Goal: Task Accomplishment & Management: Use online tool/utility

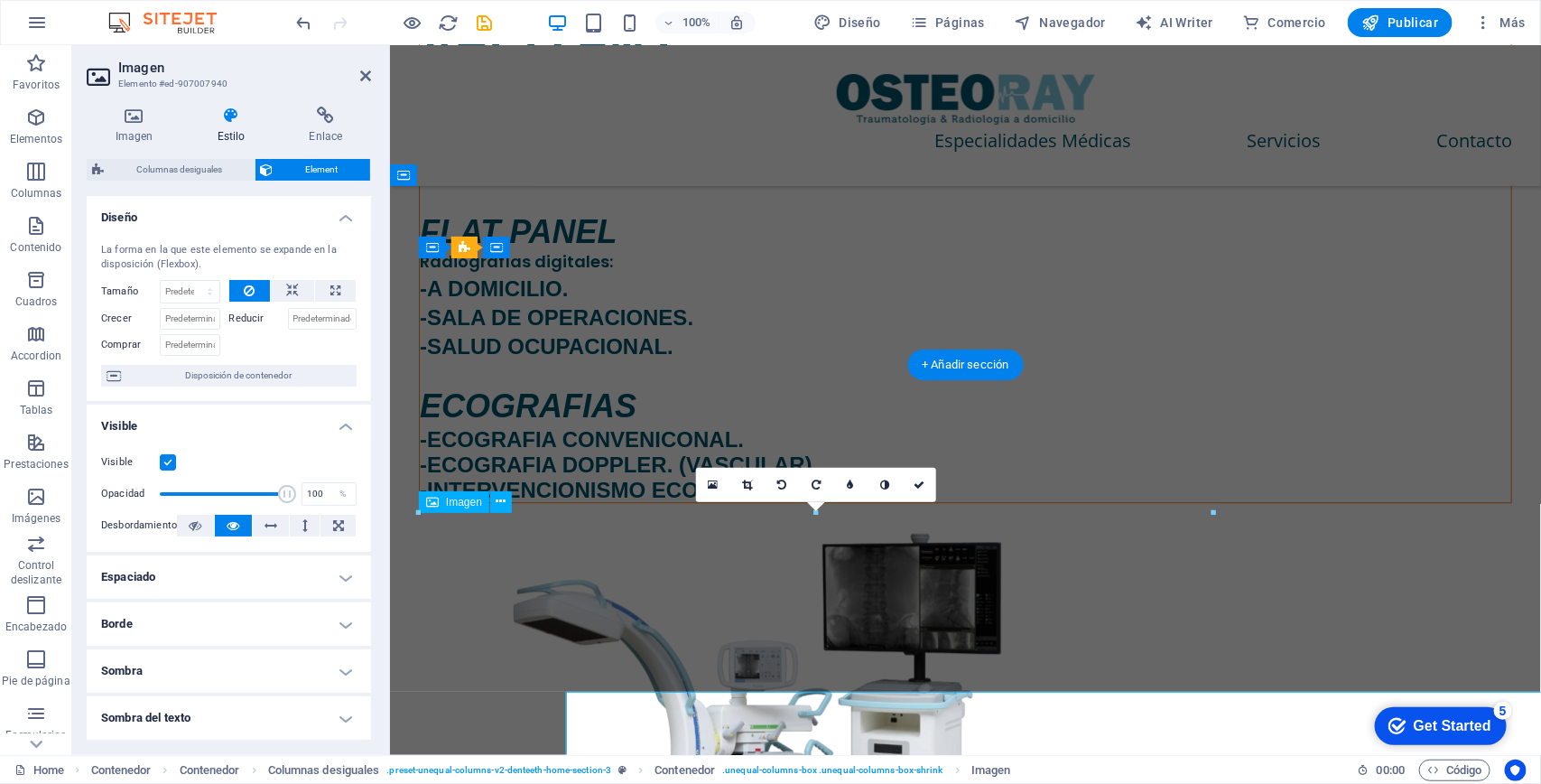
scroll to position [1878, 0]
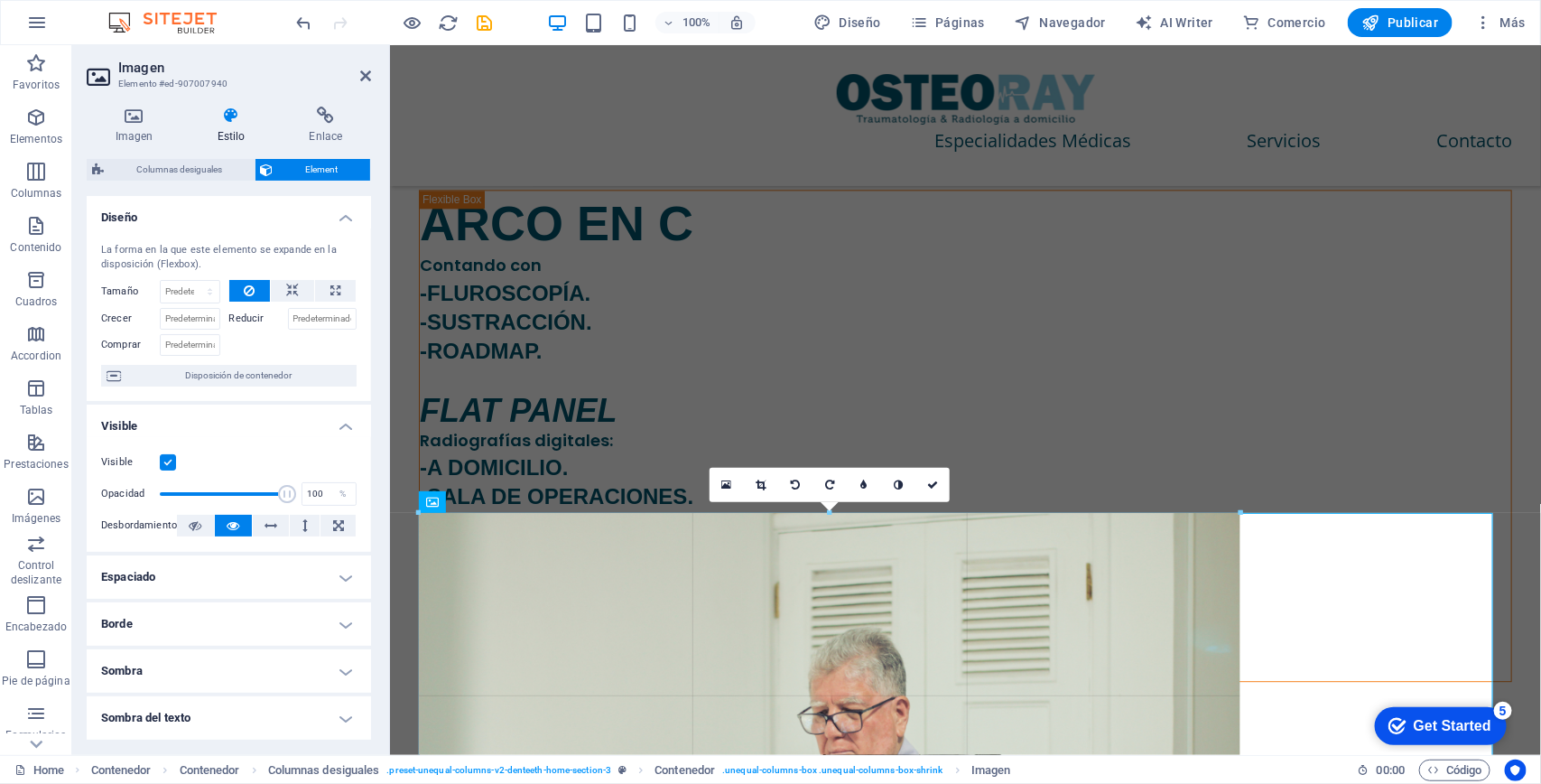
drag, startPoint x: 1211, startPoint y: 512, endPoint x: 1242, endPoint y: 507, distance: 31.4
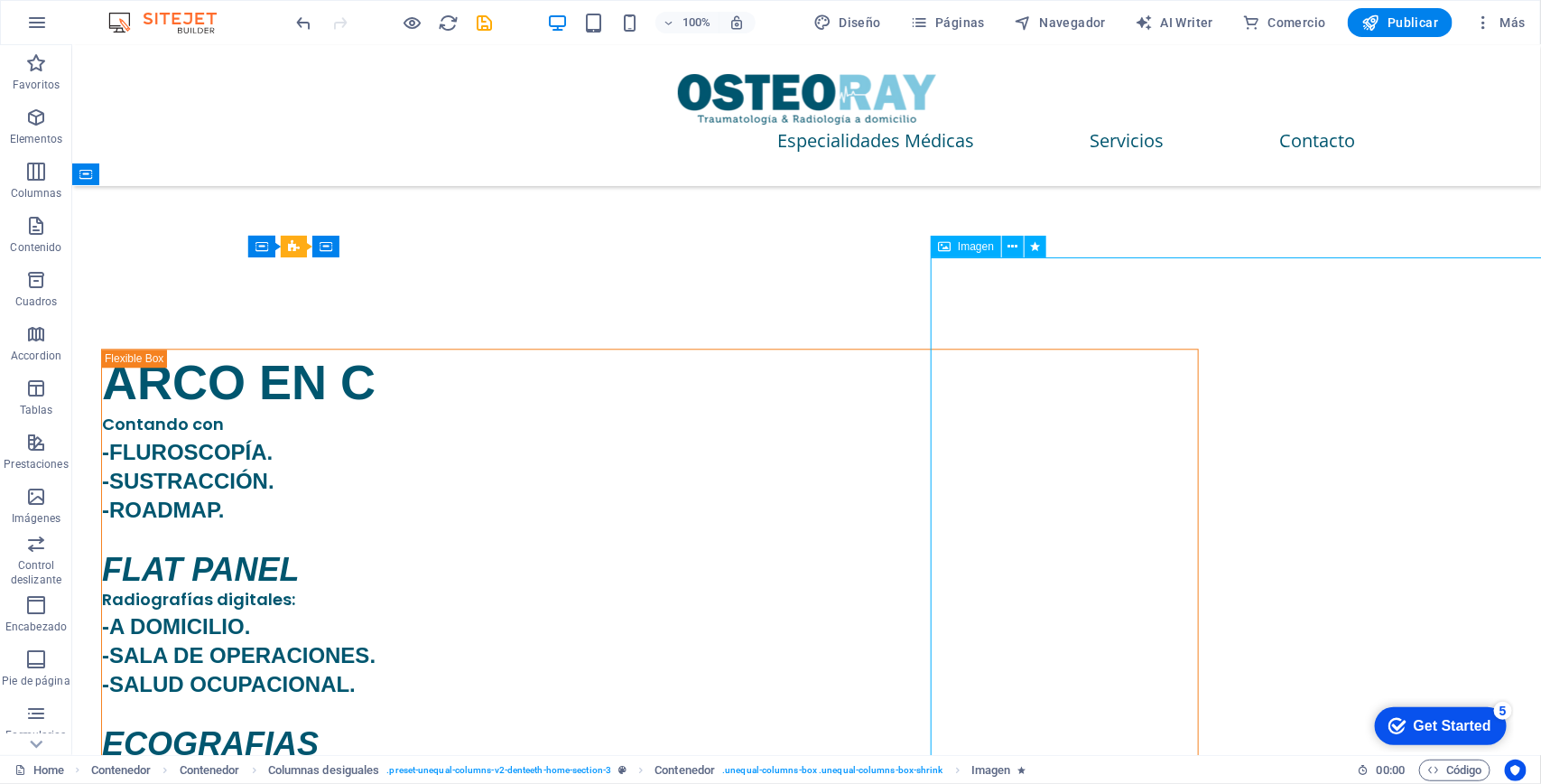
scroll to position [2057, 0]
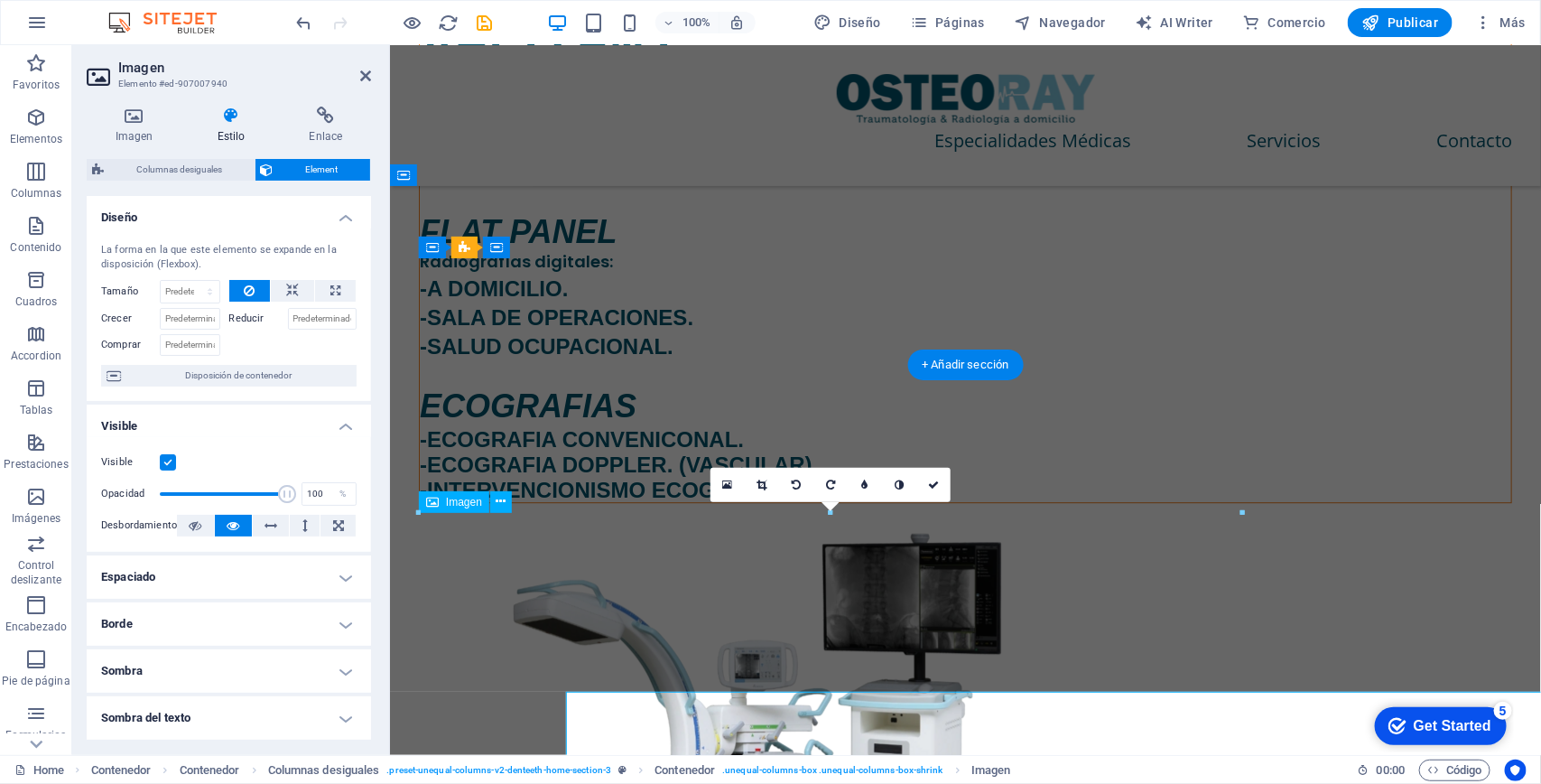
scroll to position [1878, 0]
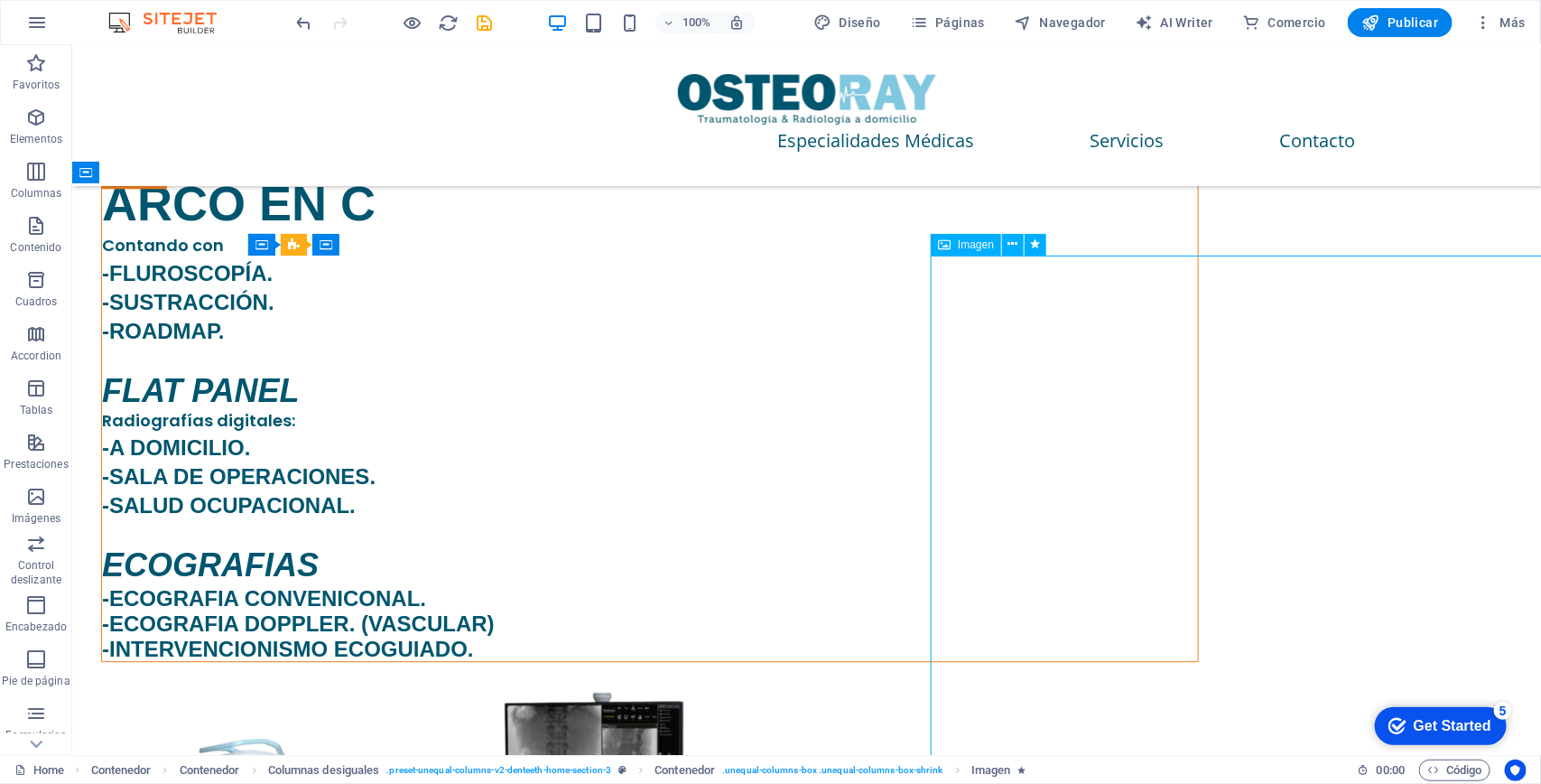
scroll to position [2282, 0]
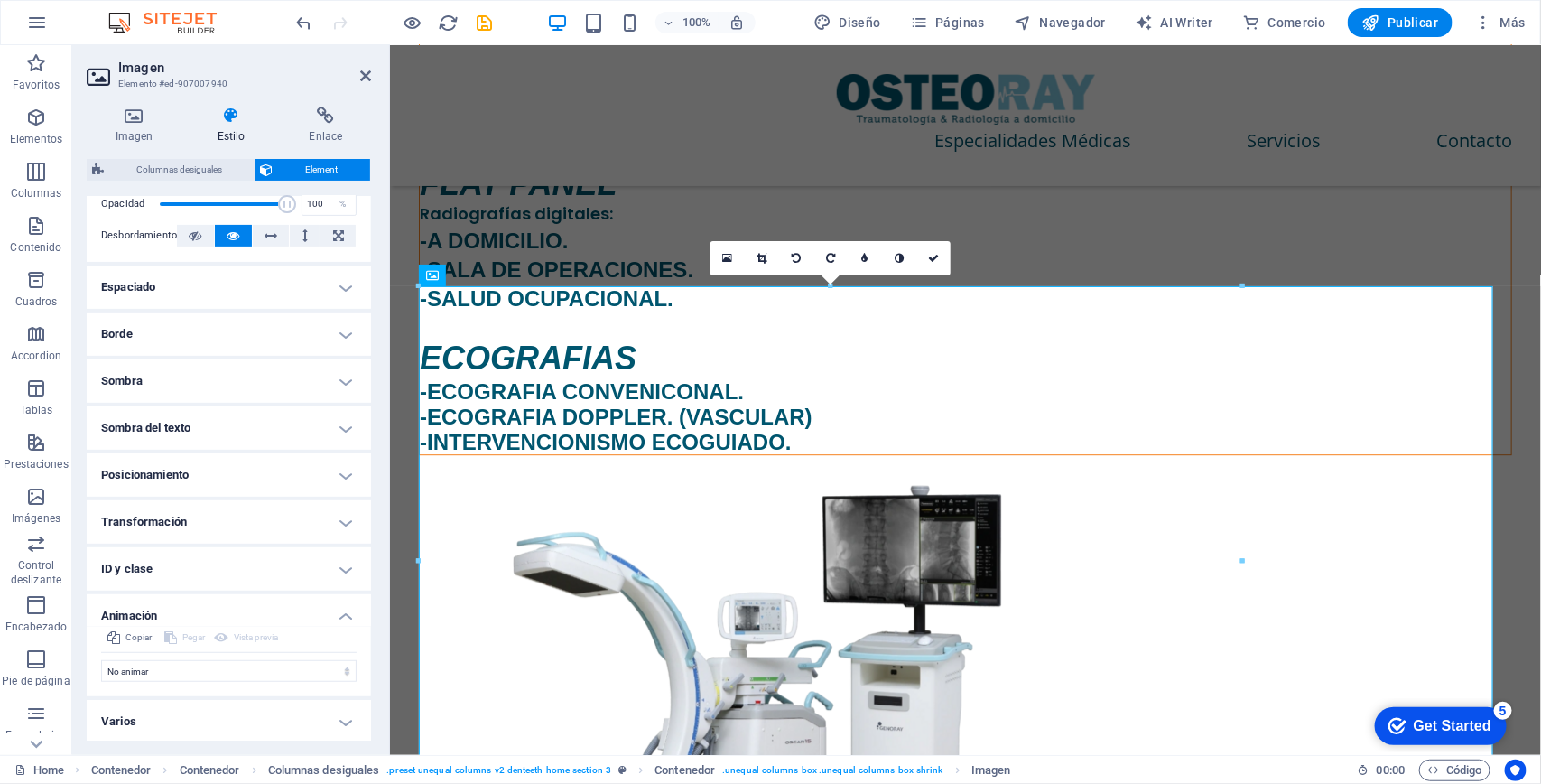
scroll to position [290, 0]
click at [362, 73] on icon at bounding box center [365, 75] width 11 height 15
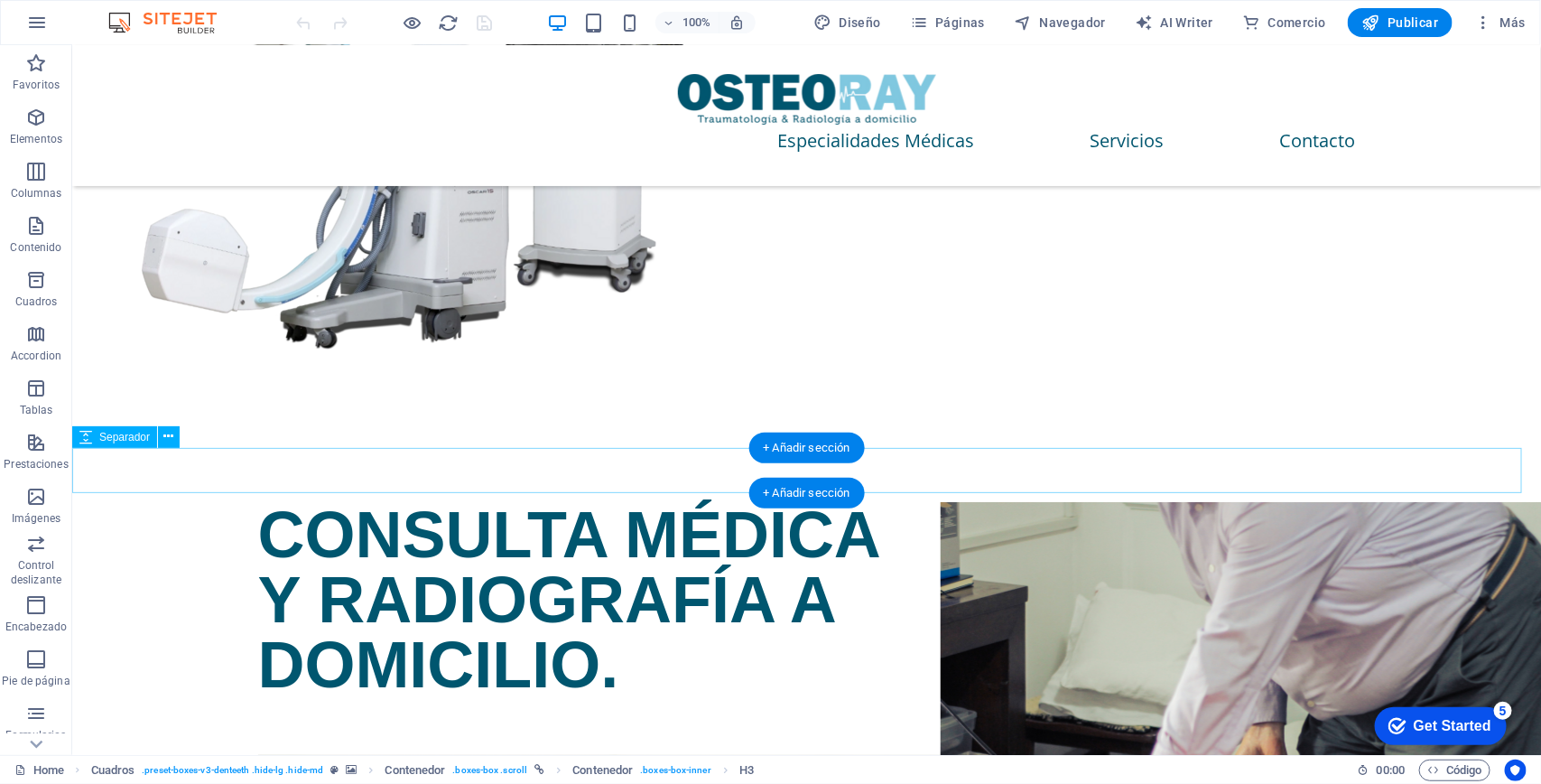
scroll to position [3265, 0]
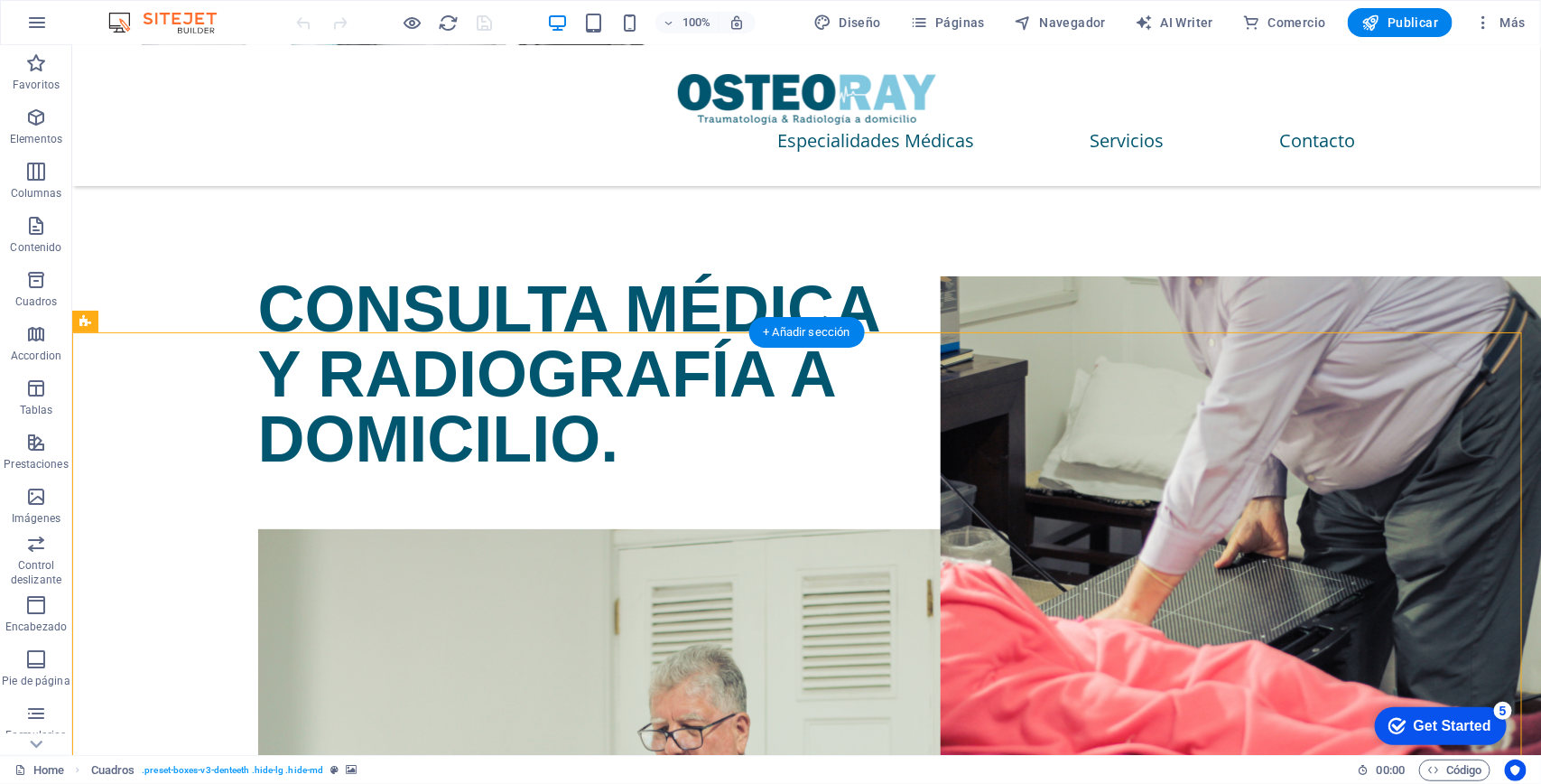
scroll to position [2813, 0]
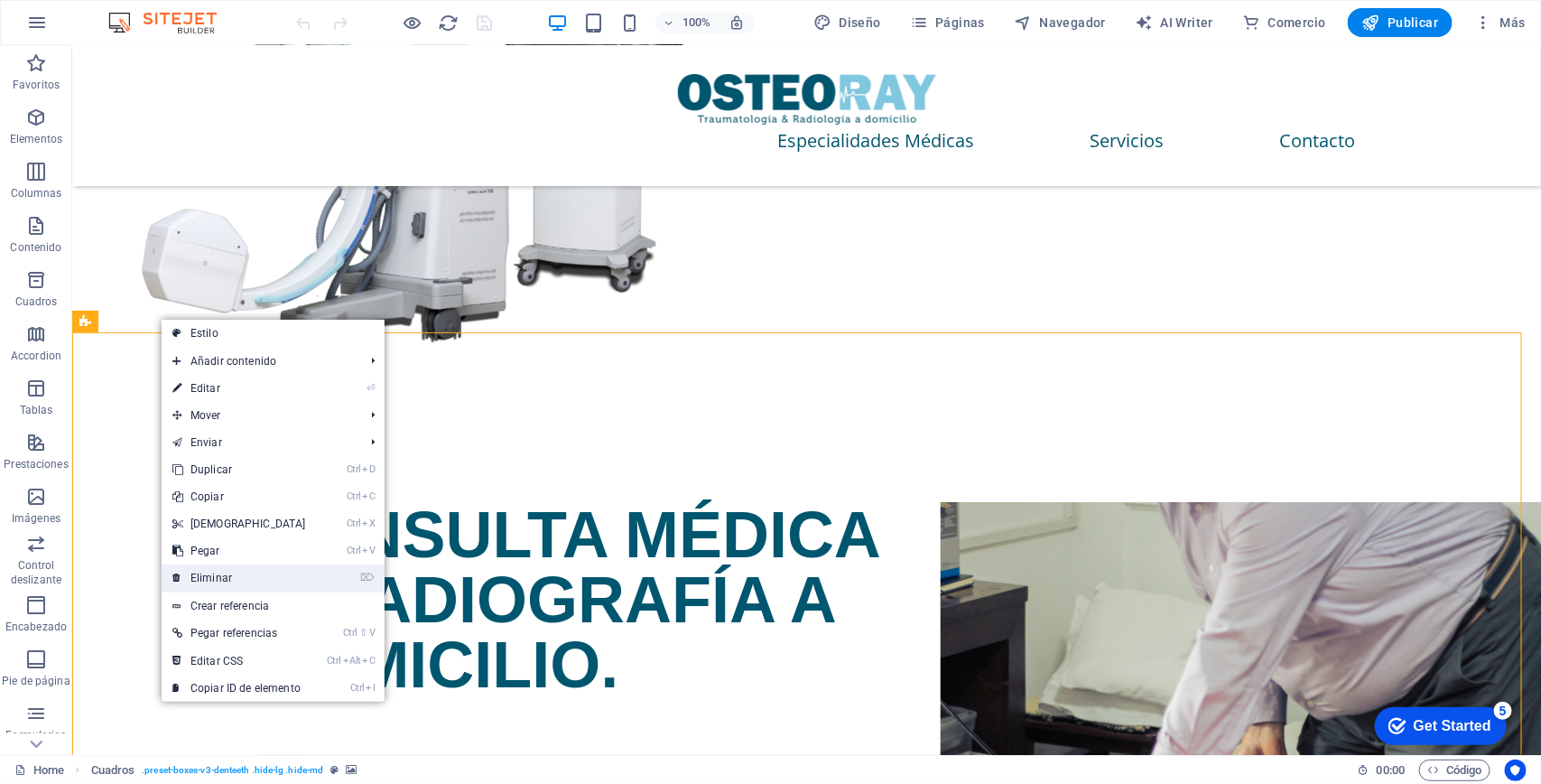
click at [320, 570] on li "⌦ Eliminar" at bounding box center [273, 578] width 223 height 28
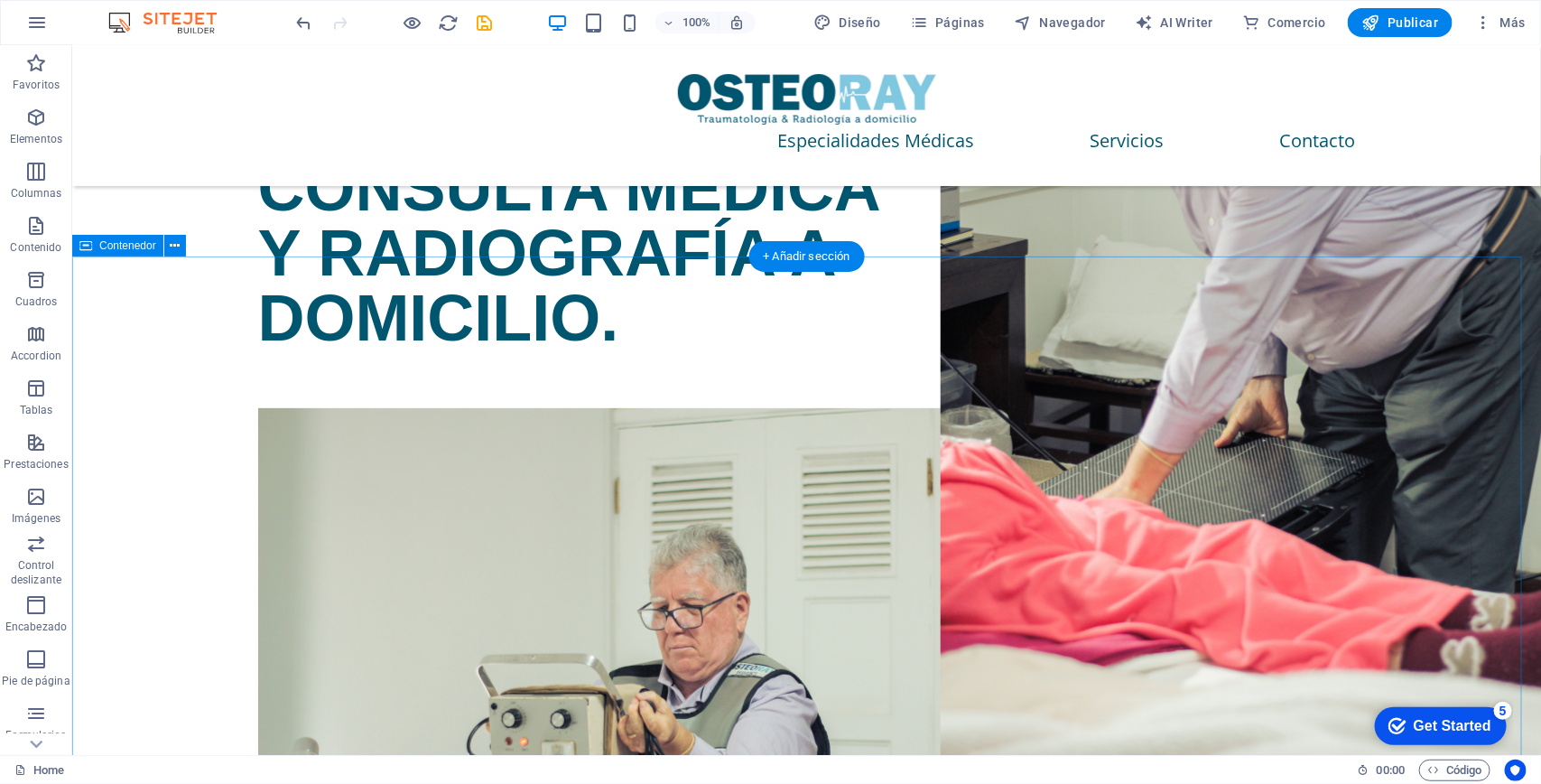
scroll to position [2934, 0]
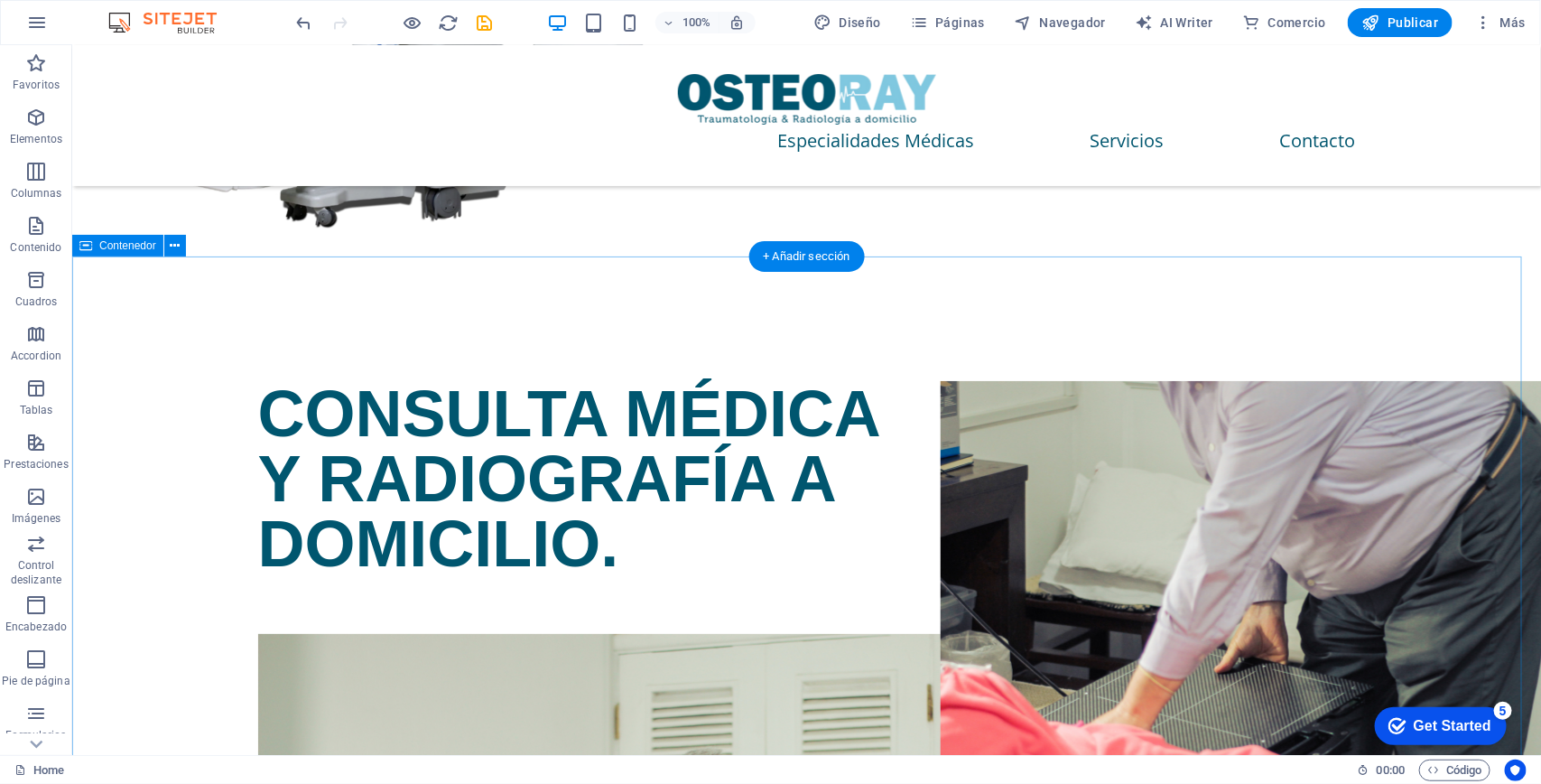
select select "vh"
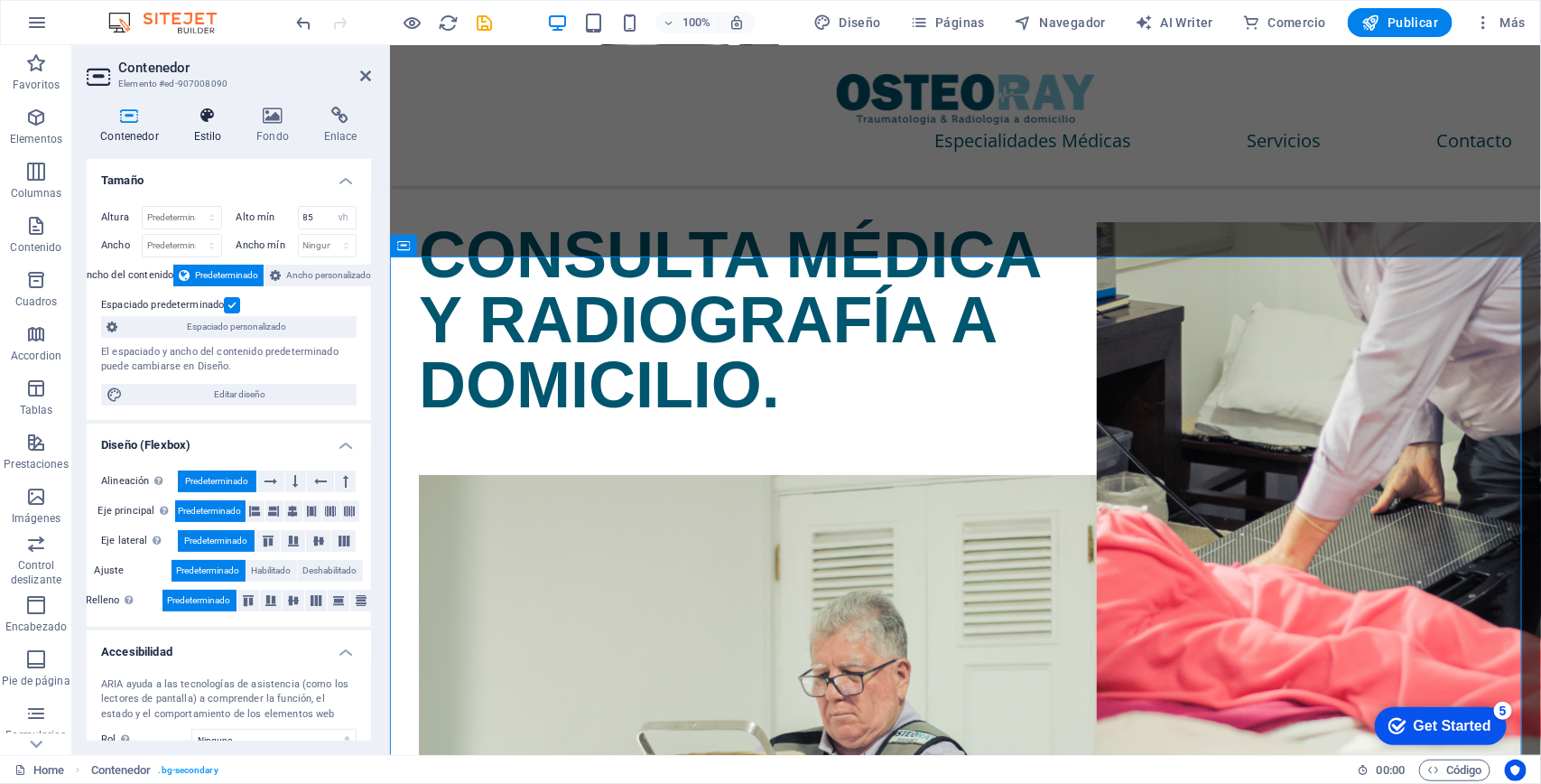
click at [200, 122] on icon at bounding box center [208, 115] width 56 height 18
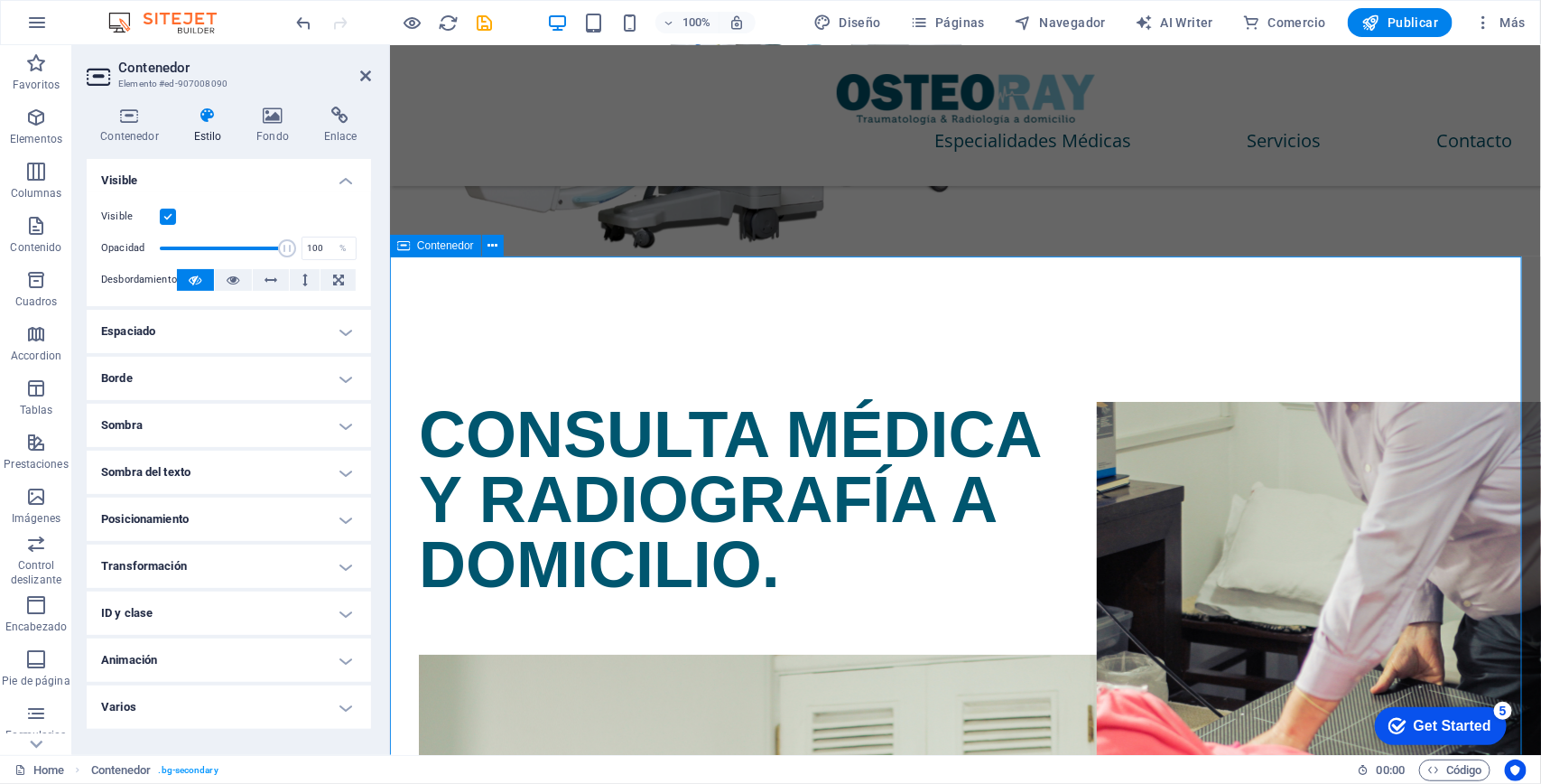
click at [0, 0] on span "Diseño" at bounding box center [0, 0] width 0 height 0
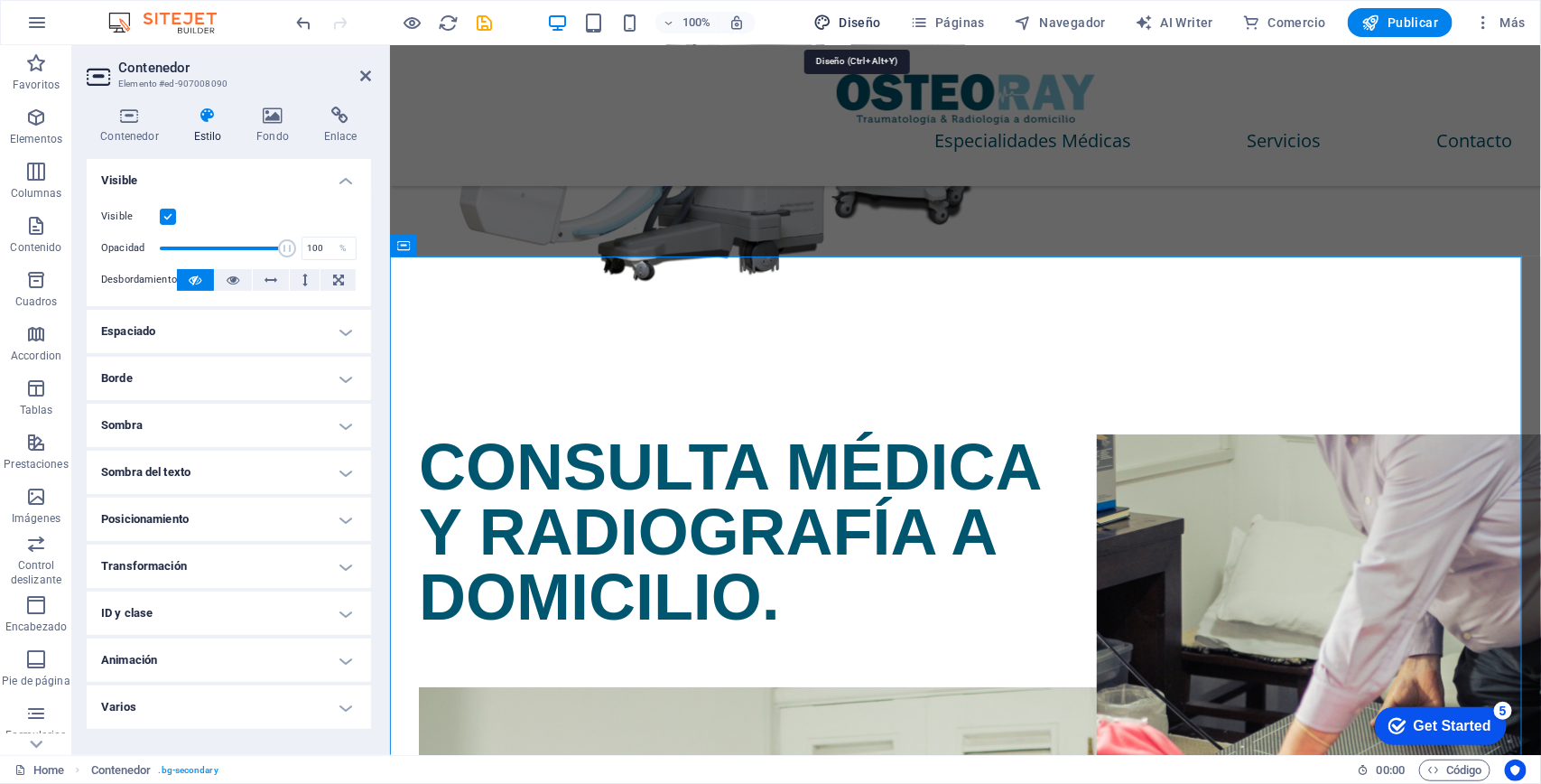
select select "px"
select select "400"
select select "px"
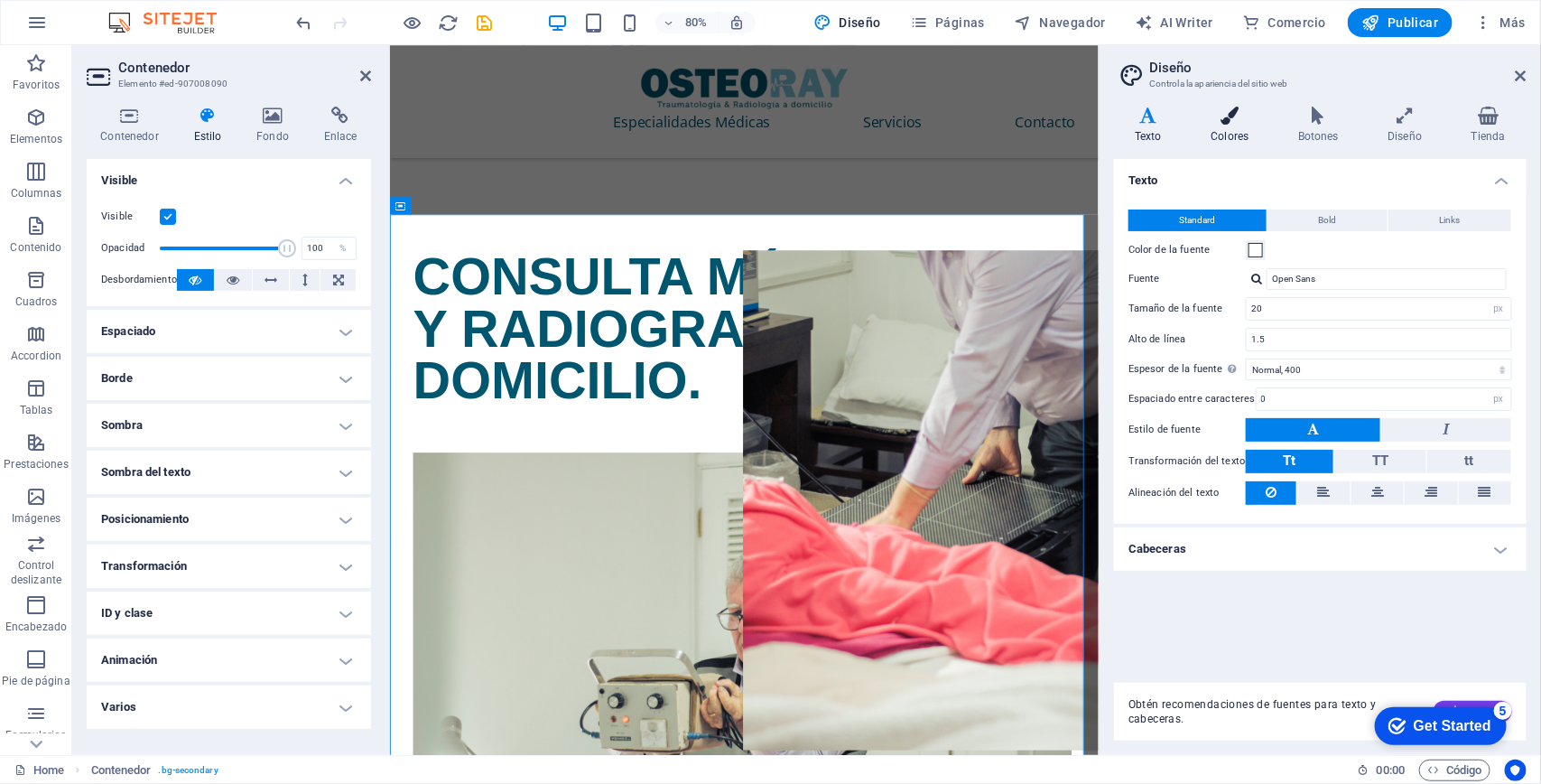
click at [1233, 122] on icon at bounding box center [1229, 115] width 80 height 18
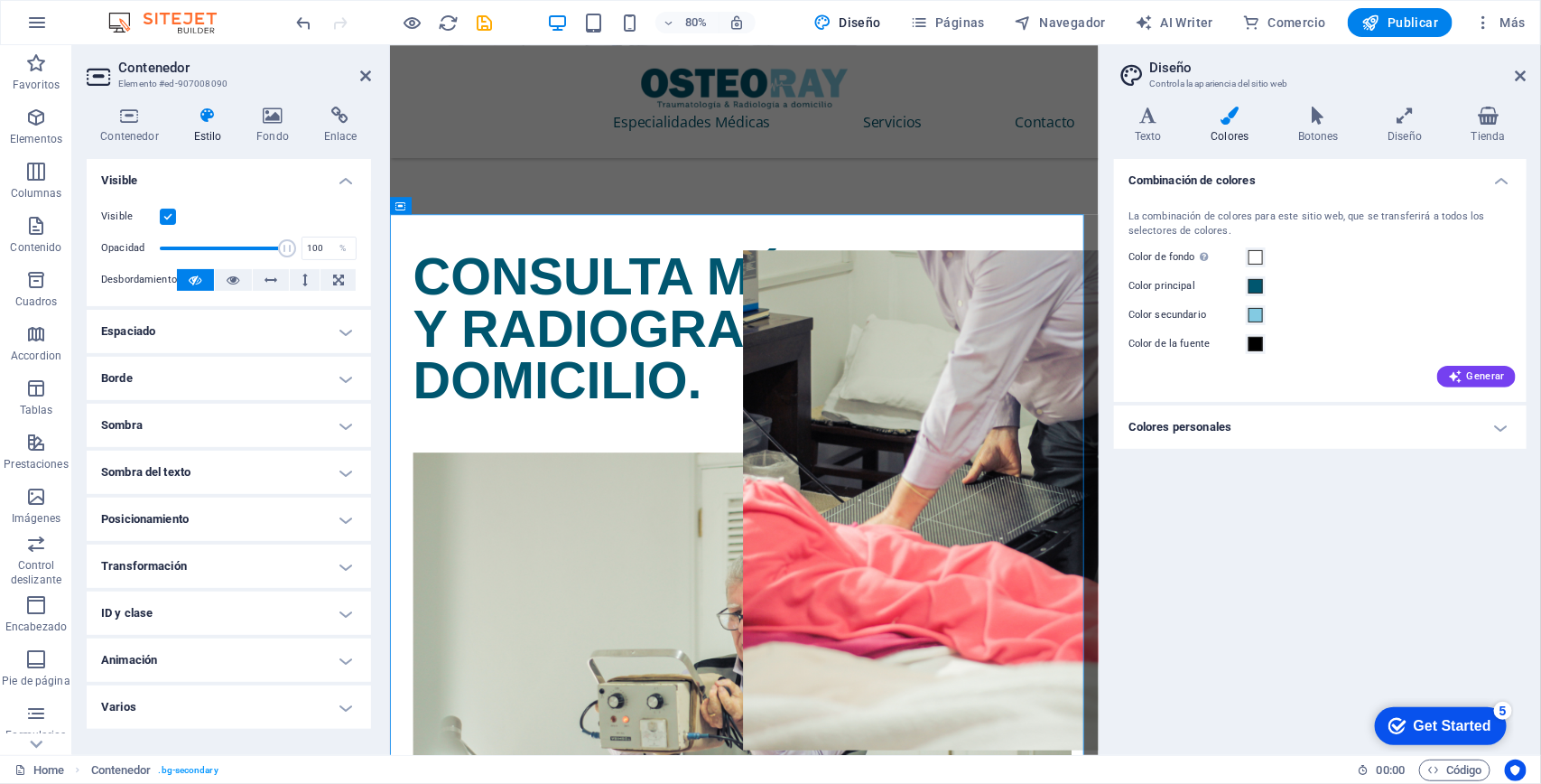
scroll to position [2715, 0]
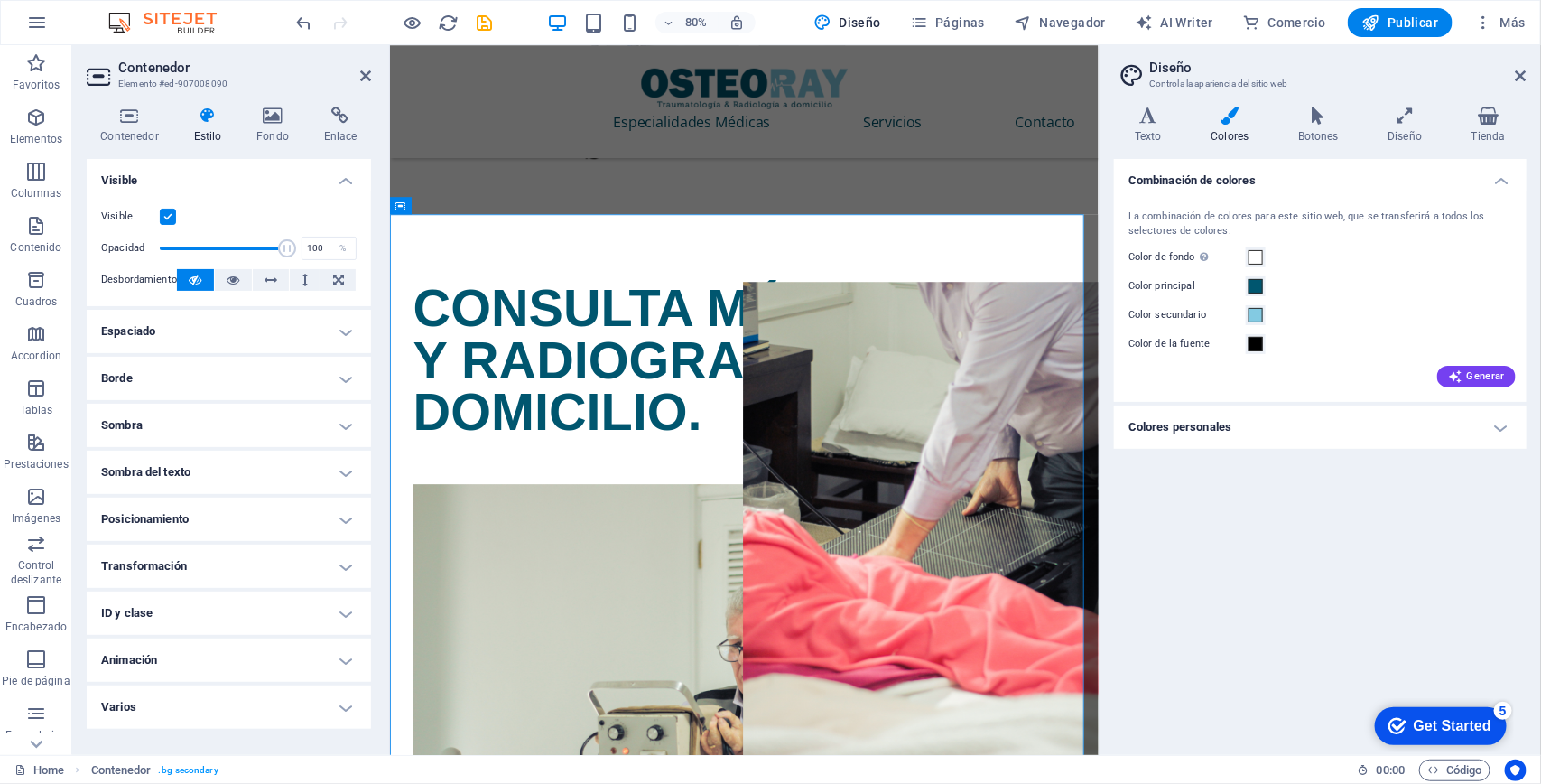
drag, startPoint x: 619, startPoint y: 827, endPoint x: 1624, endPoint y: 168, distance: 1201.8
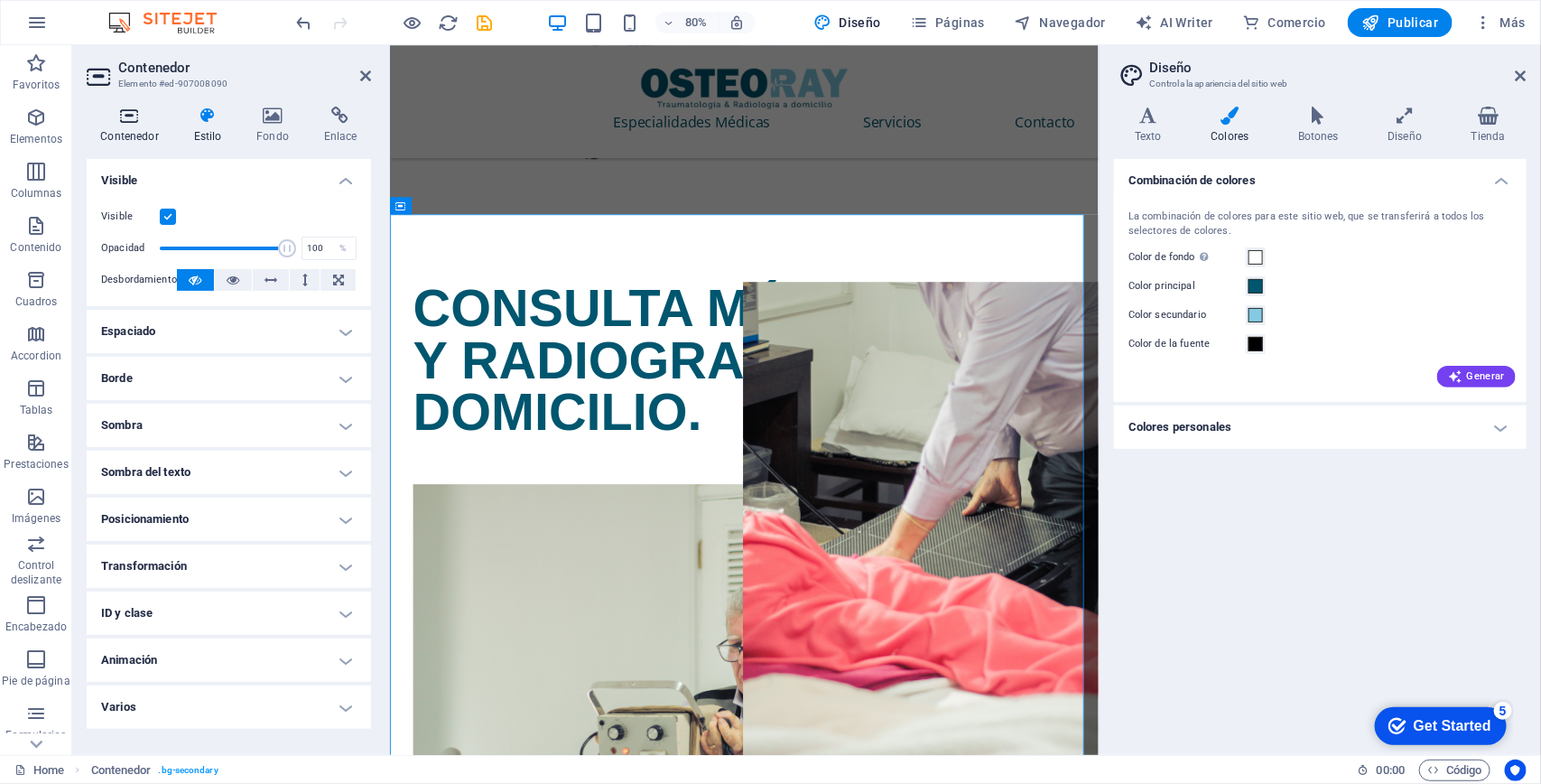
click at [138, 128] on h4 "Contenedor" at bounding box center [134, 125] width 93 height 38
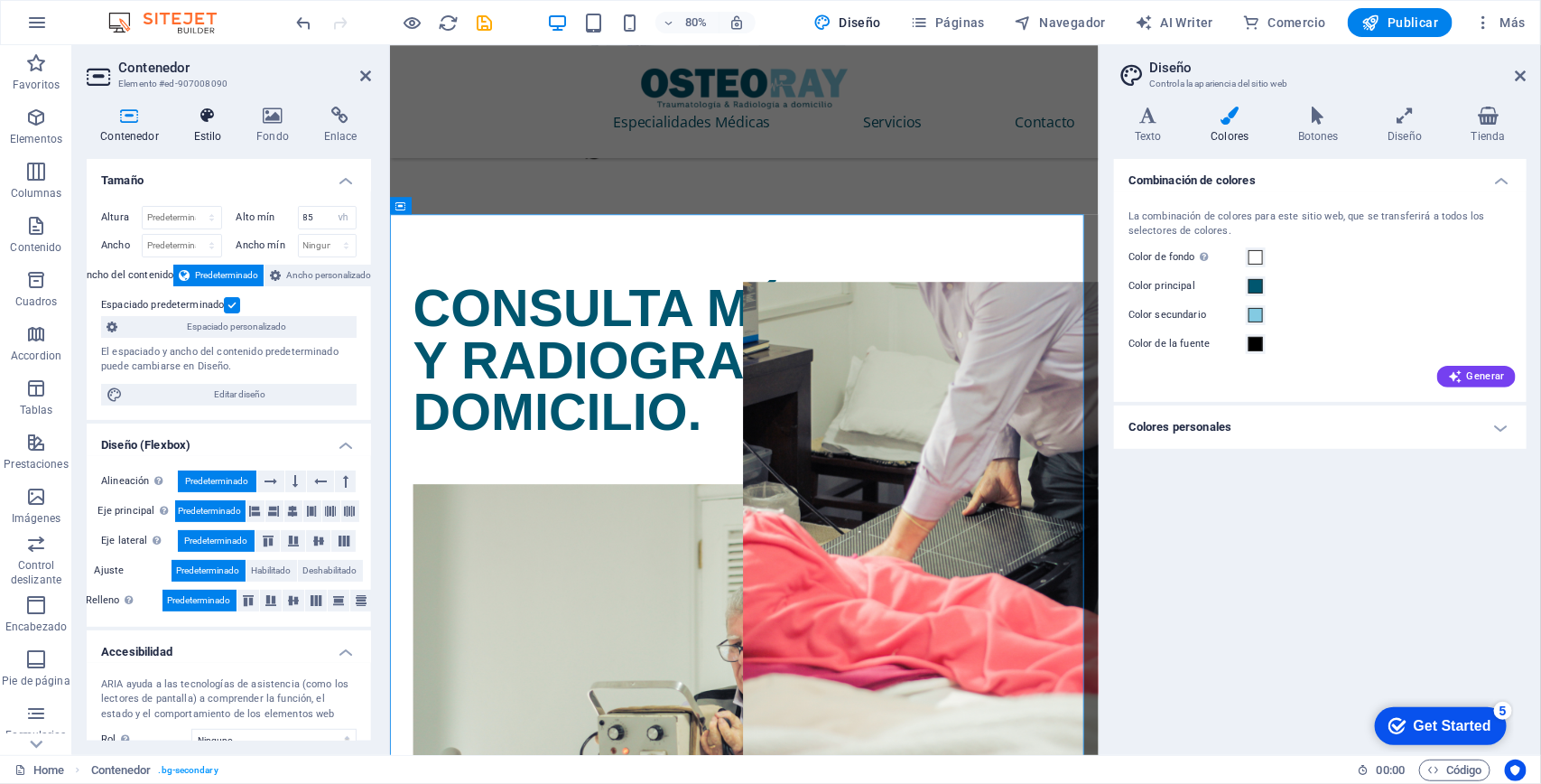
click at [204, 119] on icon at bounding box center [208, 115] width 56 height 18
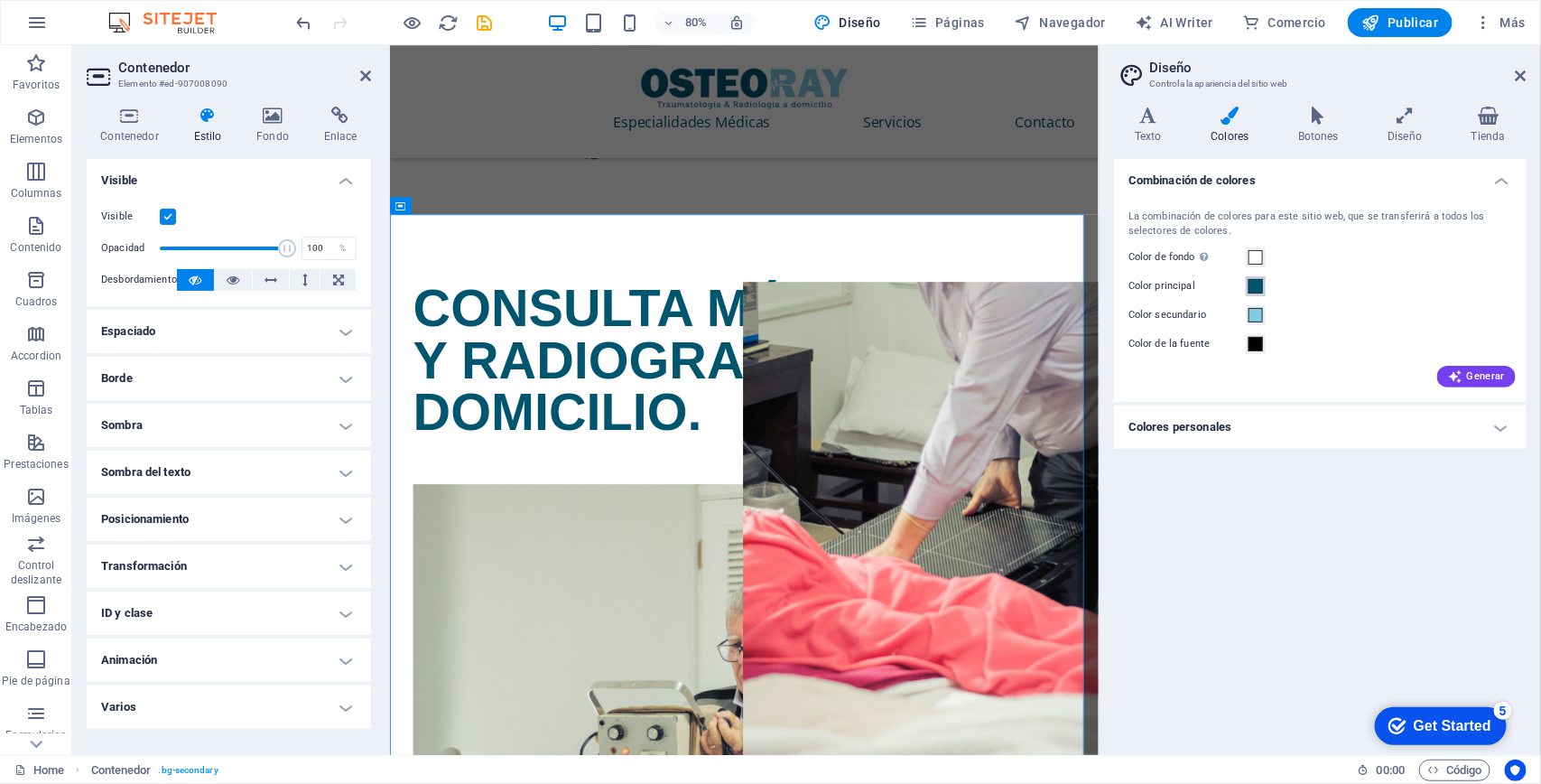
click at [1256, 293] on button "Color principal" at bounding box center [1255, 286] width 20 height 20
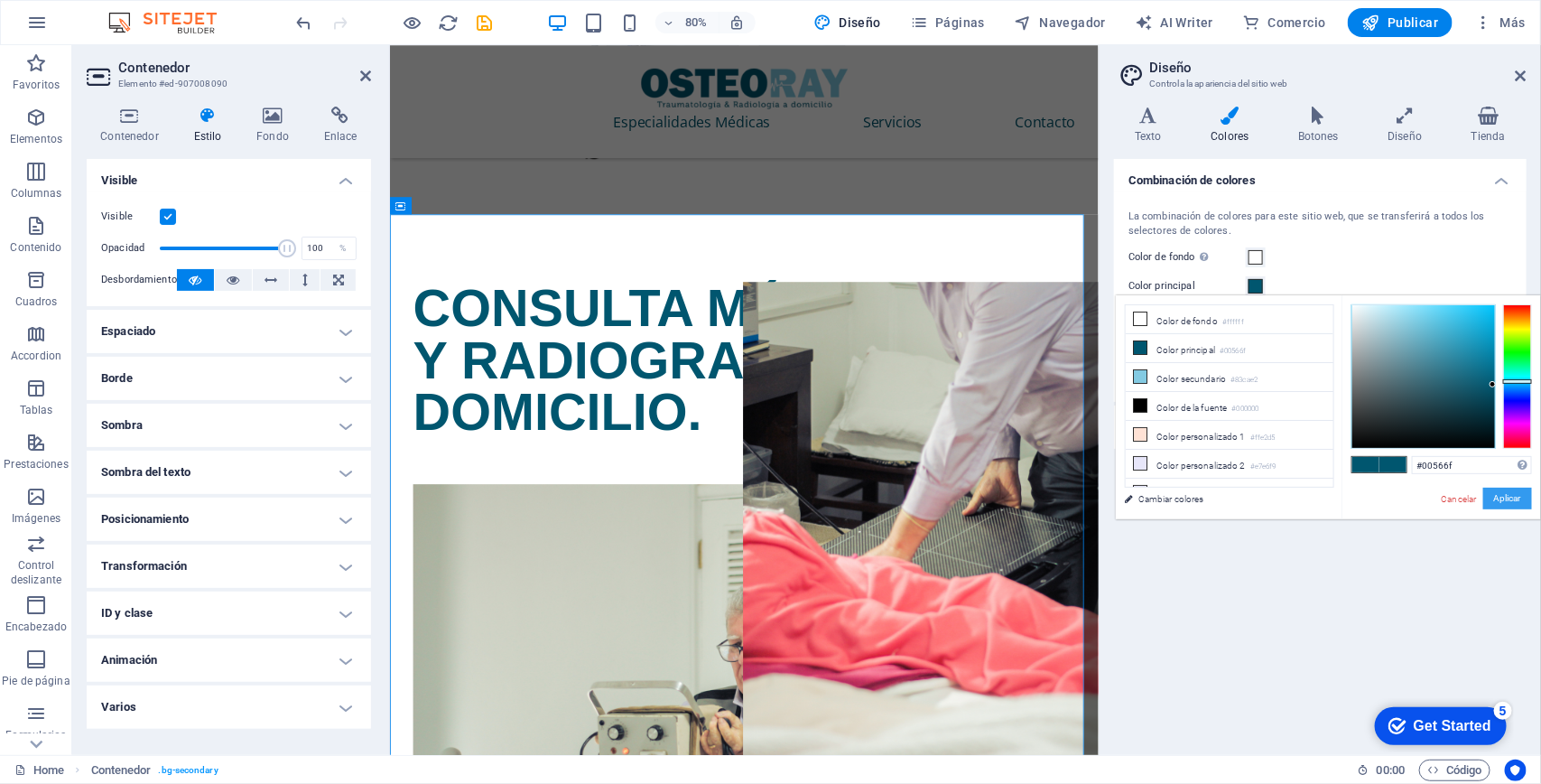
click at [1514, 495] on button "Aplicar" at bounding box center [1507, 498] width 48 height 21
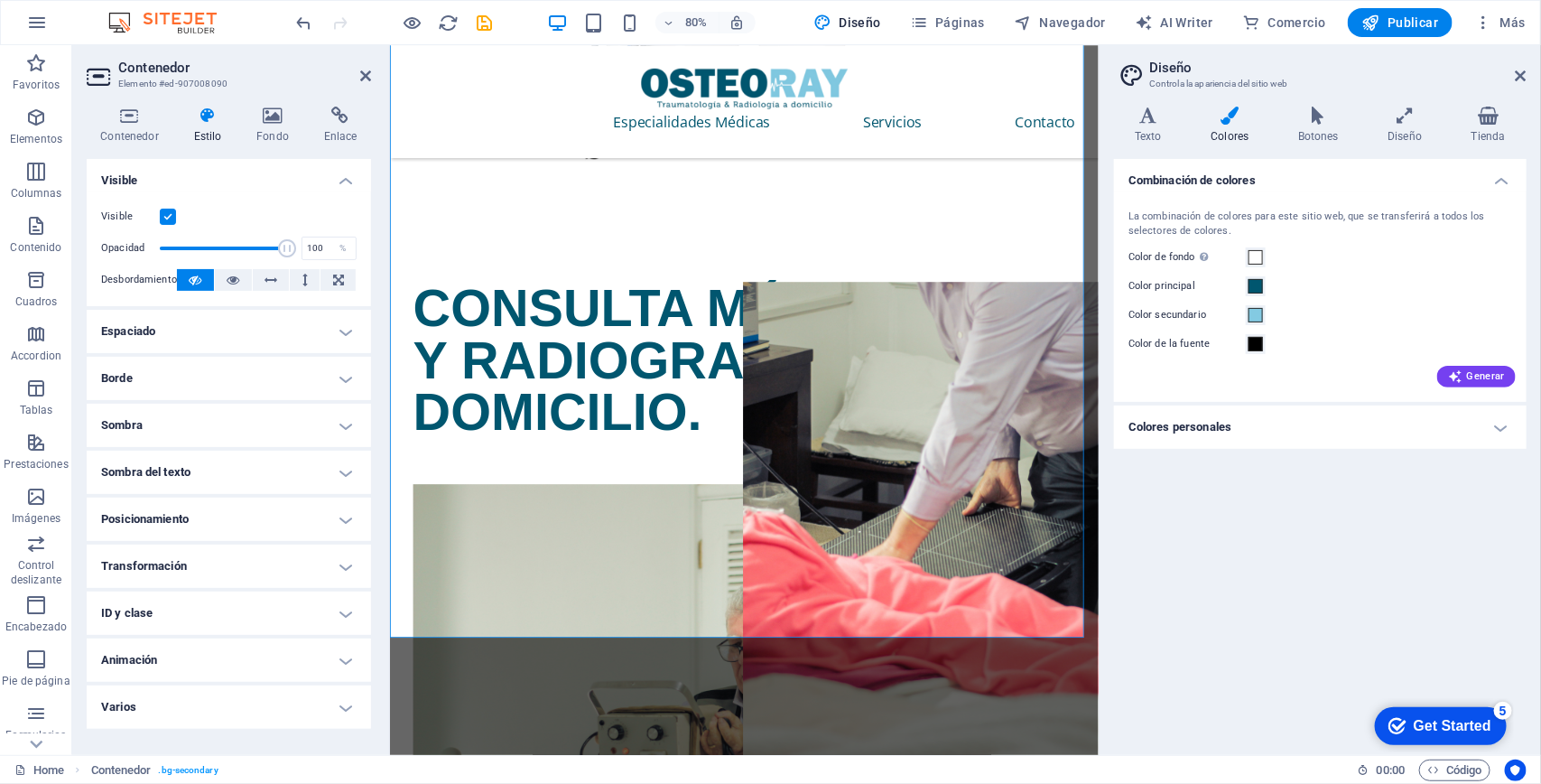
scroll to position [2940, 0]
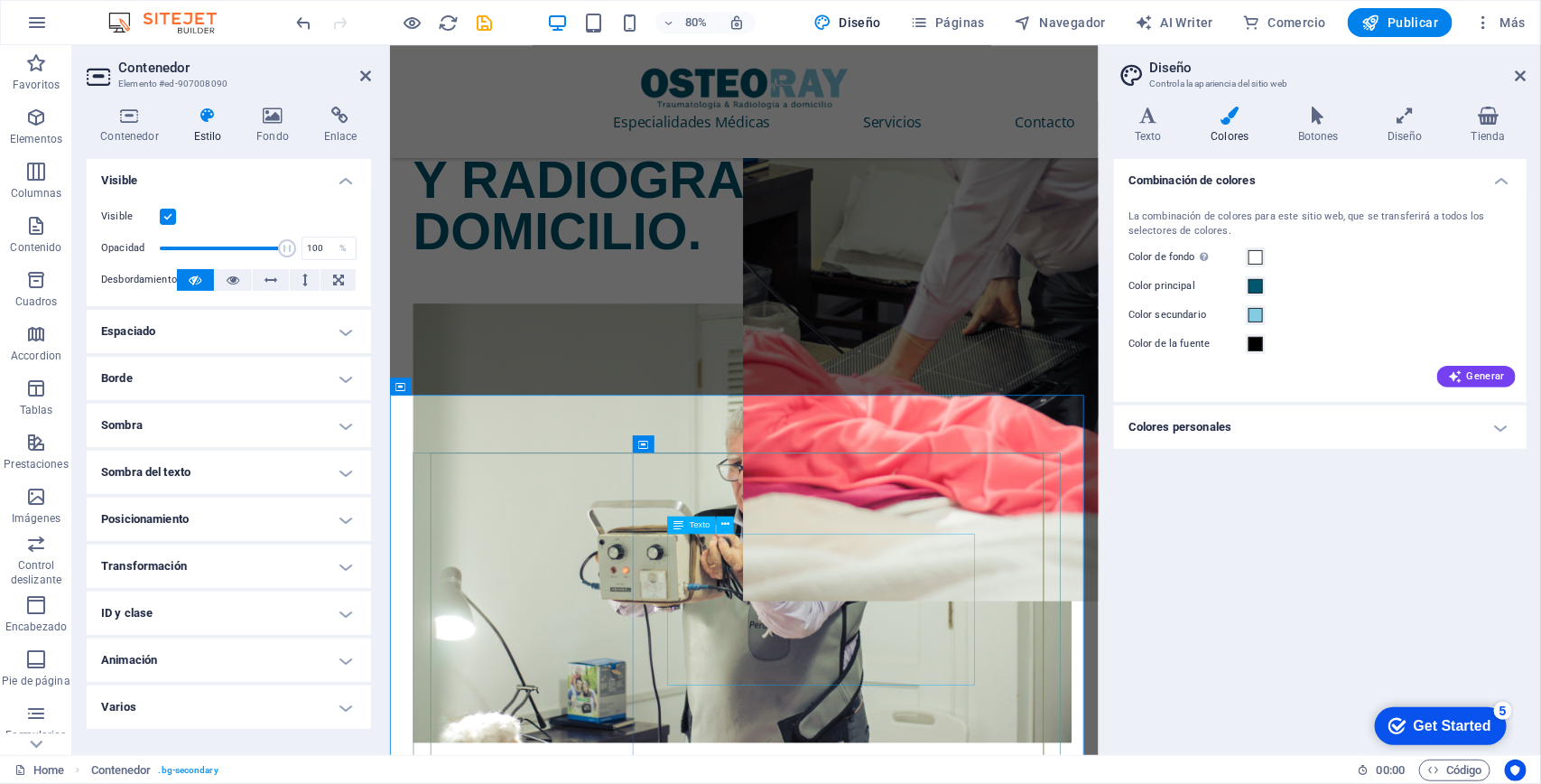
scroll to position [2488, 0]
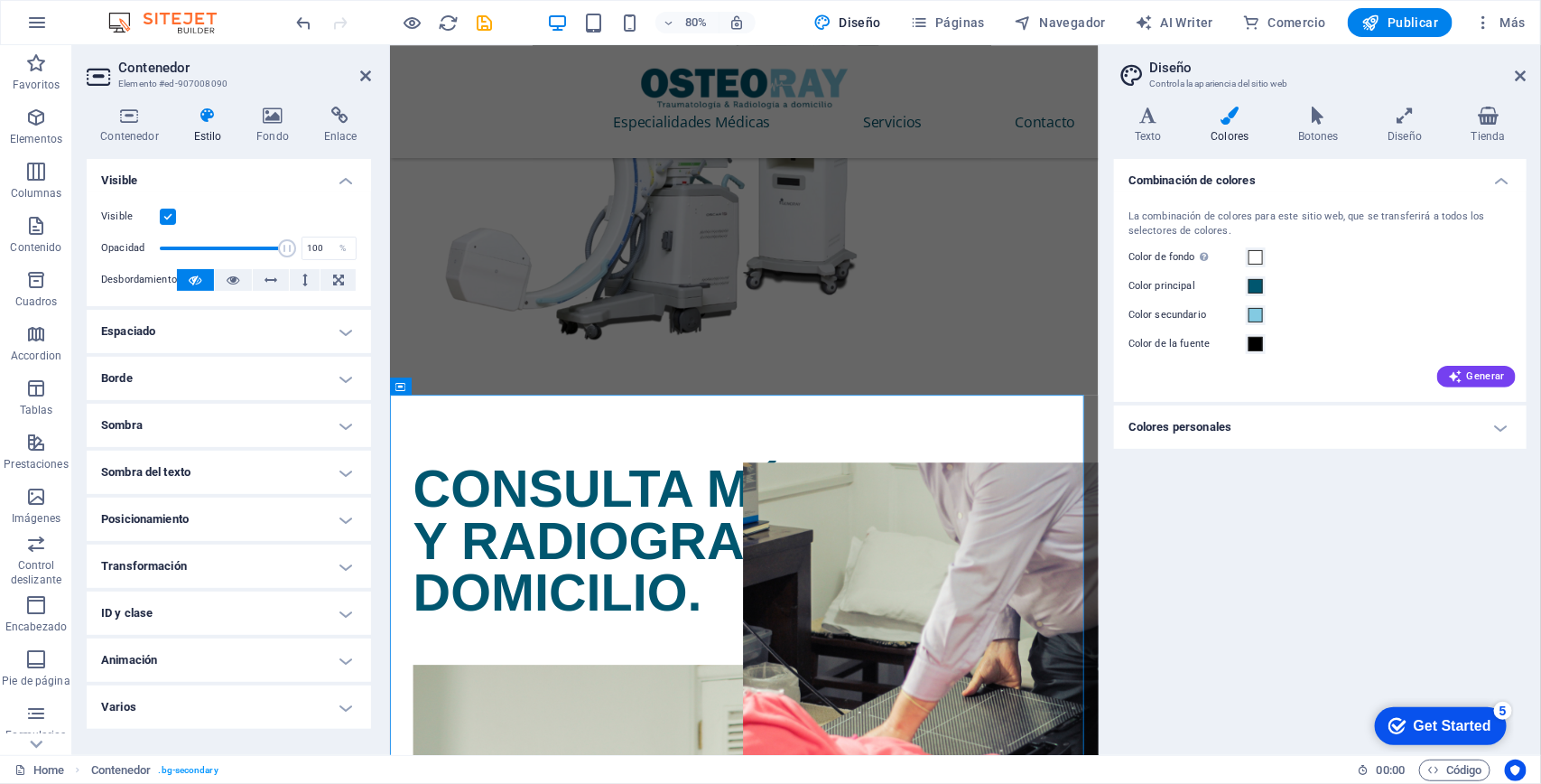
click at [275, 335] on h4 "Espaciado" at bounding box center [229, 331] width 285 height 44
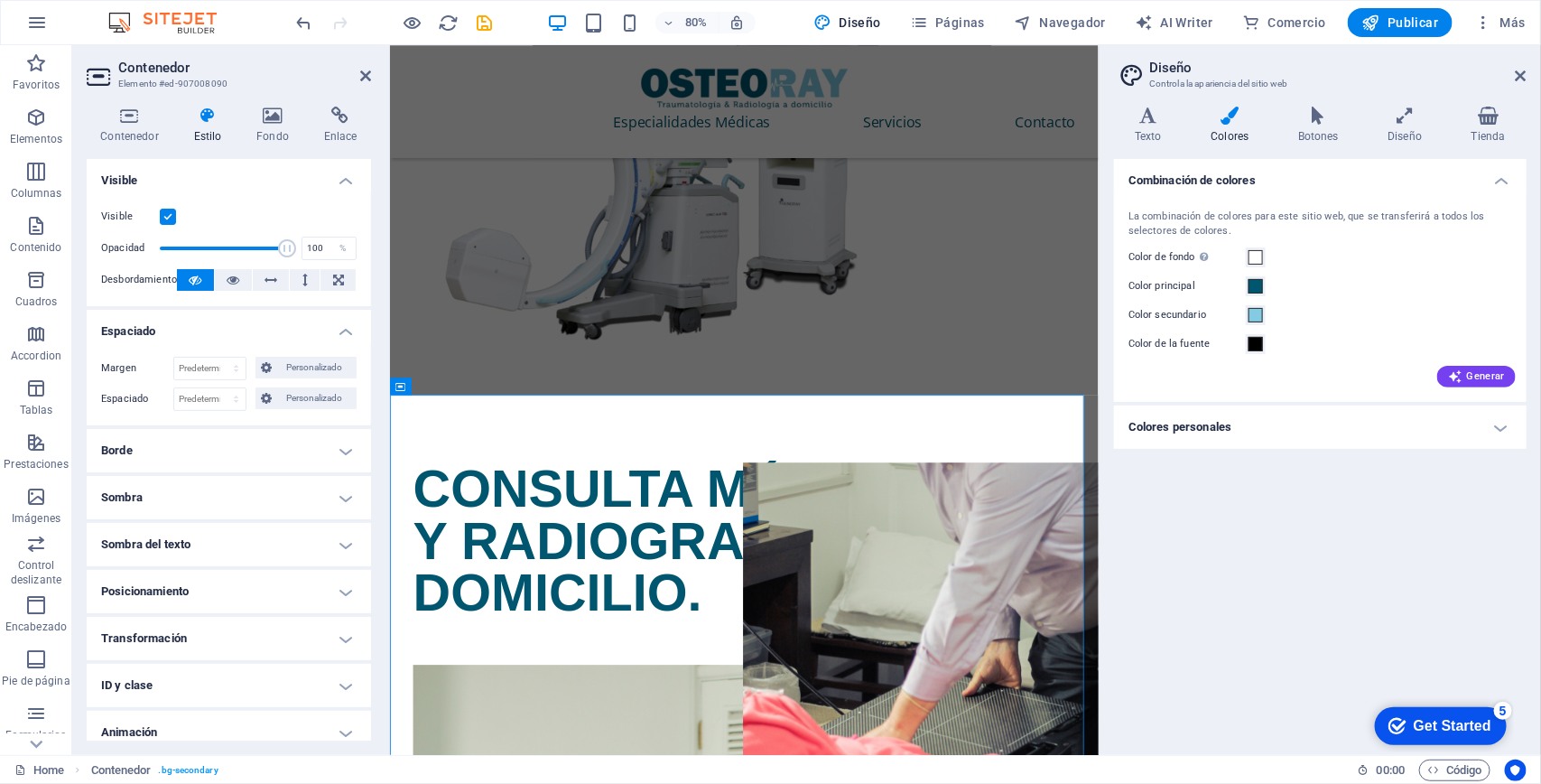
click at [275, 335] on h4 "Espaciado" at bounding box center [229, 326] width 285 height 33
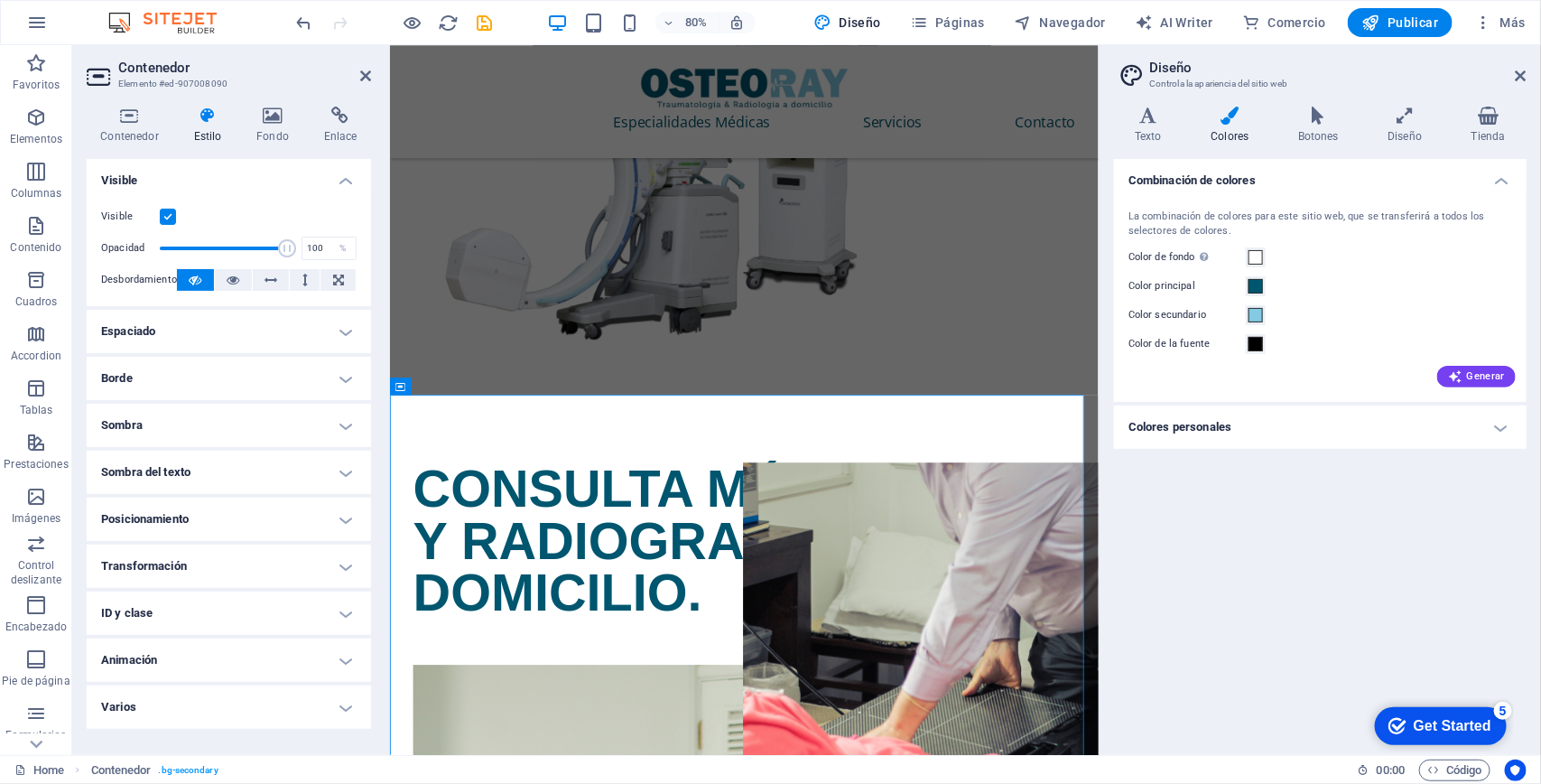
click at [262, 373] on h4 "Borde" at bounding box center [229, 377] width 285 height 44
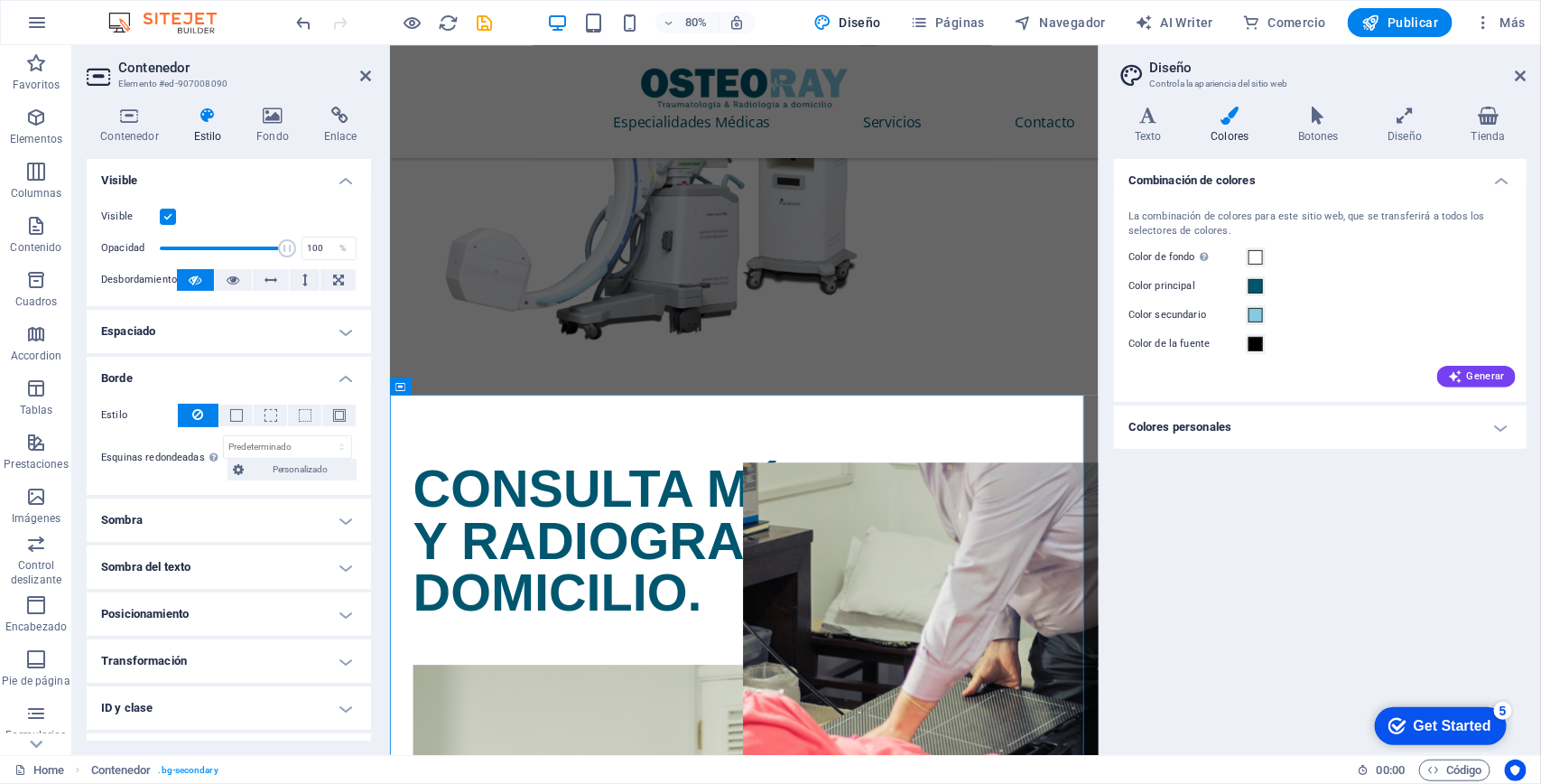
click at [262, 373] on h4 "Borde" at bounding box center [229, 373] width 285 height 33
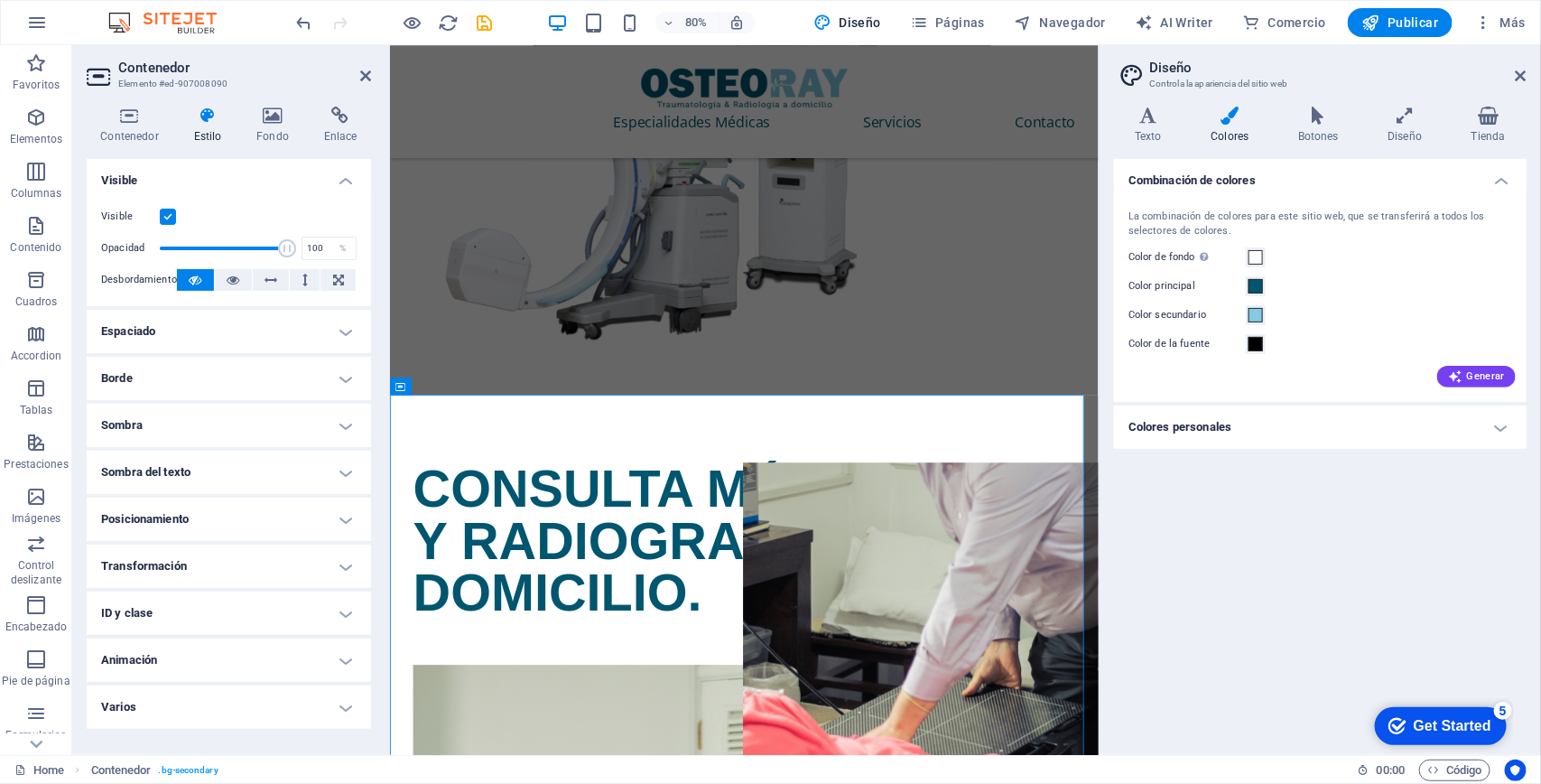
click at [259, 425] on h4 "Sombra" at bounding box center [229, 425] width 285 height 44
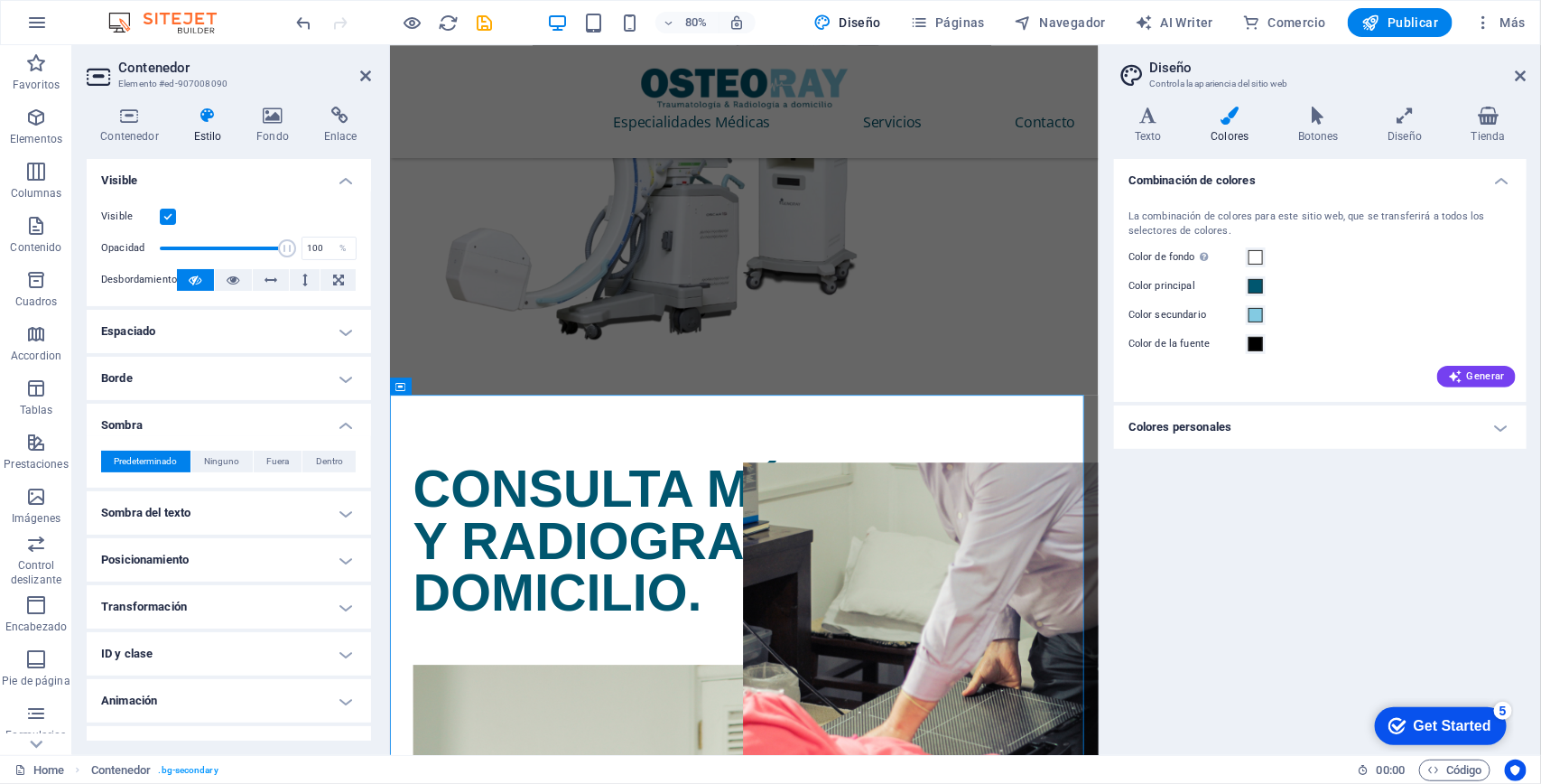
click at [259, 425] on h4 "Sombra" at bounding box center [229, 420] width 285 height 33
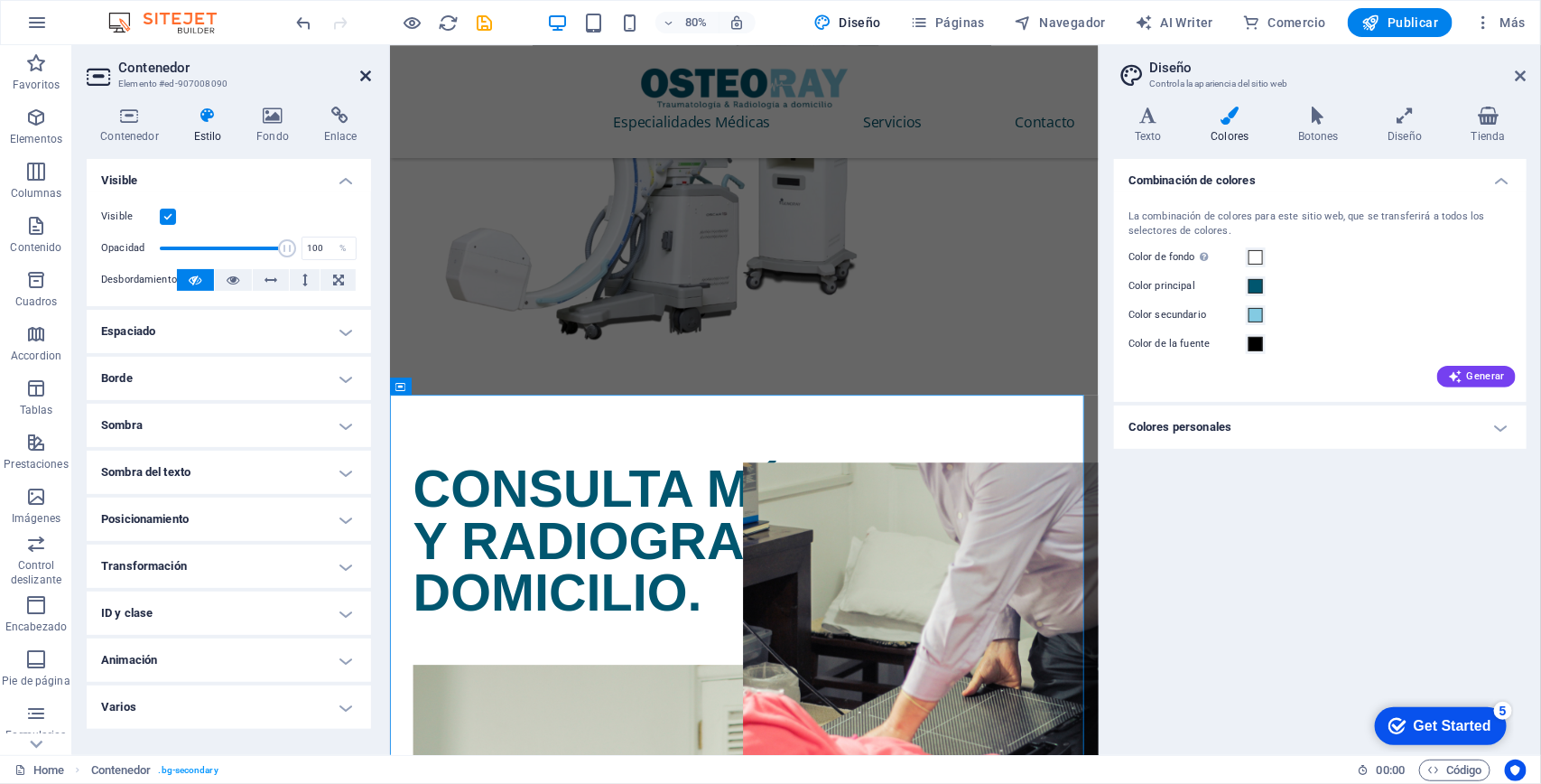
click at [357, 68] on h2 "Contenedor" at bounding box center [244, 68] width 253 height 16
click at [363, 69] on icon at bounding box center [365, 75] width 11 height 15
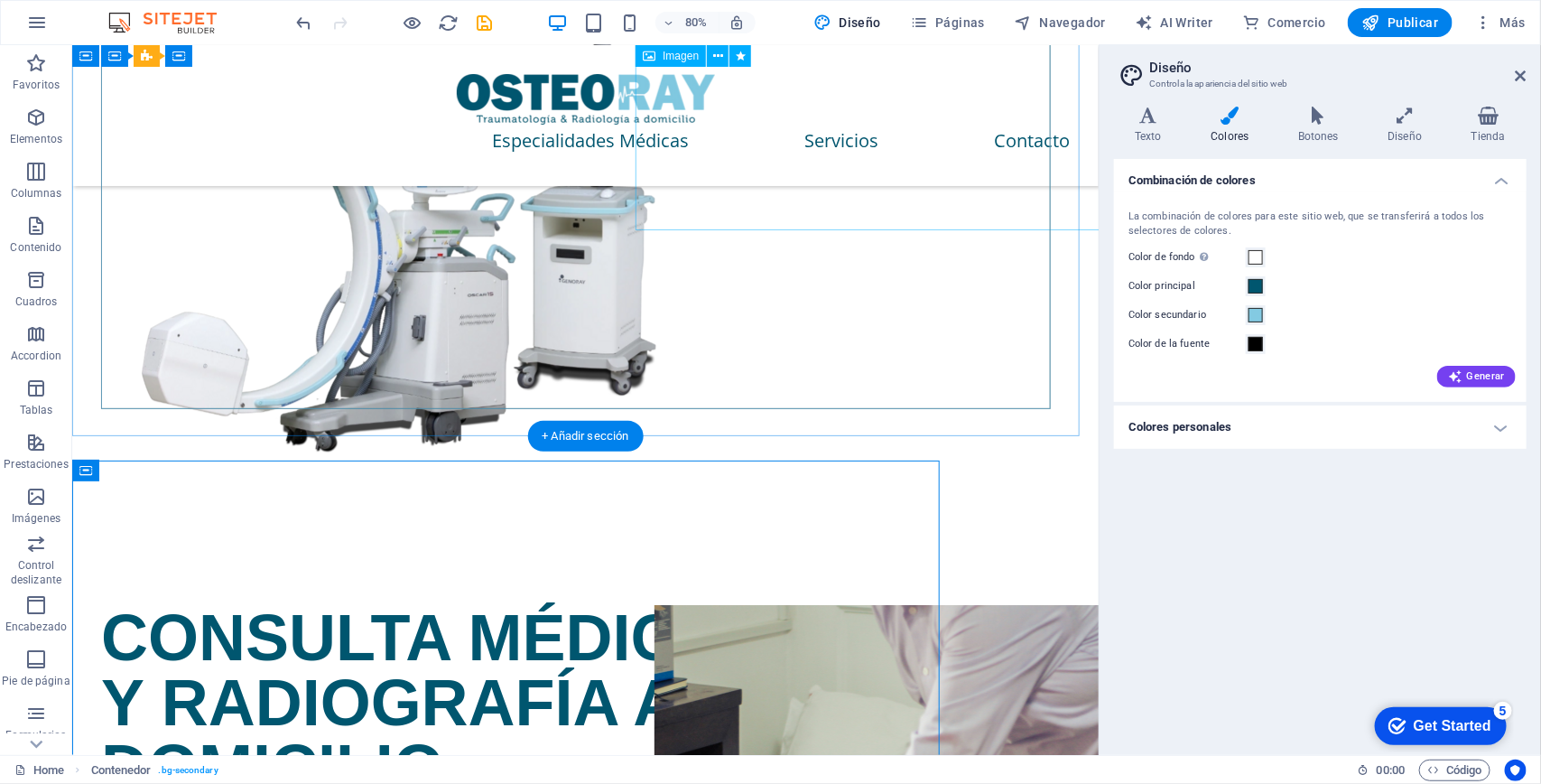
scroll to position [2511, 0]
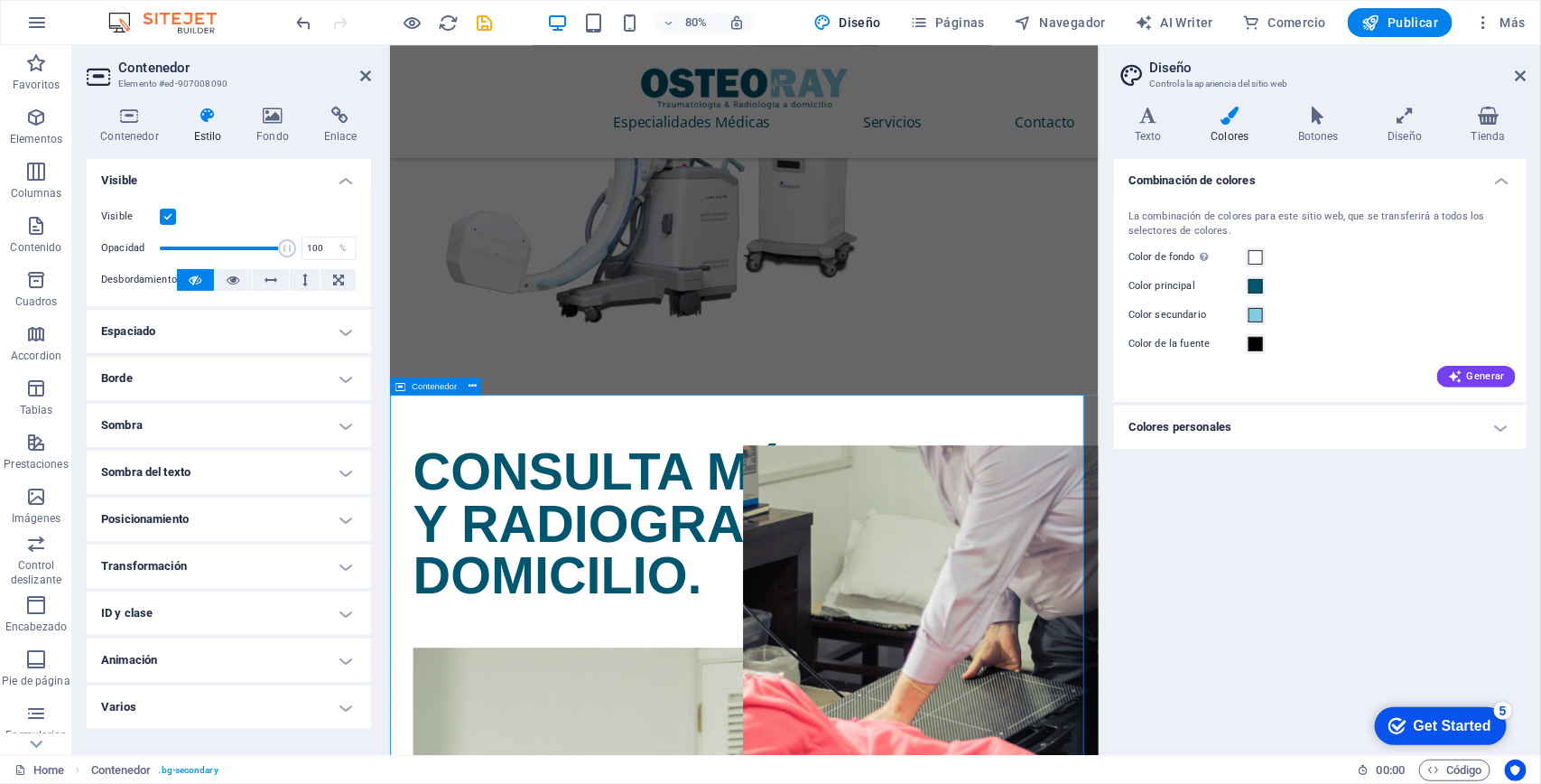
scroll to position [2488, 0]
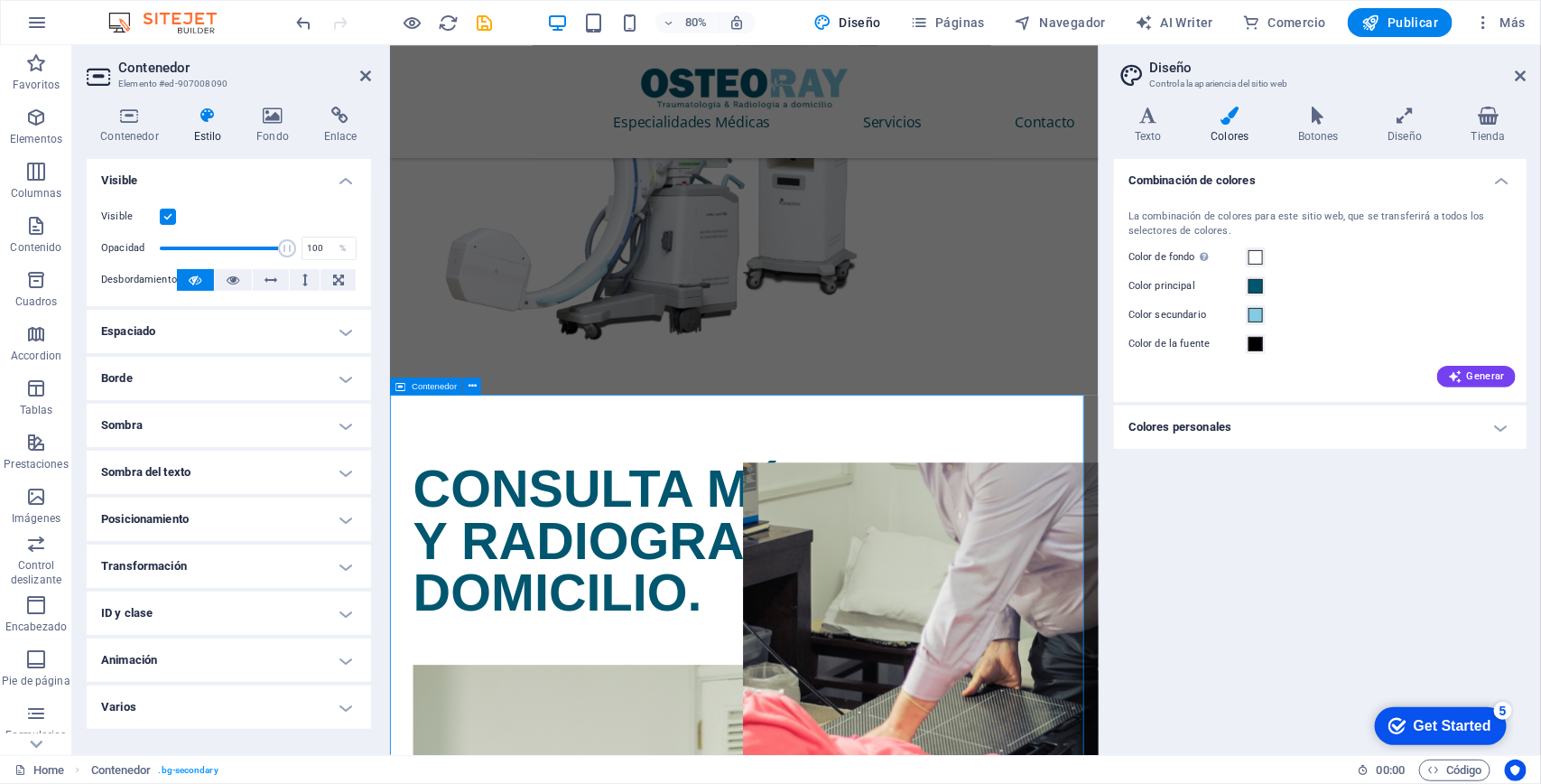
click at [364, 64] on h2 "Contenedor" at bounding box center [244, 68] width 253 height 16
click at [364, 73] on icon at bounding box center [365, 75] width 11 height 15
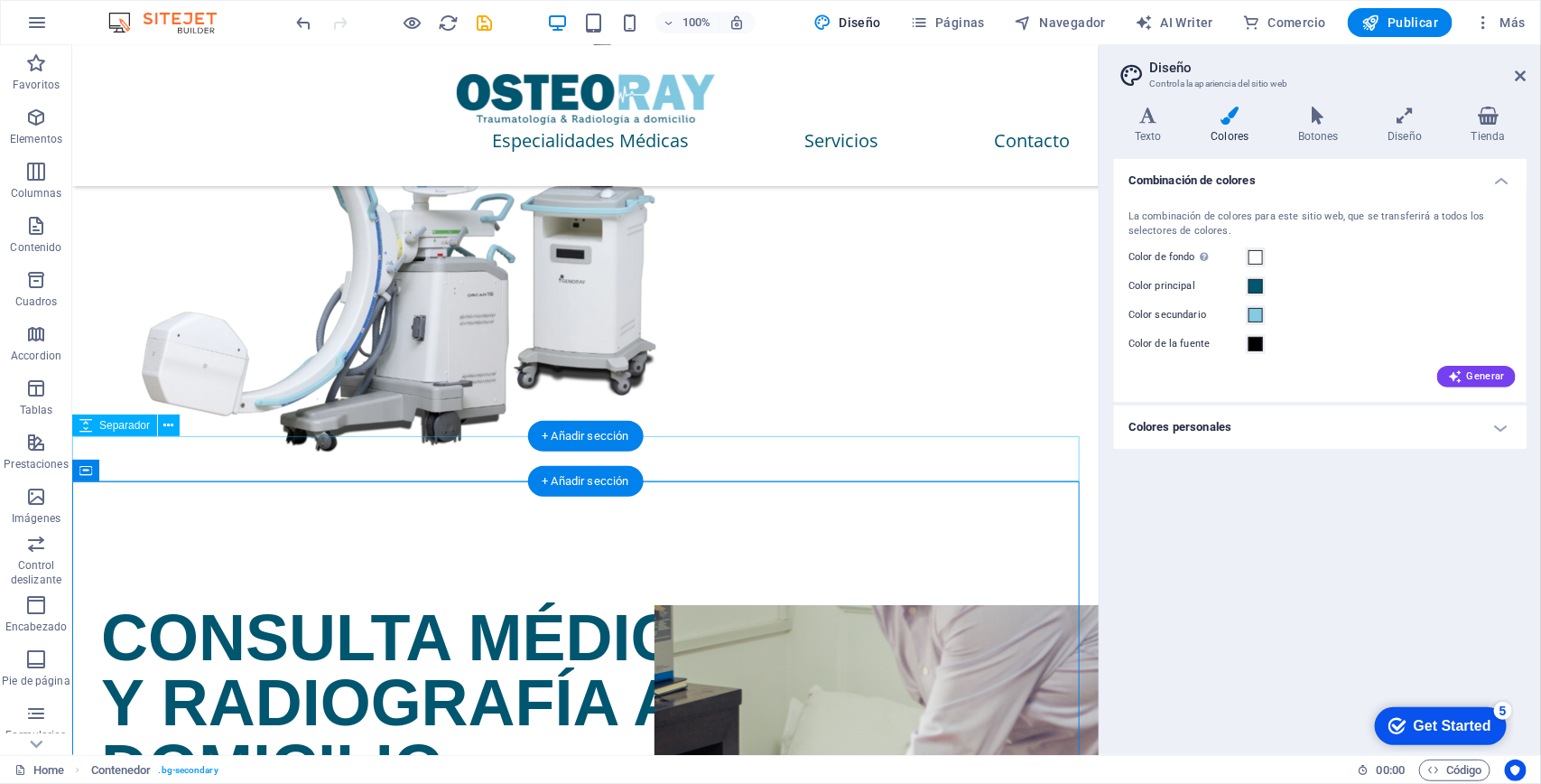
scroll to position [2511, 0]
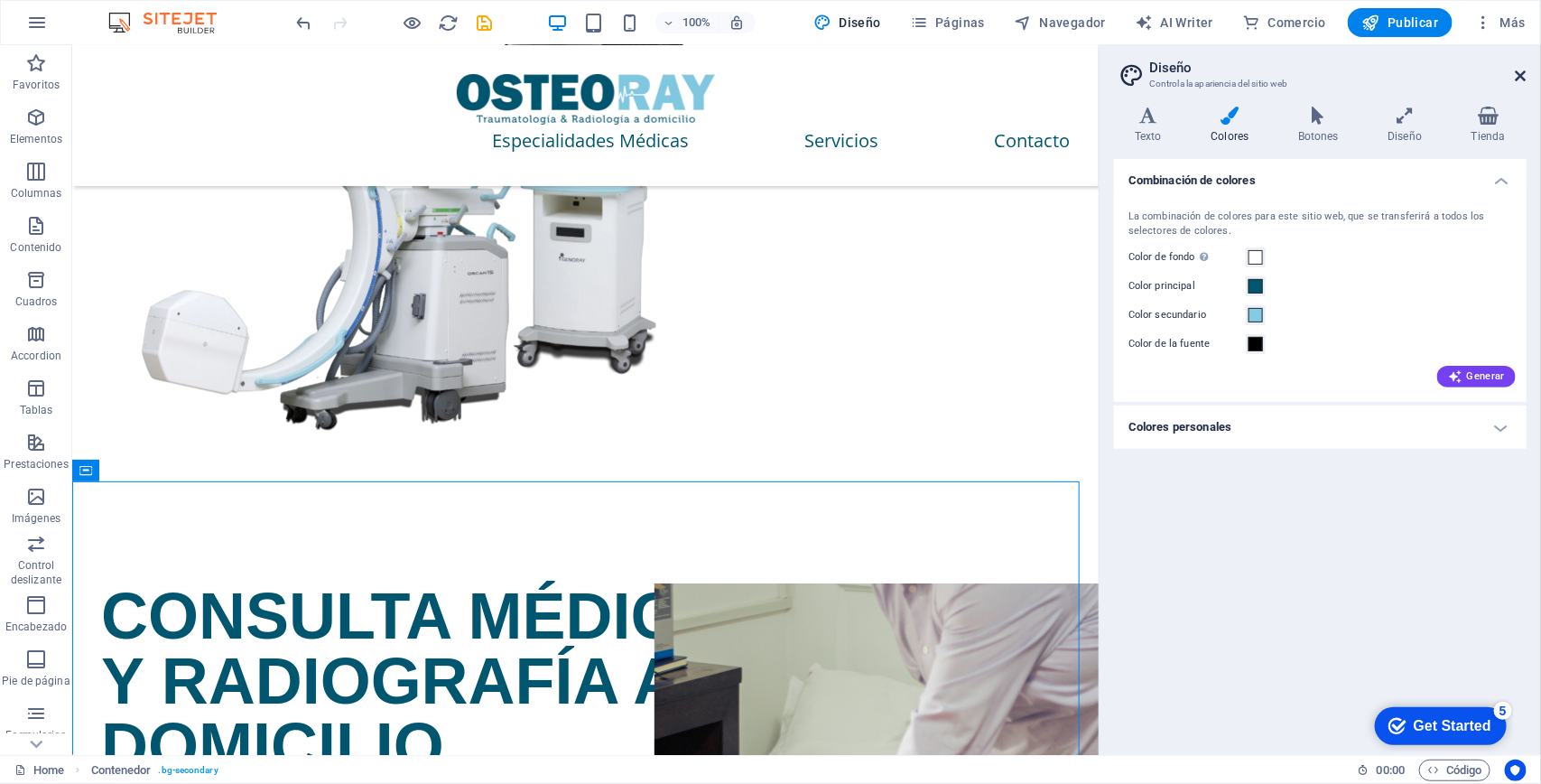
click at [1523, 70] on icon at bounding box center [1521, 75] width 11 height 15
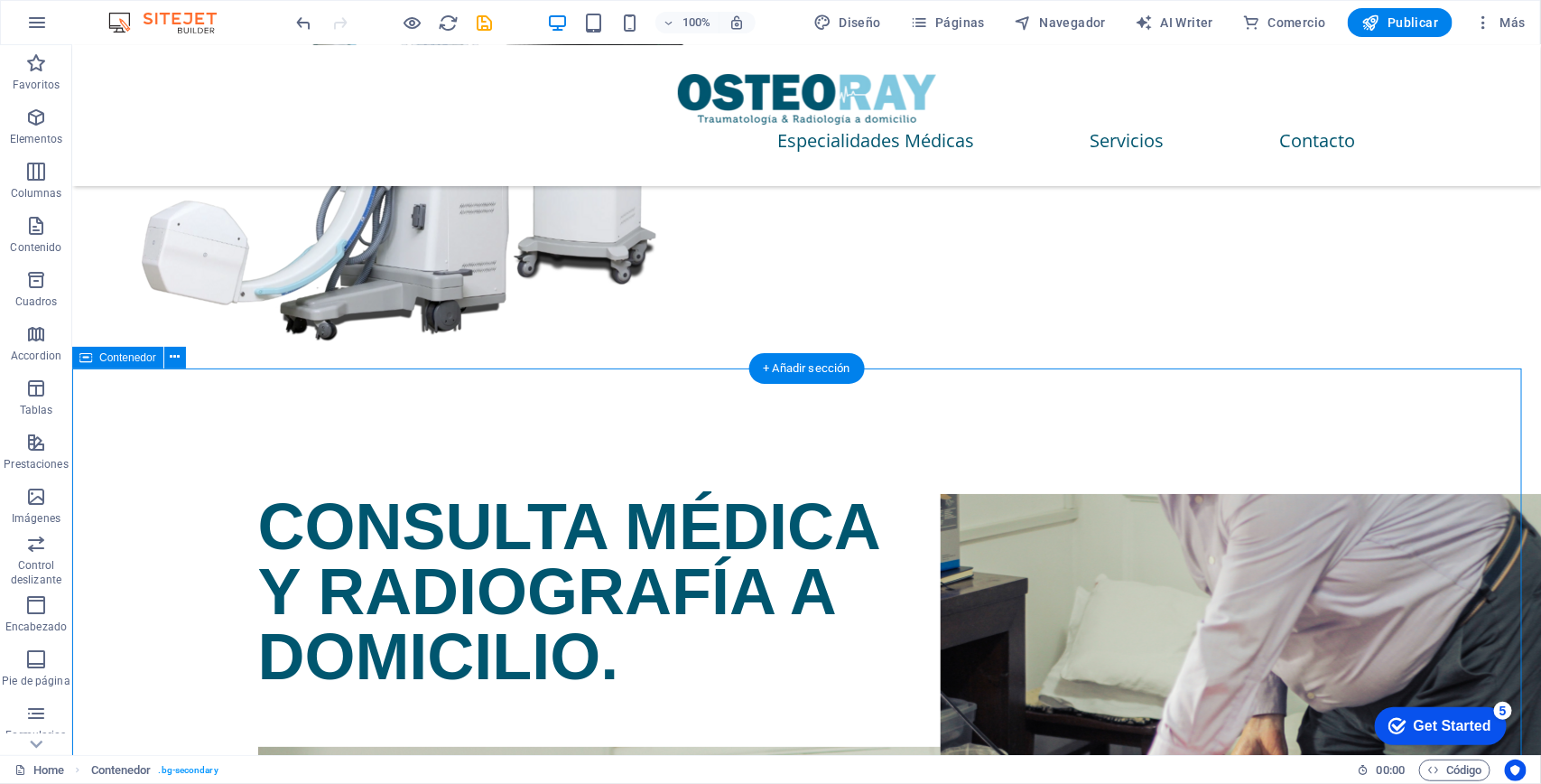
scroll to position [3272, 0]
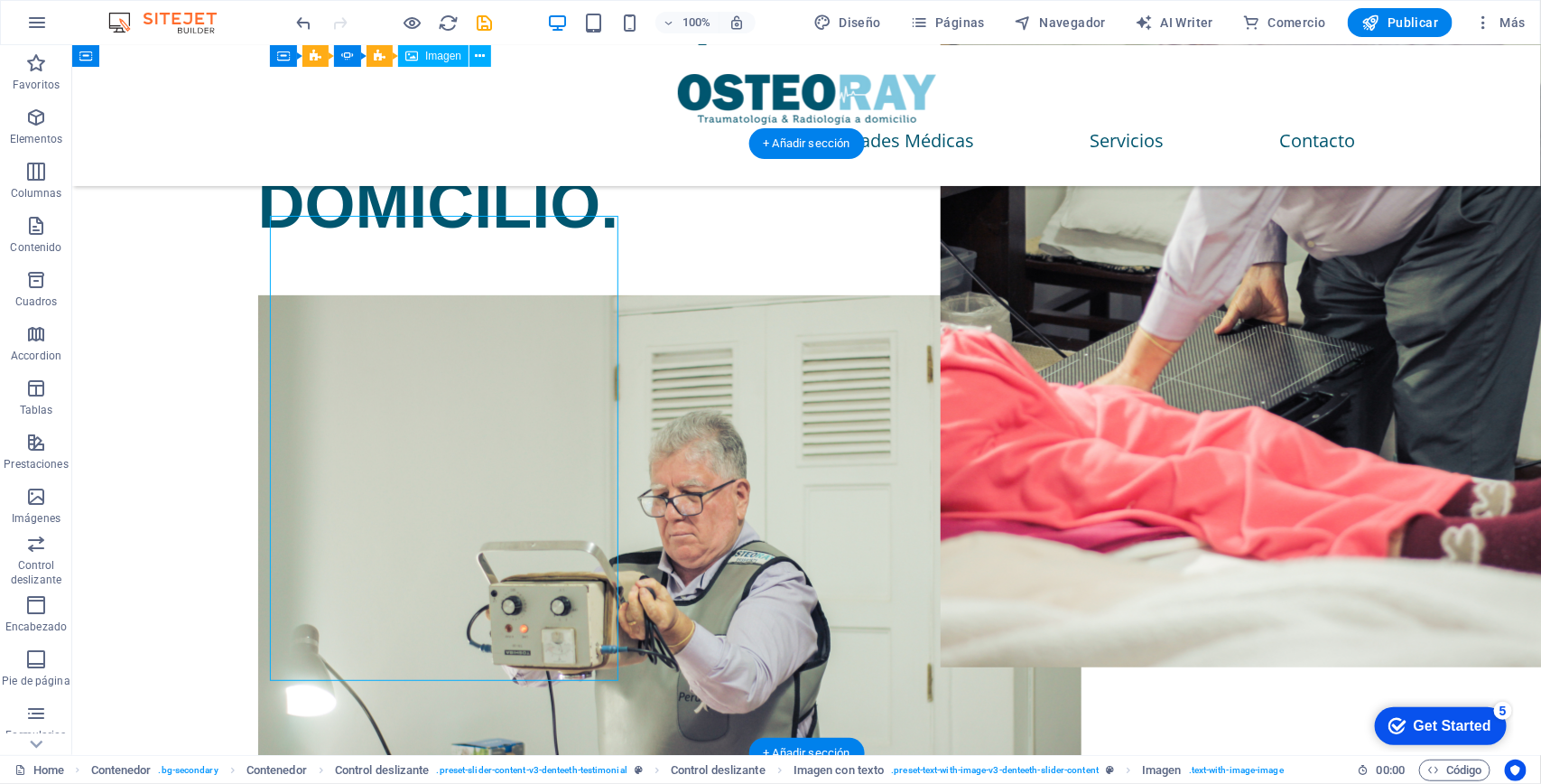
scroll to position [3047, 0]
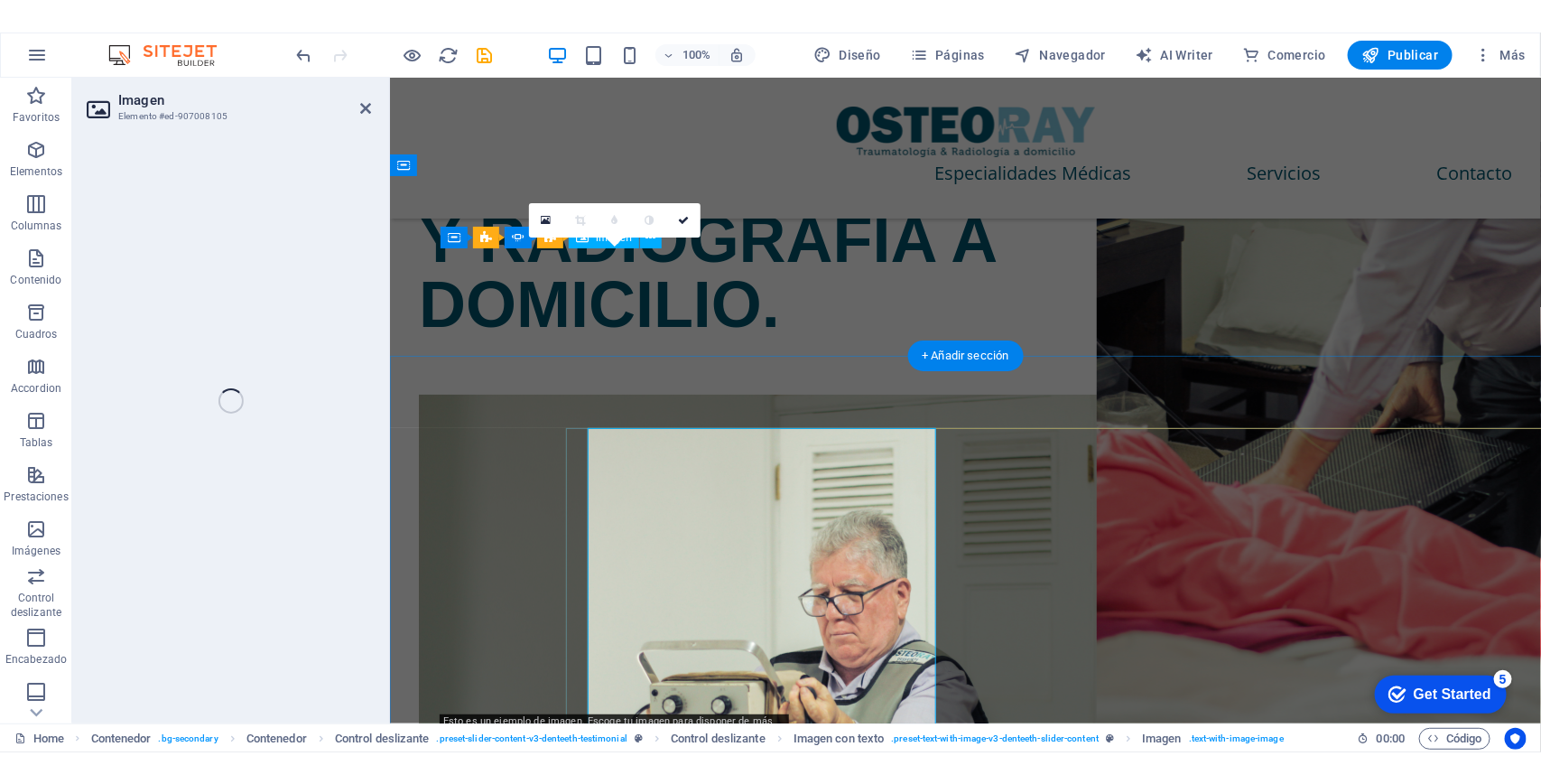
scroll to position [2867, 0]
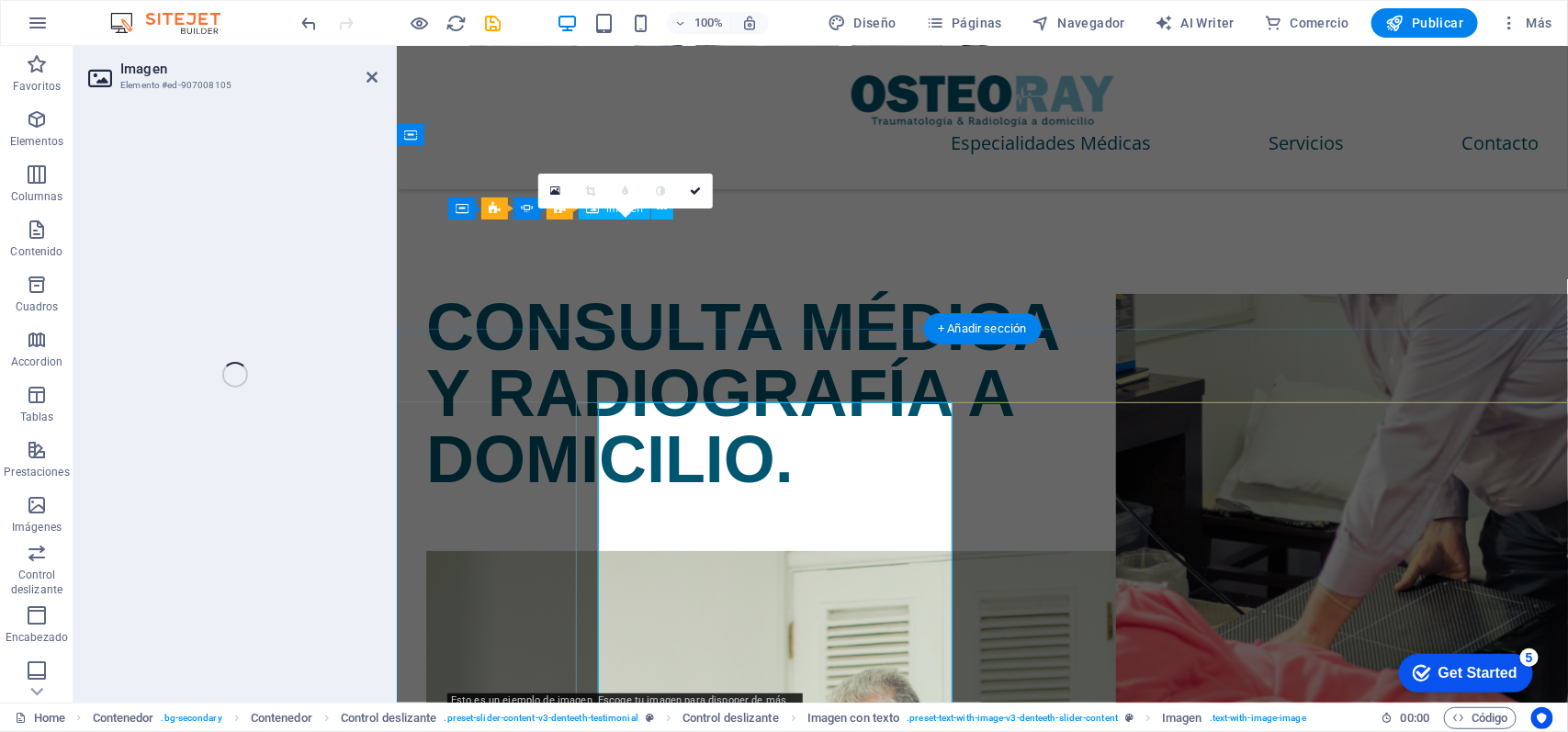
select select "%"
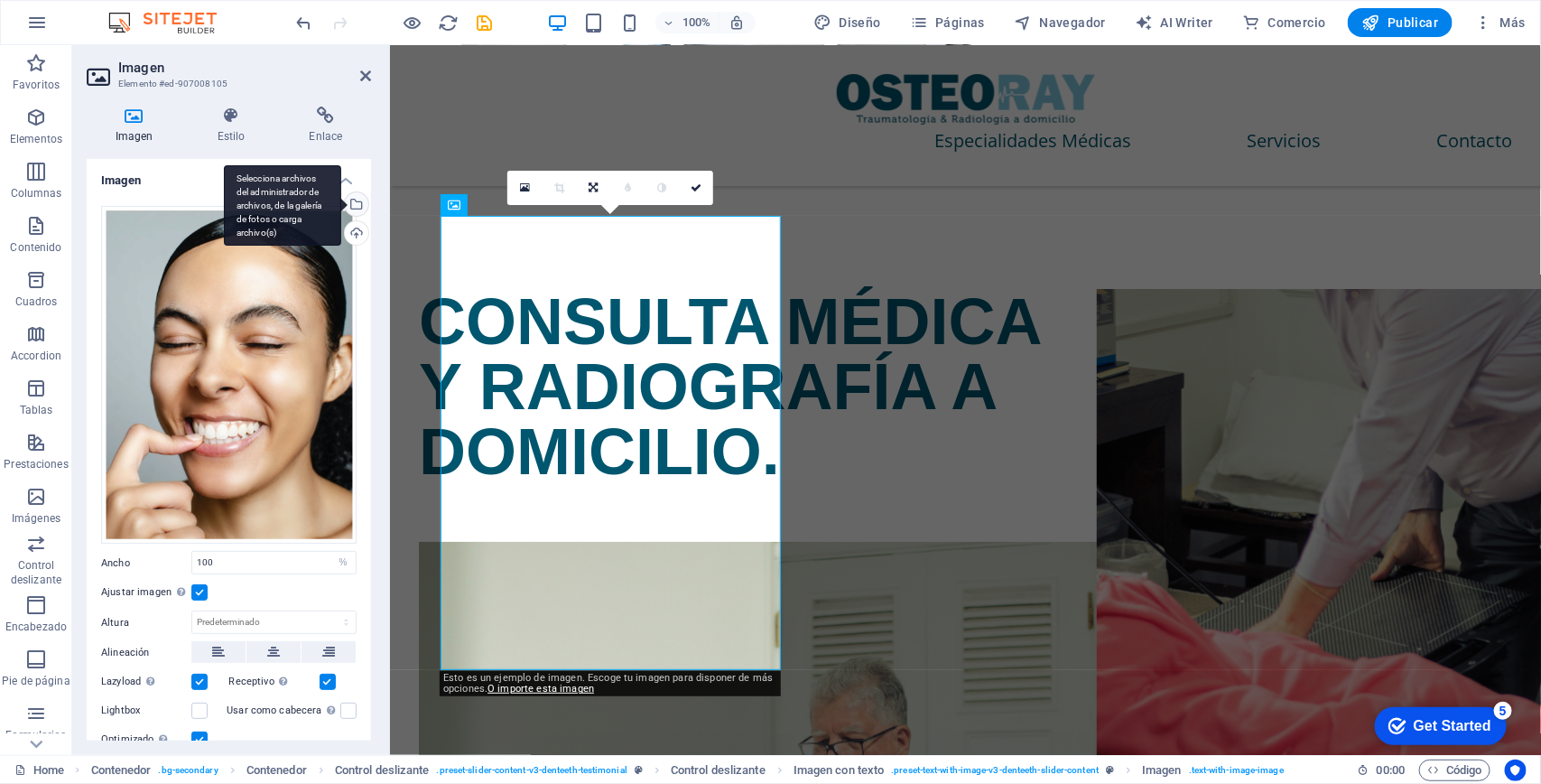
click at [353, 203] on div "Selecciona archivos del administrador de archivos, de la galería de fotos o car…" at bounding box center [355, 206] width 27 height 27
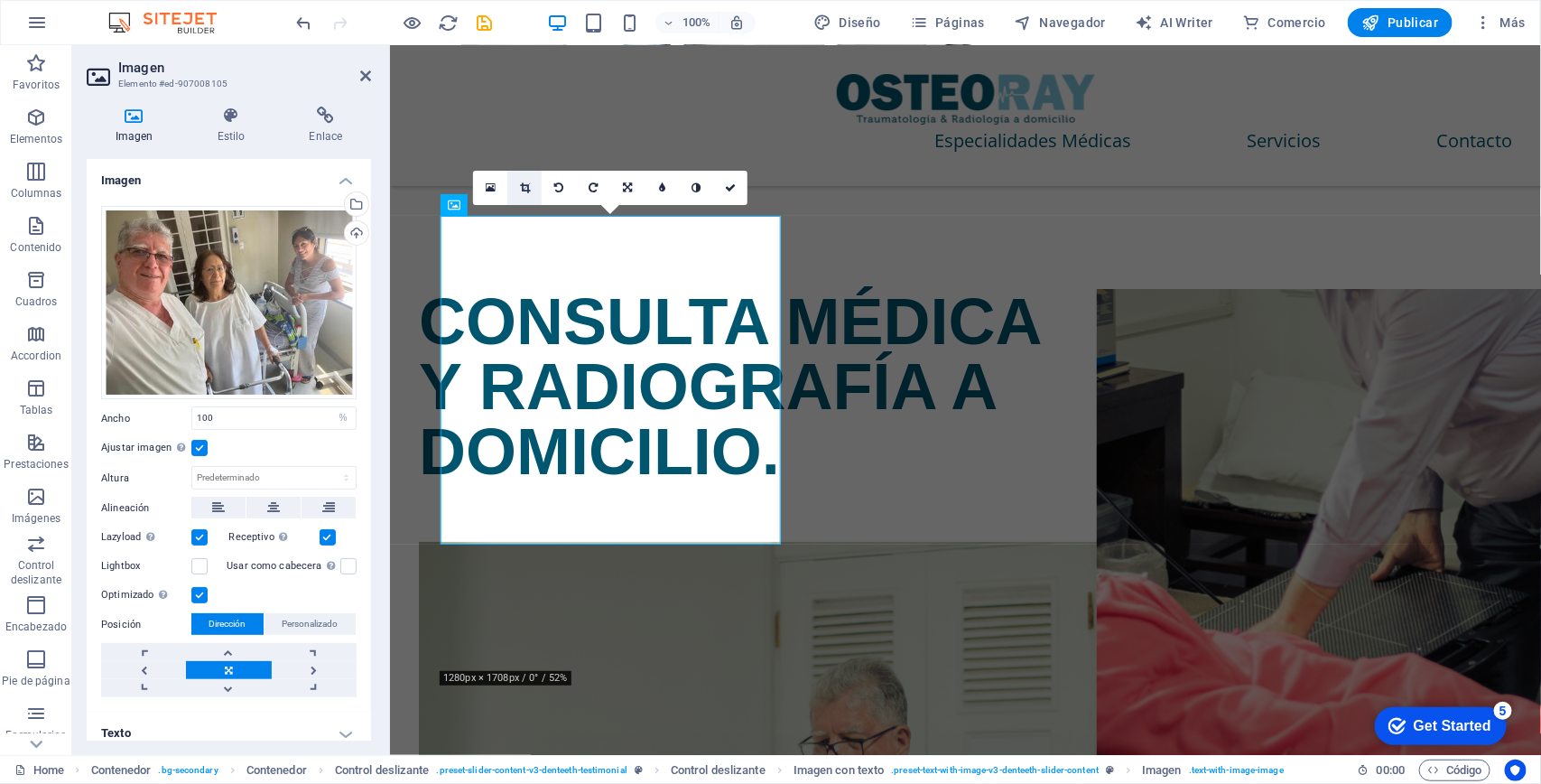
click at [521, 190] on icon at bounding box center [525, 187] width 10 height 11
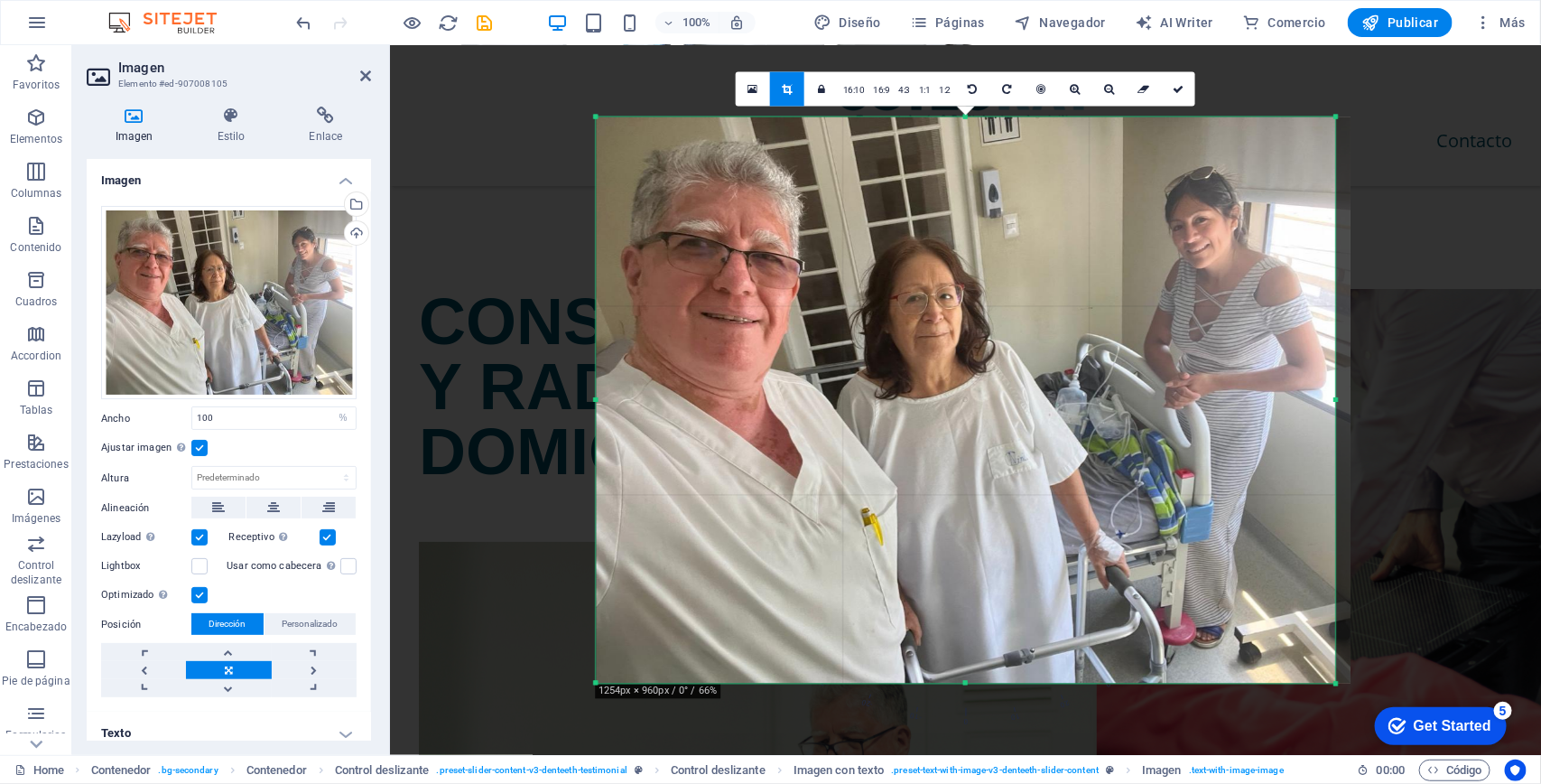
drag, startPoint x: 1345, startPoint y: 403, endPoint x: 1327, endPoint y: 409, distance: 19.0
click at [1327, 409] on div "180 170 160 150 140 130 120 110 100 90 80 70 60 50 40 30 20 10 0 -10 -20 -30 -4…" at bounding box center [966, 400] width 740 height 566
click at [1176, 84] on icon at bounding box center [1178, 89] width 11 height 11
type input "819"
select select "px"
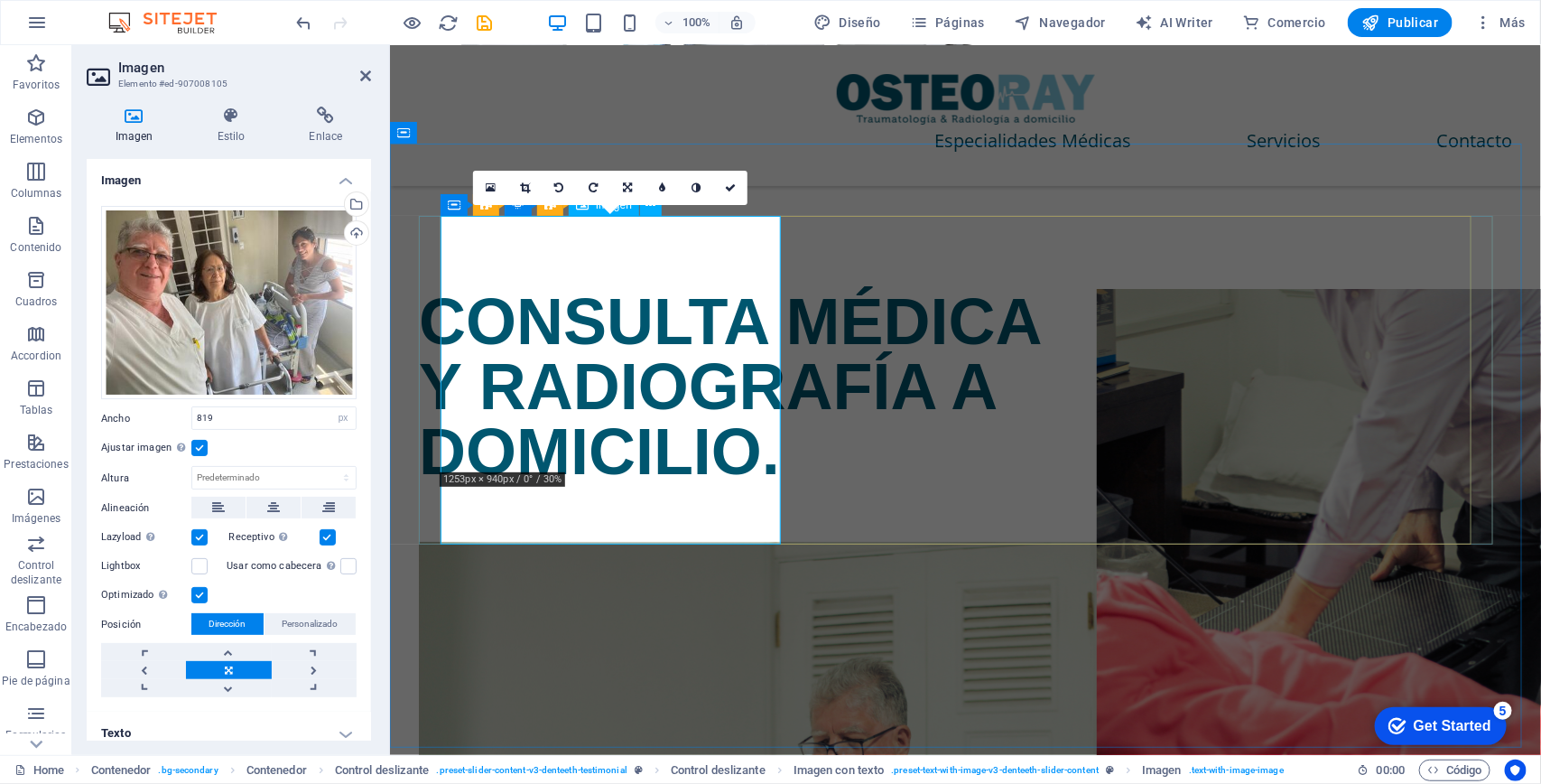
click at [729, 191] on icon at bounding box center [730, 187] width 11 height 11
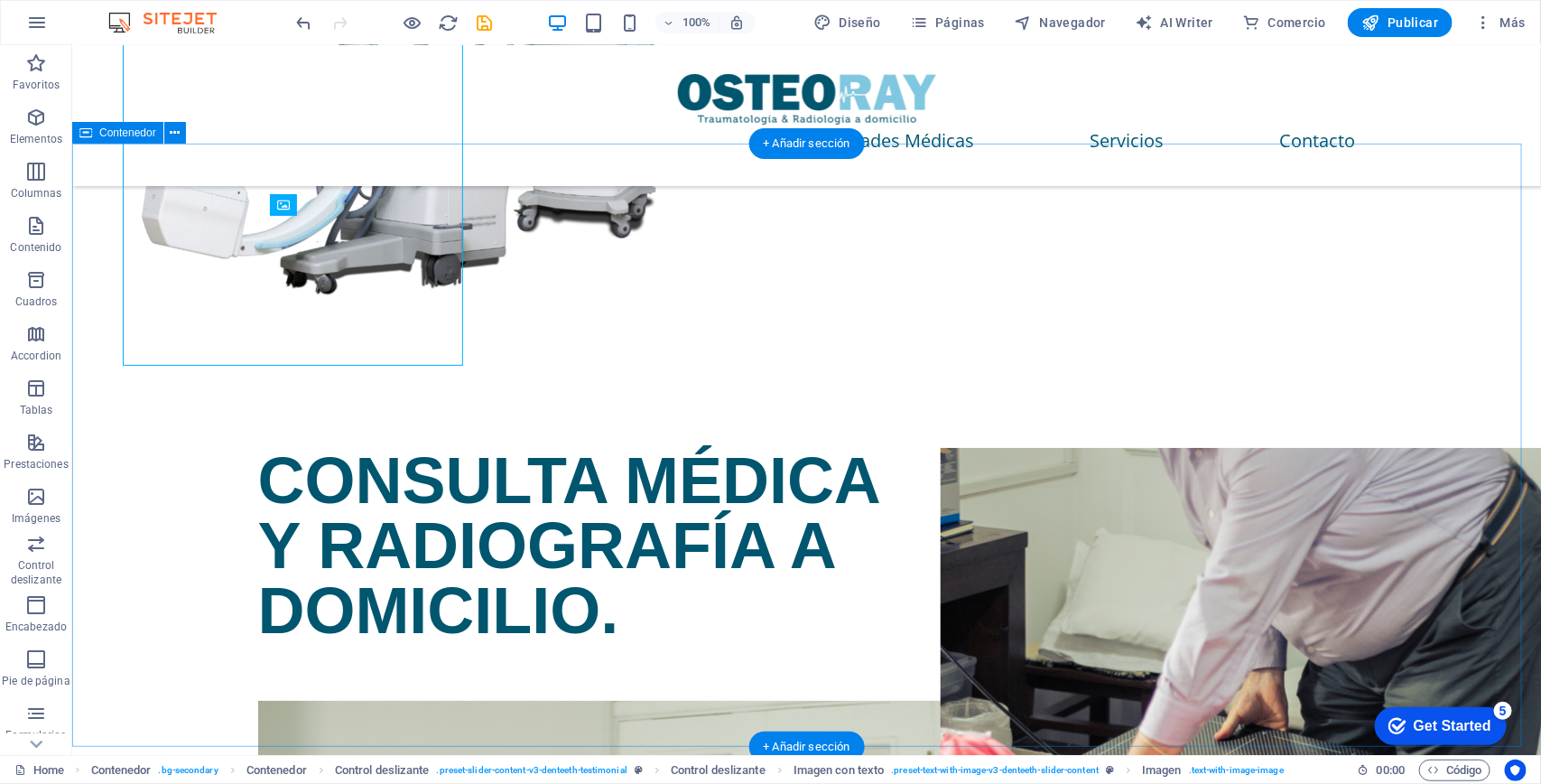
scroll to position [3047, 0]
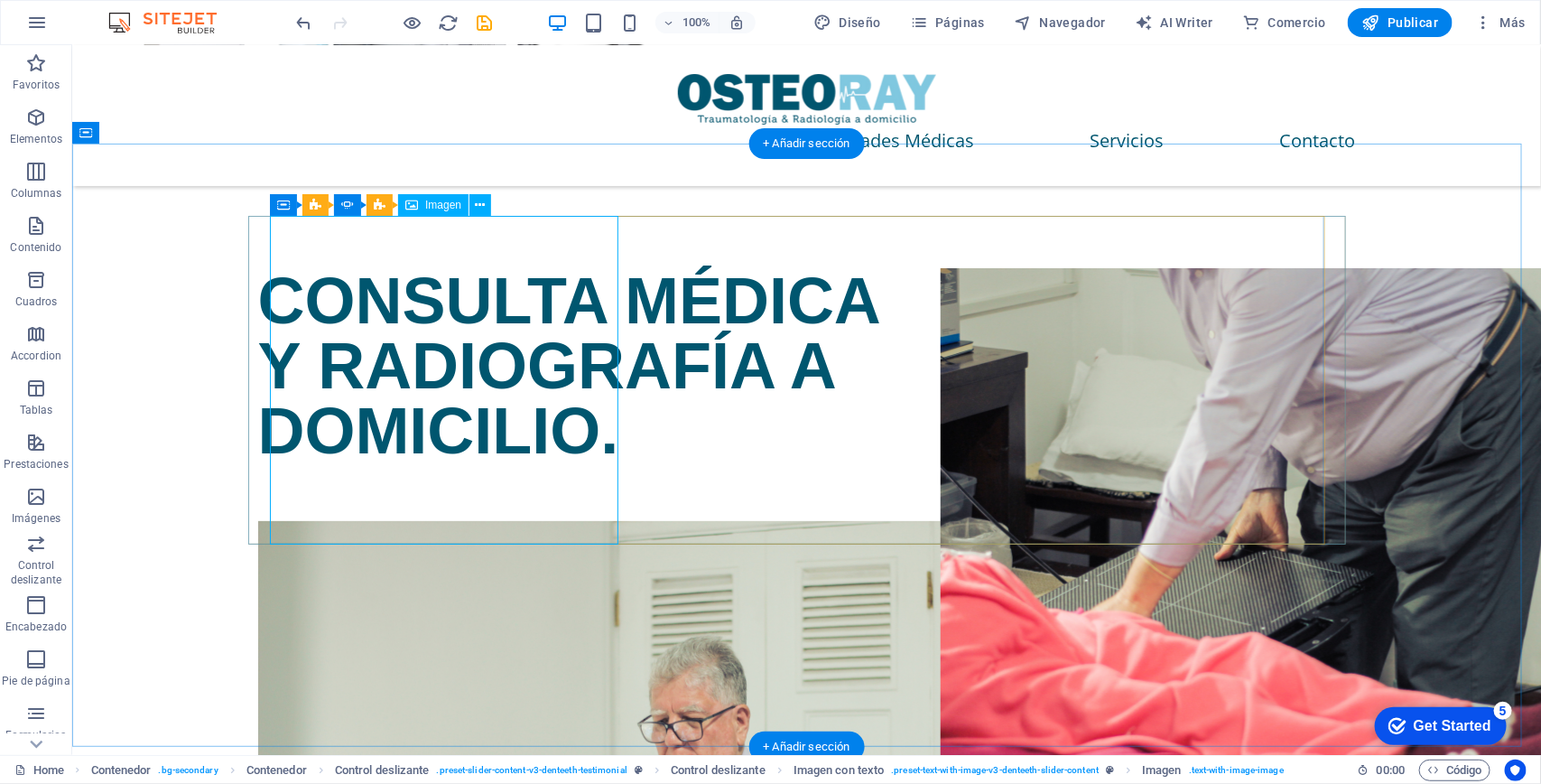
select select "px"
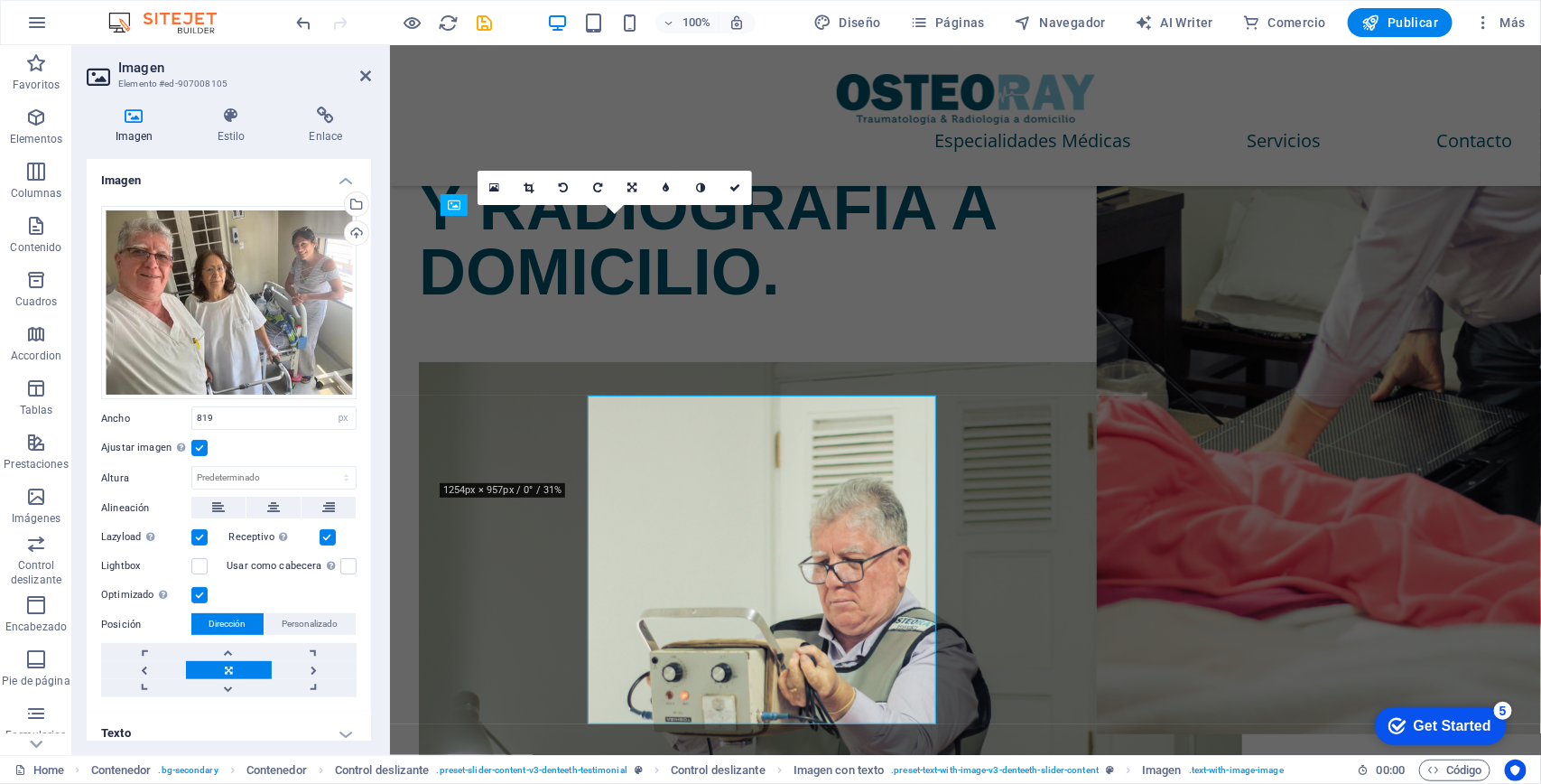
scroll to position [2867, 0]
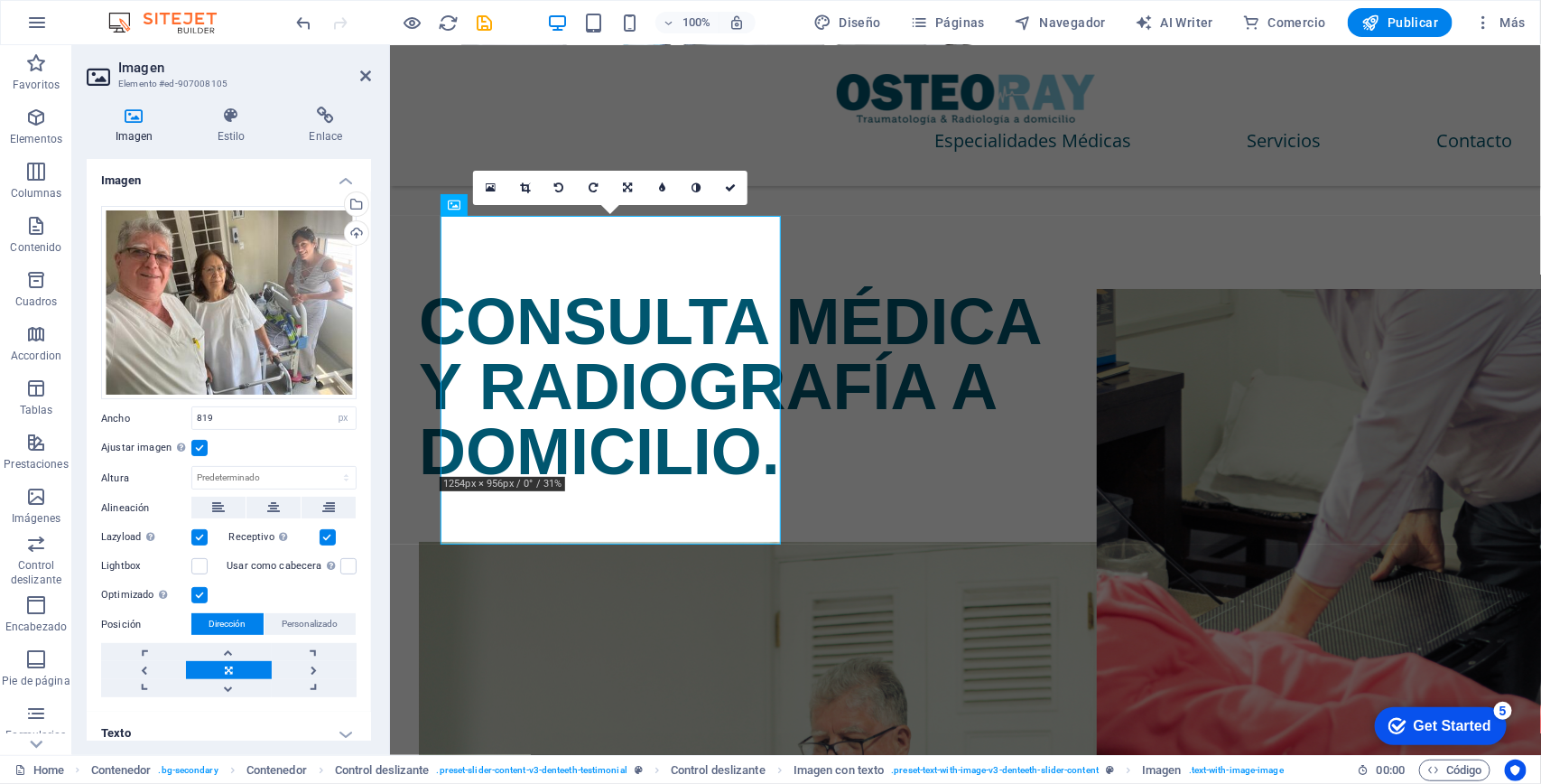
click at [203, 444] on label at bounding box center [199, 447] width 16 height 16
click at [0, 0] on input "Ajustar imagen Ajustar imagen automáticamente a un ancho y alto fijo" at bounding box center [0, 0] width 0 height 0
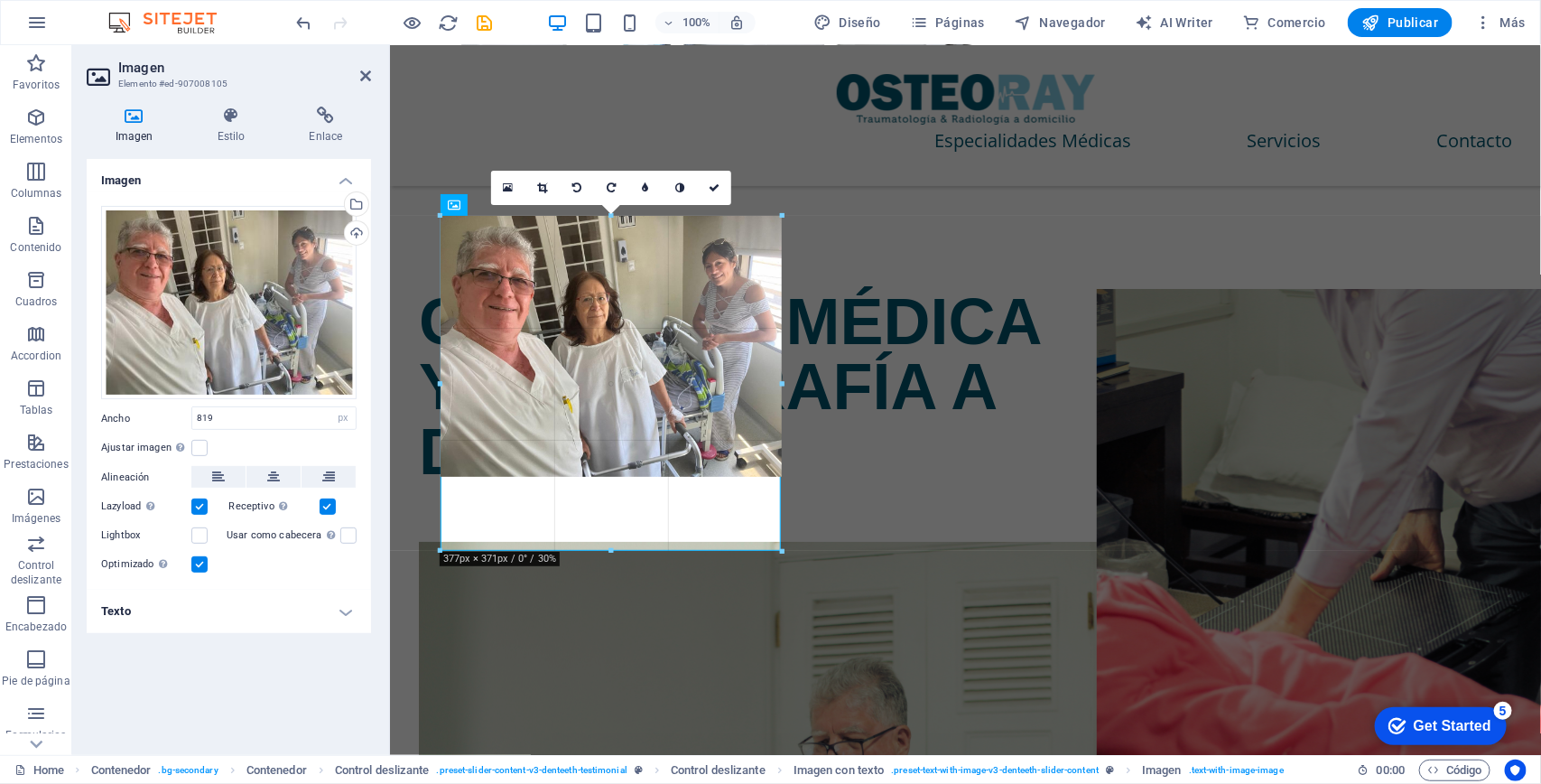
drag, startPoint x: 610, startPoint y: 474, endPoint x: 644, endPoint y: 549, distance: 82.3
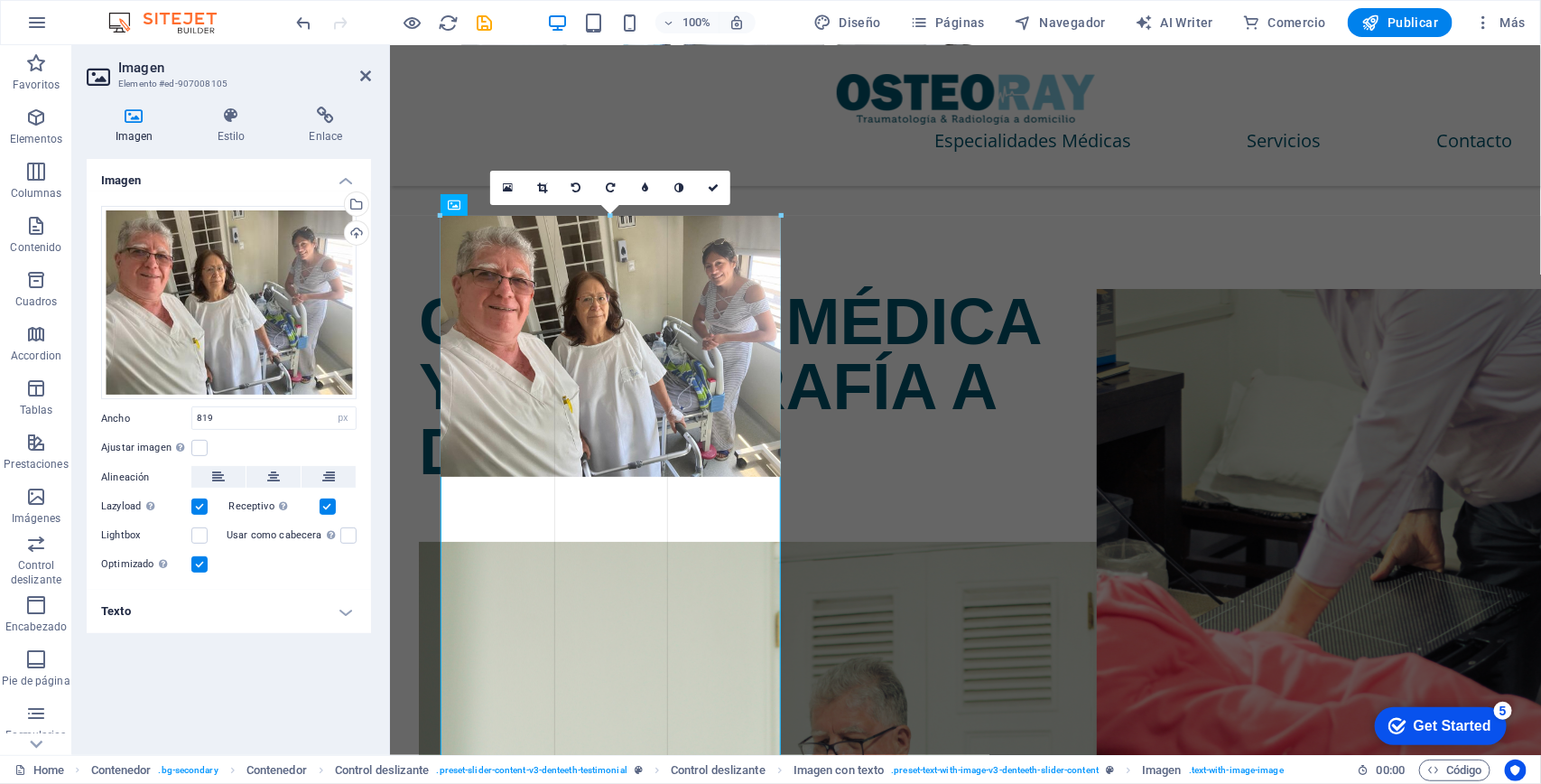
drag, startPoint x: 783, startPoint y: 476, endPoint x: 430, endPoint y: 431, distance: 355.9
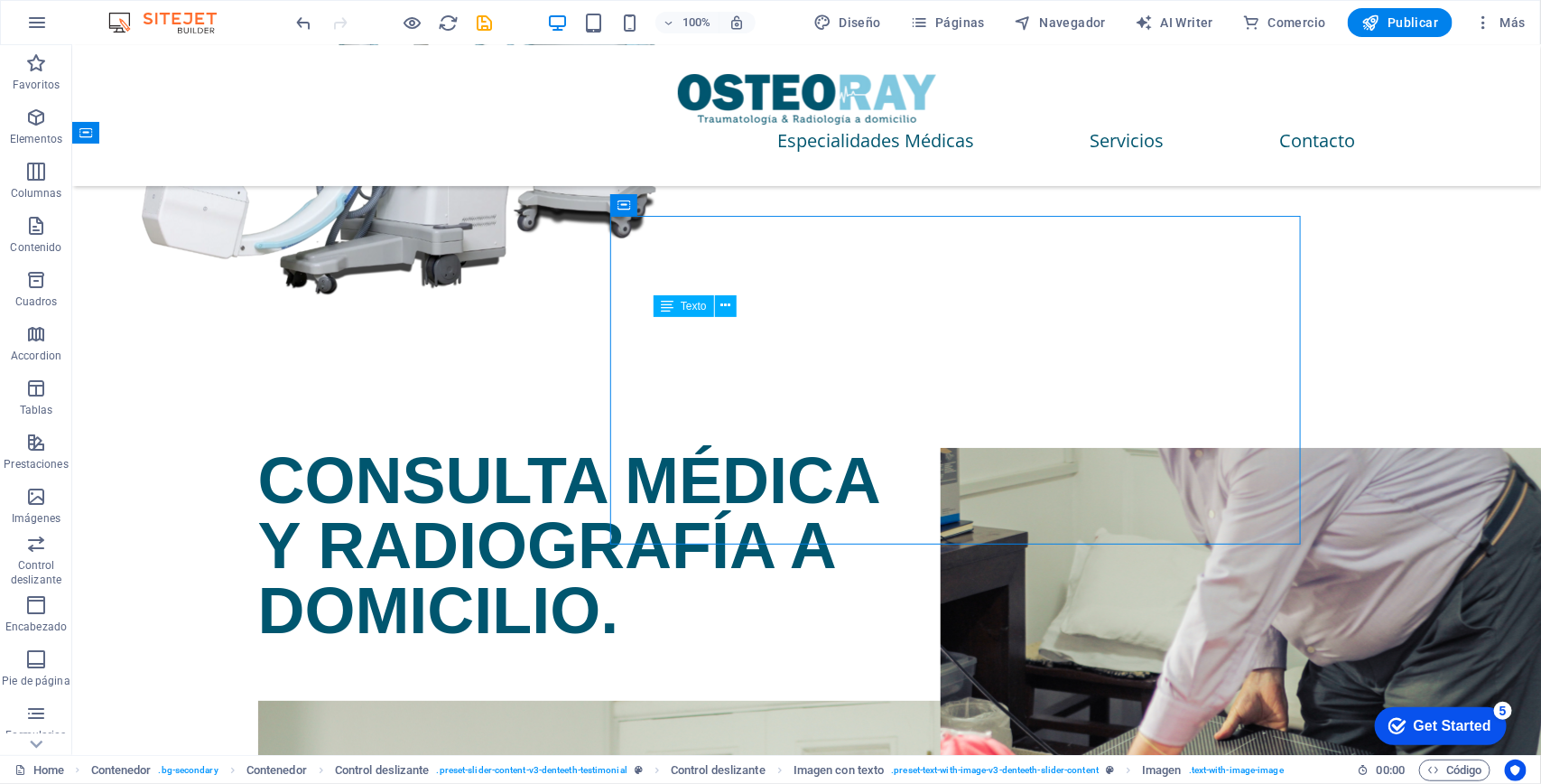
drag, startPoint x: 544, startPoint y: 358, endPoint x: 875, endPoint y: 360, distance: 331.0
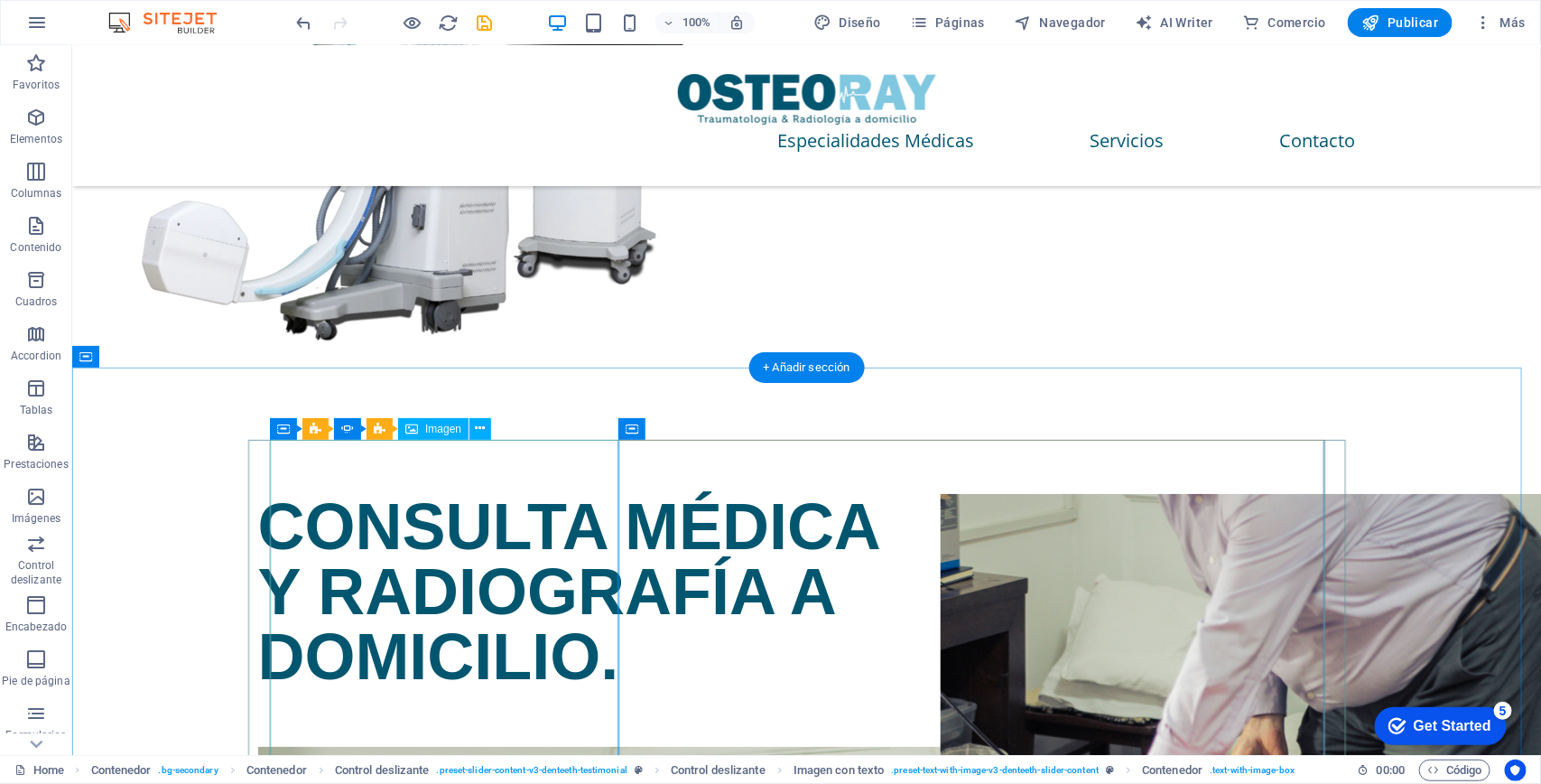
scroll to position [2934, 0]
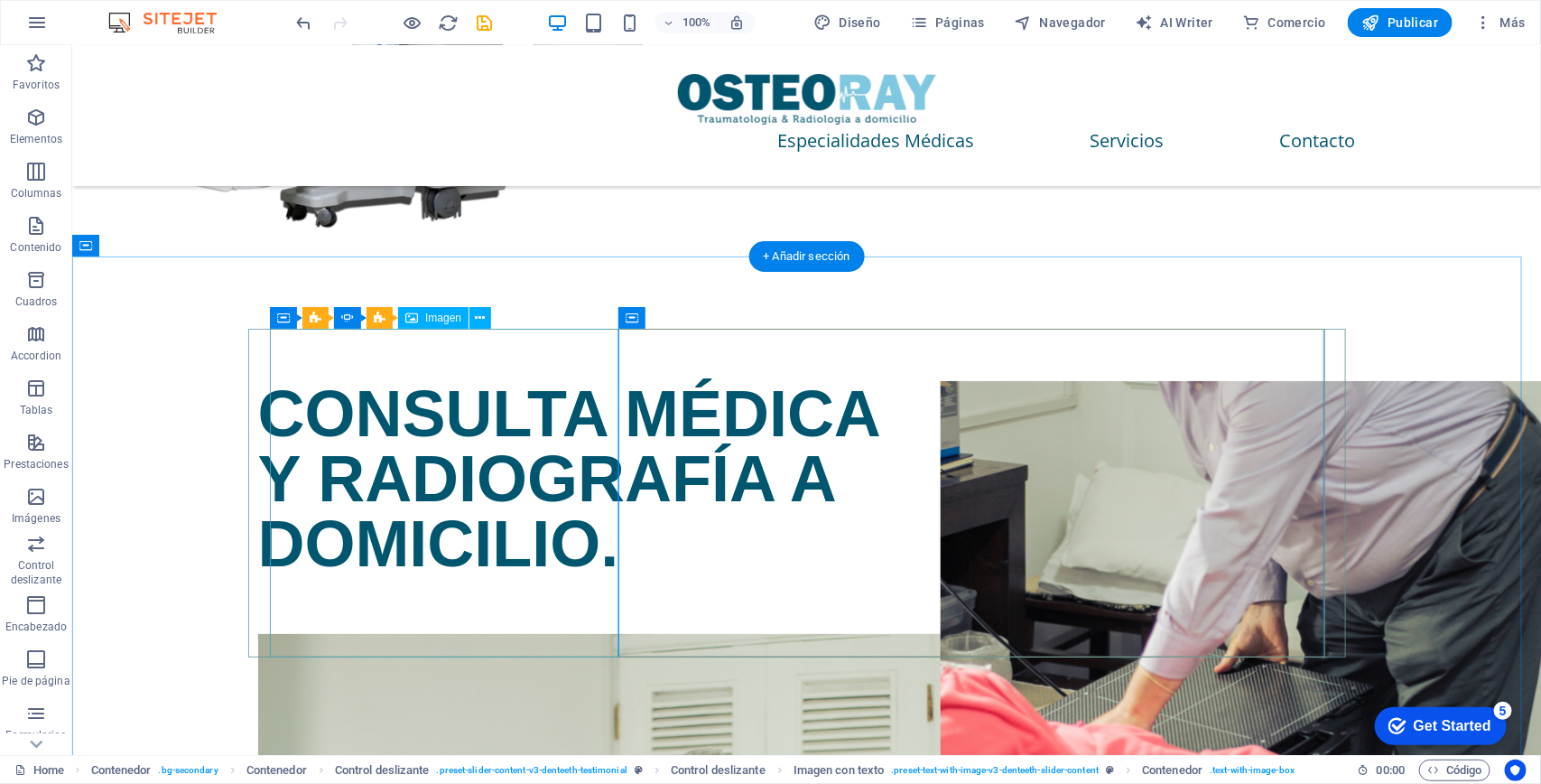
select select "px"
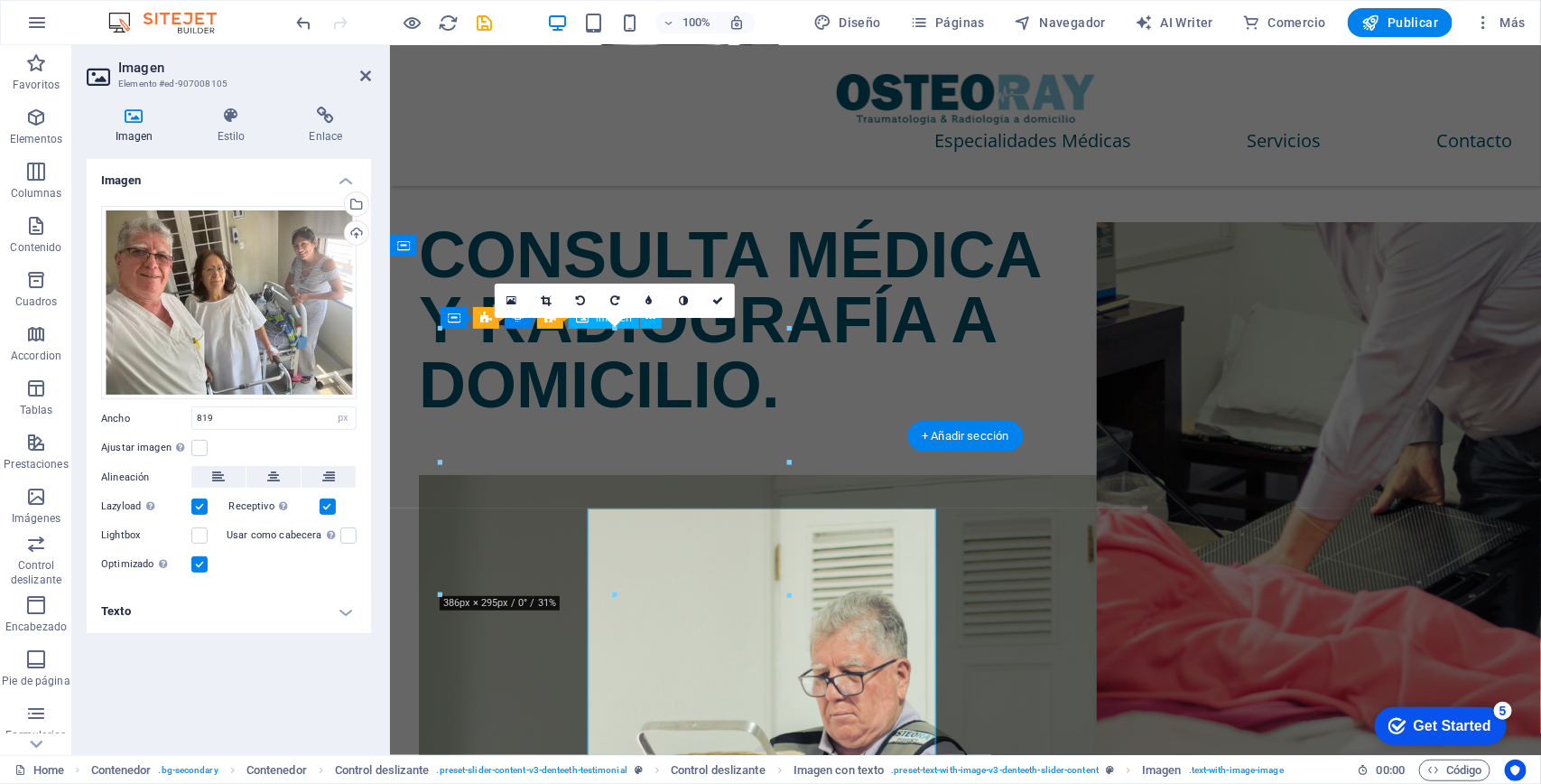
scroll to position [2755, 0]
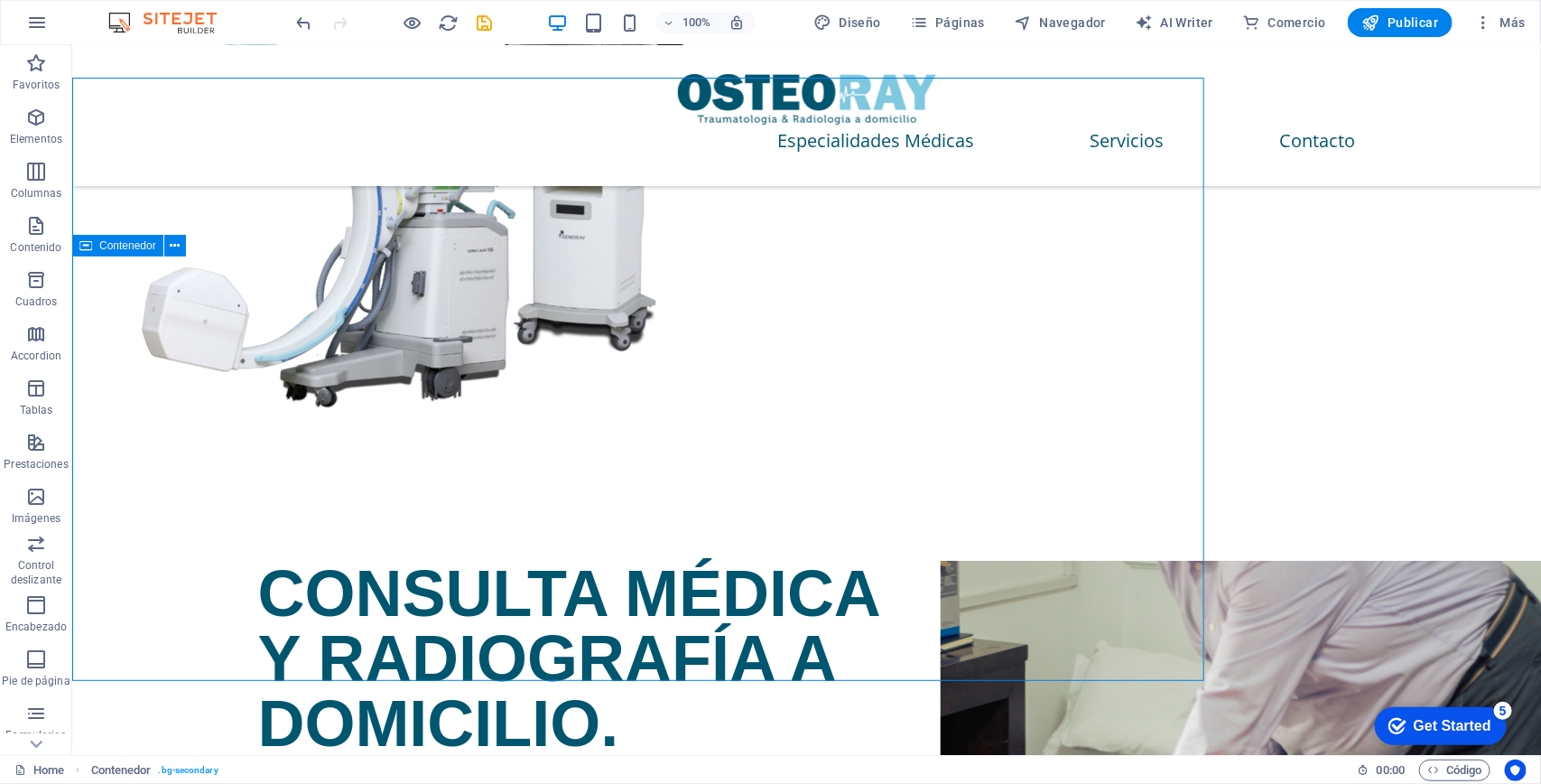
scroll to position [2934, 0]
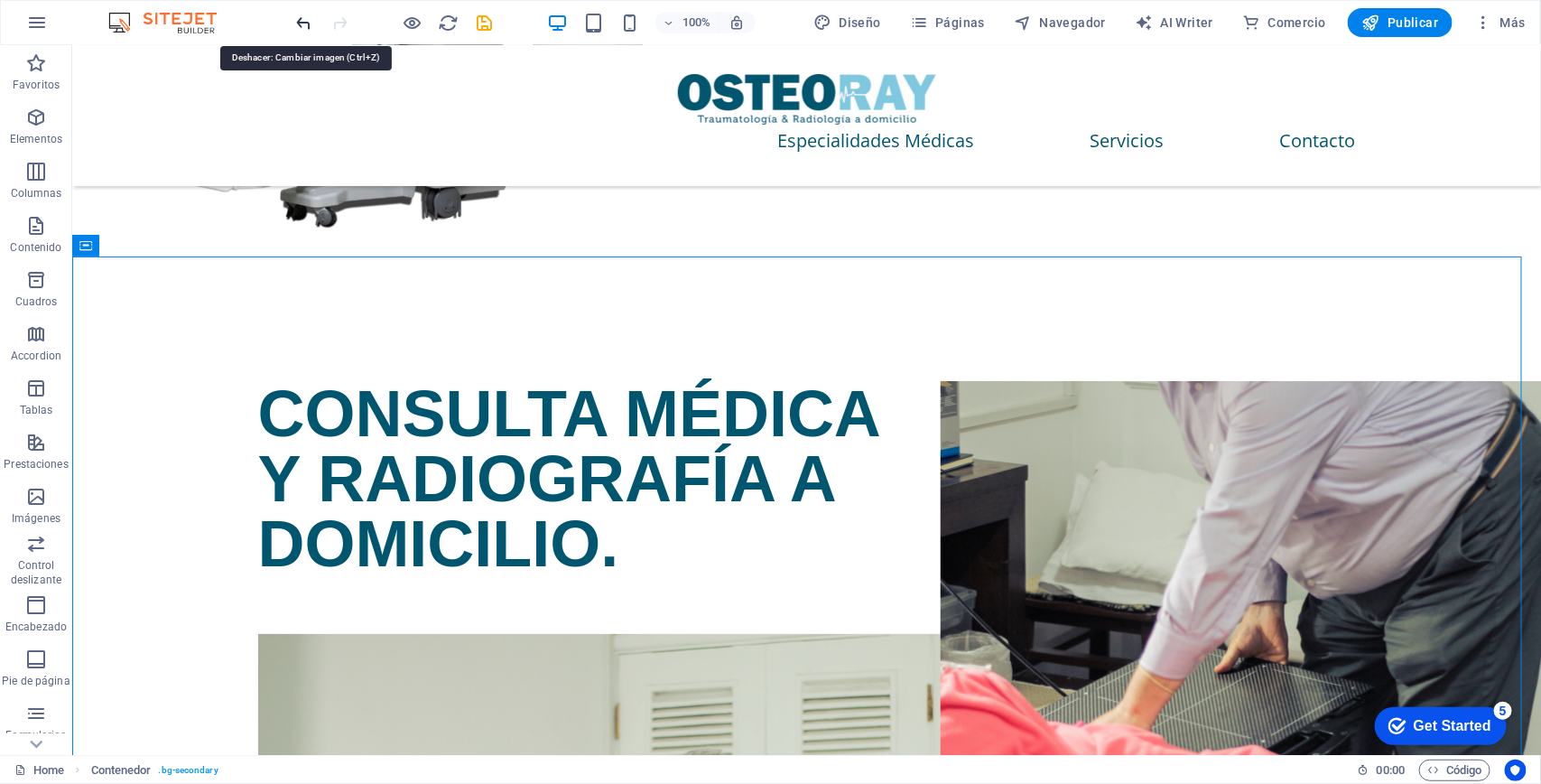
click at [302, 23] on icon "undo" at bounding box center [304, 22] width 20 height 20
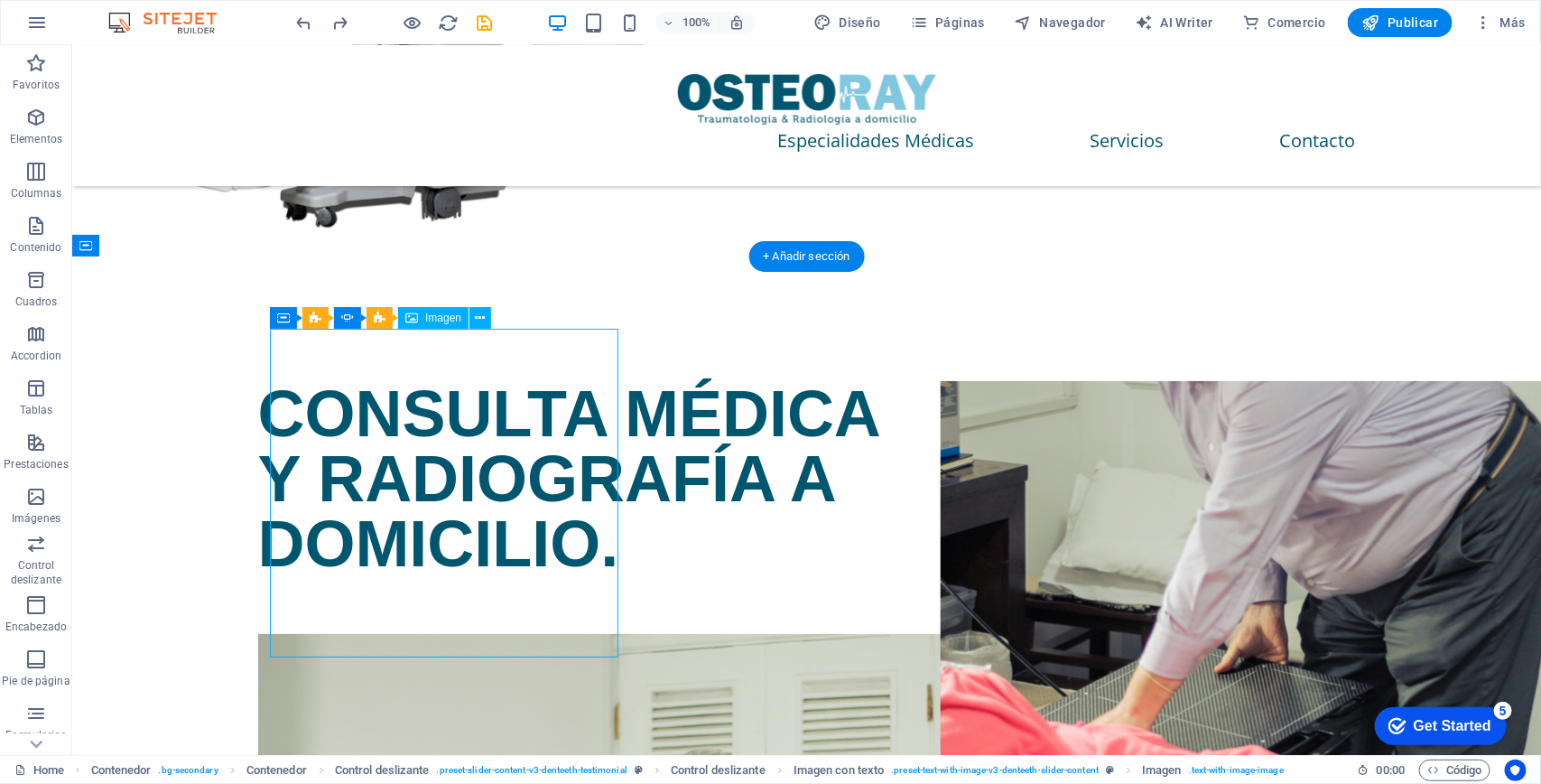
select select "px"
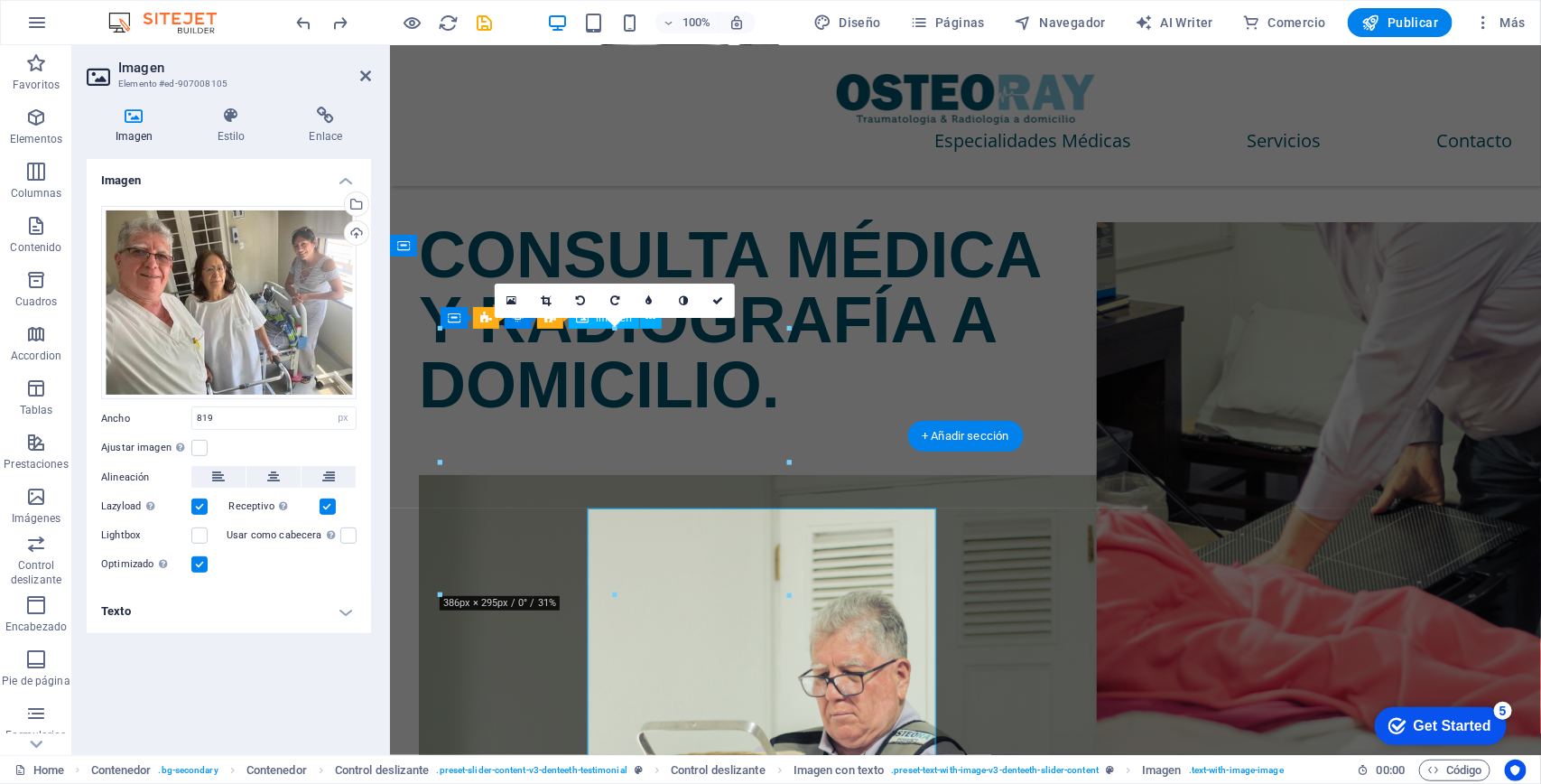
scroll to position [2755, 0]
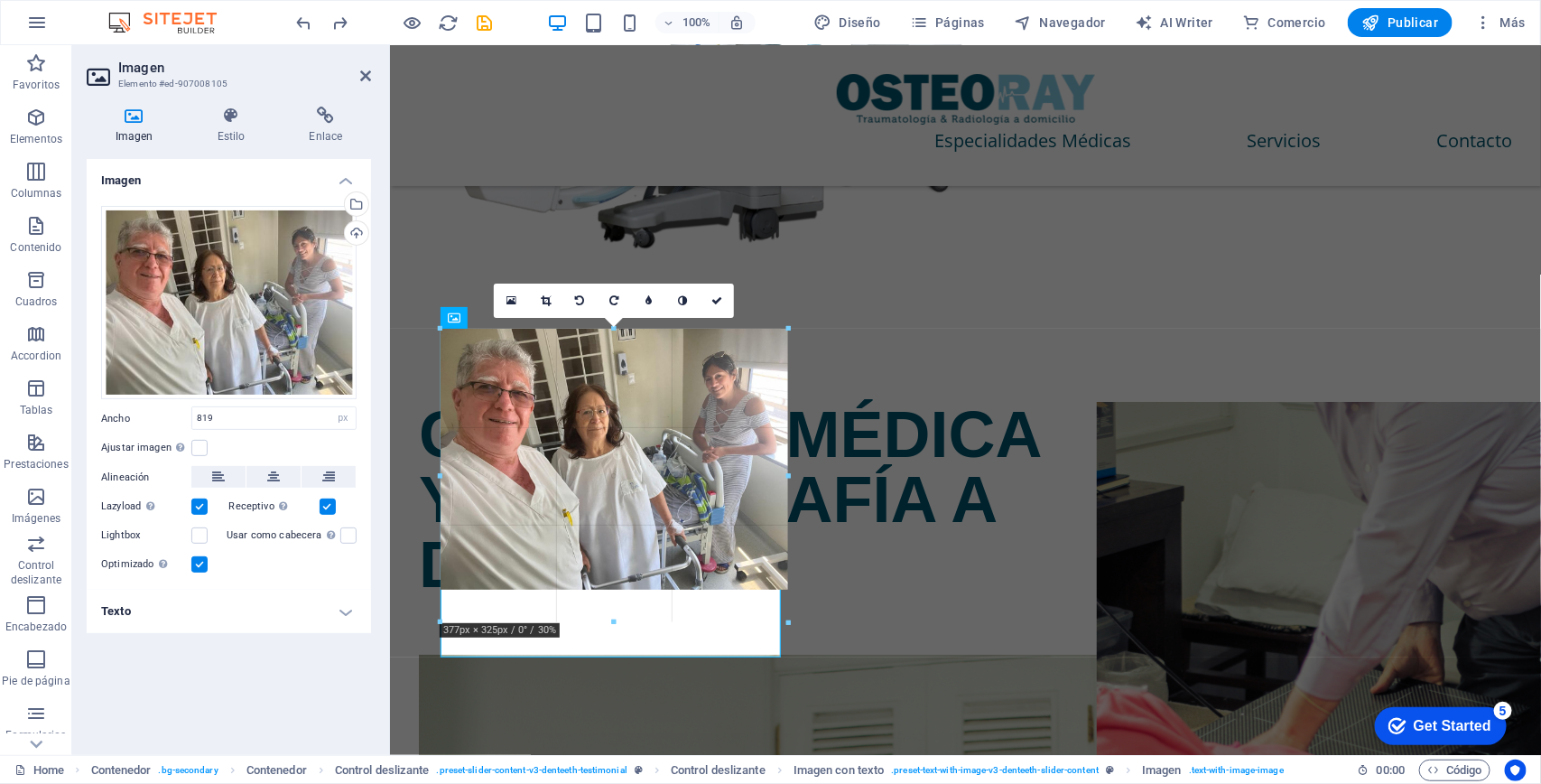
drag, startPoint x: 781, startPoint y: 462, endPoint x: 402, endPoint y: 413, distance: 382.2
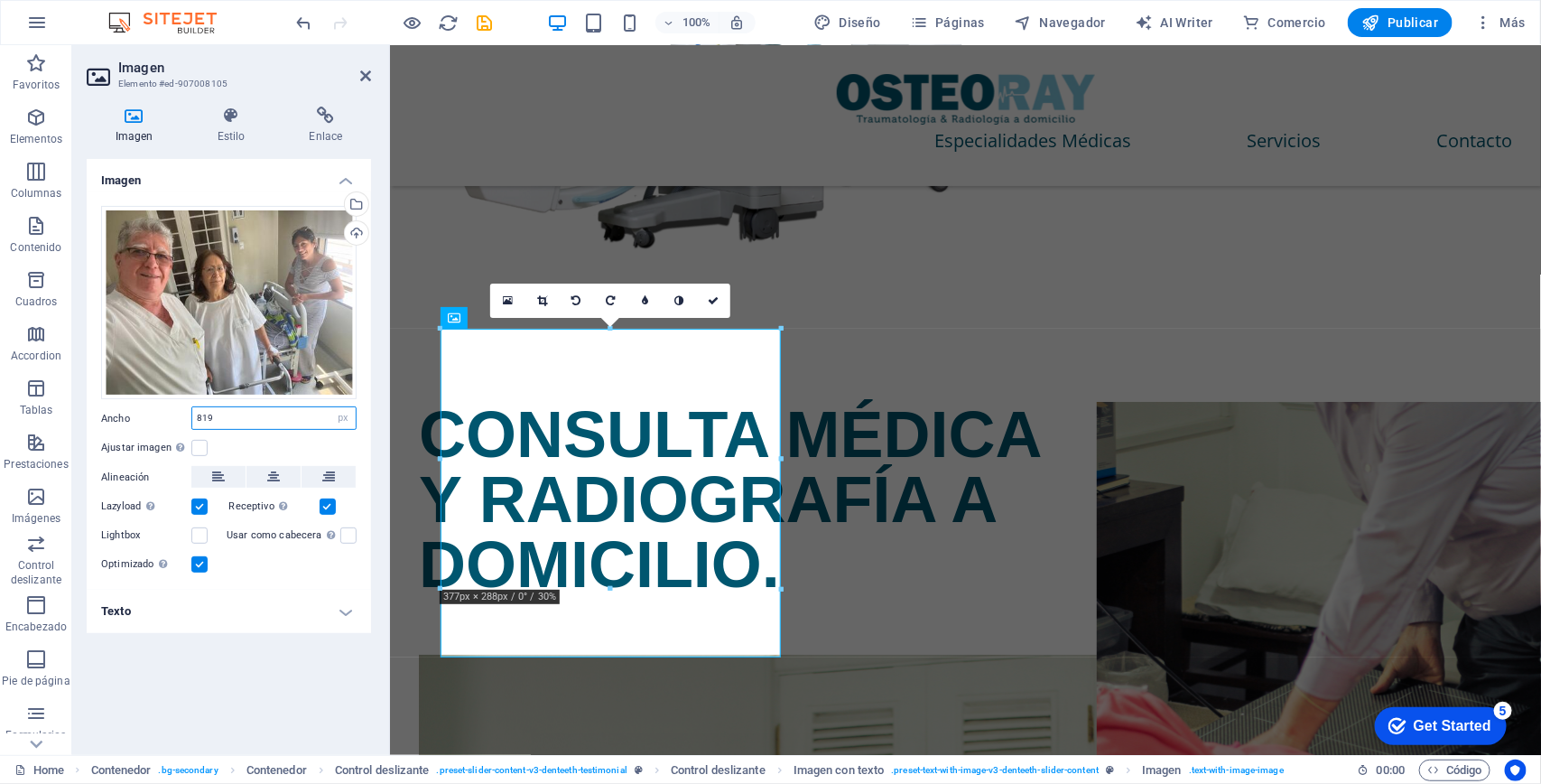
drag, startPoint x: 249, startPoint y: 421, endPoint x: 138, endPoint y: 408, distance: 111.8
click at [138, 408] on div "Ancho 819 Predeterminado automático px rem % em vh vw" at bounding box center [228, 418] width 256 height 23
type input "900"
click at [247, 664] on div "Imagen Arrastra archivos aquí, haz clic para escoger archivos o selecciona arch…" at bounding box center [229, 449] width 285 height 582
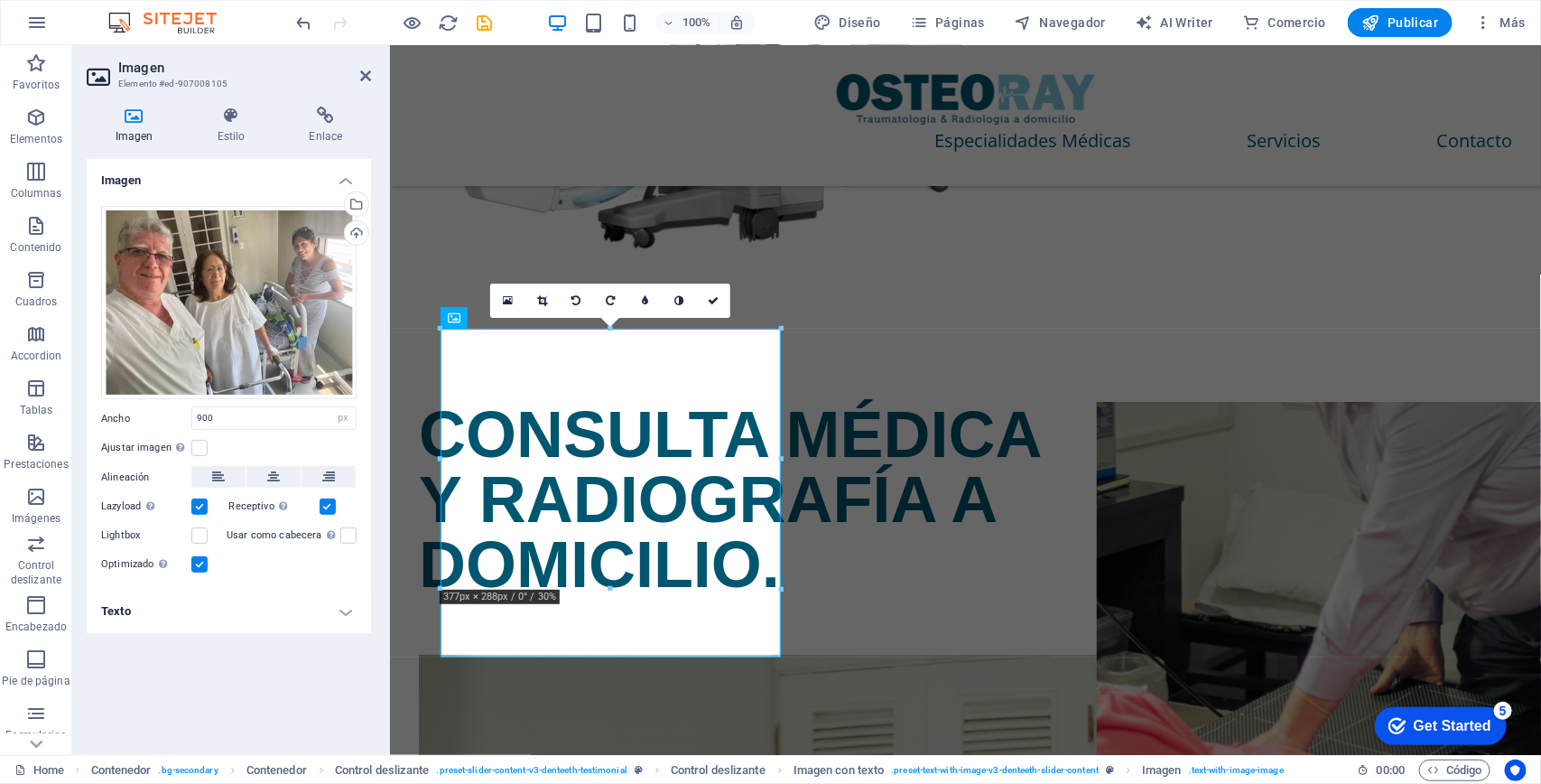
click at [250, 580] on div "Arrastra archivos aquí, haz clic para escoger archivos o selecciona archivos de…" at bounding box center [229, 391] width 285 height 399
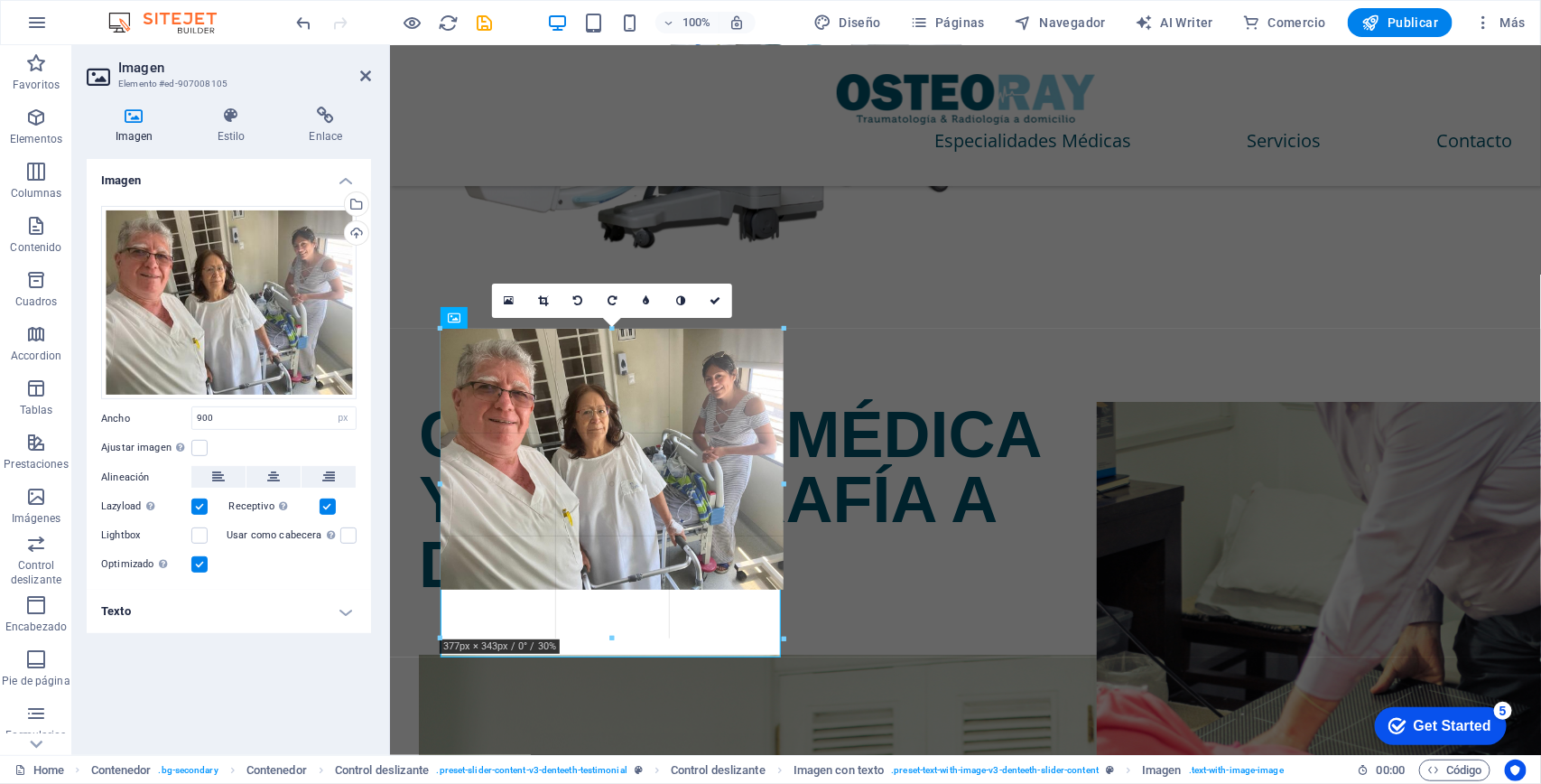
drag, startPoint x: 611, startPoint y: 588, endPoint x: 650, endPoint y: 637, distance: 62.6
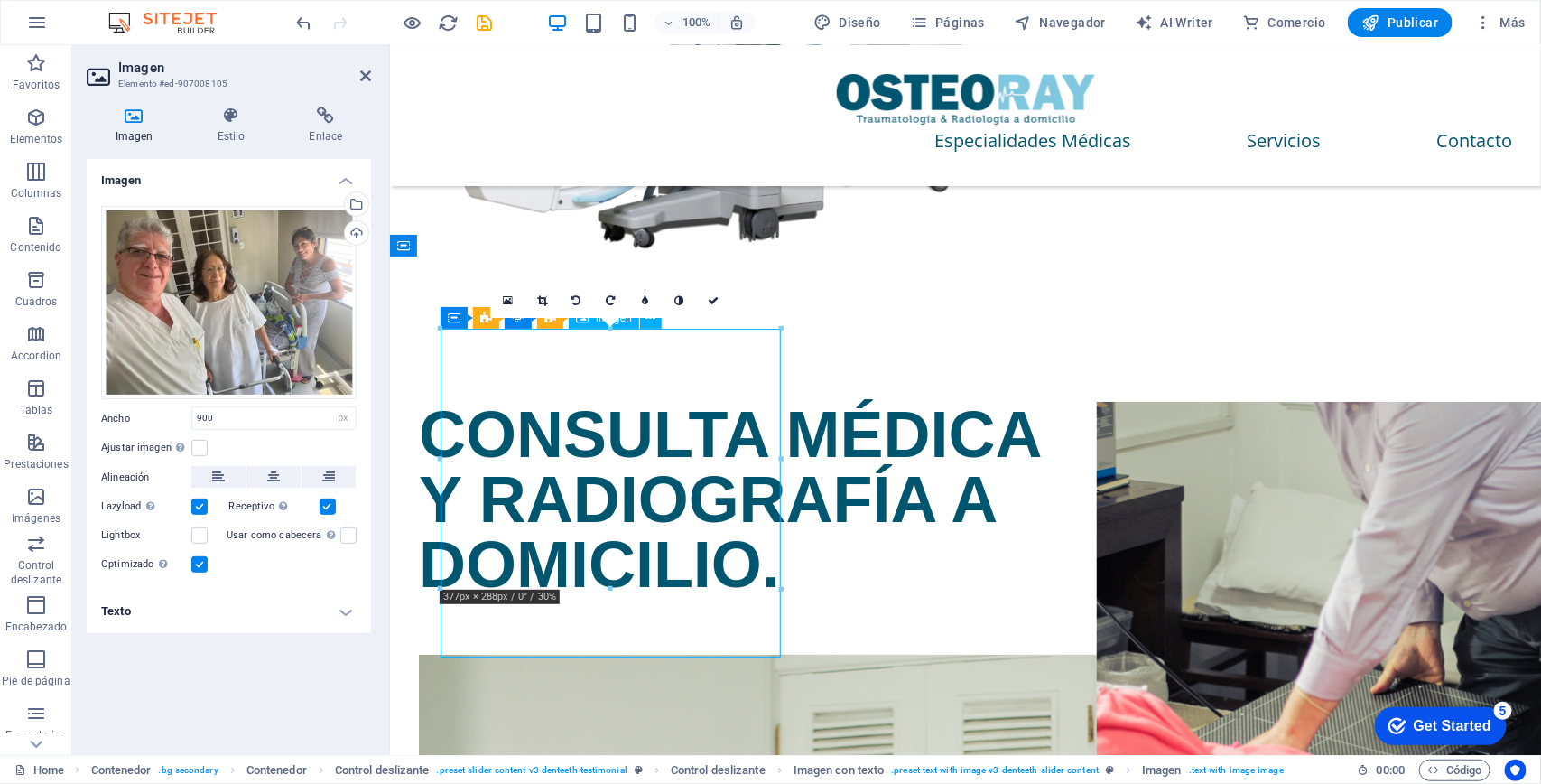
drag, startPoint x: 593, startPoint y: 462, endPoint x: 534, endPoint y: 467, distance: 59.2
click at [710, 298] on icon at bounding box center [712, 300] width 11 height 11
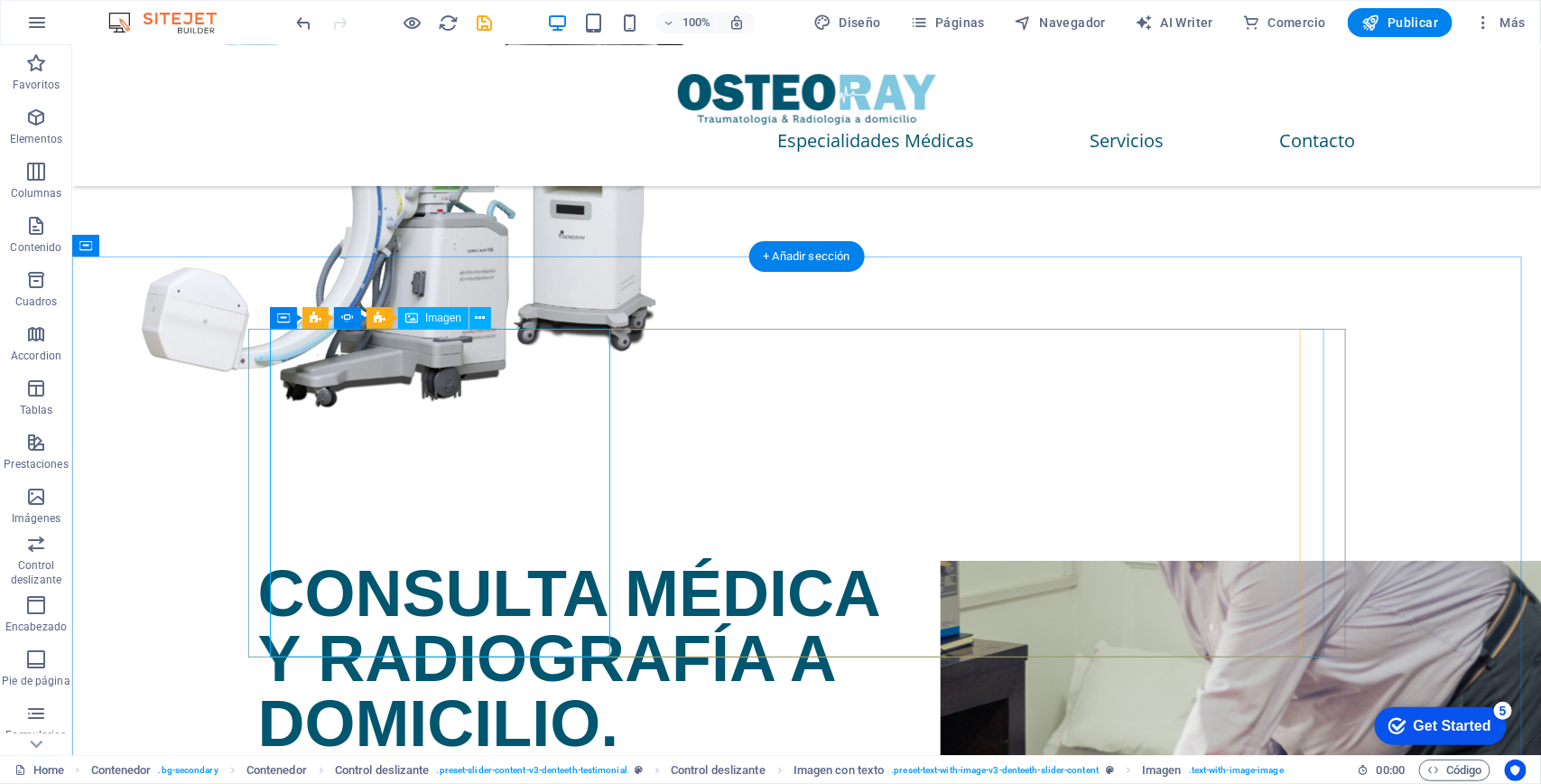
scroll to position [2934, 0]
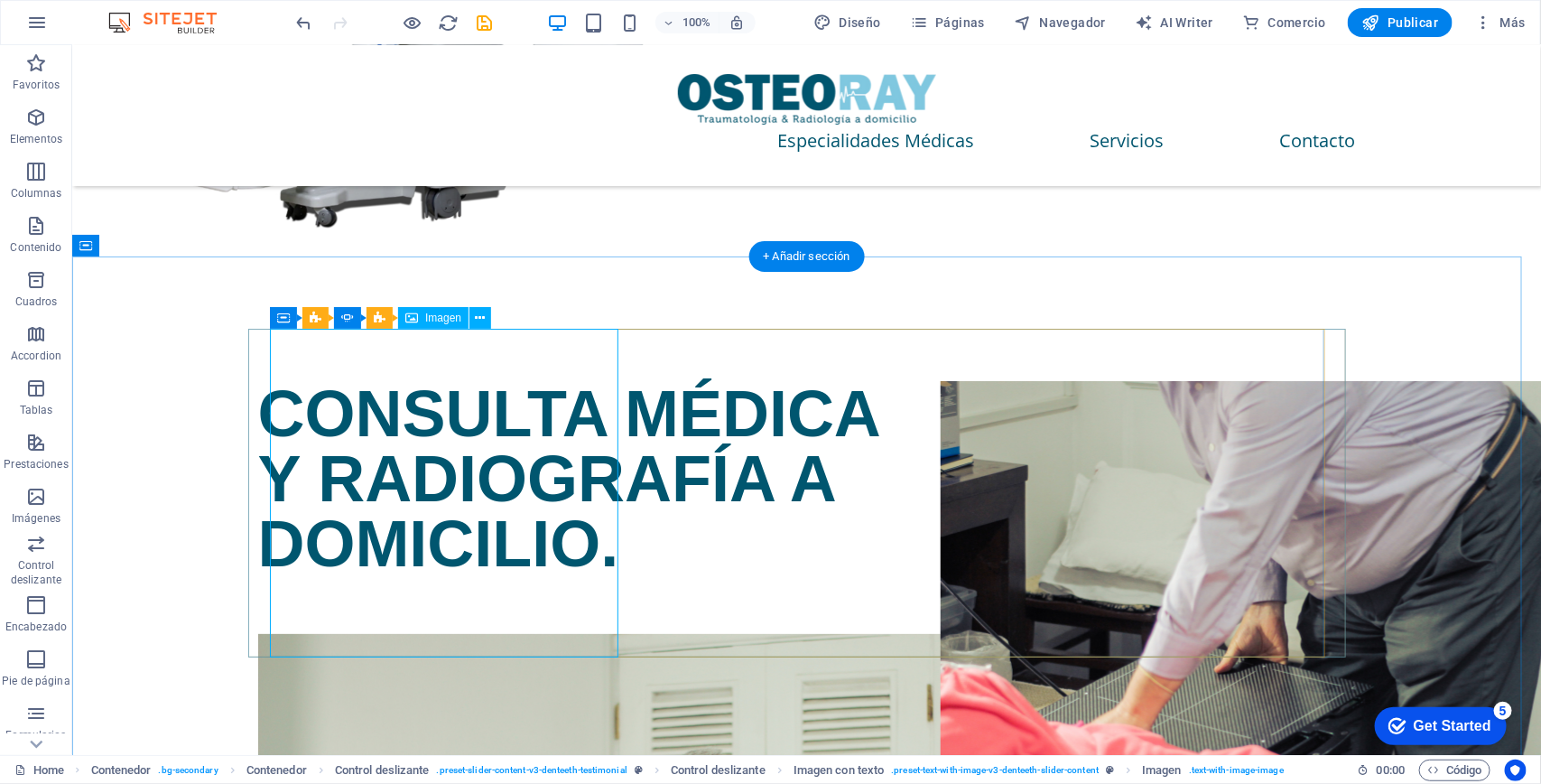
select select "px"
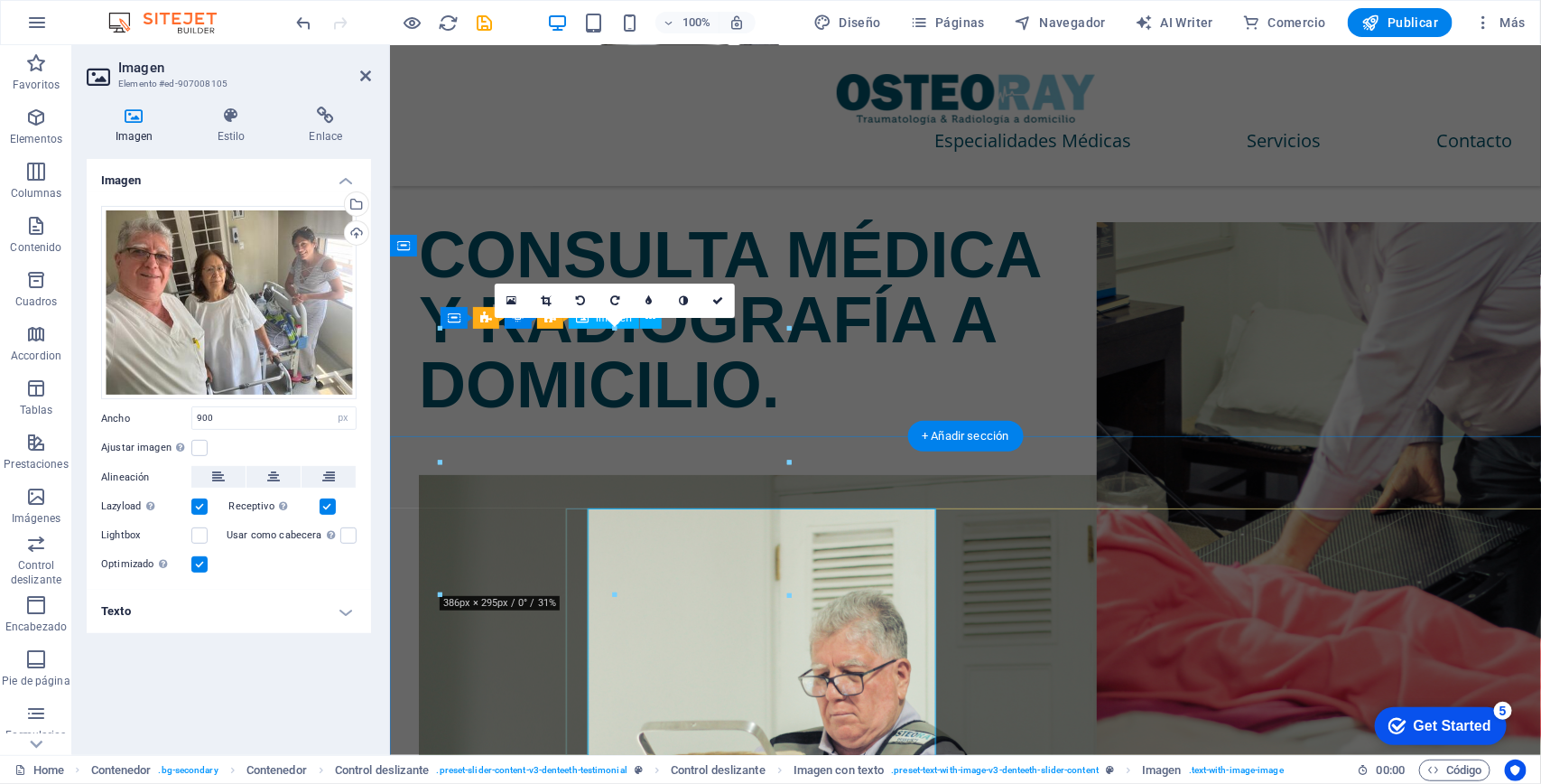
scroll to position [2755, 0]
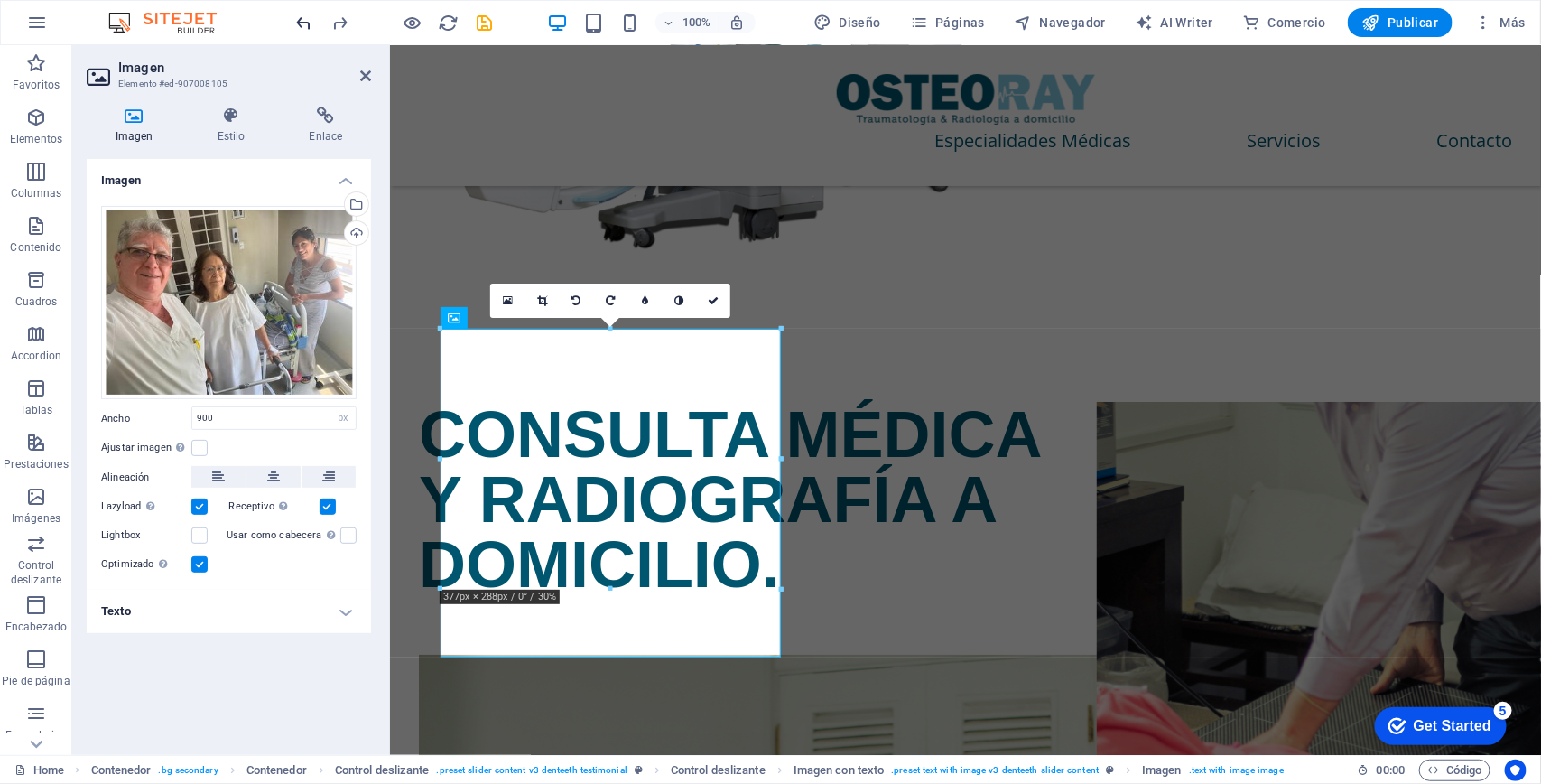
click at [299, 22] on icon "undo" at bounding box center [304, 22] width 20 height 20
type input "819"
click at [196, 449] on label at bounding box center [199, 447] width 16 height 16
click at [0, 0] on input "Ajustar imagen Ajustar imagen automáticamente a un ancho y alto fijo" at bounding box center [0, 0] width 0 height 0
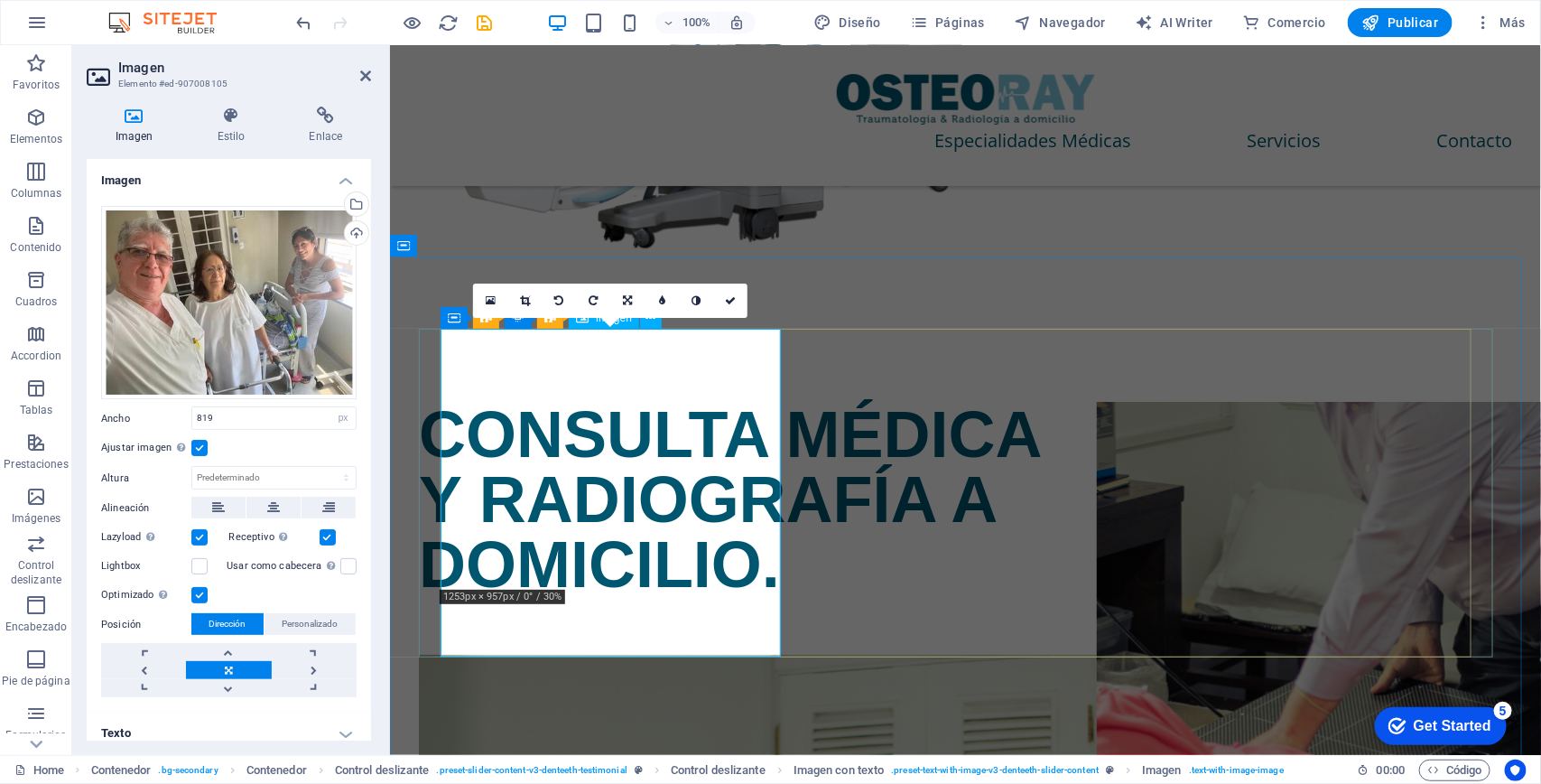
click at [296, 613] on span "Personalizado" at bounding box center [311, 623] width 56 height 21
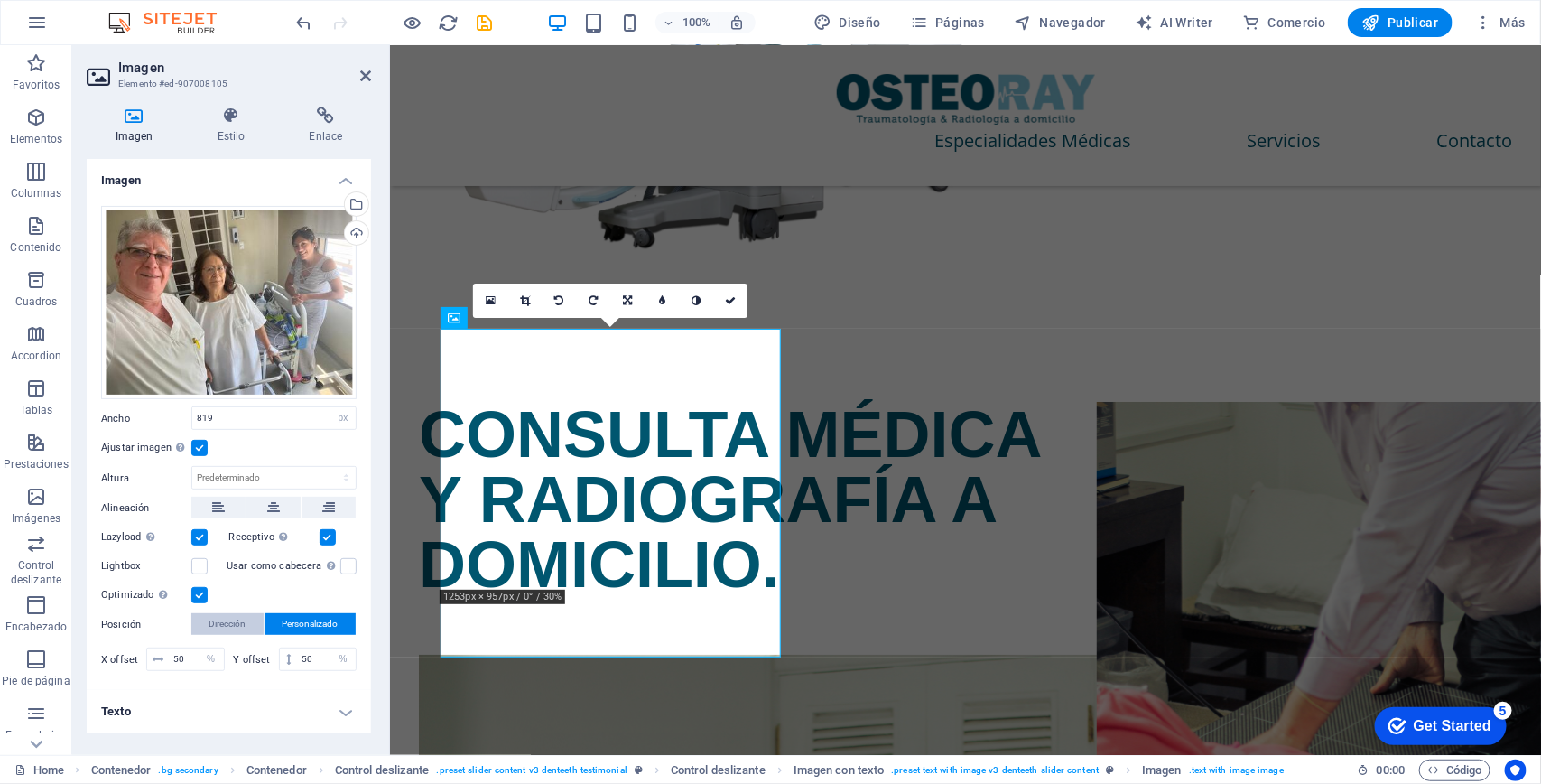
click at [236, 623] on span "Dirección" at bounding box center [227, 623] width 37 height 21
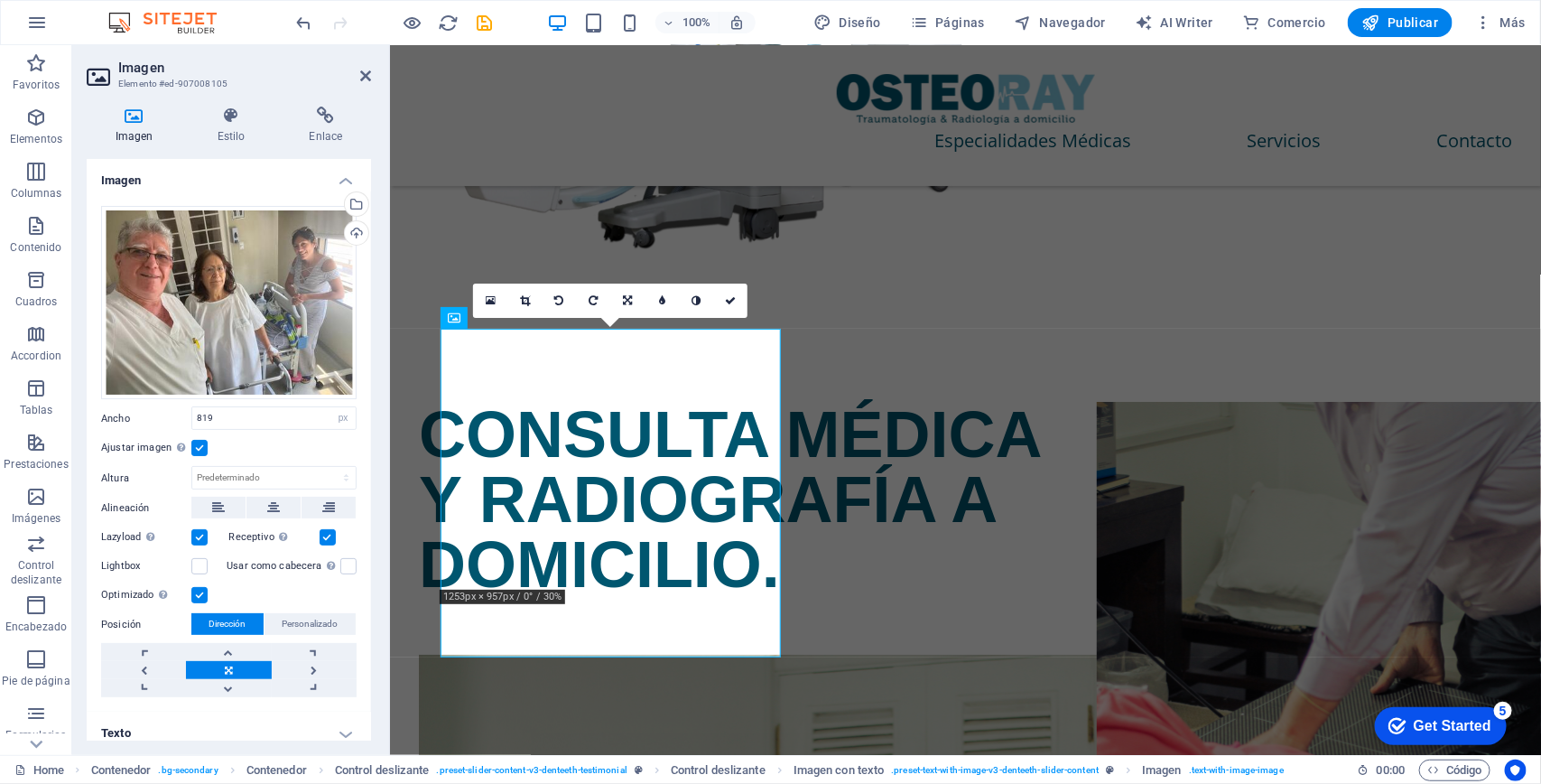
click at [235, 675] on link at bounding box center [228, 670] width 85 height 18
click at [239, 678] on link at bounding box center [228, 687] width 85 height 18
click at [237, 665] on link at bounding box center [228, 670] width 85 height 18
click at [627, 302] on icon at bounding box center [627, 300] width 9 height 11
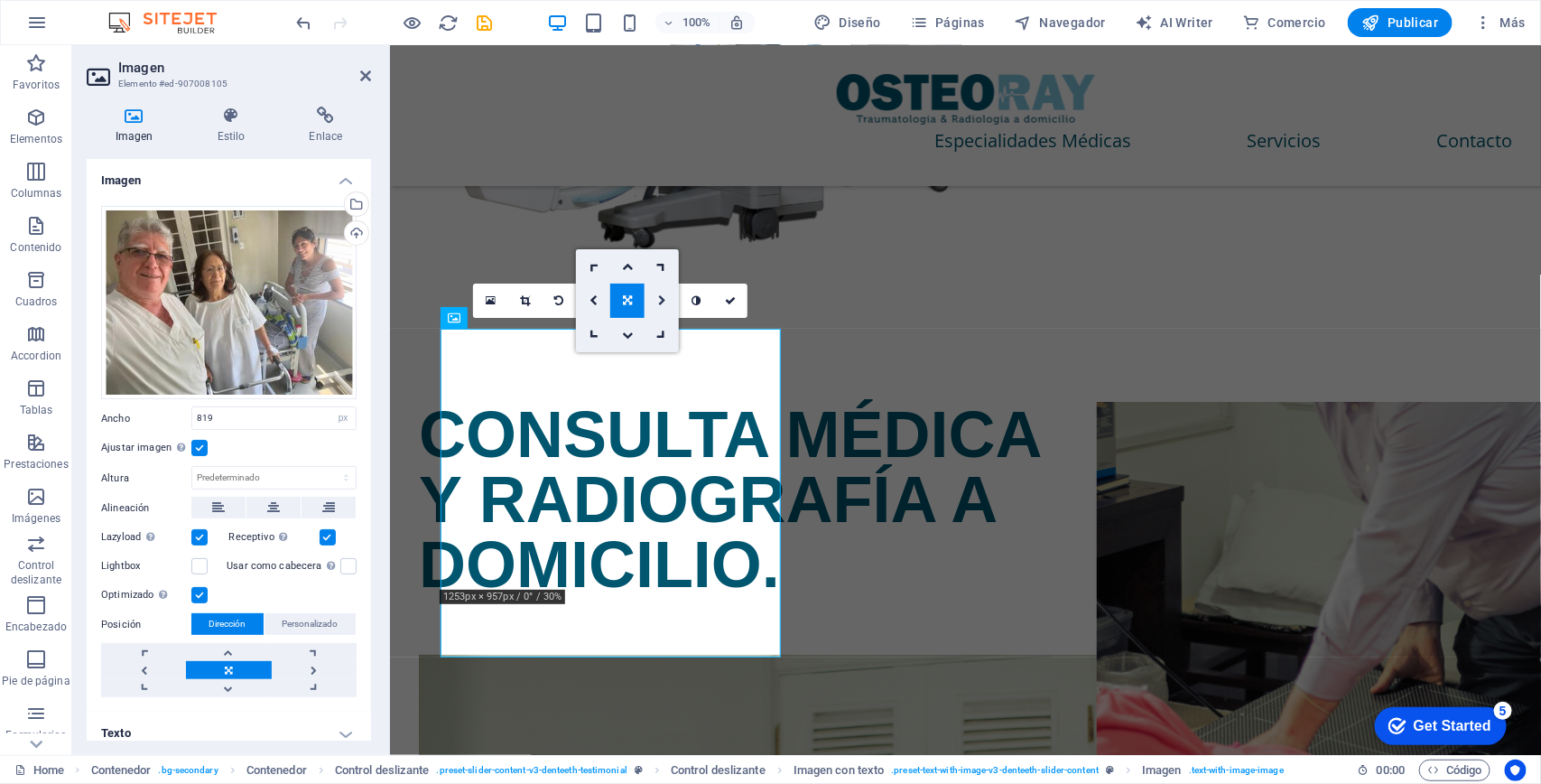
click at [659, 296] on icon at bounding box center [662, 300] width 8 height 11
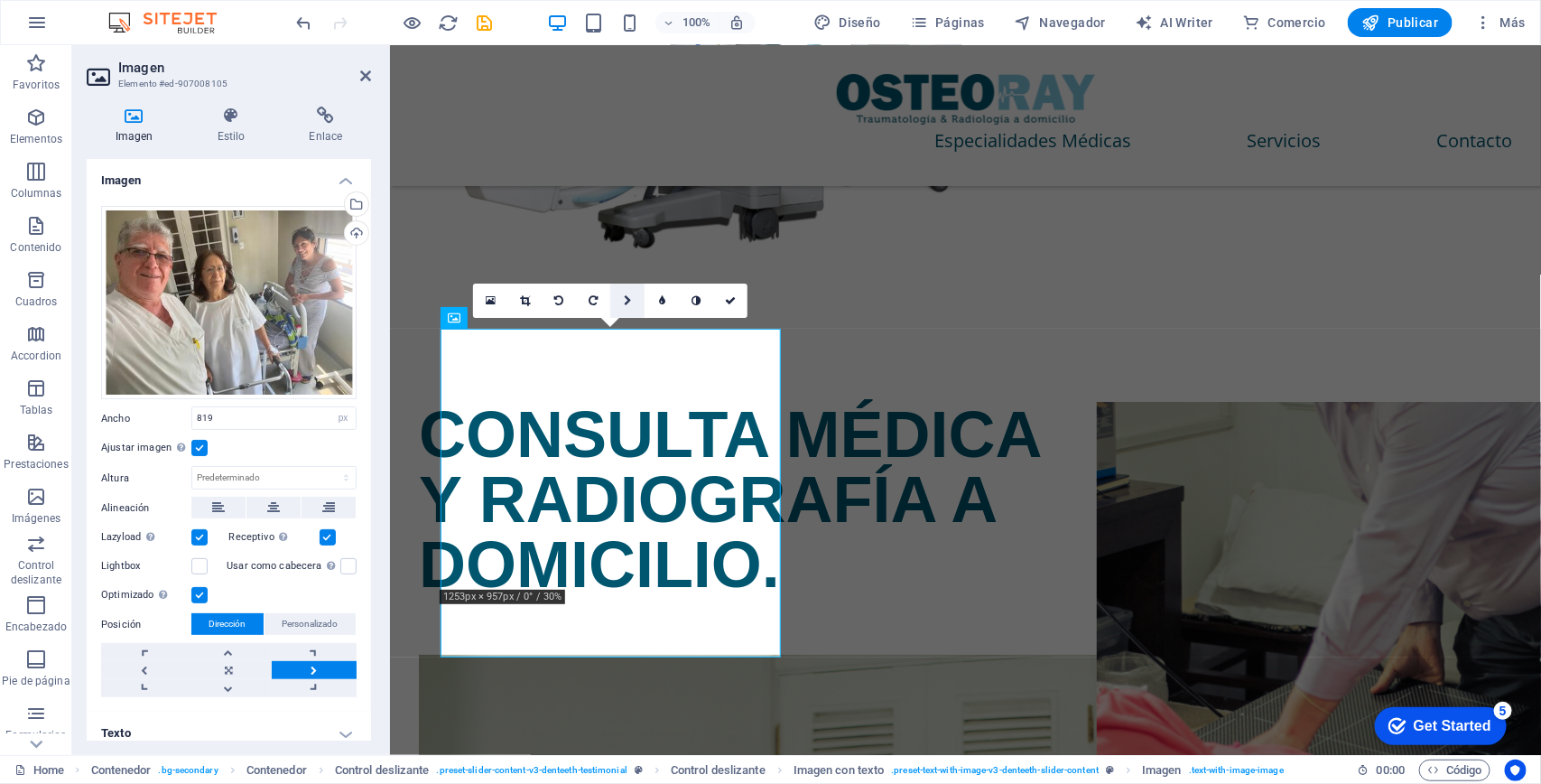
click at [624, 295] on icon at bounding box center [628, 300] width 8 height 11
click at [624, 307] on link at bounding box center [627, 300] width 34 height 34
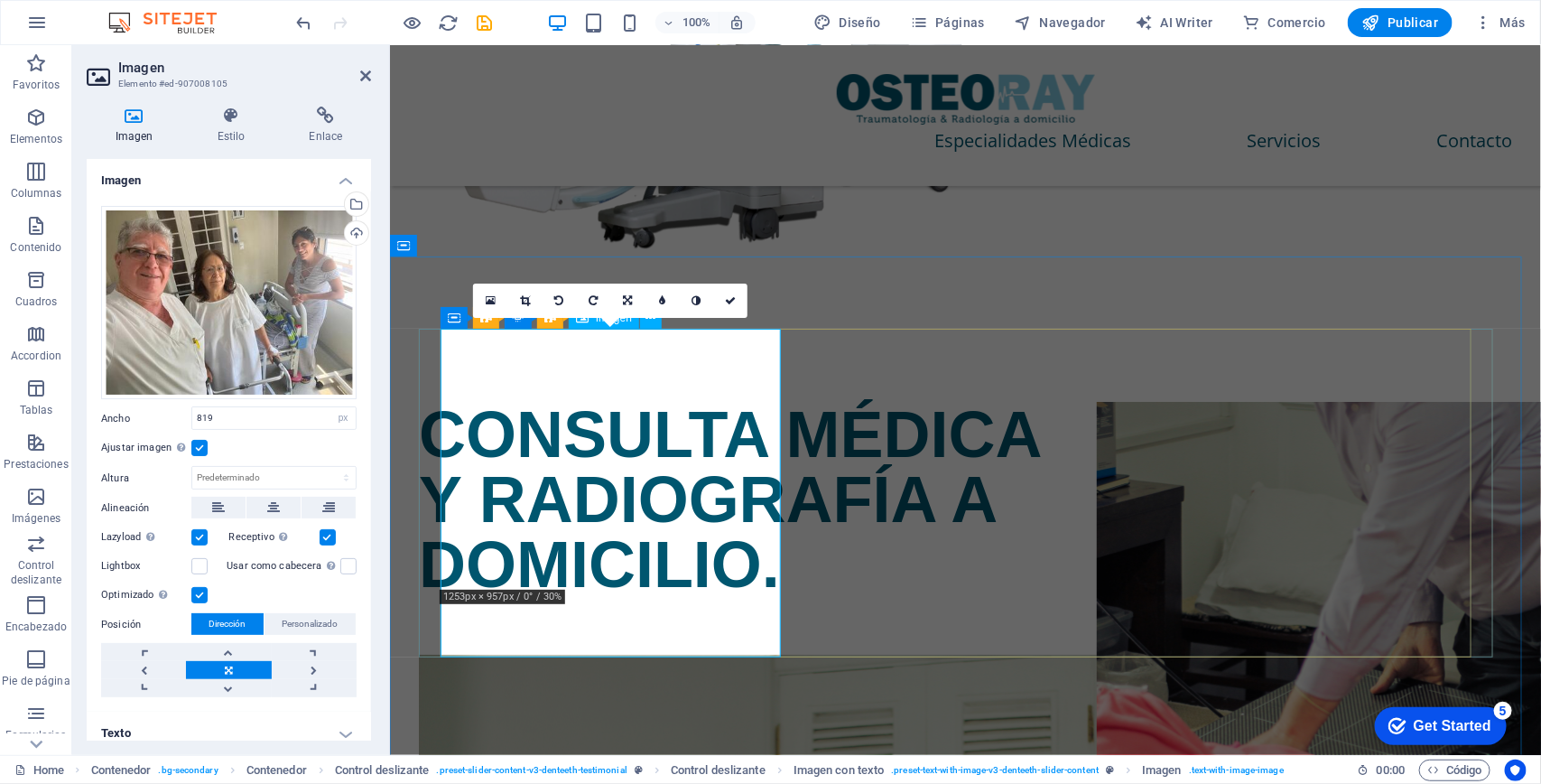
click at [198, 442] on label at bounding box center [199, 447] width 16 height 16
click at [0, 0] on input "Ajustar imagen Ajustar imagen automáticamente a un ancho y alto fijo" at bounding box center [0, 0] width 0 height 0
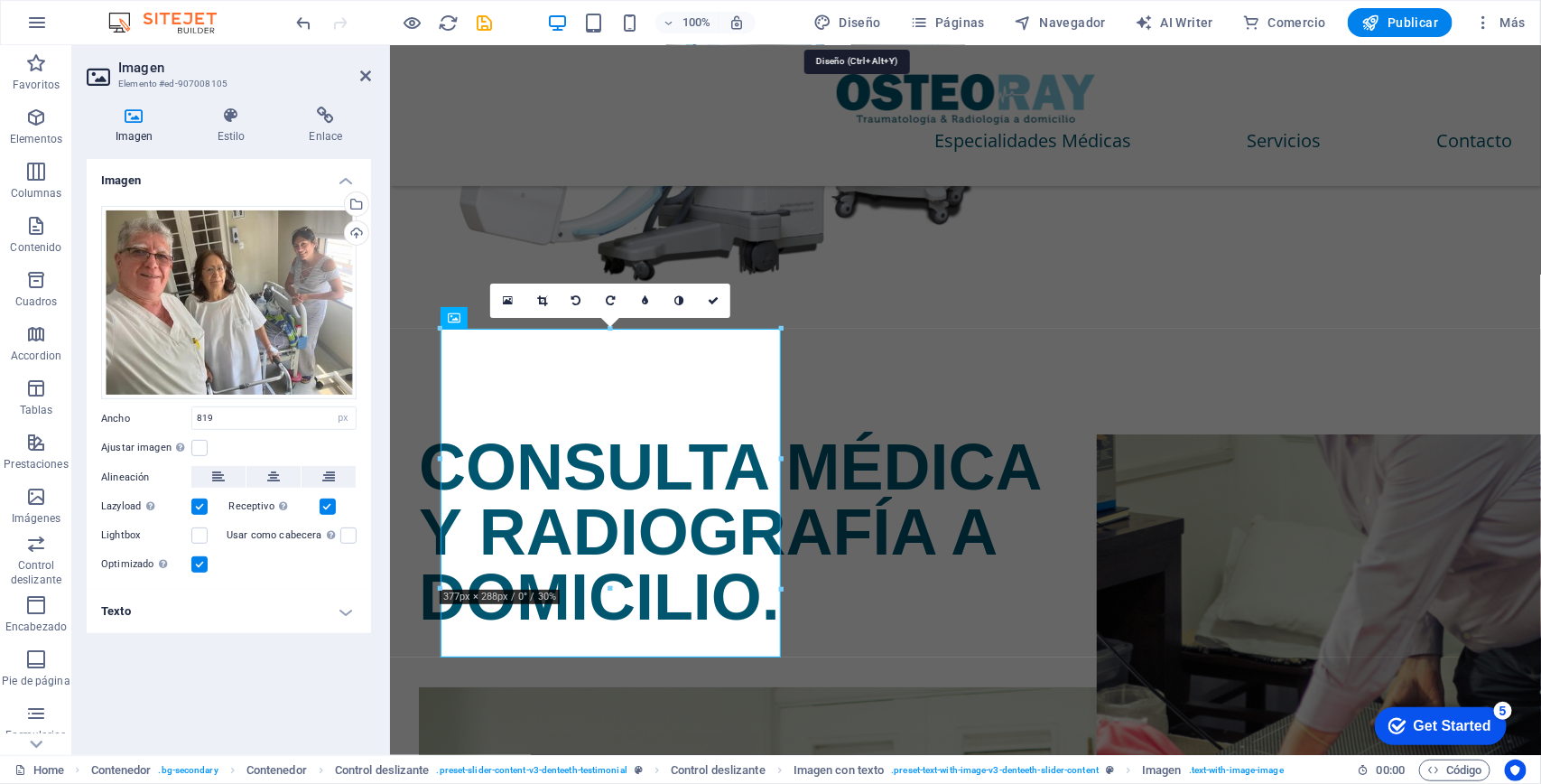
select select "rem"
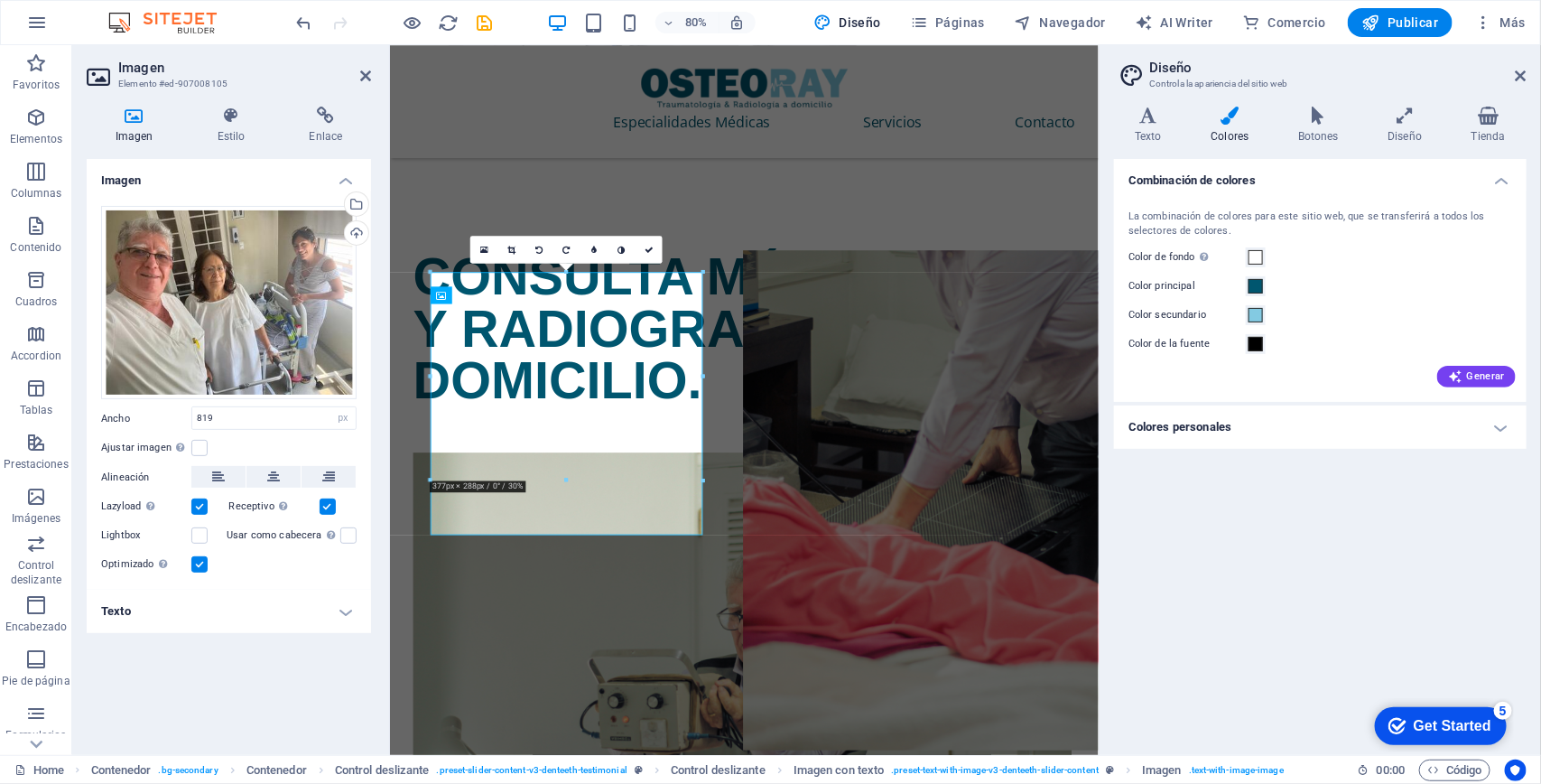
scroll to position [2715, 0]
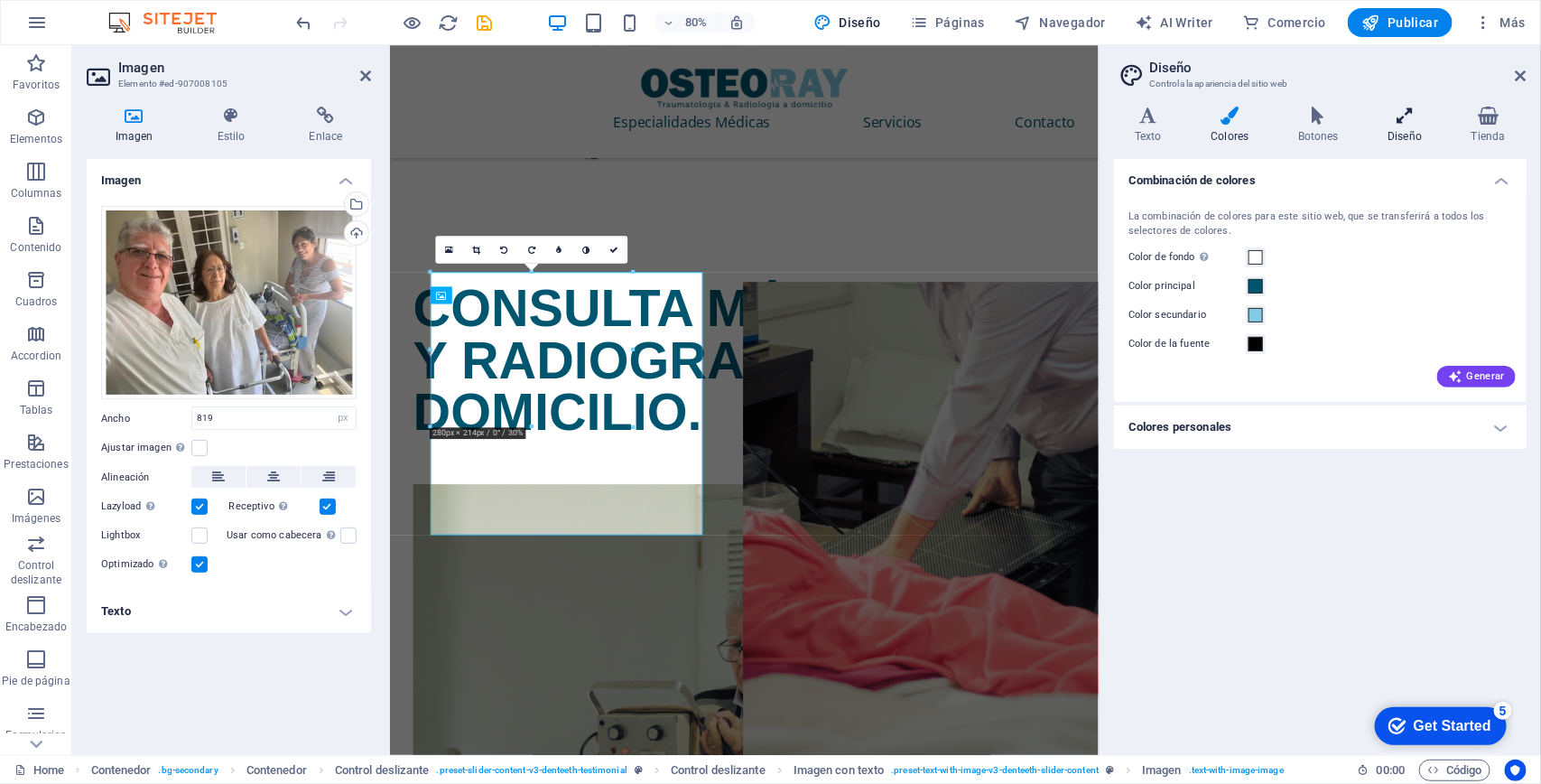
click at [1392, 131] on h4 "Diseño" at bounding box center [1408, 125] width 83 height 38
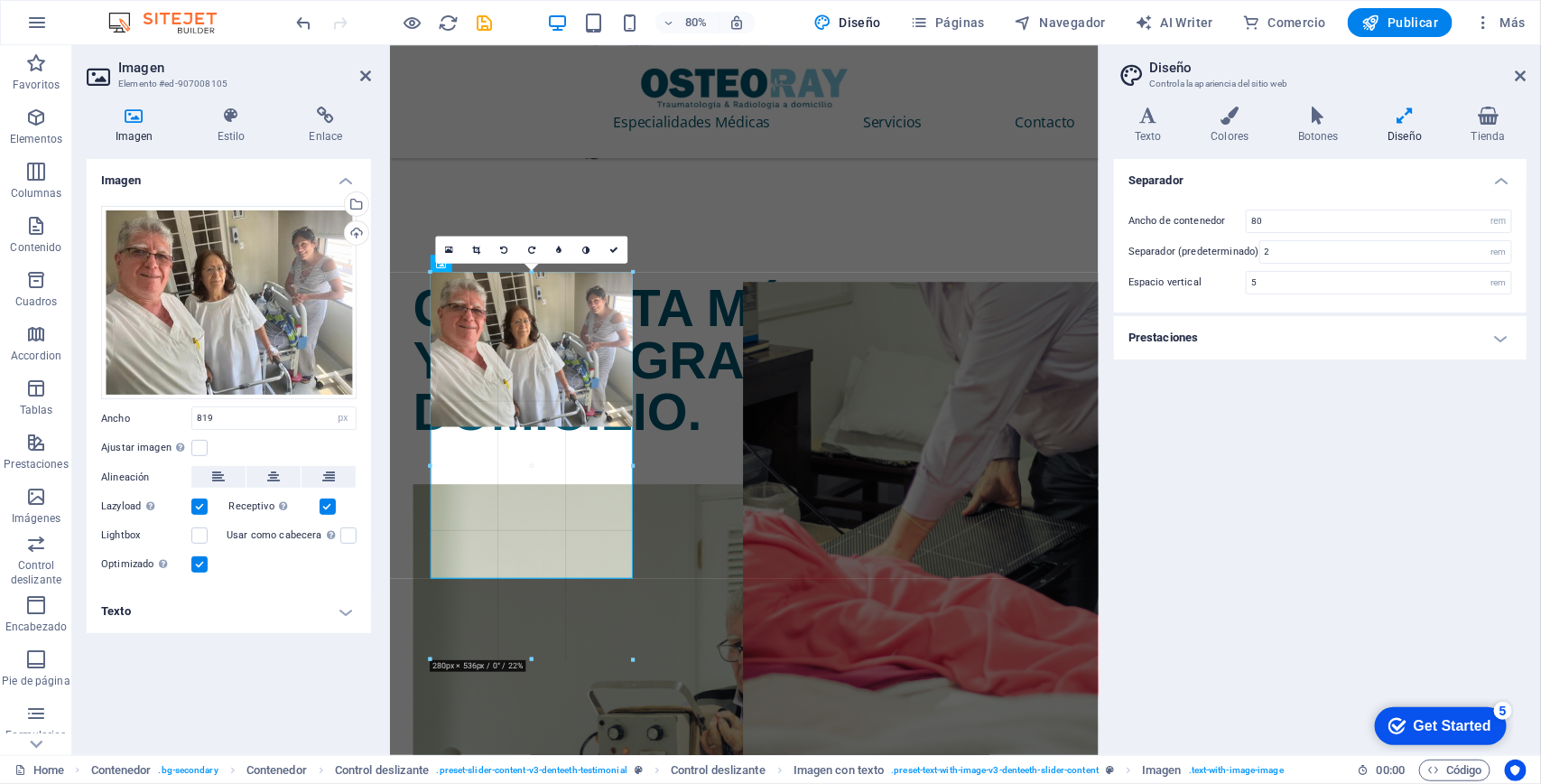
drag, startPoint x: 632, startPoint y: 424, endPoint x: 336, endPoint y: 499, distance: 305.4
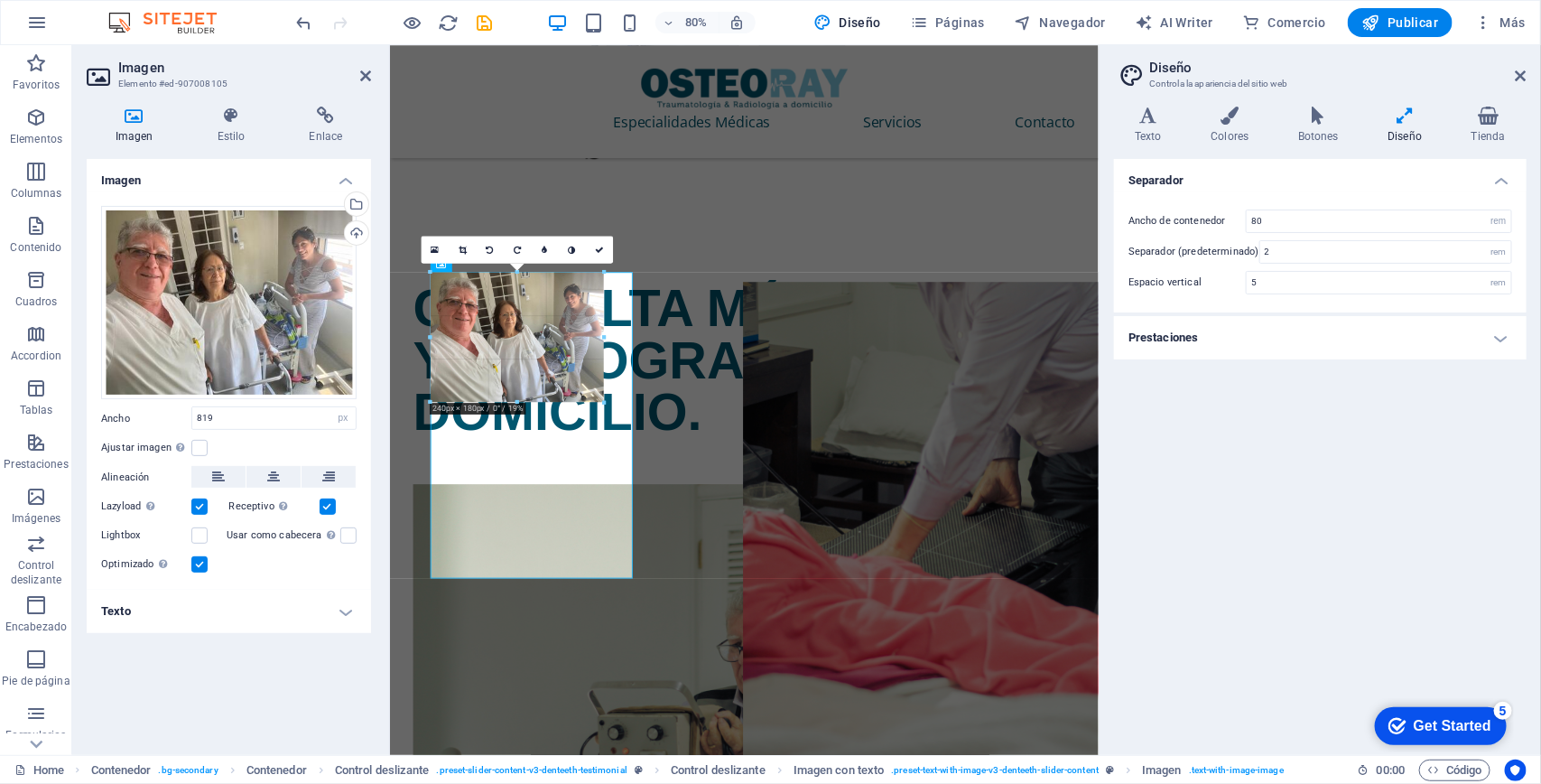
drag, startPoint x: 635, startPoint y: 427, endPoint x: 261, endPoint y: 382, distance: 376.7
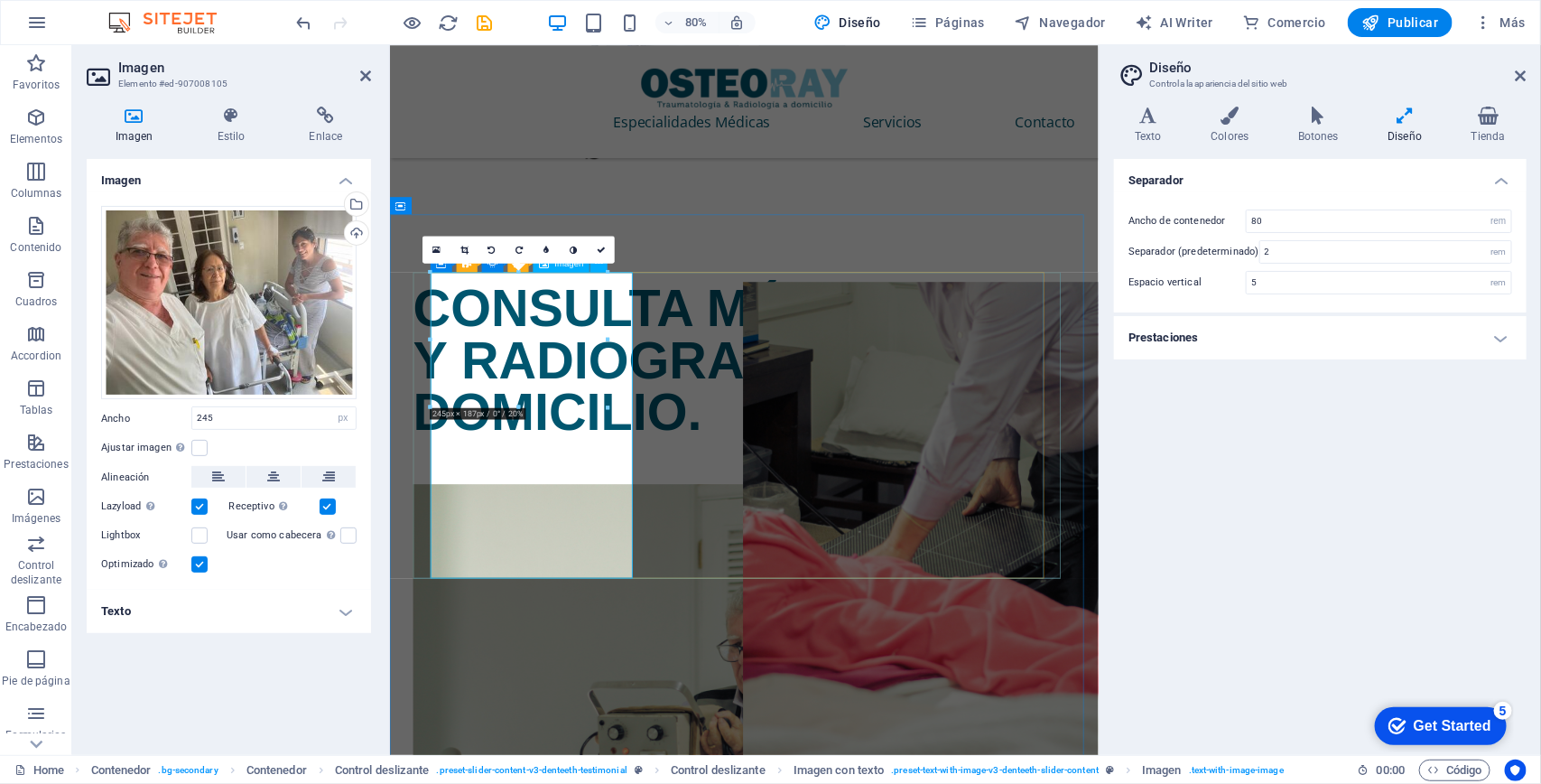
drag, startPoint x: 688, startPoint y: 534, endPoint x: 670, endPoint y: 503, distance: 35.8
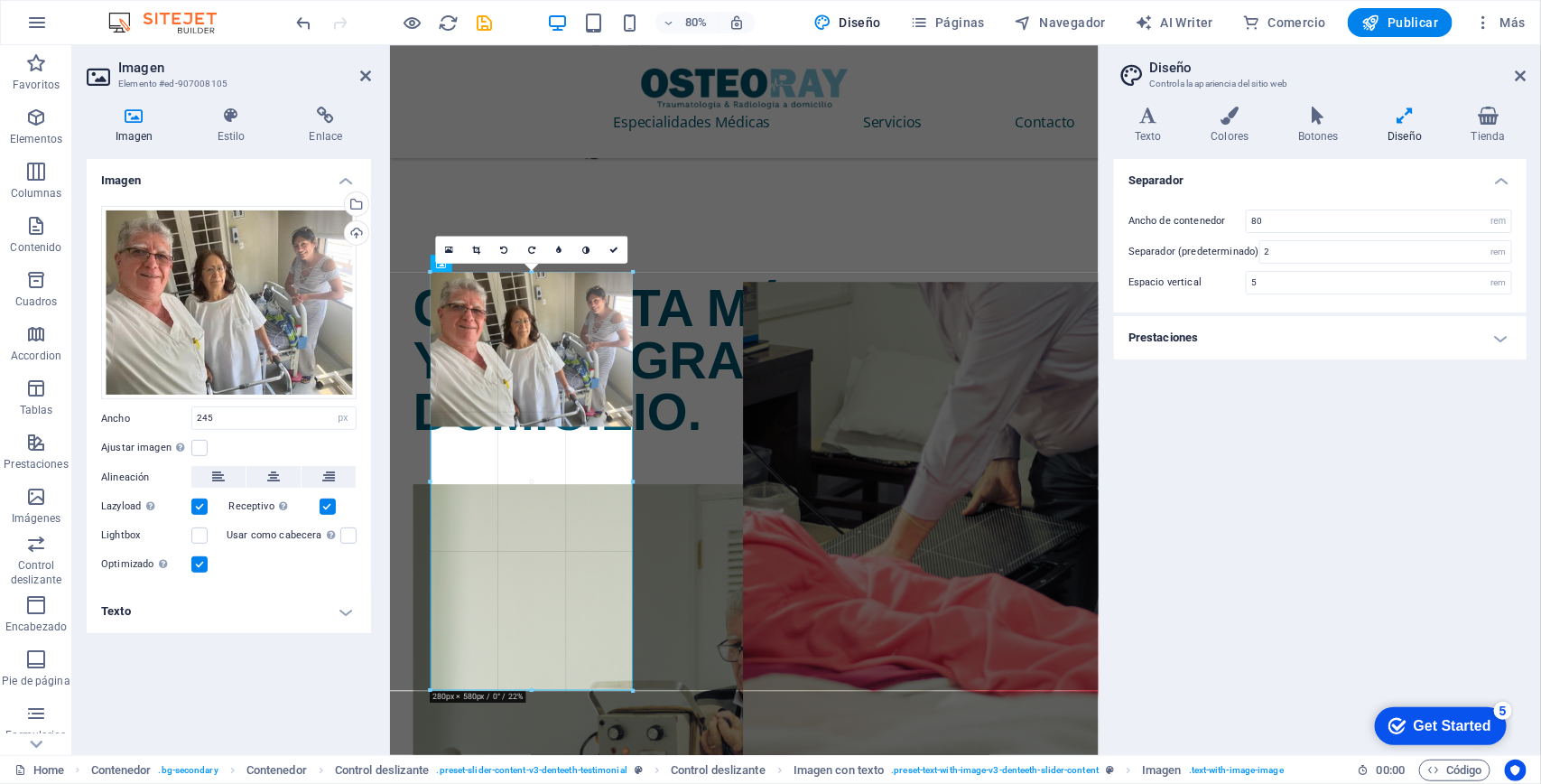
drag, startPoint x: 608, startPoint y: 405, endPoint x: 336, endPoint y: 603, distance: 336.4
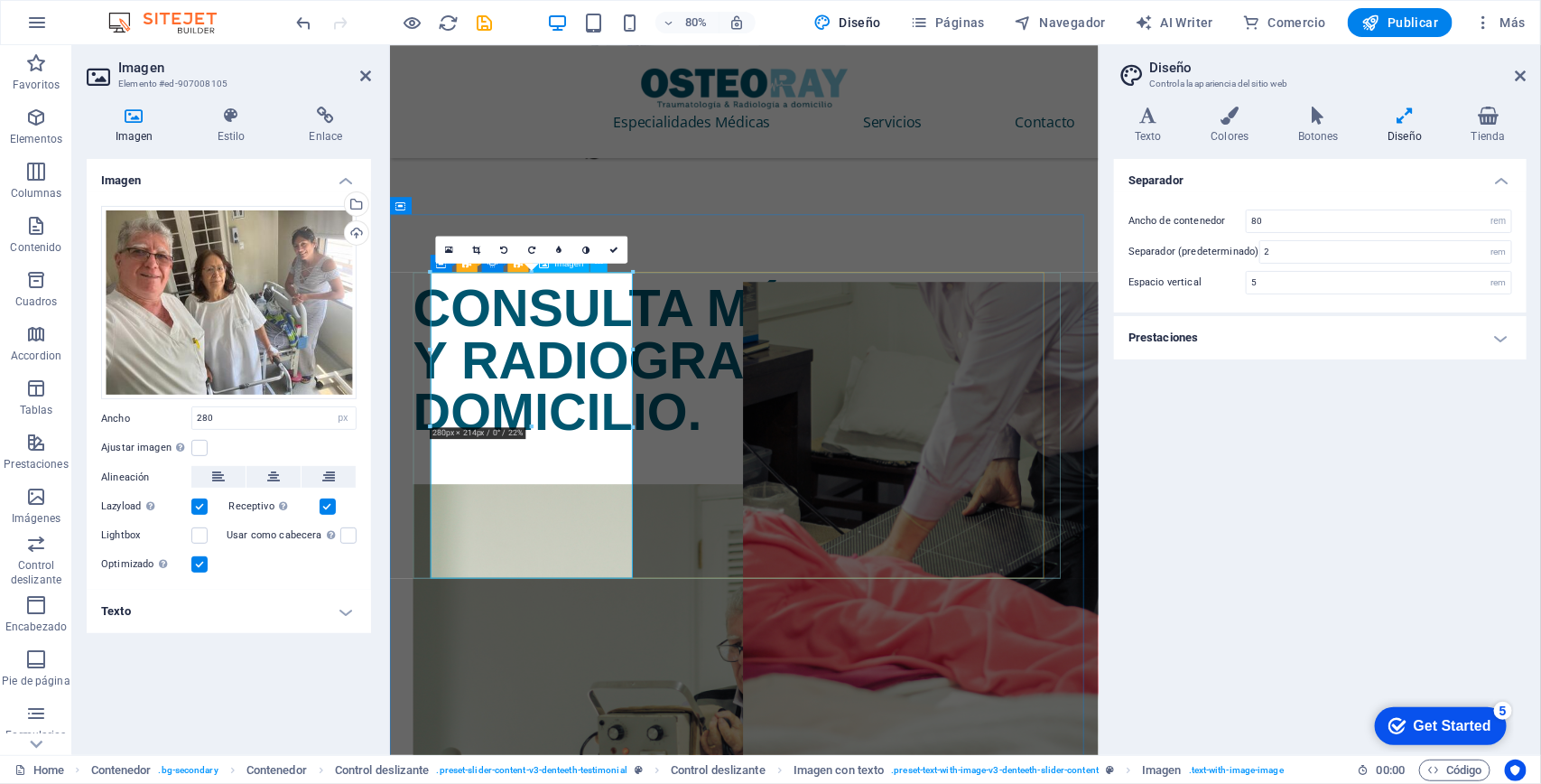
click at [1267, 340] on h4 "Prestaciones" at bounding box center [1320, 337] width 412 height 44
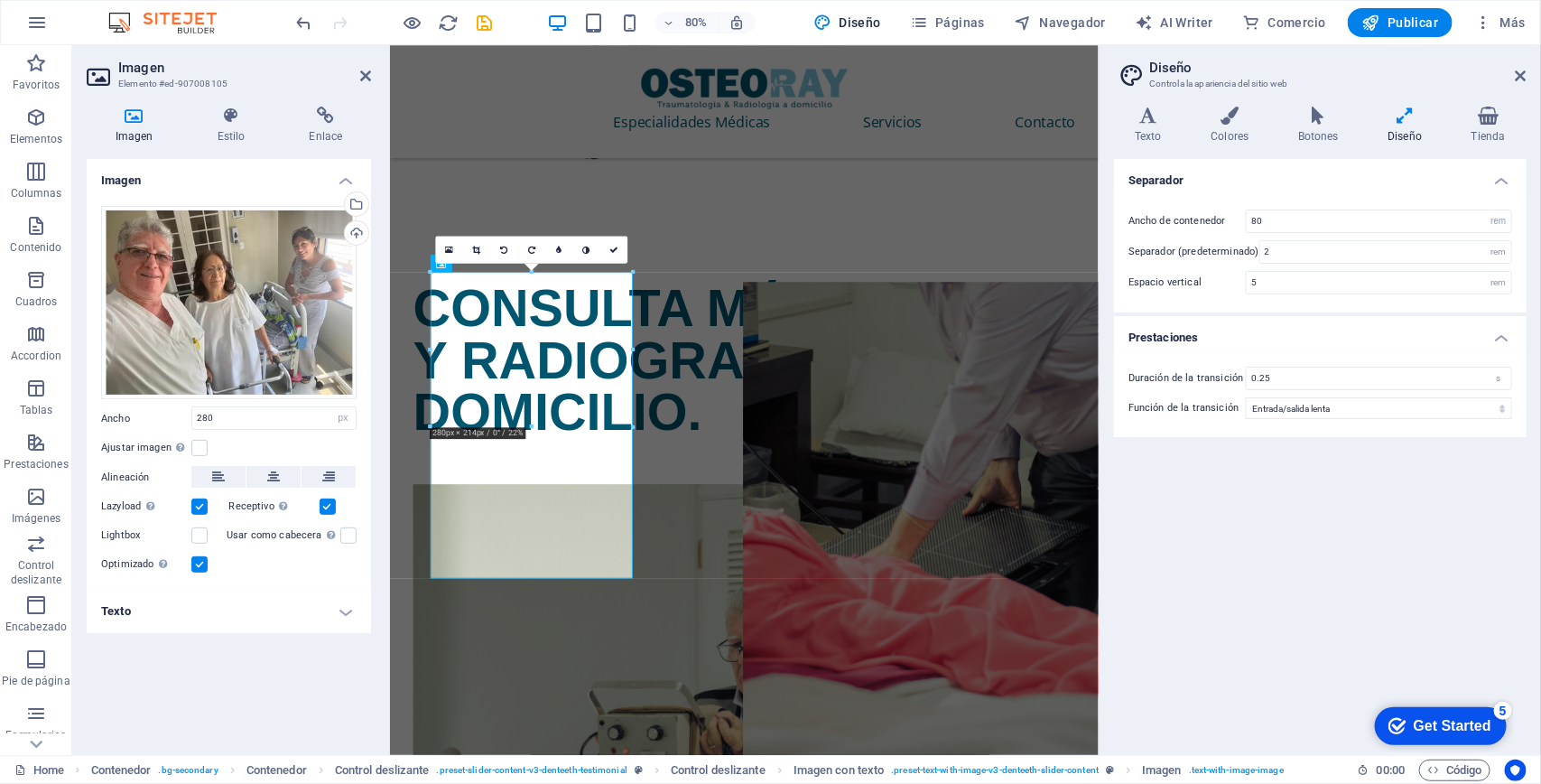
click at [1267, 335] on h4 "Prestaciones" at bounding box center [1320, 332] width 412 height 33
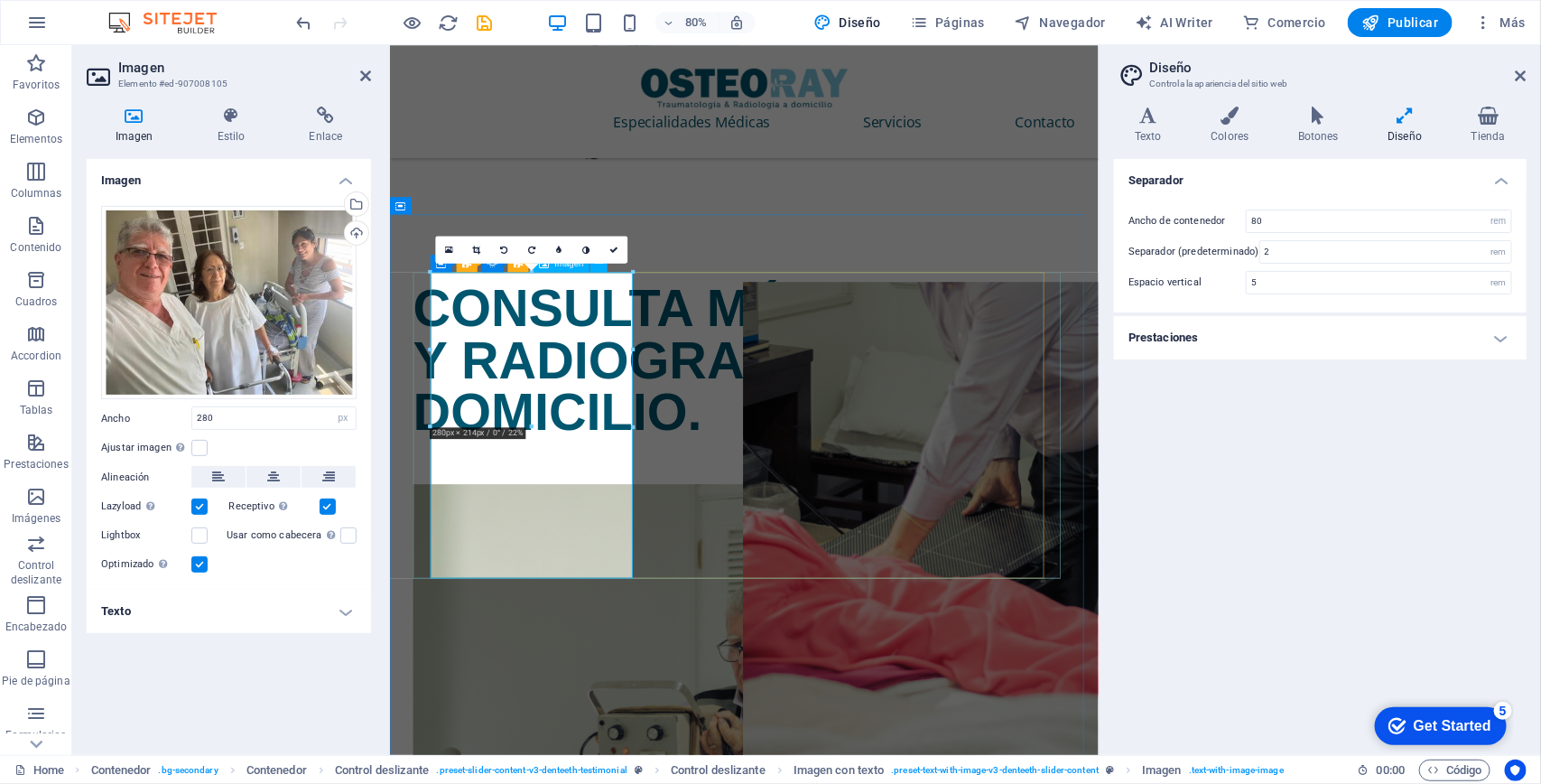
drag, startPoint x: 227, startPoint y: 418, endPoint x: 106, endPoint y: 416, distance: 121.0
click at [106, 416] on div "Ancho 280 Predeterminado automático px rem % em vh vw" at bounding box center [228, 418] width 256 height 23
type input "300"
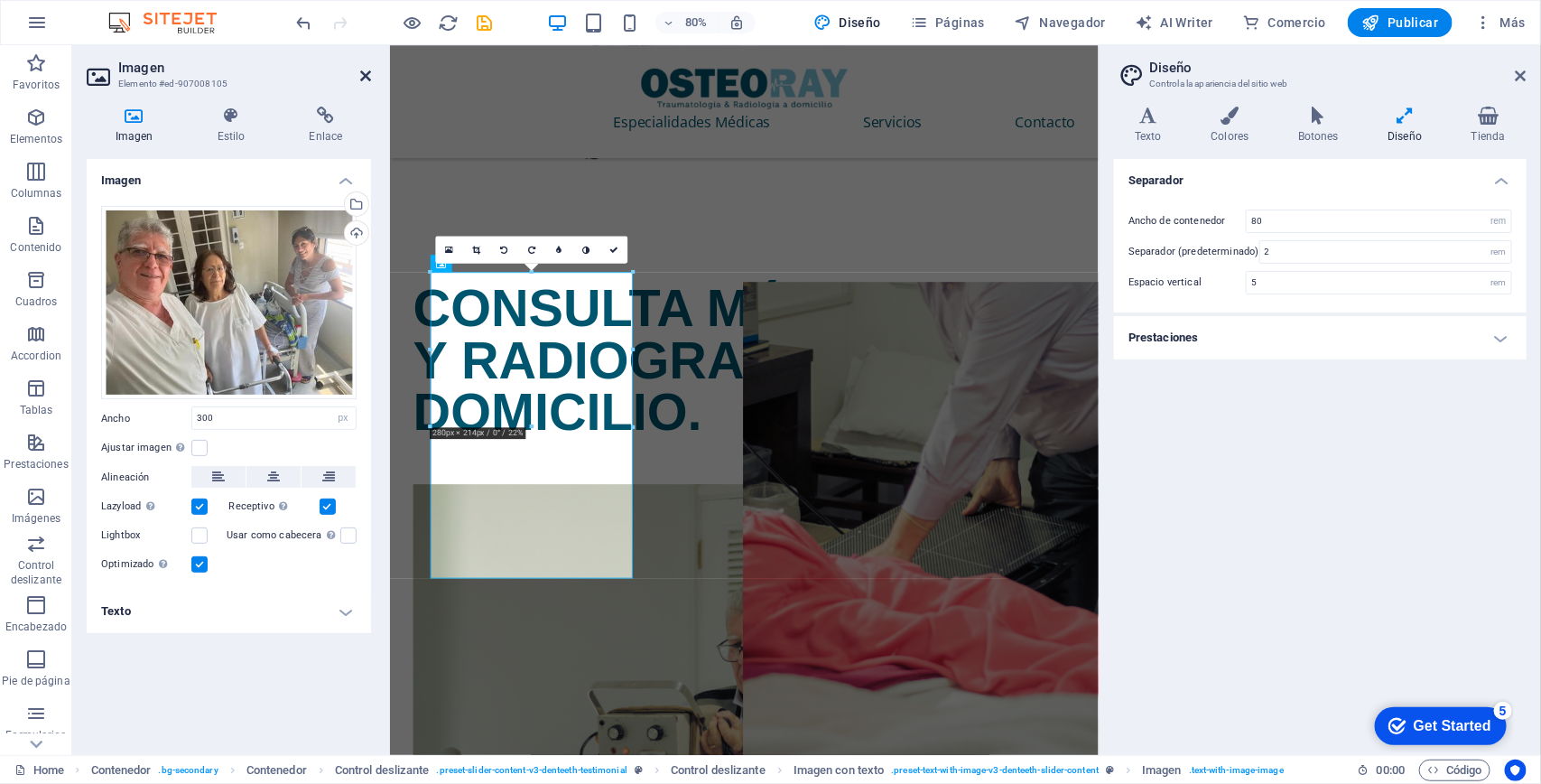
click at [362, 77] on icon at bounding box center [365, 75] width 11 height 15
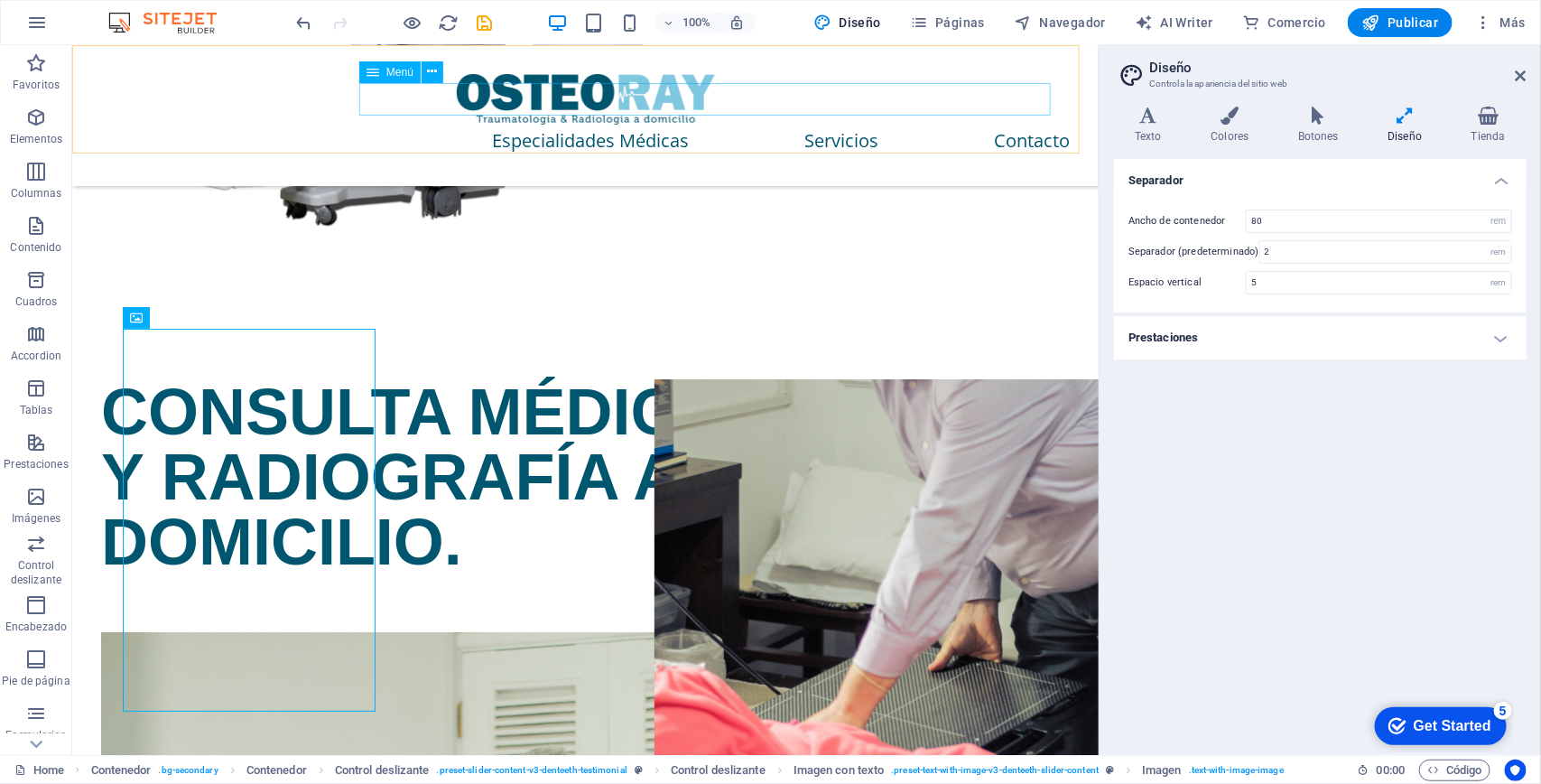
scroll to position [2735, 0]
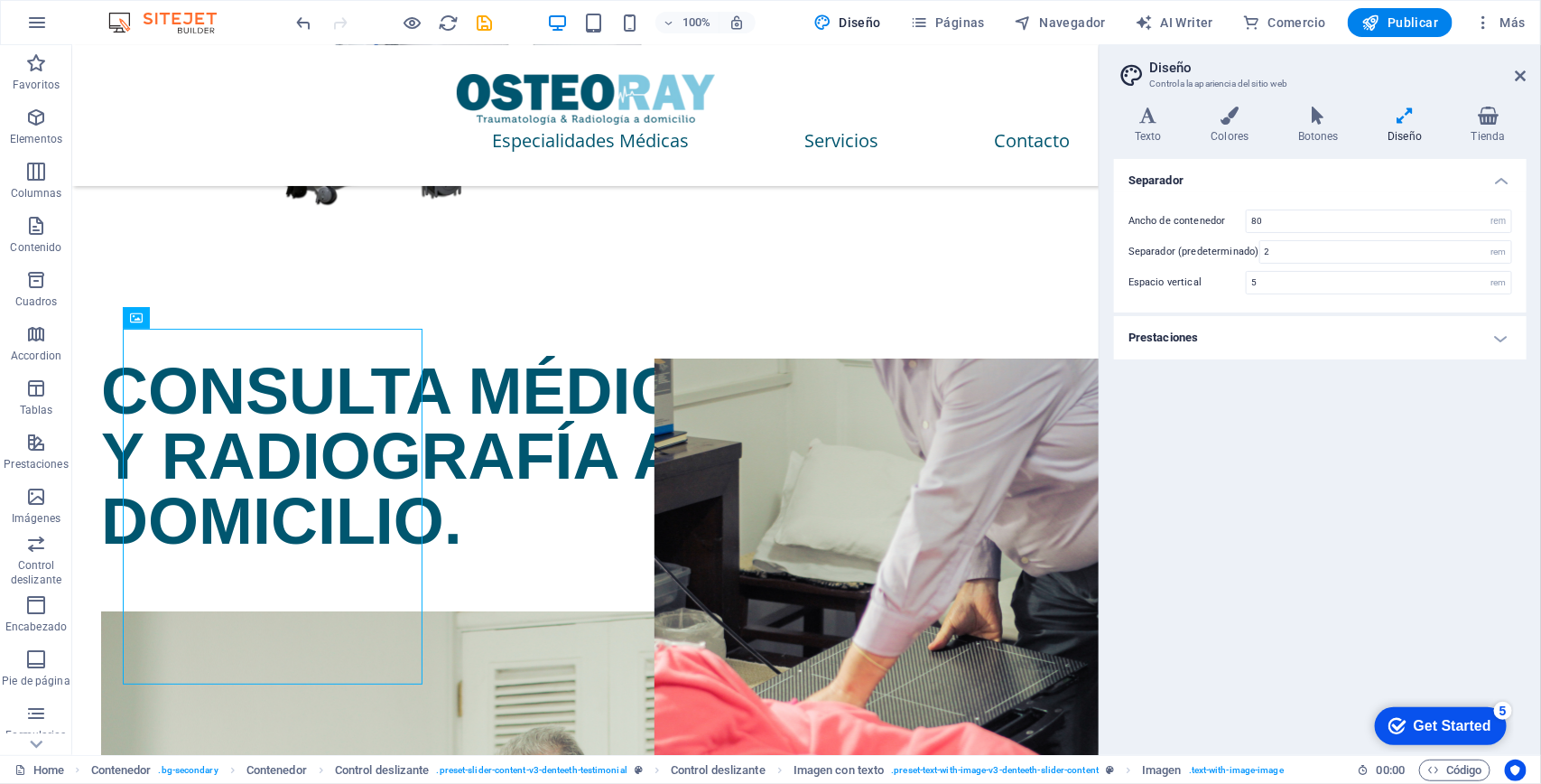
click at [1514, 75] on h2 "Diseño" at bounding box center [1338, 68] width 378 height 16
click at [1523, 70] on icon at bounding box center [1521, 75] width 11 height 15
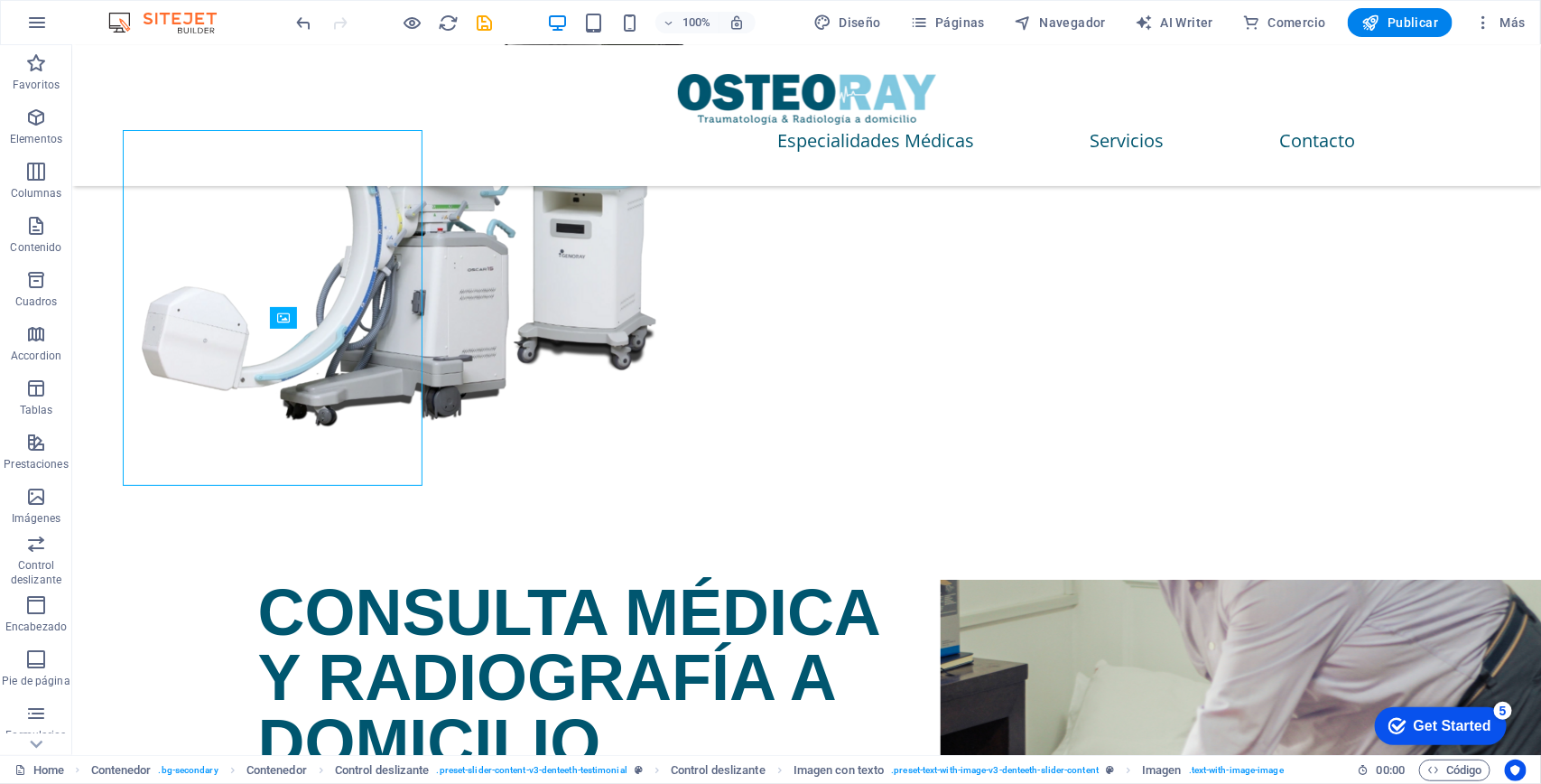
scroll to position [2934, 0]
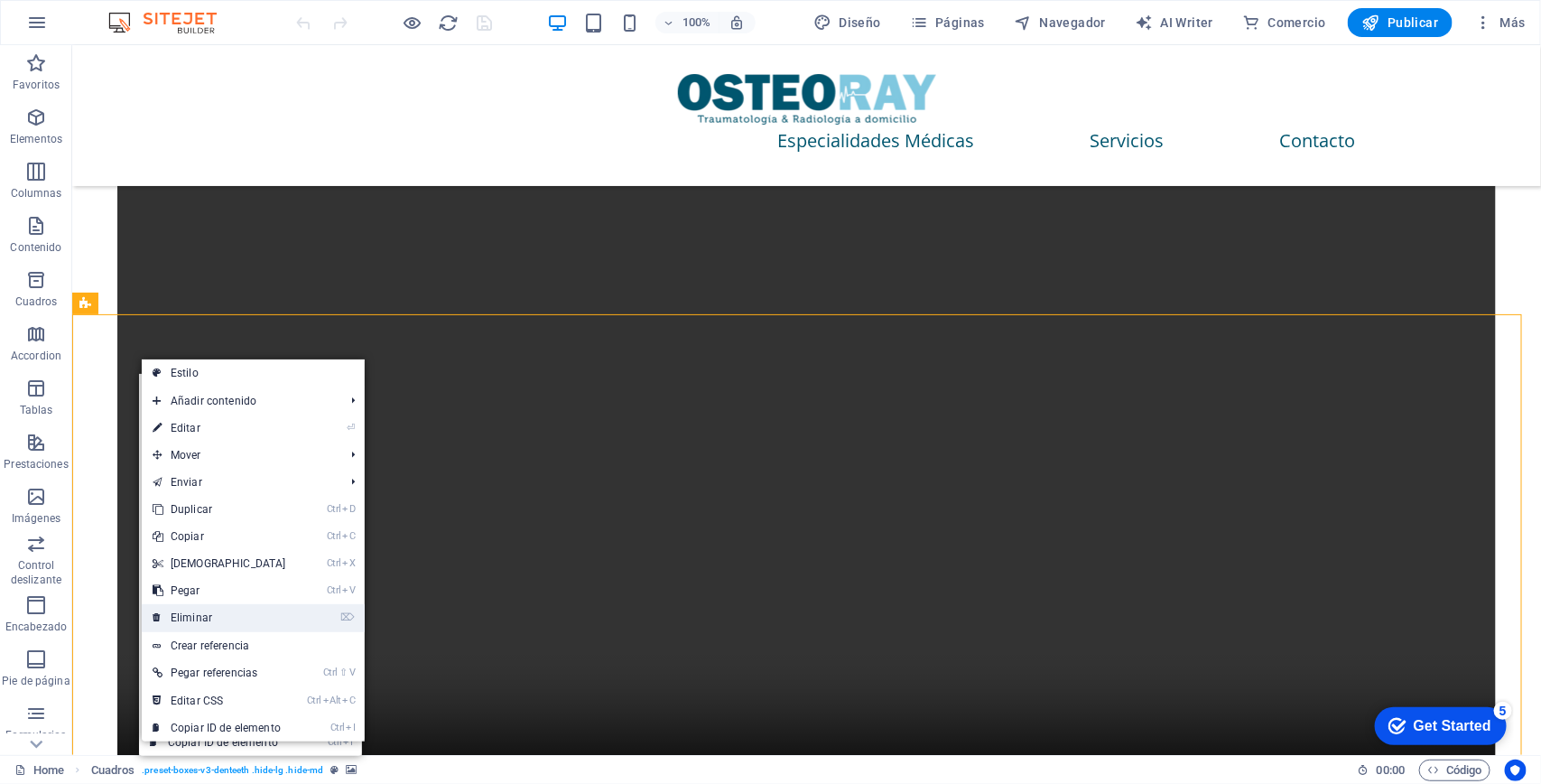
click at [201, 615] on link "⌦ Eliminar" at bounding box center [219, 618] width 155 height 27
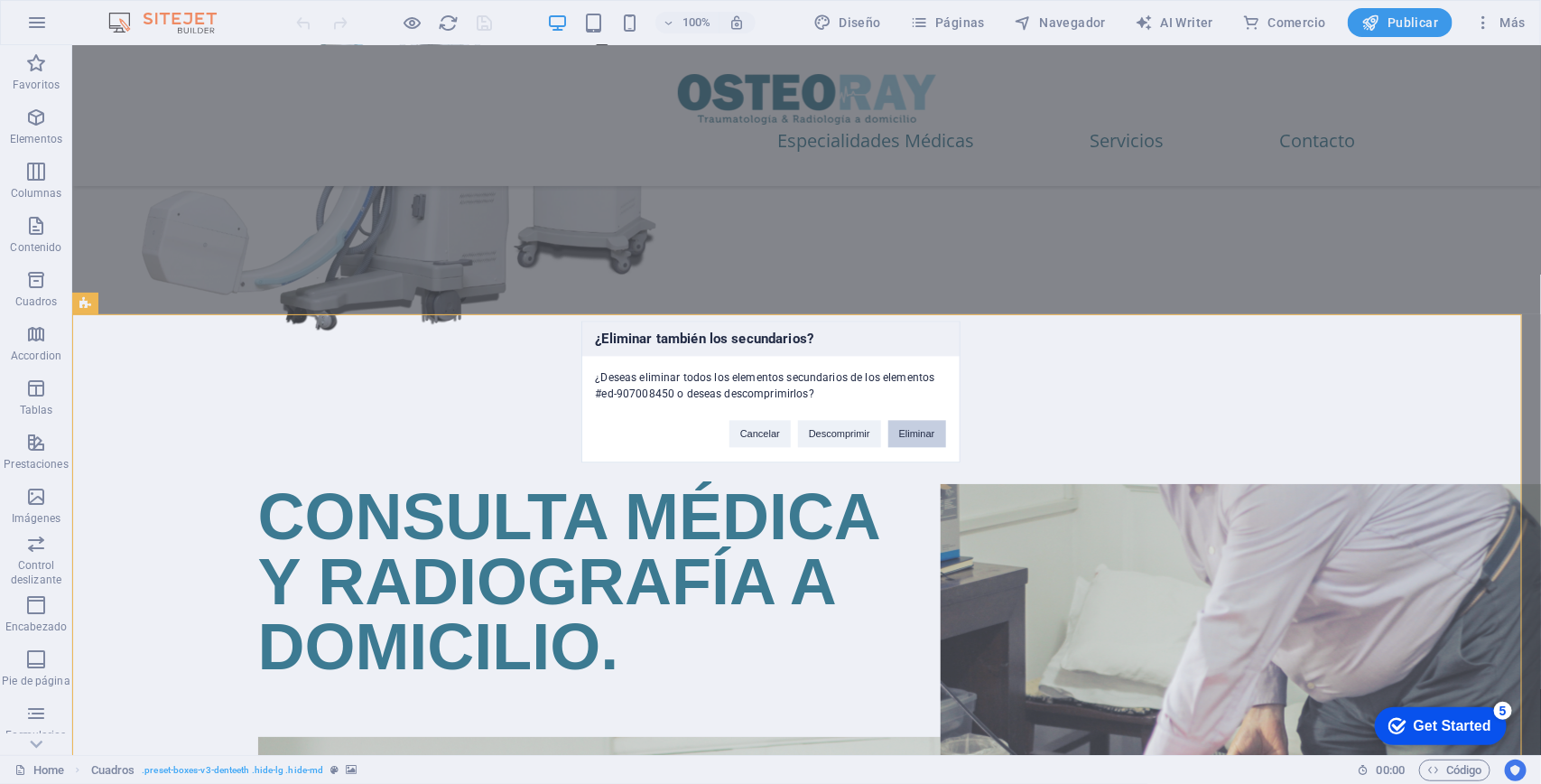
scroll to position [2831, 0]
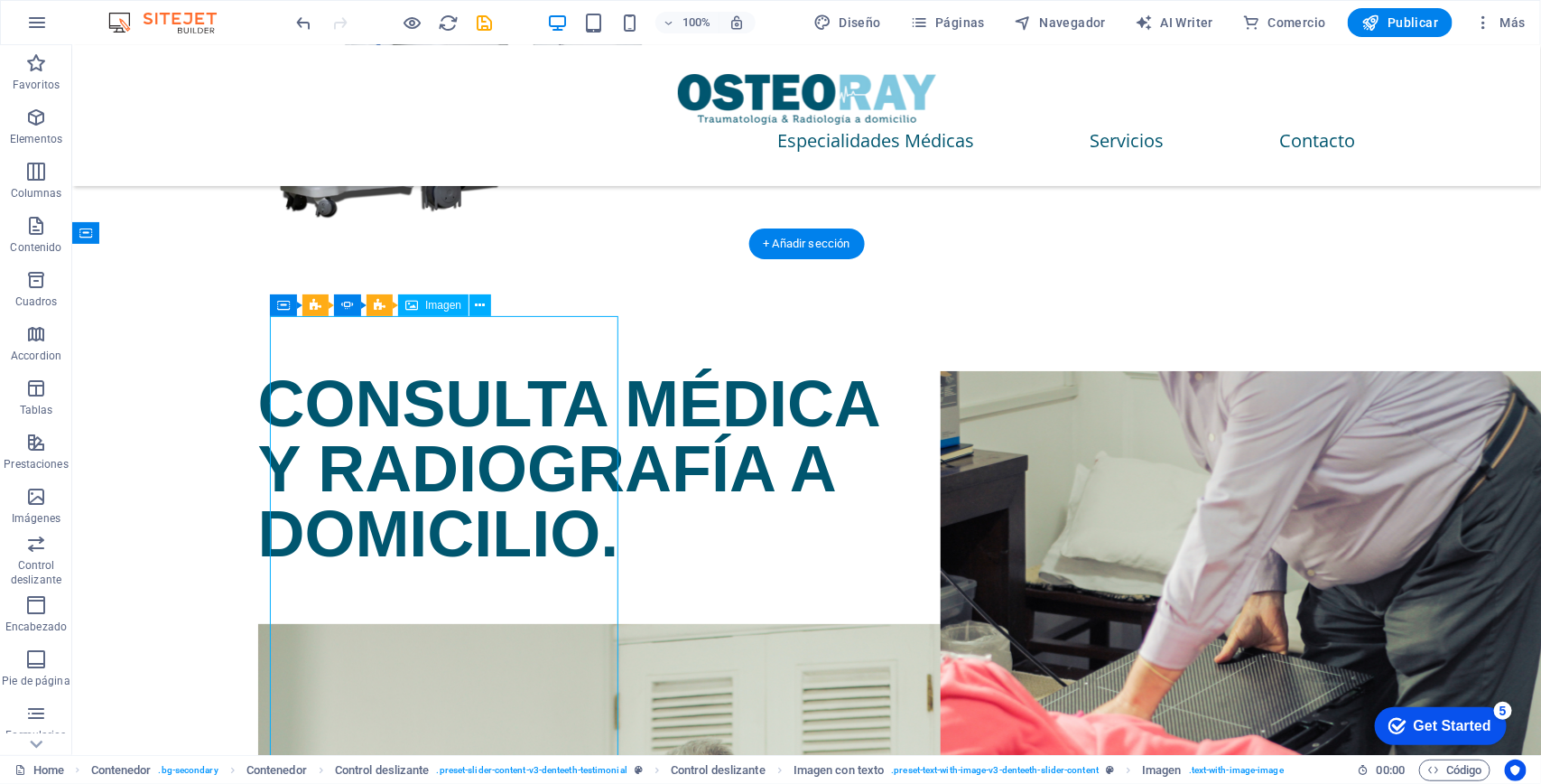
scroll to position [3170, 0]
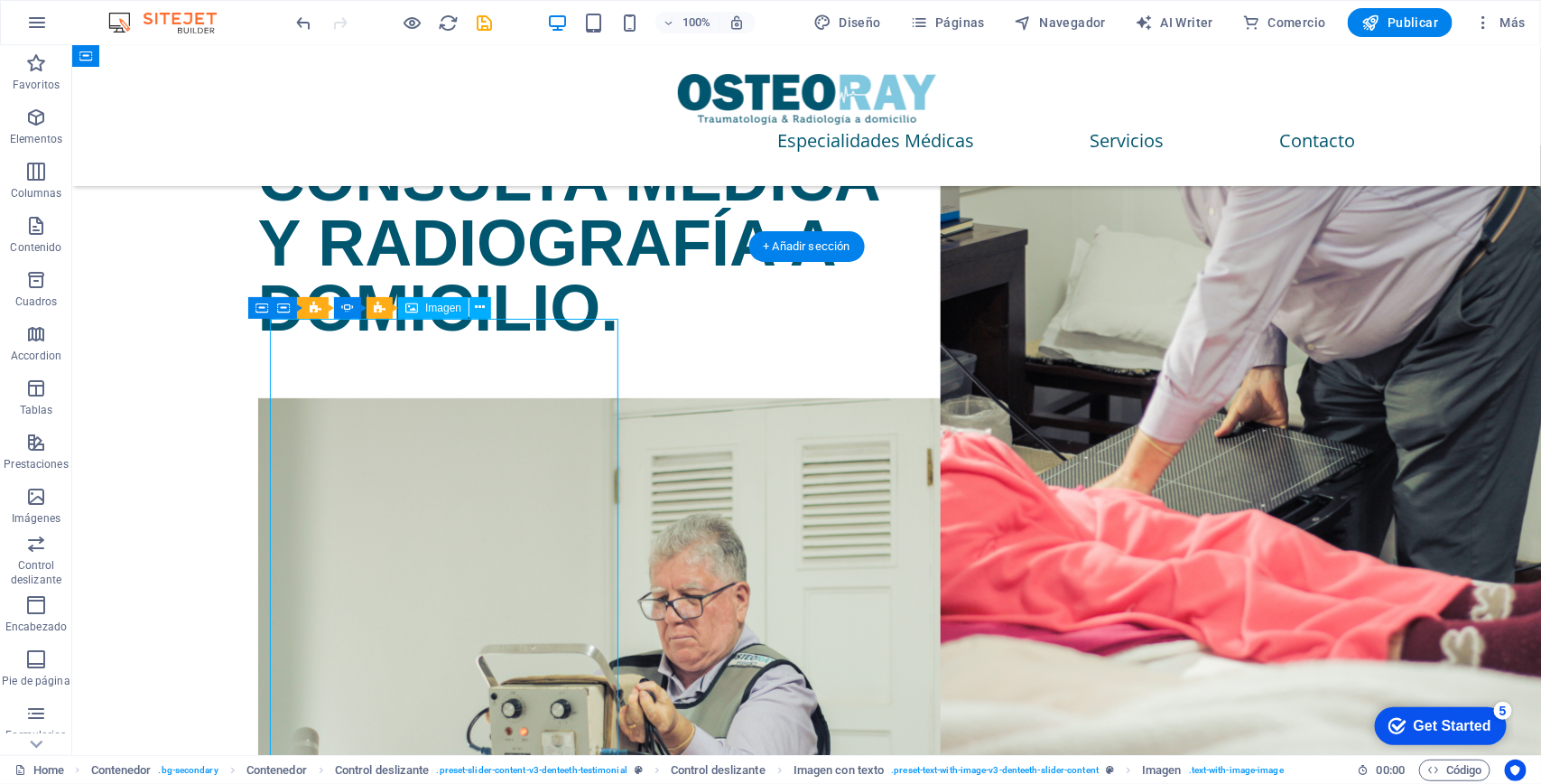
scroll to position [2944, 0]
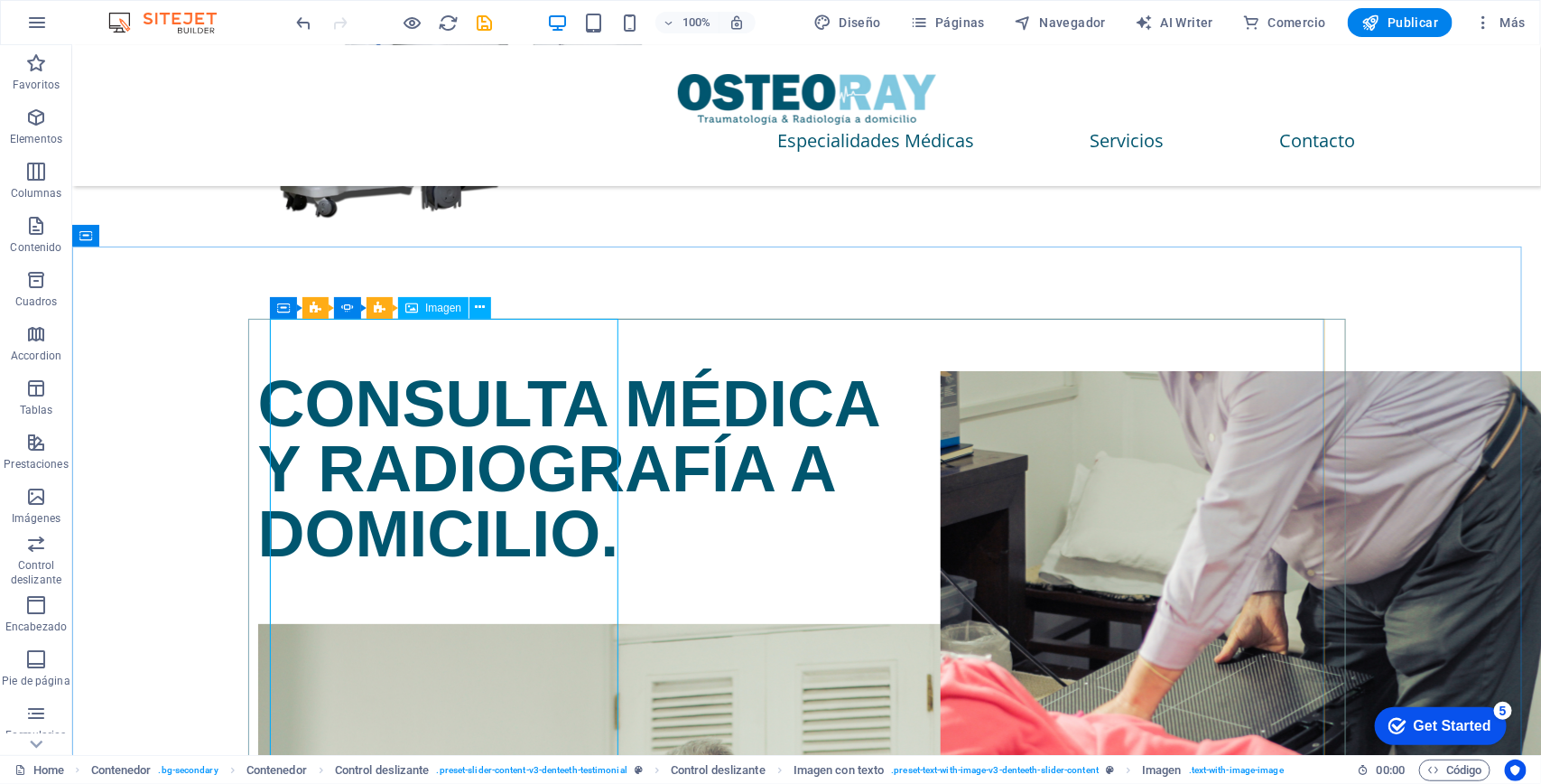
click at [437, 305] on span "Imagen" at bounding box center [442, 307] width 36 height 11
select select "%"
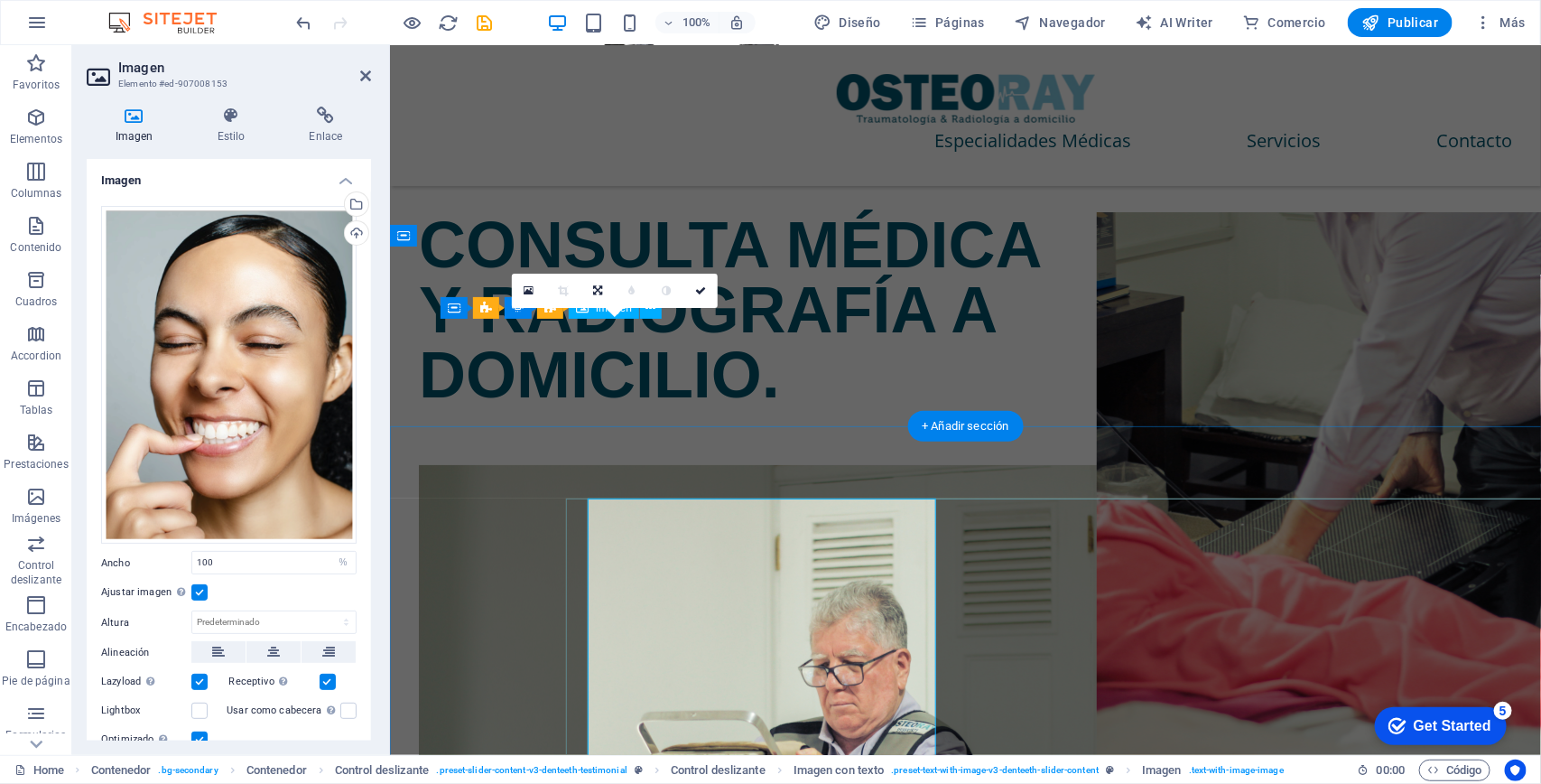
scroll to position [2764, 0]
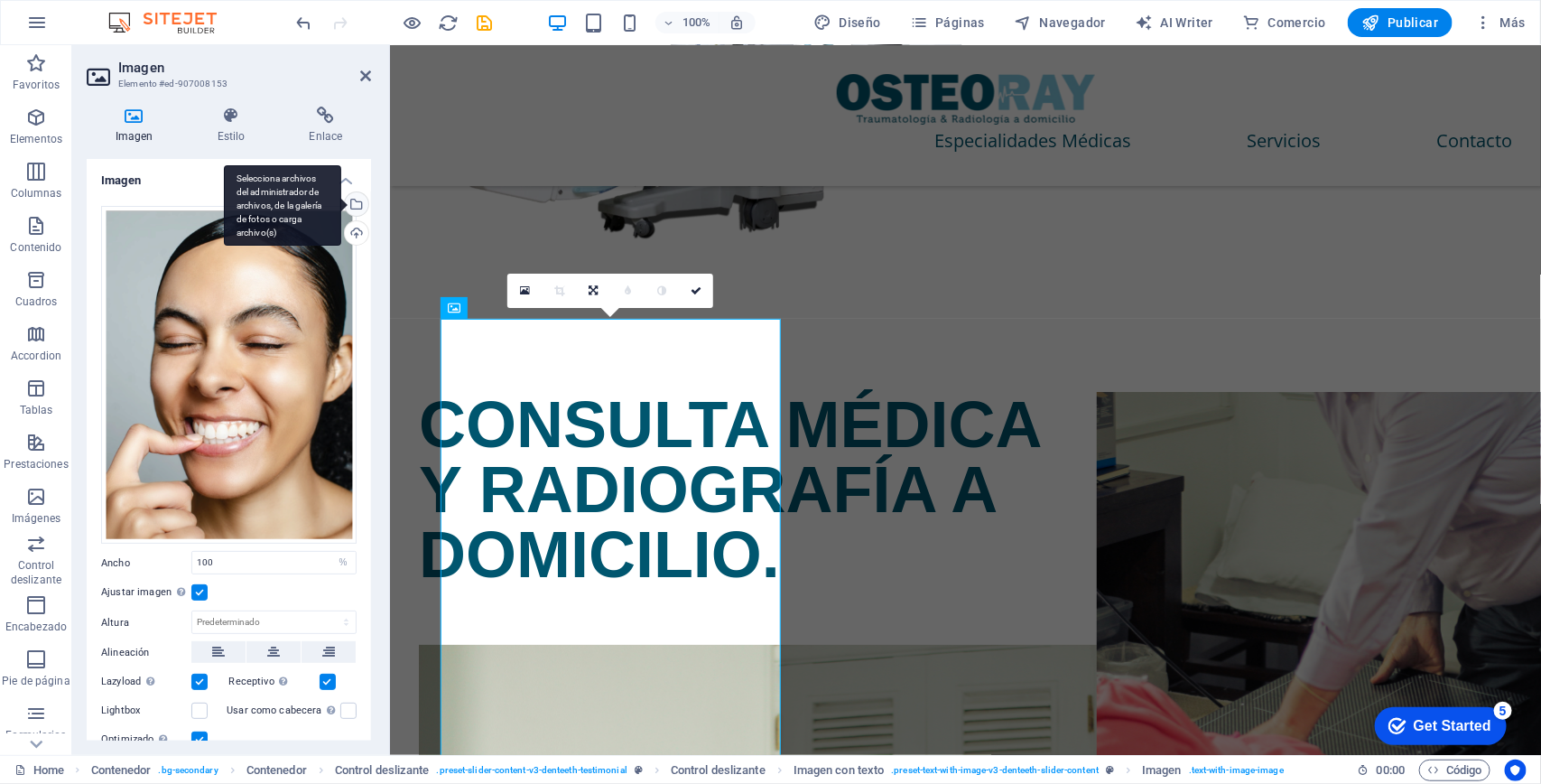
click at [353, 203] on div "Selecciona archivos del administrador de archivos, de la galería de fotos o car…" at bounding box center [355, 206] width 27 height 27
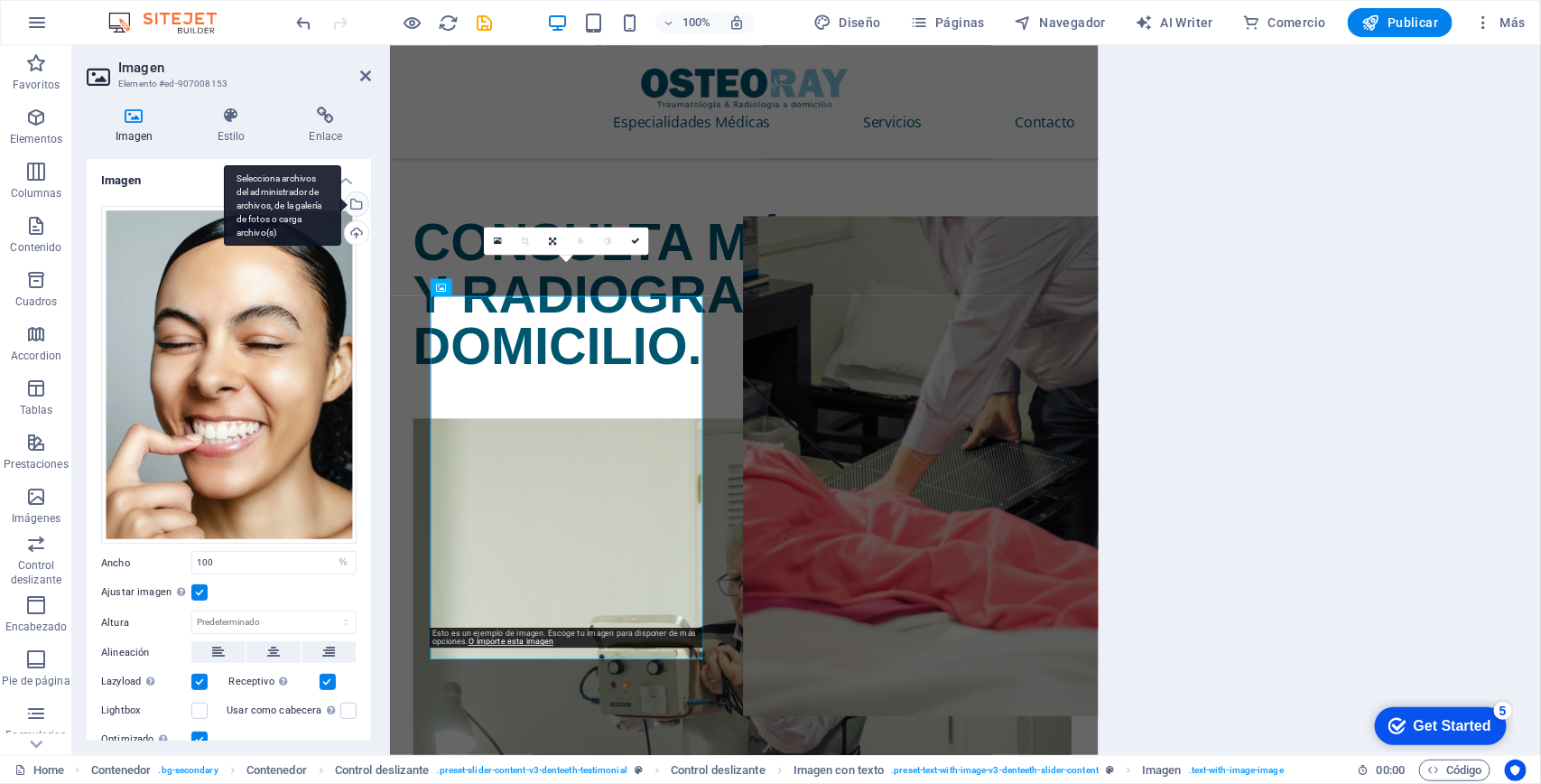
scroll to position [2725, 0]
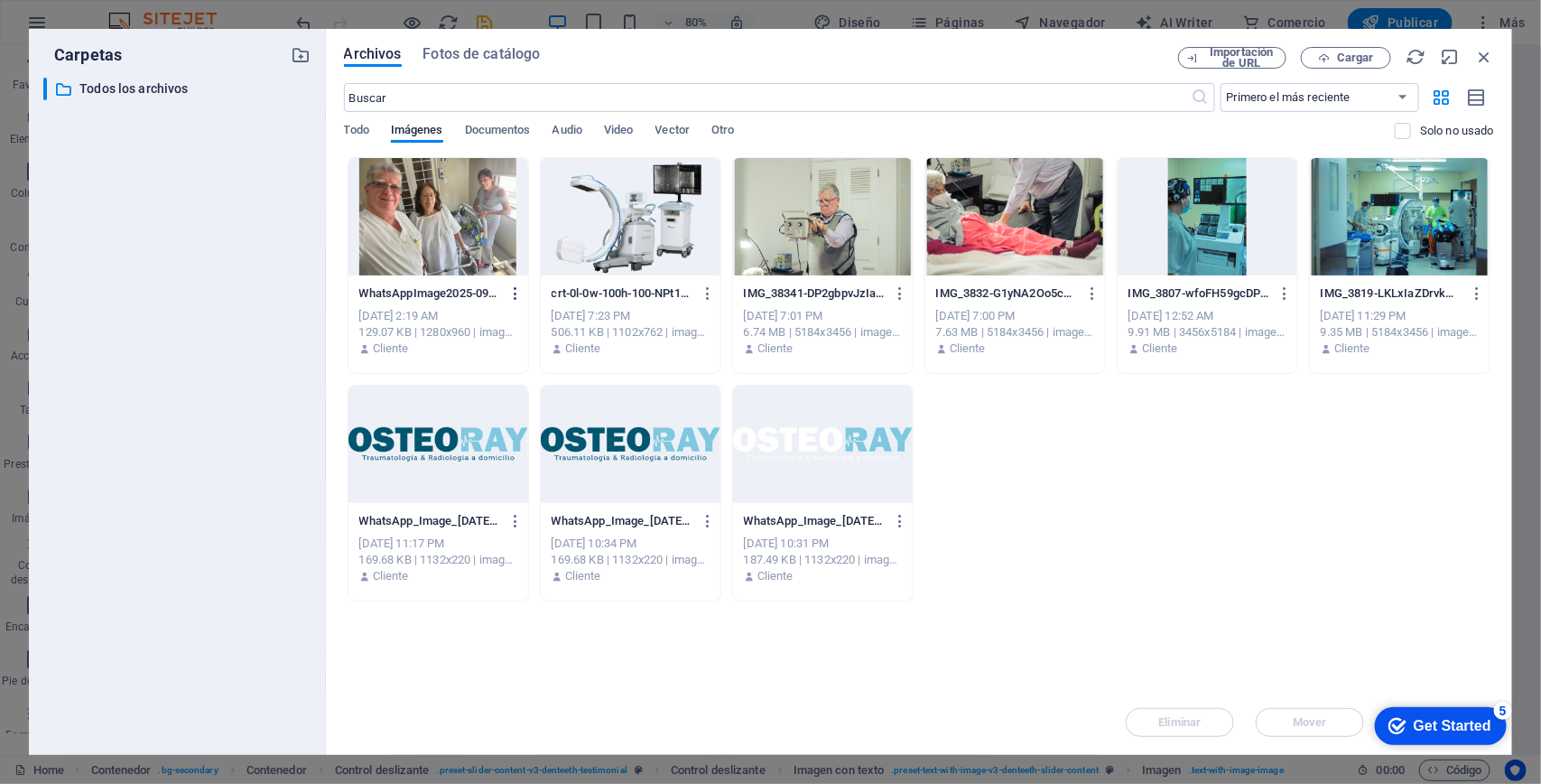
click at [517, 288] on icon "button" at bounding box center [516, 293] width 17 height 16
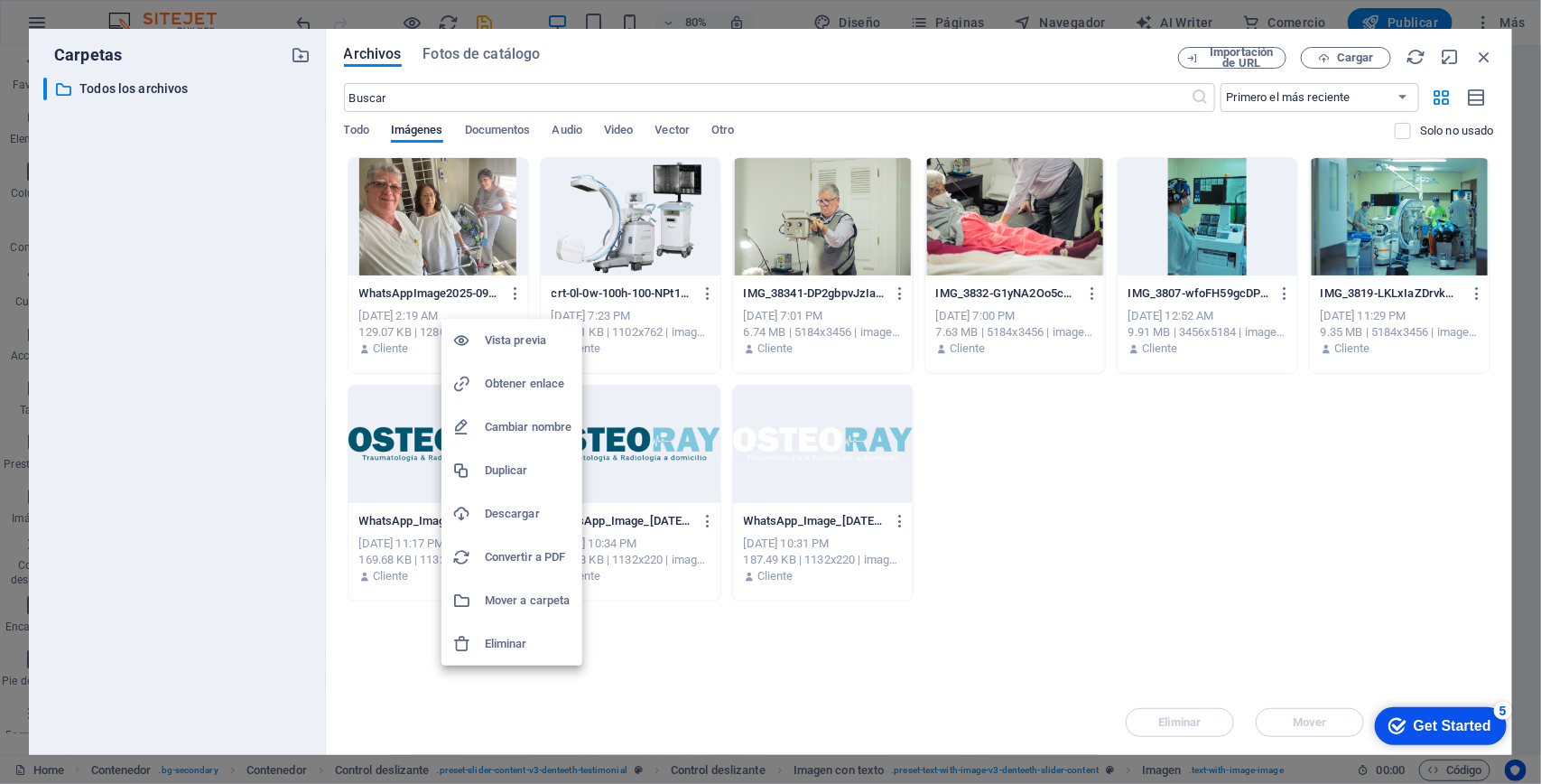
click at [519, 642] on h6 "Eliminar" at bounding box center [529, 644] width 87 height 21
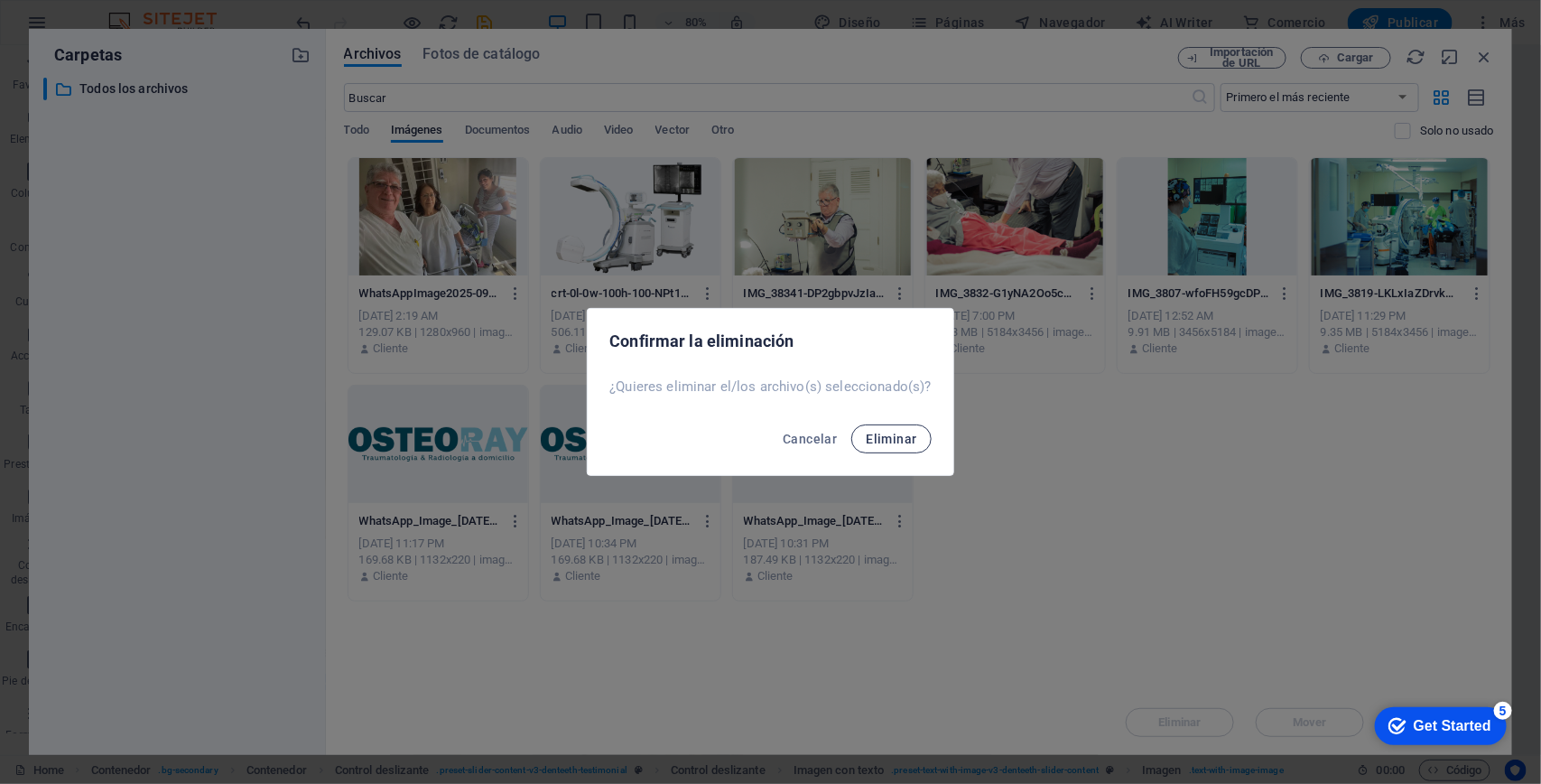
click at [879, 437] on span "Eliminar" at bounding box center [891, 438] width 50 height 15
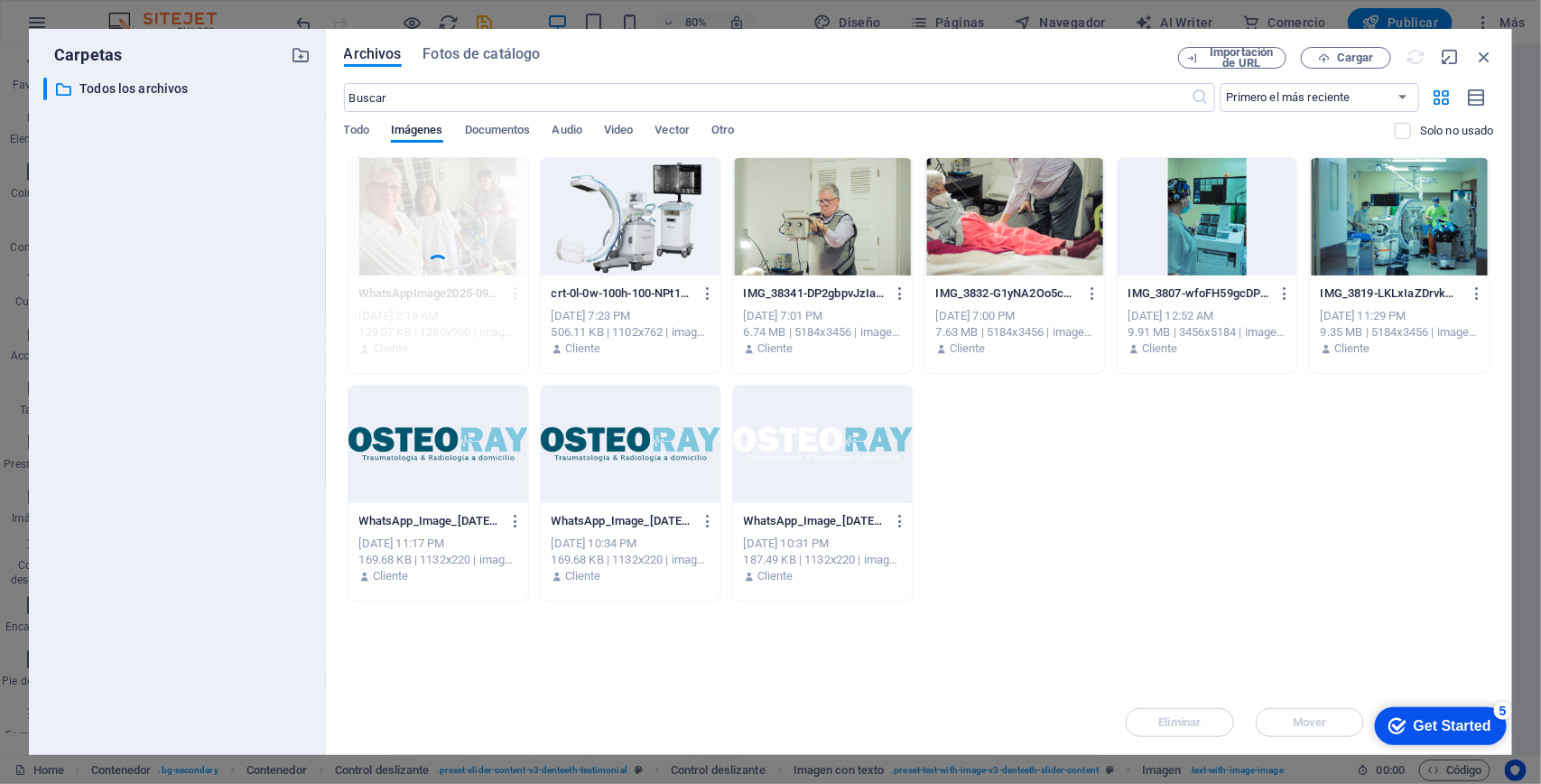
click at [1098, 479] on div "WhatsAppImage2025-09-05at7.13.51PM-7zAPVCKN8-KFZuD8BxipVQ.jpeg WhatsAppImage202…" at bounding box center [919, 378] width 1150 height 444
click at [1076, 447] on div "WhatsAppImage2025-09-05at7.13.51PM-7zAPVCKN8-KFZuD8BxipVQ.jpeg WhatsAppImage202…" at bounding box center [919, 378] width 1150 height 444
click at [1054, 532] on div "WhatsAppImage2025-09-05at7.13.51PM-7zAPVCKN8-KFZuD8BxipVQ.jpeg WhatsAppImage202…" at bounding box center [919, 378] width 1150 height 444
click at [541, 276] on div "crt-0l-0w-100h-100-NPt1UQPOAGX5dpnEOjClOg.png crt-0l-0w-100h-100-NPt1UQPOAGX5dp…" at bounding box center [631, 320] width 180 height 92
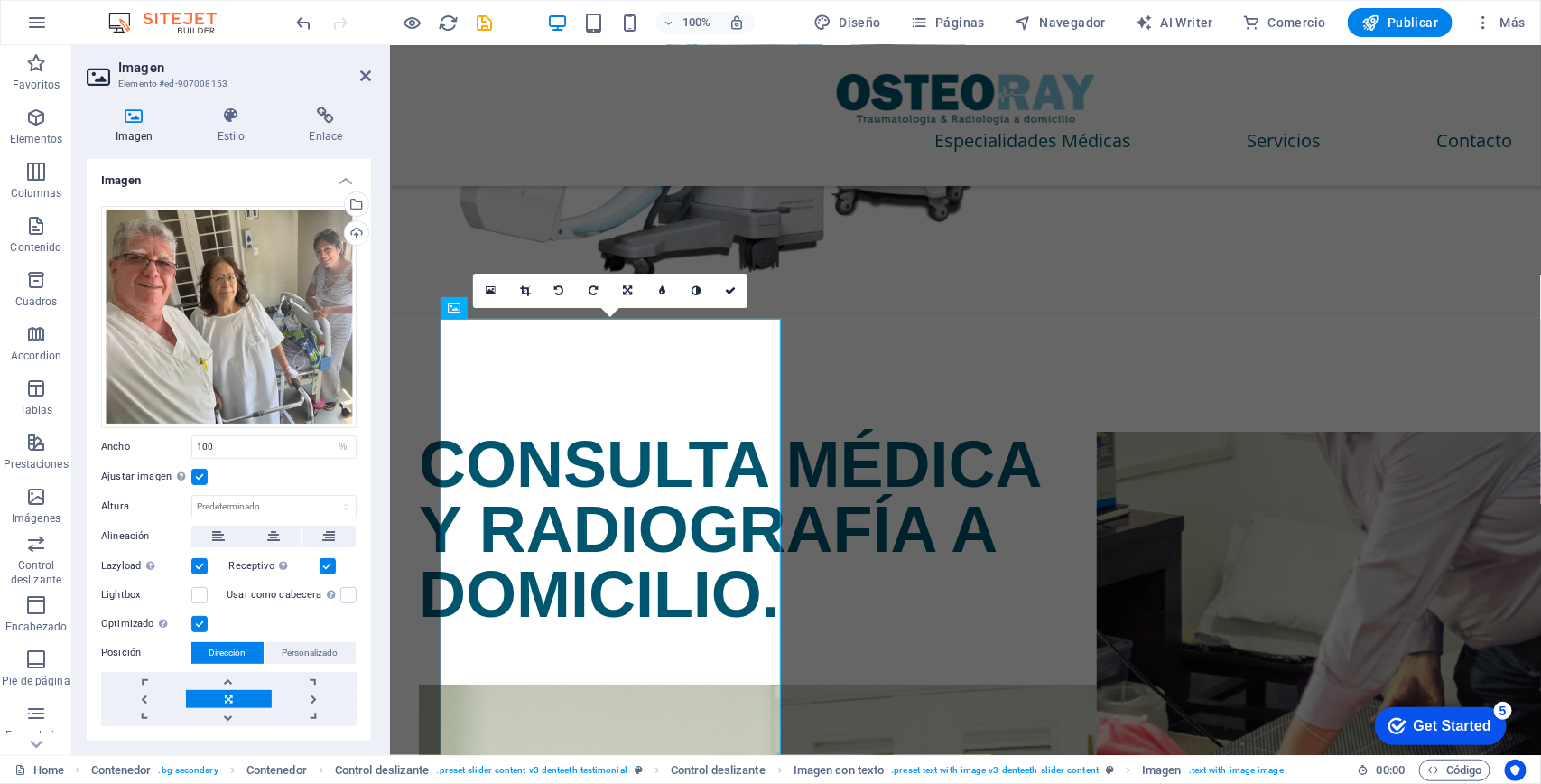
scroll to position [2764, 0]
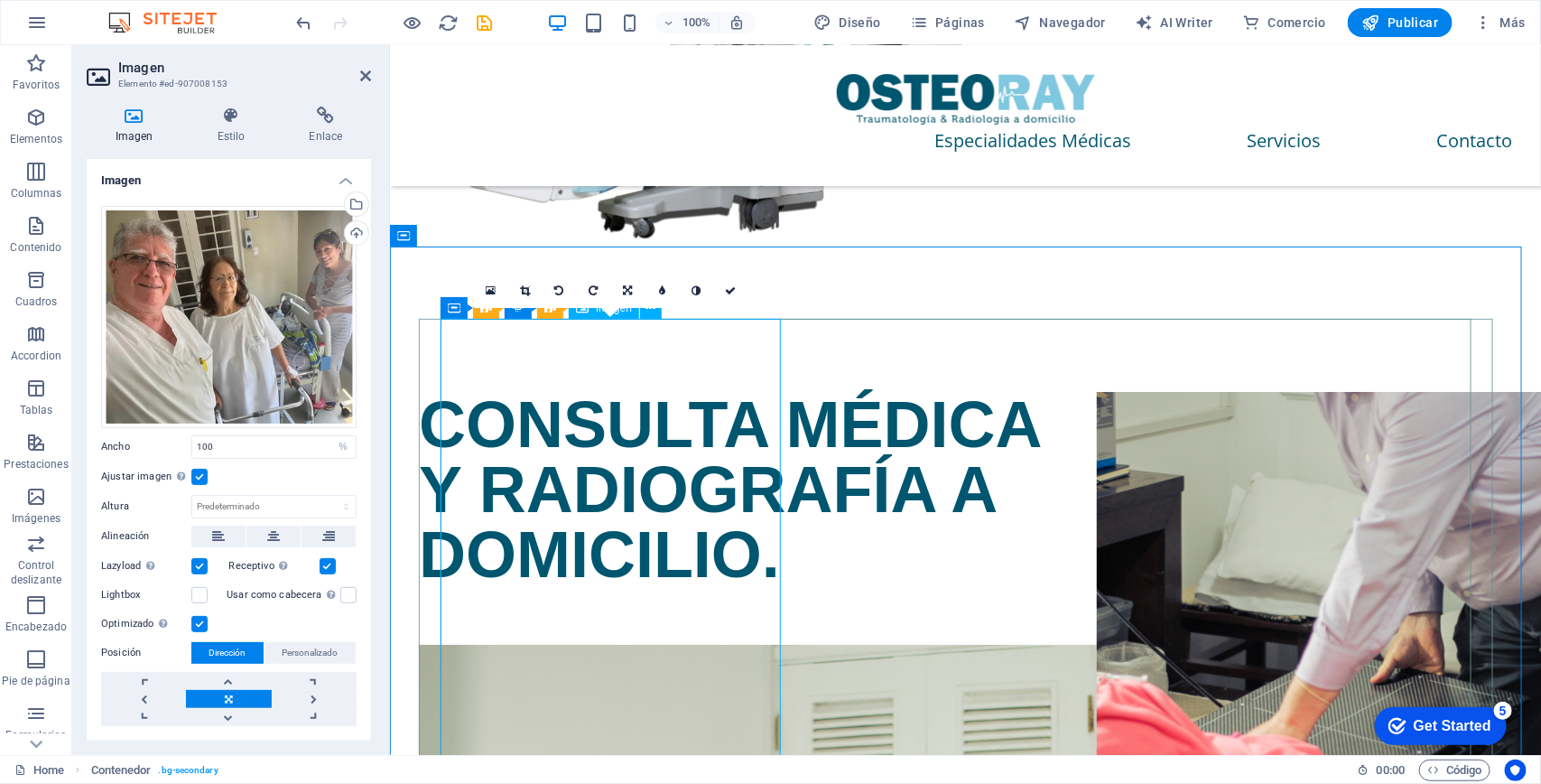
scroll to position [2944, 0]
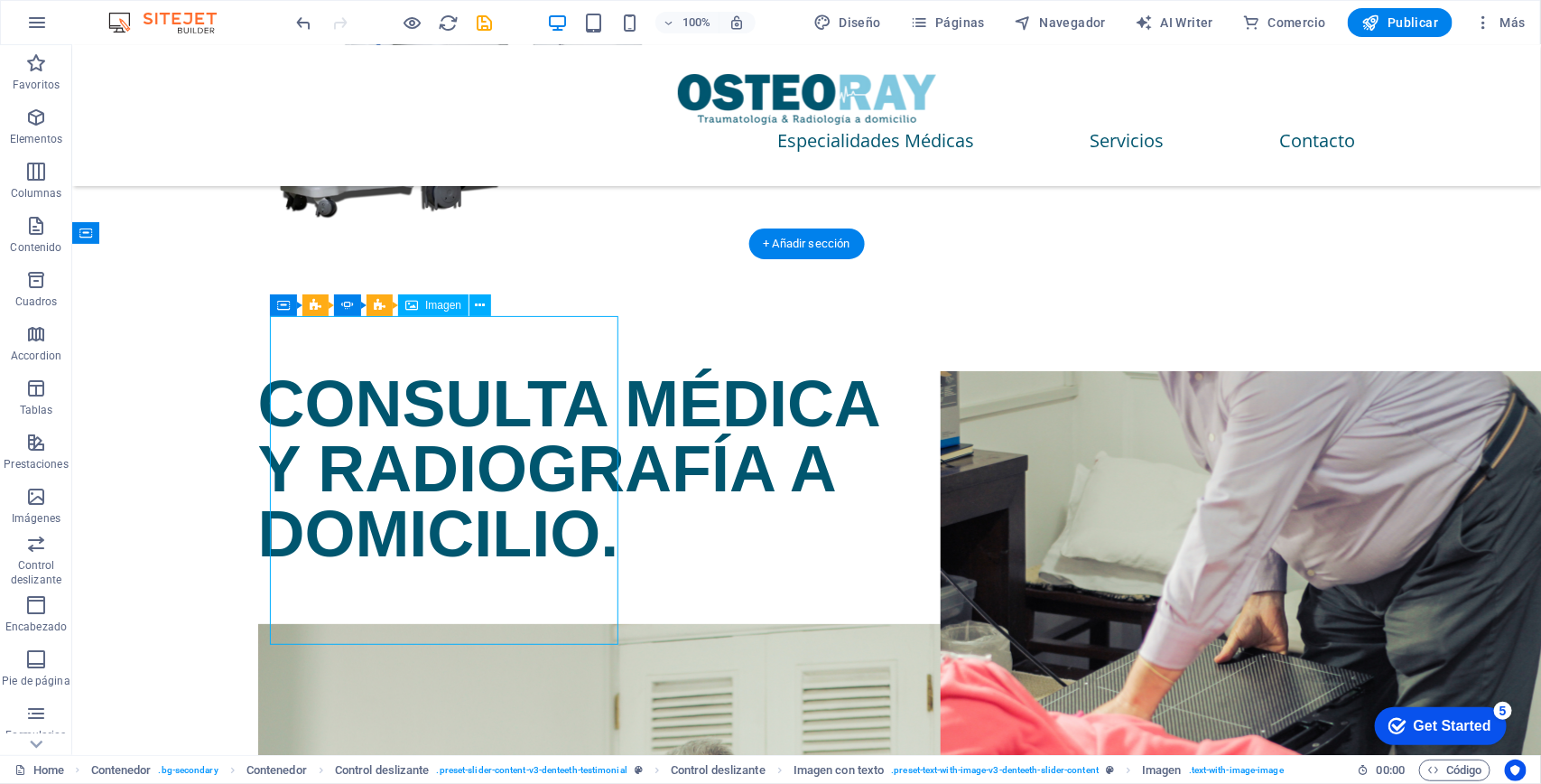
scroll to position [3057, 0]
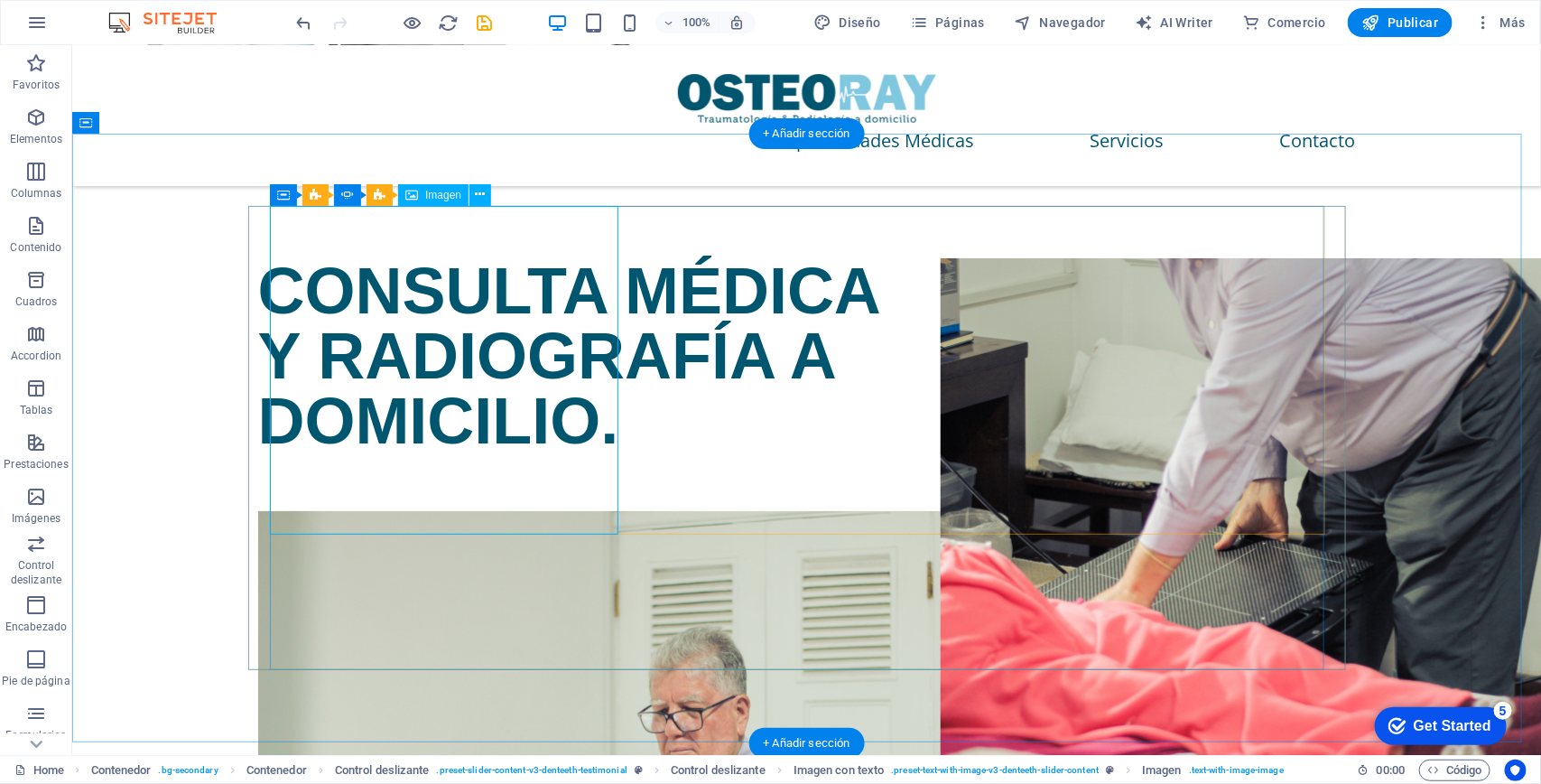
select select "%"
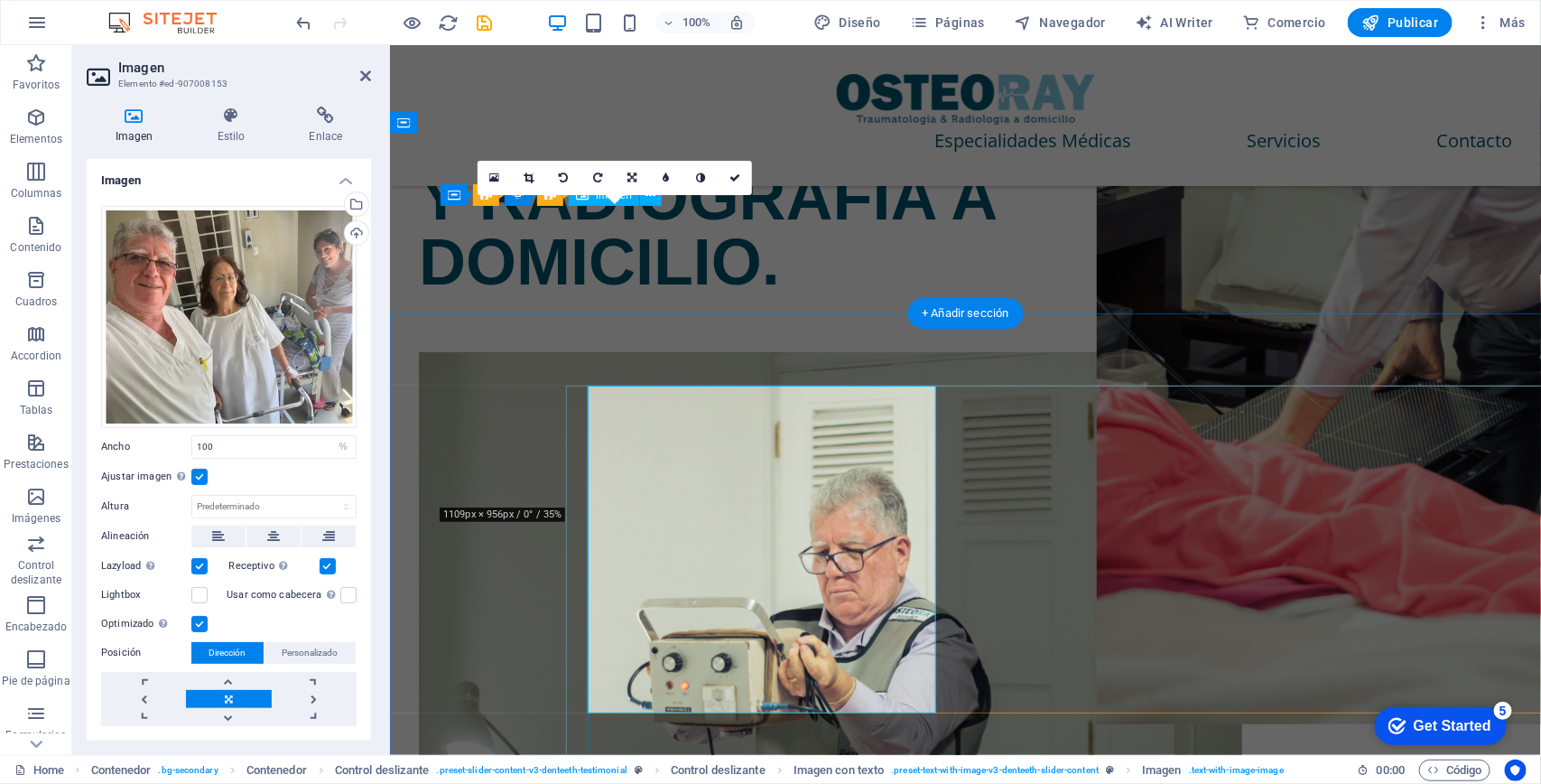
scroll to position [2878, 0]
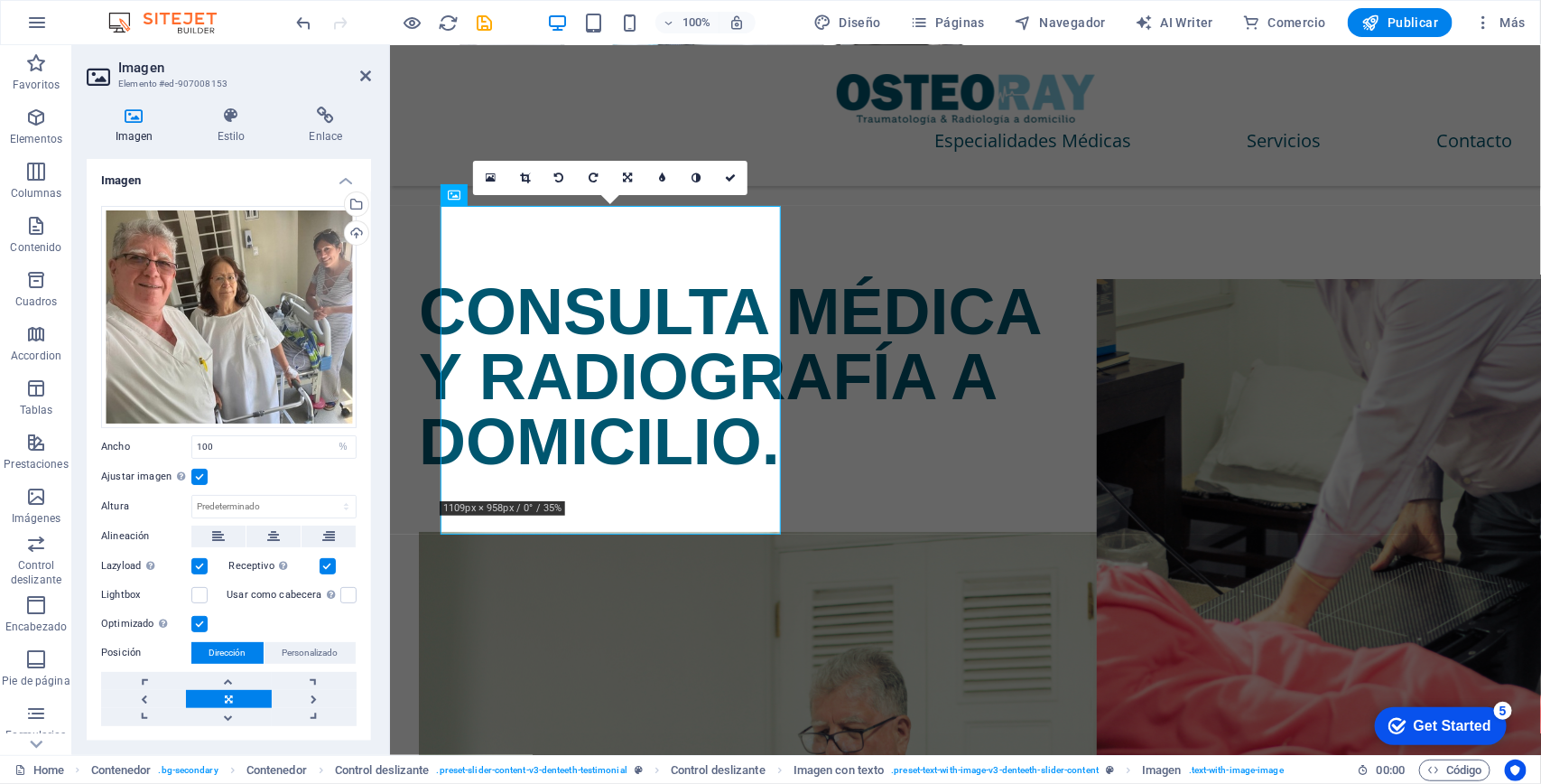
click at [200, 472] on label at bounding box center [199, 476] width 16 height 16
click at [0, 0] on input "Ajustar imagen Ajustar imagen automáticamente a un ancho y alto fijo" at bounding box center [0, 0] width 0 height 0
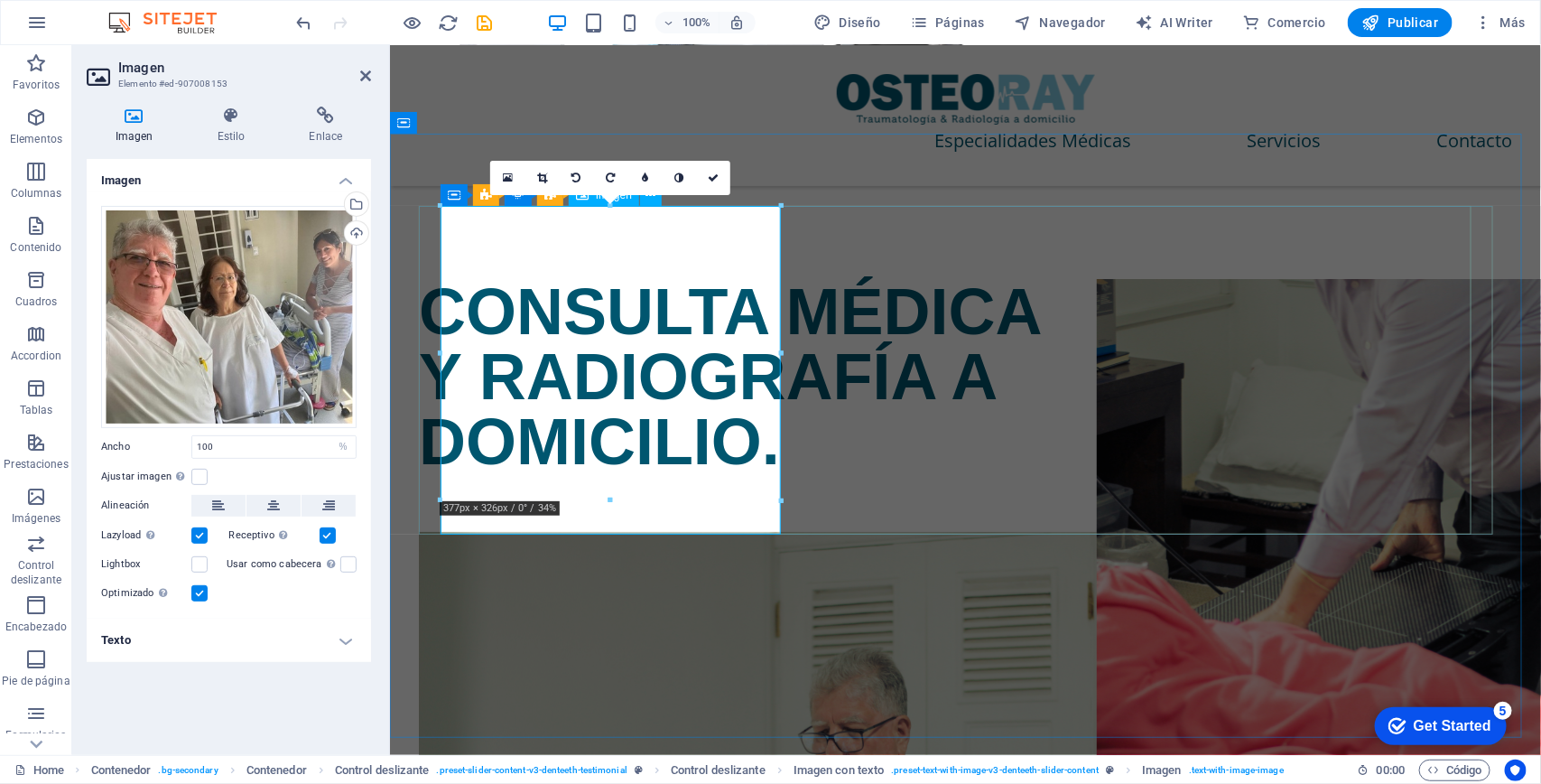
click at [544, 176] on icon at bounding box center [542, 177] width 10 height 11
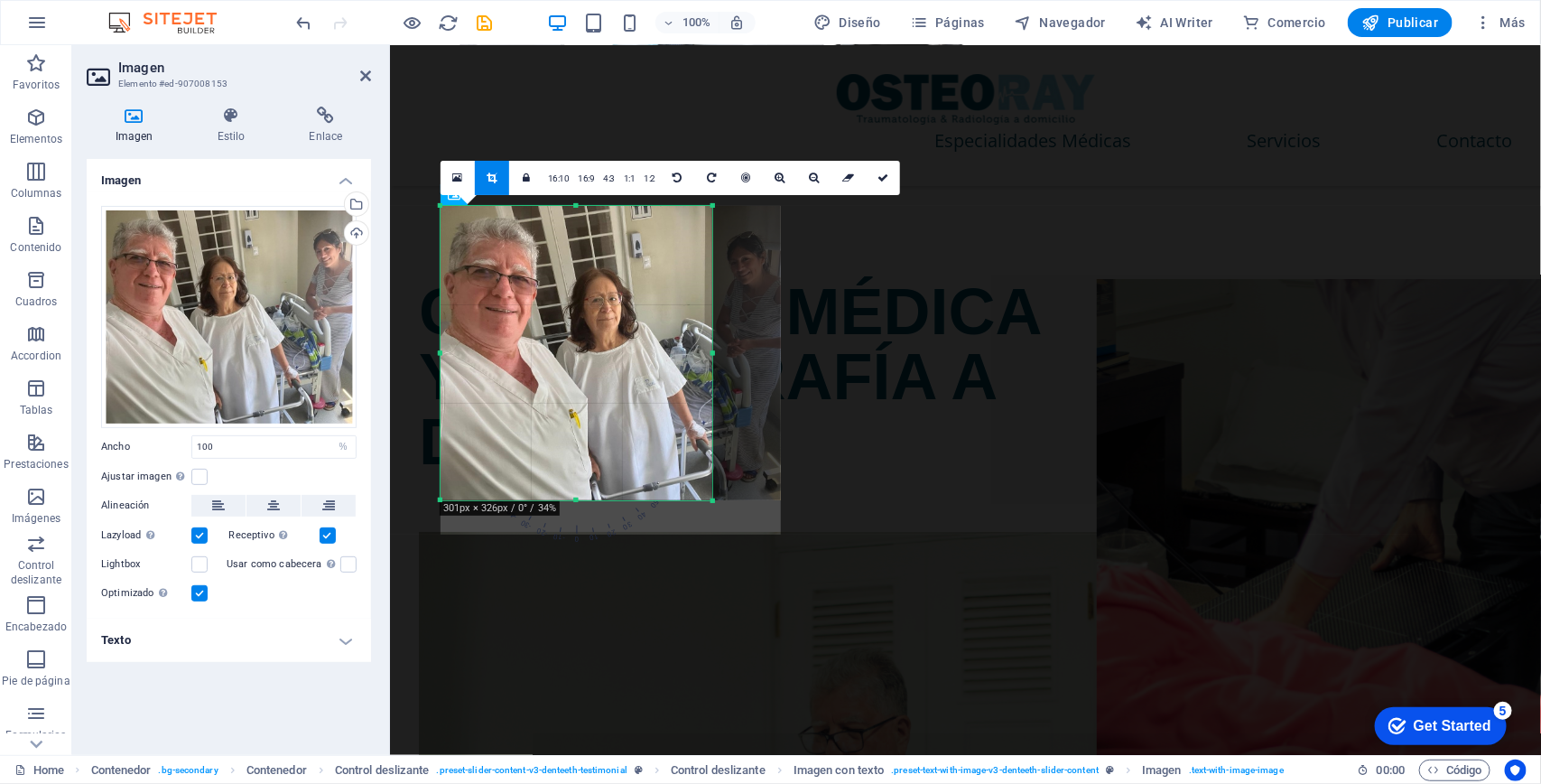
drag, startPoint x: 779, startPoint y: 361, endPoint x: 710, endPoint y: 348, distance: 70.2
click at [710, 348] on div at bounding box center [712, 353] width 7 height 294
click at [889, 174] on icon at bounding box center [883, 177] width 11 height 11
type input "301"
select select "px"
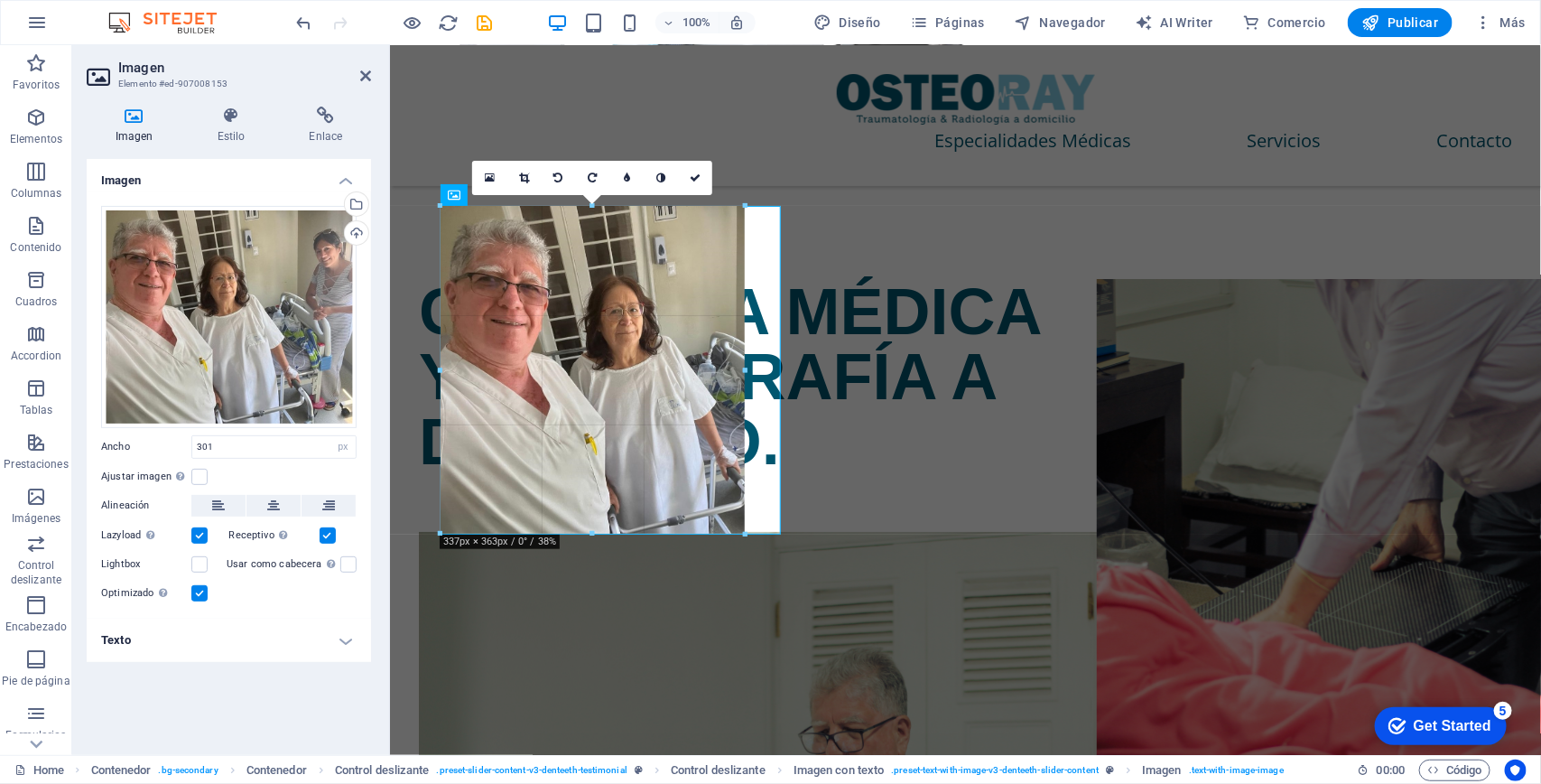
drag, startPoint x: 713, startPoint y: 442, endPoint x: 745, endPoint y: 463, distance: 38.3
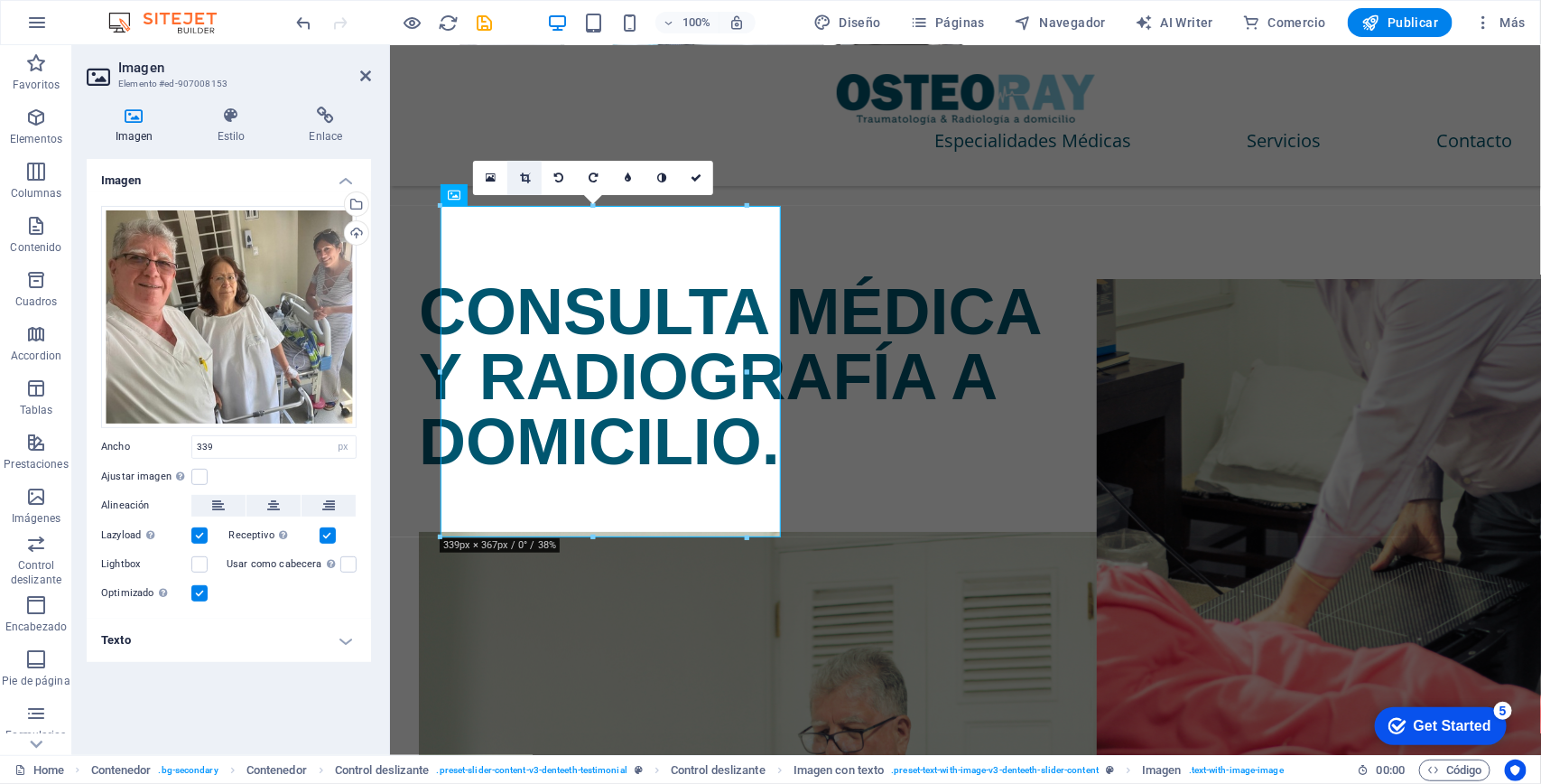
click at [525, 176] on icon at bounding box center [525, 177] width 10 height 11
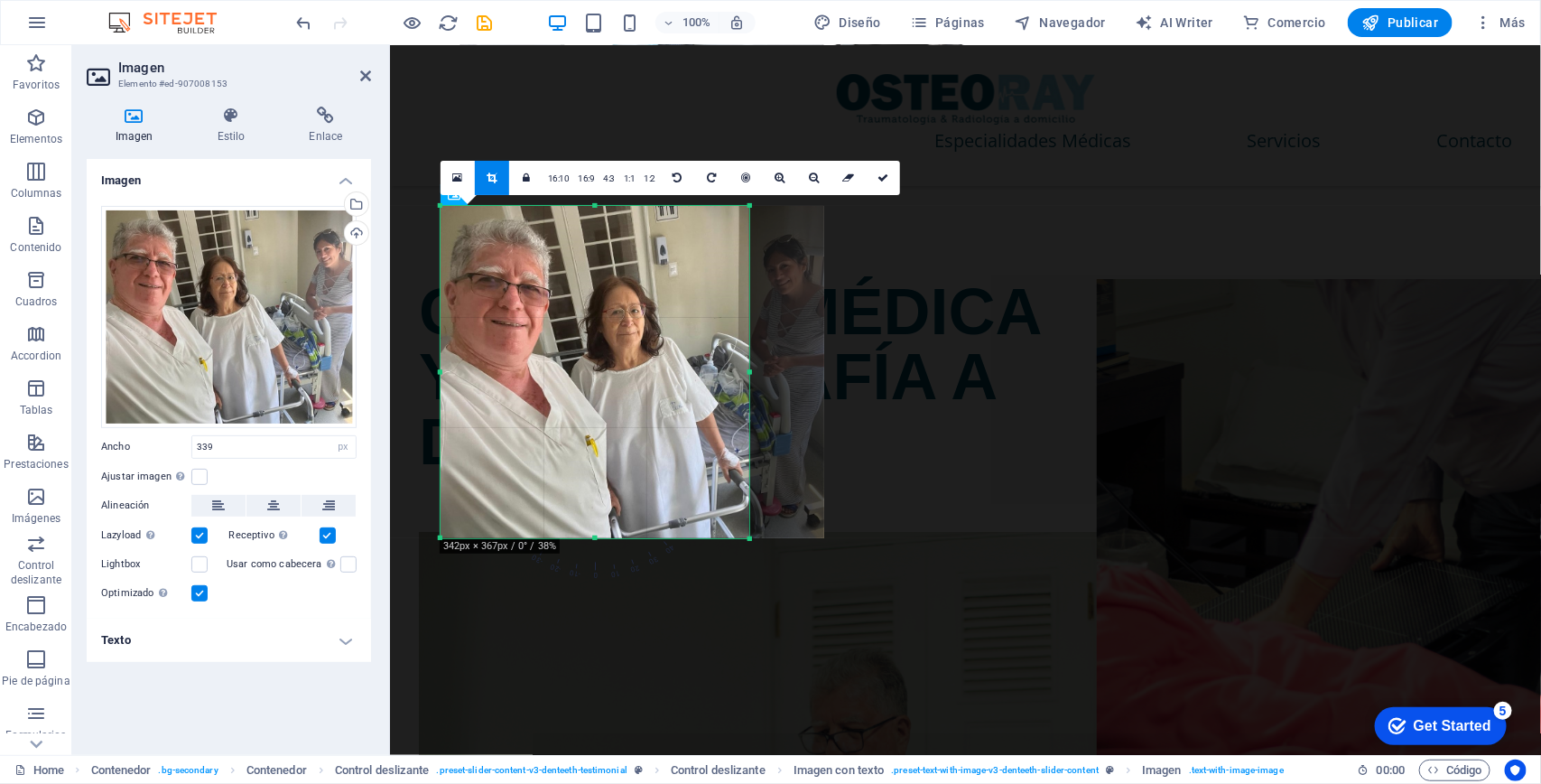
click at [750, 368] on div at bounding box center [749, 372] width 7 height 331
click at [887, 178] on icon at bounding box center [883, 177] width 11 height 11
type input "342"
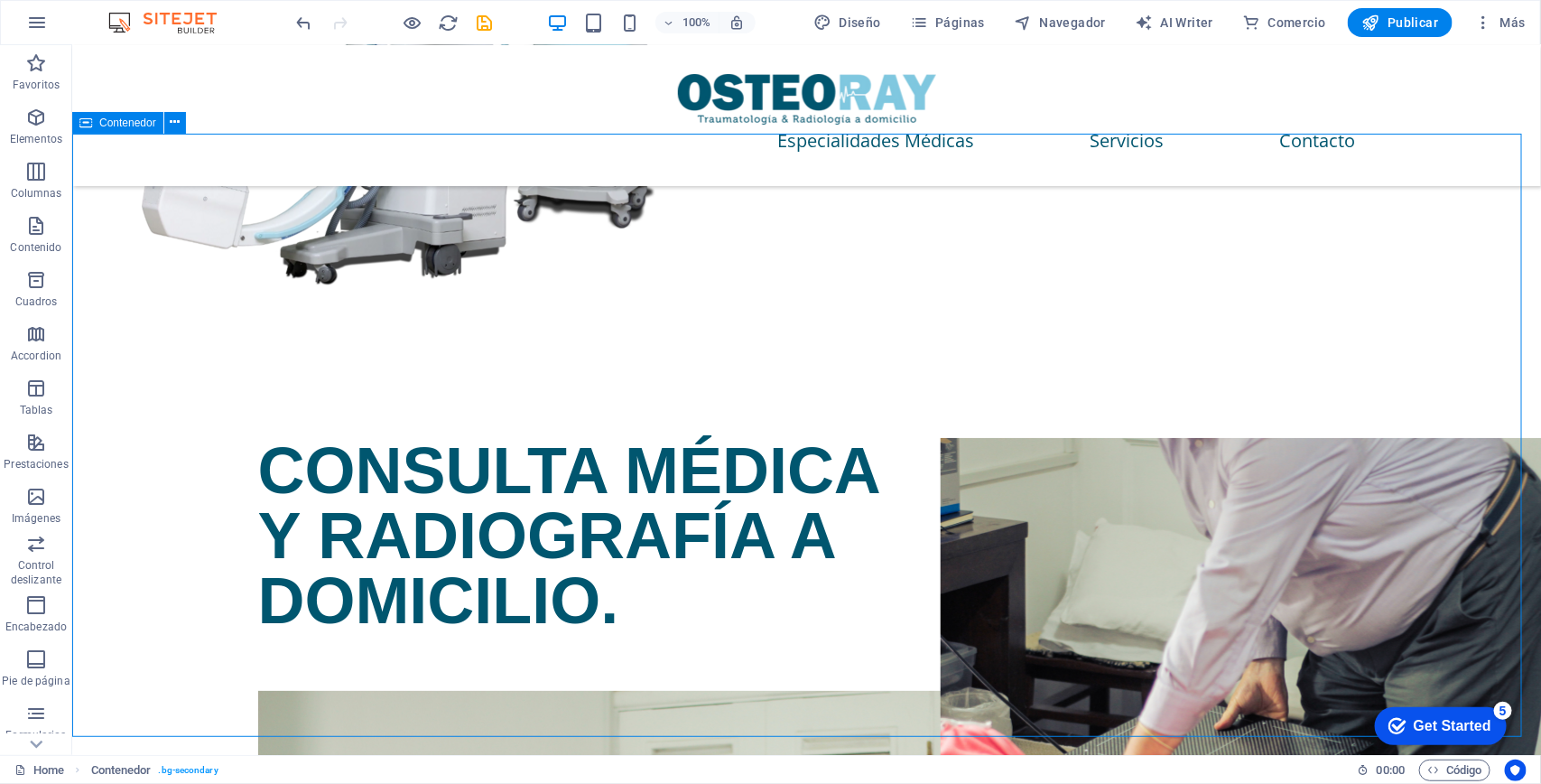
scroll to position [3057, 0]
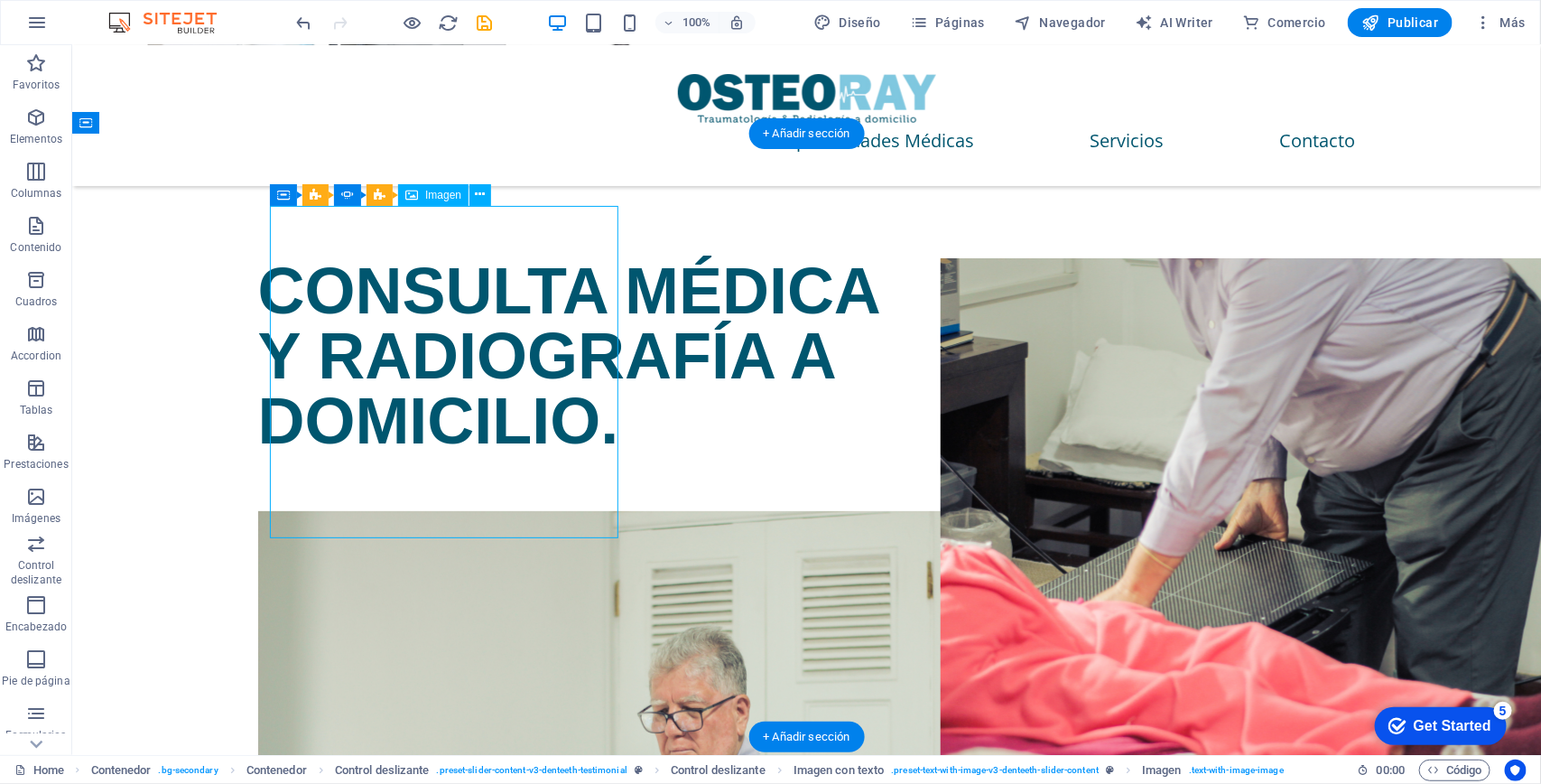
select select "px"
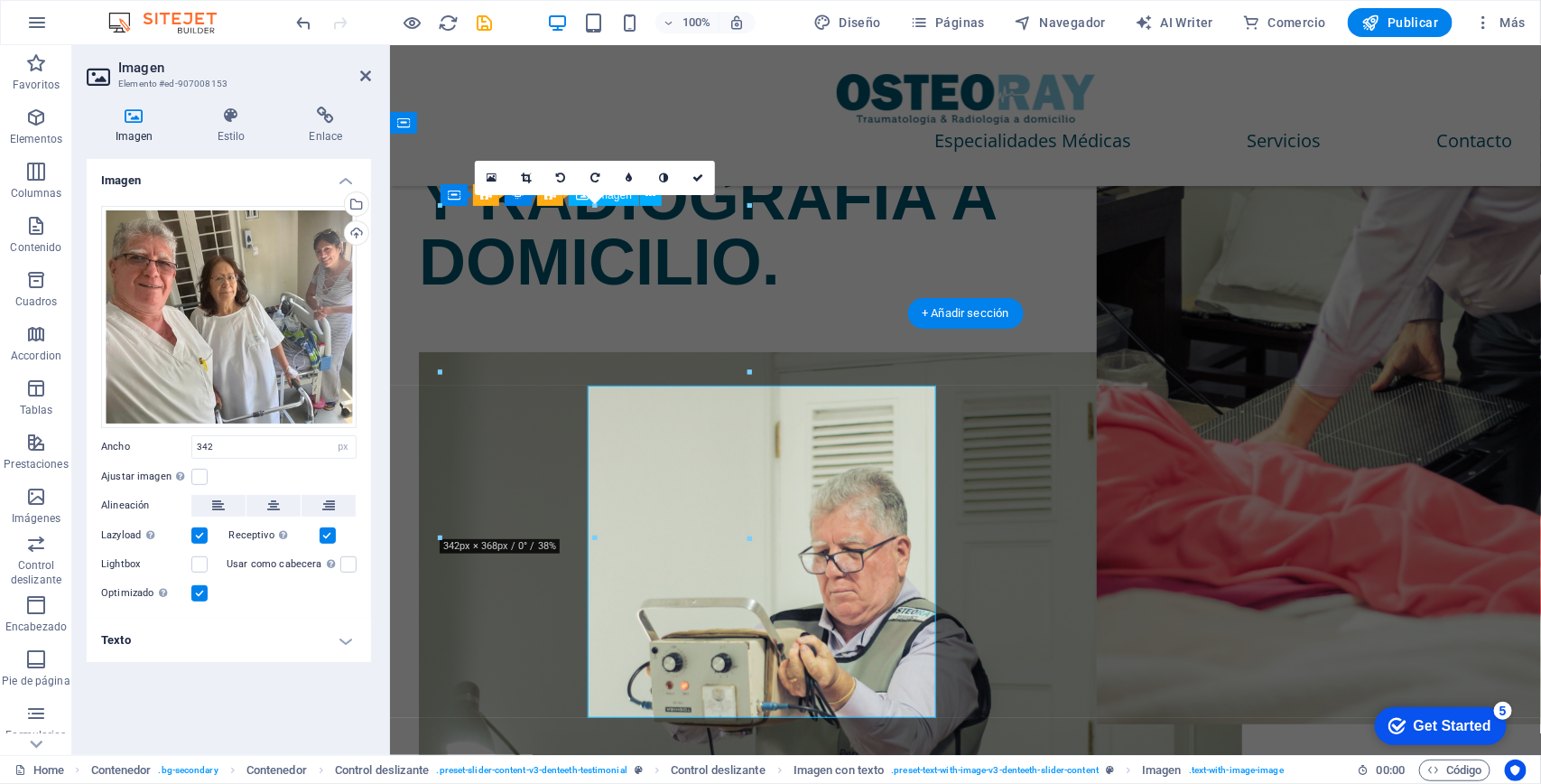
scroll to position [2878, 0]
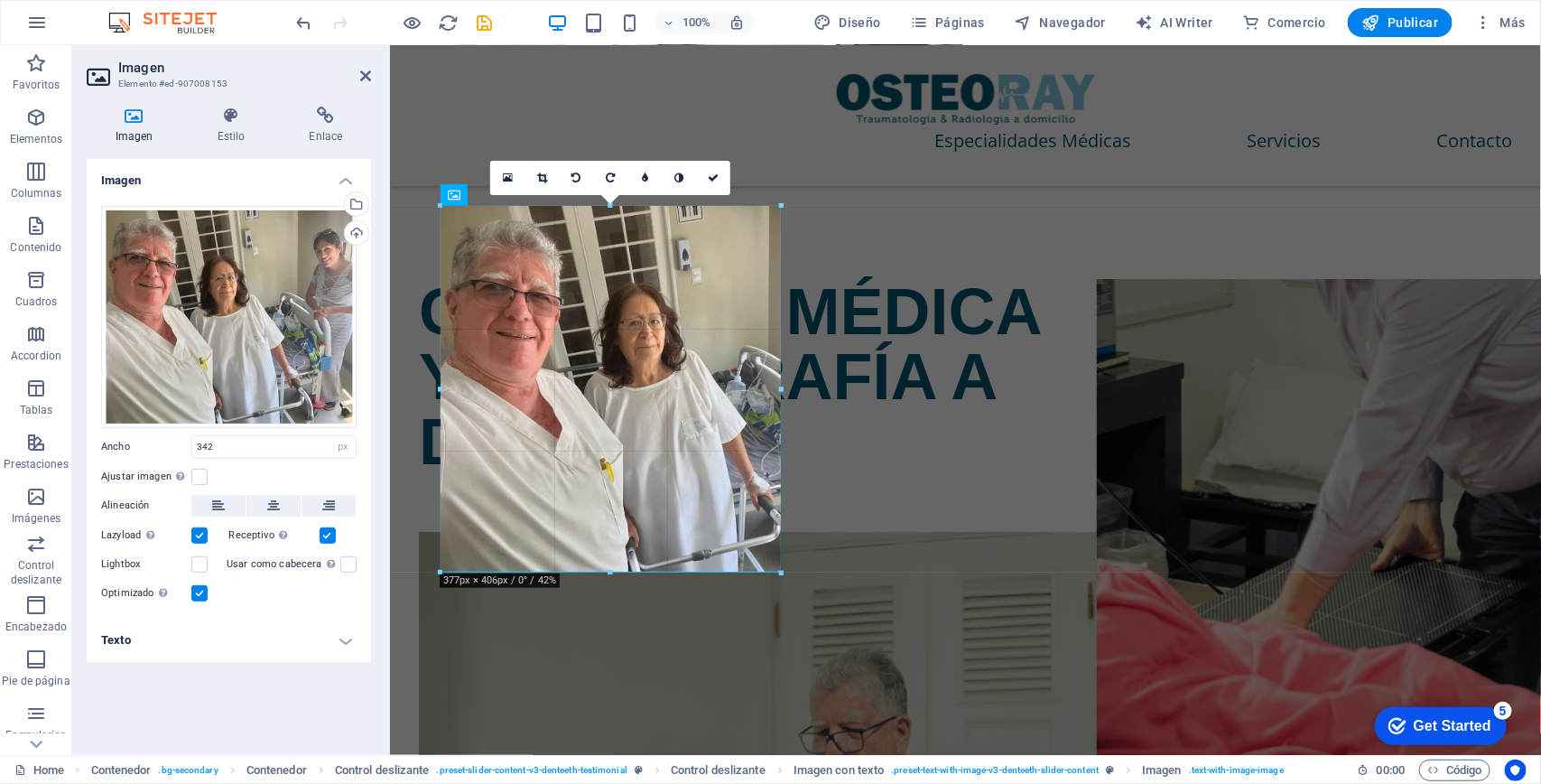
drag, startPoint x: 745, startPoint y: 368, endPoint x: 779, endPoint y: 366, distance: 34.1
type input "377"
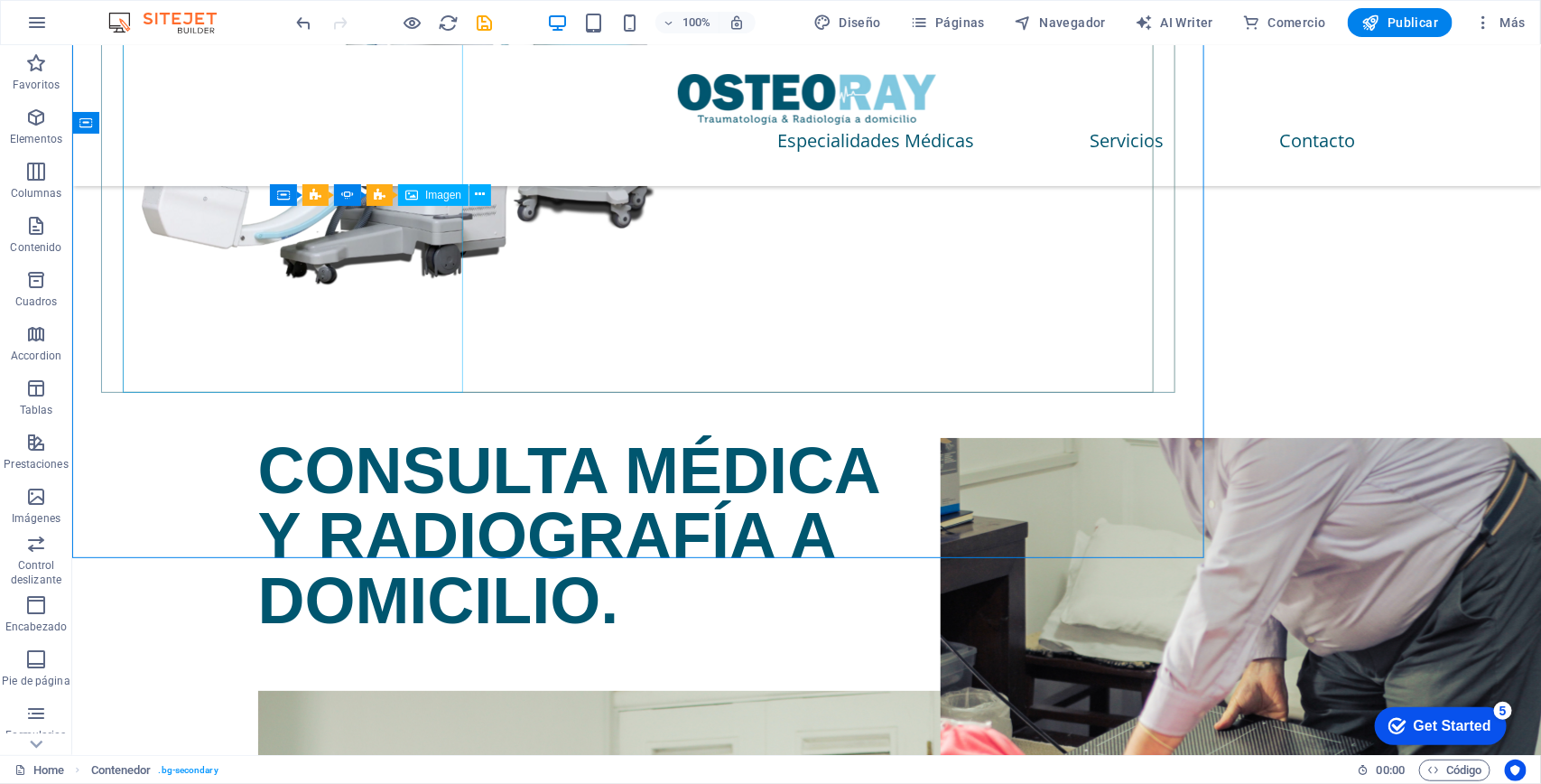
scroll to position [3057, 0]
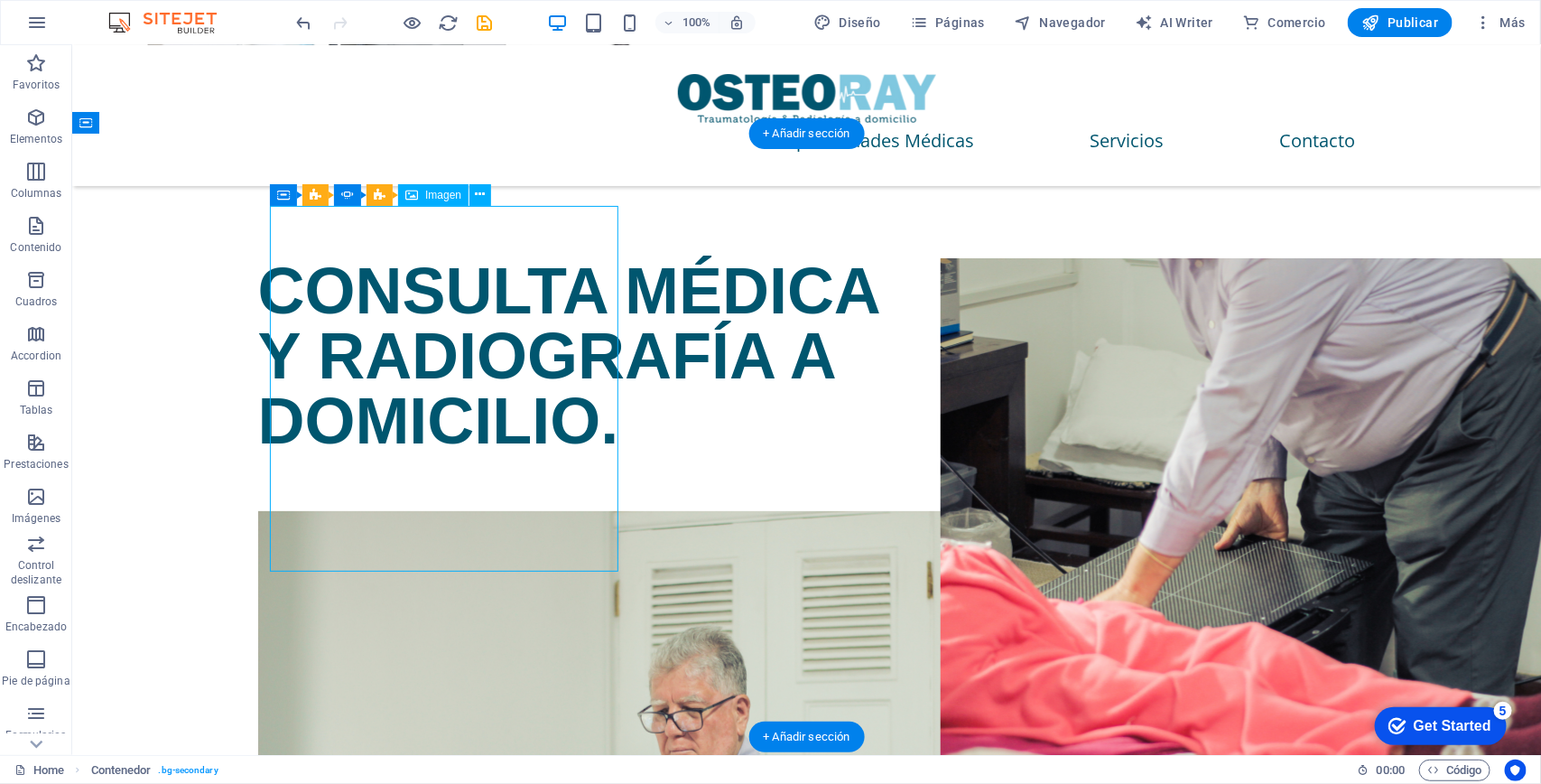
select select "px"
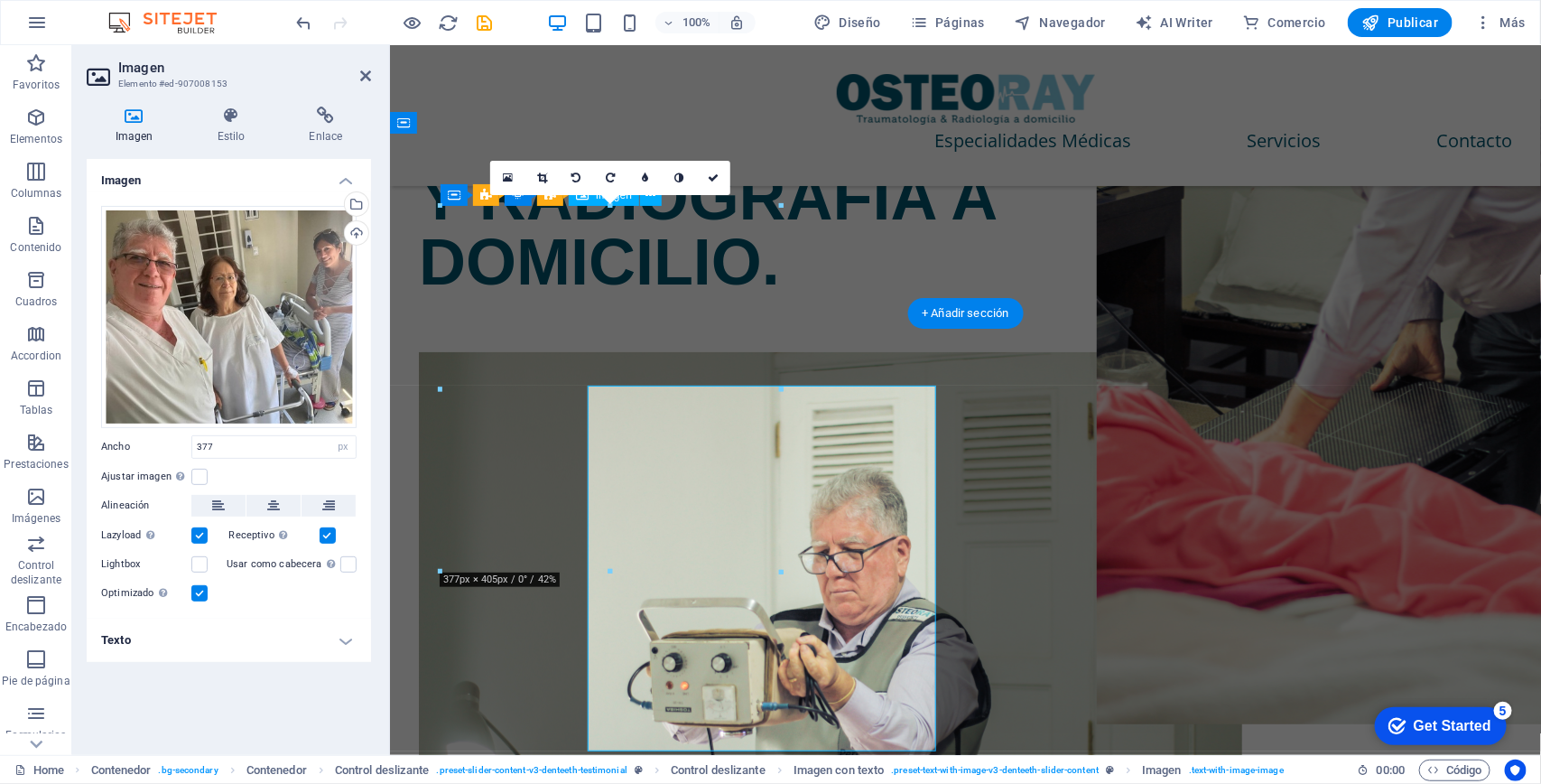
scroll to position [2878, 0]
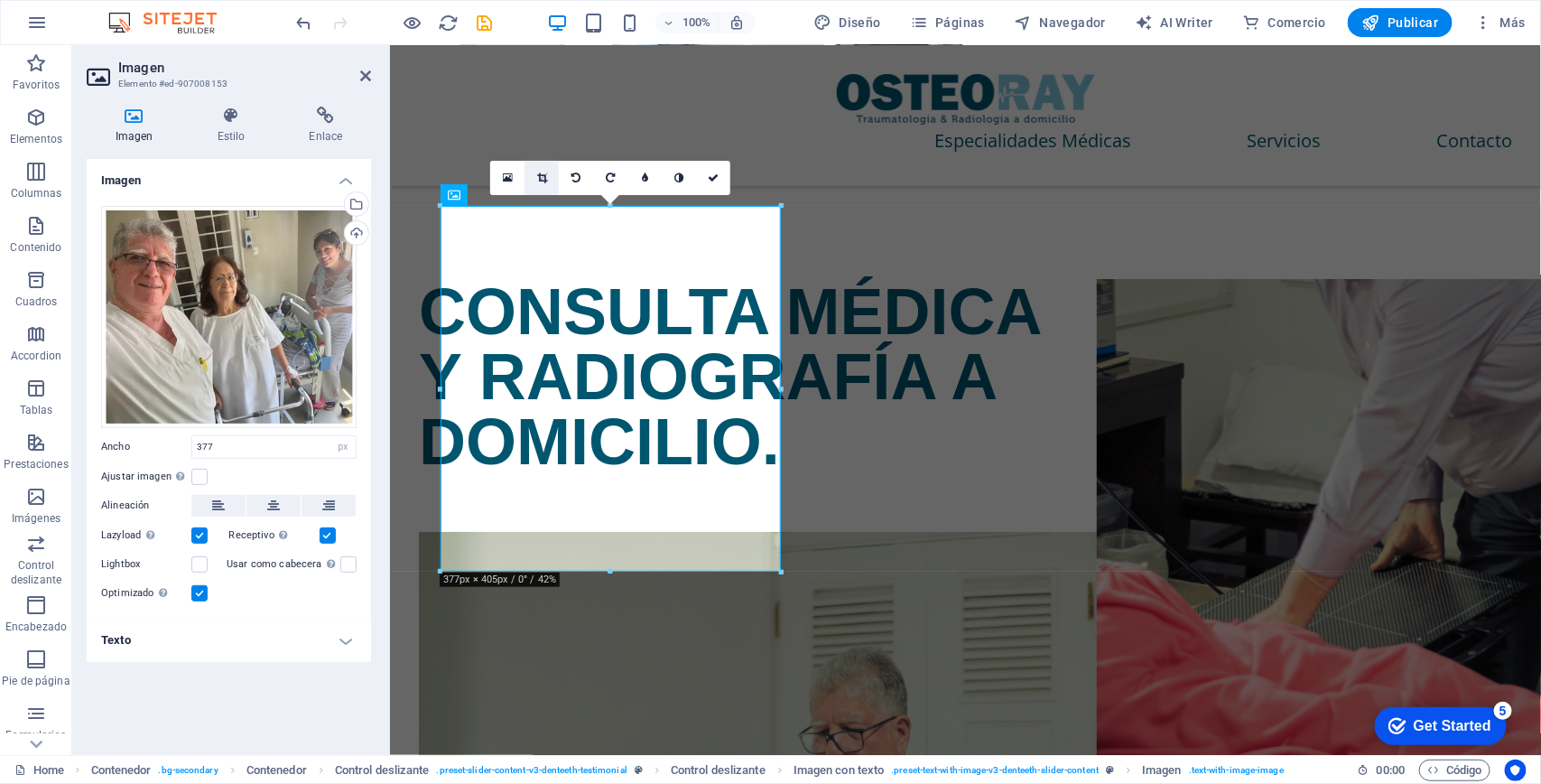
click at [547, 181] on link at bounding box center [541, 177] width 34 height 34
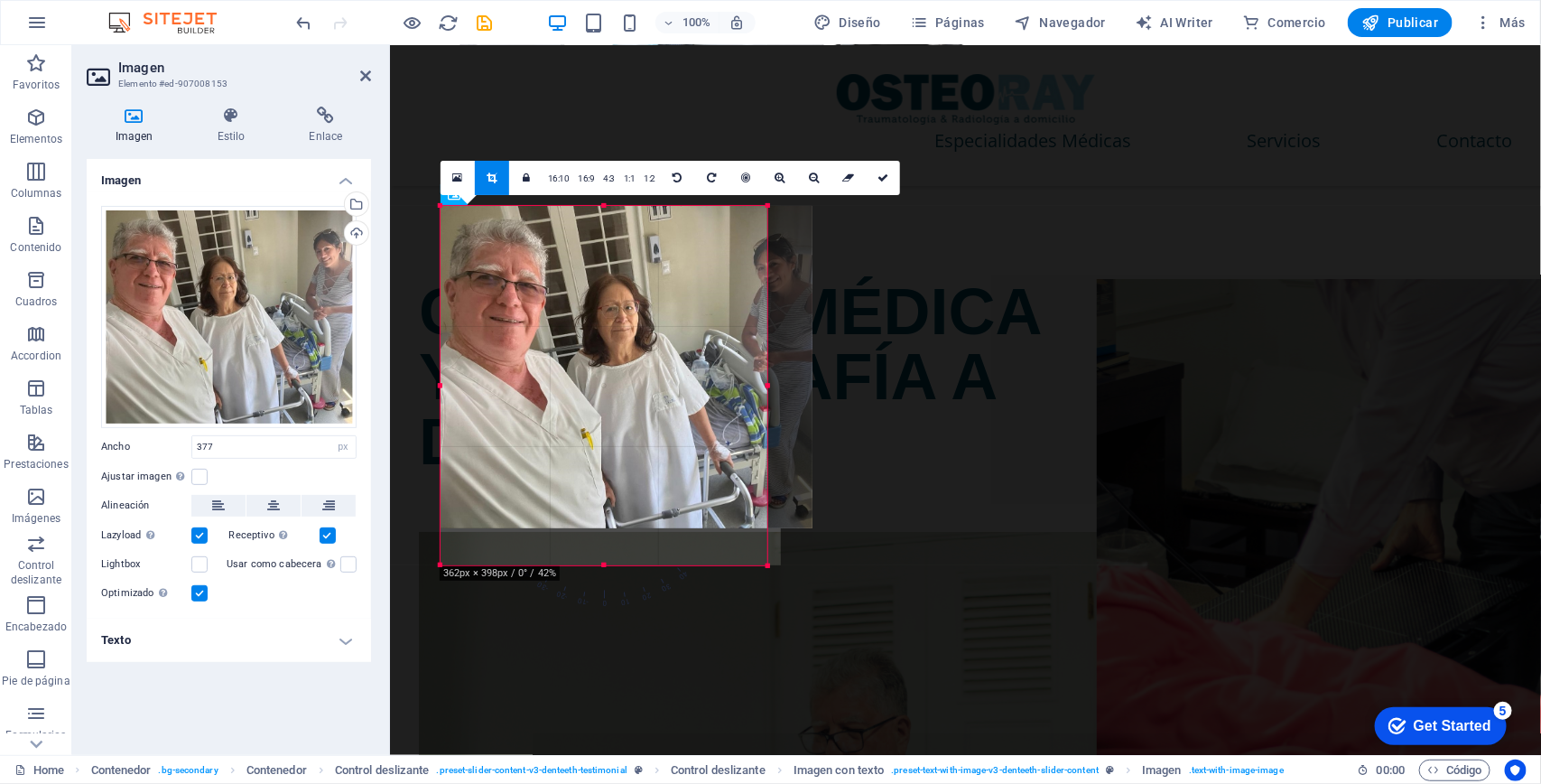
drag, startPoint x: 783, startPoint y: 389, endPoint x: 770, endPoint y: 388, distance: 13.0
click at [770, 388] on div at bounding box center [768, 385] width 7 height 359
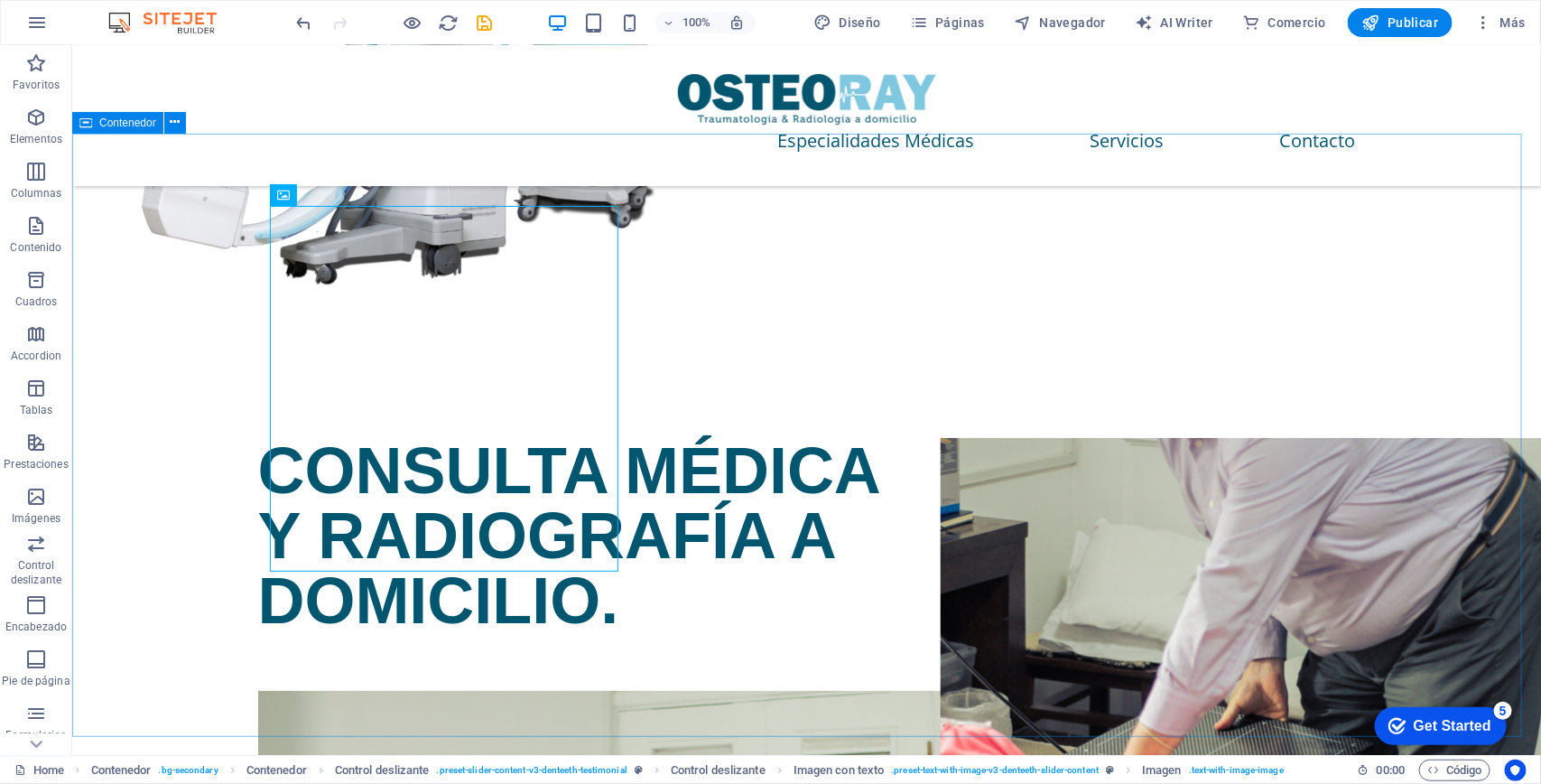
scroll to position [3057, 0]
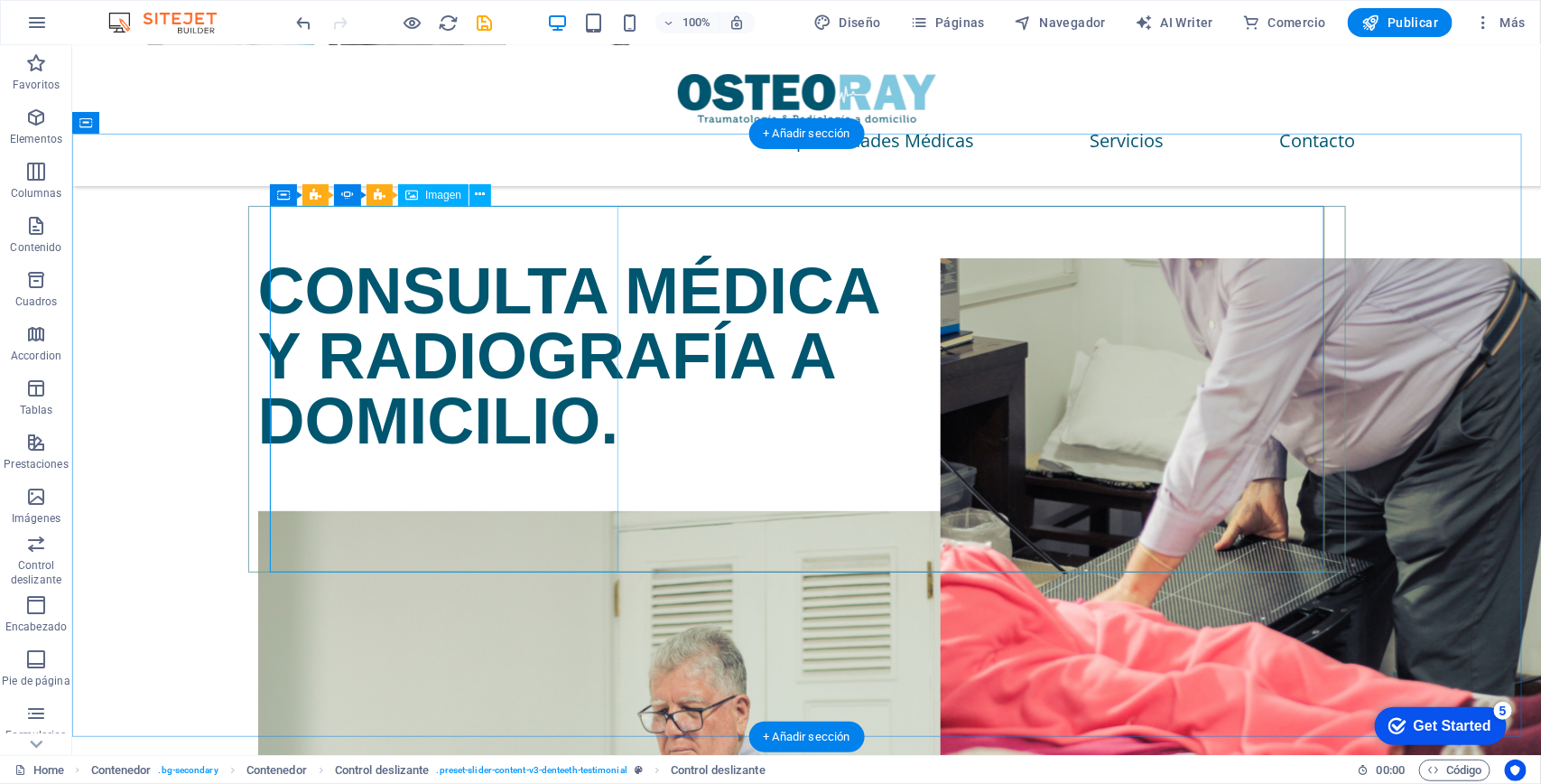
select select "px"
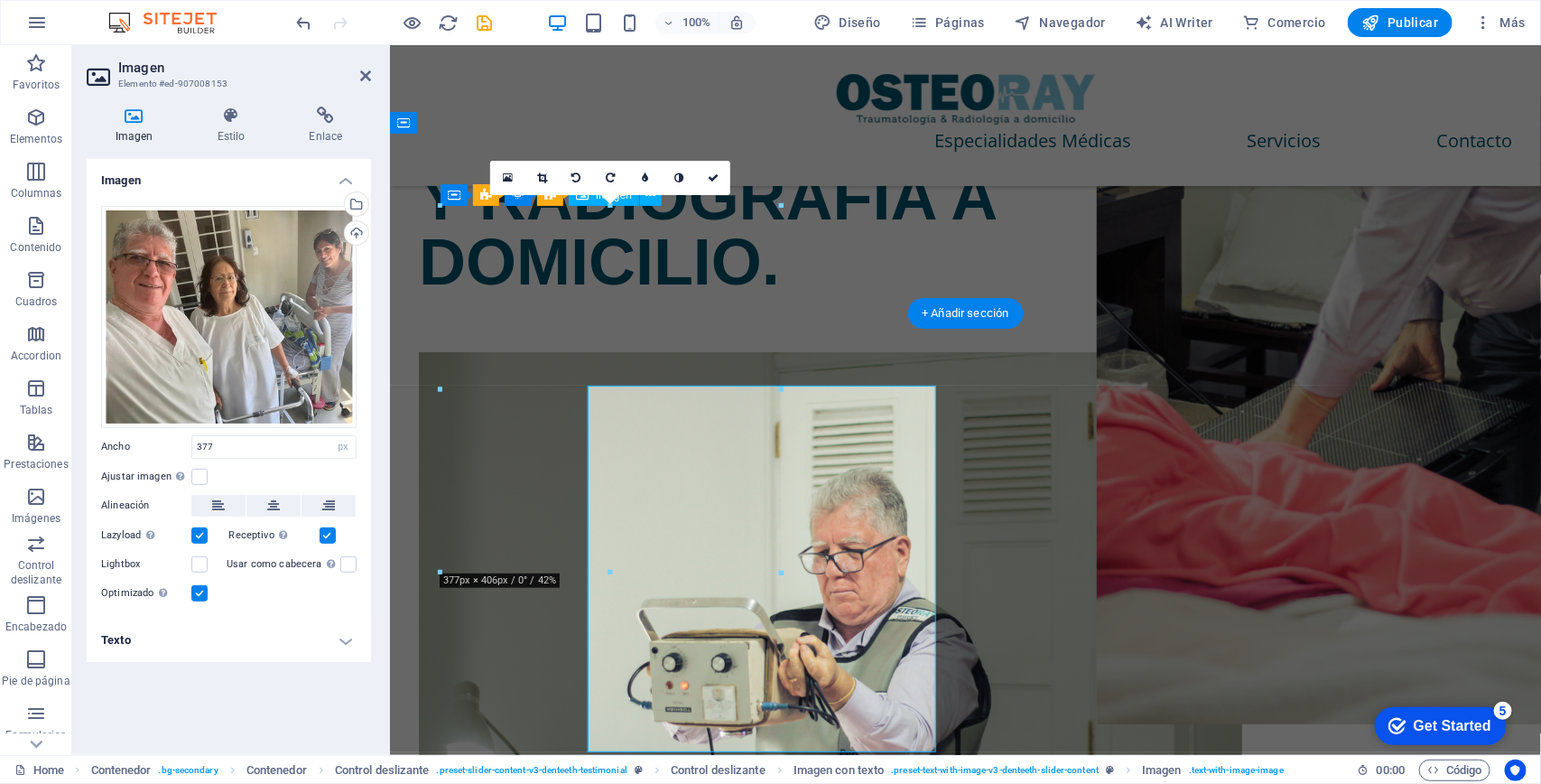
scroll to position [2878, 0]
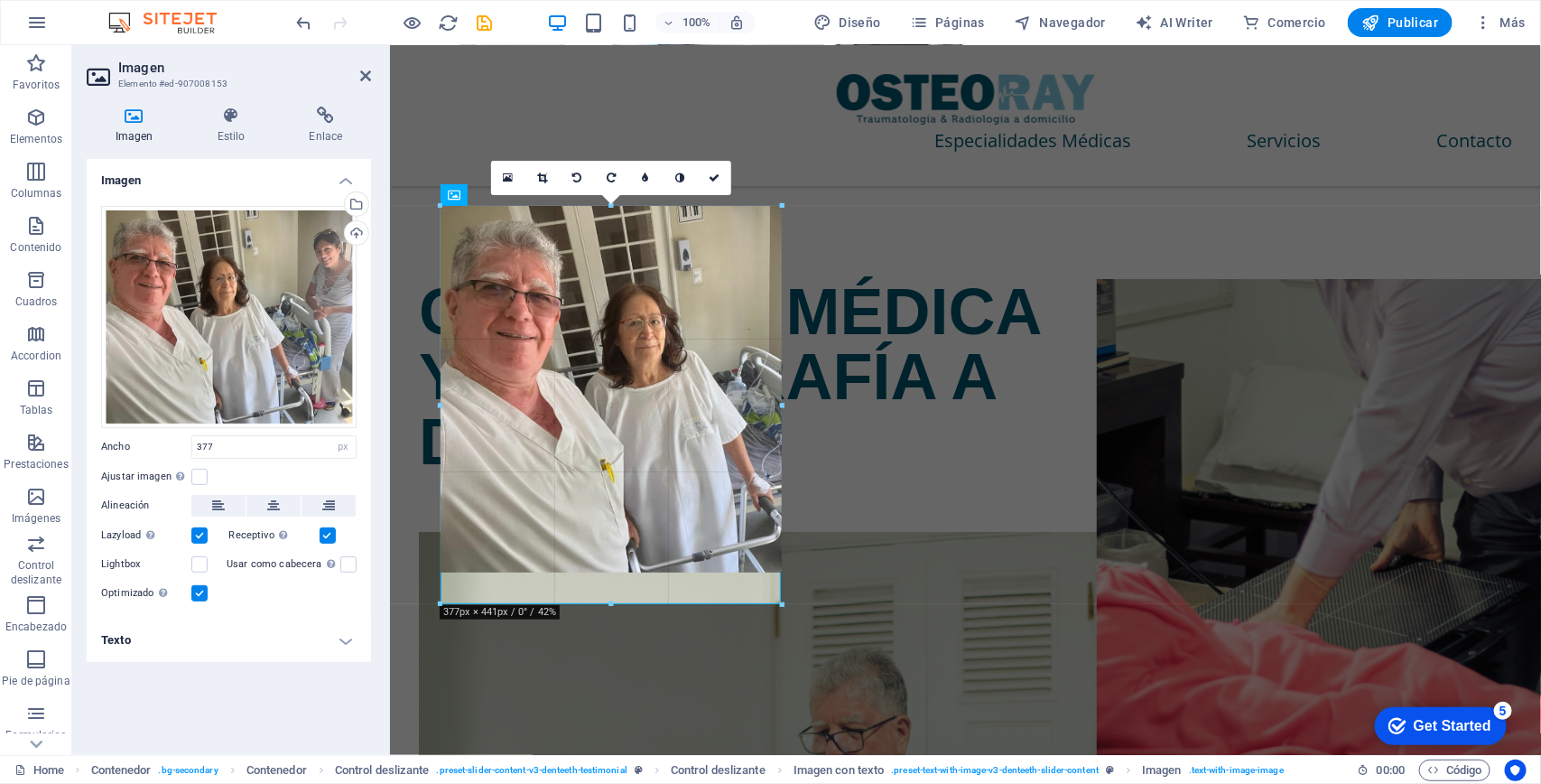
drag, startPoint x: 615, startPoint y: 571, endPoint x: 621, endPoint y: 603, distance: 32.6
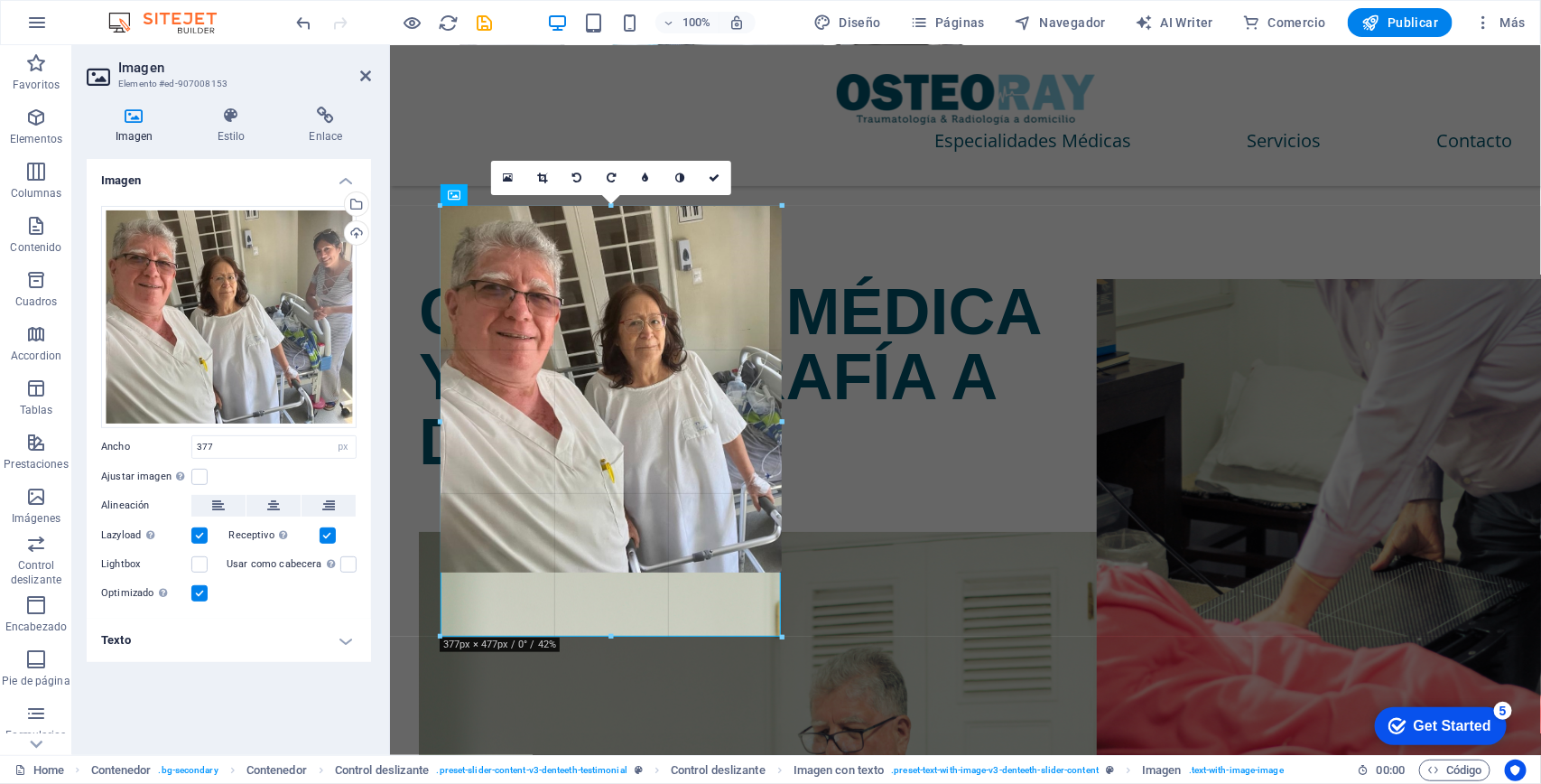
drag, startPoint x: 611, startPoint y: 570, endPoint x: 619, endPoint y: 635, distance: 65.5
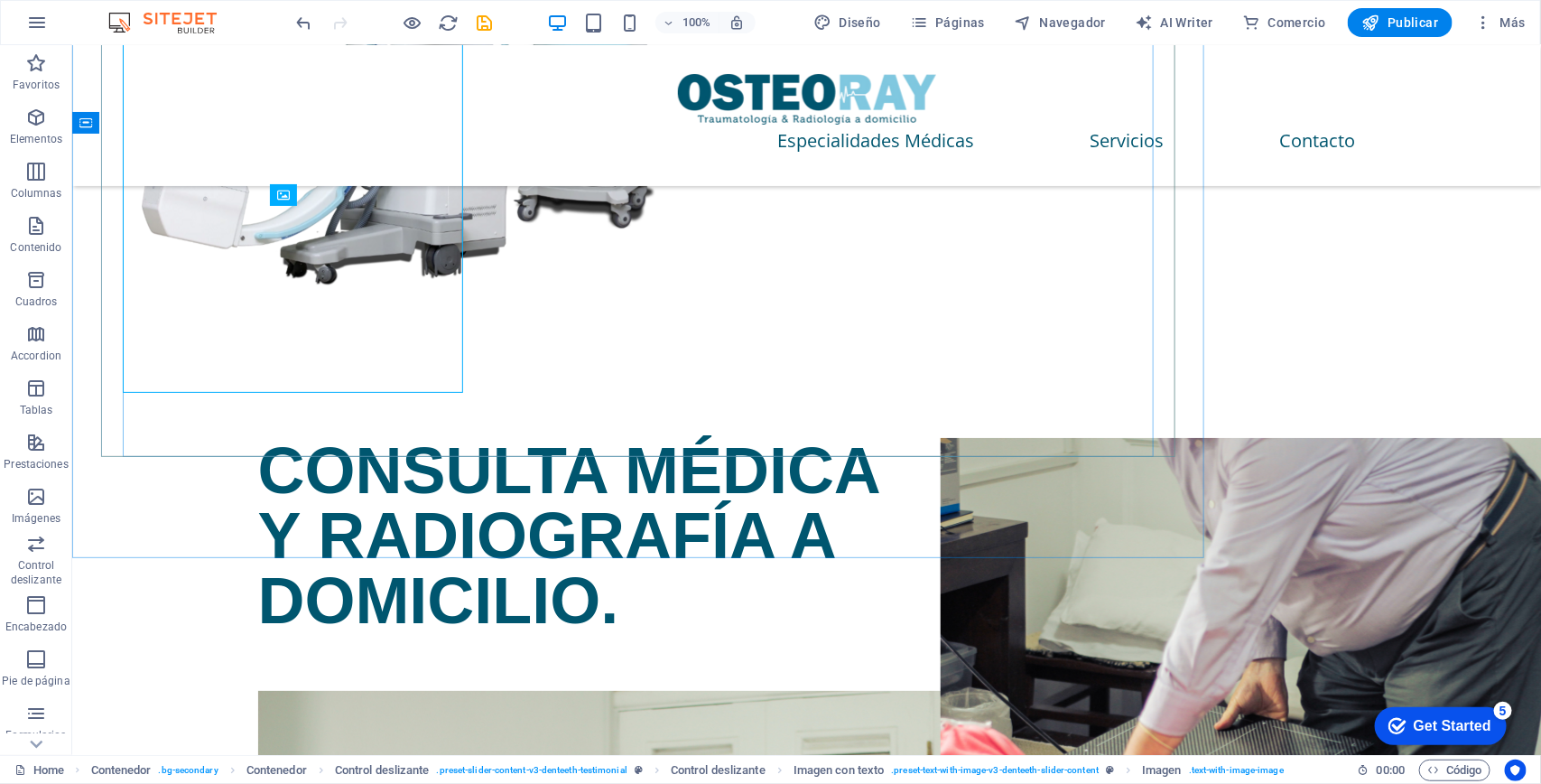
scroll to position [3057, 0]
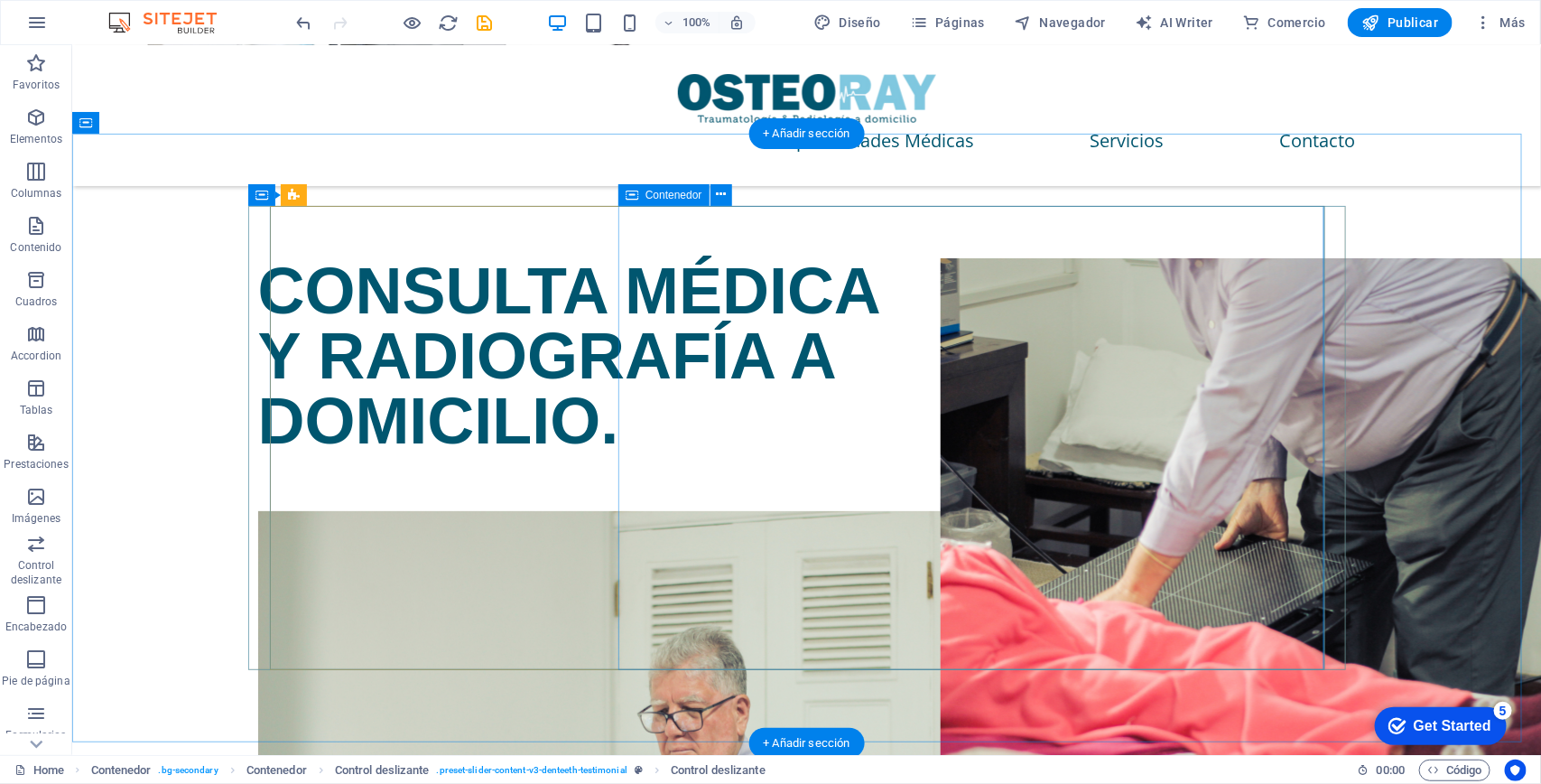
drag, startPoint x: 909, startPoint y: 288, endPoint x: 682, endPoint y: 368, distance: 240.7
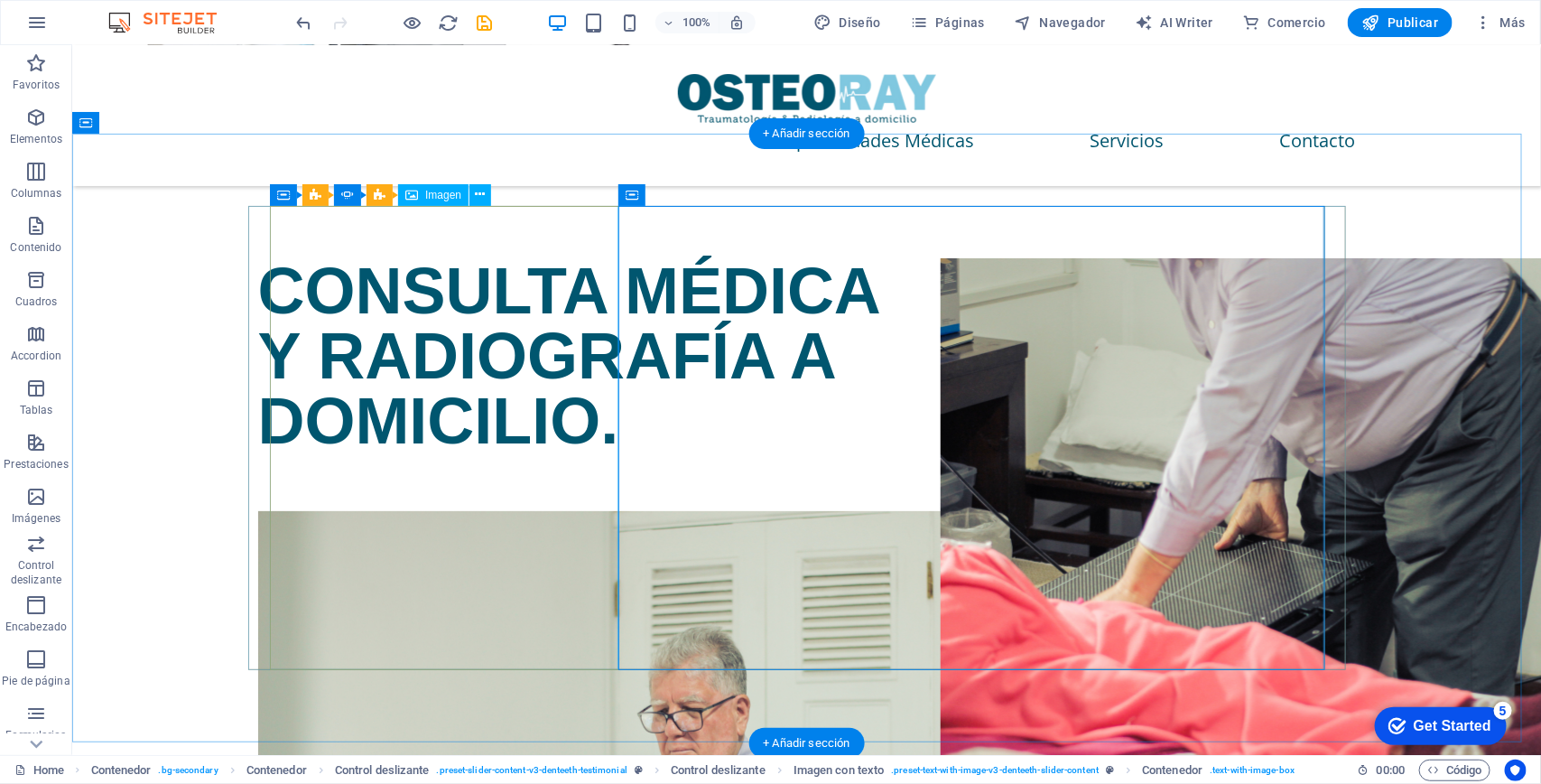
select select "%"
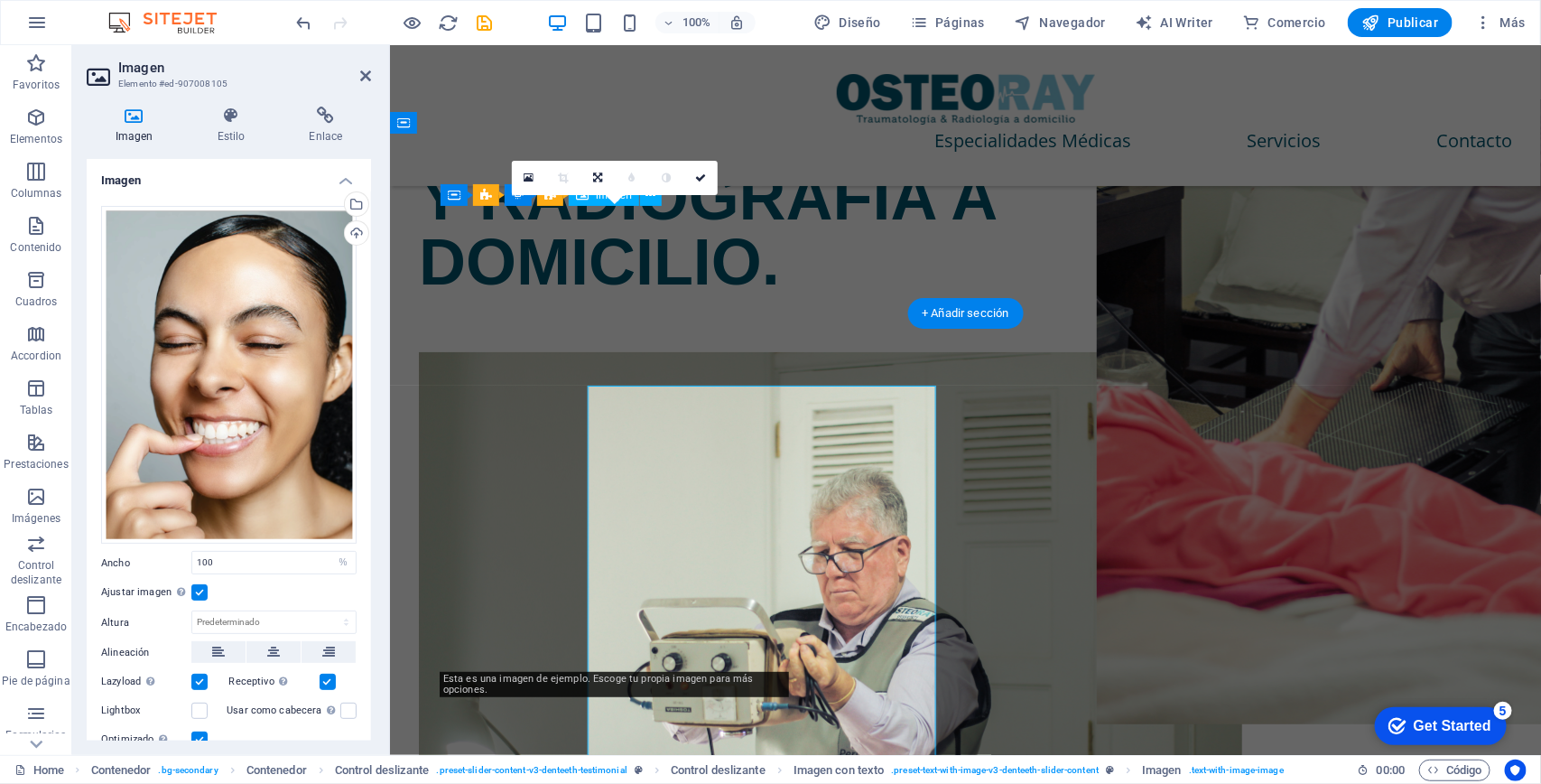
scroll to position [2878, 0]
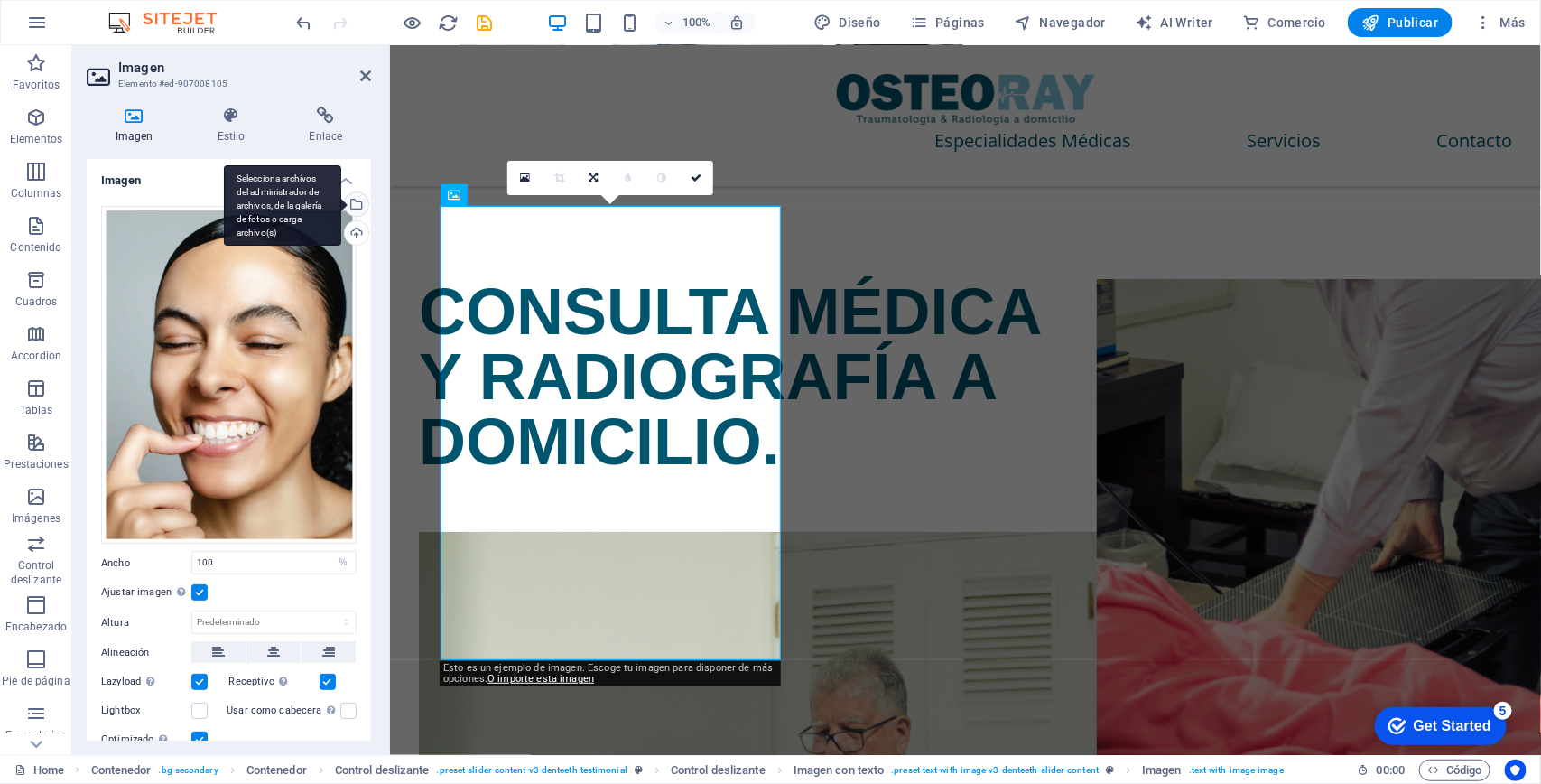
click at [350, 200] on div "Selecciona archivos del administrador de archivos, de la galería de fotos o car…" at bounding box center [355, 206] width 27 height 27
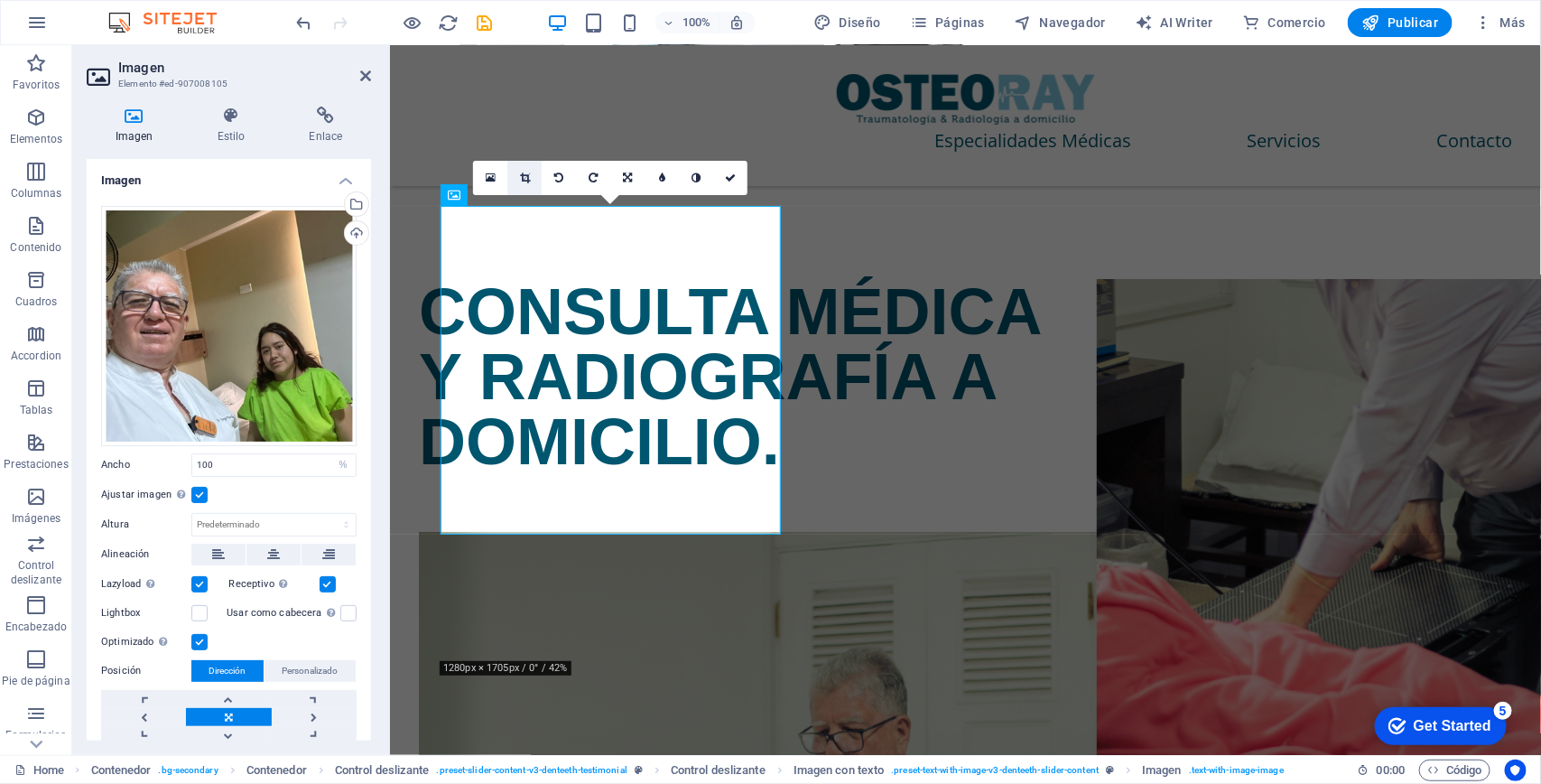
click at [529, 176] on icon at bounding box center [525, 177] width 10 height 11
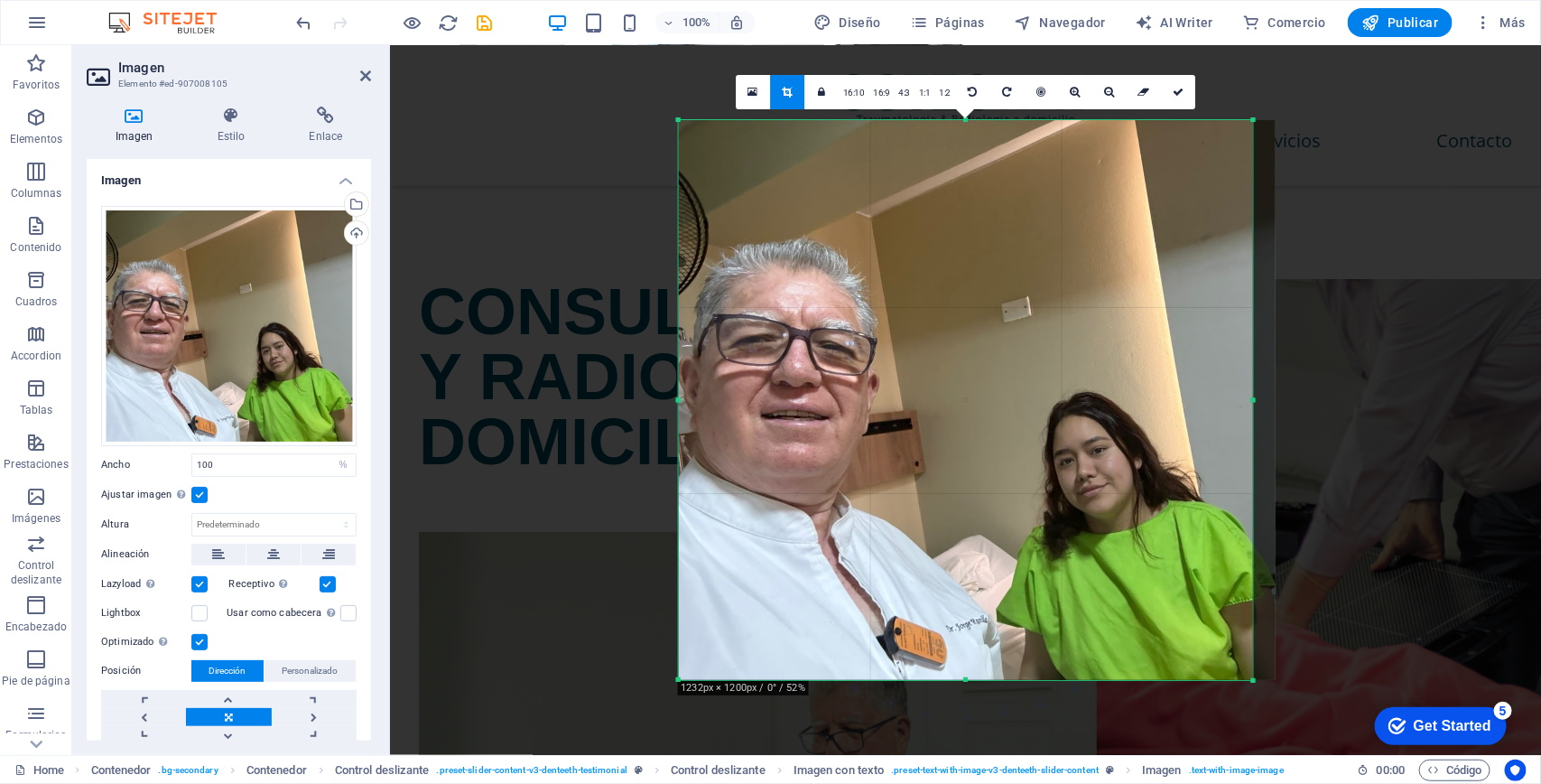
drag, startPoint x: 1271, startPoint y: 405, endPoint x: 1240, endPoint y: 409, distance: 31.3
click at [1240, 409] on div "180 170 160 150 140 130 120 110 100 90 80 70 60 50 40 30 20 10 0 -10 -20 -30 -4…" at bounding box center [964, 400] width 574 height 559
click at [1176, 96] on icon at bounding box center [1178, 92] width 11 height 11
type input "636"
select select "px"
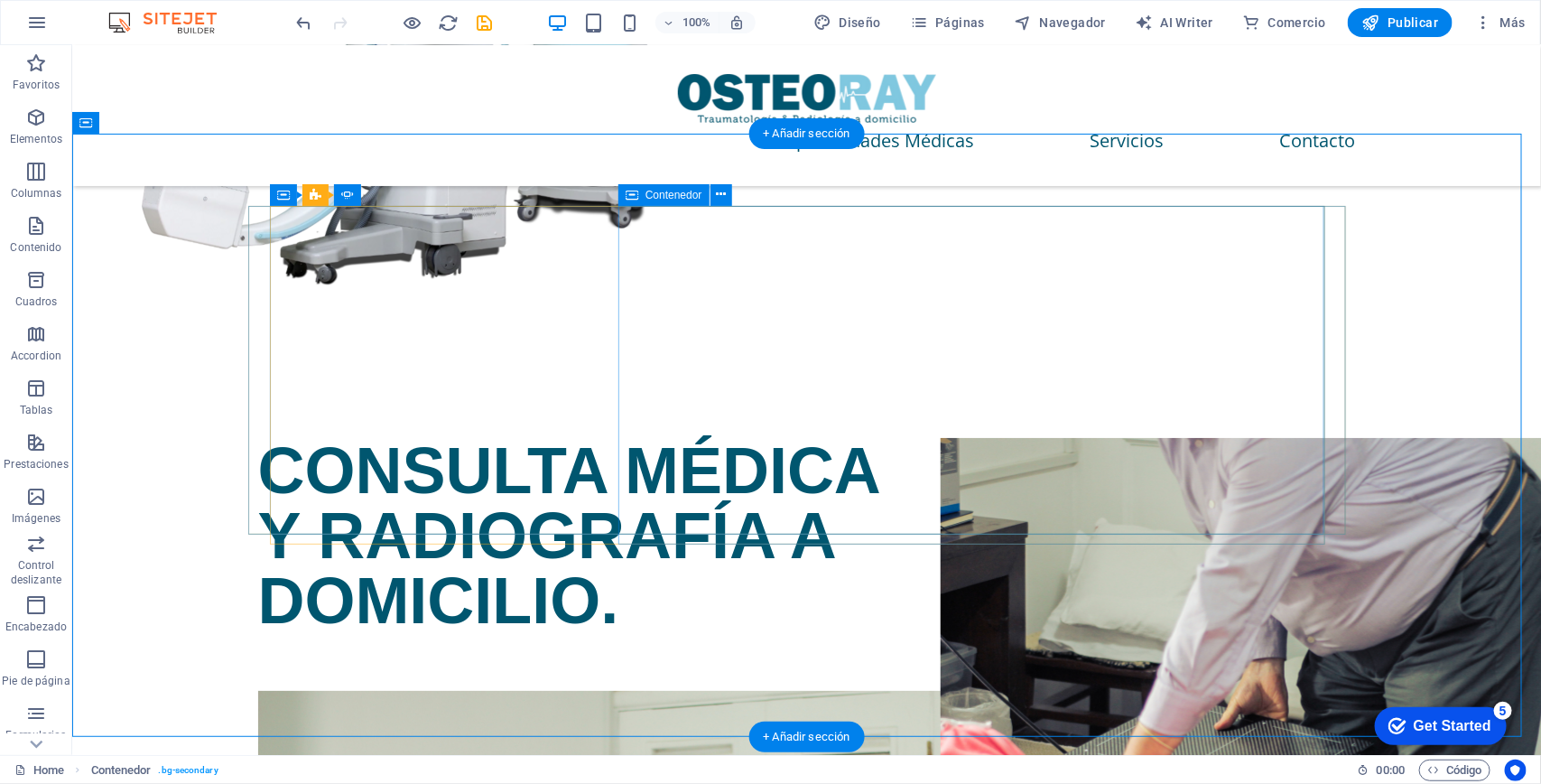
scroll to position [3057, 0]
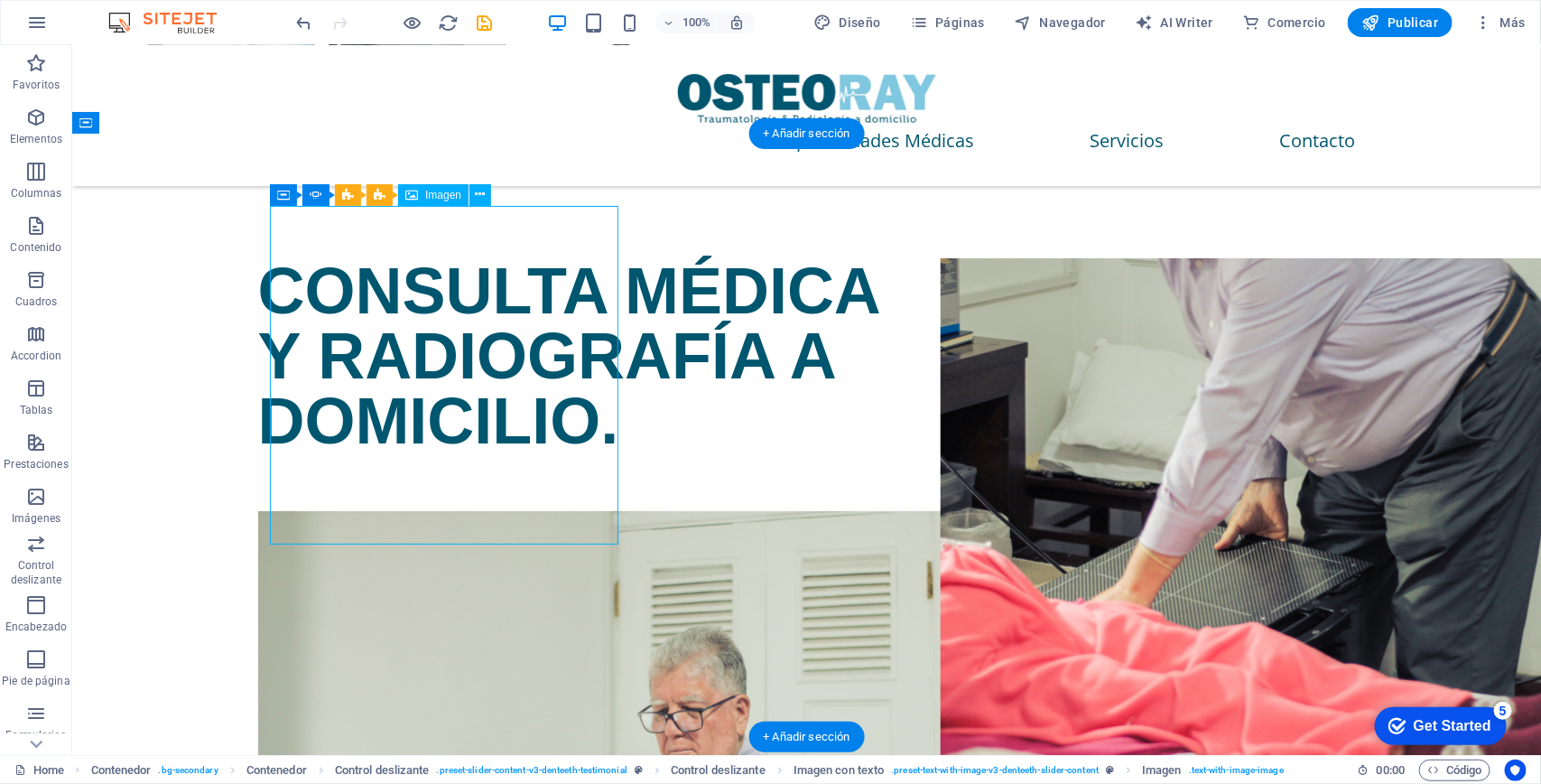
select select "px"
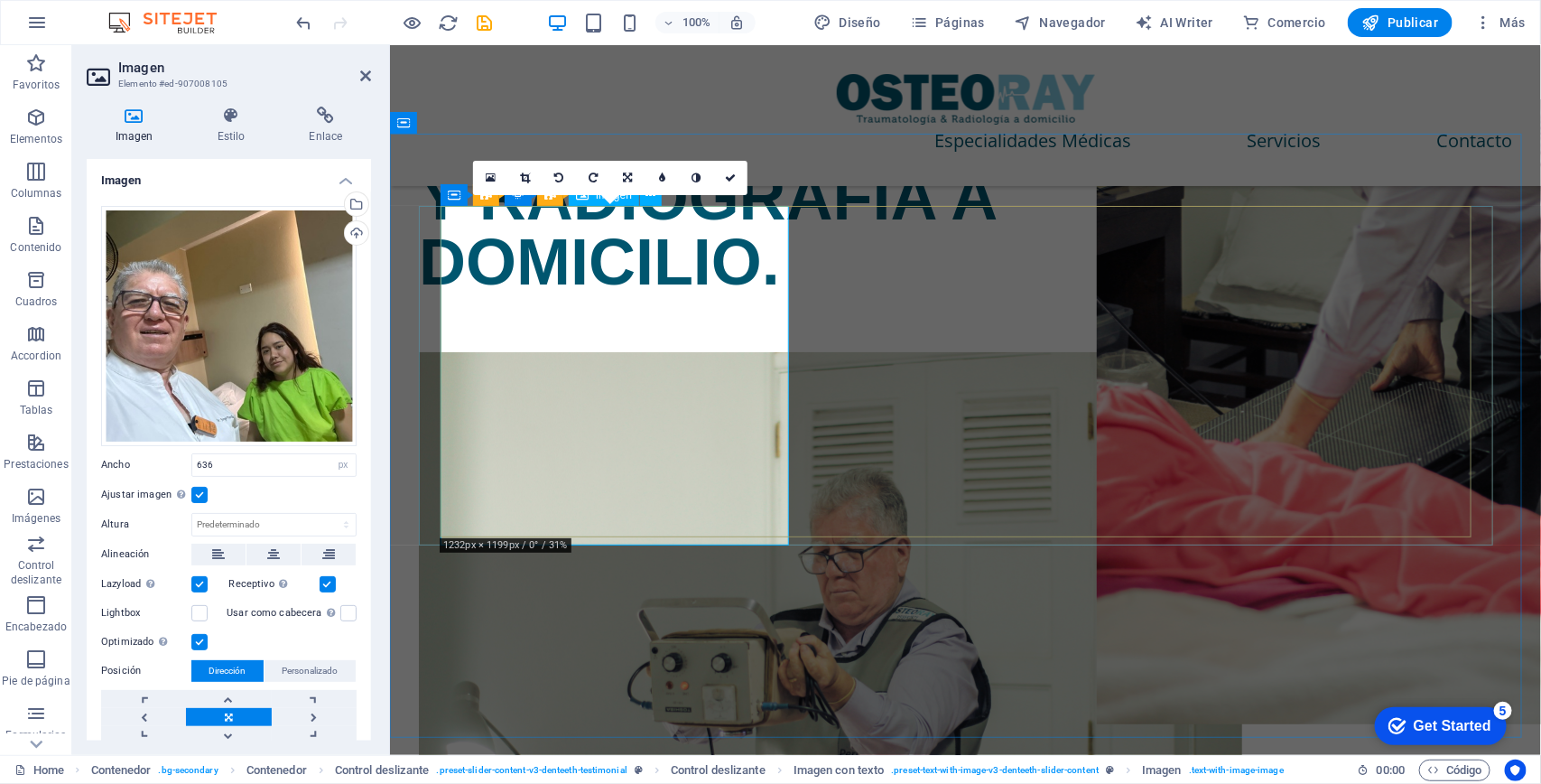
scroll to position [2878, 0]
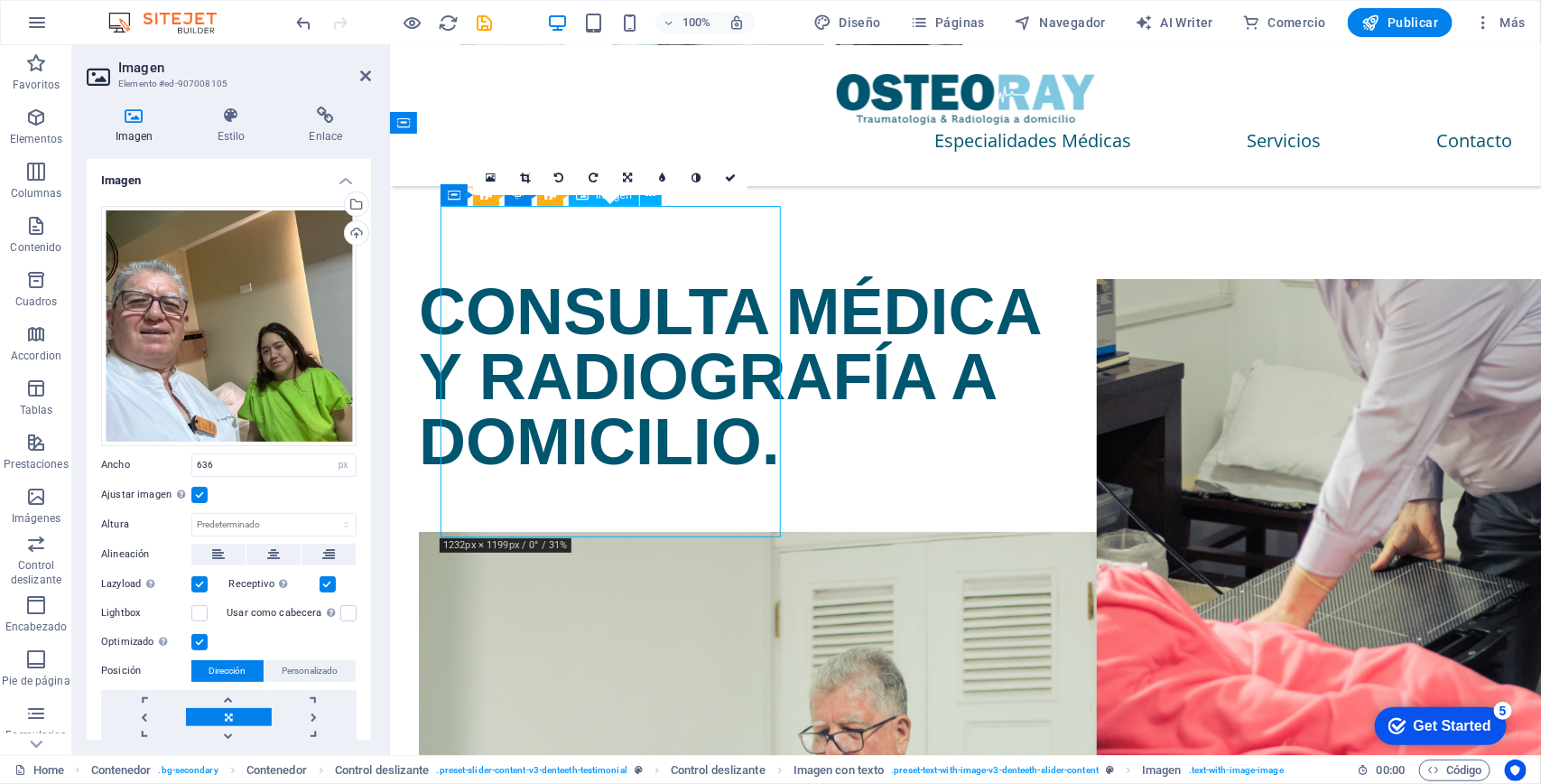
drag, startPoint x: 607, startPoint y: 435, endPoint x: 593, endPoint y: 435, distance: 14.0
click at [529, 172] on icon at bounding box center [525, 177] width 10 height 11
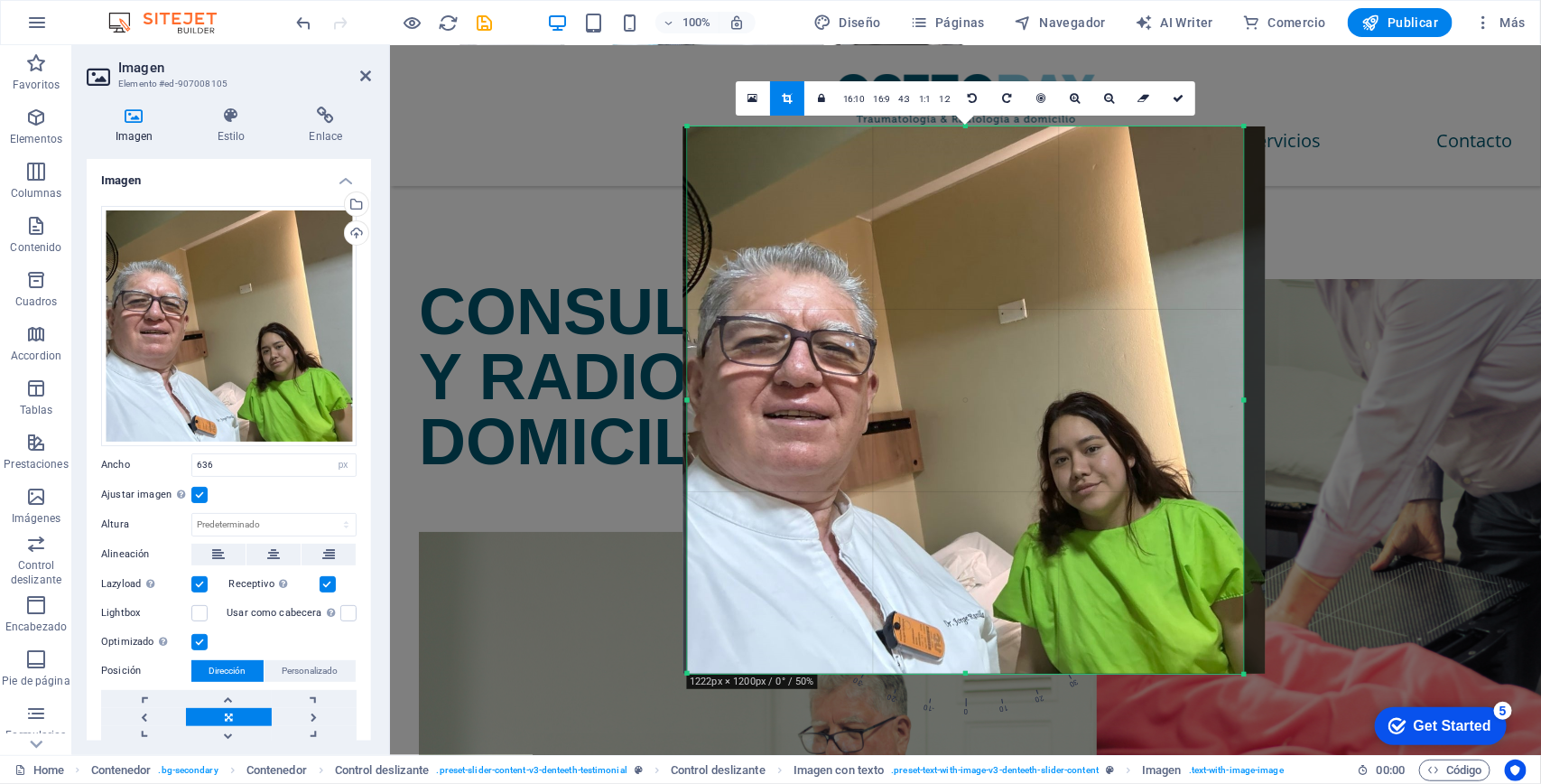
click at [692, 530] on div "180 170 160 150 140 130 120 110 100 90 80 70 60 50 40 30 20 10 0 -10 -20 -30 -4…" at bounding box center [965, 400] width 557 height 547
click at [1183, 95] on icon at bounding box center [1178, 98] width 11 height 11
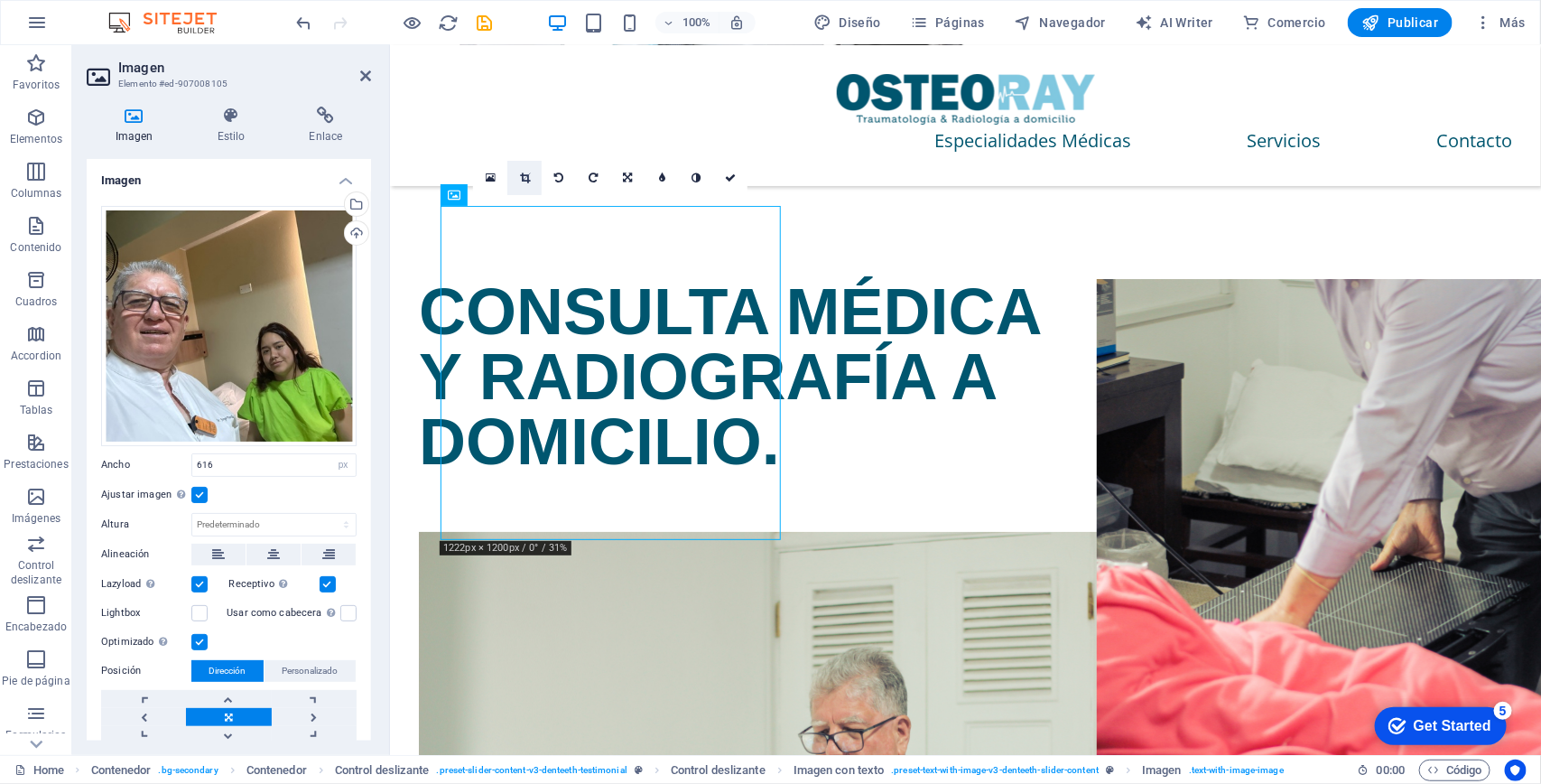
click at [521, 177] on icon at bounding box center [525, 177] width 10 height 11
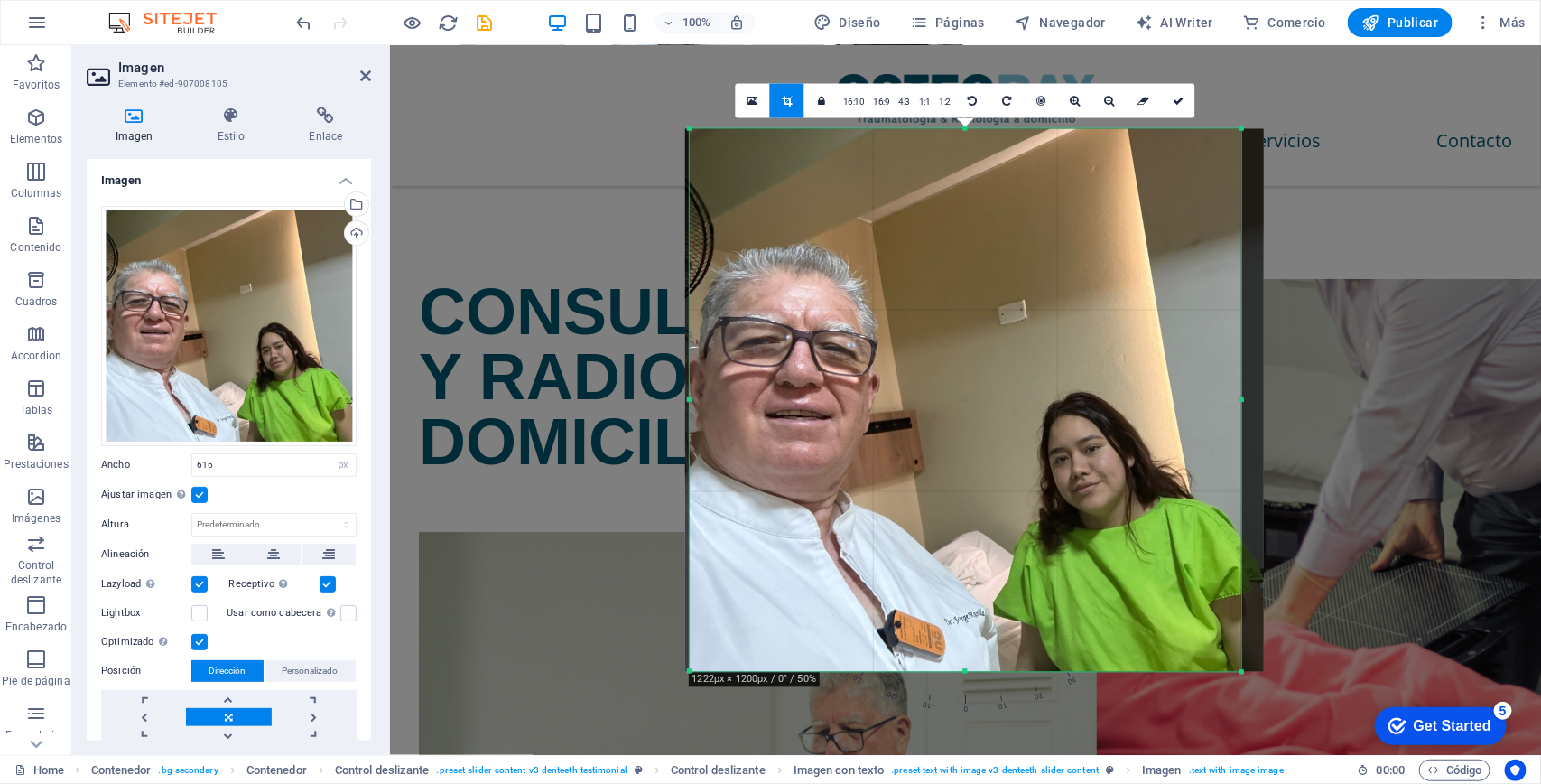
click at [1247, 405] on div at bounding box center [975, 400] width 579 height 543
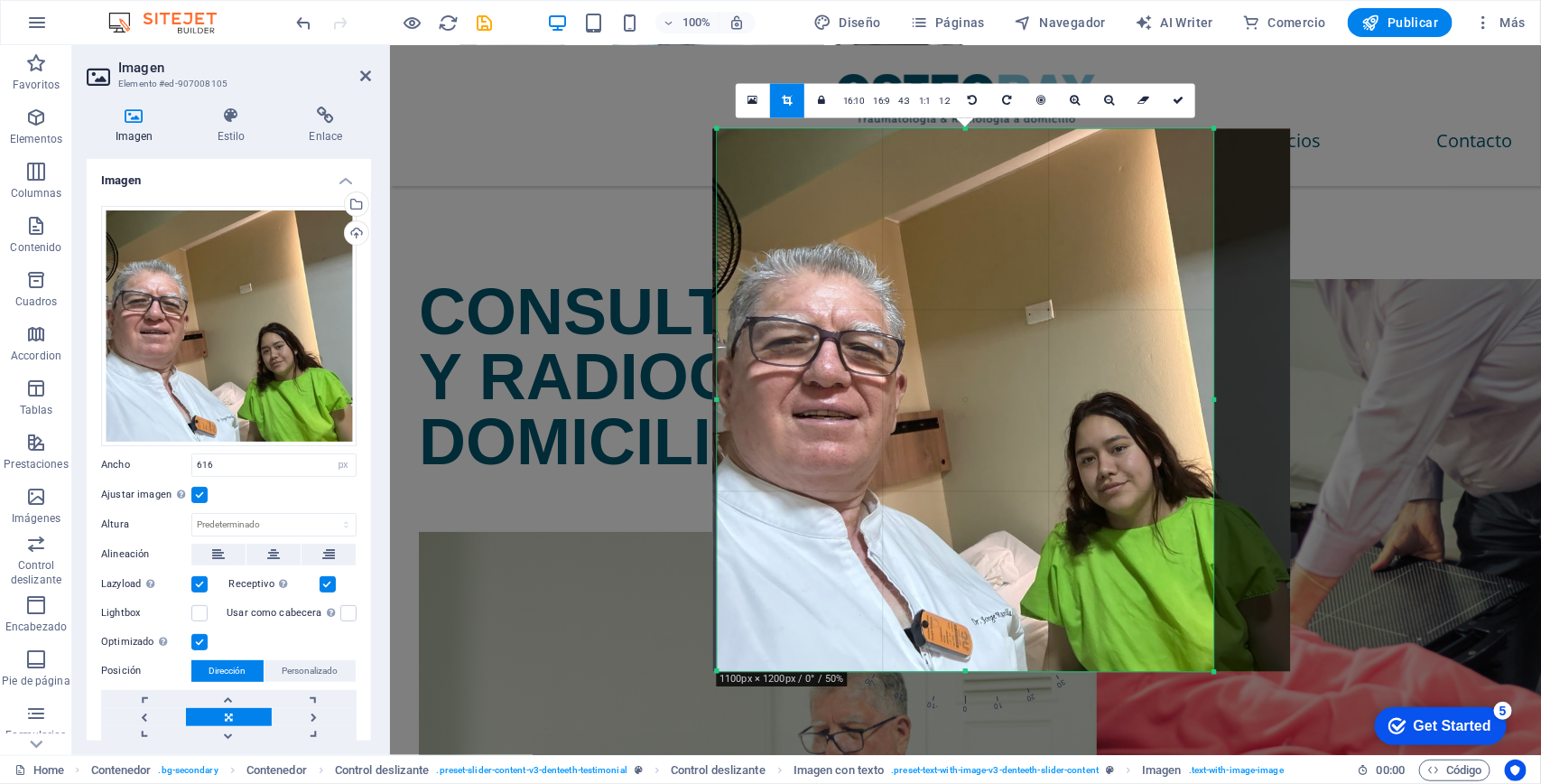
drag, startPoint x: 1242, startPoint y: 396, endPoint x: 1188, endPoint y: 405, distance: 54.7
click at [1188, 405] on div "180 170 160 150 140 130 120 110 100 90 80 70 60 50 40 30 20 10 0 -10 -20 -30 -4…" at bounding box center [966, 400] width 498 height 543
click at [1178, 88] on link at bounding box center [1177, 101] width 34 height 34
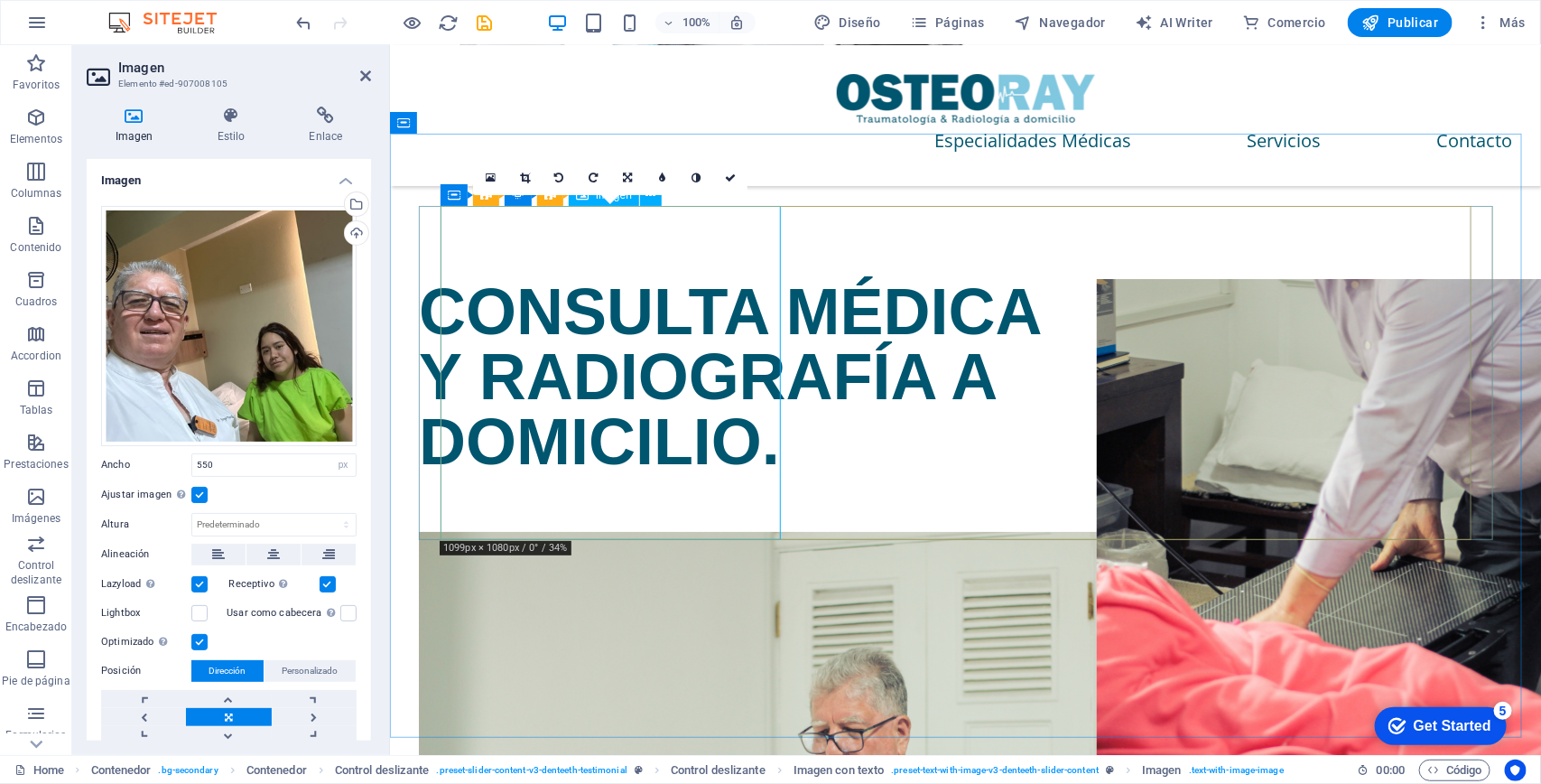
click at [201, 494] on label at bounding box center [199, 495] width 16 height 16
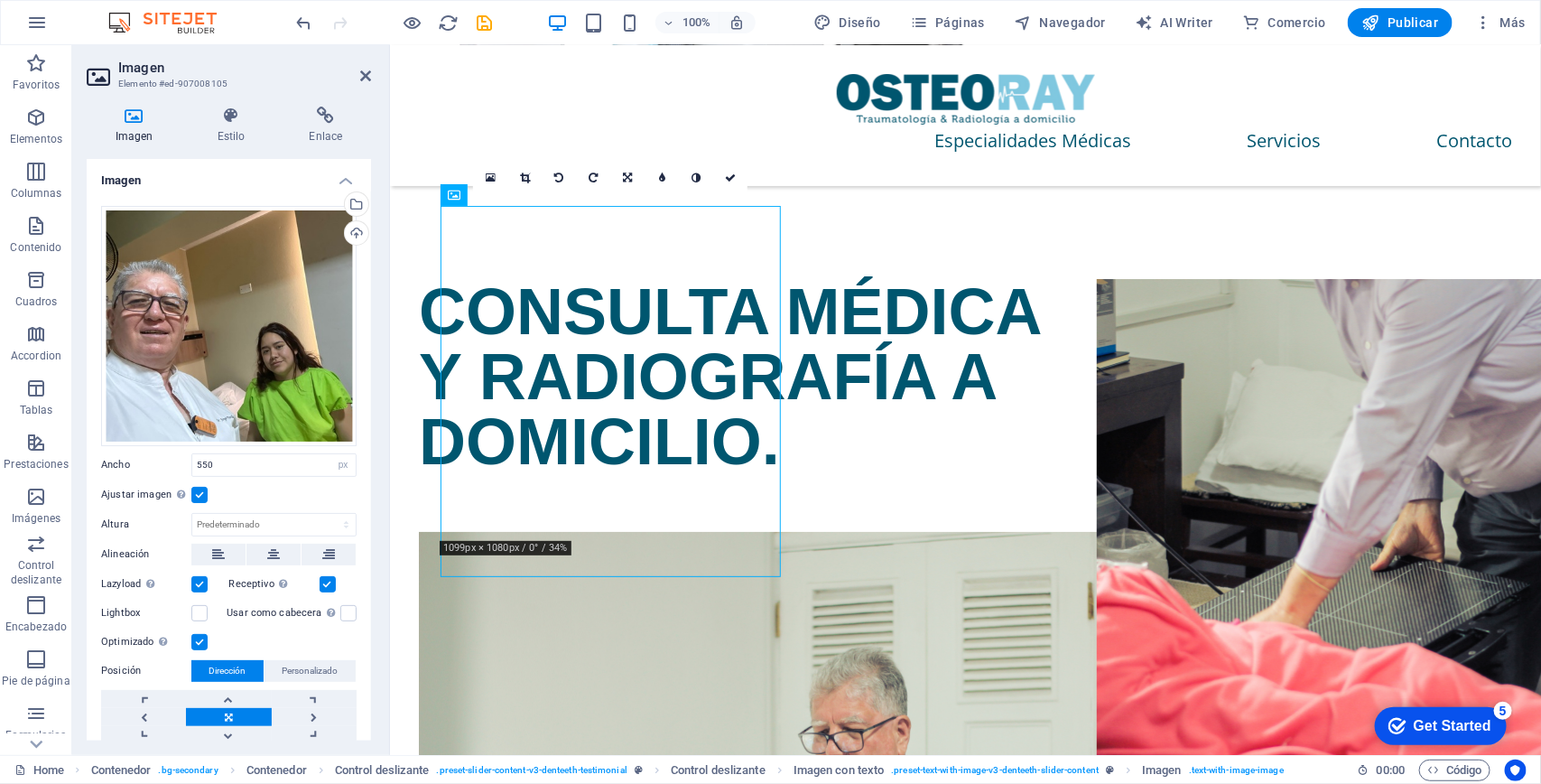
click at [0, 0] on input "Ajustar imagen Ajustar imagen automáticamente a un ancho y alto fijo" at bounding box center [0, 0] width 0 height 0
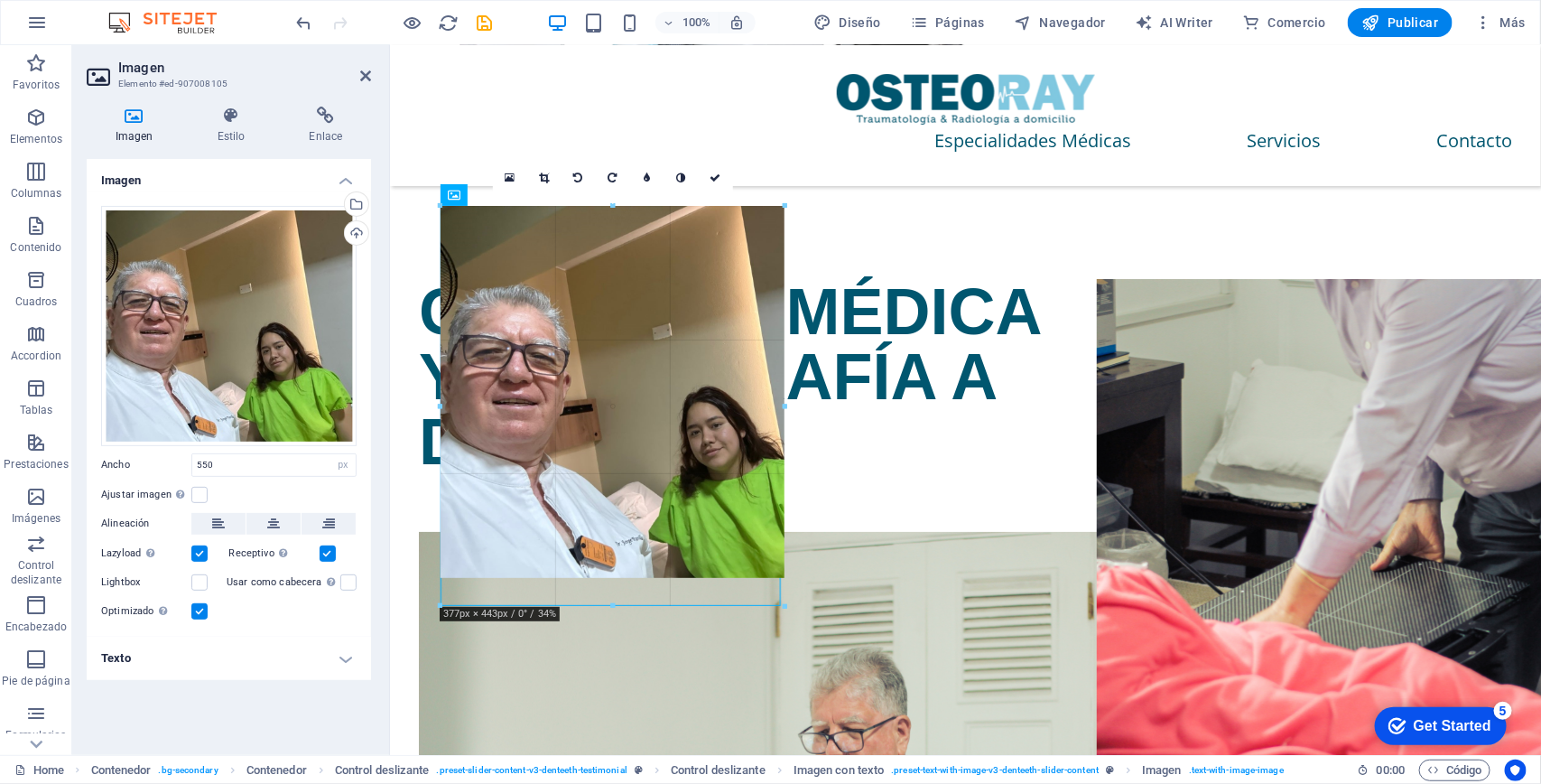
drag, startPoint x: 611, startPoint y: 573, endPoint x: 619, endPoint y: 602, distance: 30.1
drag, startPoint x: 627, startPoint y: 573, endPoint x: 634, endPoint y: 588, distance: 16.6
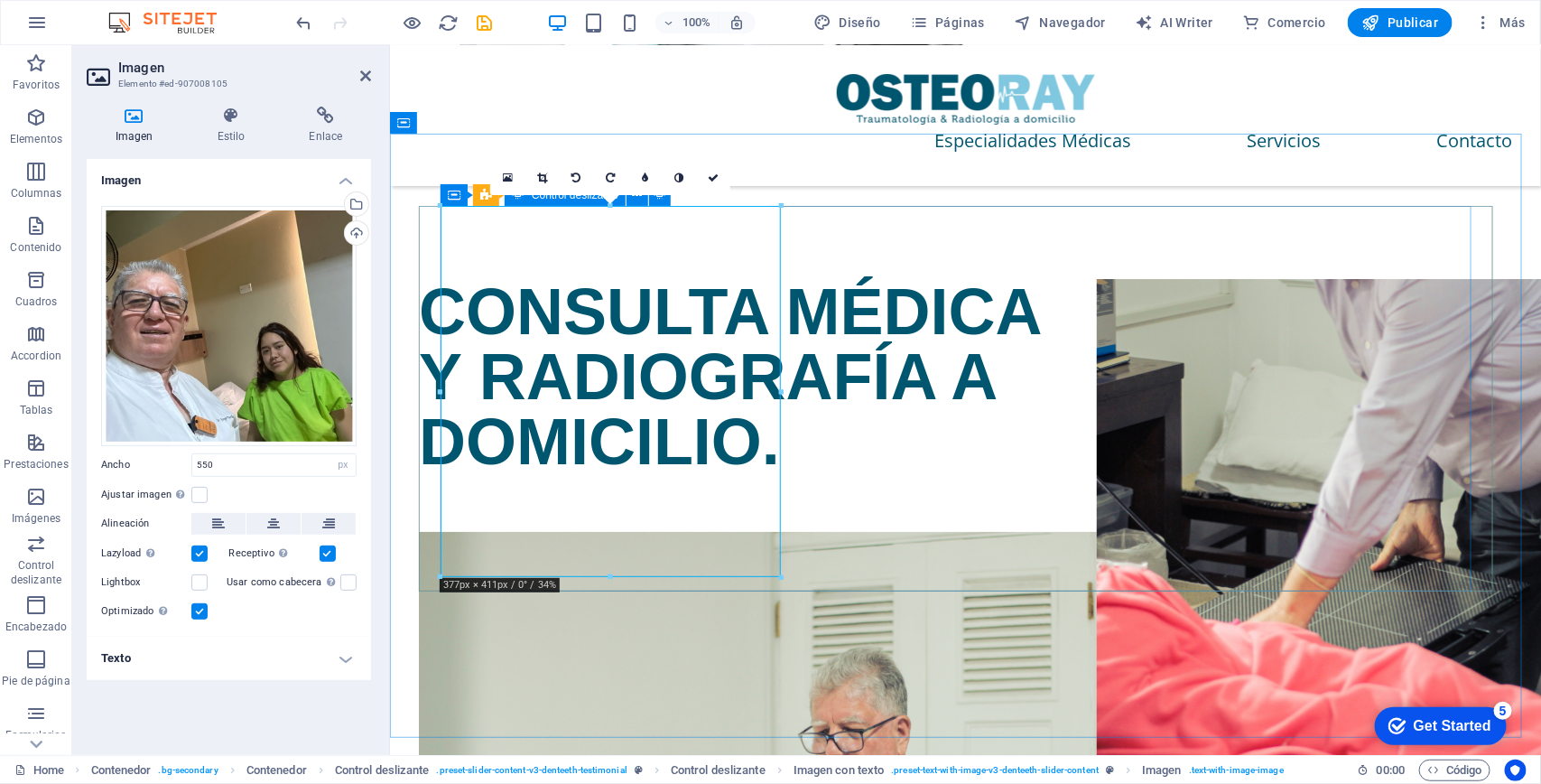
drag, startPoint x: 1174, startPoint y: 618, endPoint x: 804, endPoint y: 579, distance: 372.0
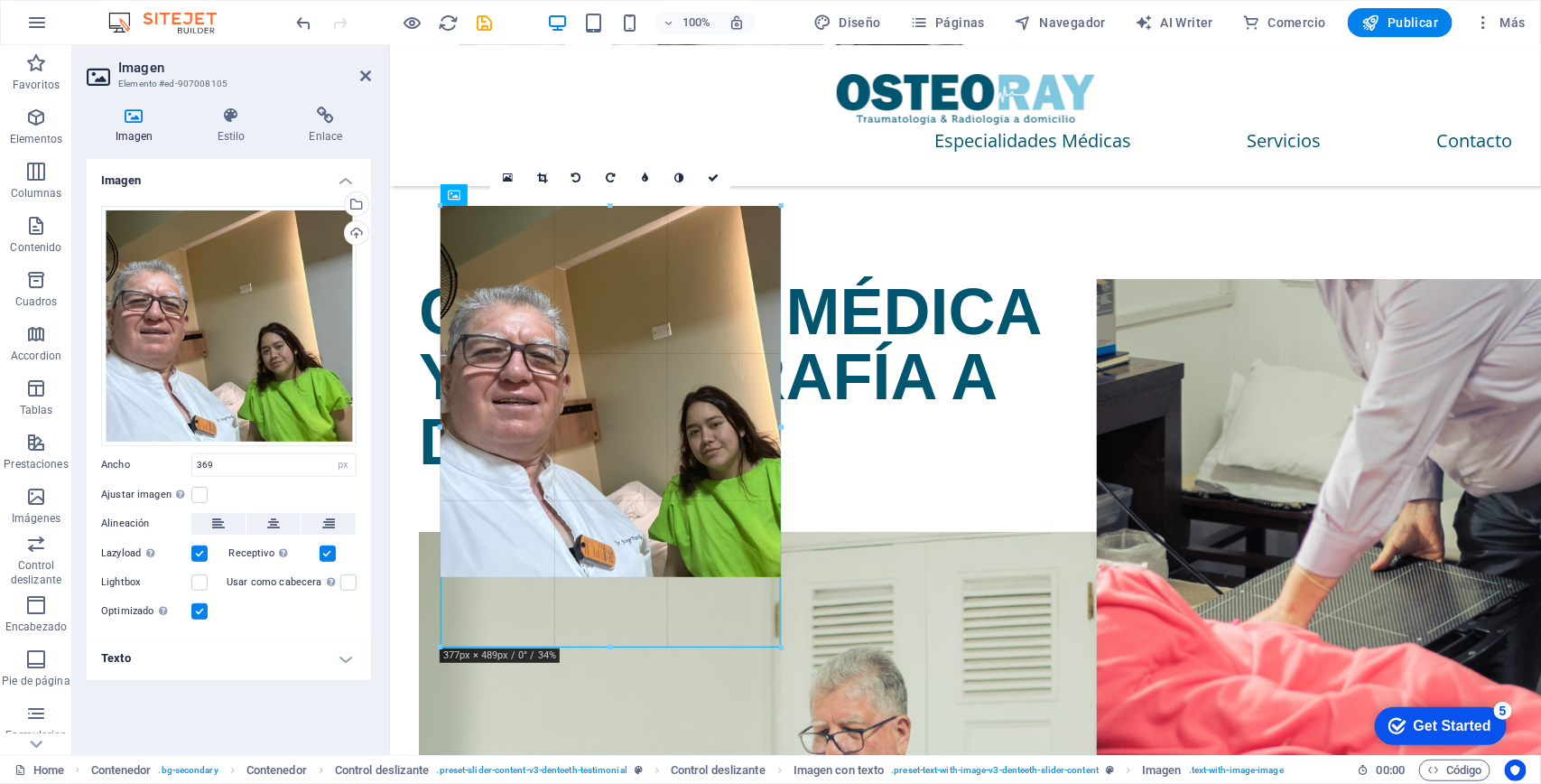
drag, startPoint x: 777, startPoint y: 578, endPoint x: 396, endPoint y: 540, distance: 382.9
type input "377"
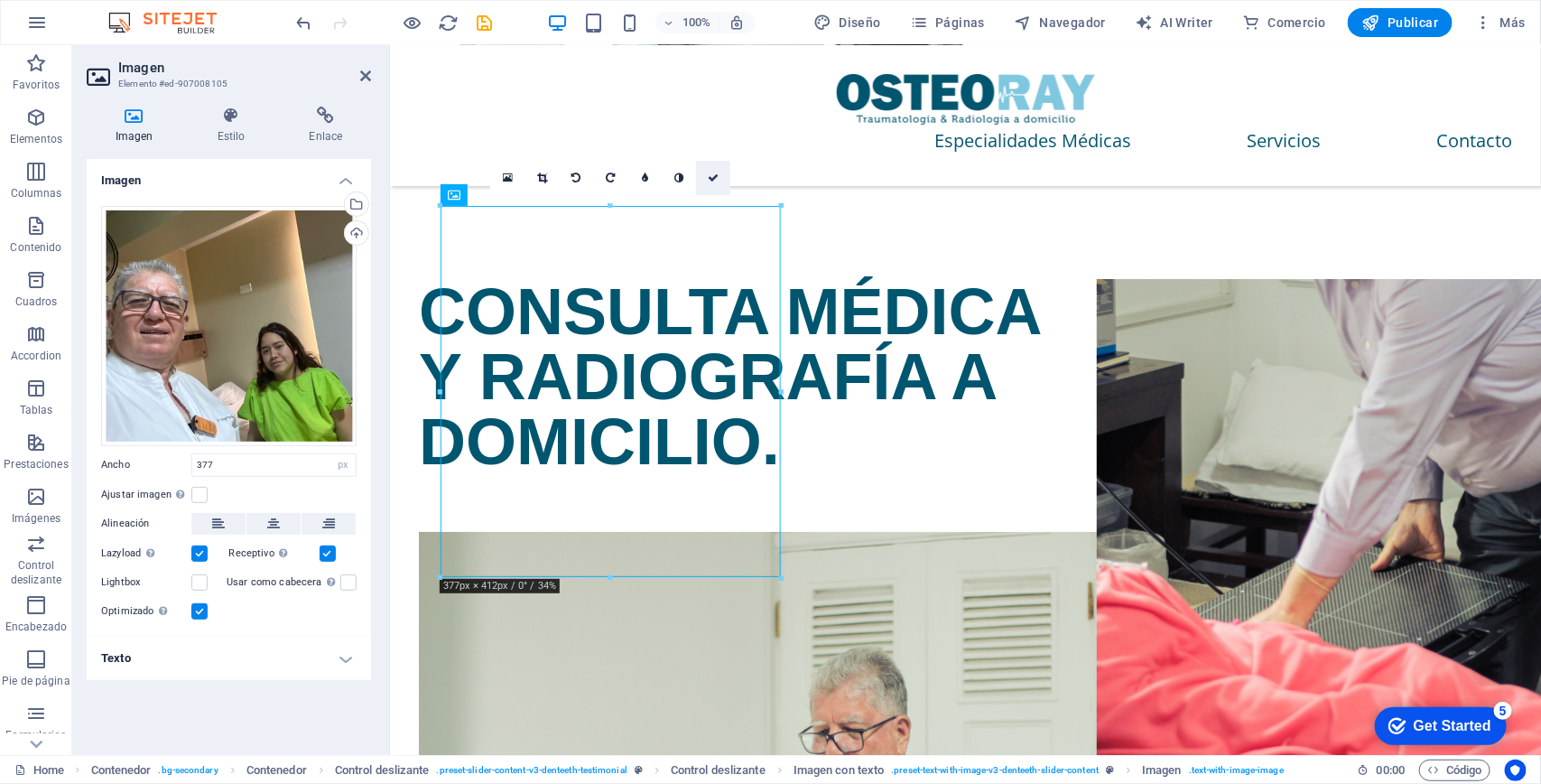
click at [718, 181] on icon at bounding box center [712, 177] width 11 height 11
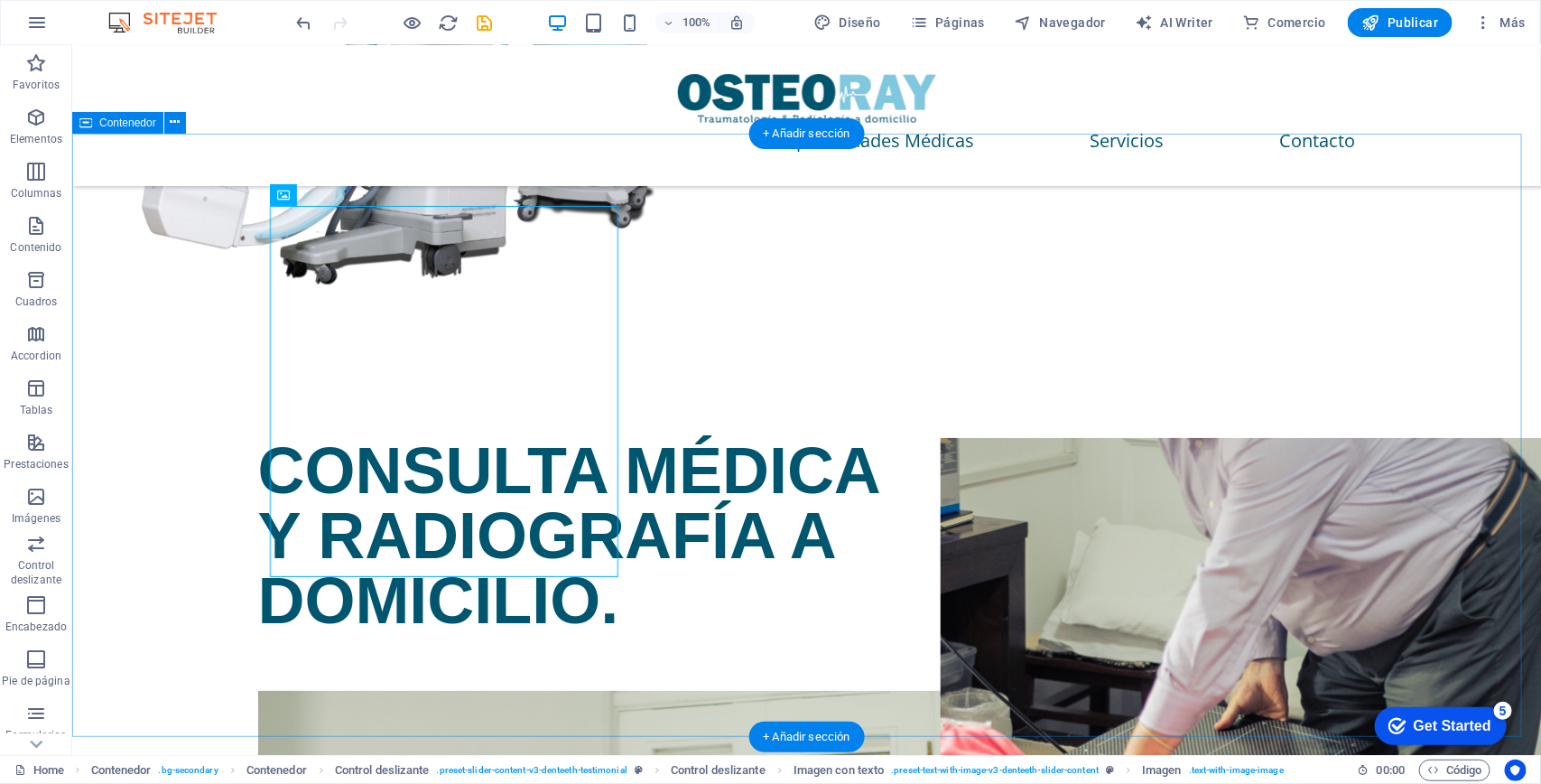
scroll to position [3057, 0]
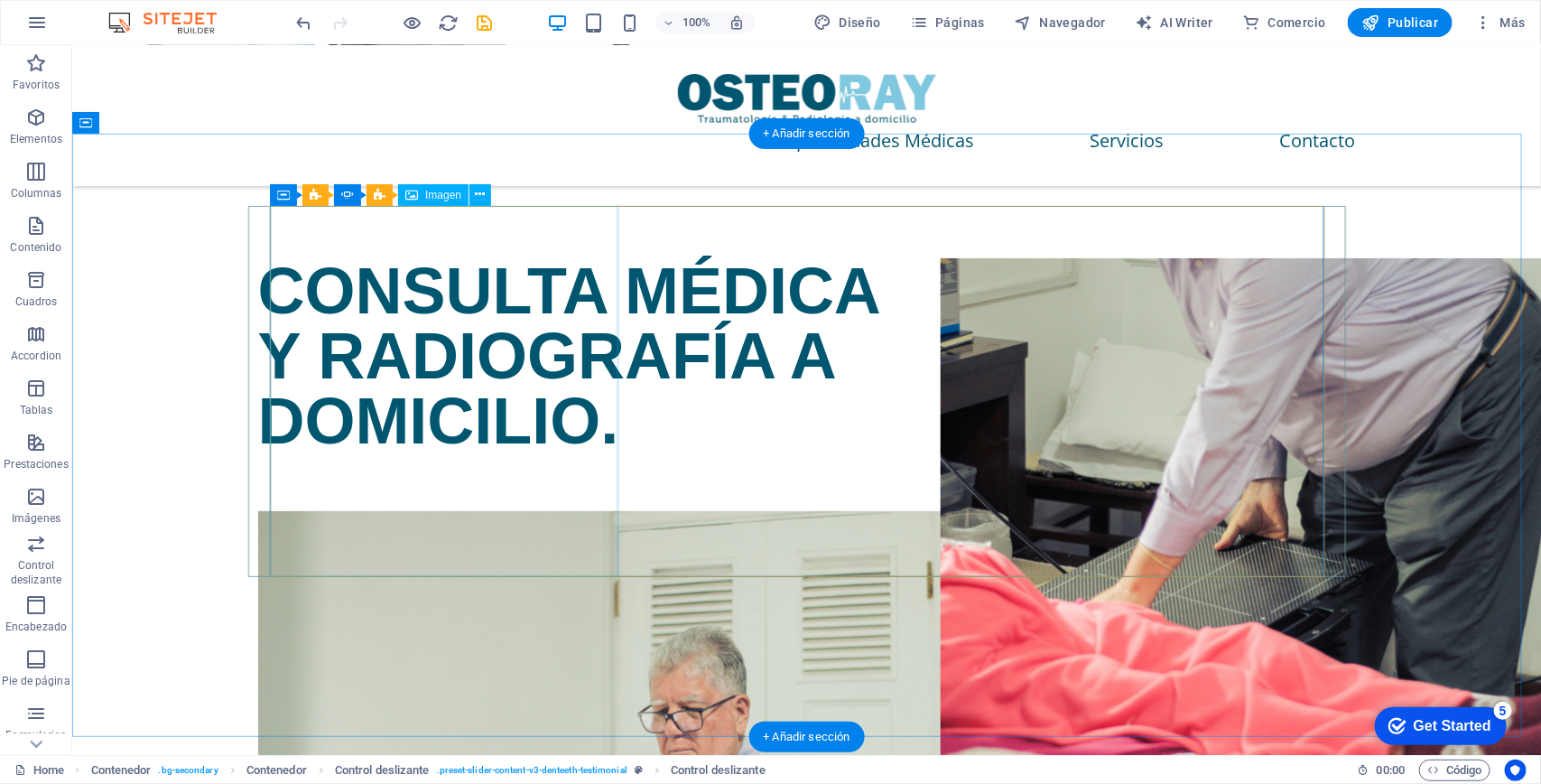
select select "px"
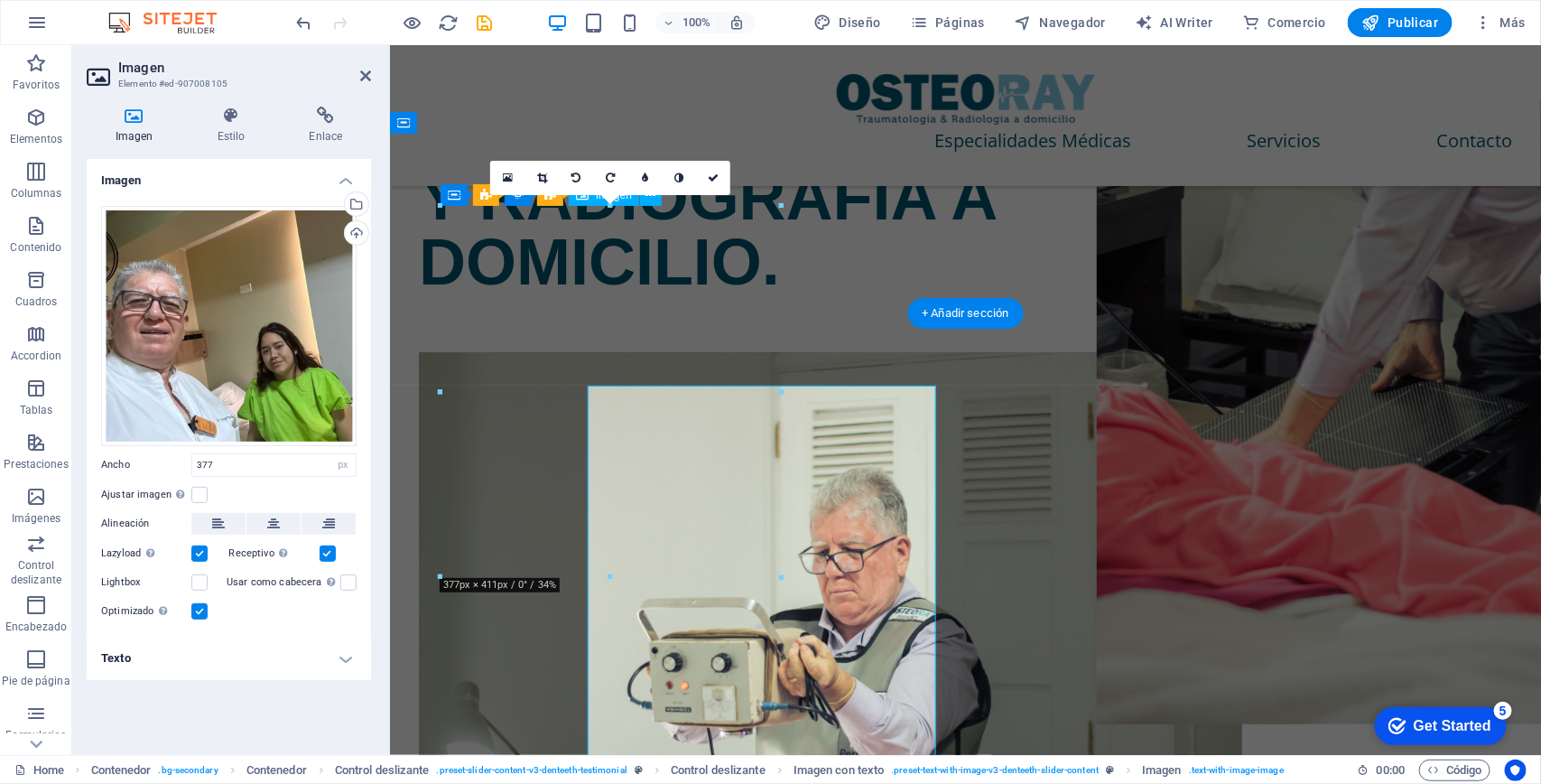
scroll to position [2878, 0]
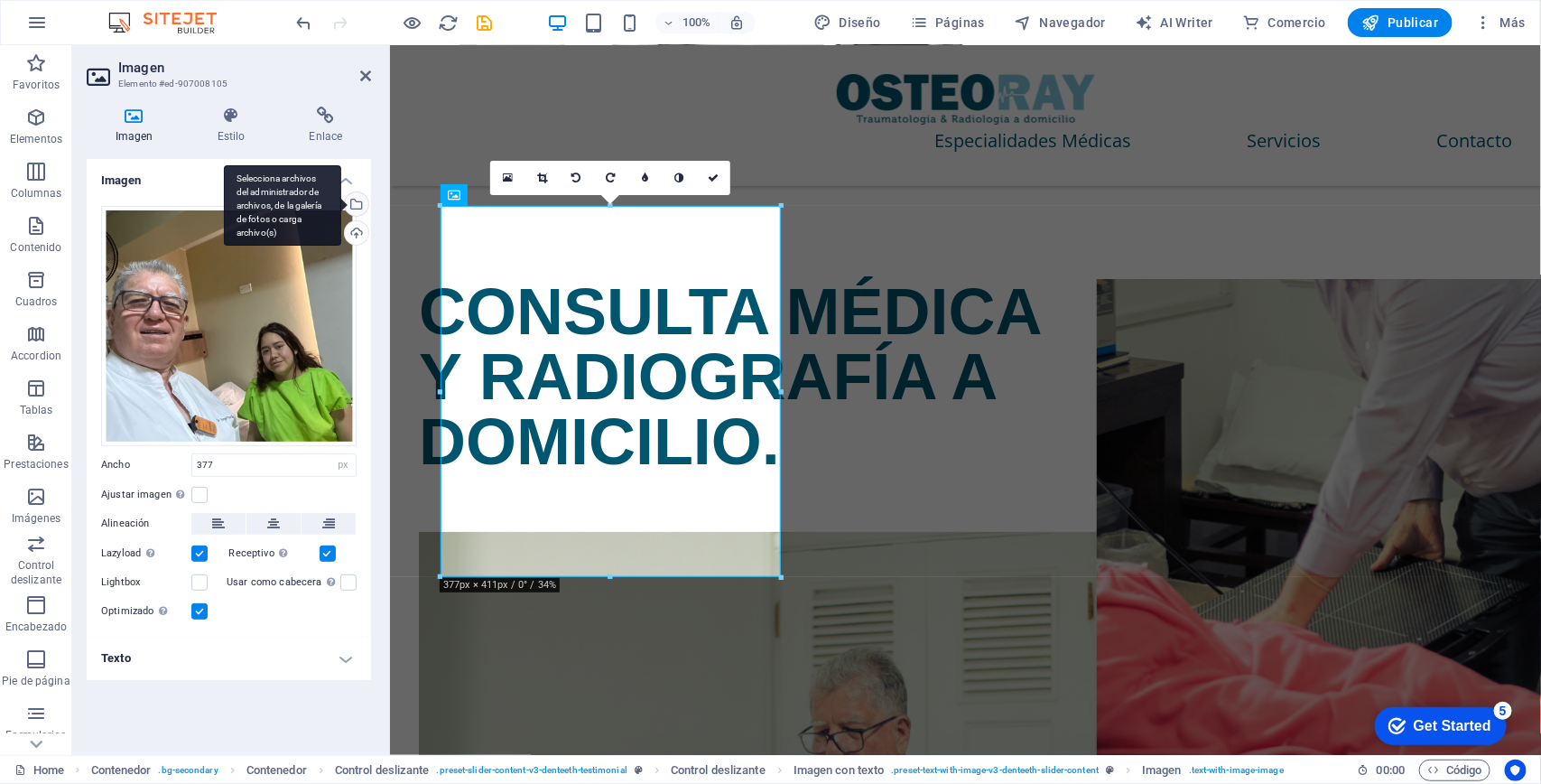
click at [355, 201] on div "Selecciona archivos del administrador de archivos, de la galería de fotos o car…" at bounding box center [355, 206] width 27 height 27
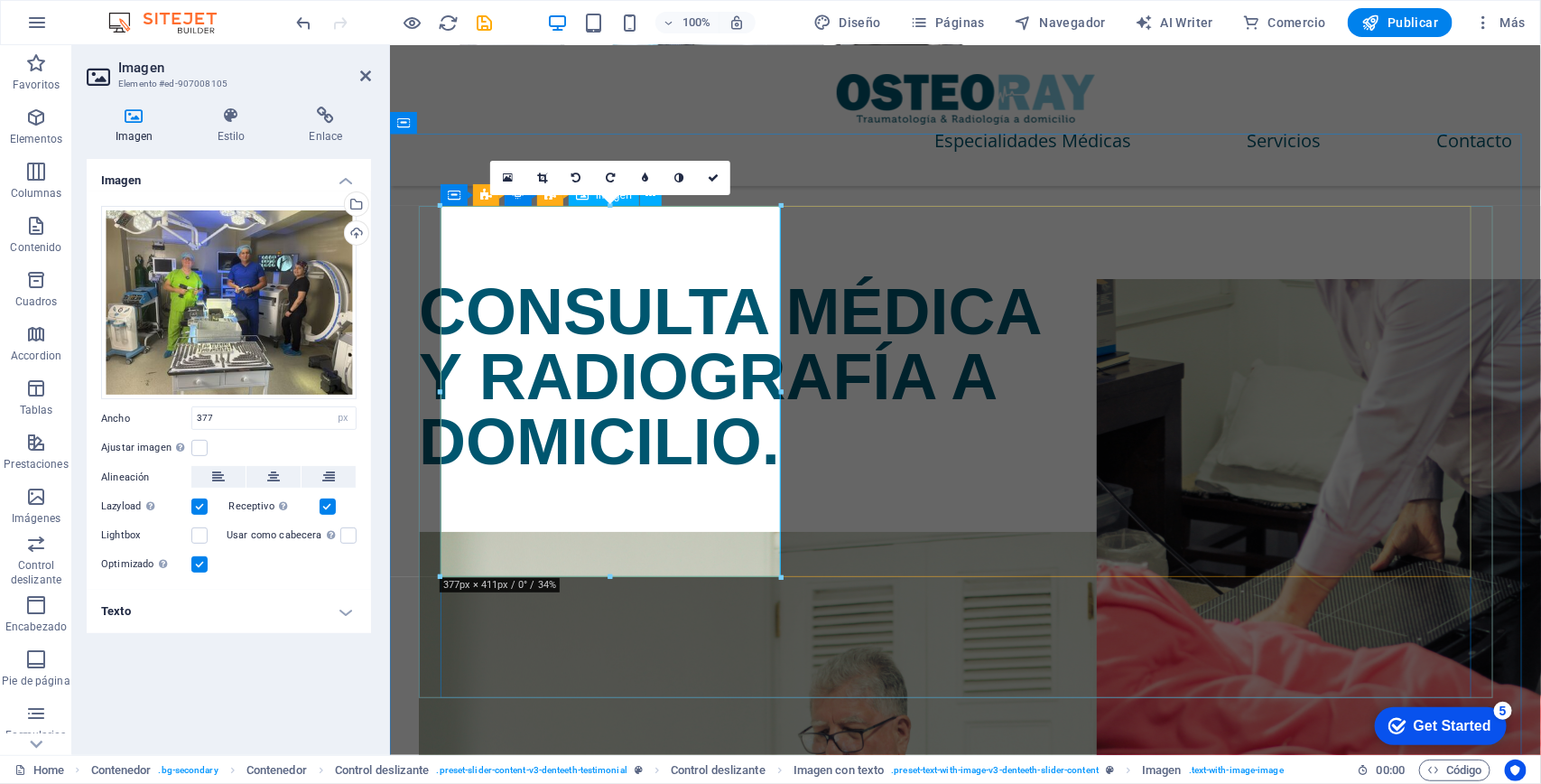
click at [544, 176] on icon at bounding box center [542, 177] width 10 height 11
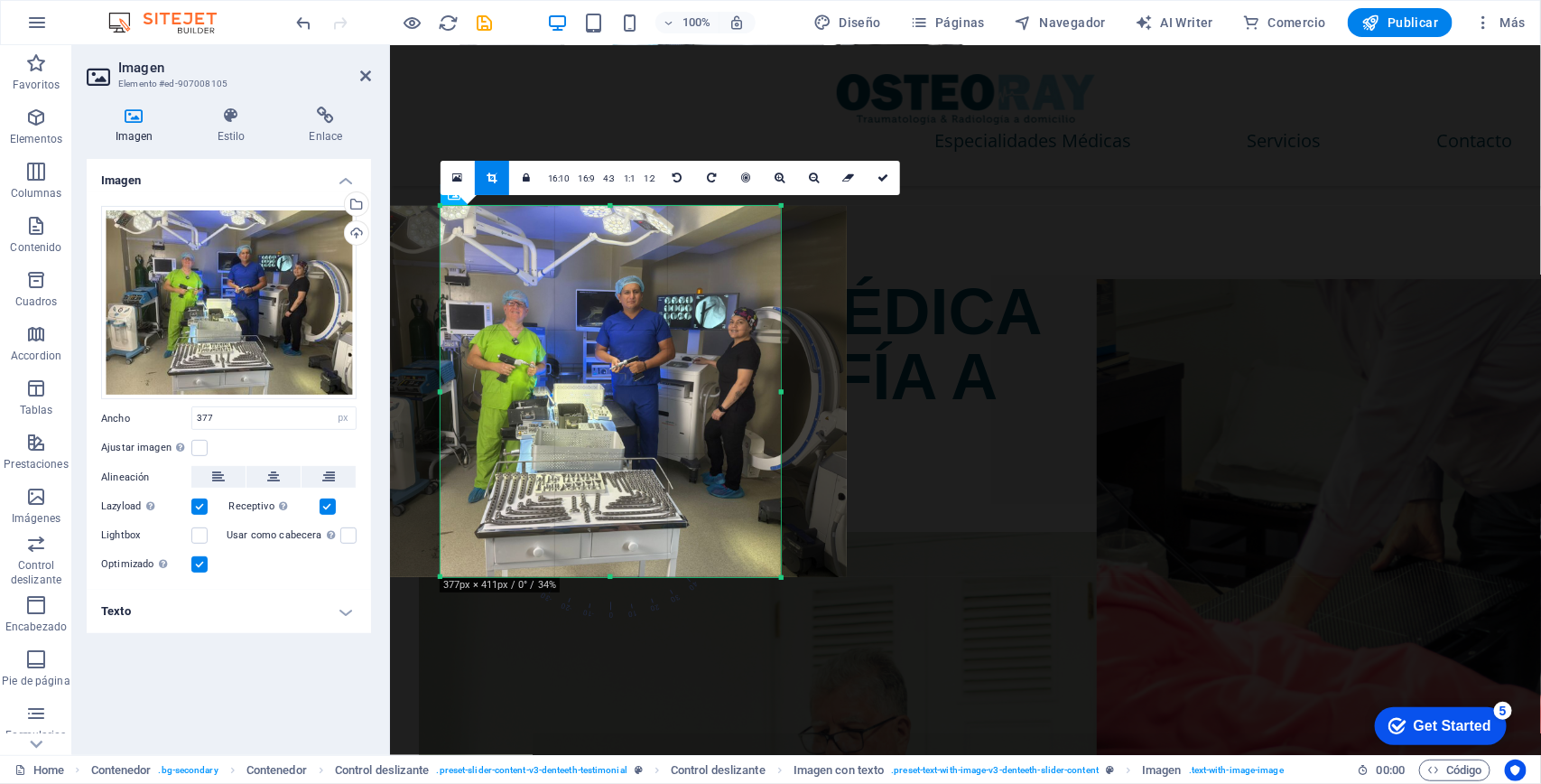
drag, startPoint x: 706, startPoint y: 408, endPoint x: 695, endPoint y: 407, distance: 11.0
click at [695, 407] on div at bounding box center [599, 391] width 495 height 371
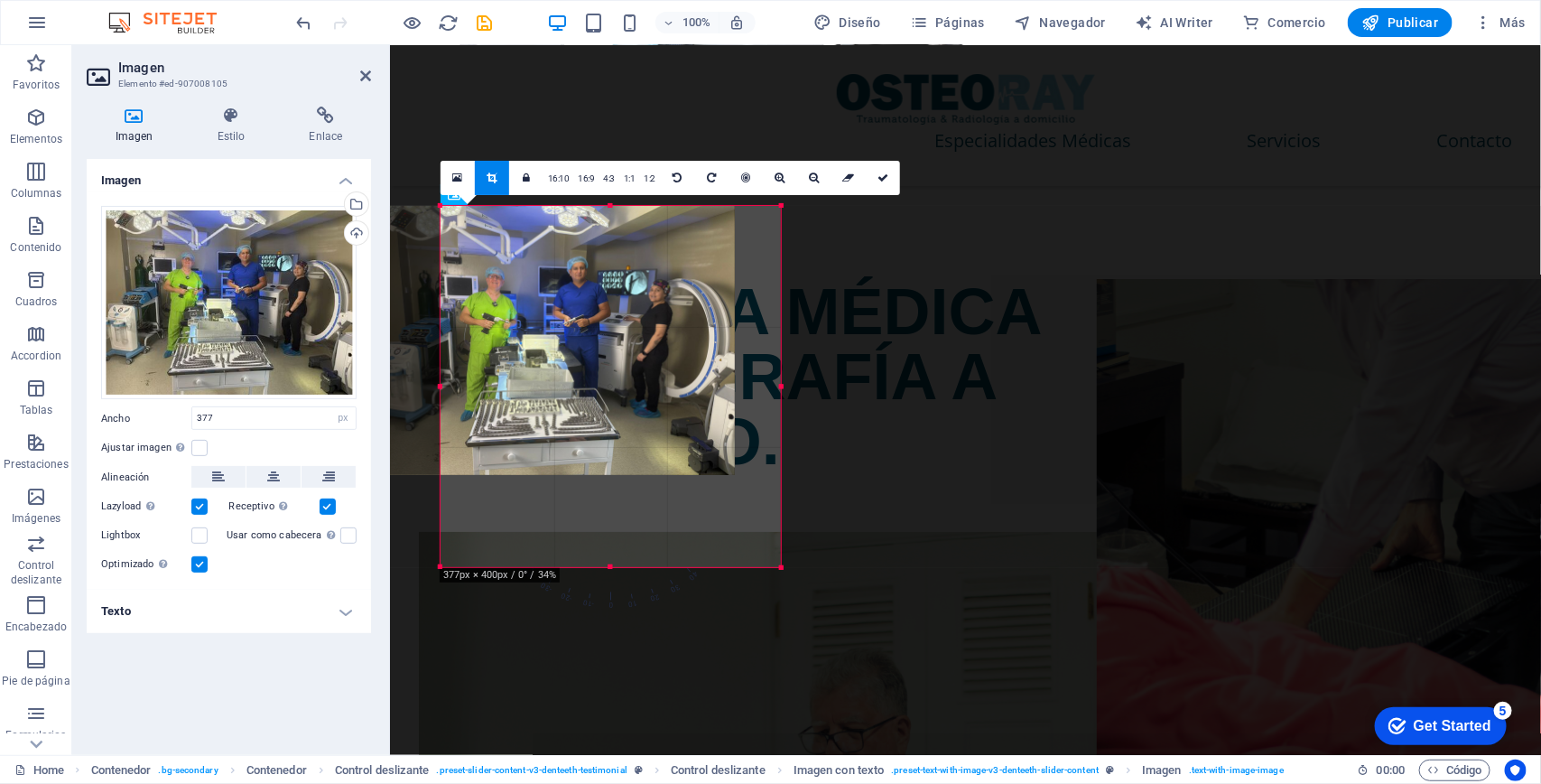
drag, startPoint x: 781, startPoint y: 389, endPoint x: 409, endPoint y: 354, distance: 373.6
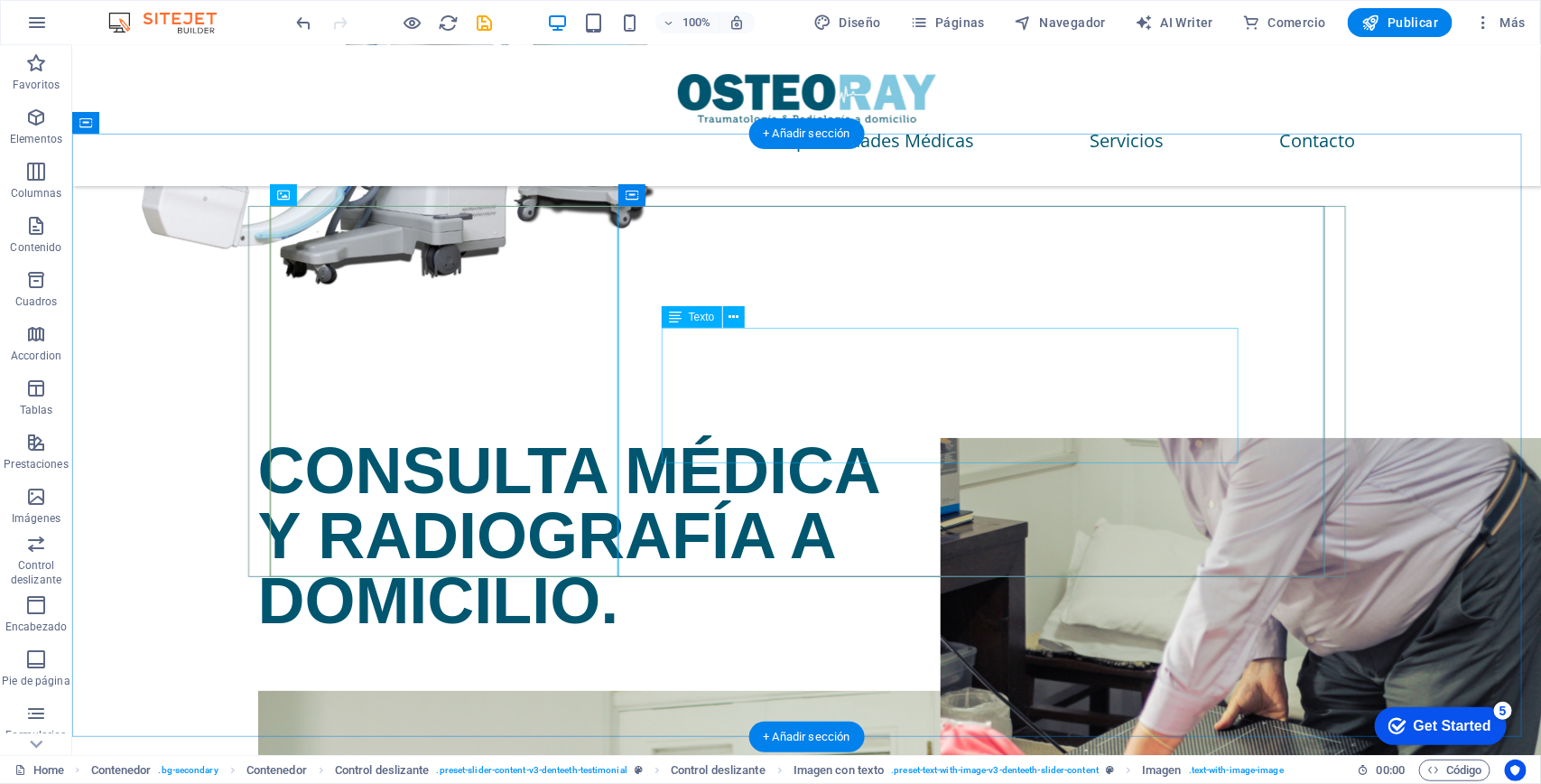
scroll to position [3057, 0]
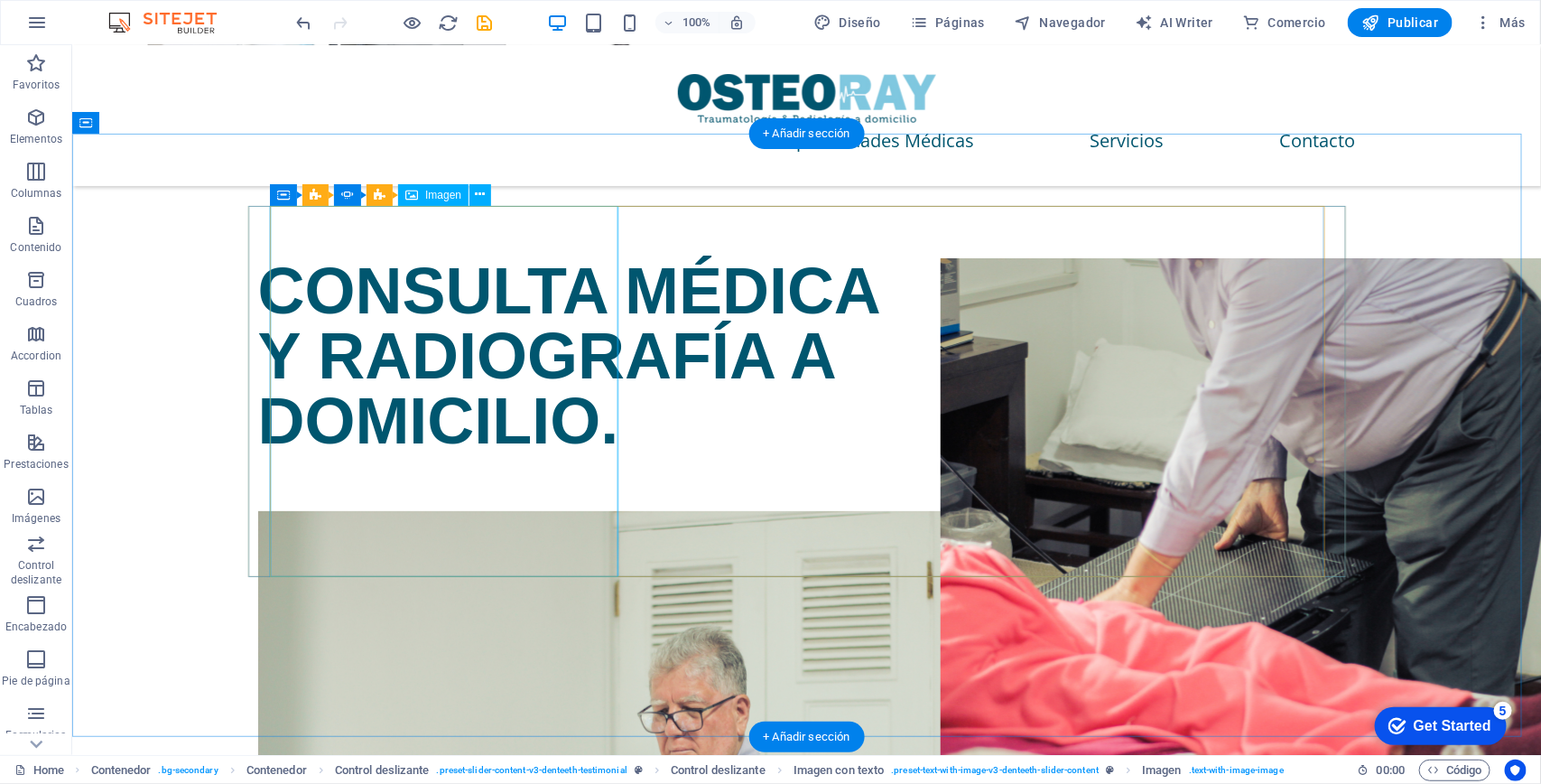
select select "px"
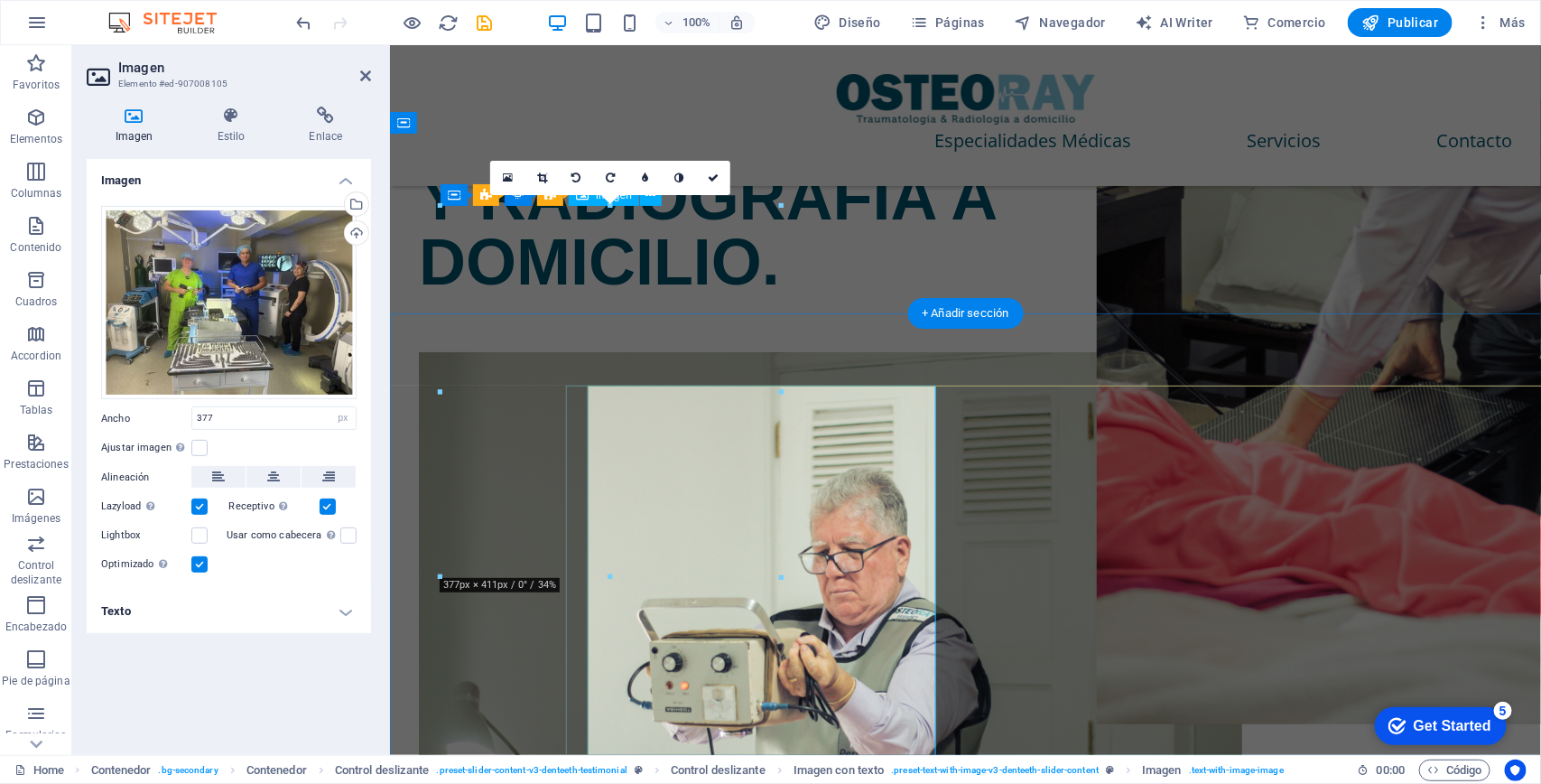
scroll to position [2878, 0]
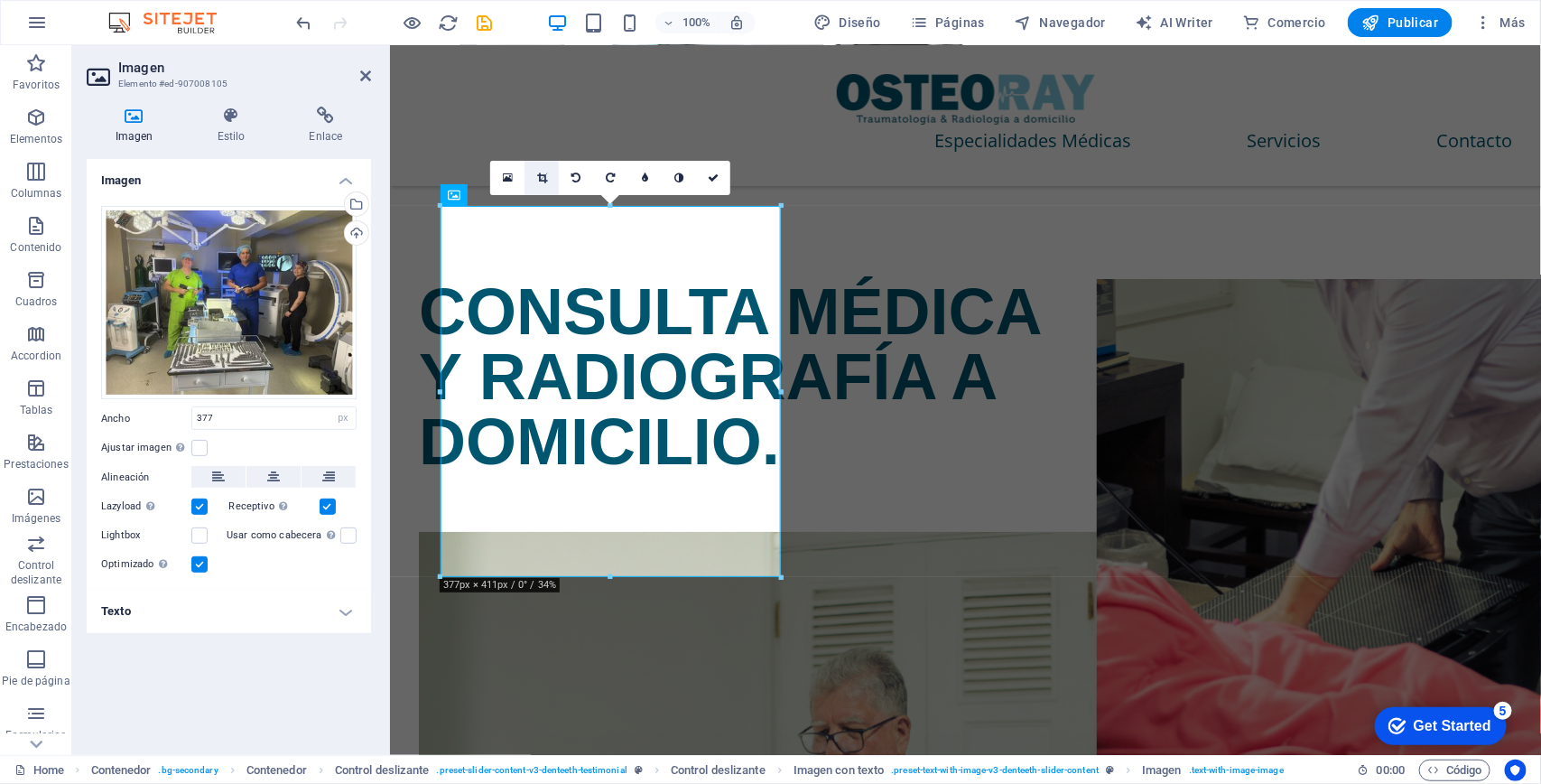
click at [537, 172] on icon at bounding box center [542, 177] width 10 height 11
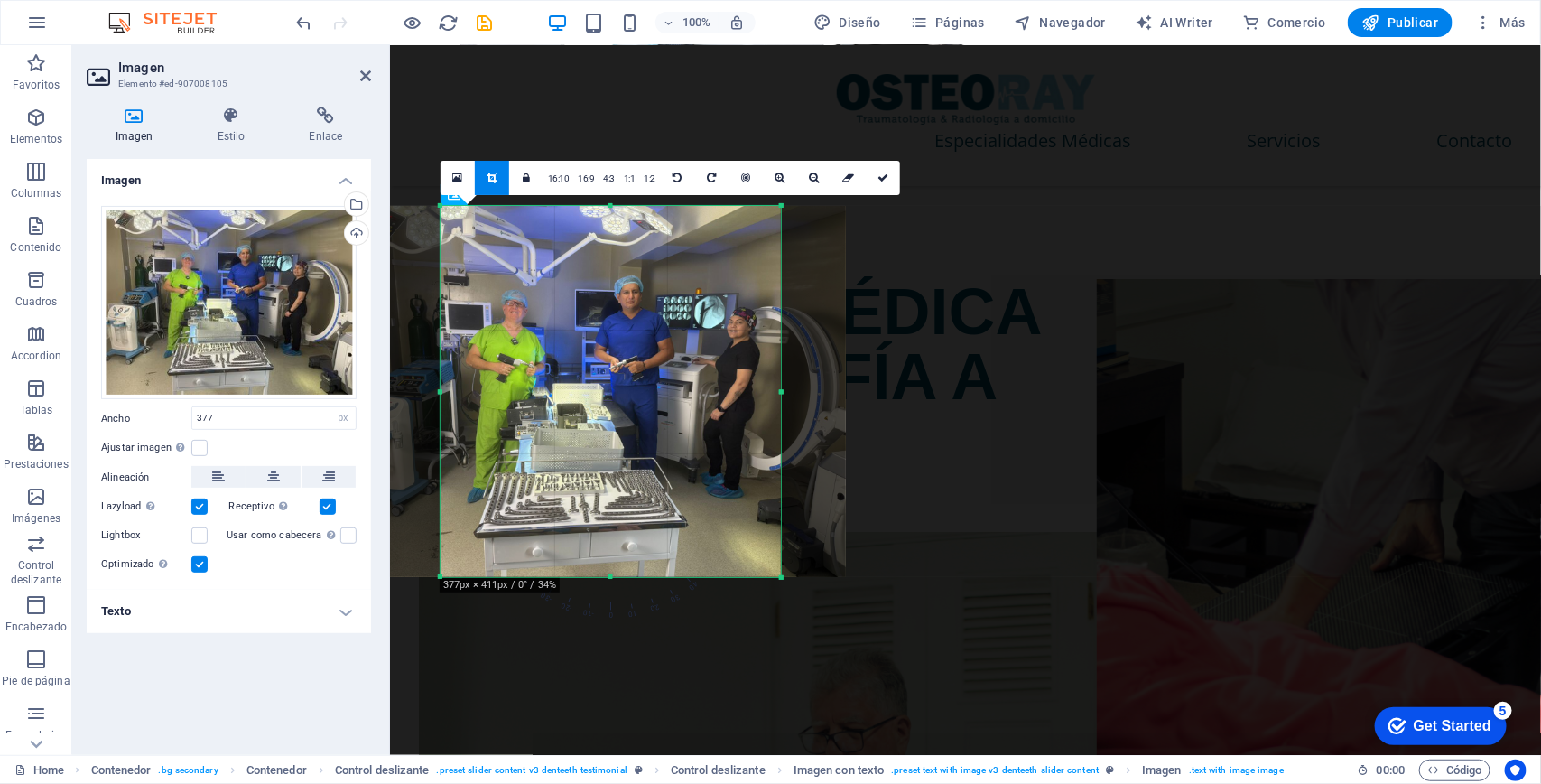
drag, startPoint x: 686, startPoint y: 398, endPoint x: 675, endPoint y: 397, distance: 11.0
click at [675, 397] on div at bounding box center [598, 391] width 495 height 371
click at [883, 167] on link at bounding box center [882, 177] width 34 height 34
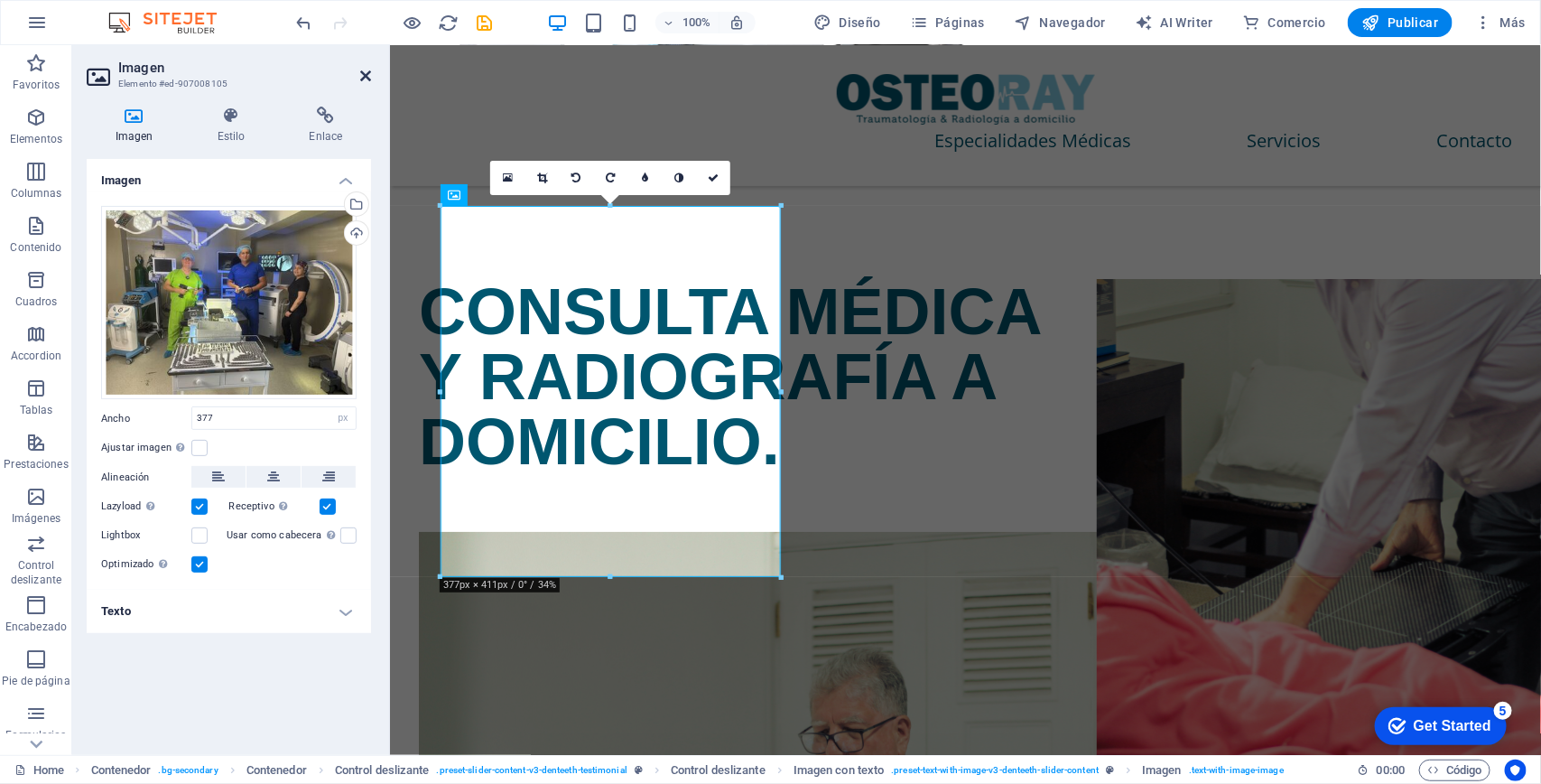
click at [366, 69] on icon at bounding box center [365, 75] width 11 height 15
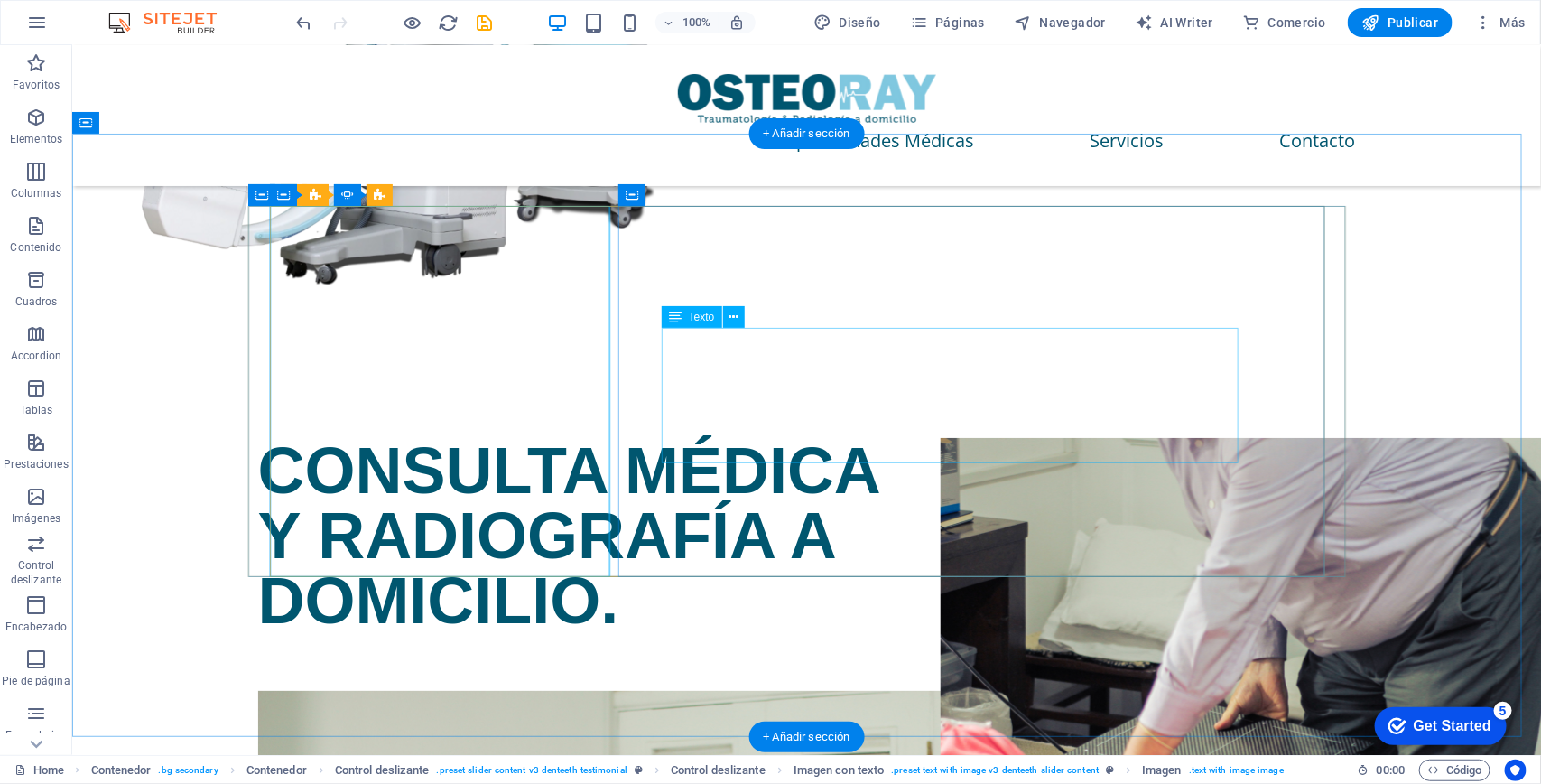
scroll to position [3057, 0]
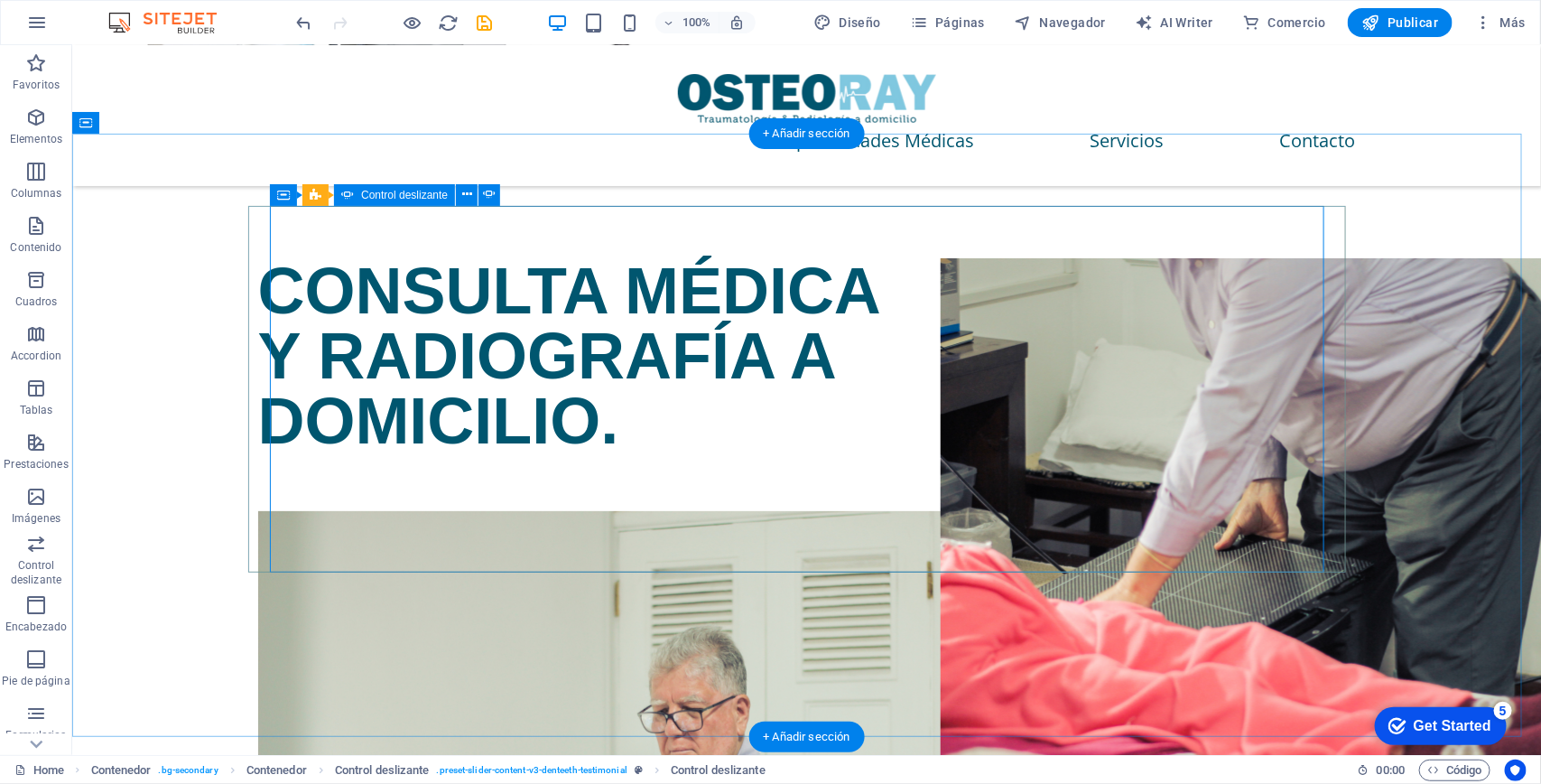
drag, startPoint x: 347, startPoint y: 439, endPoint x: 443, endPoint y: 478, distance: 103.6
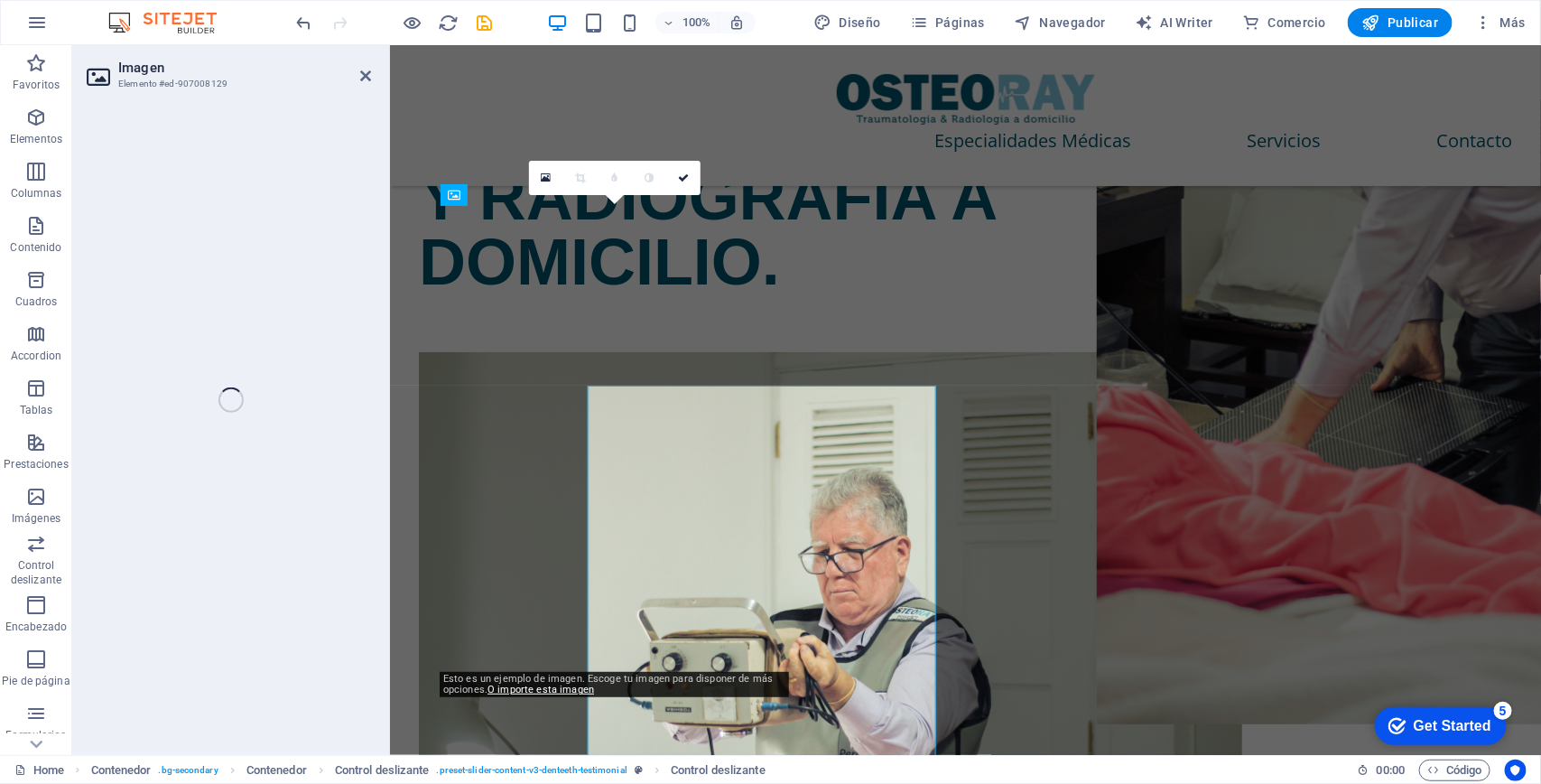
select select "%"
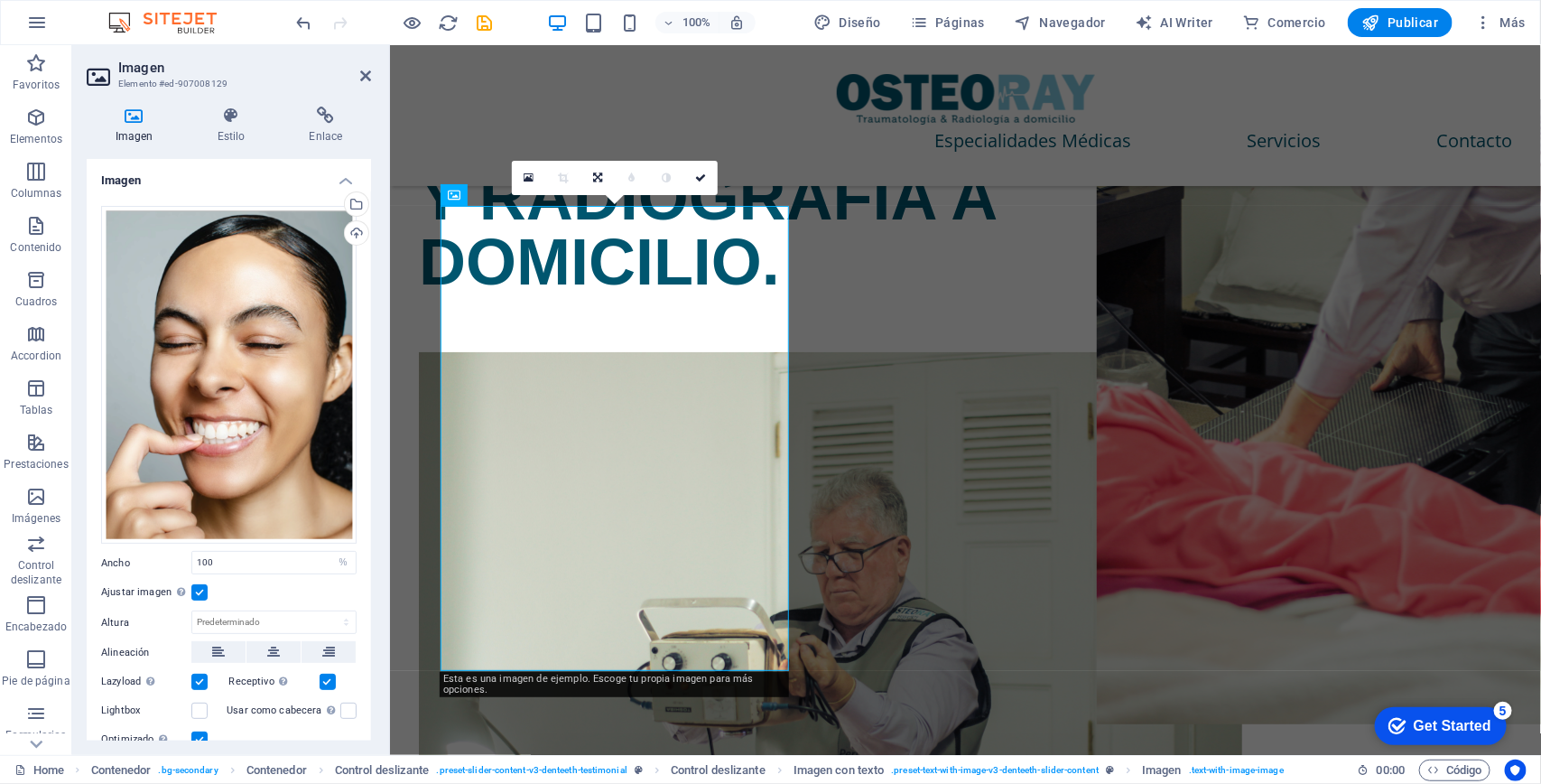
scroll to position [2878, 0]
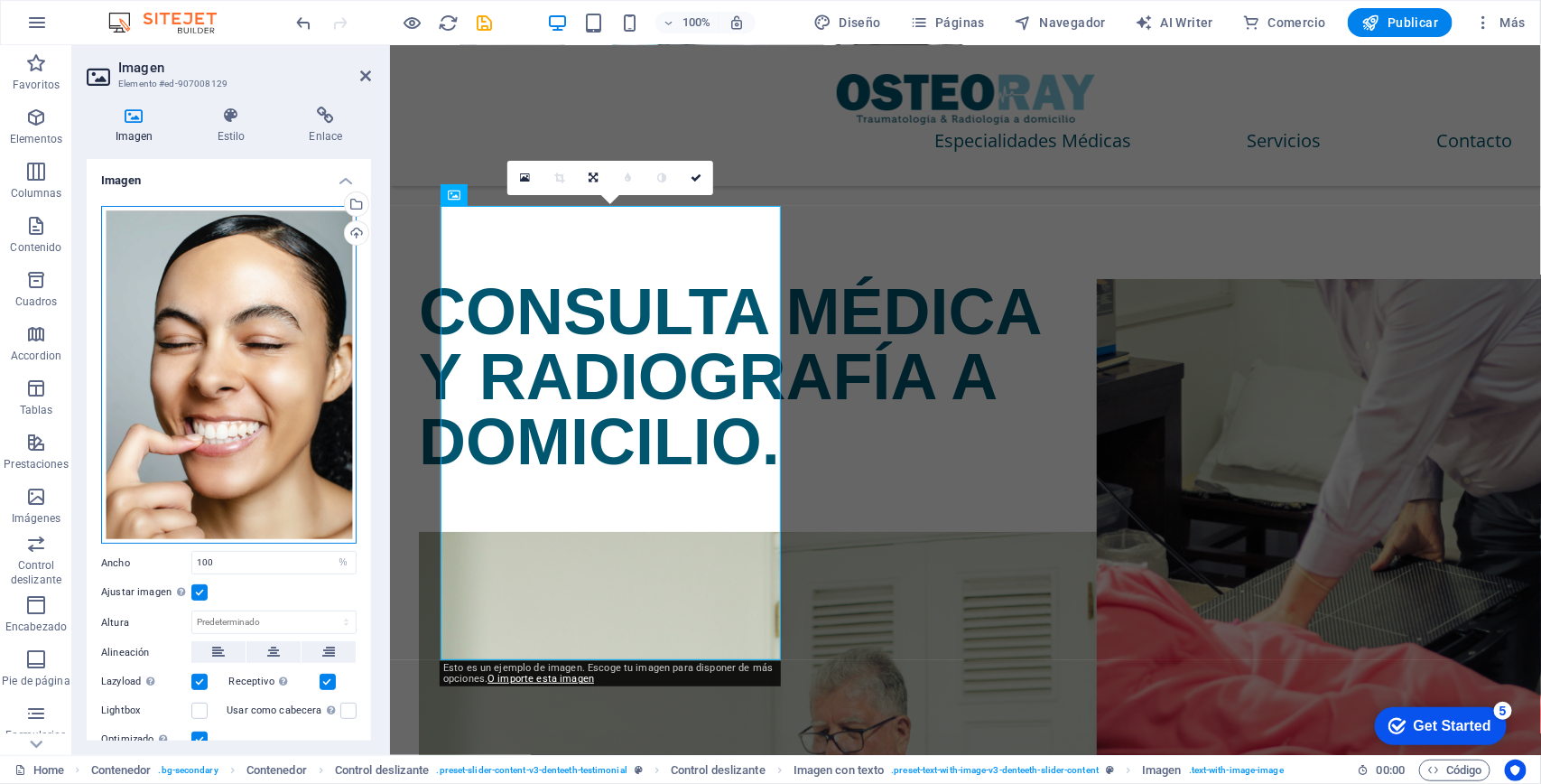
click at [289, 277] on div "Arrastra archivos aquí, haz clic para escoger archivos o selecciona archivos de…" at bounding box center [228, 375] width 256 height 338
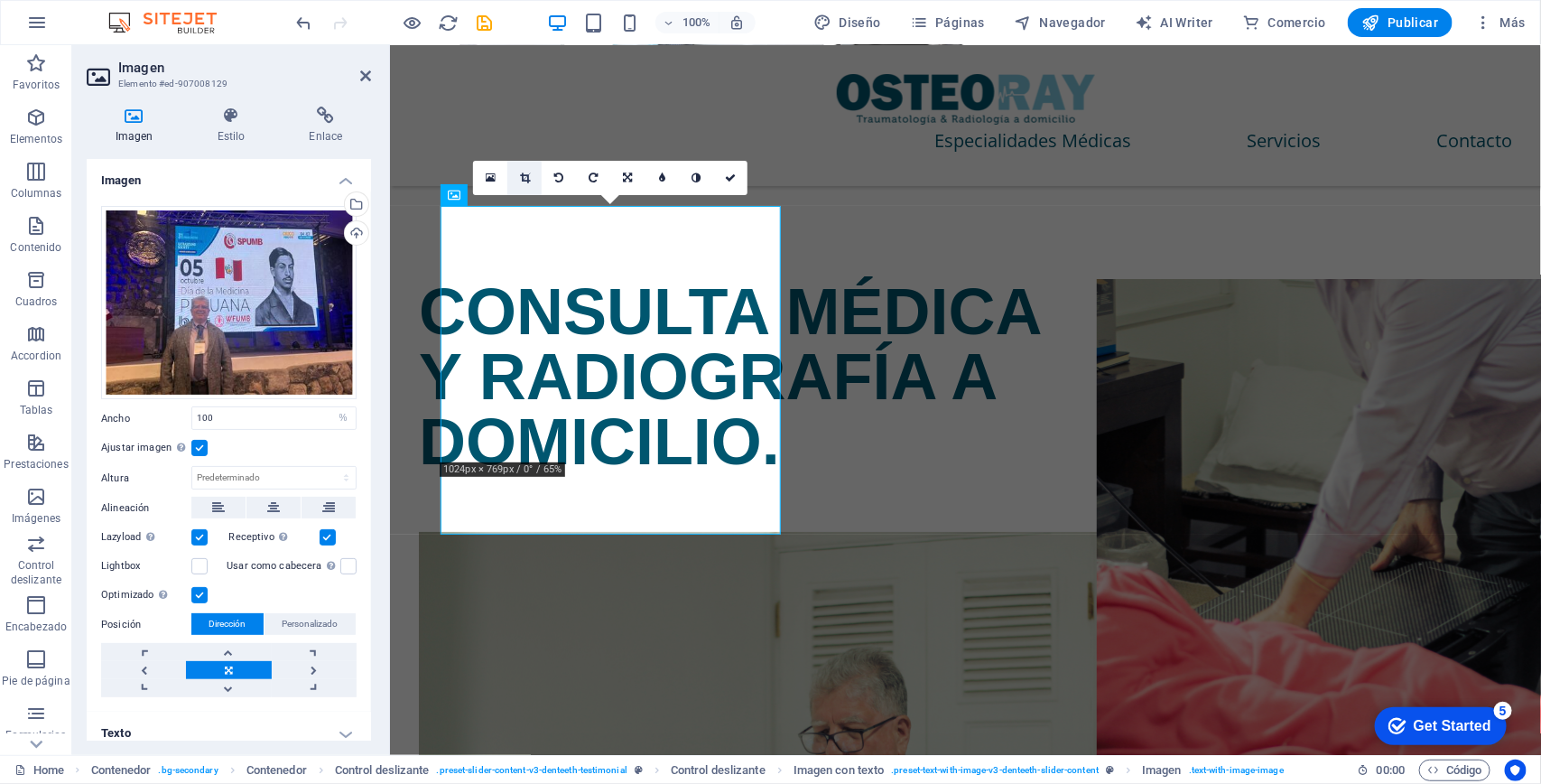
click at [520, 178] on icon at bounding box center [525, 177] width 10 height 11
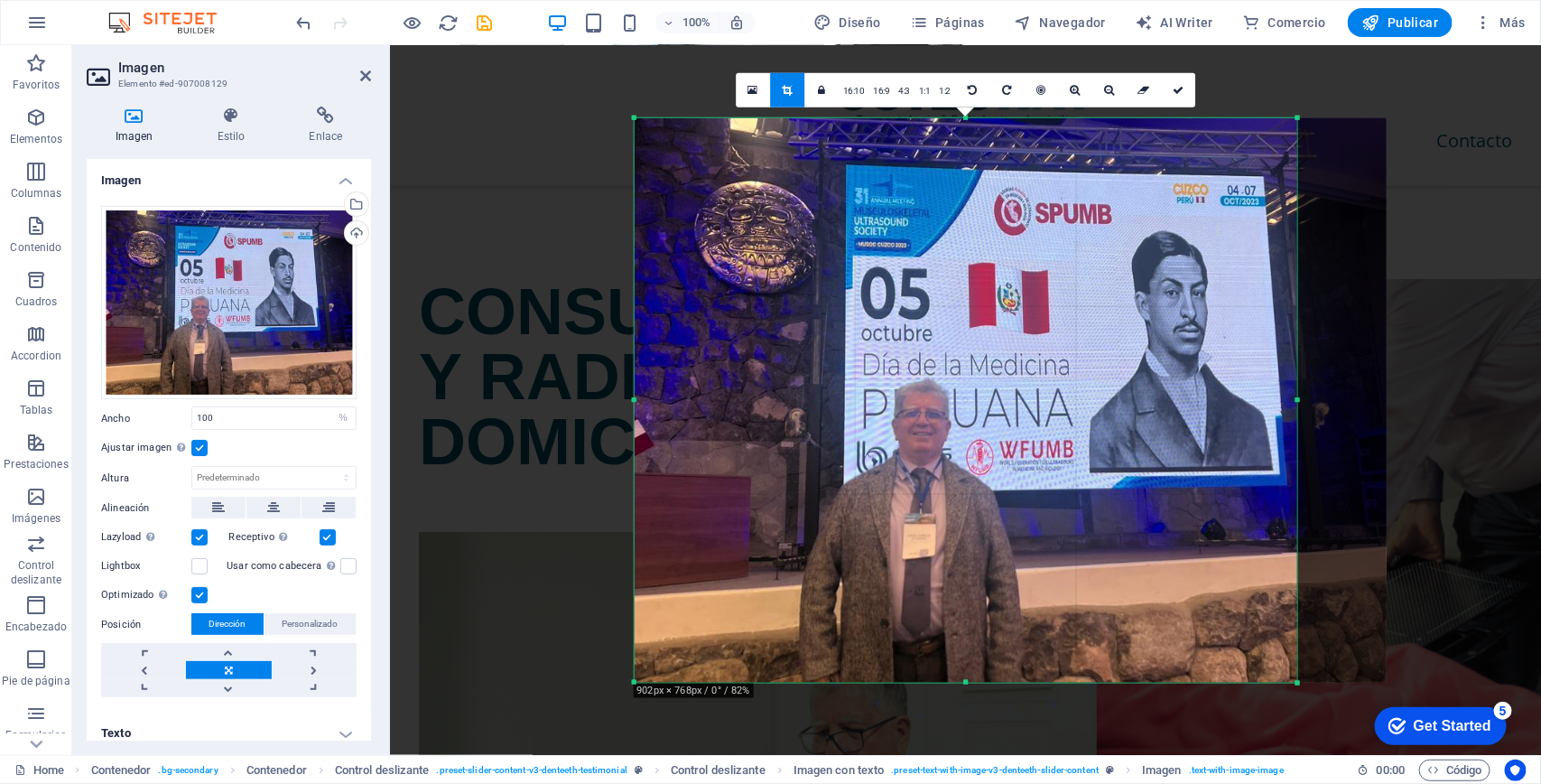
drag, startPoint x: 1347, startPoint y: 399, endPoint x: 1253, endPoint y: 398, distance: 94.0
click at [1253, 398] on div "180 170 160 150 140 130 120 110 100 90 80 70 60 50 40 30 20 10 0 -10 -20 -30 -4…" at bounding box center [965, 400] width 663 height 564
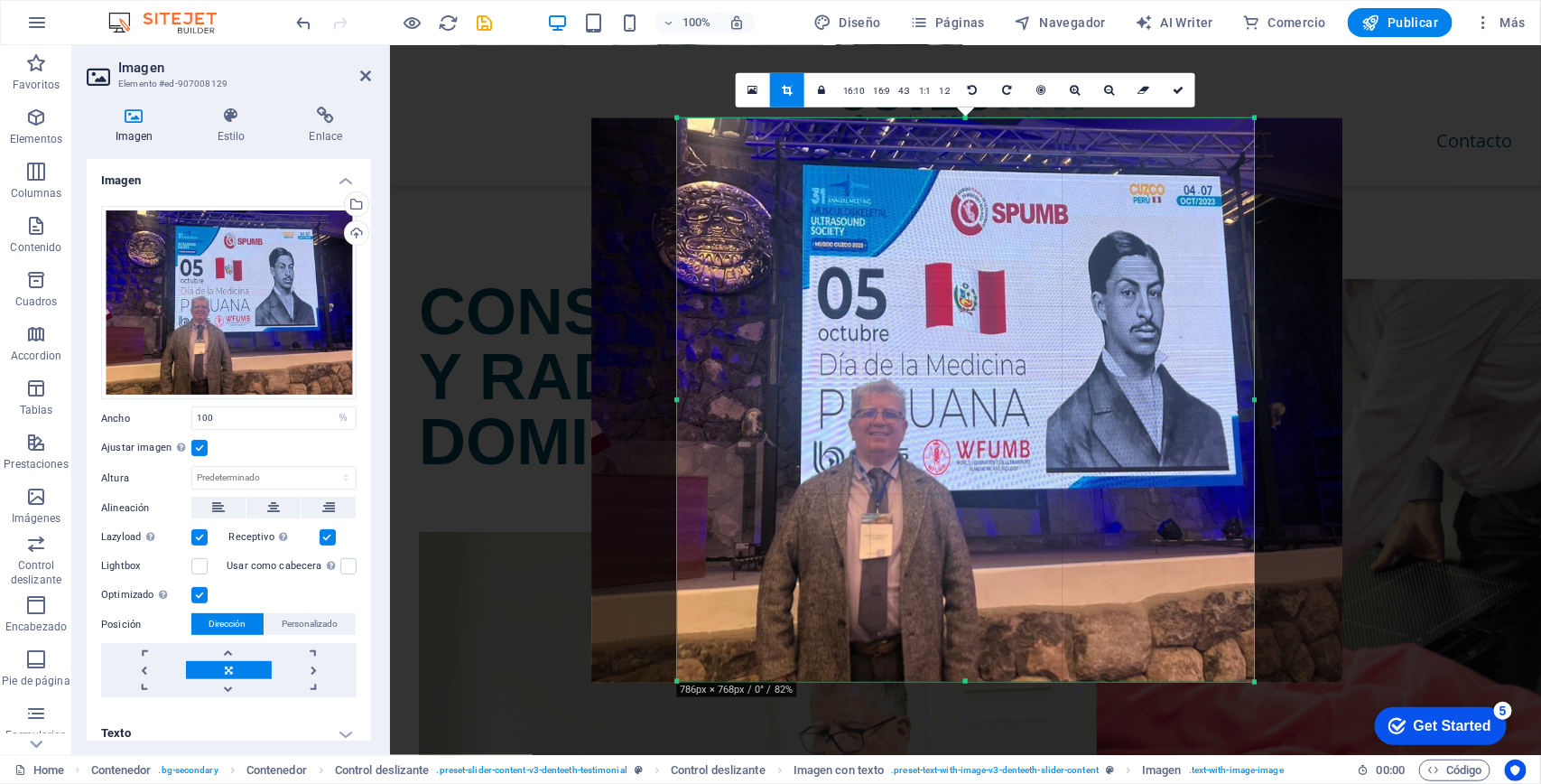
drag, startPoint x: 637, startPoint y: 405, endPoint x: 723, endPoint y: 399, distance: 86.2
click at [723, 399] on div "180 170 160 150 140 130 120 110 100 90 80 70 60 50 40 30 20 10 0 -10 -20 -30 -4…" at bounding box center [966, 400] width 577 height 563
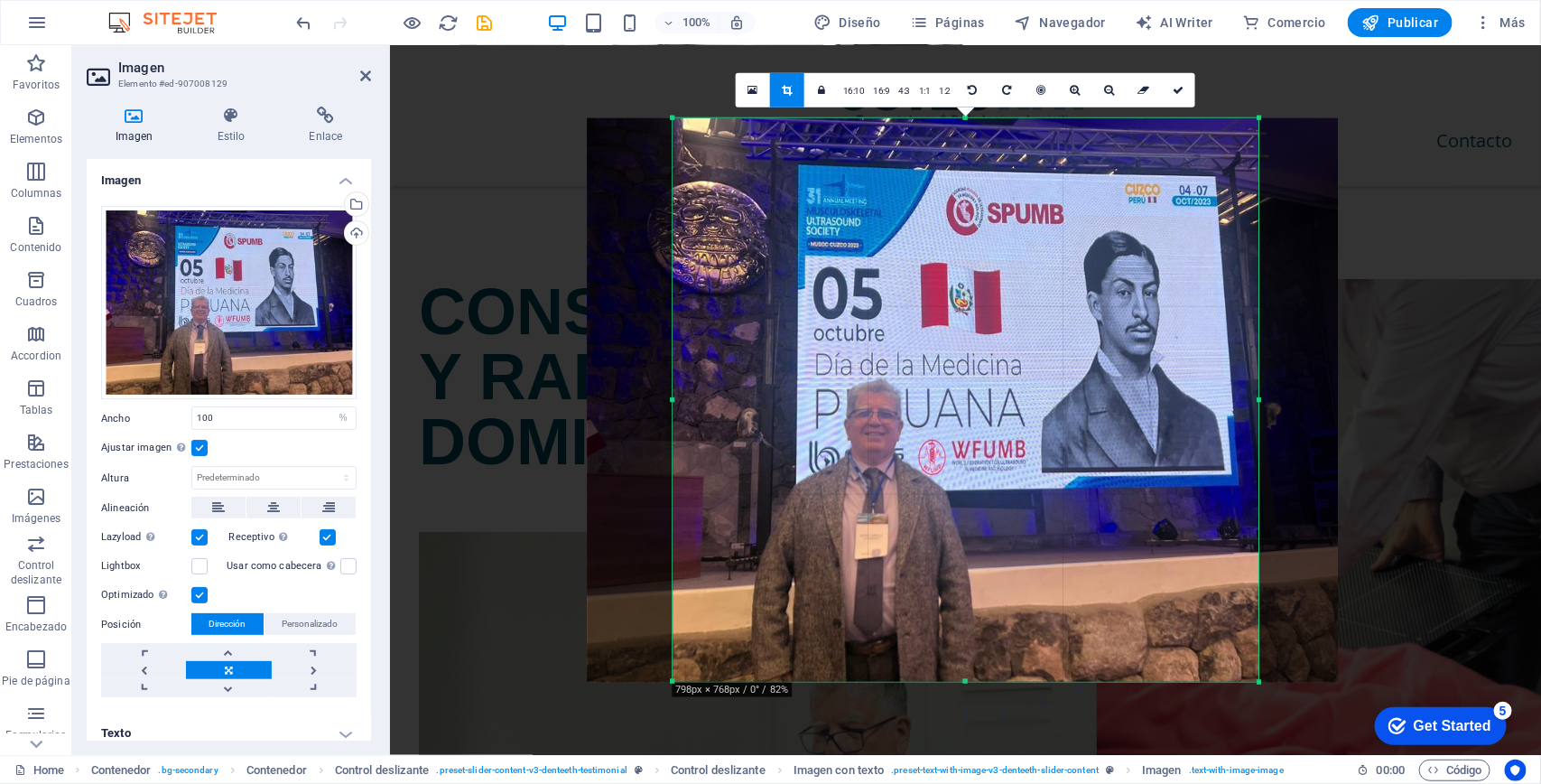
drag, startPoint x: 1255, startPoint y: 402, endPoint x: 1265, endPoint y: 400, distance: 10.2
click at [1258, 400] on div "180 170 160 150 140 130 120 110 100 90 80 70 60 50 40 30 20 10 0 -10 -20 -30 -4…" at bounding box center [965, 400] width 586 height 563
click at [1180, 86] on icon at bounding box center [1178, 90] width 11 height 11
type input "649"
select select "px"
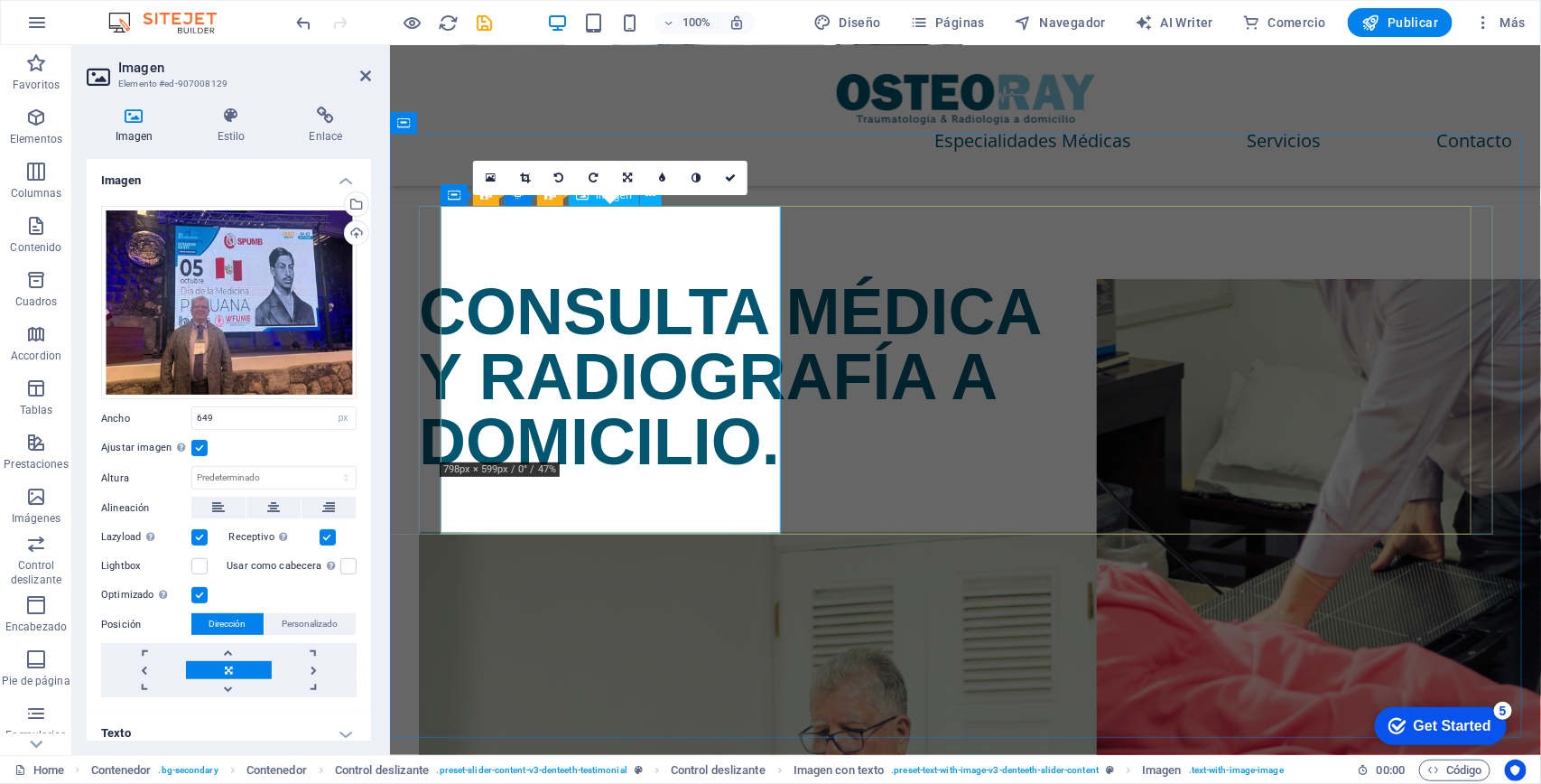
click at [727, 177] on icon at bounding box center [730, 177] width 11 height 11
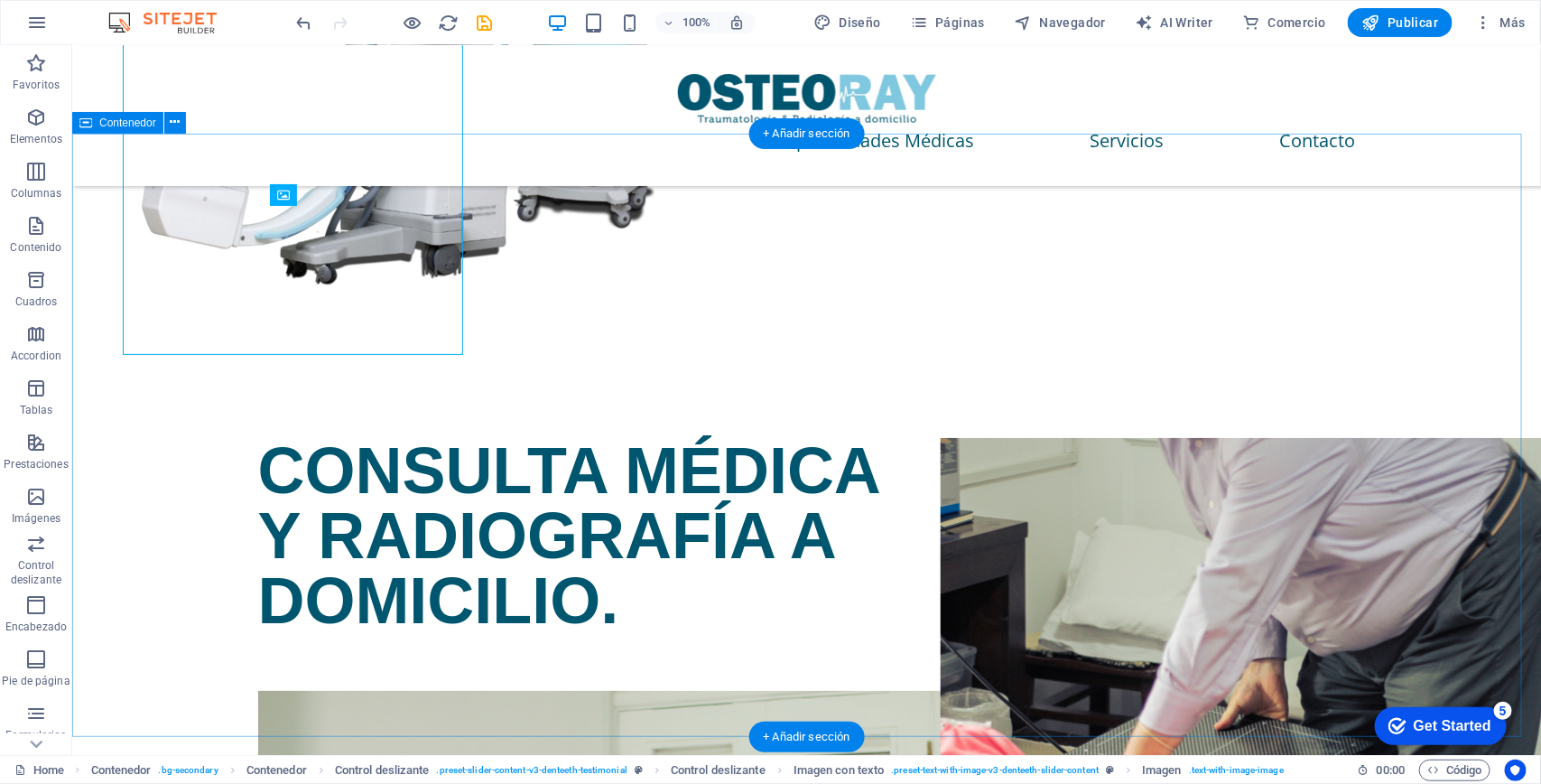
scroll to position [3057, 0]
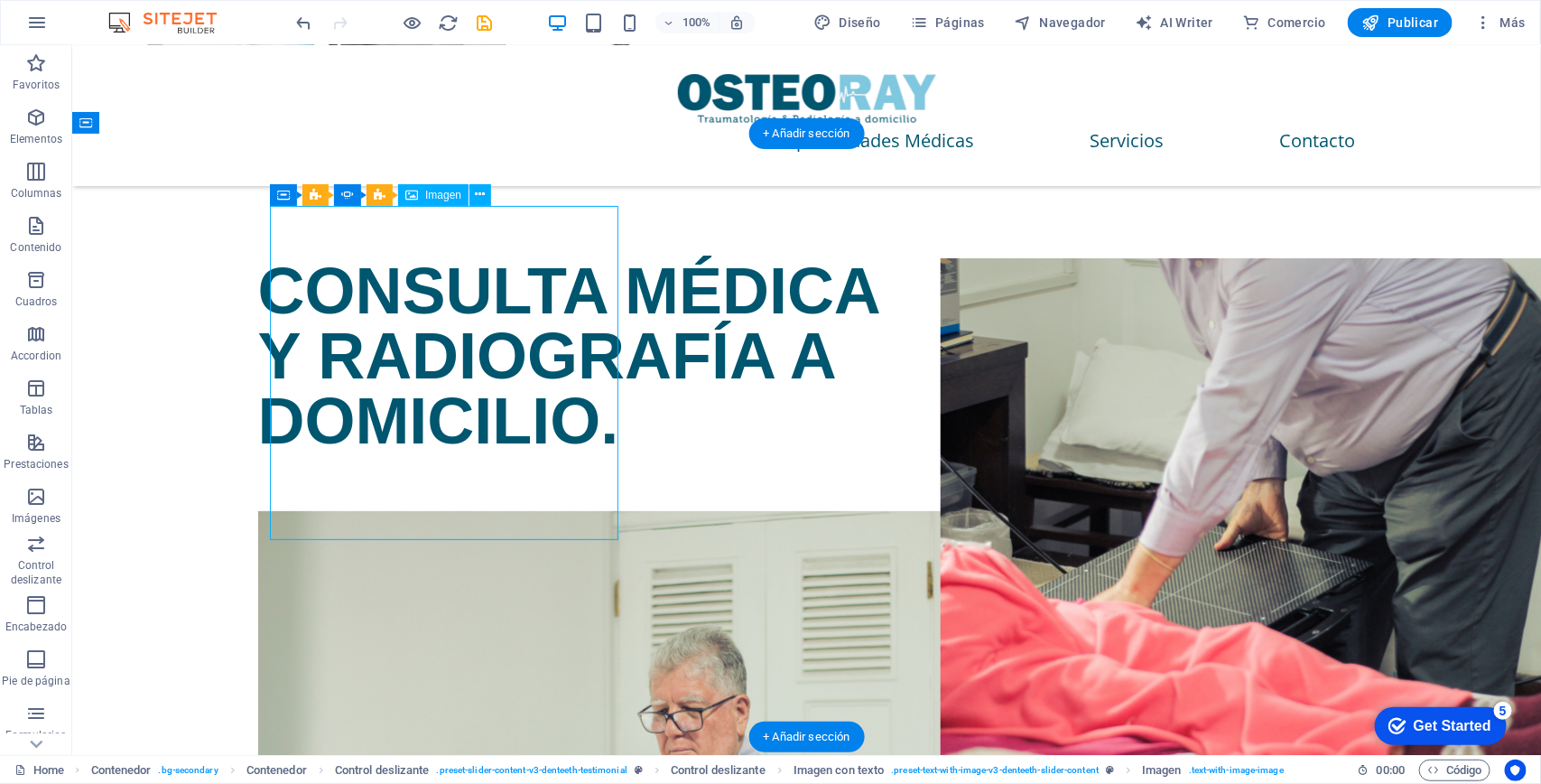
select select "px"
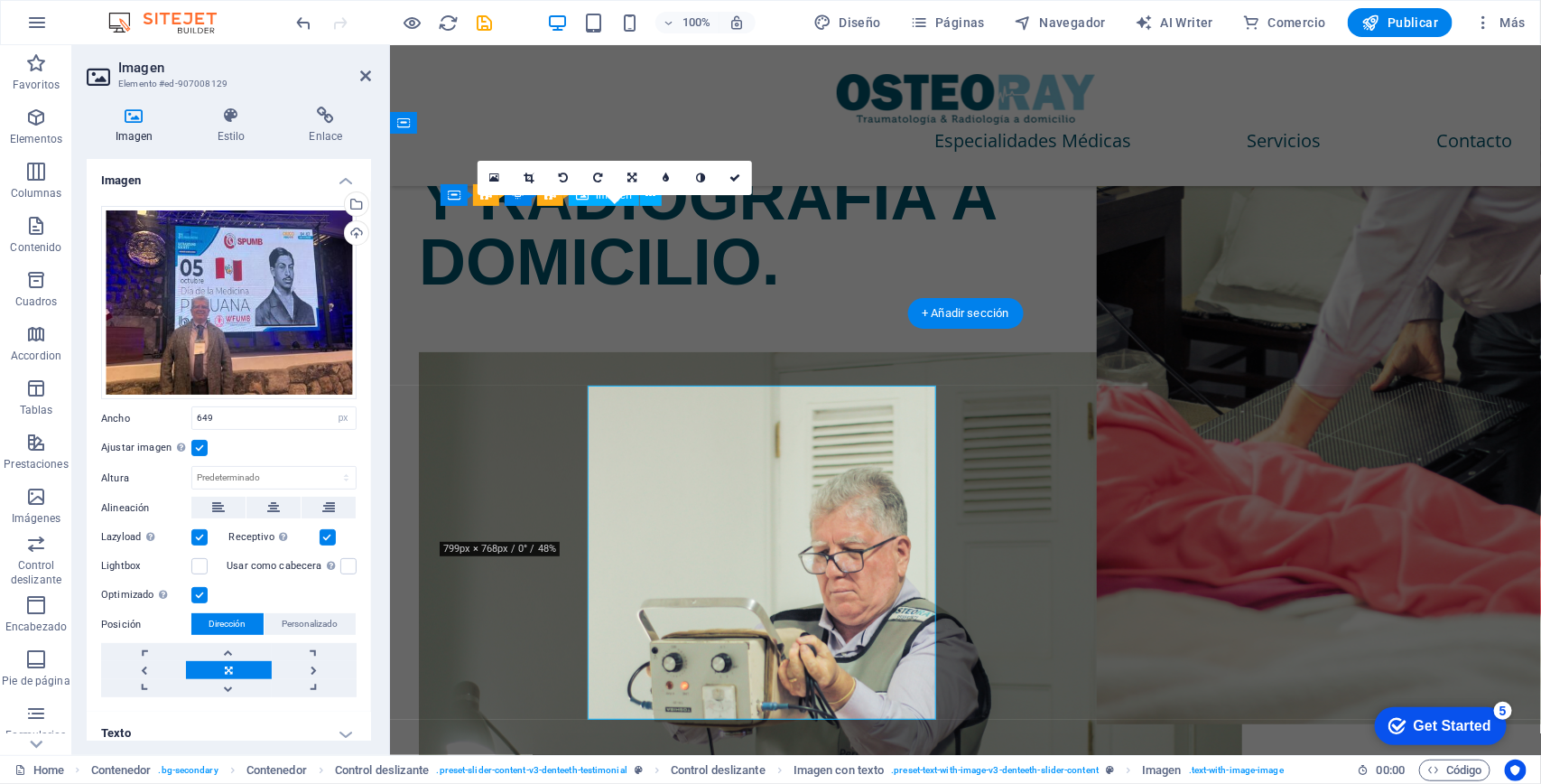
scroll to position [2878, 0]
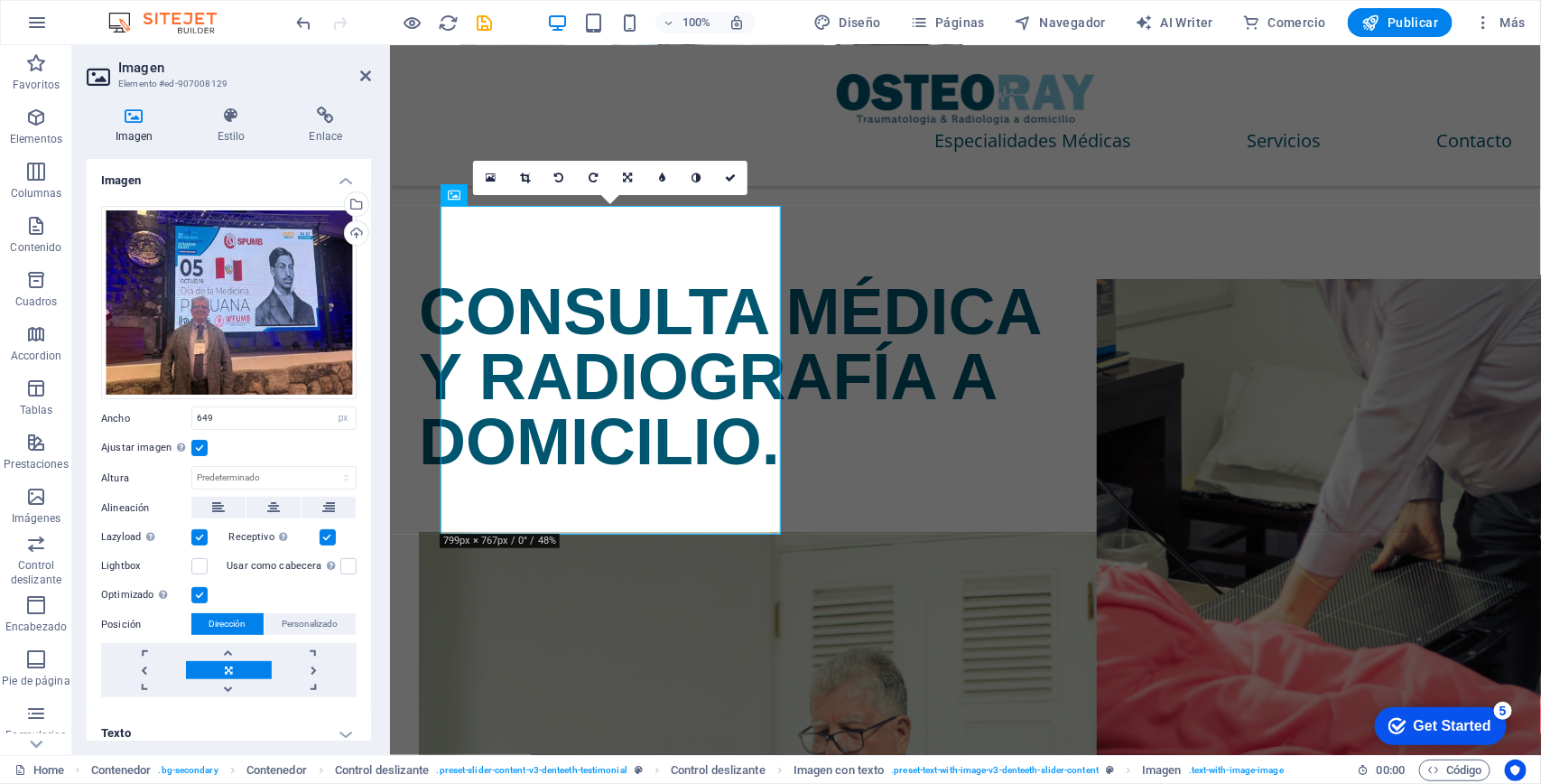
click at [200, 443] on label at bounding box center [199, 447] width 16 height 16
click at [0, 0] on input "Ajustar imagen Ajustar imagen automáticamente a un ancho y alto fijo" at bounding box center [0, 0] width 0 height 0
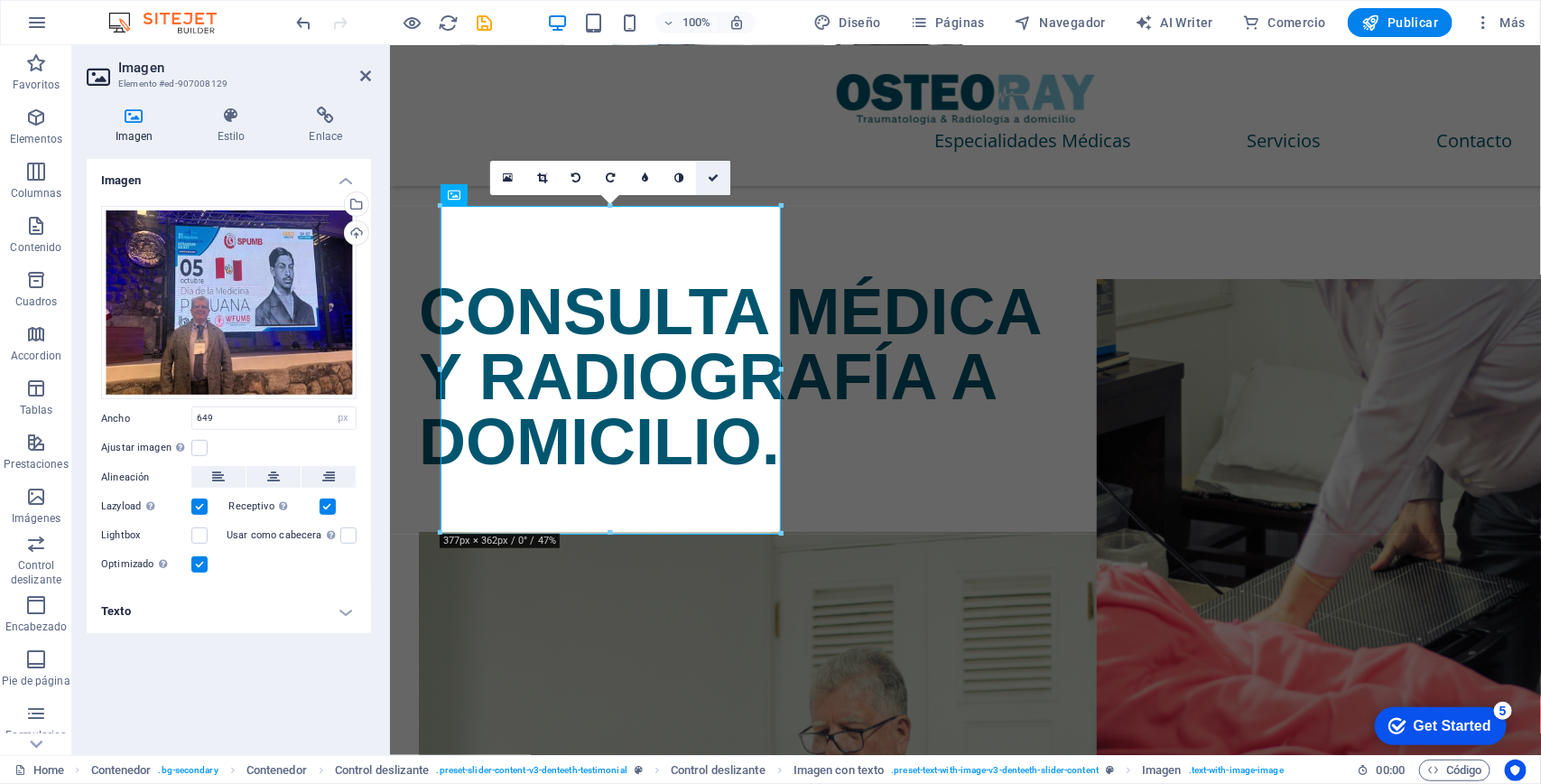
click at [718, 179] on icon at bounding box center [712, 177] width 11 height 11
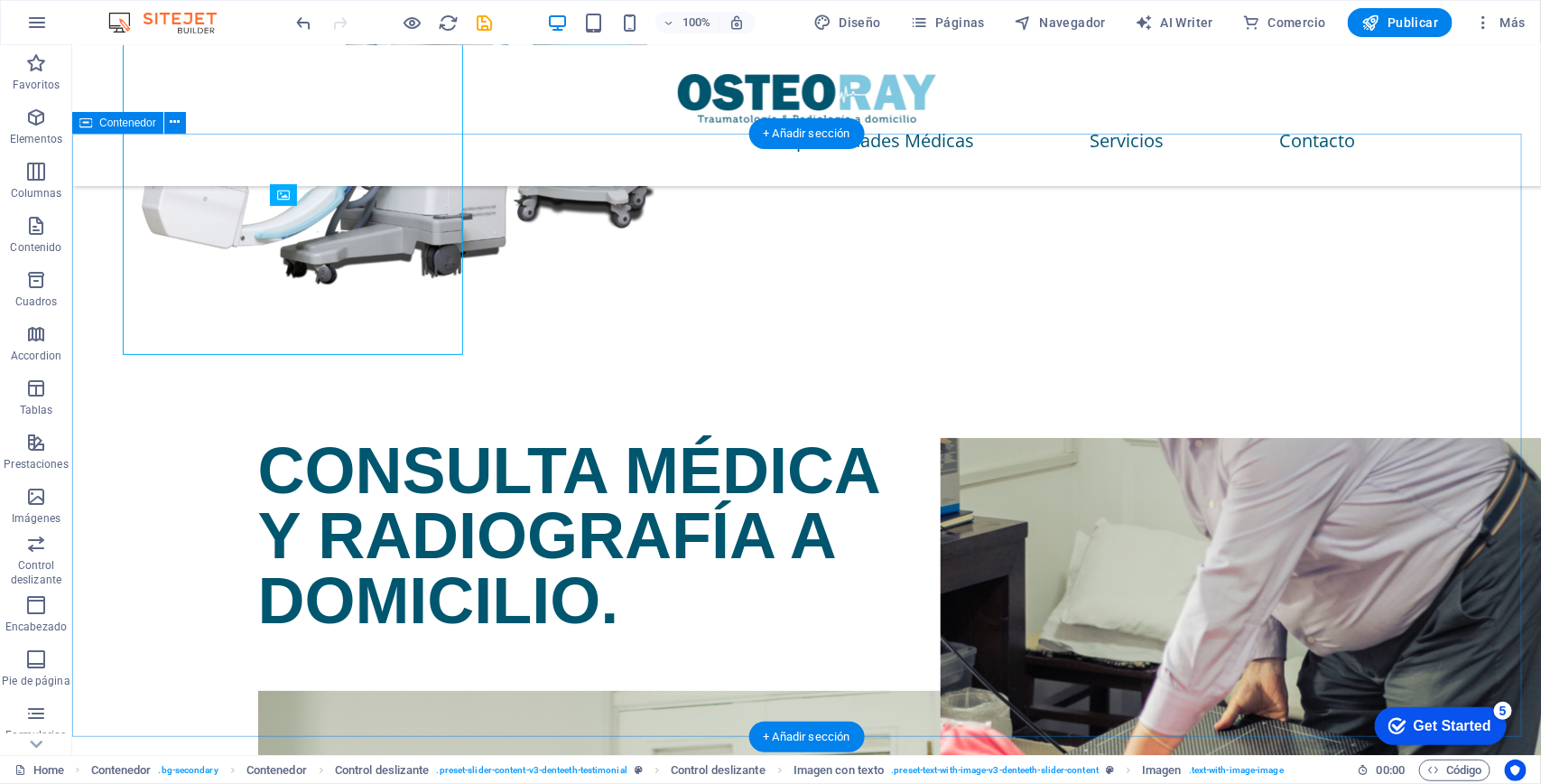
scroll to position [3057, 0]
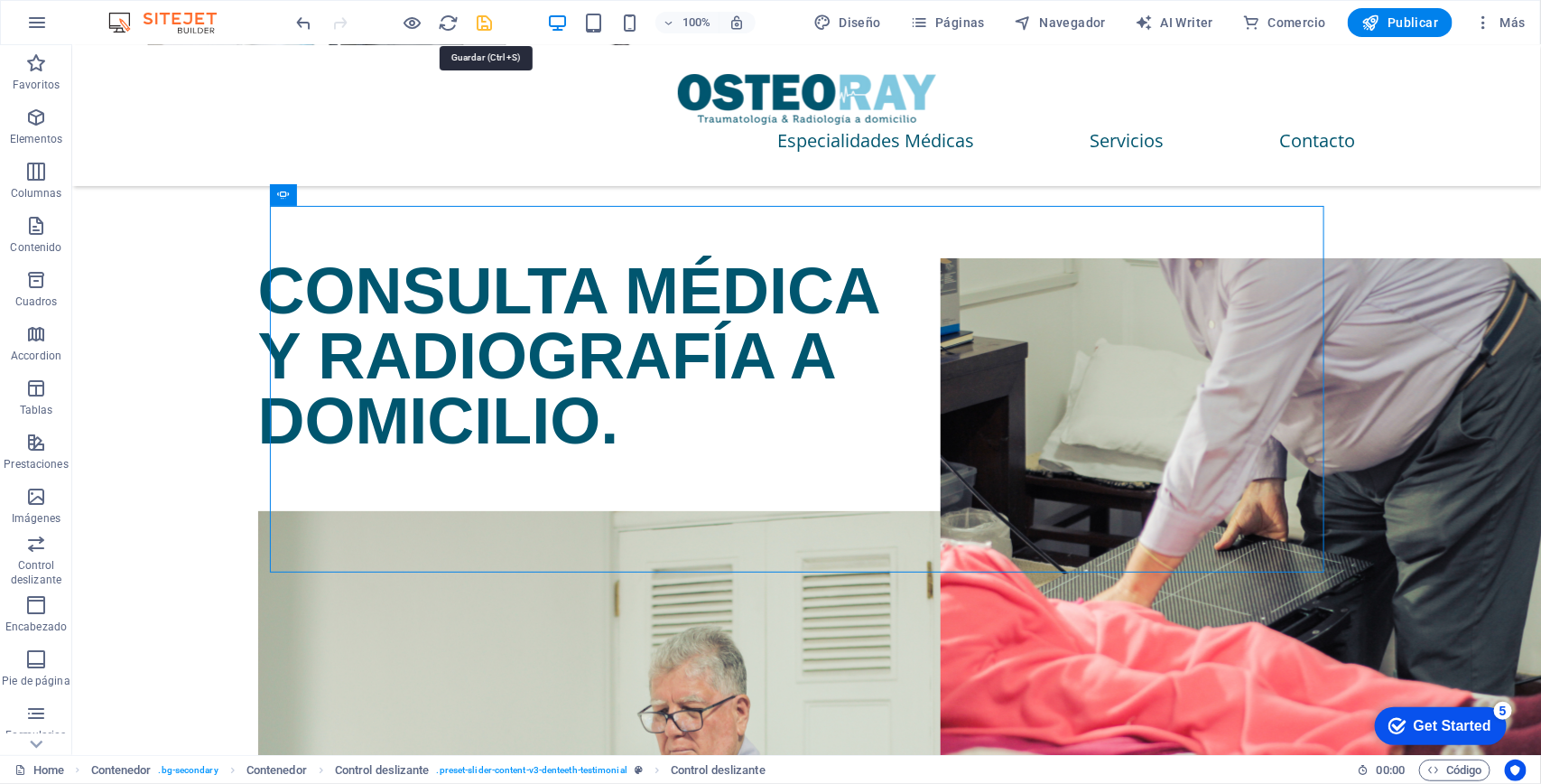
click at [488, 27] on icon "save" at bounding box center [485, 22] width 20 height 20
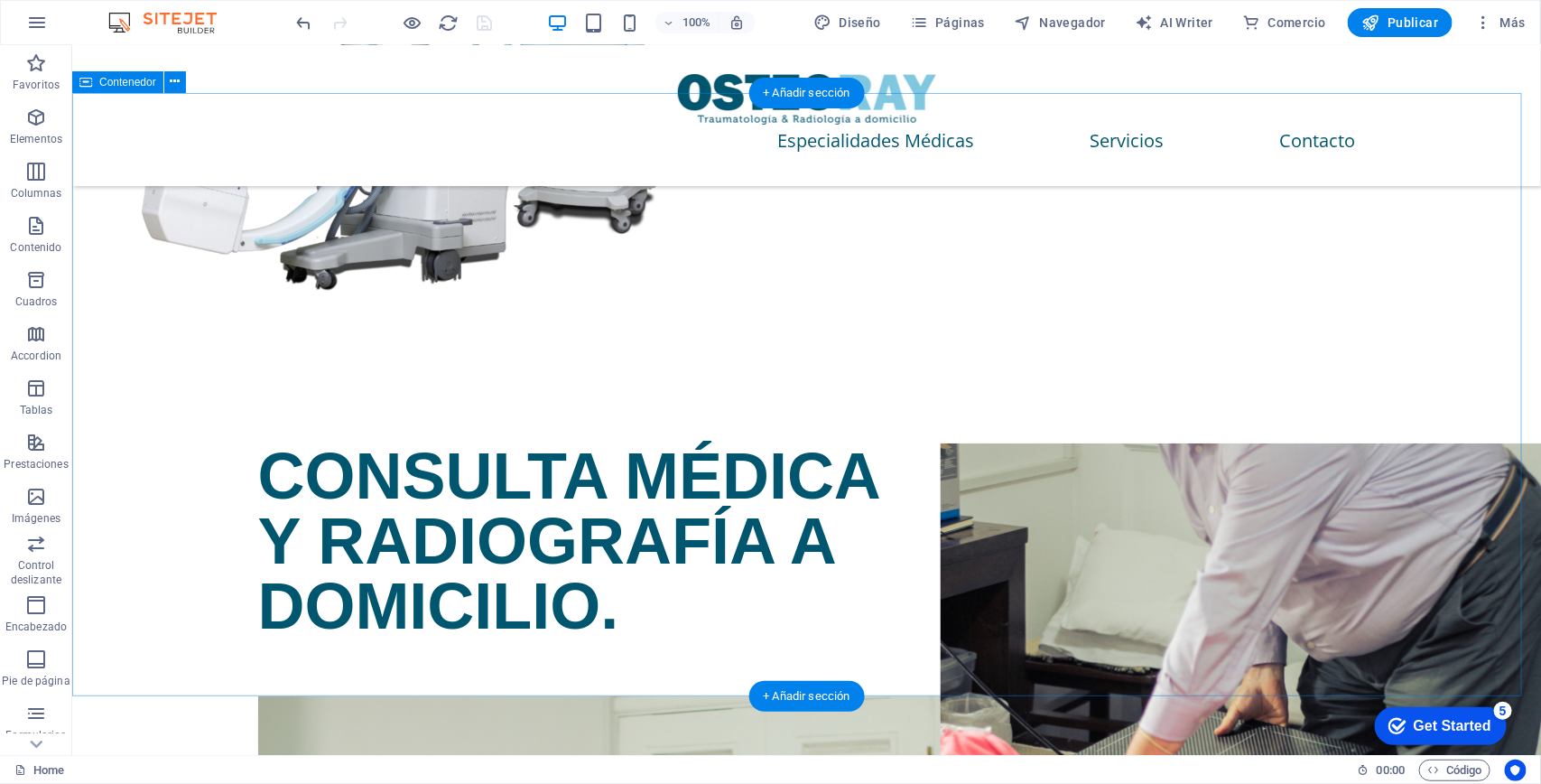
scroll to position [3097, 0]
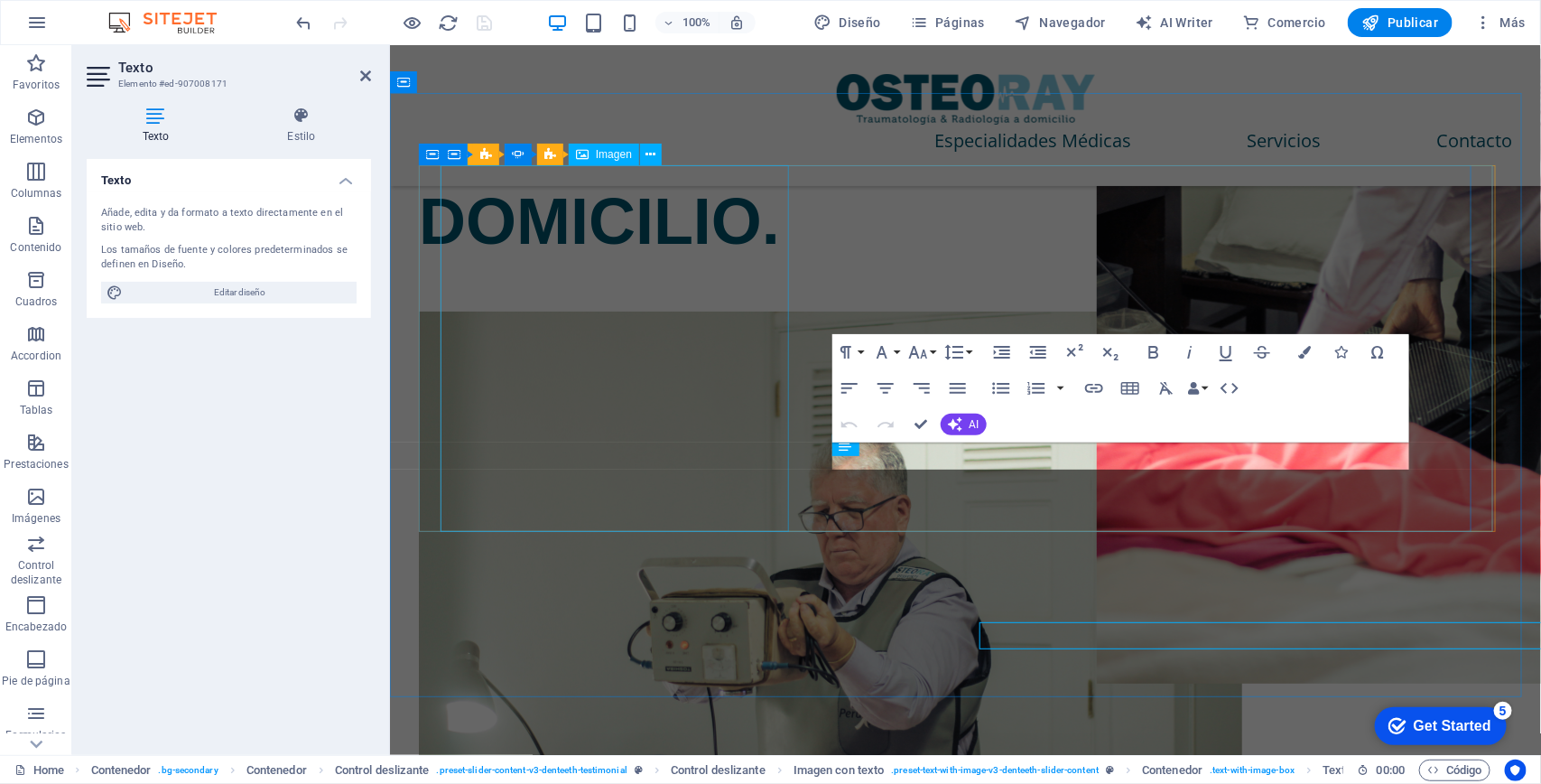
scroll to position [2918, 0]
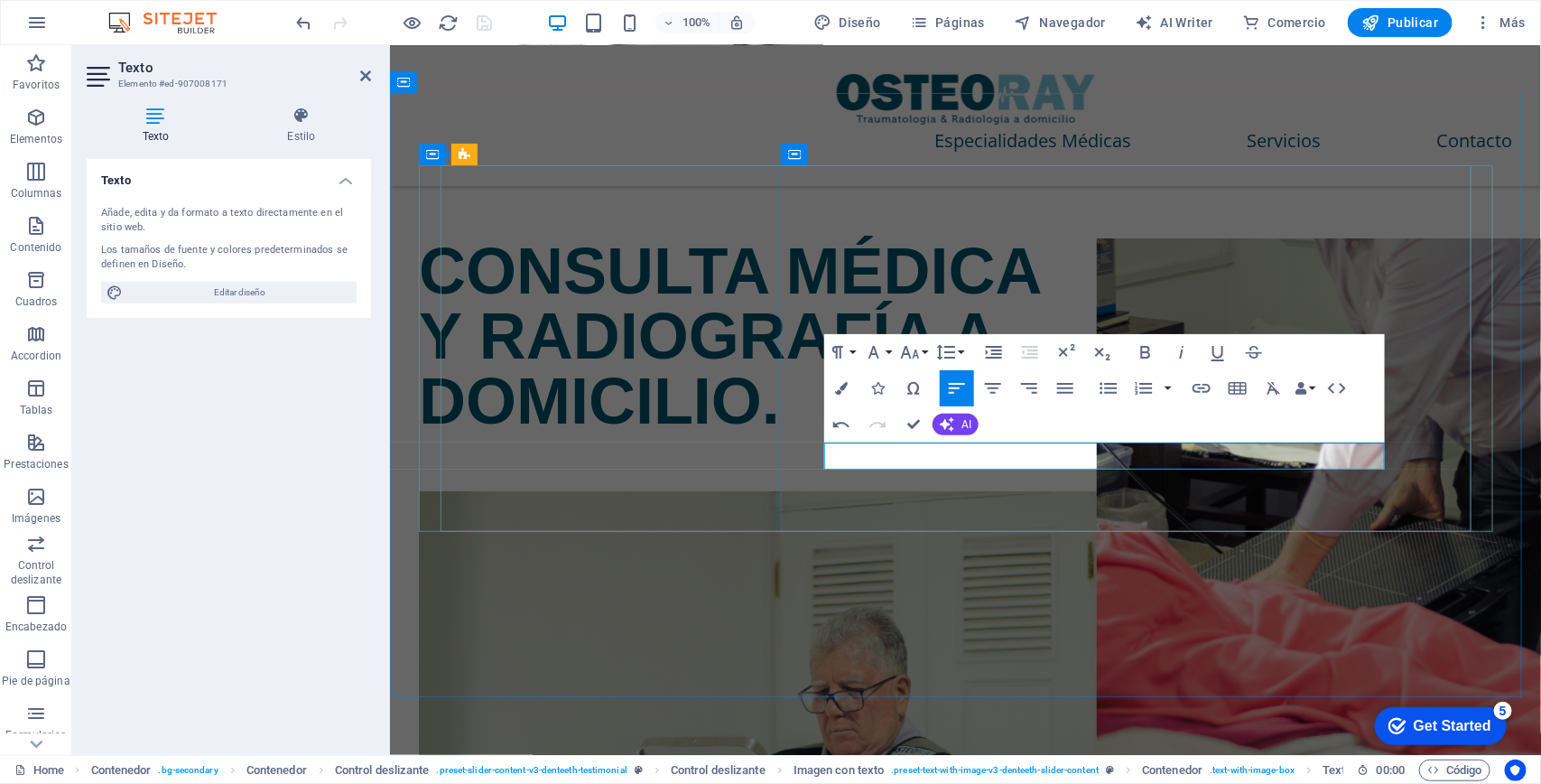
click at [839, 386] on icon "button" at bounding box center [841, 388] width 13 height 13
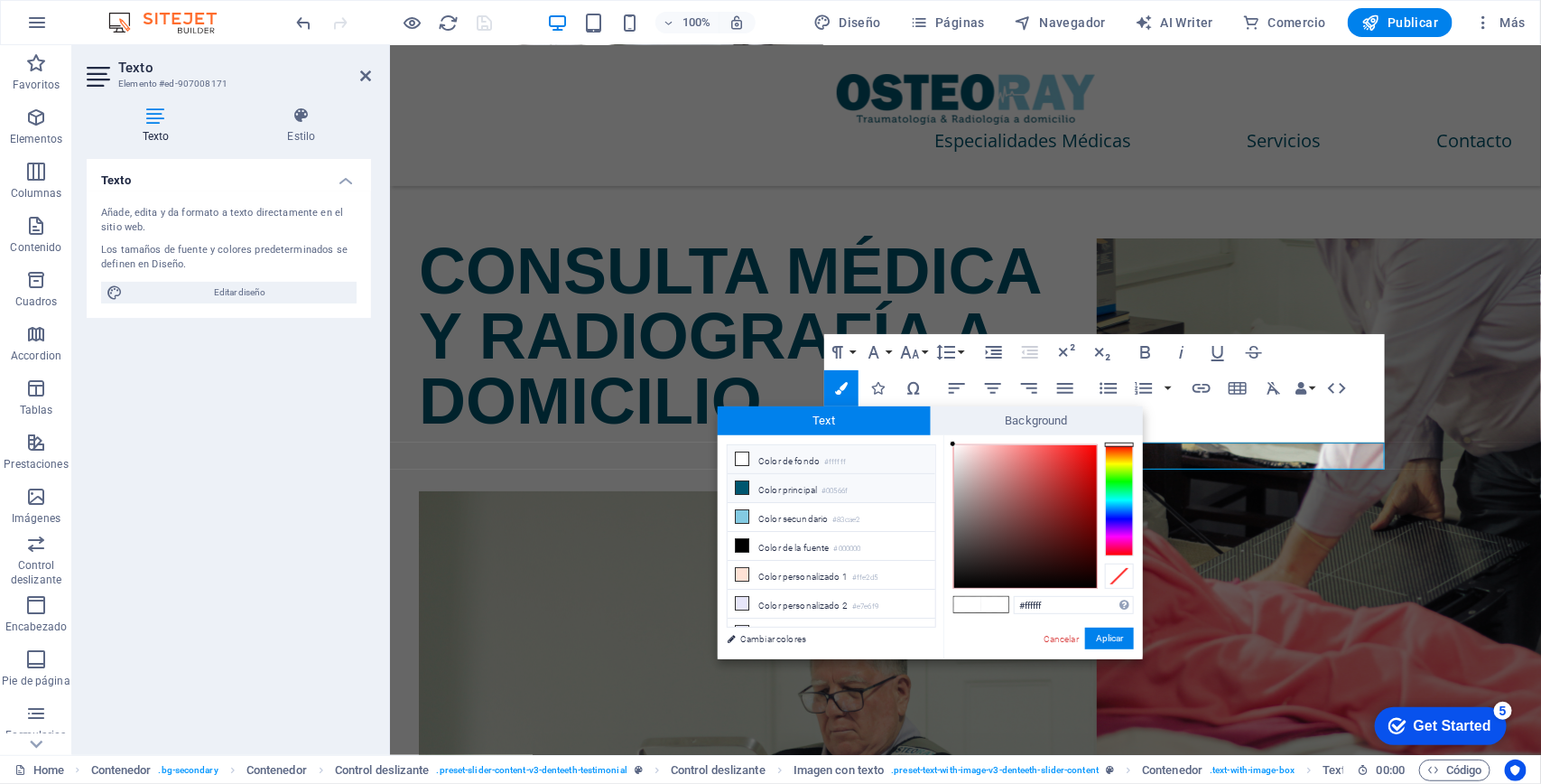
click at [750, 493] on li "Color principal #00566f" at bounding box center [831, 489] width 208 height 29
type input "#00566f"
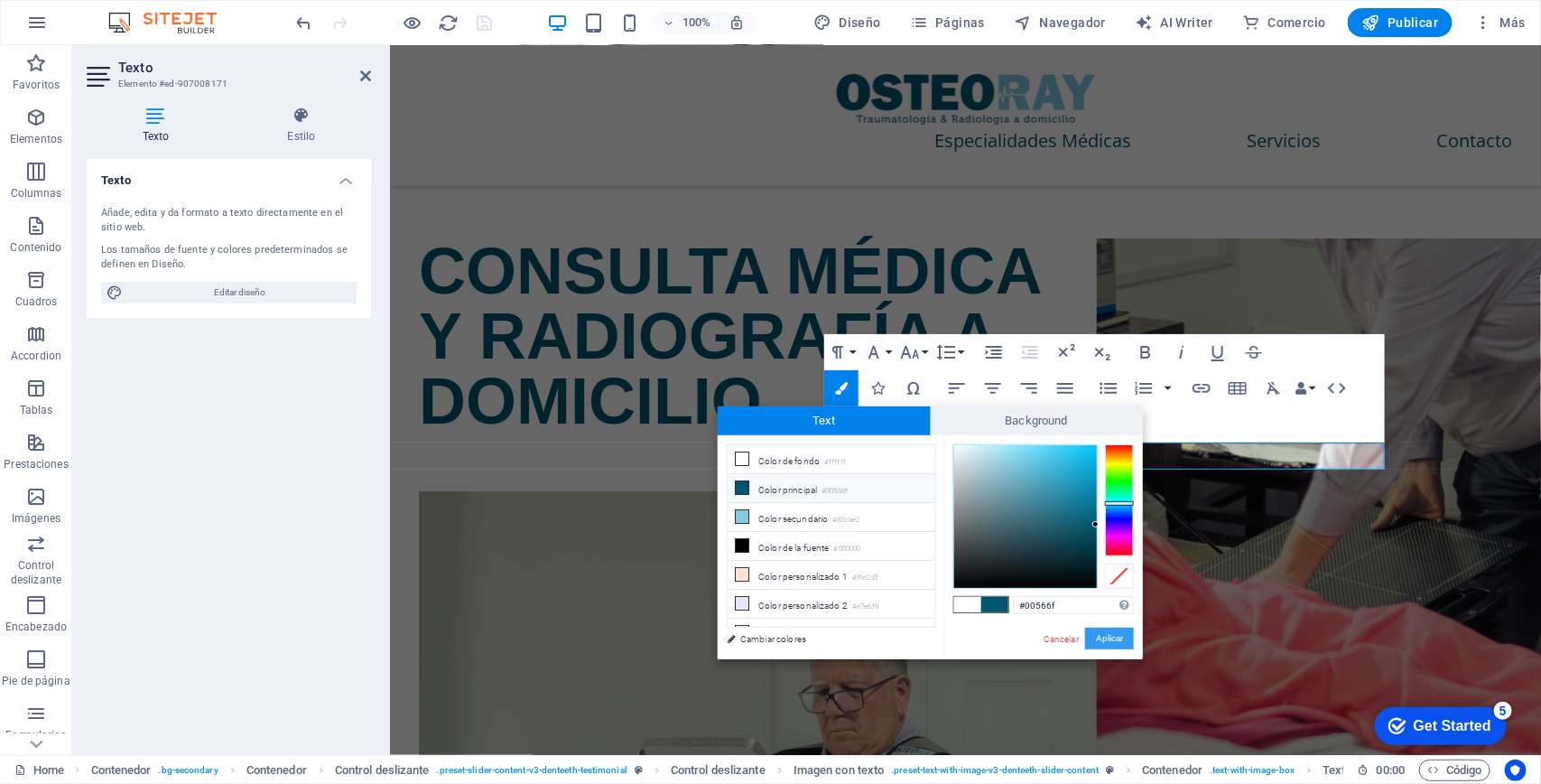
click at [1115, 639] on button "Aplicar" at bounding box center [1109, 638] width 48 height 21
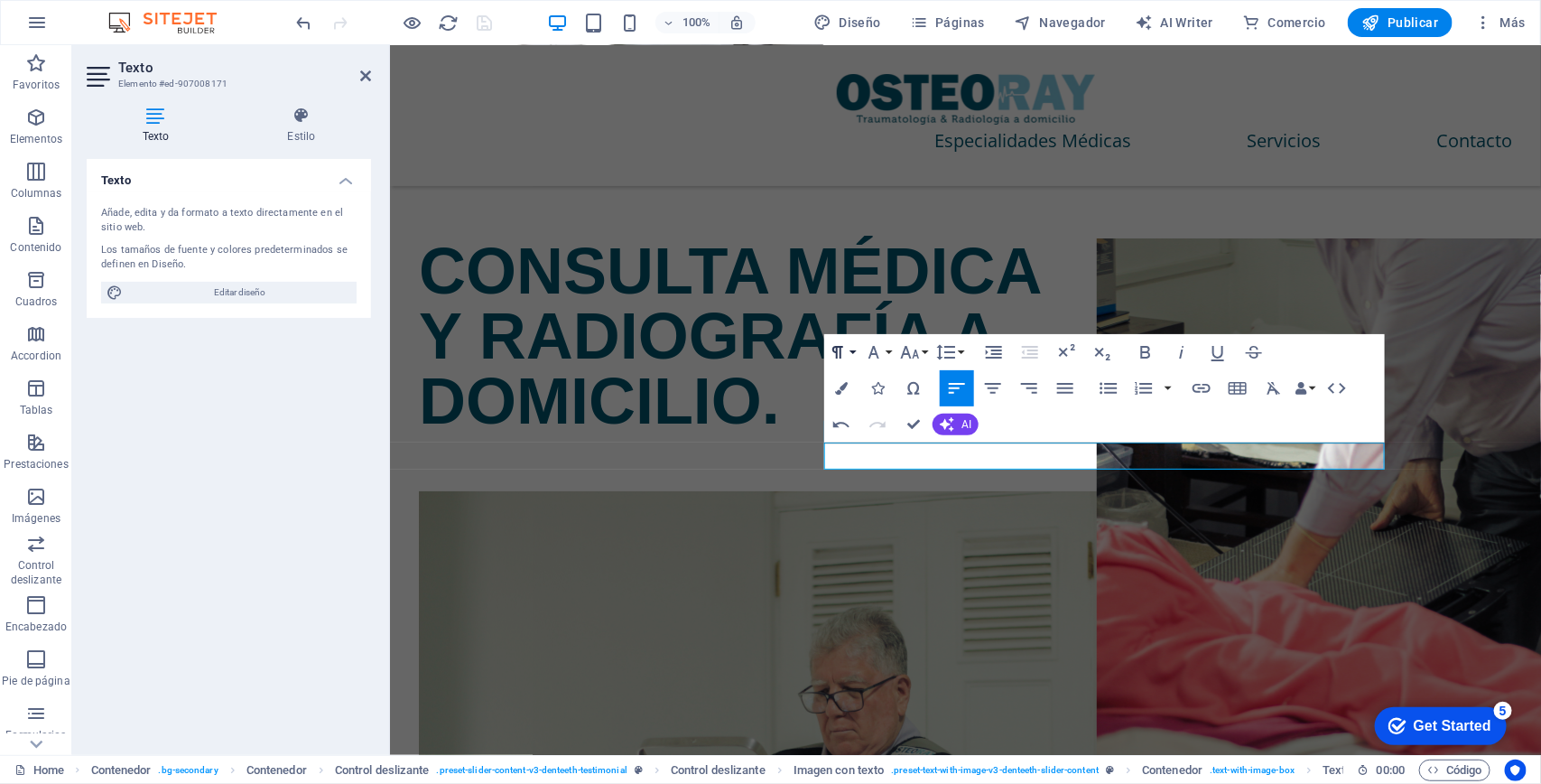
click at [847, 350] on icon "button" at bounding box center [837, 352] width 21 height 21
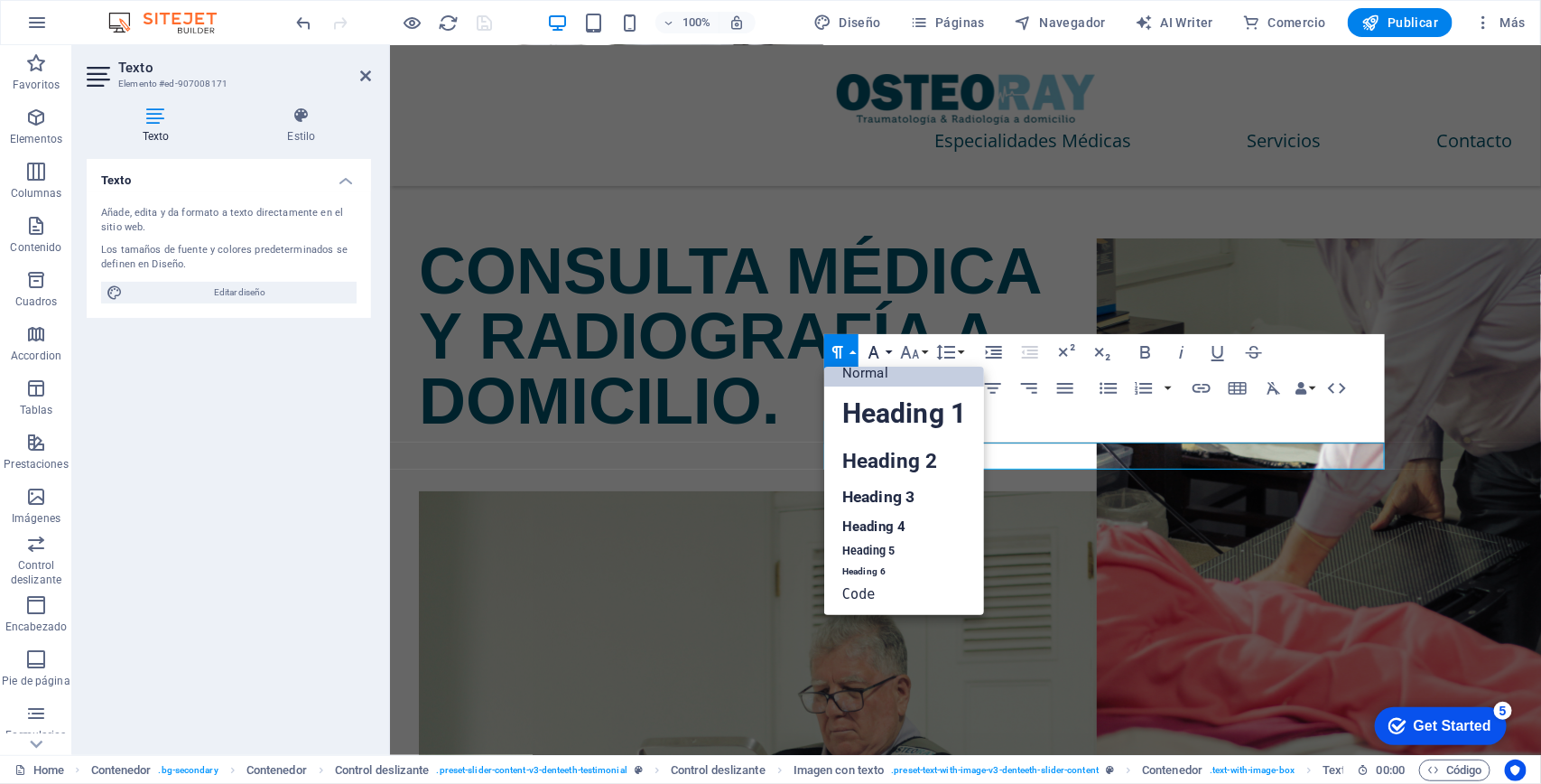
scroll to position [15, 0]
click at [876, 348] on icon "button" at bounding box center [874, 352] width 21 height 21
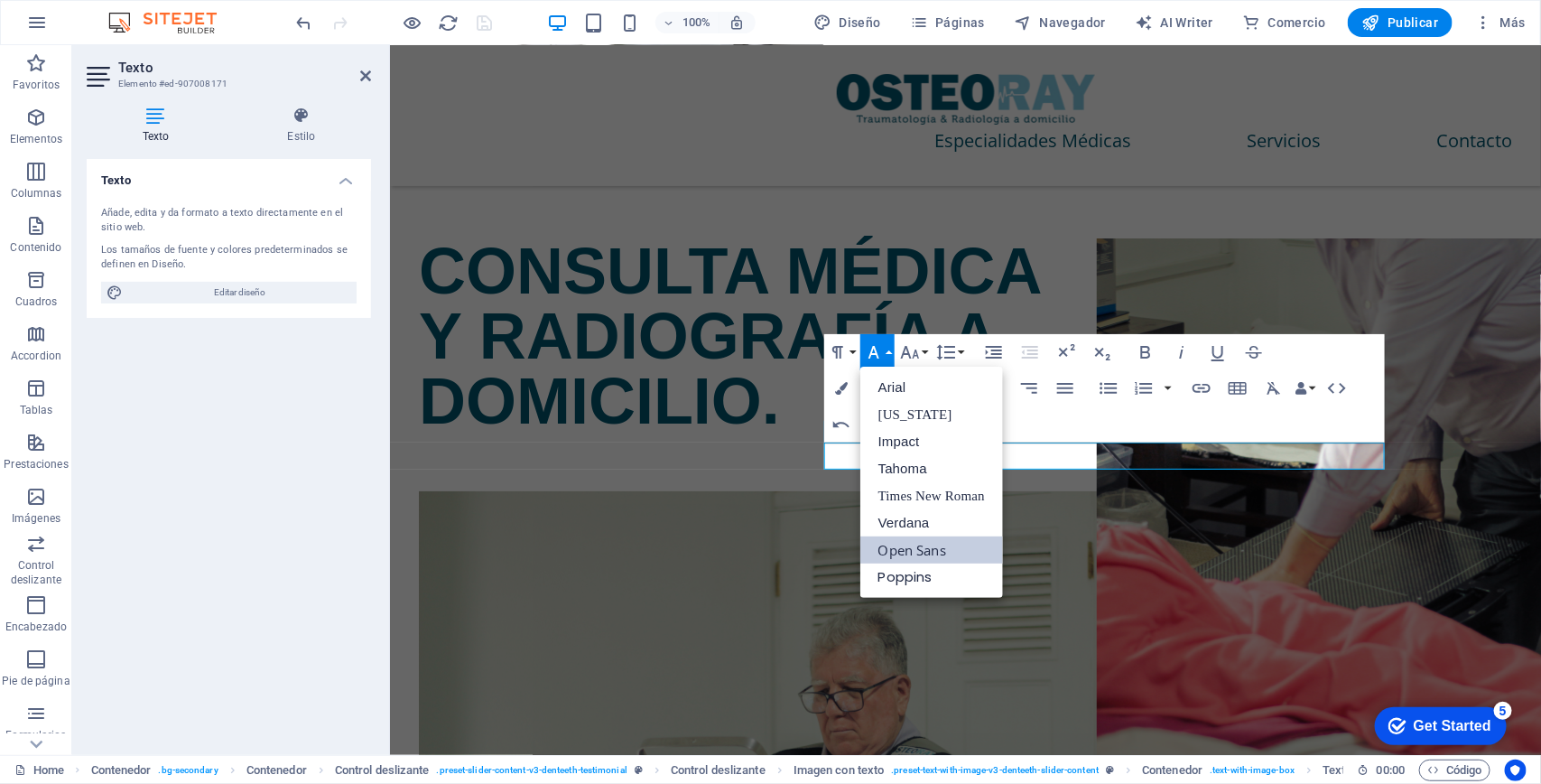
scroll to position [0, 0]
click at [922, 570] on link "Poppins" at bounding box center [931, 577] width 142 height 27
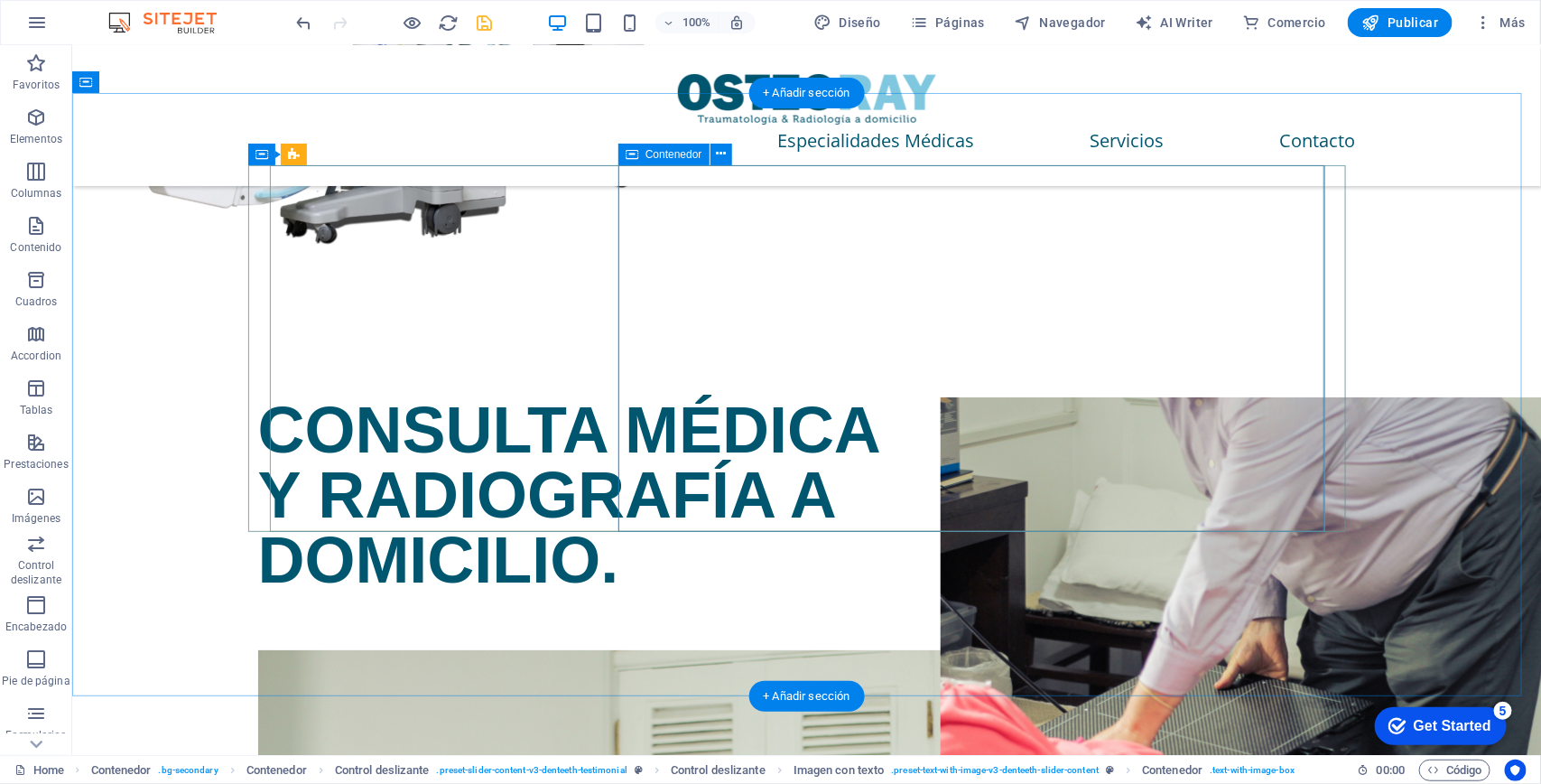
scroll to position [3097, 0]
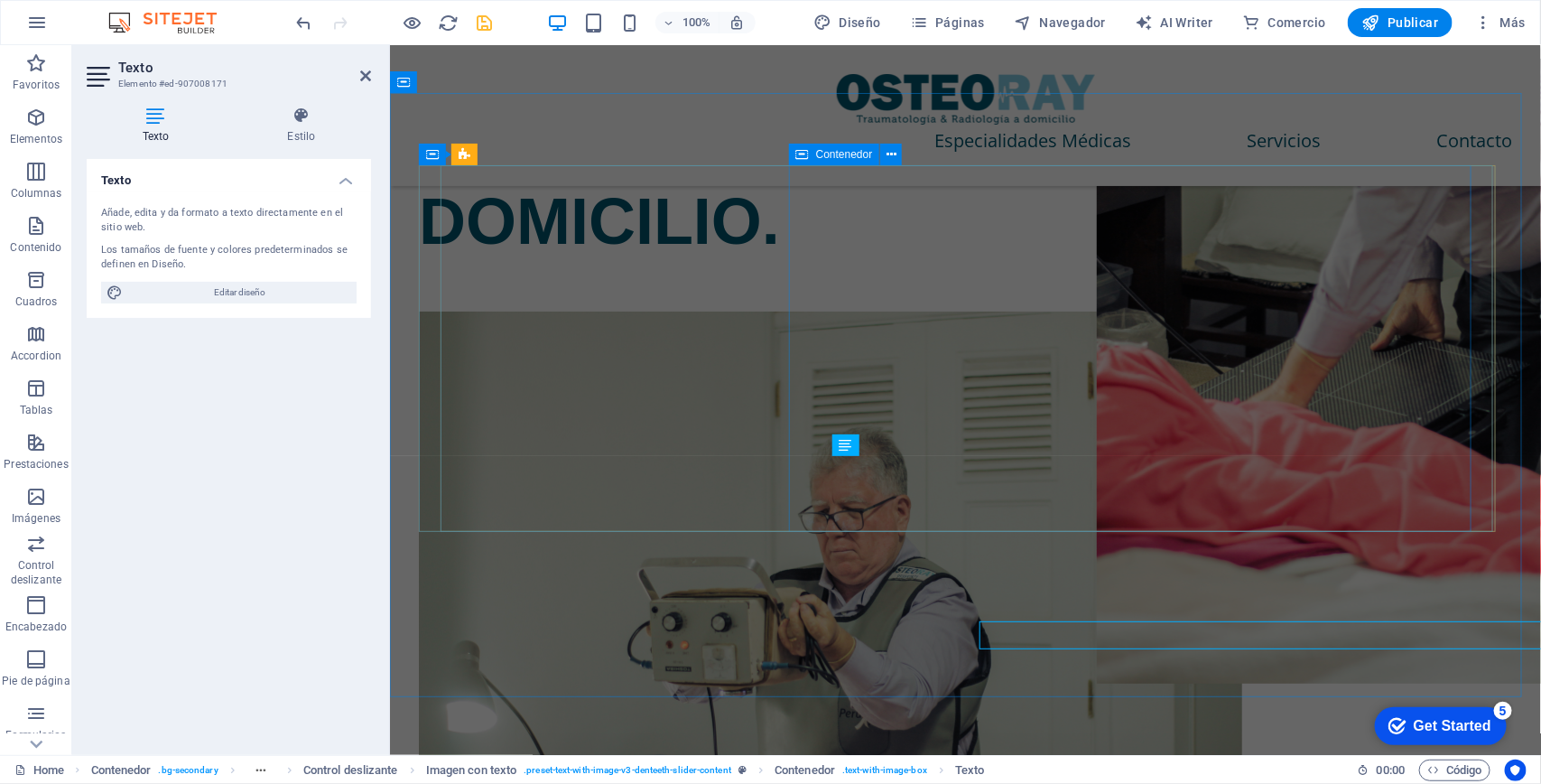
scroll to position [2918, 0]
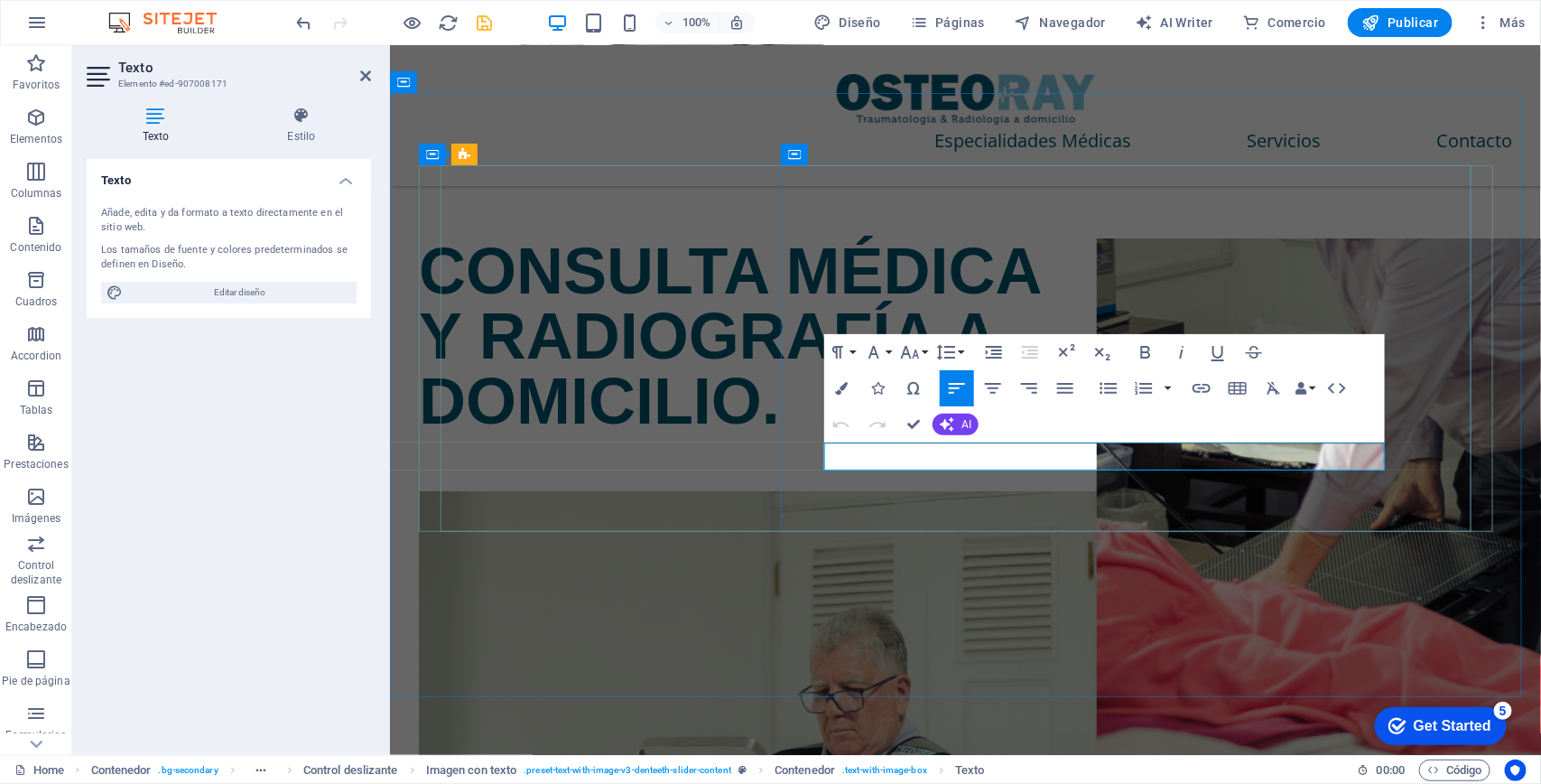
drag, startPoint x: 987, startPoint y: 452, endPoint x: 1078, endPoint y: 458, distance: 91.2
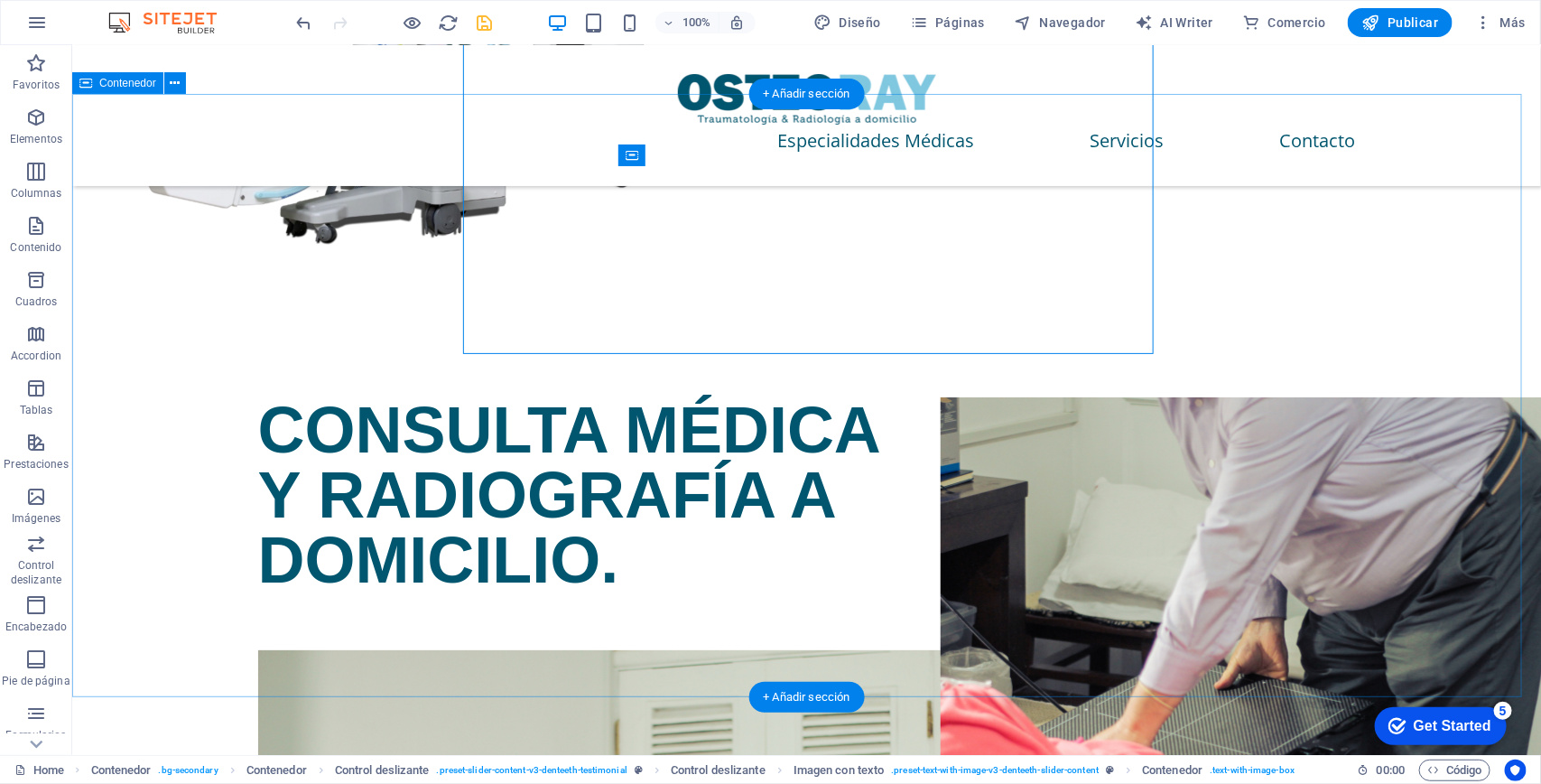
scroll to position [3096, 0]
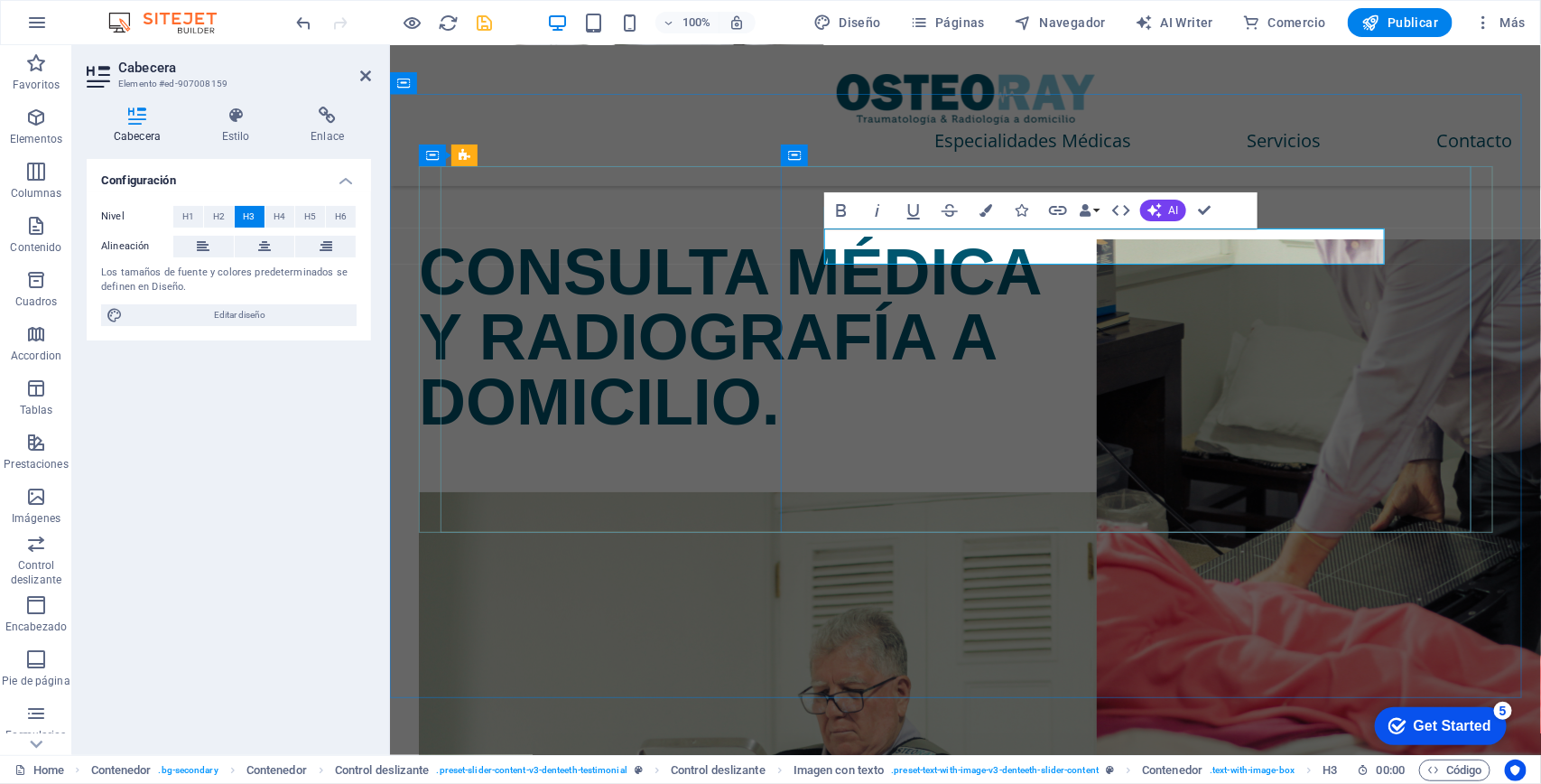
scroll to position [2899, 0]
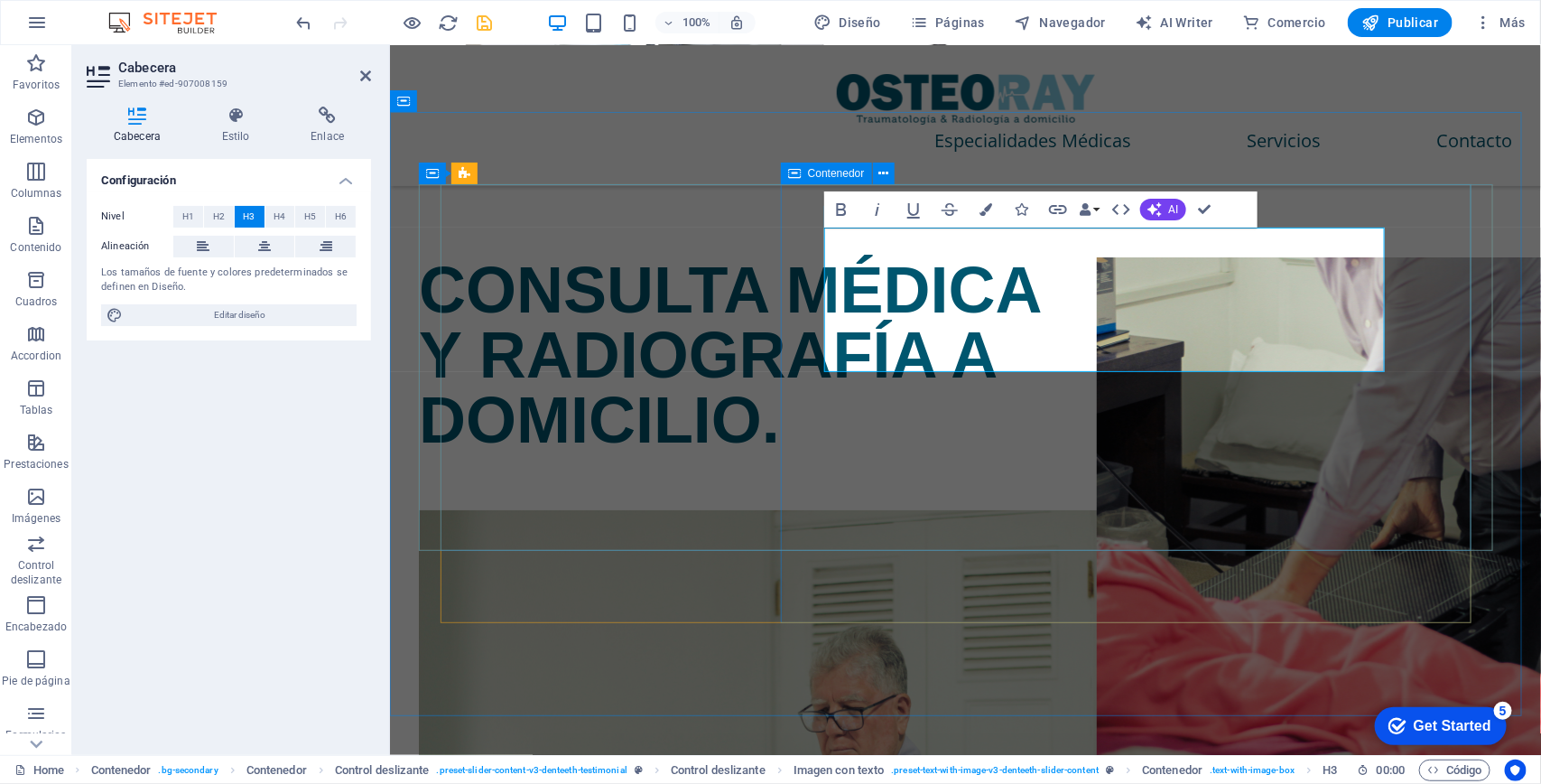
drag, startPoint x: 1040, startPoint y: 353, endPoint x: 881, endPoint y: 239, distance: 195.6
click at [868, 204] on icon "button" at bounding box center [877, 209] width 21 height 21
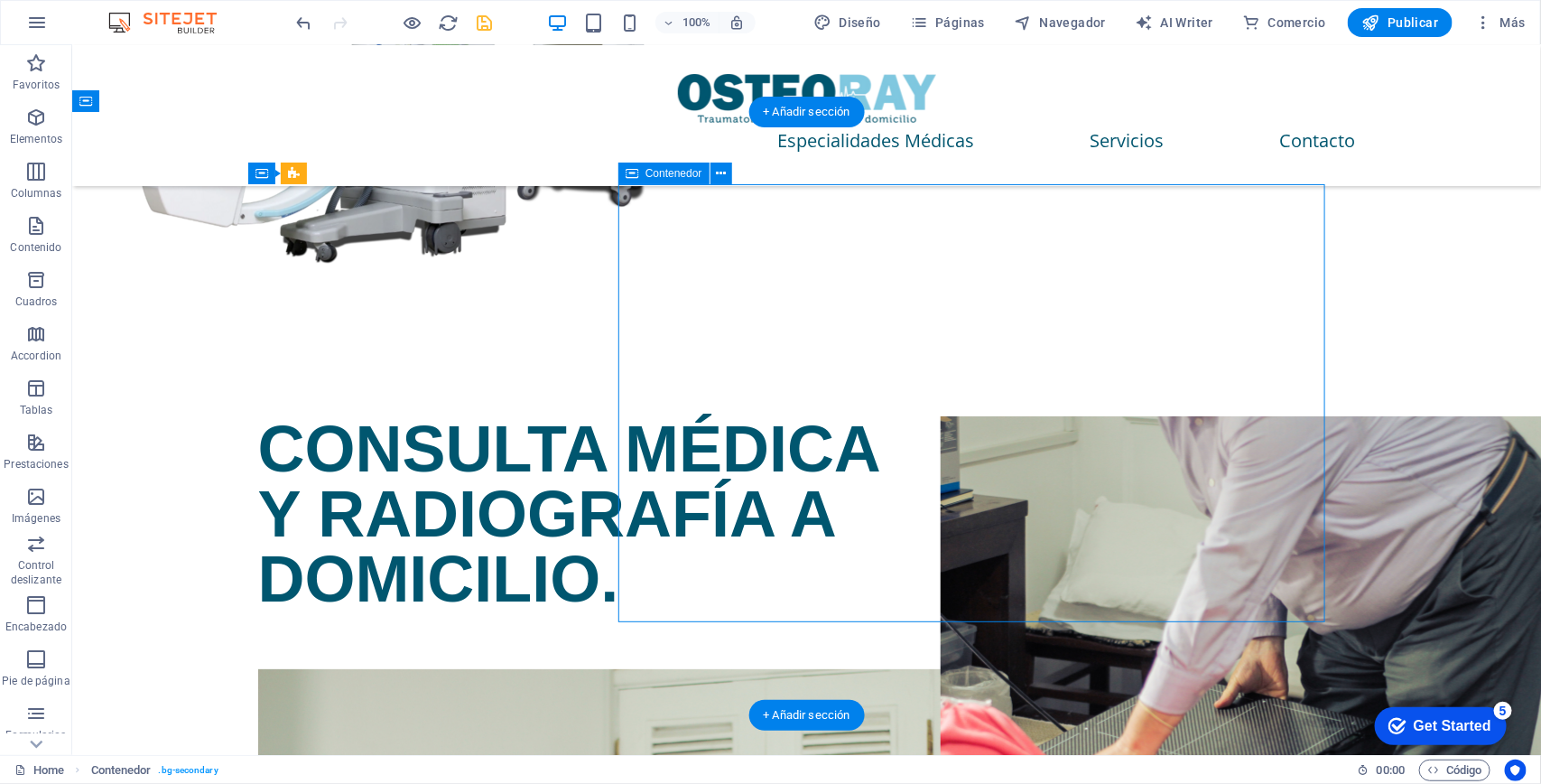
scroll to position [3079, 0]
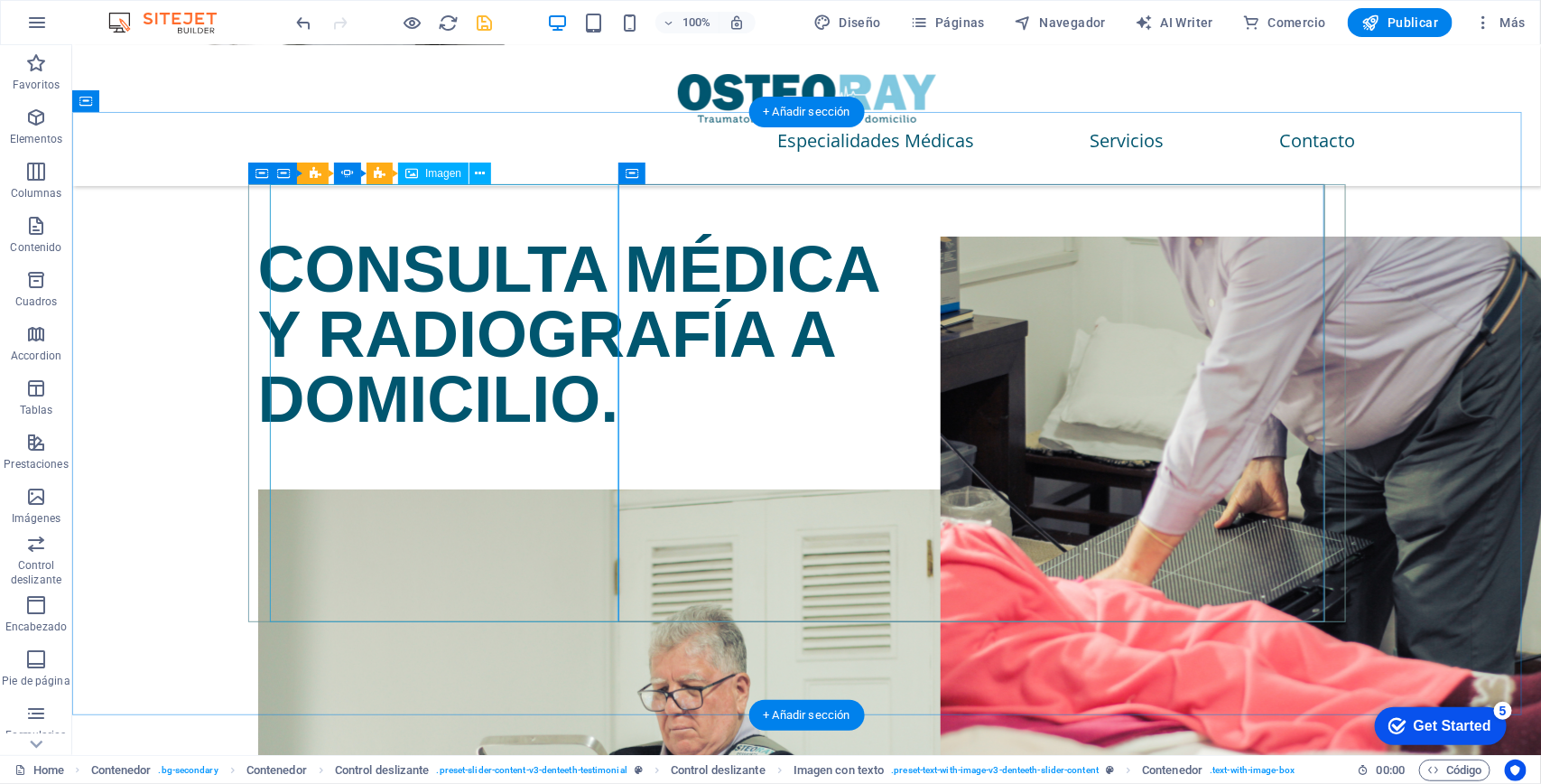
select select "px"
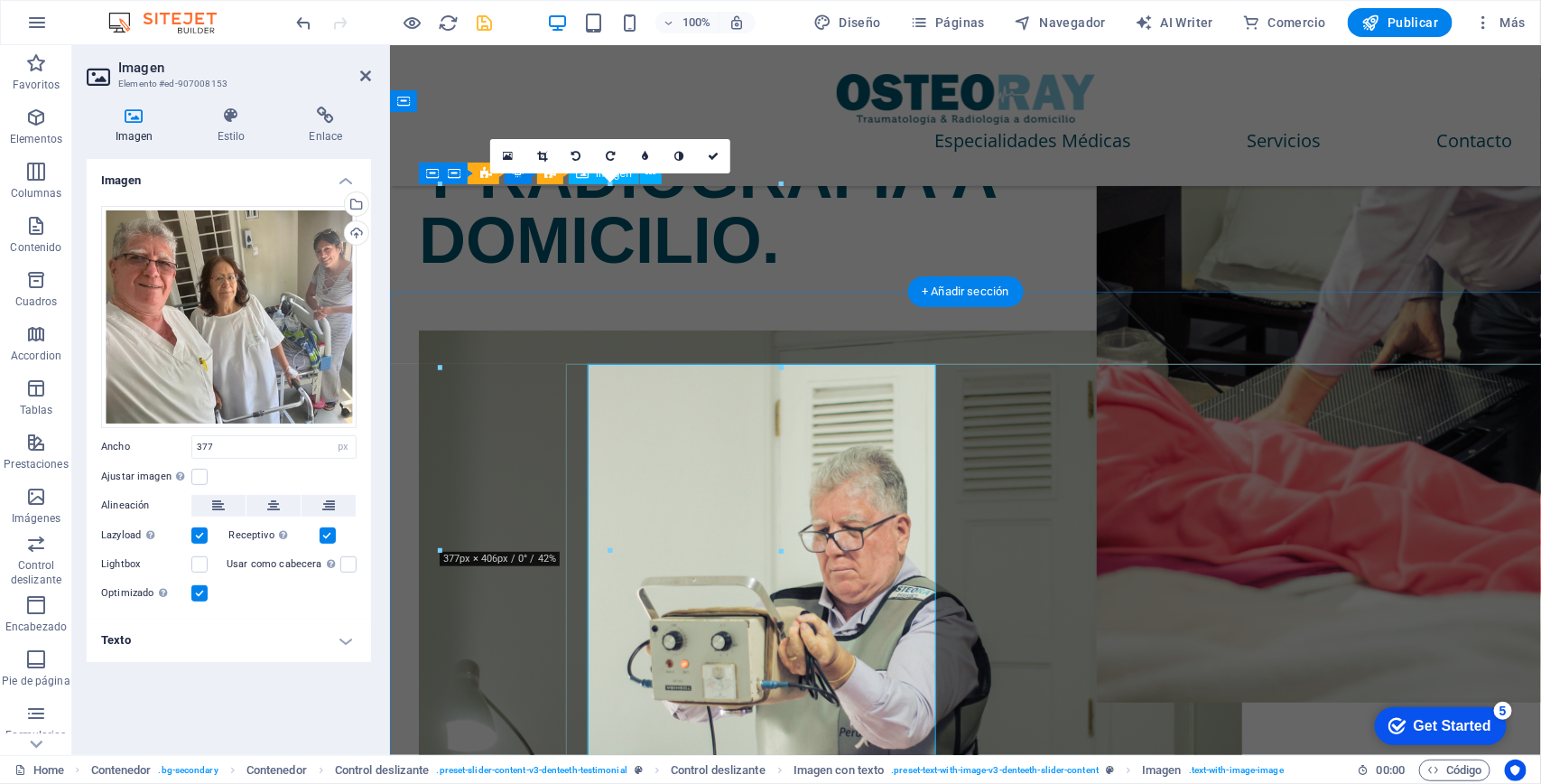
scroll to position [2899, 0]
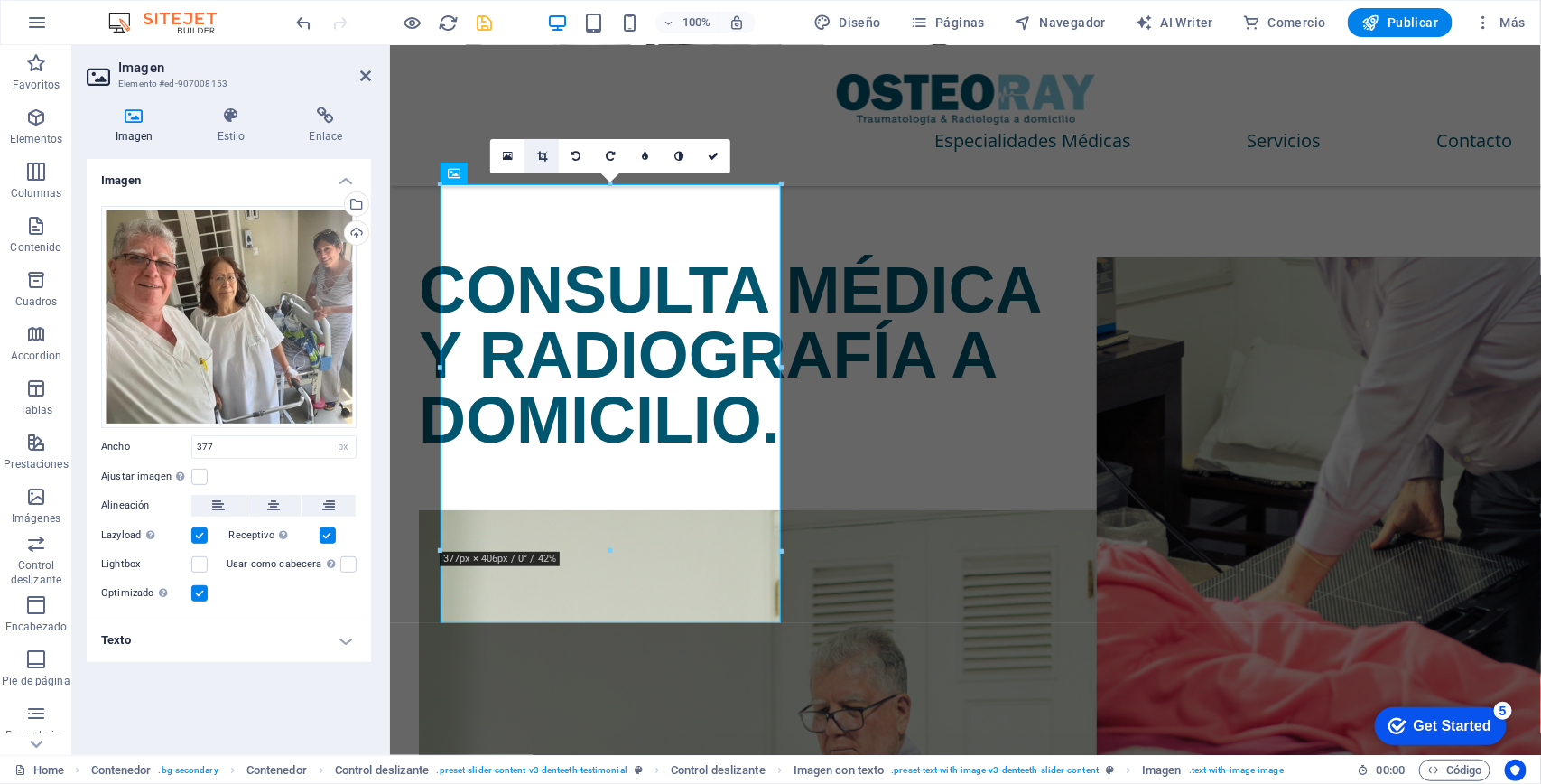
click at [537, 151] on icon at bounding box center [542, 156] width 10 height 11
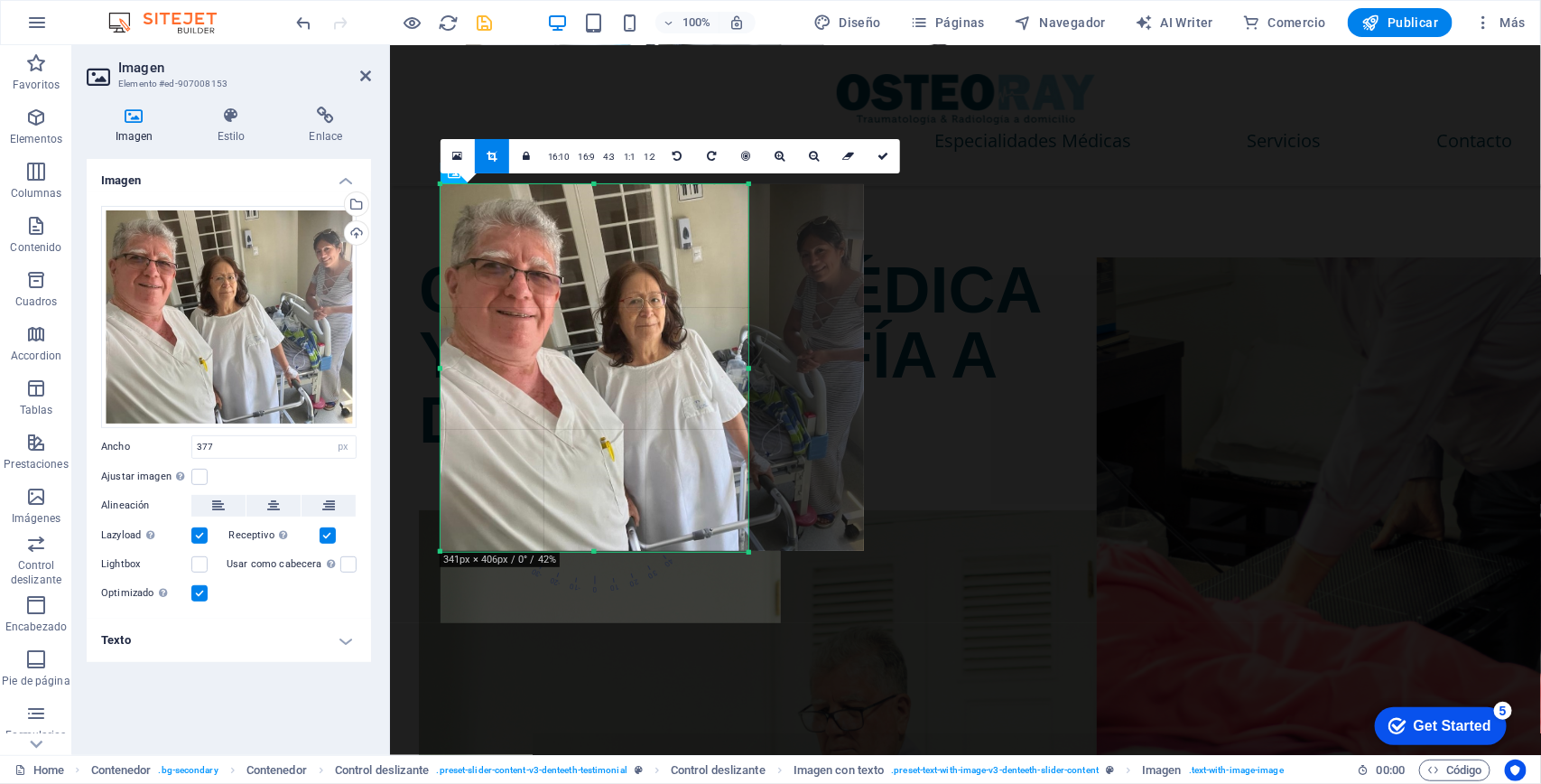
drag, startPoint x: 782, startPoint y: 364, endPoint x: 749, endPoint y: 379, distance: 36.2
click at [749, 379] on div at bounding box center [748, 367] width 7 height 367
click at [889, 158] on icon at bounding box center [883, 156] width 11 height 11
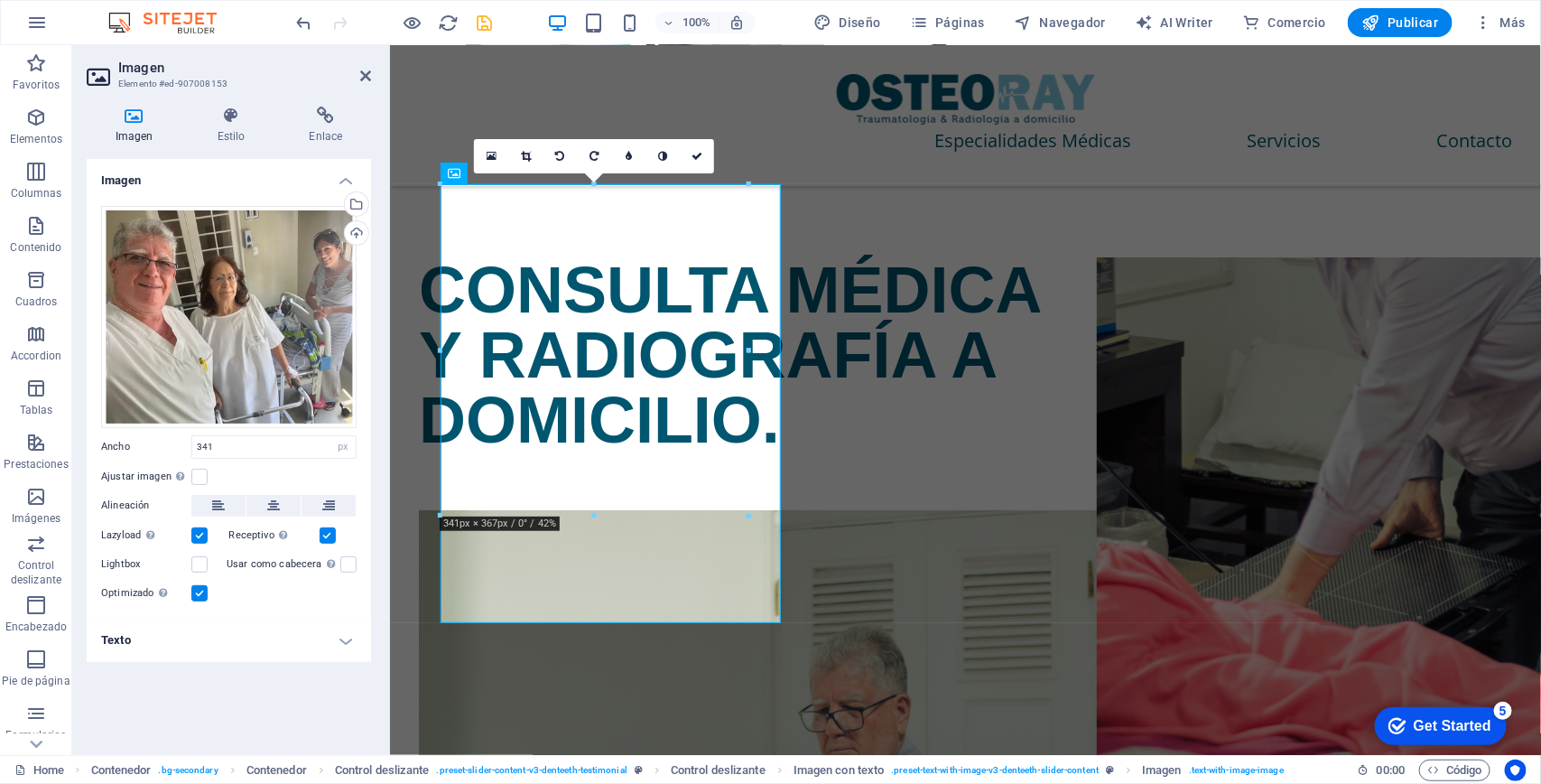
click at [749, 515] on div at bounding box center [749, 516] width 11 height 11
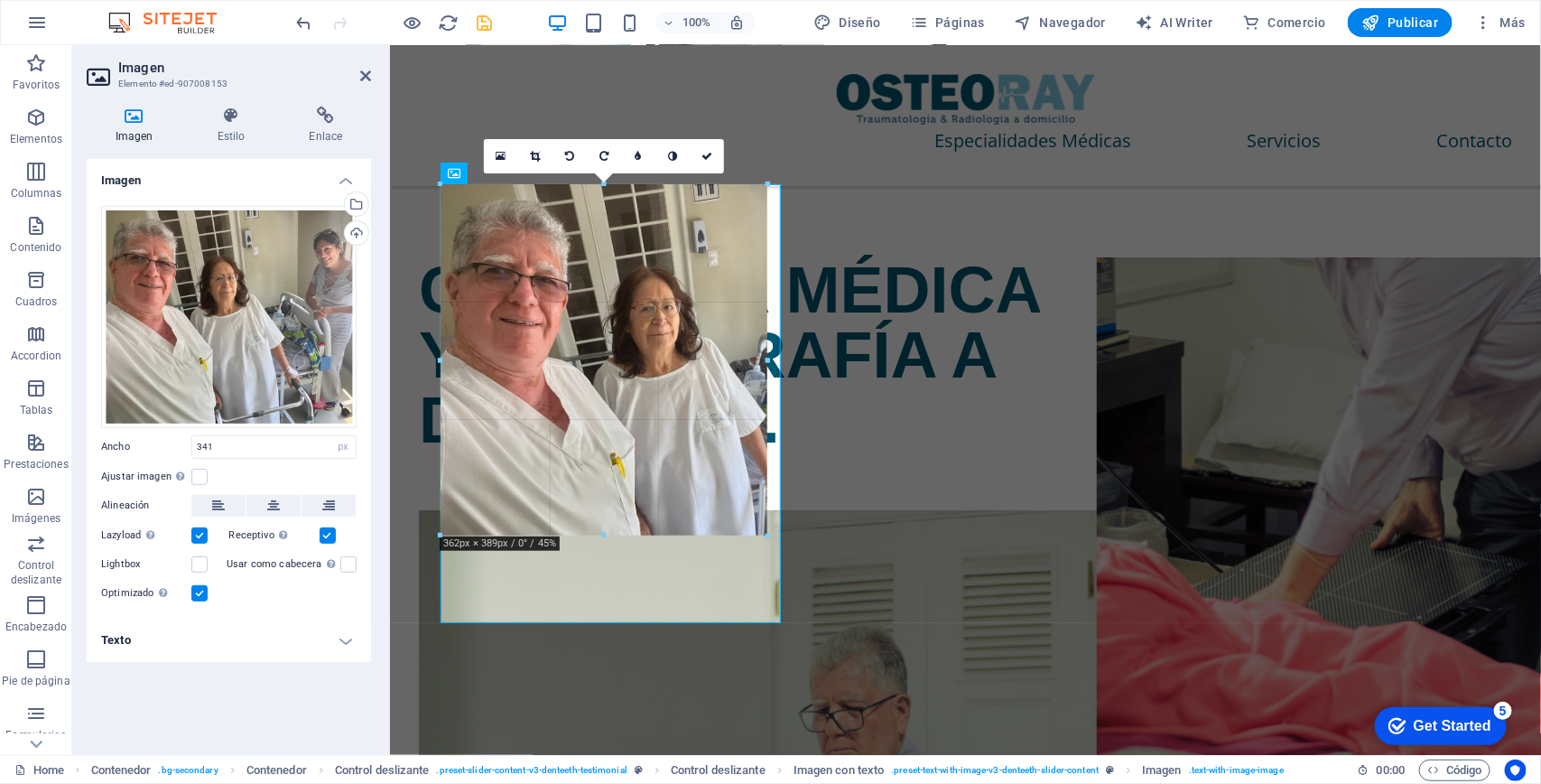
drag, startPoint x: 751, startPoint y: 516, endPoint x: 769, endPoint y: 533, distance: 24.8
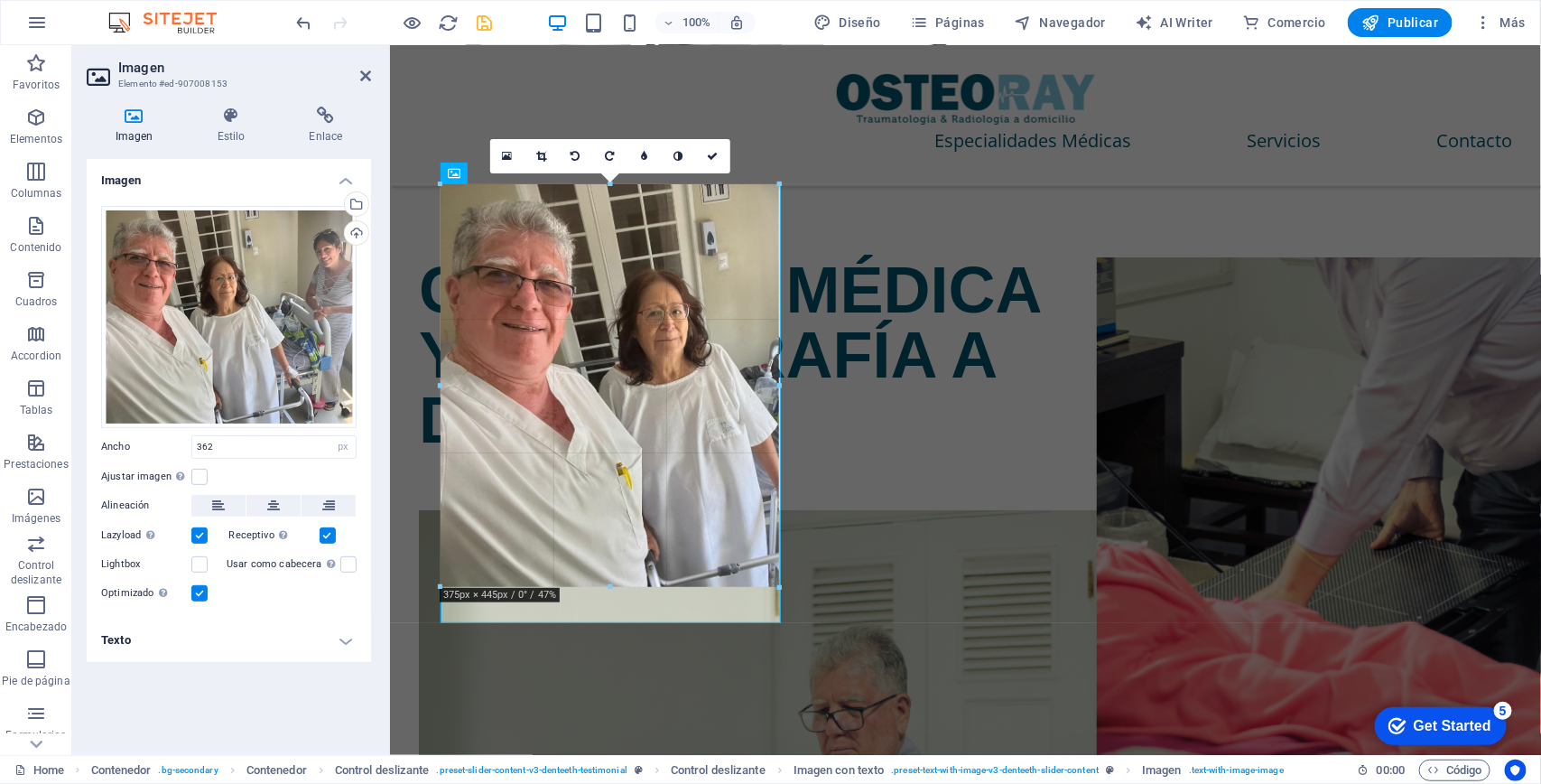
drag, startPoint x: 766, startPoint y: 574, endPoint x: 777, endPoint y: 583, distance: 14.2
drag, startPoint x: 624, startPoint y: 591, endPoint x: 643, endPoint y: 612, distance: 28.3
type input "377"
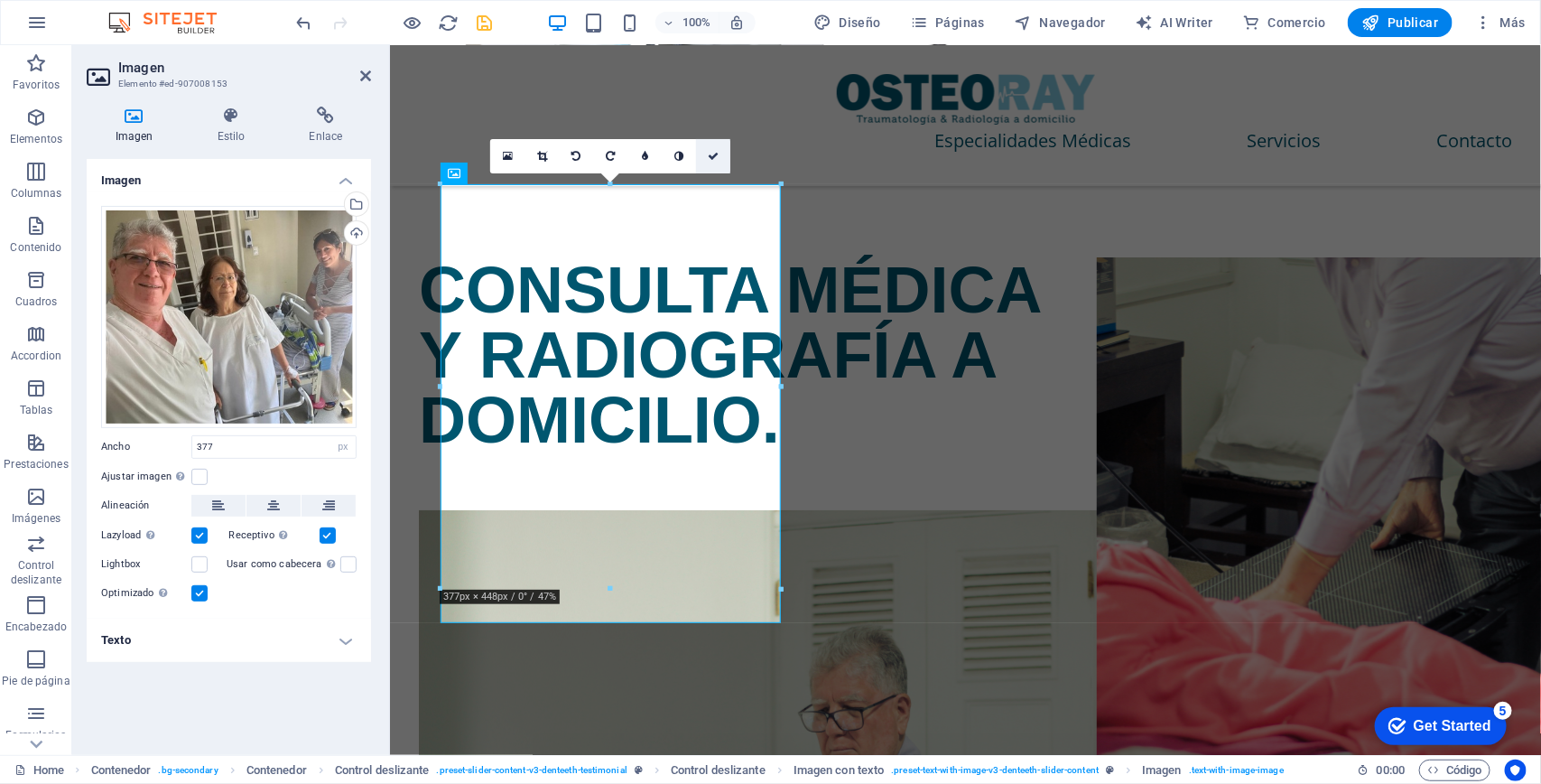
click at [714, 152] on icon at bounding box center [712, 156] width 11 height 11
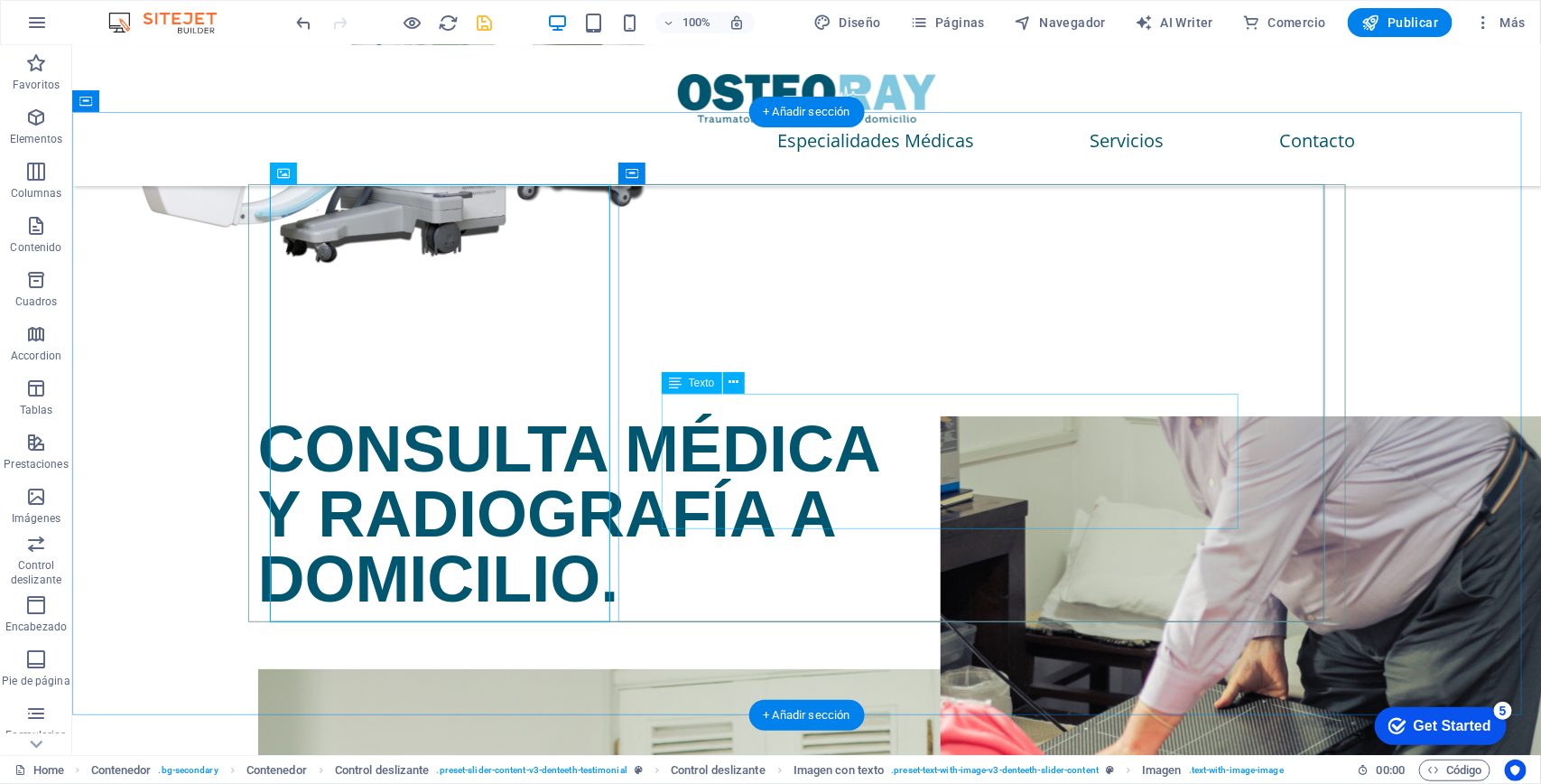
scroll to position [3079, 0]
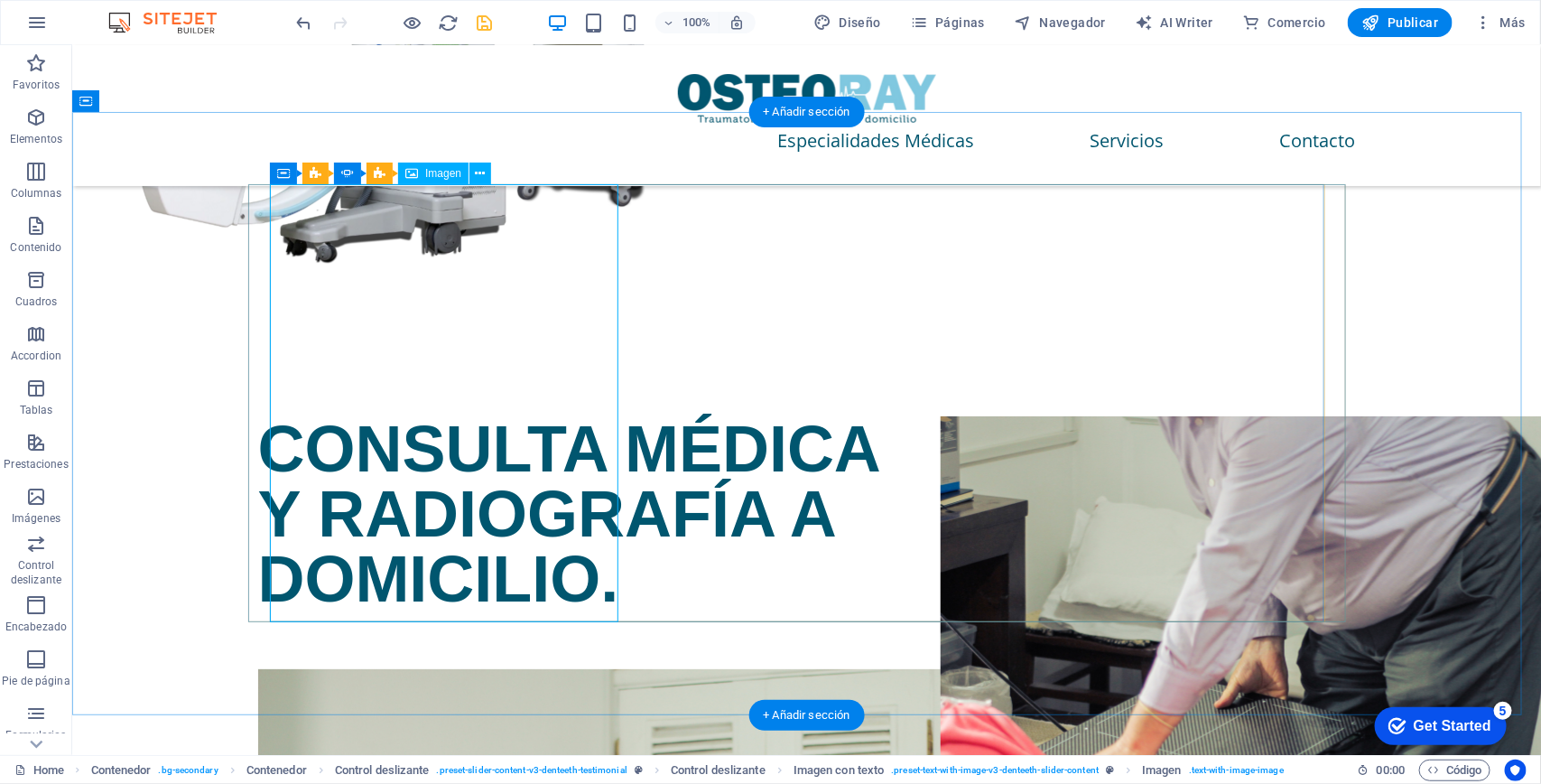
select select "px"
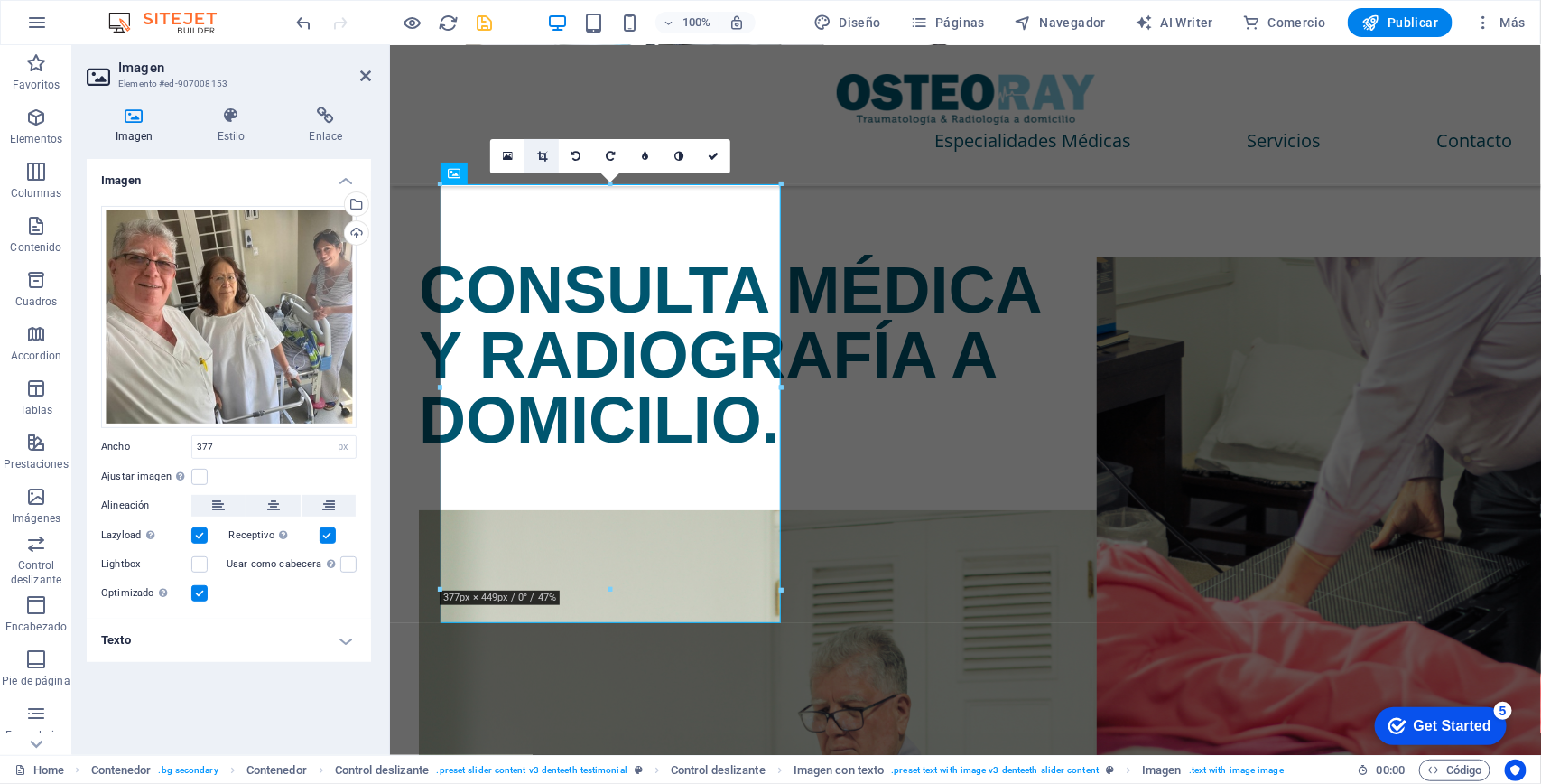
click at [539, 158] on icon at bounding box center [542, 156] width 10 height 11
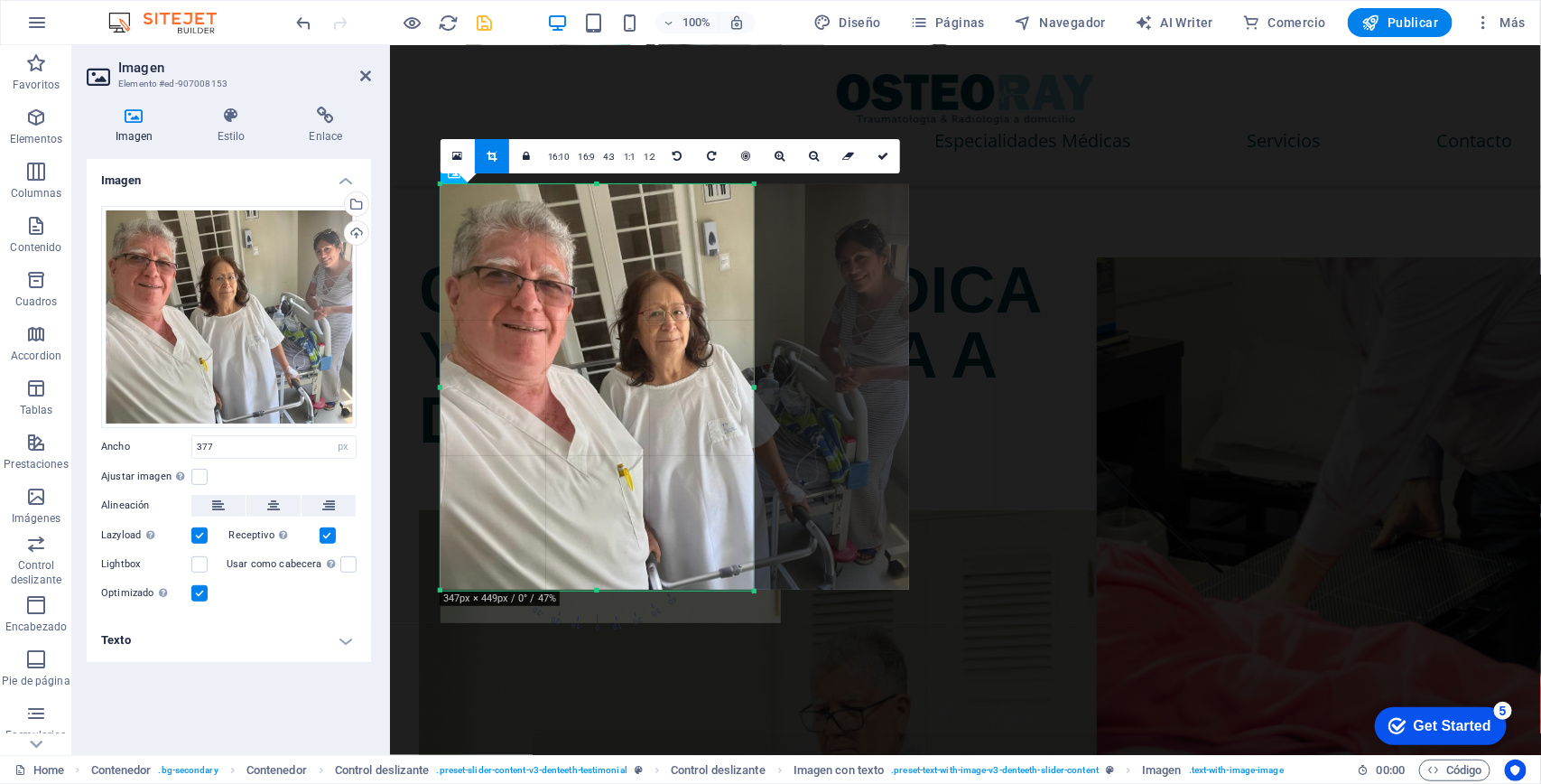
drag, startPoint x: 782, startPoint y: 382, endPoint x: 755, endPoint y: 373, distance: 28.5
click at [755, 373] on div at bounding box center [754, 386] width 7 height 406
click at [882, 154] on icon at bounding box center [883, 156] width 11 height 11
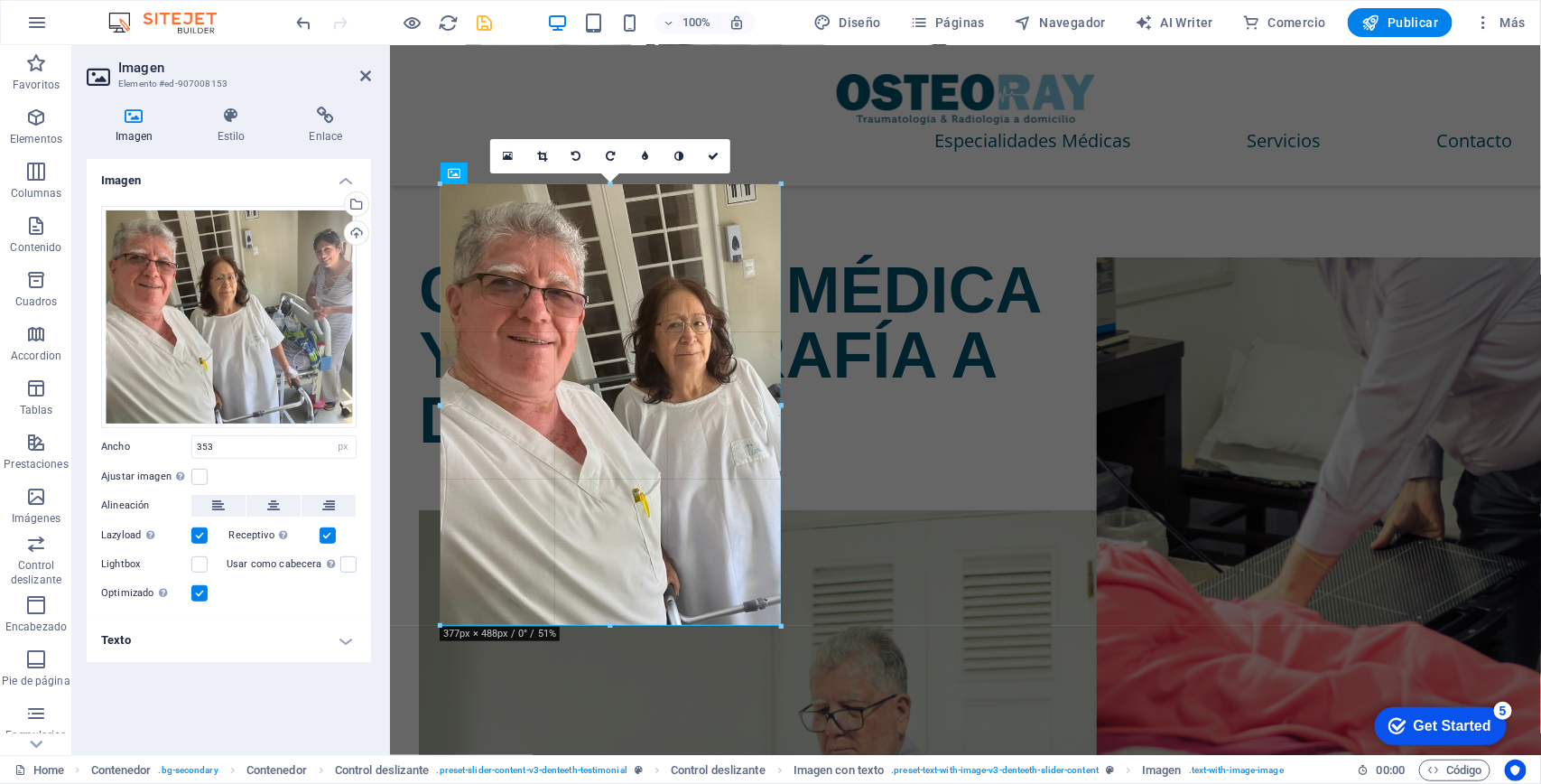
drag, startPoint x: 756, startPoint y: 597, endPoint x: 509, endPoint y: 562, distance: 249.5
type input "377"
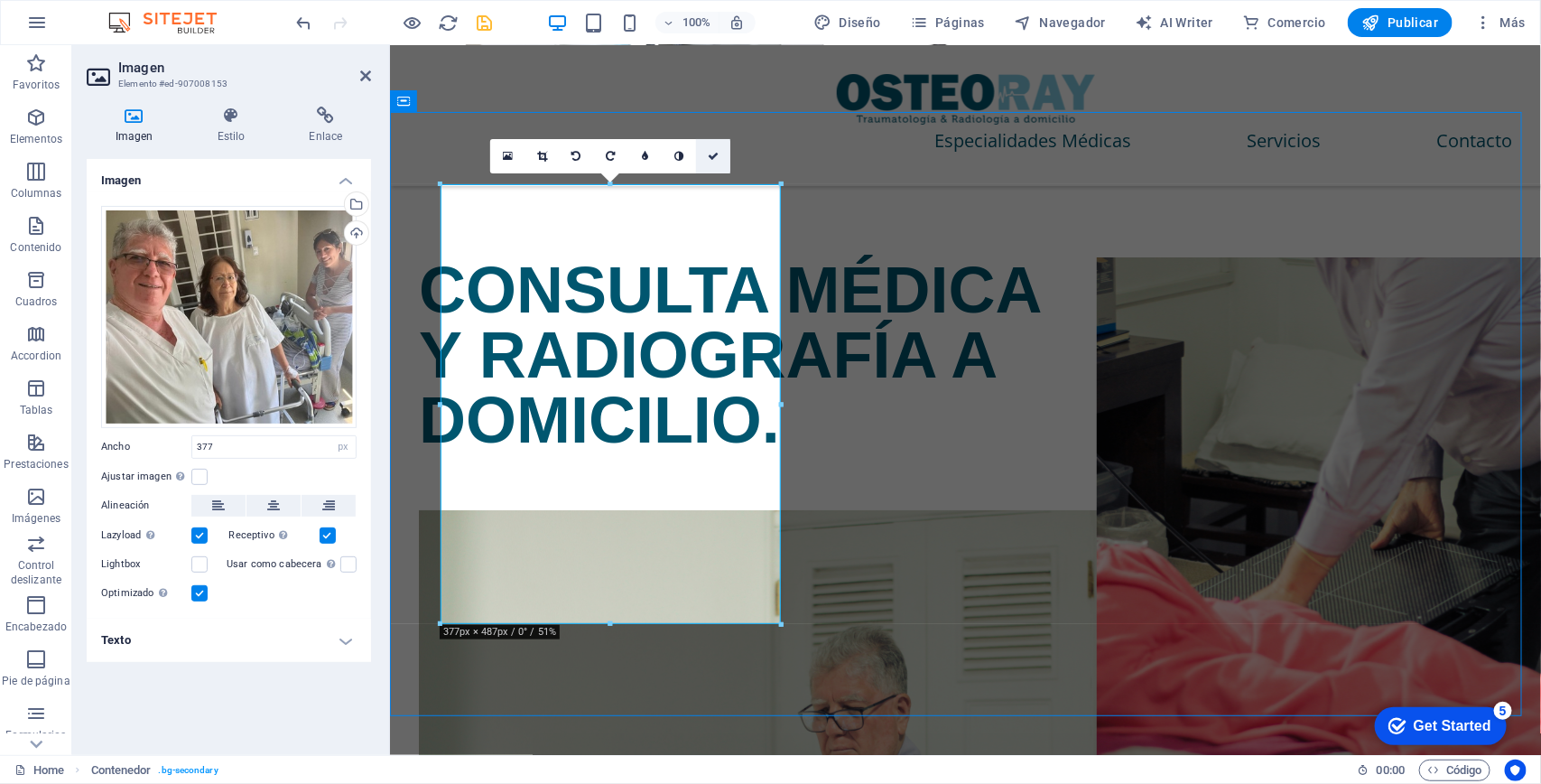
scroll to position [3079, 0]
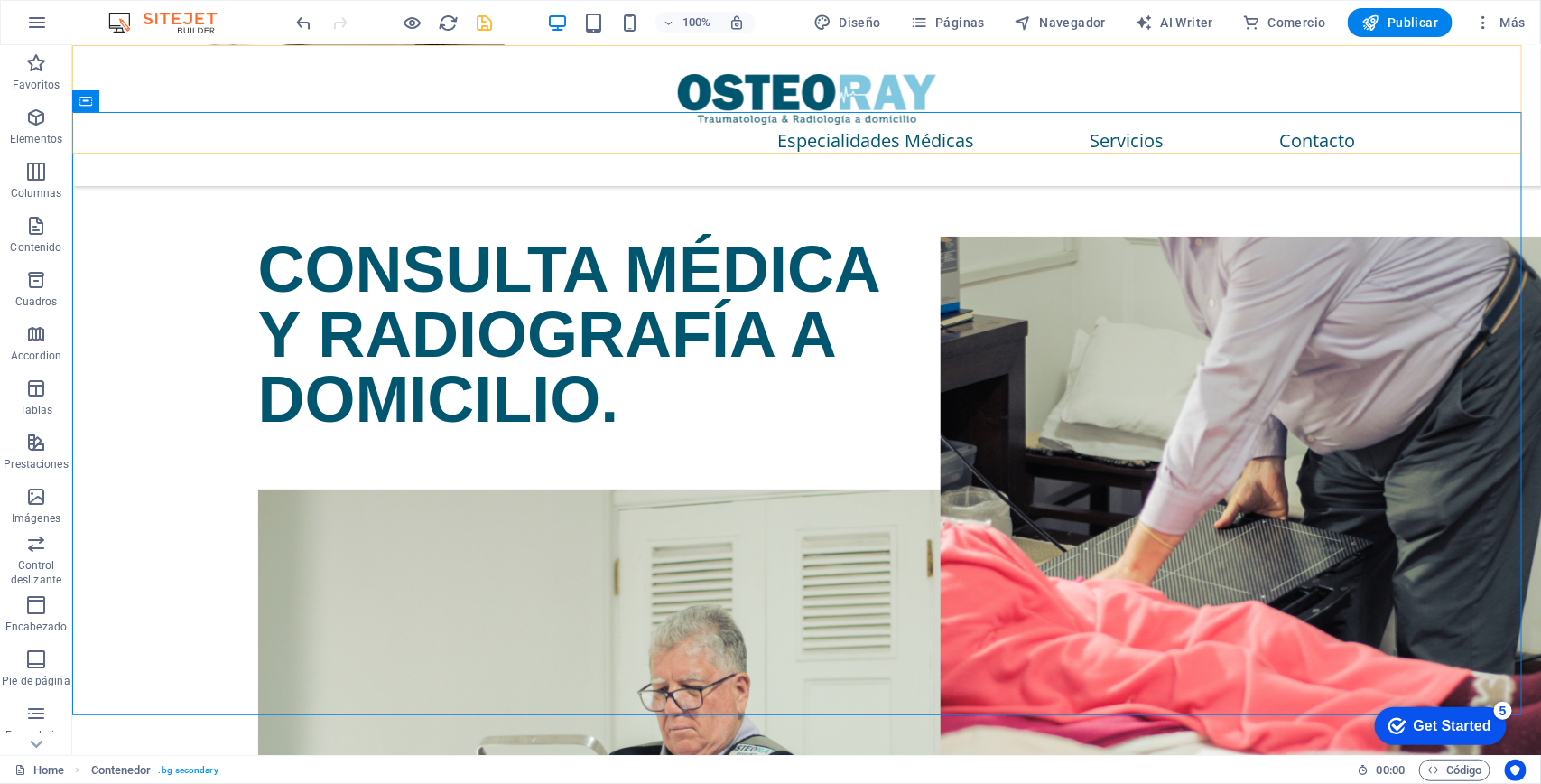
click at [705, 150] on div "Especialidades Médicas Servicios Contacto" at bounding box center [806, 115] width 1469 height 141
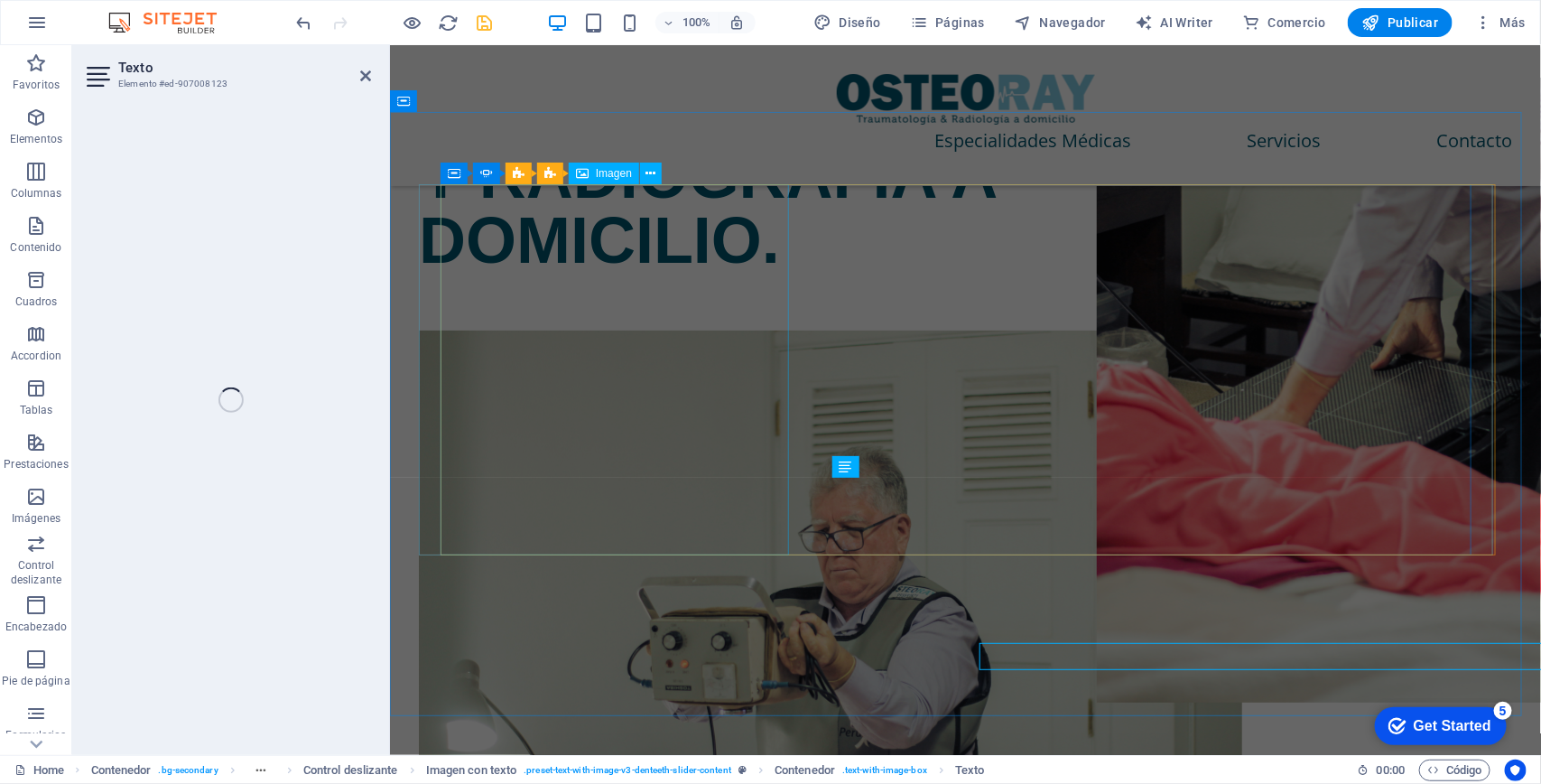
scroll to position [2899, 0]
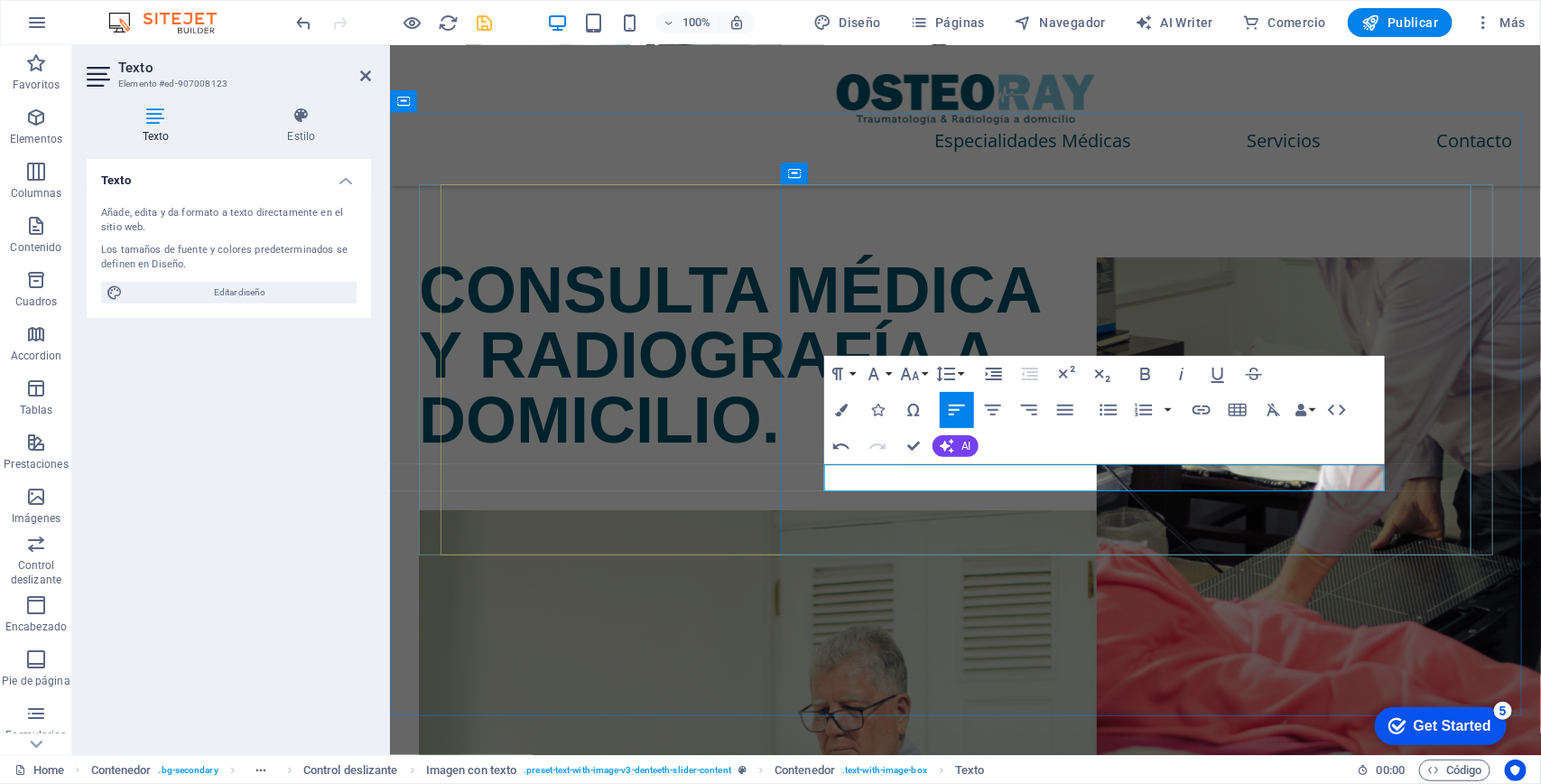
click at [836, 410] on icon "button" at bounding box center [841, 409] width 13 height 13
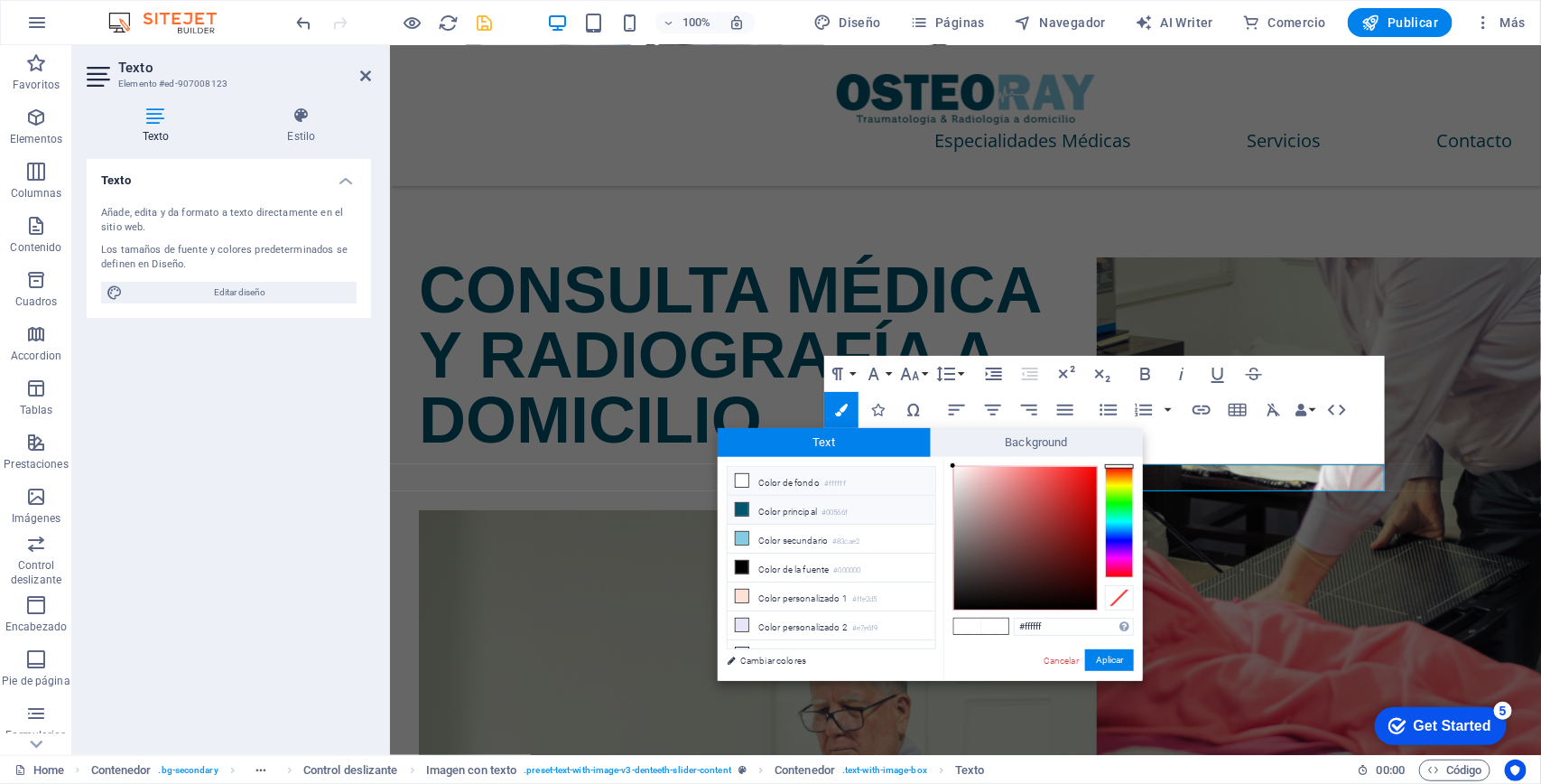
click at [781, 505] on li "Color principal #00566f" at bounding box center [831, 510] width 208 height 29
type input "#00566f"
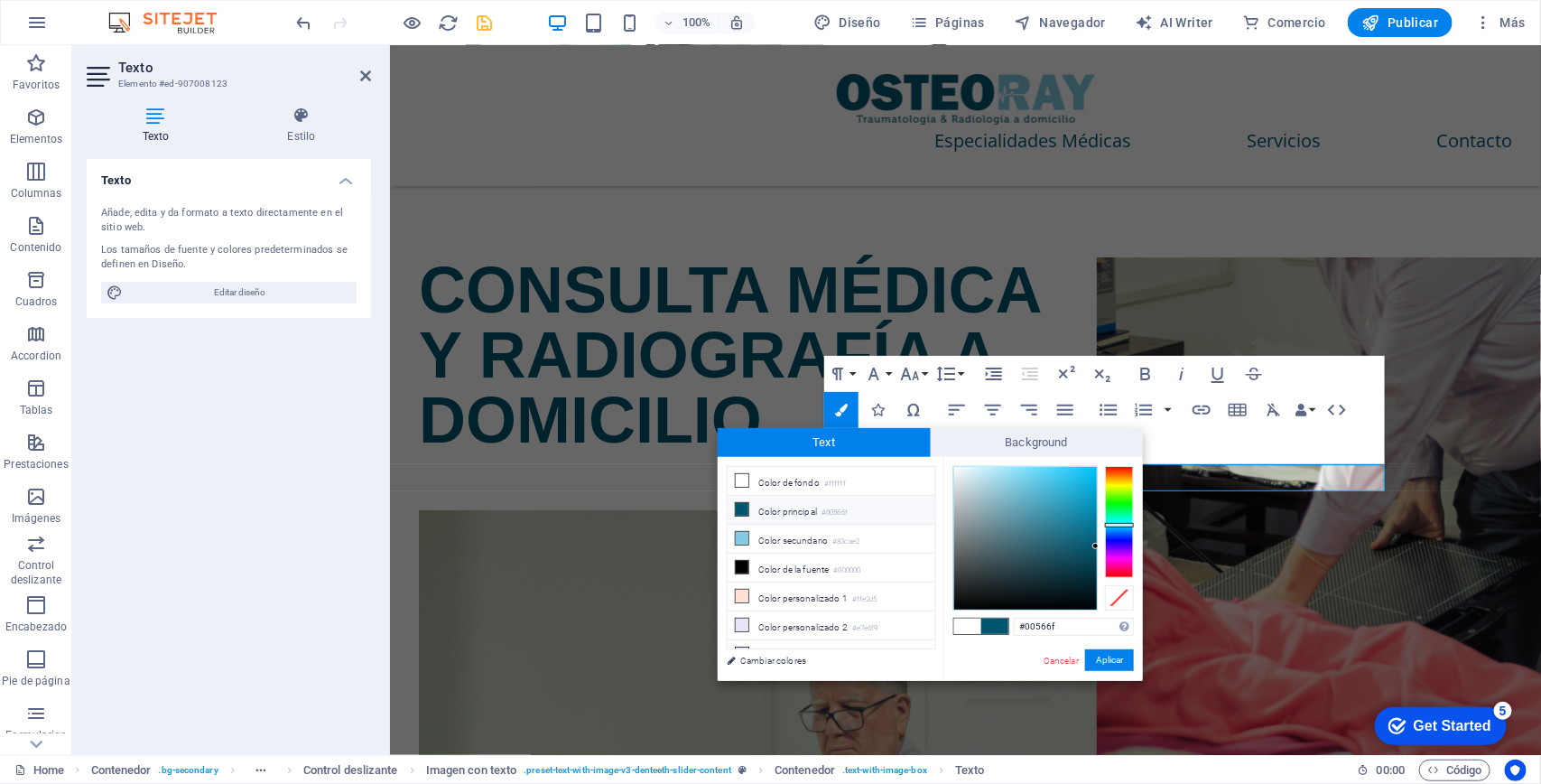
click at [781, 505] on li "Color principal #00566f" at bounding box center [831, 510] width 208 height 29
drag, startPoint x: 1106, startPoint y: 657, endPoint x: 710, endPoint y: 592, distance: 401.3
click at [1106, 657] on button "Aplicar" at bounding box center [1109, 660] width 48 height 21
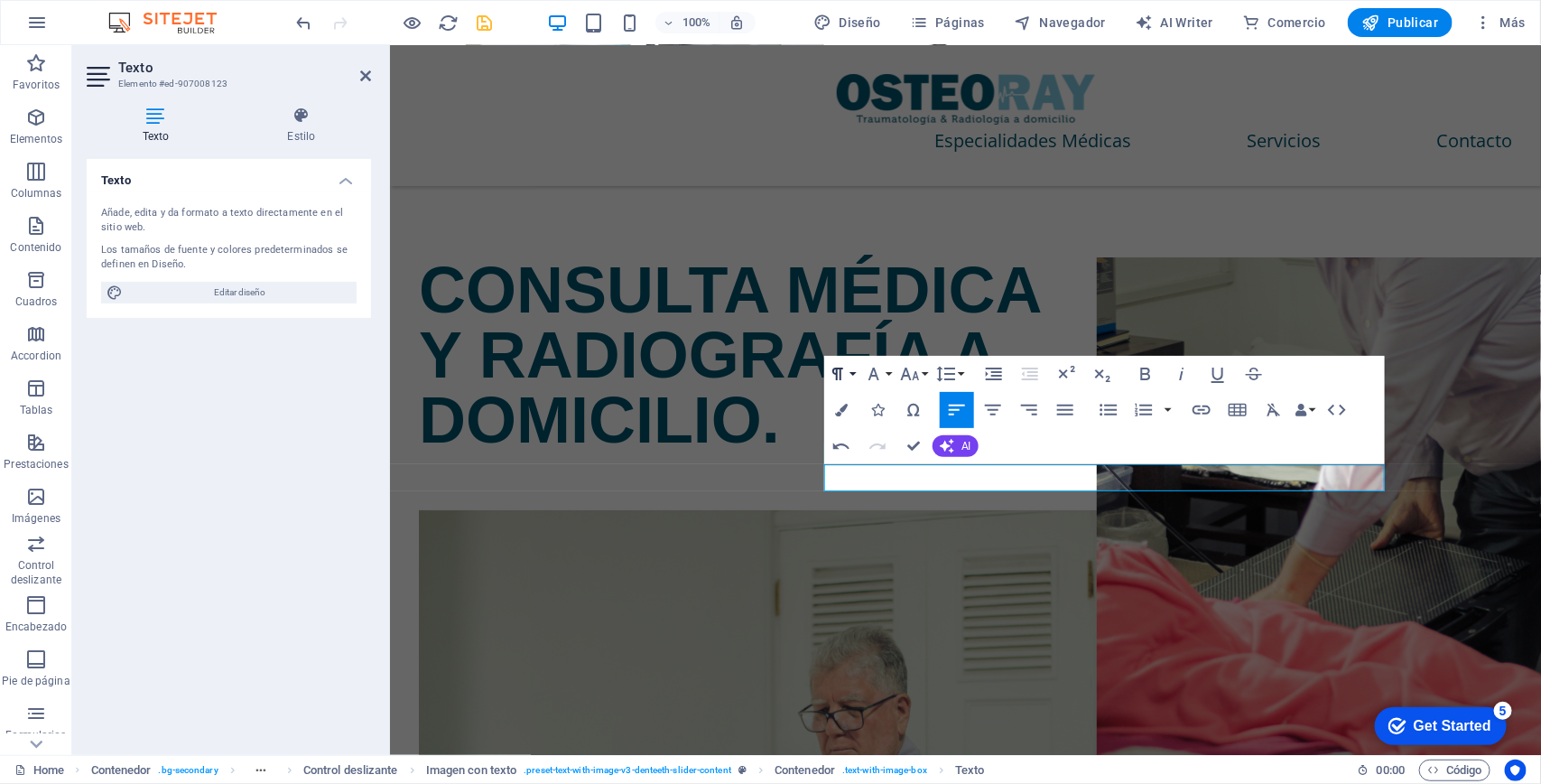
click at [853, 375] on button "Paragraph Format" at bounding box center [841, 373] width 34 height 36
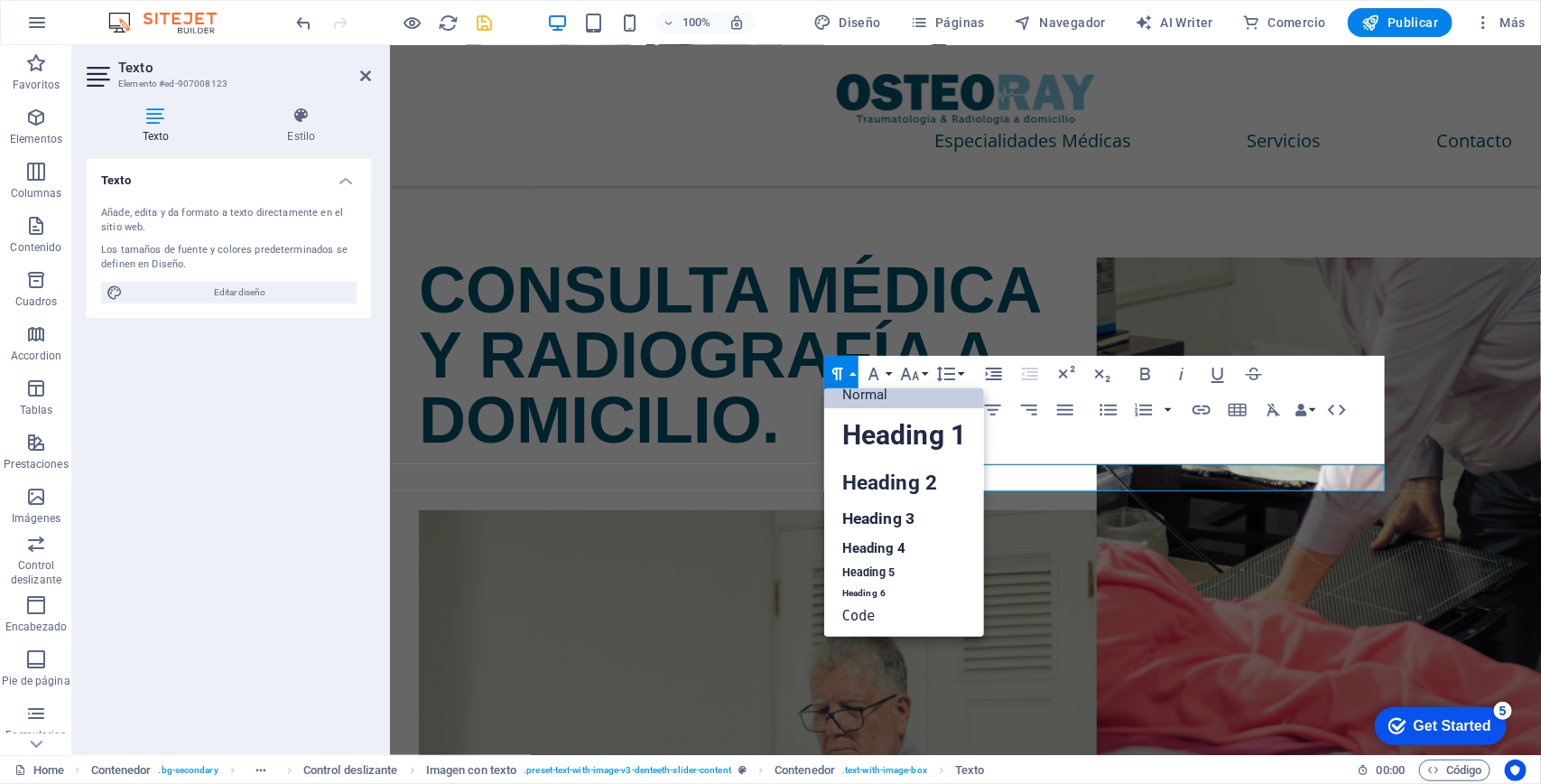
scroll to position [15, 0]
click at [853, 375] on button "Paragraph Format" at bounding box center [841, 373] width 34 height 36
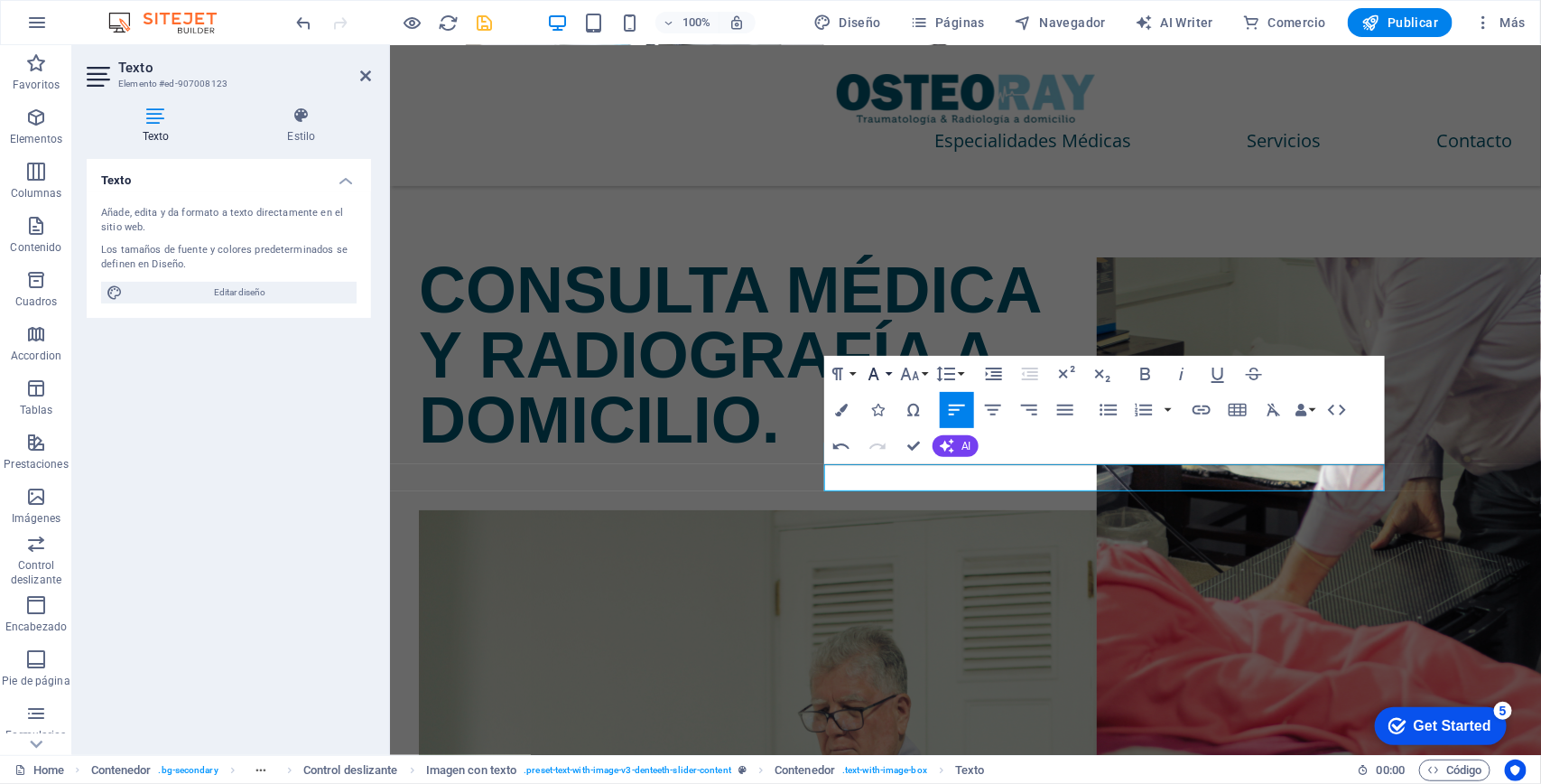
click at [879, 370] on icon "button" at bounding box center [874, 374] width 21 height 21
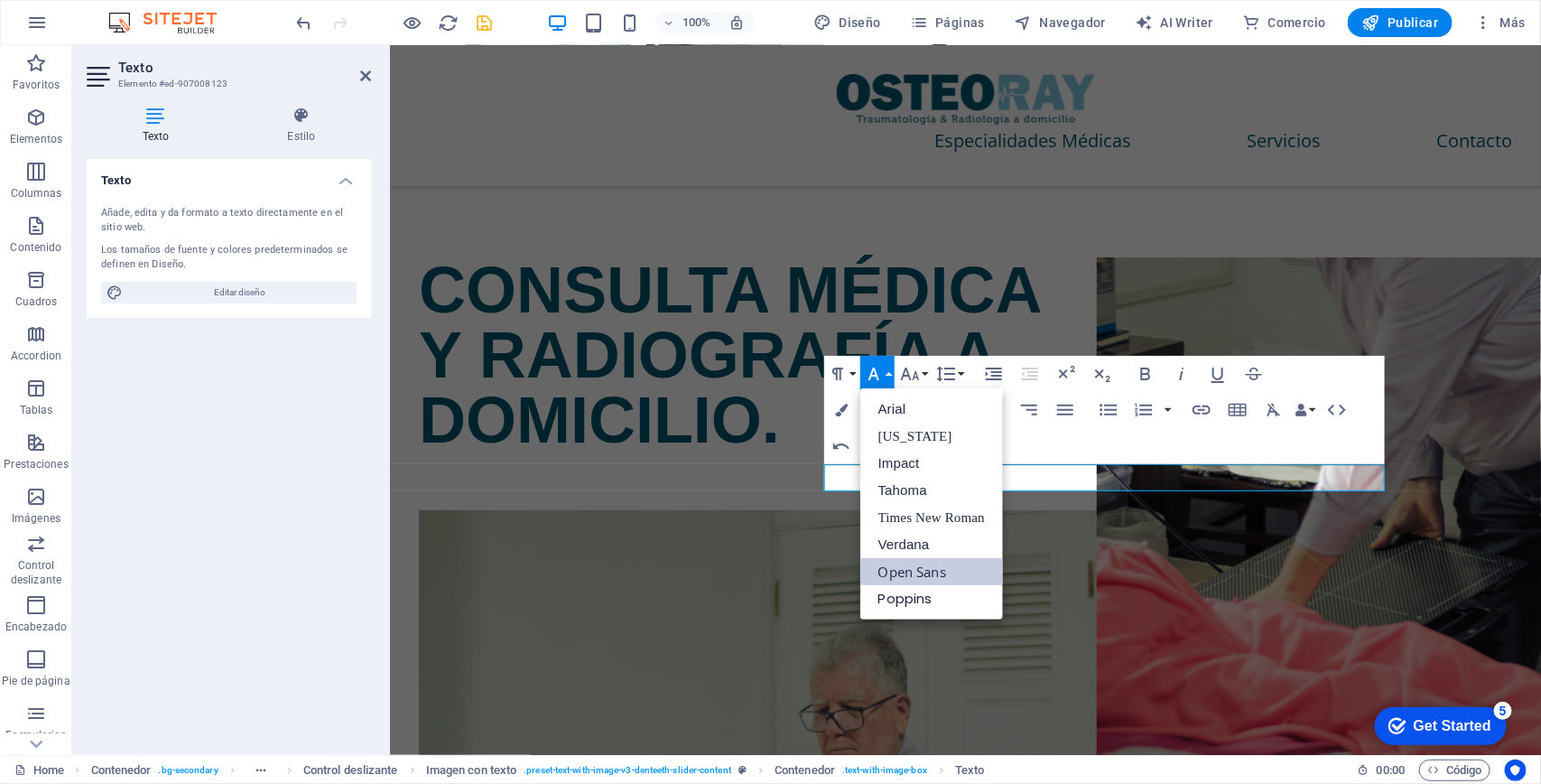
scroll to position [0, 0]
click at [950, 601] on link "Poppins" at bounding box center [931, 598] width 142 height 27
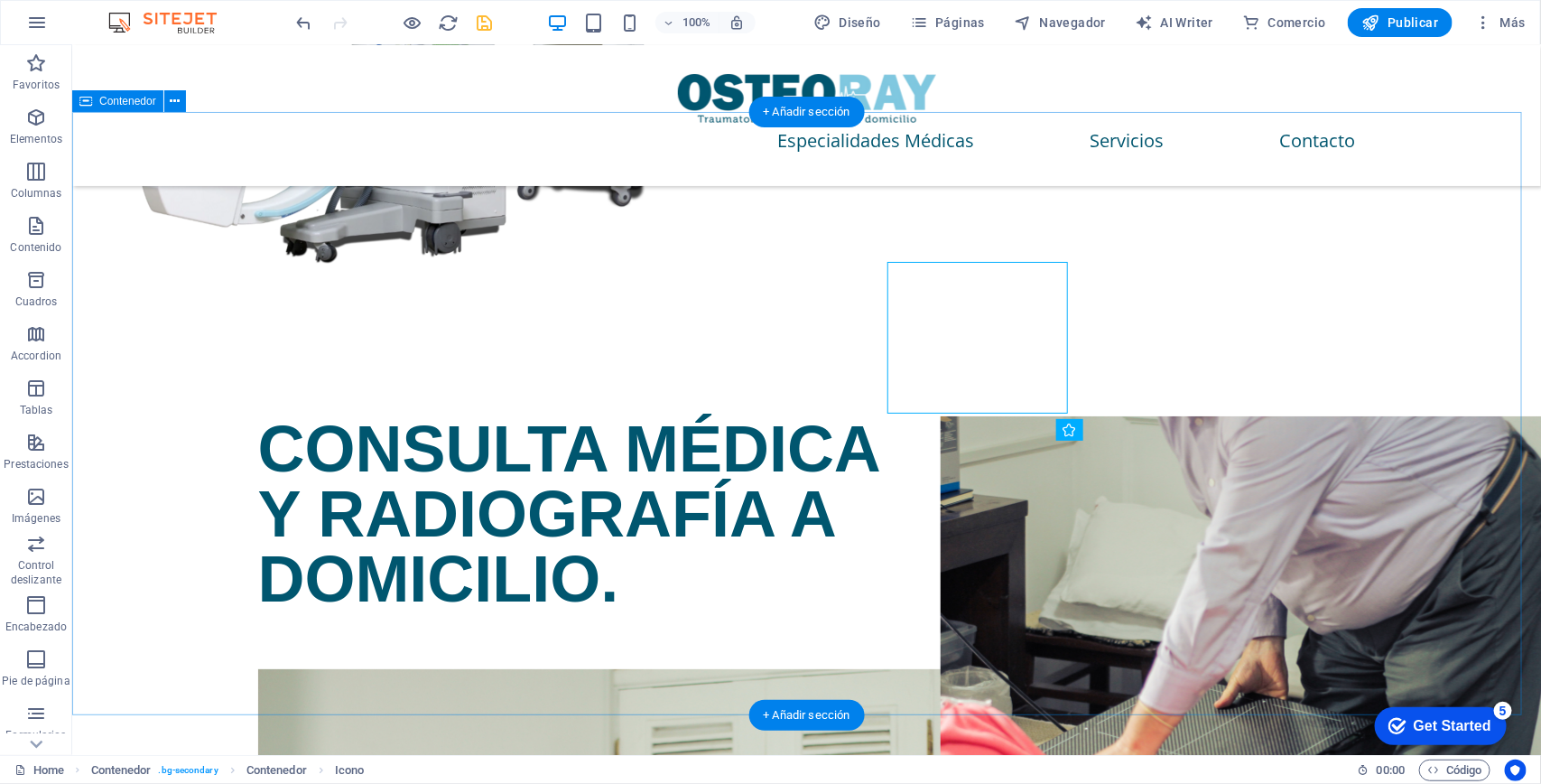
scroll to position [3079, 0]
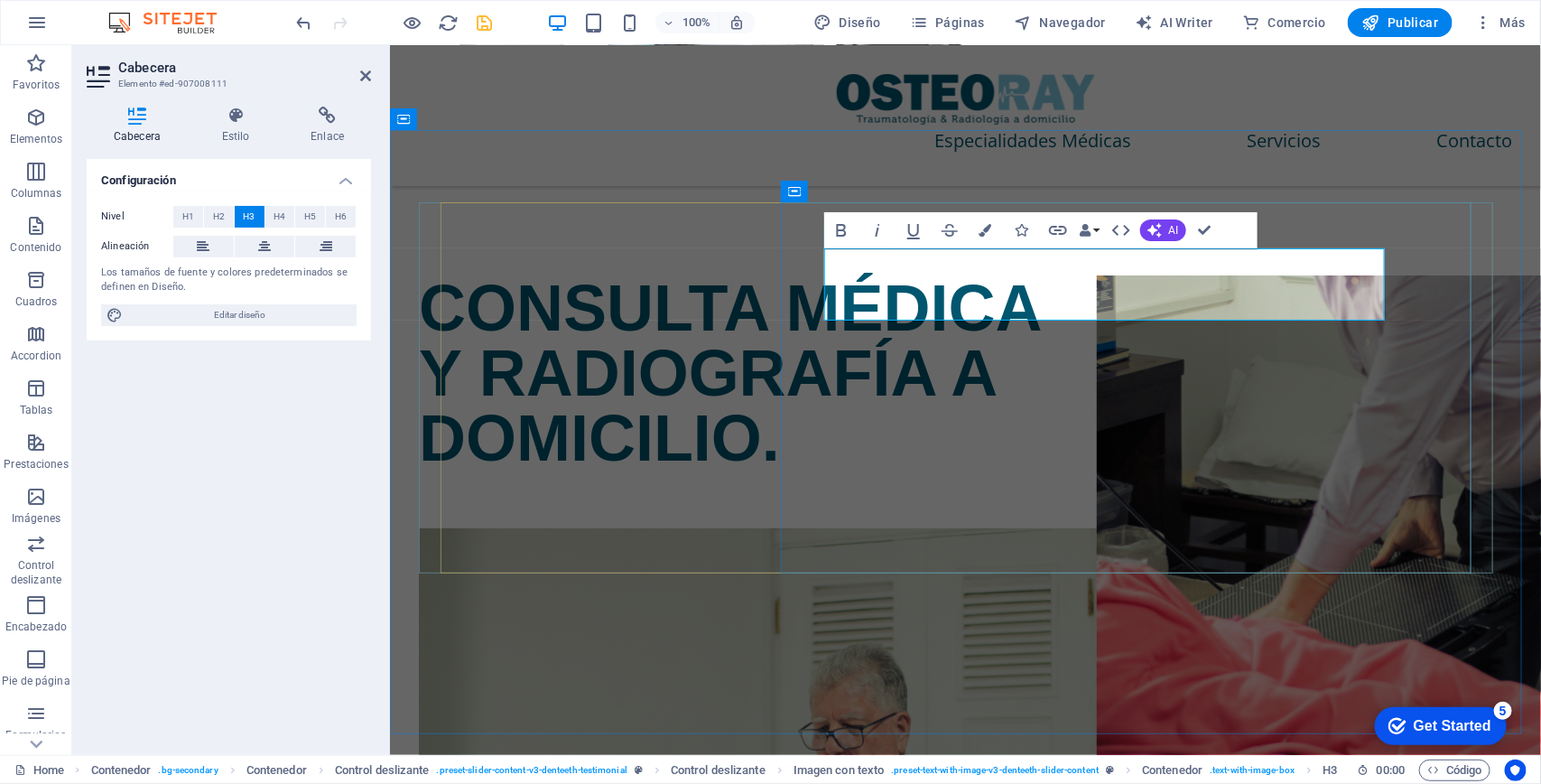
scroll to position [2878, 0]
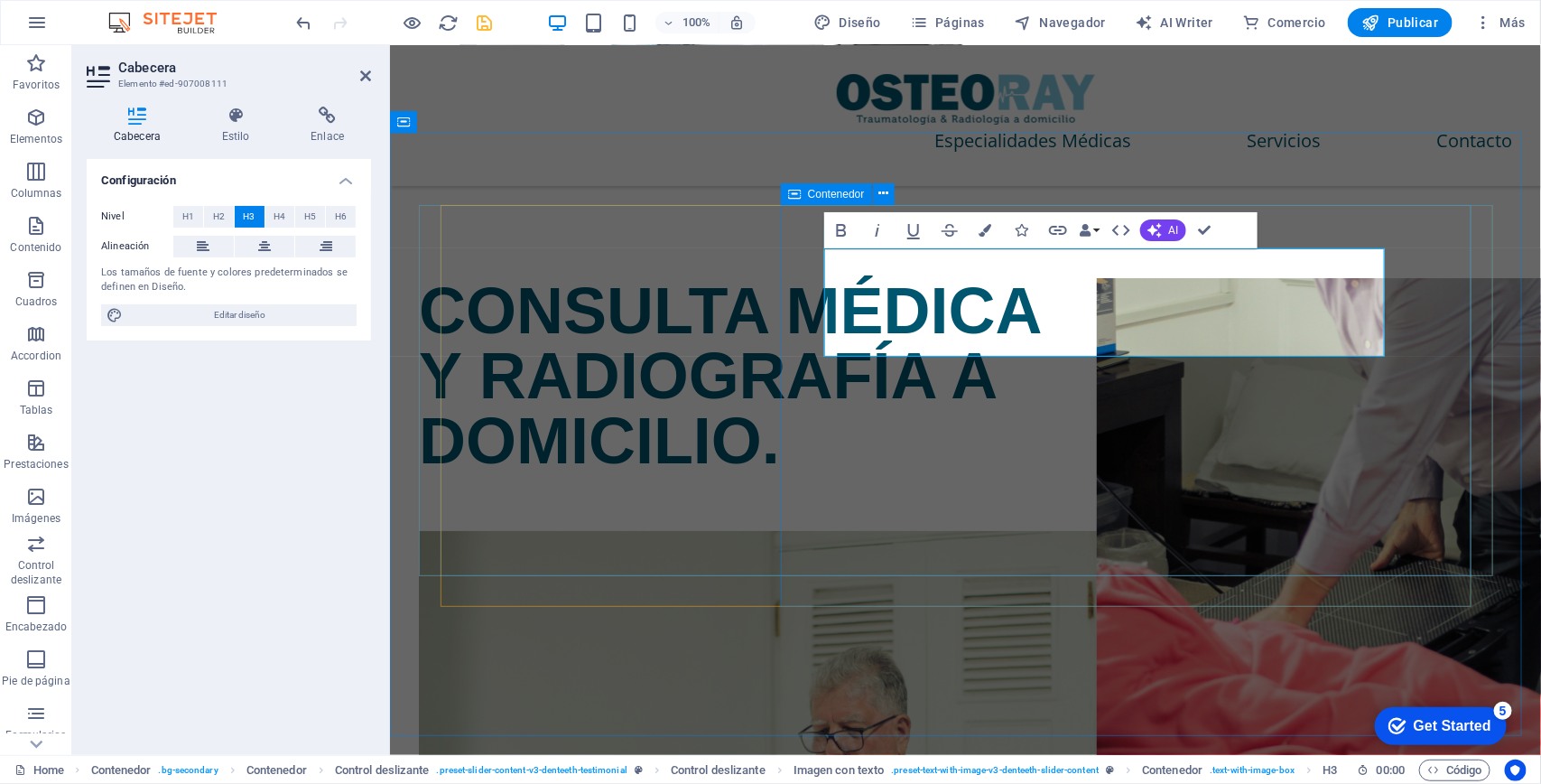
drag, startPoint x: 909, startPoint y: 342, endPoint x: 810, endPoint y: 266, distance: 124.8
click at [882, 223] on icon "button" at bounding box center [877, 230] width 21 height 21
drag, startPoint x: 1127, startPoint y: 176, endPoint x: 1199, endPoint y: 222, distance: 85.4
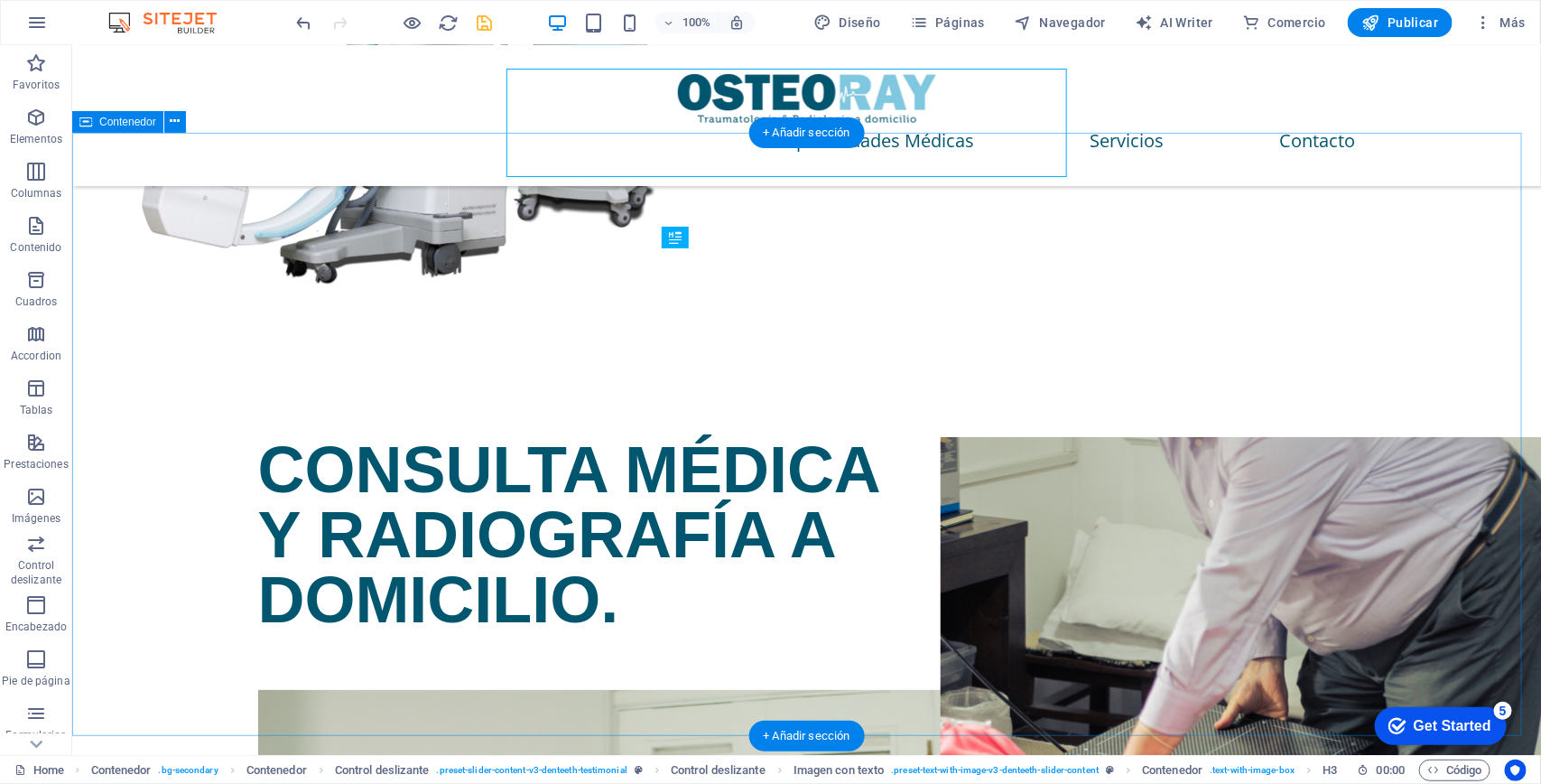
scroll to position [3058, 0]
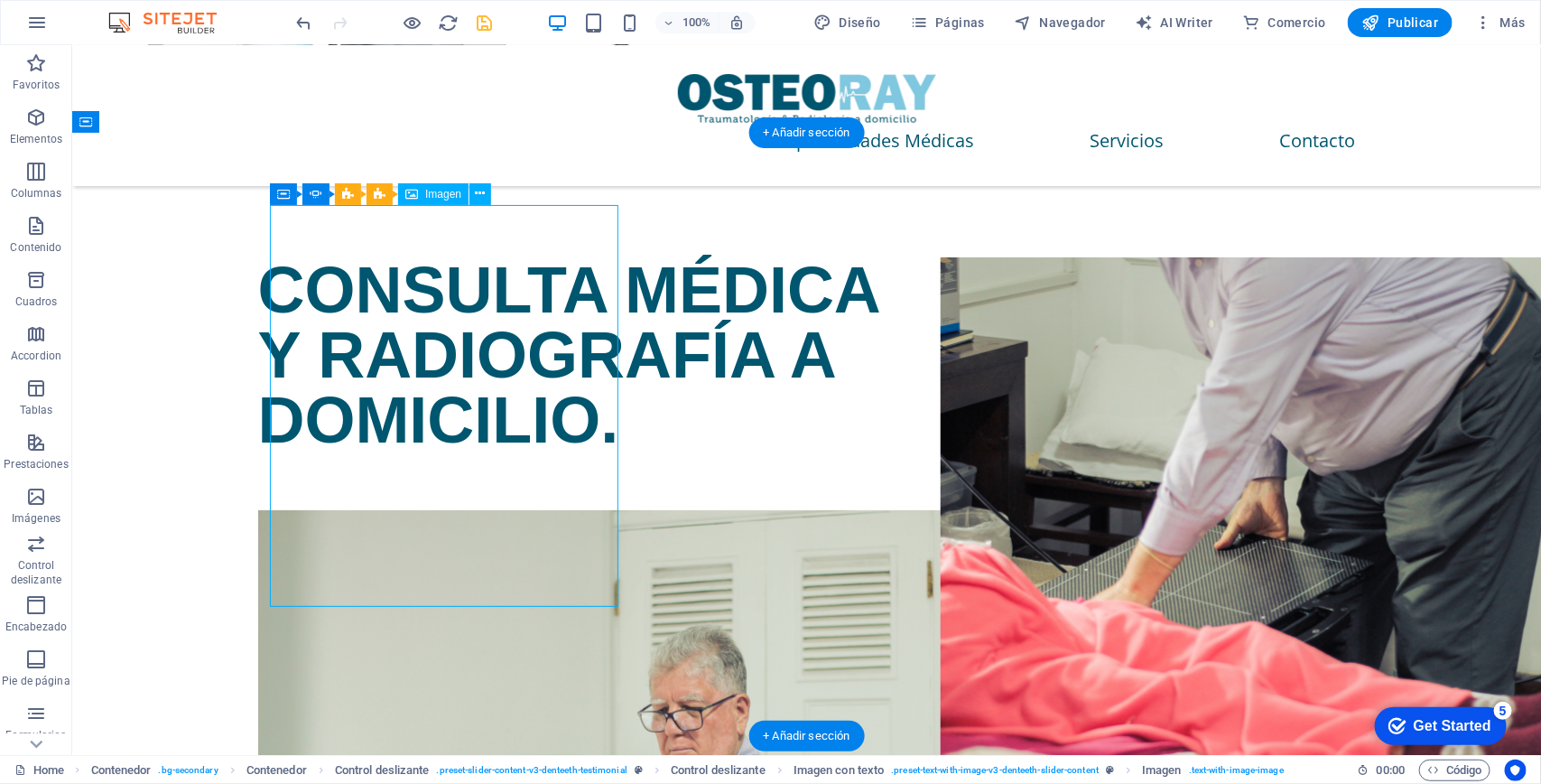
select select "px"
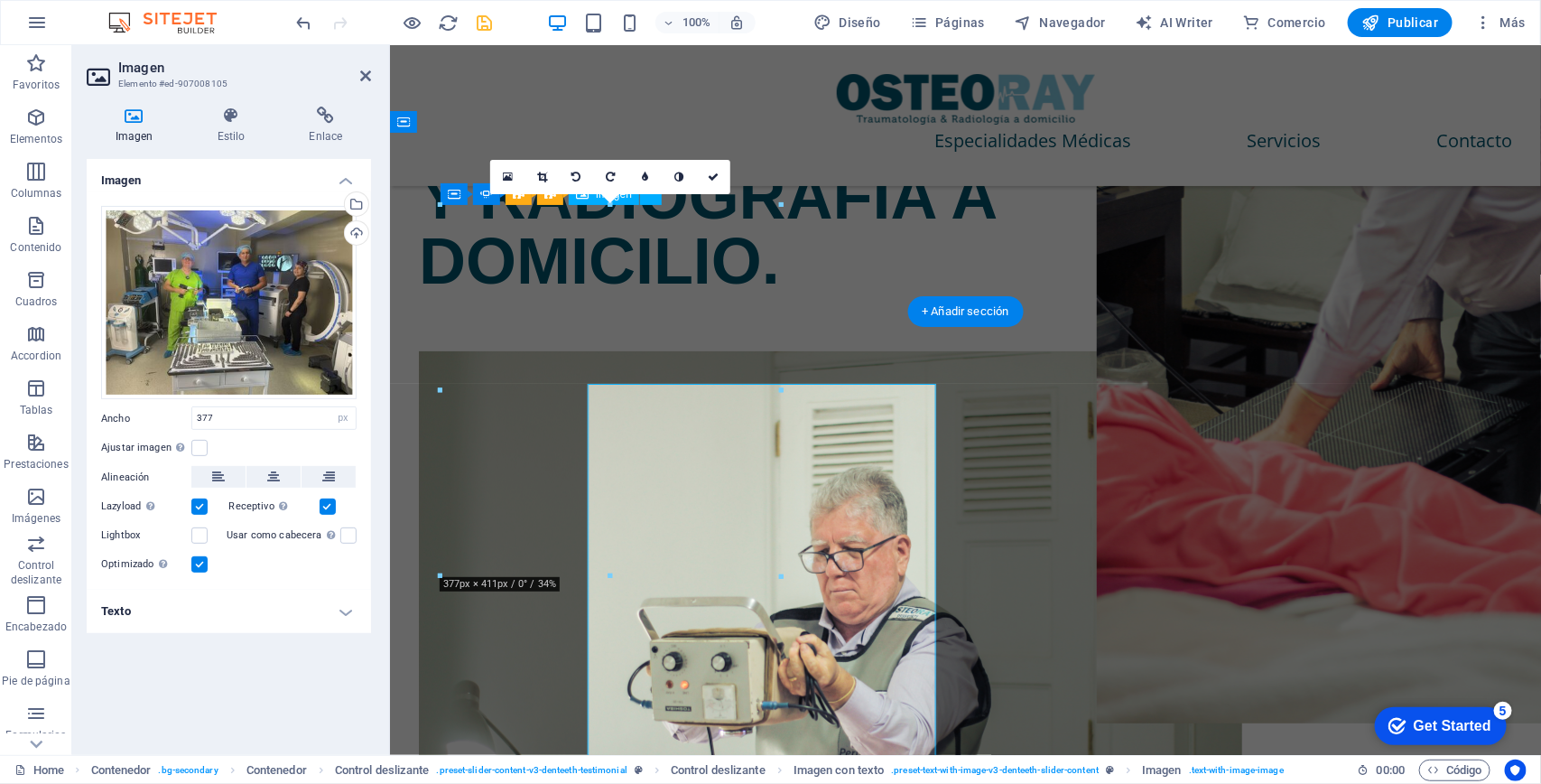
scroll to position [2878, 0]
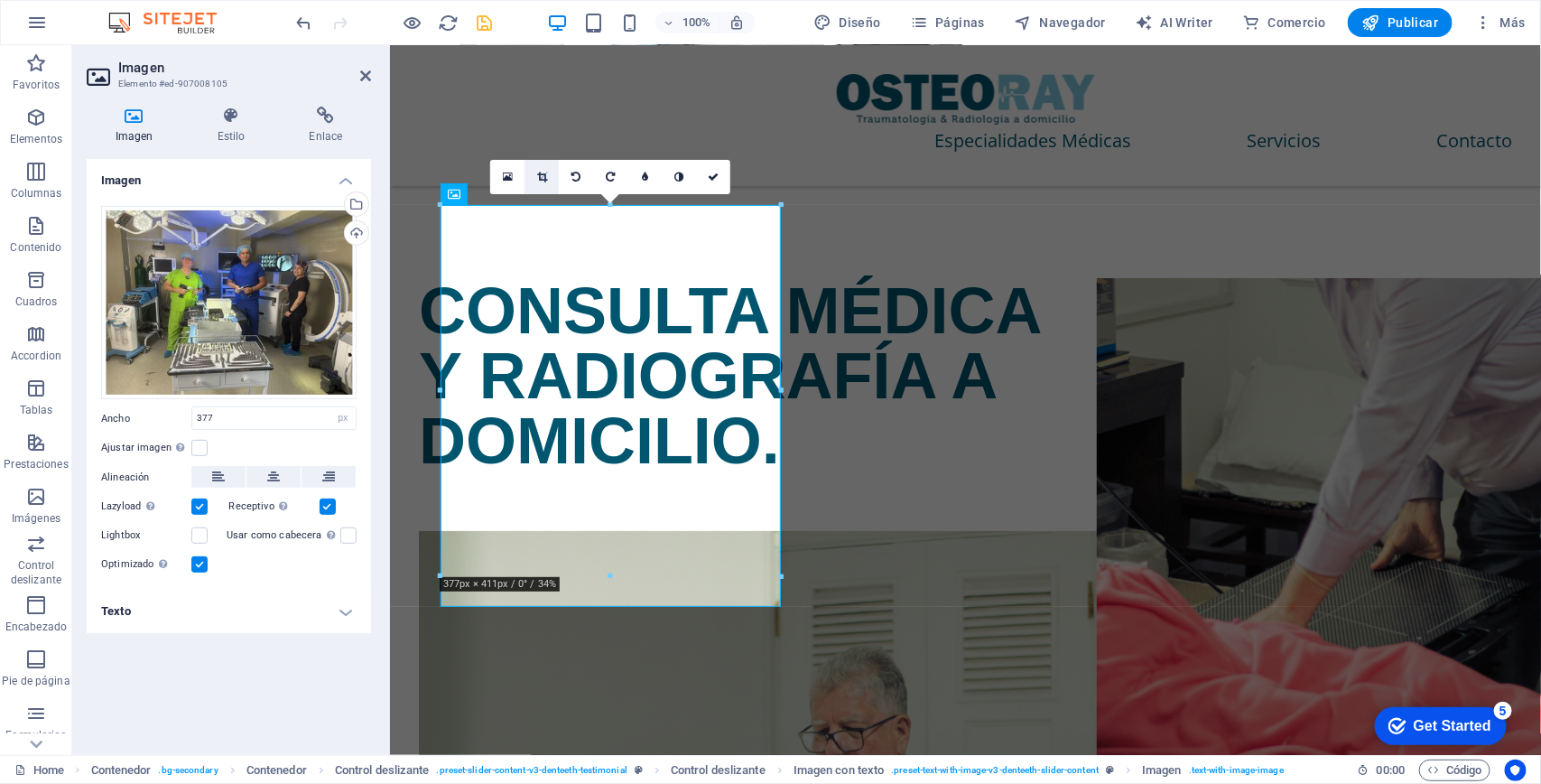
click at [544, 171] on icon at bounding box center [542, 176] width 10 height 11
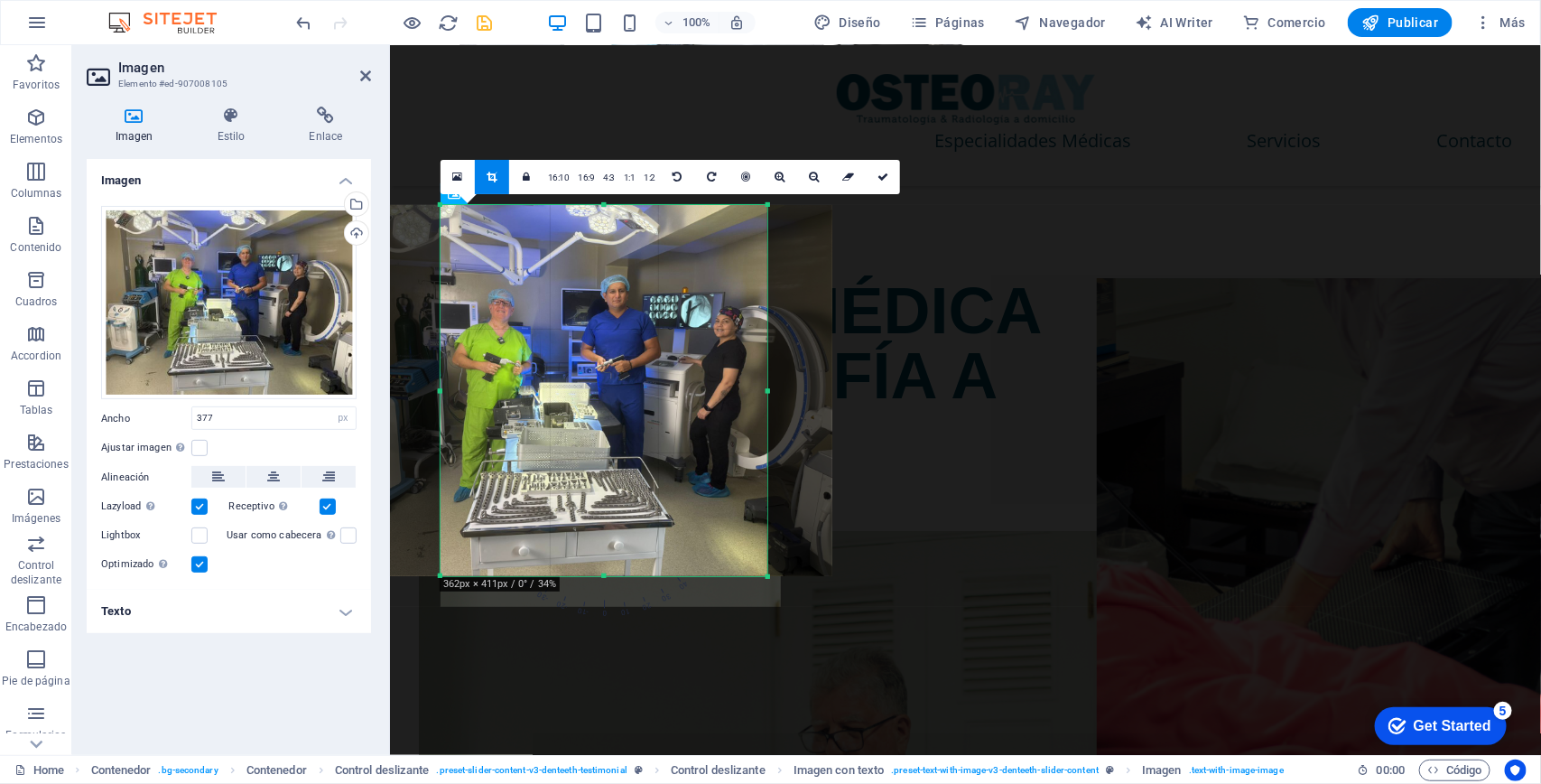
drag, startPoint x: 438, startPoint y: 389, endPoint x: 451, endPoint y: 388, distance: 13.0
click at [451, 388] on div "180 170 160 150 140 130 120 110 100 90 80 70 60 50 40 30 20 10 0 -10 -20 -30 -4…" at bounding box center [604, 390] width 327 height 371
drag, startPoint x: 601, startPoint y: 575, endPoint x: 606, endPoint y: 591, distance: 16.8
click at [606, 591] on div at bounding box center [604, 592] width 327 height 7
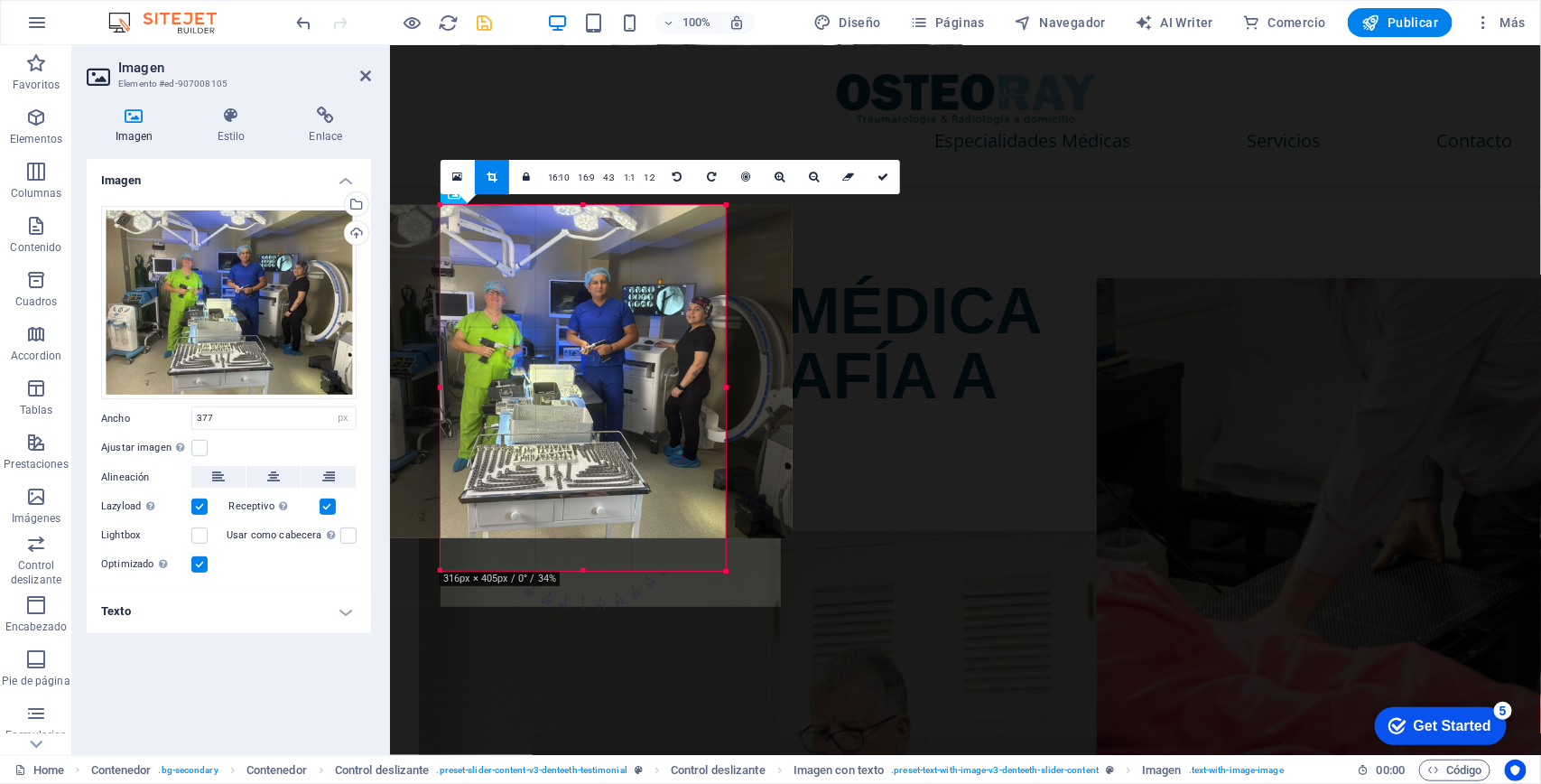
drag, startPoint x: 764, startPoint y: 395, endPoint x: 722, endPoint y: 400, distance: 42.3
click at [723, 400] on div at bounding box center [726, 388] width 7 height 366
click at [879, 174] on link at bounding box center [882, 176] width 34 height 34
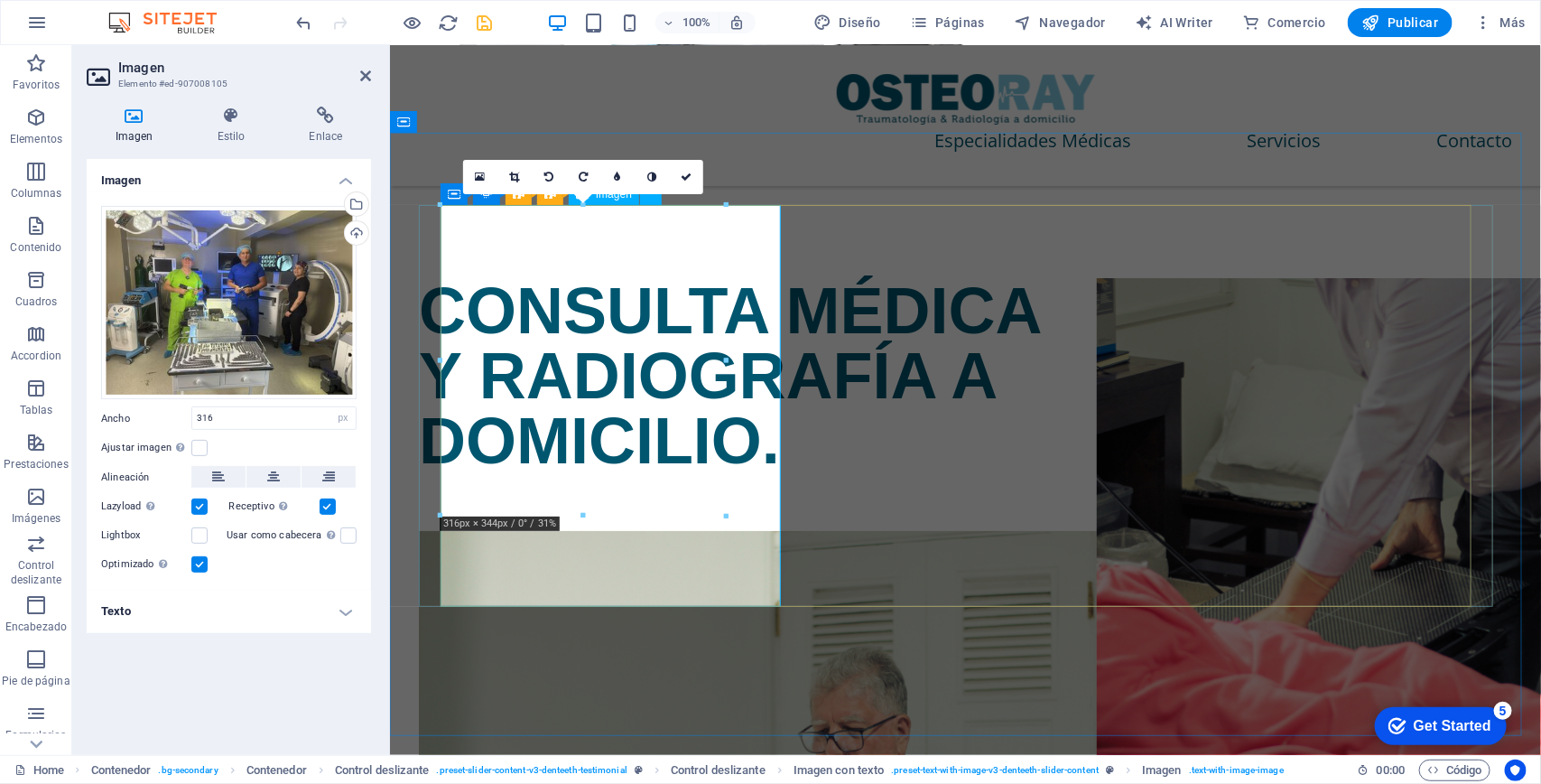
click at [728, 515] on div at bounding box center [726, 516] width 11 height 11
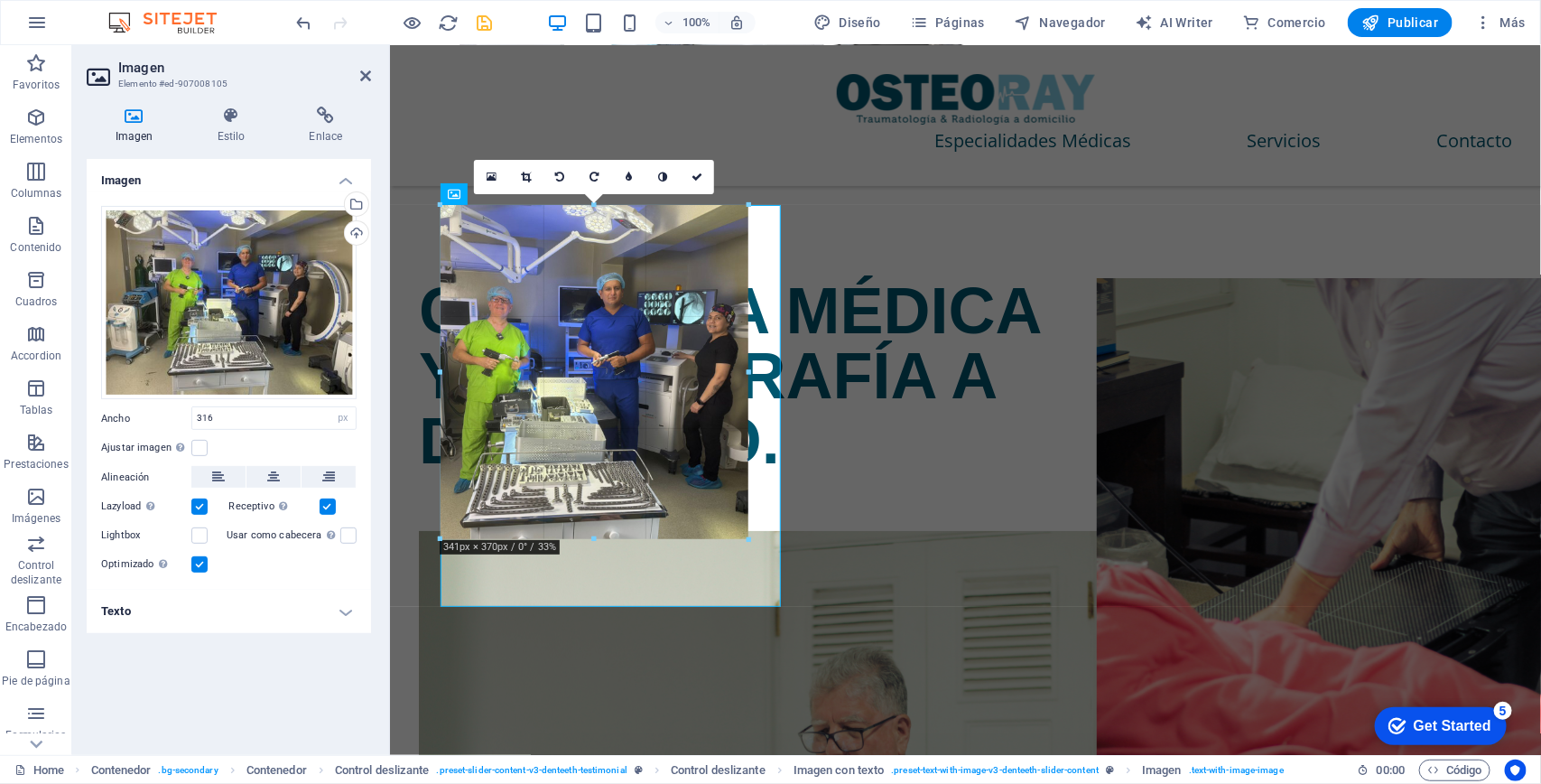
drag, startPoint x: 727, startPoint y: 517, endPoint x: 749, endPoint y: 538, distance: 30.4
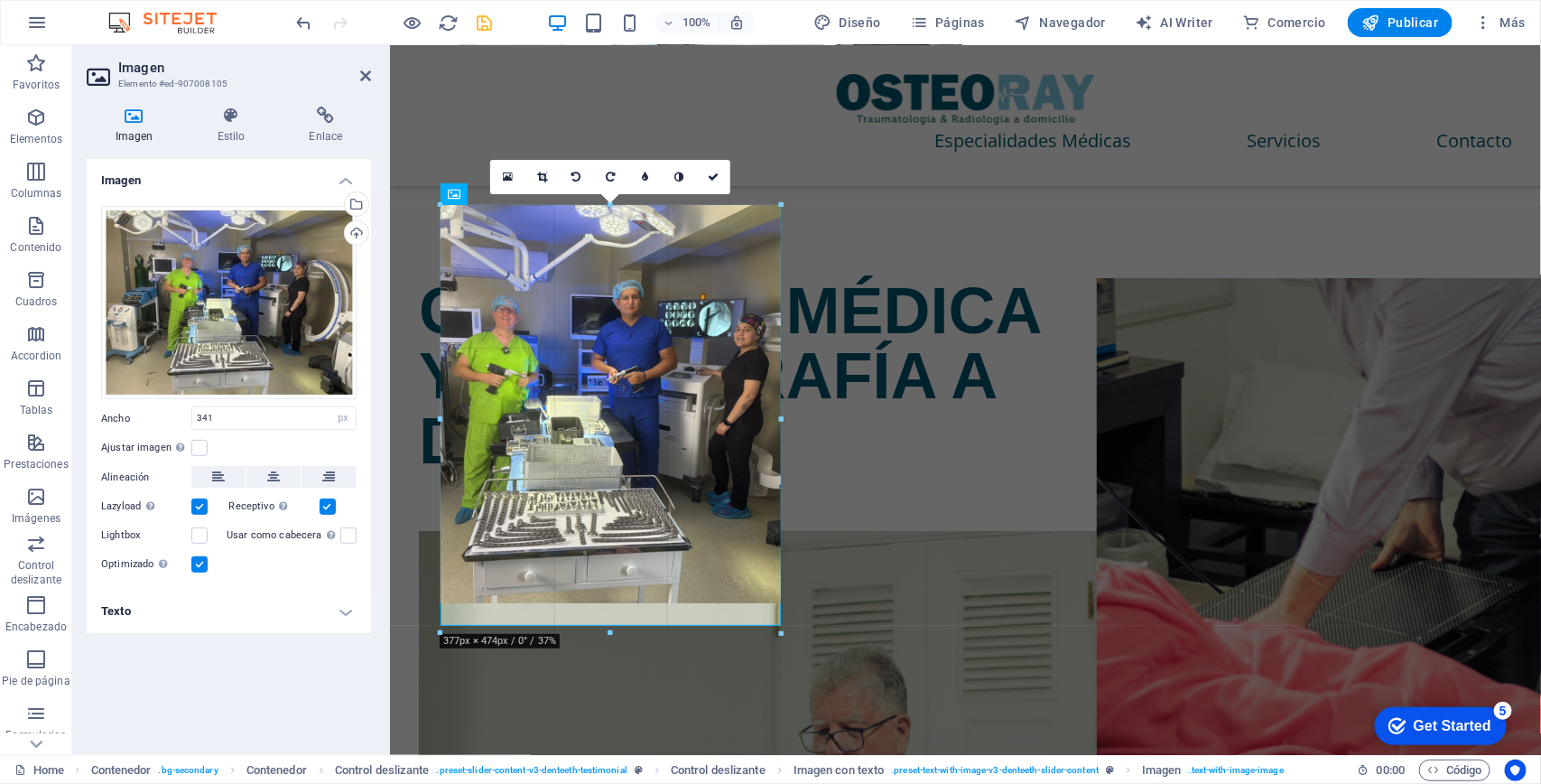
drag, startPoint x: 745, startPoint y: 561, endPoint x: 779, endPoint y: 592, distance: 46.0
type input "377"
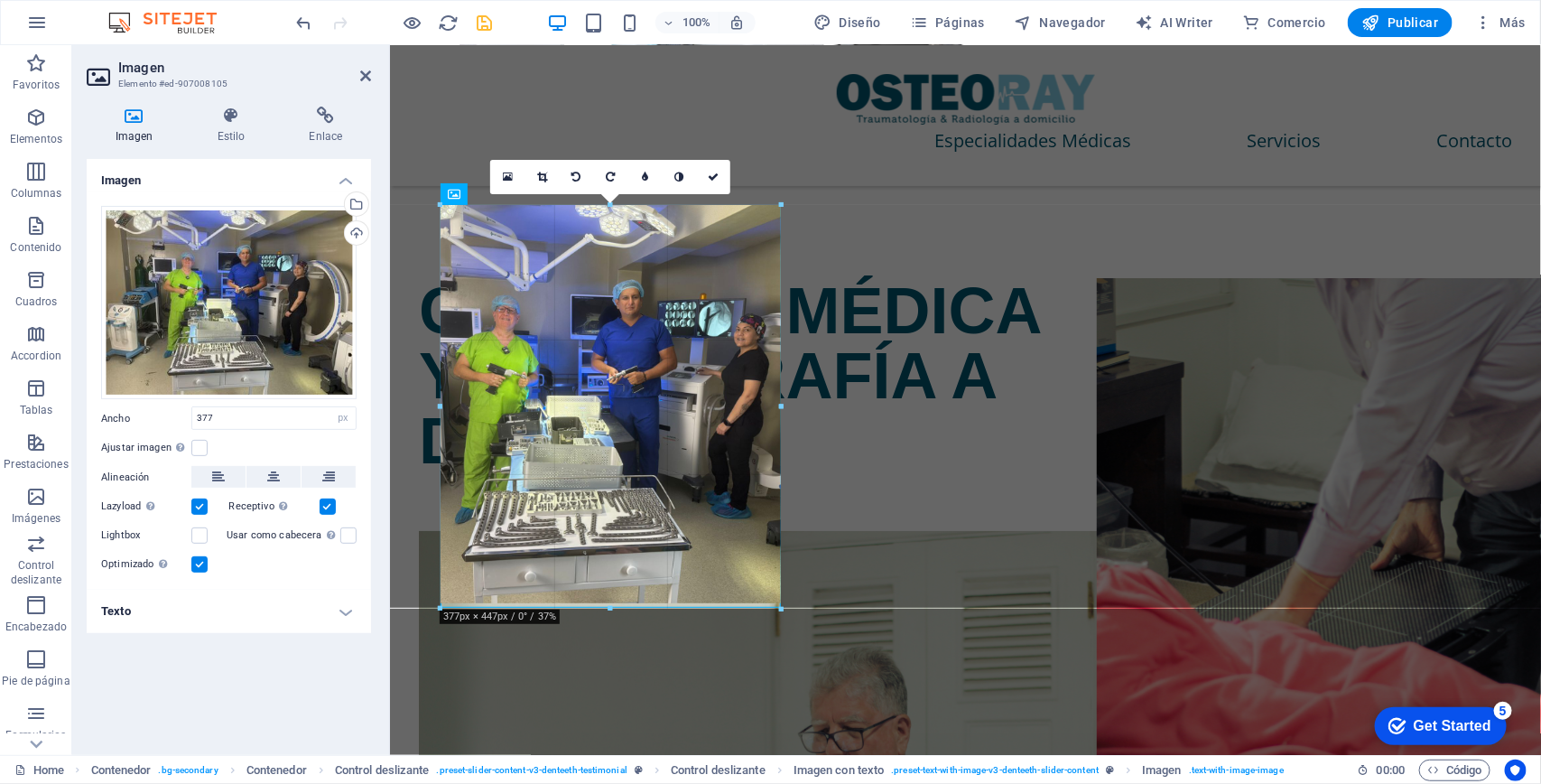
click at [779, 605] on div at bounding box center [781, 609] width 11 height 11
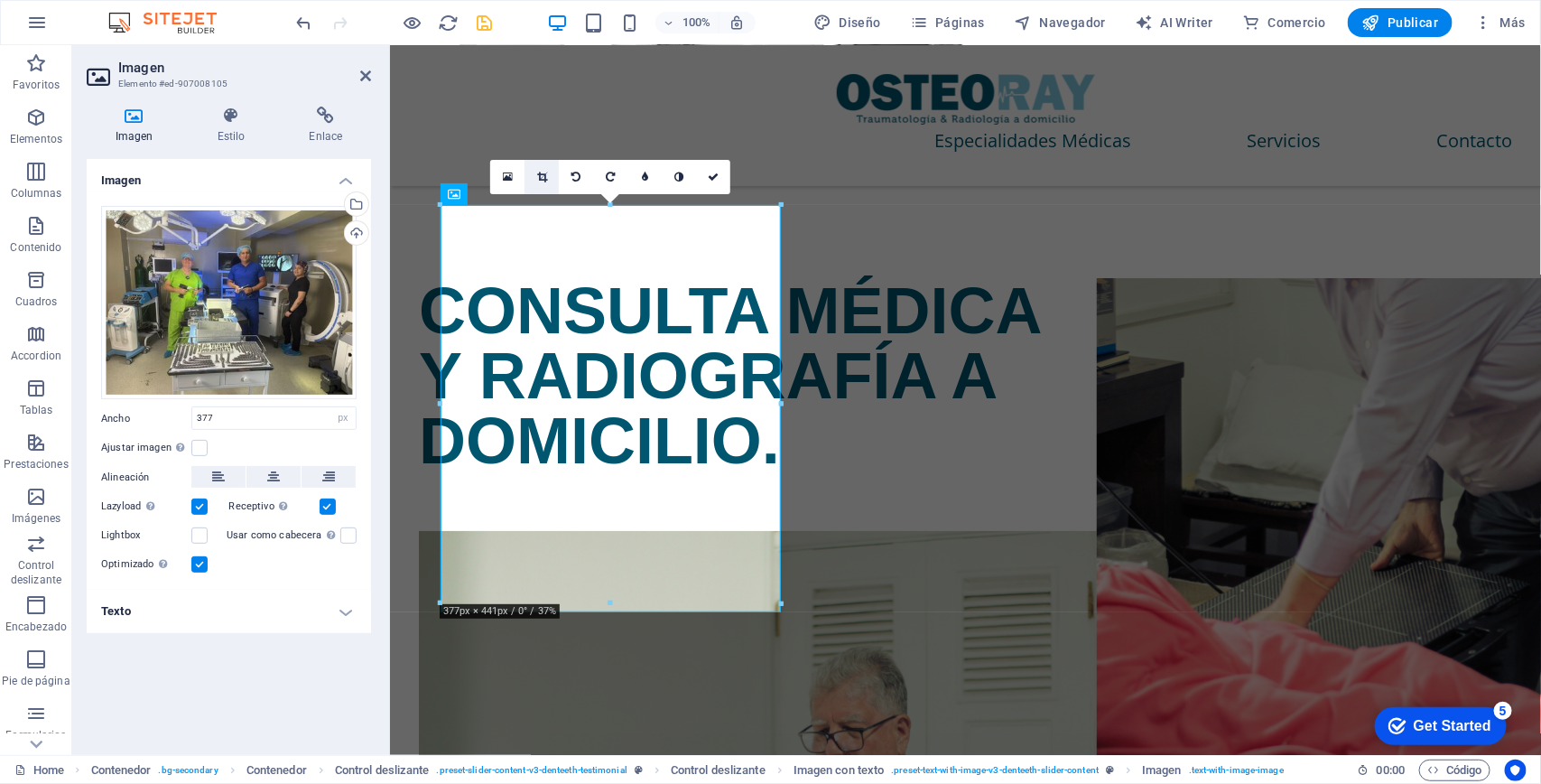
click at [540, 167] on link at bounding box center [541, 176] width 34 height 34
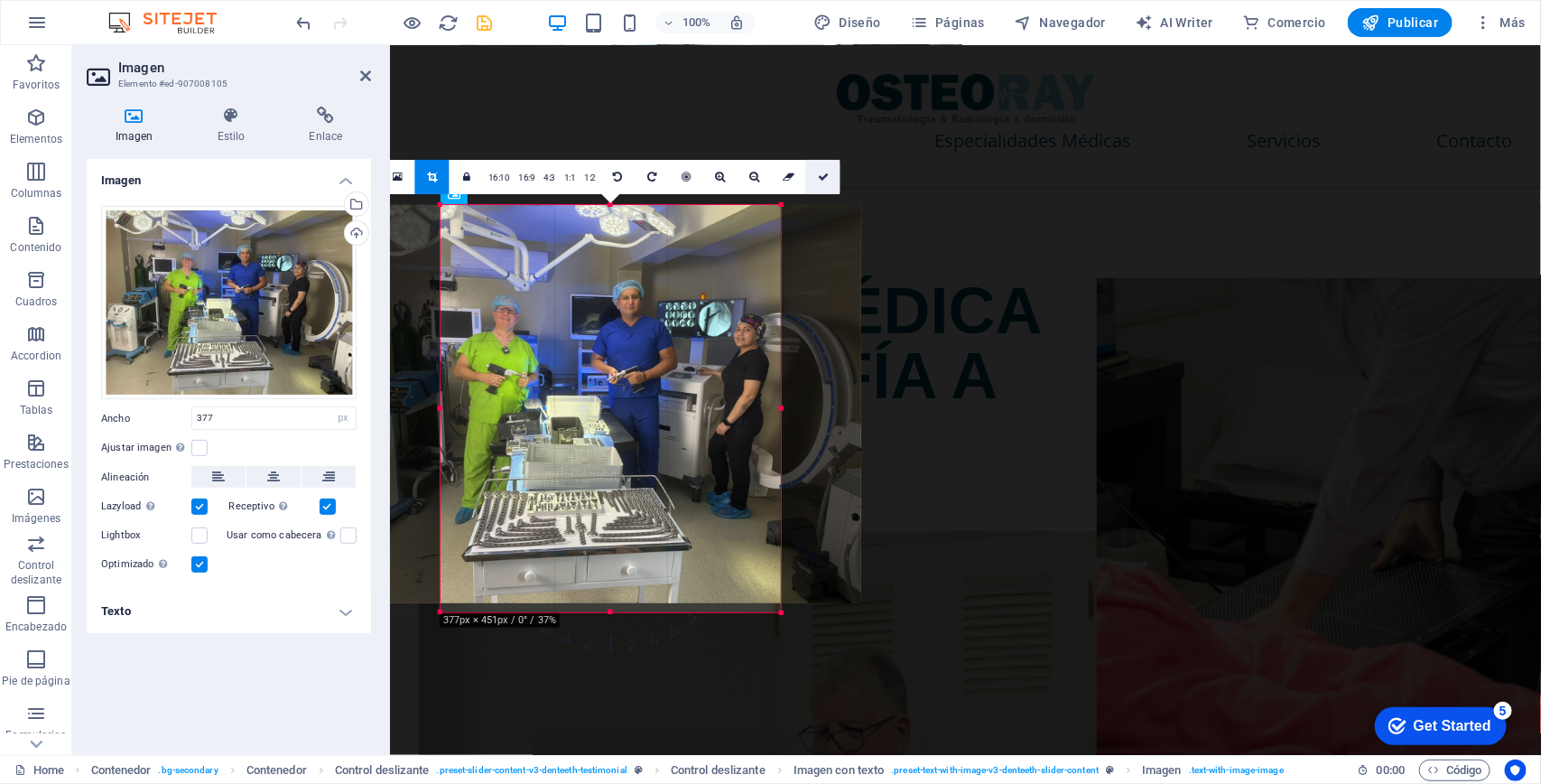
click at [820, 182] on link at bounding box center [823, 176] width 34 height 34
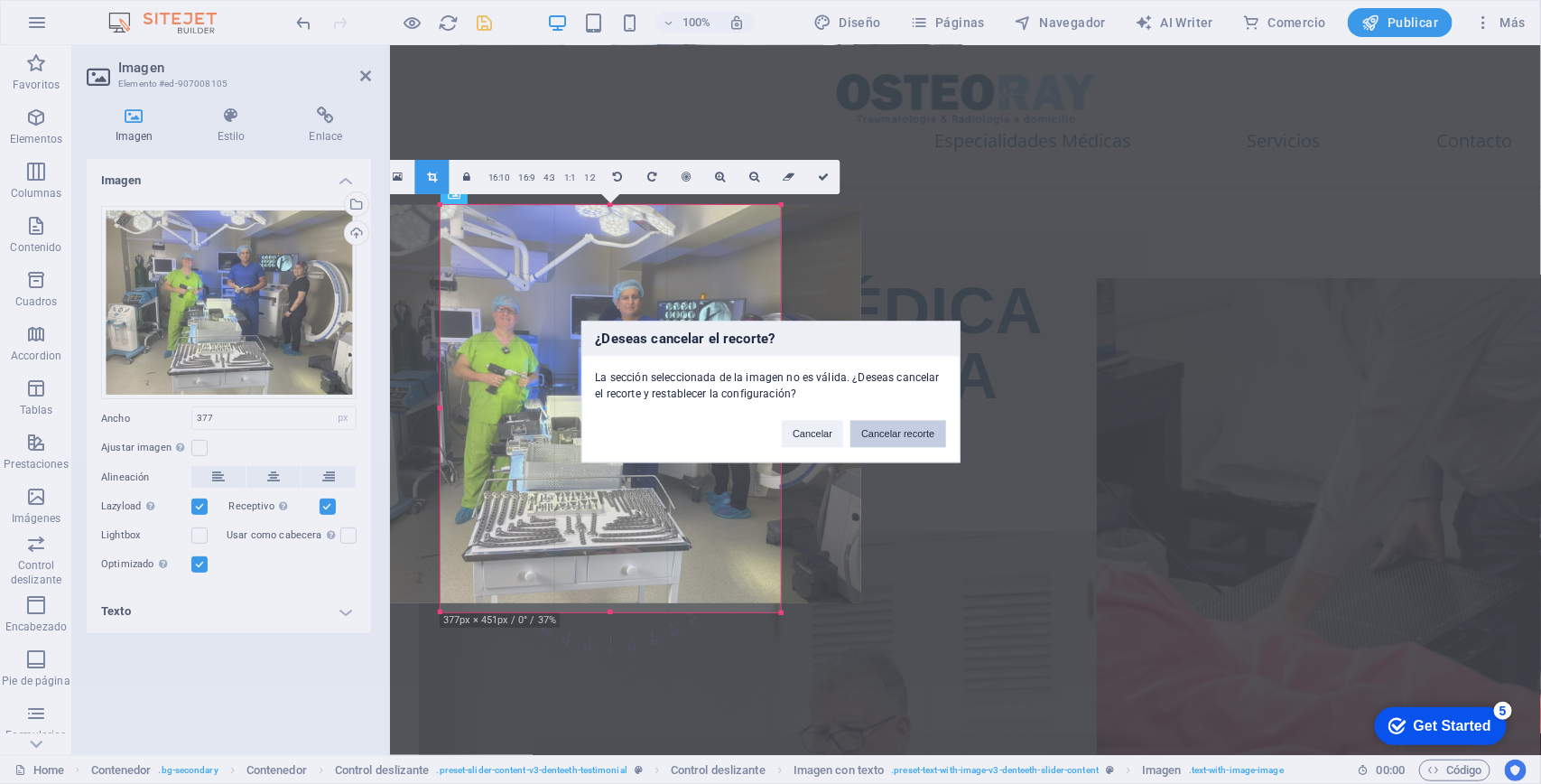
click at [860, 436] on button "Cancelar recorte" at bounding box center [898, 435] width 95 height 27
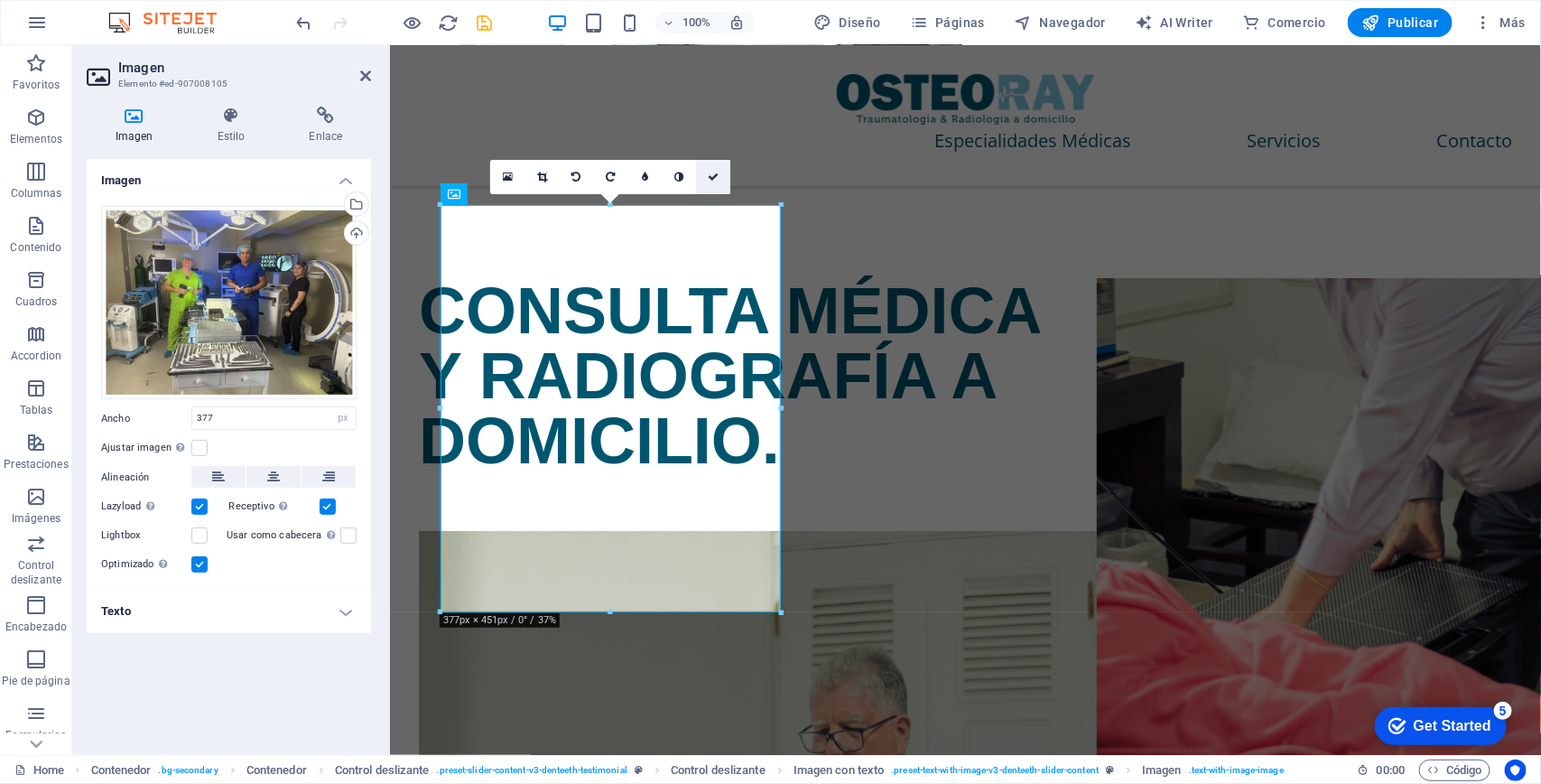
click at [715, 176] on icon at bounding box center [712, 176] width 11 height 11
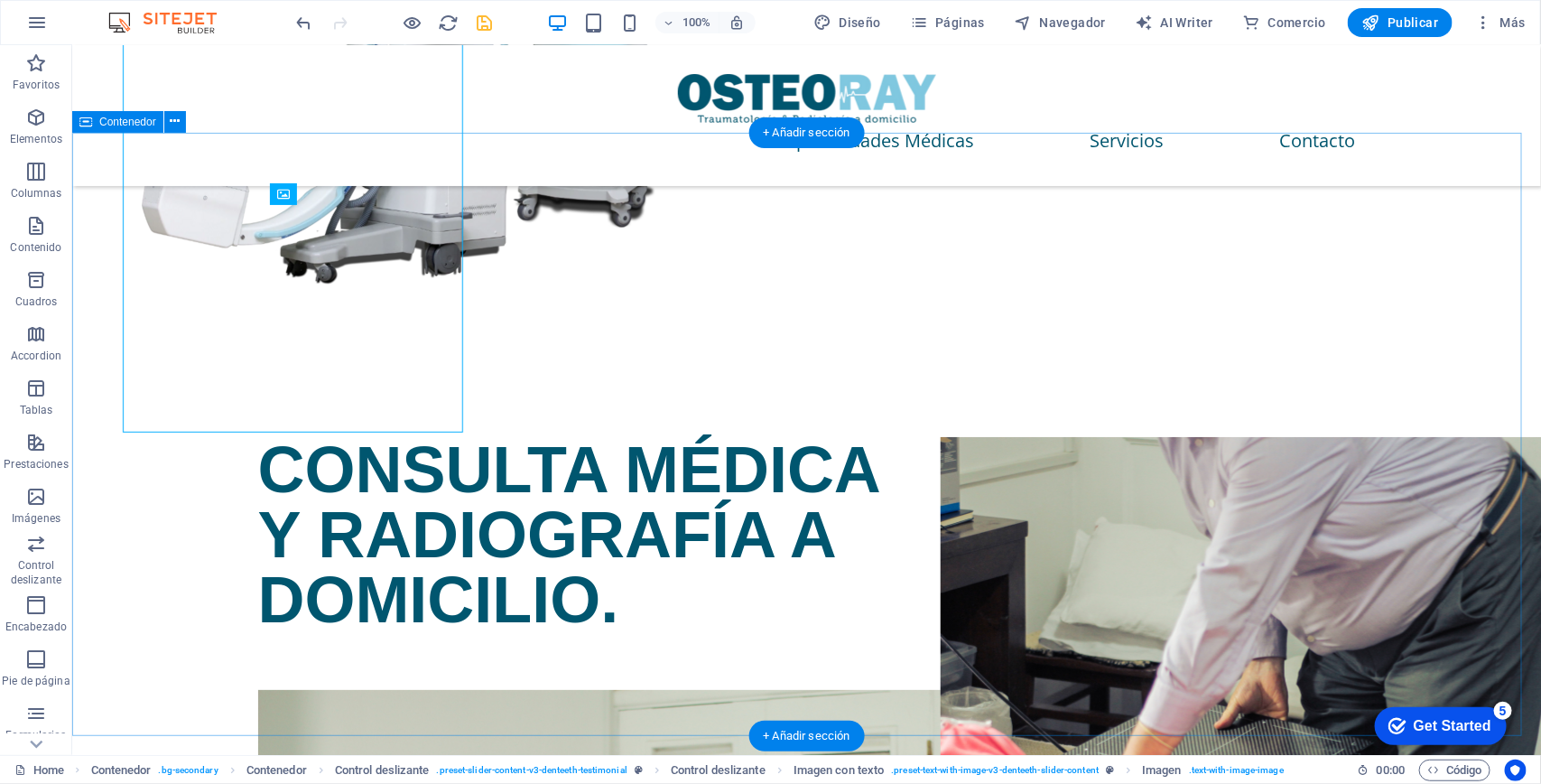
scroll to position [3058, 0]
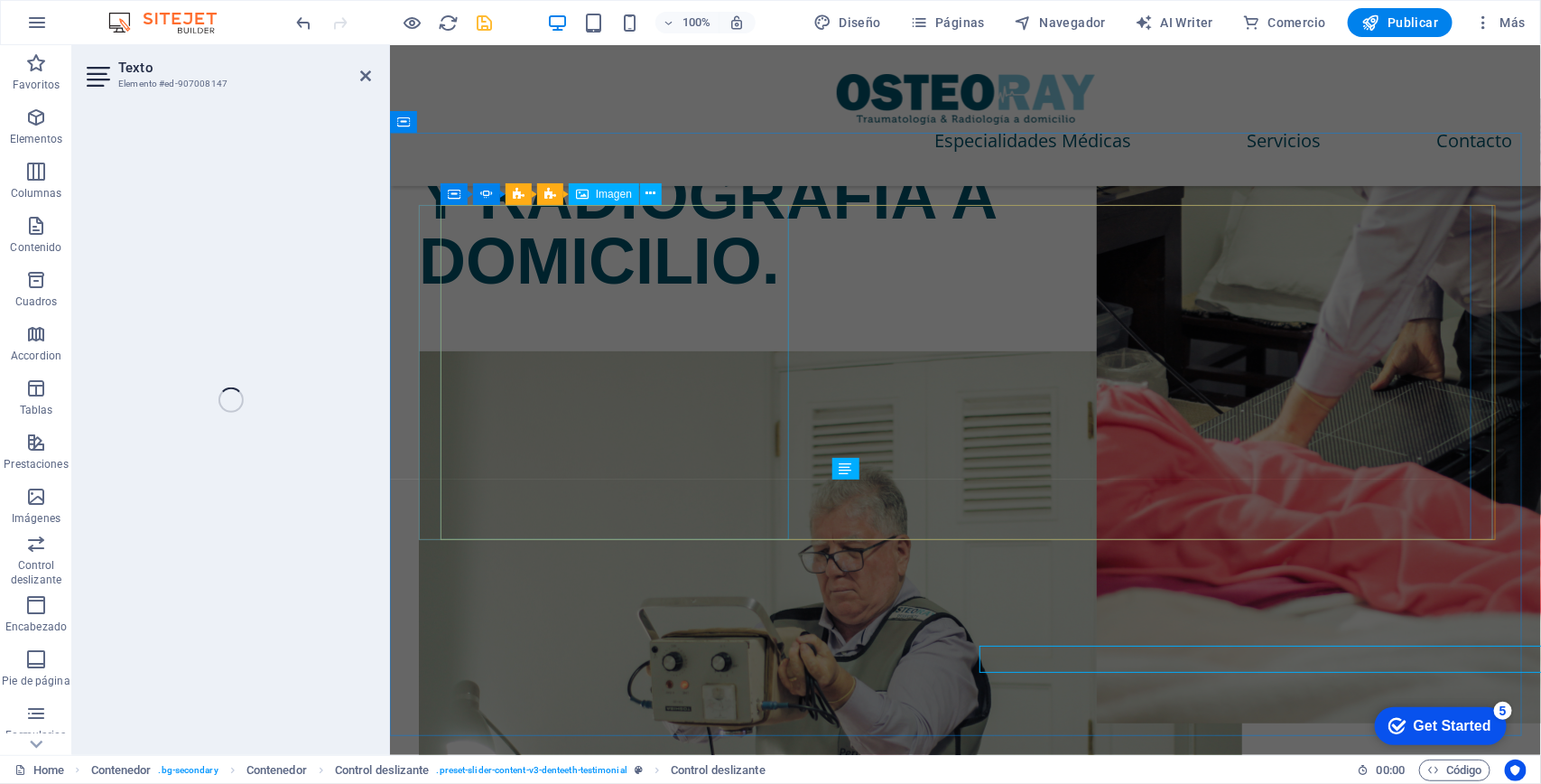
scroll to position [2878, 0]
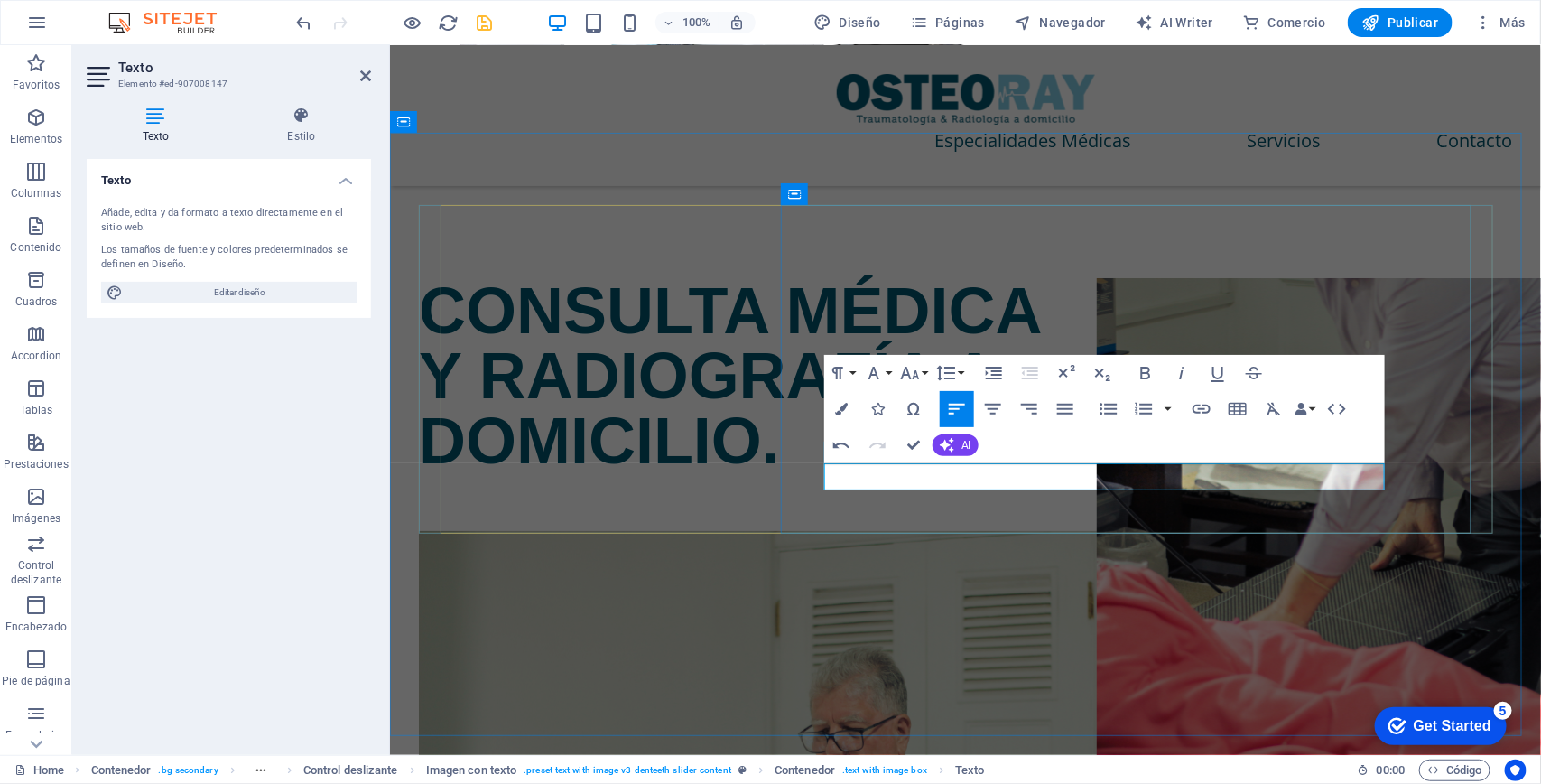
click at [836, 405] on icon "button" at bounding box center [841, 408] width 13 height 13
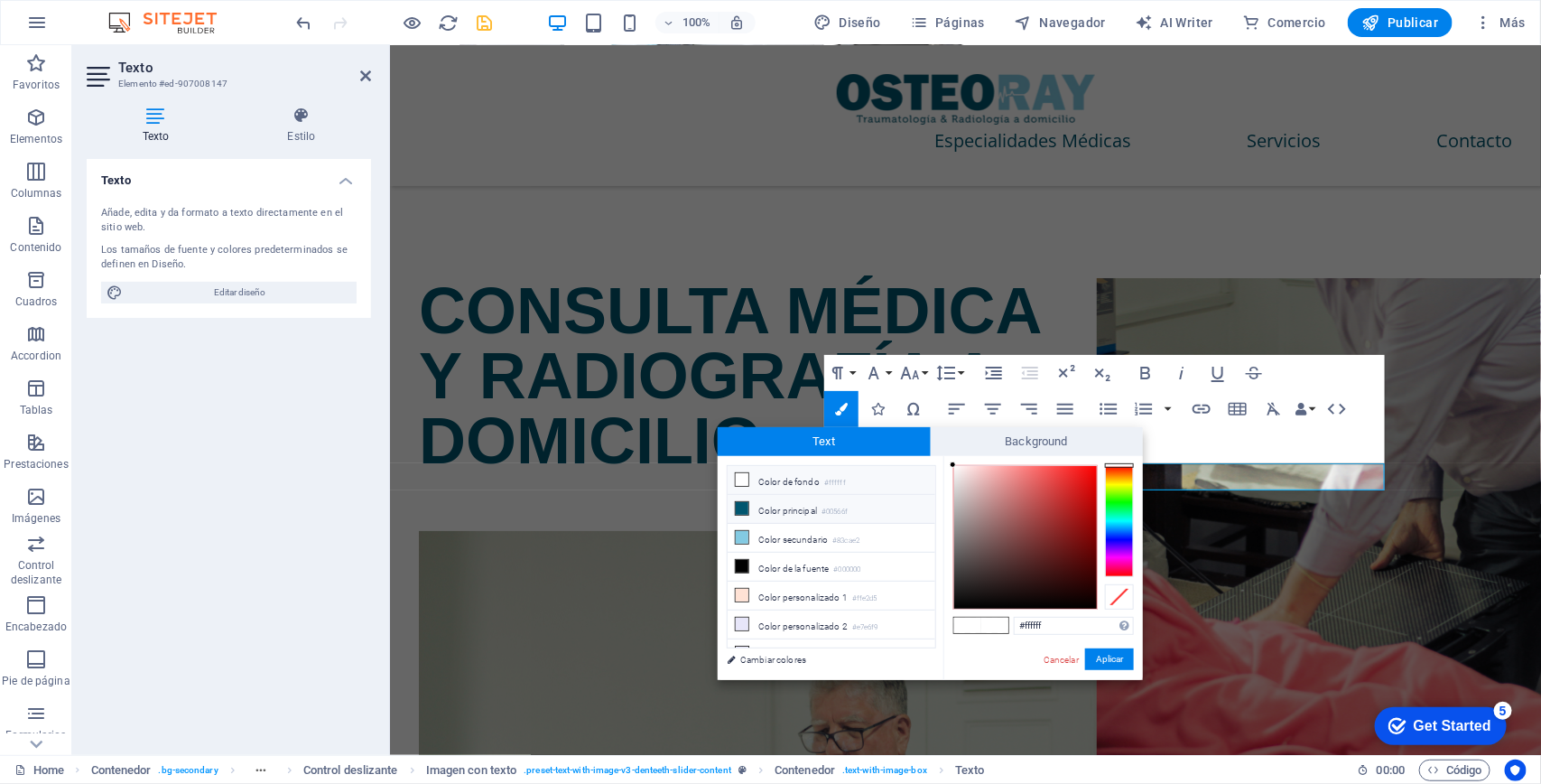
click at [768, 510] on li "Color principal #00566f" at bounding box center [831, 509] width 208 height 29
type input "#00566f"
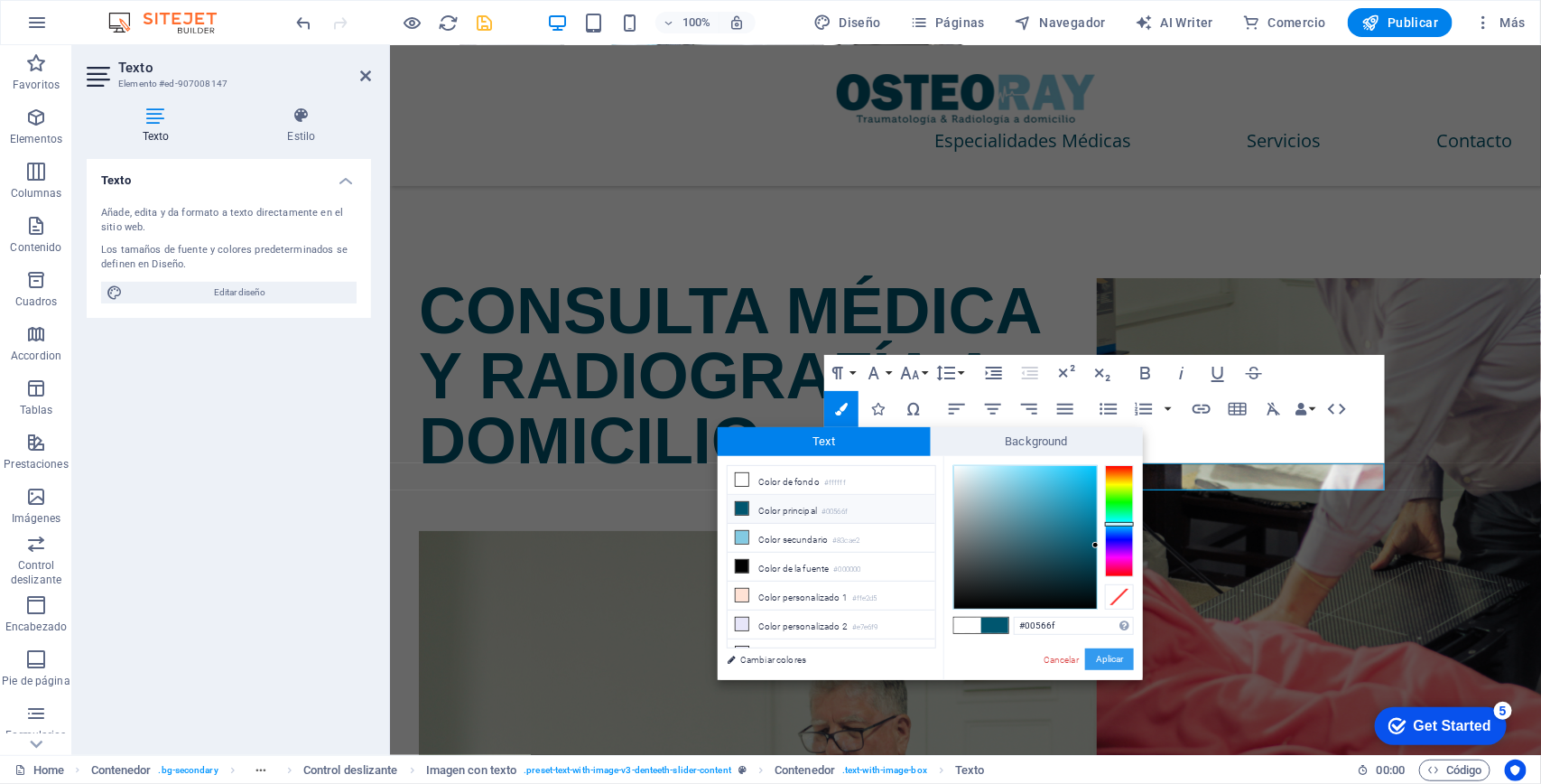
drag, startPoint x: 1094, startPoint y: 661, endPoint x: 705, endPoint y: 616, distance: 391.6
click at [1094, 661] on button "Aplicar" at bounding box center [1109, 659] width 48 height 21
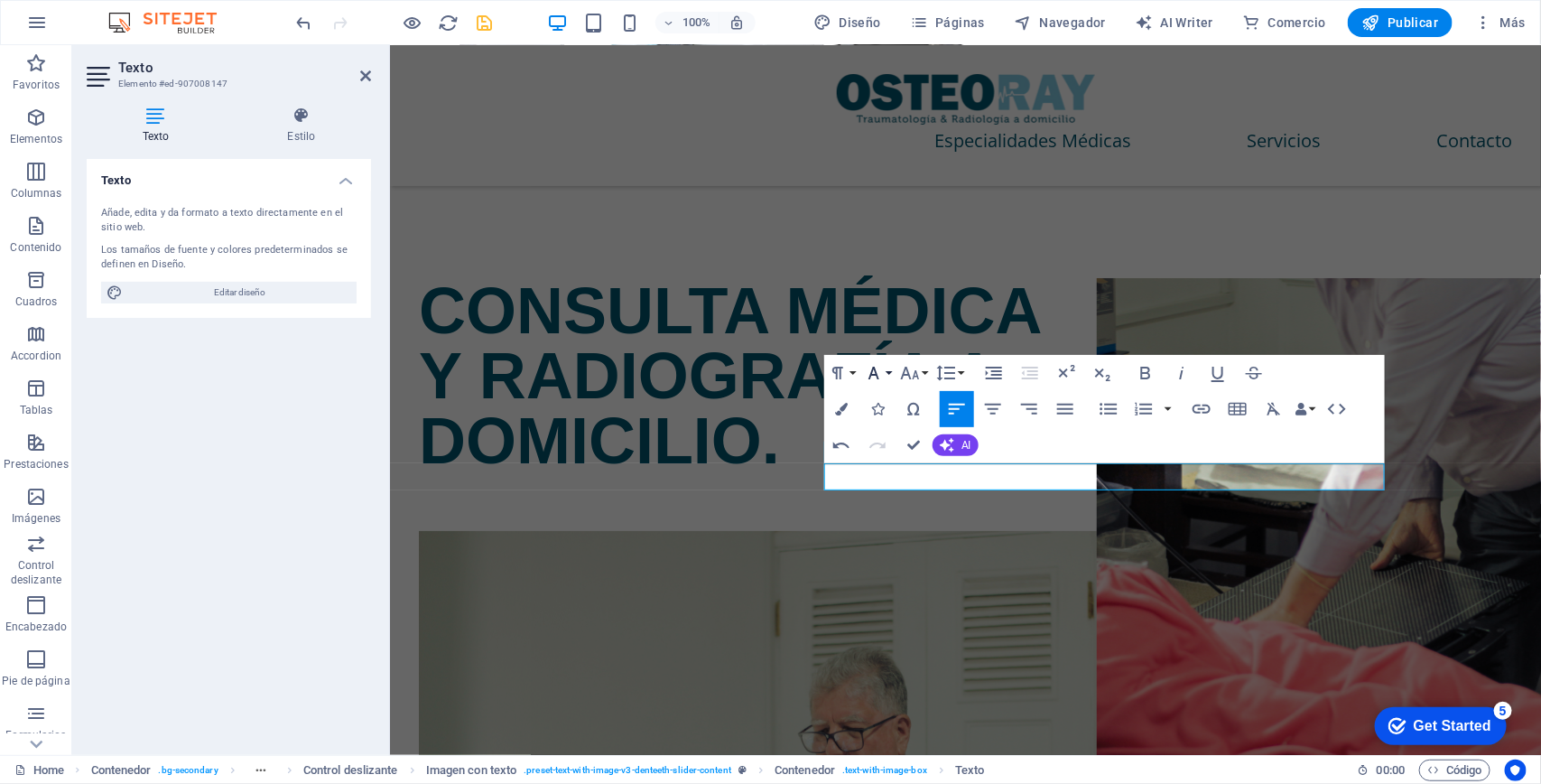
click at [881, 373] on icon "button" at bounding box center [874, 373] width 21 height 21
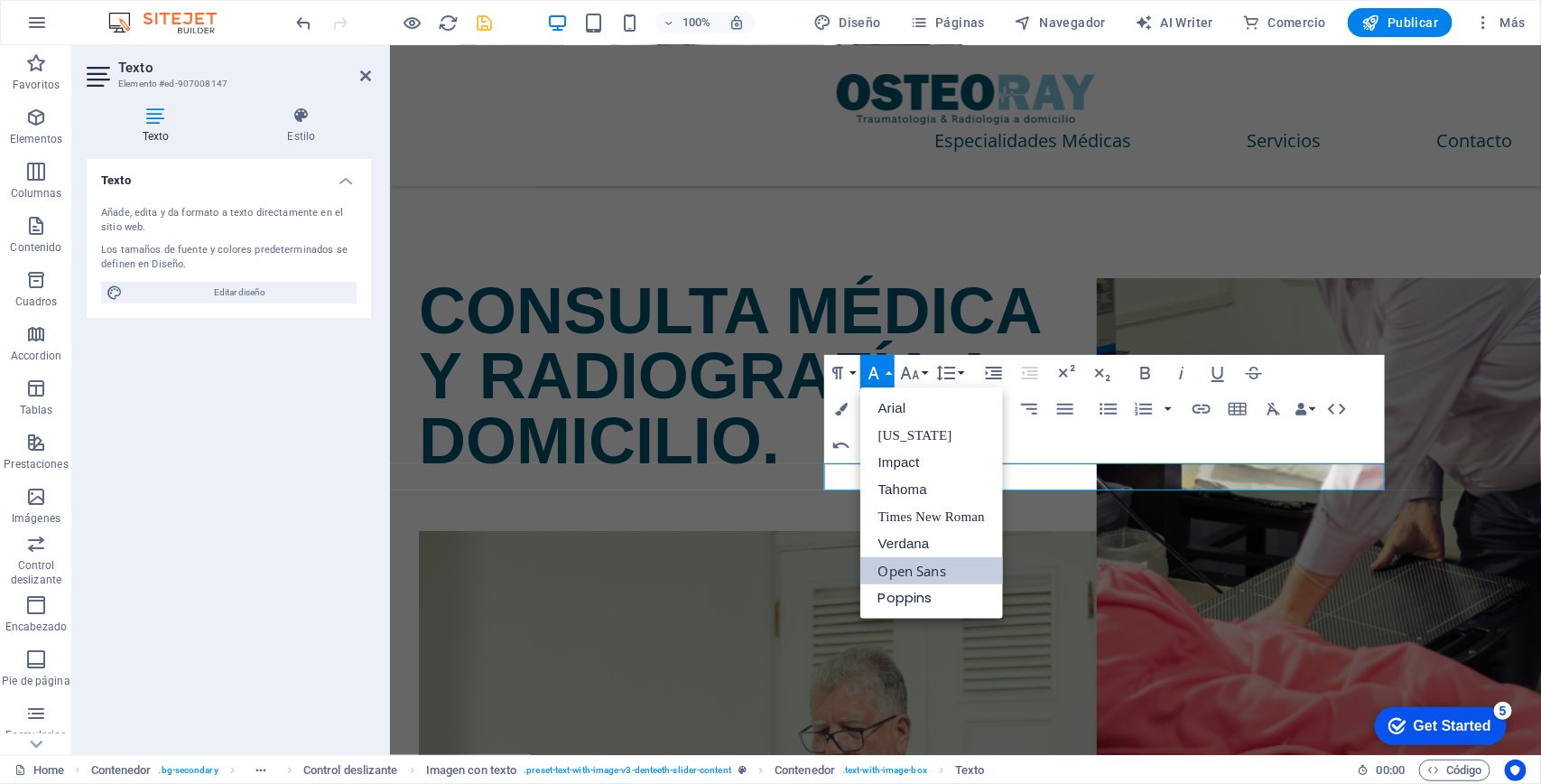
scroll to position [0, 0]
click at [913, 588] on link "Poppins" at bounding box center [931, 597] width 142 height 27
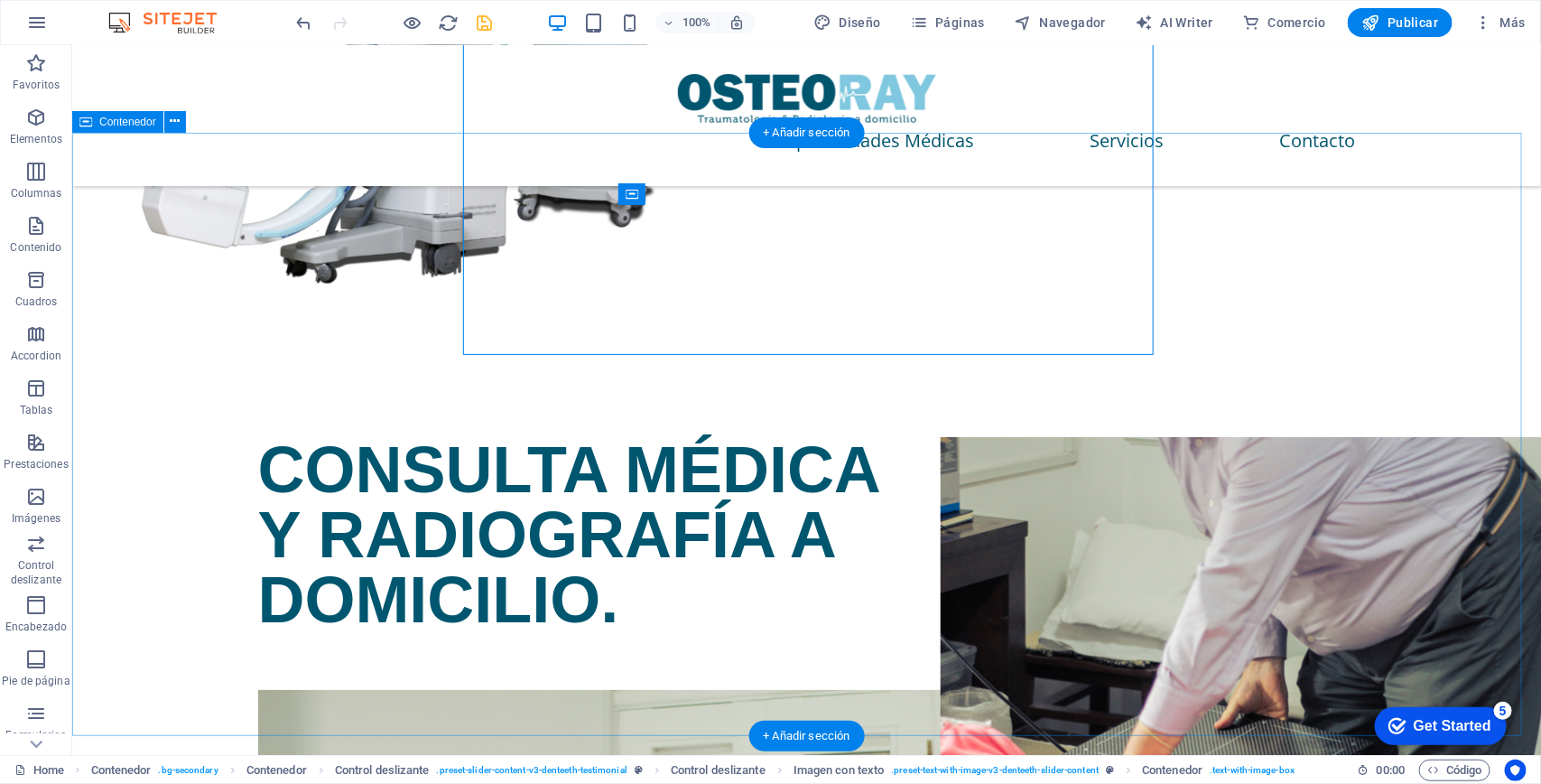
scroll to position [3058, 0]
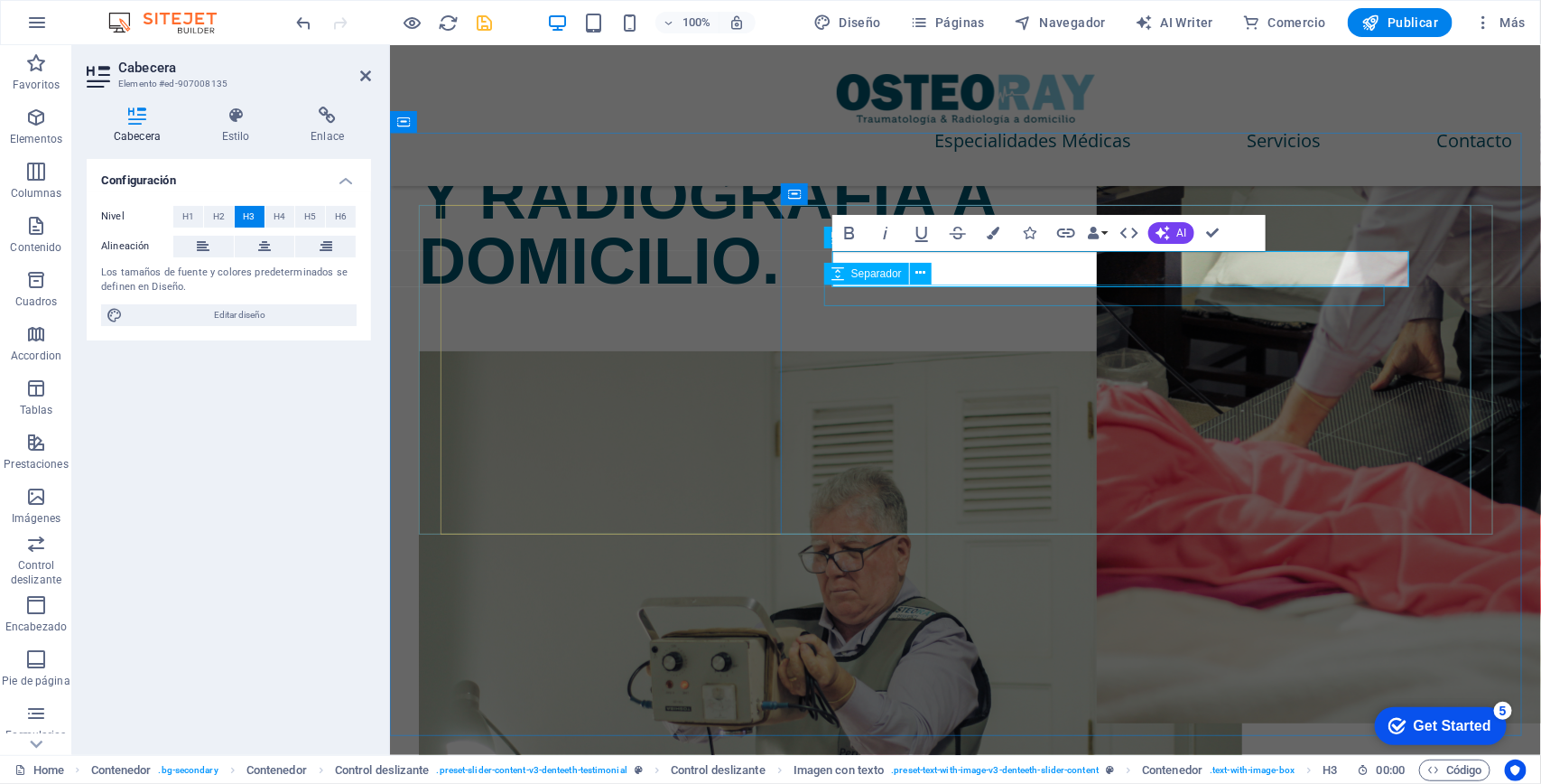
scroll to position [2878, 0]
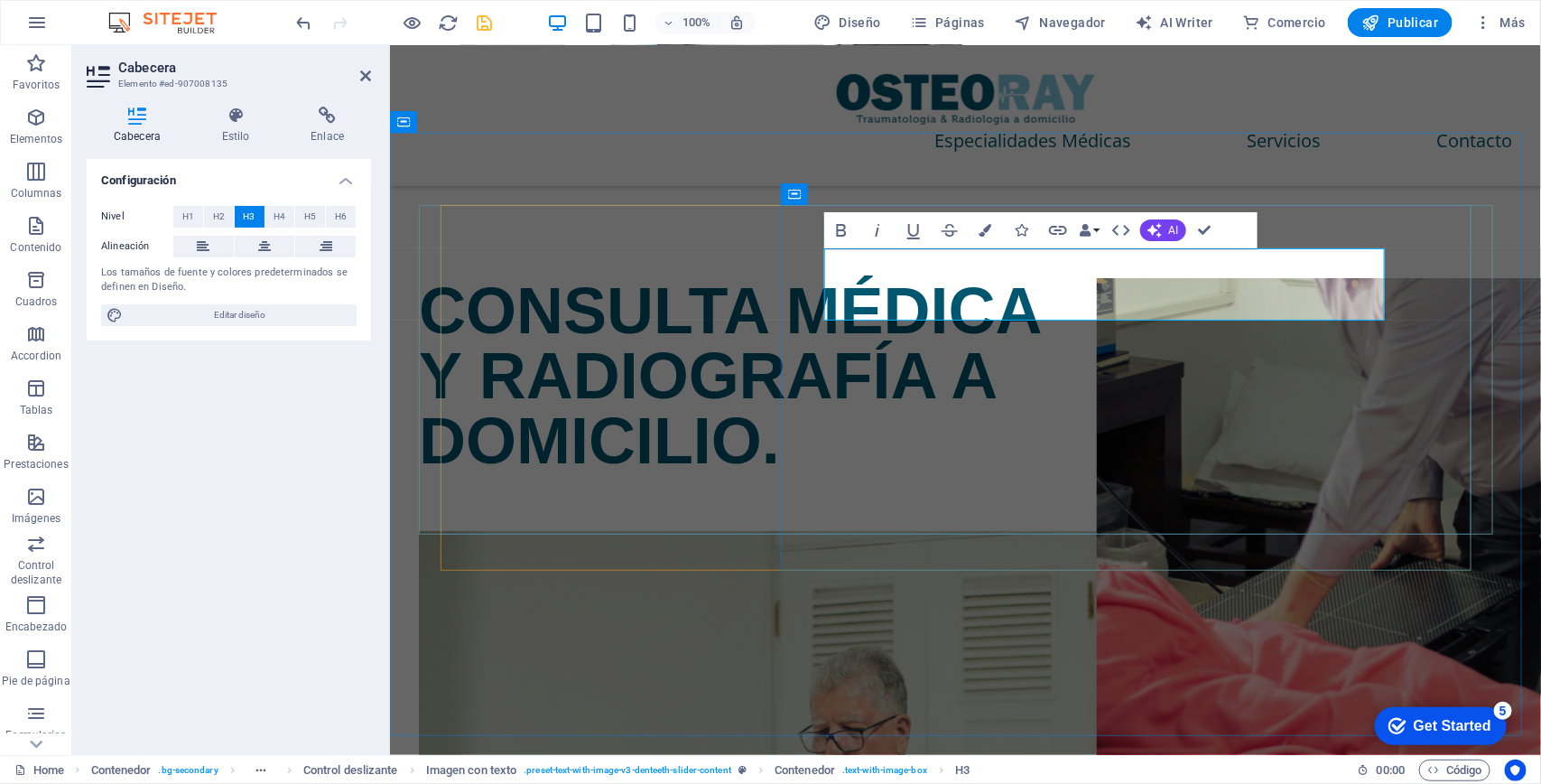
drag, startPoint x: 841, startPoint y: 294, endPoint x: 1098, endPoint y: 311, distance: 257.6
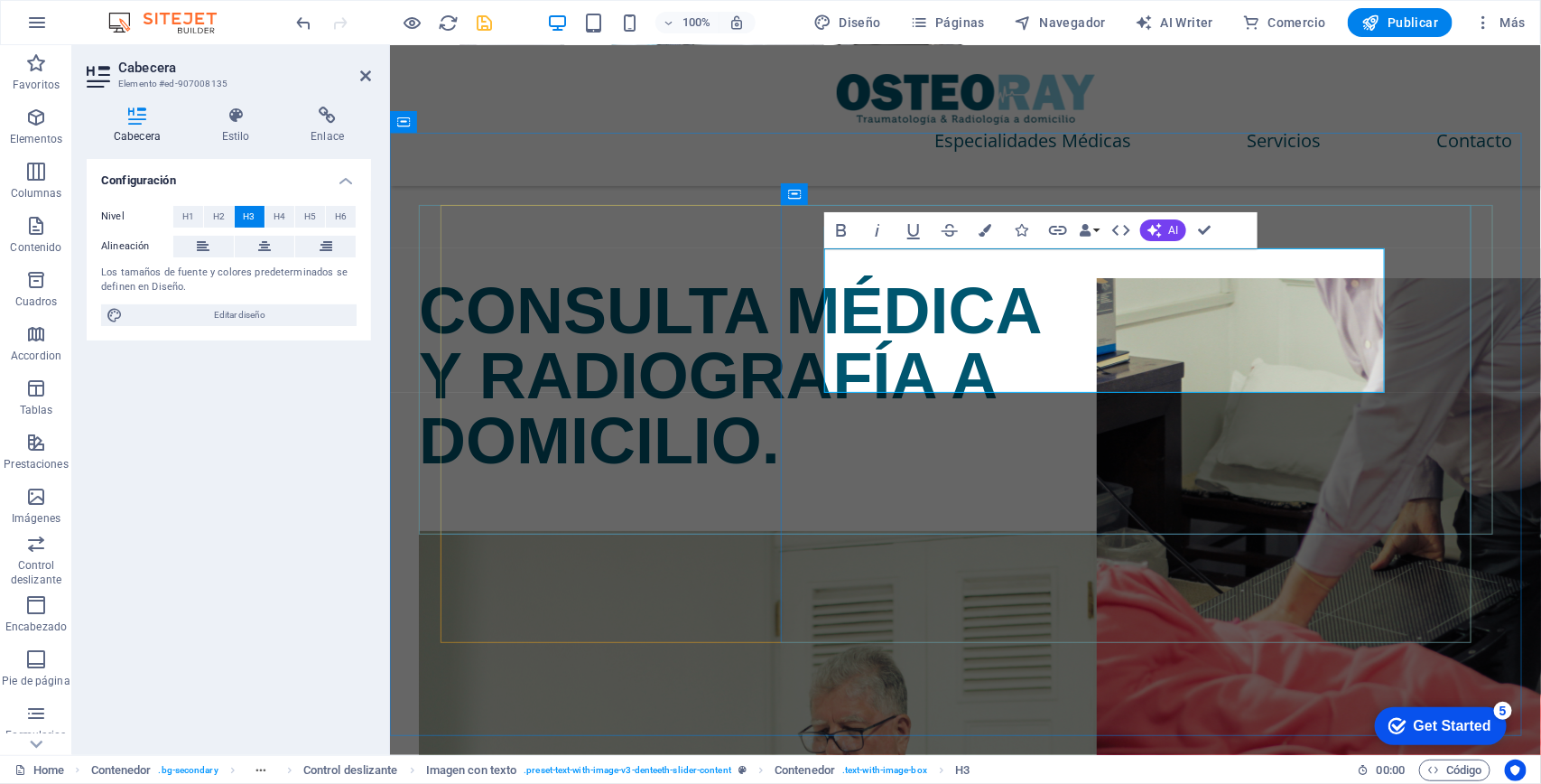
drag, startPoint x: 1063, startPoint y: 312, endPoint x: 1053, endPoint y: 304, distance: 12.8
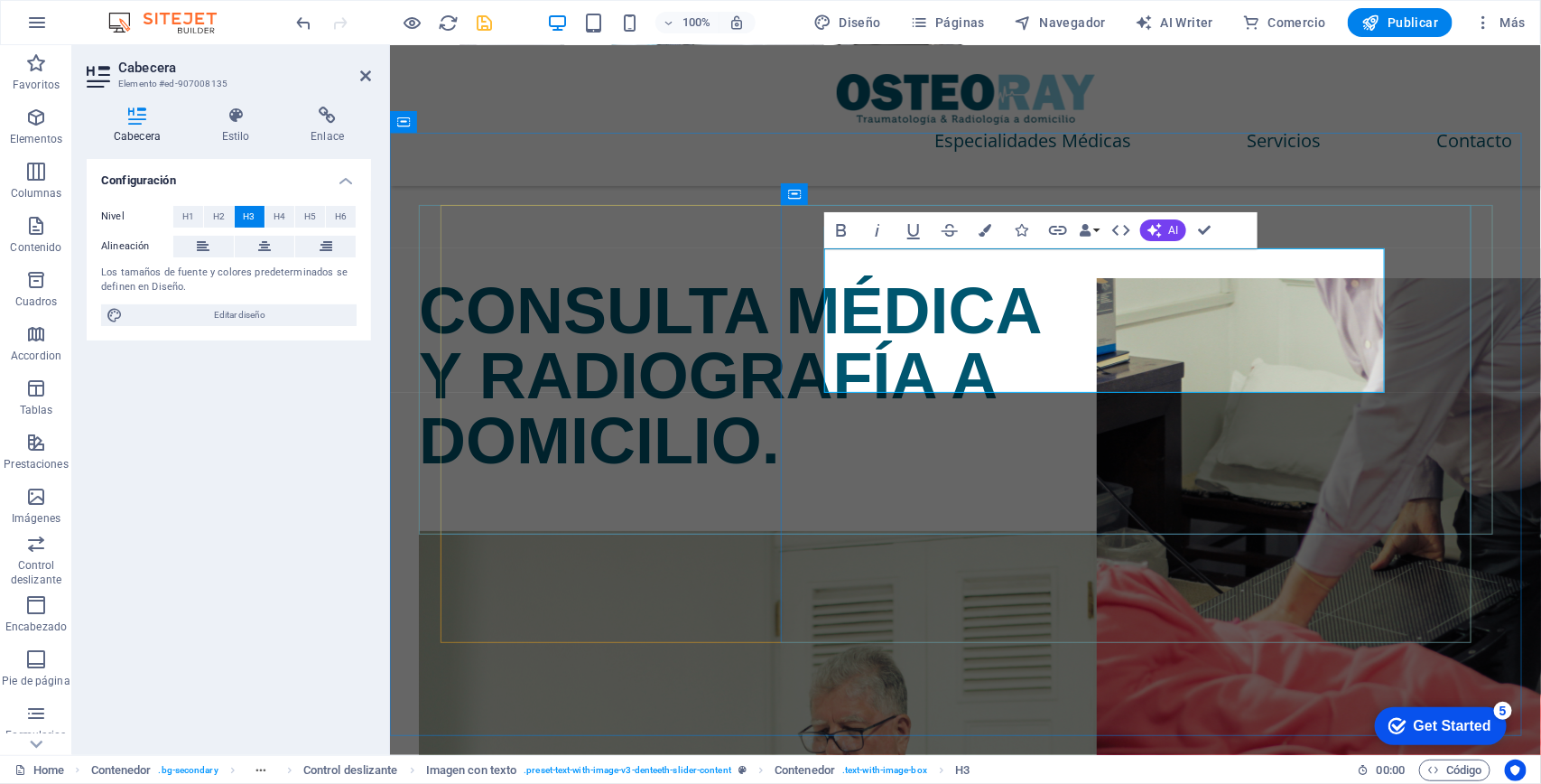
drag, startPoint x: 1014, startPoint y: 316, endPoint x: 827, endPoint y: 252, distance: 197.6
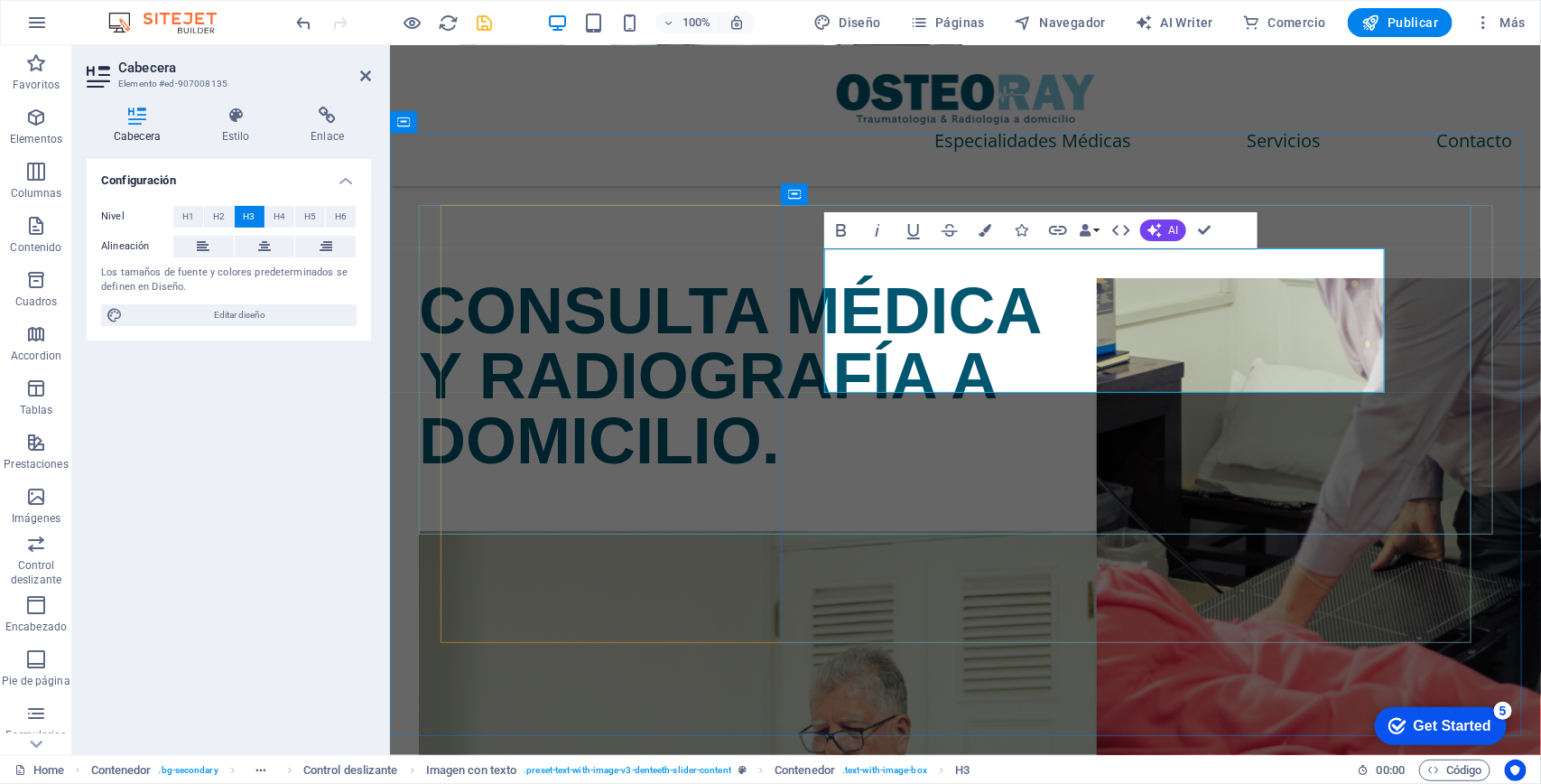
click at [878, 235] on icon "button" at bounding box center [877, 230] width 21 height 21
drag, startPoint x: 1203, startPoint y: 224, endPoint x: 1241, endPoint y: 391, distance: 171.3
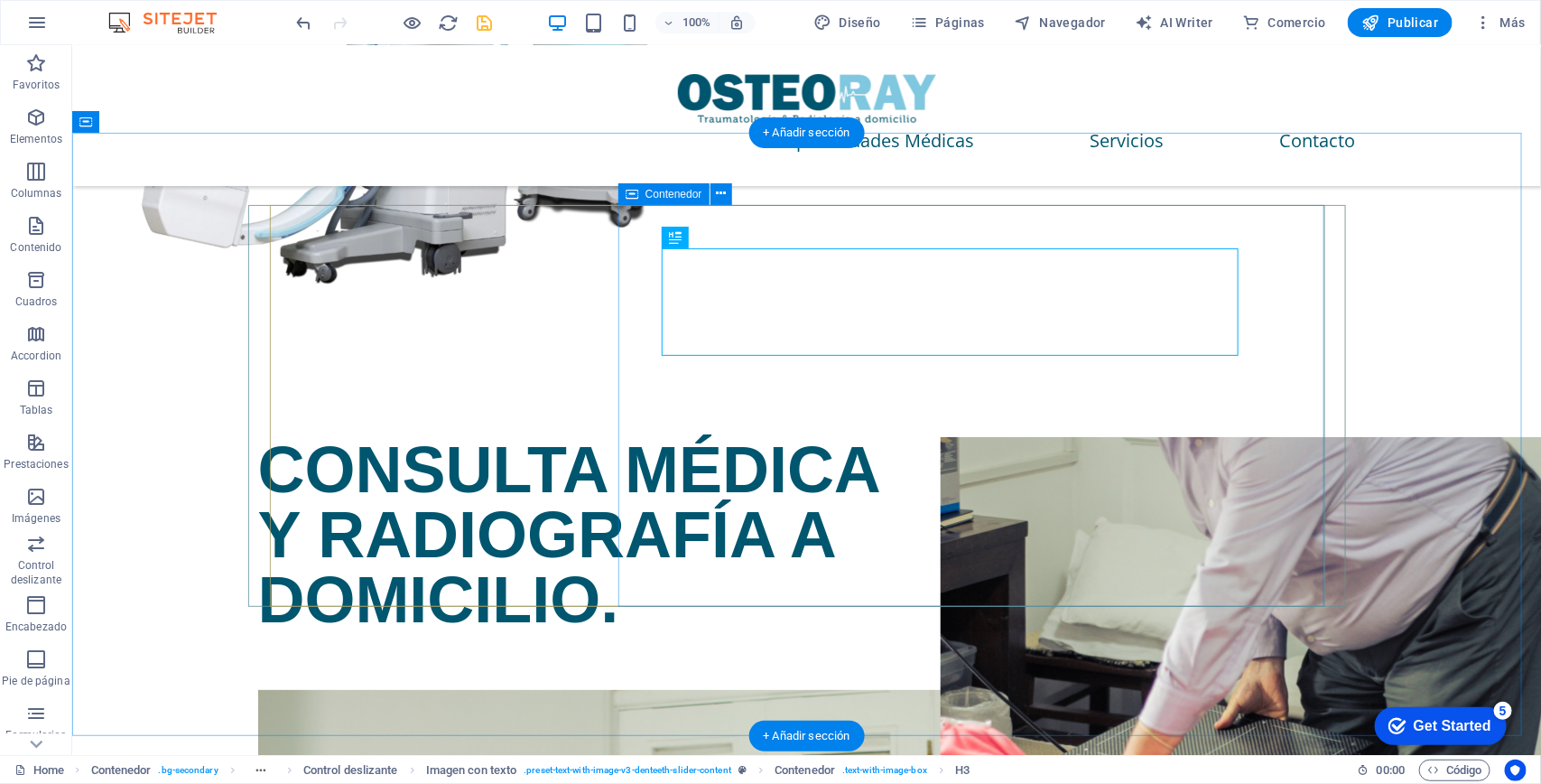
scroll to position [3058, 0]
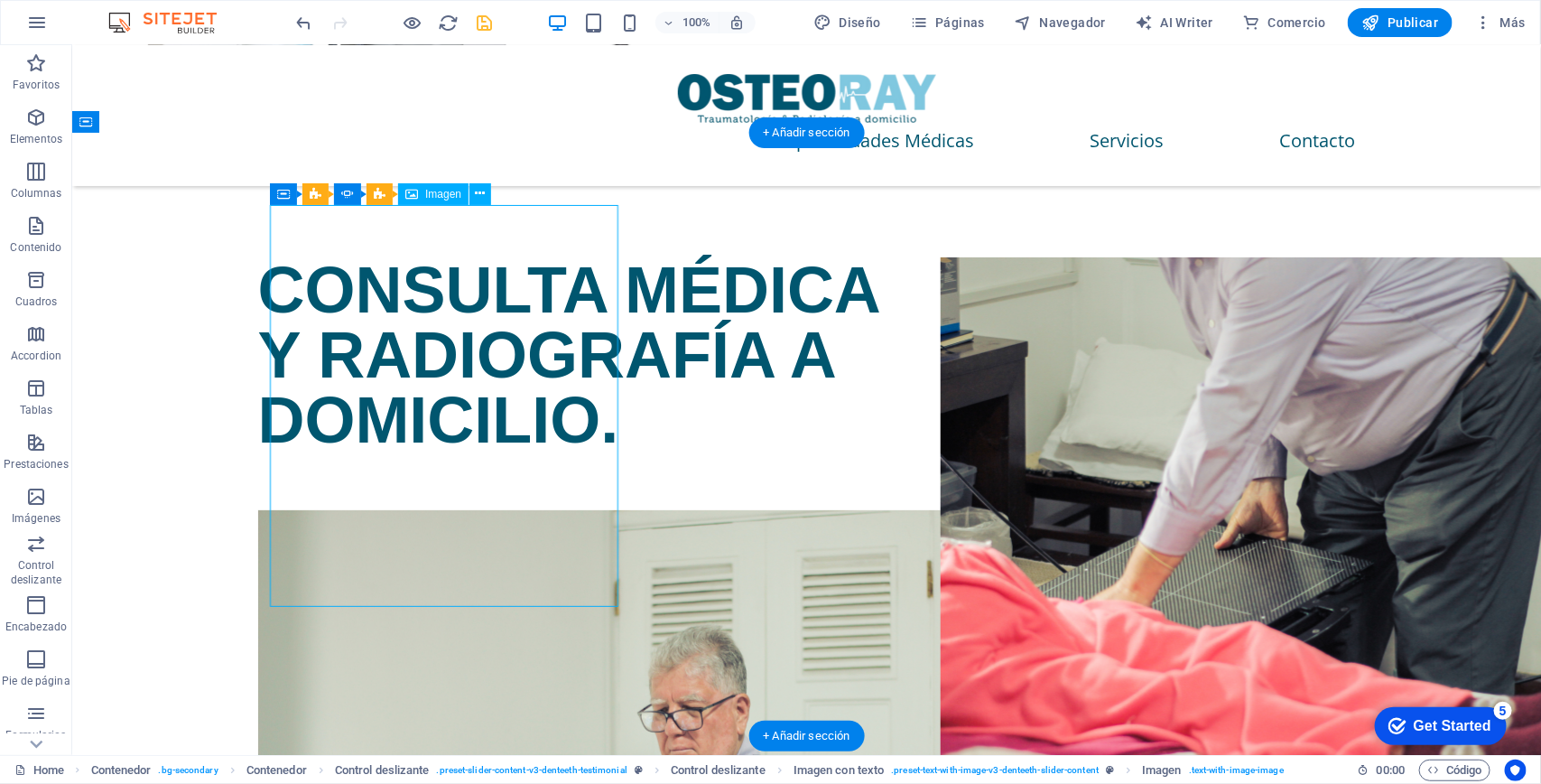
select select "px"
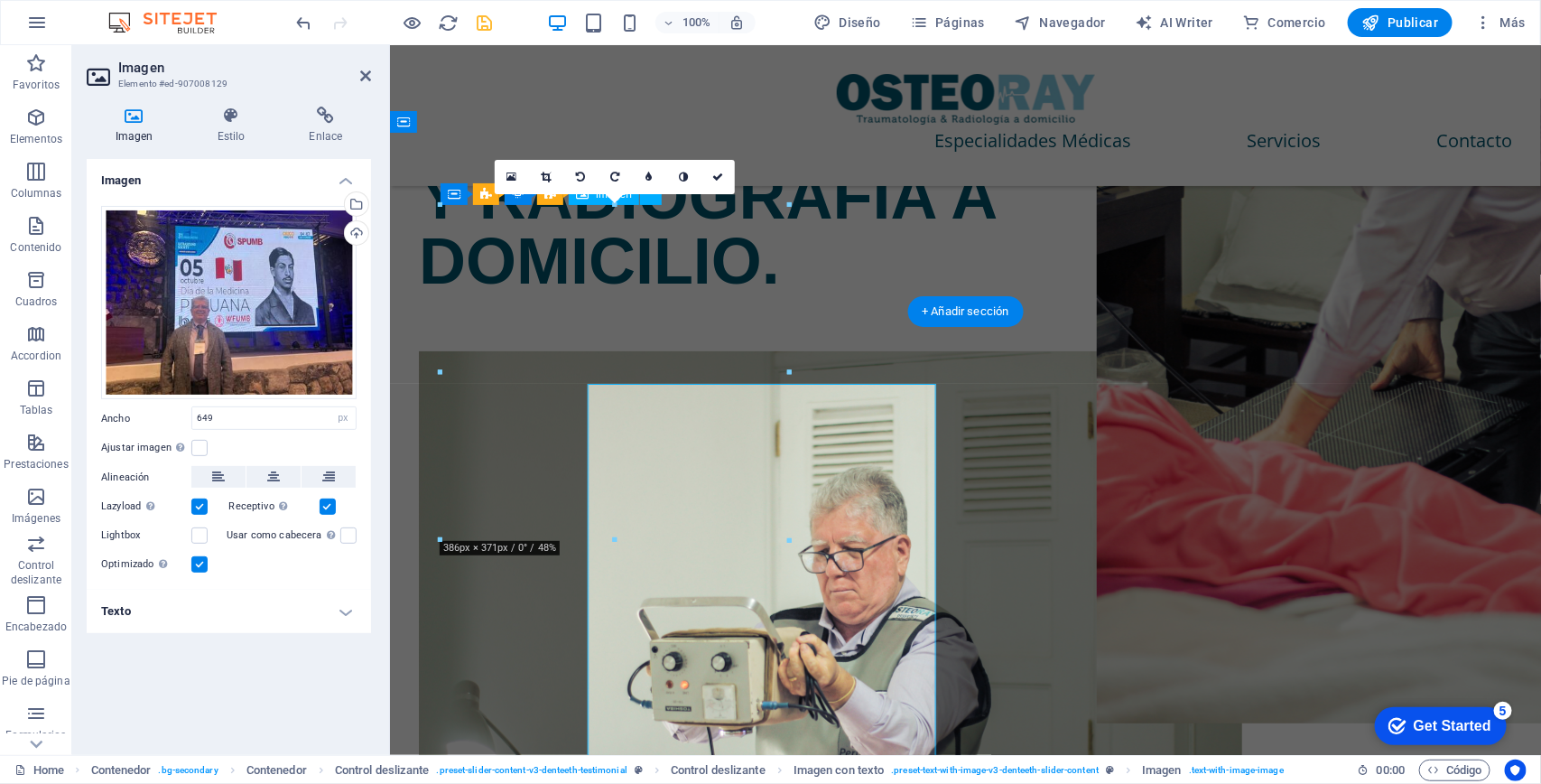
scroll to position [2878, 0]
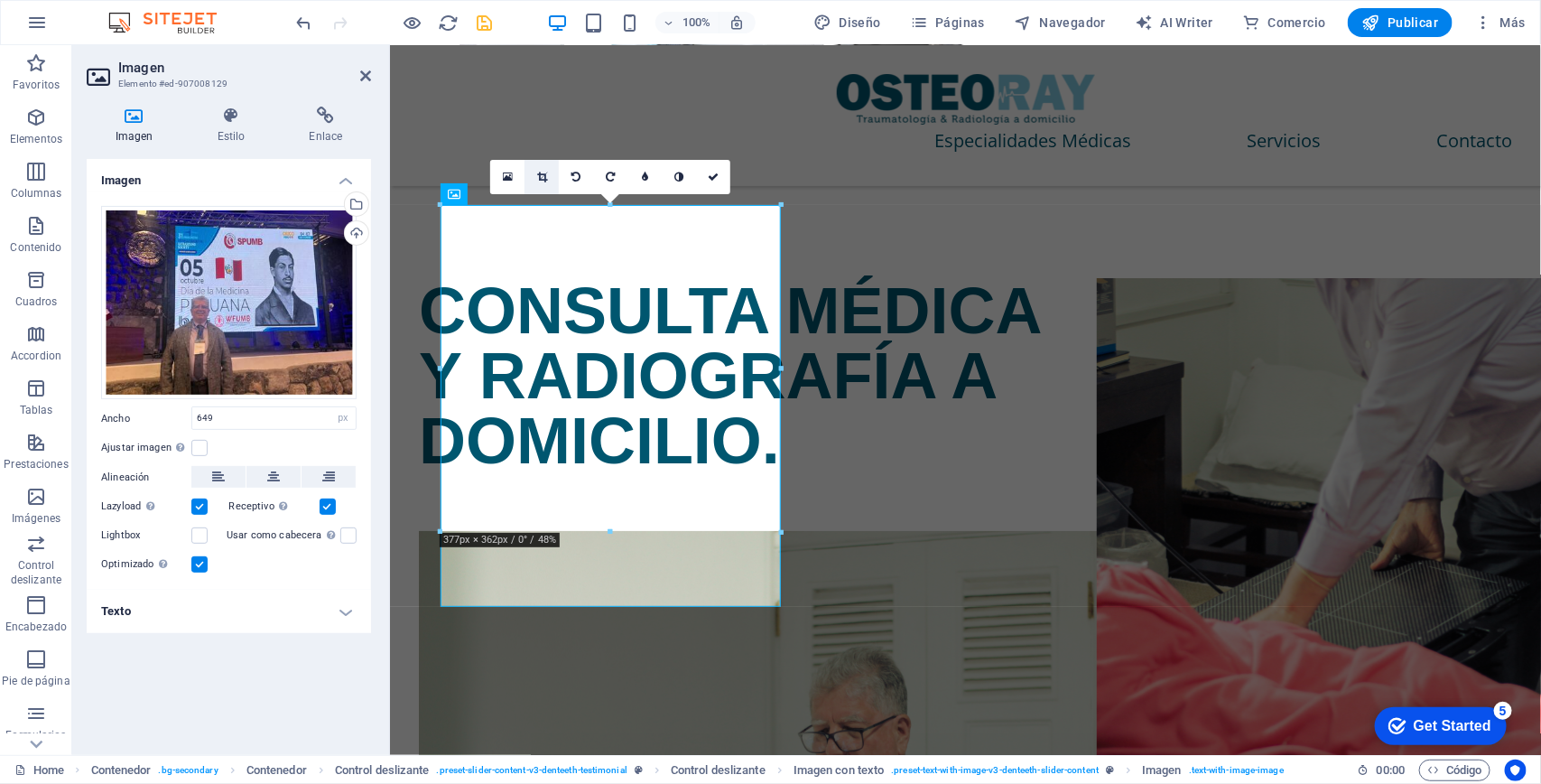
click at [542, 171] on icon at bounding box center [542, 176] width 10 height 11
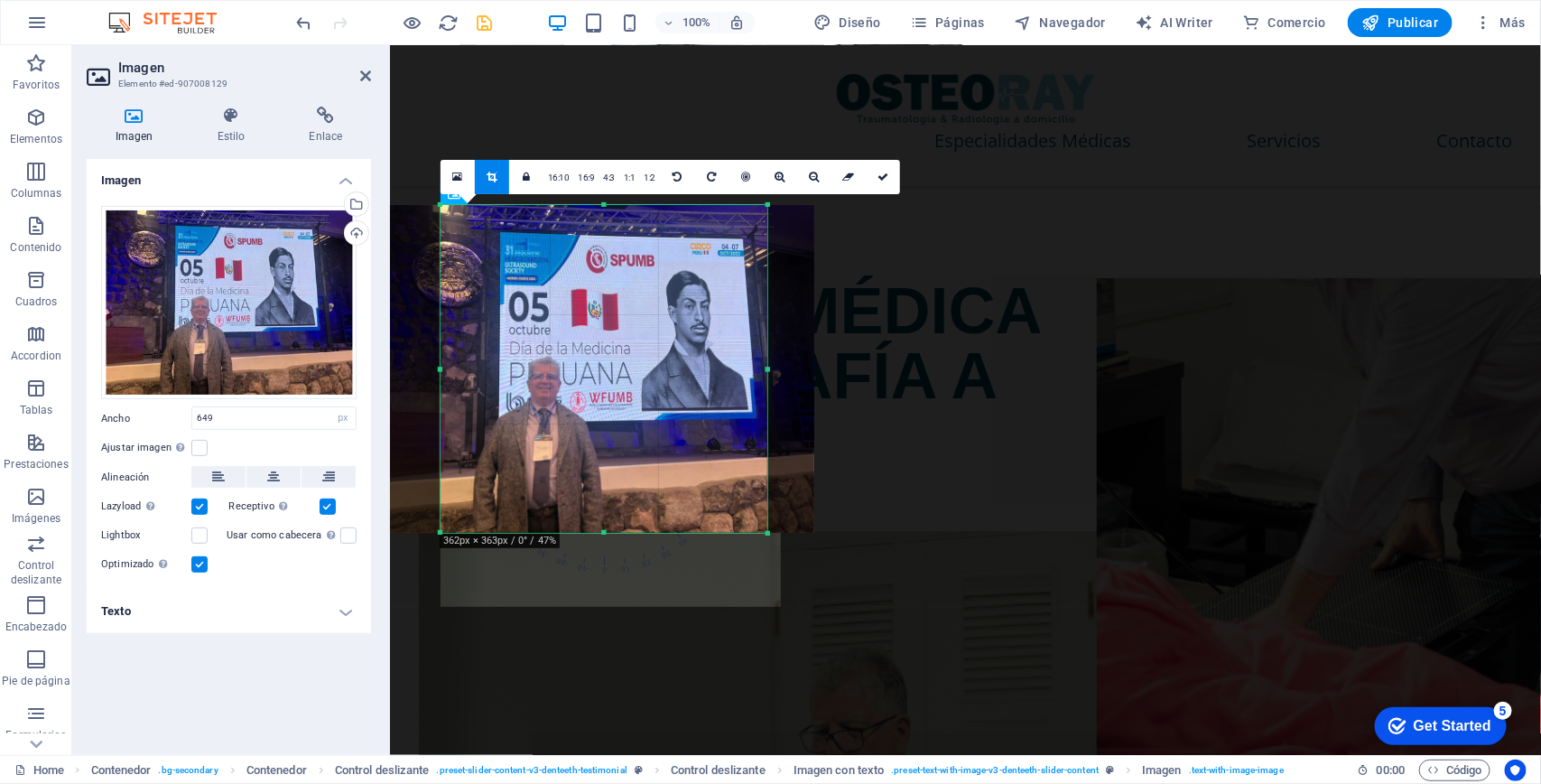
drag, startPoint x: 442, startPoint y: 369, endPoint x: 456, endPoint y: 368, distance: 14.0
click at [456, 368] on div "180 170 160 150 140 130 120 110 100 90 80 70 60 50 40 30 20 10 0 -10 -20 -30 -4…" at bounding box center [604, 369] width 327 height 328
drag, startPoint x: 598, startPoint y: 532, endPoint x: 611, endPoint y: 557, distance: 28.2
click at [608, 555] on div at bounding box center [604, 551] width 327 height 7
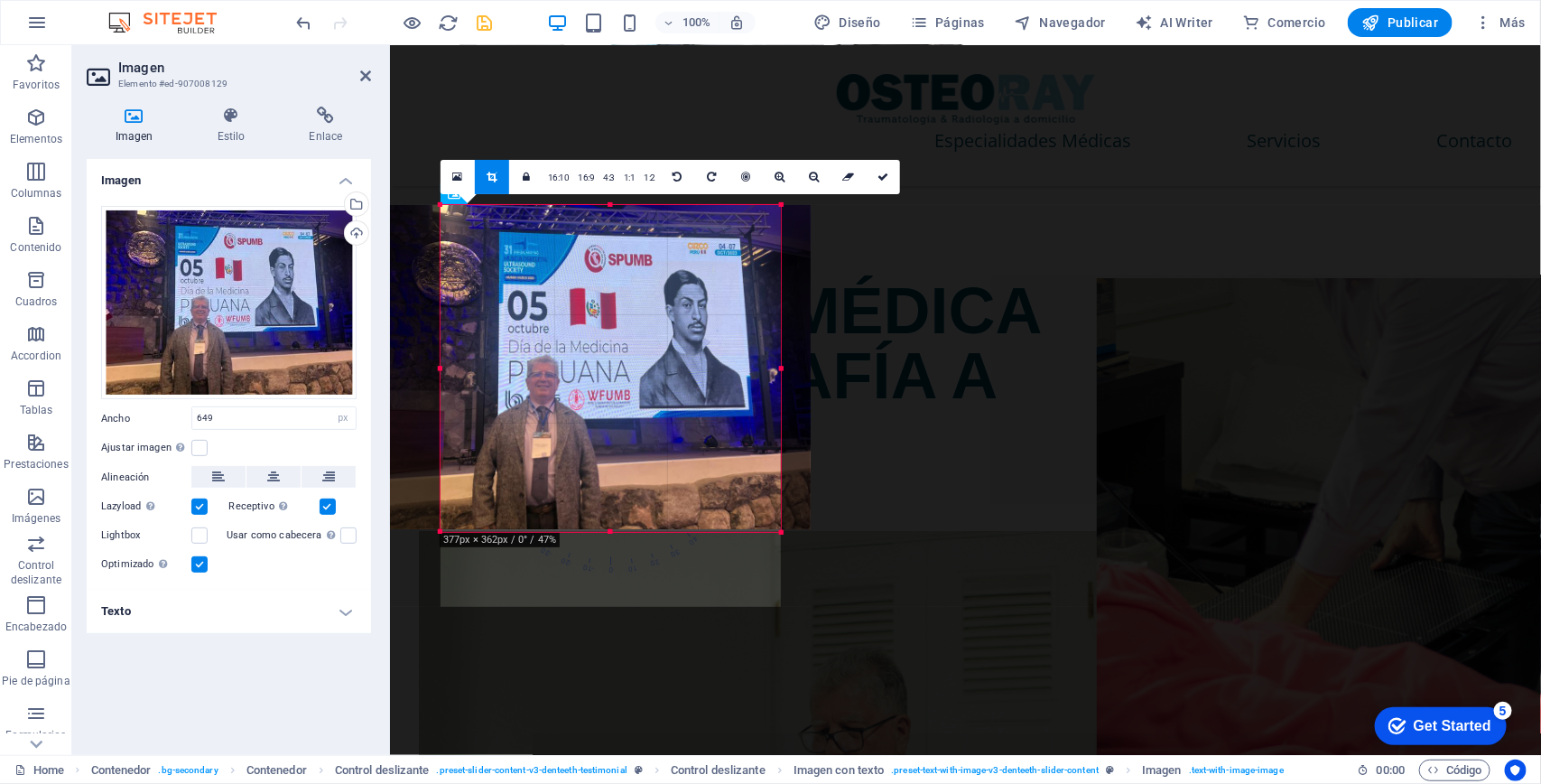
drag, startPoint x: 770, startPoint y: 368, endPoint x: 785, endPoint y: 370, distance: 15.1
click at [781, 370] on div "180 170 160 150 140 130 120 110 100 90 80 70 60 50 40 30 20 10 0 -10 -20 -30 -4…" at bounding box center [611, 369] width 341 height 327
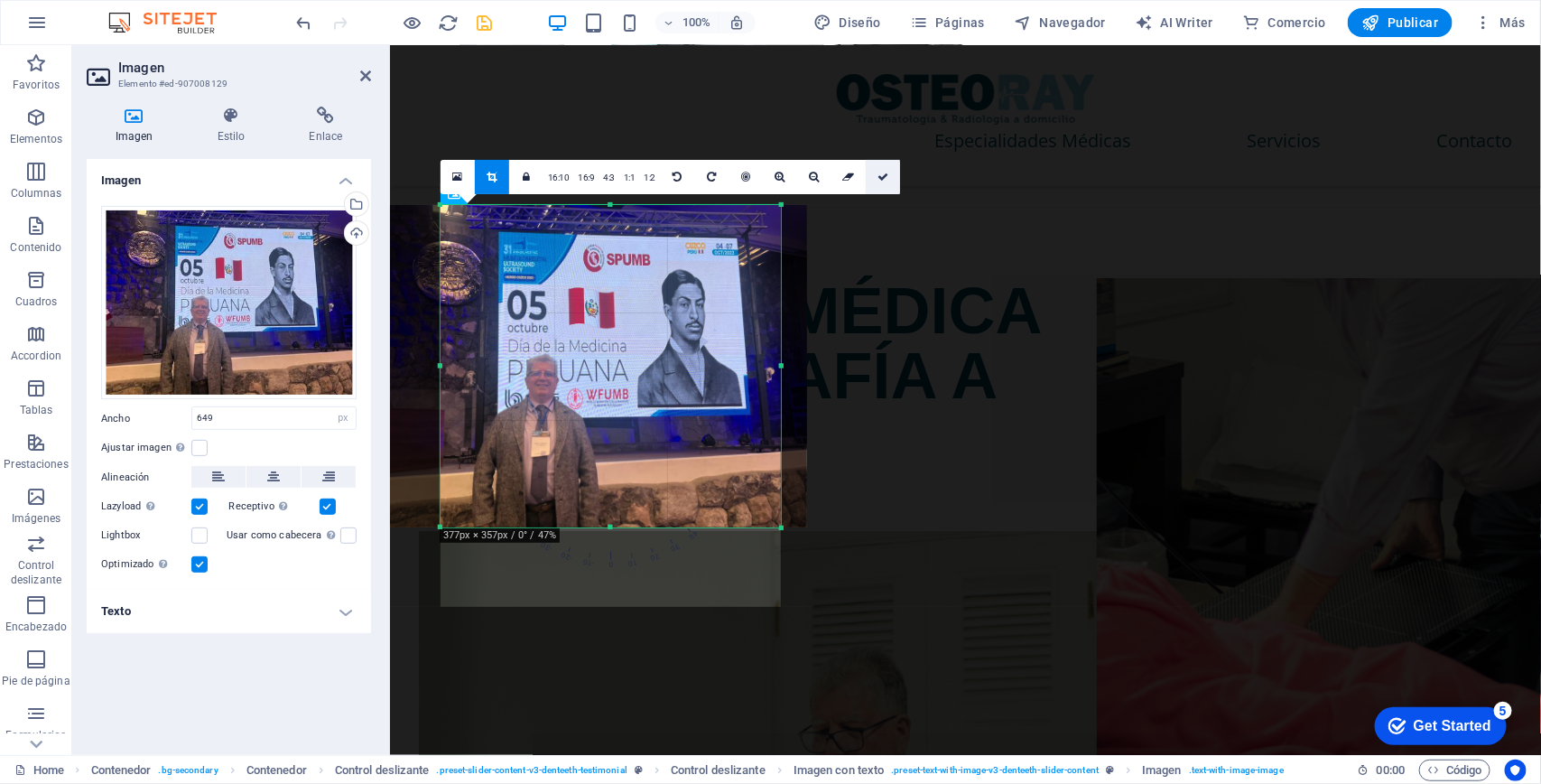
click at [881, 181] on link at bounding box center [882, 176] width 34 height 34
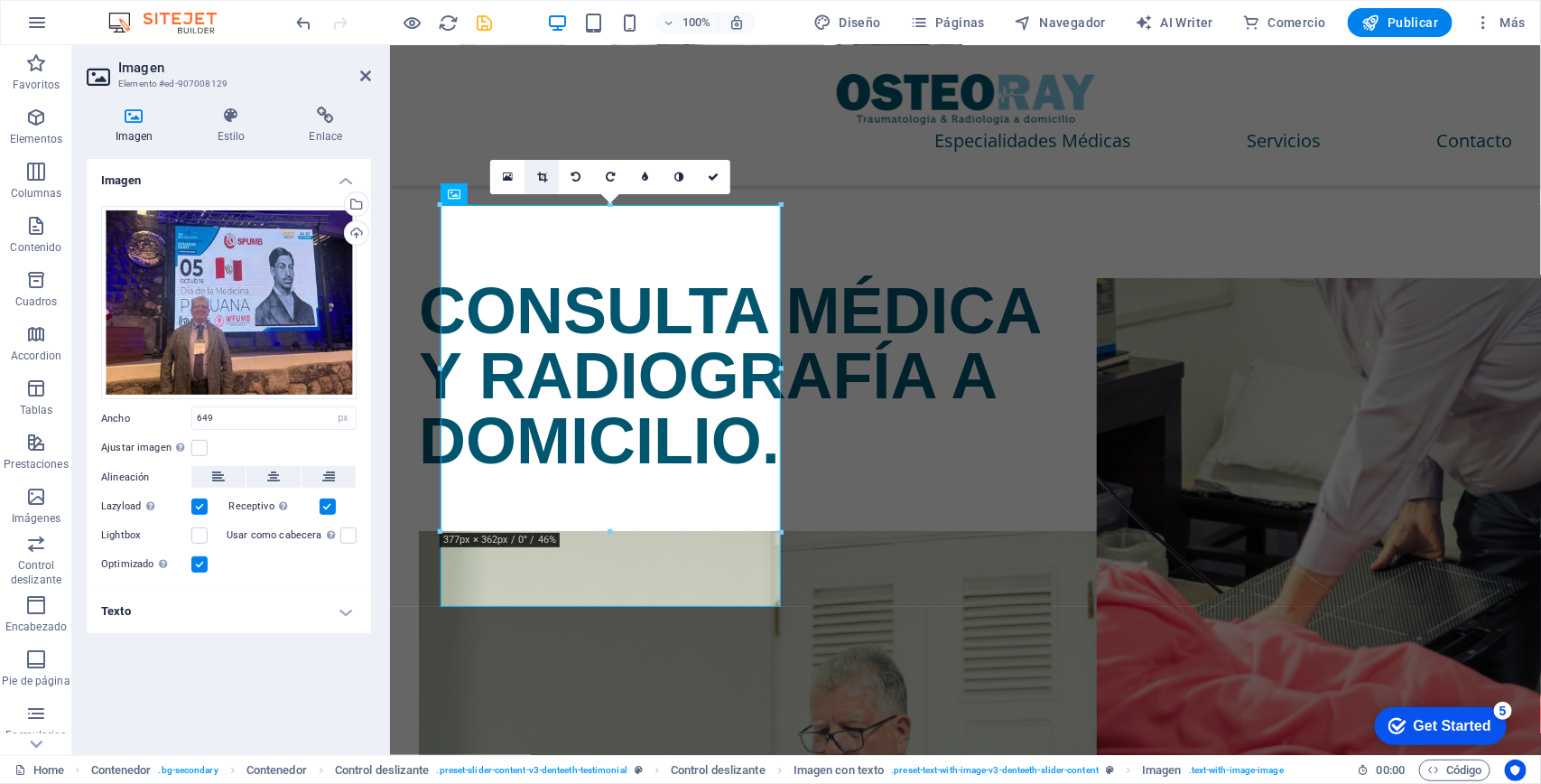
click at [549, 176] on link at bounding box center [541, 176] width 34 height 34
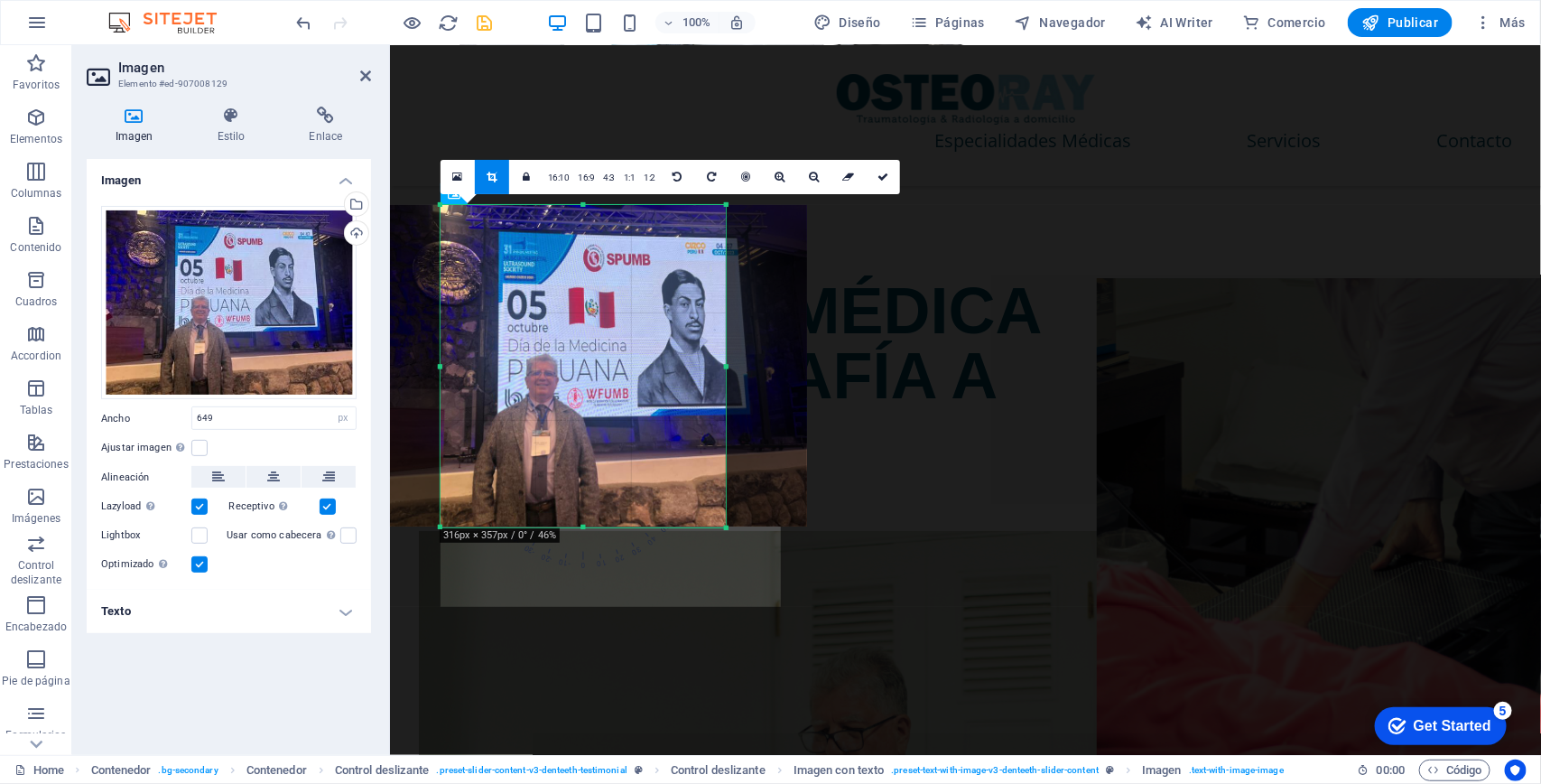
drag, startPoint x: 783, startPoint y: 366, endPoint x: 728, endPoint y: 364, distance: 55.0
click at [728, 364] on div at bounding box center [726, 366] width 7 height 322
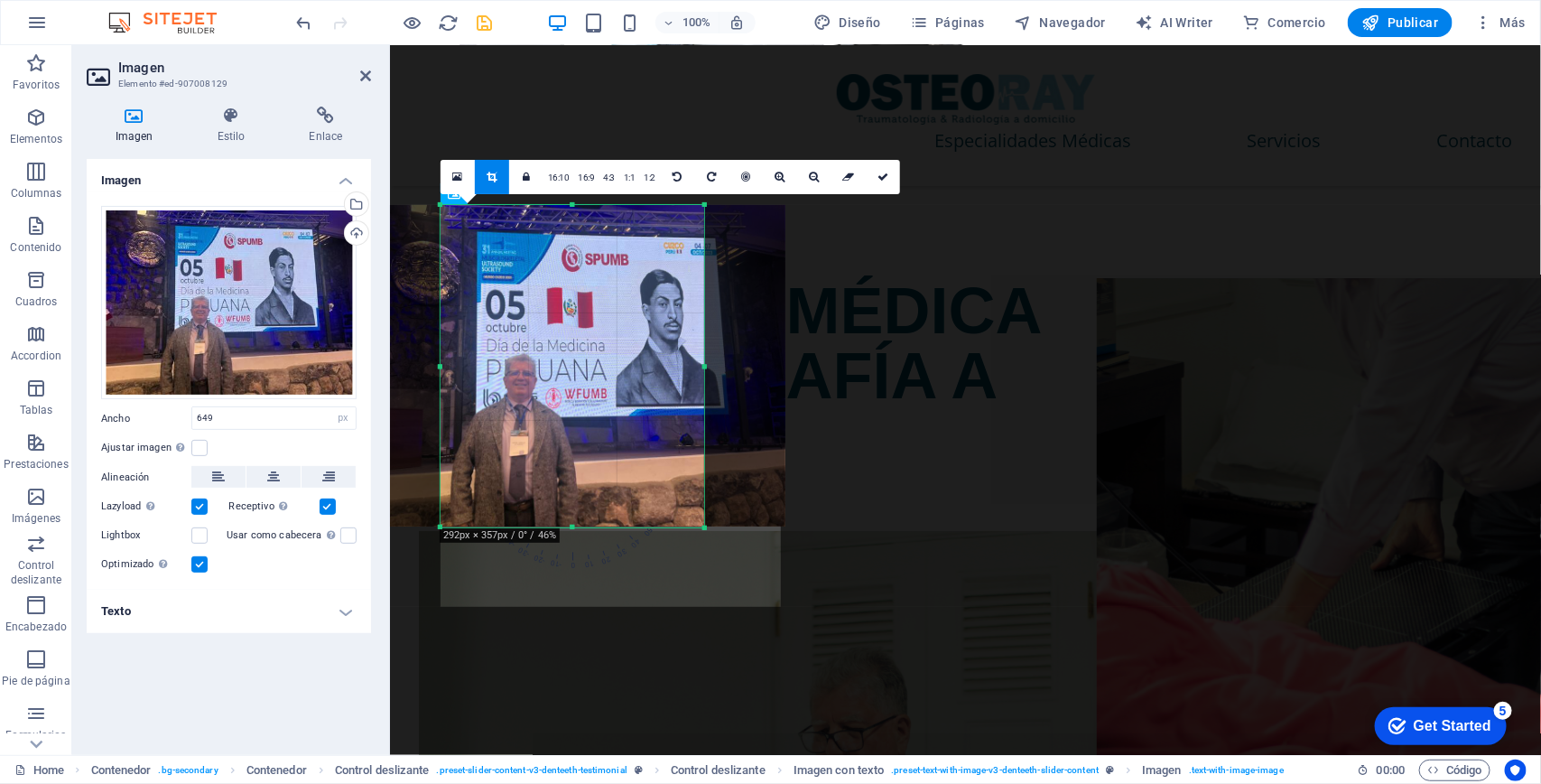
drag, startPoint x: 439, startPoint y: 368, endPoint x: 462, endPoint y: 367, distance: 23.0
click at [462, 367] on div "180 170 160 150 140 130 120 110 100 90 80 70 60 50 40 30 20 10 0 -10 -20 -30 -4…" at bounding box center [572, 366] width 263 height 322
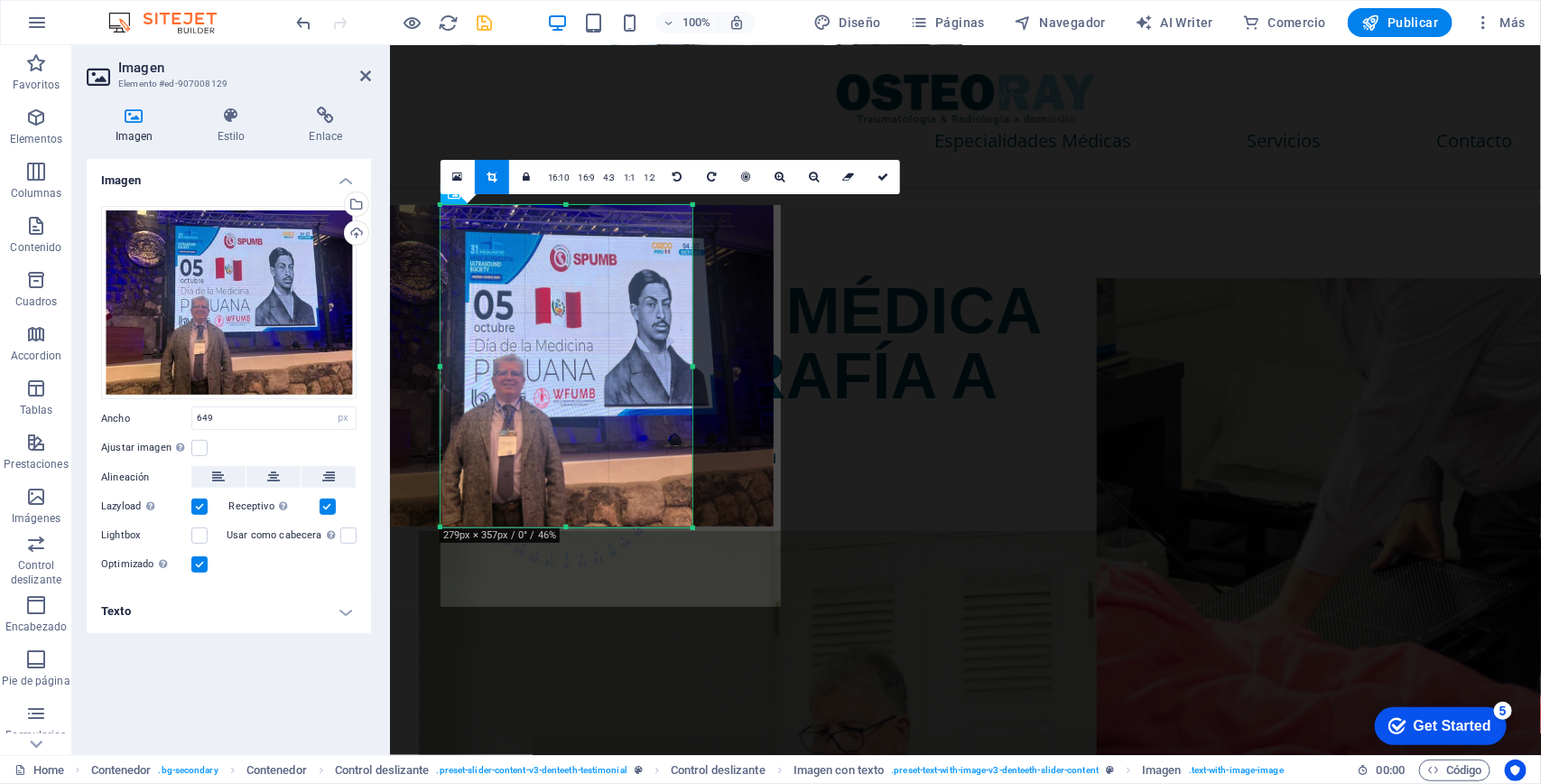
drag, startPoint x: 442, startPoint y: 363, endPoint x: 454, endPoint y: 361, distance: 12.2
click at [454, 361] on div "180 170 160 150 140 130 120 110 100 90 80 70 60 50 40 30 20 10 0 -10 -20 -30 -4…" at bounding box center [566, 366] width 252 height 322
drag, startPoint x: 695, startPoint y: 364, endPoint x: 684, endPoint y: 366, distance: 11.2
click at [684, 366] on div at bounding box center [681, 366] width 7 height 322
click at [889, 173] on icon at bounding box center [883, 176] width 11 height 11
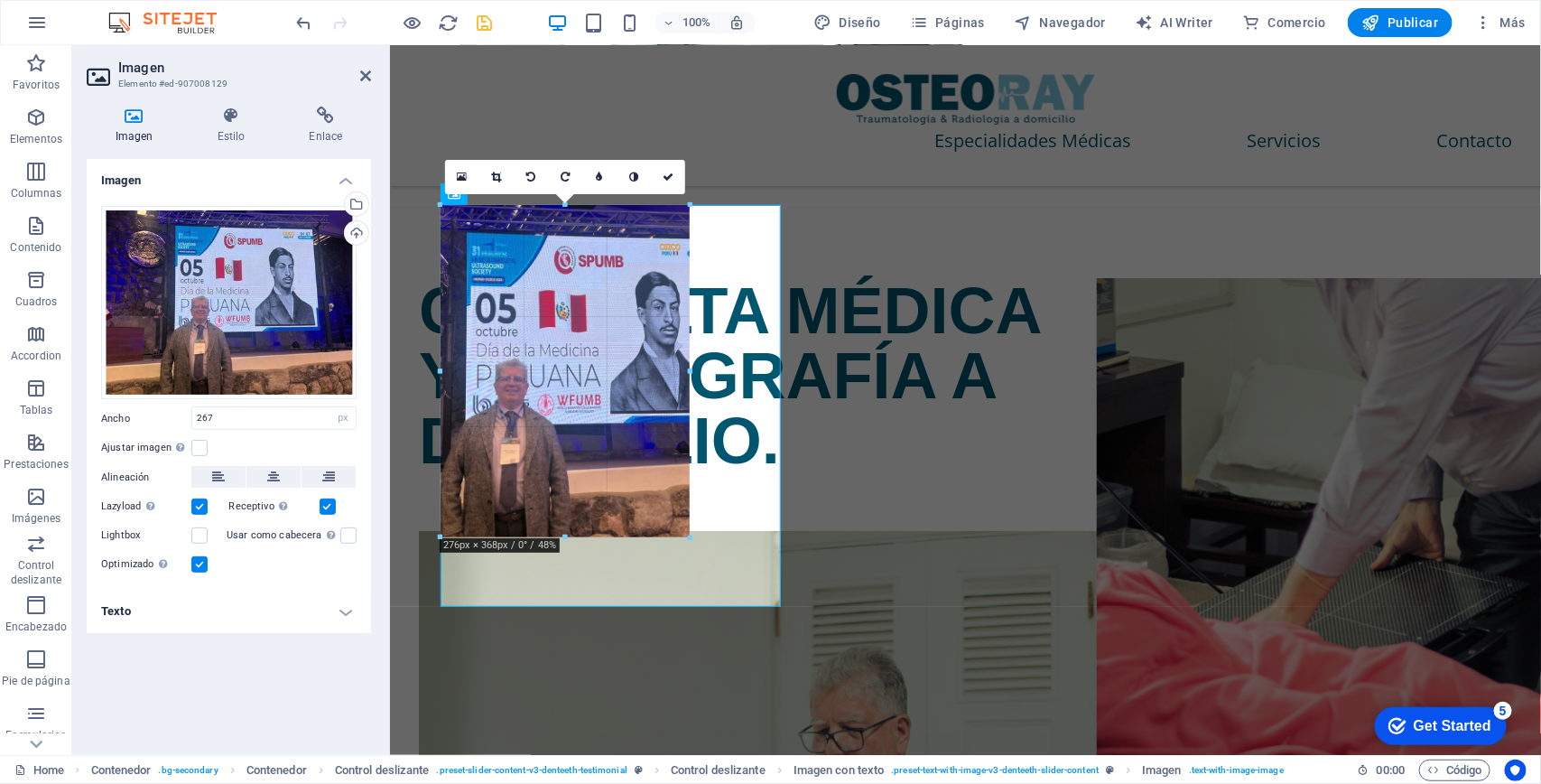
drag, startPoint x: 682, startPoint y: 430, endPoint x: 691, endPoint y: 453, distance: 24.7
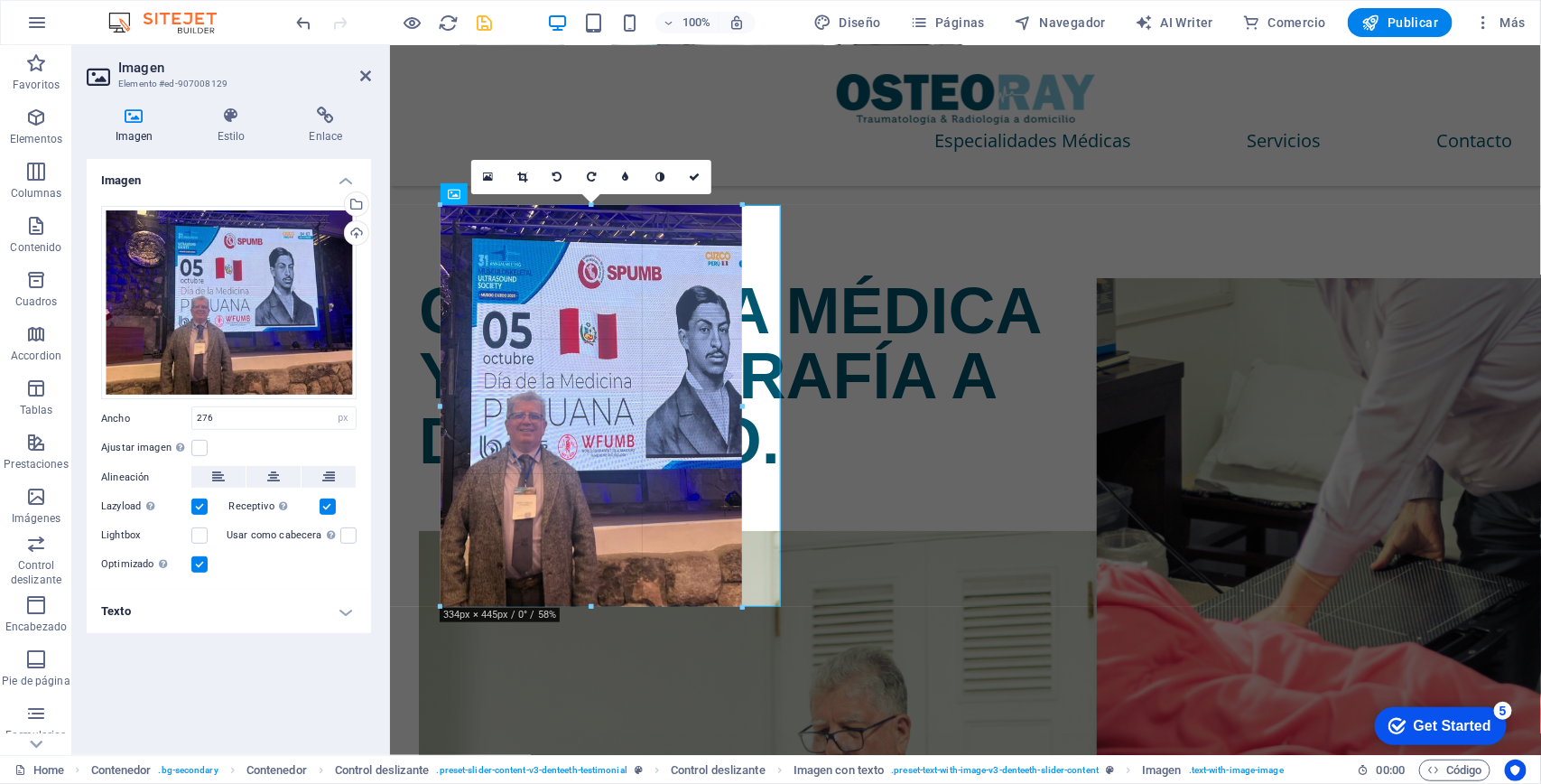
drag, startPoint x: 691, startPoint y: 537, endPoint x: 743, endPoint y: 593, distance: 76.4
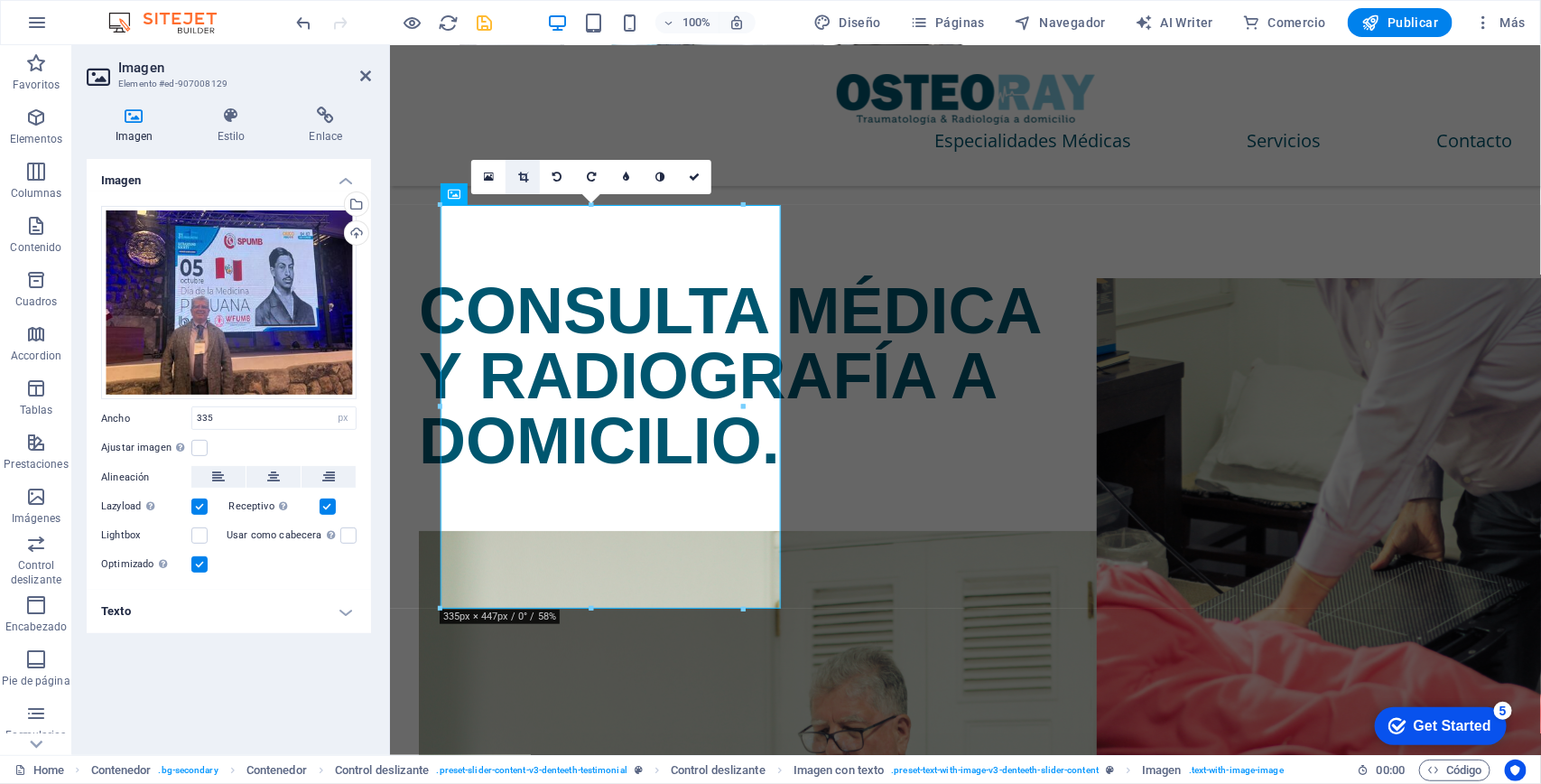
click at [529, 174] on link at bounding box center [522, 176] width 34 height 34
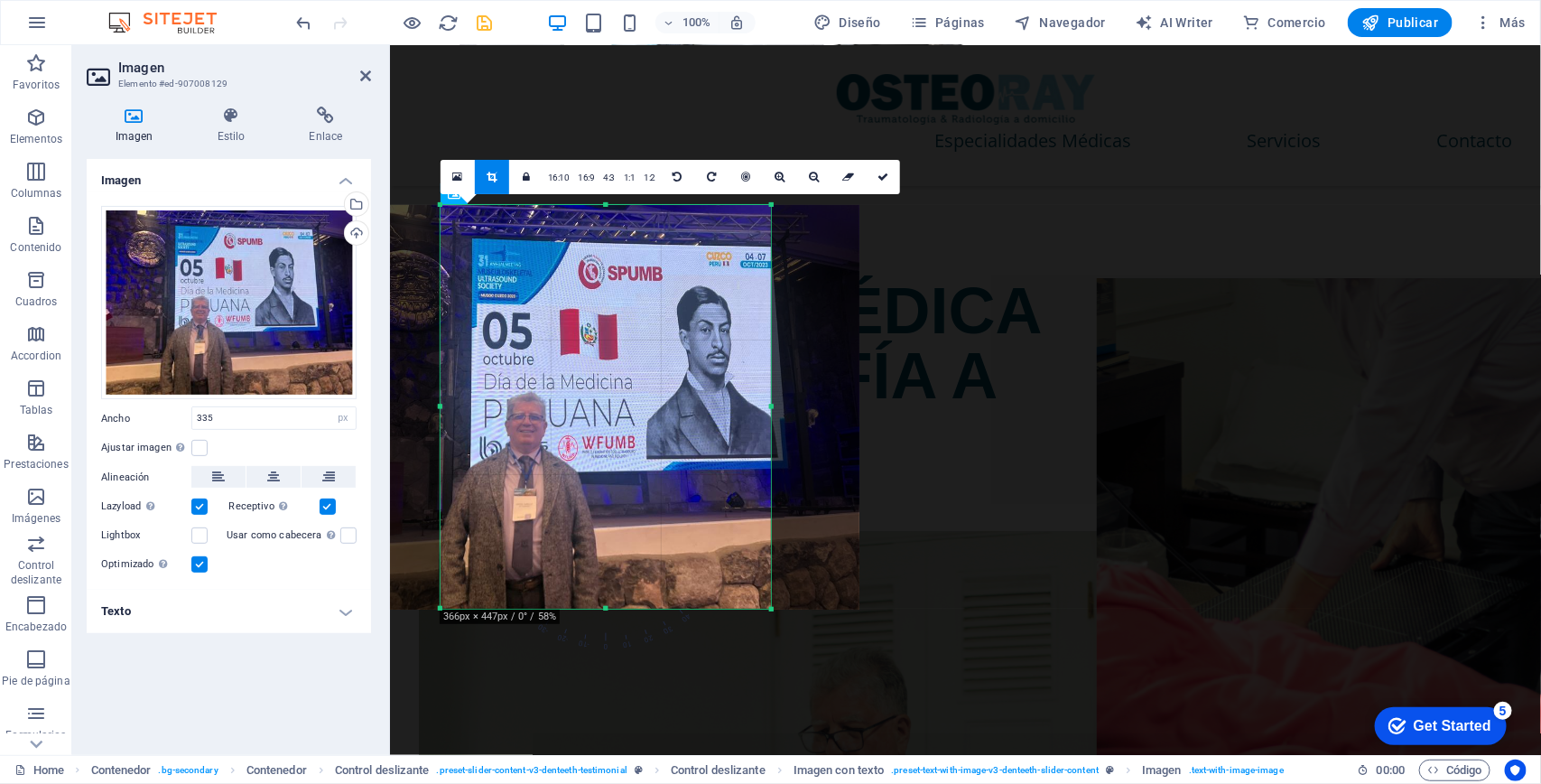
drag, startPoint x: 744, startPoint y: 405, endPoint x: 772, endPoint y: 404, distance: 28.0
click at [772, 404] on div at bounding box center [771, 407] width 7 height 404
click at [882, 171] on icon at bounding box center [883, 176] width 11 height 11
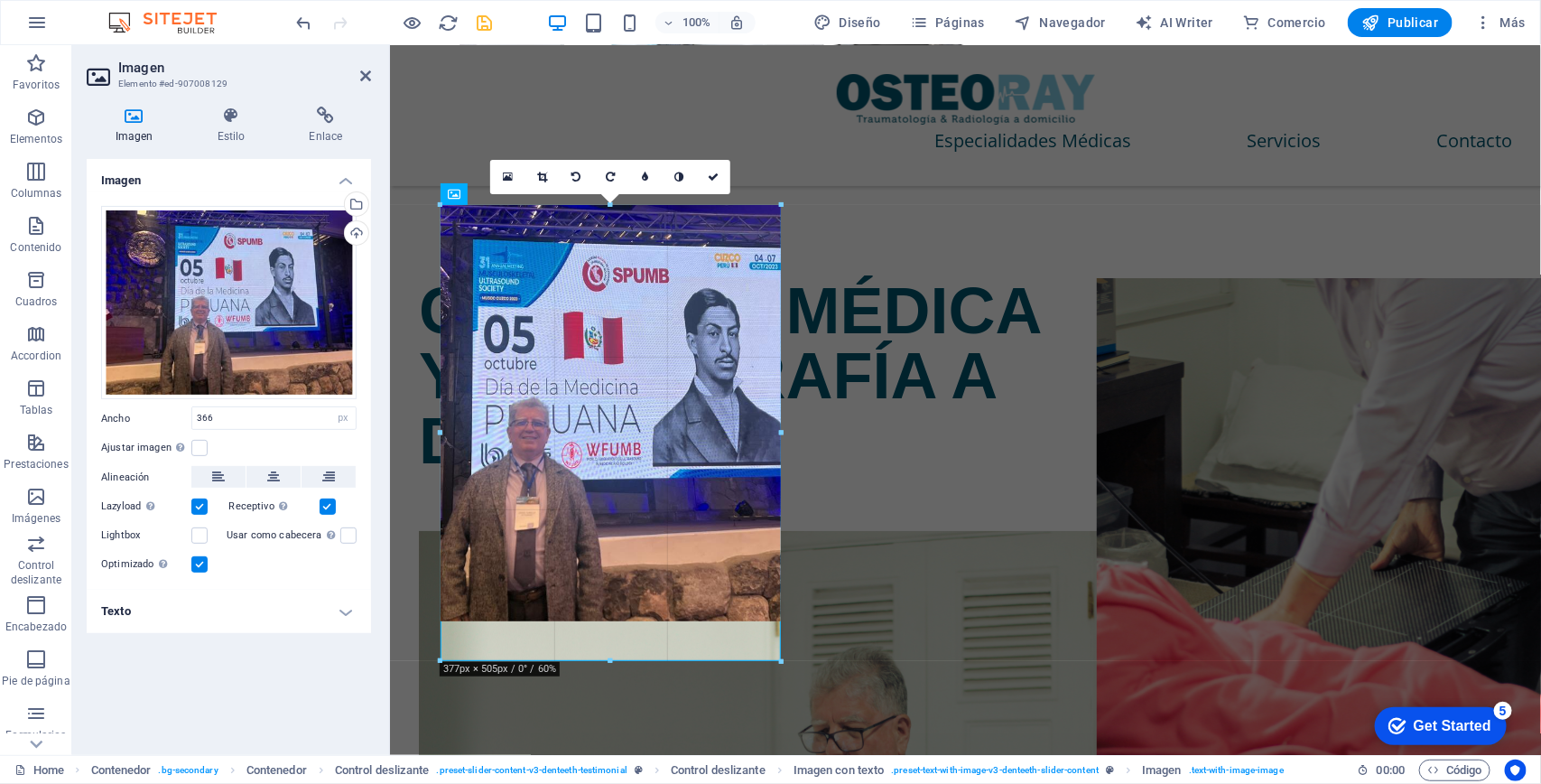
drag, startPoint x: 770, startPoint y: 423, endPoint x: 682, endPoint y: 501, distance: 117.6
type input "377"
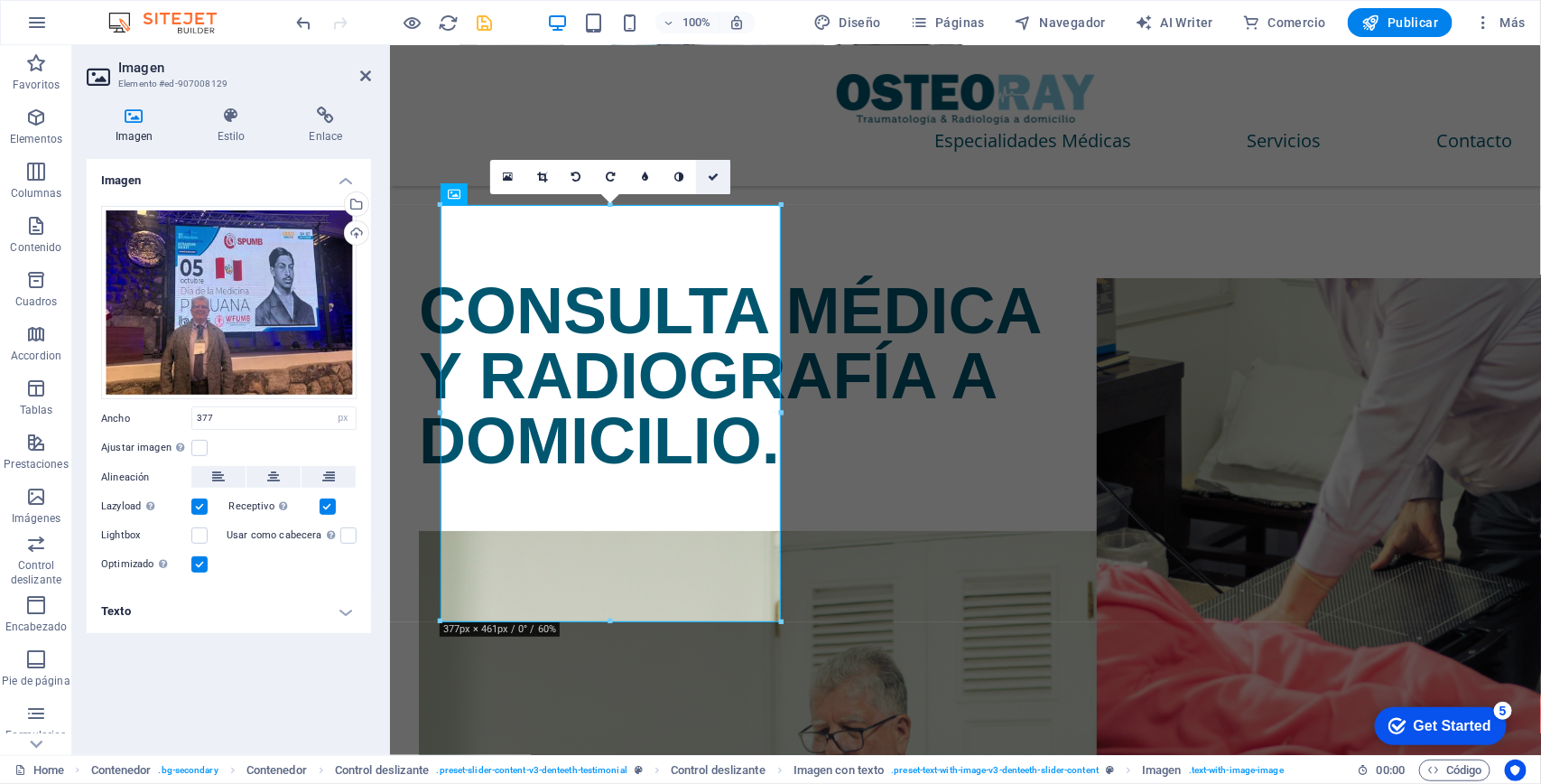
click at [716, 177] on icon at bounding box center [712, 176] width 11 height 11
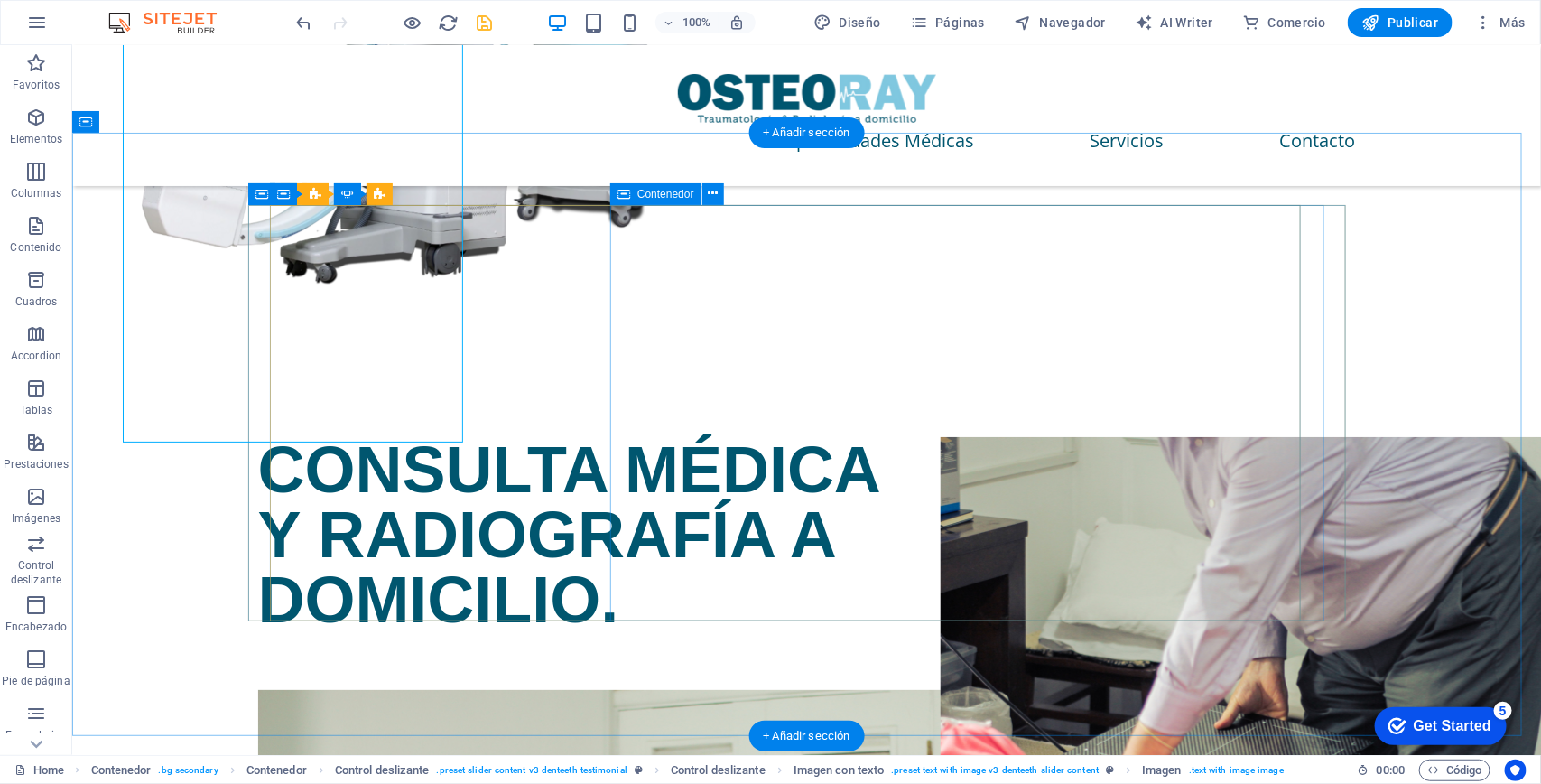
scroll to position [3058, 0]
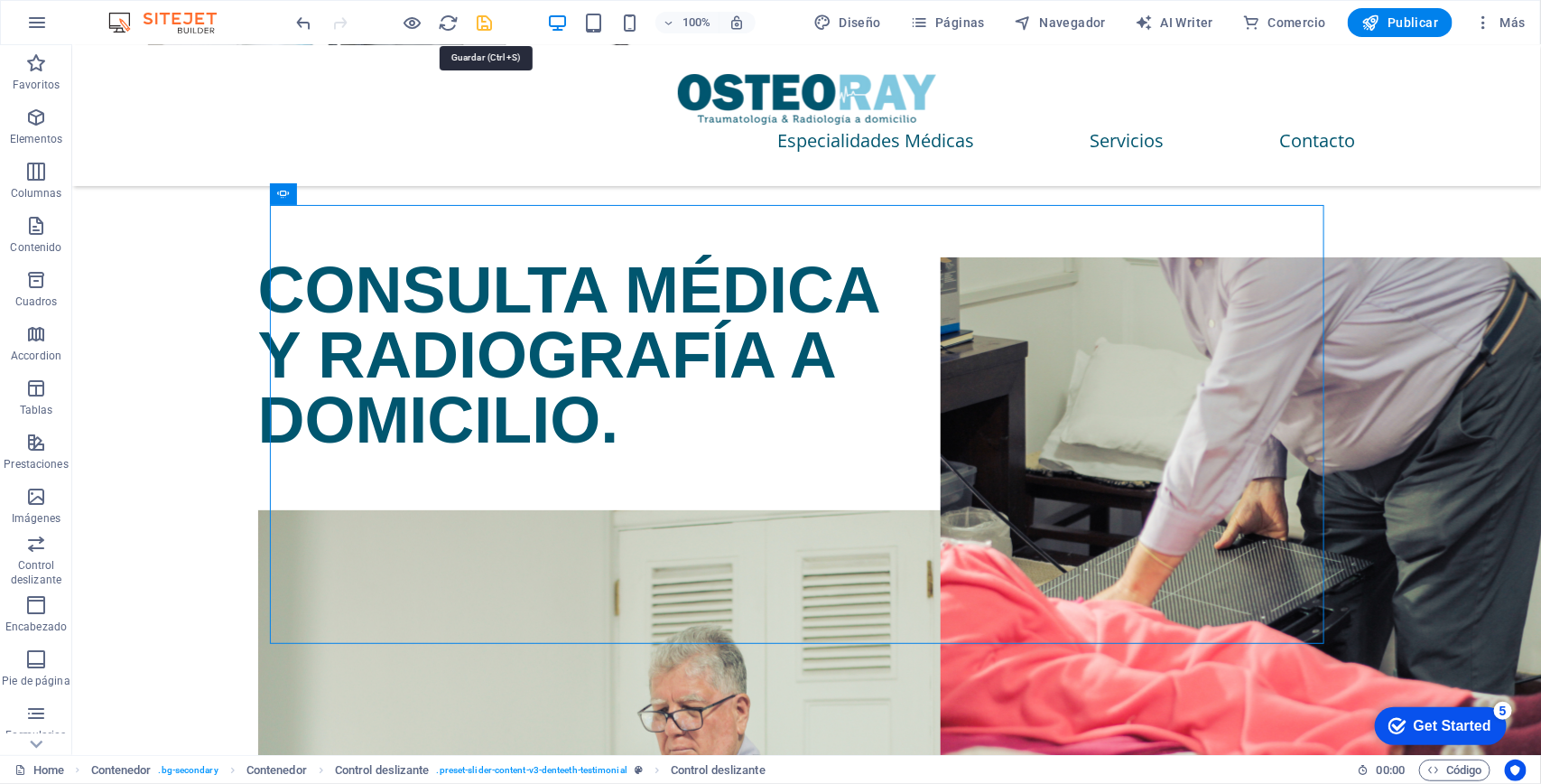
click at [478, 24] on icon "save" at bounding box center [485, 22] width 20 height 20
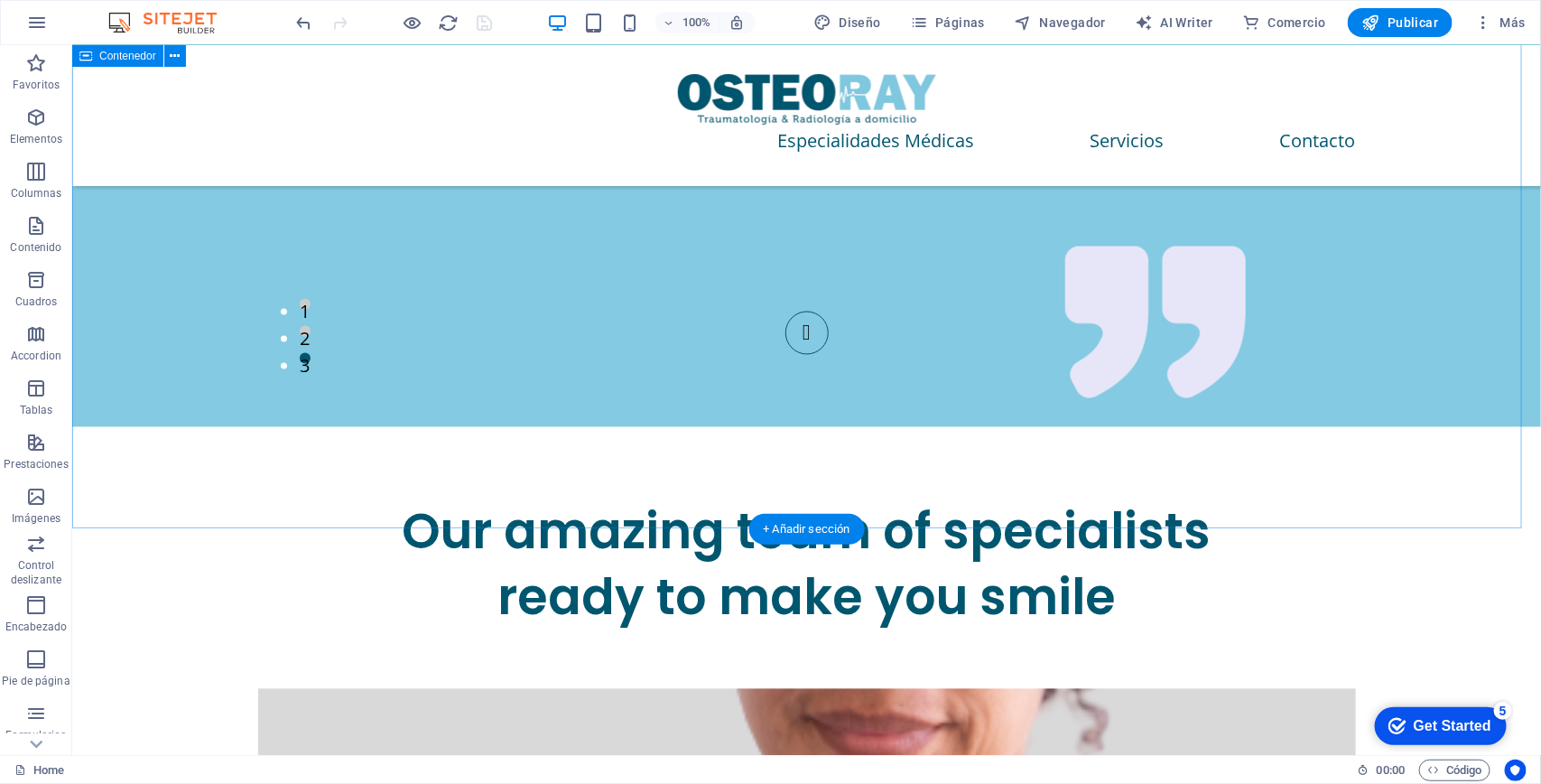
scroll to position [4186, 0]
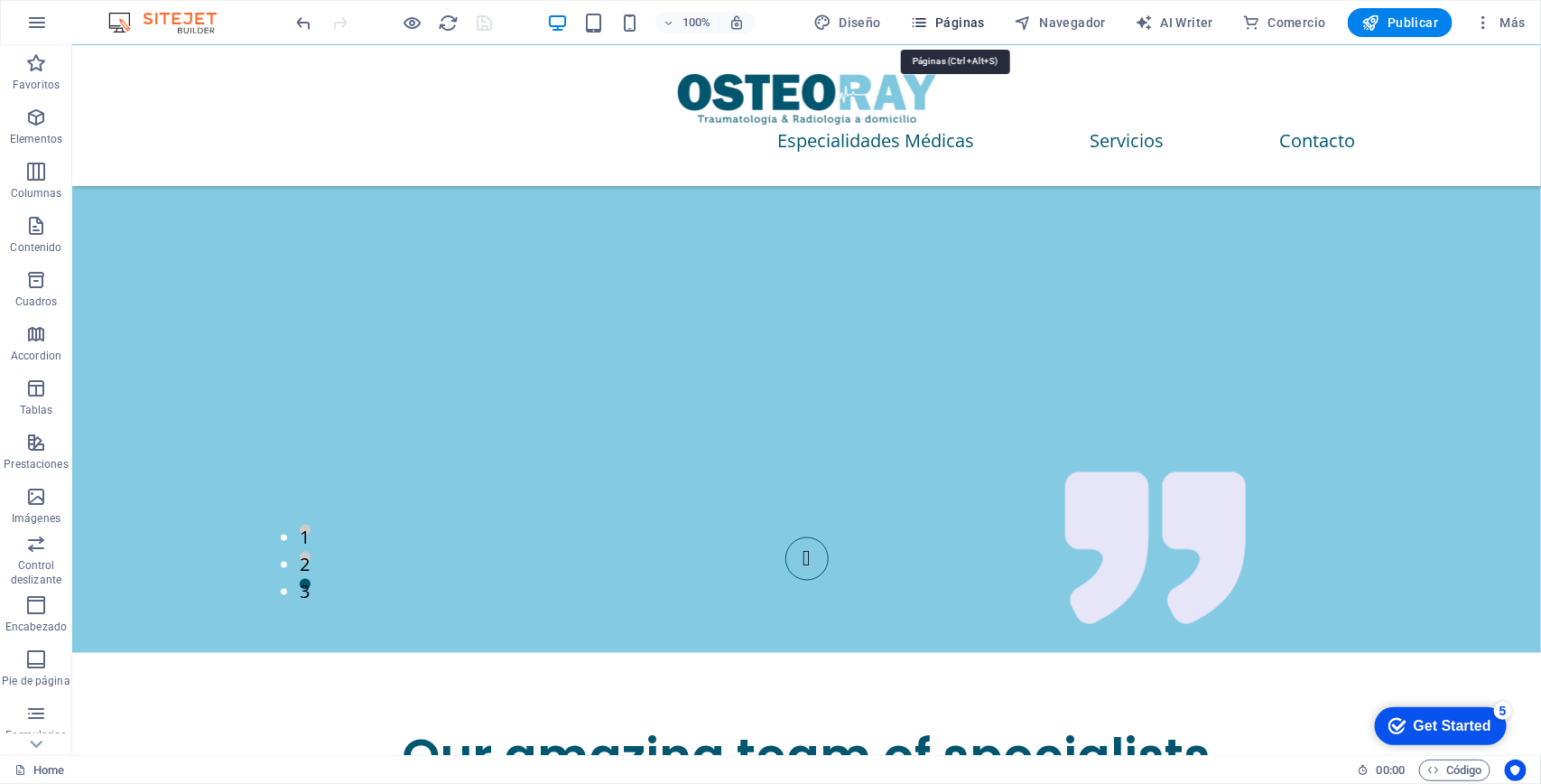
click at [926, 32] on icon "button" at bounding box center [735, 284] width 1054 height 503
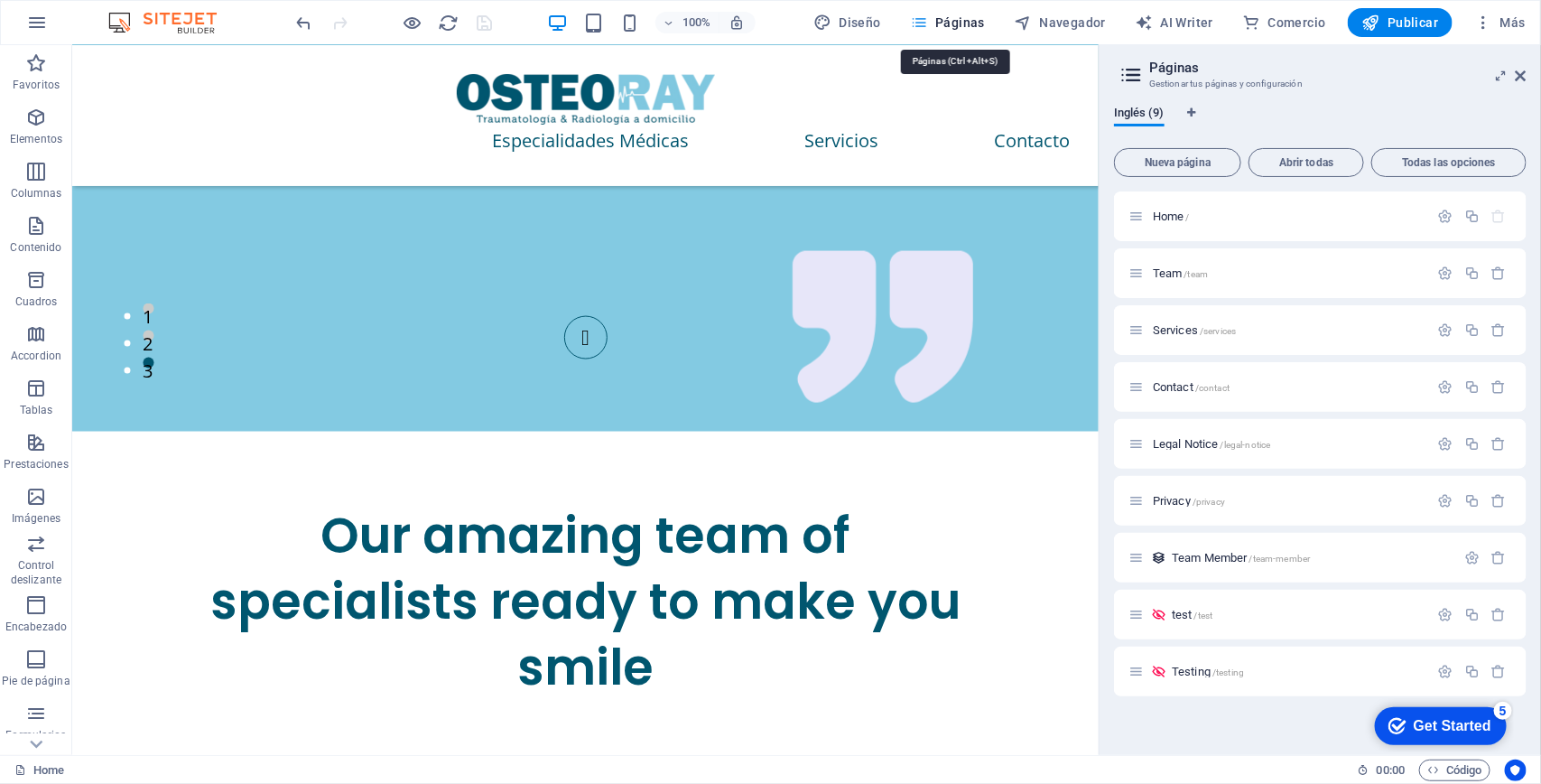
scroll to position [4059, 0]
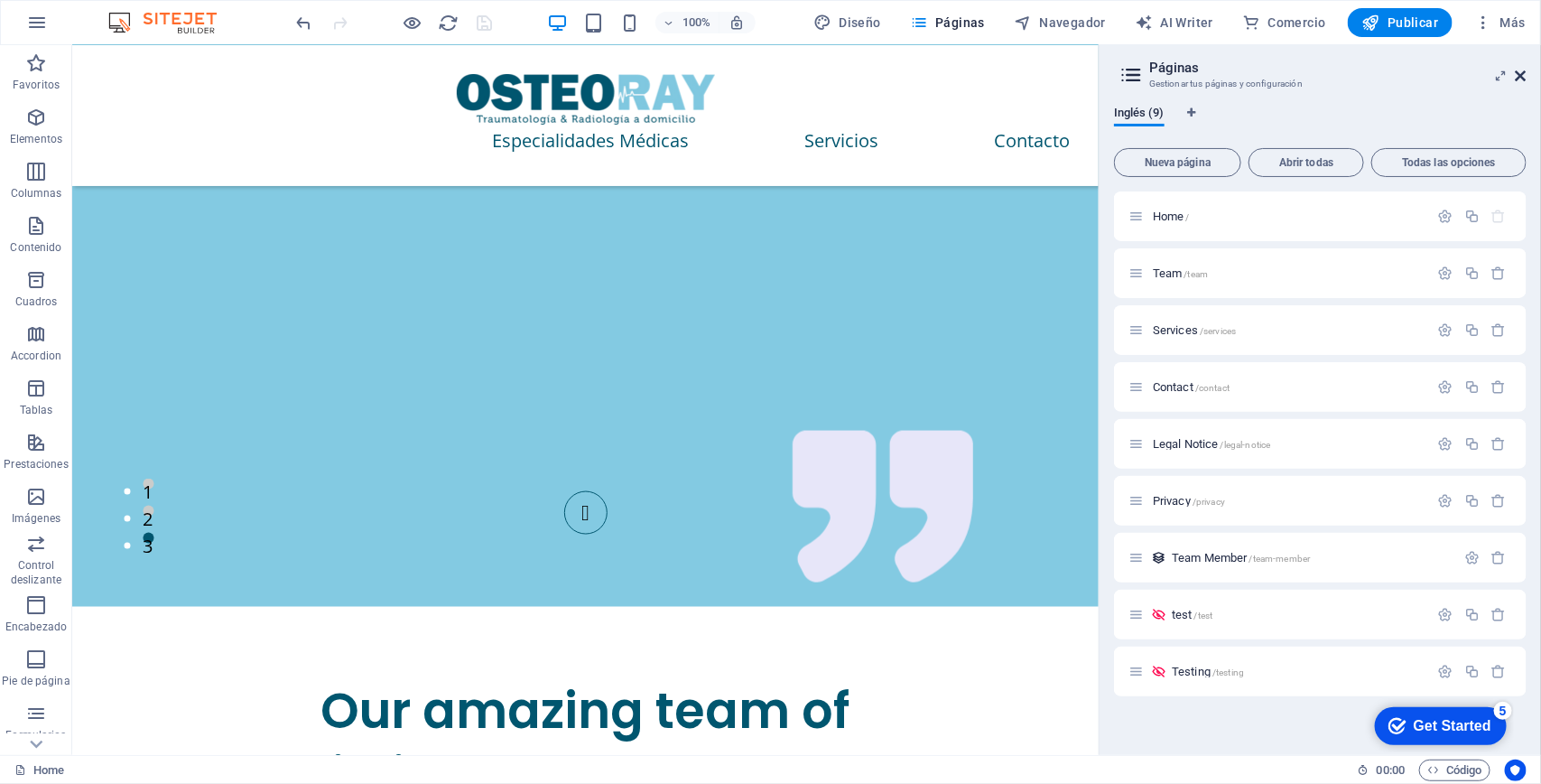
click at [1524, 73] on icon at bounding box center [1521, 75] width 11 height 15
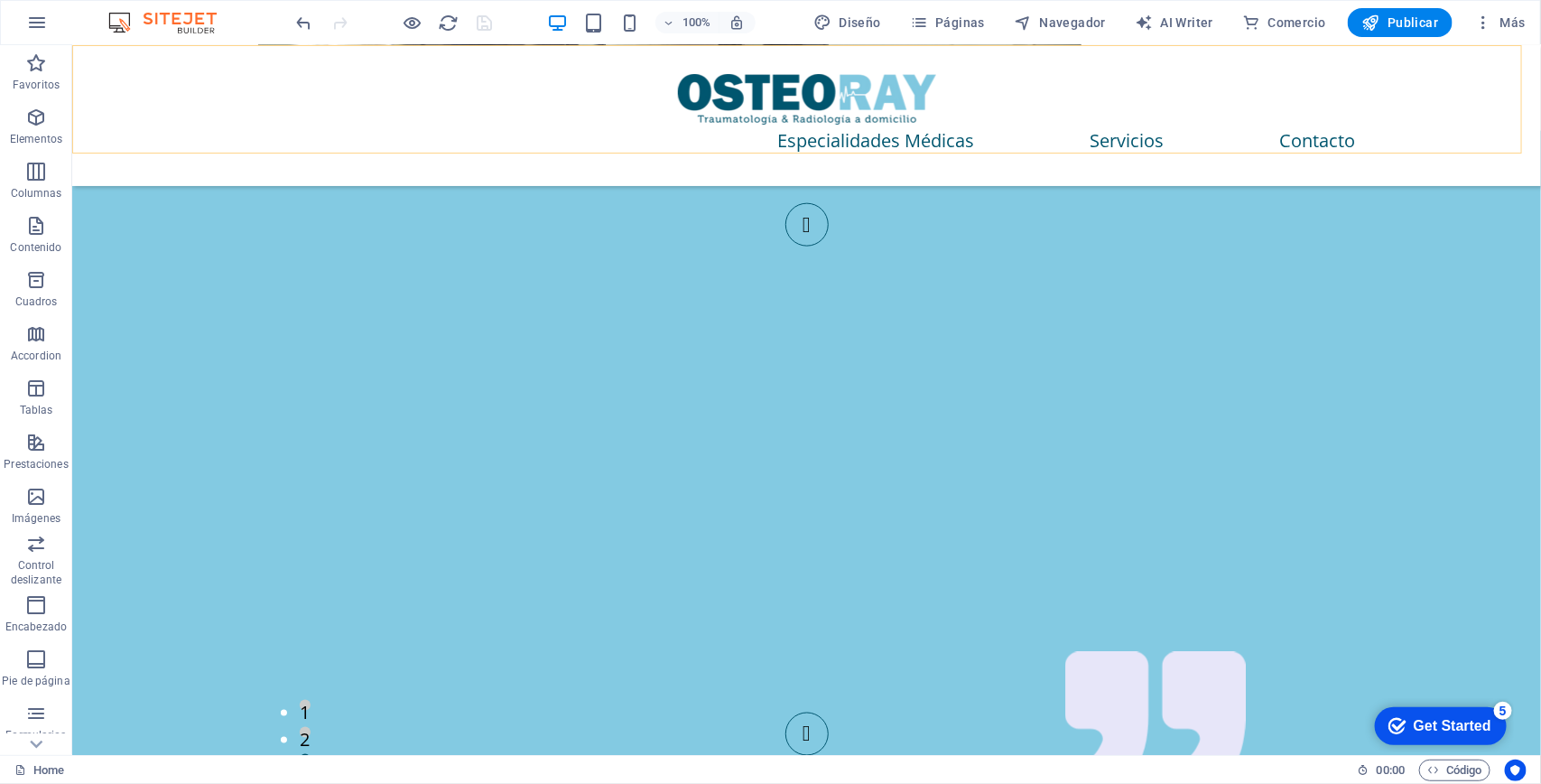
scroll to position [4186, 0]
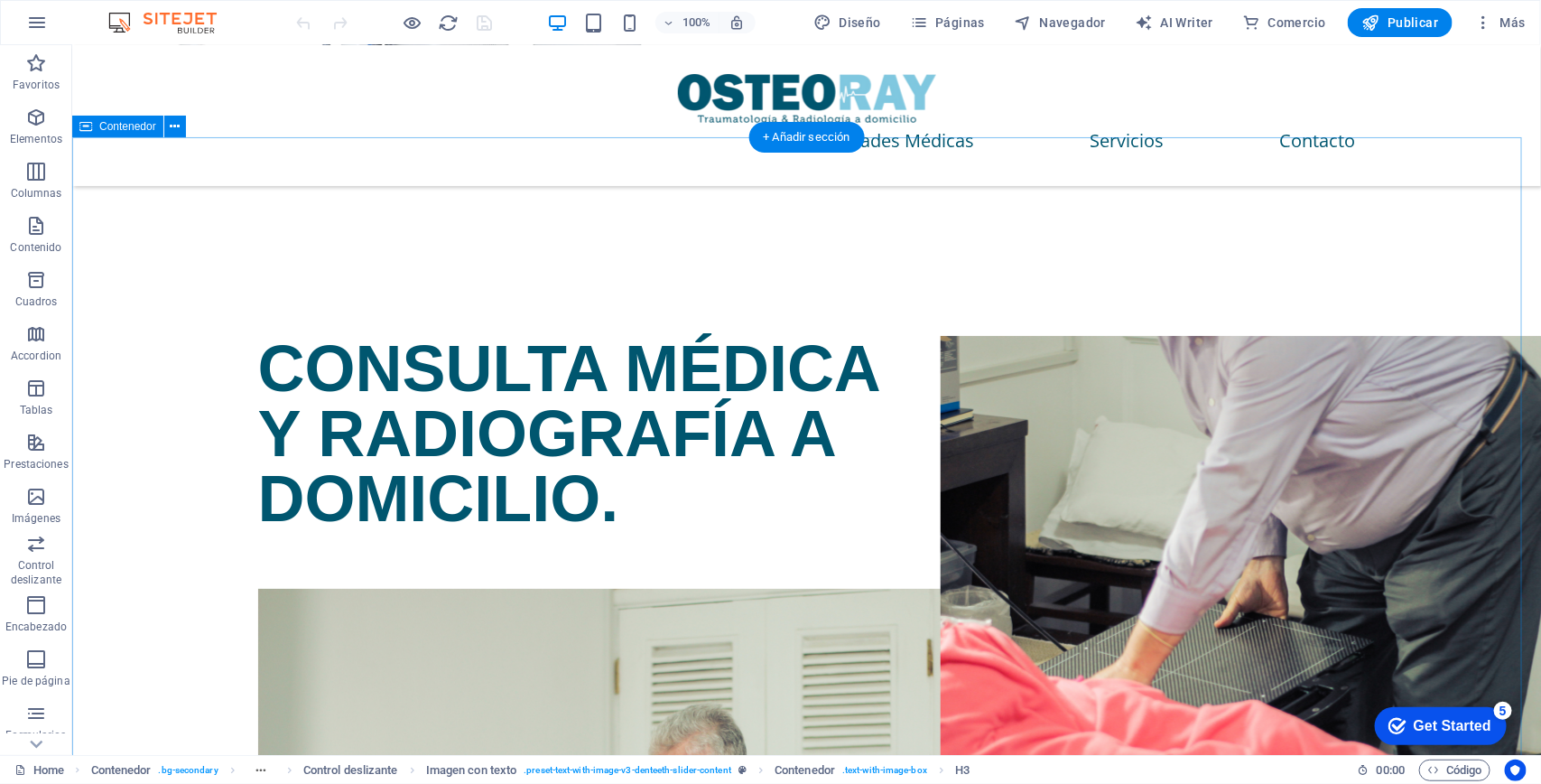
scroll to position [3656, 0]
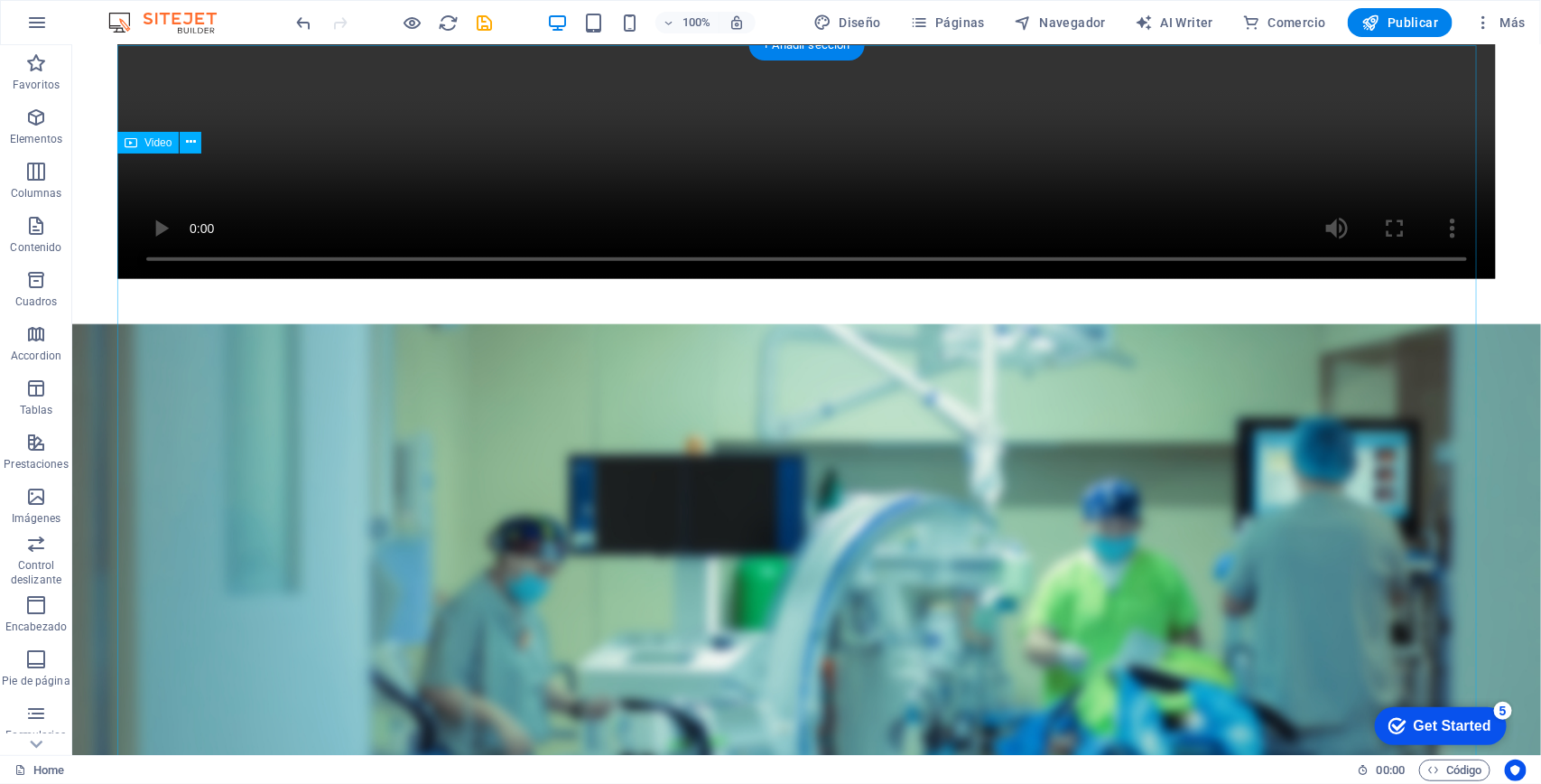
scroll to position [0, 0]
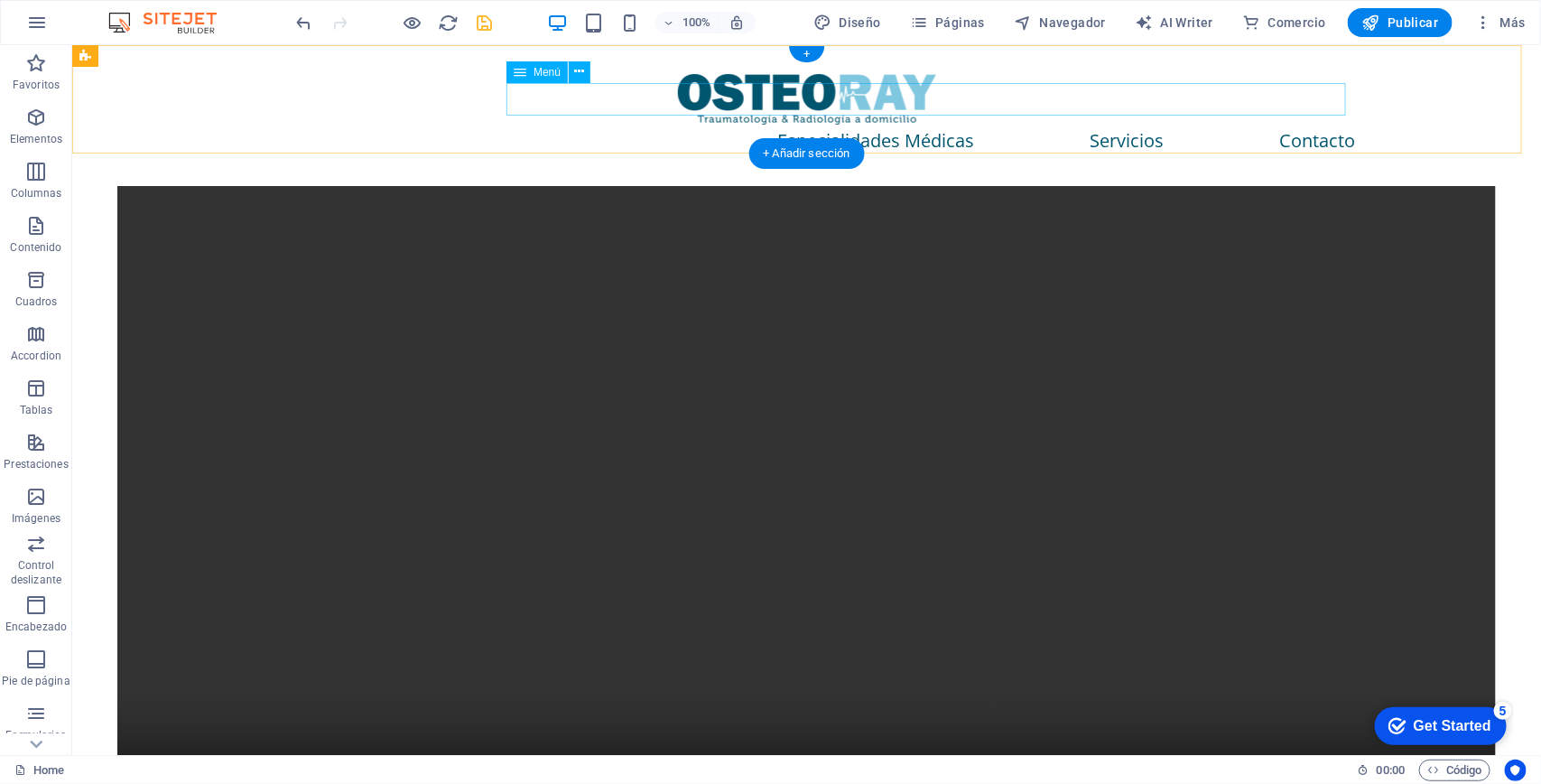
click at [488, 20] on icon "save" at bounding box center [485, 22] width 20 height 20
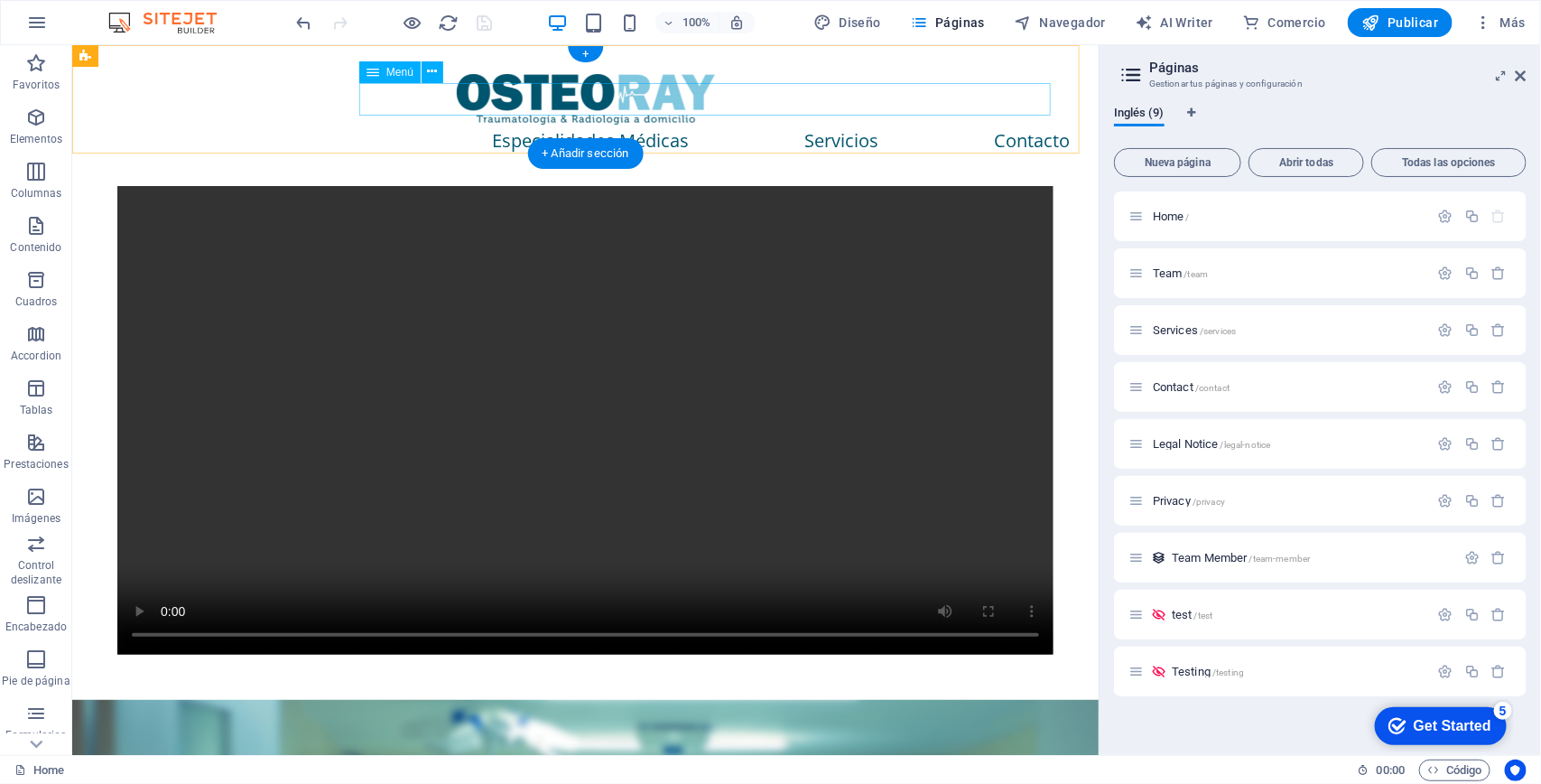
click at [584, 124] on nav "Especialidades Médicas Servicios Contacto" at bounding box center [585, 140] width 969 height 33
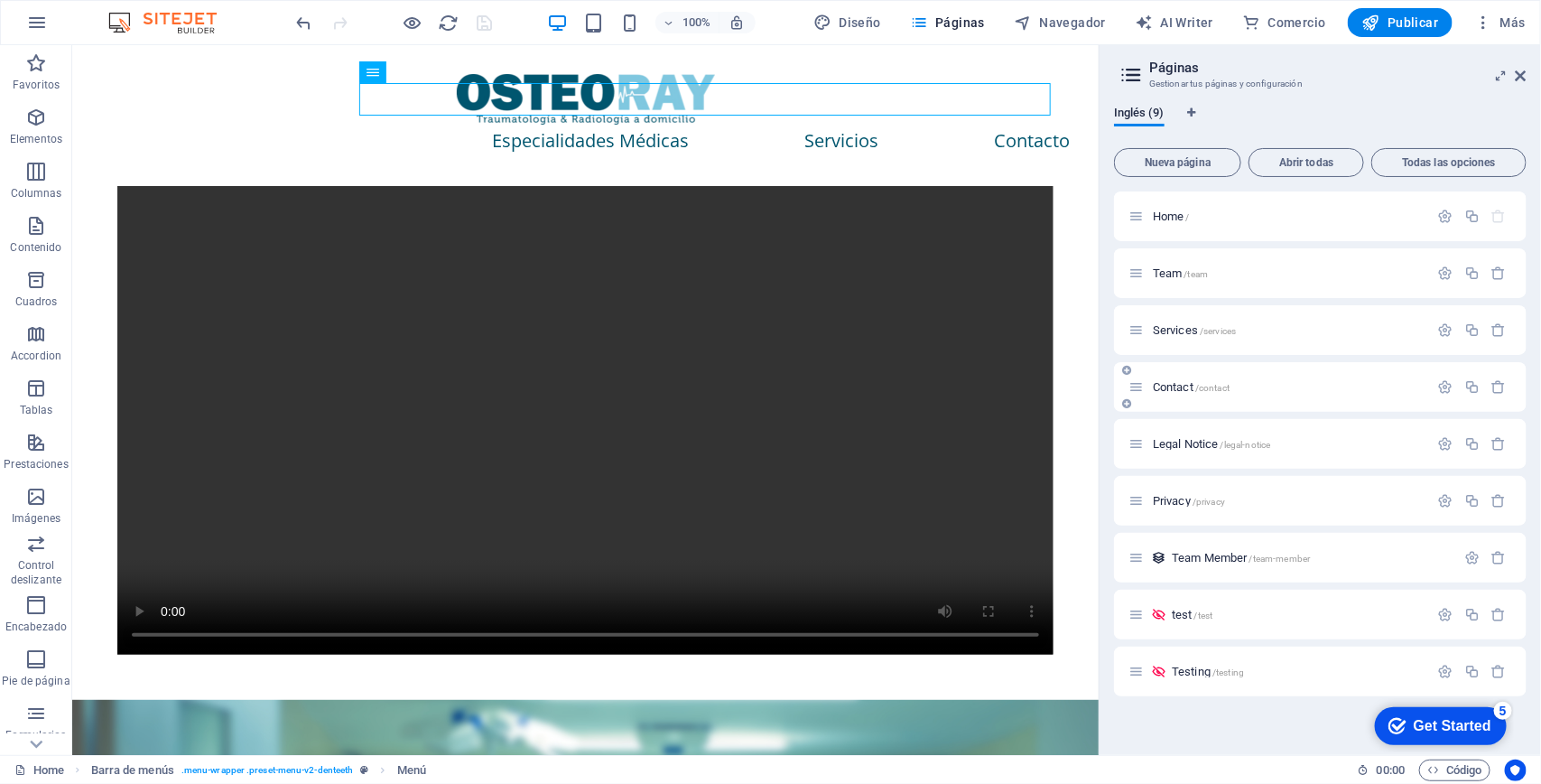
click at [1265, 381] on p "Contact /contact" at bounding box center [1288, 387] width 271 height 12
click at [1265, 380] on div "Contact /contact" at bounding box center [1320, 386] width 412 height 49
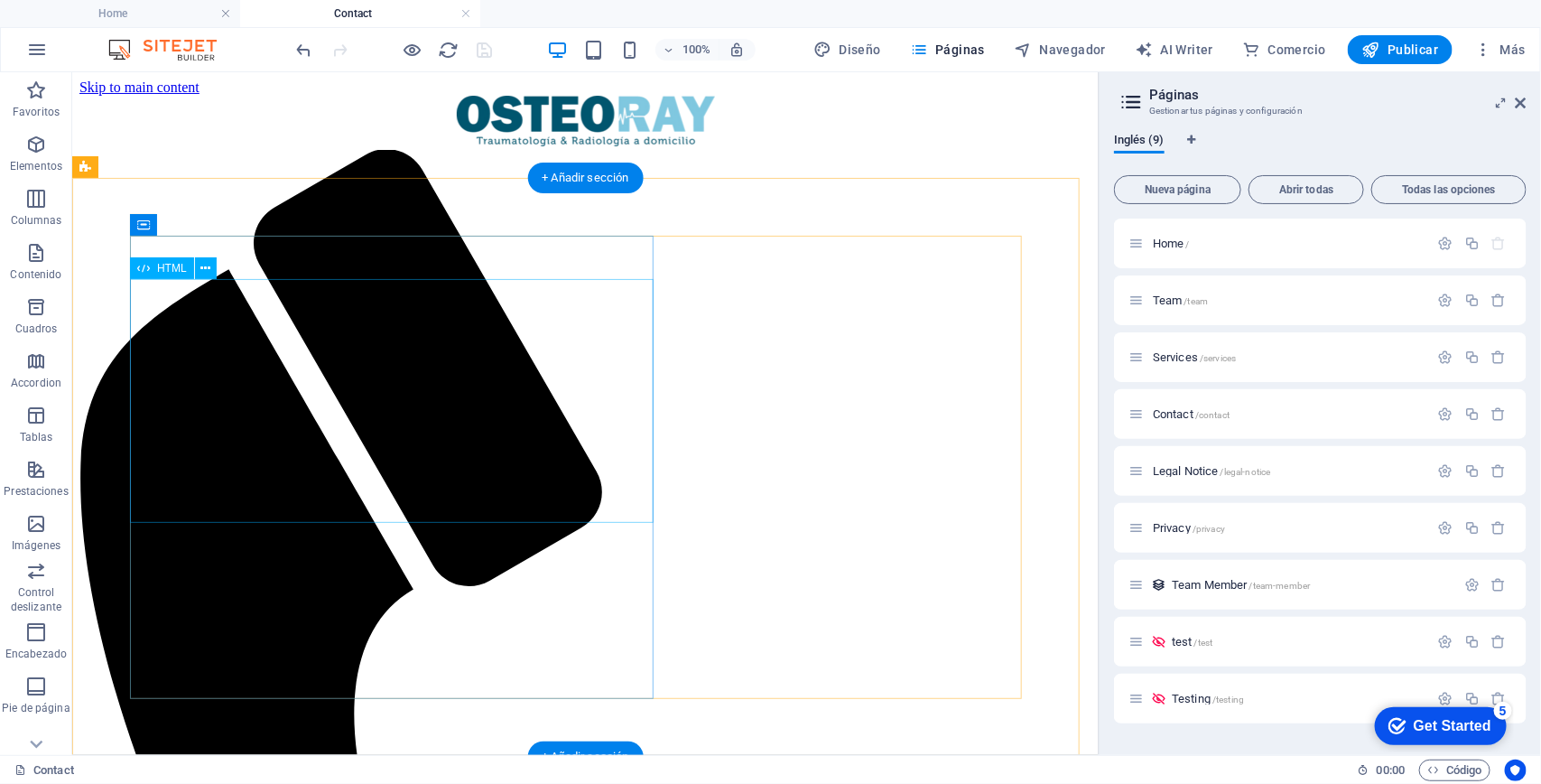
scroll to position [339, 0]
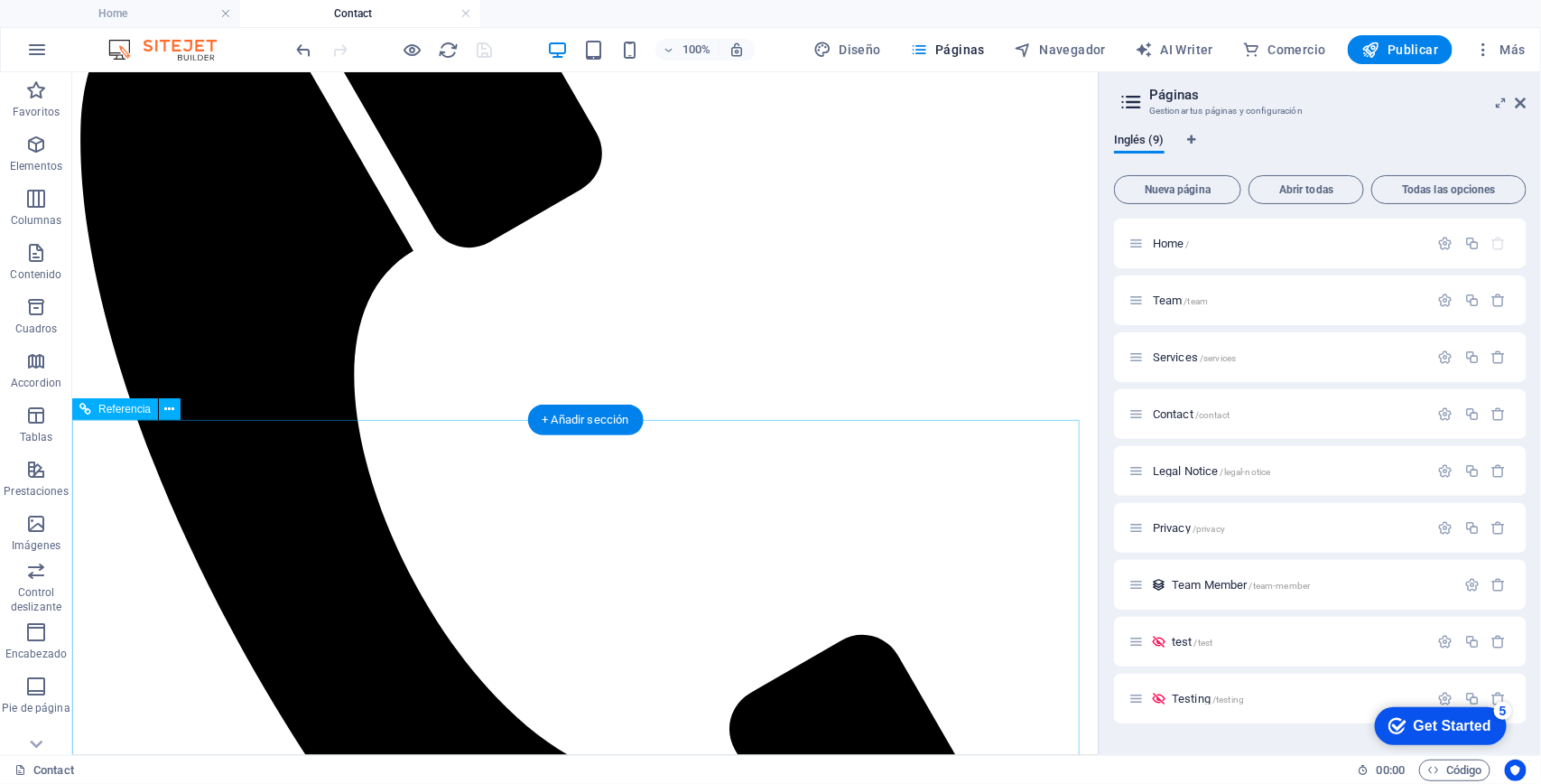
click at [1522, 96] on icon at bounding box center [1521, 103] width 11 height 15
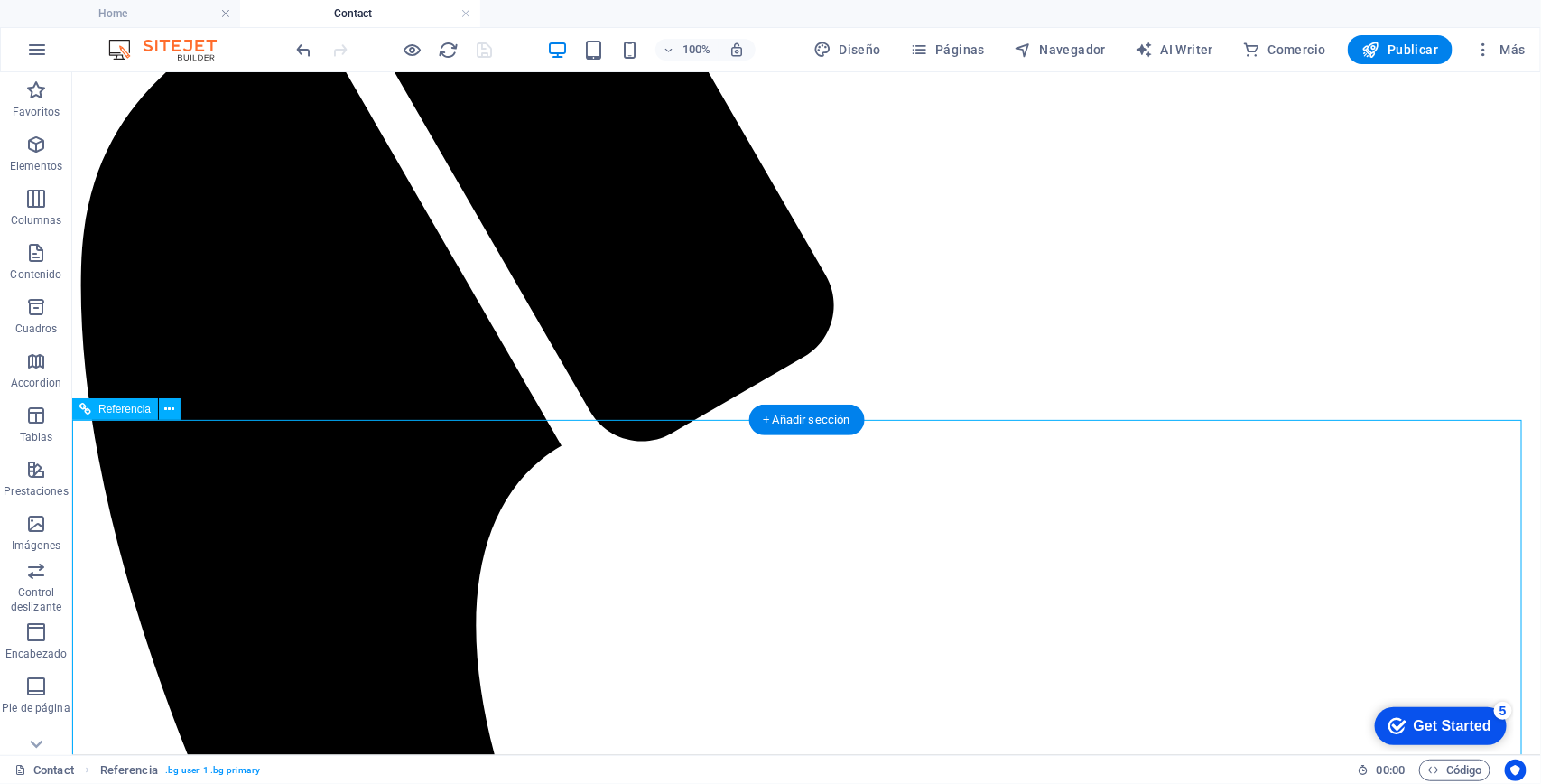
click at [856, 50] on span "Diseño" at bounding box center [847, 49] width 68 height 18
select select "px"
select select "400"
select select "px"
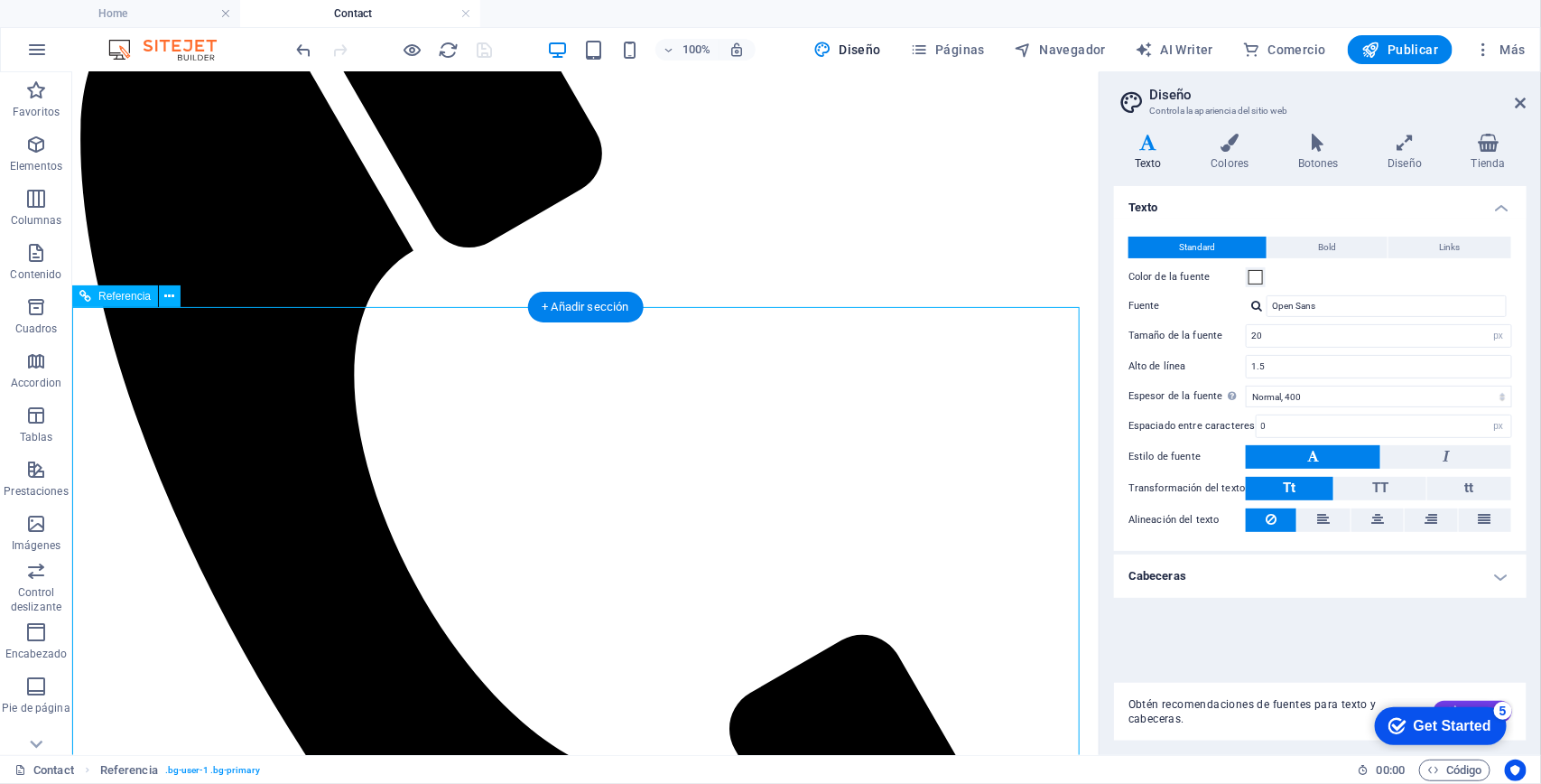
scroll to position [451, 0]
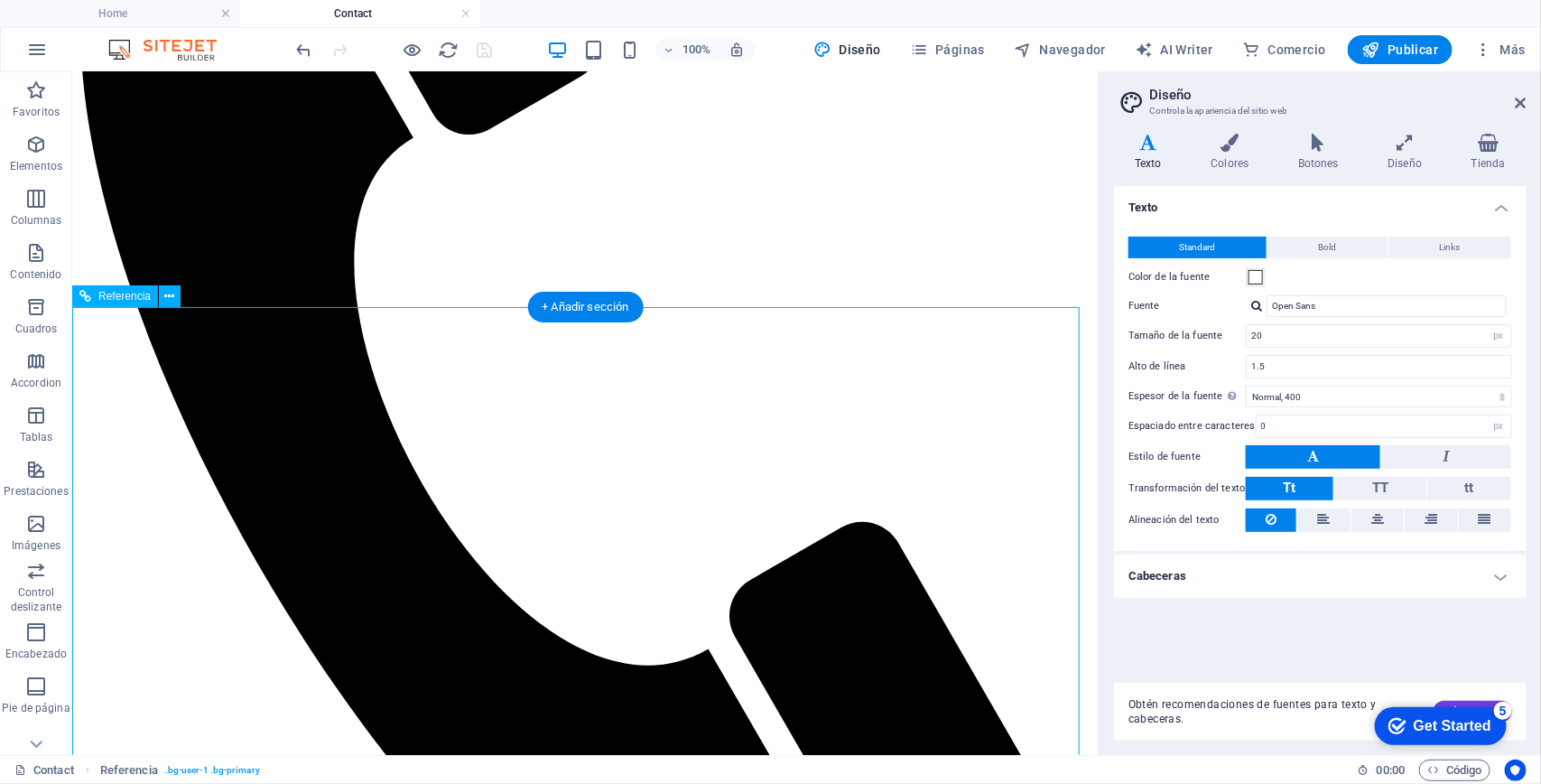
click at [1215, 154] on h4 "Colores" at bounding box center [1233, 152] width 87 height 38
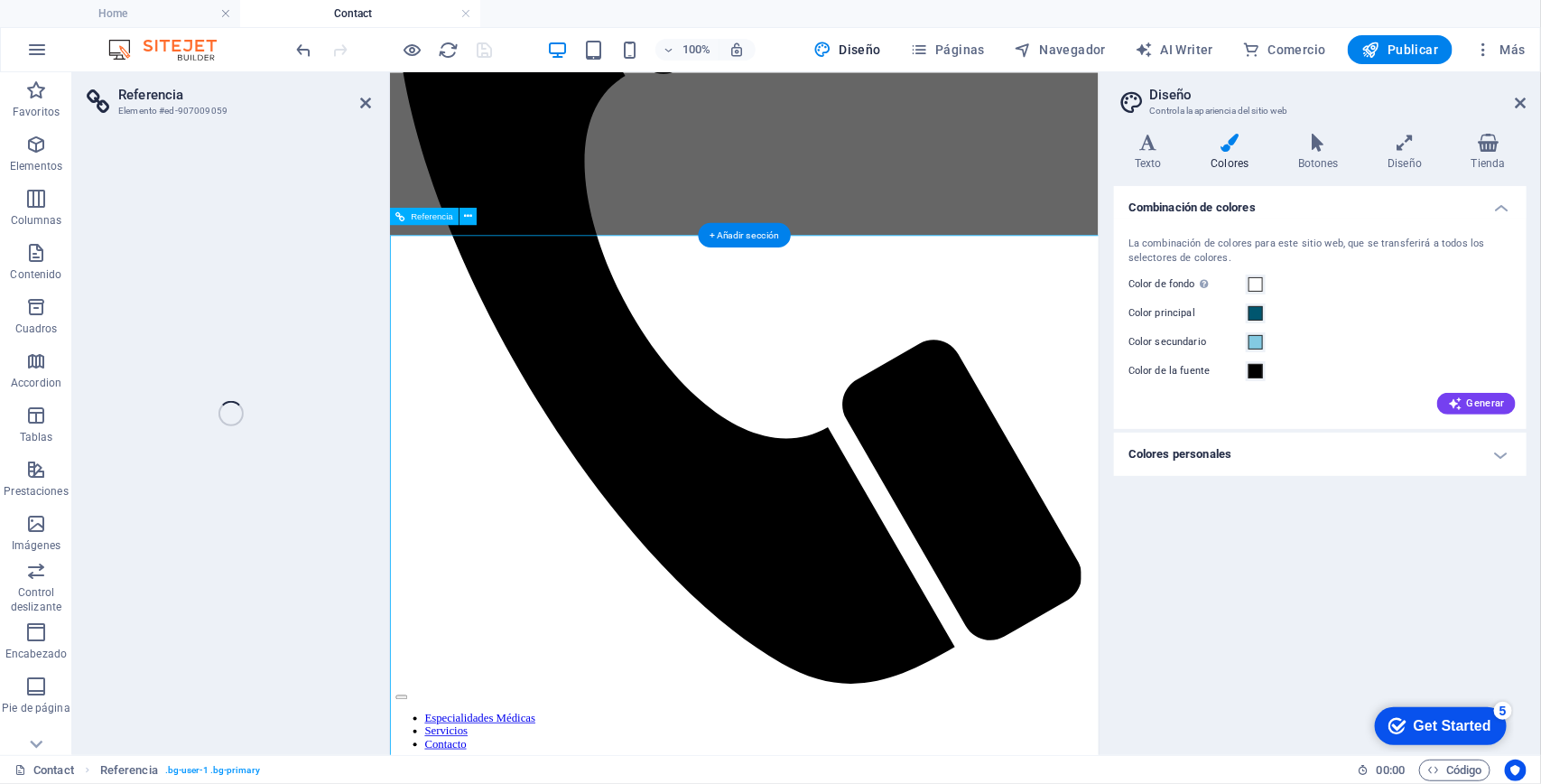
scroll to position [483, 0]
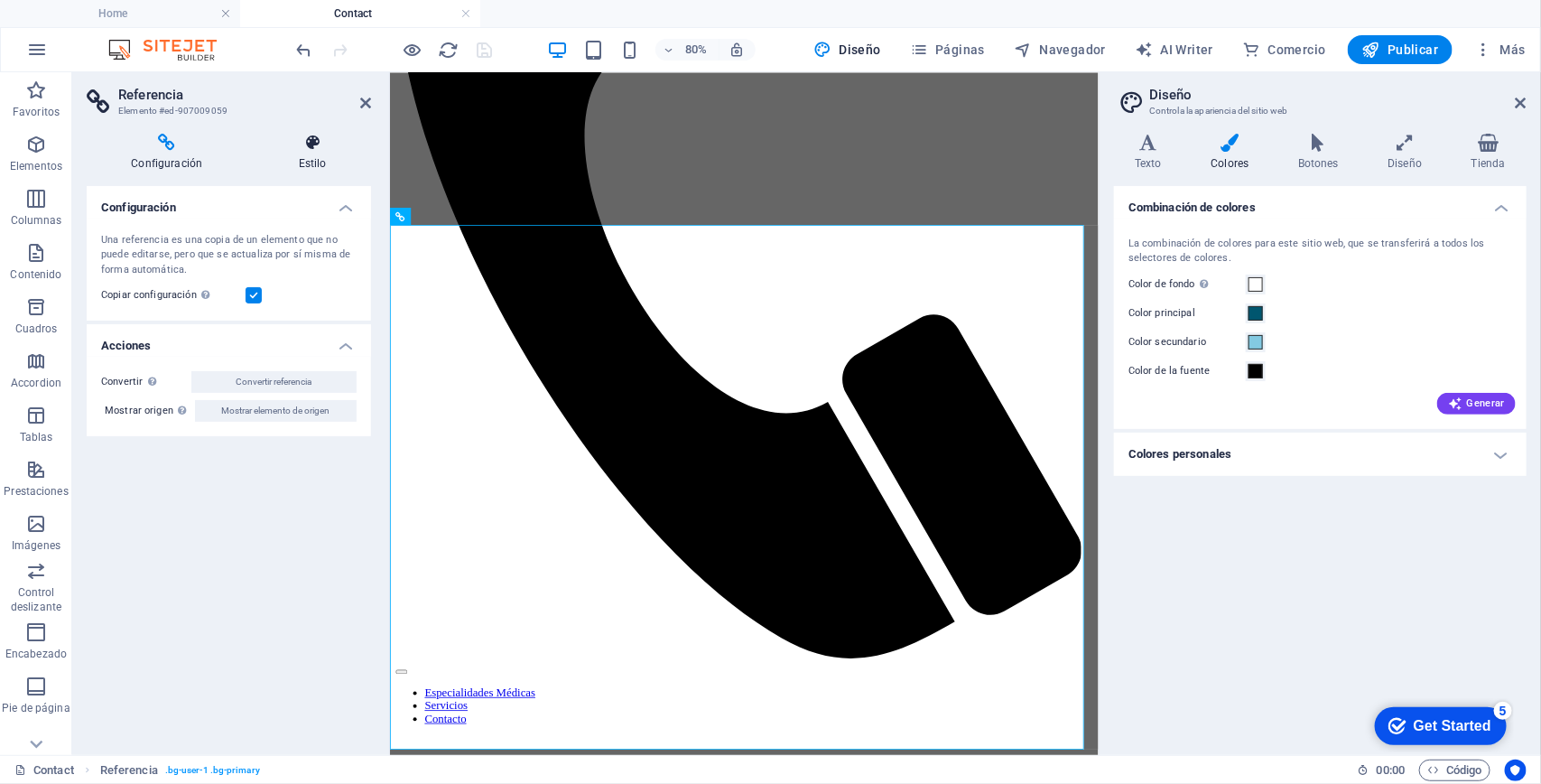
click at [307, 149] on icon at bounding box center [312, 142] width 117 height 18
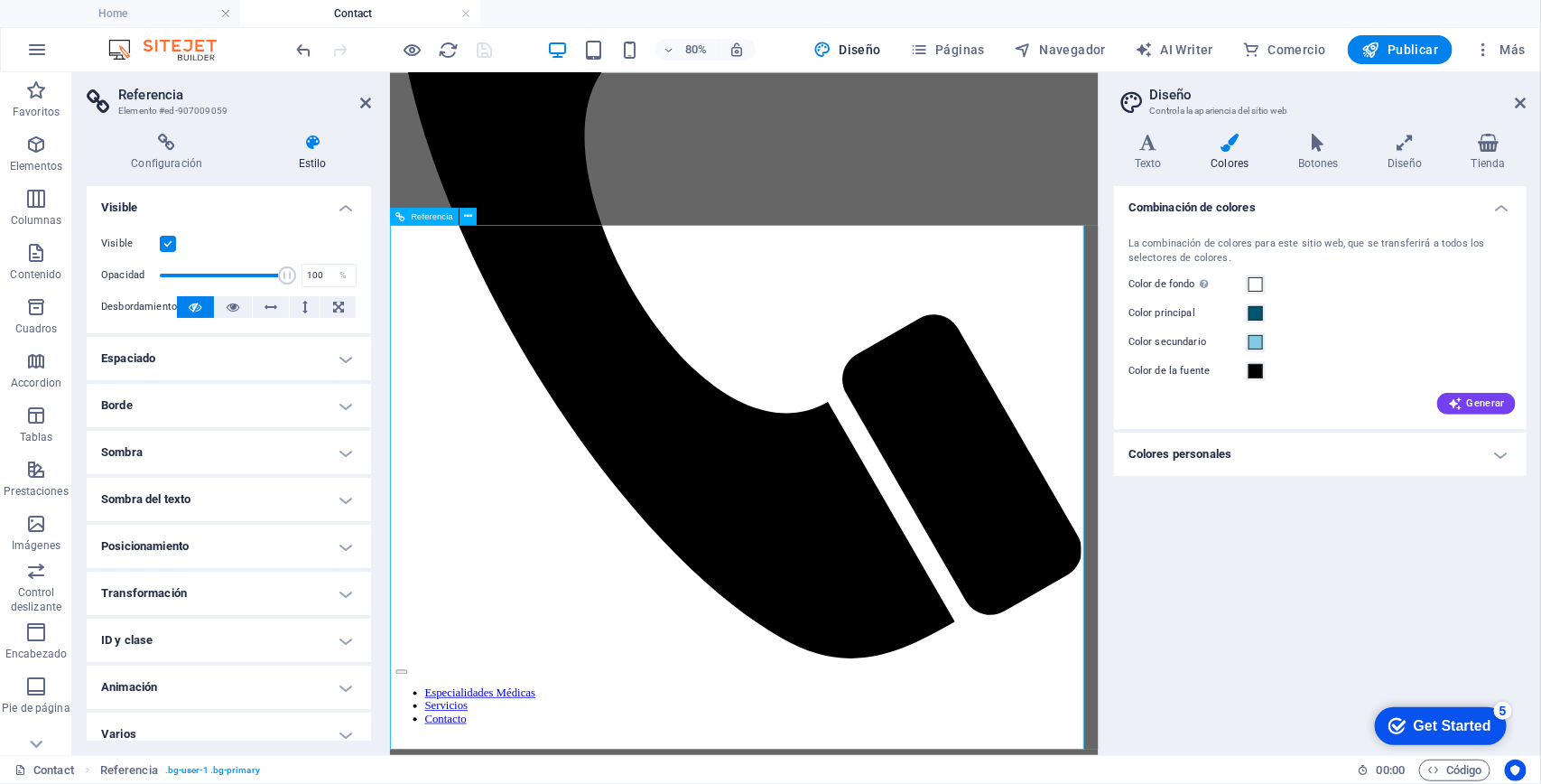
click at [431, 211] on span "Referencia" at bounding box center [431, 215] width 42 height 9
click at [429, 218] on span "Referencia" at bounding box center [431, 215] width 42 height 9
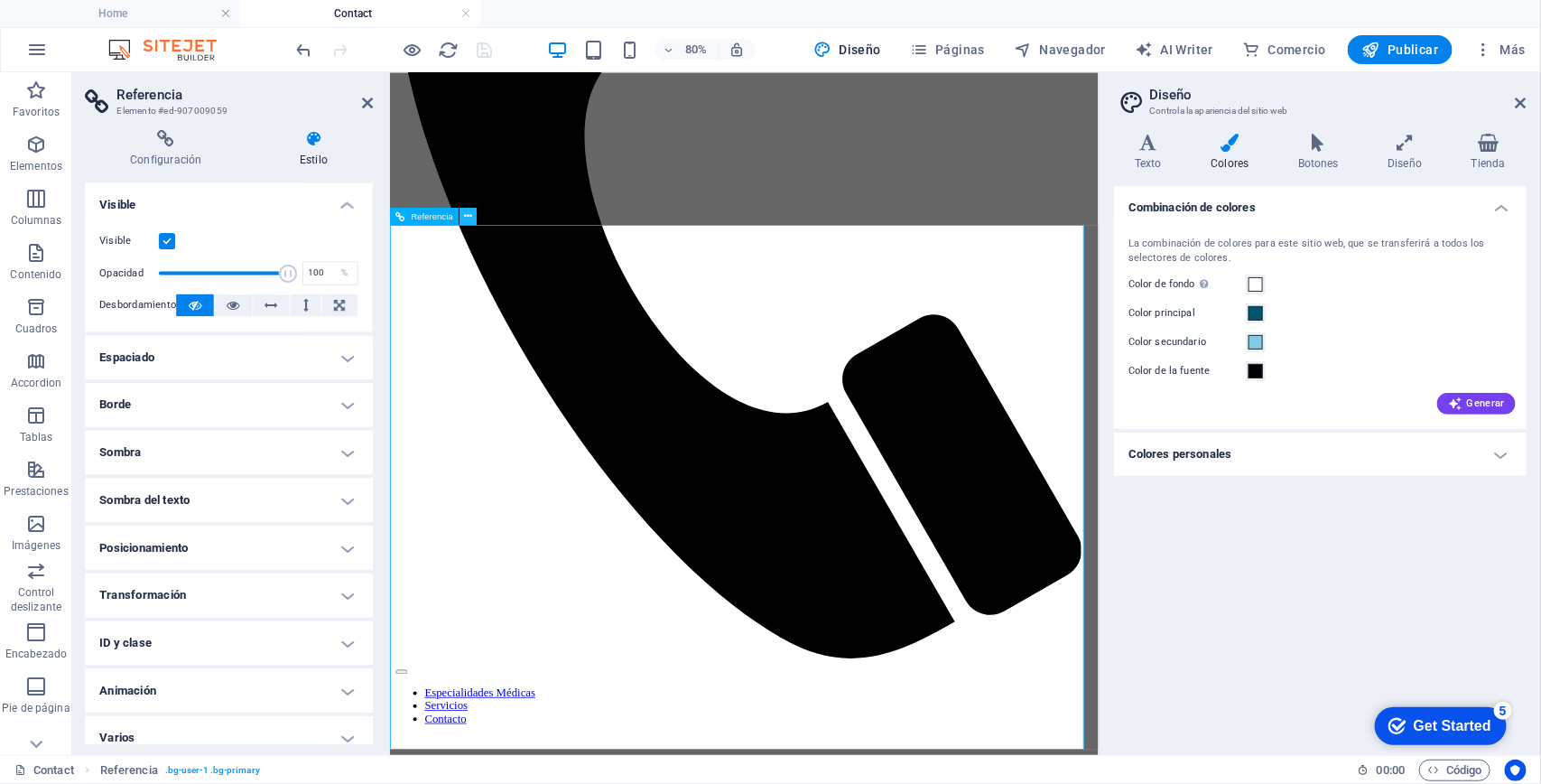
click at [465, 210] on icon at bounding box center [468, 216] width 8 height 15
click at [1403, 154] on h4 "Diseño" at bounding box center [1408, 152] width 83 height 38
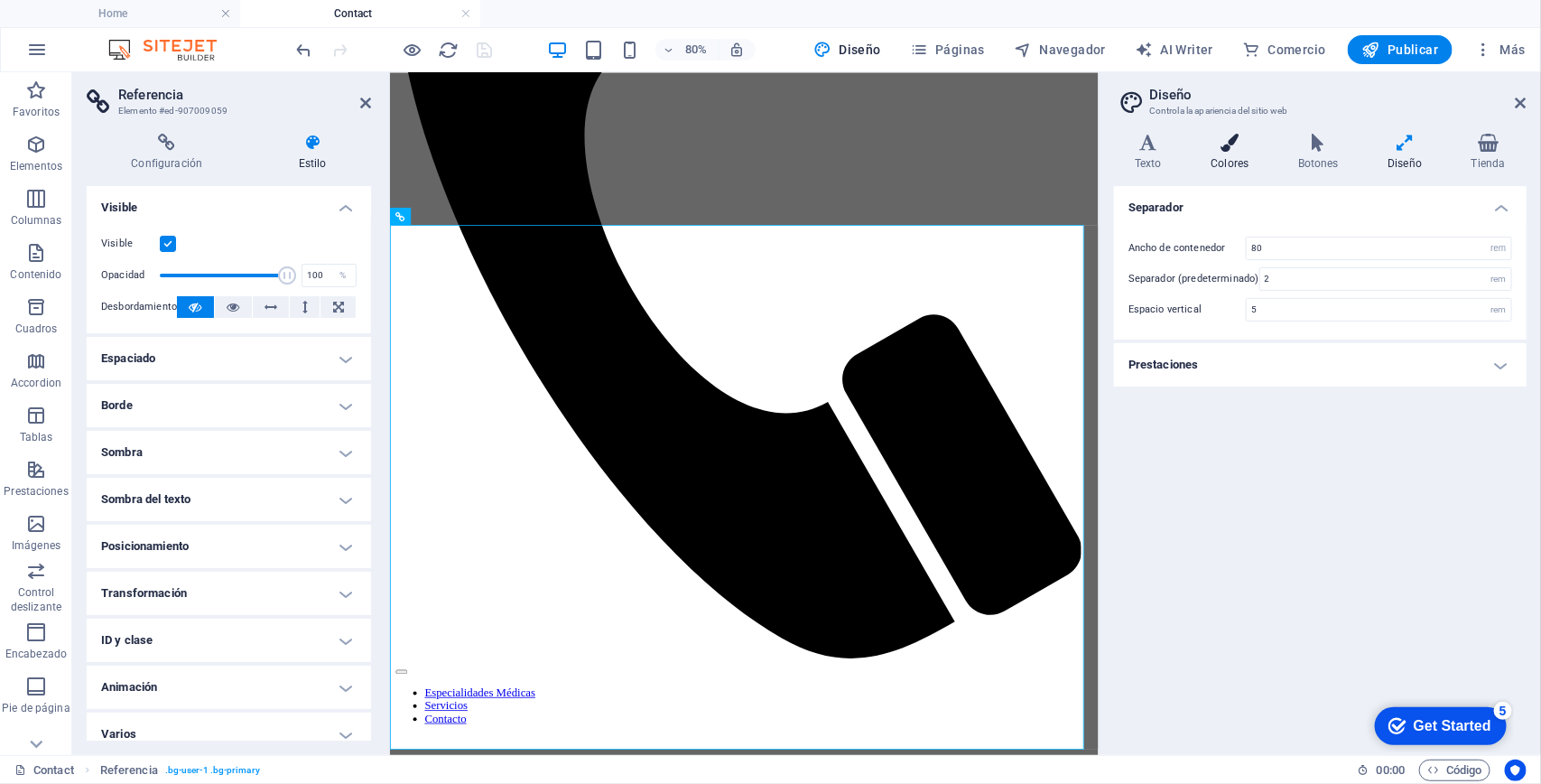
click at [1220, 149] on icon at bounding box center [1229, 142] width 80 height 18
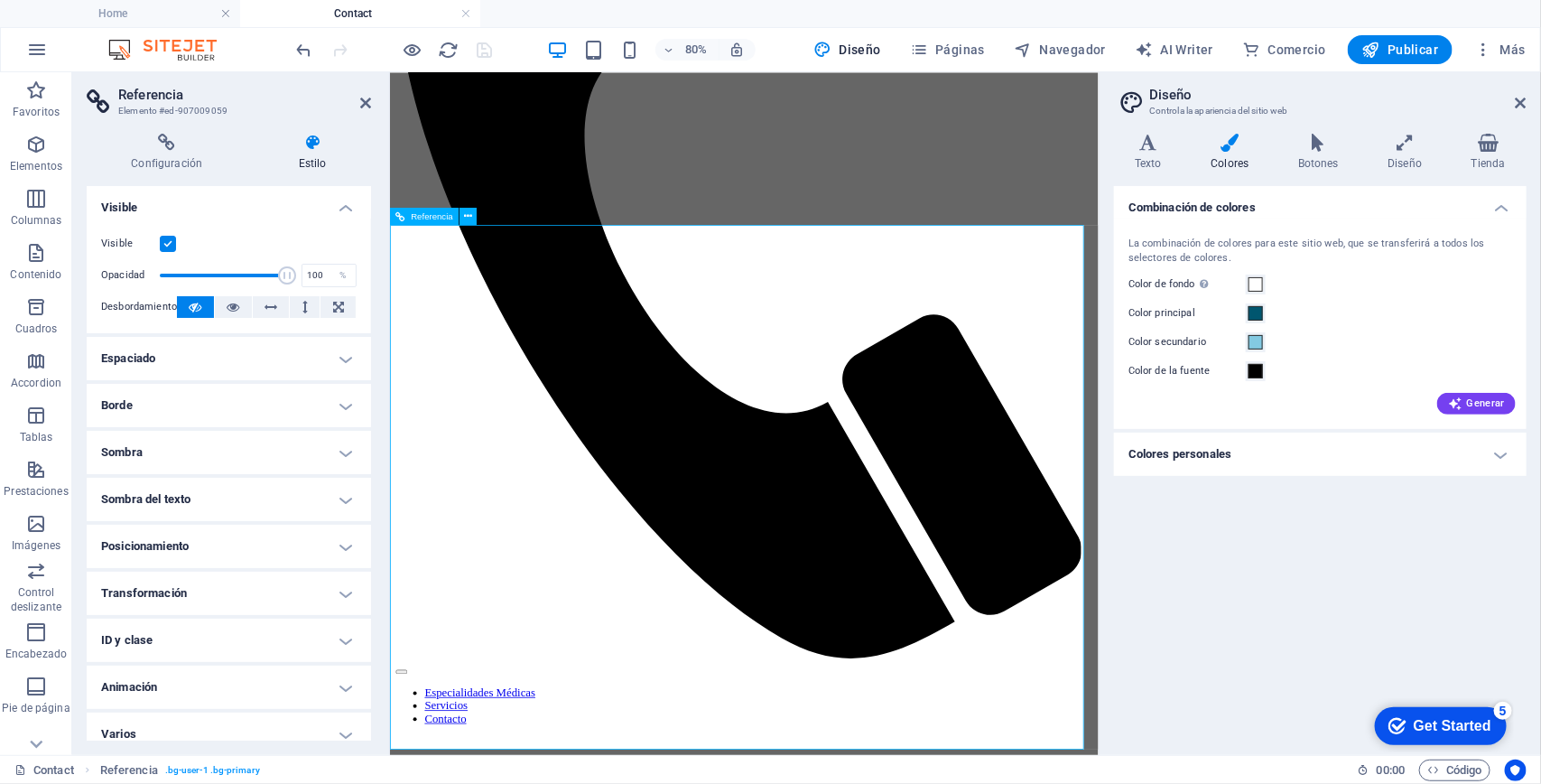
click at [1210, 462] on h4 "Colores personales" at bounding box center [1320, 454] width 412 height 44
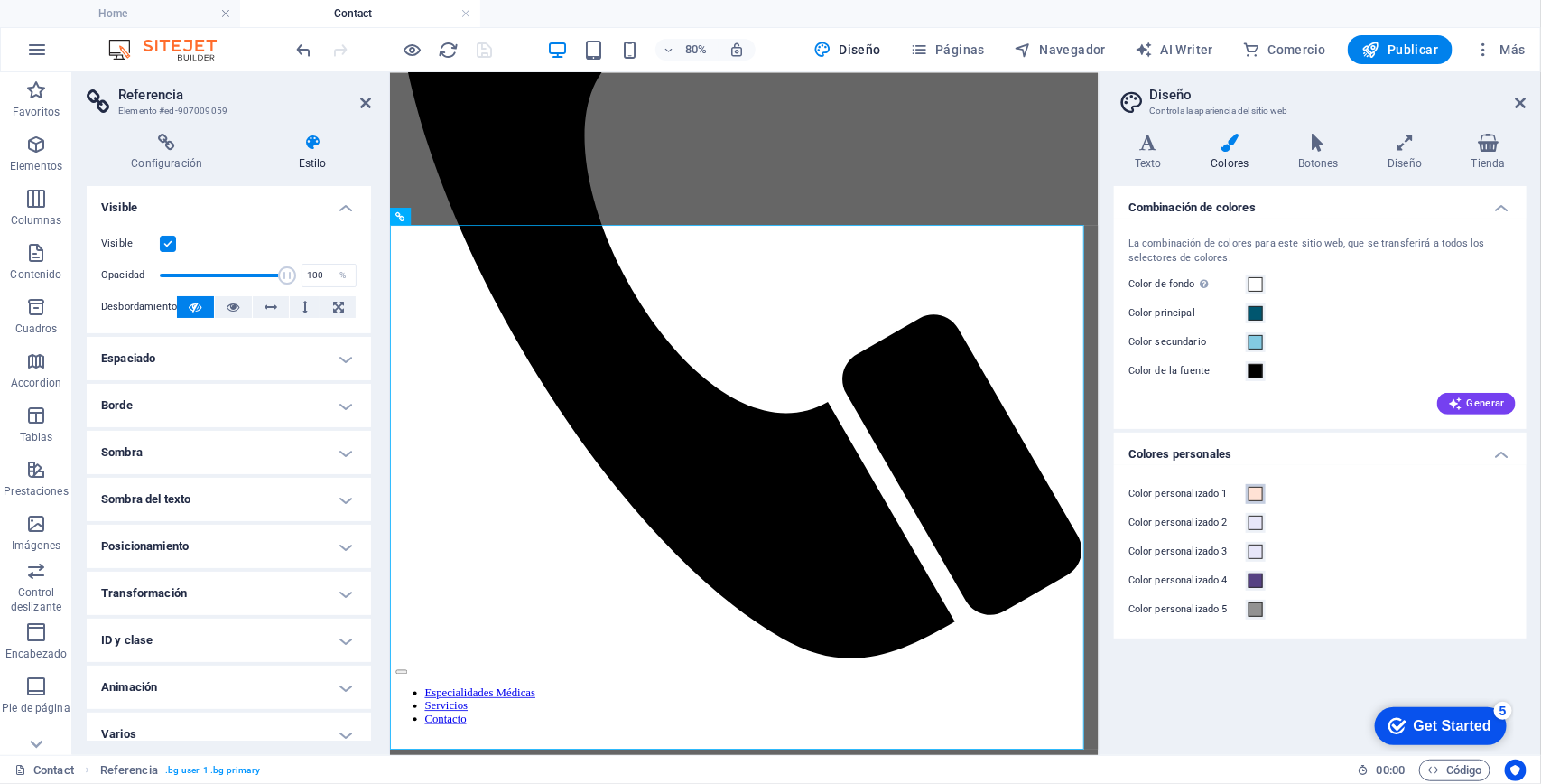
click at [1259, 490] on span at bounding box center [1255, 494] width 15 height 15
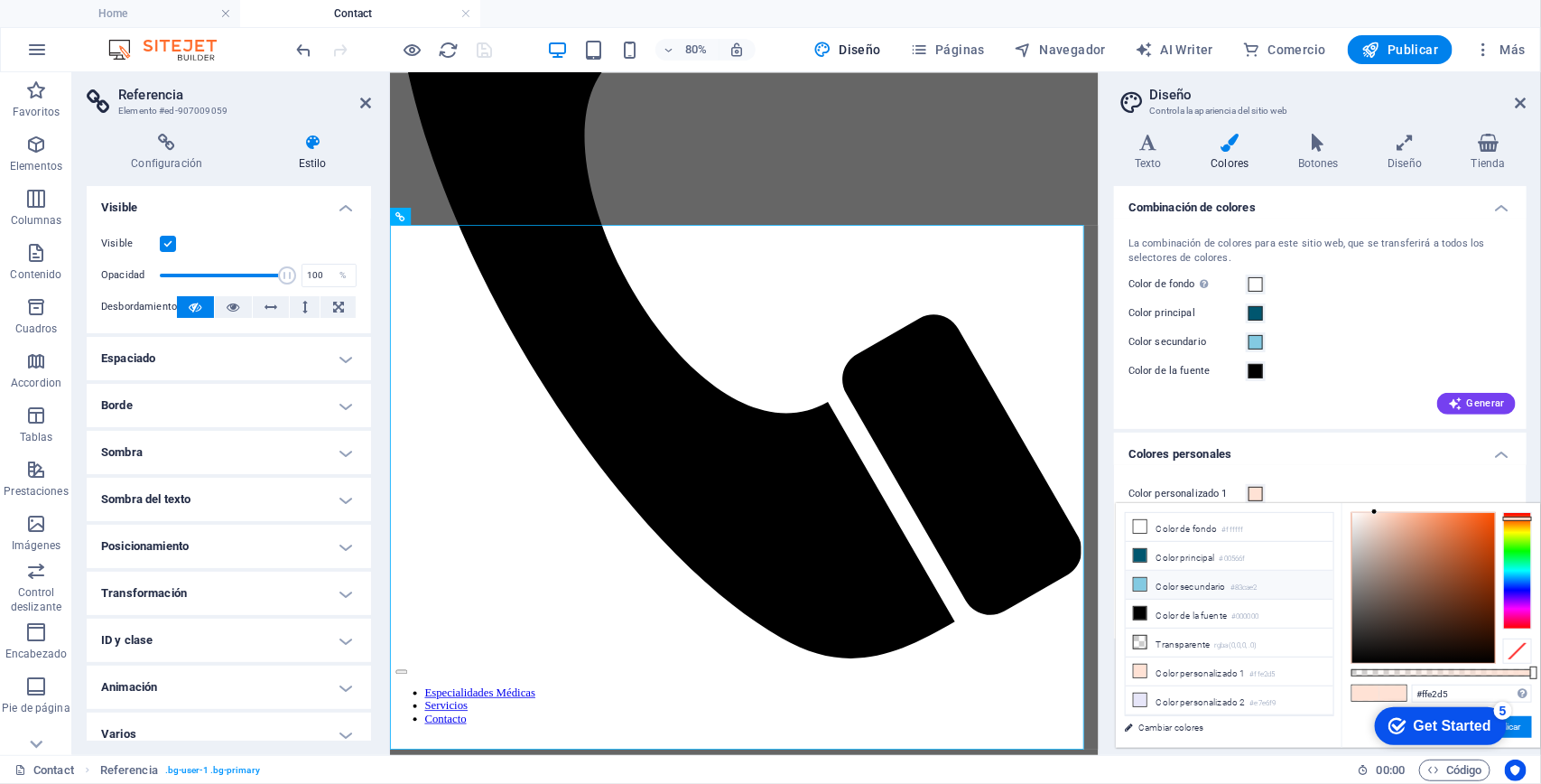
click at [1180, 584] on li "Color secundario #83cae2" at bounding box center [1229, 585] width 208 height 29
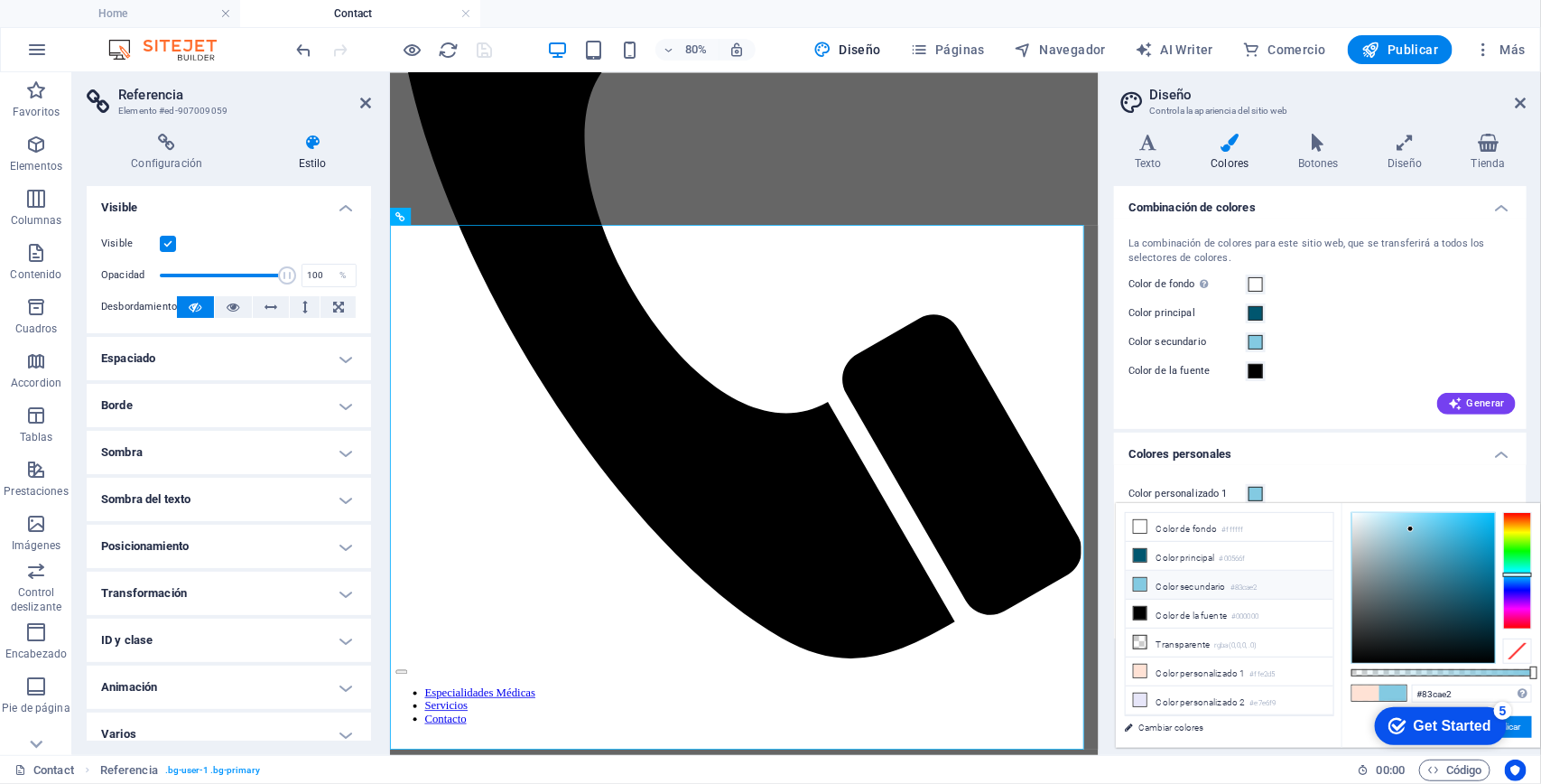
click at [1193, 584] on li "Color secundario #83cae2" at bounding box center [1229, 585] width 208 height 29
click at [1523, 728] on button "Aplicar" at bounding box center [1507, 727] width 48 height 21
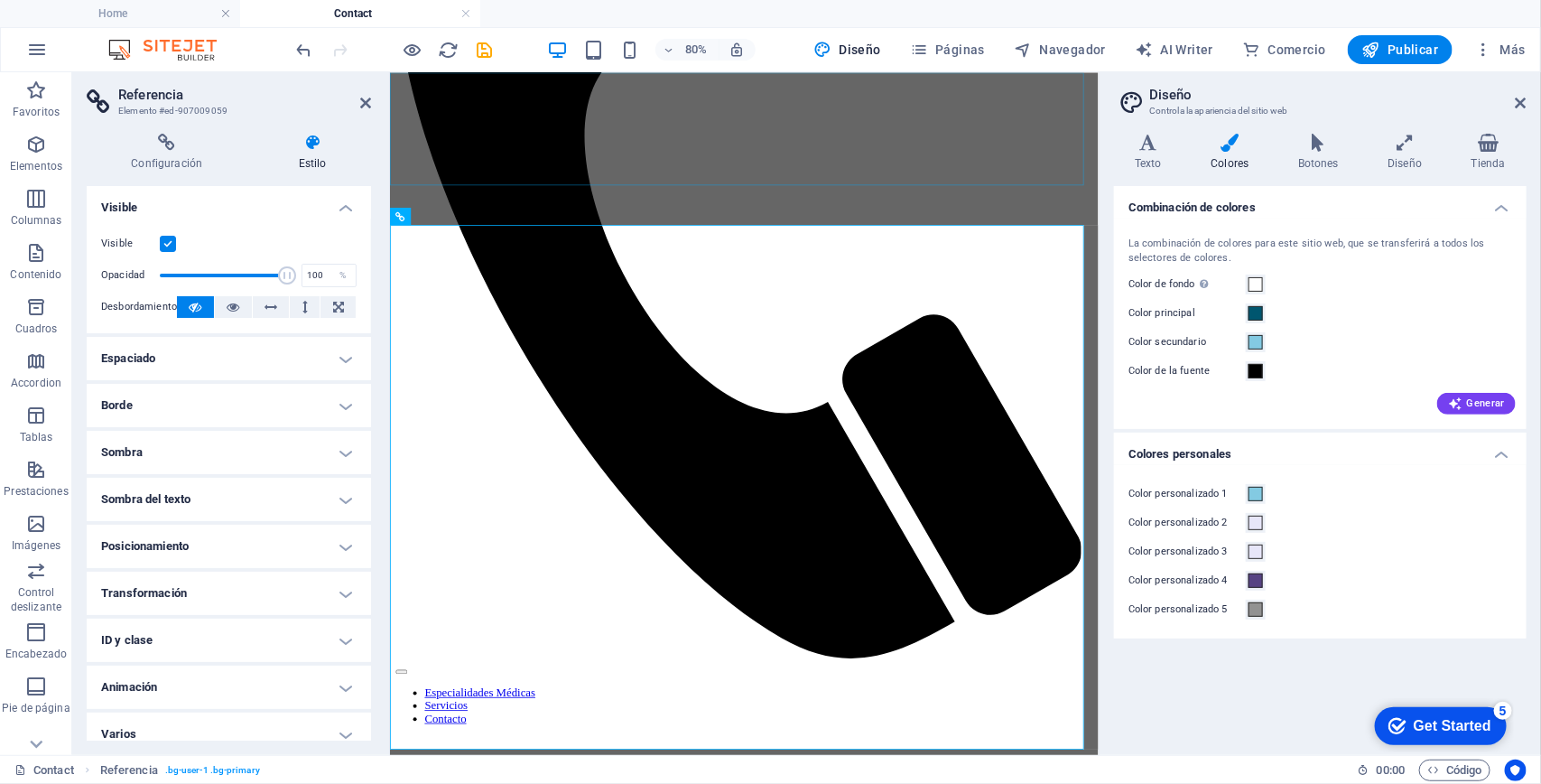
click at [1174, 195] on div "Especialidades Médicas Servicios Contacto" at bounding box center [831, 249] width 871 height 1275
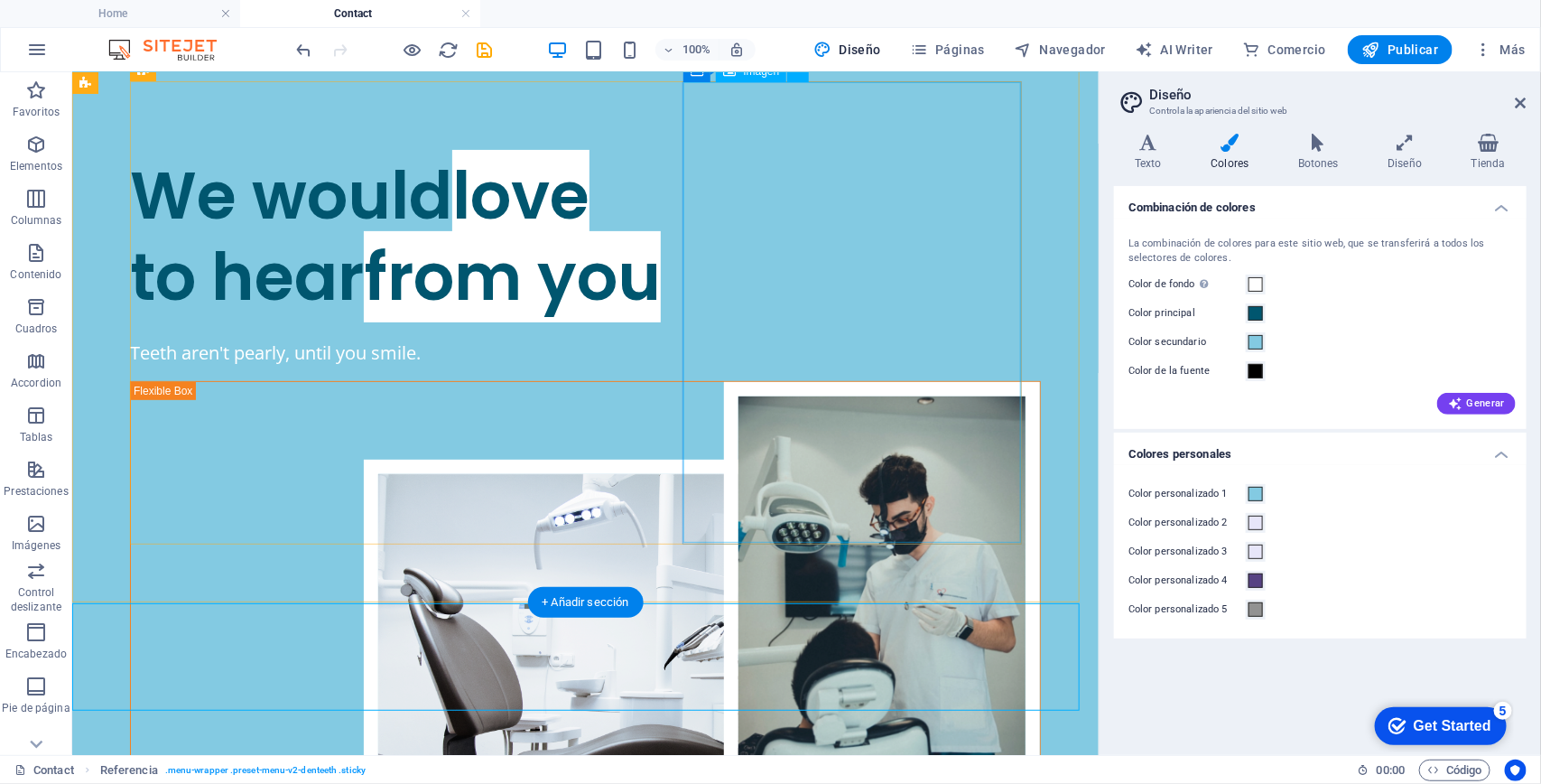
scroll to position [0, 0]
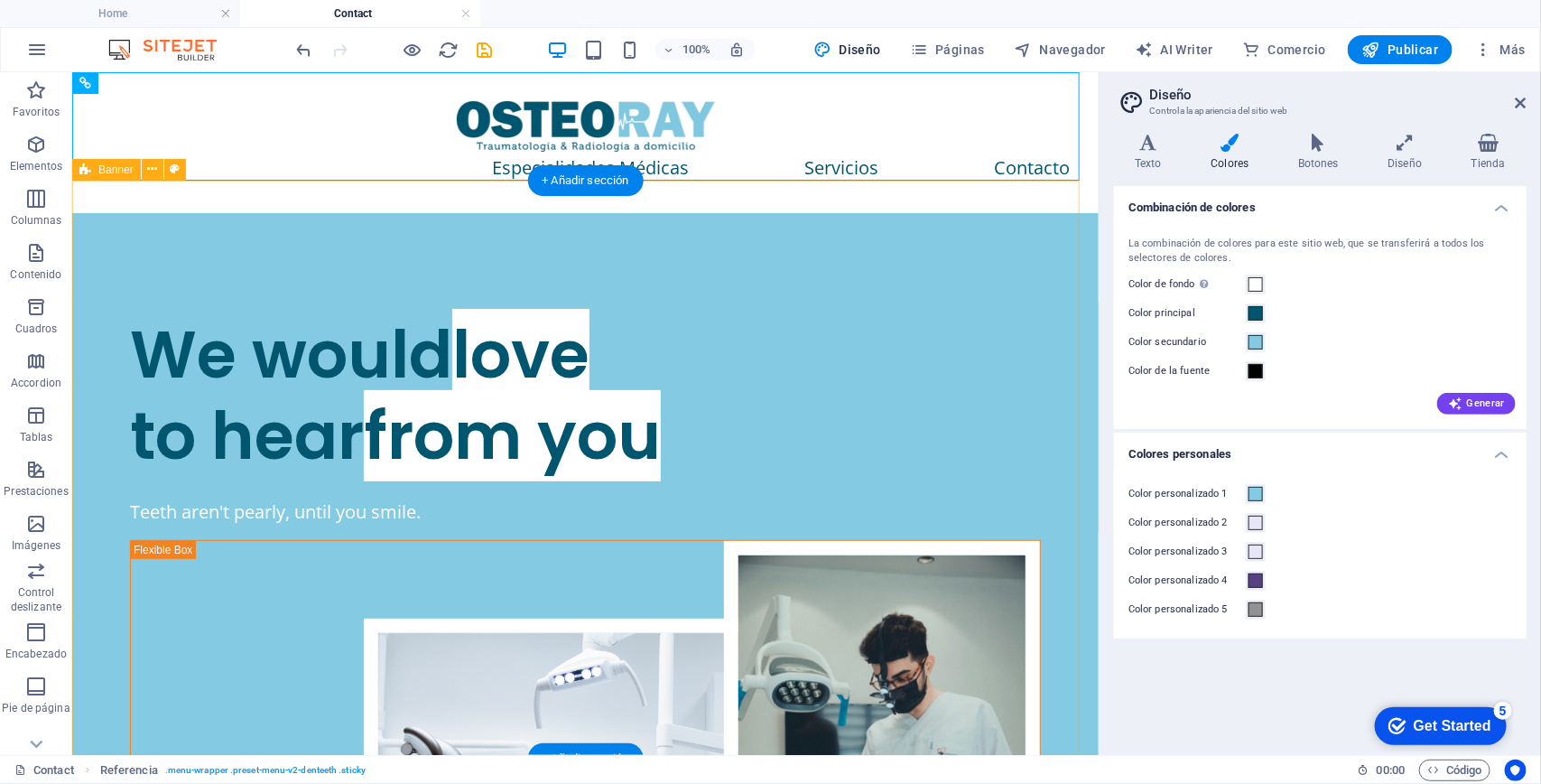
click at [387, 213] on div "We would love to hear from you Teeth aren't pearly, until you smile." at bounding box center [585, 635] width 1026 height 846
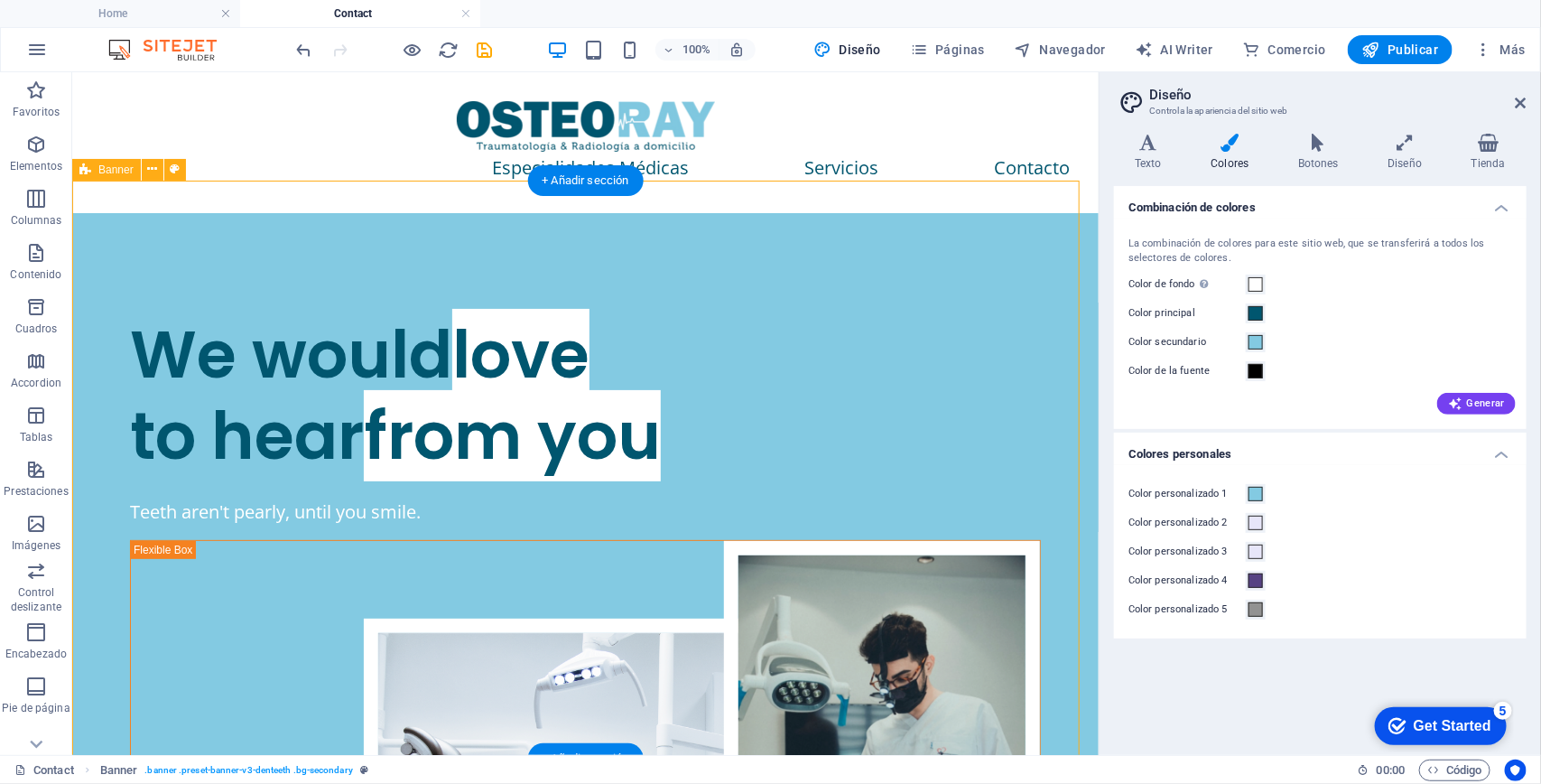
click at [387, 213] on div "We would love to hear from you Teeth aren't pearly, until you smile." at bounding box center [585, 635] width 1026 height 846
click at [1254, 495] on span at bounding box center [1255, 494] width 15 height 15
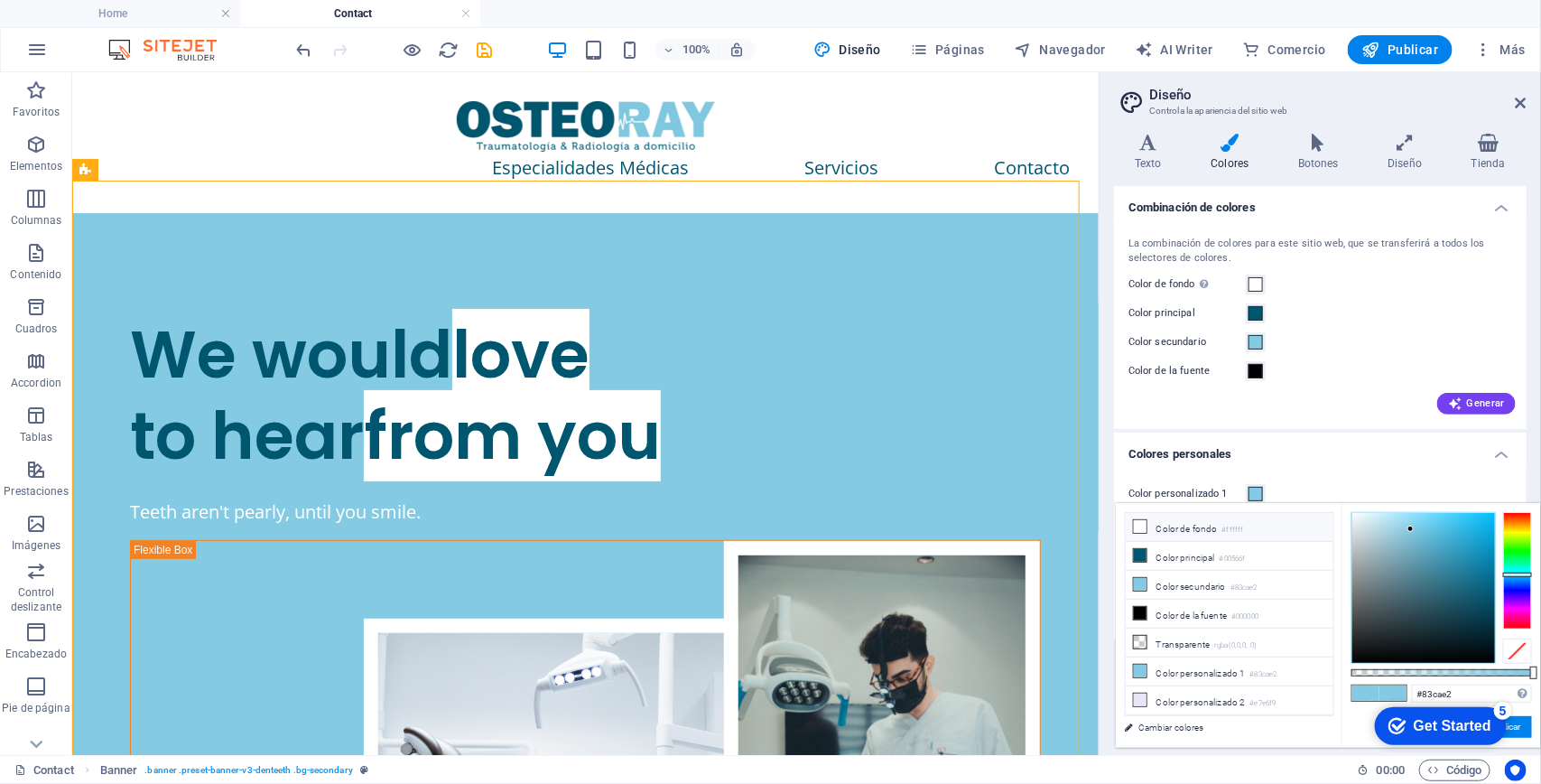
click at [1140, 521] on icon at bounding box center [1139, 526] width 13 height 13
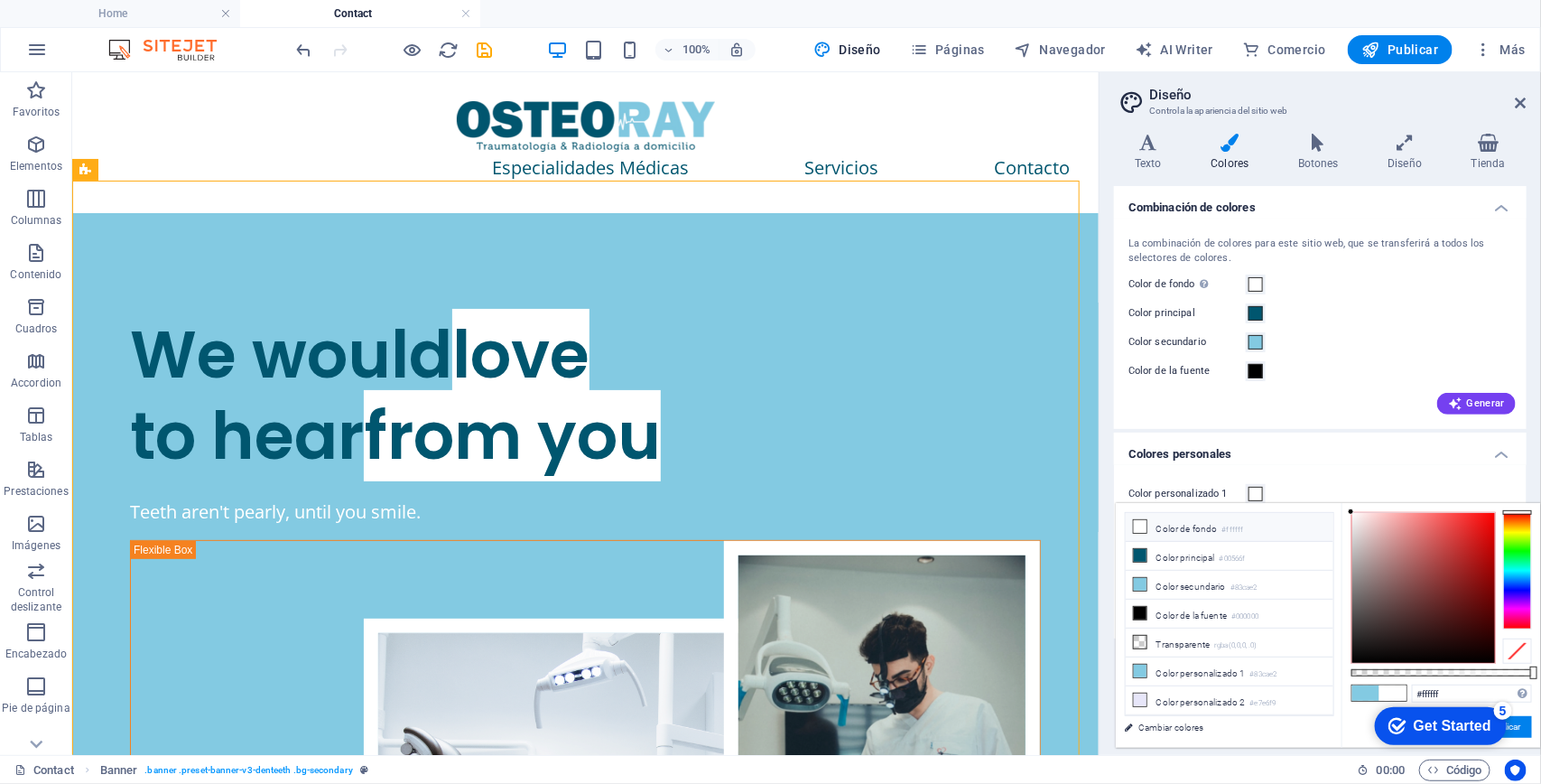
click at [1140, 521] on icon at bounding box center [1139, 526] width 13 height 13
click at [1518, 734] on button "Aplicar" at bounding box center [1507, 727] width 48 height 21
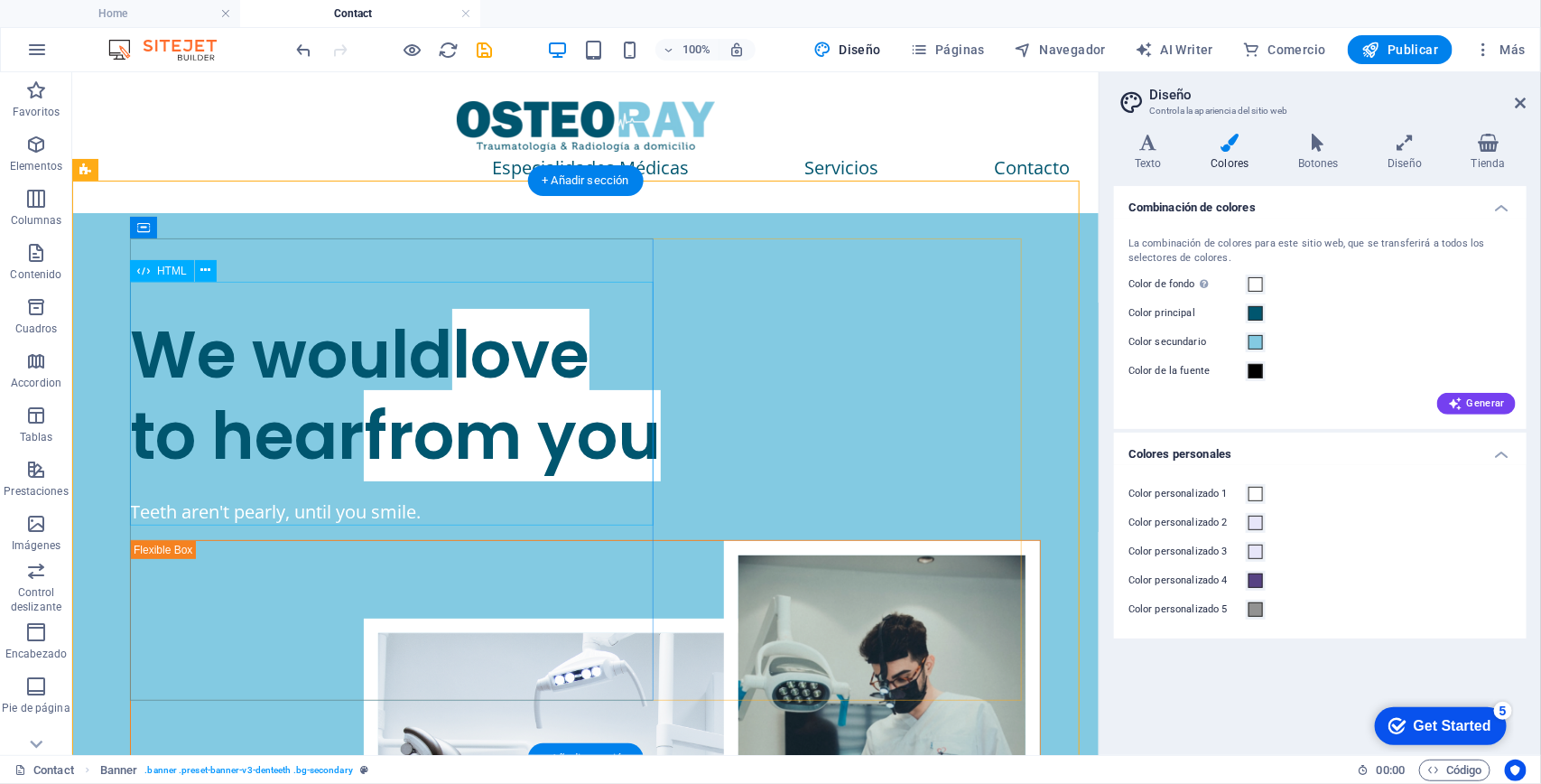
click at [417, 214] on div "We would love to hear from you Teeth aren't pearly, until you smile." at bounding box center [585, 635] width 1026 height 846
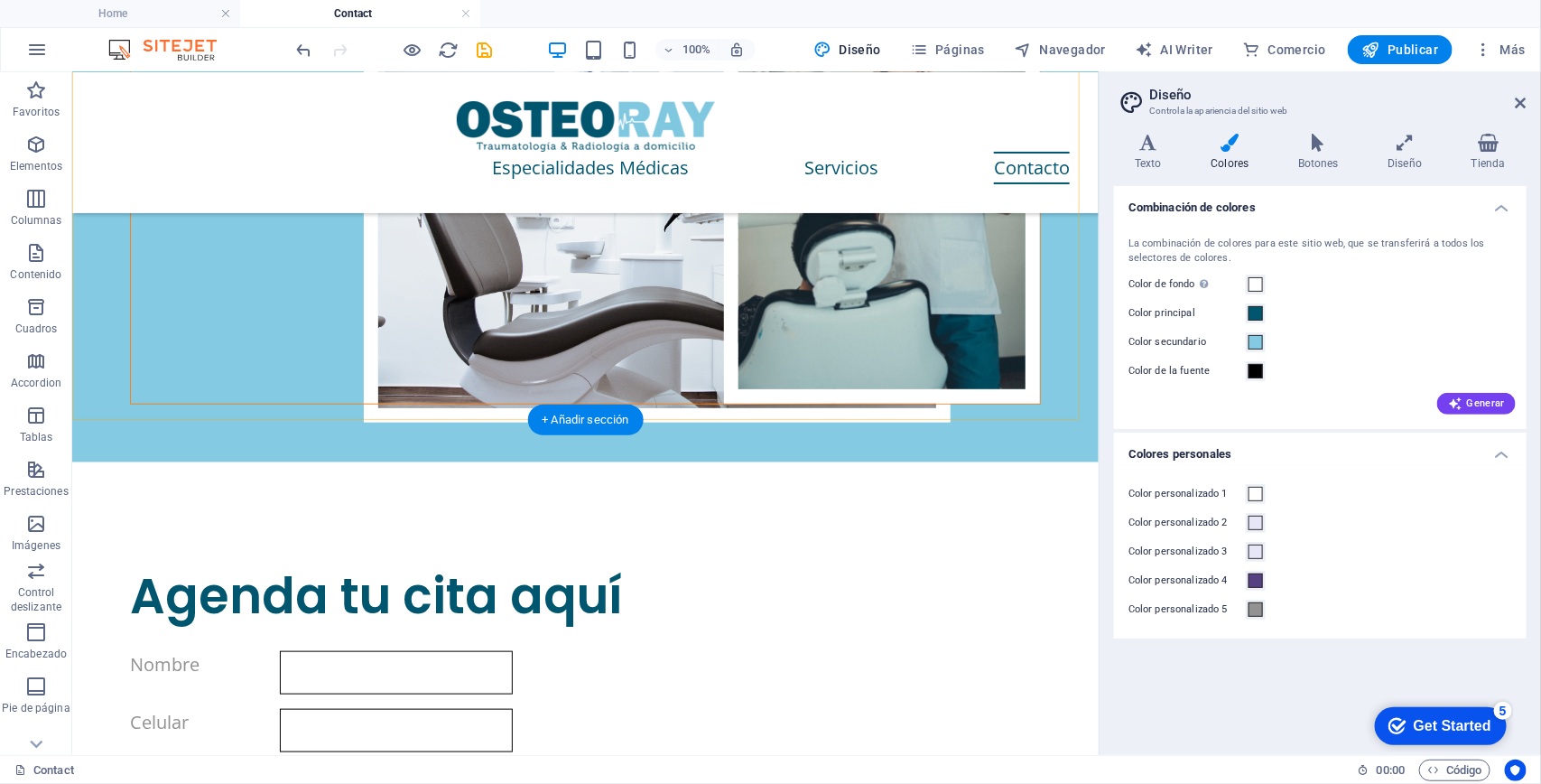
scroll to position [339, 0]
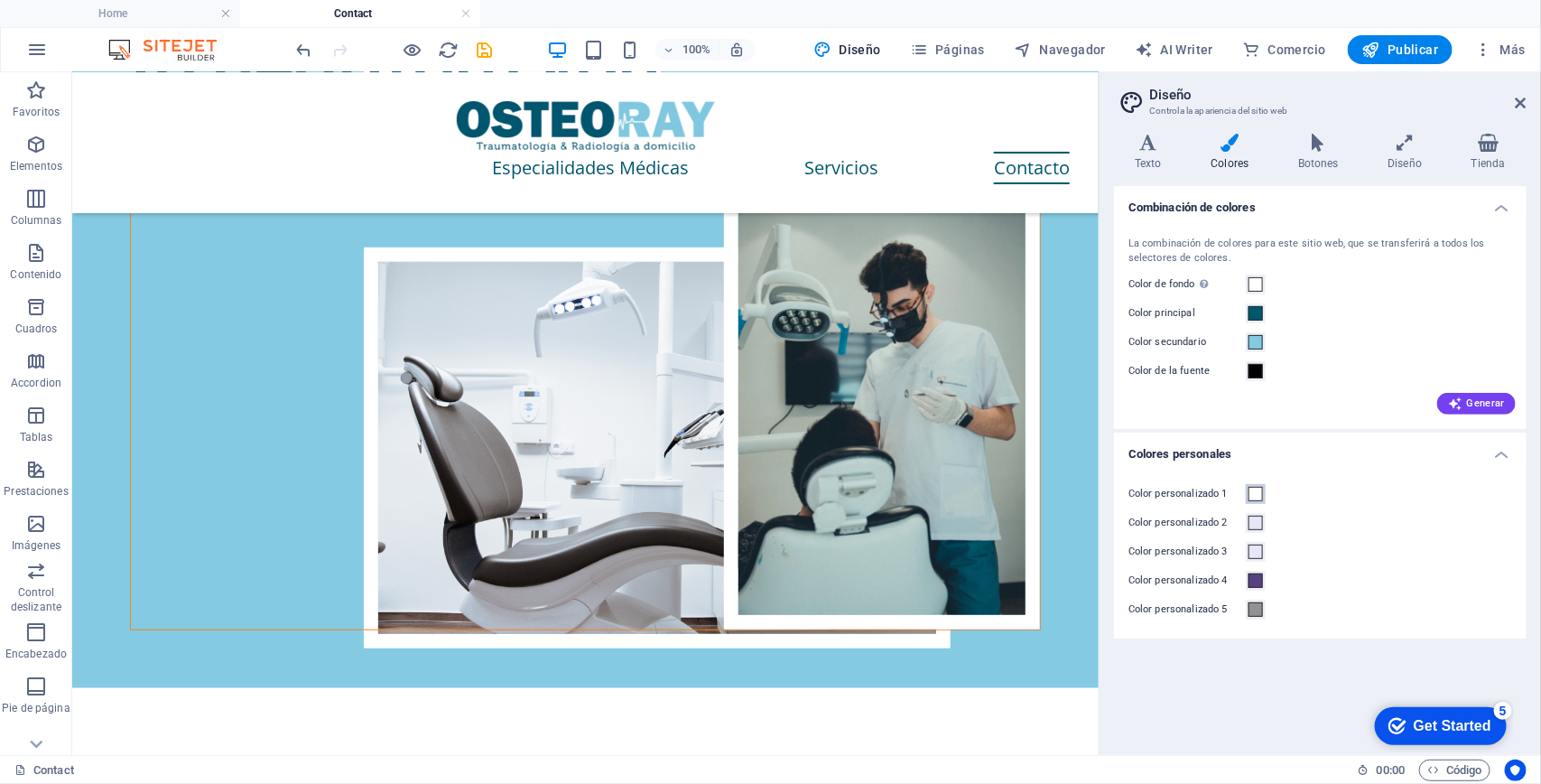
click at [1254, 493] on span at bounding box center [1255, 494] width 15 height 15
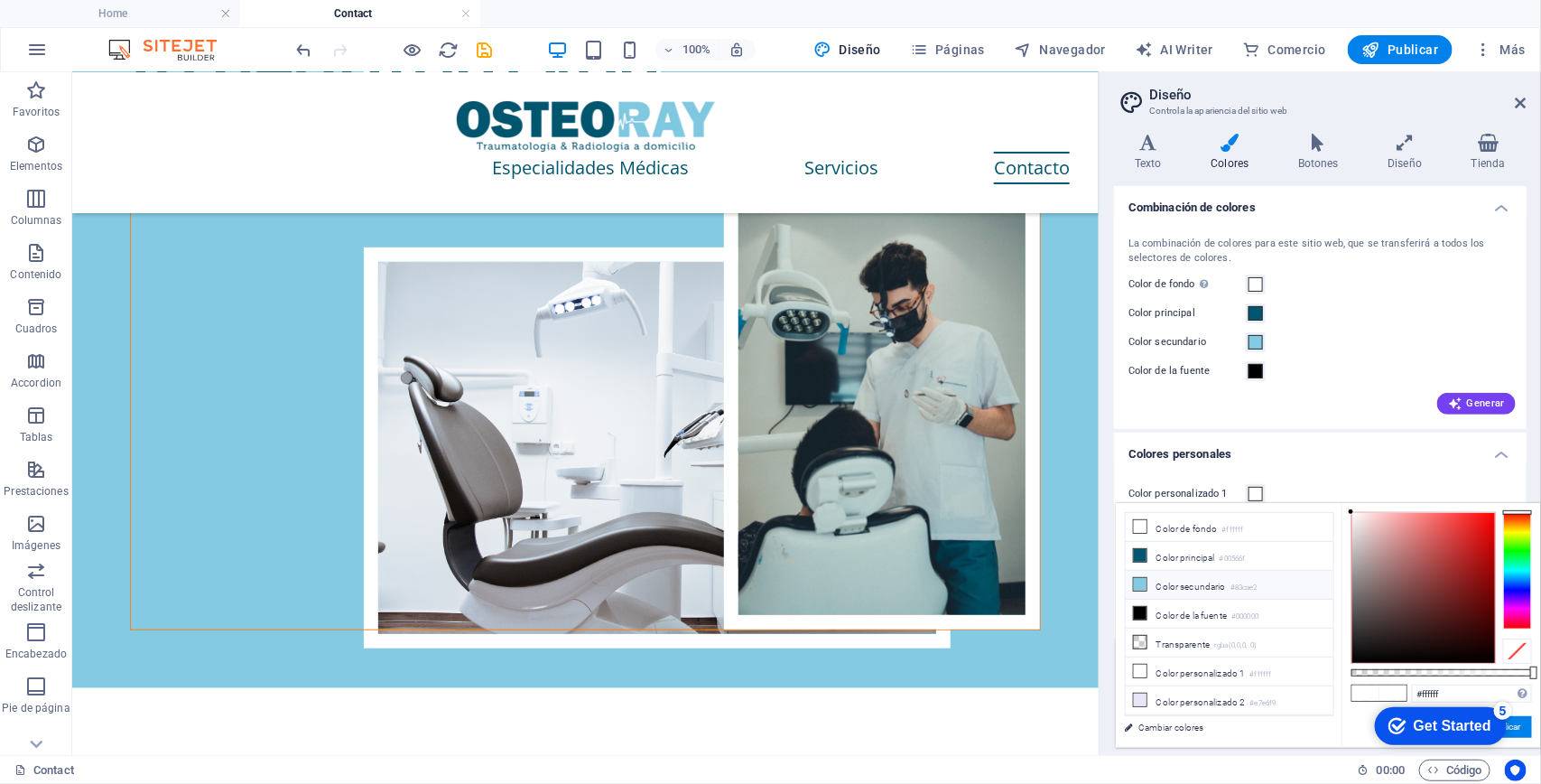
click at [1174, 588] on li "Color secundario #83cae2" at bounding box center [1229, 585] width 208 height 29
type input "#83cae2"
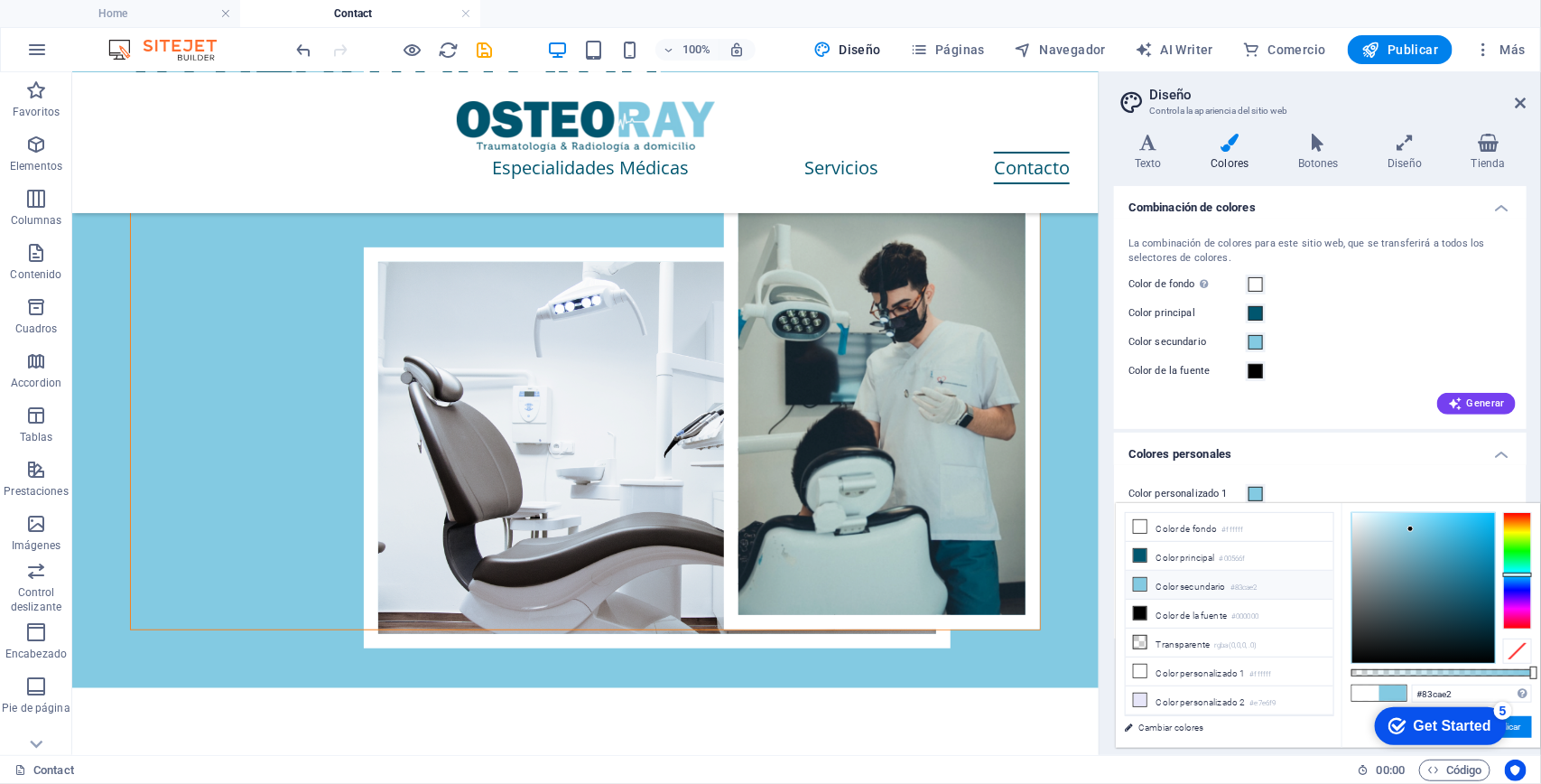
click at [1174, 588] on li "Color secundario #83cae2" at bounding box center [1229, 585] width 208 height 29
drag, startPoint x: 1528, startPoint y: 729, endPoint x: 1118, endPoint y: 581, distance: 435.9
click at [1523, 729] on button "Aplicar" at bounding box center [1507, 727] width 48 height 21
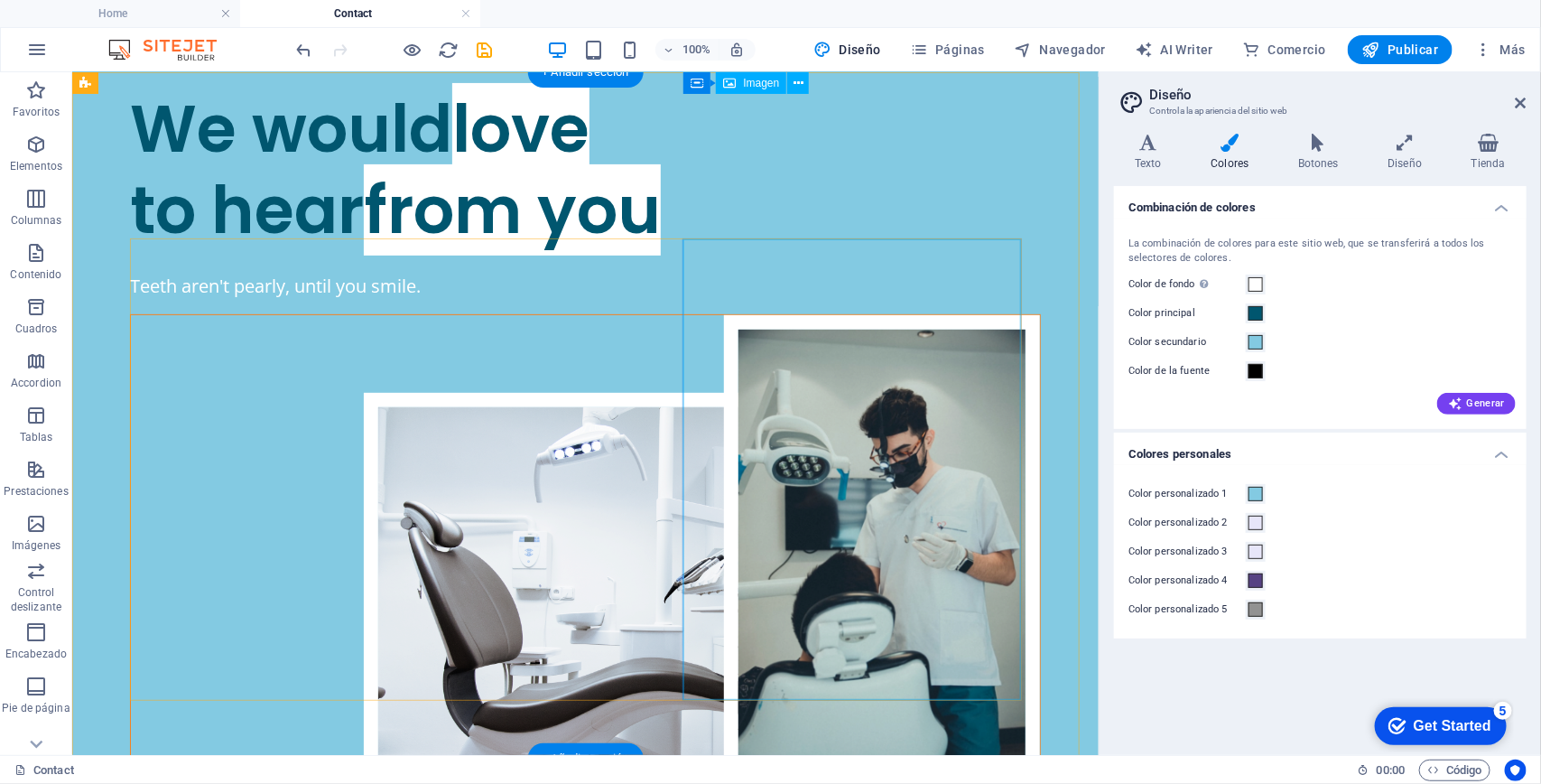
scroll to position [0, 0]
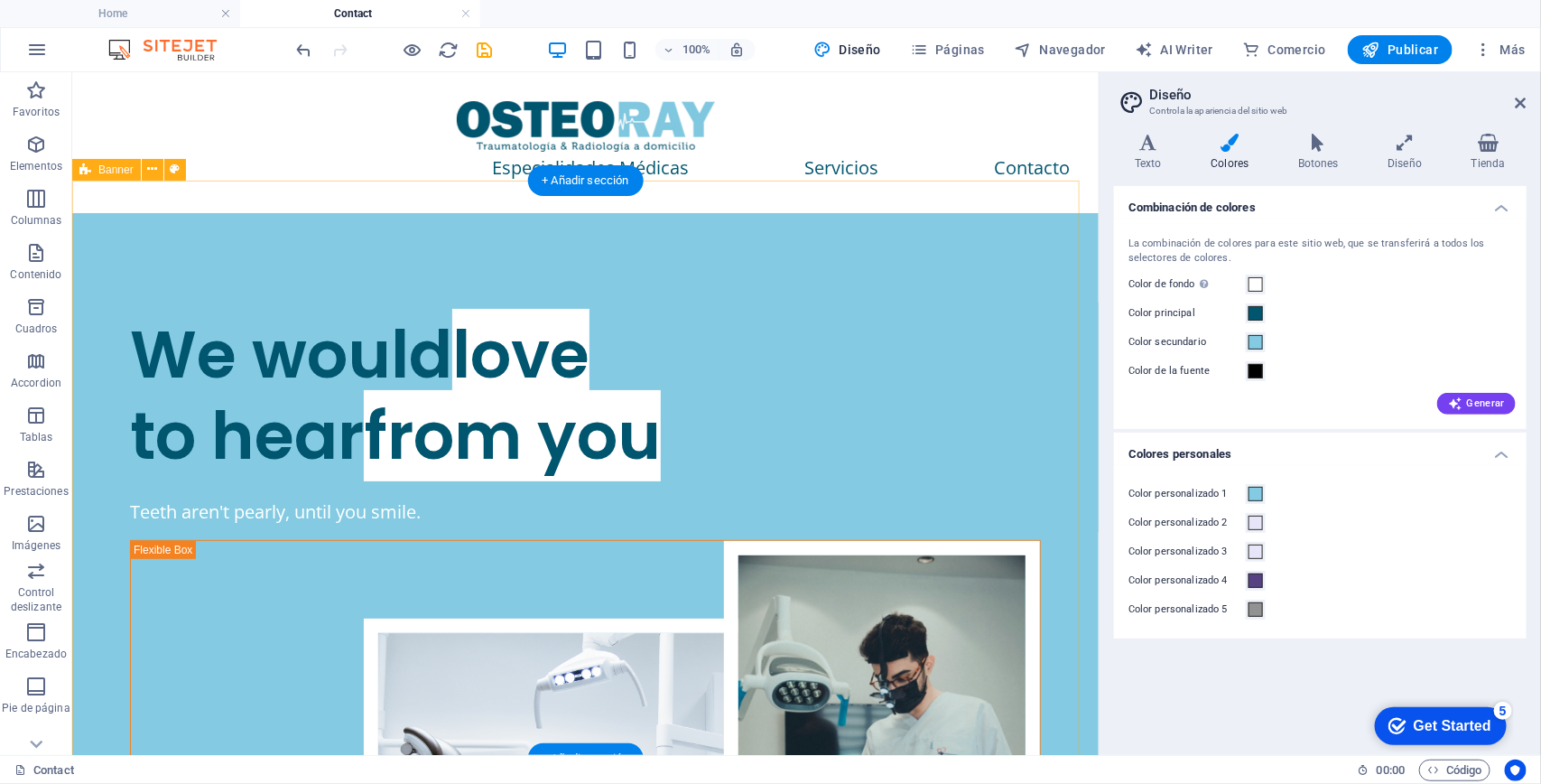
click at [433, 217] on div "We would love to hear from you Teeth aren't pearly, until you smile." at bounding box center [585, 635] width 1026 height 846
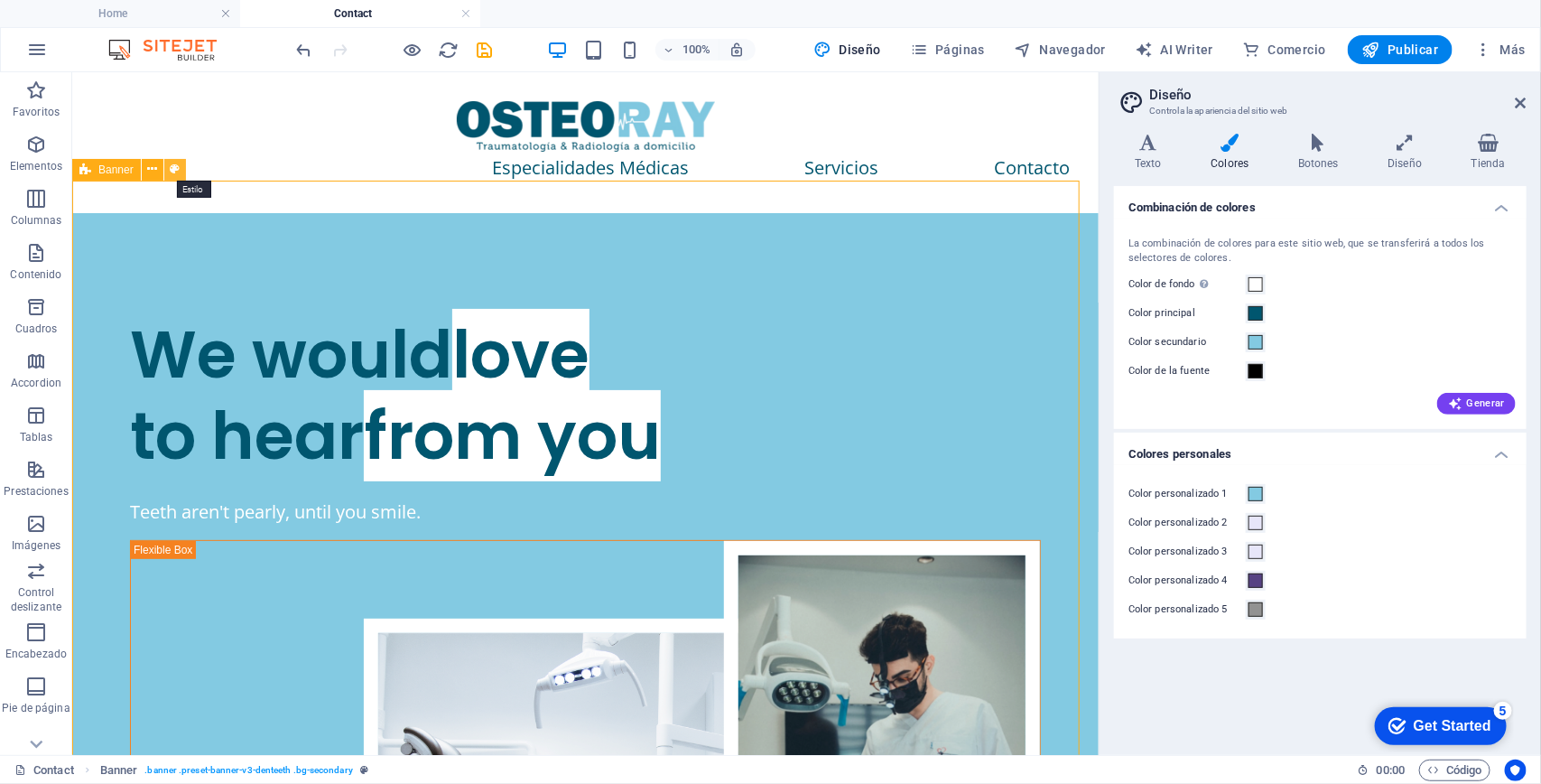
click at [174, 167] on icon at bounding box center [174, 169] width 10 height 19
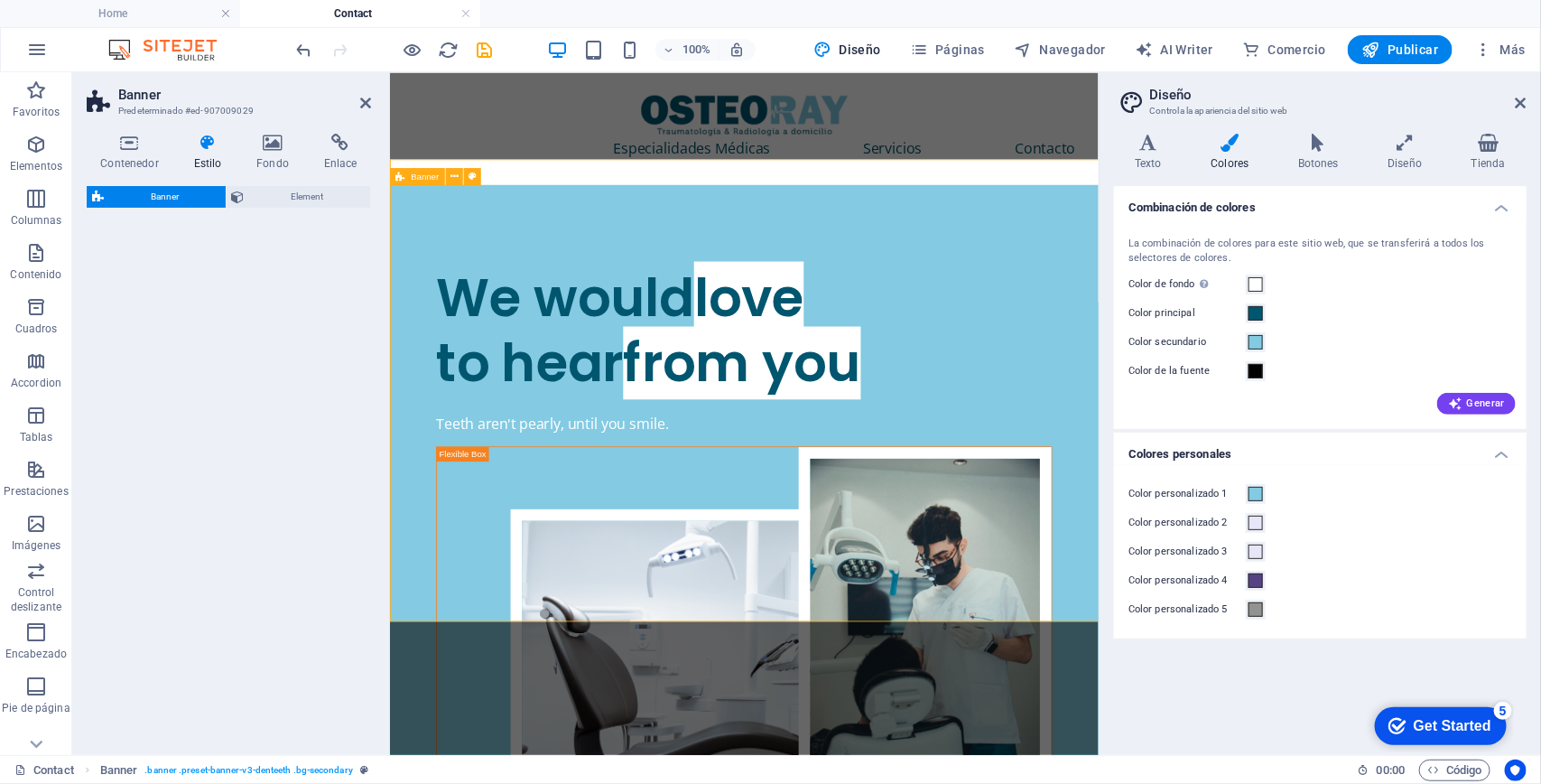
select select "rem"
select select "px"
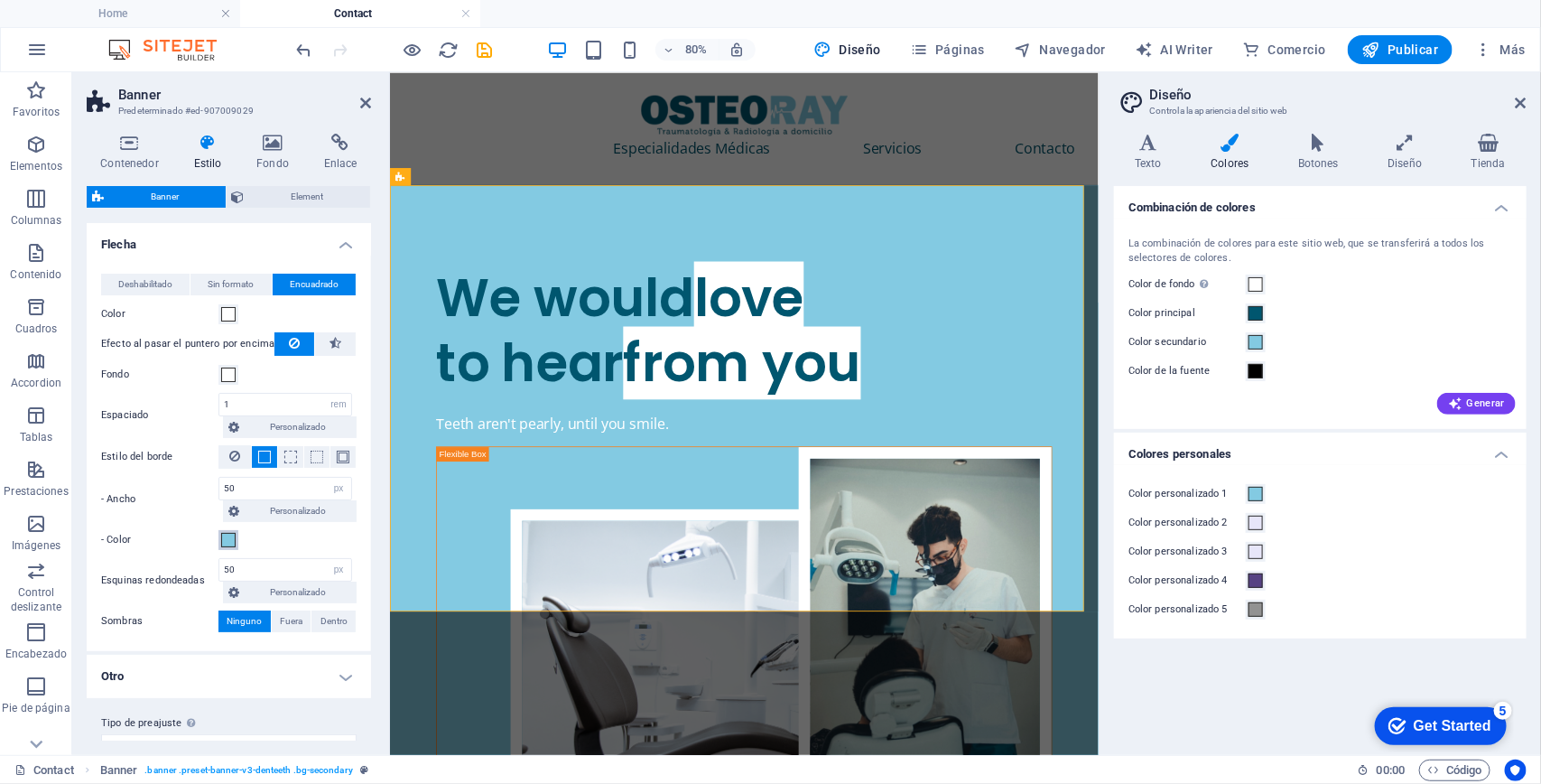
click at [232, 538] on span at bounding box center [228, 539] width 15 height 15
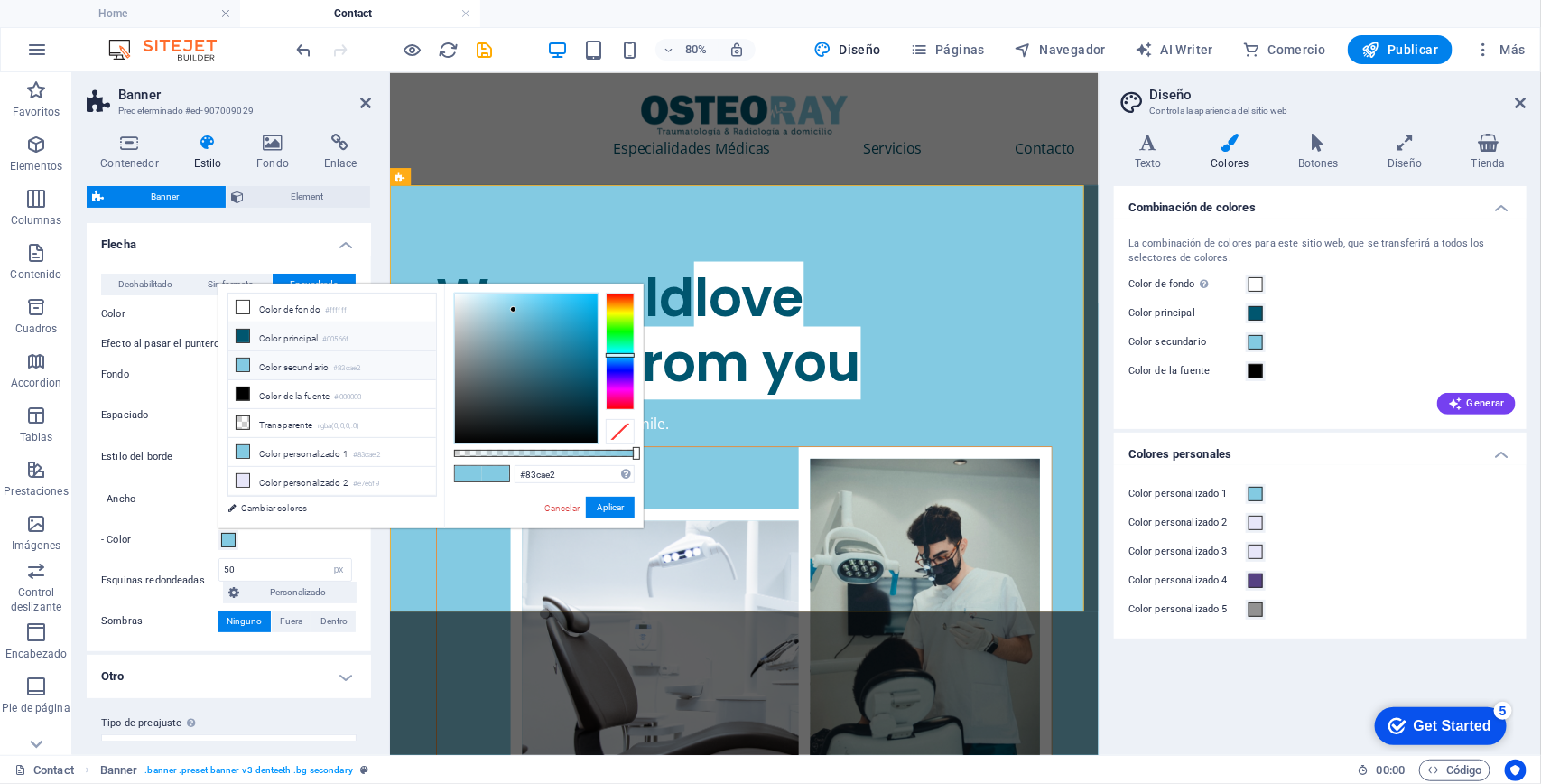
click at [289, 335] on li "Color principal #00566f" at bounding box center [332, 337] width 208 height 29
type input "#00566f"
click at [302, 335] on li "Color principal #00566f" at bounding box center [332, 337] width 208 height 29
drag, startPoint x: 603, startPoint y: 506, endPoint x: 580, endPoint y: 622, distance: 118.3
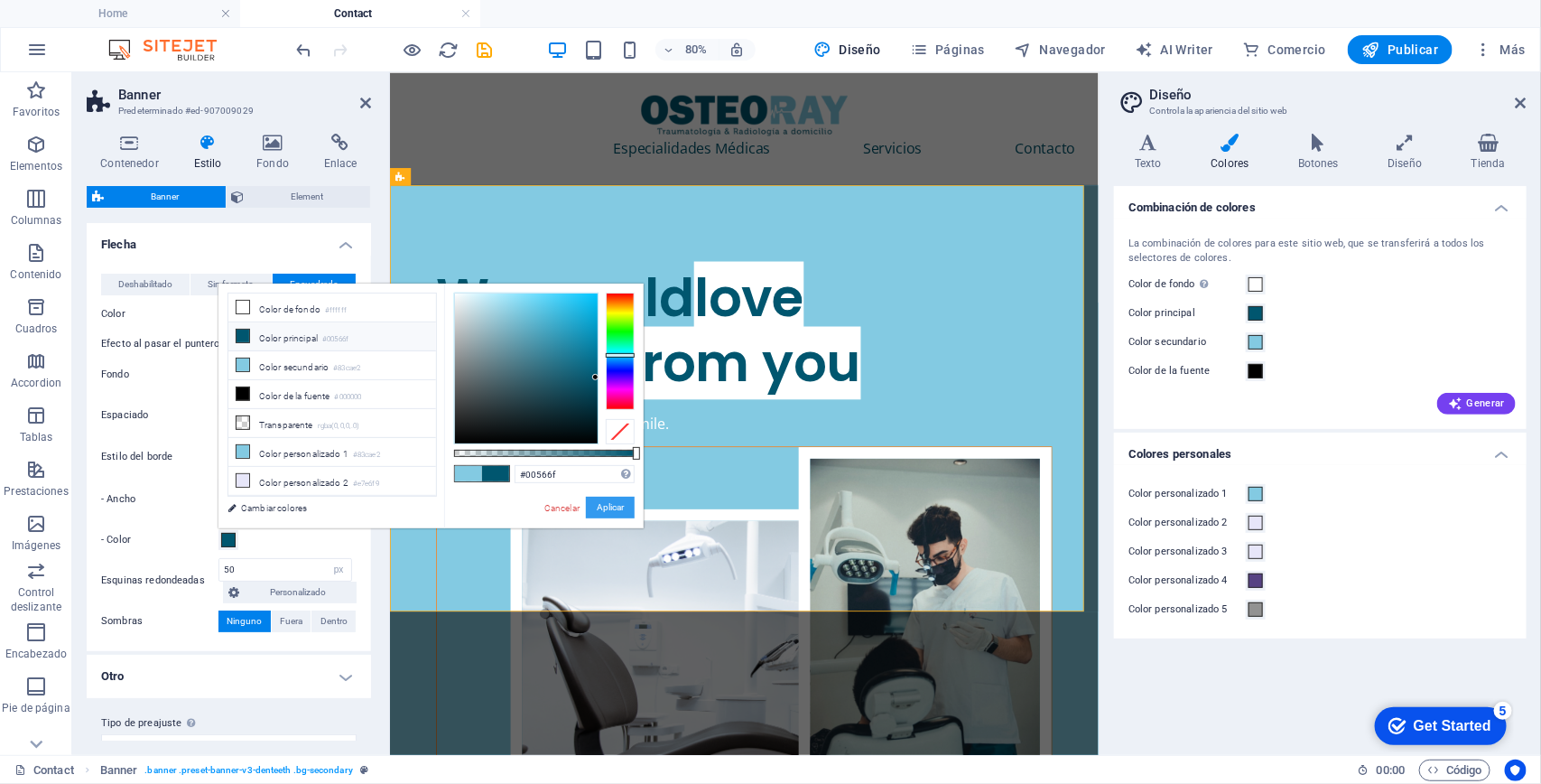
click at [603, 506] on button "Aplicar" at bounding box center [610, 507] width 48 height 21
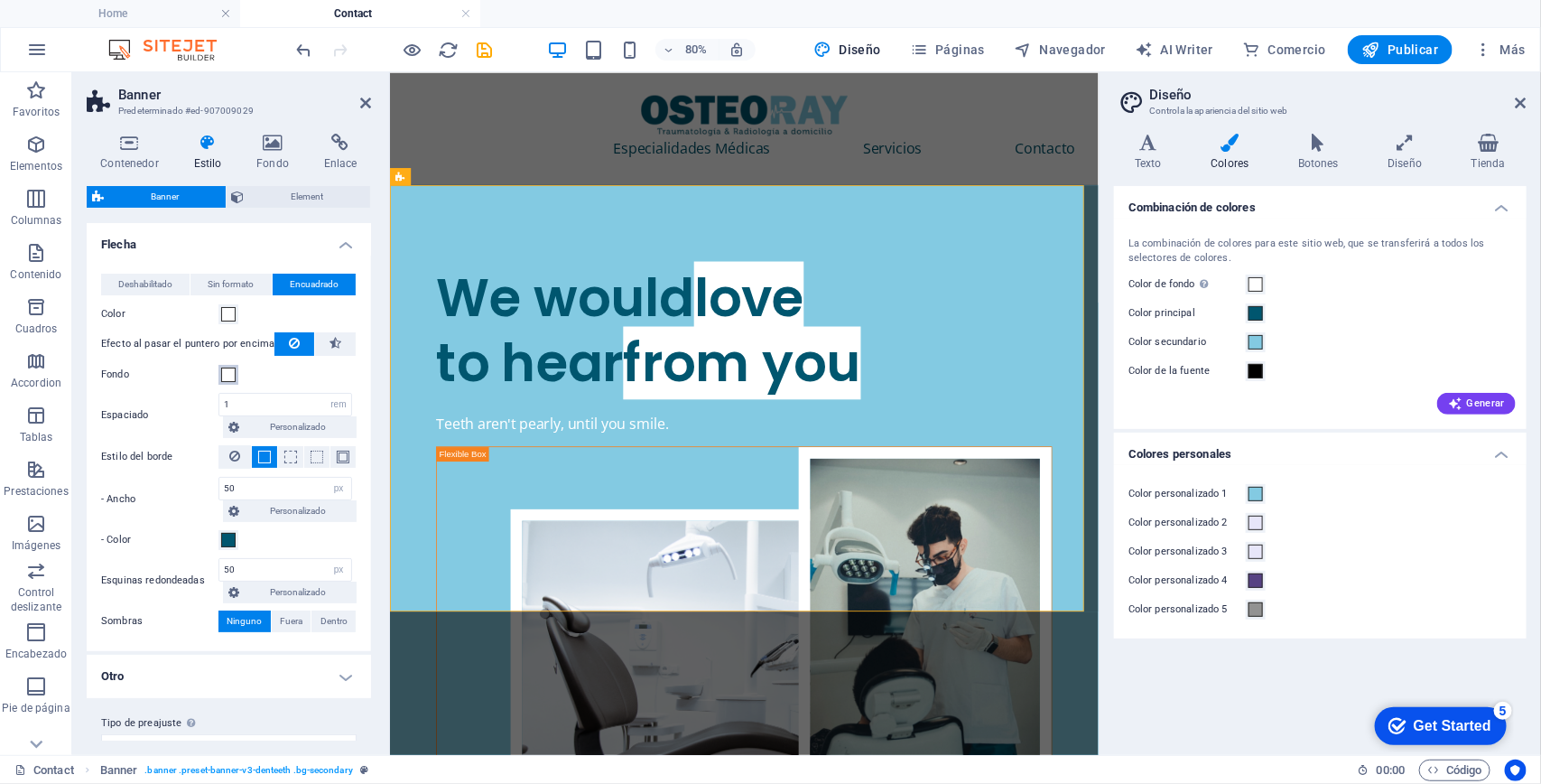
click at [226, 368] on span at bounding box center [228, 375] width 15 height 15
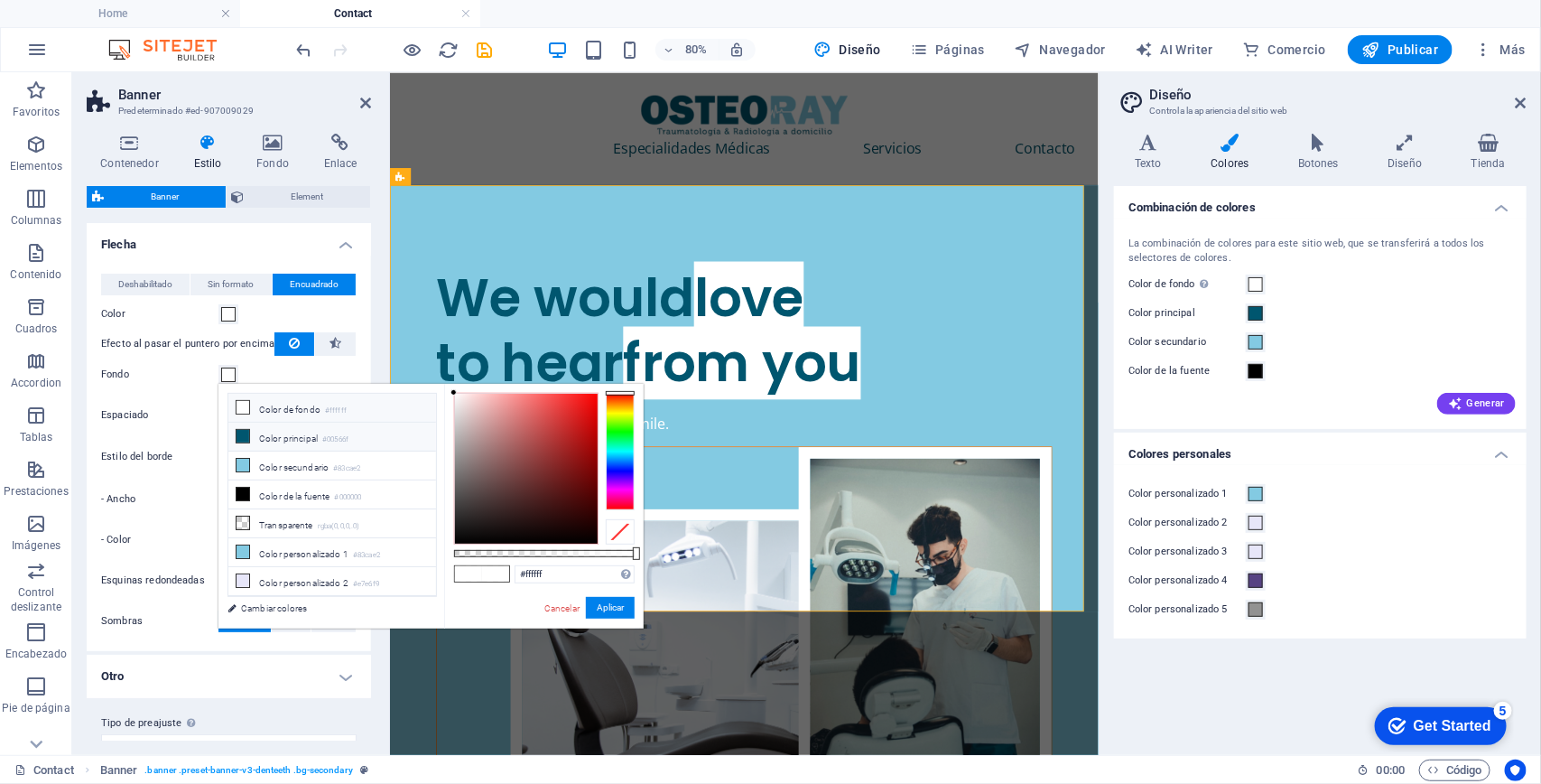
click at [317, 439] on li "Color principal #00566f" at bounding box center [332, 437] width 208 height 29
type input "#00566f"
click at [317, 439] on li "Color principal #00566f" at bounding box center [332, 437] width 208 height 29
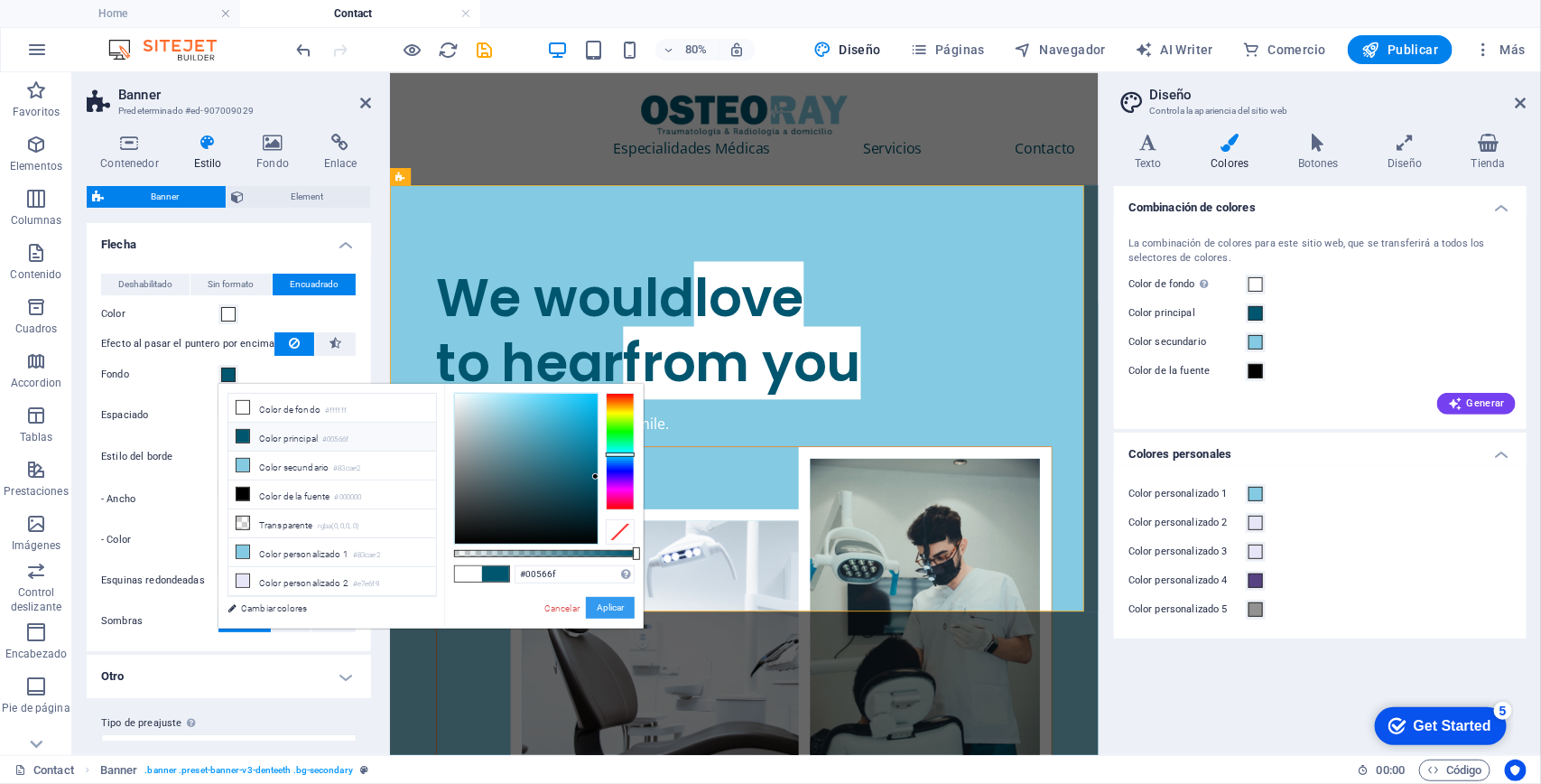
drag, startPoint x: 600, startPoint y: 602, endPoint x: 246, endPoint y: 289, distance: 472.5
click at [600, 602] on button "Aplicar" at bounding box center [610, 608] width 48 height 21
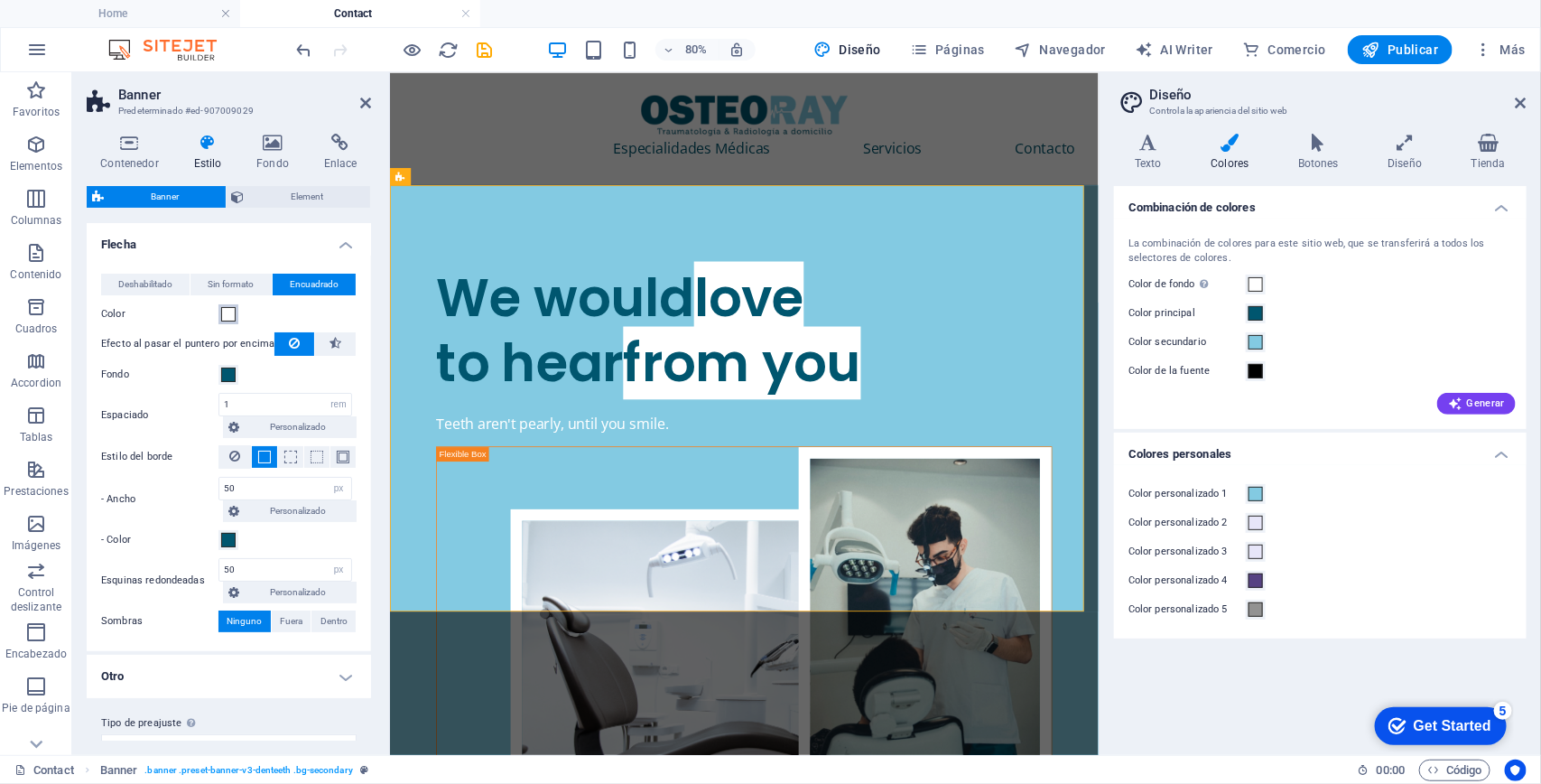
scroll to position [28, 0]
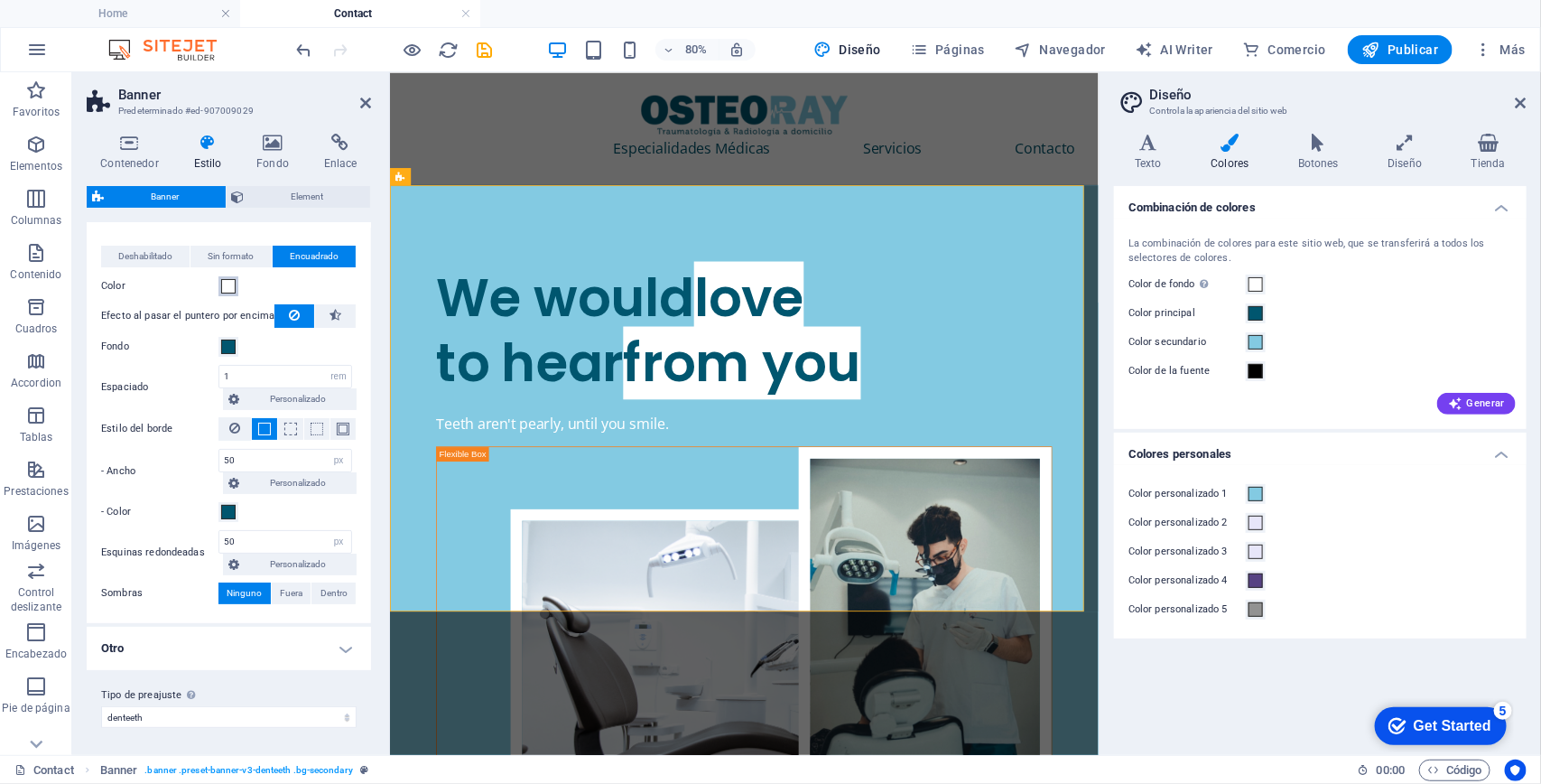
click at [222, 283] on span at bounding box center [228, 286] width 15 height 15
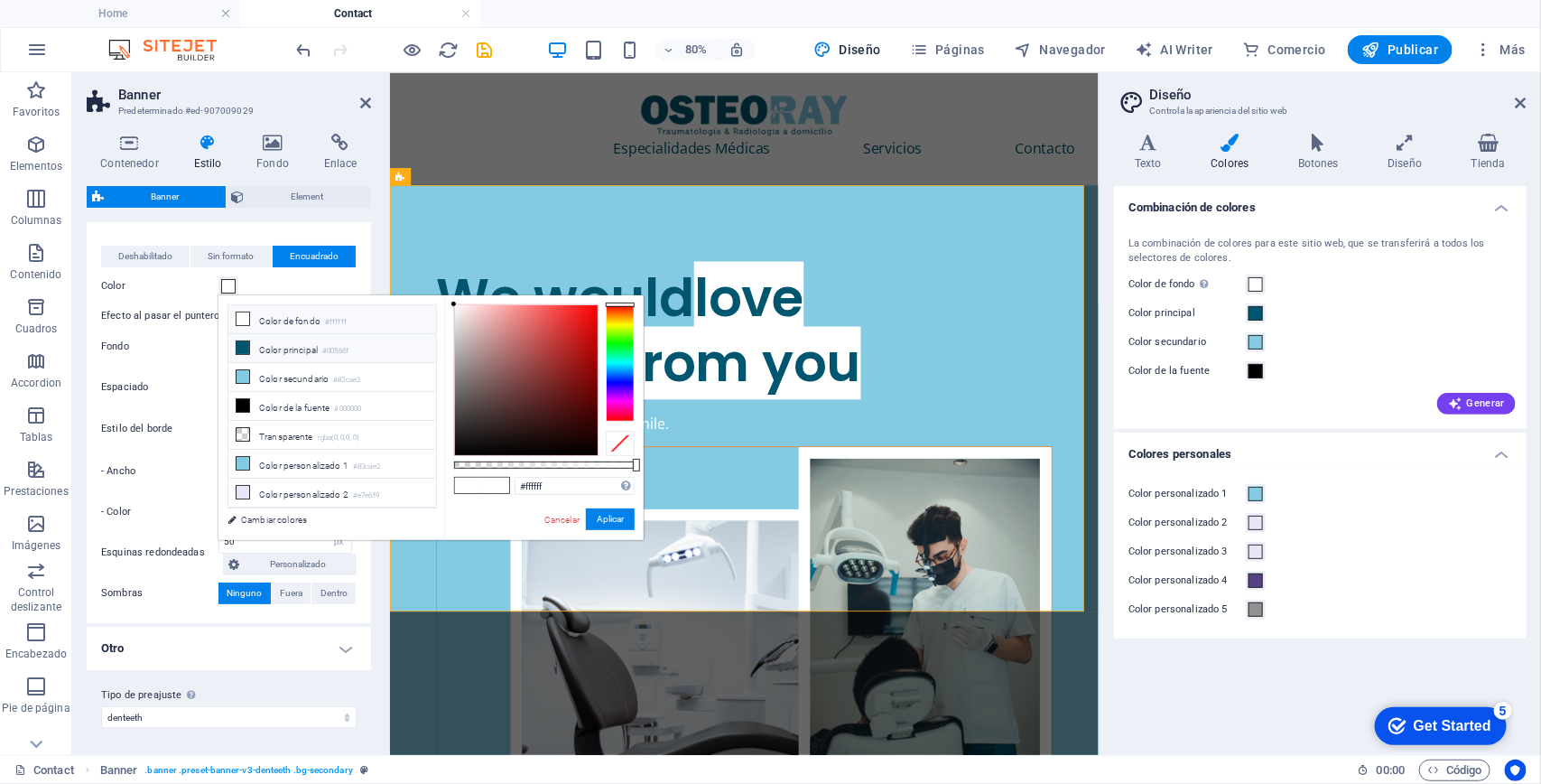
click at [289, 350] on li "Color principal #00566f" at bounding box center [332, 348] width 208 height 29
type input "#00566f"
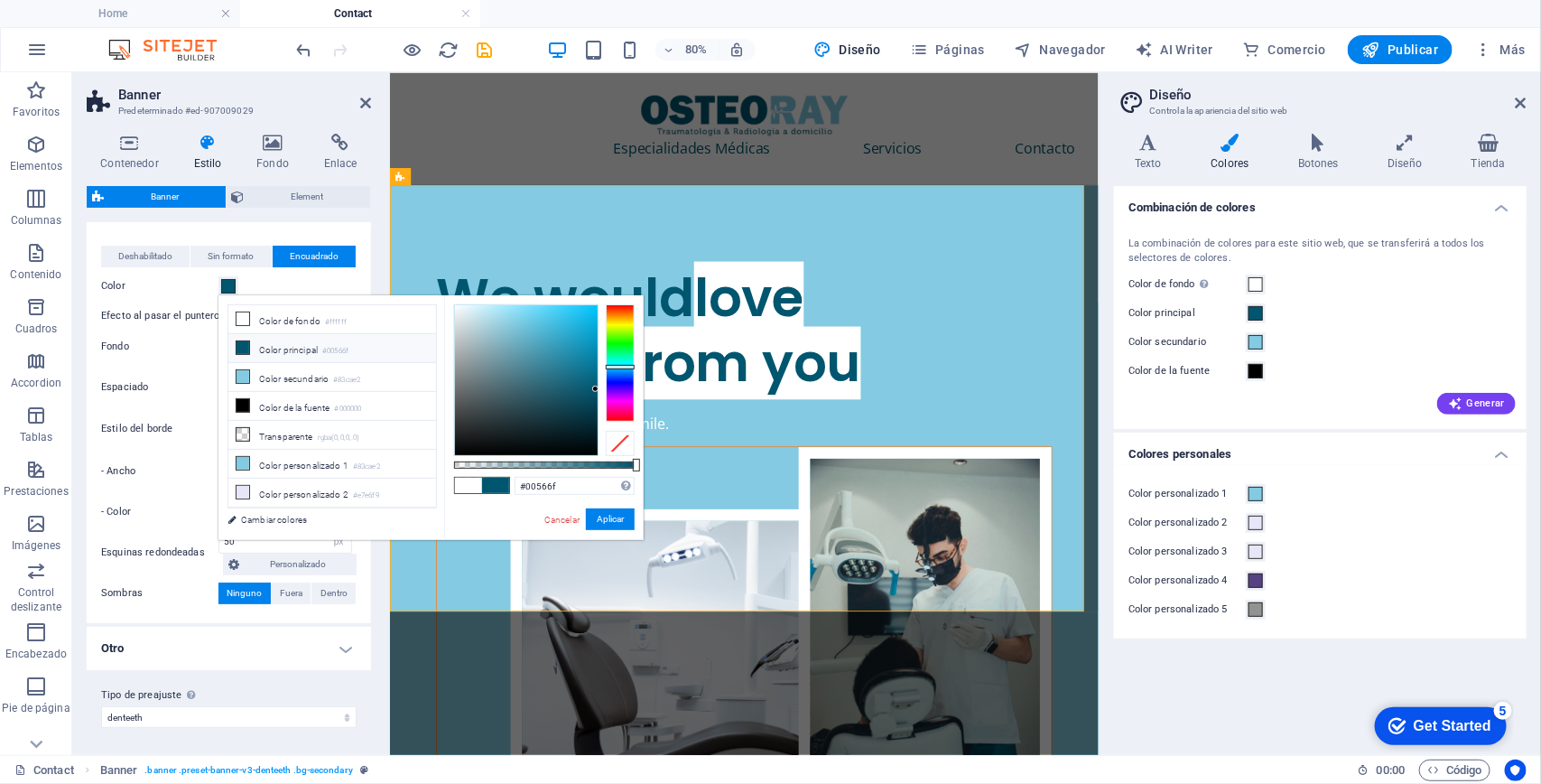
click at [289, 350] on li "Color principal #00566f" at bounding box center [332, 348] width 208 height 29
click at [602, 528] on div "#00566f Formatos soportados #0852ed rgb(8, 82, 237) rgba(8, 82, 237, 90%) hsv(2…" at bounding box center [544, 548] width 199 height 506
click at [605, 515] on button "Aplicar" at bounding box center [610, 519] width 48 height 21
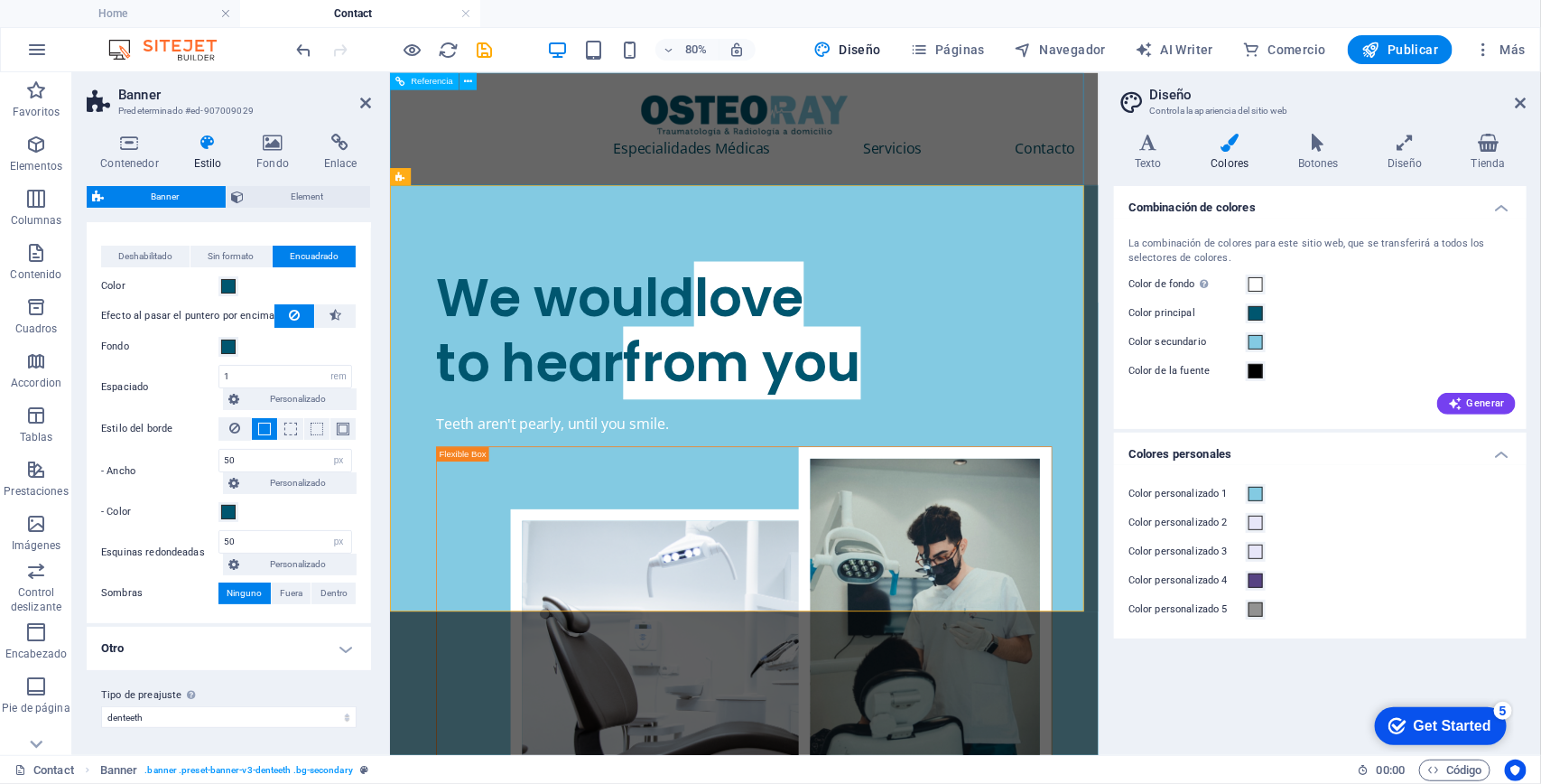
click at [1144, 103] on div "Especialidades Médicas Servicios Contacto" at bounding box center [831, 142] width 886 height 141
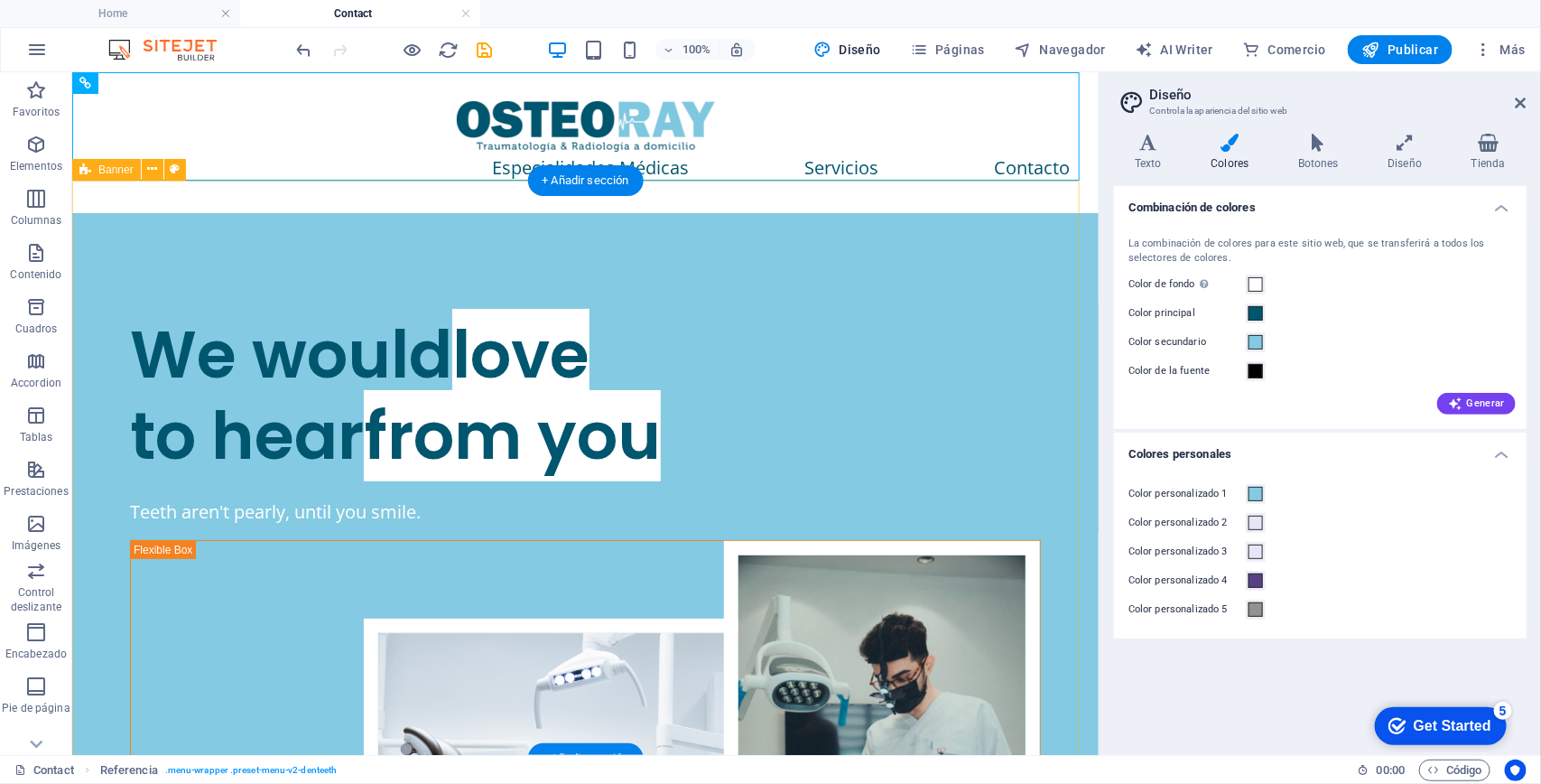
click at [895, 212] on div "We would love to hear from you Teeth aren't pearly, until you smile." at bounding box center [585, 635] width 1026 height 846
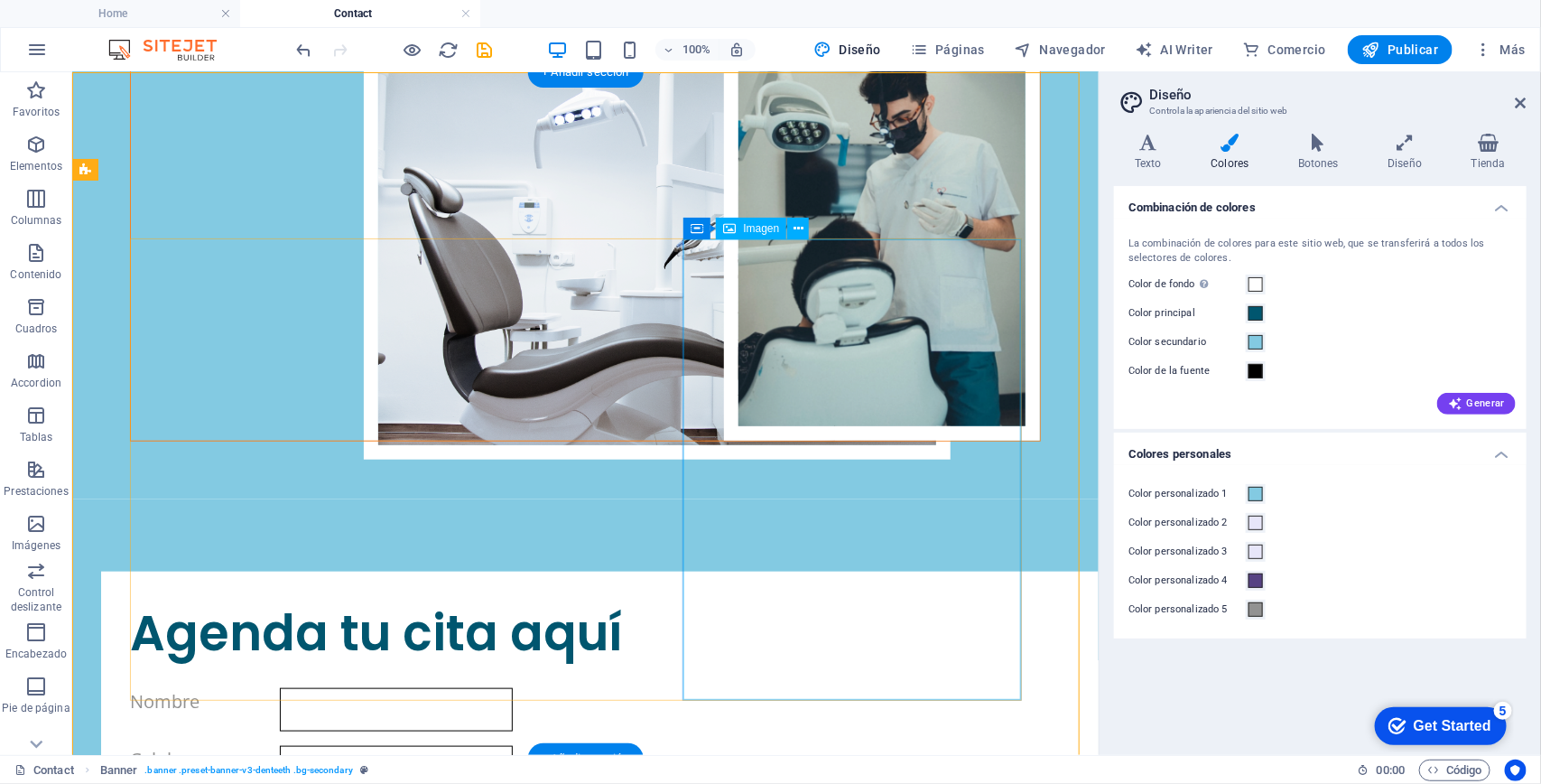
scroll to position [0, 0]
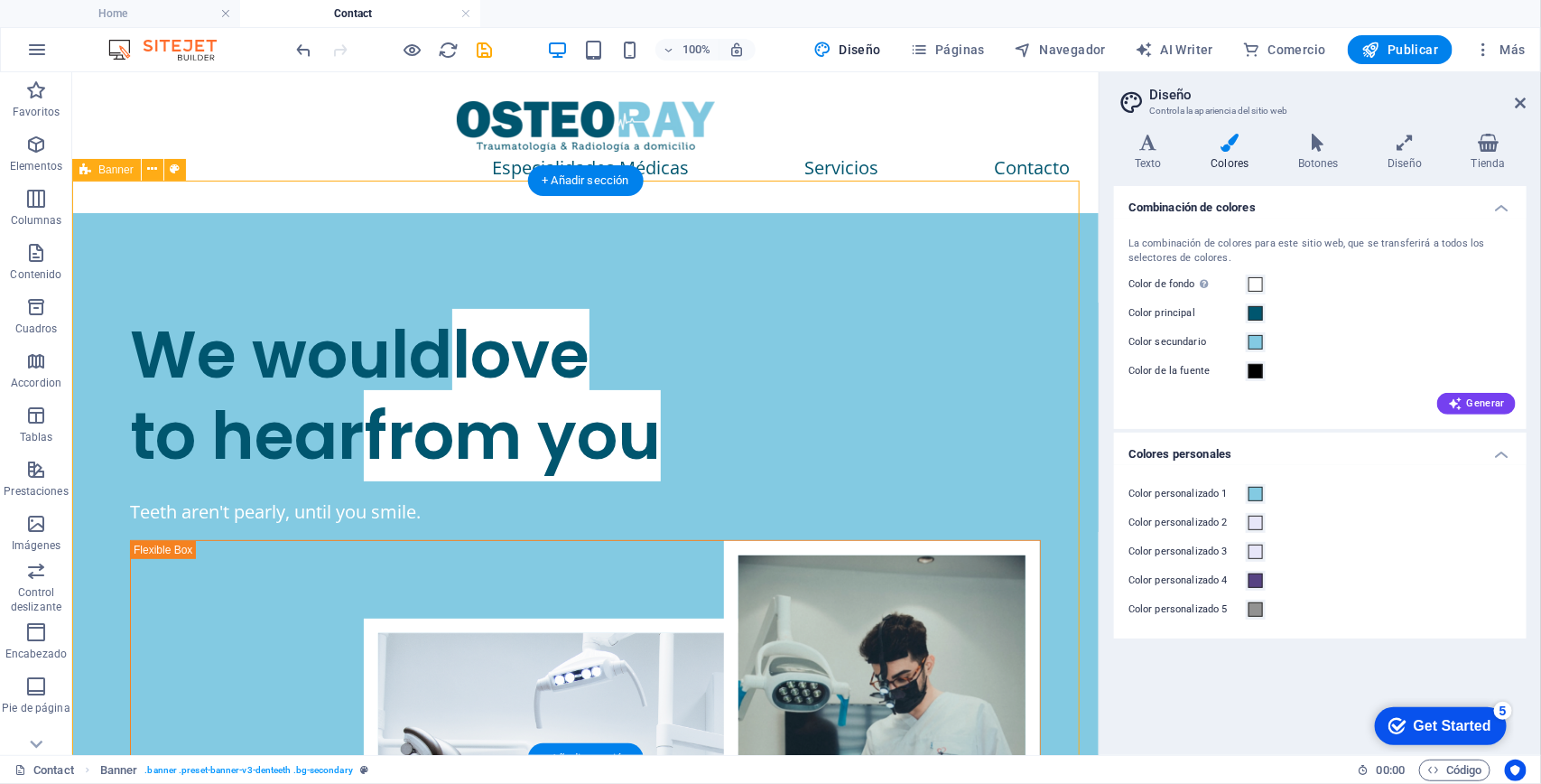
click at [530, 212] on div "We would love to hear from you Teeth aren't pearly, until you smile." at bounding box center [585, 635] width 1026 height 846
click at [248, 237] on div "We would love to hear from you Teeth aren't pearly, until you smile." at bounding box center [585, 635] width 1026 height 846
select select "rem"
select select "px"
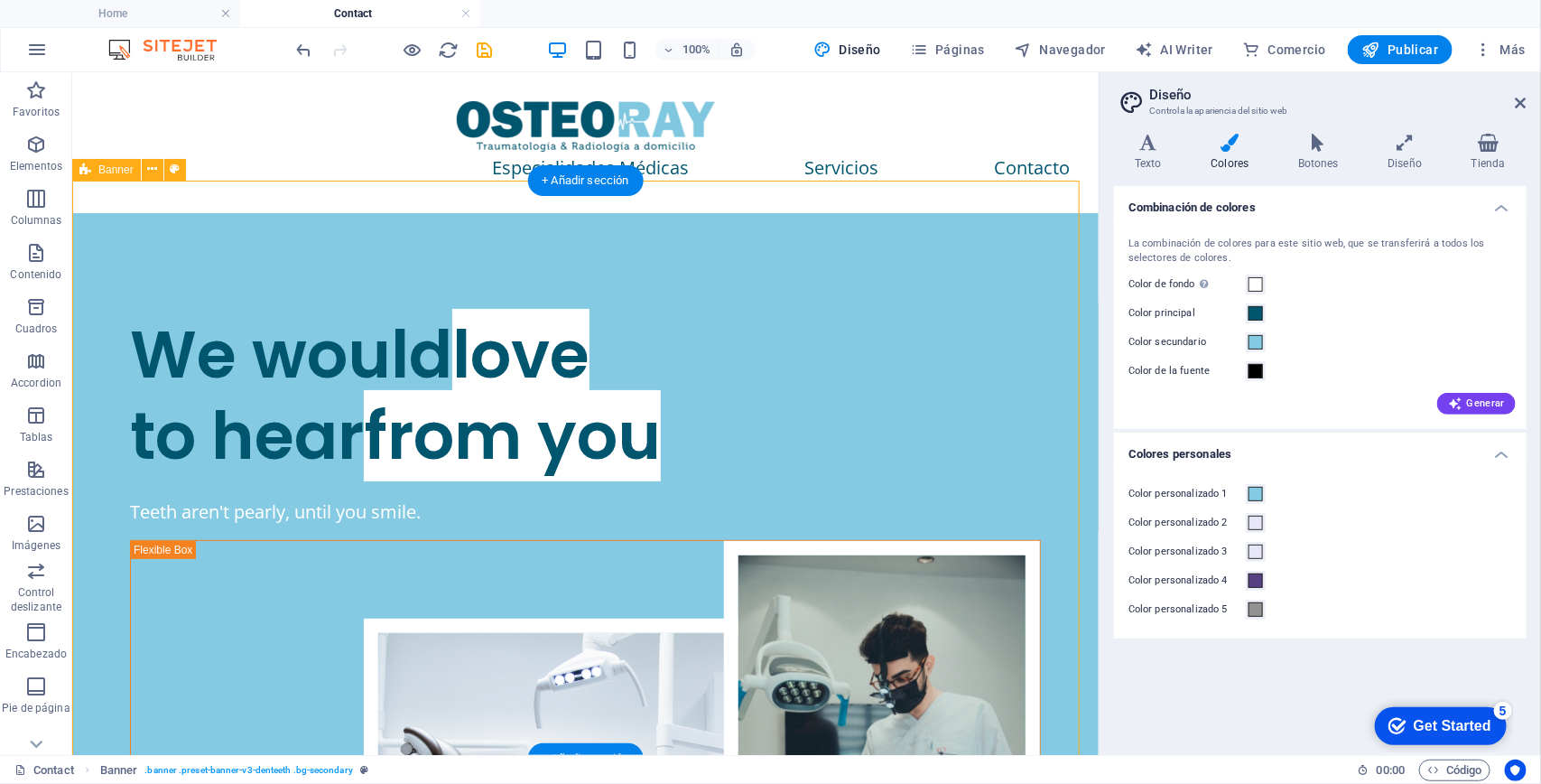
select select "px"
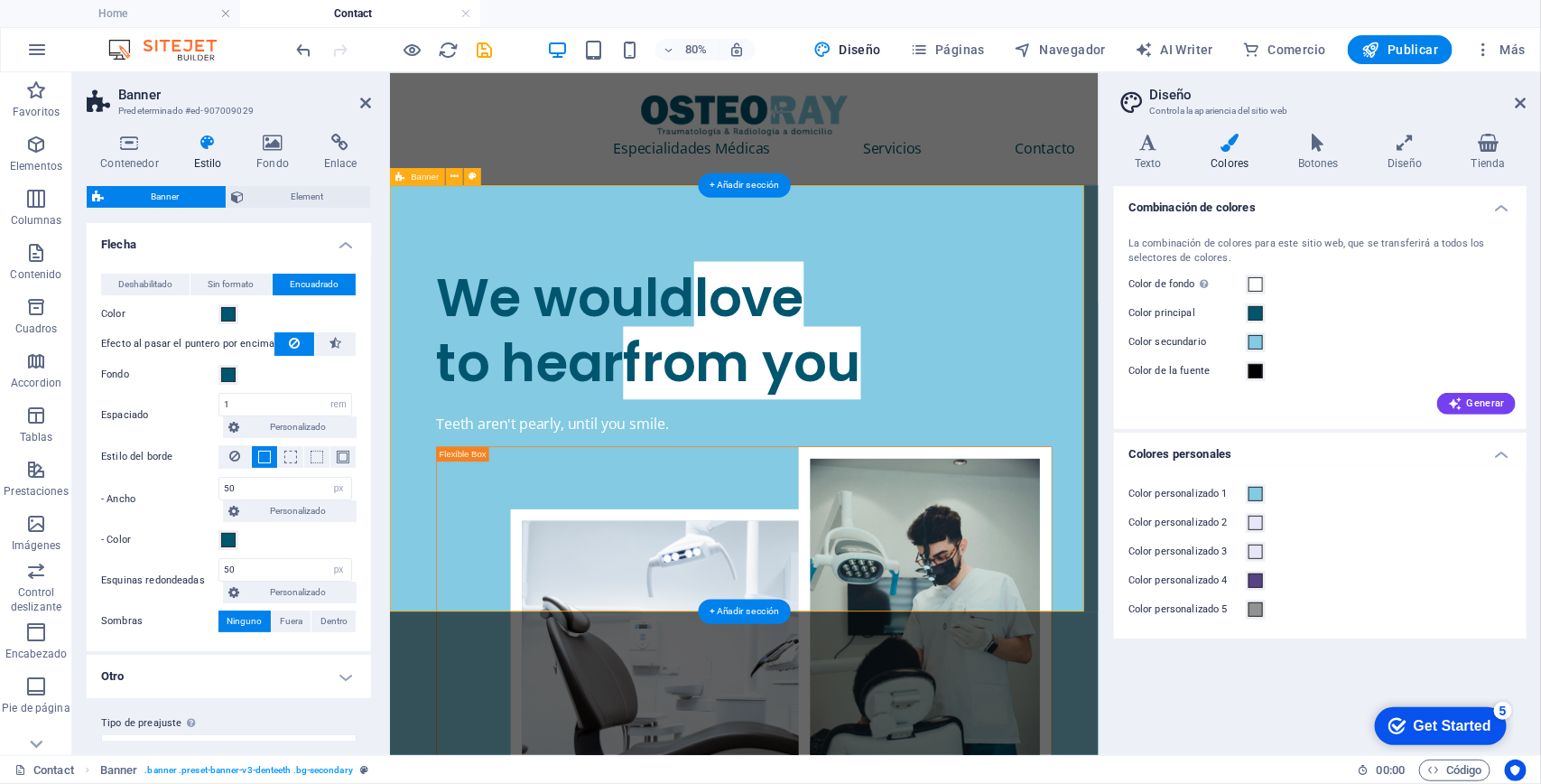
click at [667, 242] on div "We would love to hear from you Teeth aren't pearly, until you smile." at bounding box center [831, 635] width 886 height 846
click at [1254, 495] on span at bounding box center [1255, 494] width 15 height 15
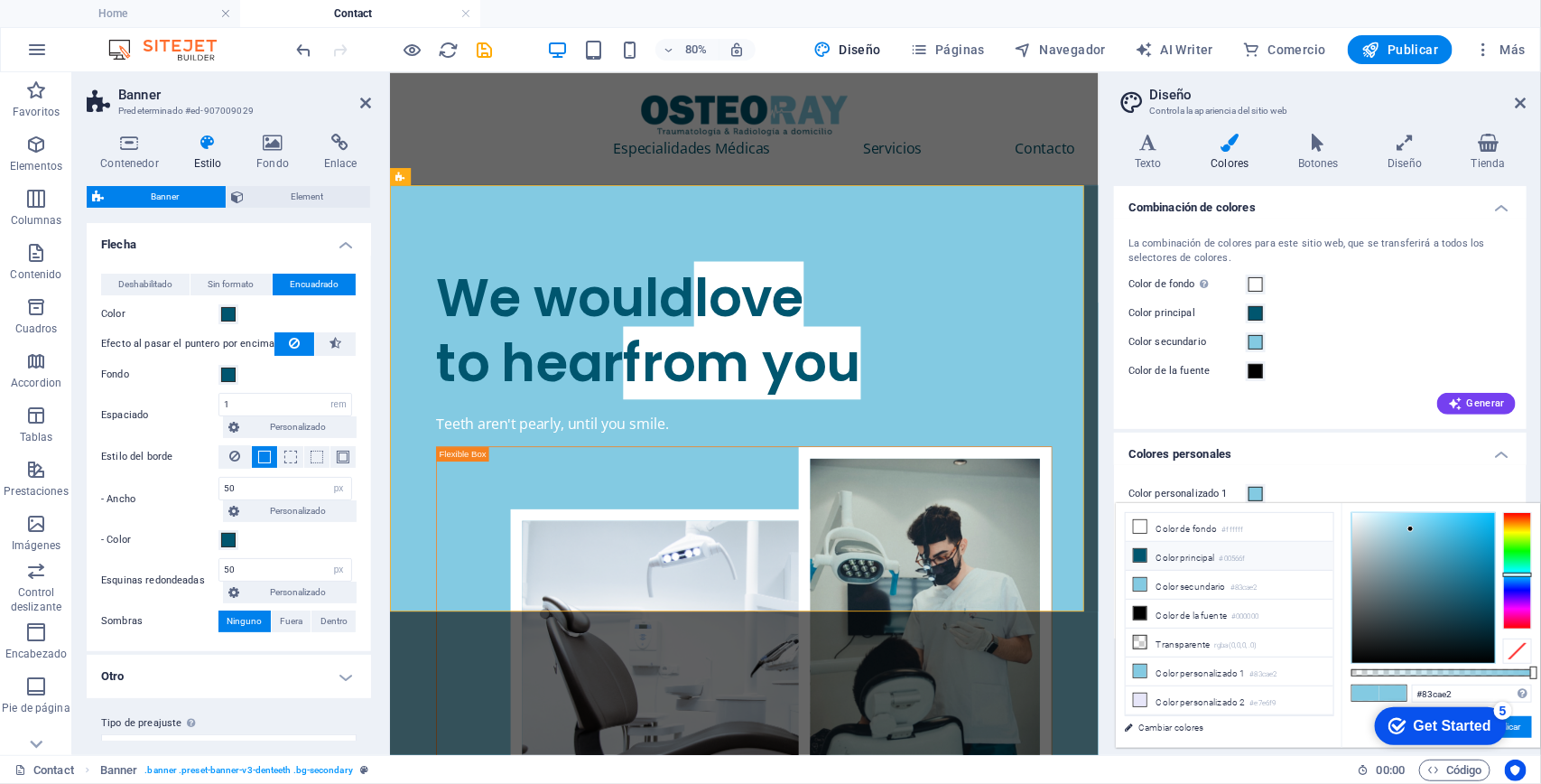
click at [1174, 562] on li "Color principal #00566f" at bounding box center [1229, 557] width 208 height 29
click at [1524, 720] on button "Aplicar" at bounding box center [1507, 727] width 48 height 21
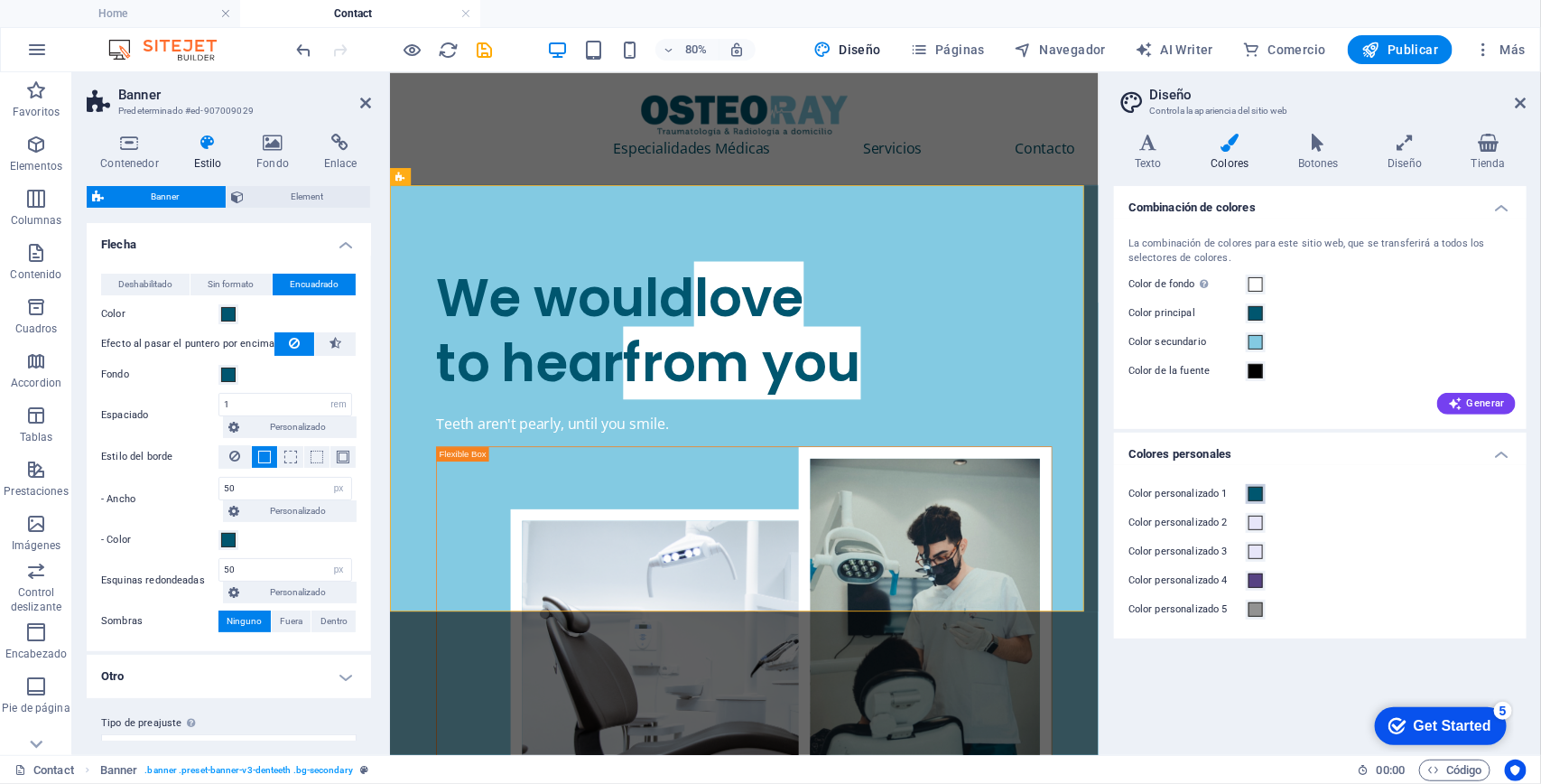
click at [1254, 492] on span at bounding box center [1255, 494] width 15 height 15
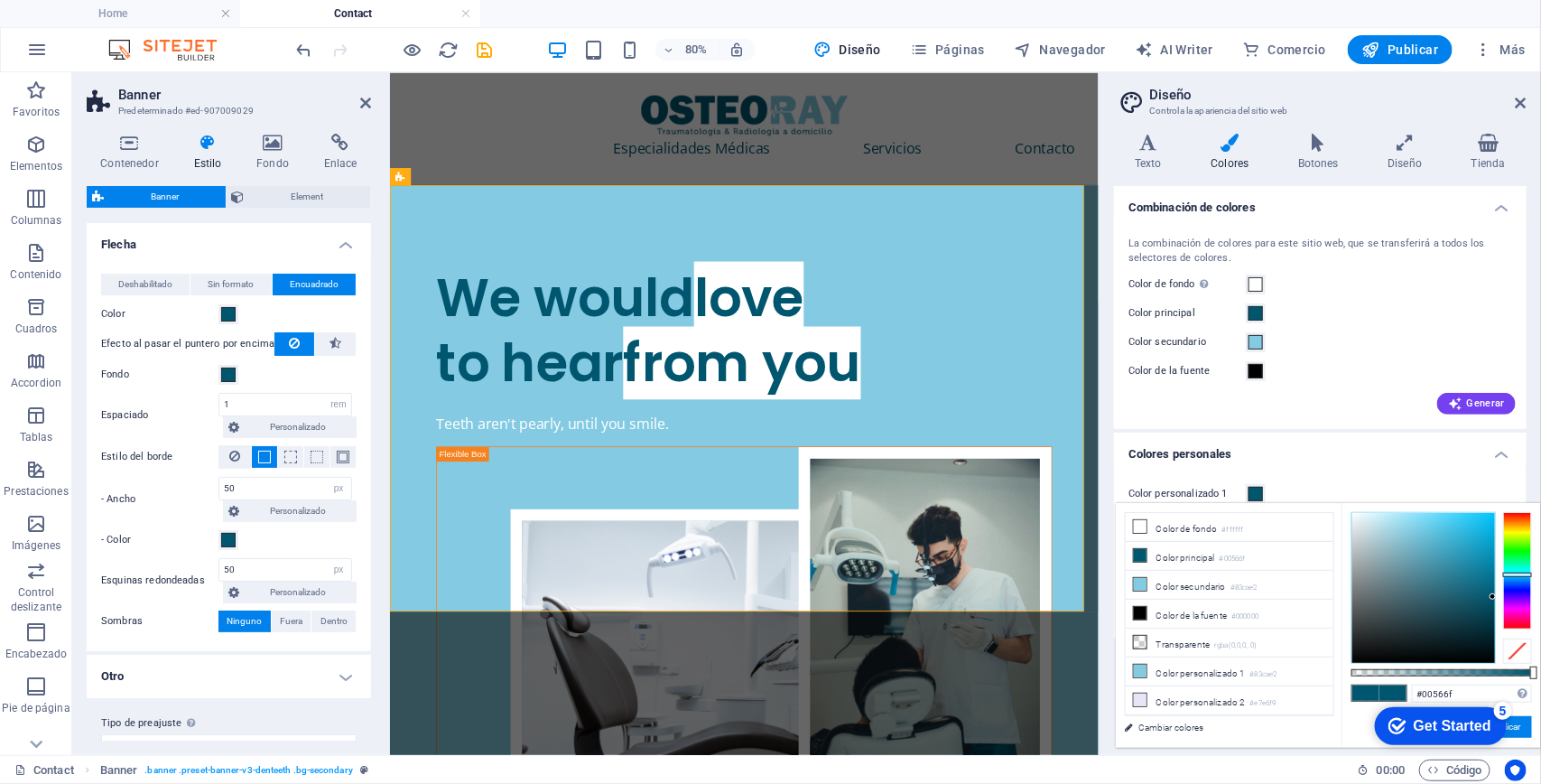
click at [1254, 492] on span at bounding box center [1255, 494] width 15 height 15
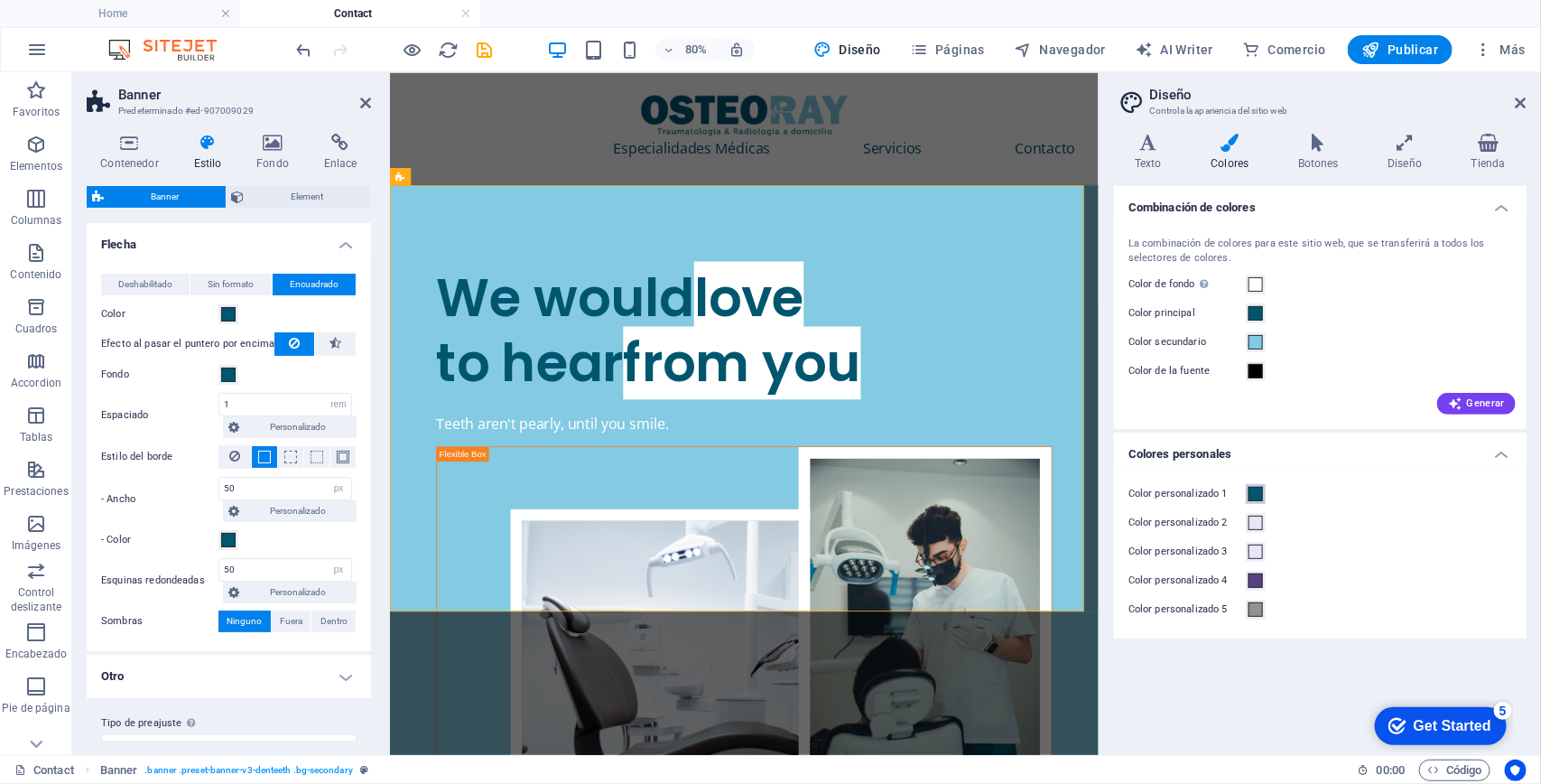
click at [1261, 488] on span at bounding box center [1255, 494] width 15 height 15
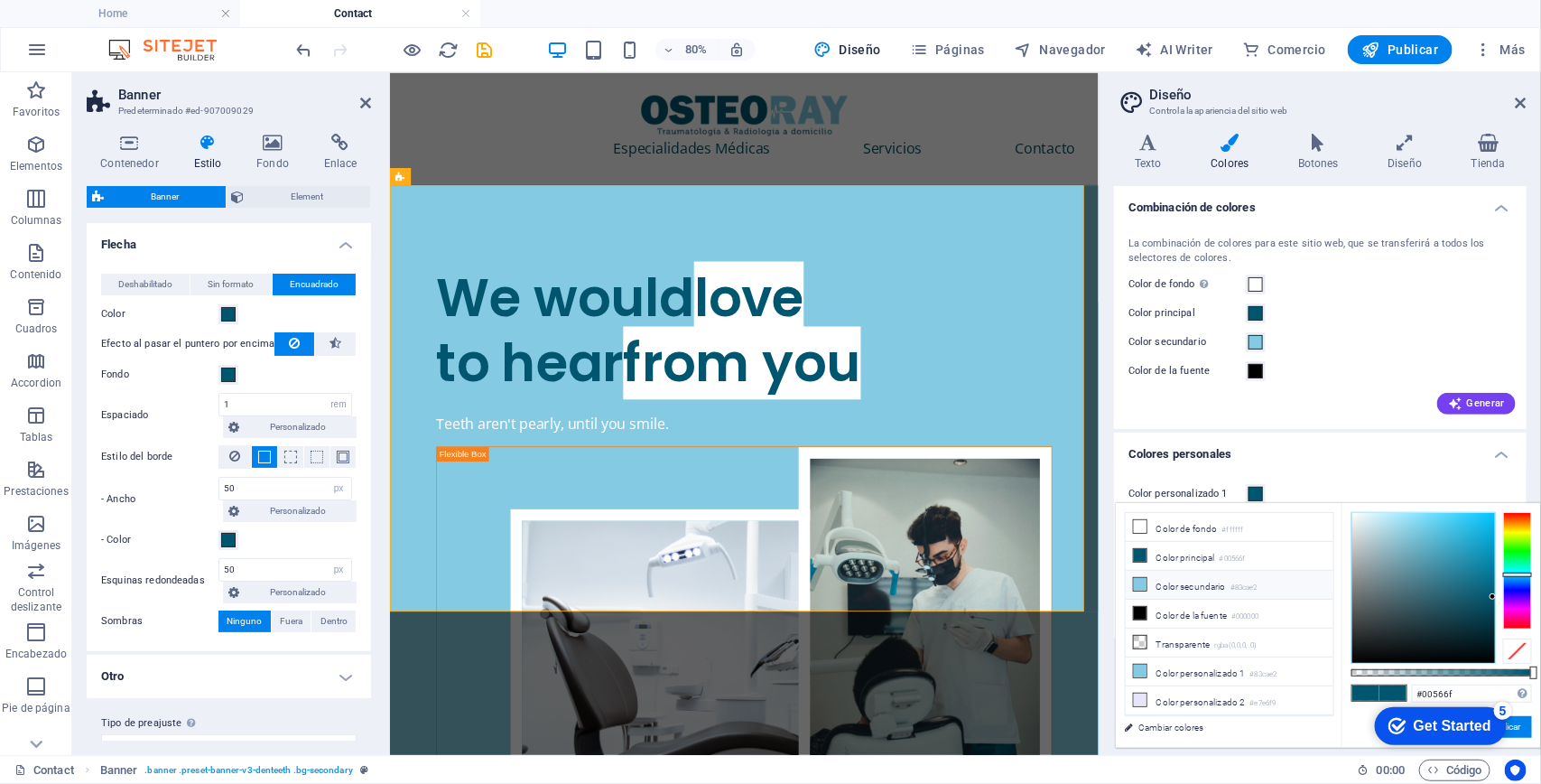
click at [1166, 579] on li "Color secundario #83cae2" at bounding box center [1229, 585] width 208 height 29
type input "#83cae2"
click at [1166, 579] on li "Color secundario #83cae2" at bounding box center [1229, 585] width 208 height 29
click at [1520, 732] on button "Aplicar" at bounding box center [1507, 727] width 48 height 21
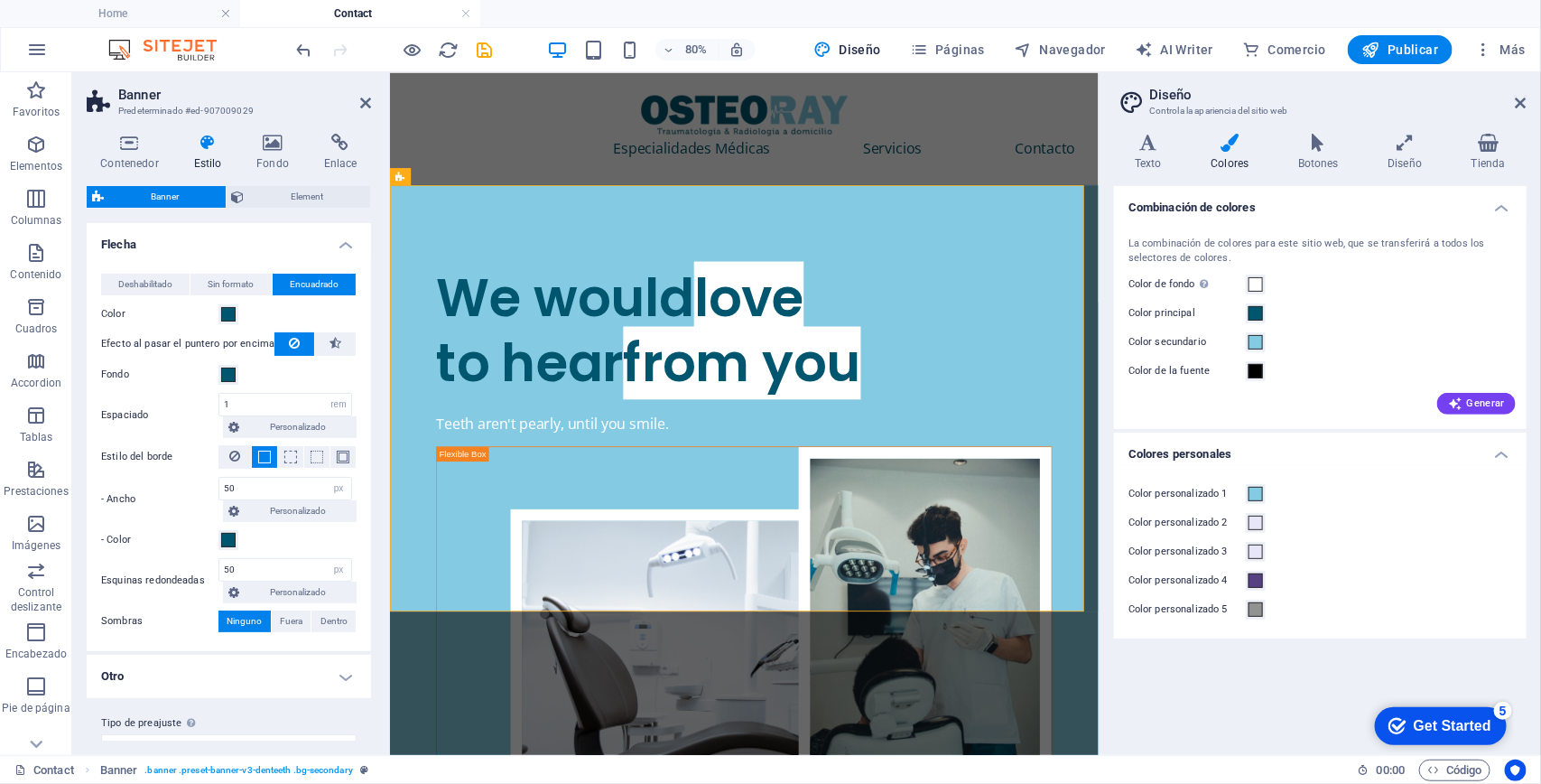
click at [1523, 728] on div "Combinación de colores La combinación de colores para este sitio web, que se tr…" at bounding box center [1320, 463] width 412 height 555
click at [1523, 100] on icon at bounding box center [1521, 103] width 11 height 15
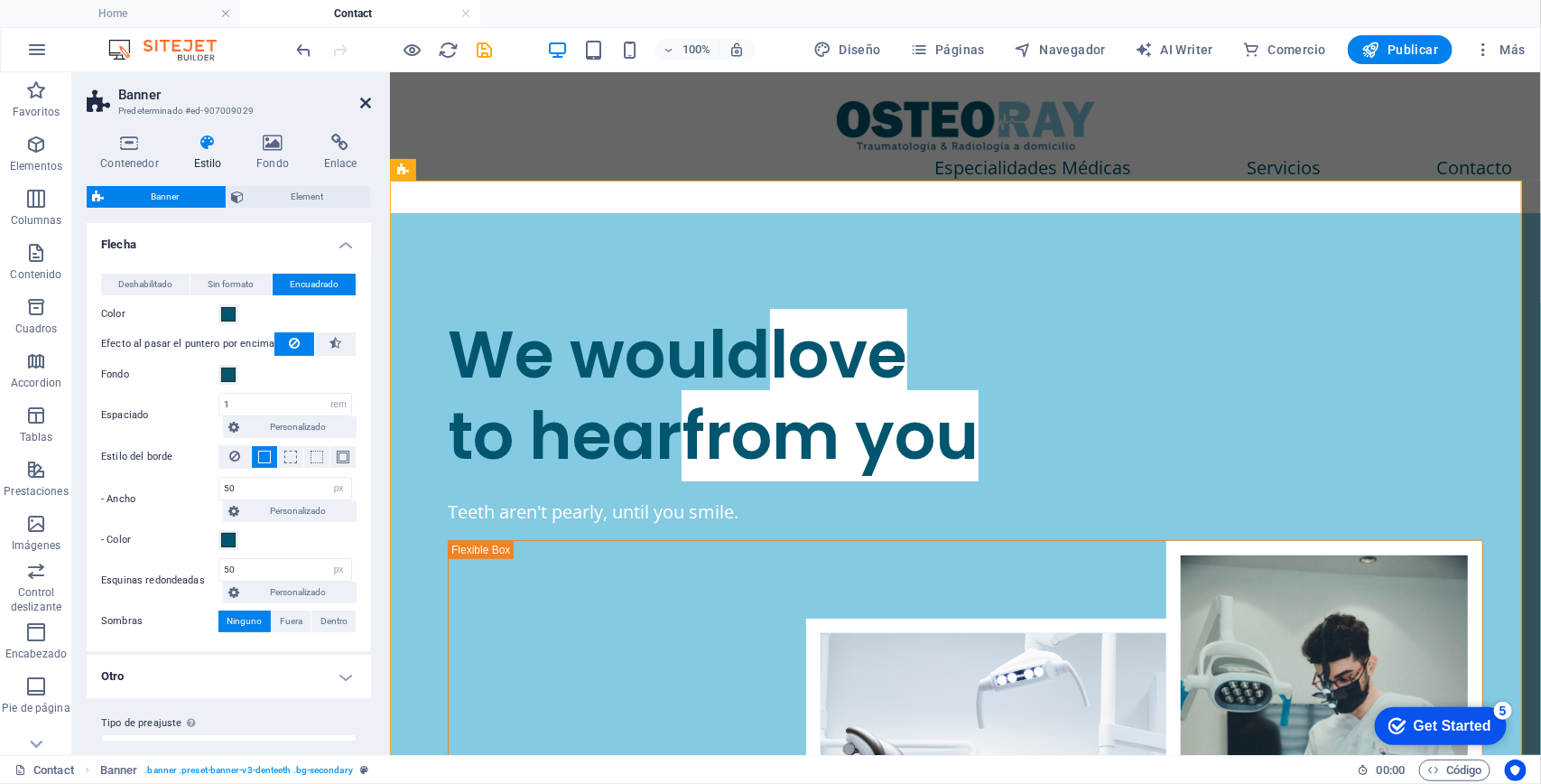
click at [364, 97] on icon at bounding box center [365, 103] width 11 height 15
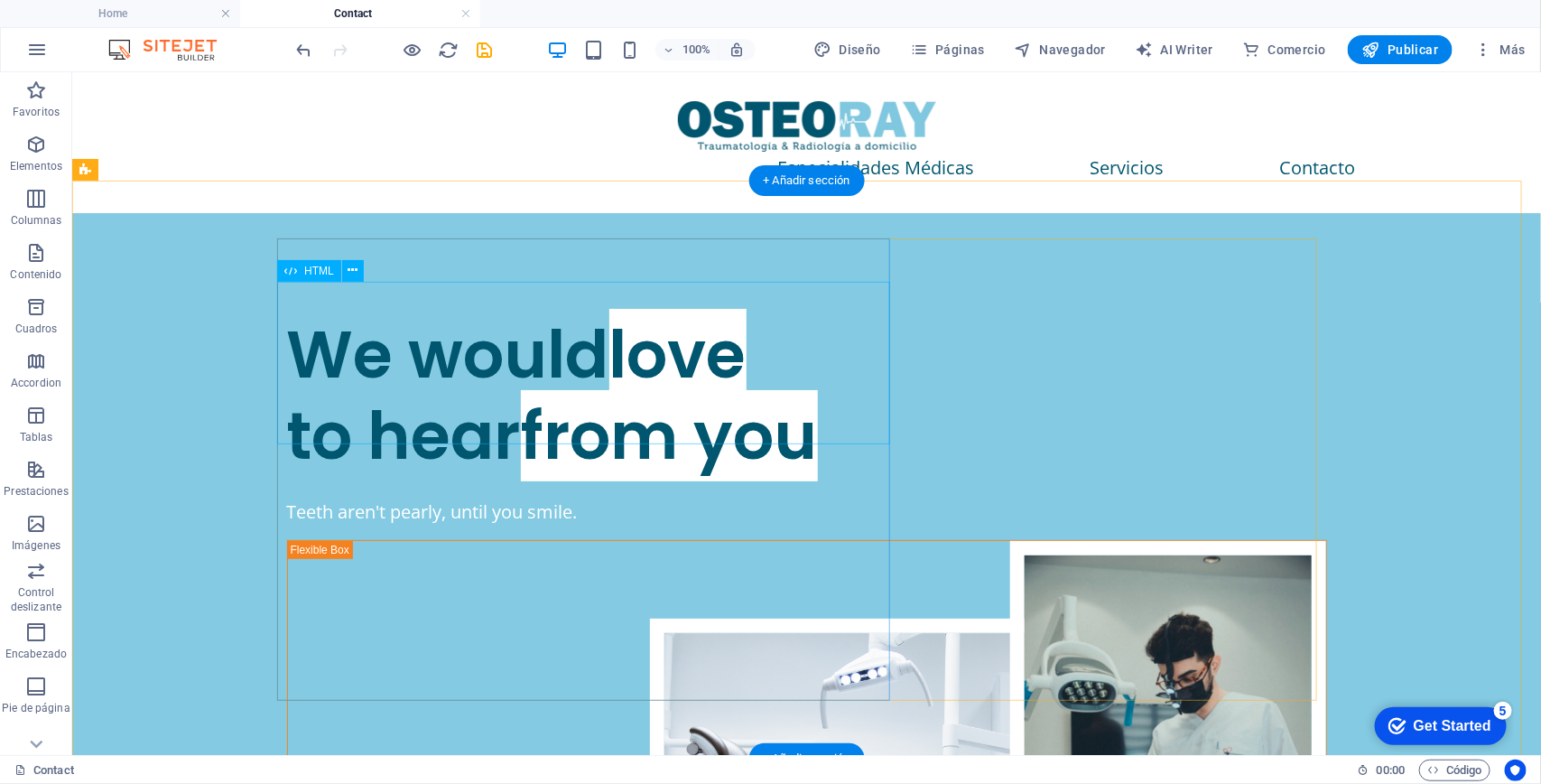
click at [504, 314] on div "We would love to hear from you" at bounding box center [806, 395] width 1040 height 163
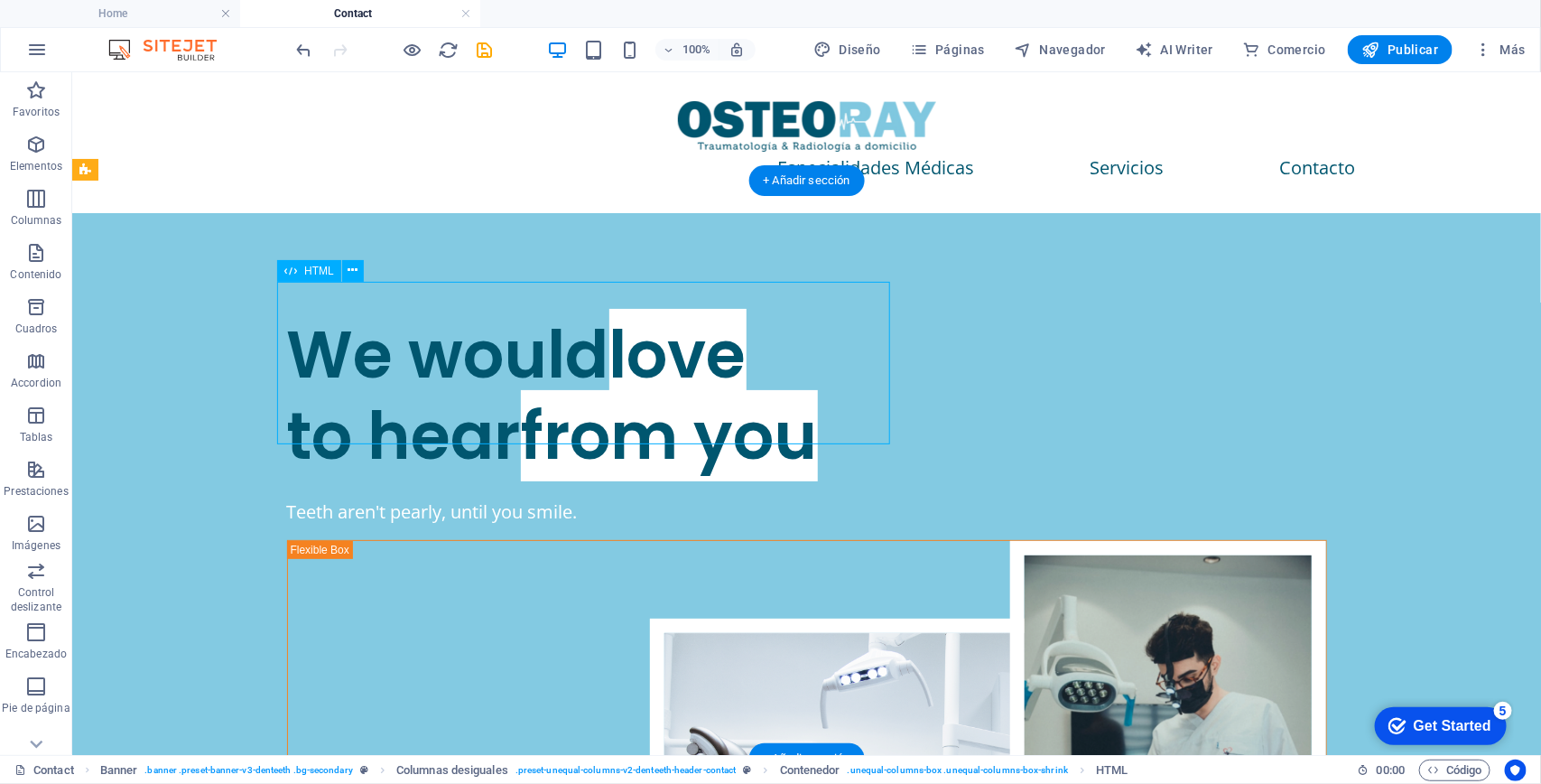
click at [468, 333] on div "We would love to hear from you" at bounding box center [806, 395] width 1040 height 163
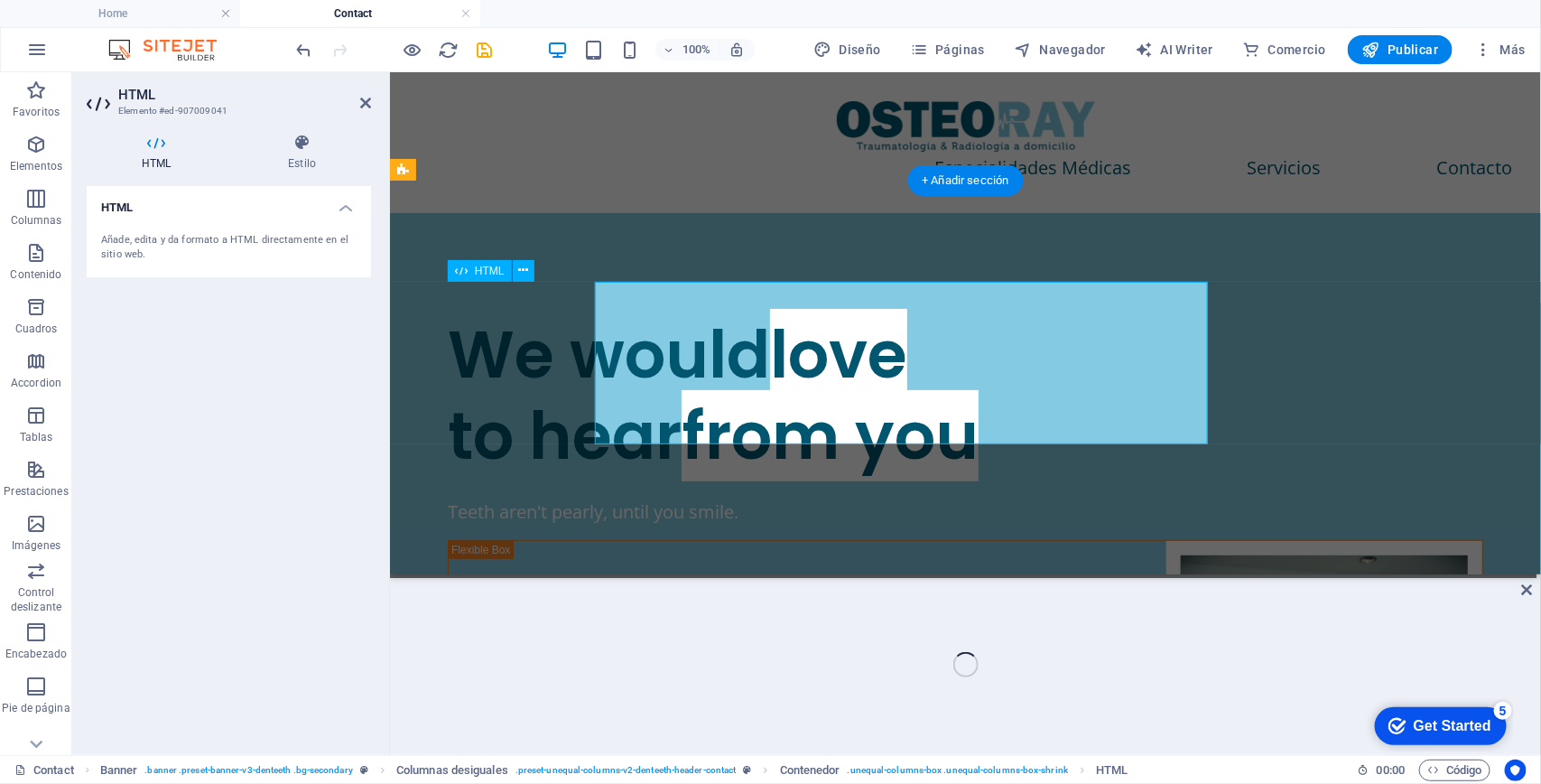
click at [467, 314] on div "We would love to hear from you" at bounding box center [965, 395] width 1036 height 163
click at [480, 314] on div "We would love to hear from you" at bounding box center [965, 395] width 1036 height 163
click at [653, 212] on div "We would love to hear from you Teeth aren't pearly, until you smile." at bounding box center [964, 635] width 1151 height 846
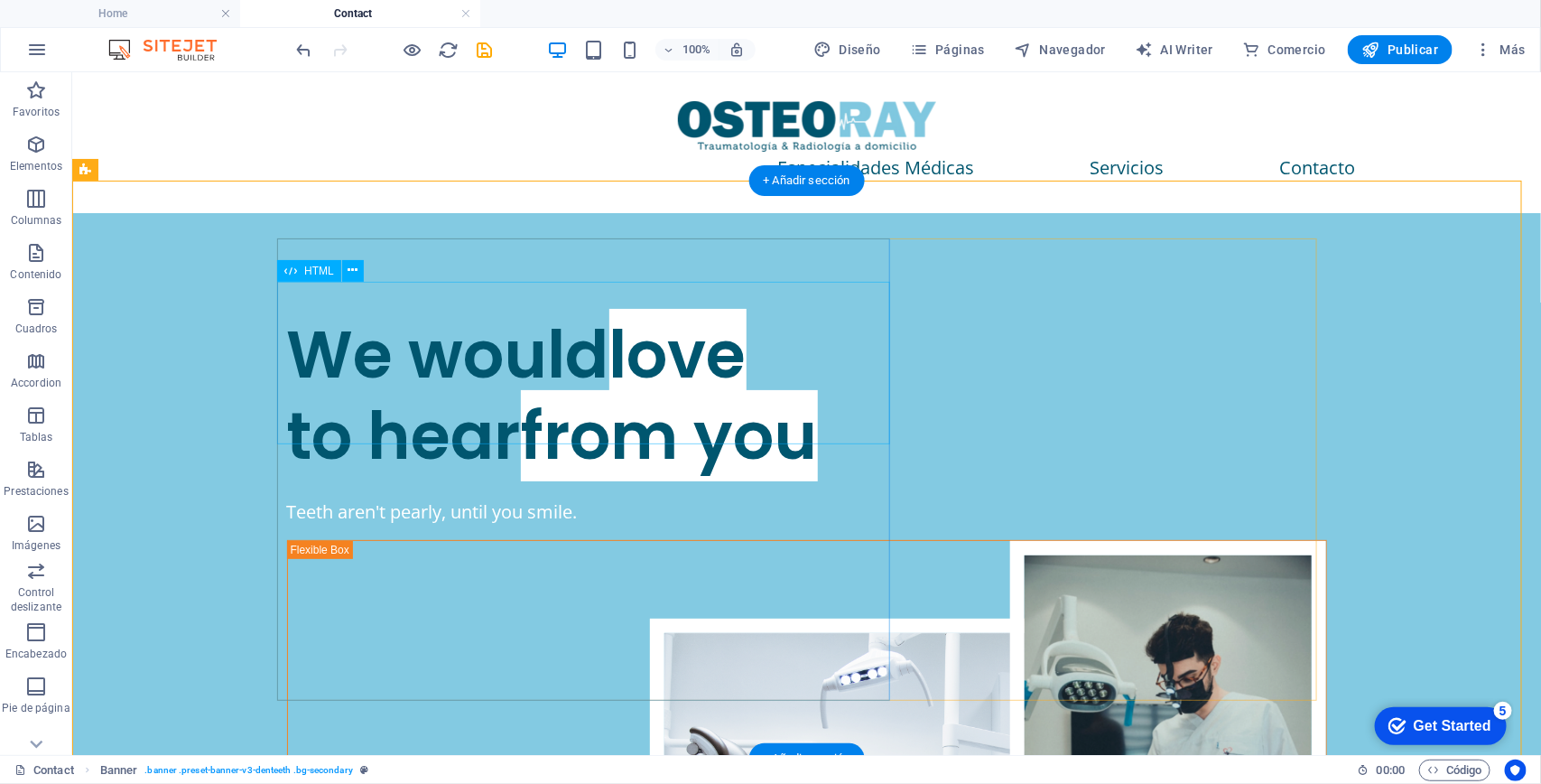
click at [407, 330] on div "We would love to hear from you" at bounding box center [806, 395] width 1040 height 163
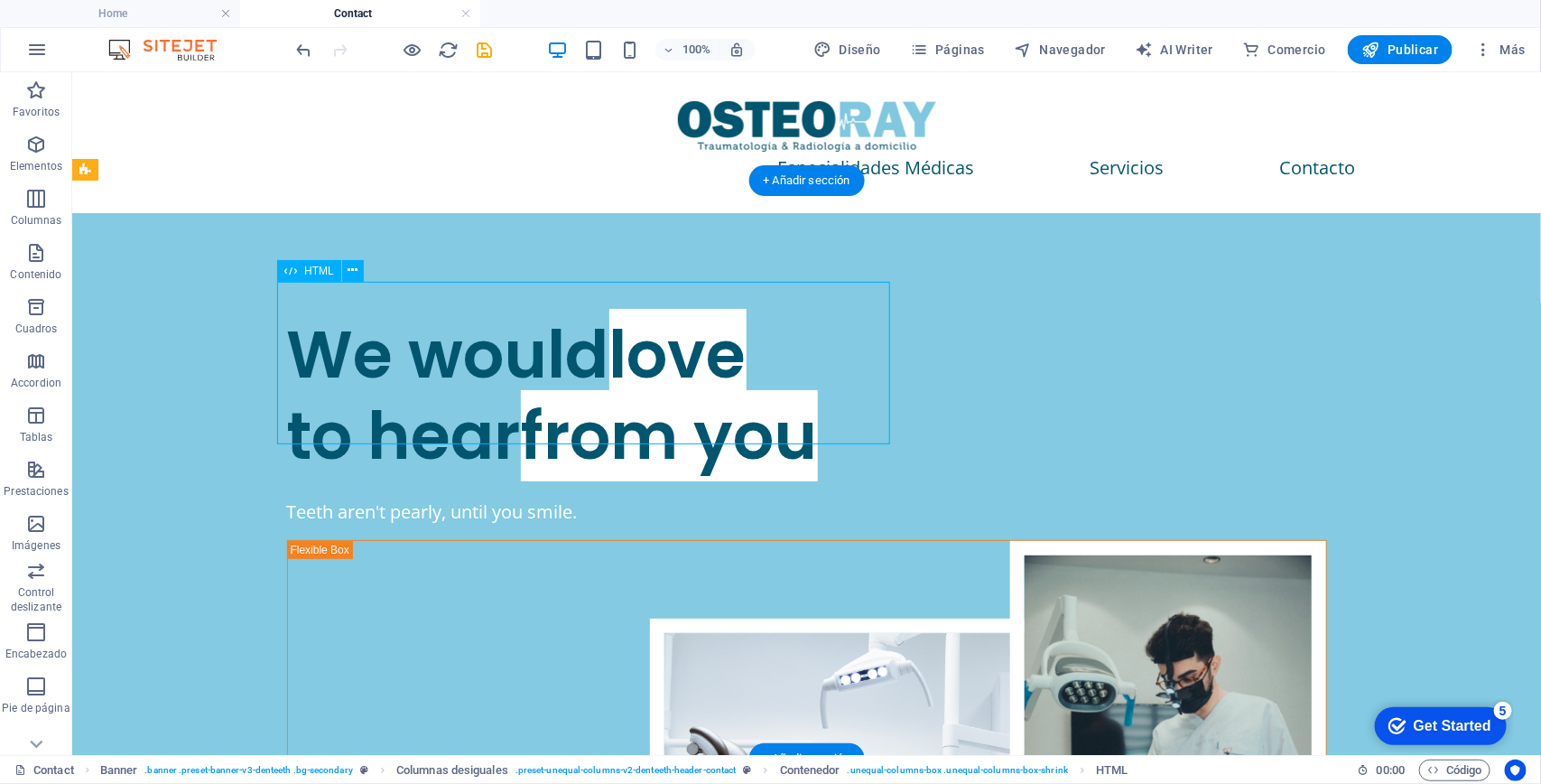
click at [287, 314] on div "We would love to hear from you" at bounding box center [806, 395] width 1040 height 163
drag, startPoint x: 366, startPoint y: 475, endPoint x: 438, endPoint y: 530, distance: 90.6
click at [366, 498] on div "Teeth aren't pearly, until you smile." at bounding box center [806, 511] width 1040 height 27
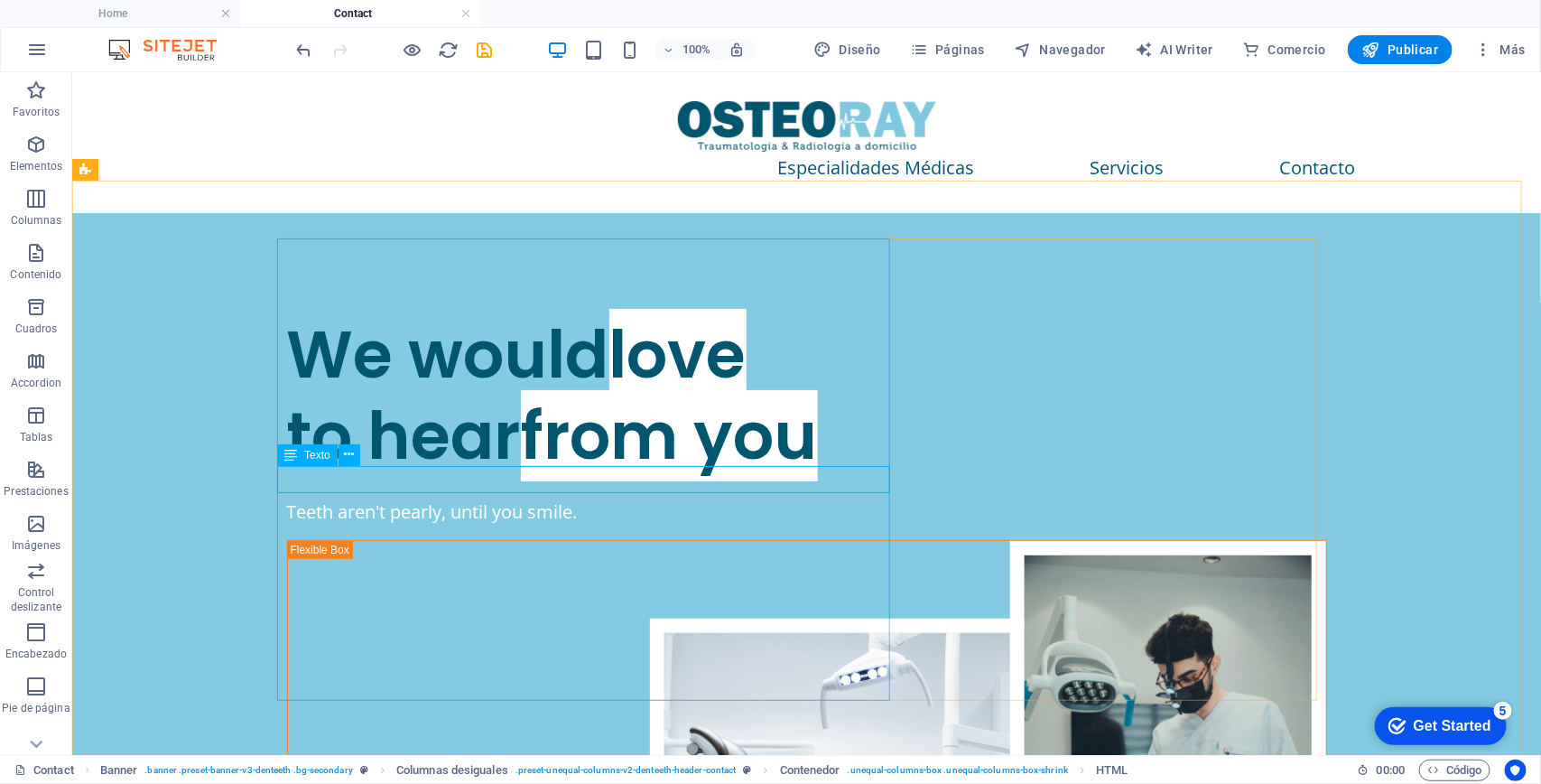
click at [358, 329] on div "We would love to hear from you" at bounding box center [806, 395] width 1040 height 163
click at [352, 267] on icon at bounding box center [352, 271] width 10 height 19
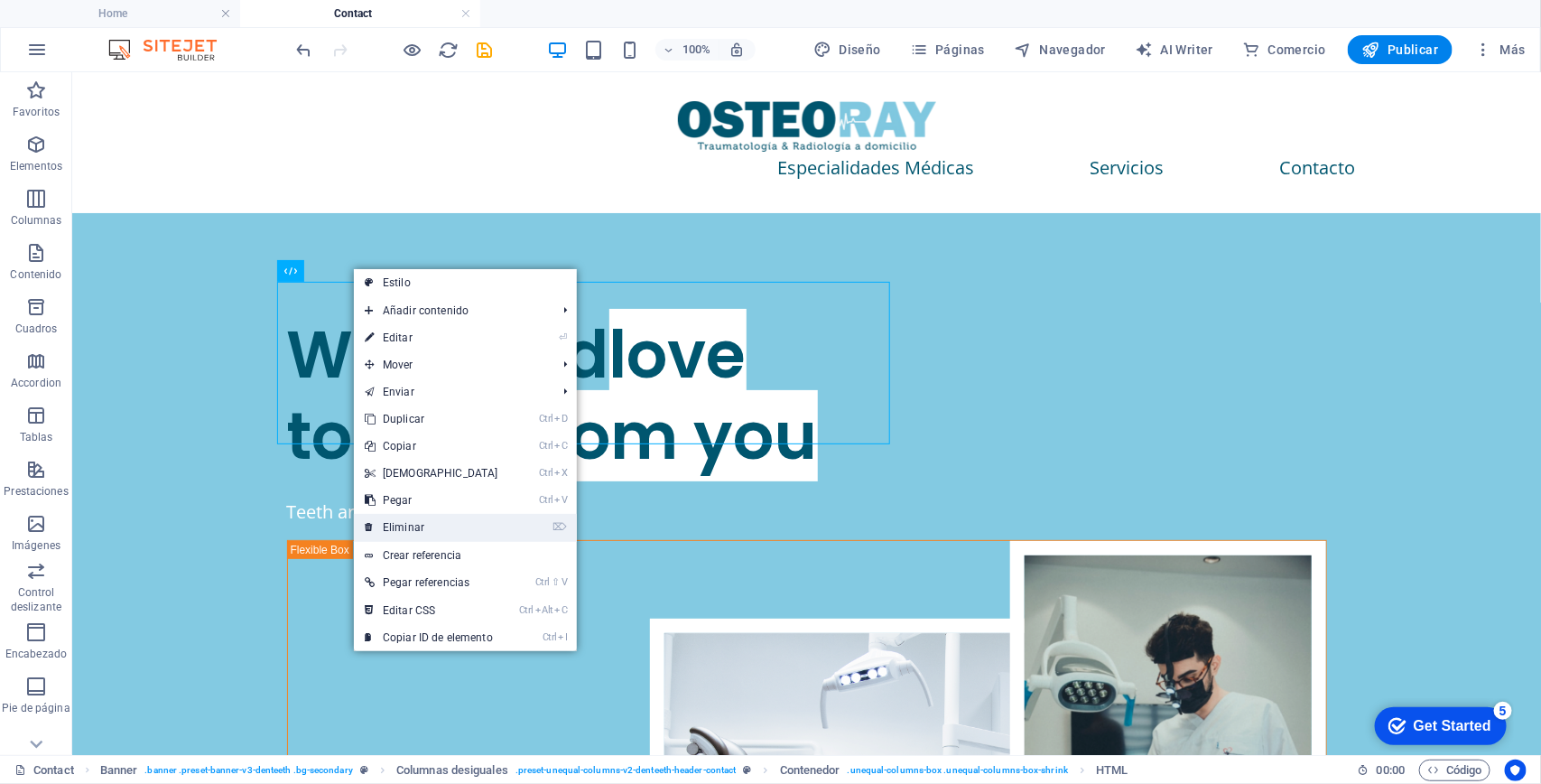
click at [449, 530] on link "⌦ Eliminar" at bounding box center [432, 528] width 155 height 27
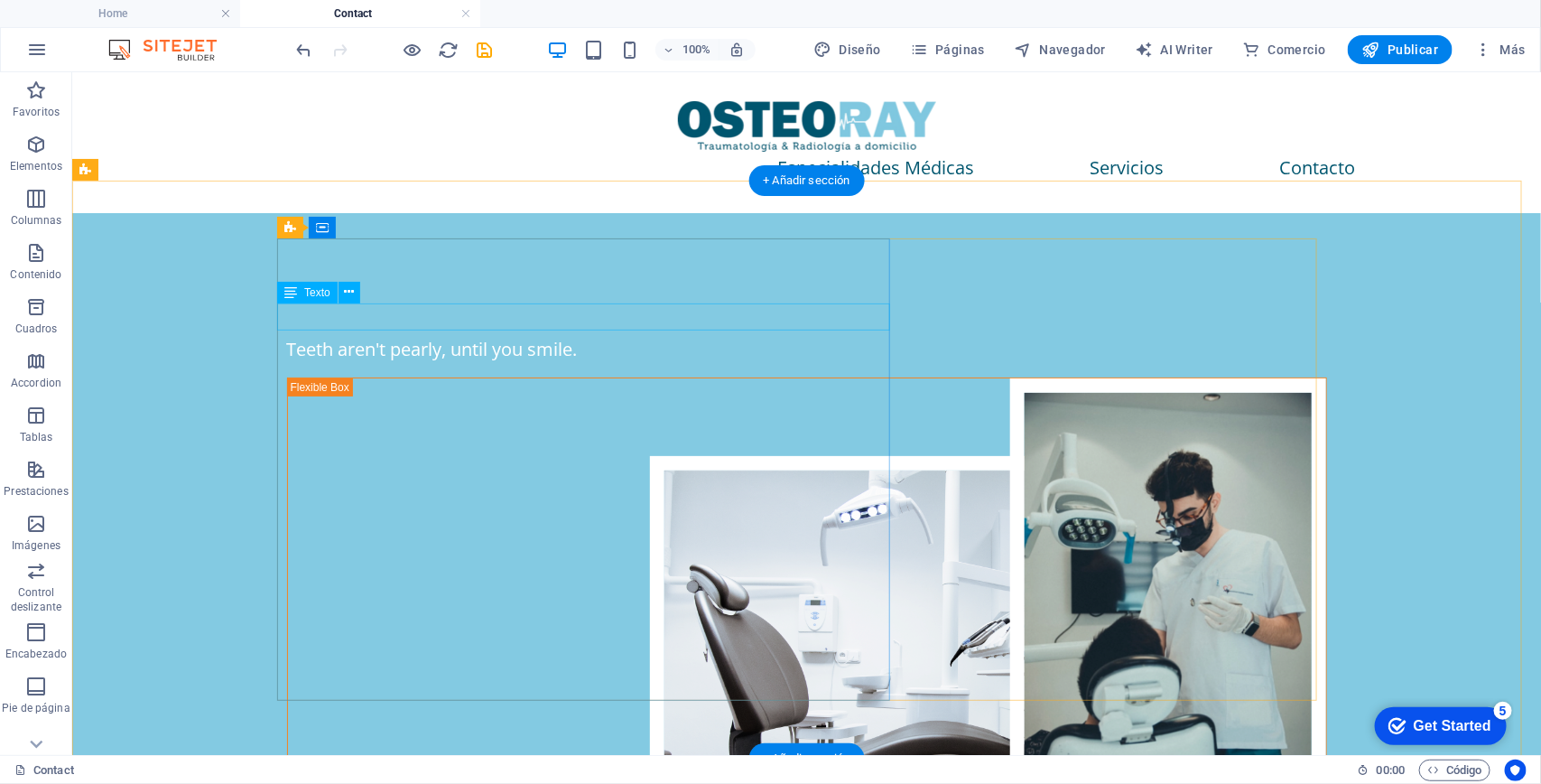
click at [387, 335] on div "Teeth aren't pearly, until you smile." at bounding box center [806, 348] width 1040 height 27
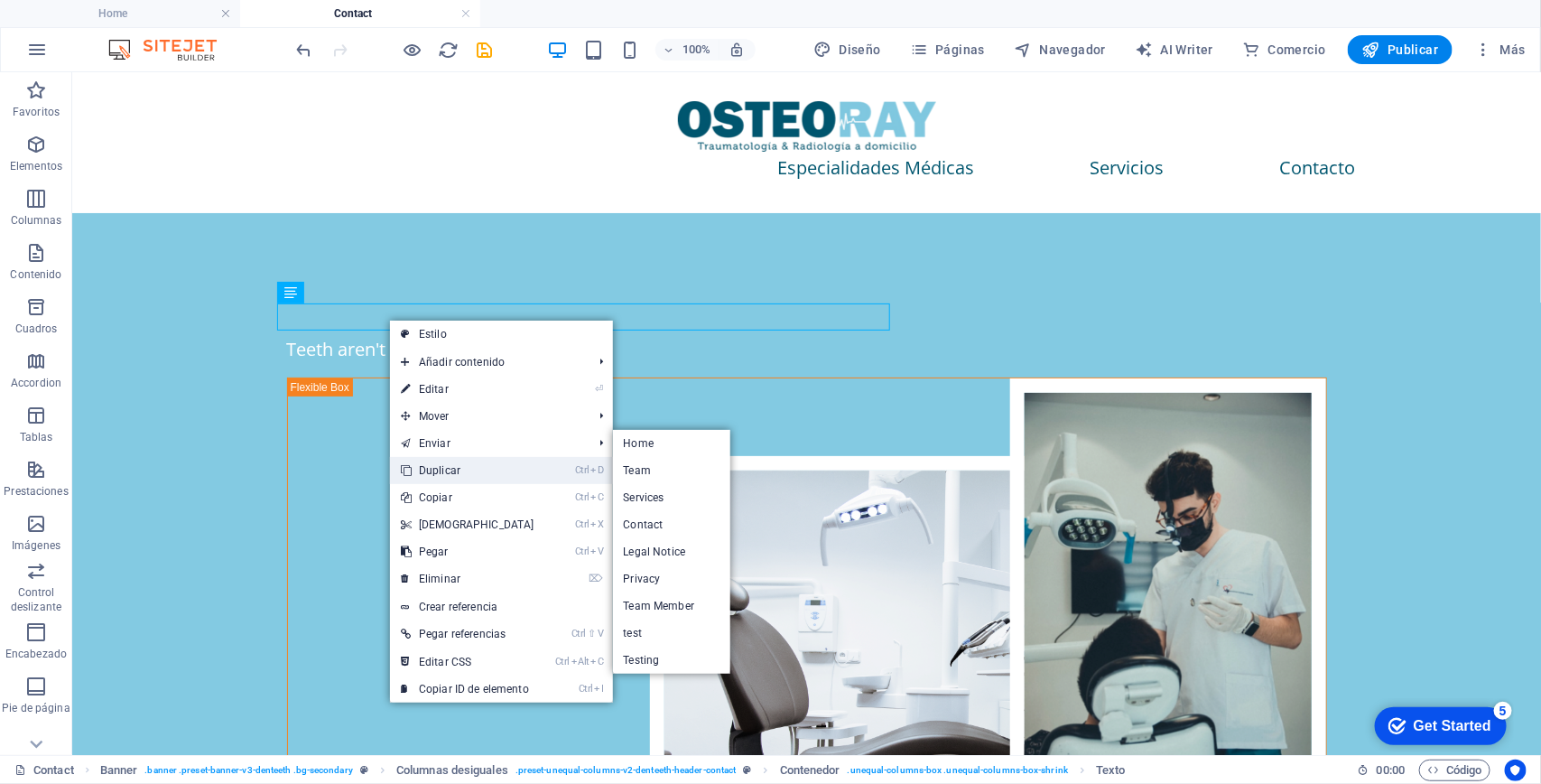
click at [443, 462] on link "Ctrl D Duplicar" at bounding box center [468, 470] width 155 height 27
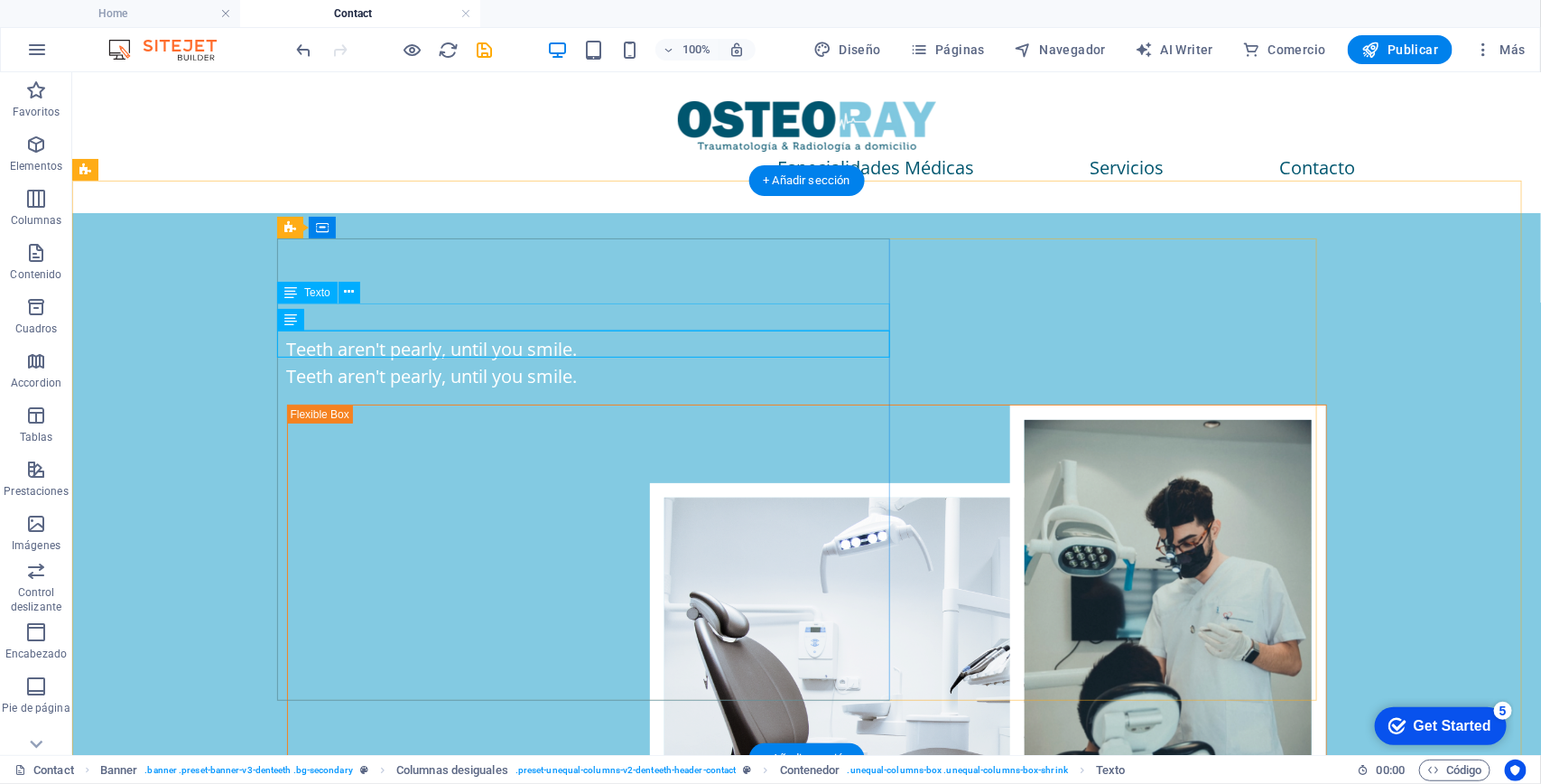
click at [385, 335] on div "Teeth aren't pearly, until you smile." at bounding box center [806, 348] width 1040 height 27
click at [329, 335] on div "Teeth aren't pearly, until you smile." at bounding box center [806, 348] width 1040 height 27
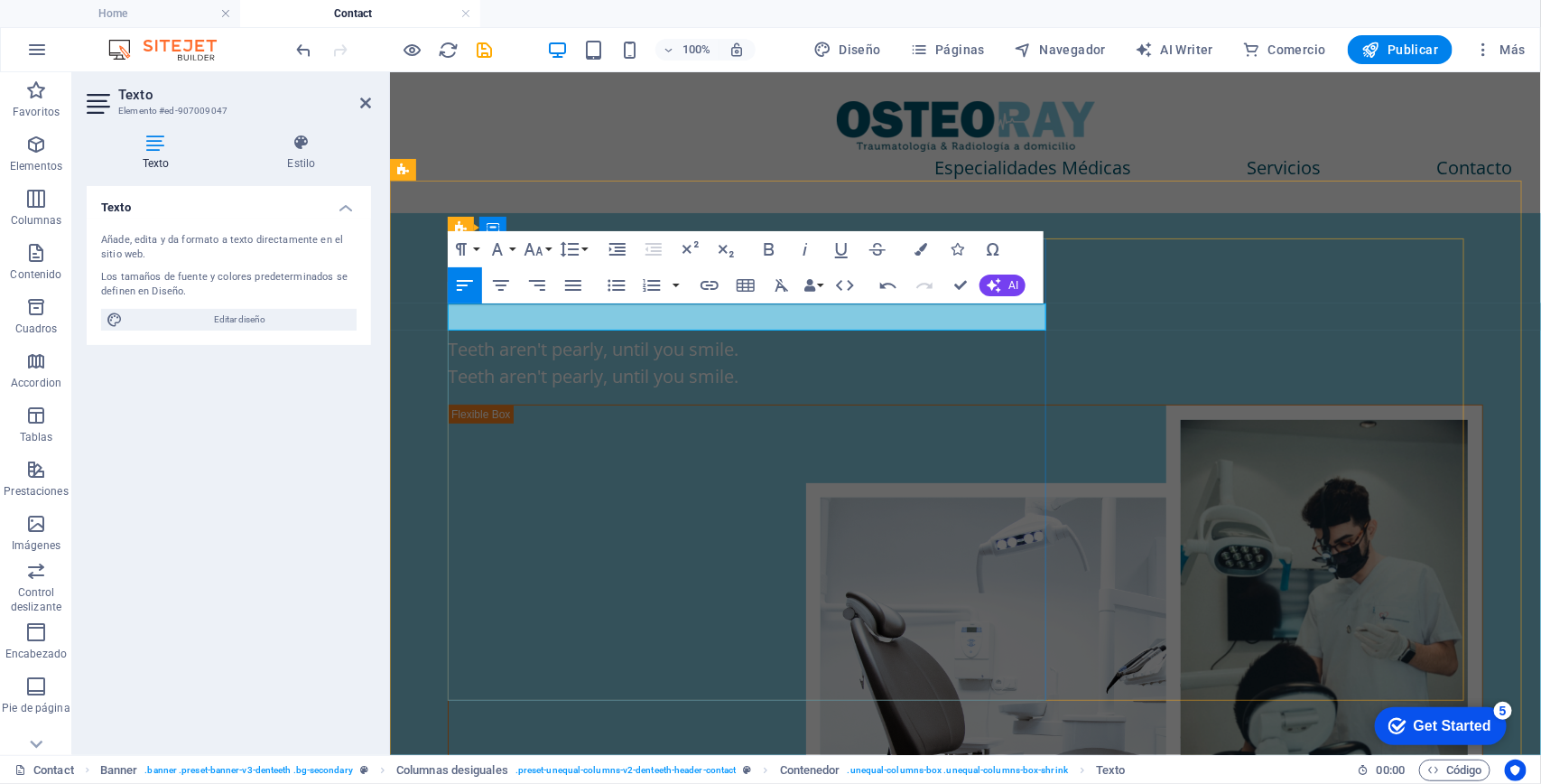
click at [559, 335] on p "Teeth aren't pearly, until you smile." at bounding box center [965, 348] width 1036 height 27
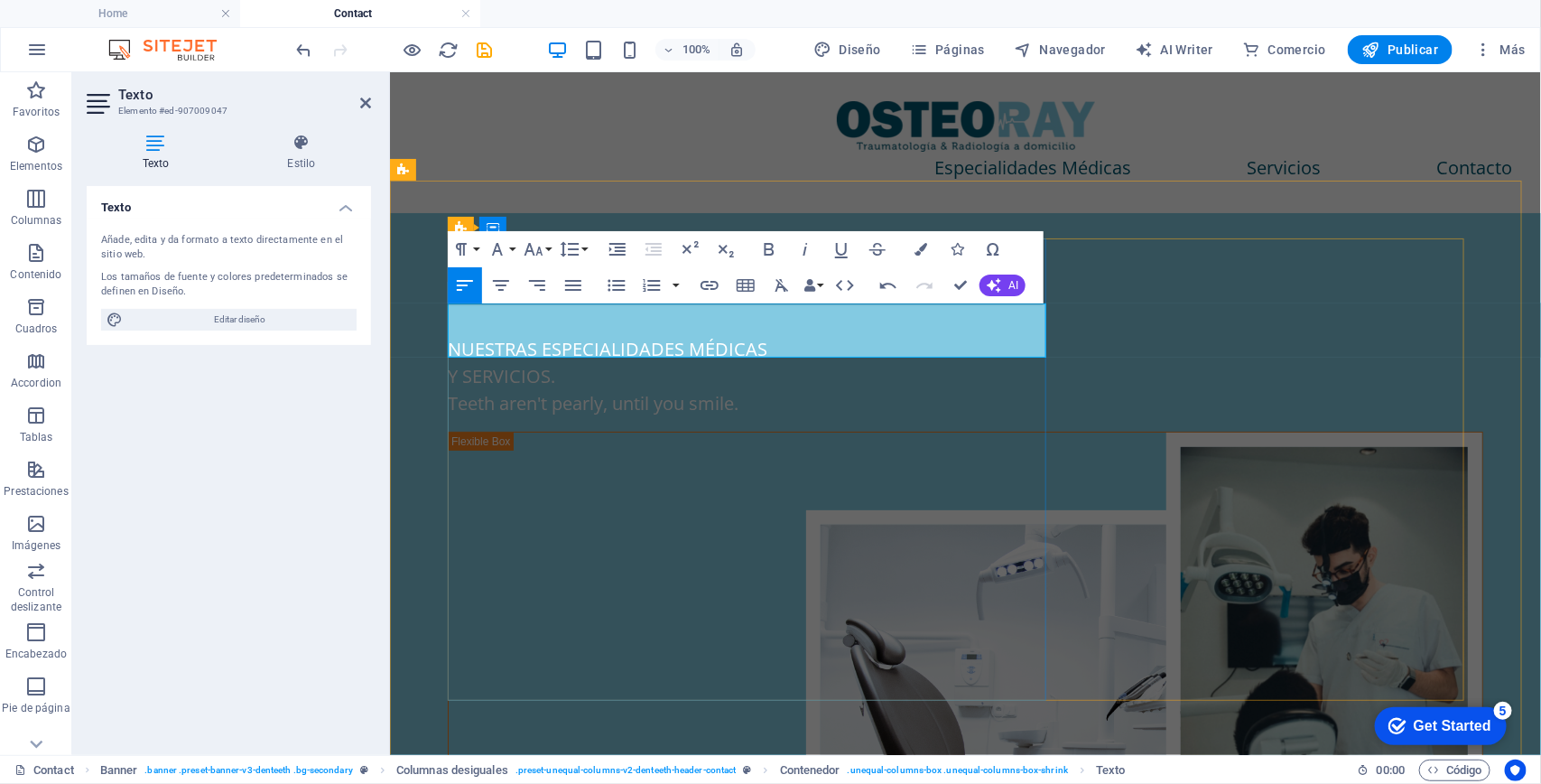
click at [524, 335] on p "NUESTRAS ESPECIALIDADES MÉDICAS" at bounding box center [965, 348] width 1036 height 27
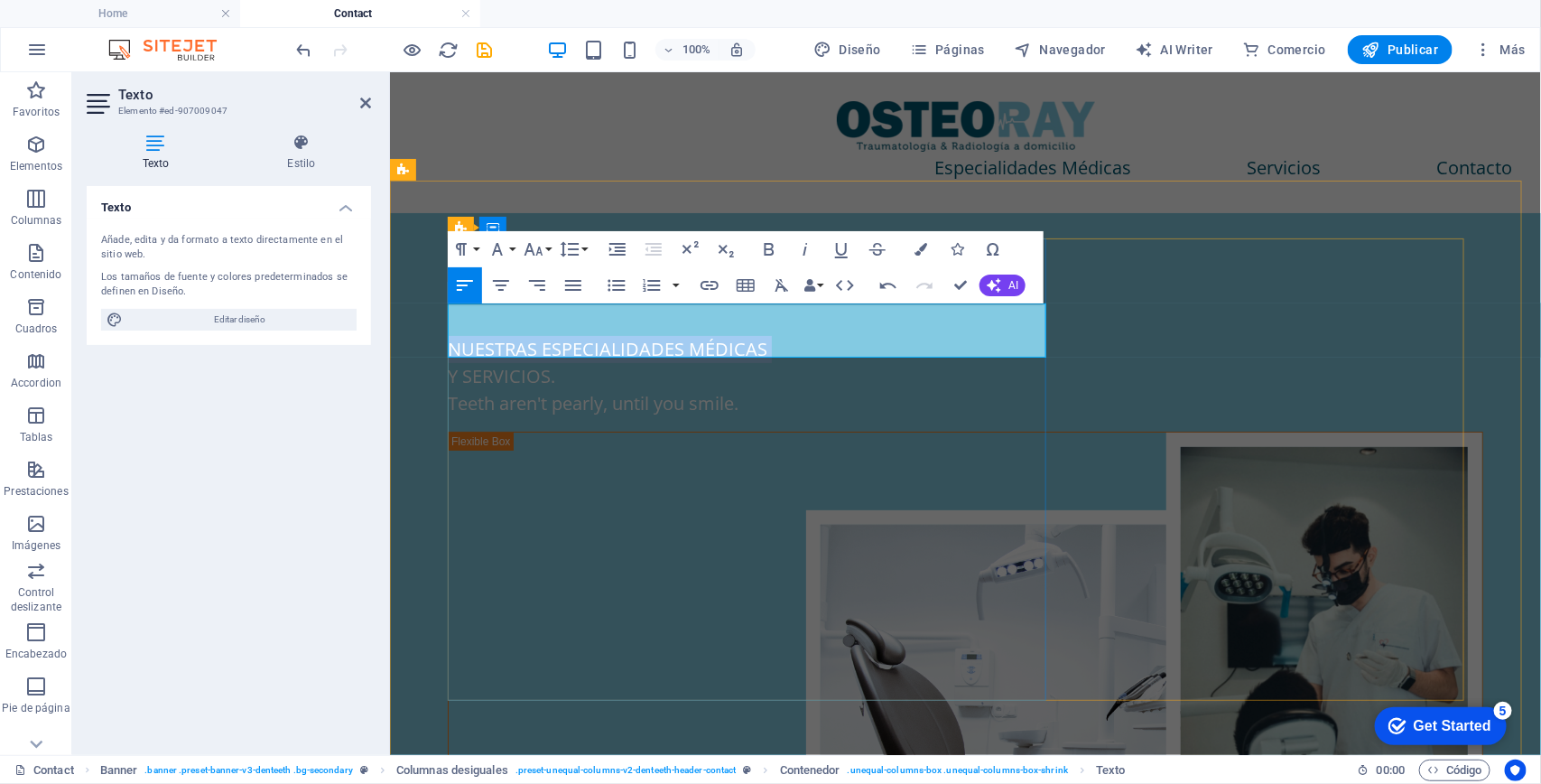
click at [524, 335] on p "NUESTRAS ESPECIALIDADES MÉDICAS" at bounding box center [965, 348] width 1036 height 27
drag, startPoint x: 560, startPoint y: 343, endPoint x: 443, endPoint y: 295, distance: 126.5
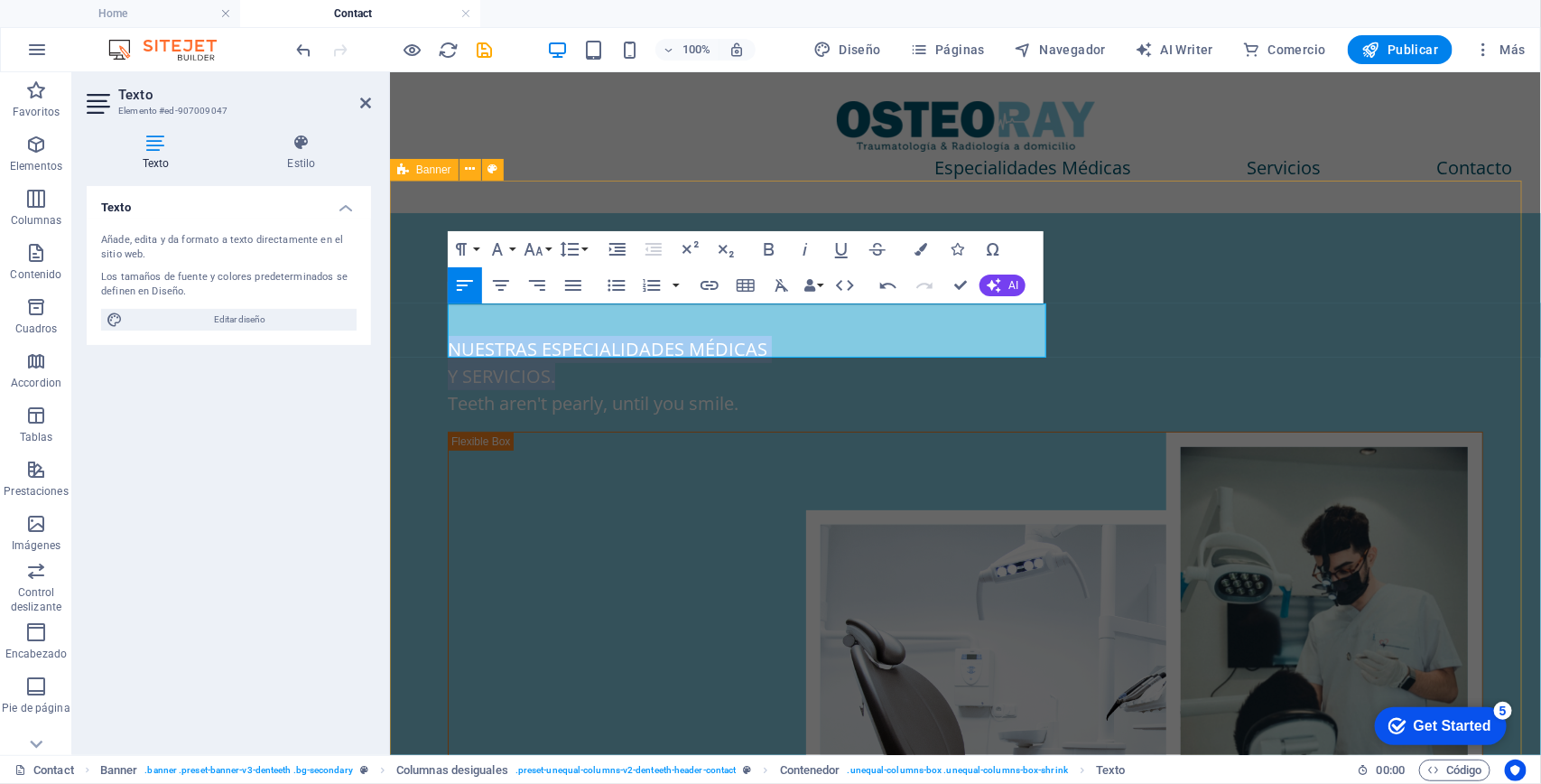
click at [429, 303] on div "NUESTRAS ESPECIALIDADES MÉDICAS Y SERVICIOS. Teeth aren't pearly, until you smi…" at bounding box center [964, 581] width 1151 height 738
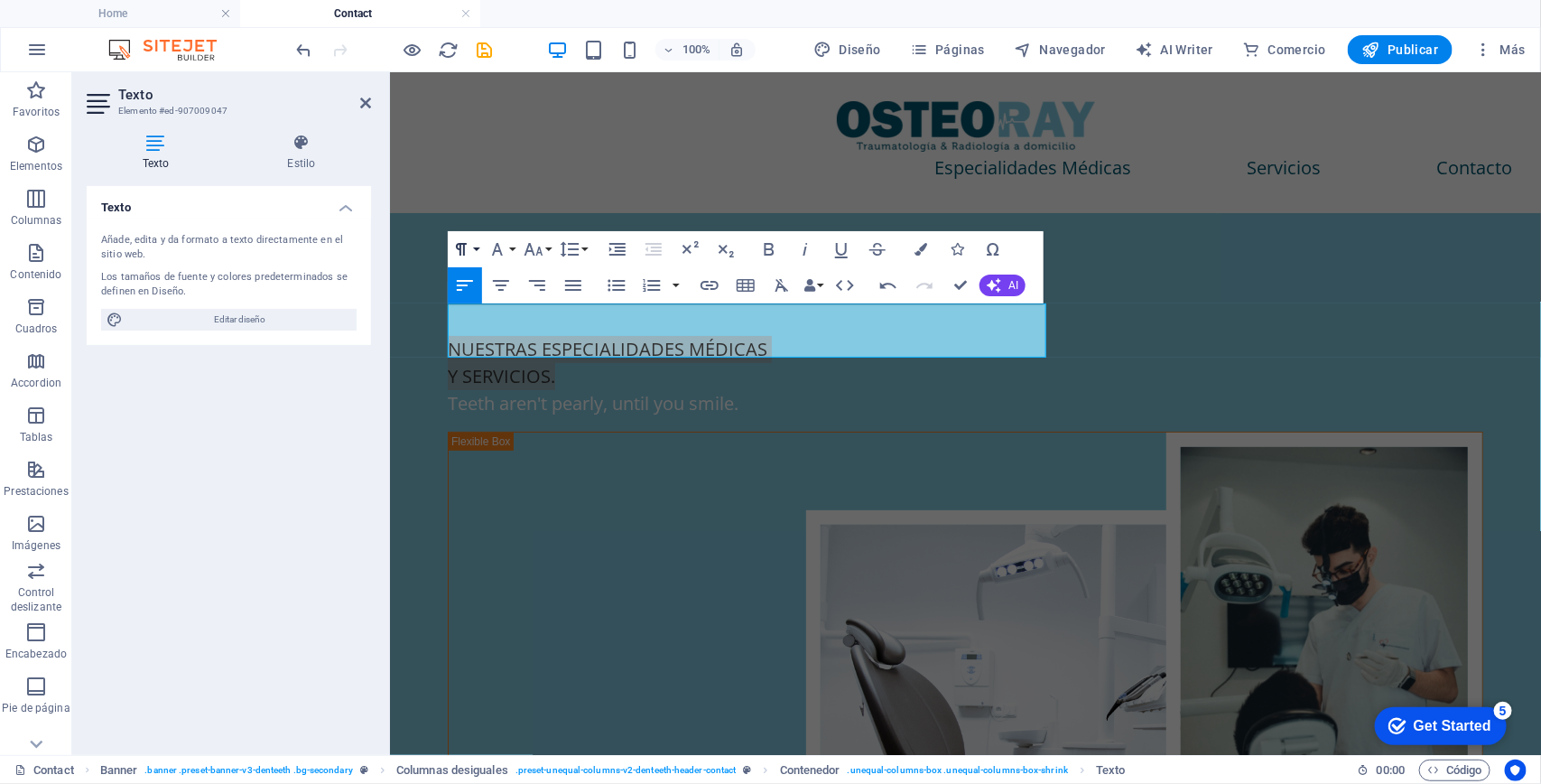
click at [474, 251] on button "Paragraph Format" at bounding box center [465, 249] width 34 height 36
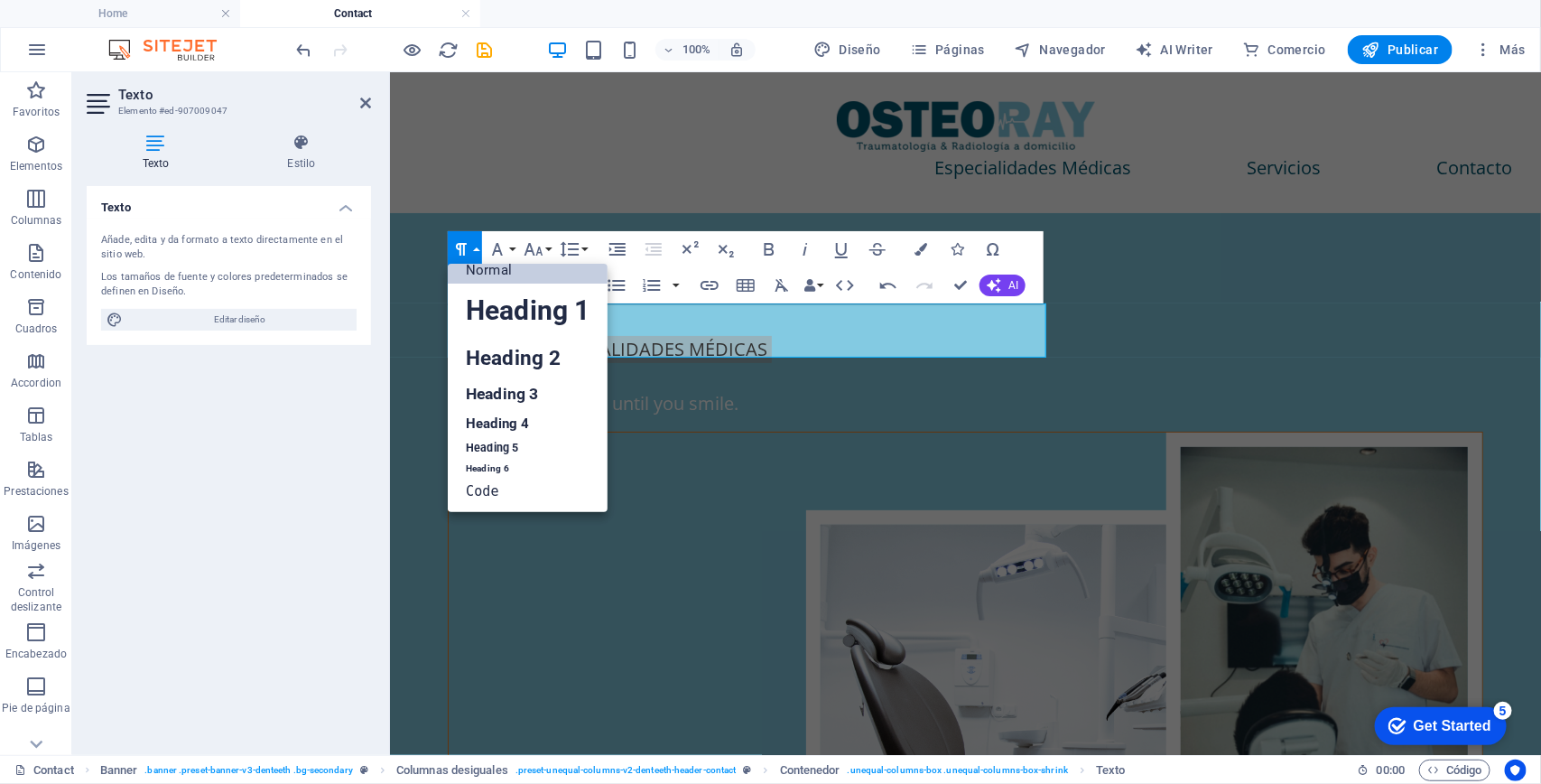
scroll to position [15, 0]
click at [549, 344] on link "Heading 2" at bounding box center [528, 358] width 160 height 41
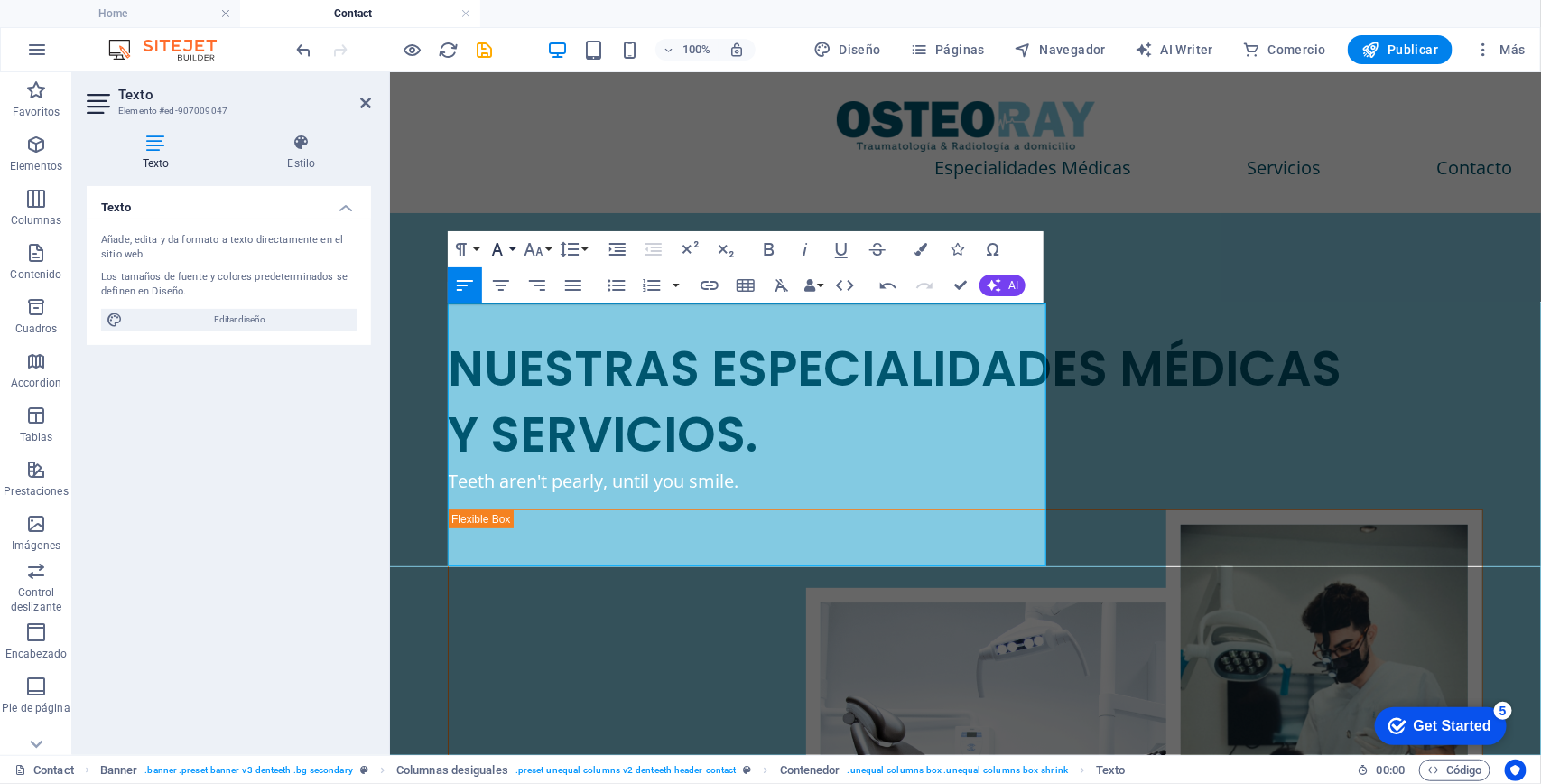
click at [510, 249] on button "Font Family" at bounding box center [500, 249] width 34 height 36
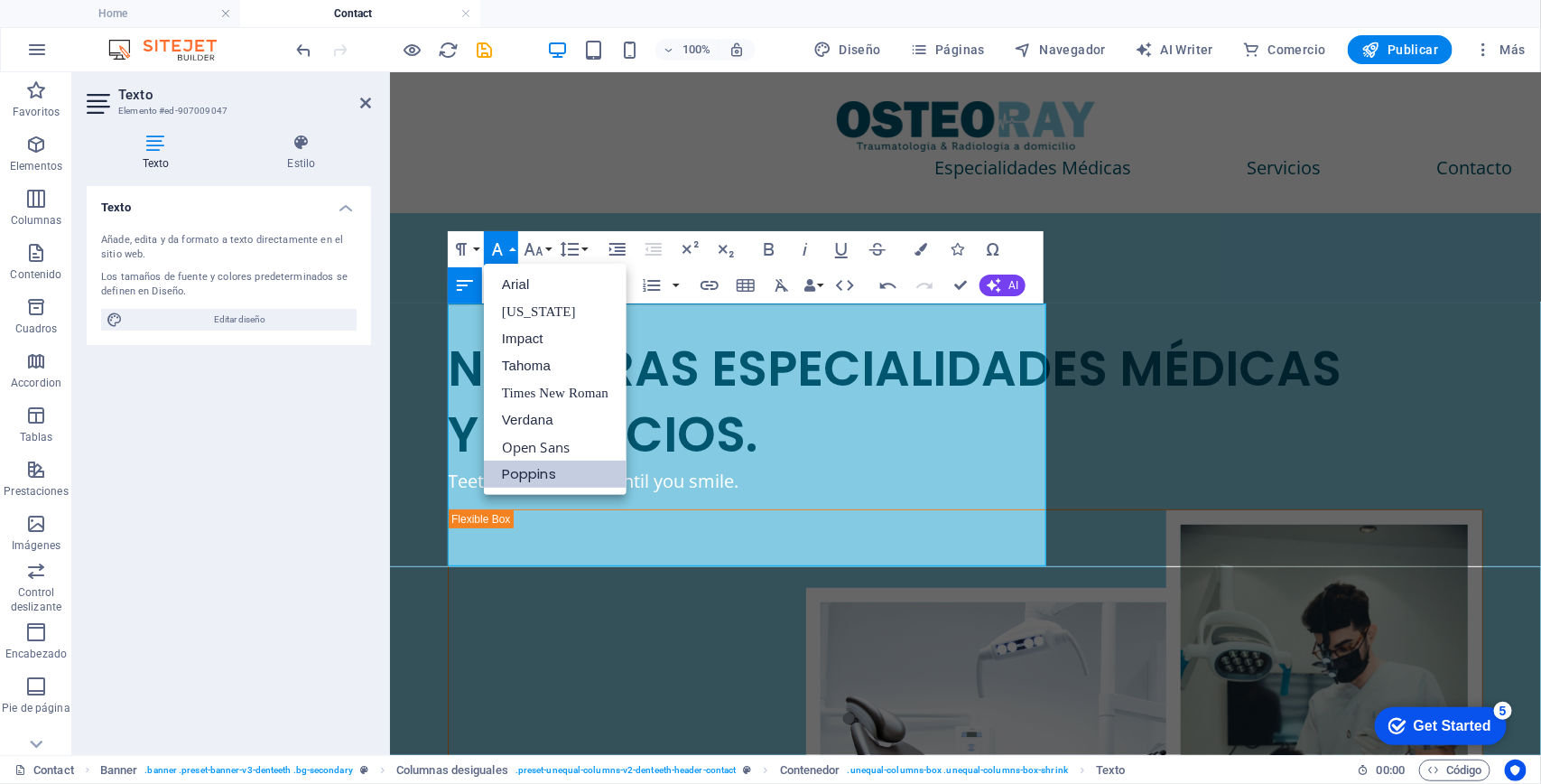
scroll to position [0, 0]
click at [543, 363] on link "Tahoma" at bounding box center [555, 366] width 142 height 27
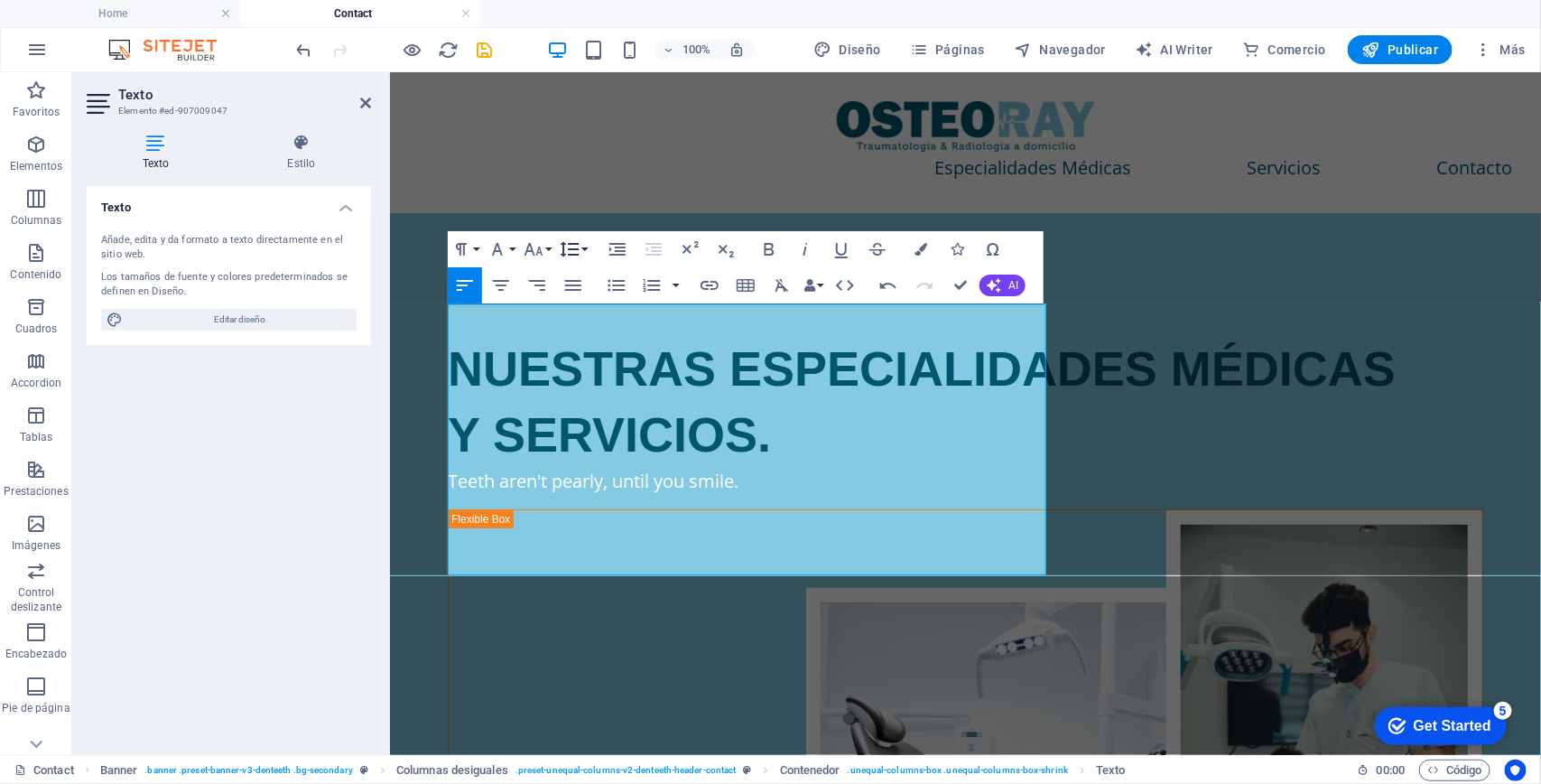
click at [570, 249] on icon "button" at bounding box center [570, 249] width 19 height 15
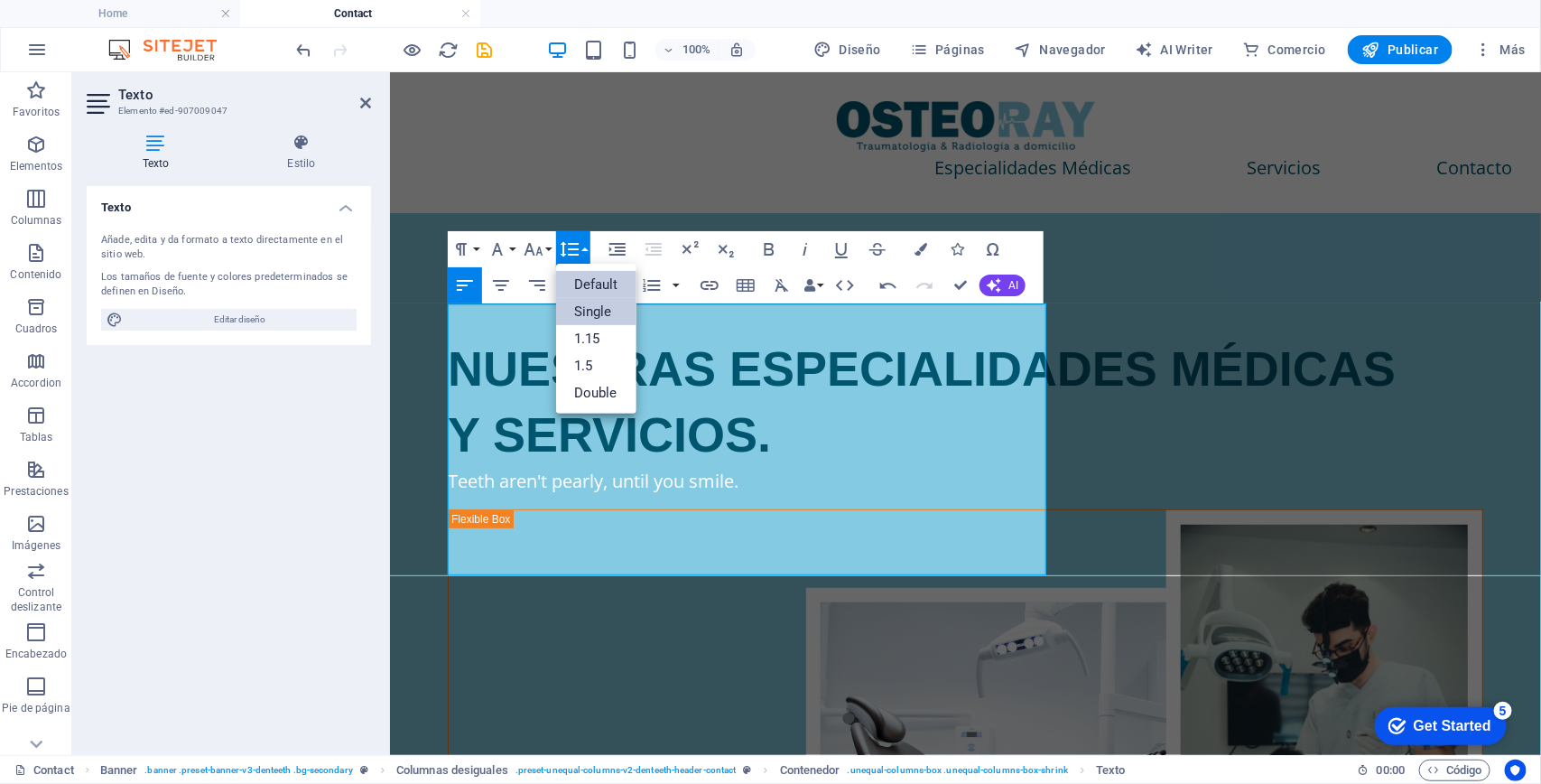
click at [605, 312] on link "Single" at bounding box center [596, 312] width 80 height 27
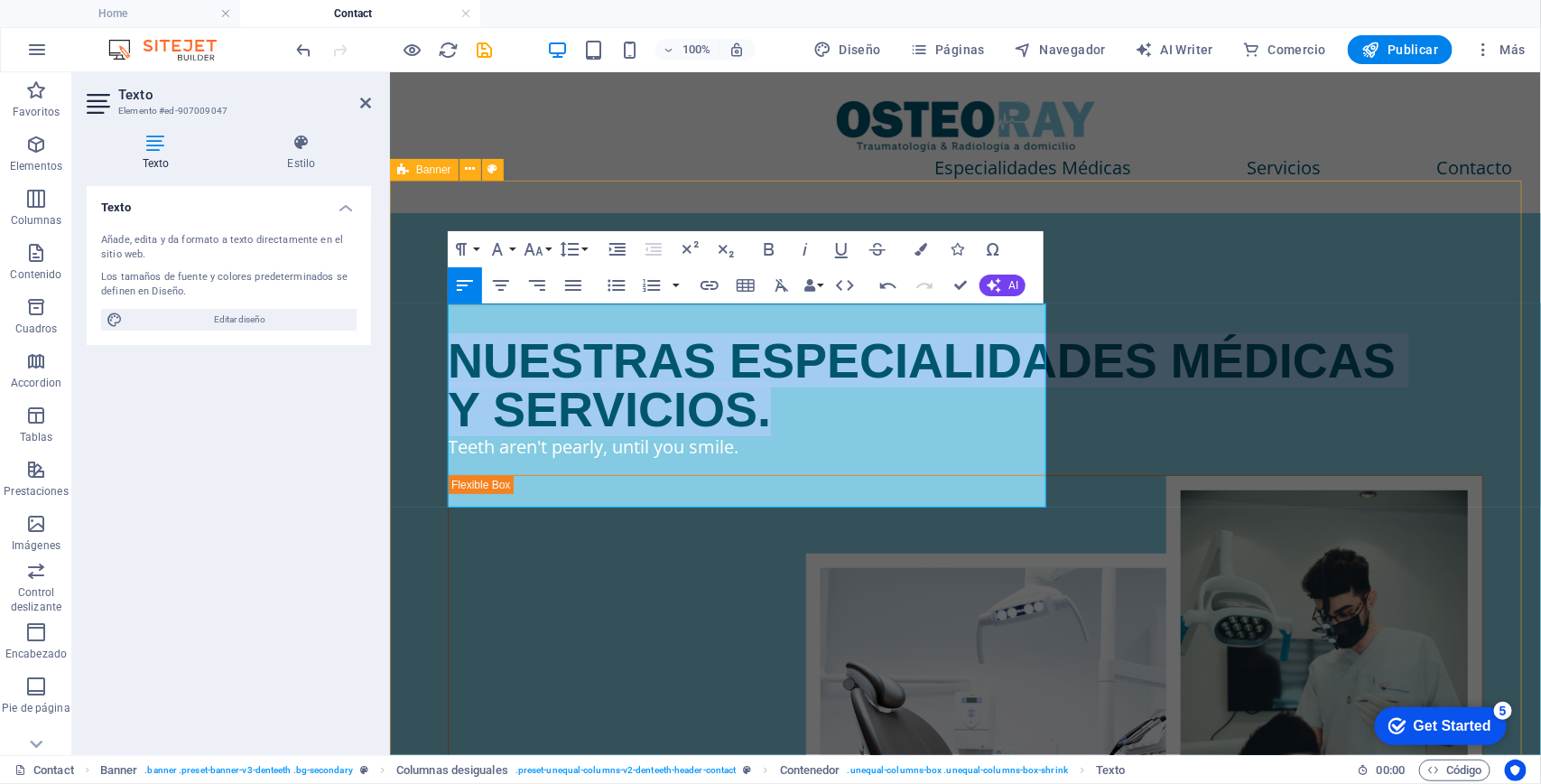
click at [653, 723] on div "NUESTRAS ESPECIALIDADES MÉDICAS Y SERVICIOS. Teeth aren't pearly, until you smi…" at bounding box center [964, 602] width 1151 height 781
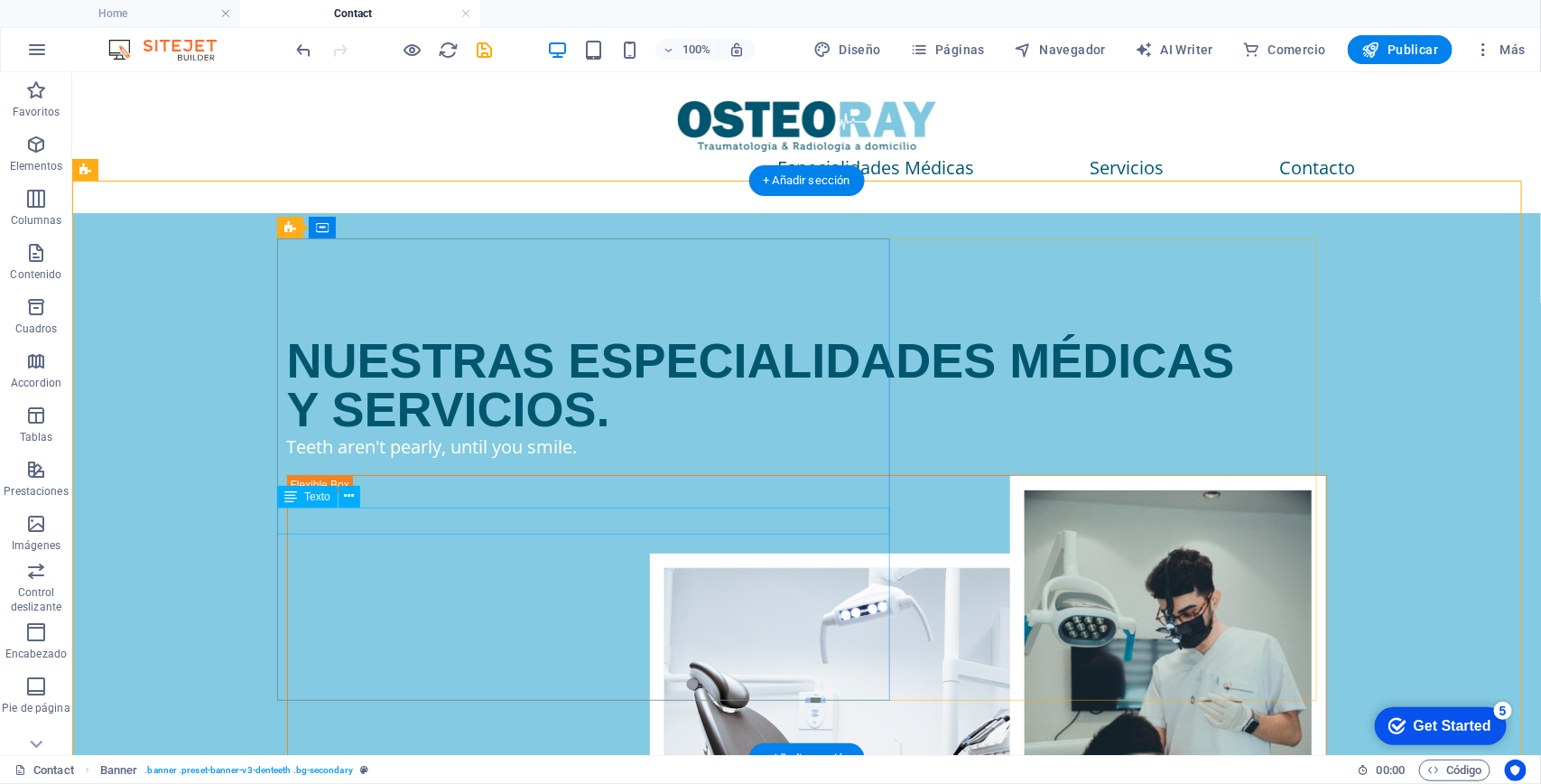
click at [476, 460] on div "Teeth aren't pearly, until you smile." at bounding box center [806, 446] width 1040 height 27
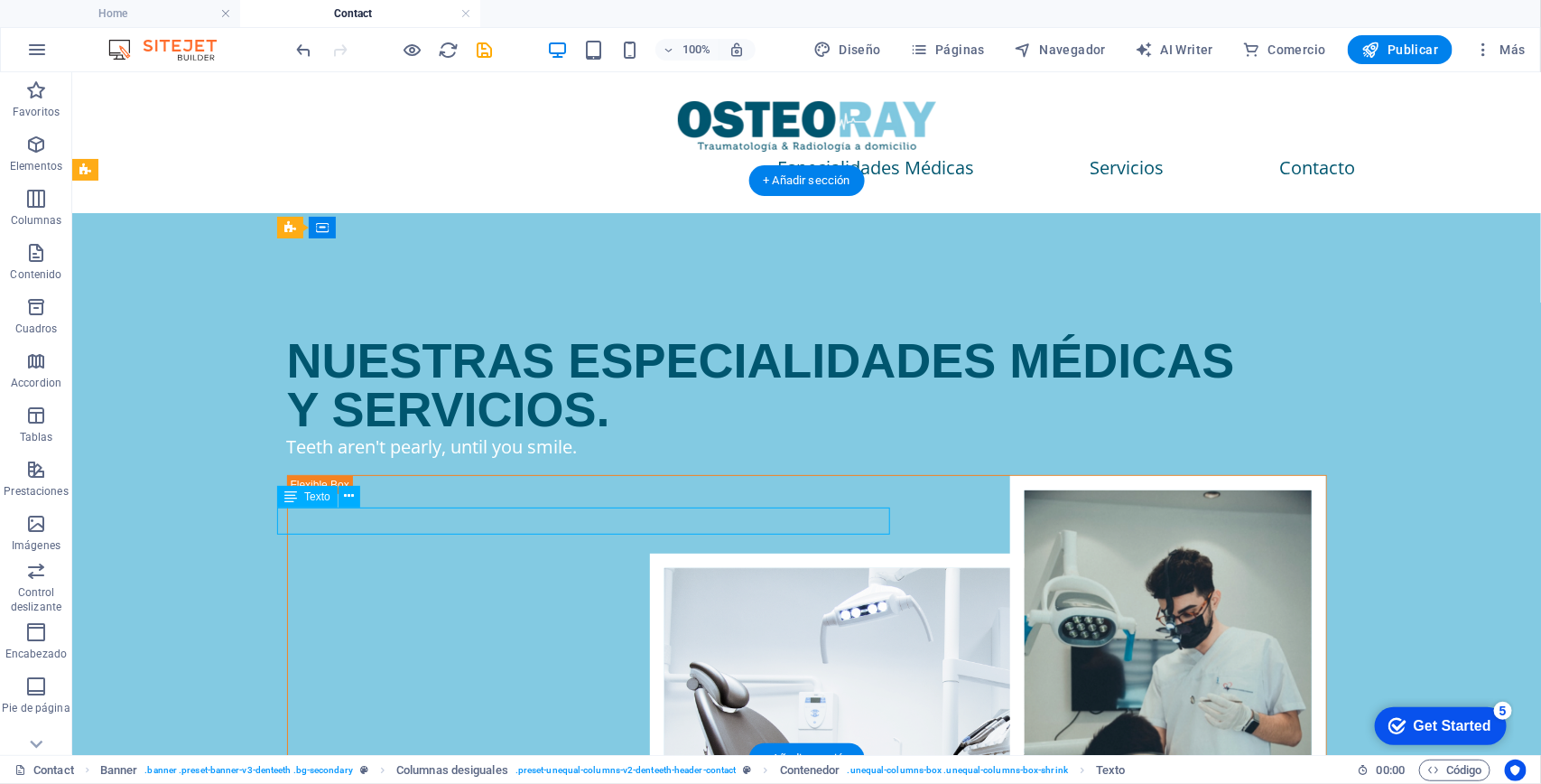
click at [477, 460] on div "Teeth aren't pearly, until you smile." at bounding box center [806, 446] width 1040 height 27
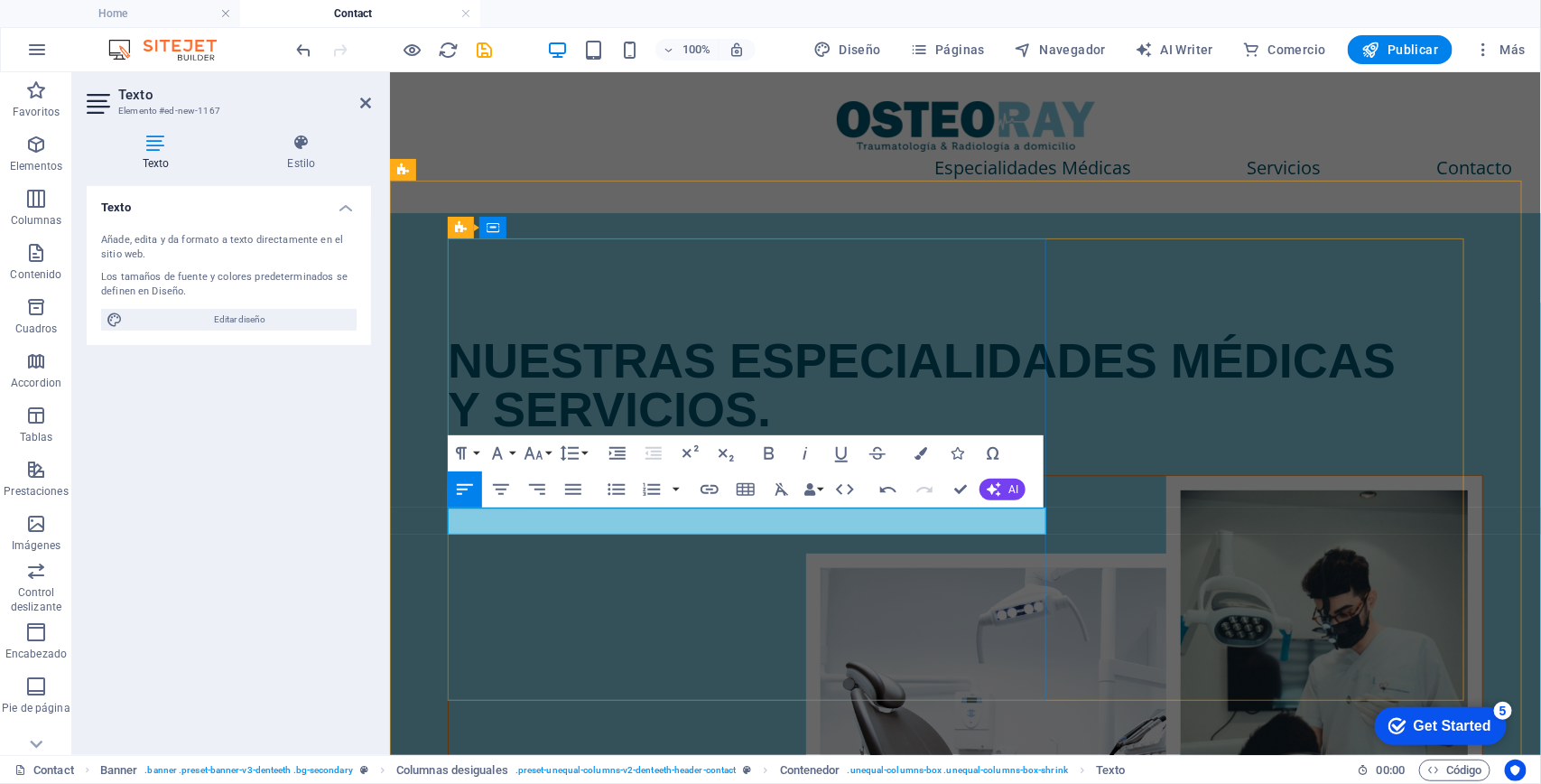
click at [570, 460] on p "COTeeth aren't pearly, until you smile." at bounding box center [965, 446] width 1036 height 27
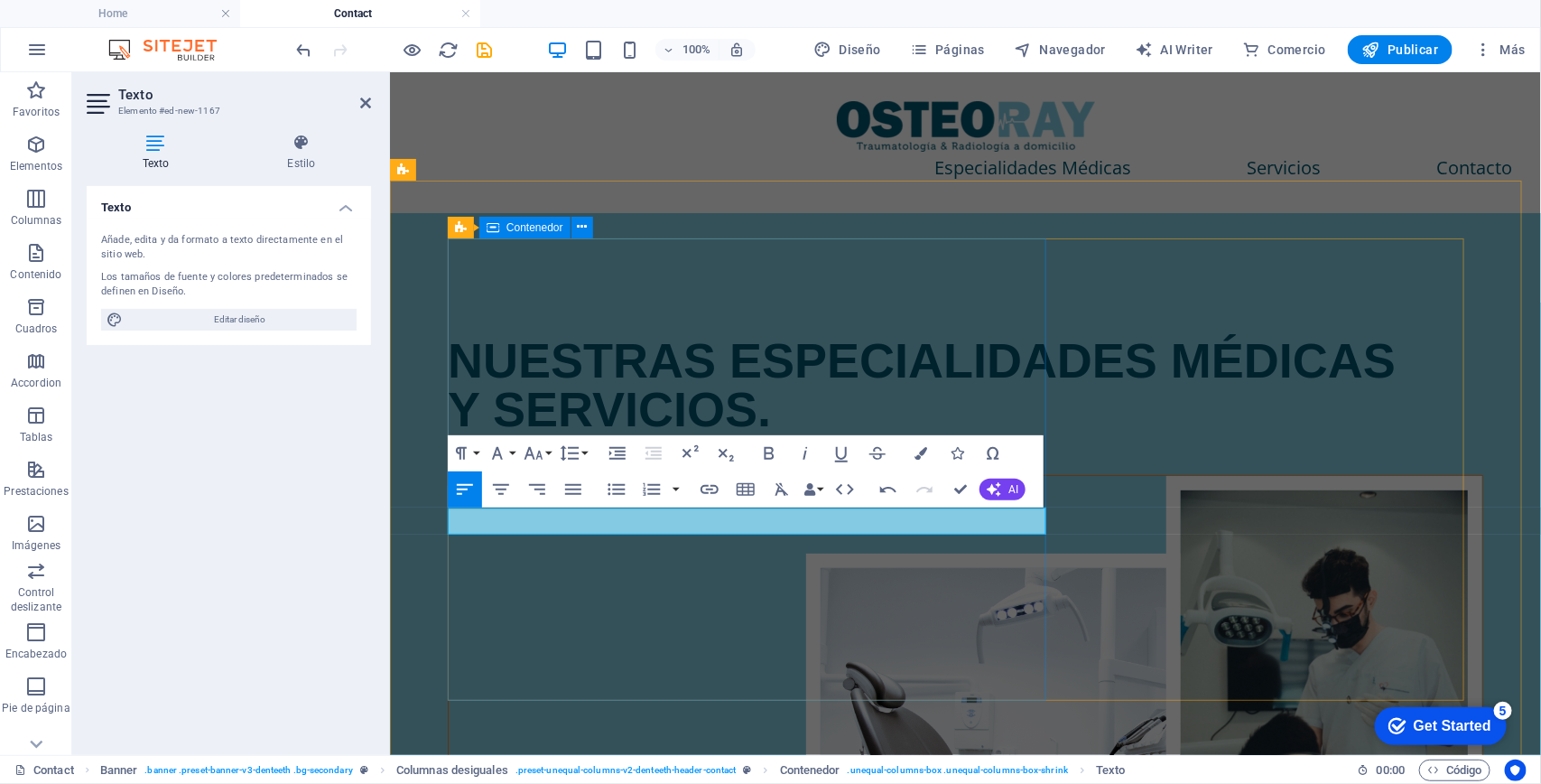
click at [642, 460] on div "NUESTRAS ESPECIALIDADES MÉDICAS Y SERVICIOS. ​" at bounding box center [965, 365] width 1036 height 190
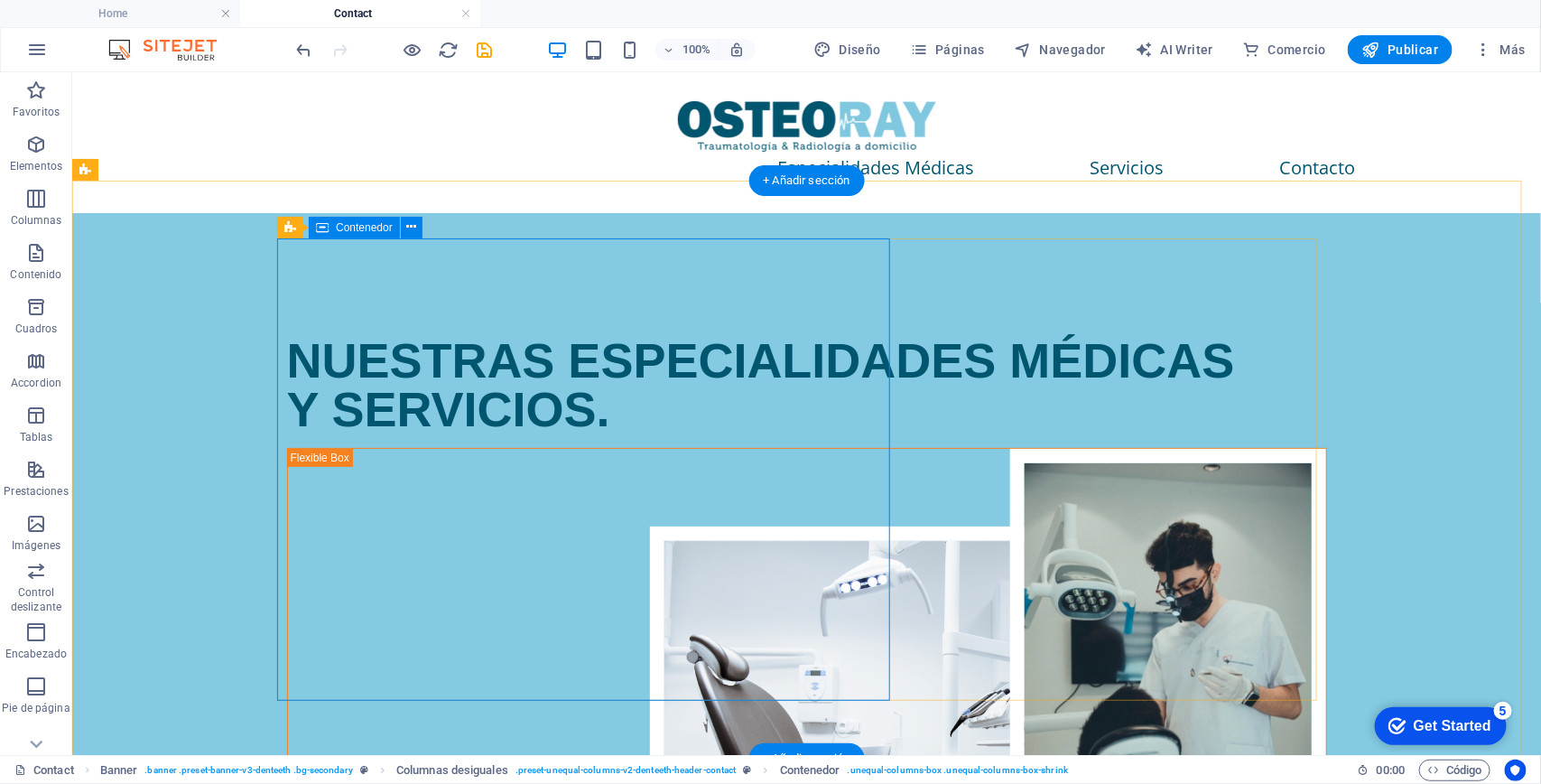
click at [504, 433] on div "NUESTRAS ESPECIALIDADES MÉDICAS Y SERVICIOS." at bounding box center [806, 351] width 1040 height 163
click at [460, 433] on div "NUESTRAS ESPECIALIDADES MÉDICAS Y SERVICIOS." at bounding box center [806, 351] width 1040 height 163
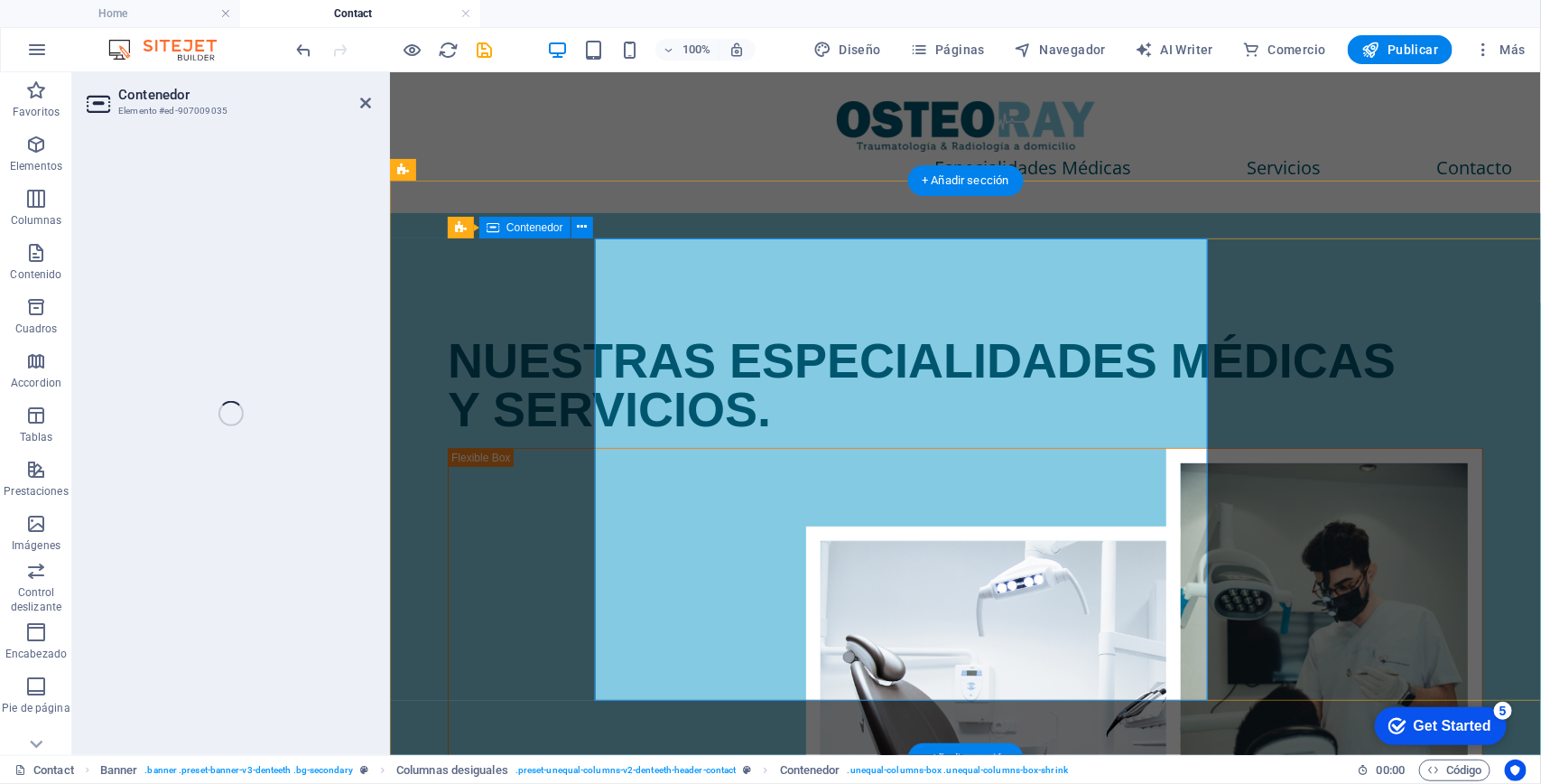
click at [500, 433] on div "NUESTRAS ESPECIALIDADES MÉDICAS Y SERVICIOS." at bounding box center [965, 351] width 1036 height 163
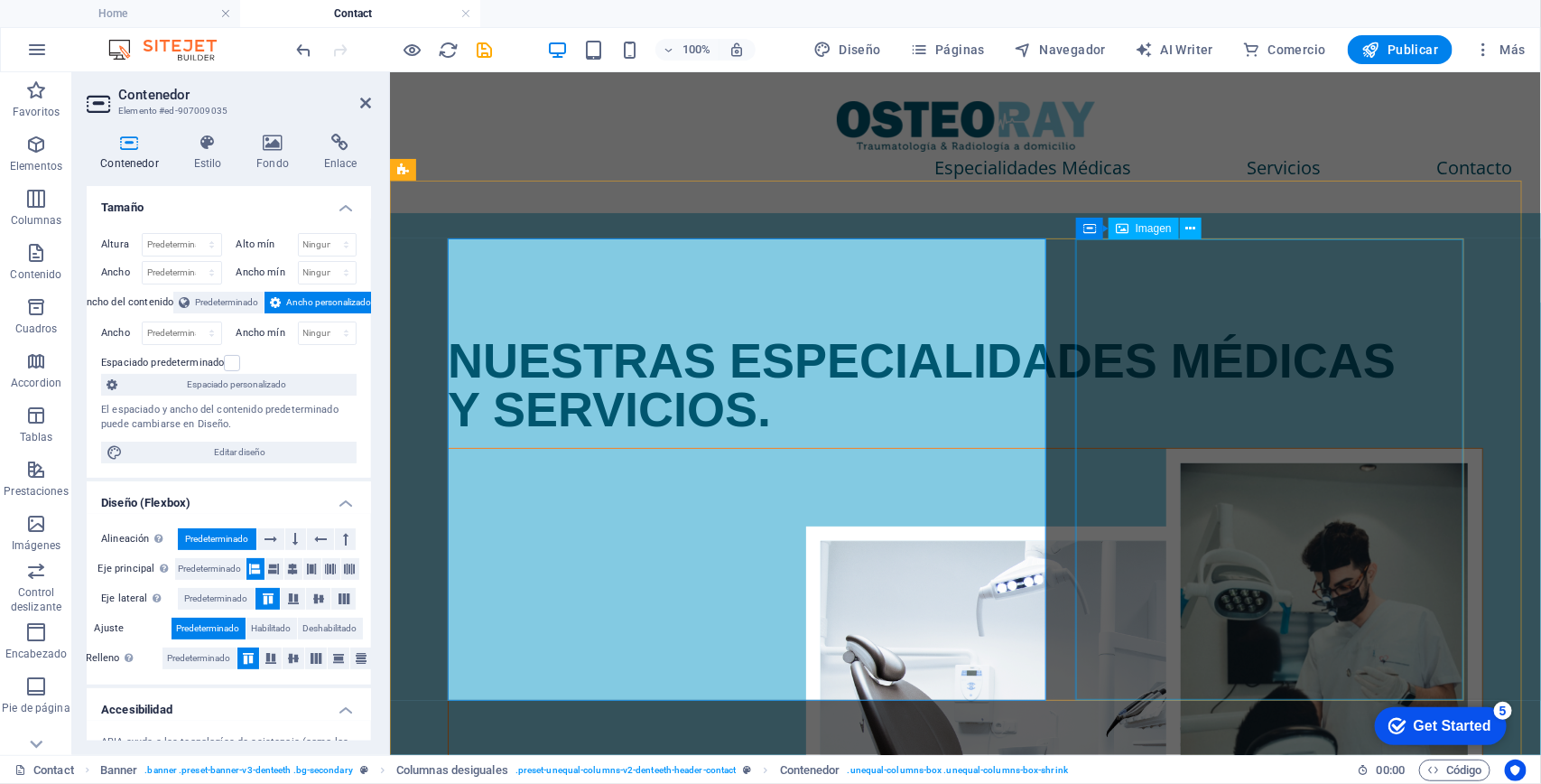
click at [1462, 448] on figure at bounding box center [965, 678] width 1034 height 460
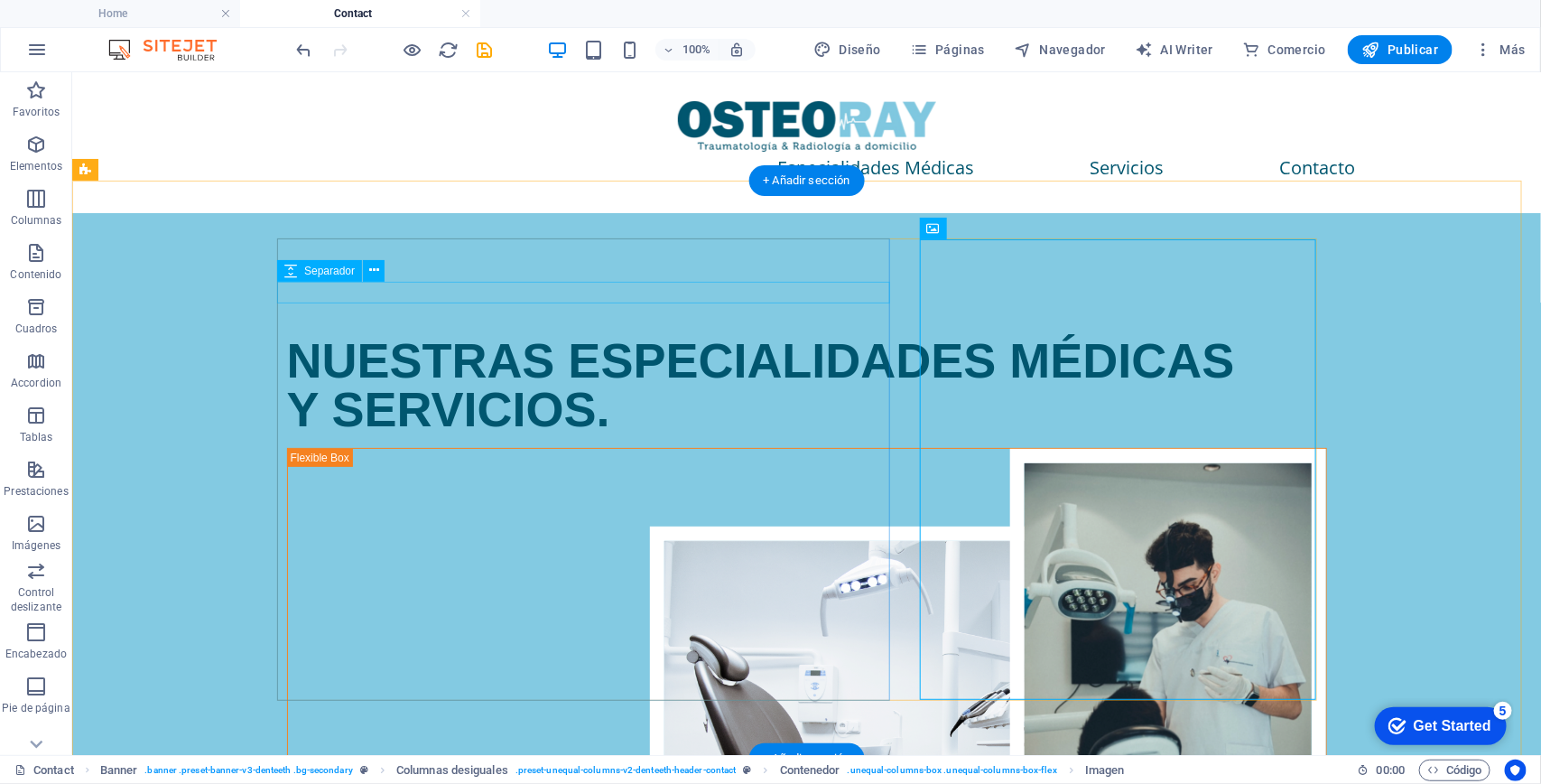
click at [377, 314] on div at bounding box center [806, 324] width 1040 height 21
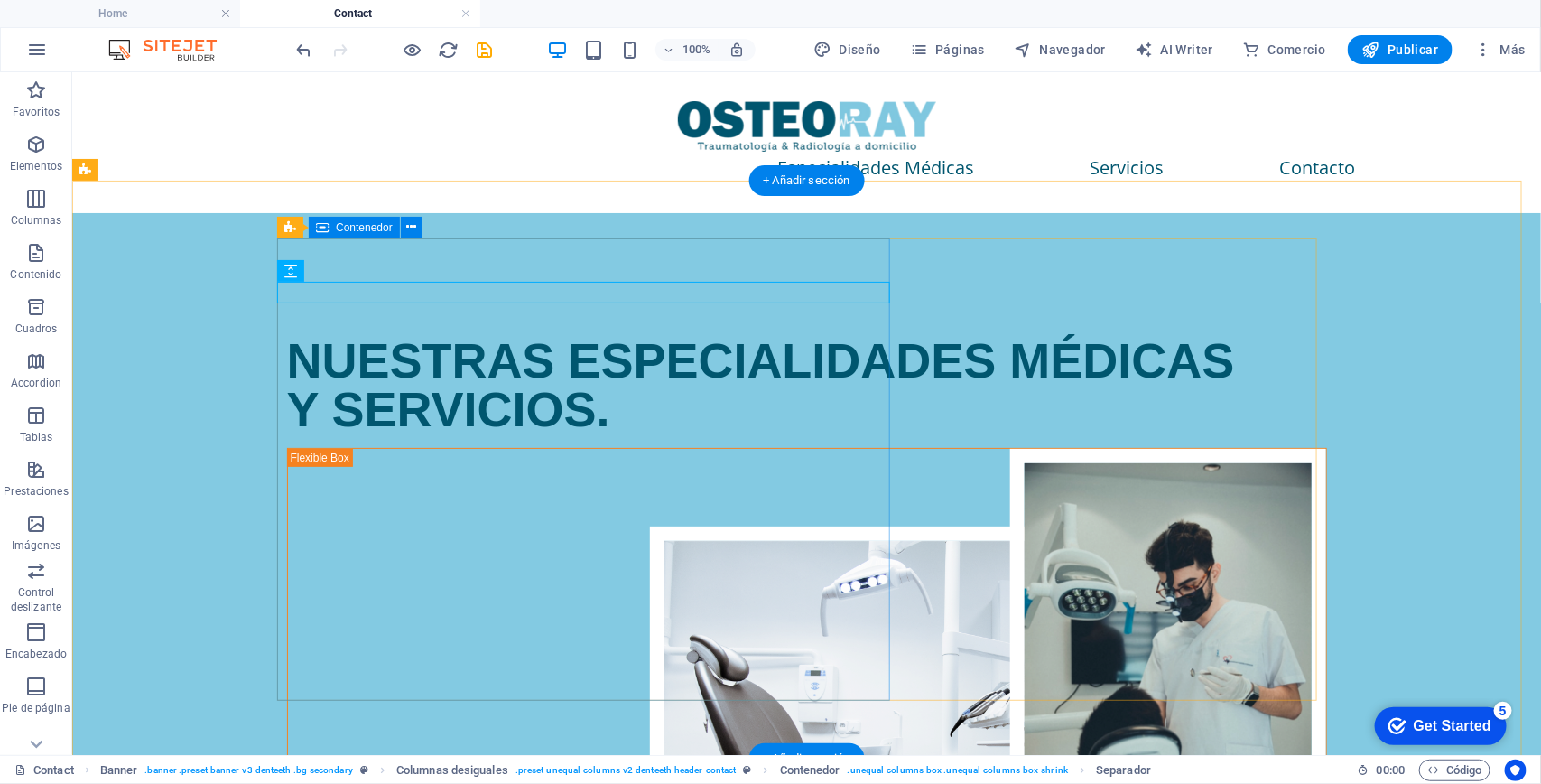
click at [336, 433] on div "NUESTRAS ESPECIALIDADES MÉDICAS Y SERVICIOS." at bounding box center [806, 351] width 1040 height 163
click at [384, 433] on div "NUESTRAS ESPECIALIDADES MÉDICAS Y SERVICIOS." at bounding box center [806, 383] width 1040 height 98
drag, startPoint x: 384, startPoint y: 561, endPoint x: 365, endPoint y: 650, distance: 91.0
click at [370, 433] on div "NUESTRAS ESPECIALIDADES MÉDICAS Y SERVICIOS." at bounding box center [806, 351] width 1040 height 163
click at [324, 433] on div "NUESTRAS ESPECIALIDADES MÉDICAS Y SERVICIOS." at bounding box center [806, 351] width 1040 height 163
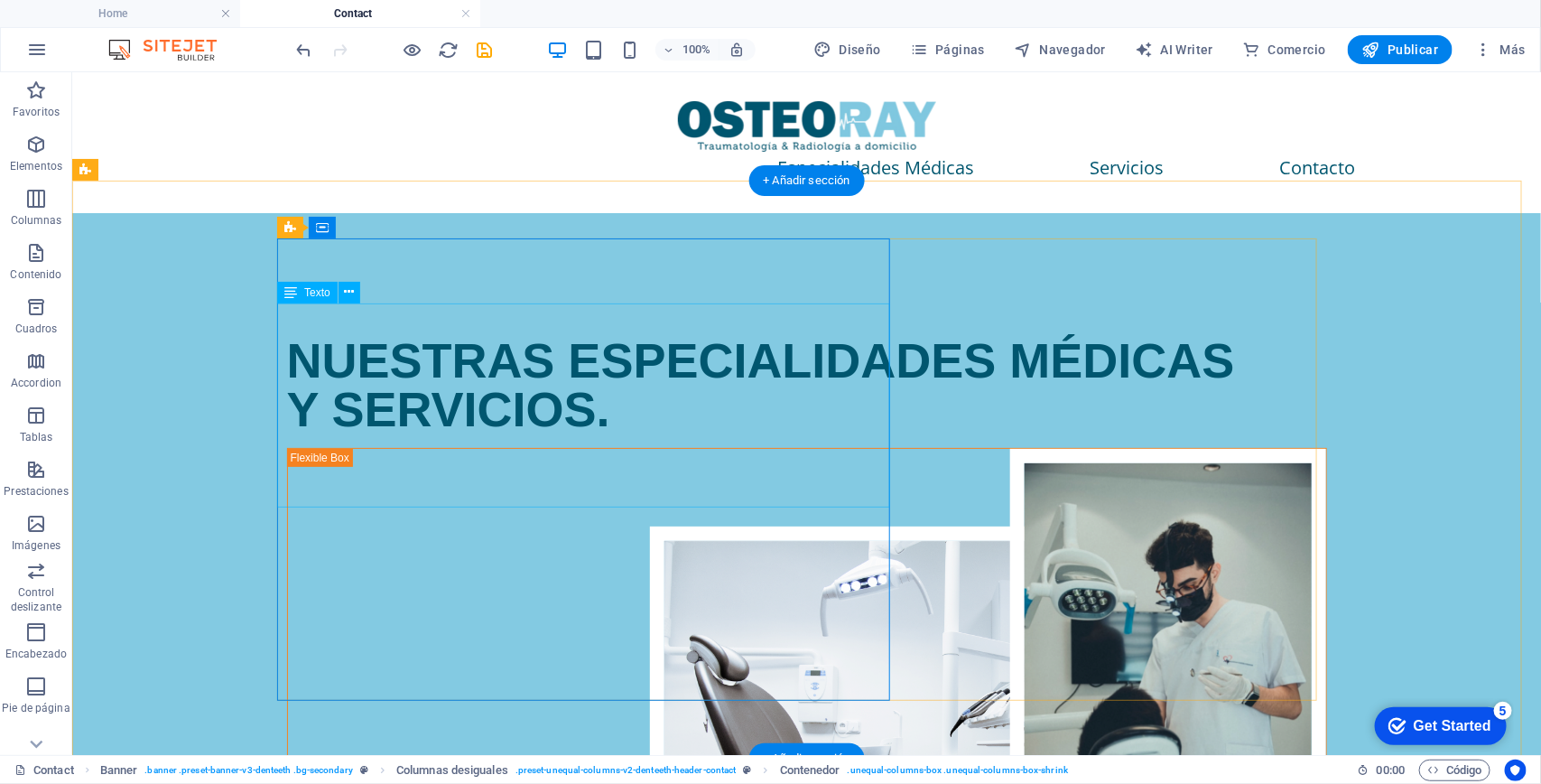
click at [378, 415] on div "NUESTRAS ESPECIALIDADES MÉDICAS Y SERVICIOS." at bounding box center [806, 383] width 1040 height 98
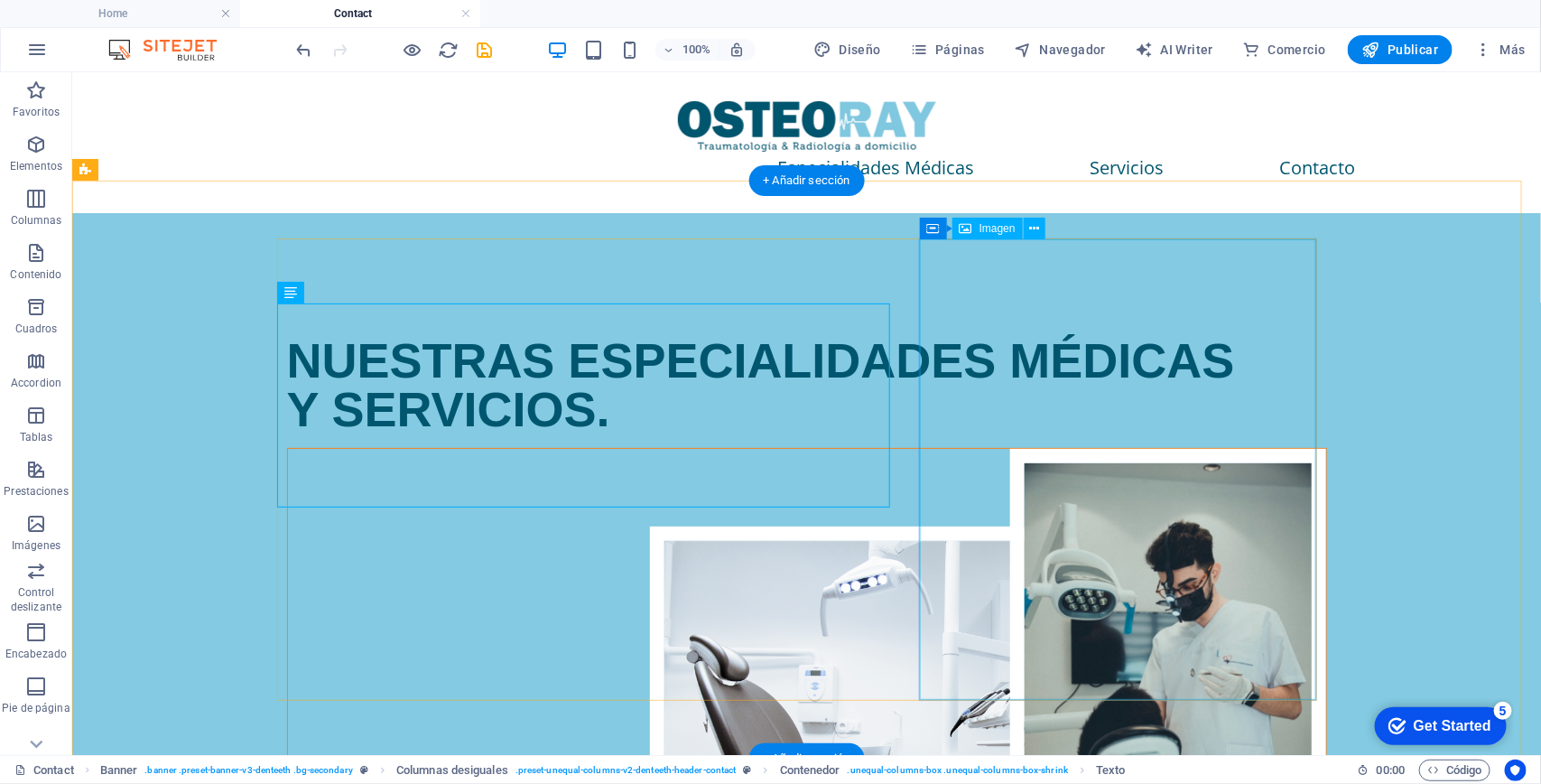
click at [1141, 530] on figure at bounding box center [806, 678] width 1039 height 460
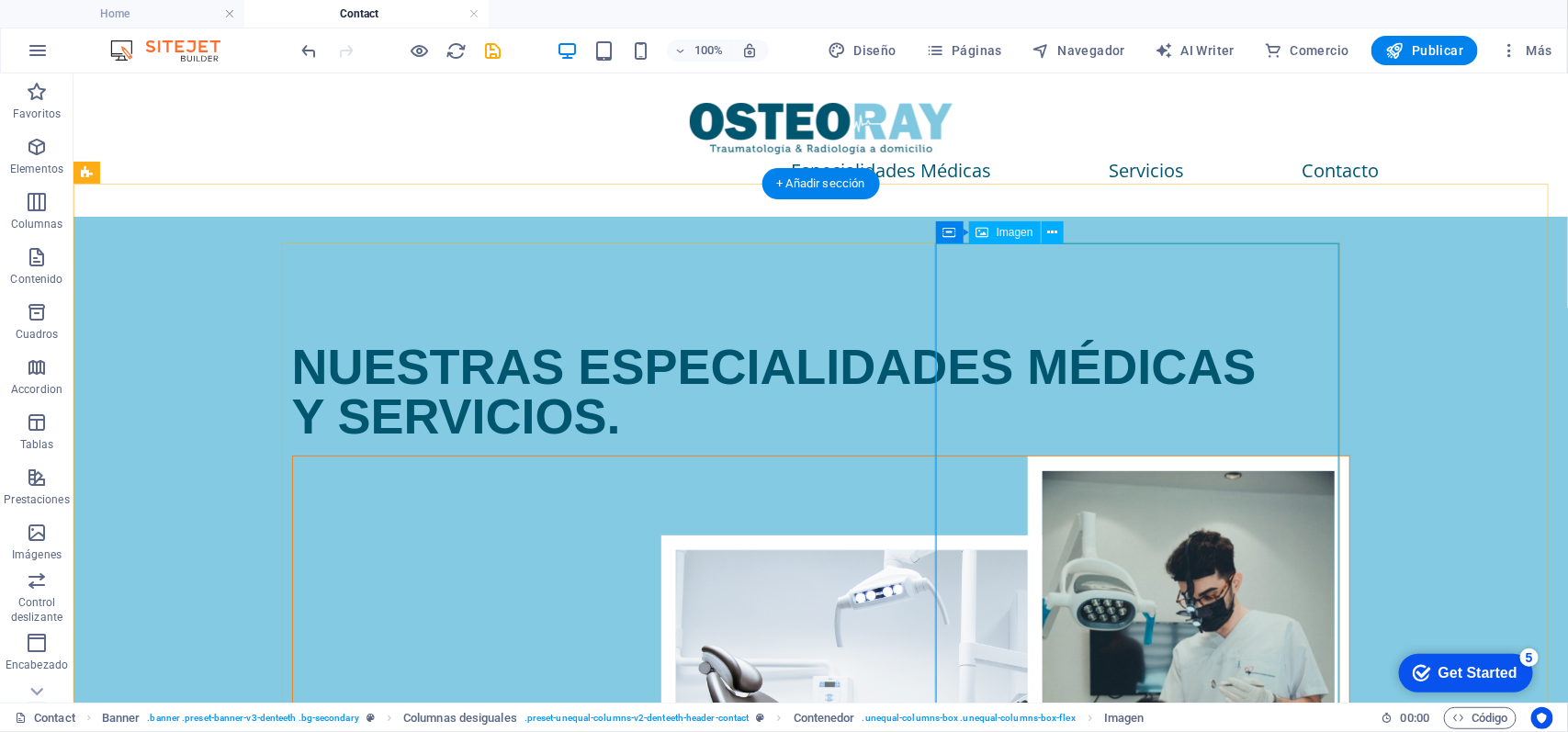
click at [1143, 530] on figure at bounding box center [820, 690] width 1057 height 468
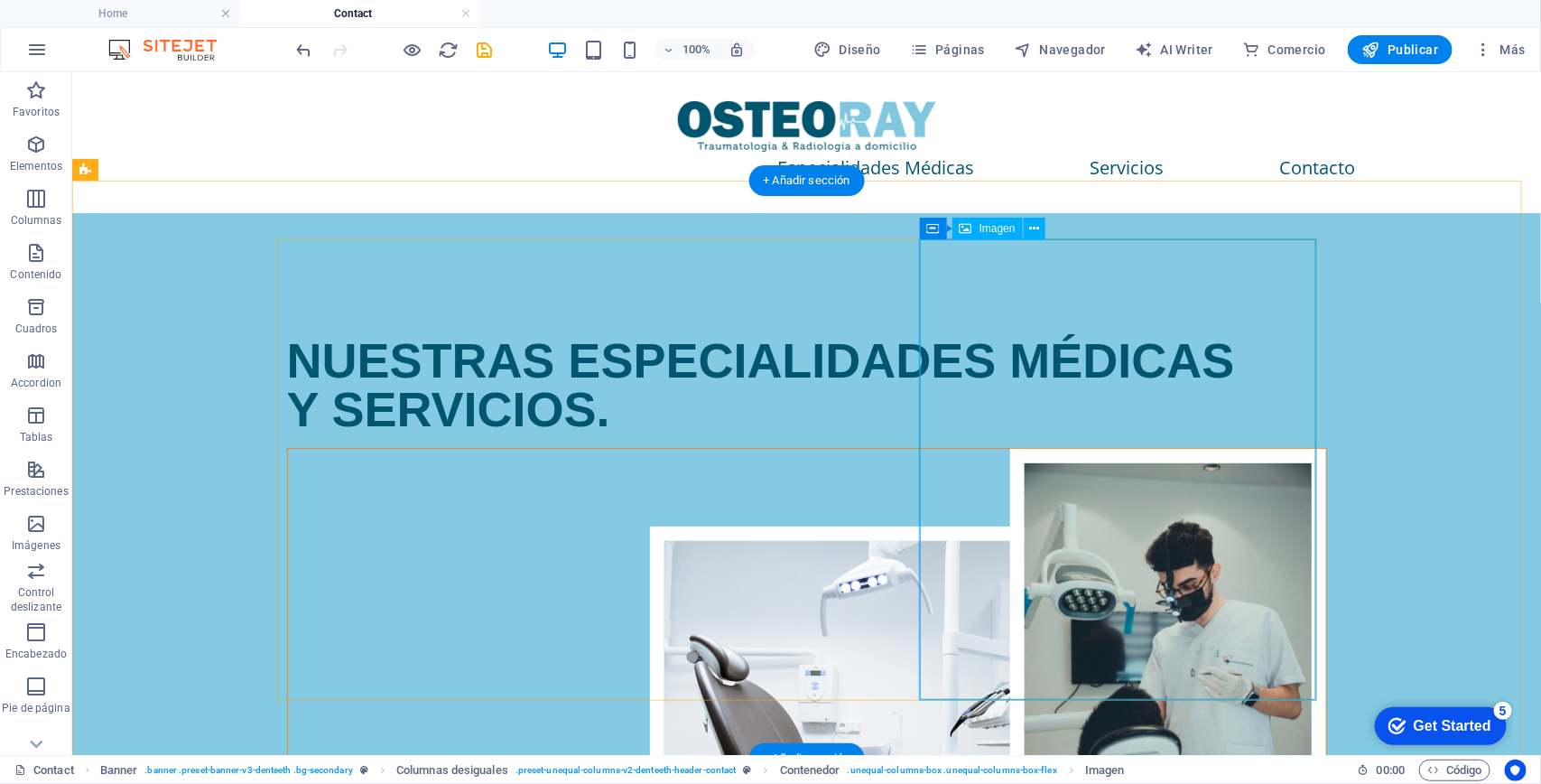
click at [1133, 448] on figure at bounding box center [806, 678] width 1039 height 460
select select "px"
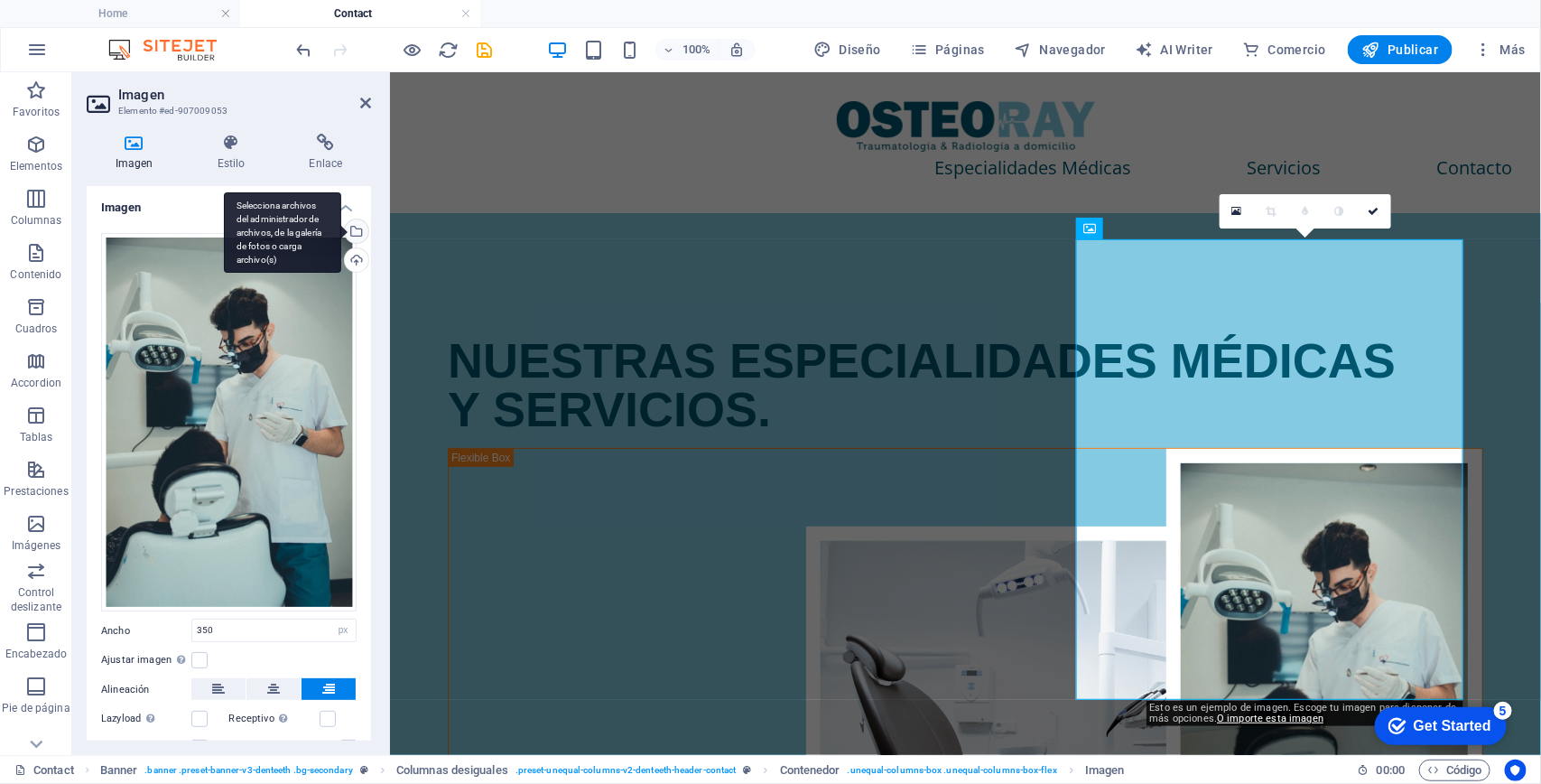
click at [349, 231] on div "Selecciona archivos del administrador de archivos, de la galería de fotos o car…" at bounding box center [355, 233] width 27 height 27
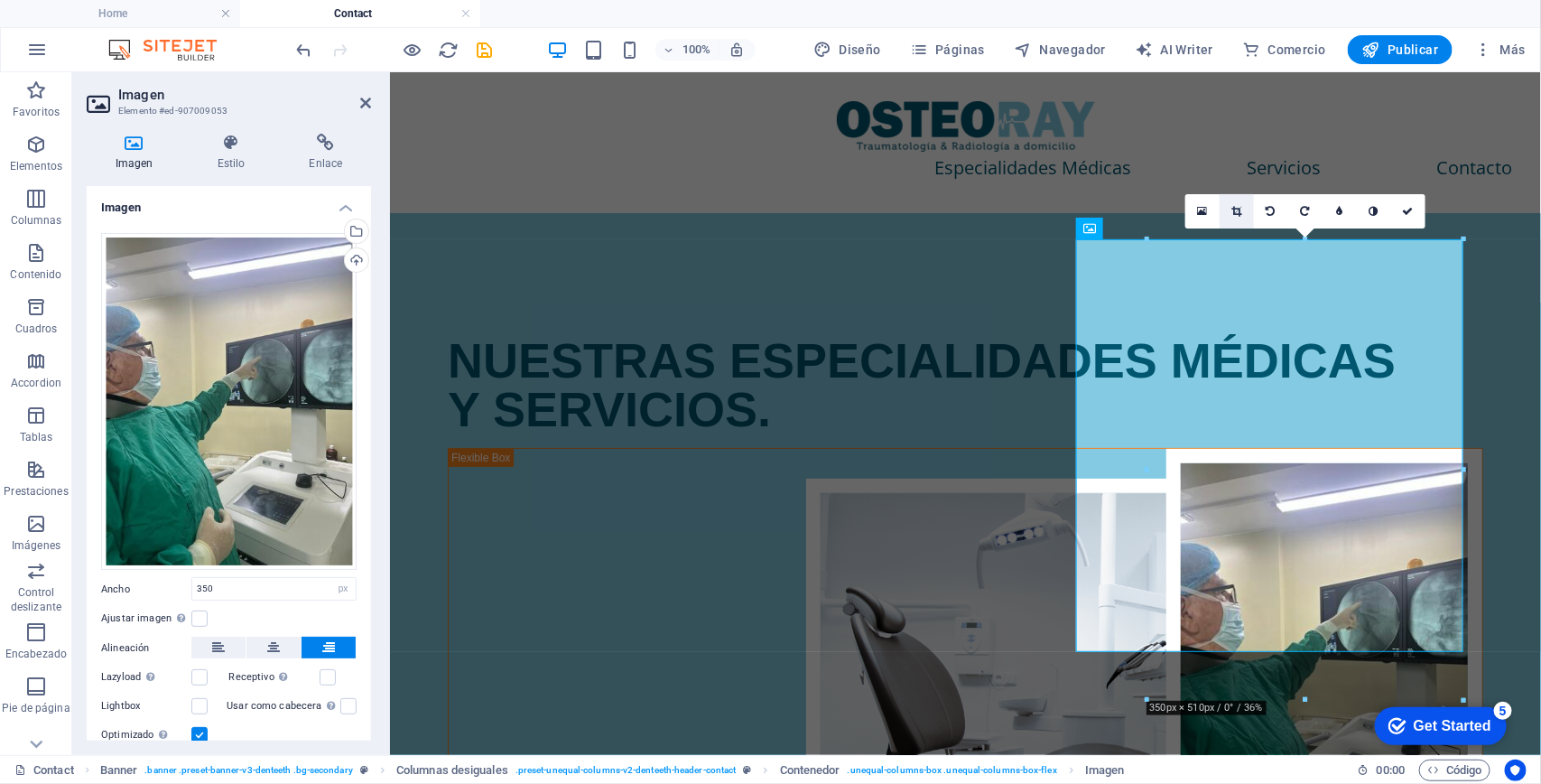
click at [1235, 214] on icon at bounding box center [1236, 211] width 10 height 11
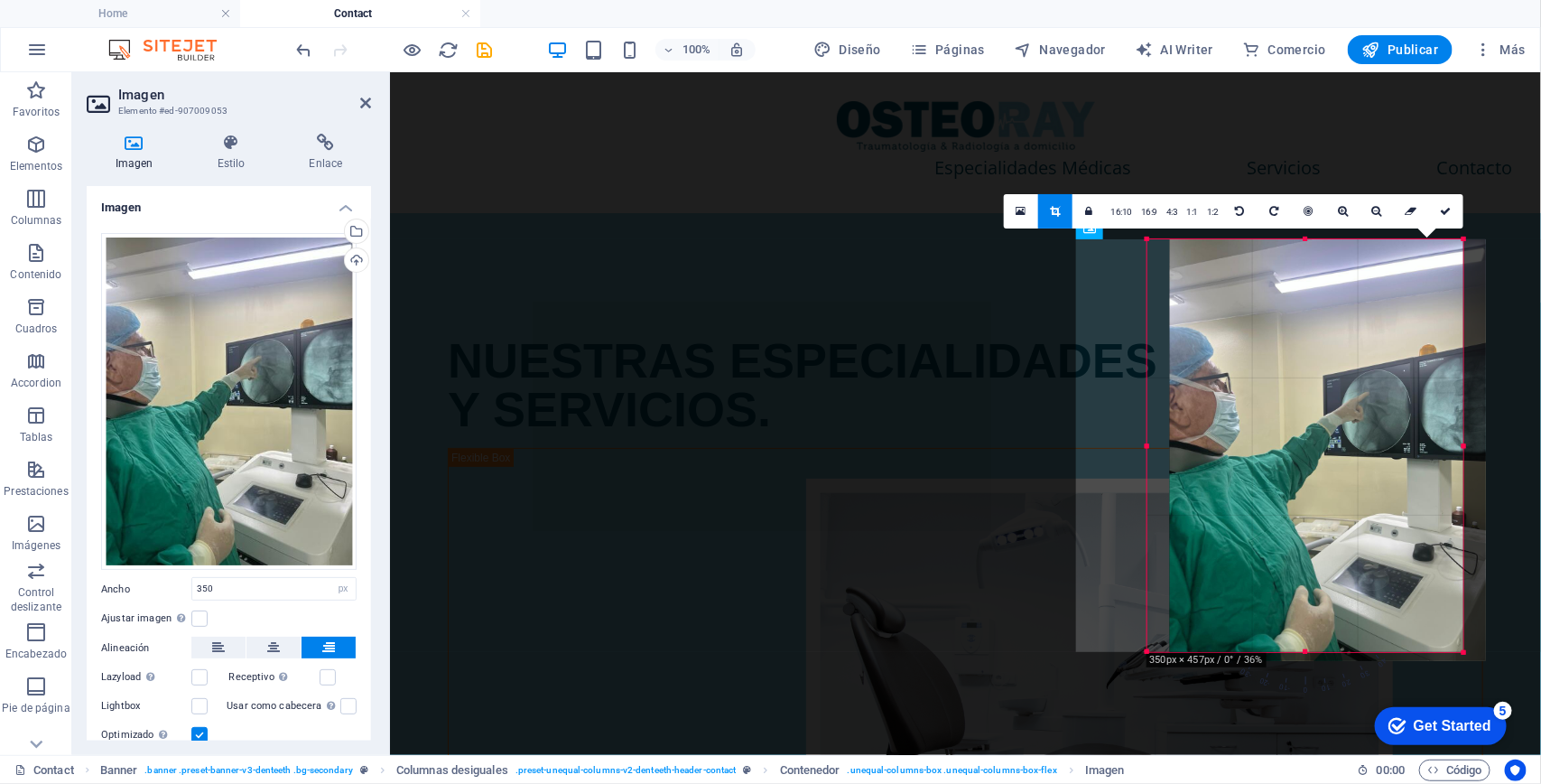
drag, startPoint x: 1270, startPoint y: 376, endPoint x: 1293, endPoint y: 372, distance: 23.3
click at [1293, 372] on div at bounding box center [1328, 450] width 316 height 422
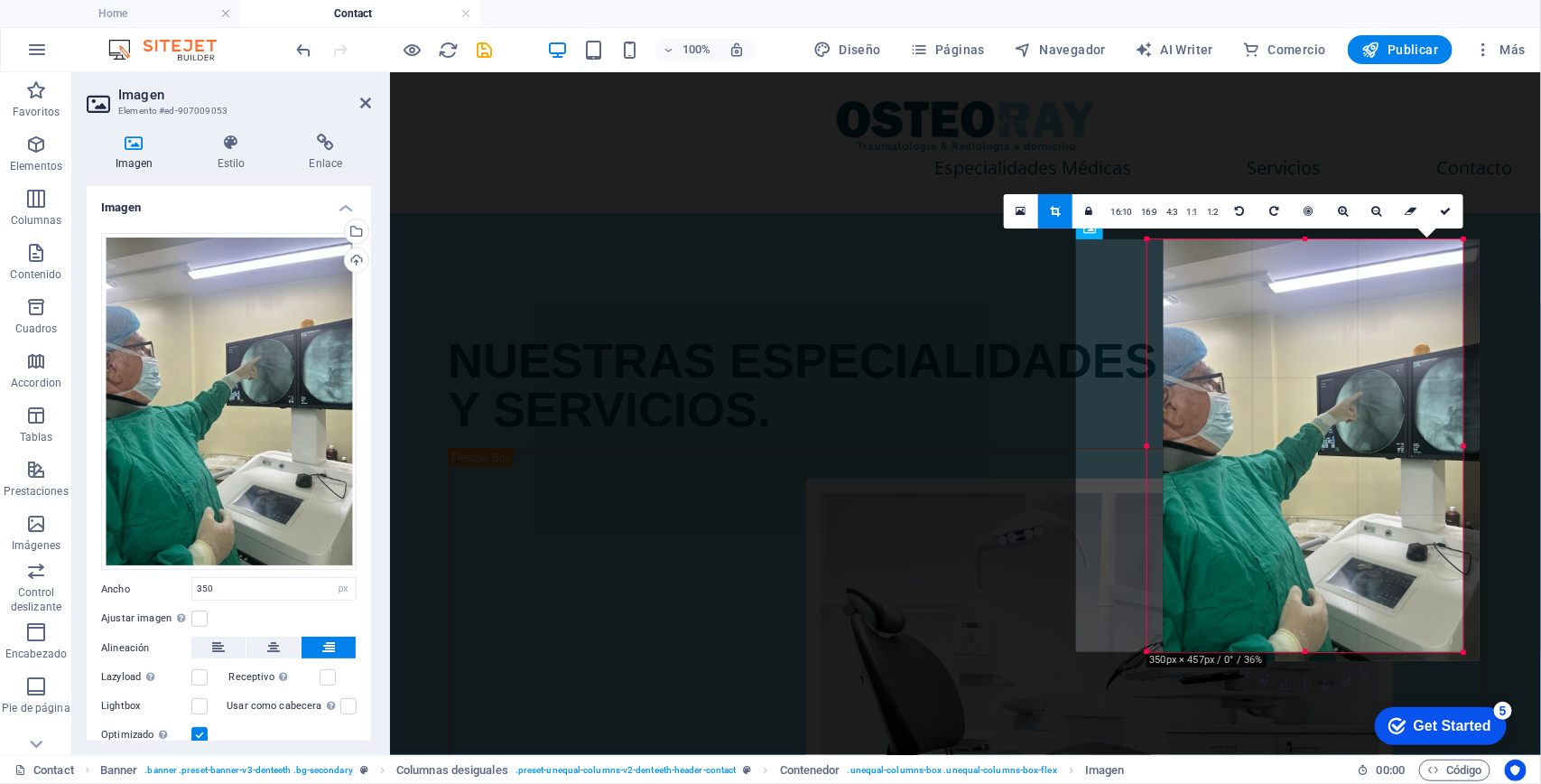
click at [1310, 371] on div at bounding box center [1321, 450] width 316 height 422
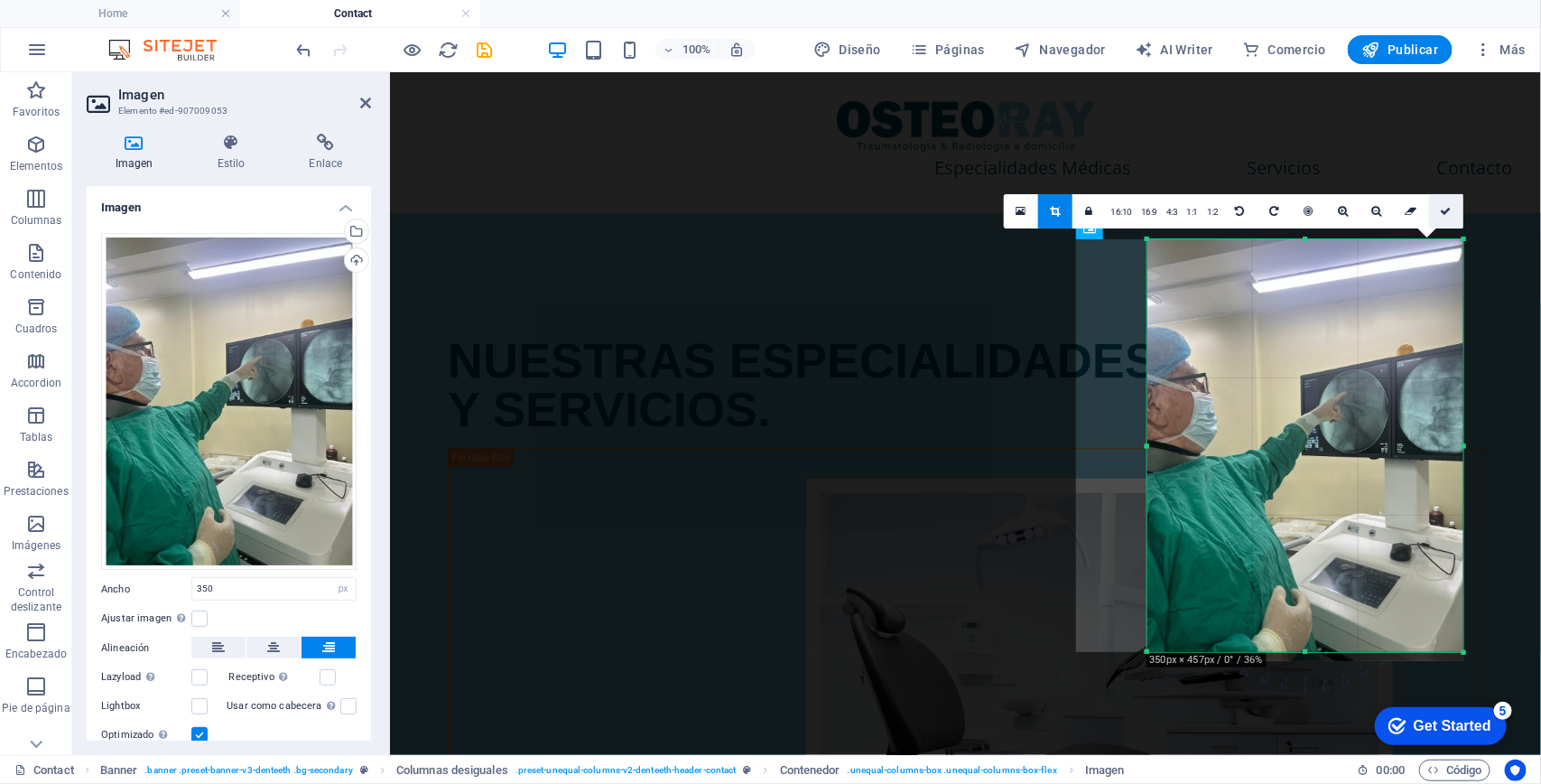
click at [1445, 214] on icon at bounding box center [1445, 211] width 11 height 11
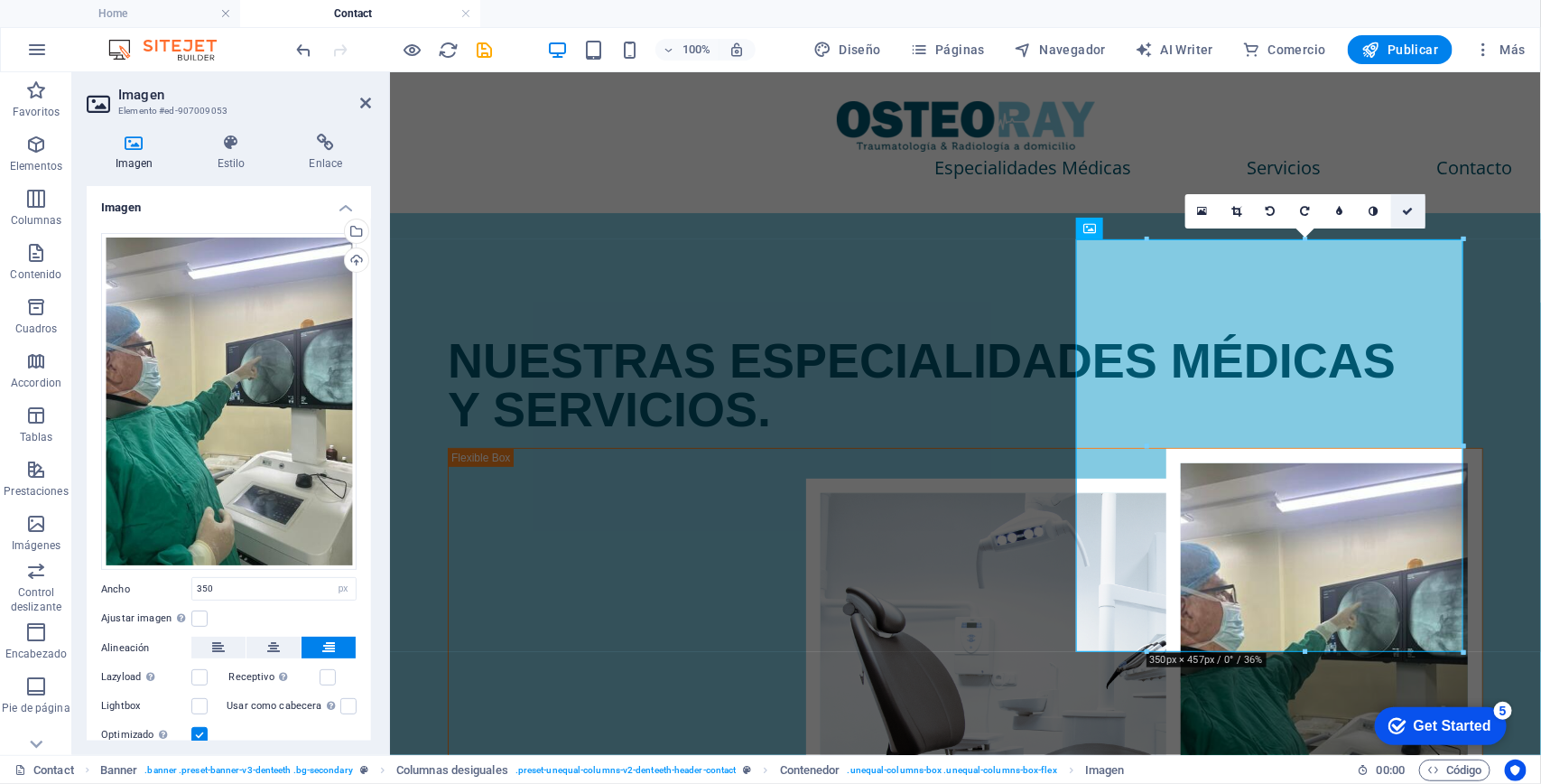
click at [1396, 205] on link at bounding box center [1407, 211] width 34 height 34
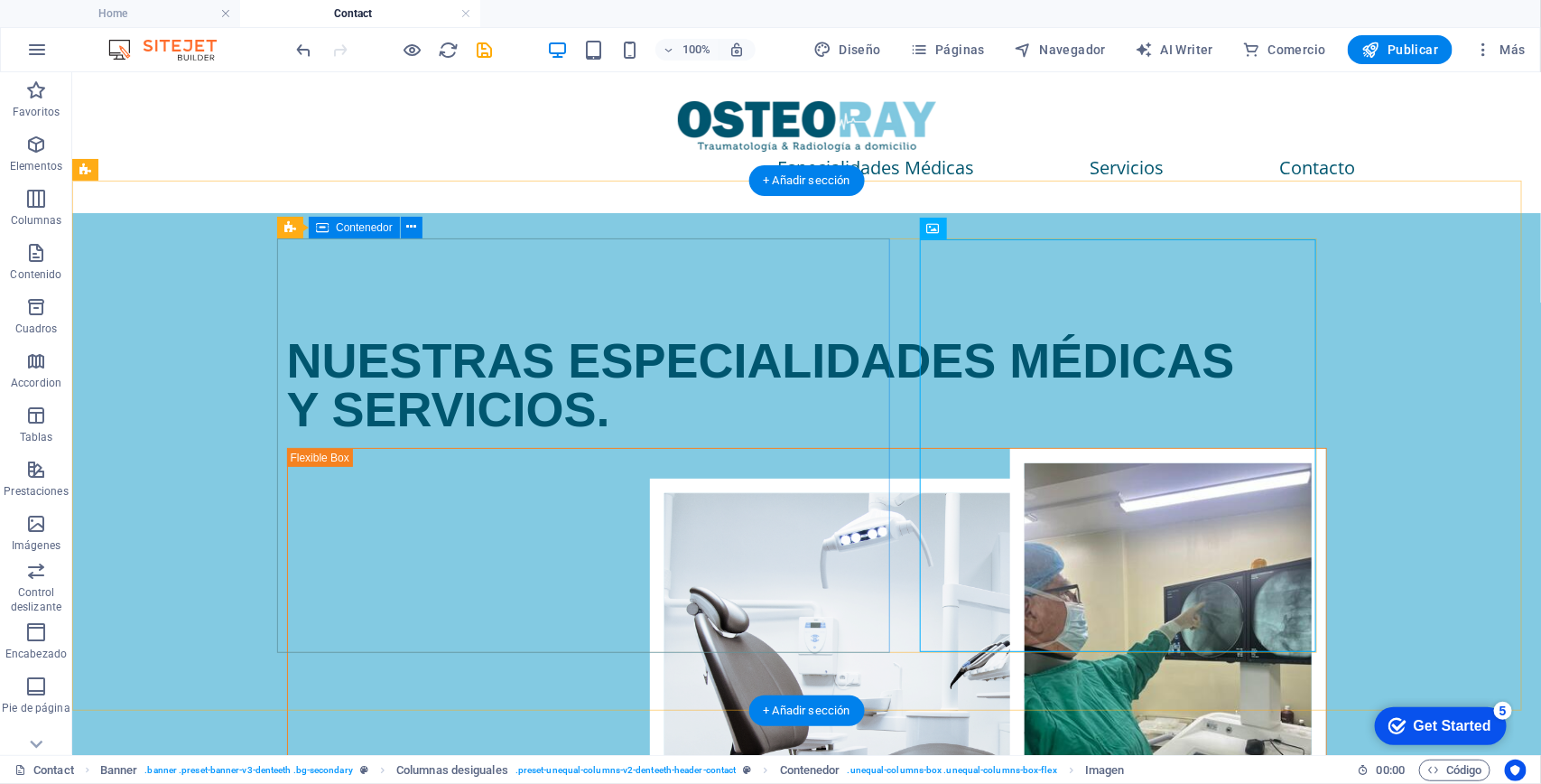
click at [835, 433] on div "NUESTRAS ESPECIALIDADES MÉDICAS Y SERVICIOS." at bounding box center [806, 351] width 1040 height 163
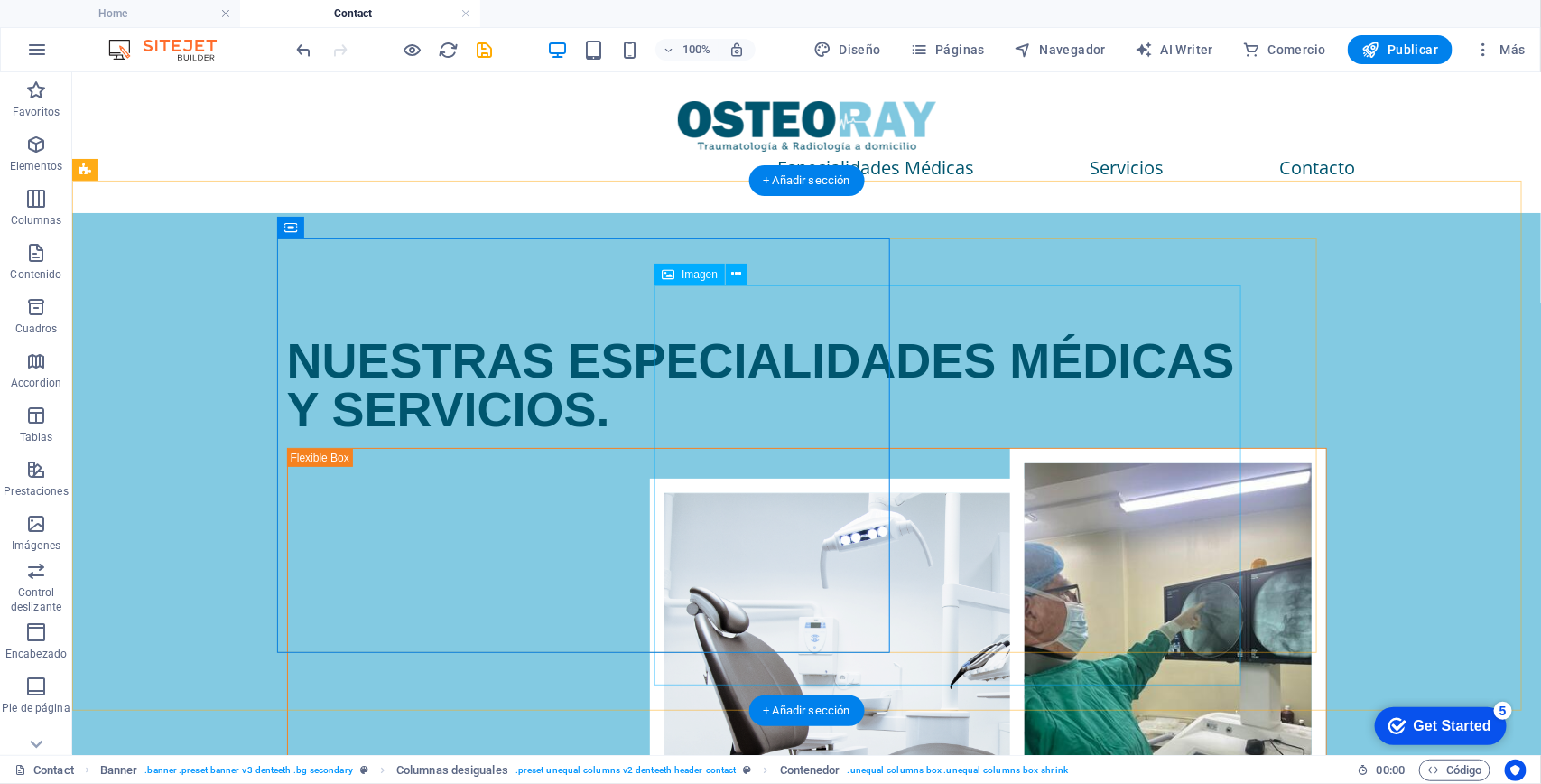
click at [891, 659] on figure at bounding box center [943, 678] width 587 height 401
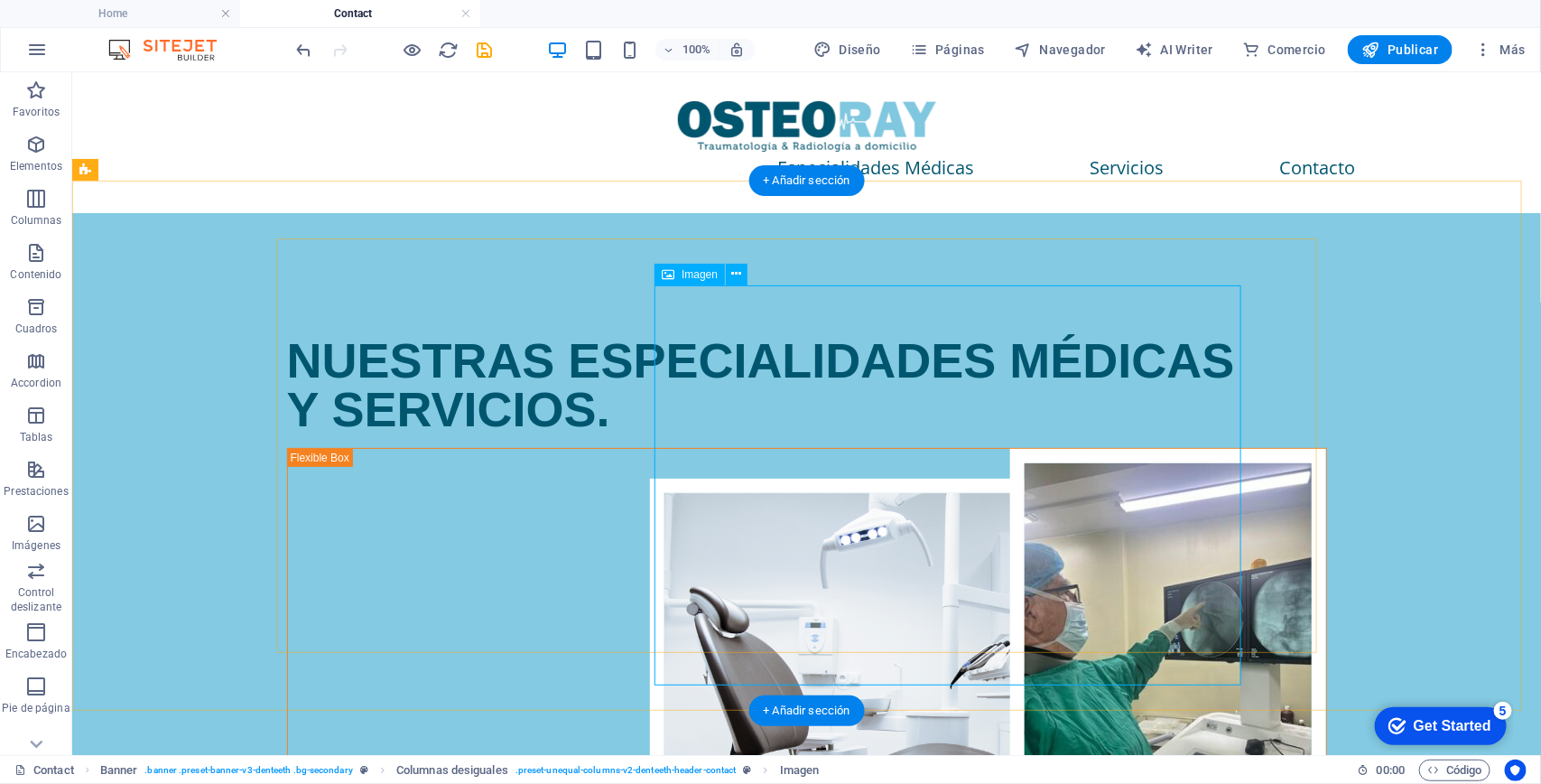
click at [904, 528] on figure at bounding box center [943, 678] width 587 height 401
select select "px"
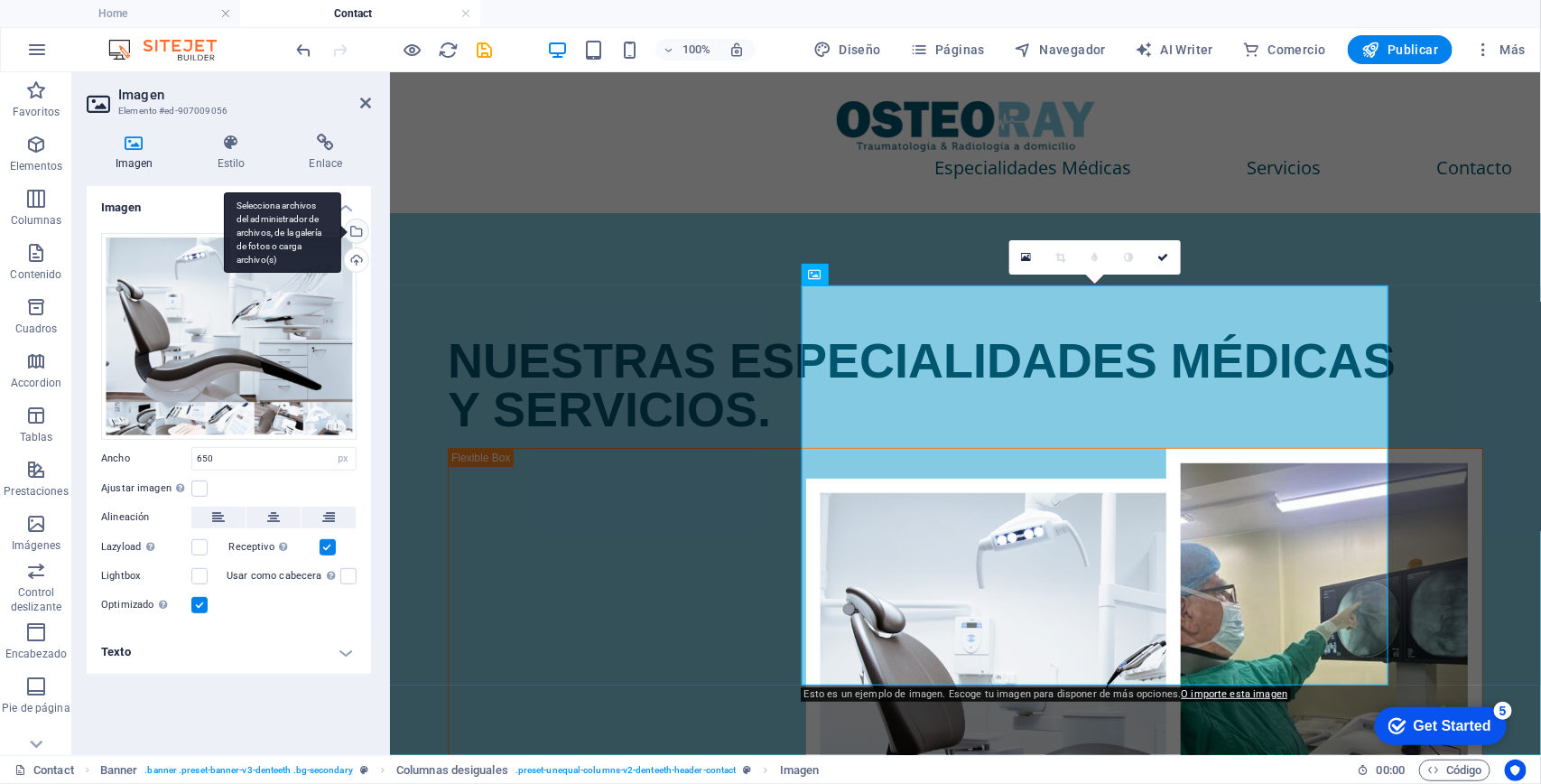
click at [349, 223] on div "Selecciona archivos del administrador de archivos, de la galería de fotos o car…" at bounding box center [355, 233] width 27 height 27
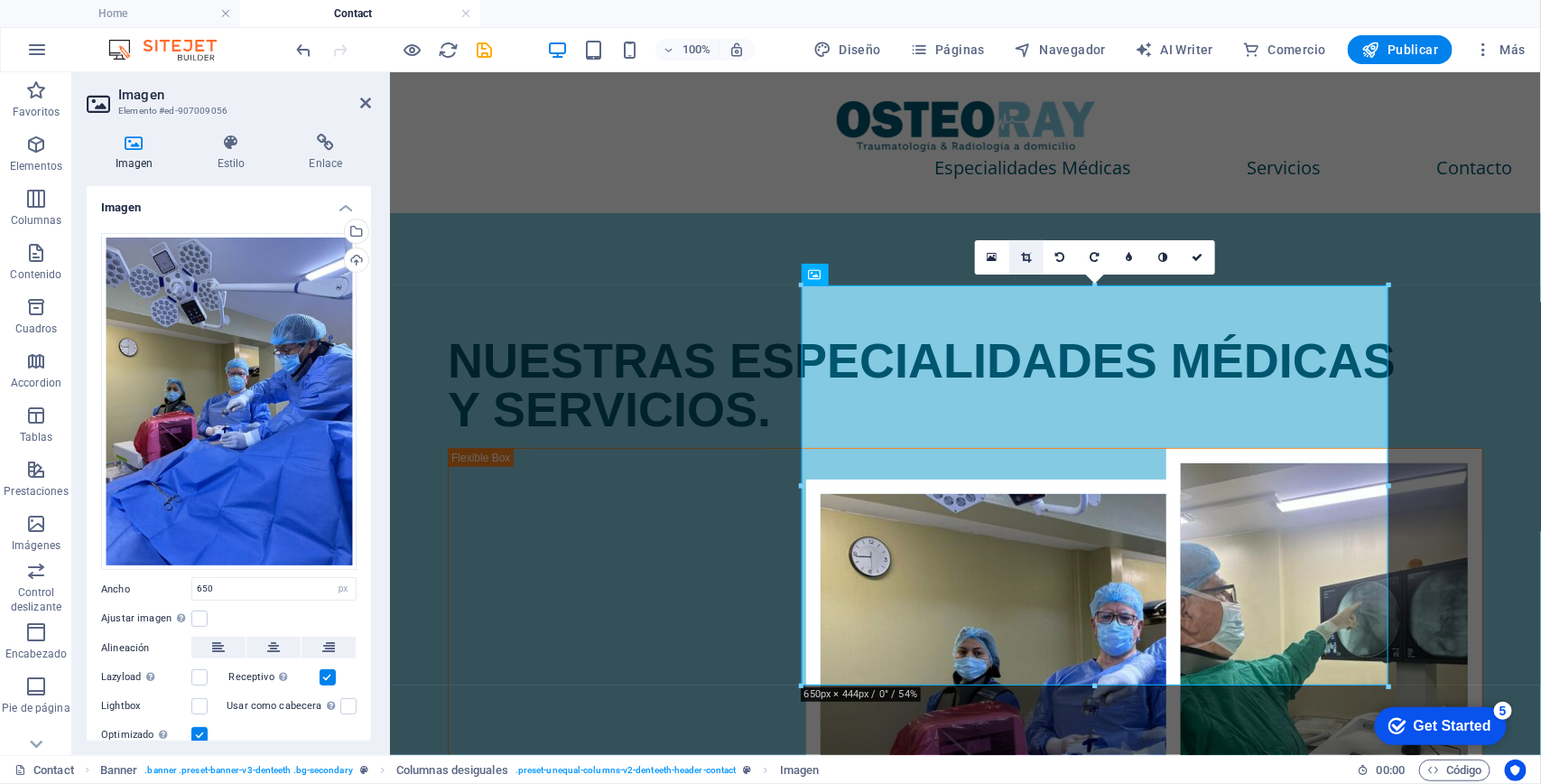
click at [1025, 258] on icon at bounding box center [1026, 256] width 10 height 11
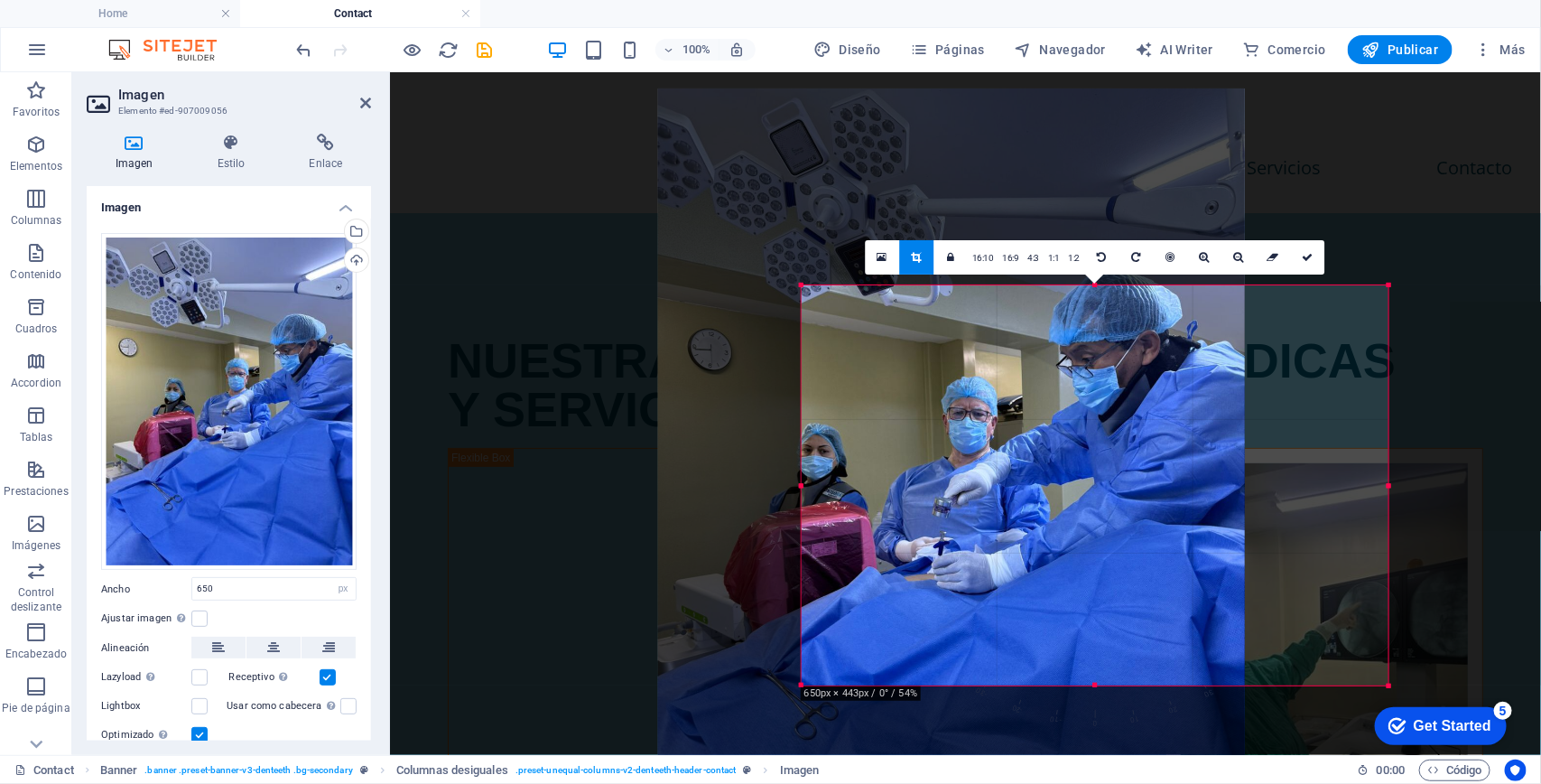
drag, startPoint x: 1300, startPoint y: 490, endPoint x: 1158, endPoint y: 489, distance: 142.0
click at [1158, 489] on div at bounding box center [952, 479] width 587 height 783
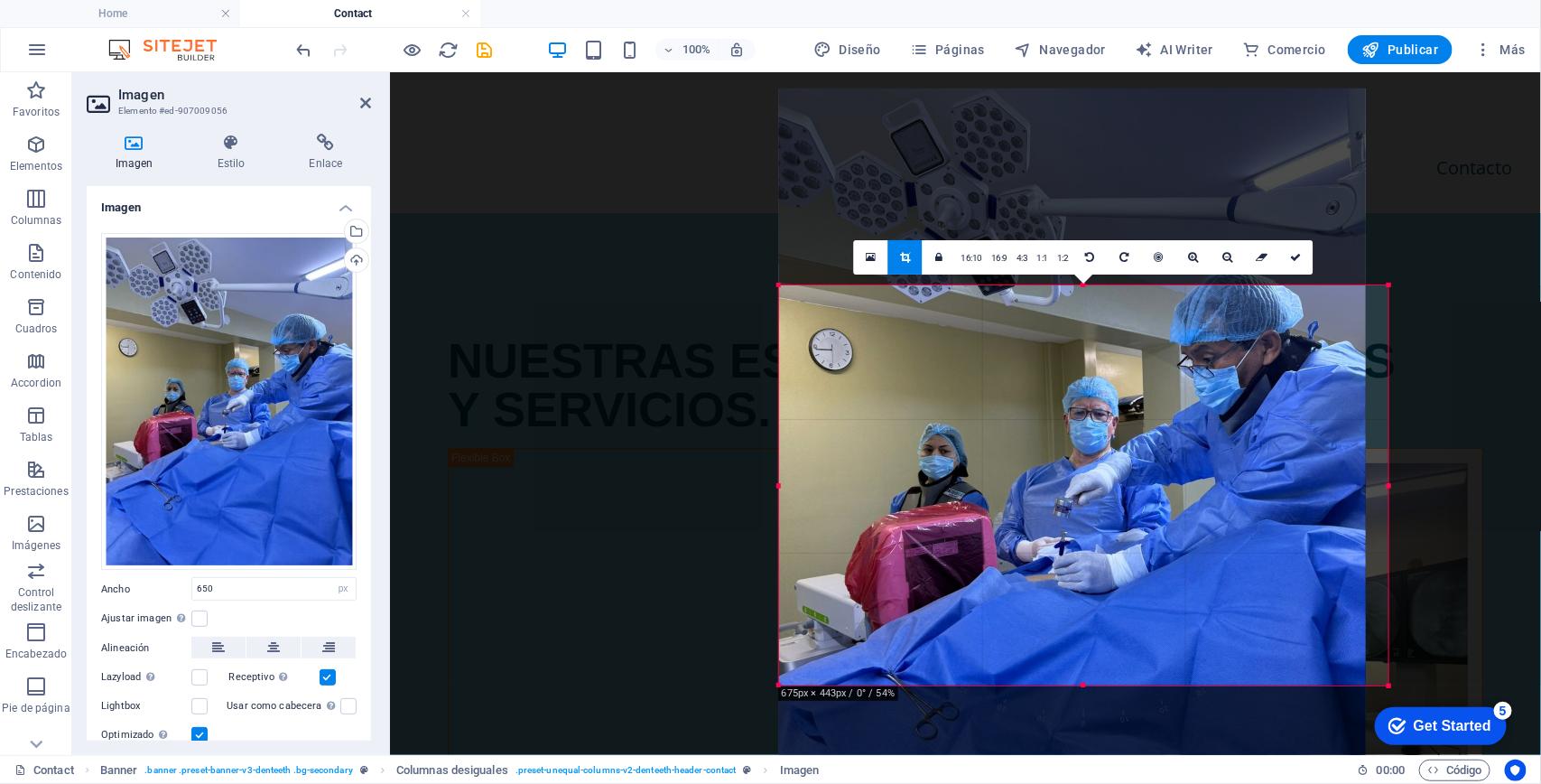
drag, startPoint x: 800, startPoint y: 485, endPoint x: 777, endPoint y: 484, distance: 23.0
click at [777, 484] on div at bounding box center [779, 485] width 7 height 400
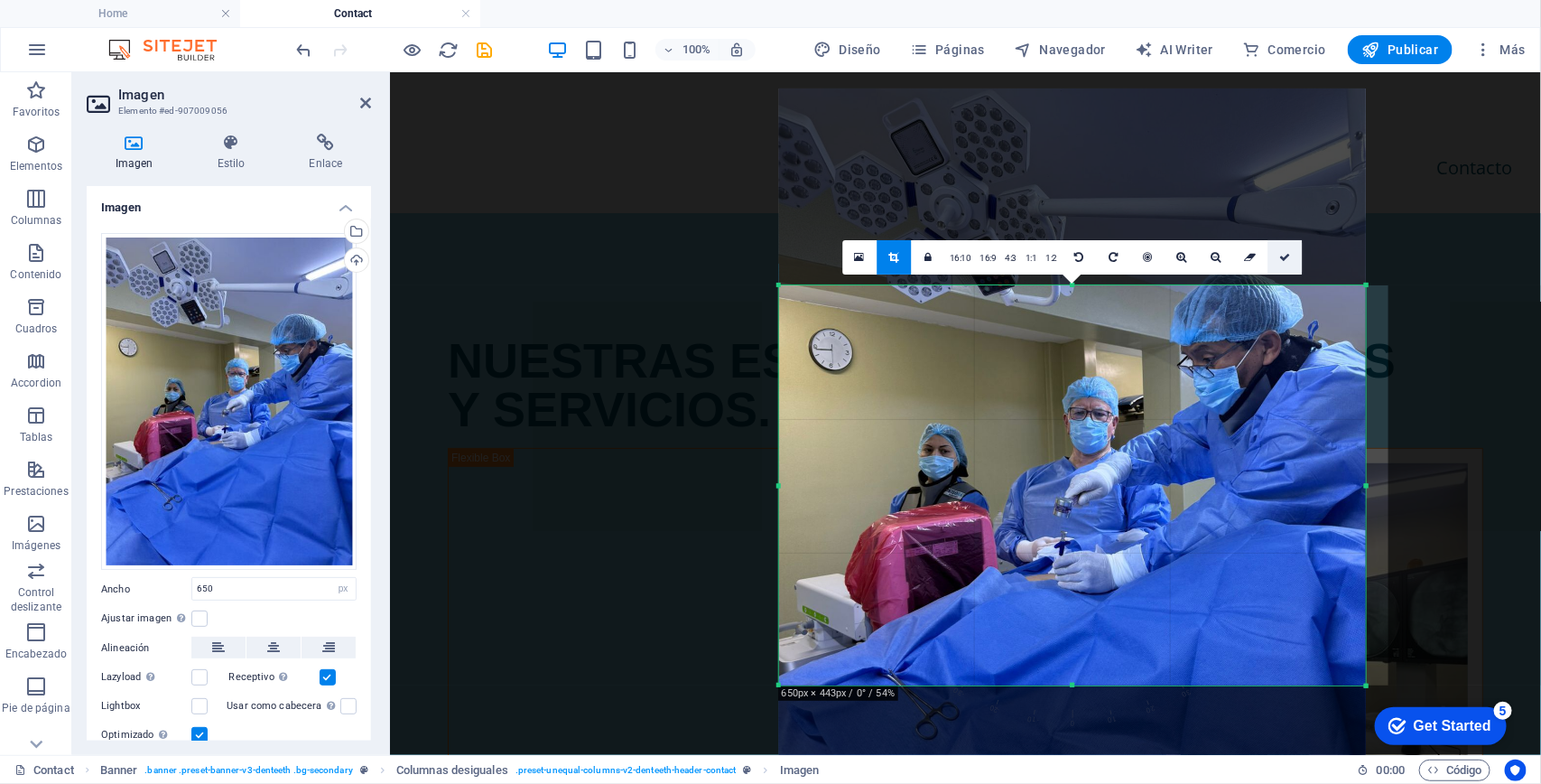
click at [1290, 256] on icon at bounding box center [1284, 256] width 11 height 11
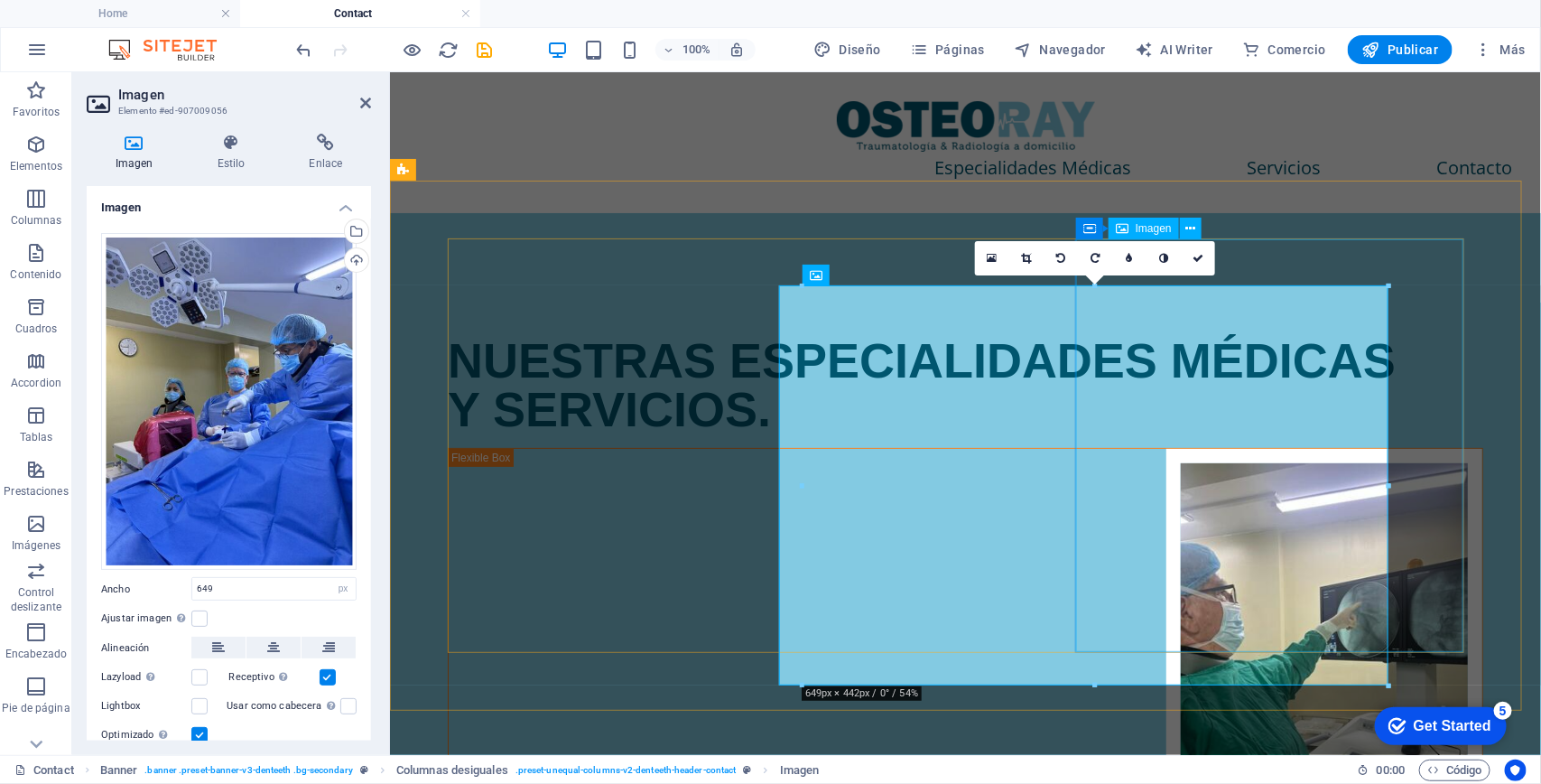
type input "649"
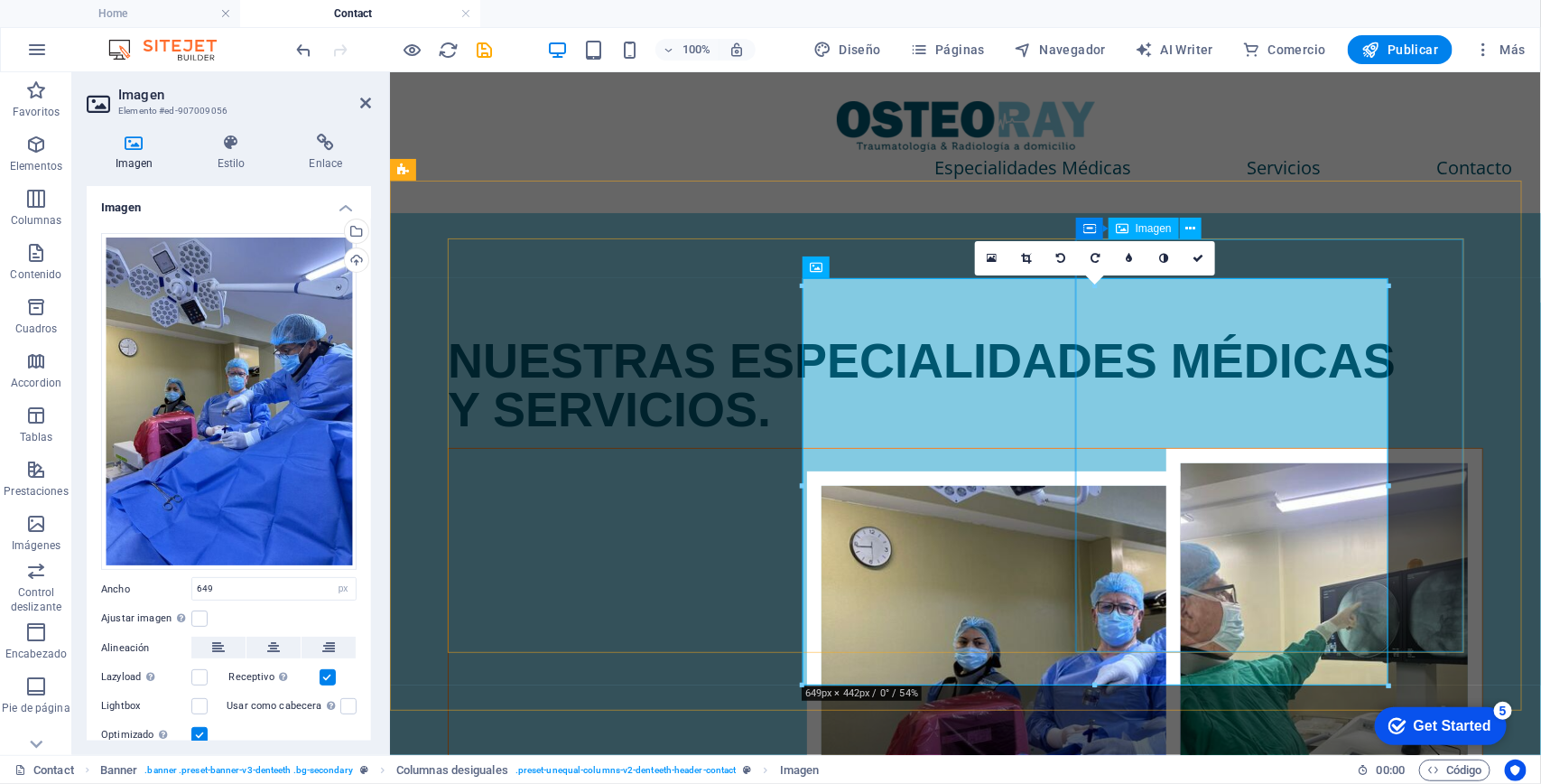
click at [1424, 448] on figure at bounding box center [965, 653] width 1034 height 411
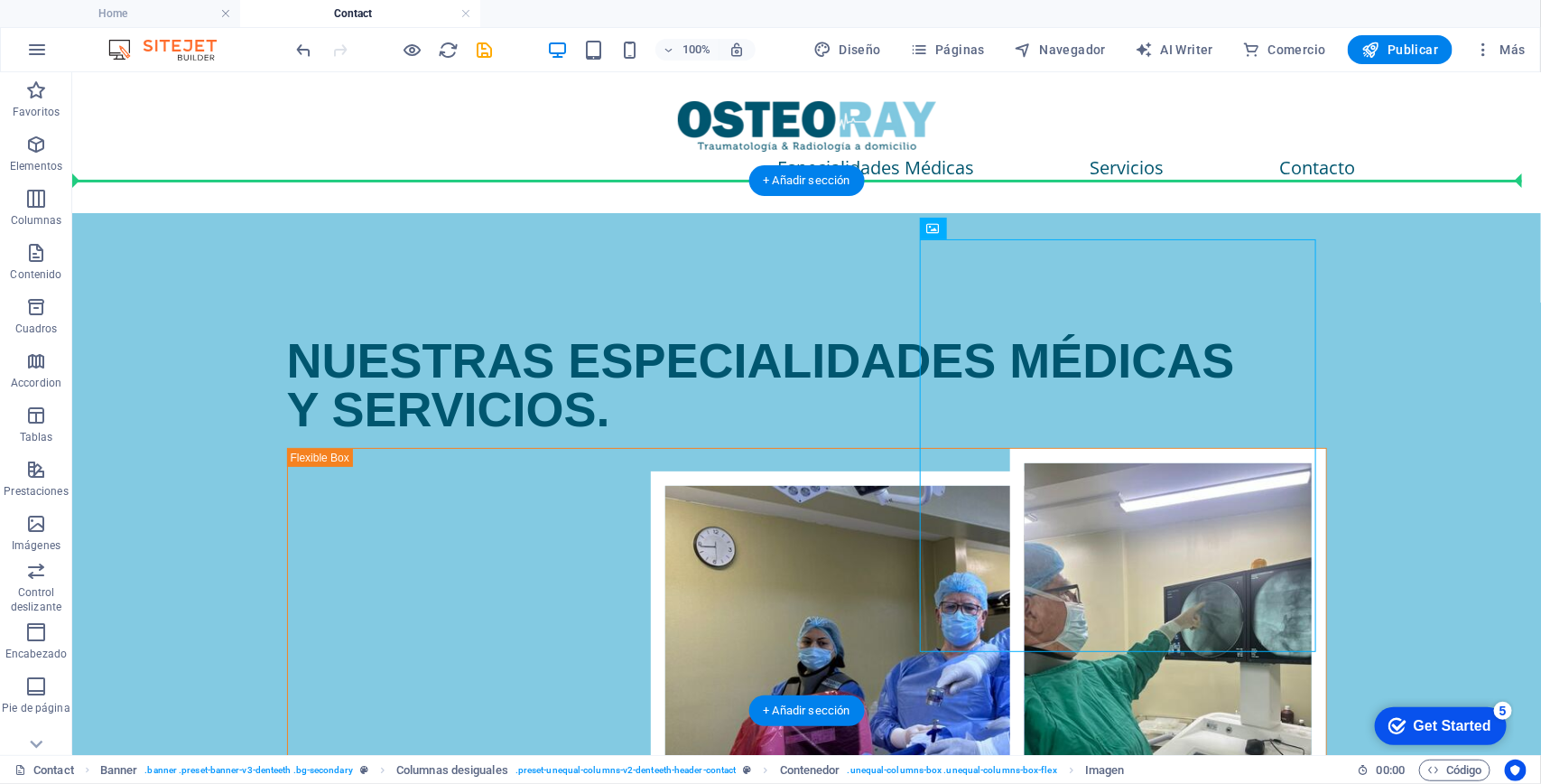
drag, startPoint x: 1161, startPoint y: 383, endPoint x: 1355, endPoint y: 372, distance: 194.3
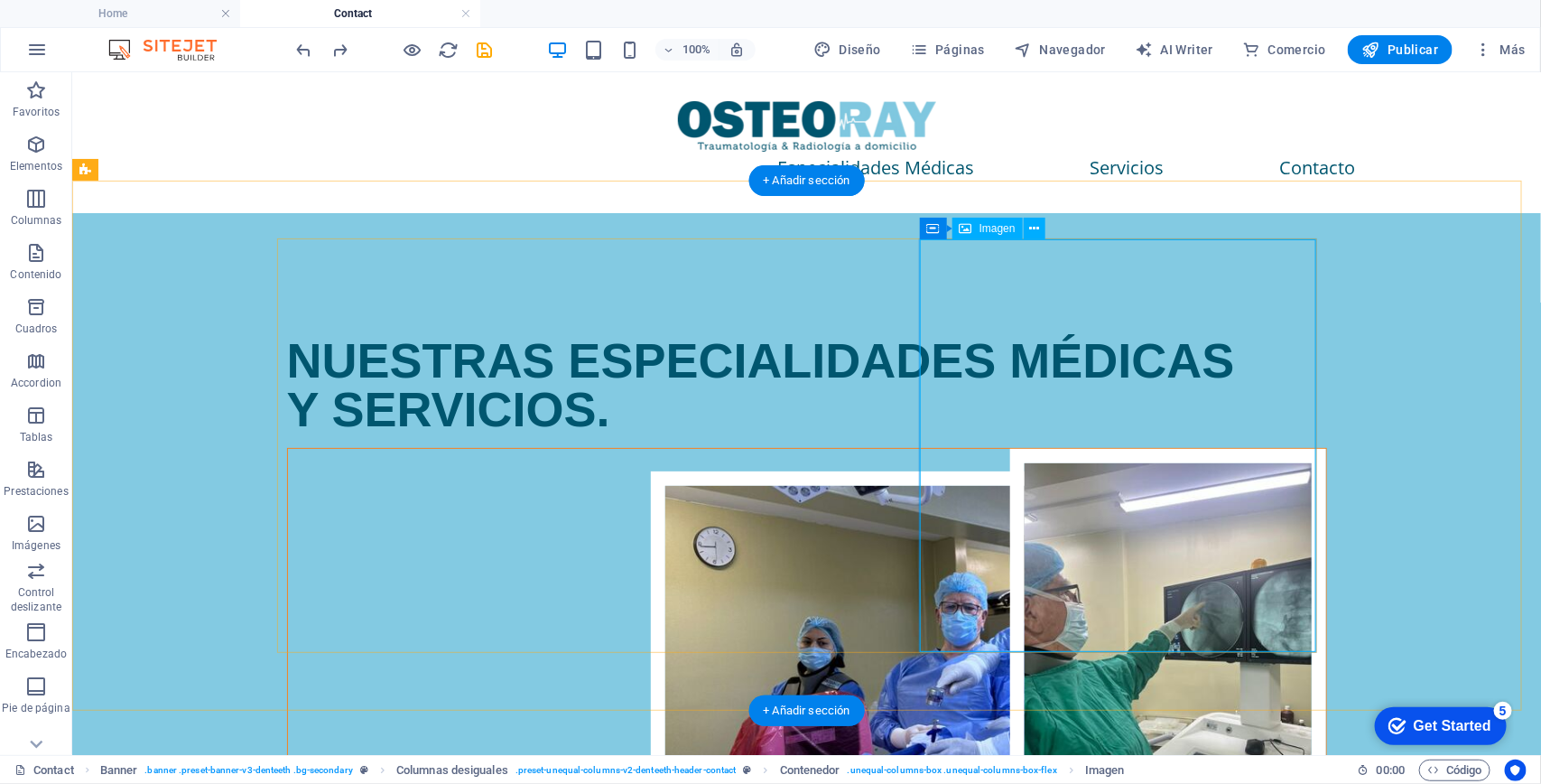
click at [1161, 448] on figure at bounding box center [806, 653] width 1039 height 411
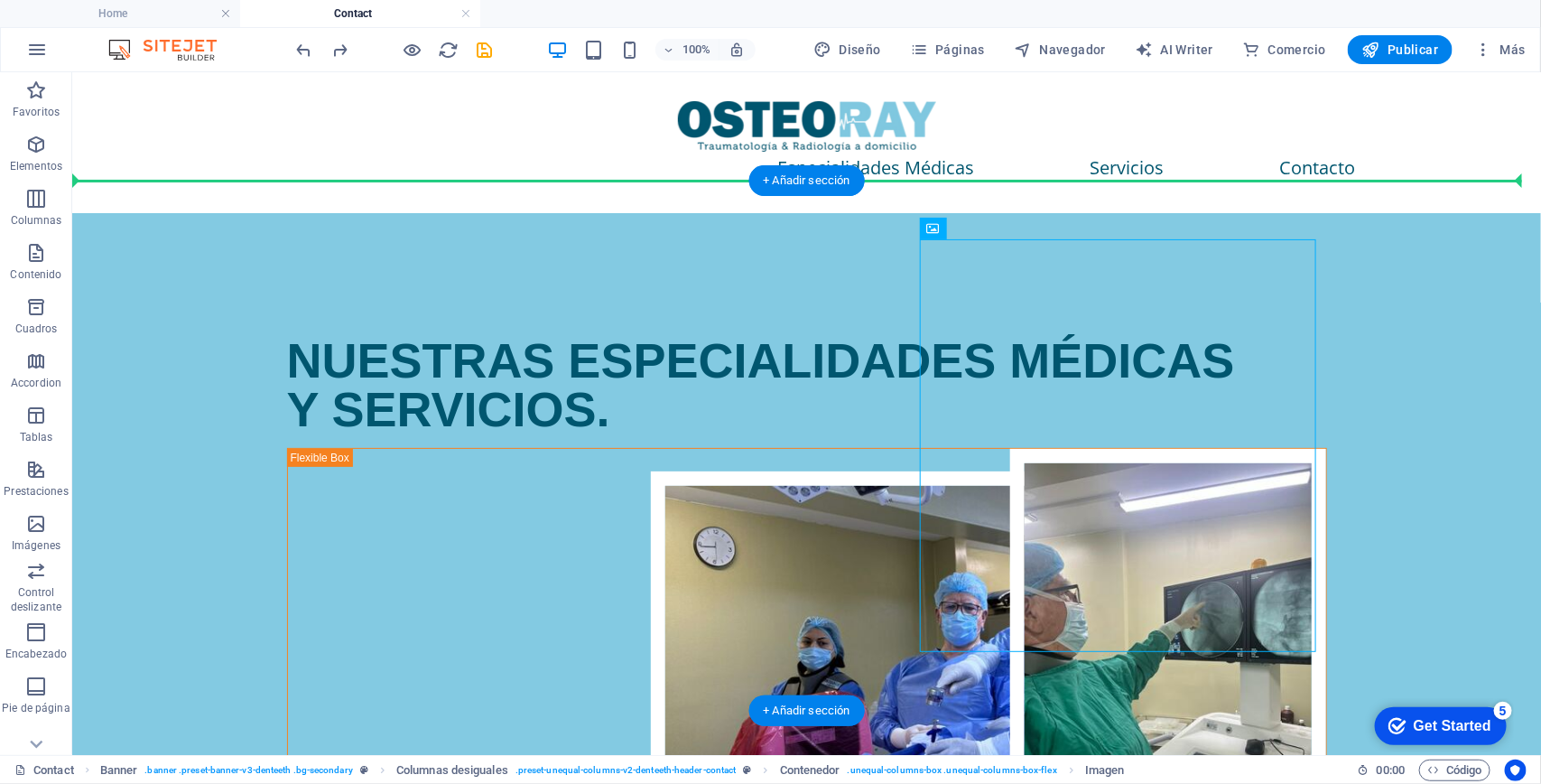
drag, startPoint x: 1124, startPoint y: 409, endPoint x: 1329, endPoint y: 437, distance: 206.9
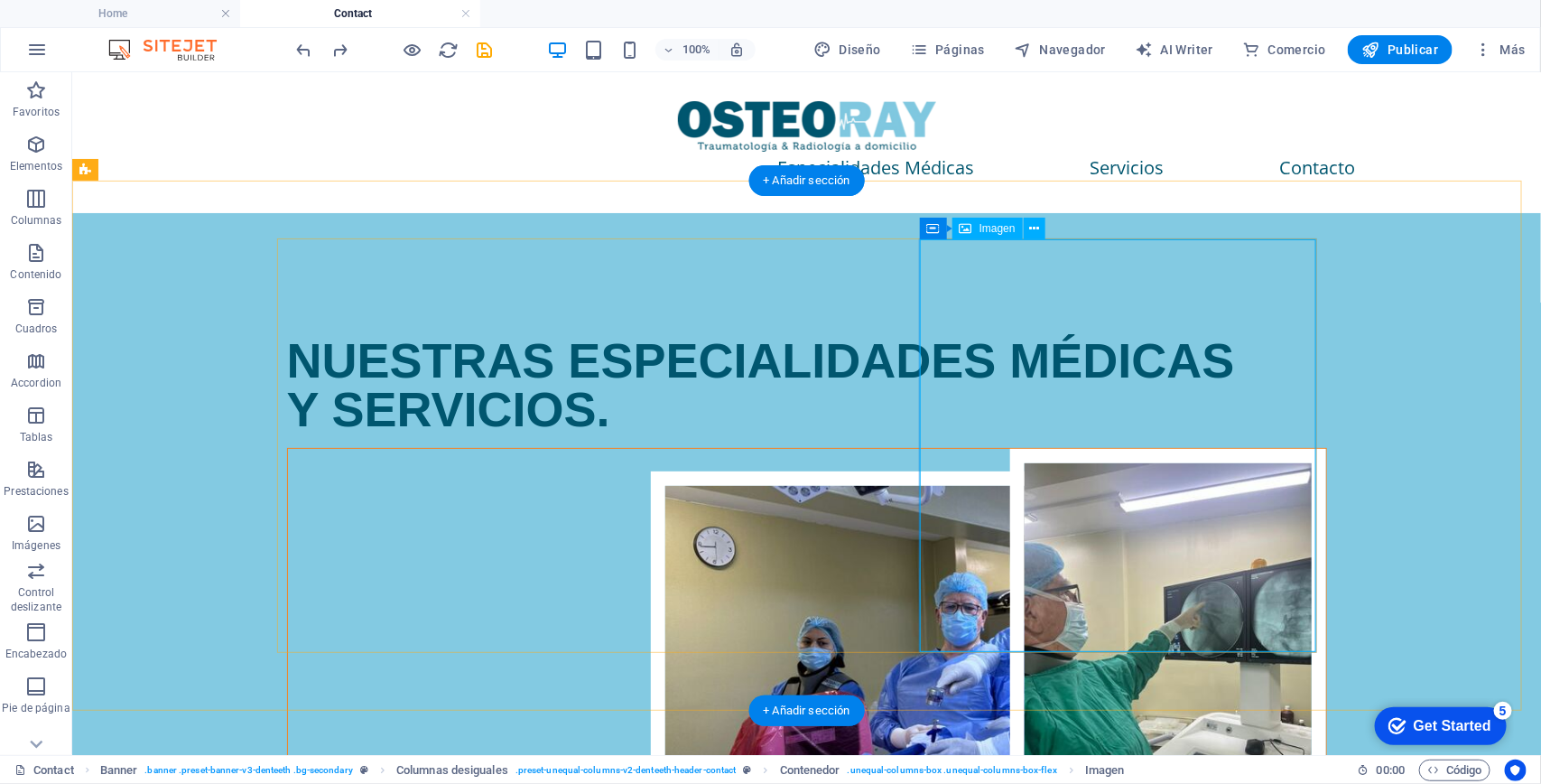
click at [1124, 448] on figure at bounding box center [806, 653] width 1039 height 411
click at [1175, 448] on figure at bounding box center [806, 653] width 1039 height 411
select select "px"
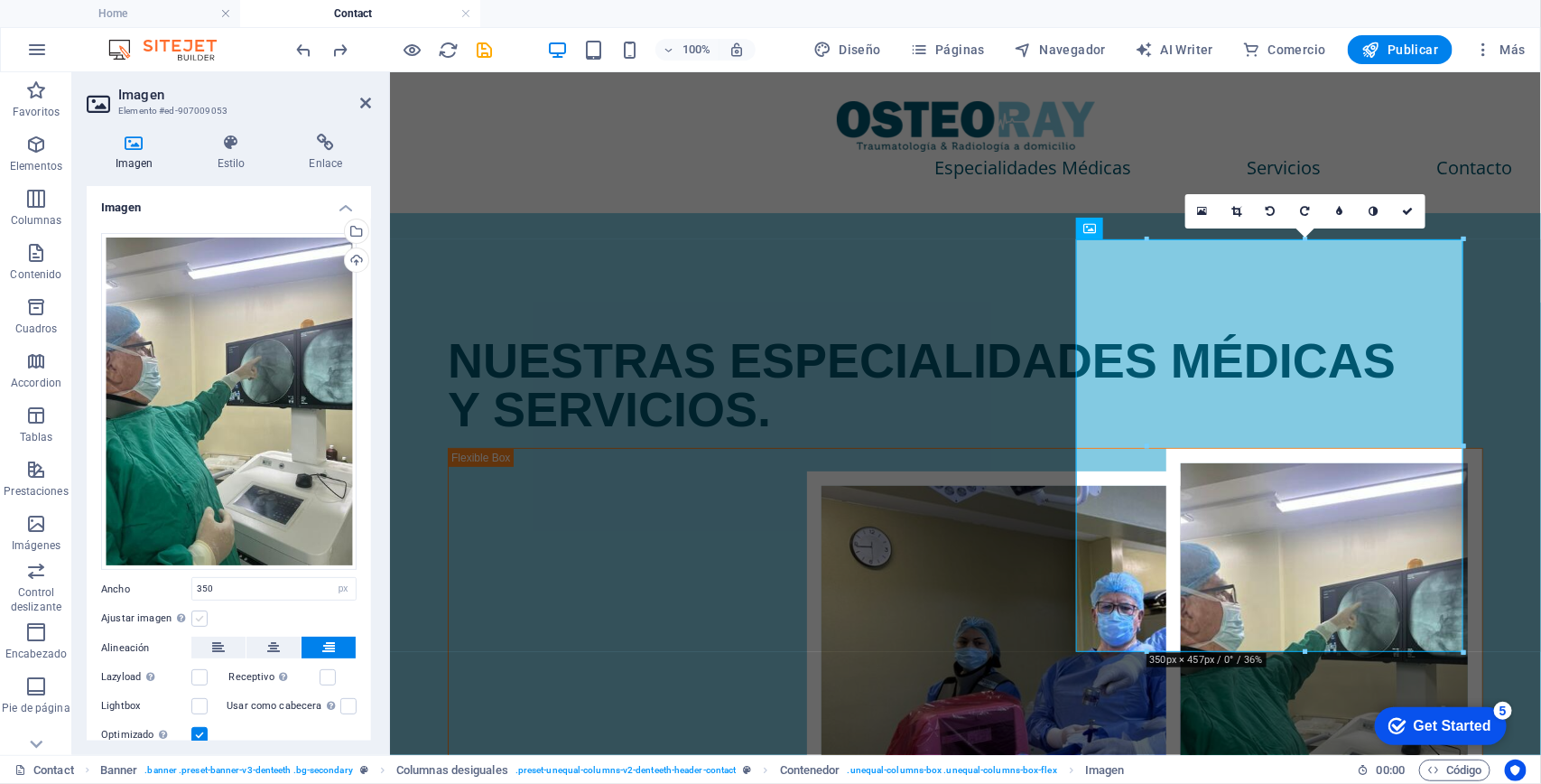
click at [201, 611] on label at bounding box center [199, 618] width 16 height 16
click at [0, 0] on input "Ajustar imagen Ajustar imagen automáticamente a un ancho y alto fijo" at bounding box center [0, 0] width 0 height 0
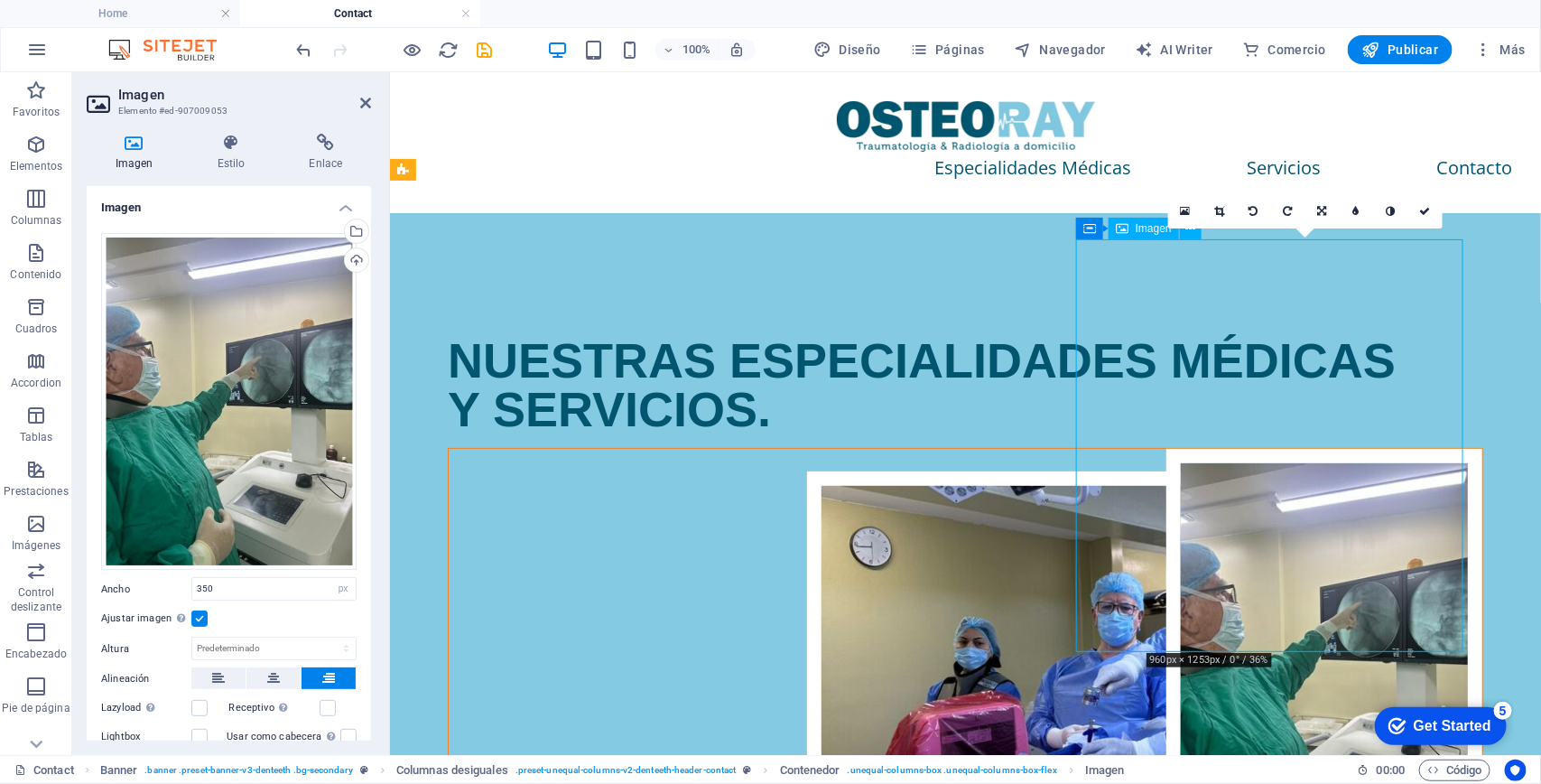
click at [1343, 448] on figure at bounding box center [965, 653] width 1034 height 411
click at [998, 408] on div "NUESTRAS ESPECIALIDADES MÉDICAS Y SERVICIOS." at bounding box center [965, 383] width 1036 height 98
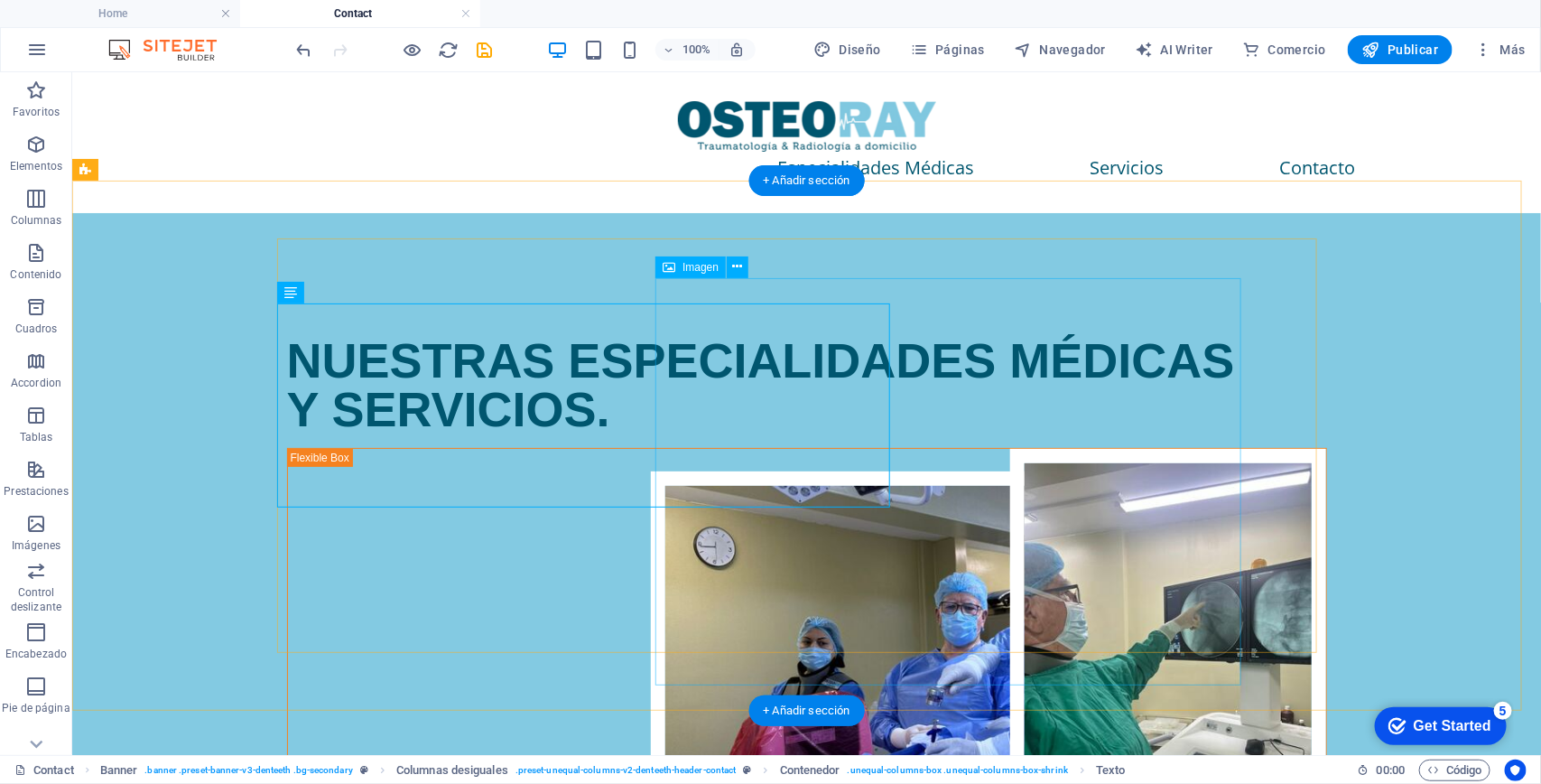
click at [905, 470] on figure at bounding box center [943, 675] width 586 height 408
select select "px"
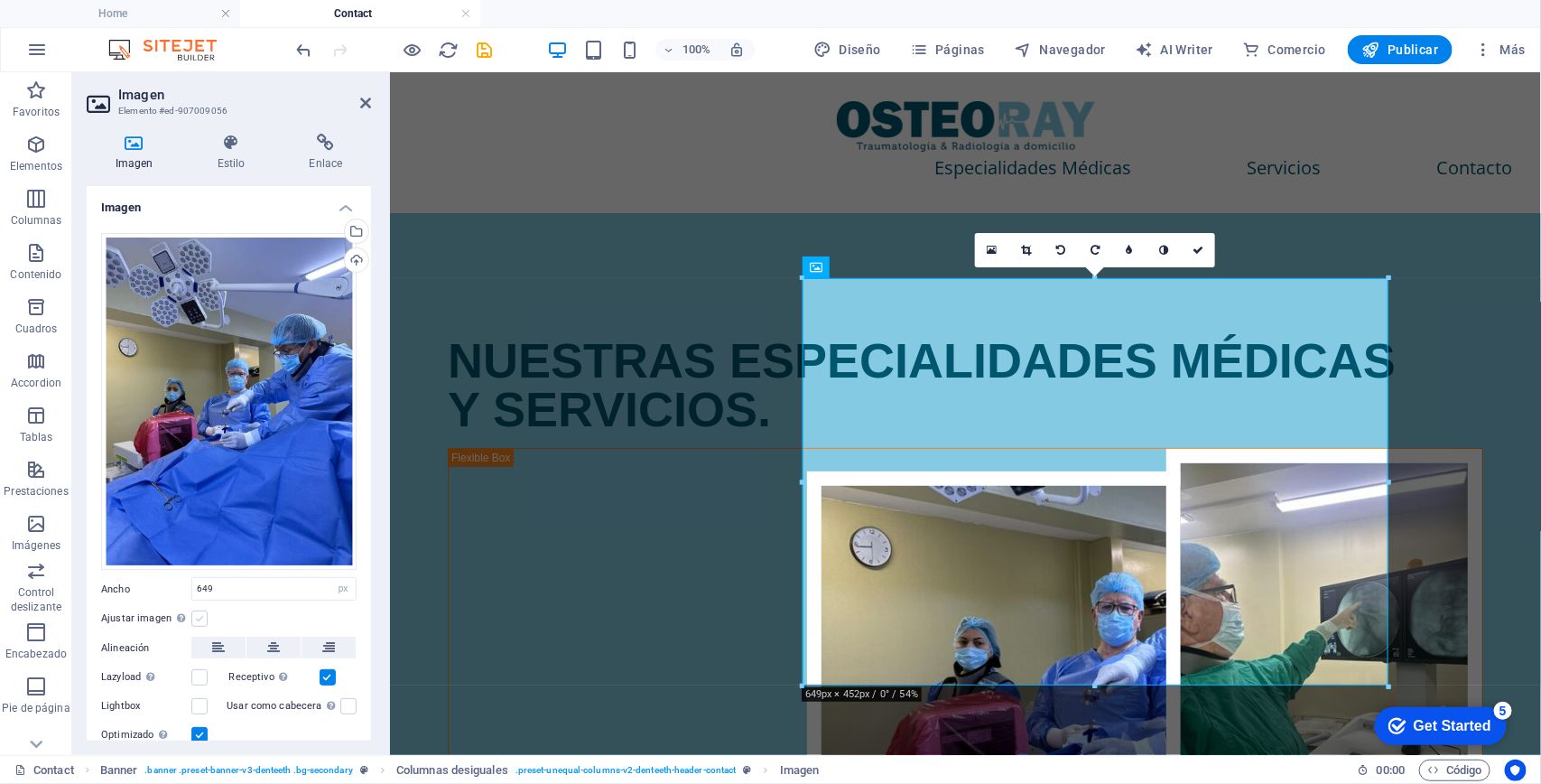
click at [196, 611] on label at bounding box center [199, 618] width 16 height 16
click at [0, 0] on input "Ajustar imagen Ajustar imagen automáticamente a un ancho y alto fijo" at bounding box center [0, 0] width 0 height 0
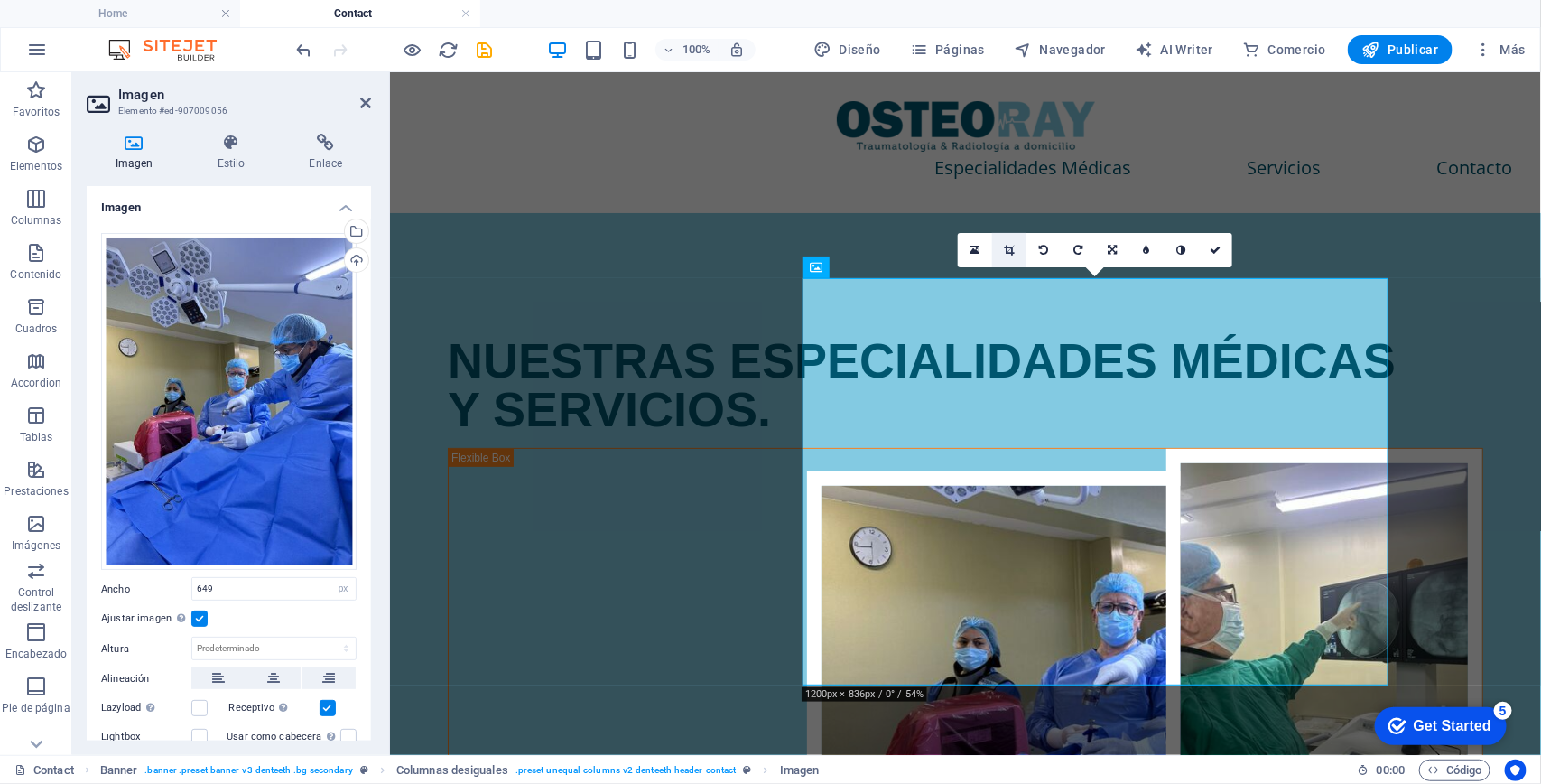
click at [1013, 246] on icon at bounding box center [1010, 250] width 10 height 11
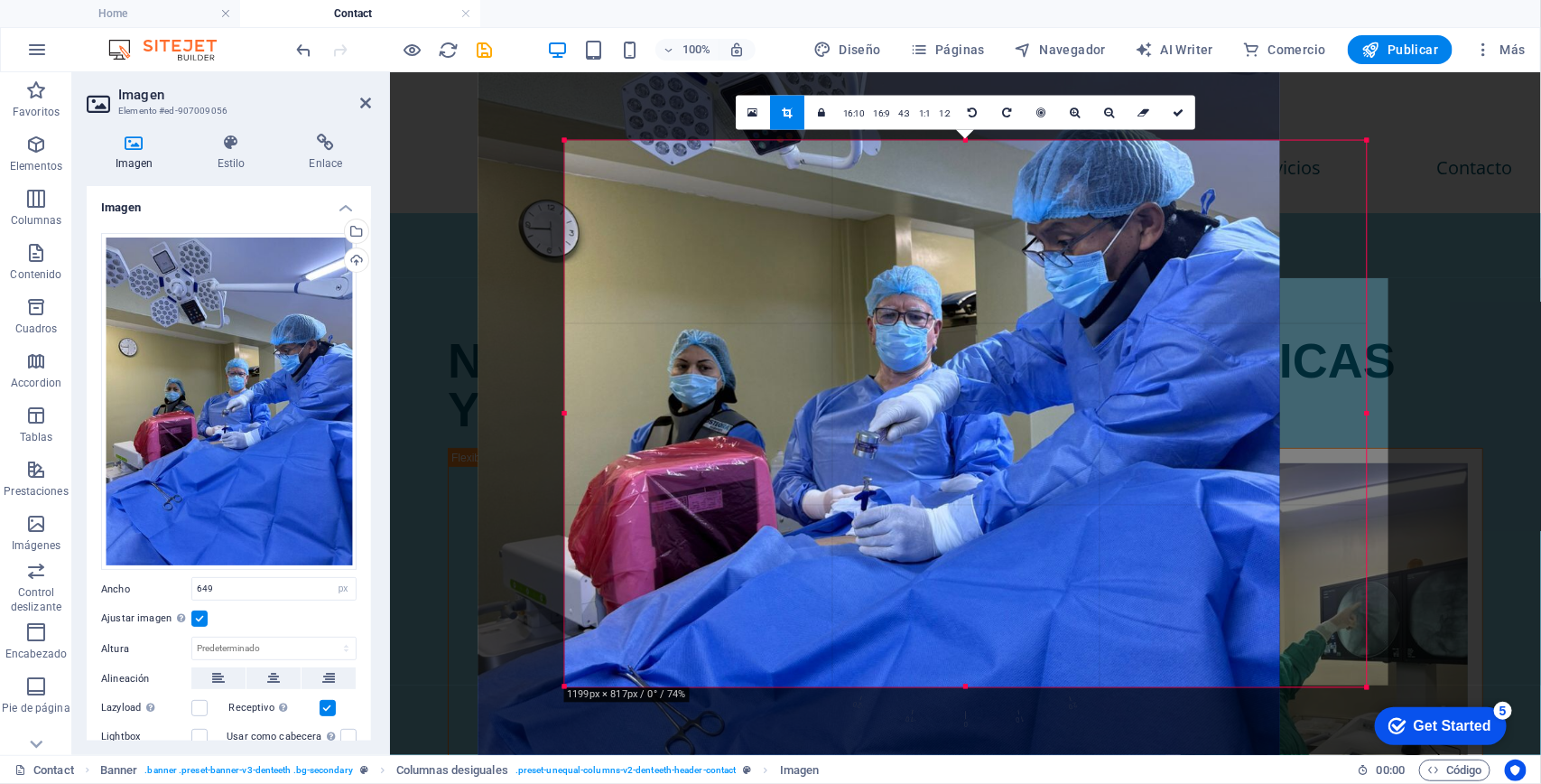
drag, startPoint x: 1135, startPoint y: 442, endPoint x: 1049, endPoint y: 443, distance: 86.0
click at [1049, 443] on div at bounding box center [878, 407] width 802 height 1070
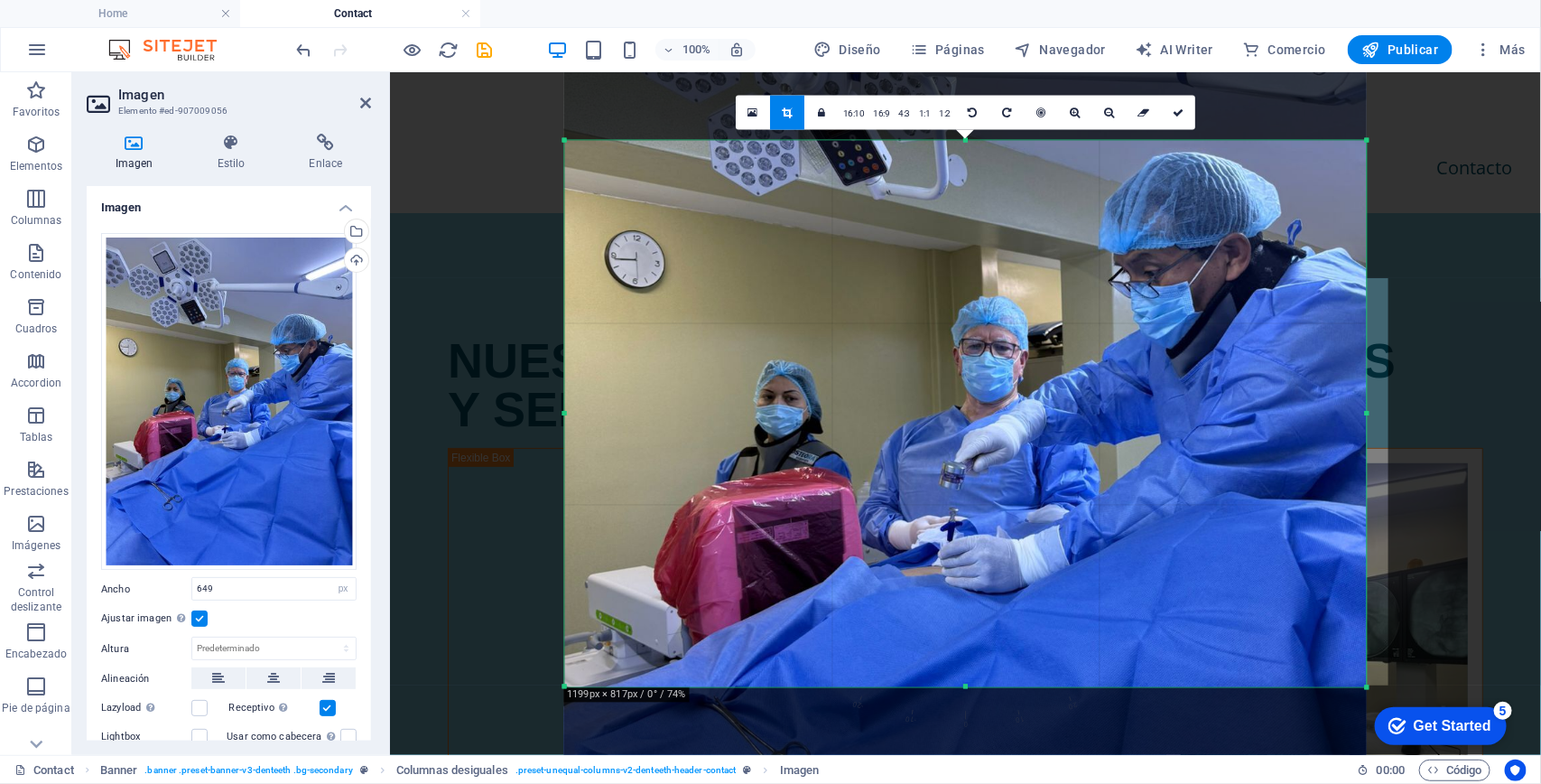
drag, startPoint x: 1278, startPoint y: 390, endPoint x: 1274, endPoint y: 421, distance: 31.3
click at [1274, 421] on div at bounding box center [965, 437] width 802 height 1070
click at [1268, 386] on div at bounding box center [965, 437] width 802 height 1070
click at [1180, 110] on icon at bounding box center [1178, 112] width 11 height 11
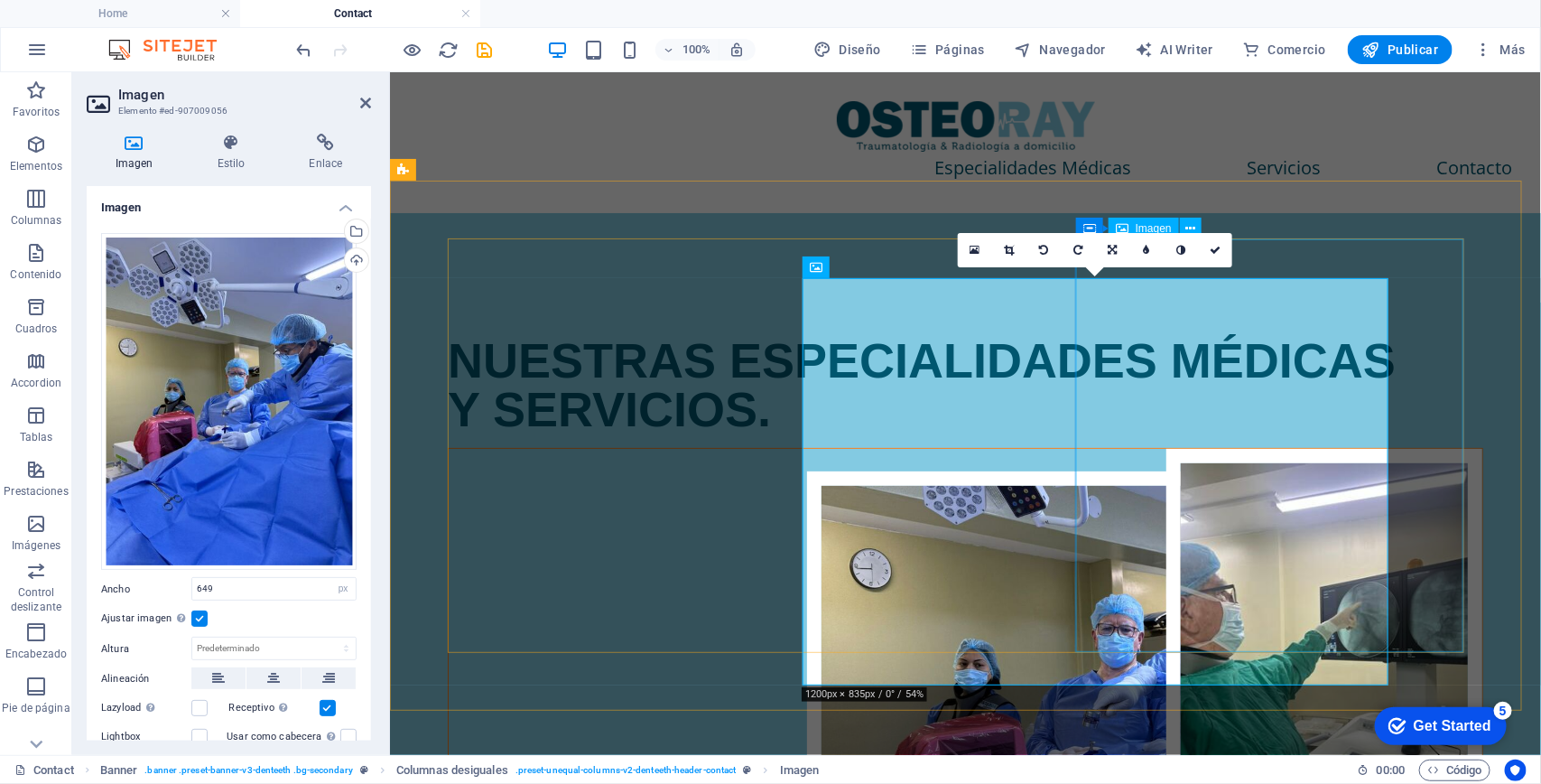
click at [1297, 448] on figure at bounding box center [965, 653] width 1034 height 411
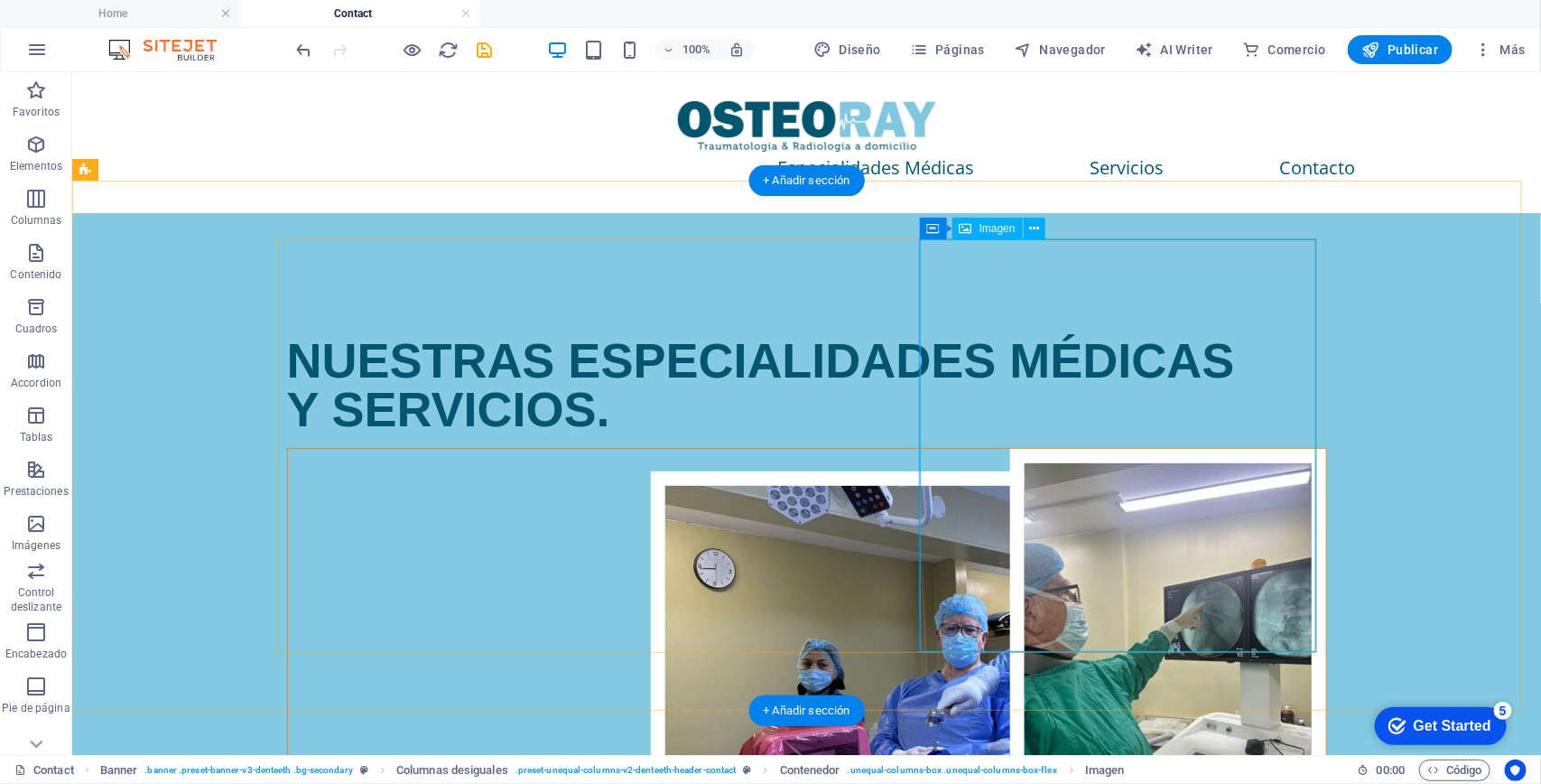
click at [1233, 448] on figure at bounding box center [806, 653] width 1039 height 411
click at [1175, 448] on figure at bounding box center [806, 653] width 1039 height 411
select select "px"
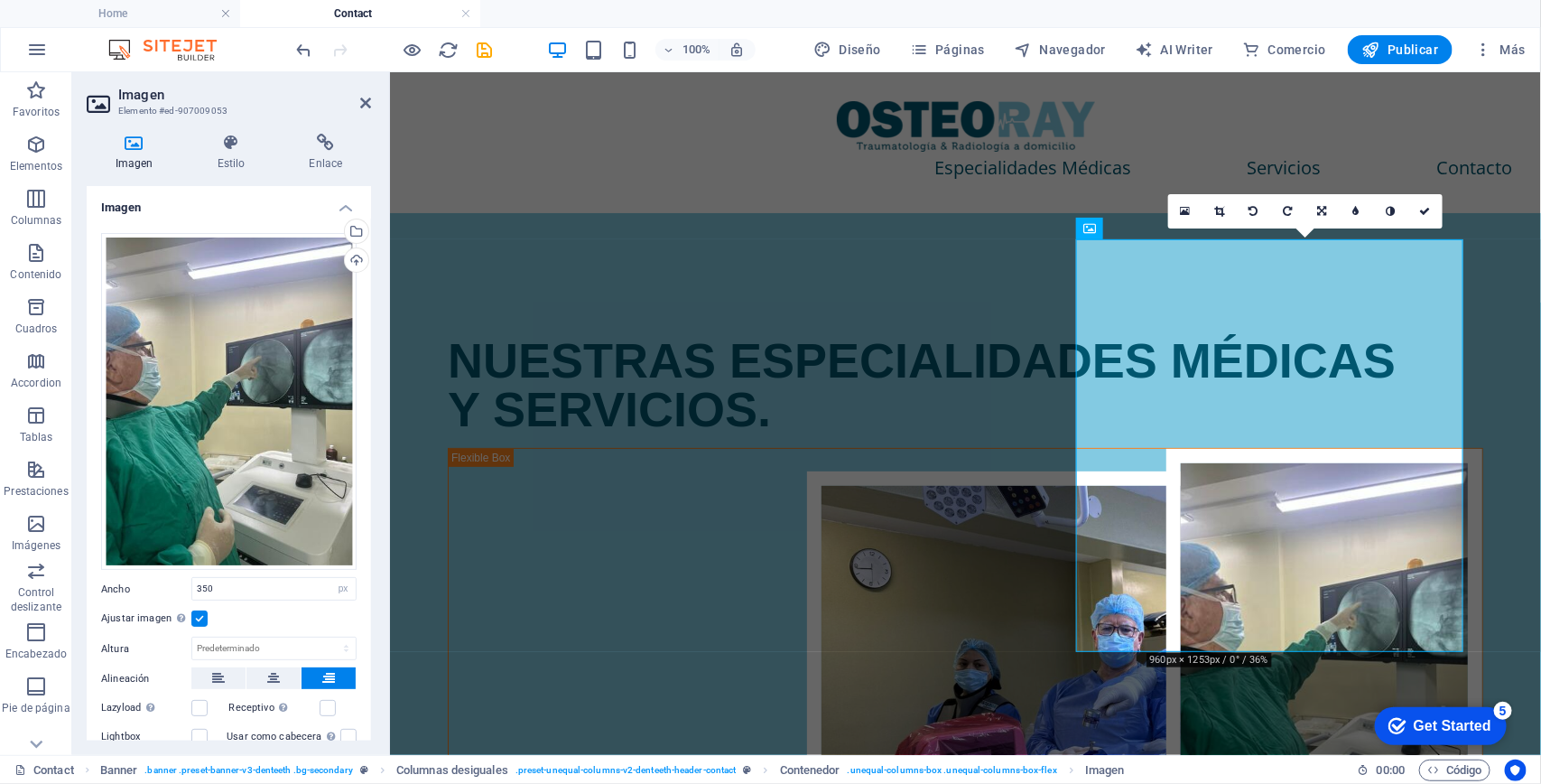
click at [199, 616] on label at bounding box center [199, 618] width 16 height 16
click at [0, 0] on input "Ajustar imagen Ajustar imagen automáticamente a un ancho y alto fijo" at bounding box center [0, 0] width 0 height 0
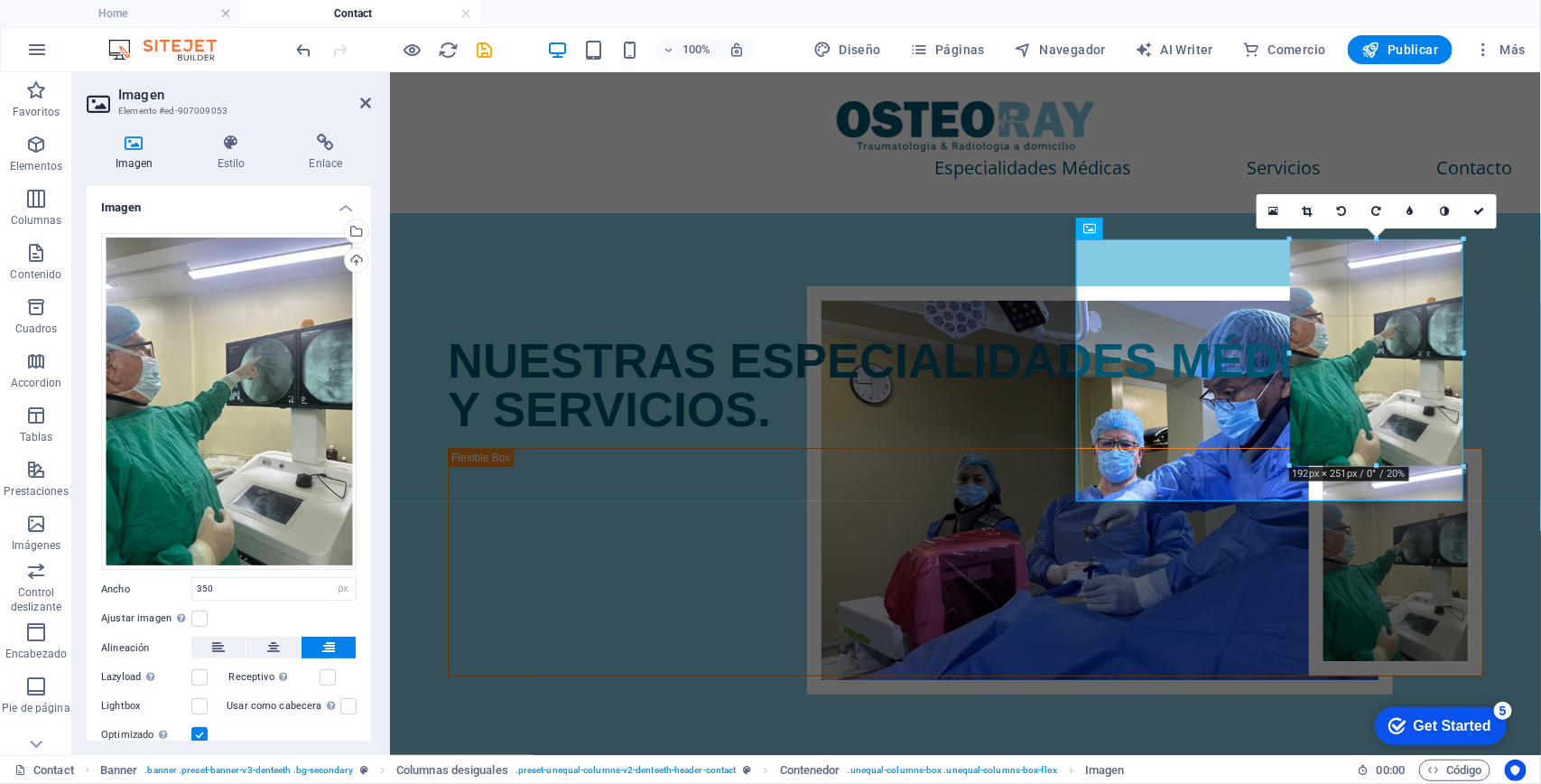
drag, startPoint x: 753, startPoint y: 373, endPoint x: 889, endPoint y: 359, distance: 136.7
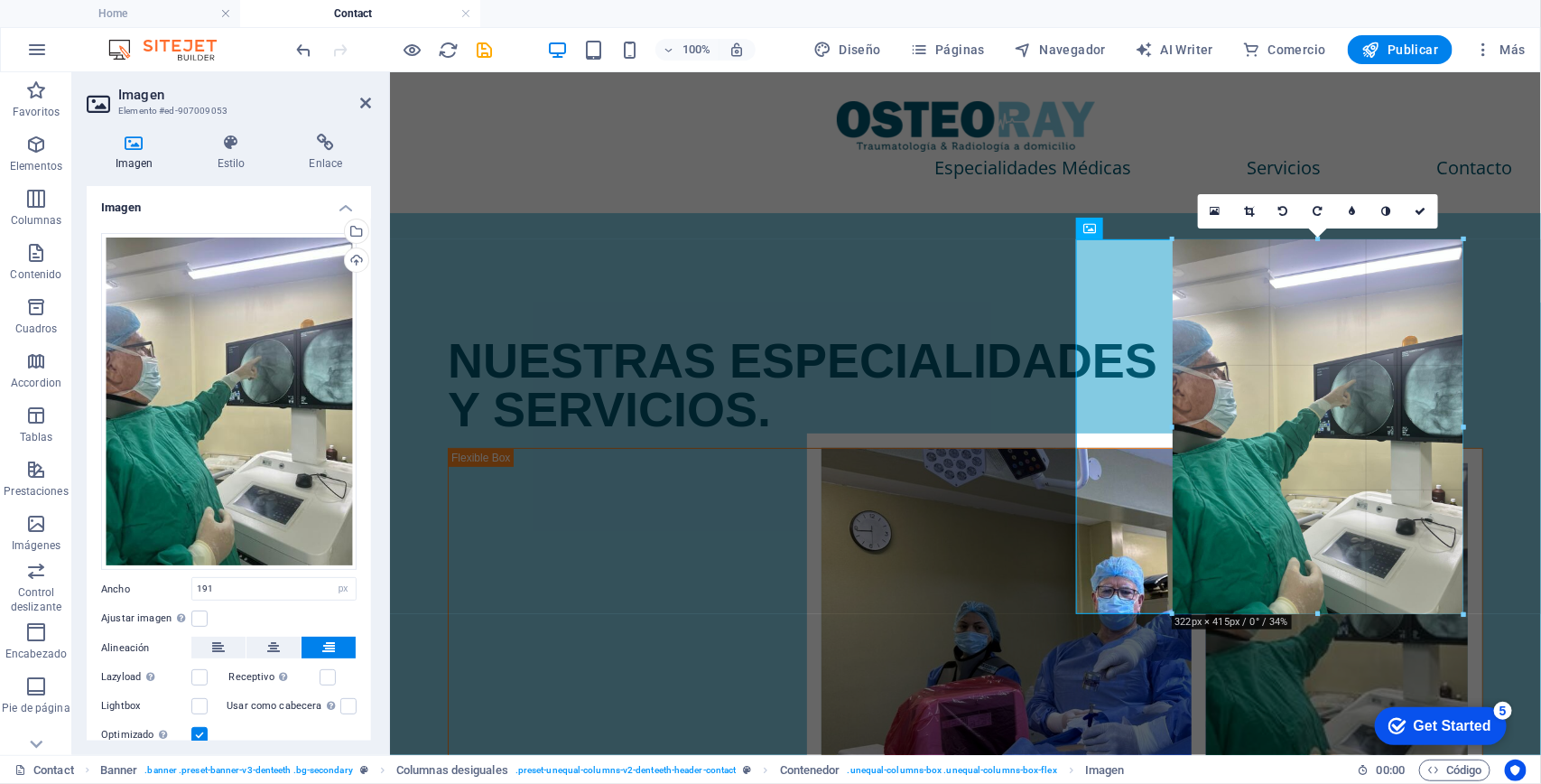
drag, startPoint x: 1373, startPoint y: 458, endPoint x: 952, endPoint y: 435, distance: 421.6
type input "321"
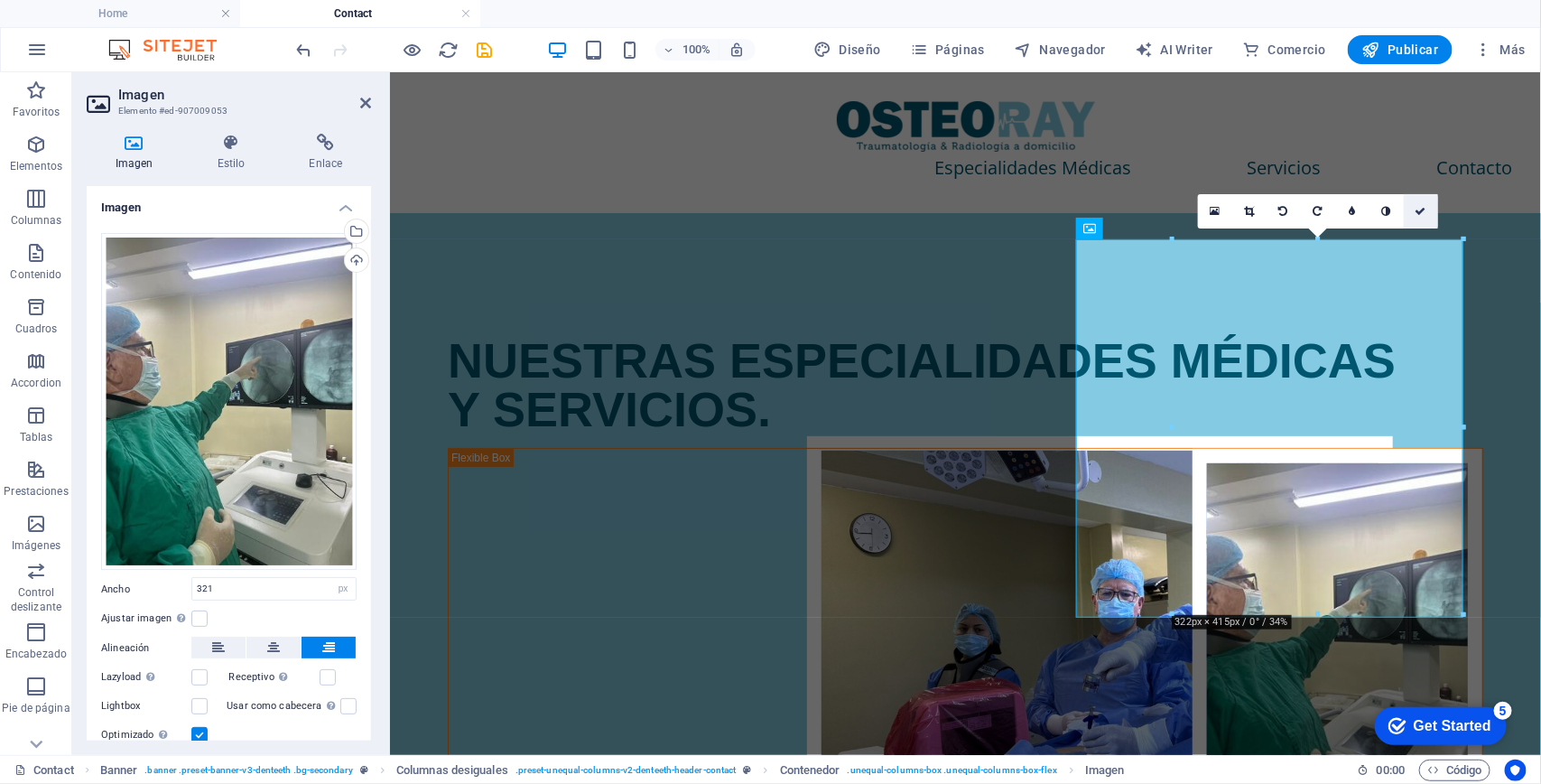
click at [1423, 219] on link at bounding box center [1420, 211] width 34 height 34
click at [1540, 212] on div "NUESTRAS ESPECIALIDADES MÉDICAS Y SERVICIOS." at bounding box center [964, 547] width 1151 height 671
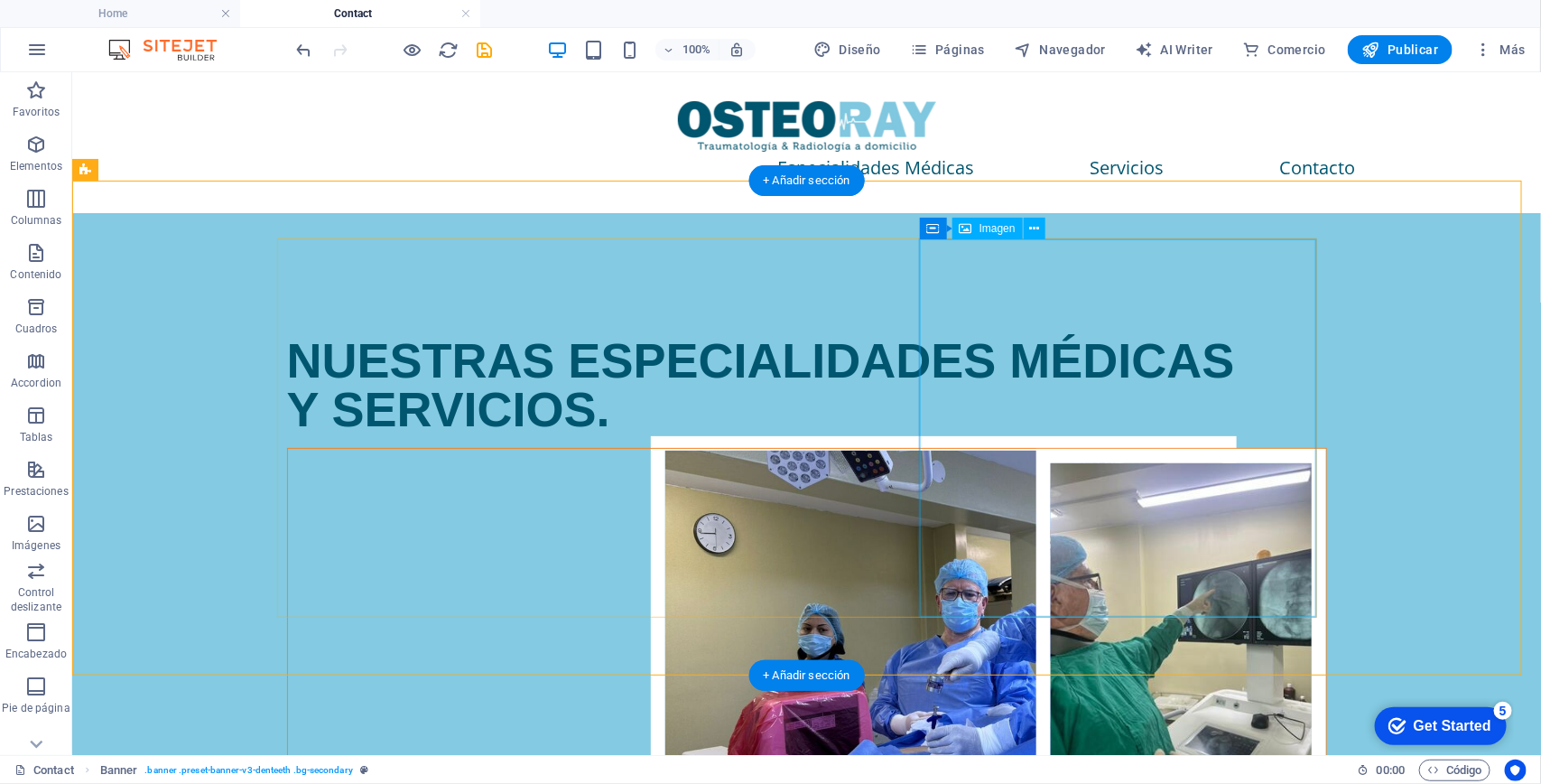
click at [1139, 448] on figure at bounding box center [806, 636] width 1039 height 377
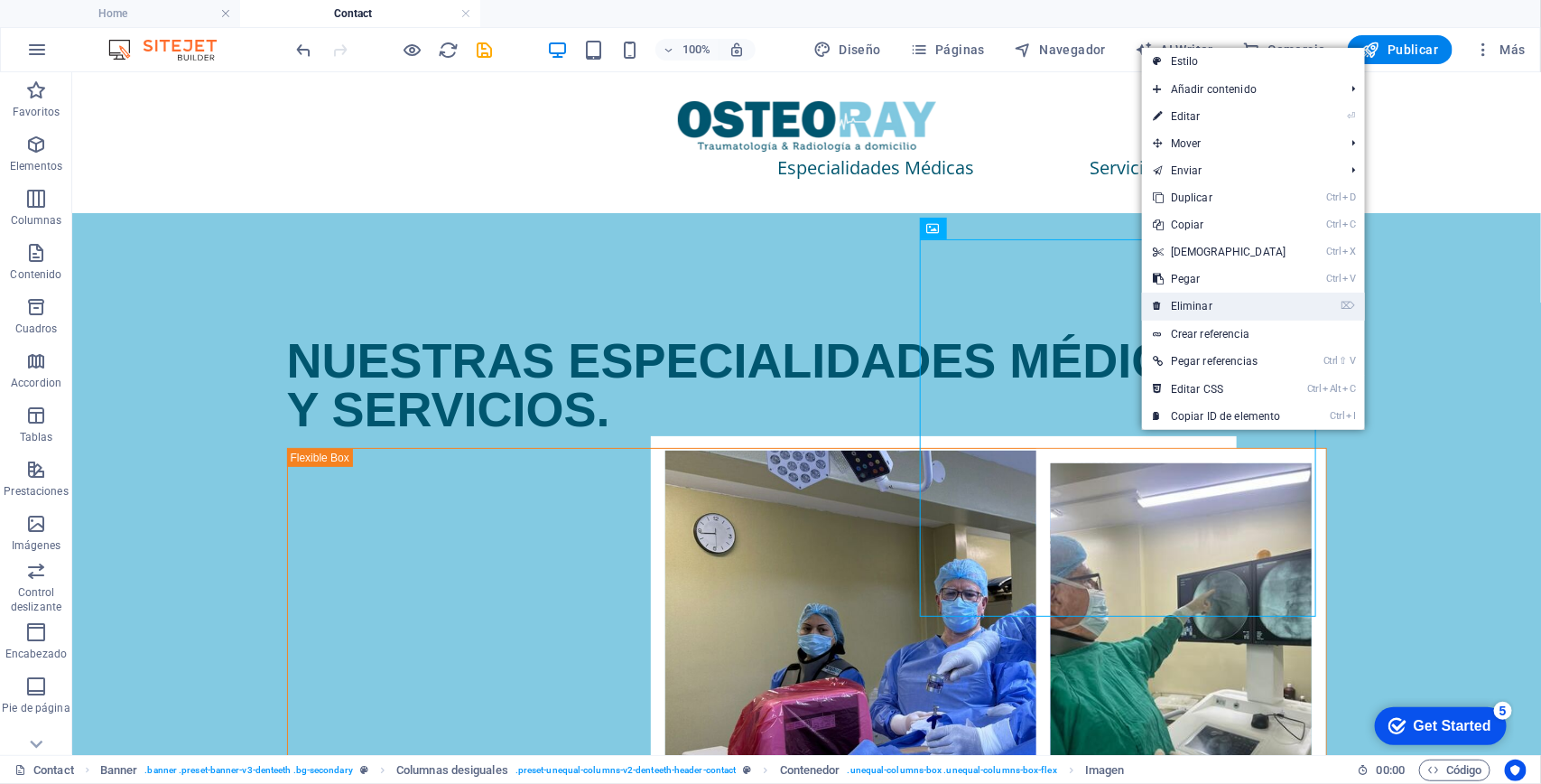
click at [1201, 314] on link "⌦ Eliminar" at bounding box center [1220, 306] width 155 height 27
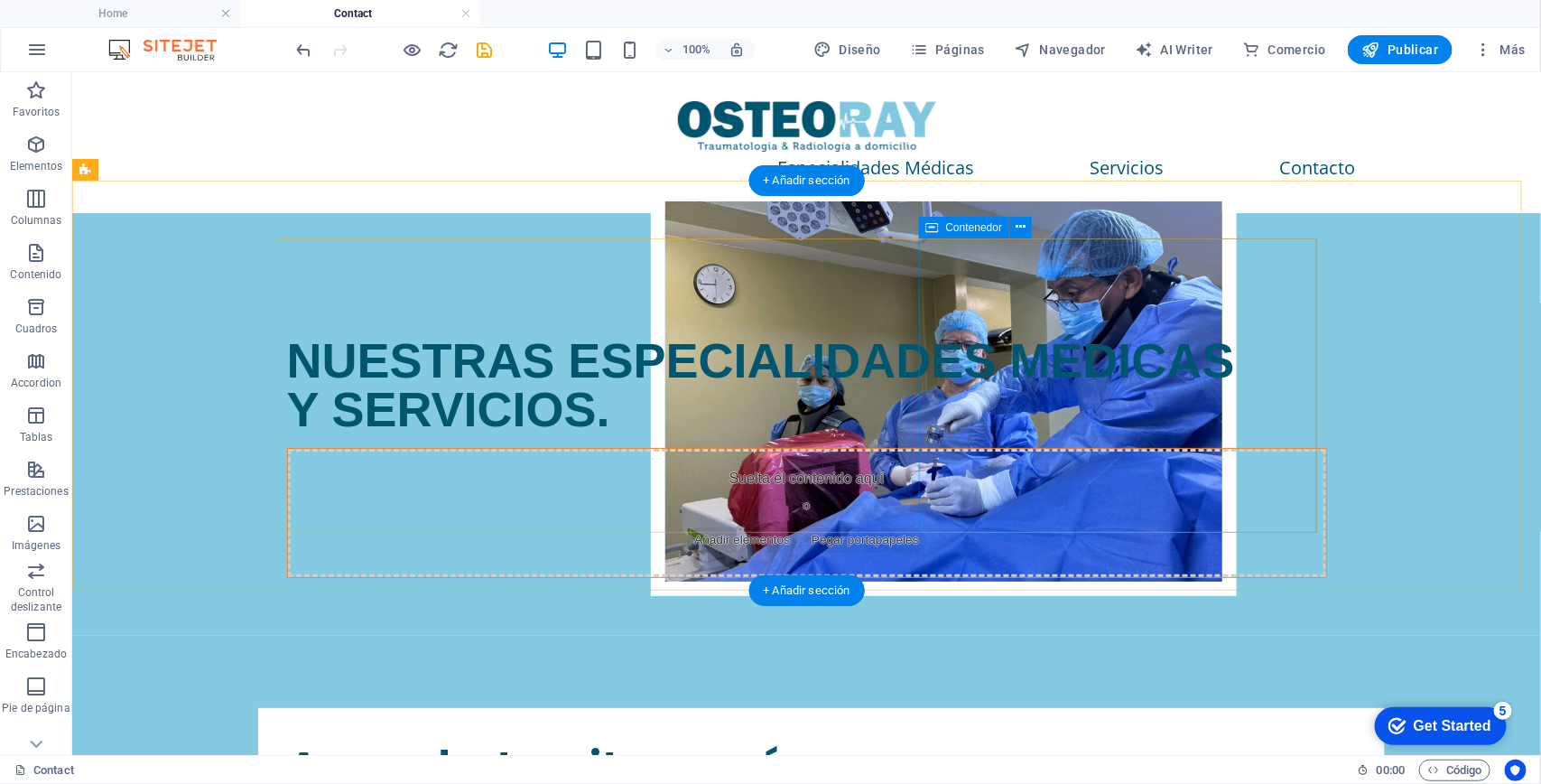
drag, startPoint x: 1098, startPoint y: 276, endPoint x: 1079, endPoint y: 276, distance: 19.0
click at [1098, 448] on div "Suelta el contenido aquí o Añadir elementos Pegar portapapeles" at bounding box center [806, 512] width 1039 height 128
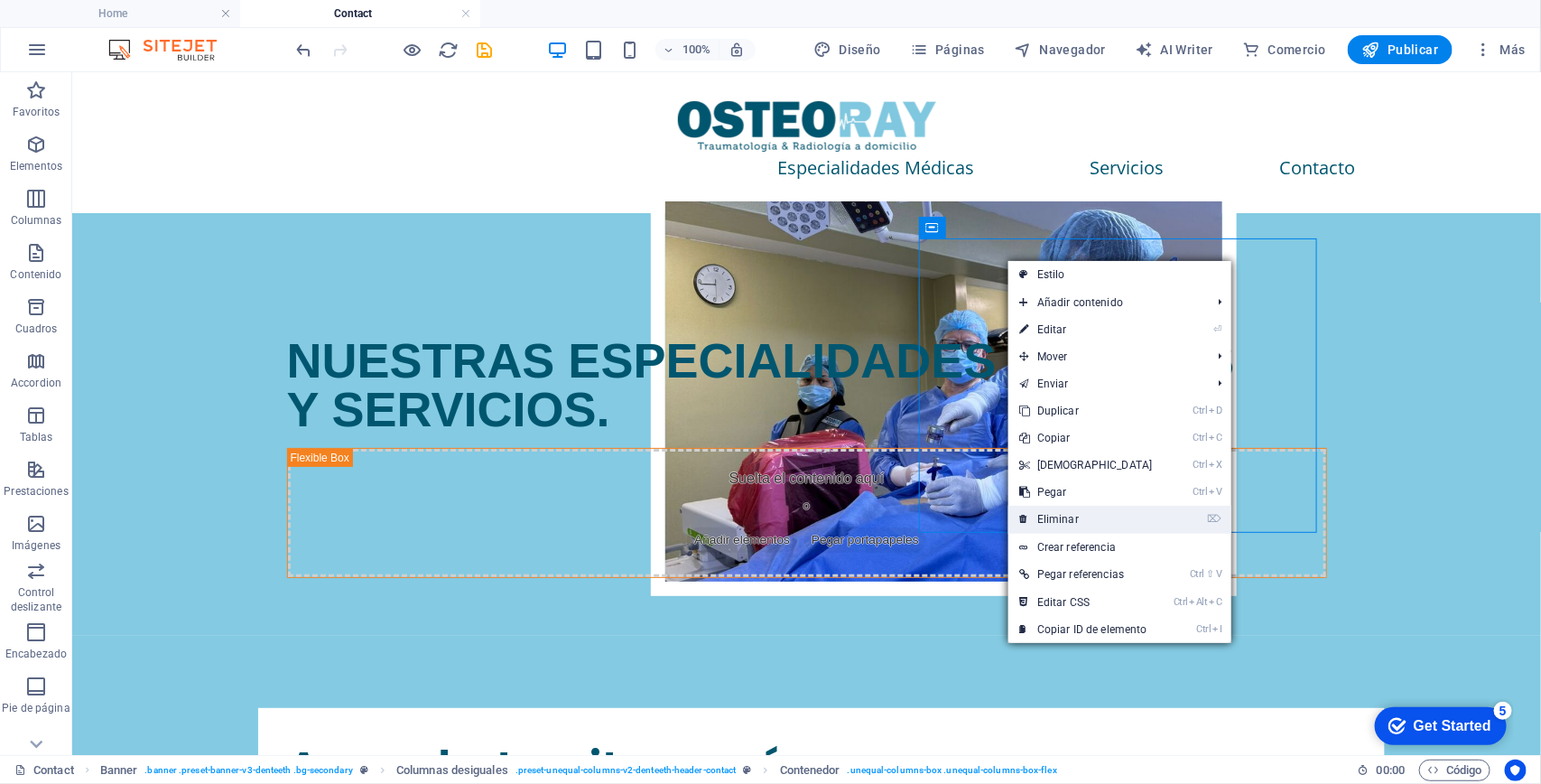
click at [1080, 513] on link "⌦ Eliminar" at bounding box center [1086, 519] width 155 height 27
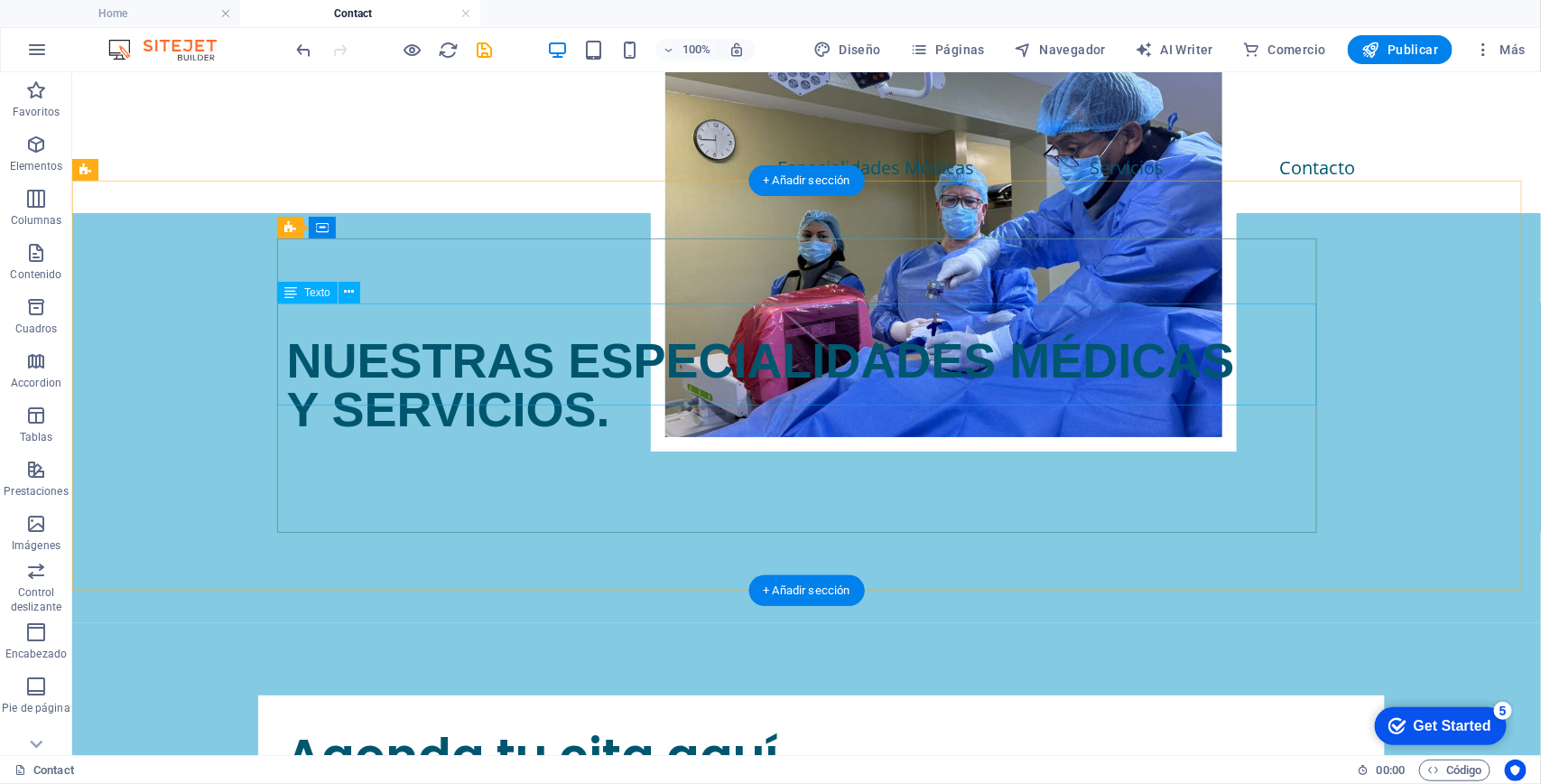
click at [655, 344] on div "NUESTRAS ESPECIALIDADES MÉDICAS Y SERVICIOS." at bounding box center [806, 383] width 1040 height 98
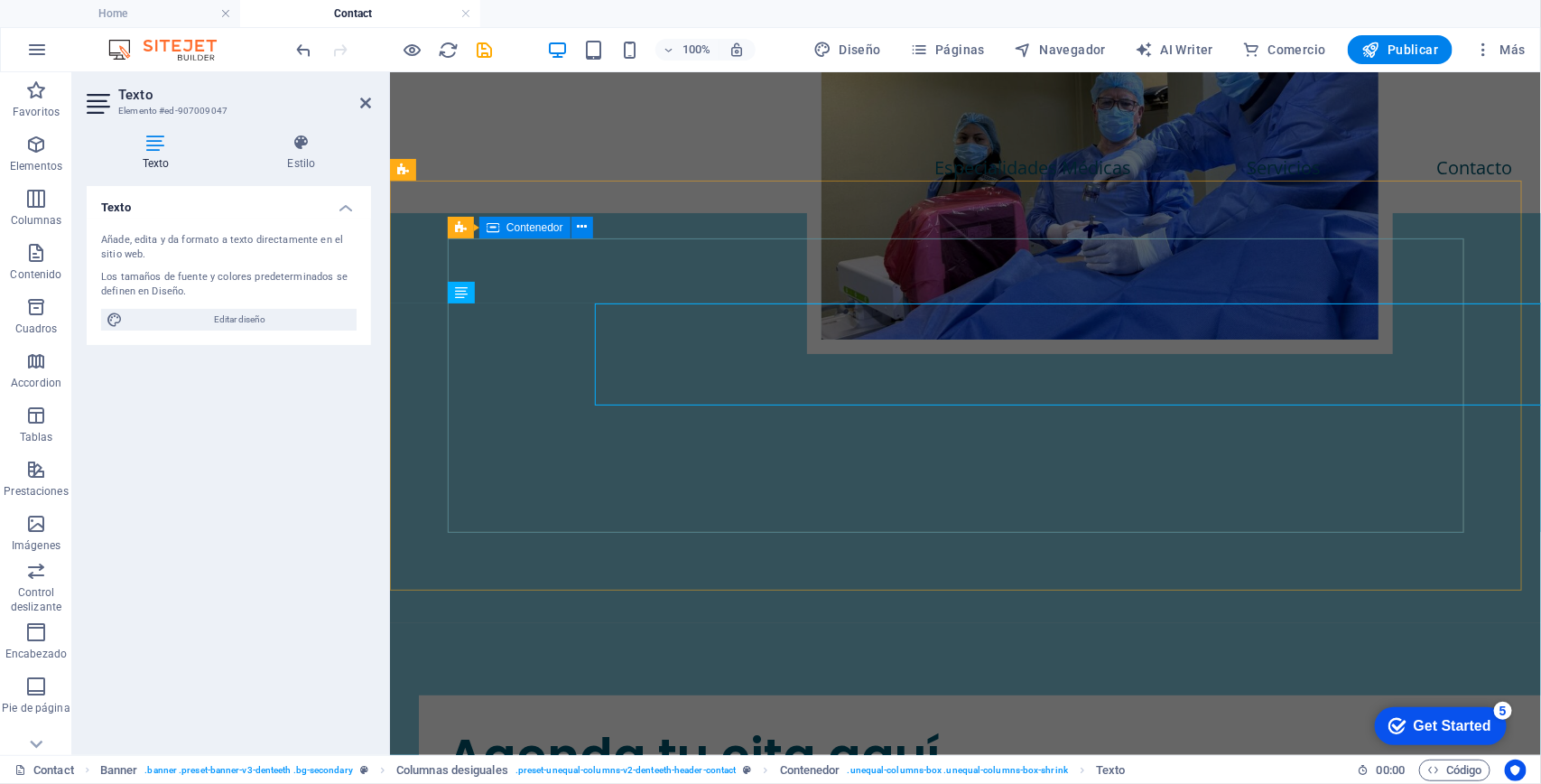
click at [362, 334] on div "Añade, edita y da formato a texto directamente en el sitio web. Los tamaños de …" at bounding box center [229, 282] width 285 height 127
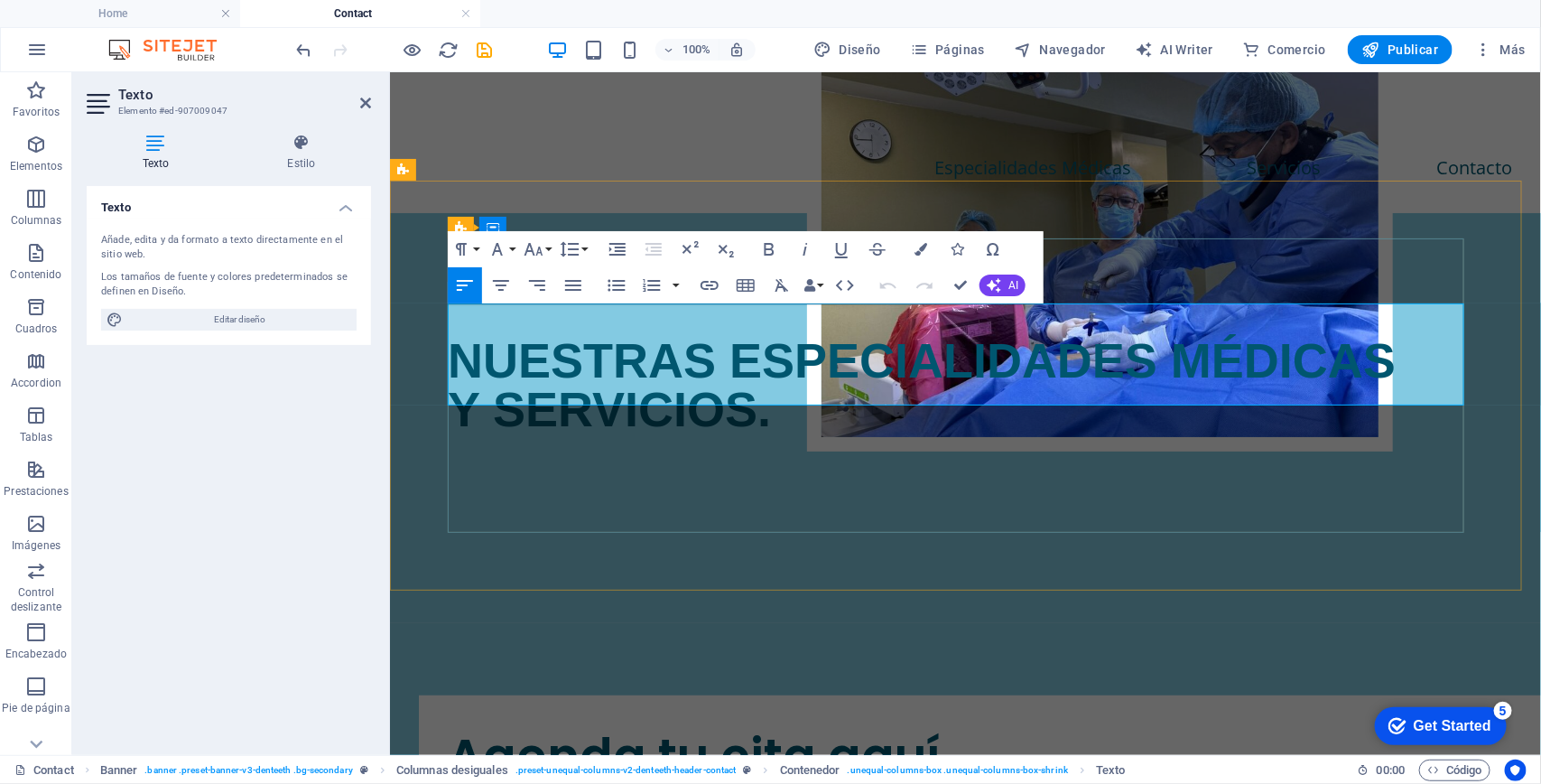
click at [1169, 332] on span "NUESTRAS ESPECIALIDADES MÉDICAS" at bounding box center [921, 359] width 948 height 54
click at [731, 332] on span "NUESTRAS ESPECIALIDADES MÉDICAS" at bounding box center [921, 359] width 948 height 54
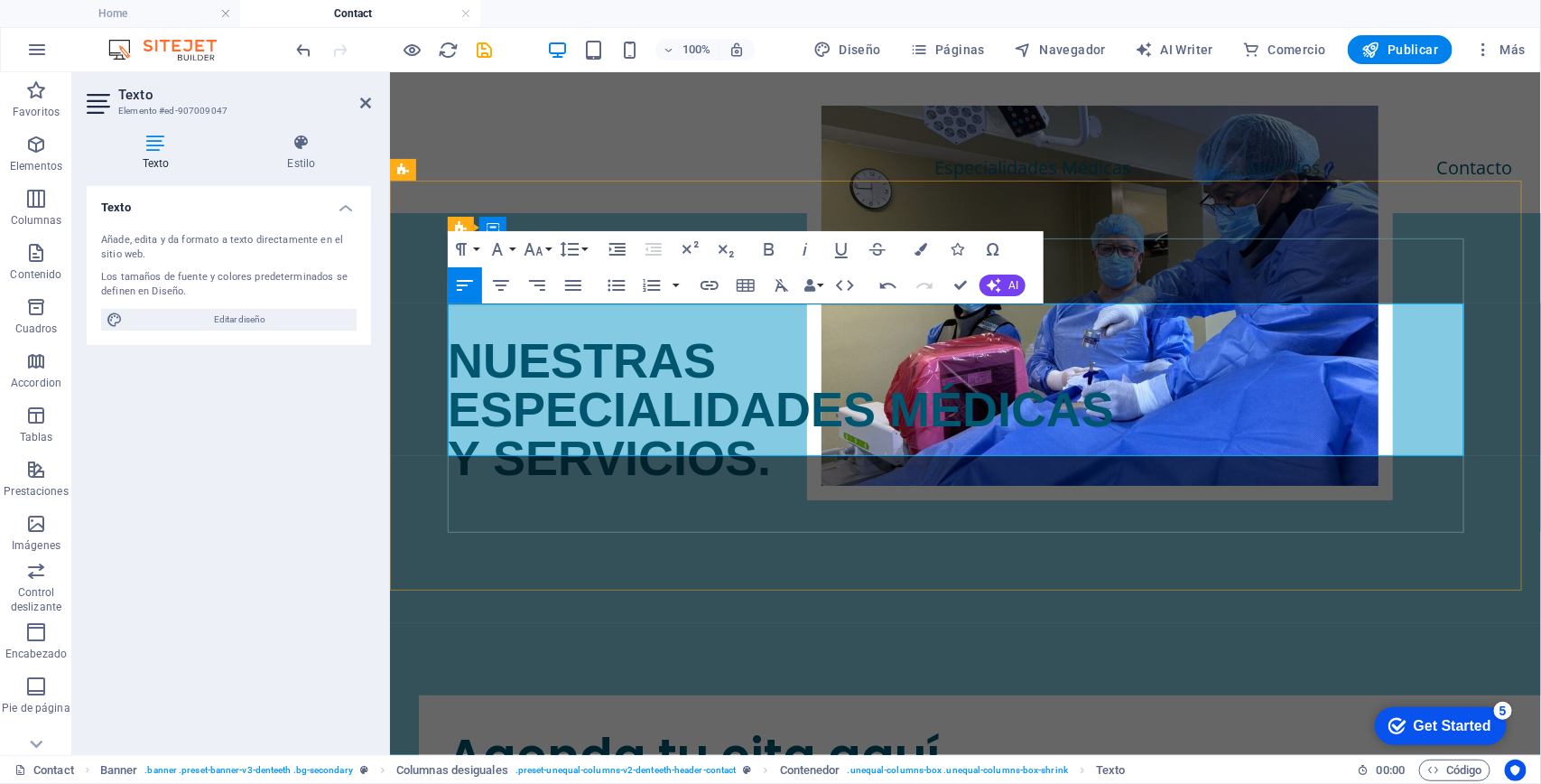
click at [891, 381] on span "ESPECIALIDADES MÉDICAS" at bounding box center [780, 408] width 666 height 54
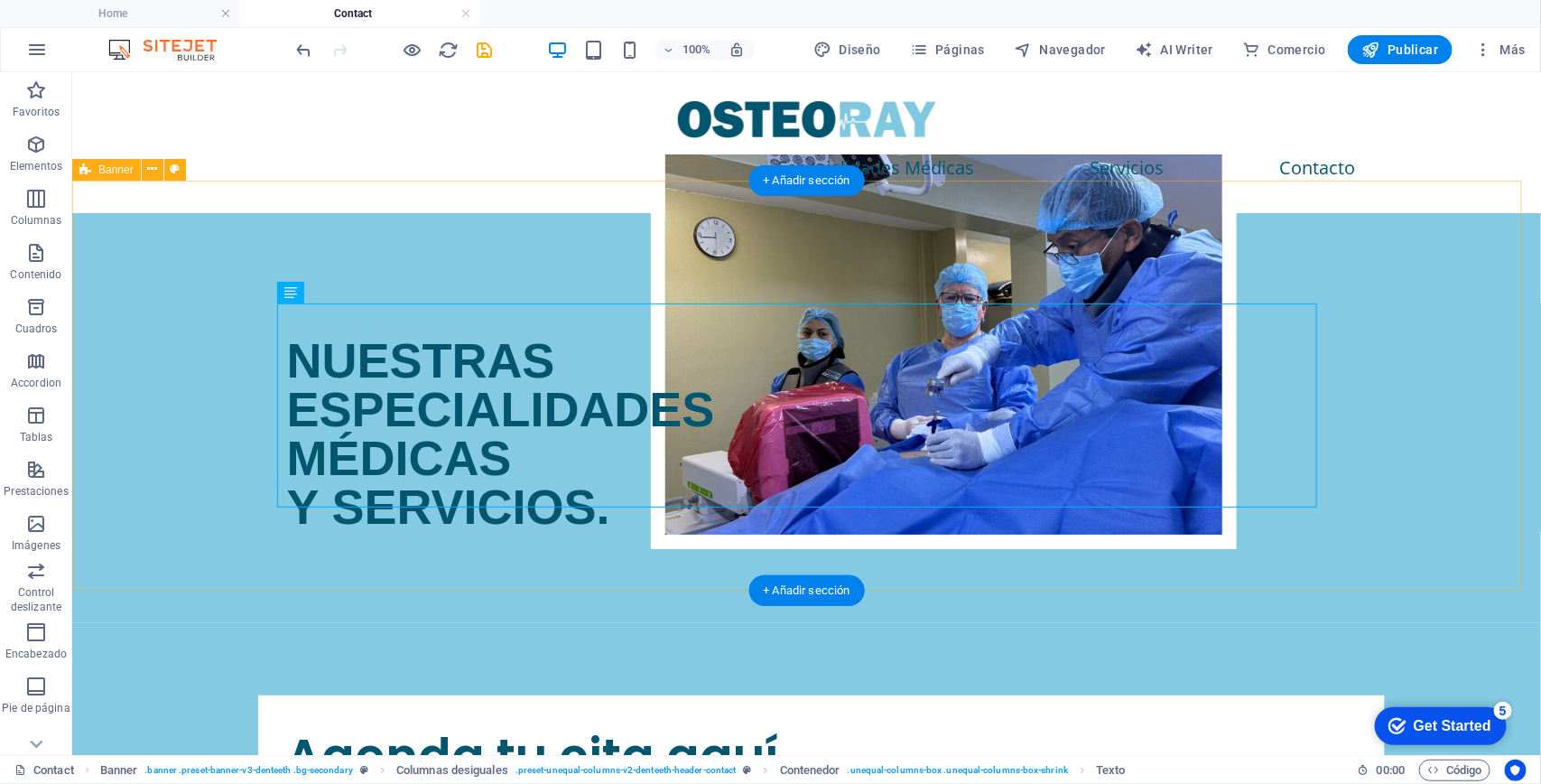
click at [1485, 501] on div "NUESTRAS ESPECIALIDADES MÉDICAS Y SERVICIOS." at bounding box center [806, 416] width 1469 height 409
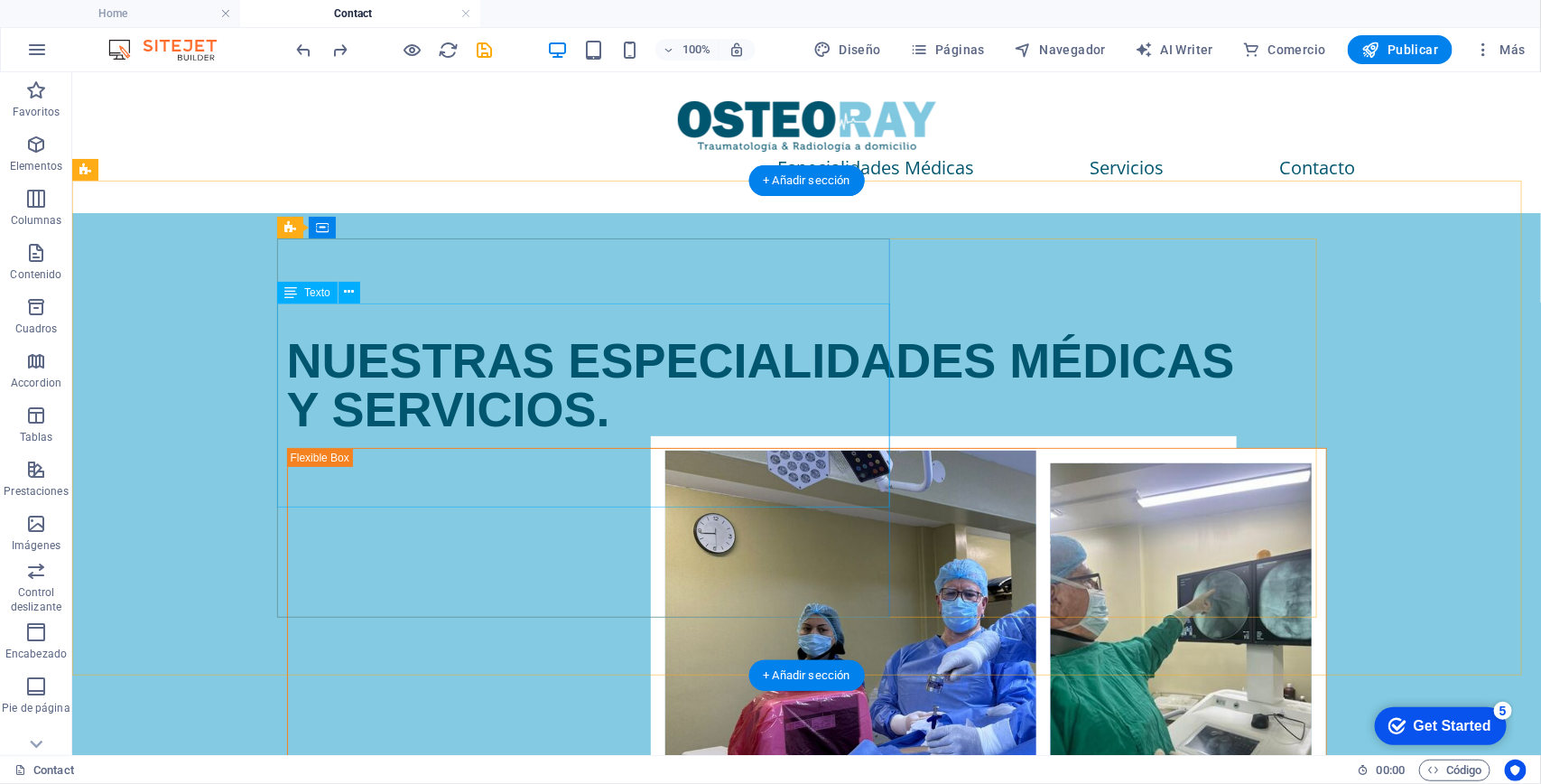
click at [392, 356] on div "NUESTRAS ESPECIALIDADES MÉDICAS Y SERVICIOS." at bounding box center [806, 383] width 1040 height 98
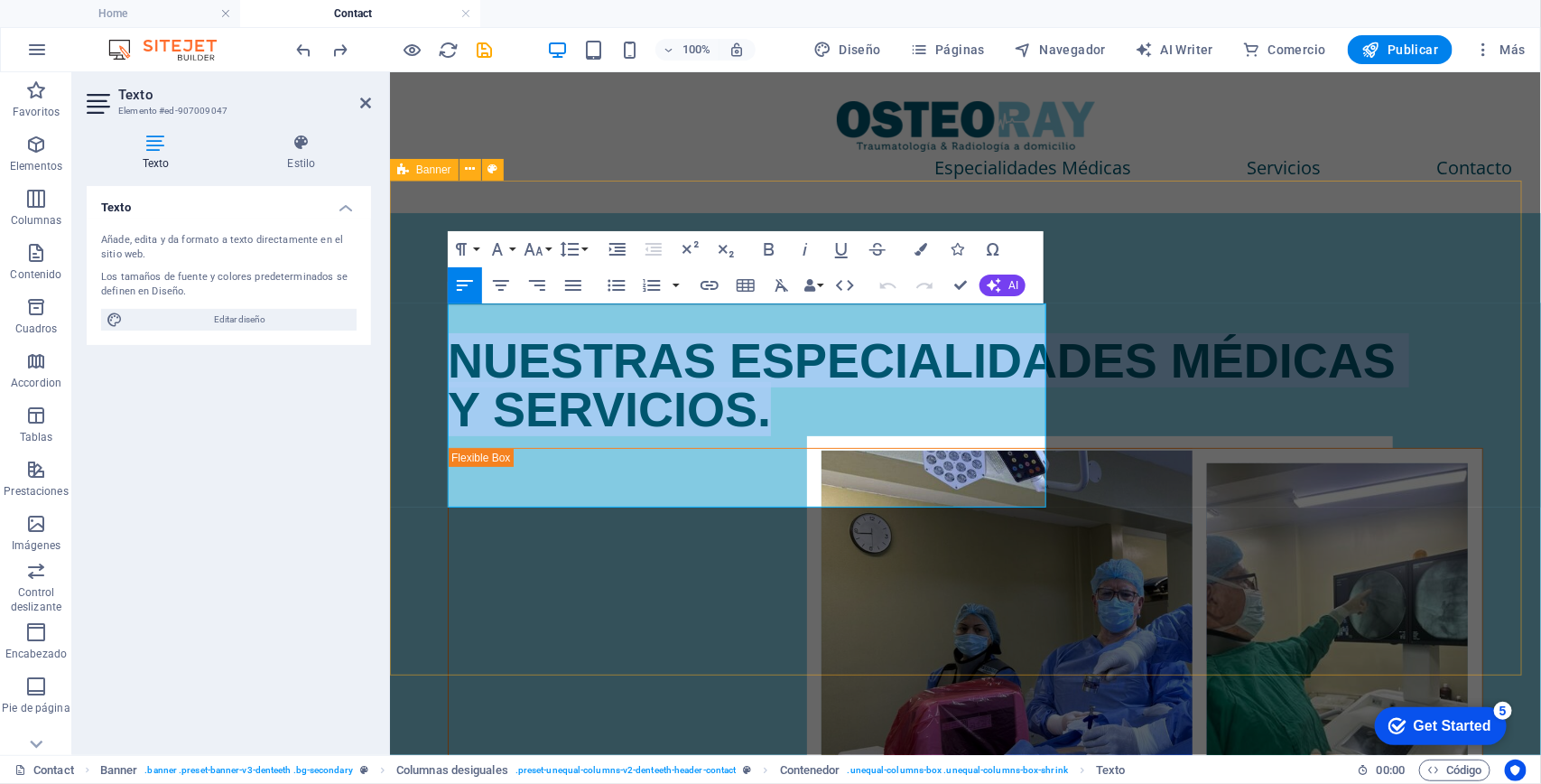
drag, startPoint x: 772, startPoint y: 491, endPoint x: 429, endPoint y: 306, distance: 389.7
click at [426, 304] on div "NUESTRAS ESPECIALIDADES MÉDICAS Y SERVICIOS." at bounding box center [964, 547] width 1151 height 671
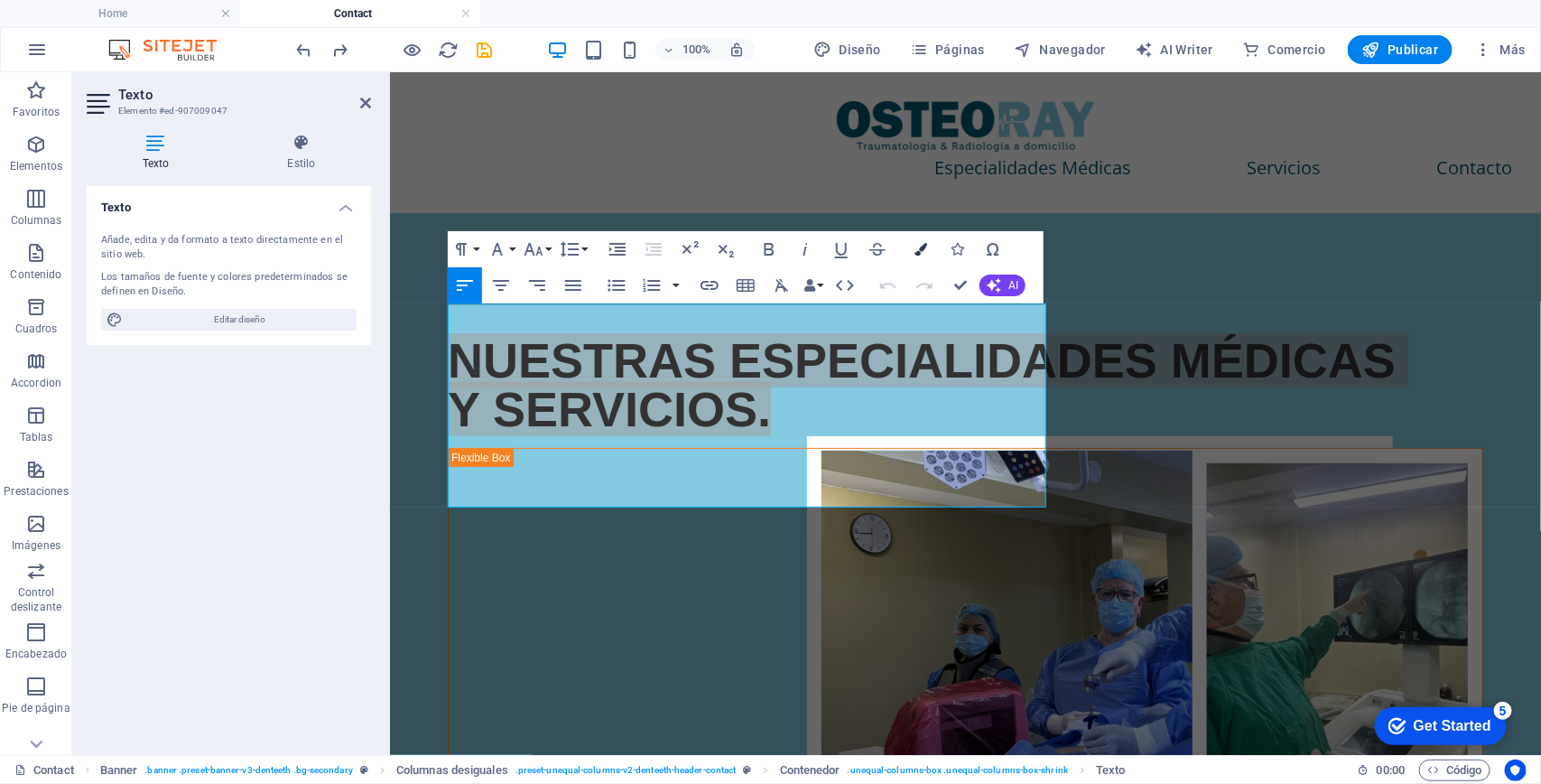
click at [921, 237] on button "Colors" at bounding box center [921, 249] width 34 height 36
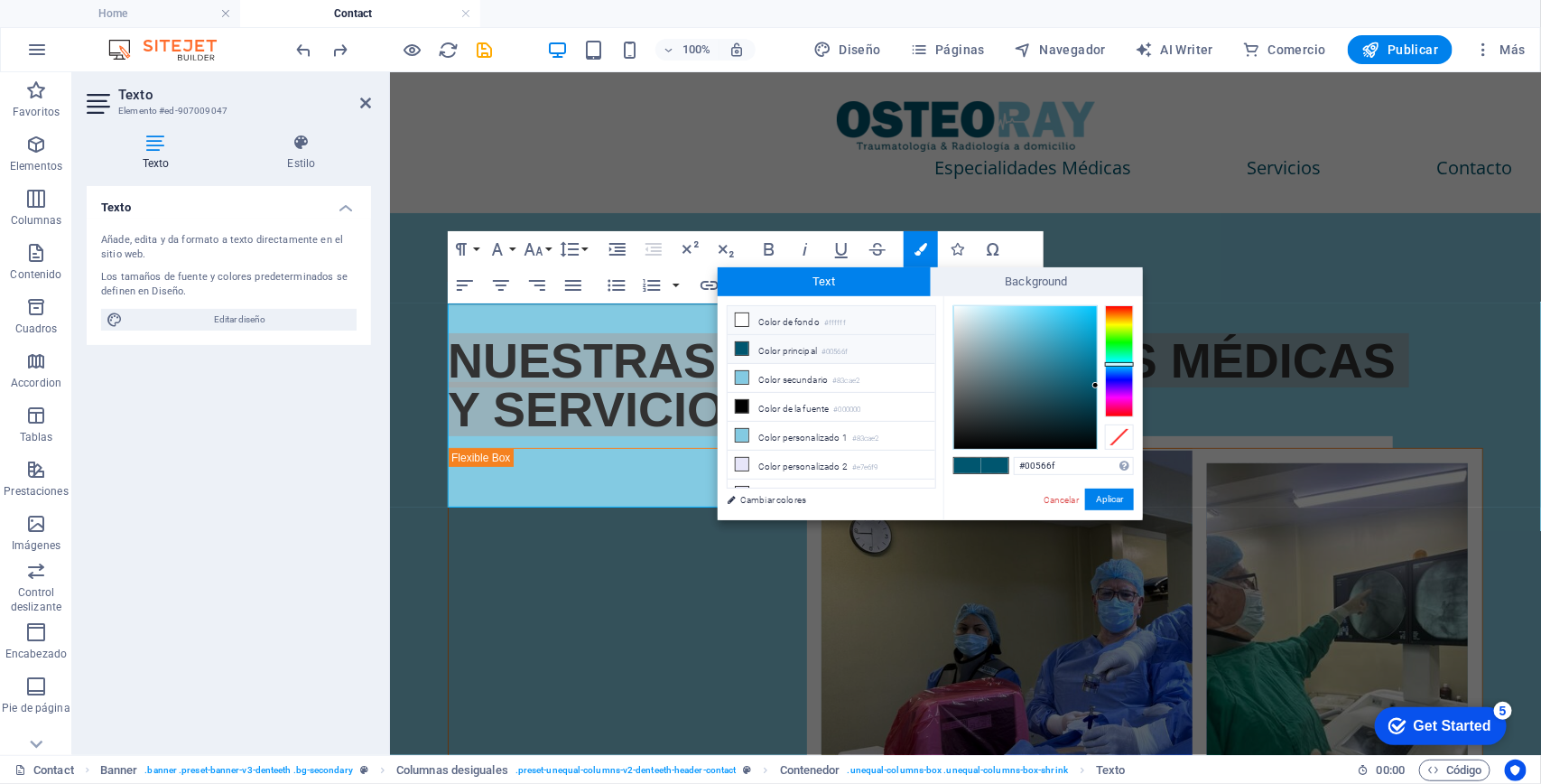
click at [743, 317] on icon at bounding box center [741, 319] width 13 height 13
type input "#ffffff"
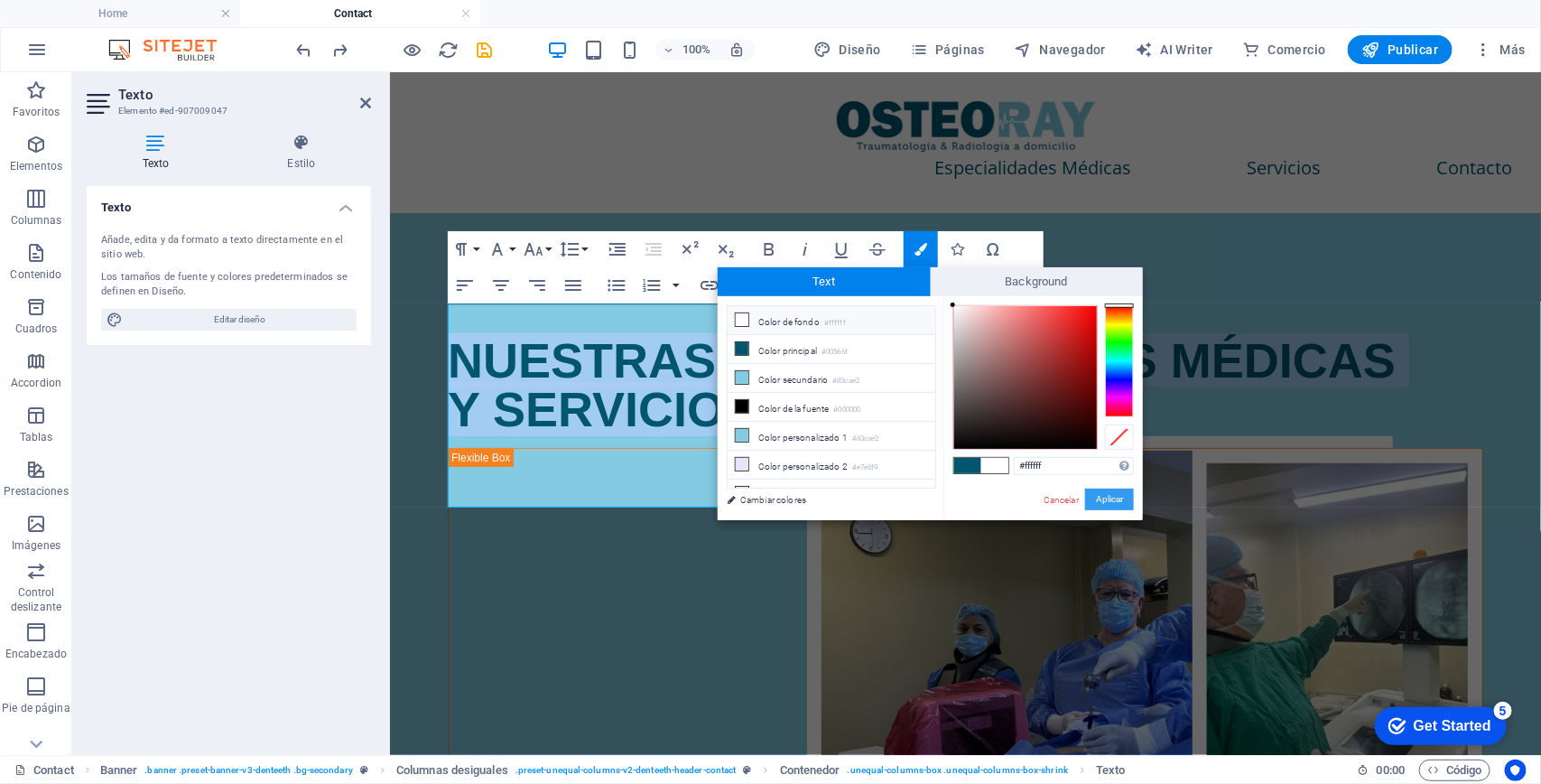
click at [1122, 492] on button "Aplicar" at bounding box center [1109, 499] width 48 height 21
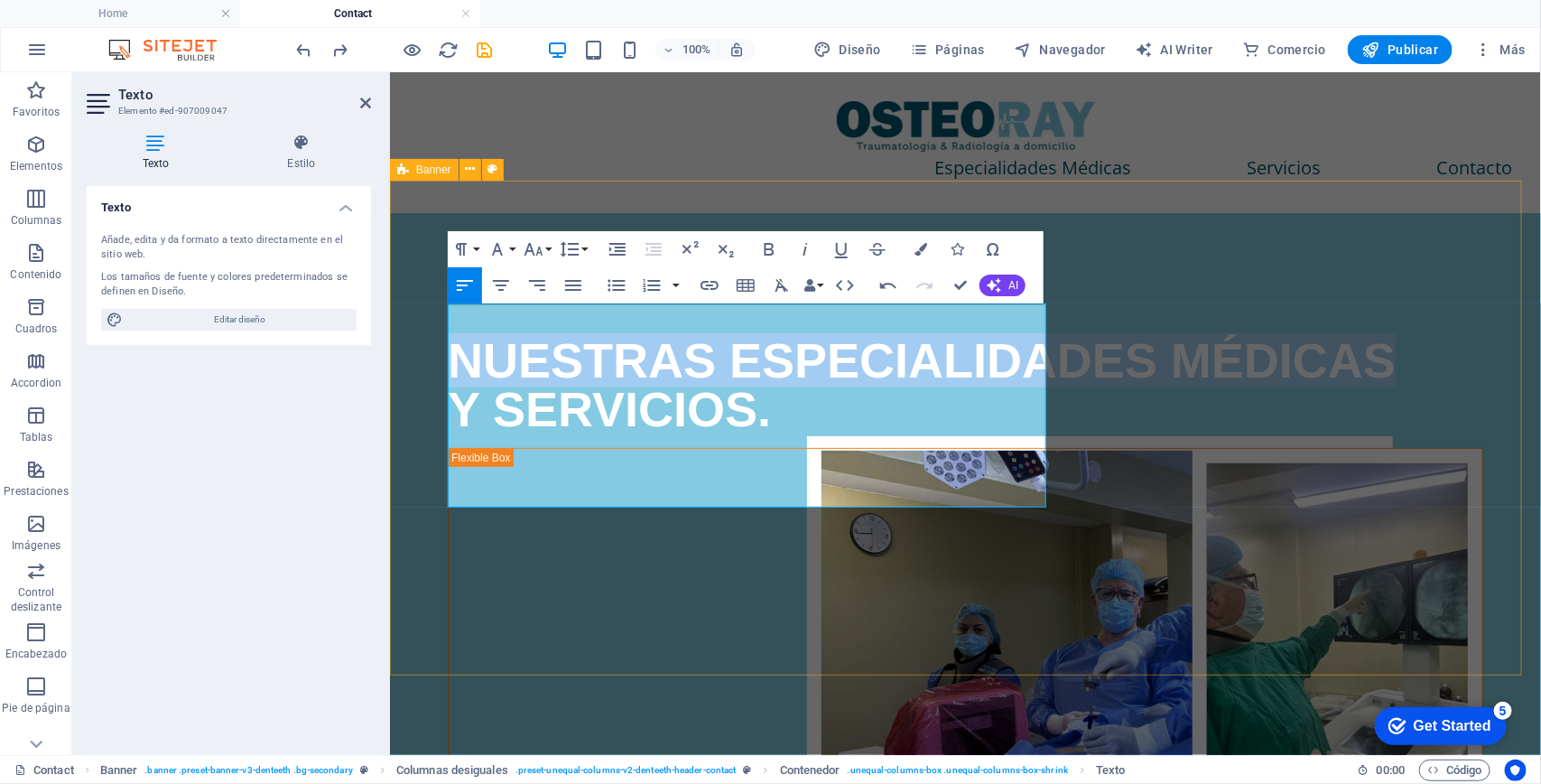
click at [974, 212] on div "NUESTRAS ESPECIALIDADES MÉDICAS Y SERVICIOS." at bounding box center [964, 547] width 1151 height 671
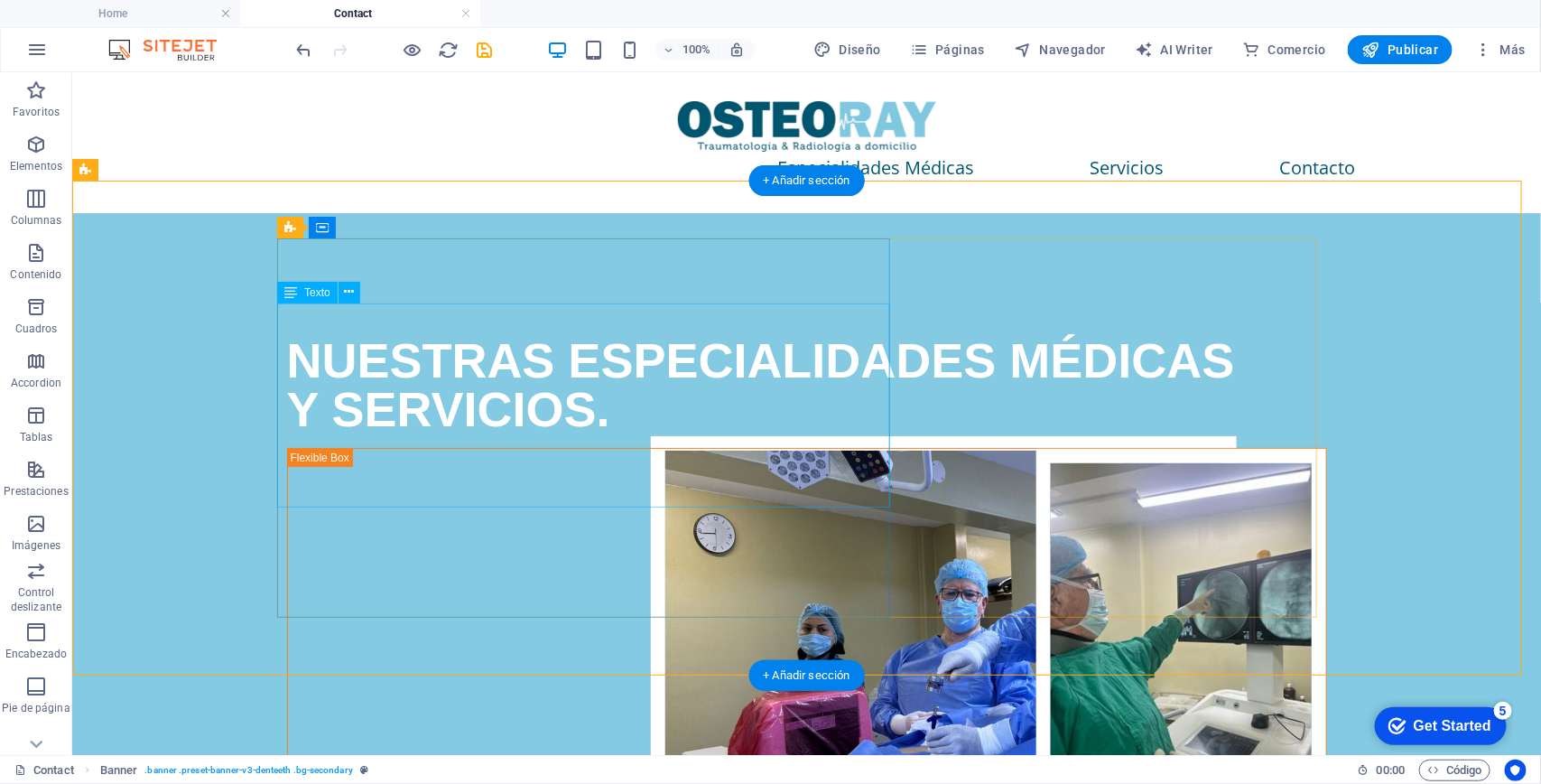
click at [758, 389] on div "NUESTRAS ESPECIALIDADES MÉDICAS Y SERVICIOS." at bounding box center [806, 383] width 1040 height 98
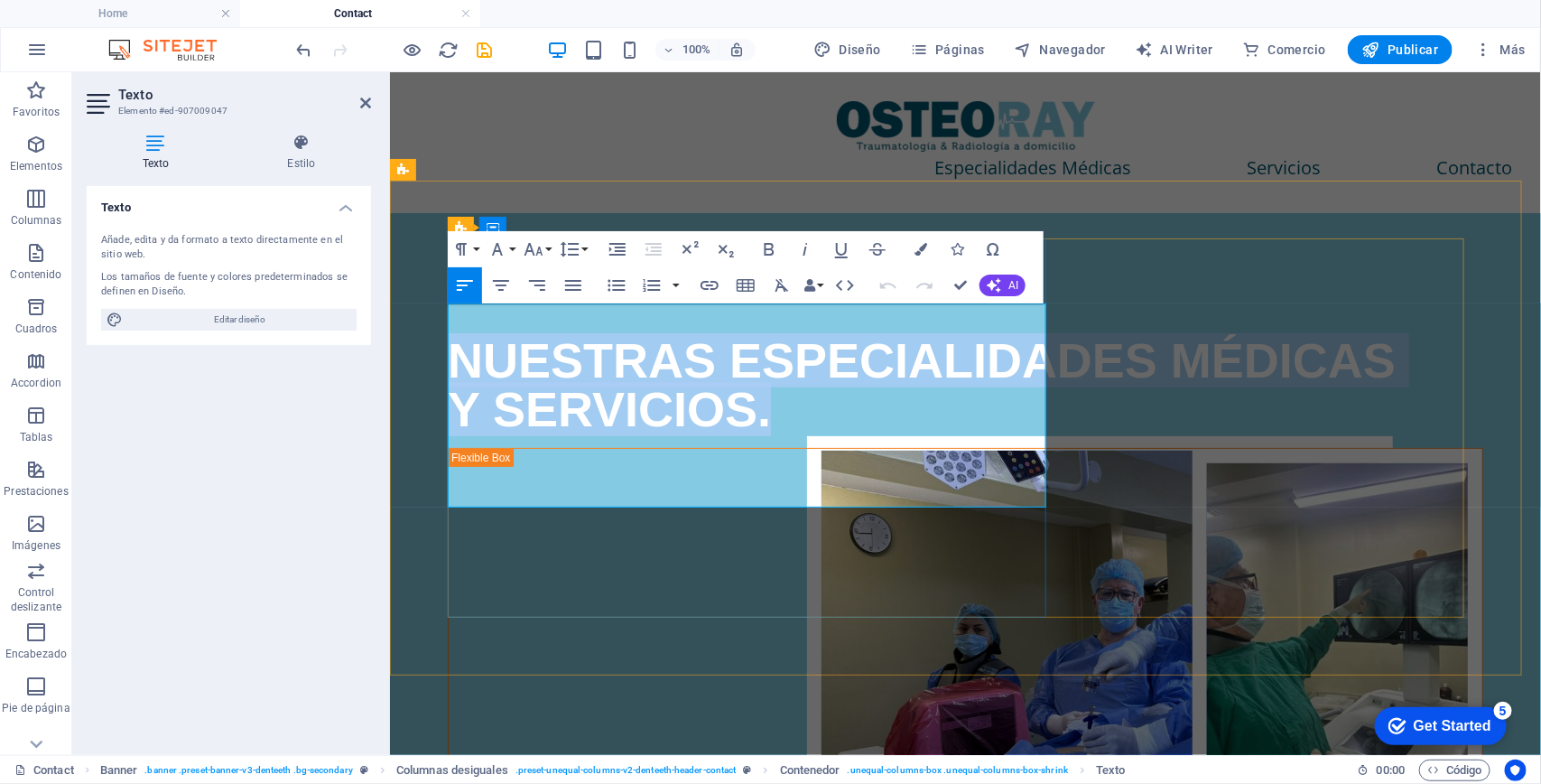
drag, startPoint x: 792, startPoint y: 488, endPoint x: 488, endPoint y: 311, distance: 351.8
click at [447, 335] on div "NUESTRAS ESPECIALIDADES MÉDICAS Y SERVICIOS." at bounding box center [965, 383] width 1036 height 98
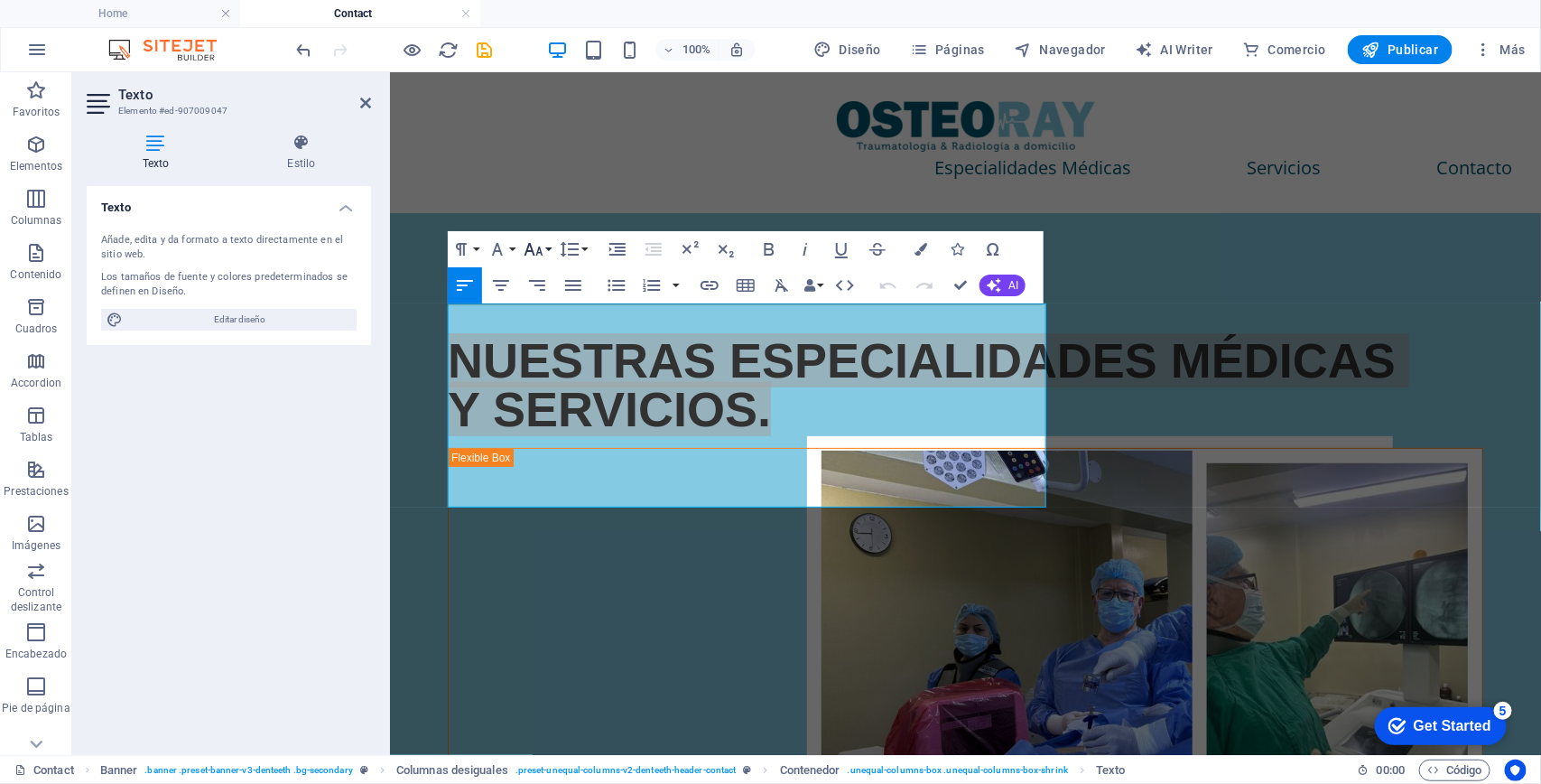
click at [533, 253] on icon "button" at bounding box center [534, 249] width 19 height 13
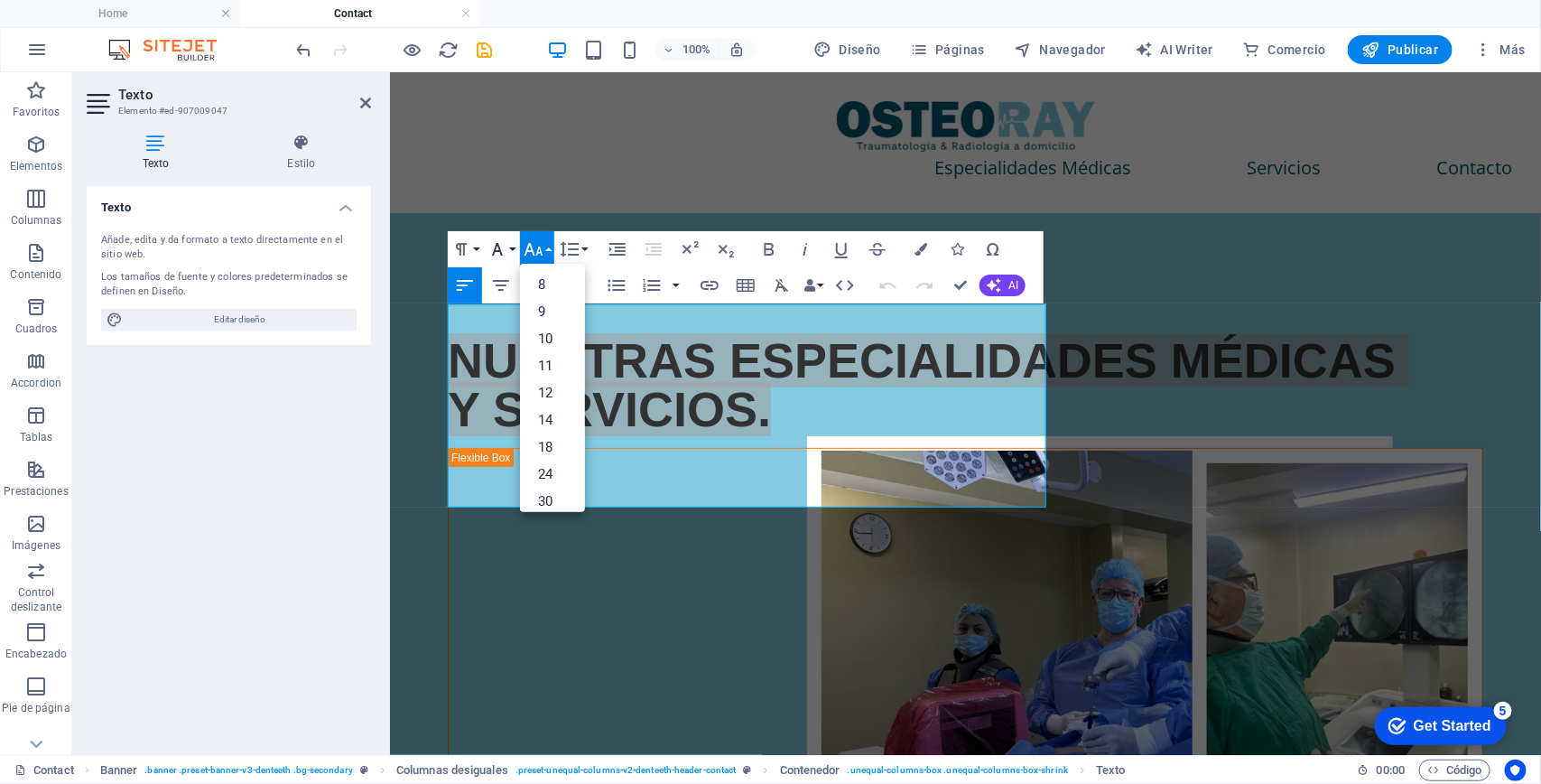
click at [501, 248] on icon "button" at bounding box center [498, 249] width 21 height 21
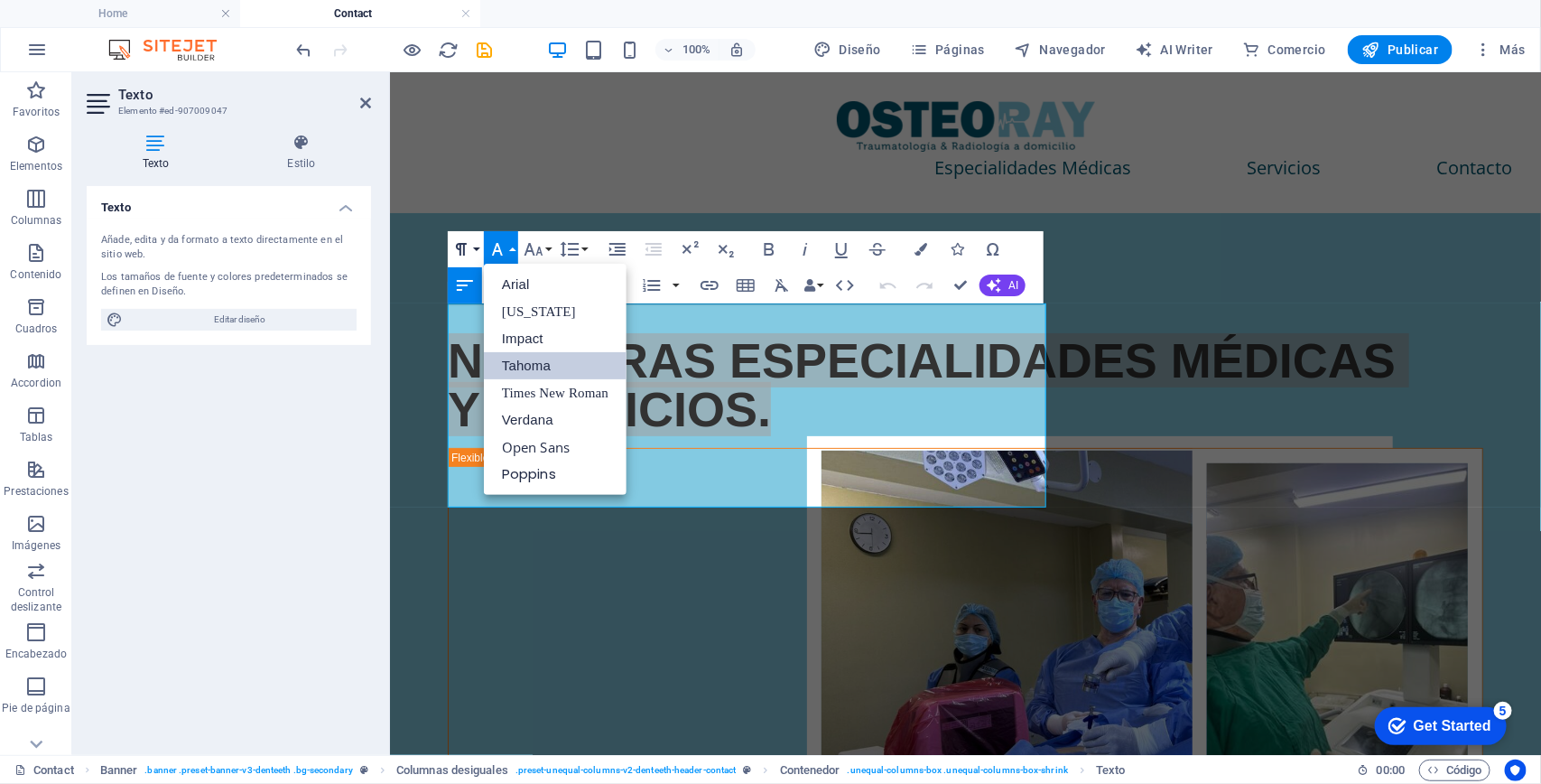
click at [463, 245] on icon "button" at bounding box center [461, 249] width 11 height 13
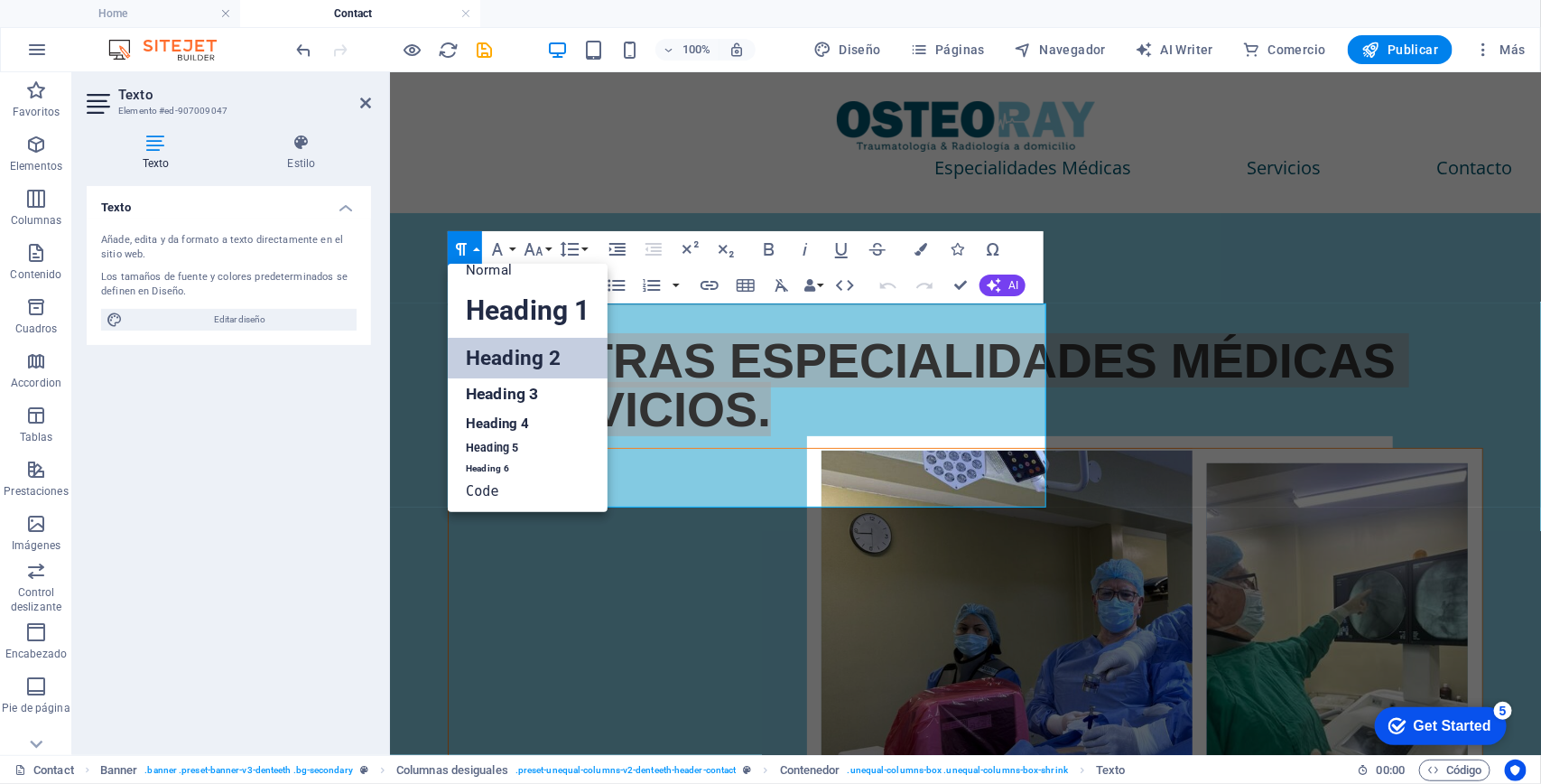
scroll to position [15, 0]
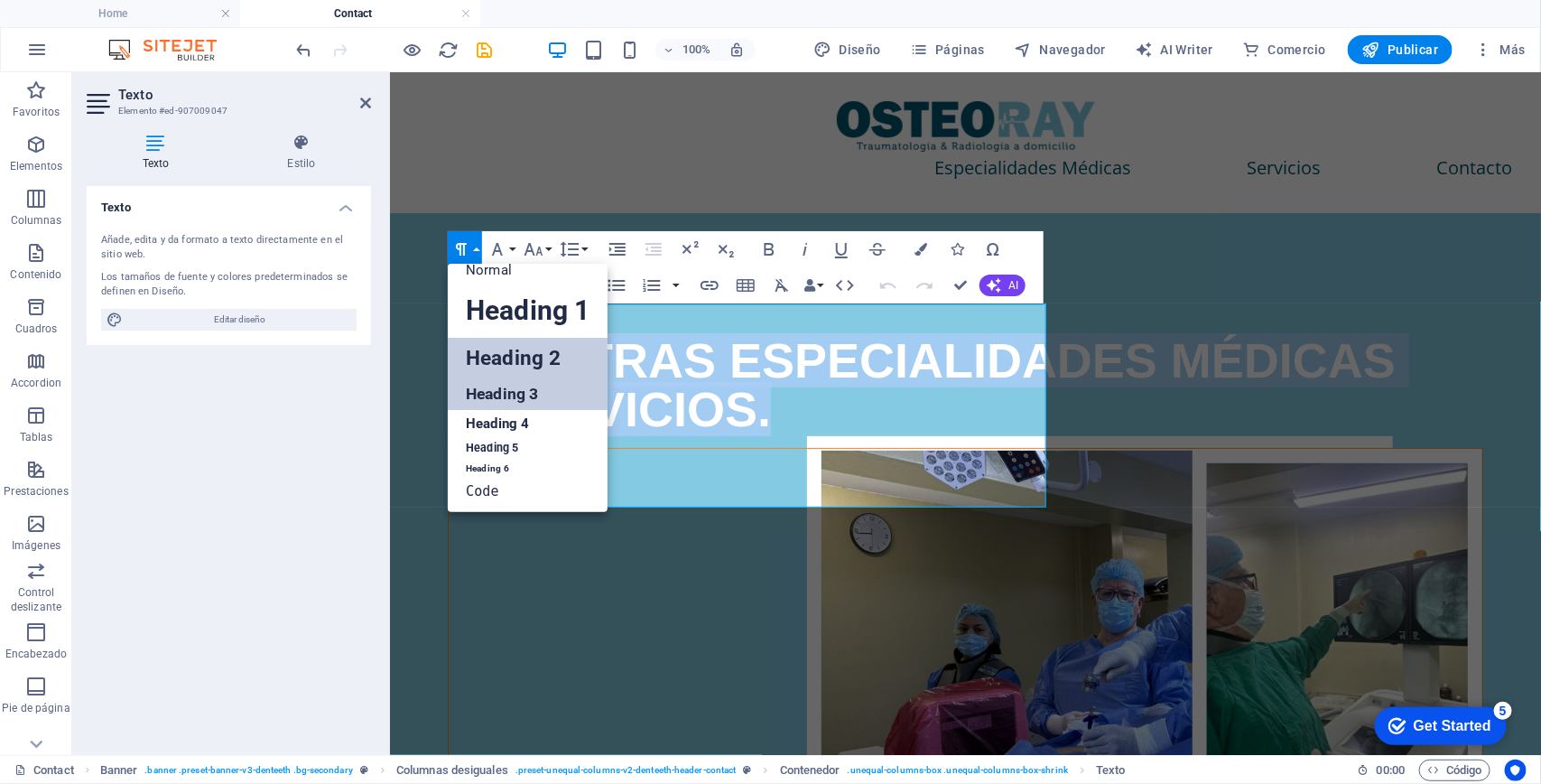
click at [533, 398] on link "Heading 3" at bounding box center [528, 394] width 160 height 32
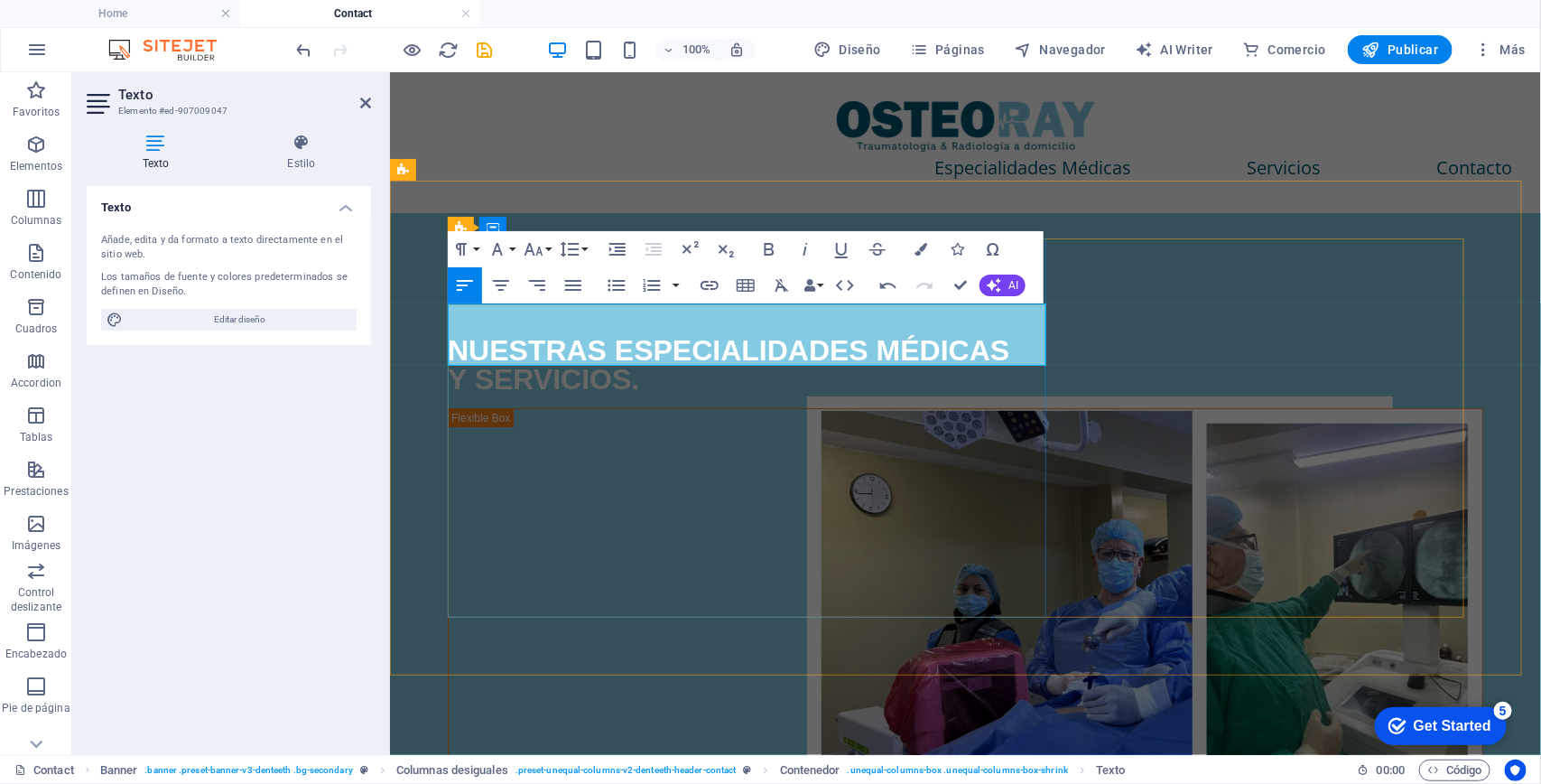
click at [616, 333] on span "NUESTRAS ESPECIALIDADES MÉDICAS" at bounding box center [728, 349] width 561 height 33
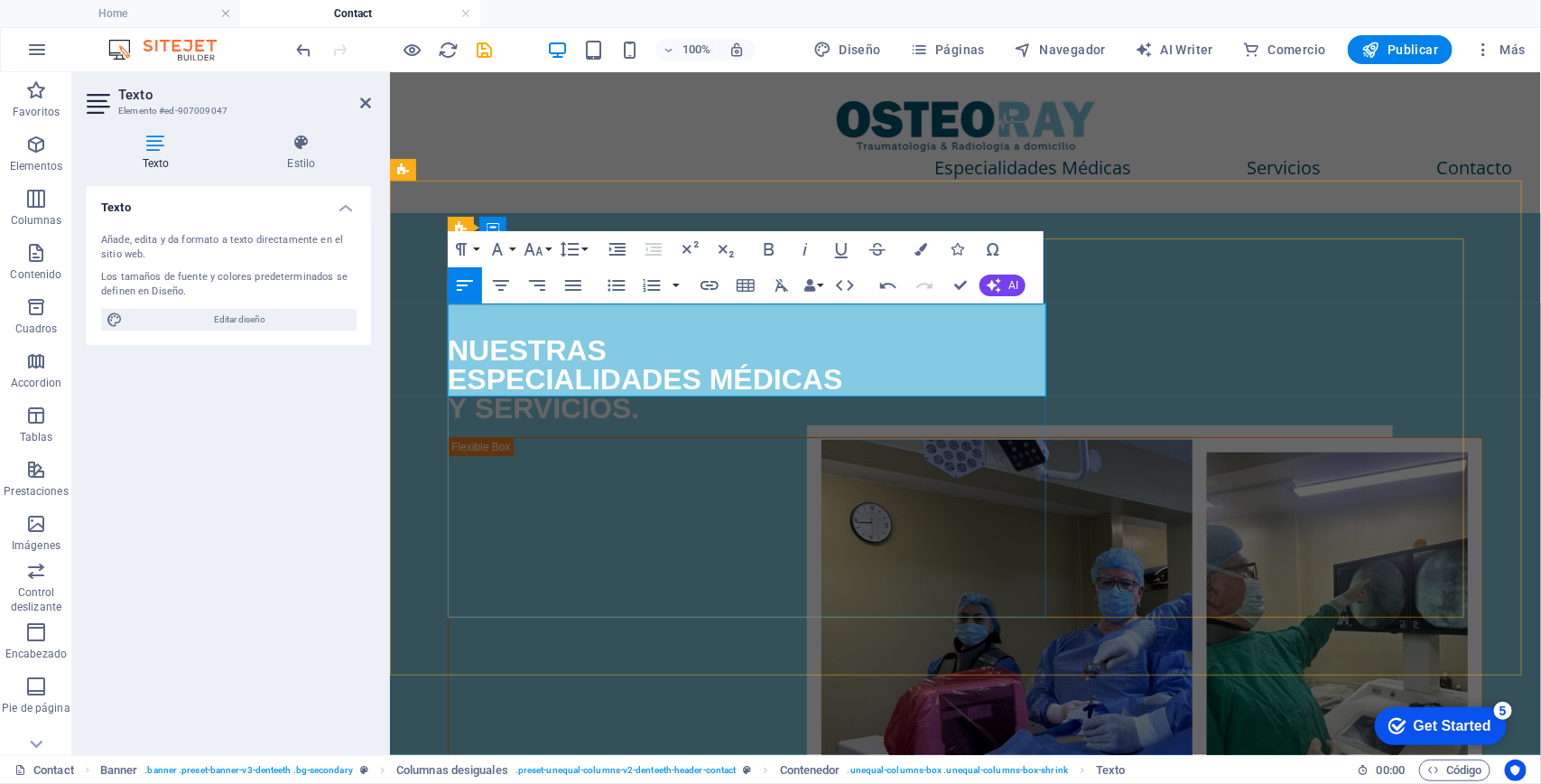
click at [712, 362] on span "ESPECIALIDADES MÉDICAS" at bounding box center [645, 378] width 395 height 33
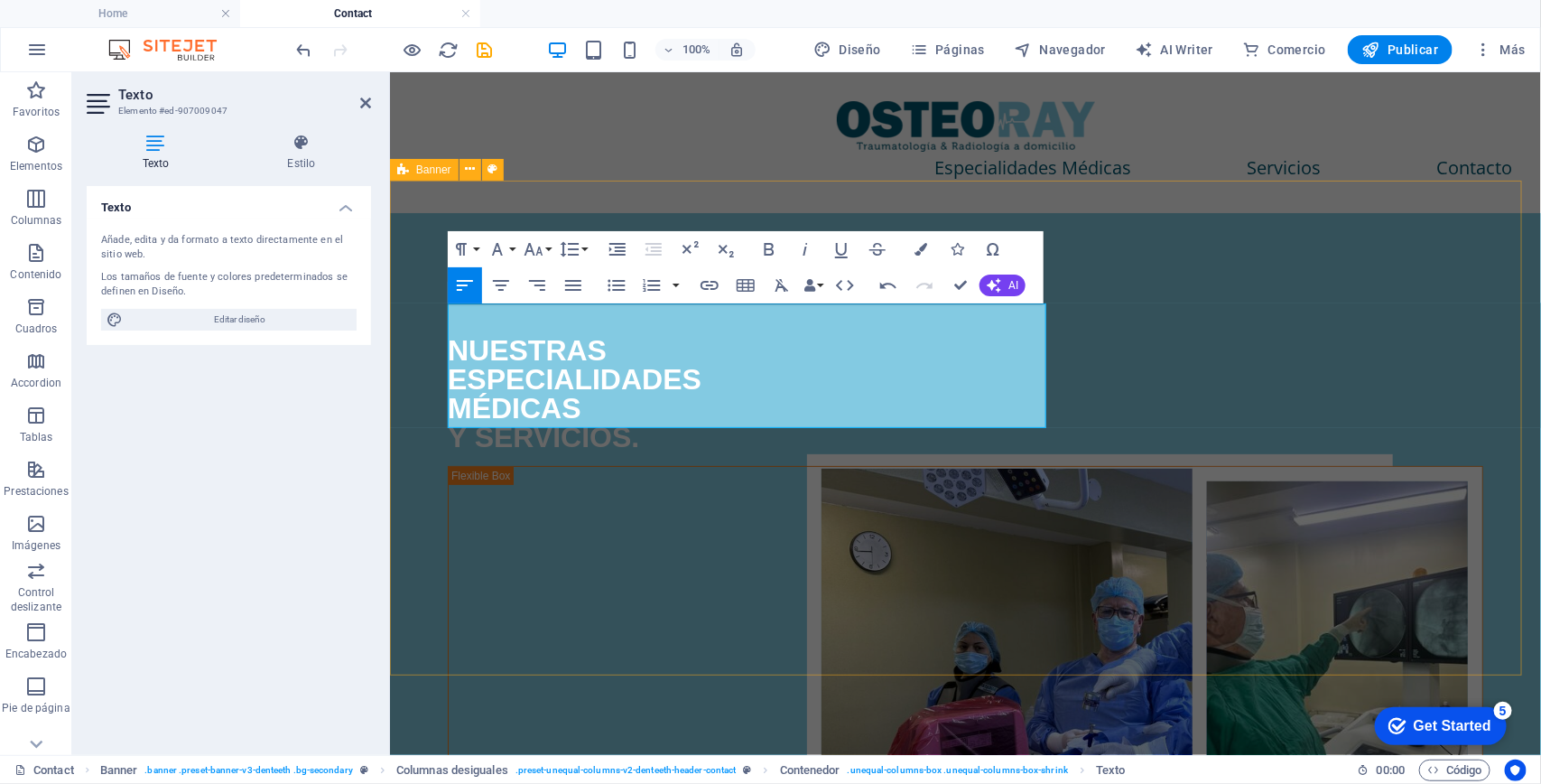
click at [1359, 212] on div "NUESTRAS ESPECIALIDADES MÉDICAS Y SERVICIOS." at bounding box center [964, 557] width 1151 height 689
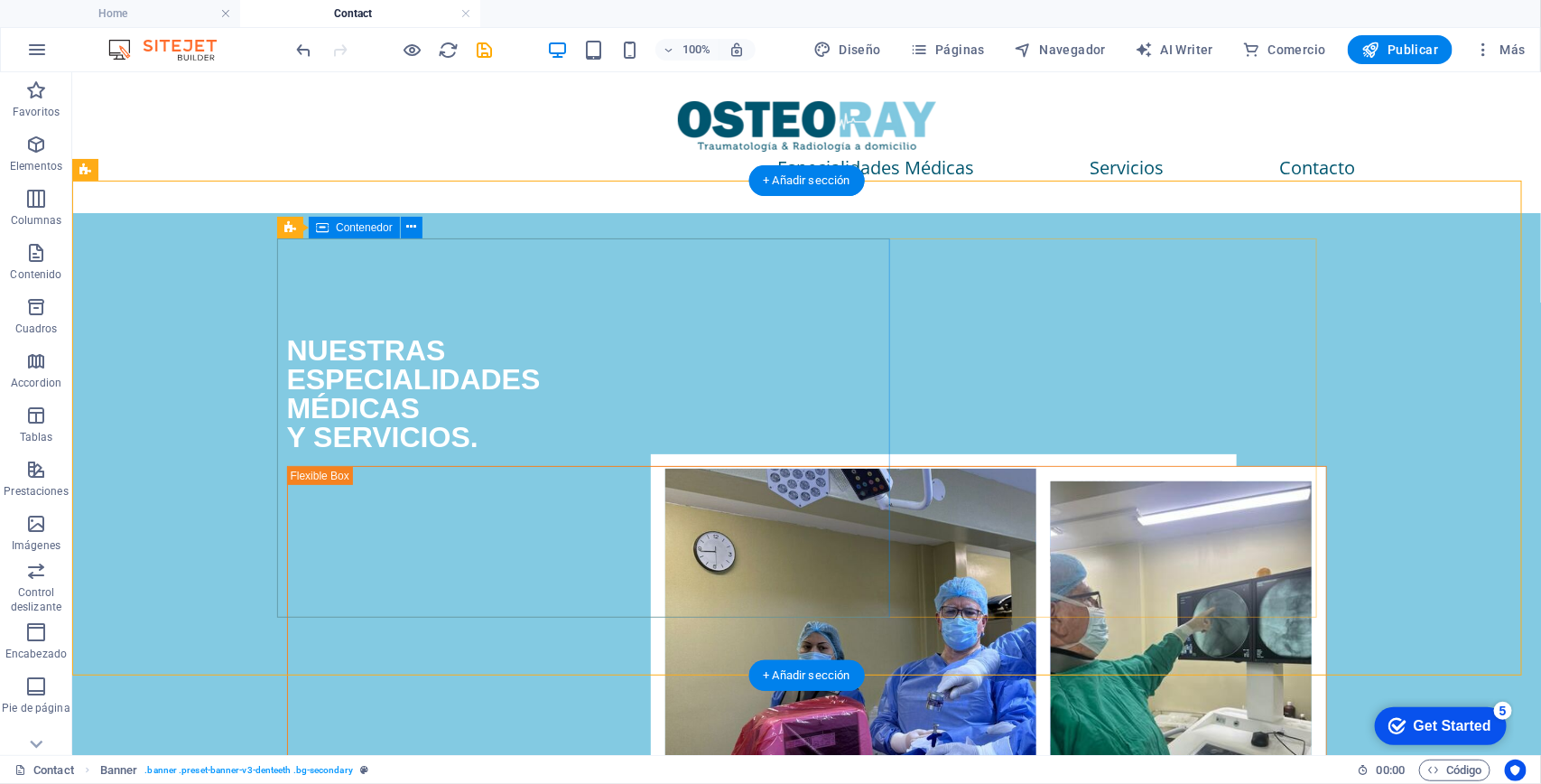
click at [781, 450] on div "NUESTRAS ESPECIALIDADES MÉDICAS Y SERVICIOS." at bounding box center [806, 360] width 1040 height 181
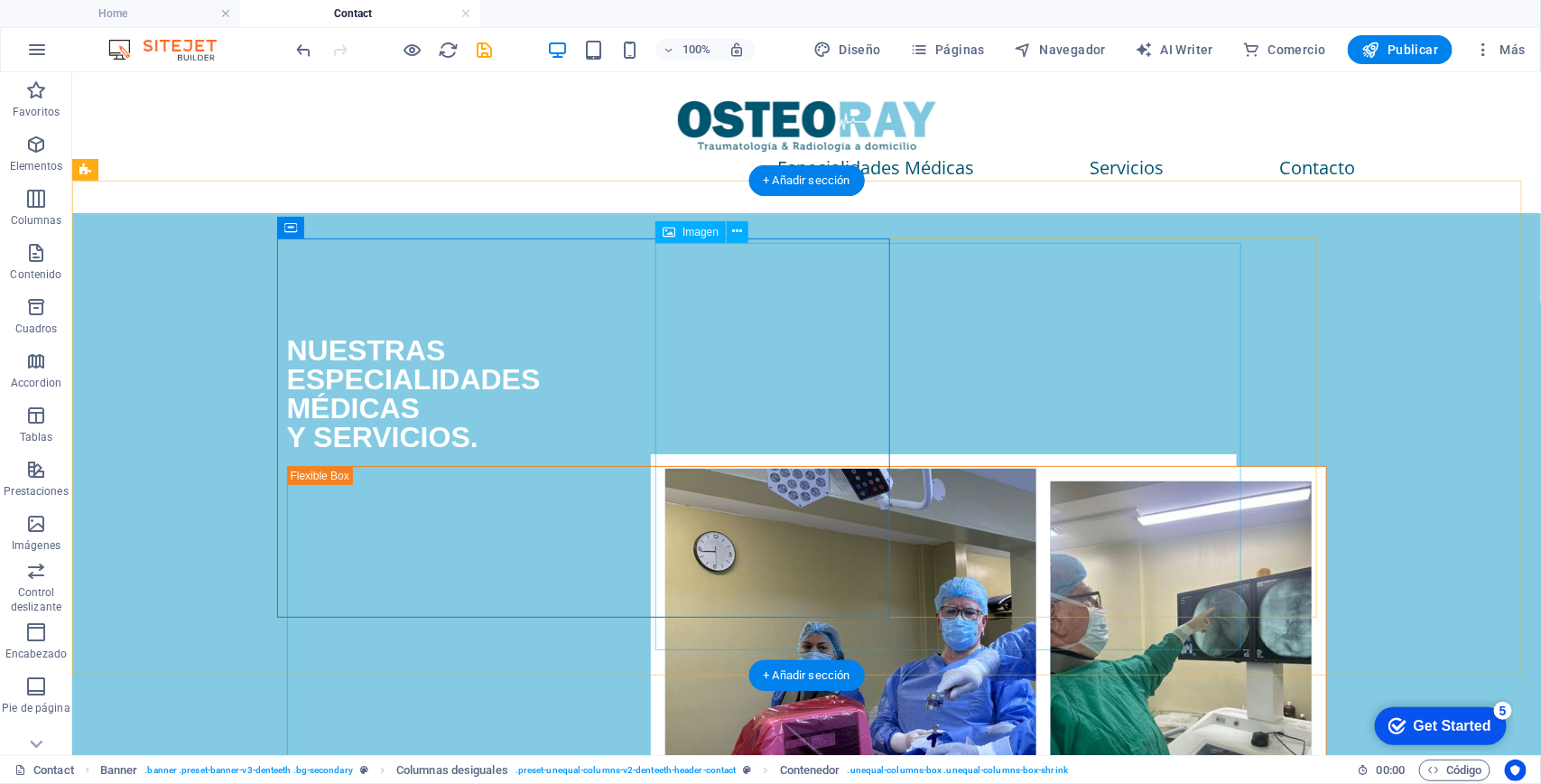
click at [903, 558] on figure at bounding box center [943, 657] width 586 height 409
select select "px"
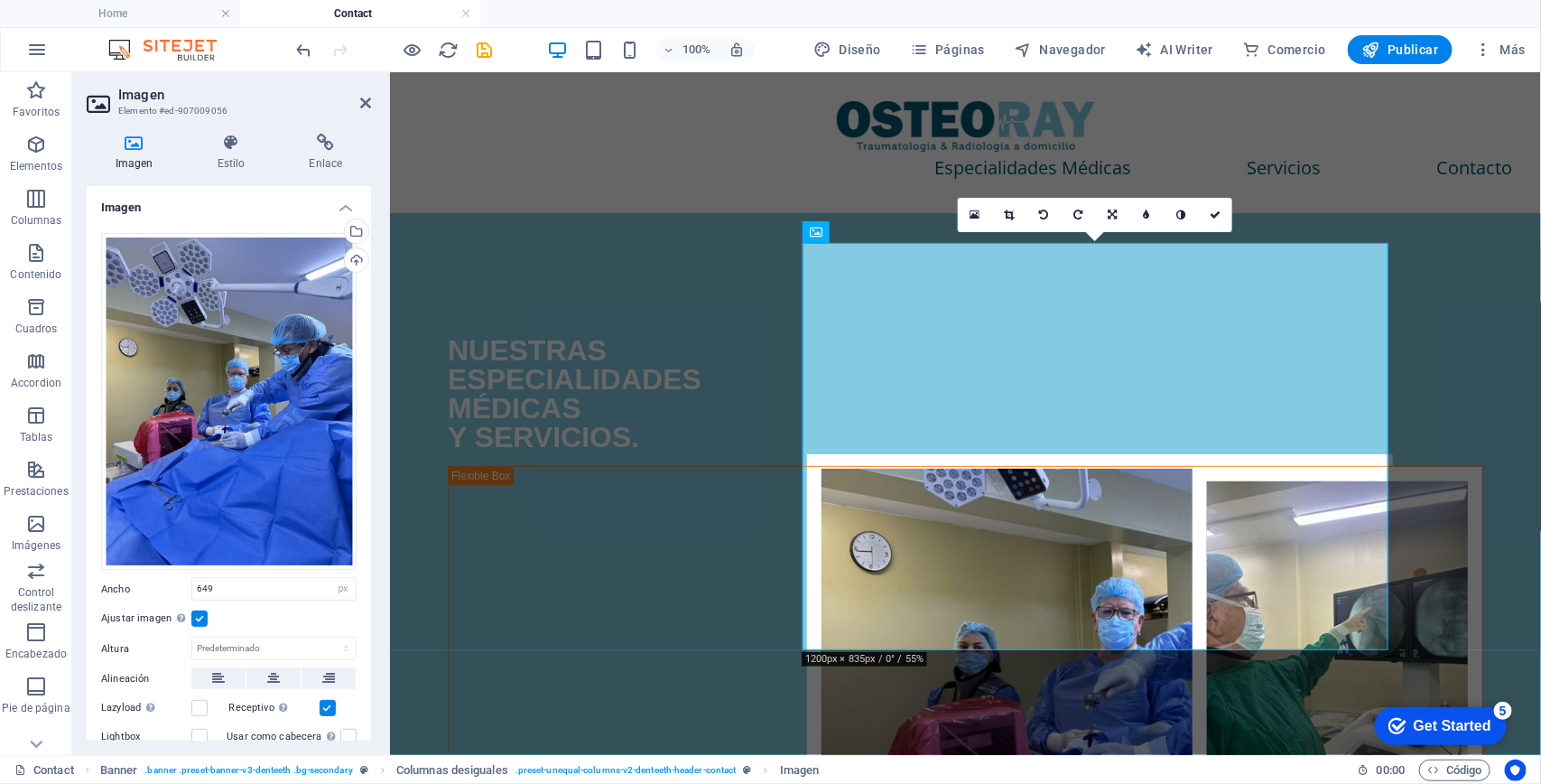
click at [198, 612] on label at bounding box center [199, 618] width 16 height 16
click at [0, 0] on input "Ajustar imagen Ajustar imagen automáticamente a un ancho y alto fijo" at bounding box center [0, 0] width 0 height 0
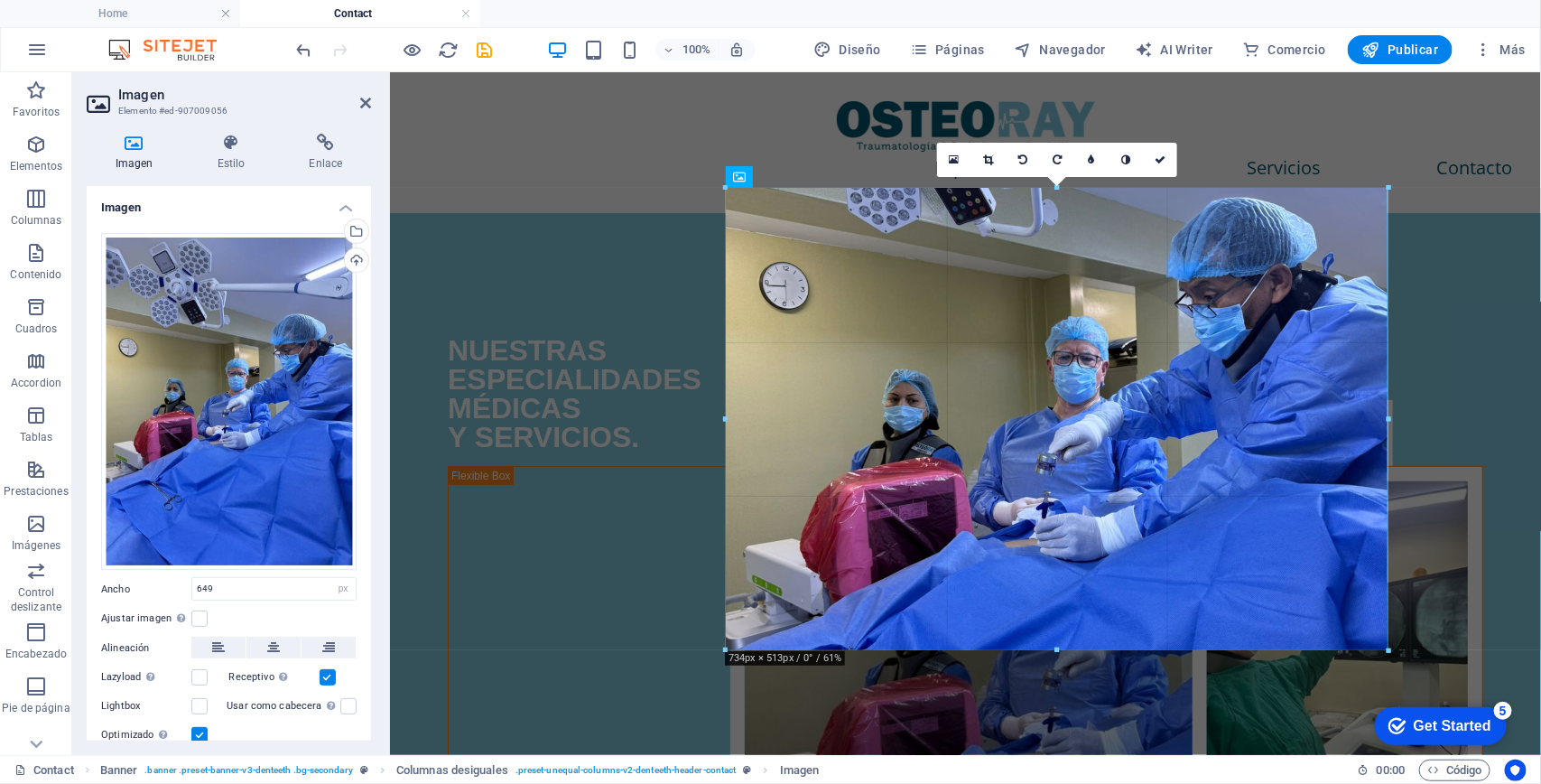
drag, startPoint x: 800, startPoint y: 648, endPoint x: 727, endPoint y: 664, distance: 74.7
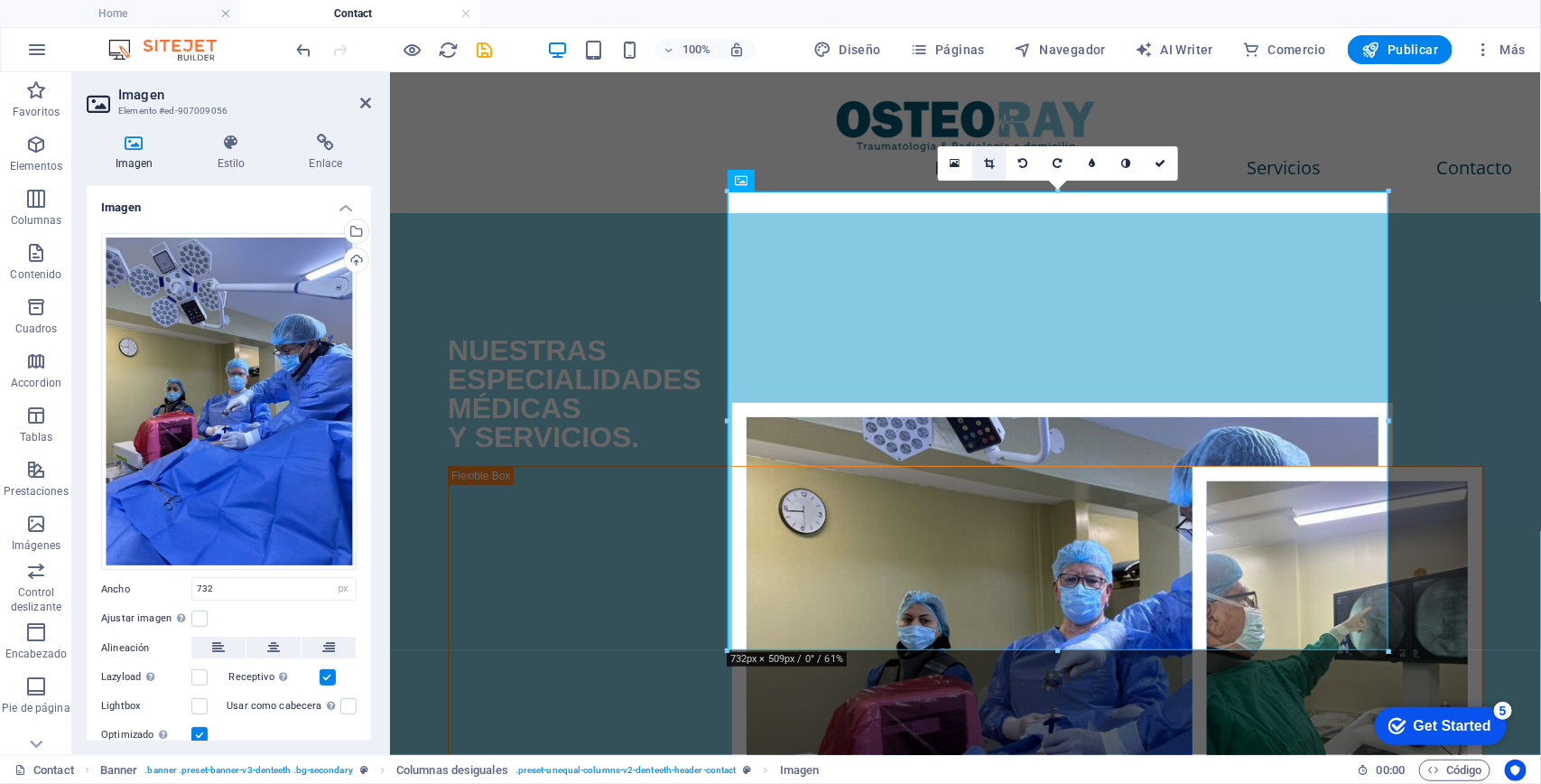
click at [986, 164] on icon at bounding box center [989, 163] width 10 height 11
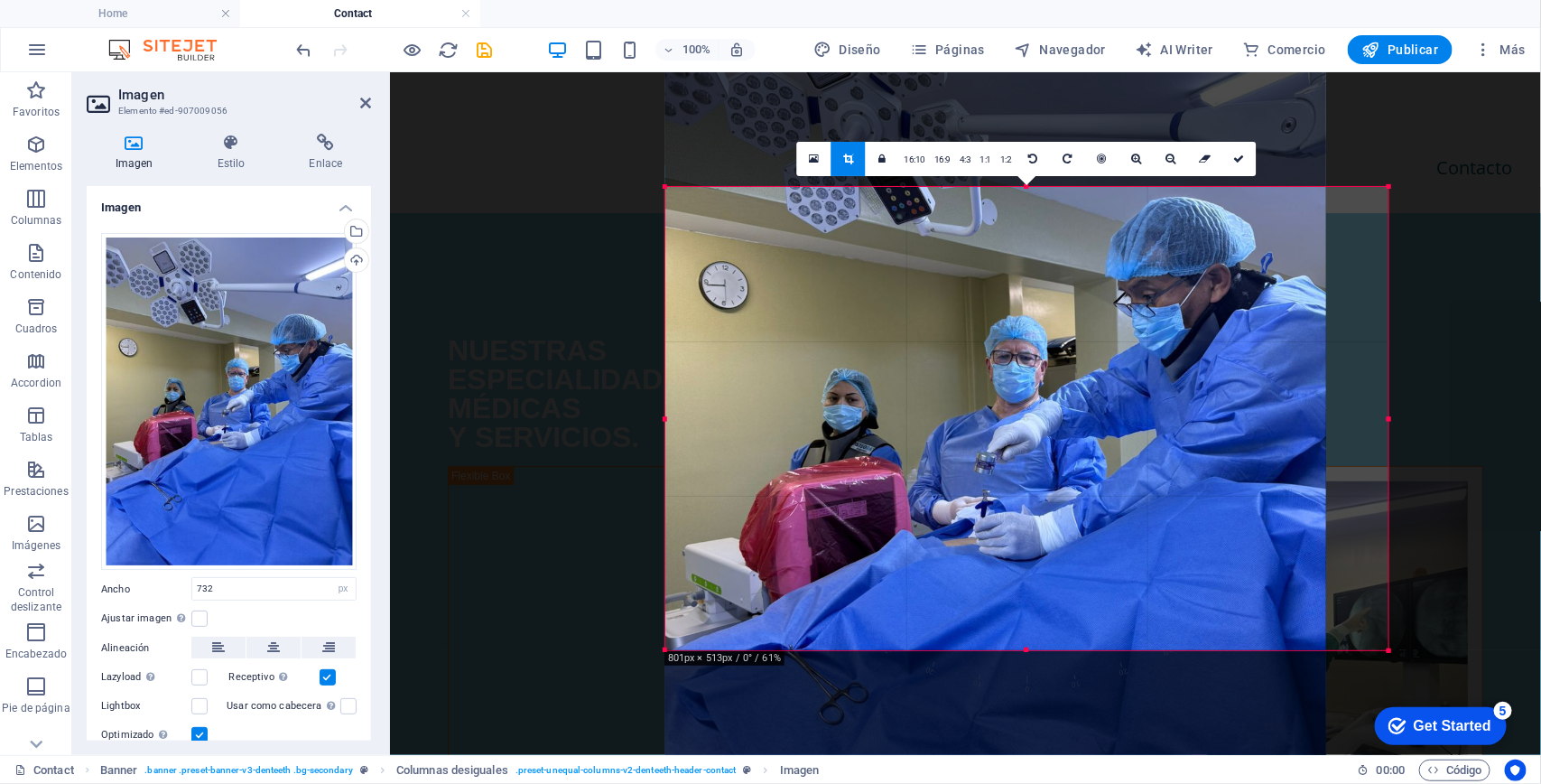
drag, startPoint x: 724, startPoint y: 648, endPoint x: 662, endPoint y: 650, distance: 62.0
click at [662, 650] on div at bounding box center [666, 649] width 8 height 8
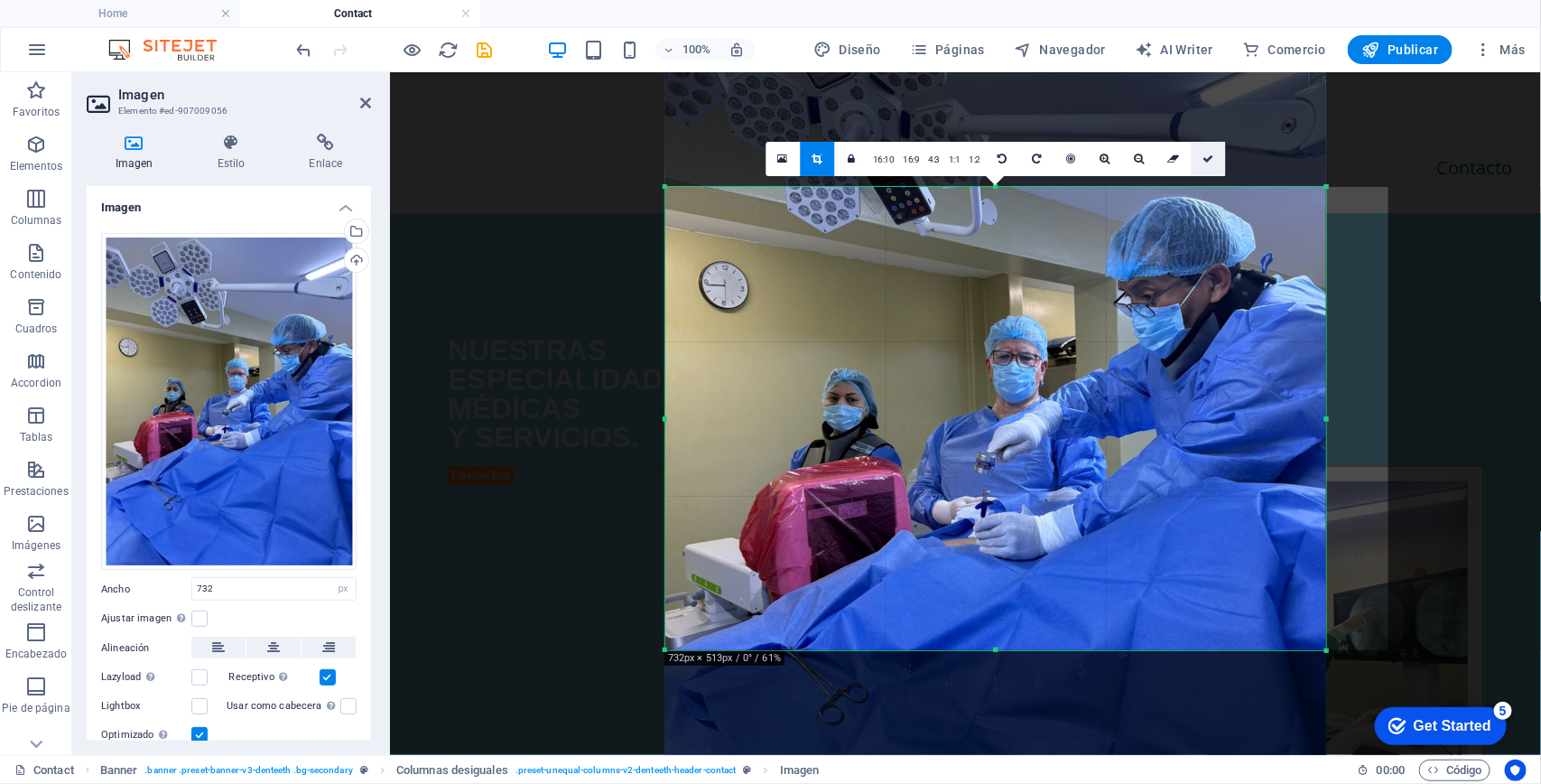
click at [1211, 155] on icon at bounding box center [1207, 159] width 11 height 11
type input "731"
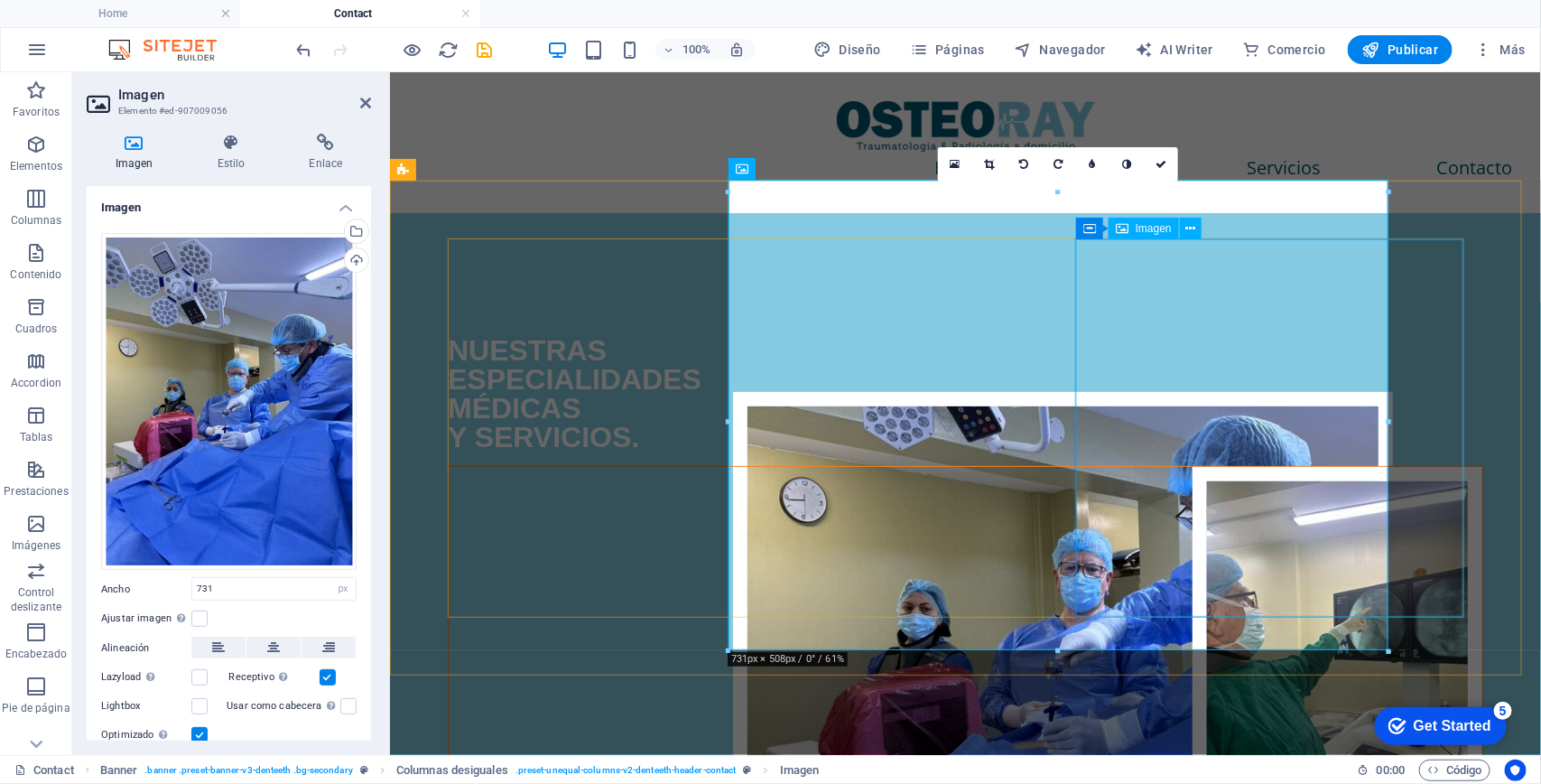
click at [1410, 466] on figure at bounding box center [965, 653] width 1034 height 377
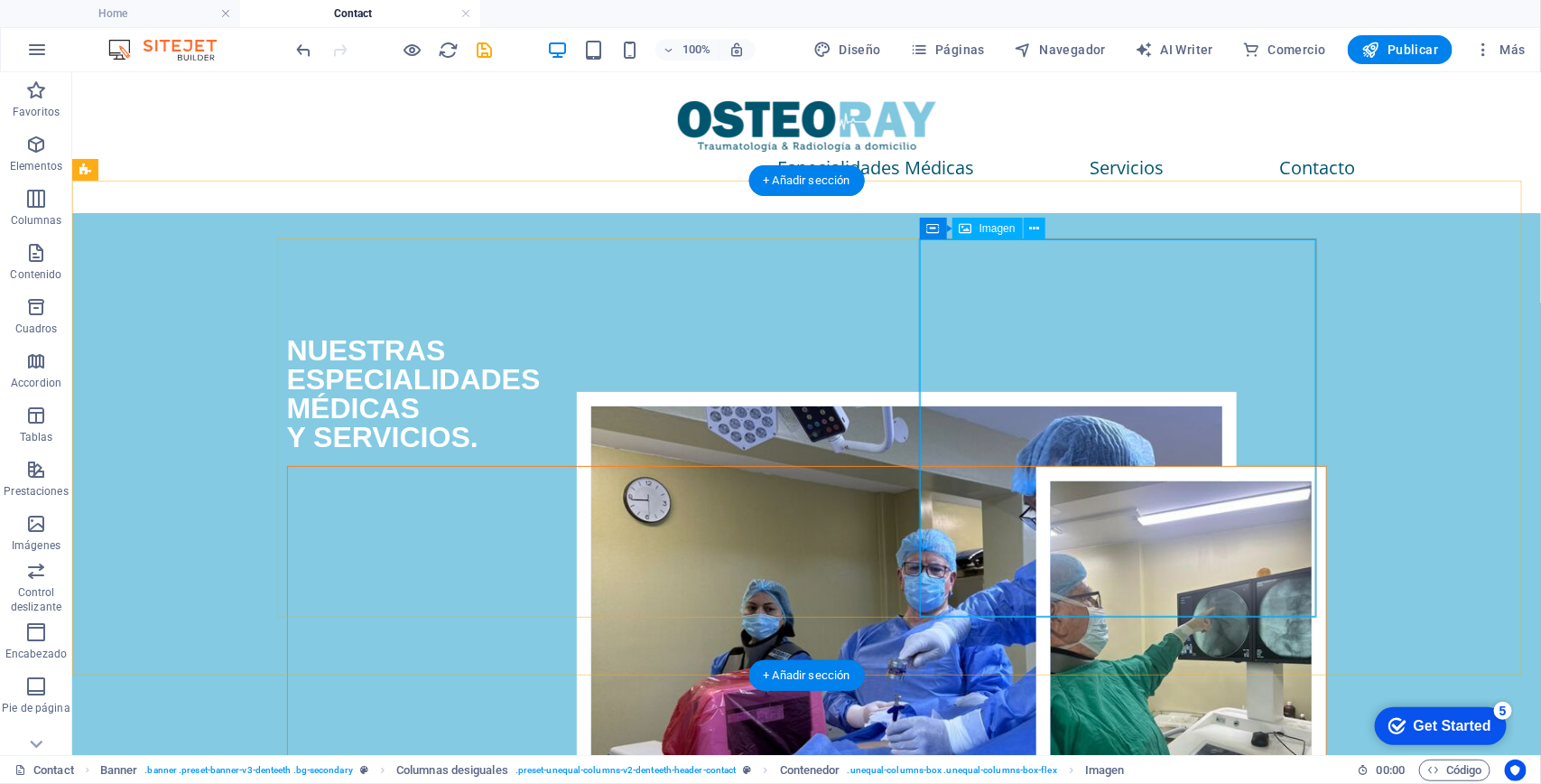
click at [1139, 466] on figure at bounding box center [806, 653] width 1039 height 377
select select "px"
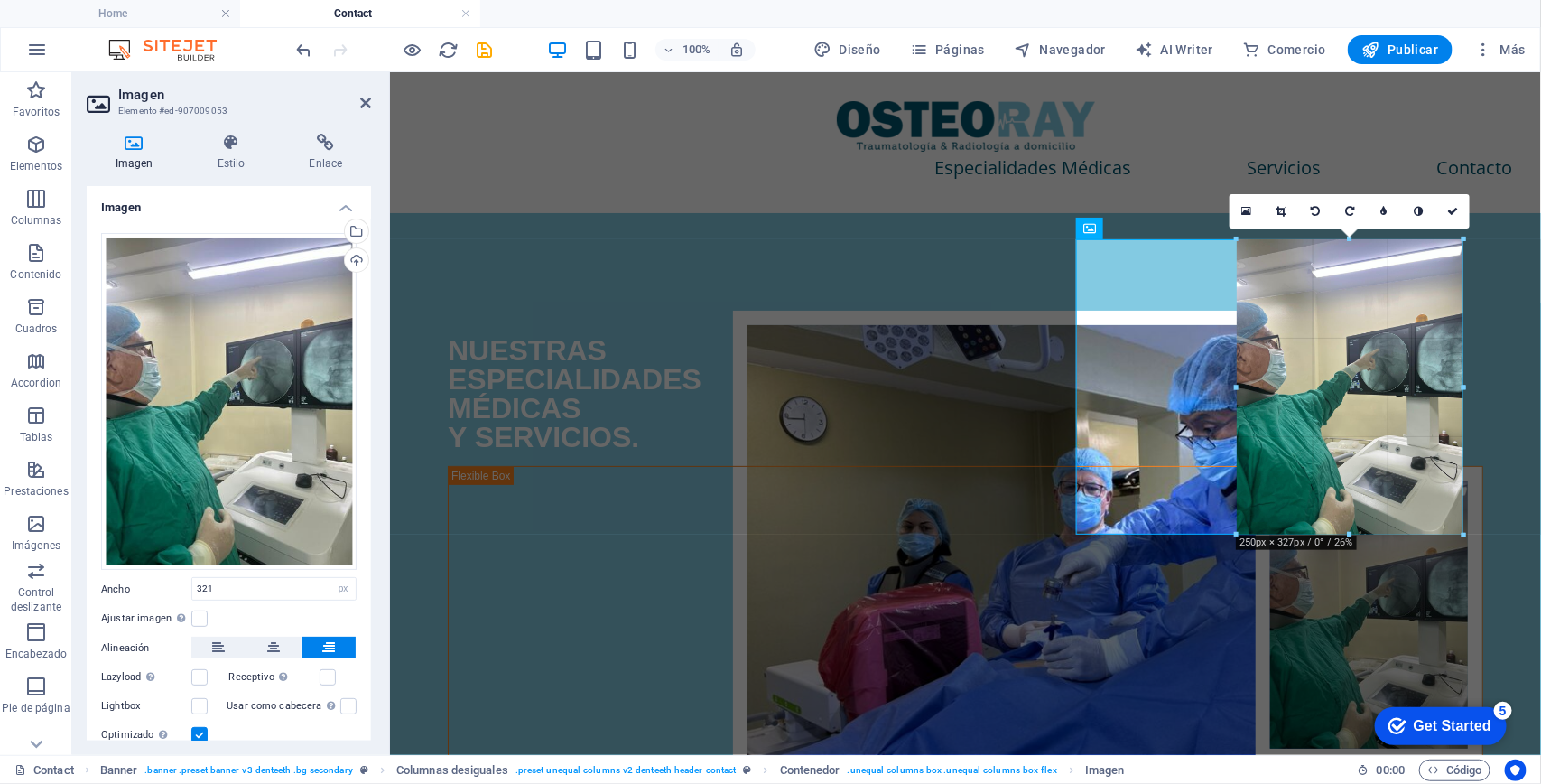
drag, startPoint x: 1172, startPoint y: 240, endPoint x: 1374, endPoint y: 325, distance: 219.2
type input "252"
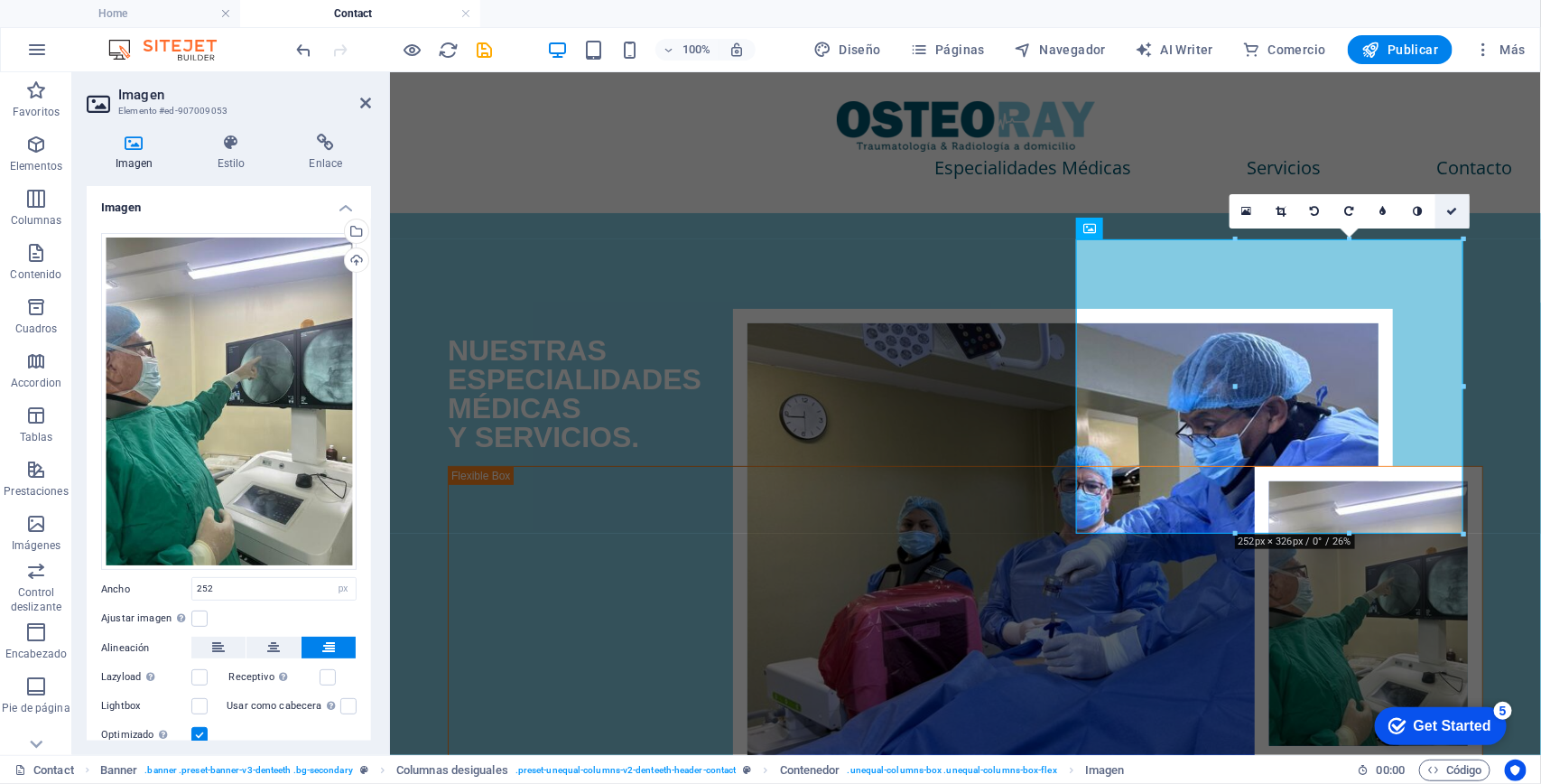
click at [1446, 208] on icon at bounding box center [1451, 211] width 11 height 11
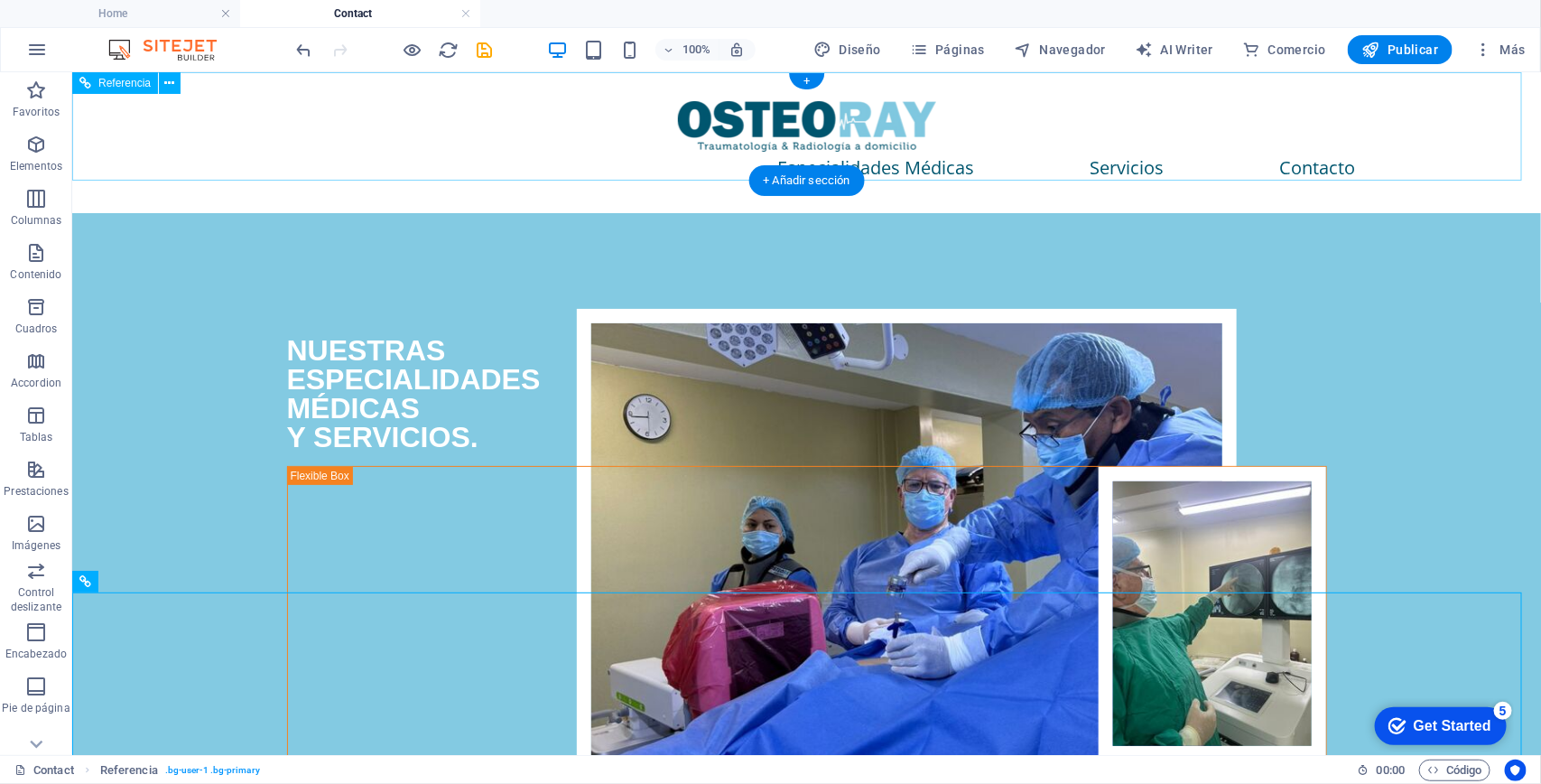
click at [1469, 141] on div "Especialidades Médicas Servicios Contacto" at bounding box center [806, 142] width 1469 height 141
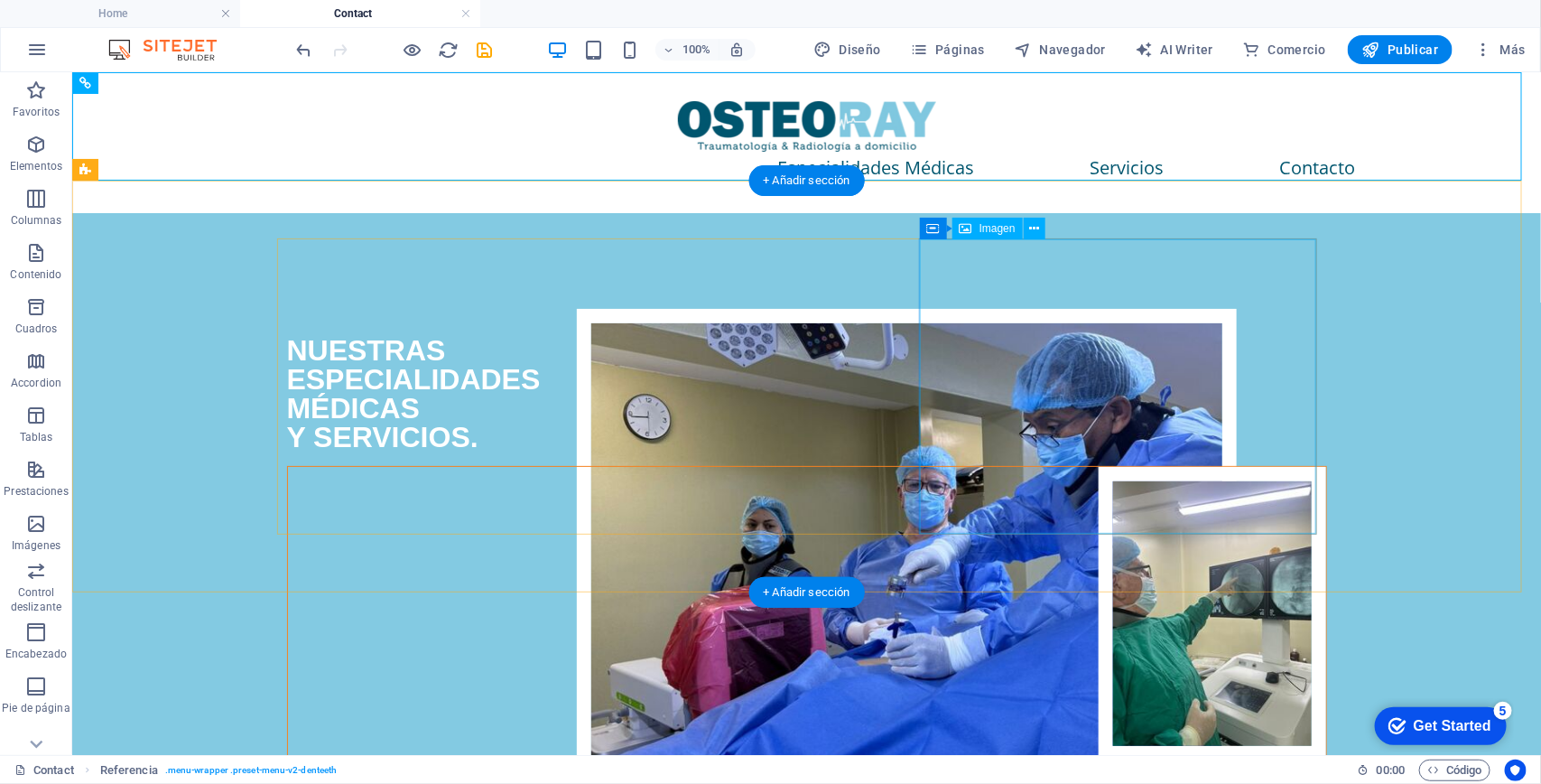
click at [1310, 466] on figure at bounding box center [806, 612] width 1039 height 293
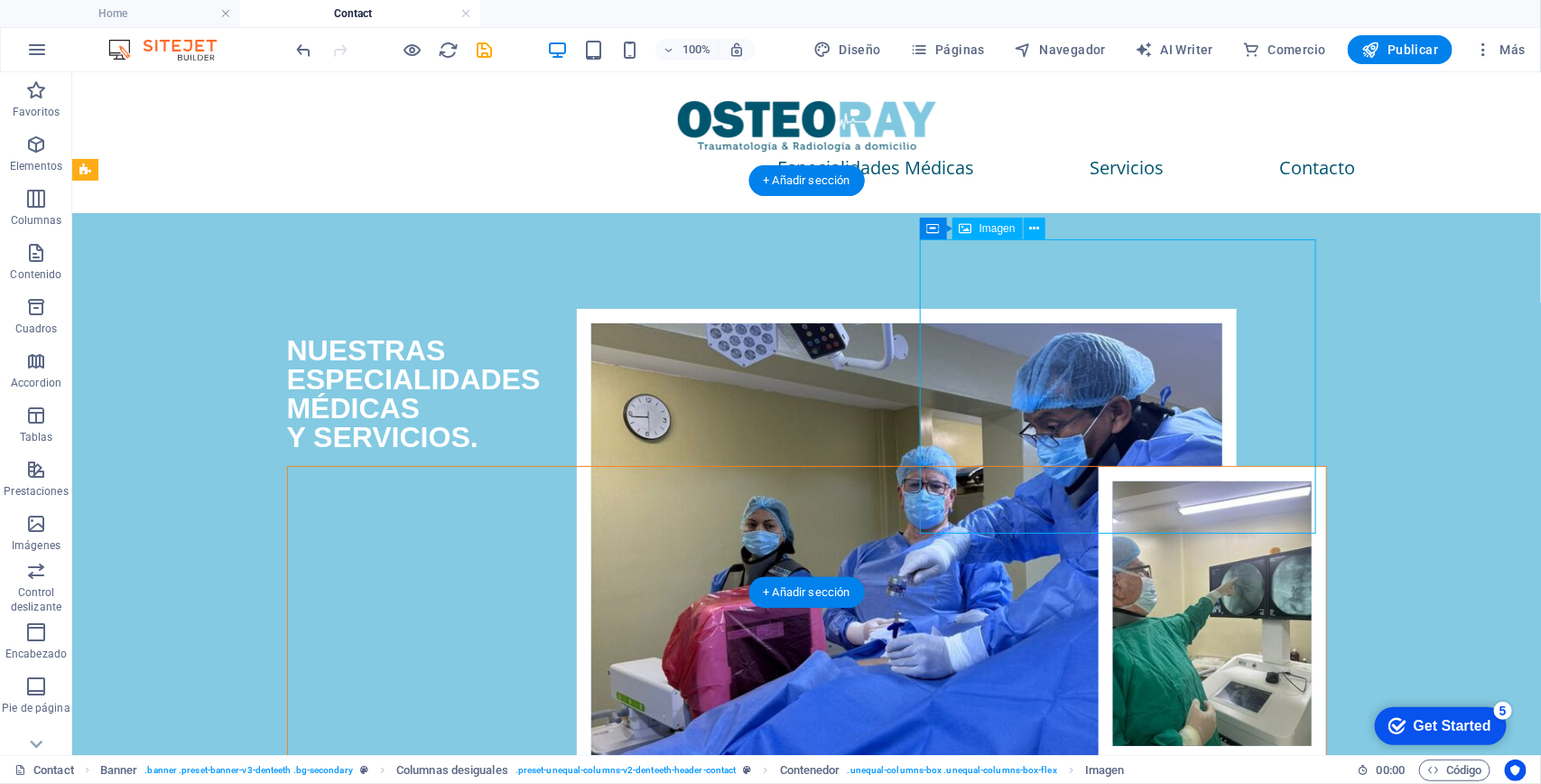
click at [1310, 466] on figure at bounding box center [806, 612] width 1039 height 293
select select "px"
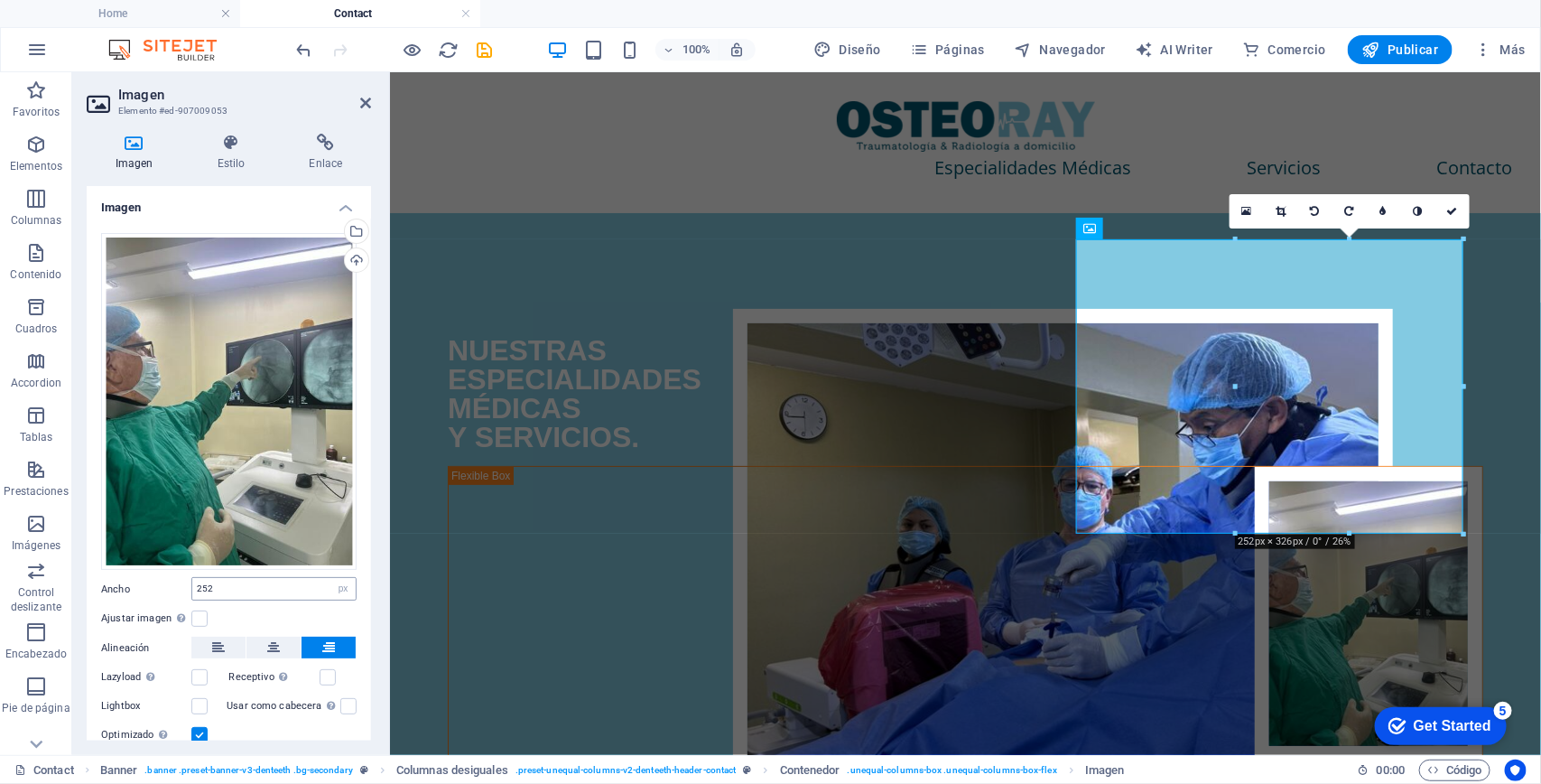
scroll to position [57, 0]
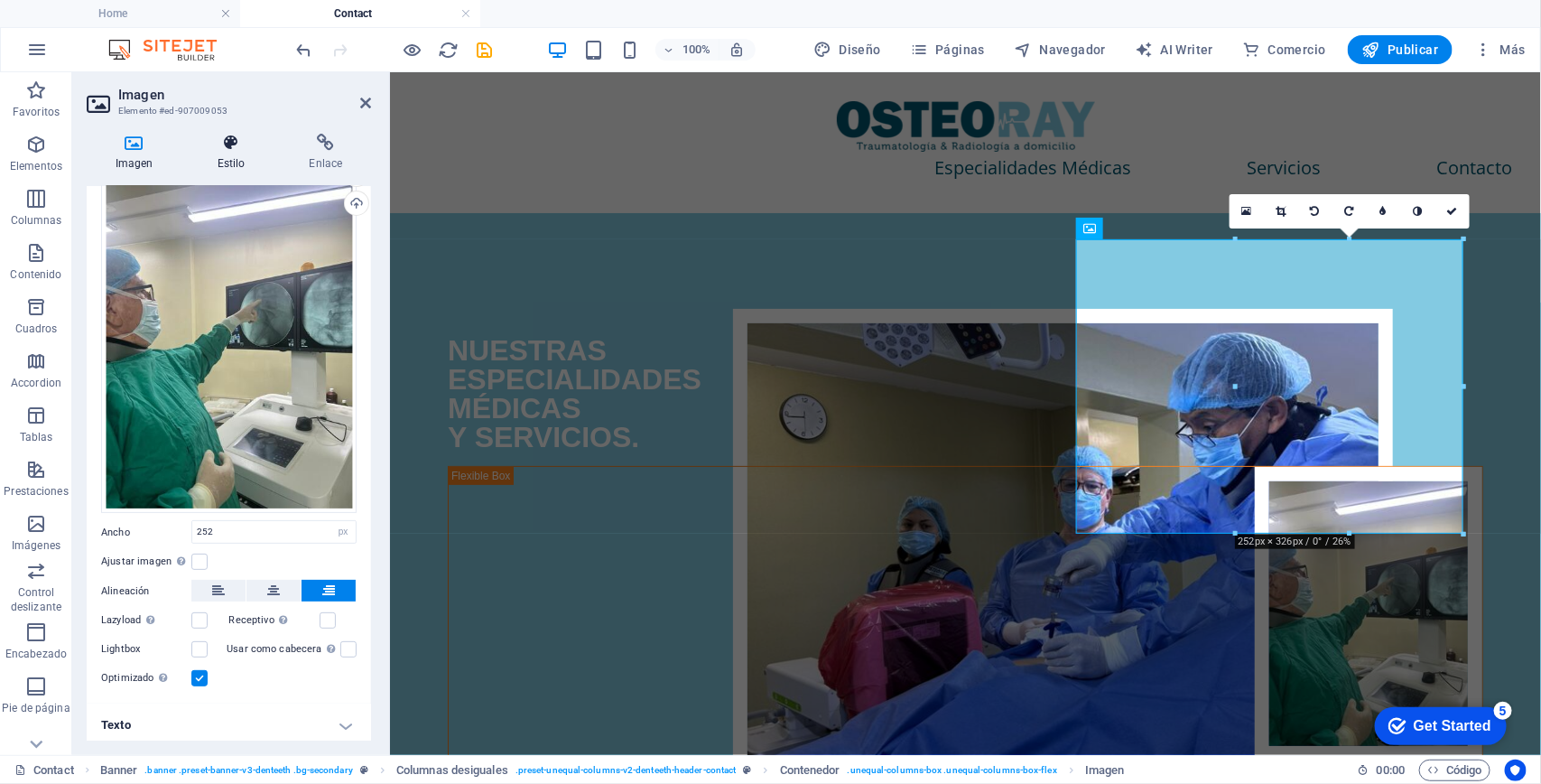
click at [223, 154] on h4 "Estilo" at bounding box center [234, 152] width 92 height 38
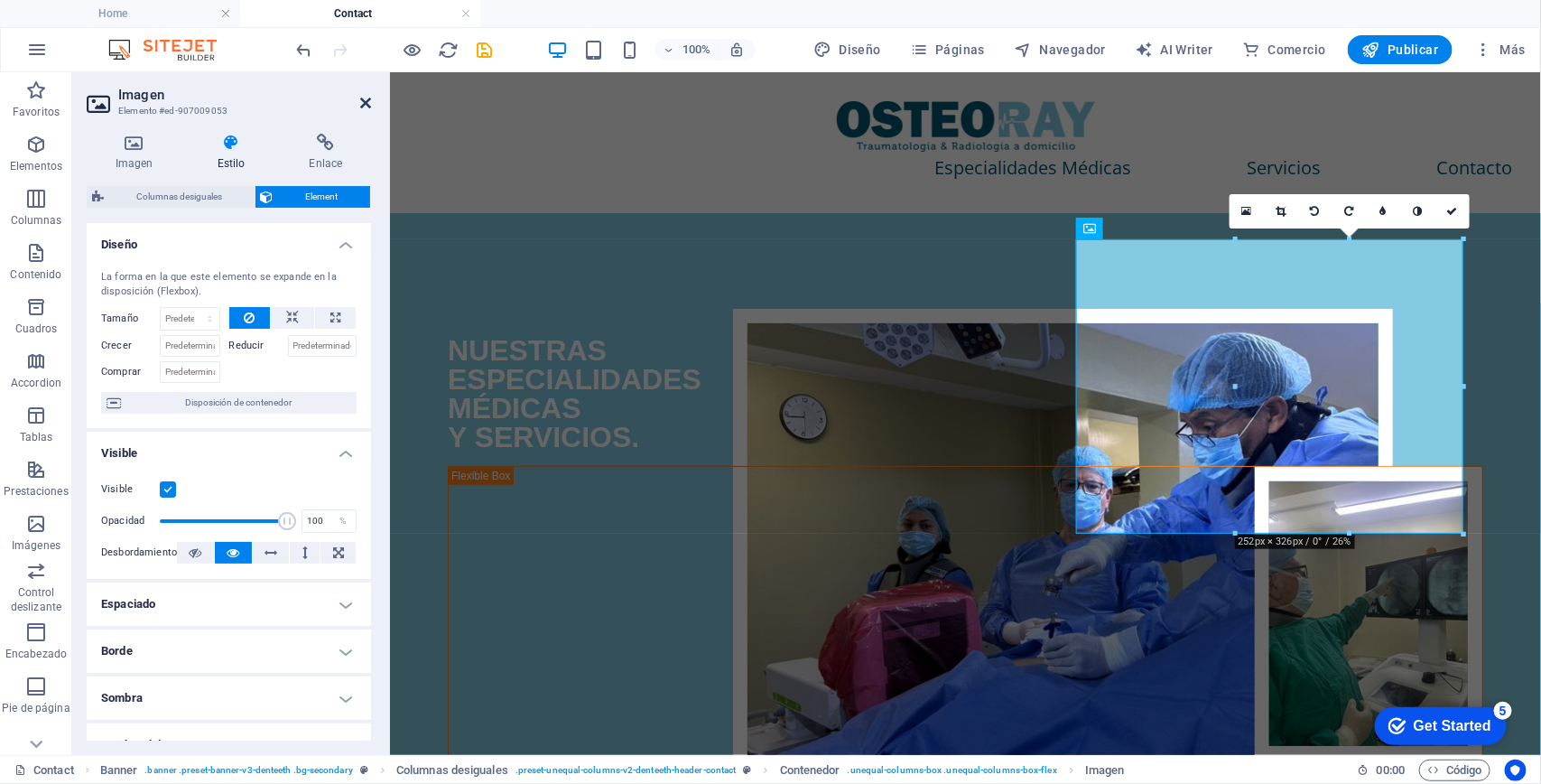
click at [364, 104] on icon at bounding box center [365, 103] width 11 height 15
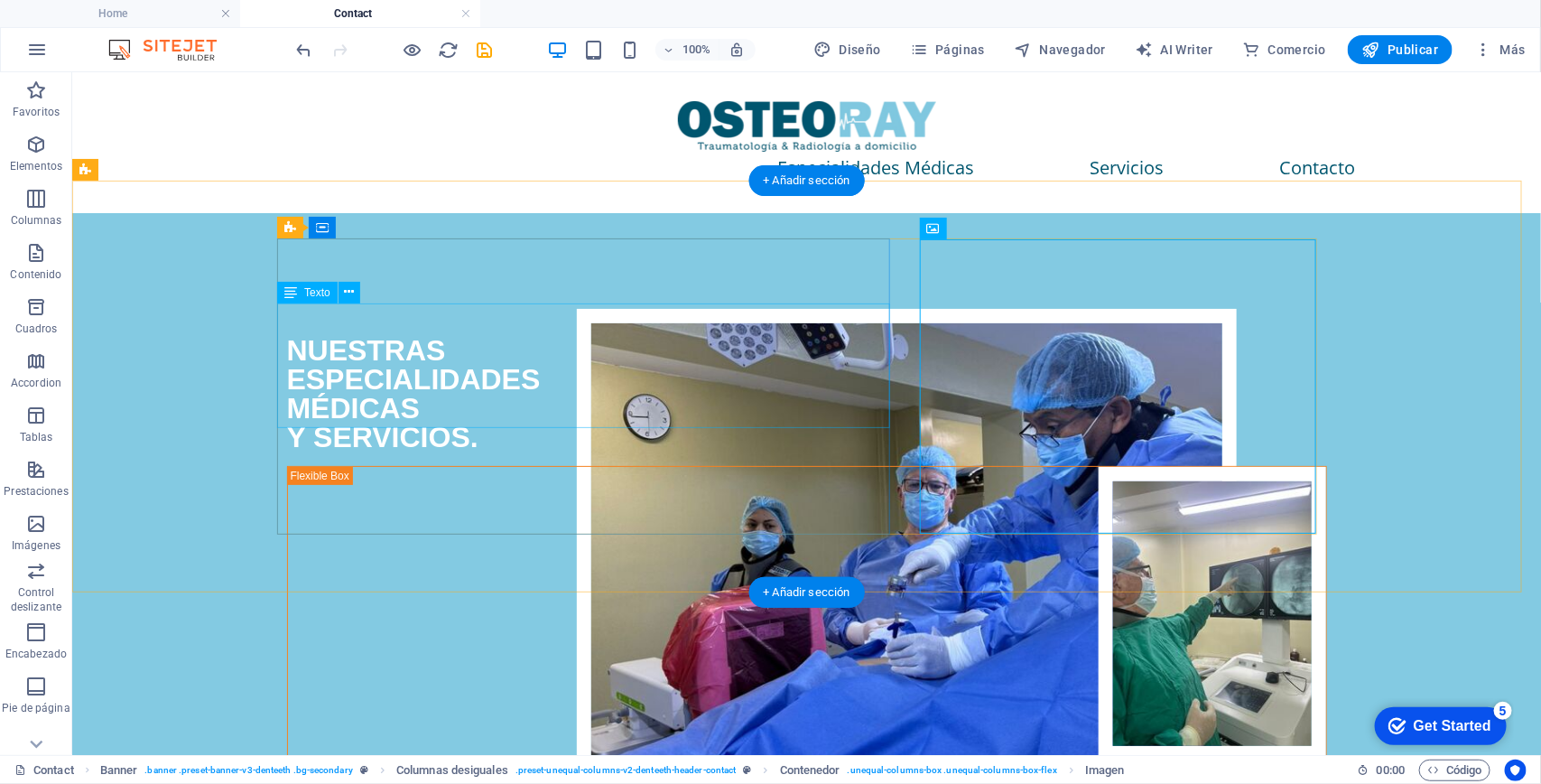
click at [385, 366] on div "NUESTRAS ESPECIALIDADES MÉDICAS Y SERVICIOS." at bounding box center [806, 392] width 1040 height 115
click at [387, 366] on div "NUESTRAS ESPECIALIDADES MÉDICAS Y SERVICIOS." at bounding box center [806, 392] width 1040 height 115
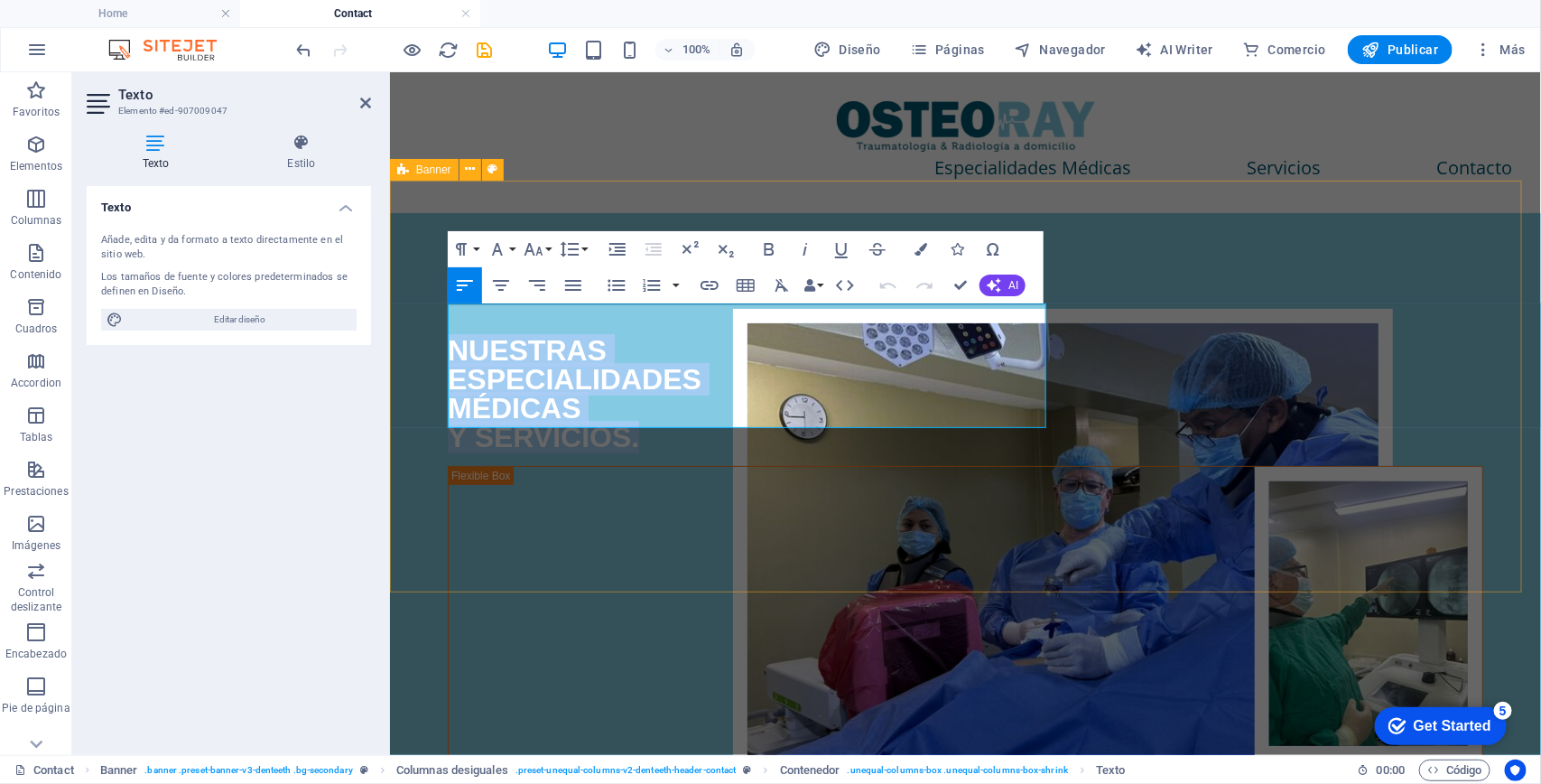
drag, startPoint x: 663, startPoint y: 419, endPoint x: 441, endPoint y: 295, distance: 254.3
click at [441, 294] on div "NUESTRAS ESPECIALIDADES MÉDICAS Y SERVICIOS." at bounding box center [964, 515] width 1151 height 606
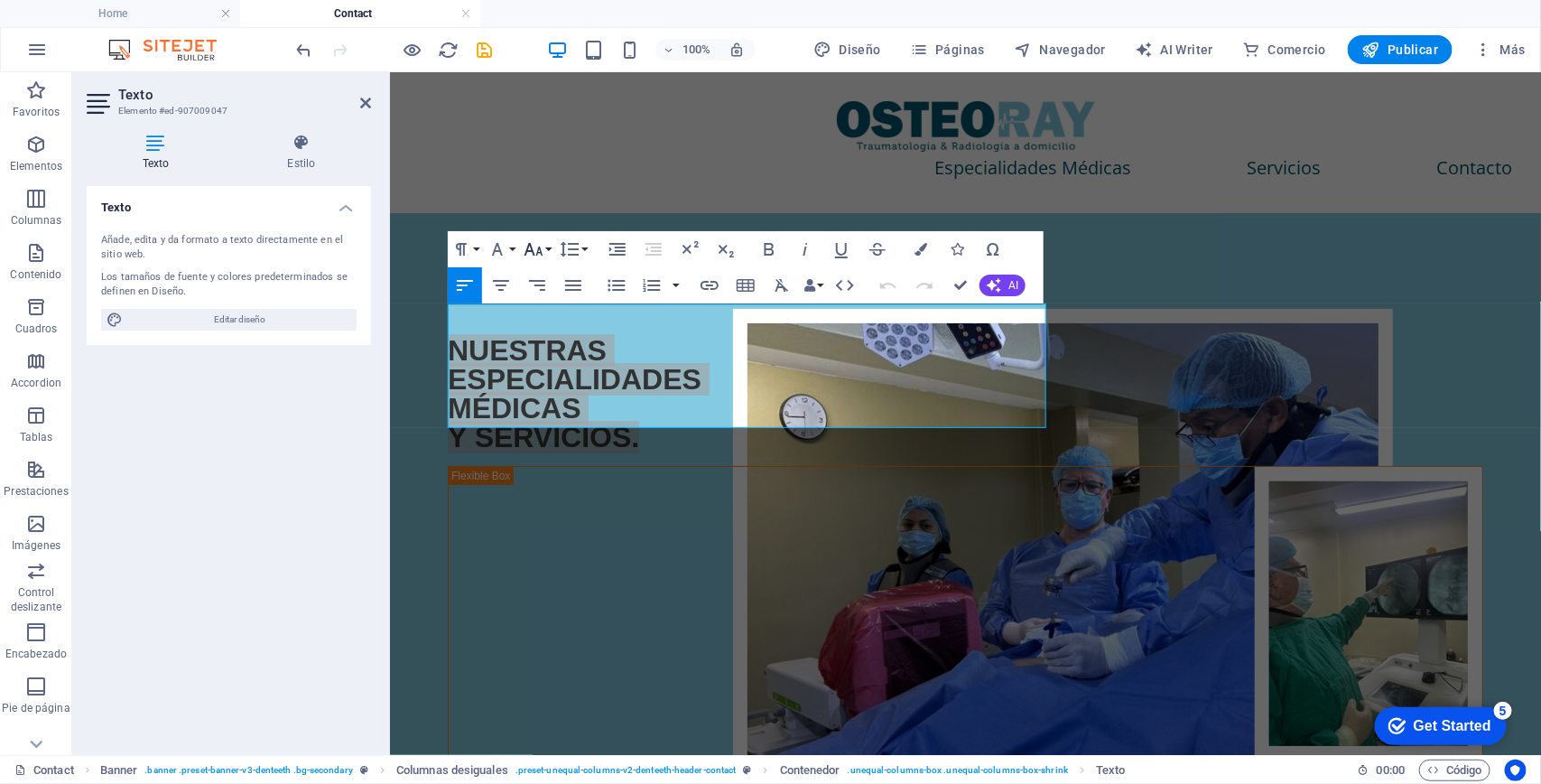
click at [549, 249] on button "Font Size" at bounding box center [536, 249] width 34 height 36
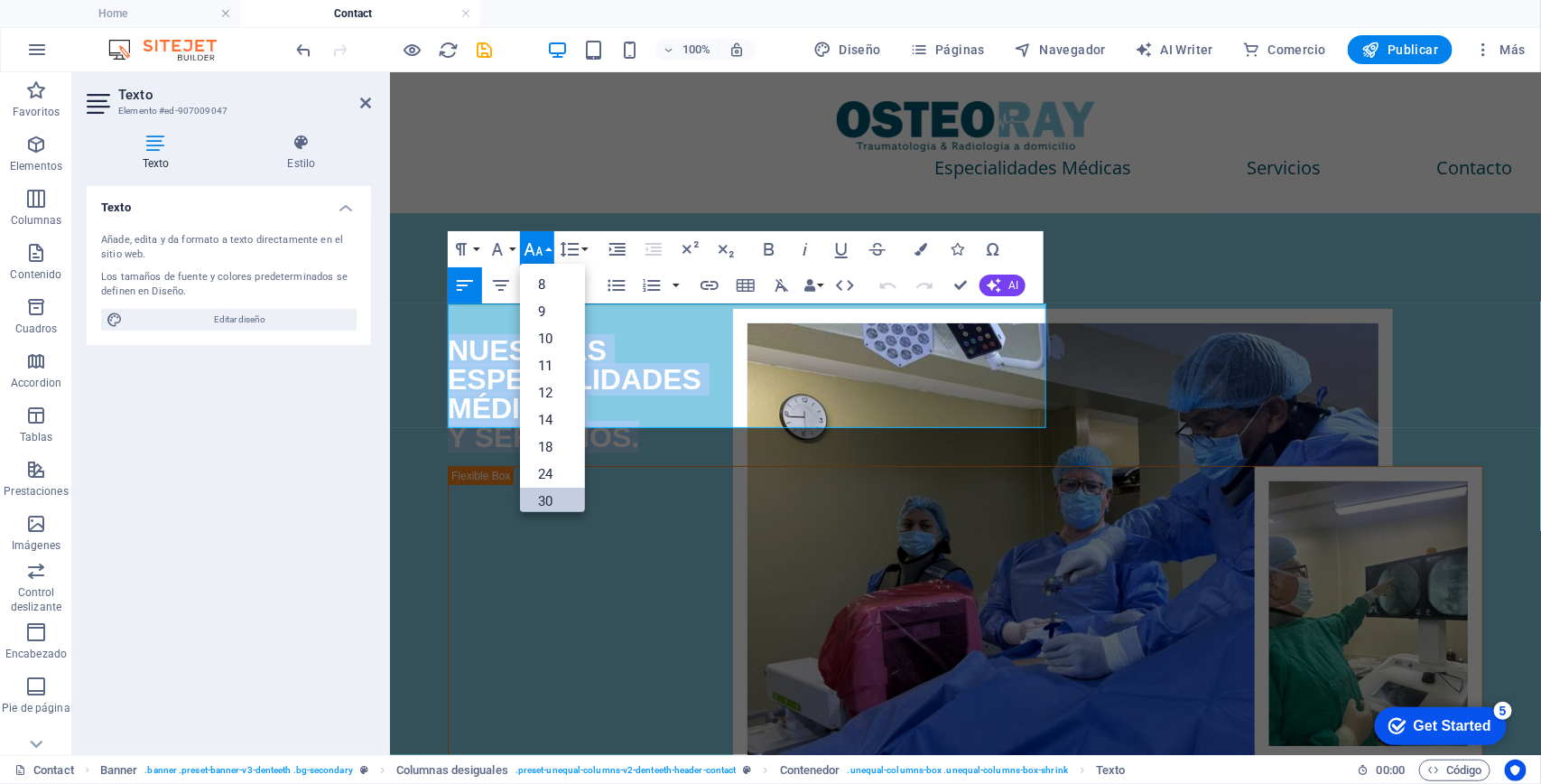
click at [547, 497] on link "30" at bounding box center [552, 501] width 65 height 27
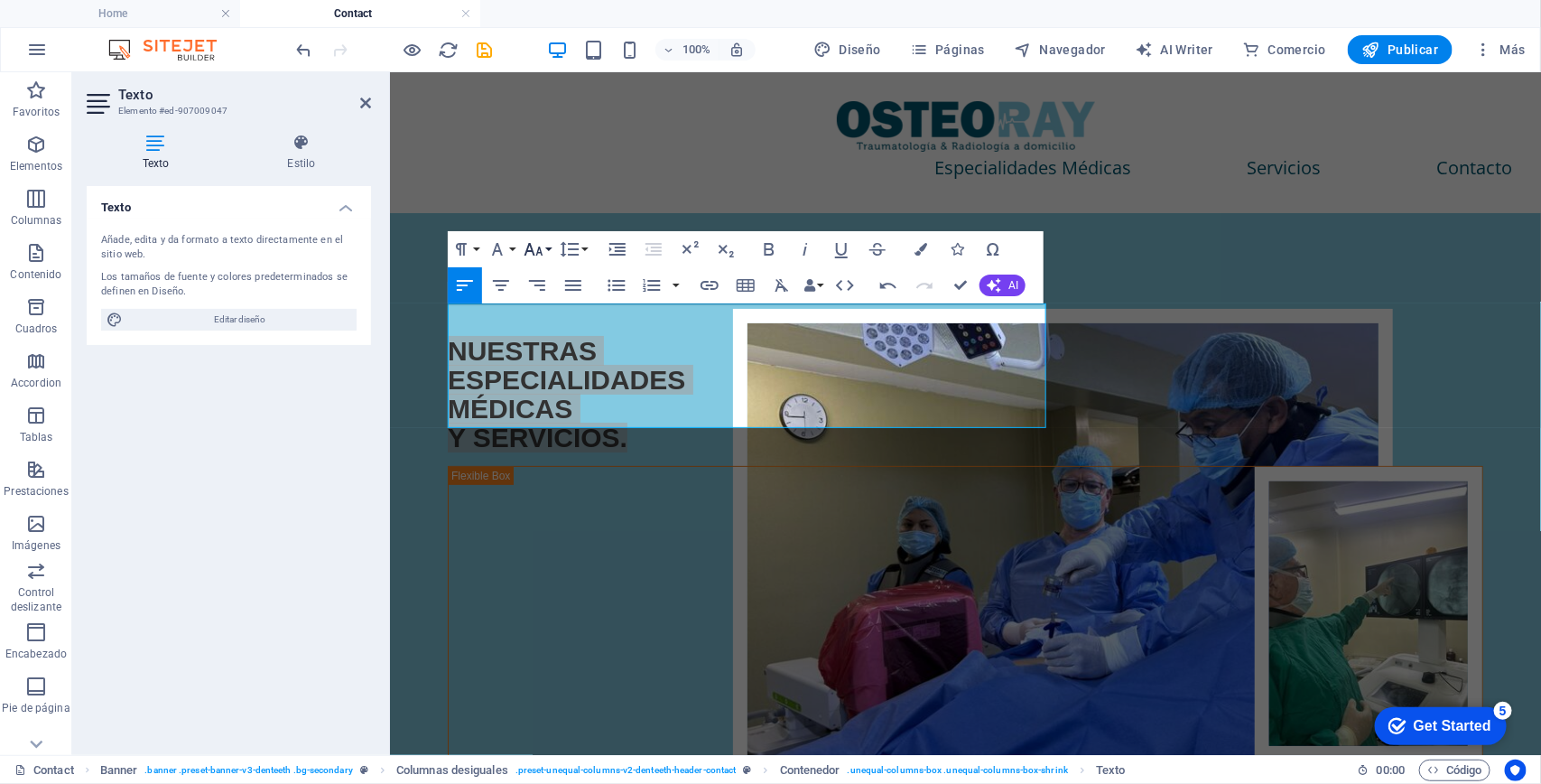
click at [548, 248] on button "Font Size" at bounding box center [536, 249] width 34 height 36
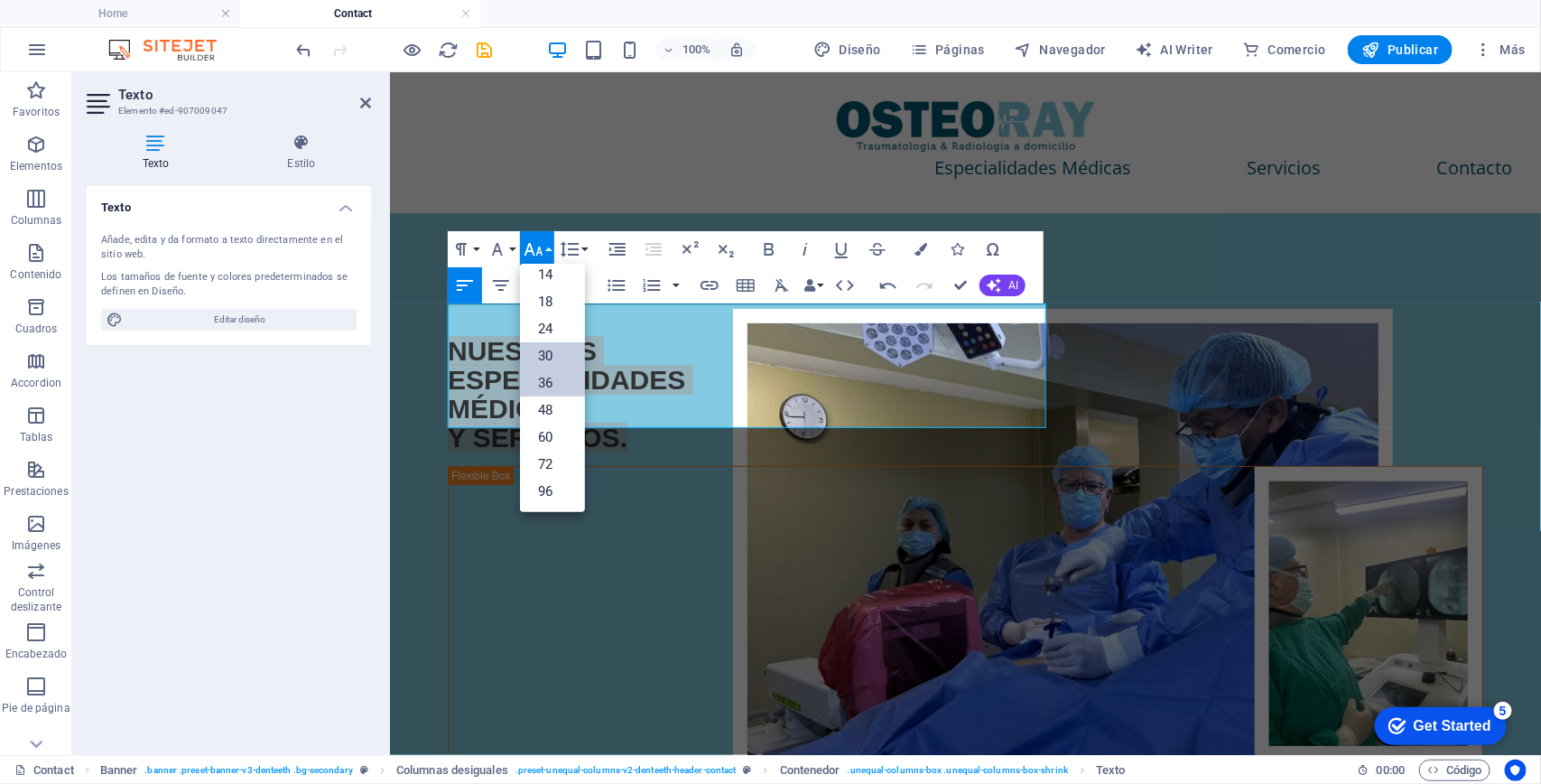
scroll to position [144, 0]
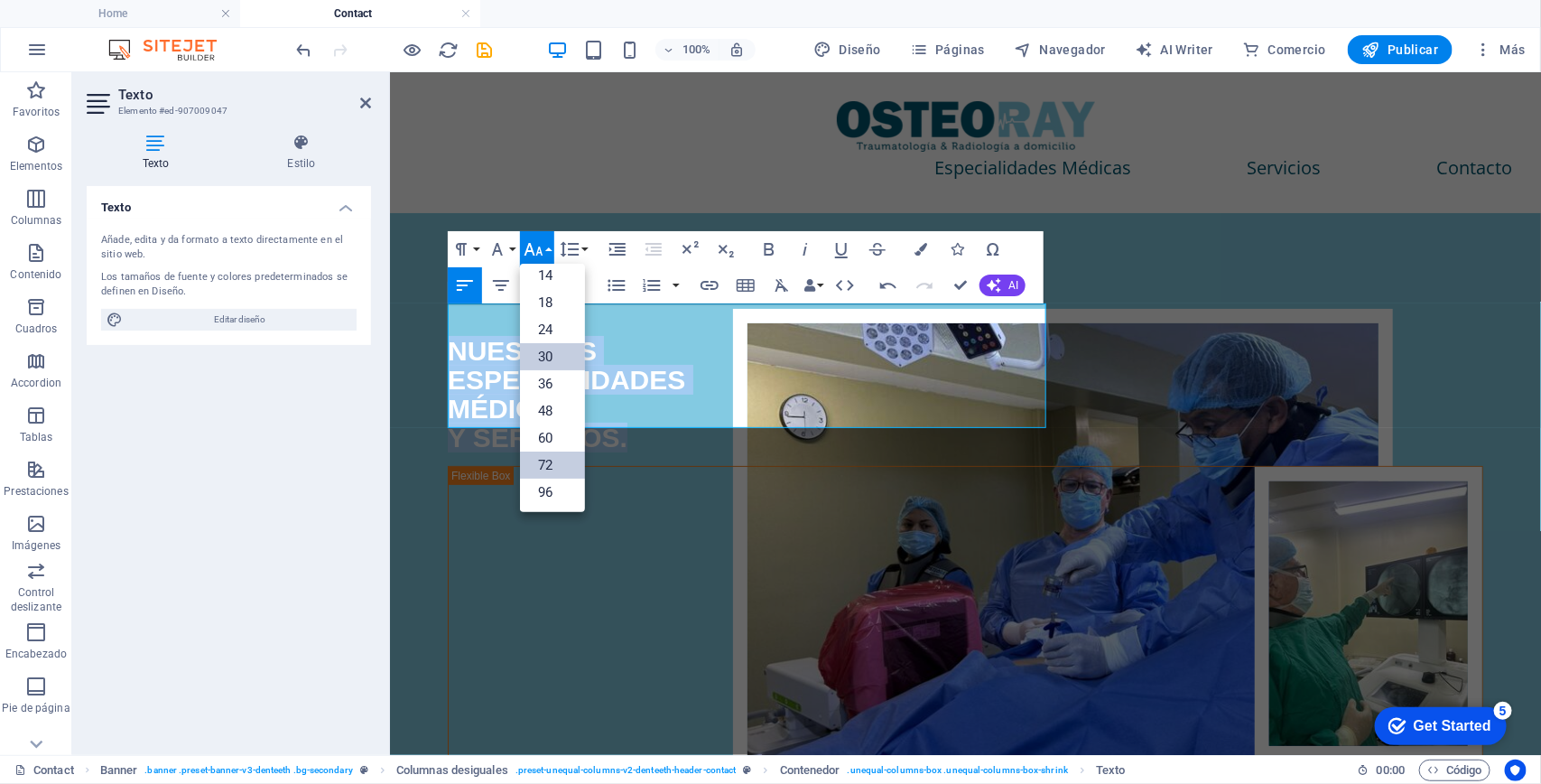
click at [560, 456] on link "72" at bounding box center [552, 465] width 65 height 27
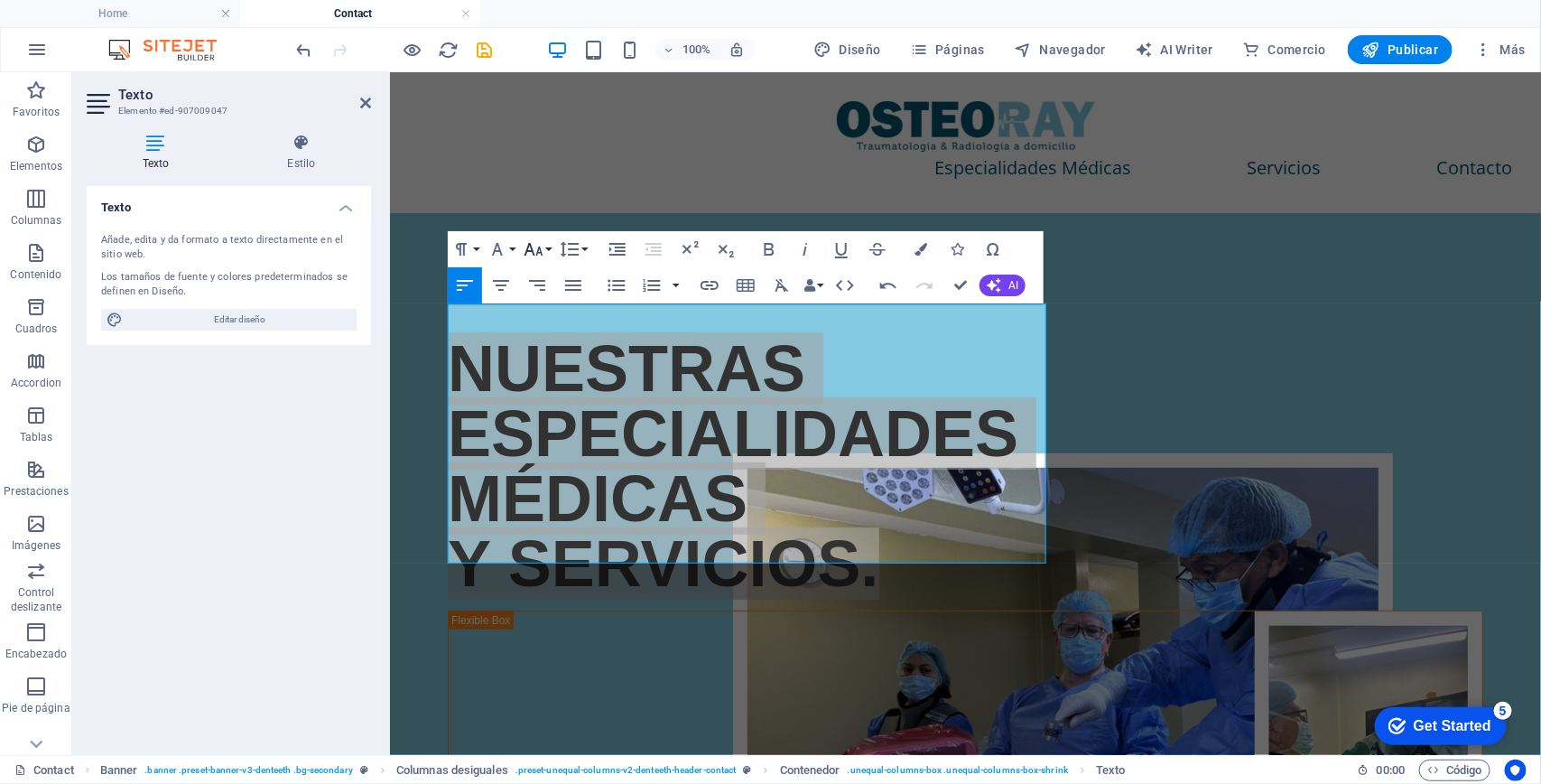
click at [543, 249] on icon "button" at bounding box center [533, 249] width 21 height 21
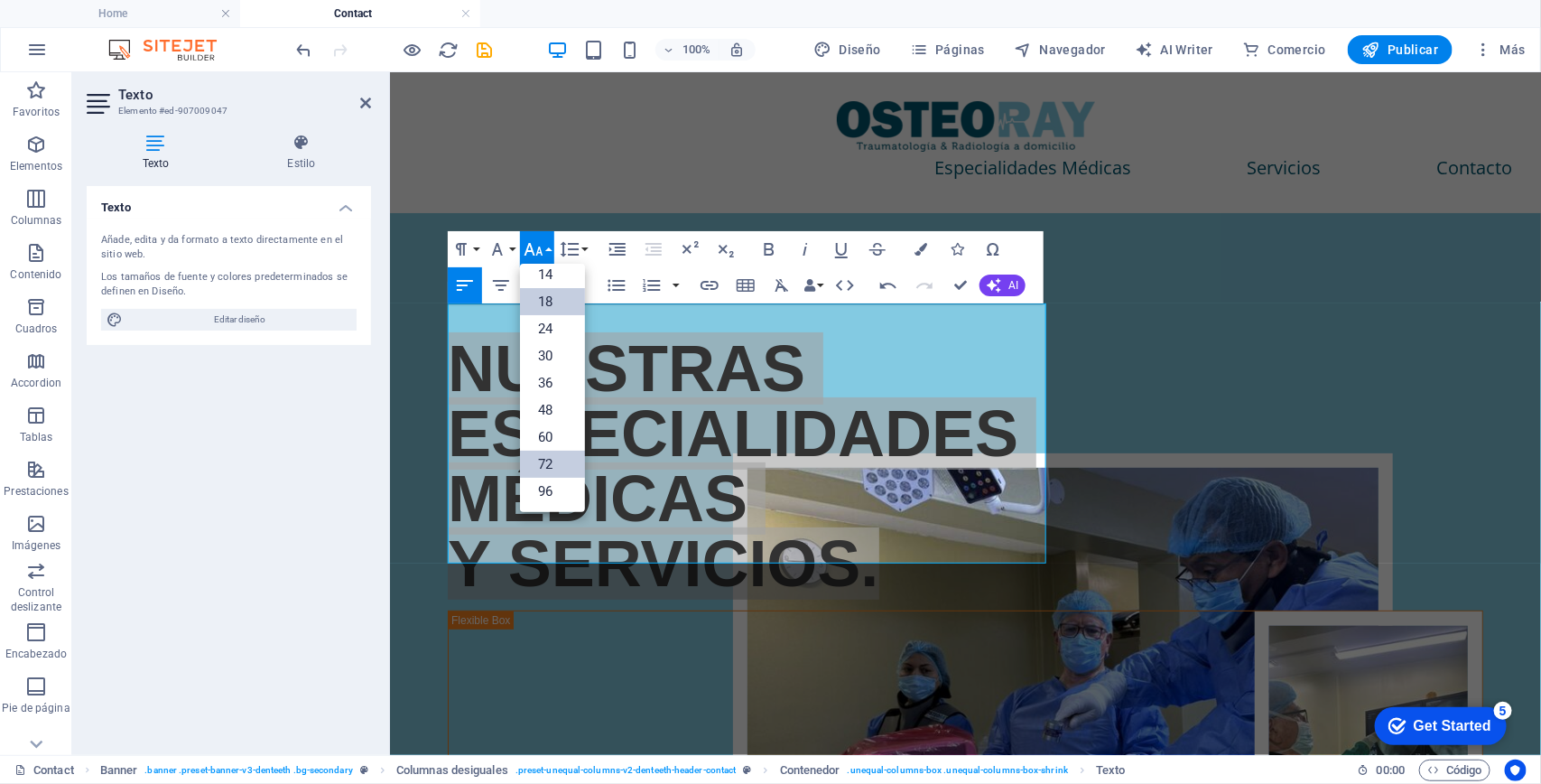
scroll to position [145, 0]
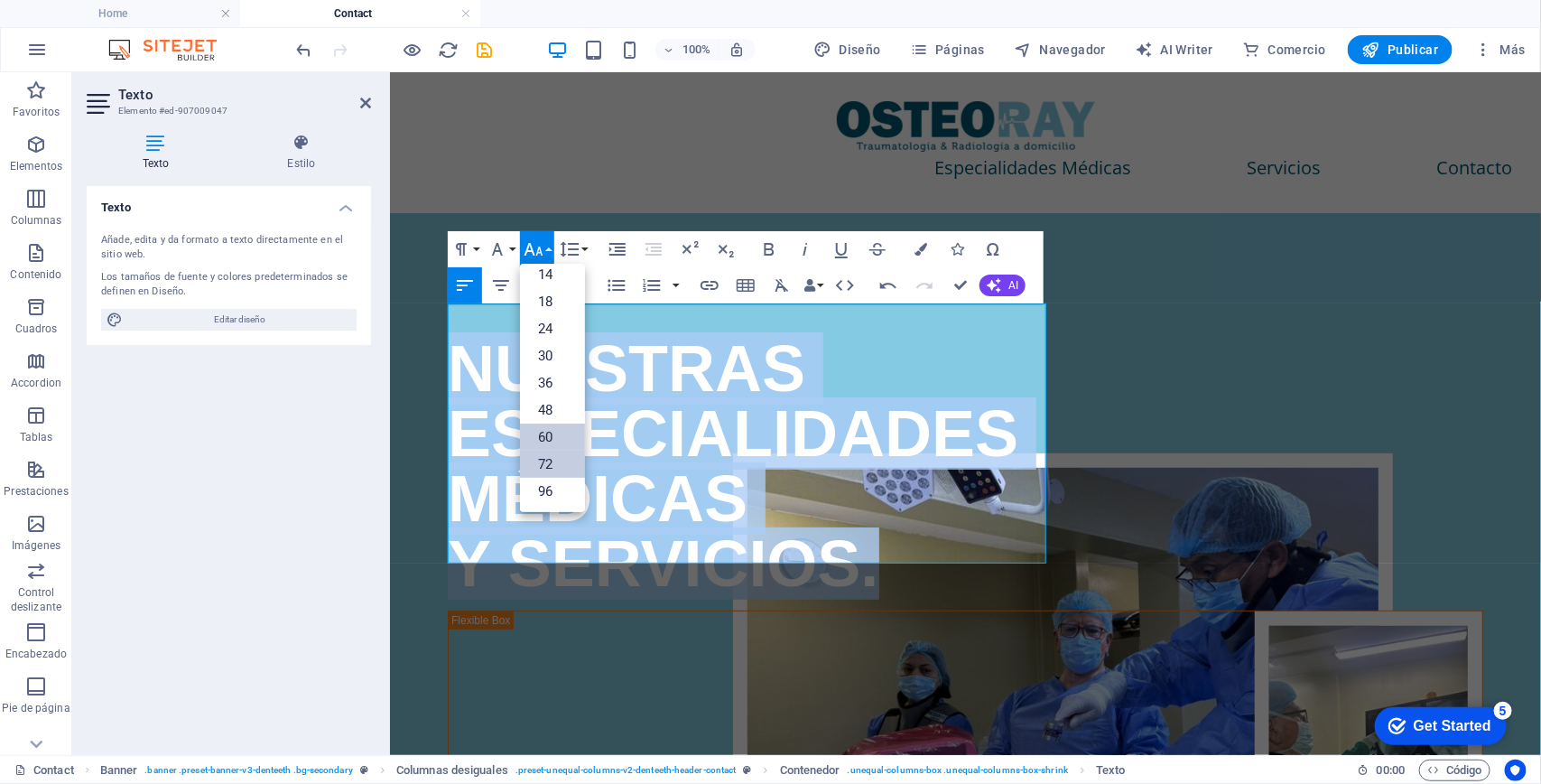
click at [557, 429] on link "60" at bounding box center [552, 437] width 65 height 27
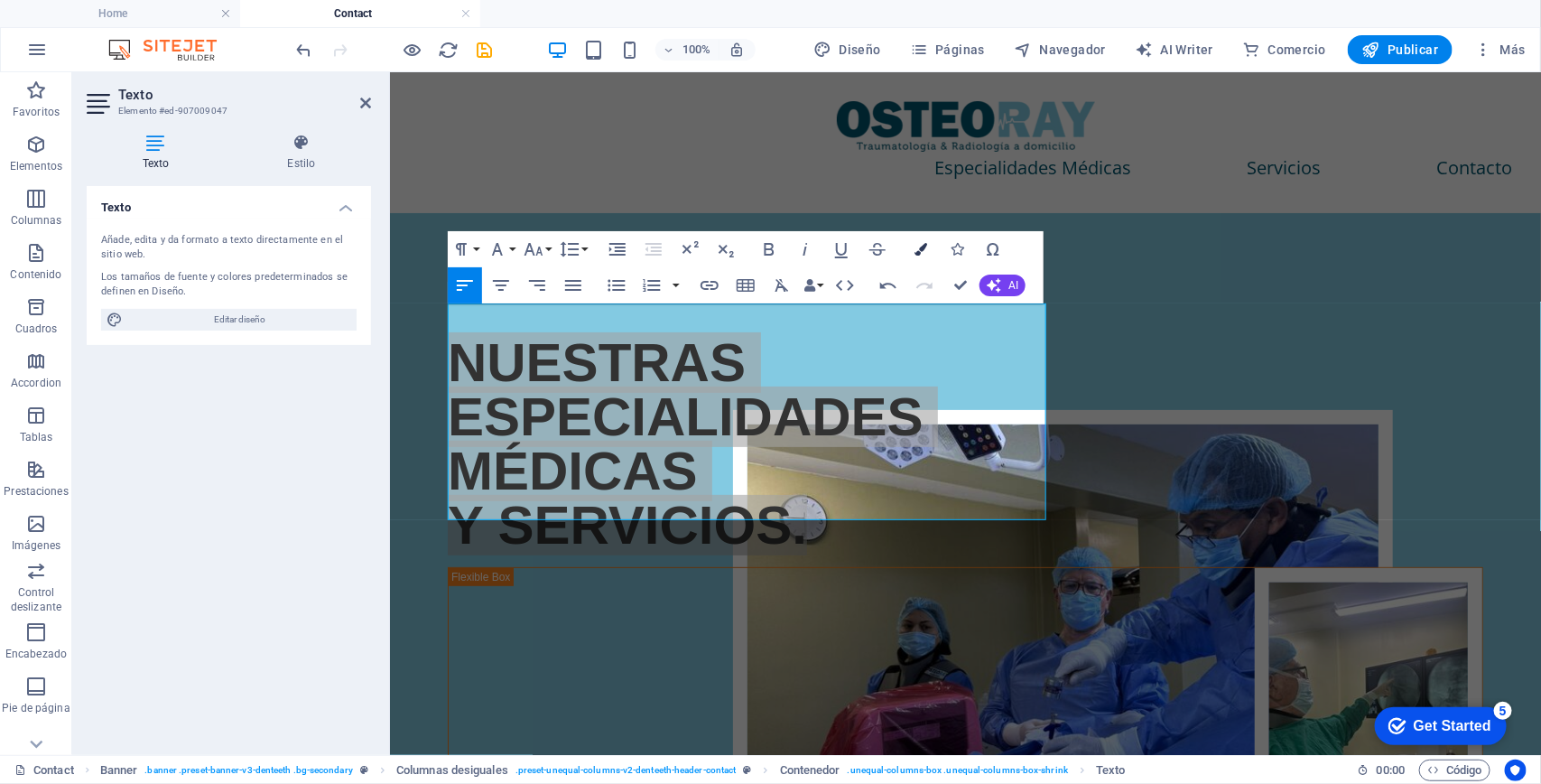
click at [917, 251] on icon "button" at bounding box center [921, 249] width 13 height 13
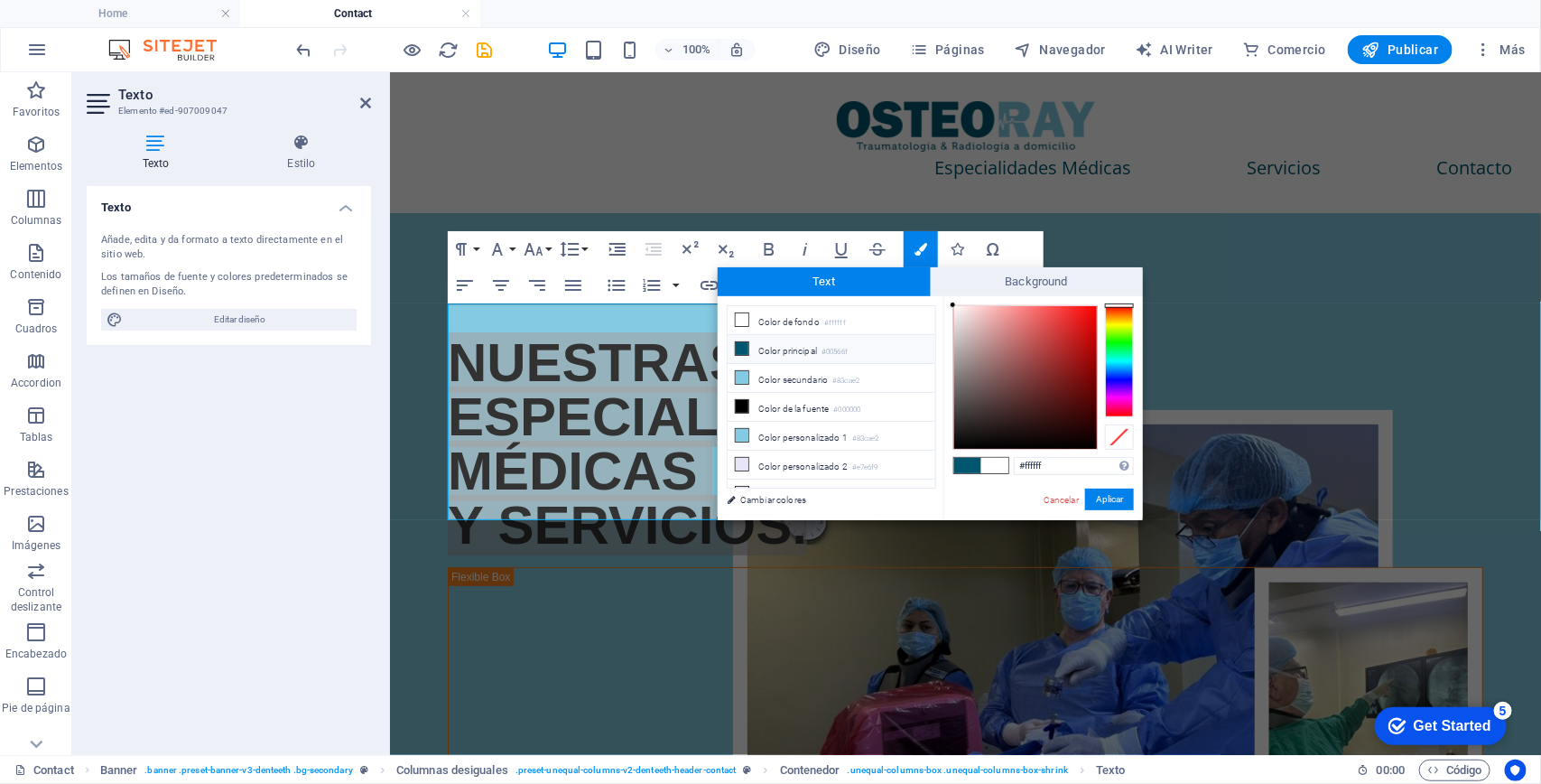
click at [743, 350] on icon at bounding box center [741, 347] width 13 height 13
type input "#00566f"
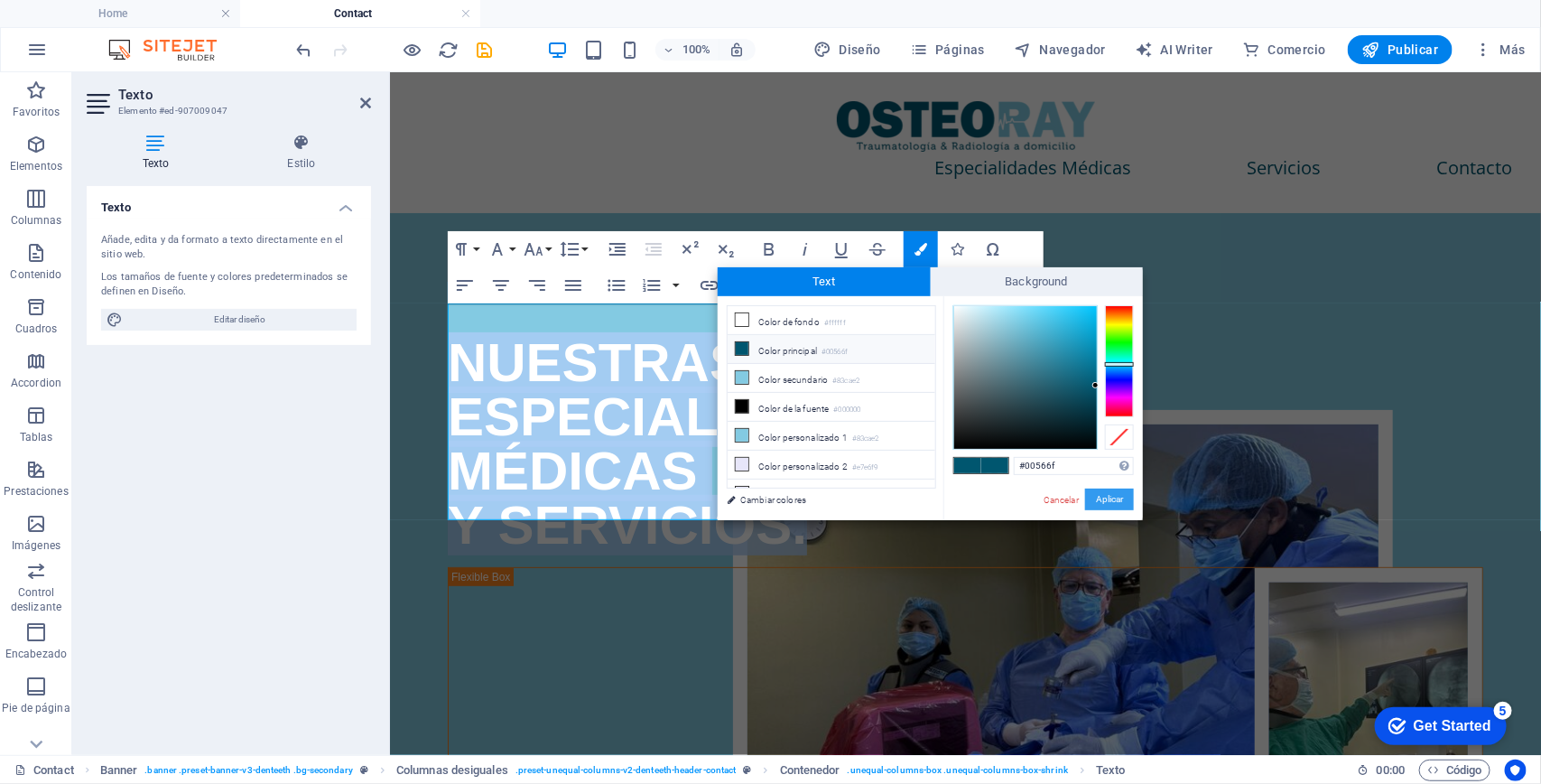
click at [1093, 505] on button "Aplicar" at bounding box center [1109, 499] width 48 height 21
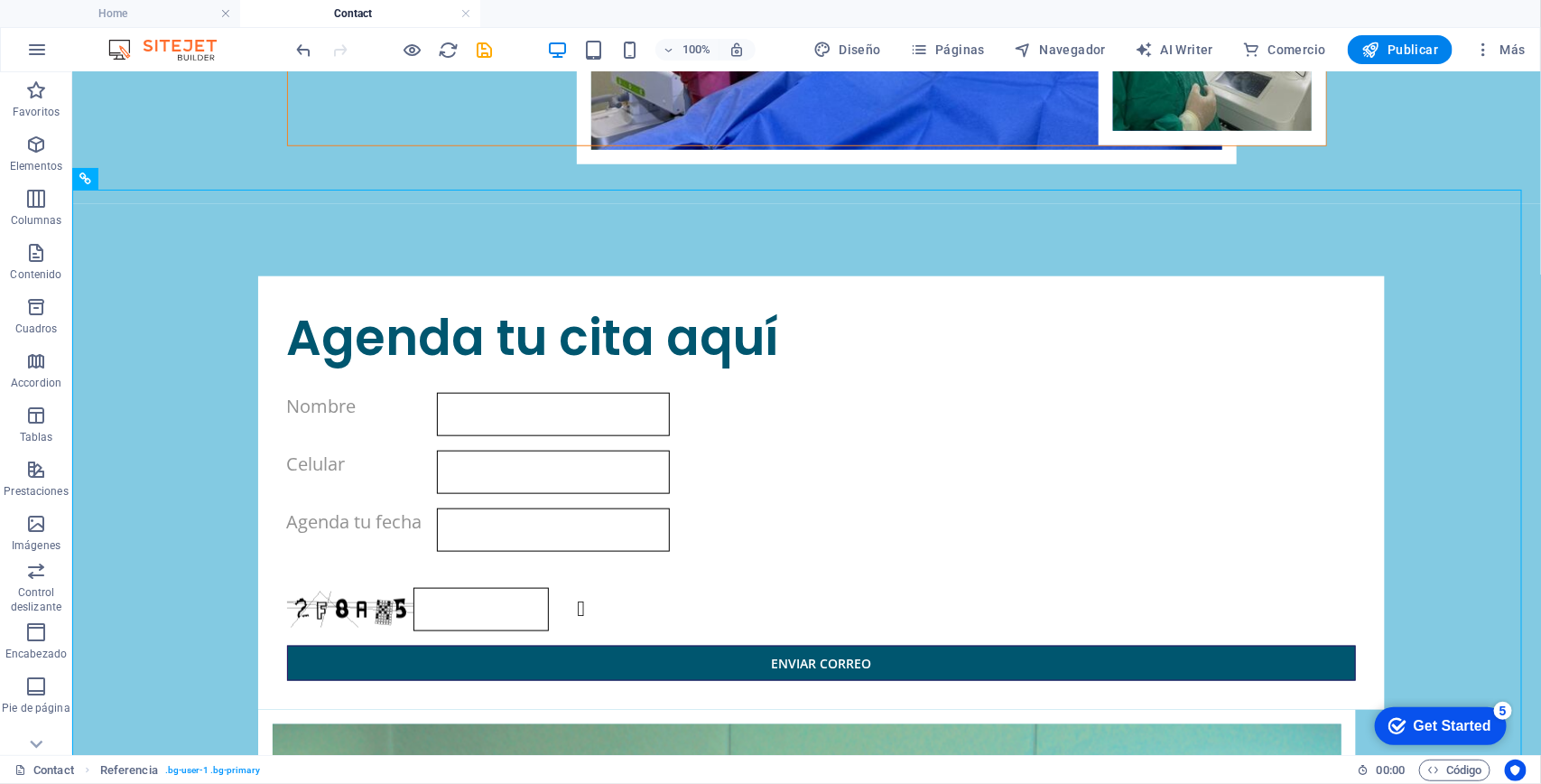
scroll to position [0, 0]
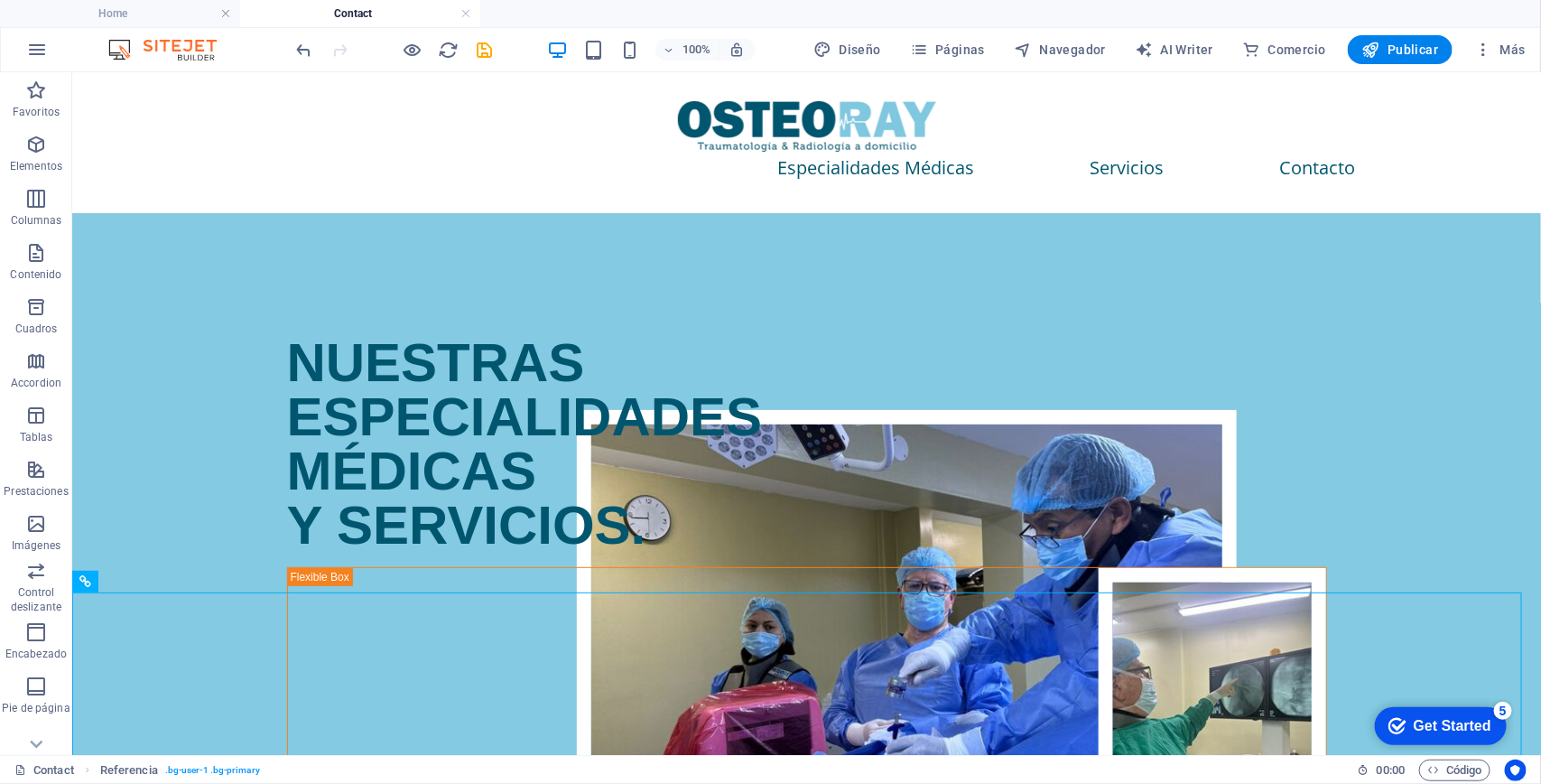
drag, startPoint x: 1536, startPoint y: 246, endPoint x: 1612, endPoint y: 124, distance: 143.7
click at [300, 42] on icon "undo" at bounding box center [304, 49] width 20 height 20
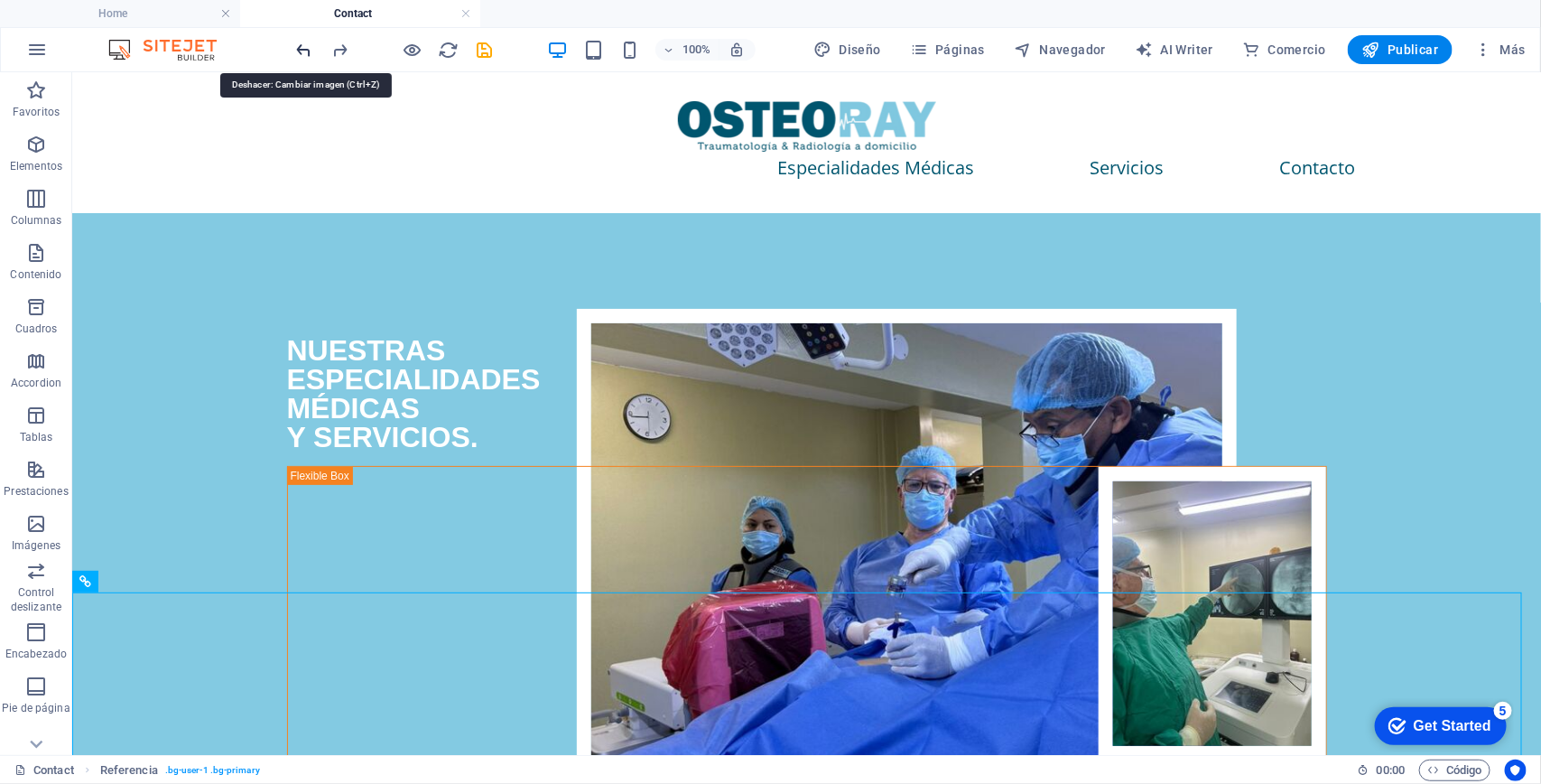
click at [300, 42] on icon "undo" at bounding box center [304, 49] width 20 height 20
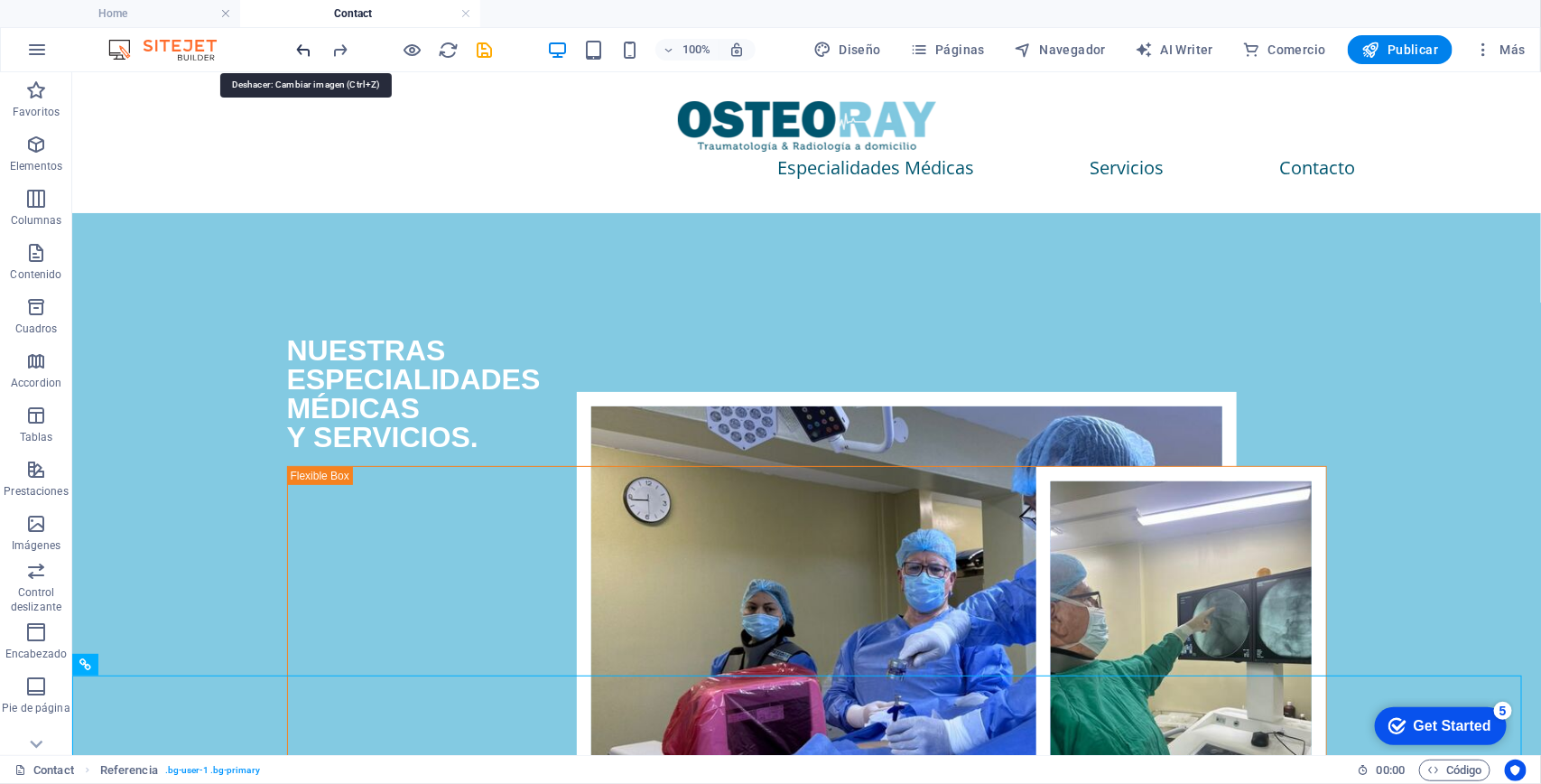
click at [300, 42] on icon "undo" at bounding box center [304, 49] width 20 height 20
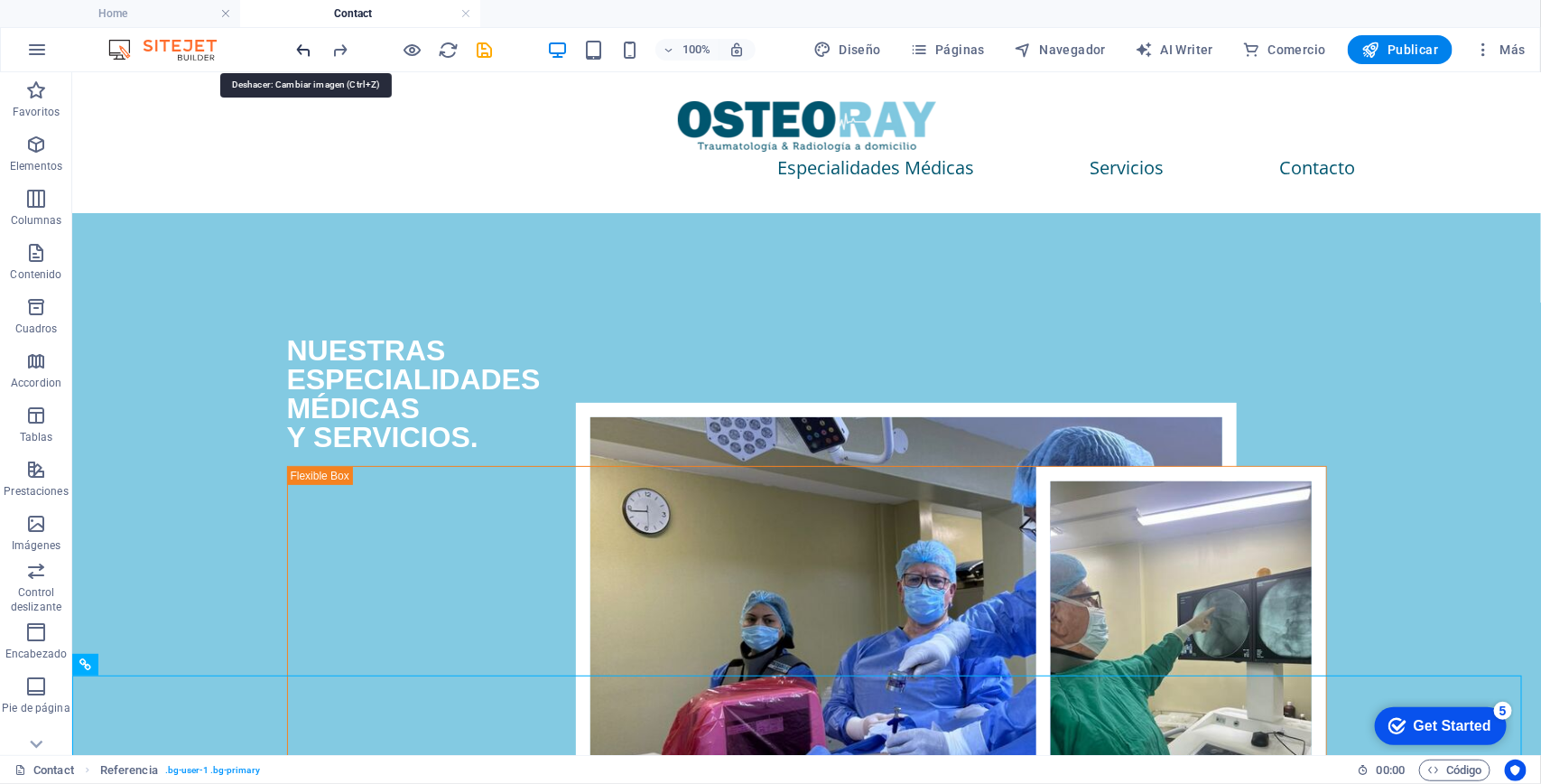
click at [300, 42] on icon "undo" at bounding box center [304, 49] width 20 height 20
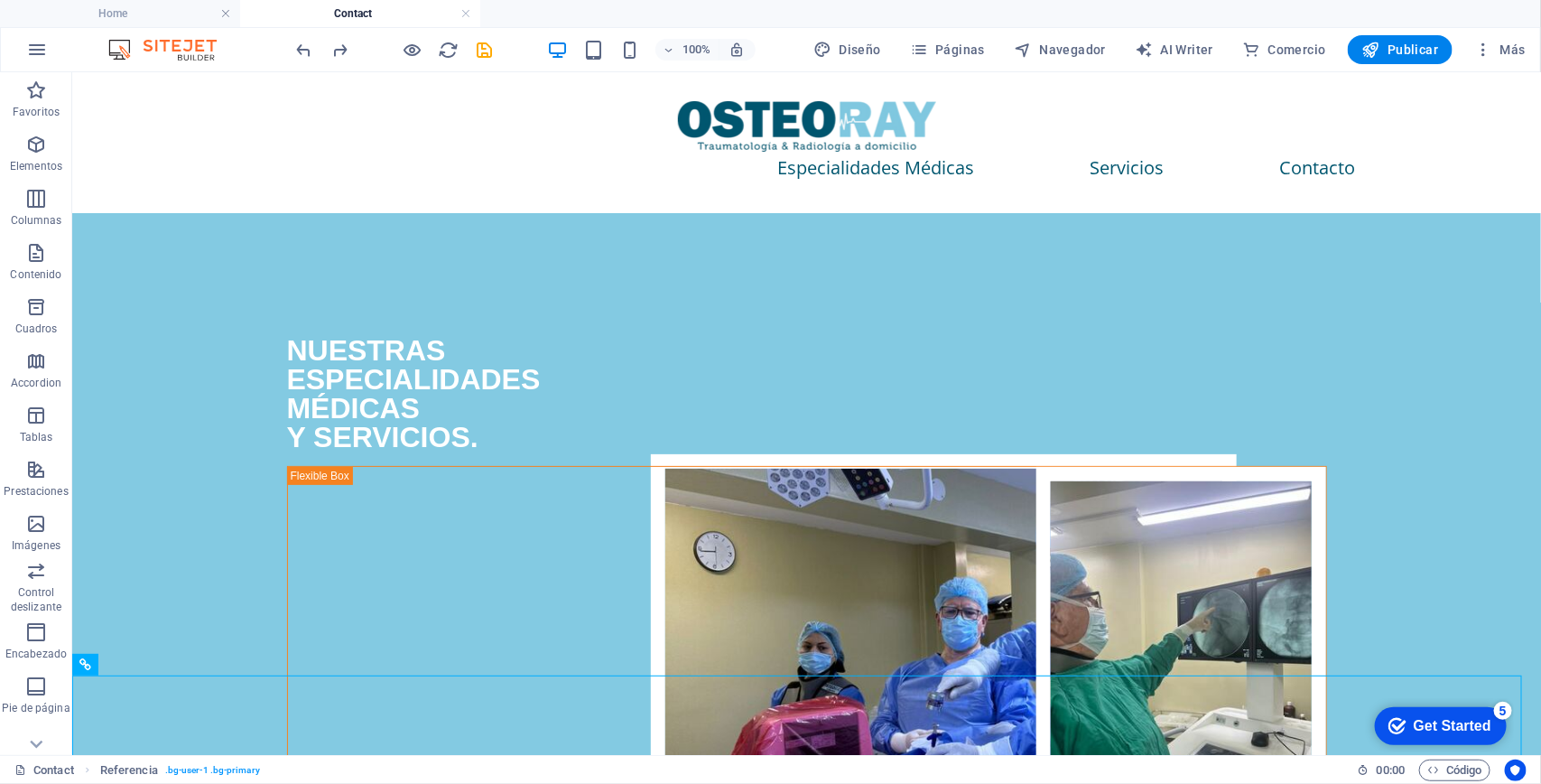
click at [328, 52] on div at bounding box center [394, 49] width 202 height 29
click at [337, 49] on icon "redo" at bounding box center [340, 49] width 20 height 20
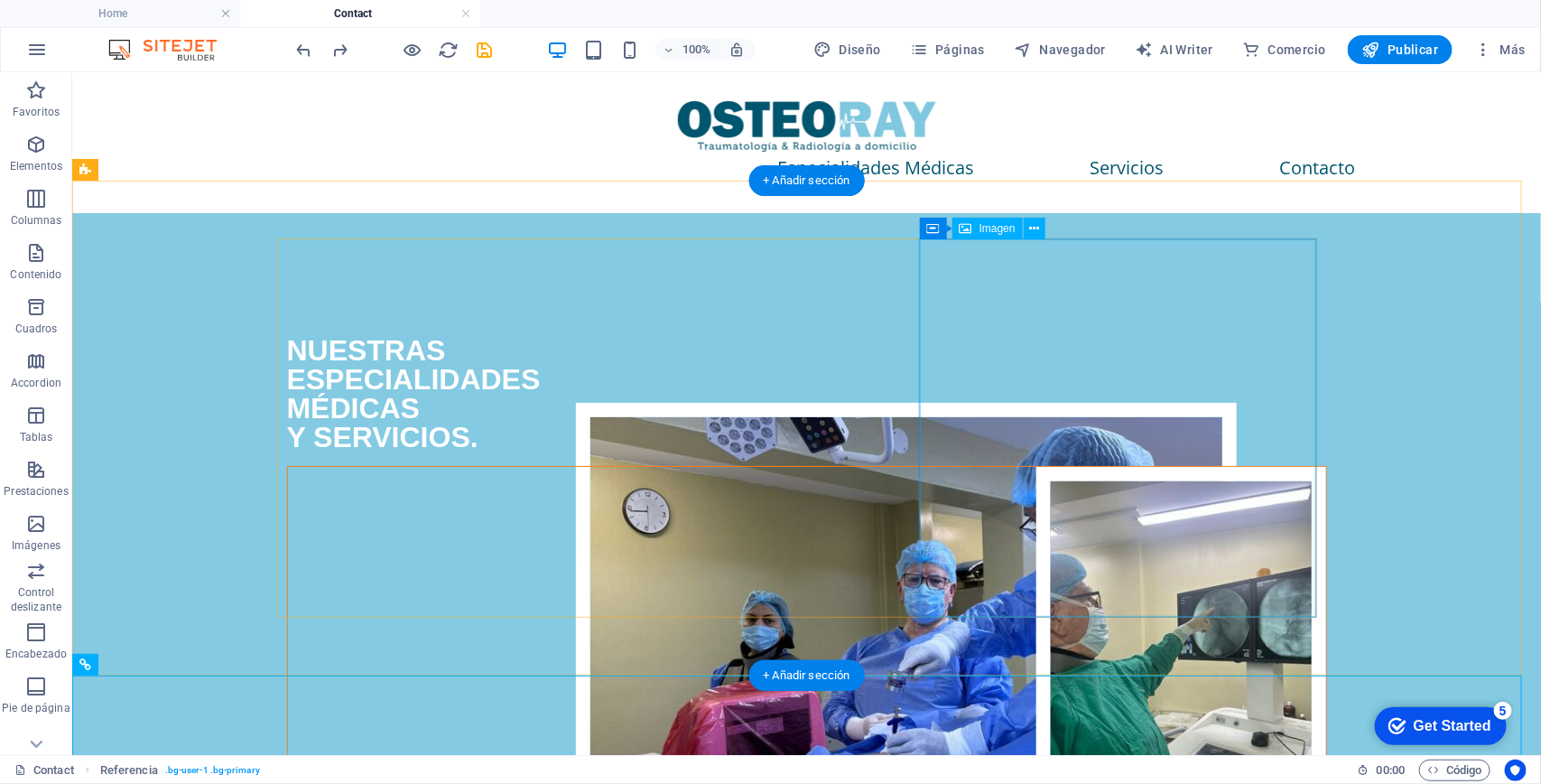
click at [1184, 473] on figure at bounding box center [806, 653] width 1039 height 377
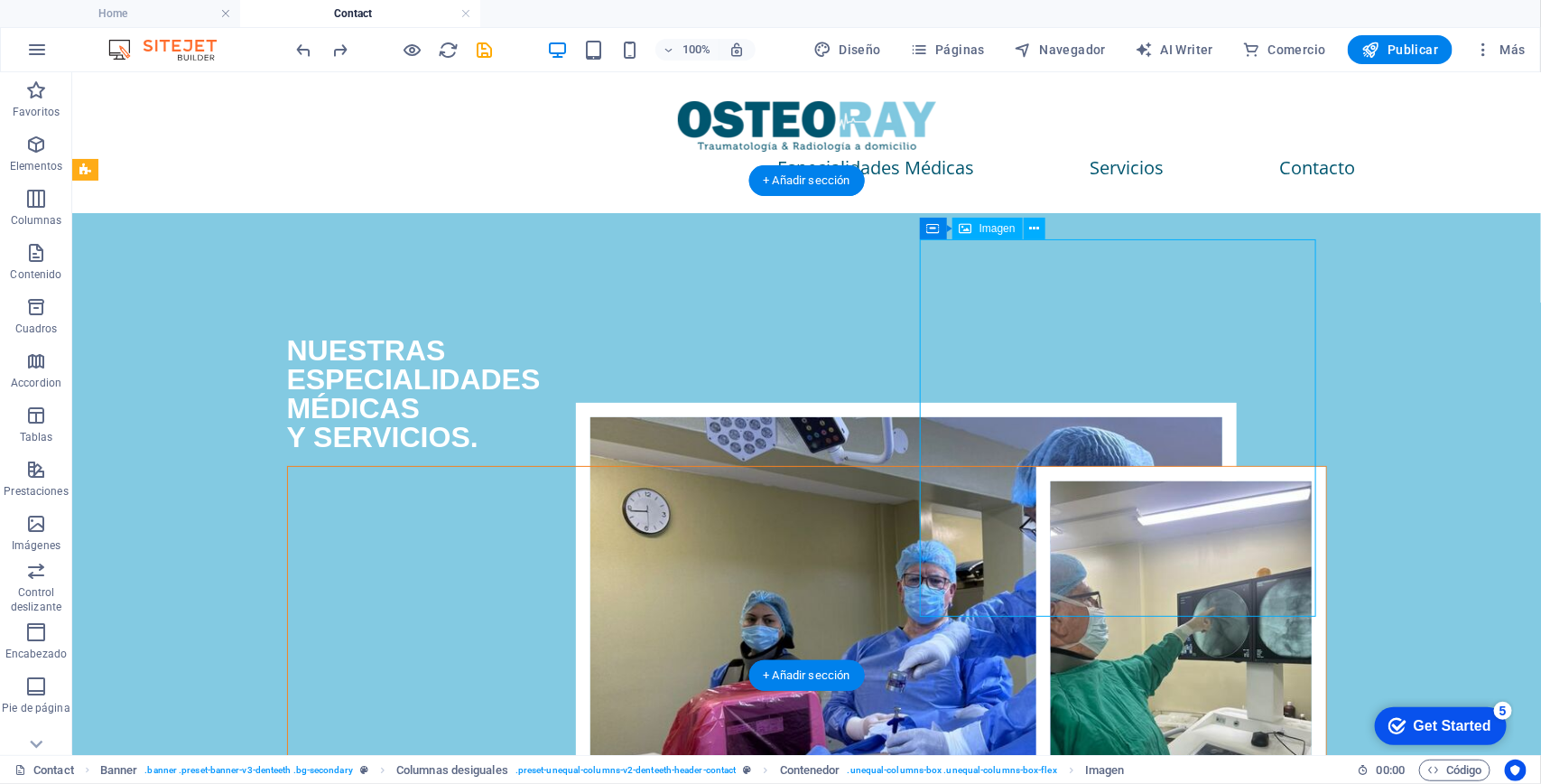
click at [1067, 466] on figure at bounding box center [806, 653] width 1039 height 377
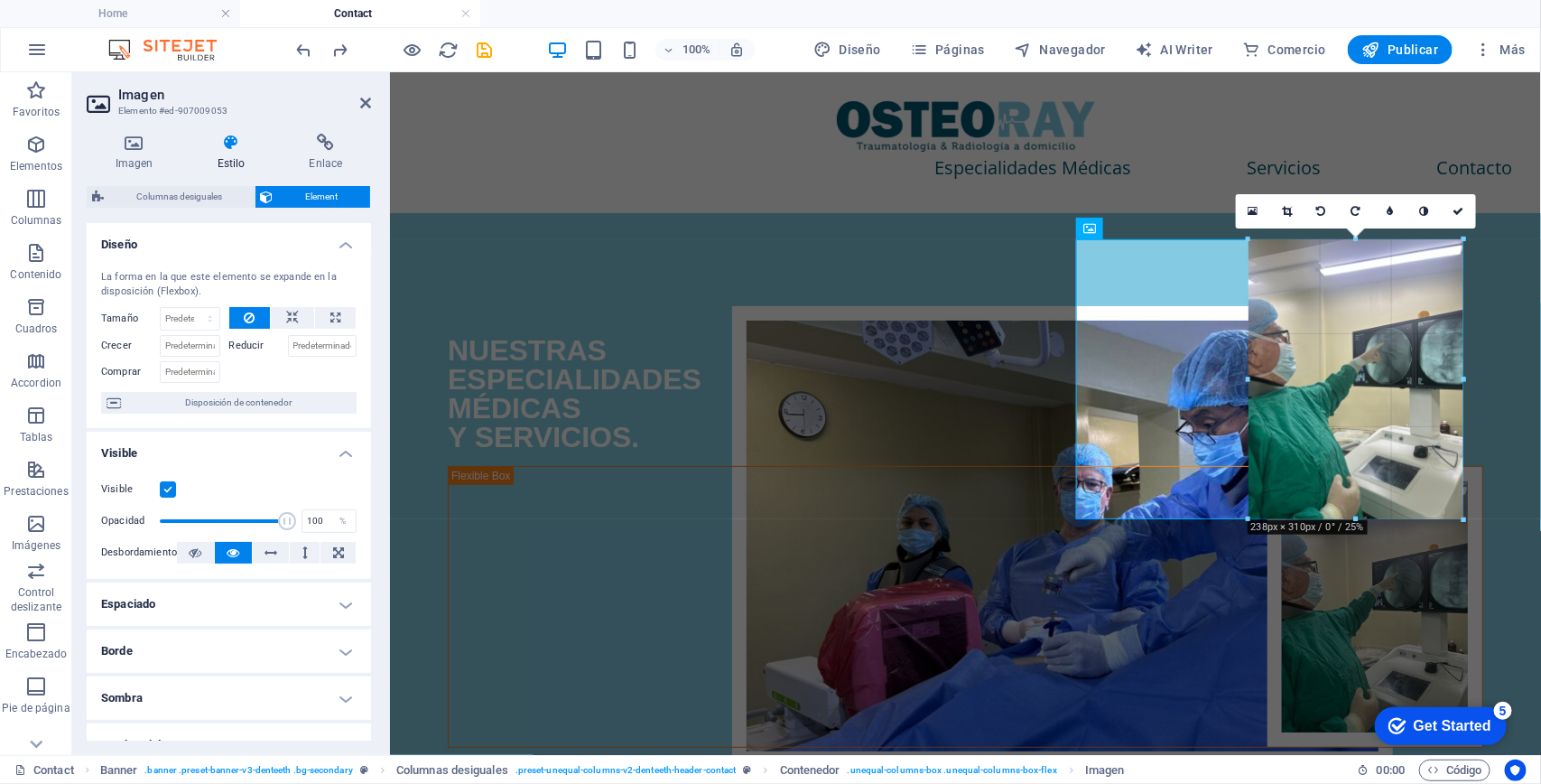
drag, startPoint x: 1176, startPoint y: 237, endPoint x: 886, endPoint y: 262, distance: 291.1
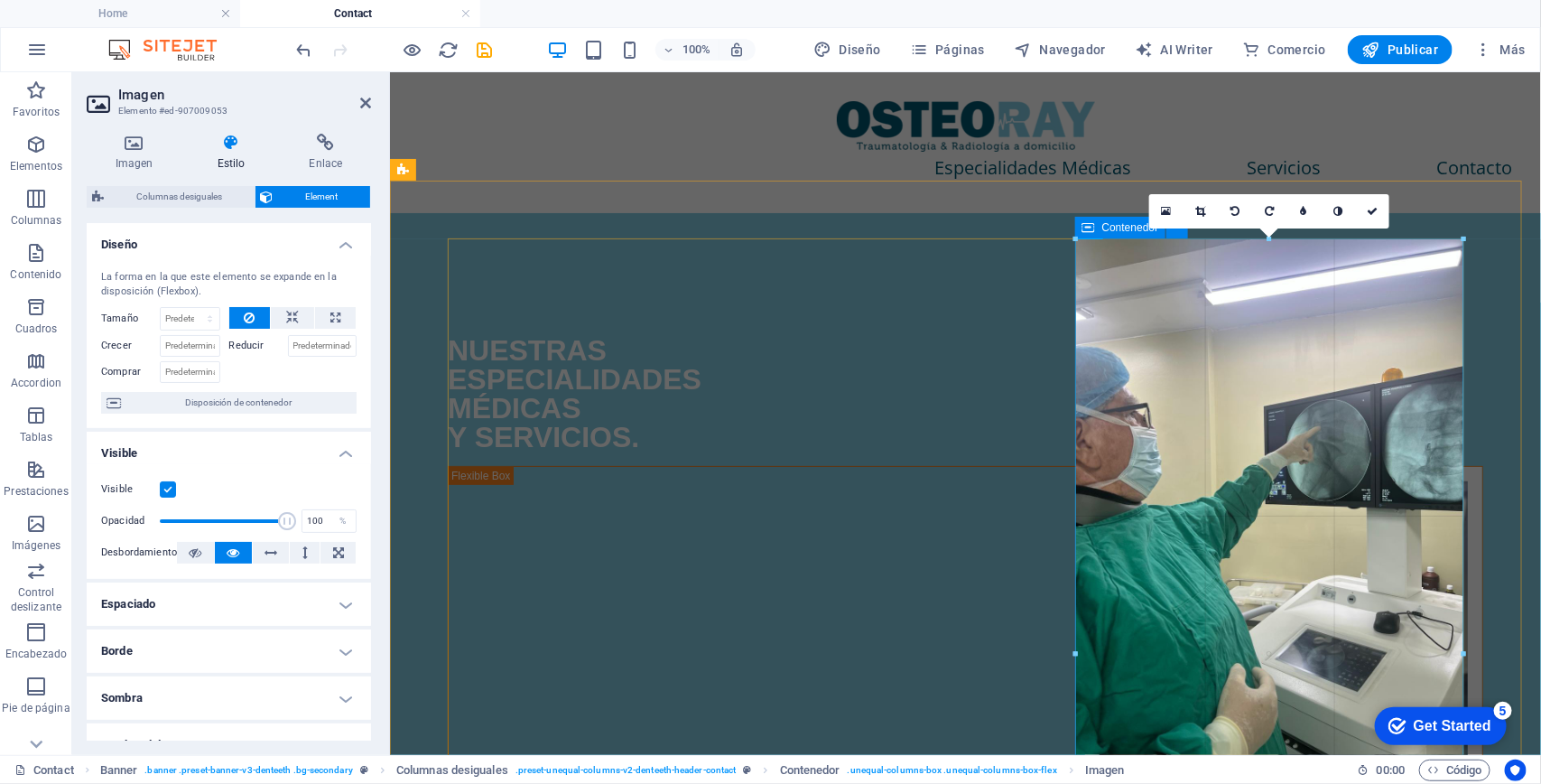
drag, startPoint x: 863, startPoint y: 169, endPoint x: 1075, endPoint y: 275, distance: 237.0
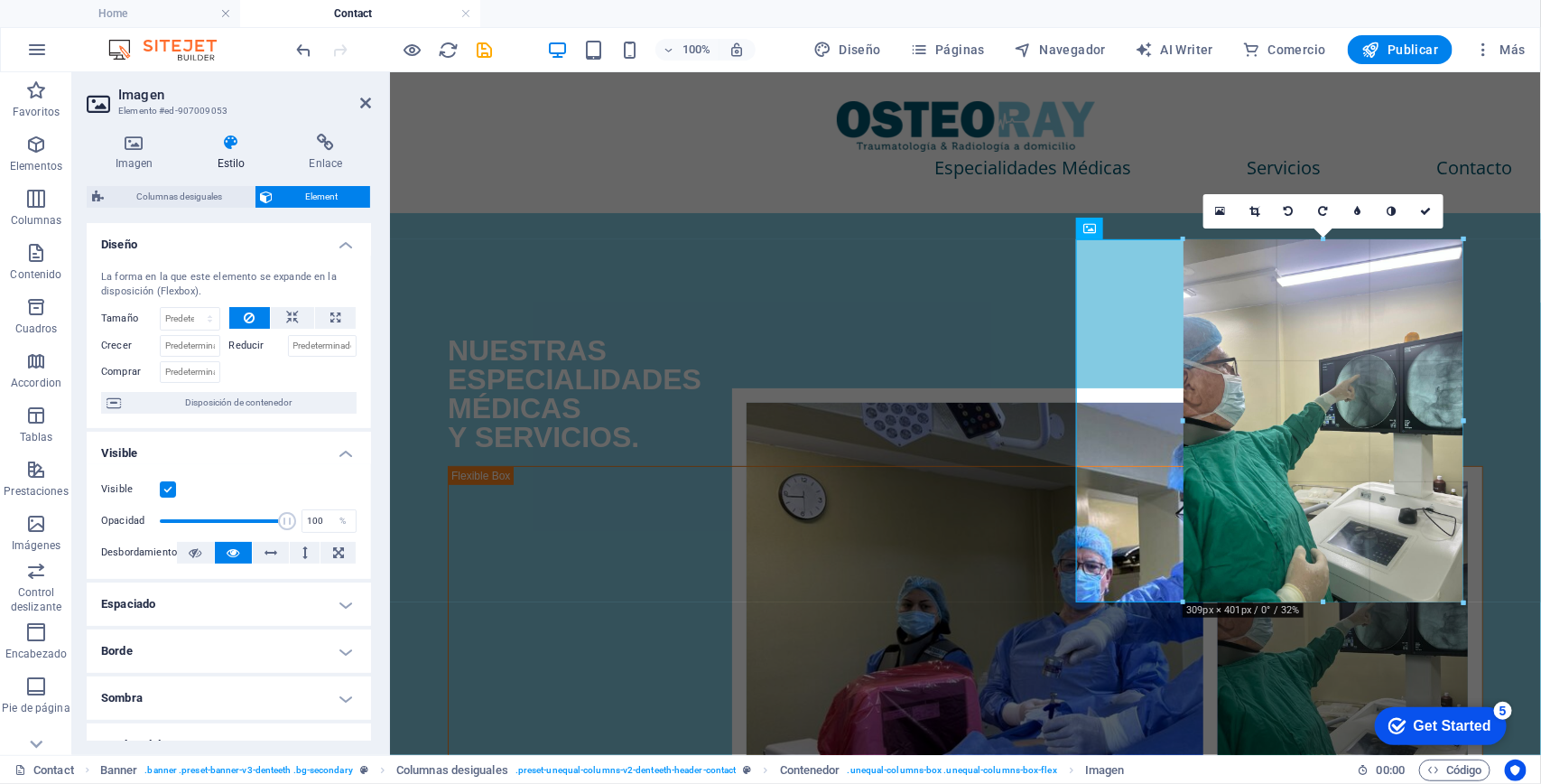
drag, startPoint x: 1077, startPoint y: 744, endPoint x: 1190, endPoint y: 598, distance: 184.6
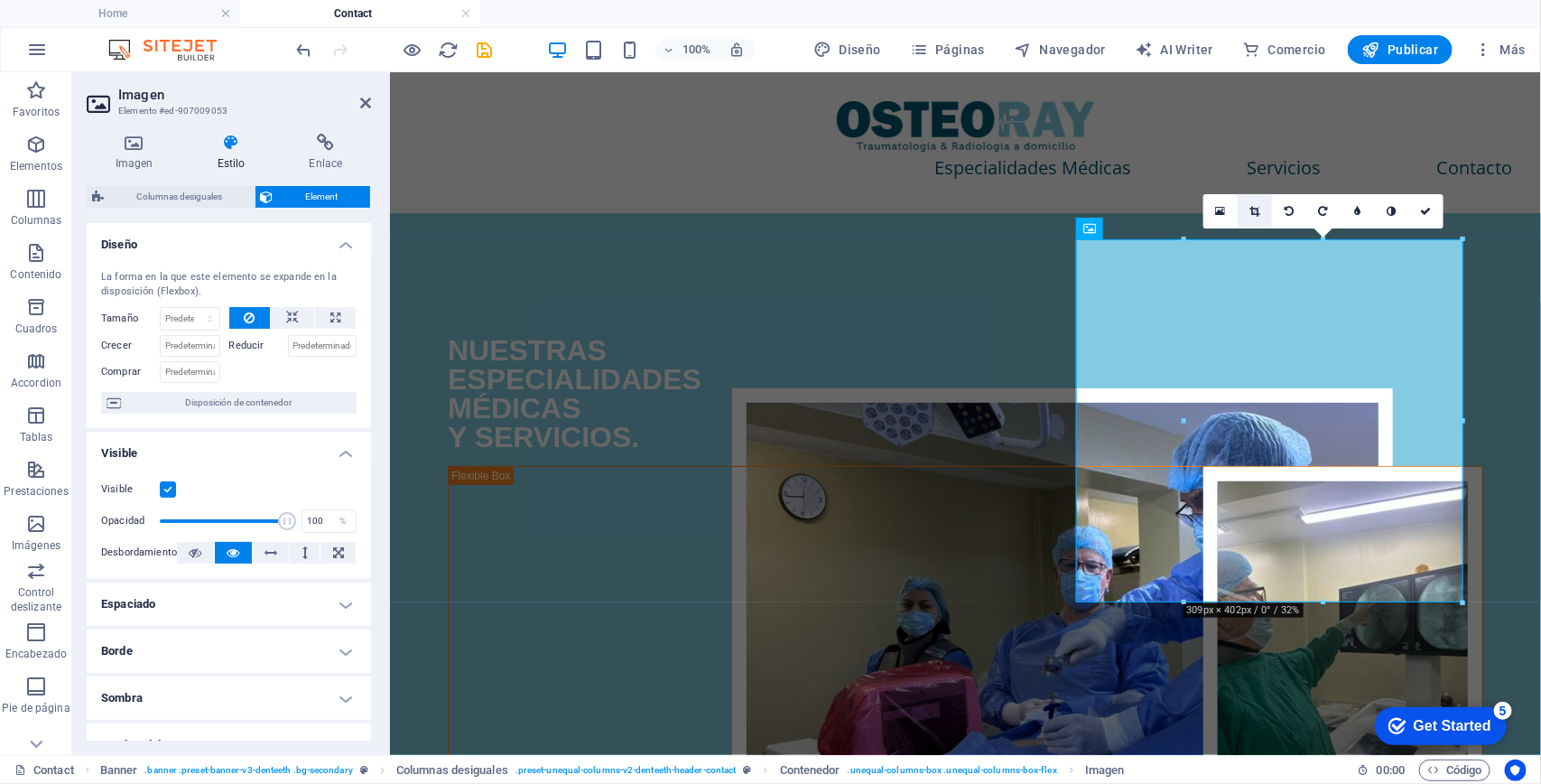
click at [1251, 201] on link at bounding box center [1254, 211] width 34 height 34
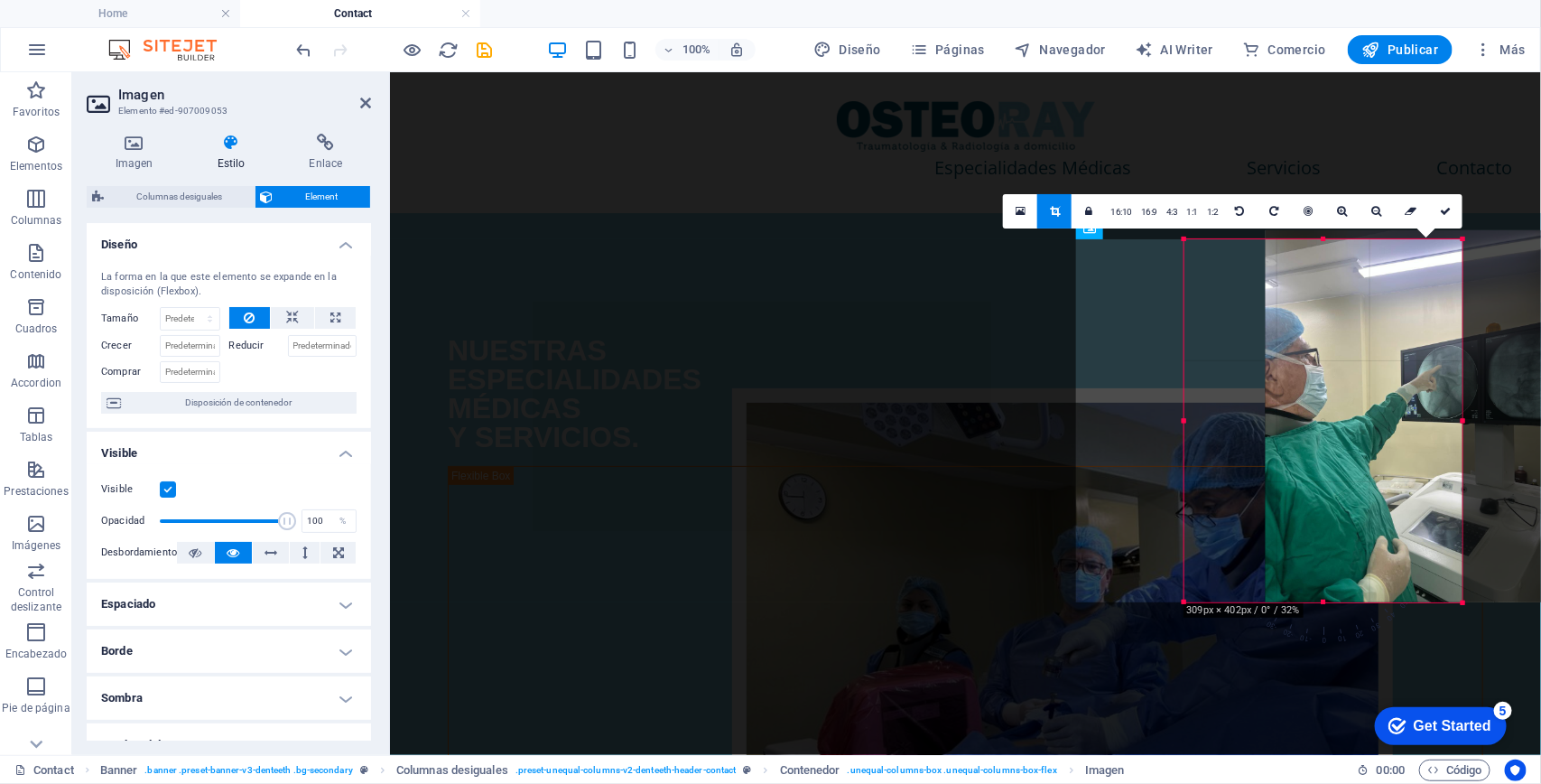
drag, startPoint x: 1344, startPoint y: 417, endPoint x: 1373, endPoint y: 413, distance: 29.3
click at [1373, 413] on div at bounding box center [1405, 416] width 279 height 372
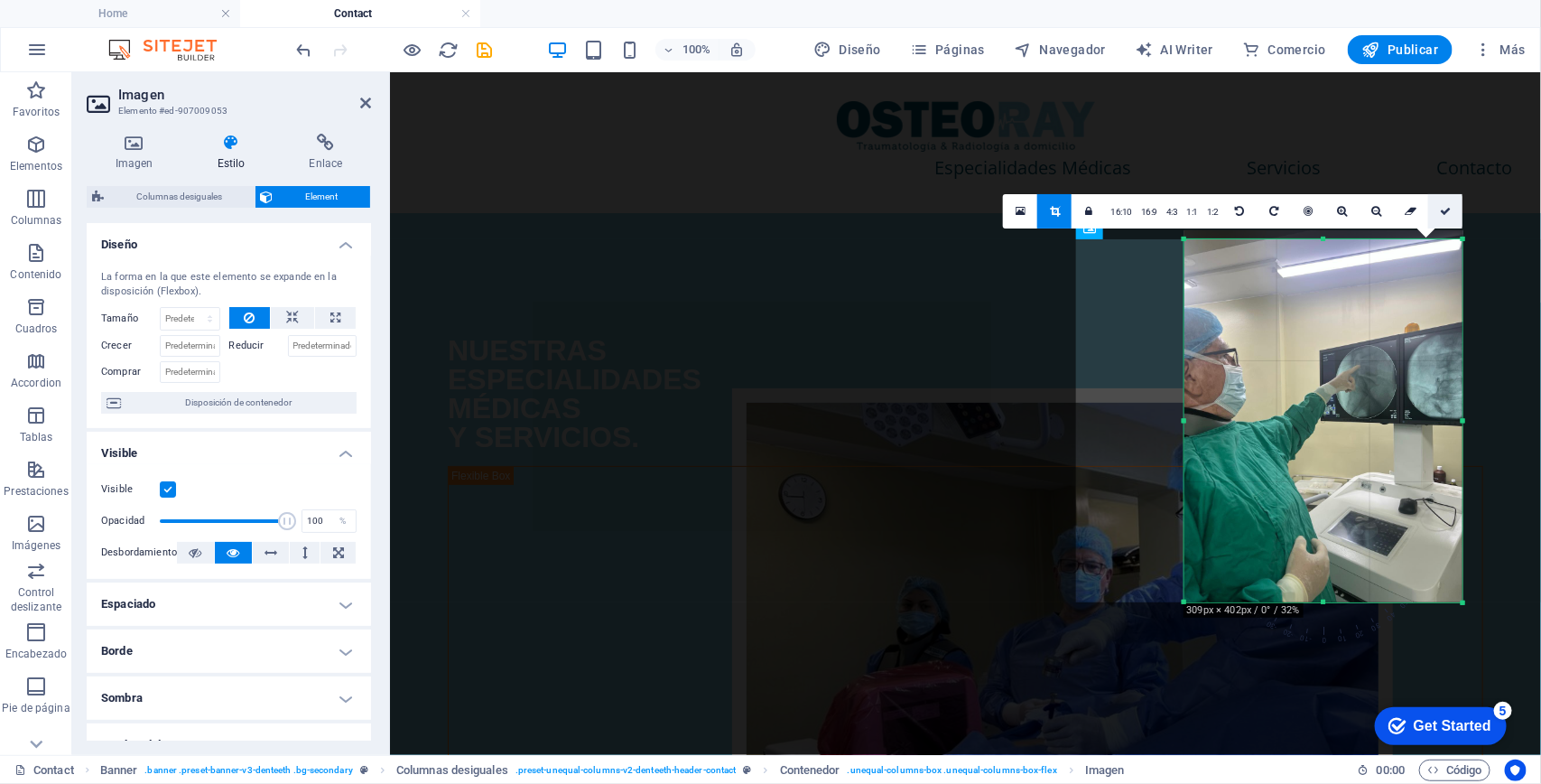
click at [1449, 208] on icon at bounding box center [1445, 211] width 11 height 11
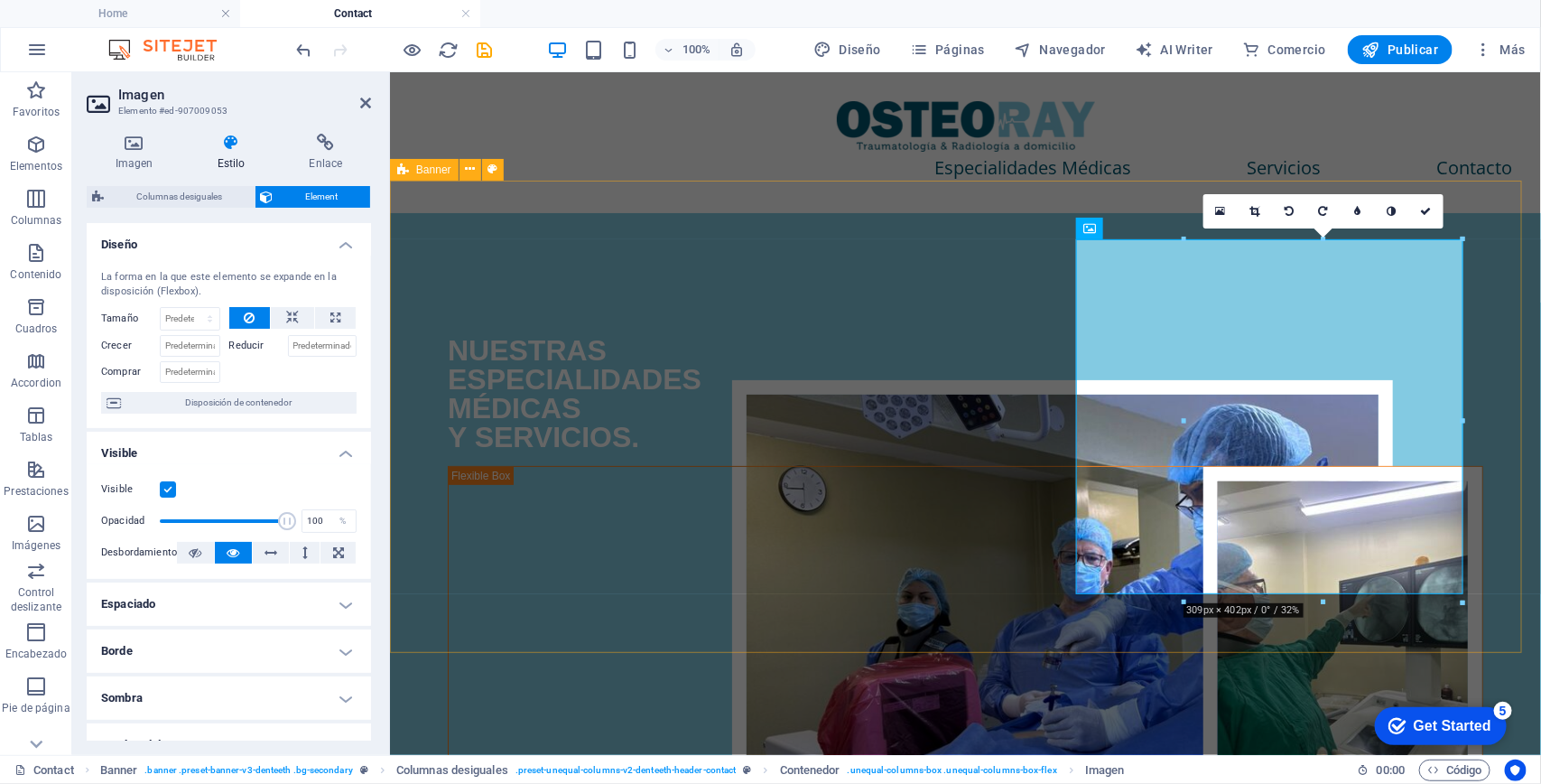
click at [619, 640] on div "NUESTRAS ESPECIALIDADES MÉDICAS Y SERVICIOS." at bounding box center [964, 545] width 1151 height 666
click at [680, 94] on div "Especialidades Médicas Servicios Contacto" at bounding box center [964, 142] width 1151 height 141
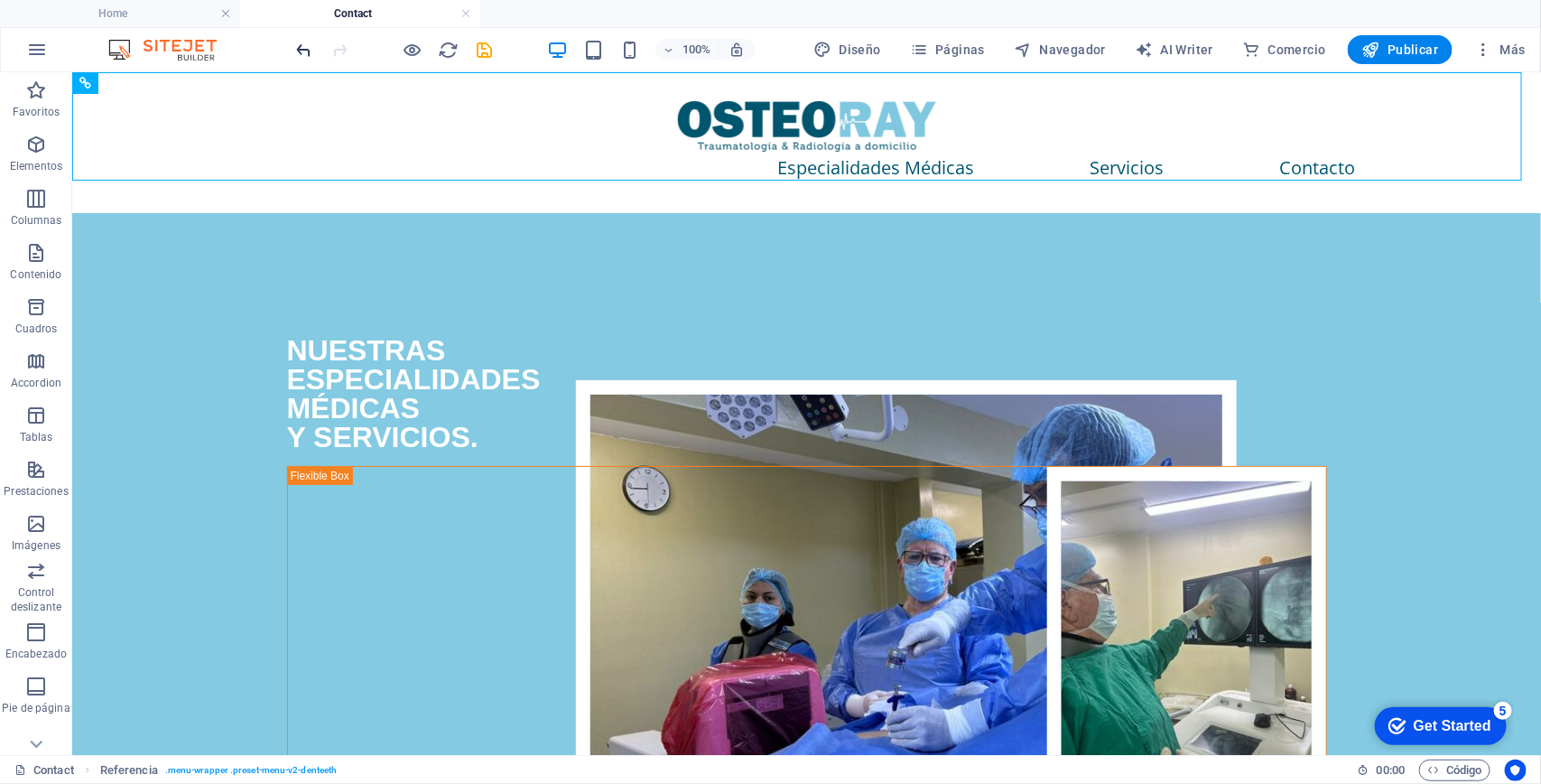
click at [300, 49] on icon "undo" at bounding box center [304, 49] width 20 height 20
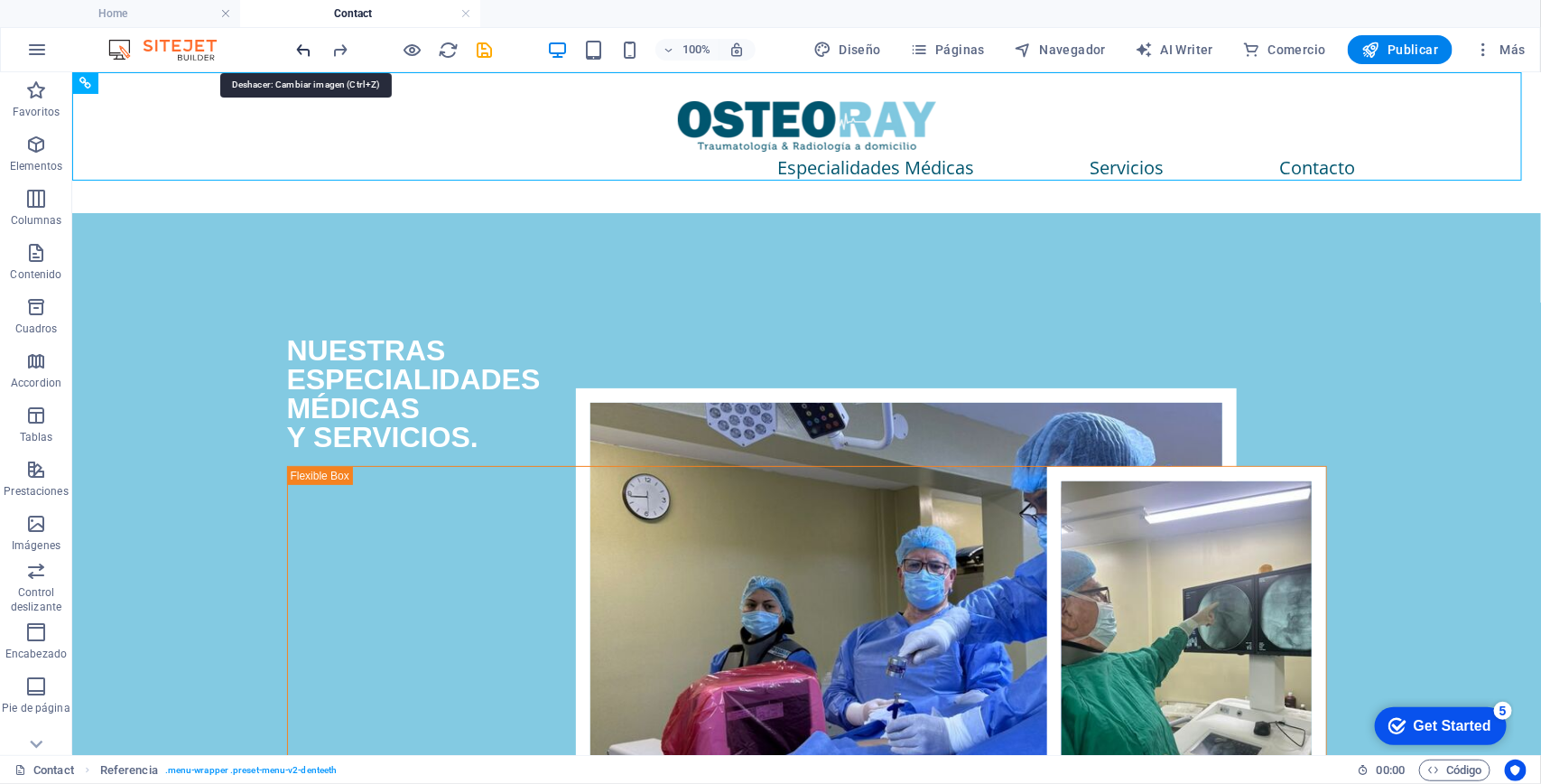
click at [300, 49] on icon "undo" at bounding box center [304, 49] width 20 height 20
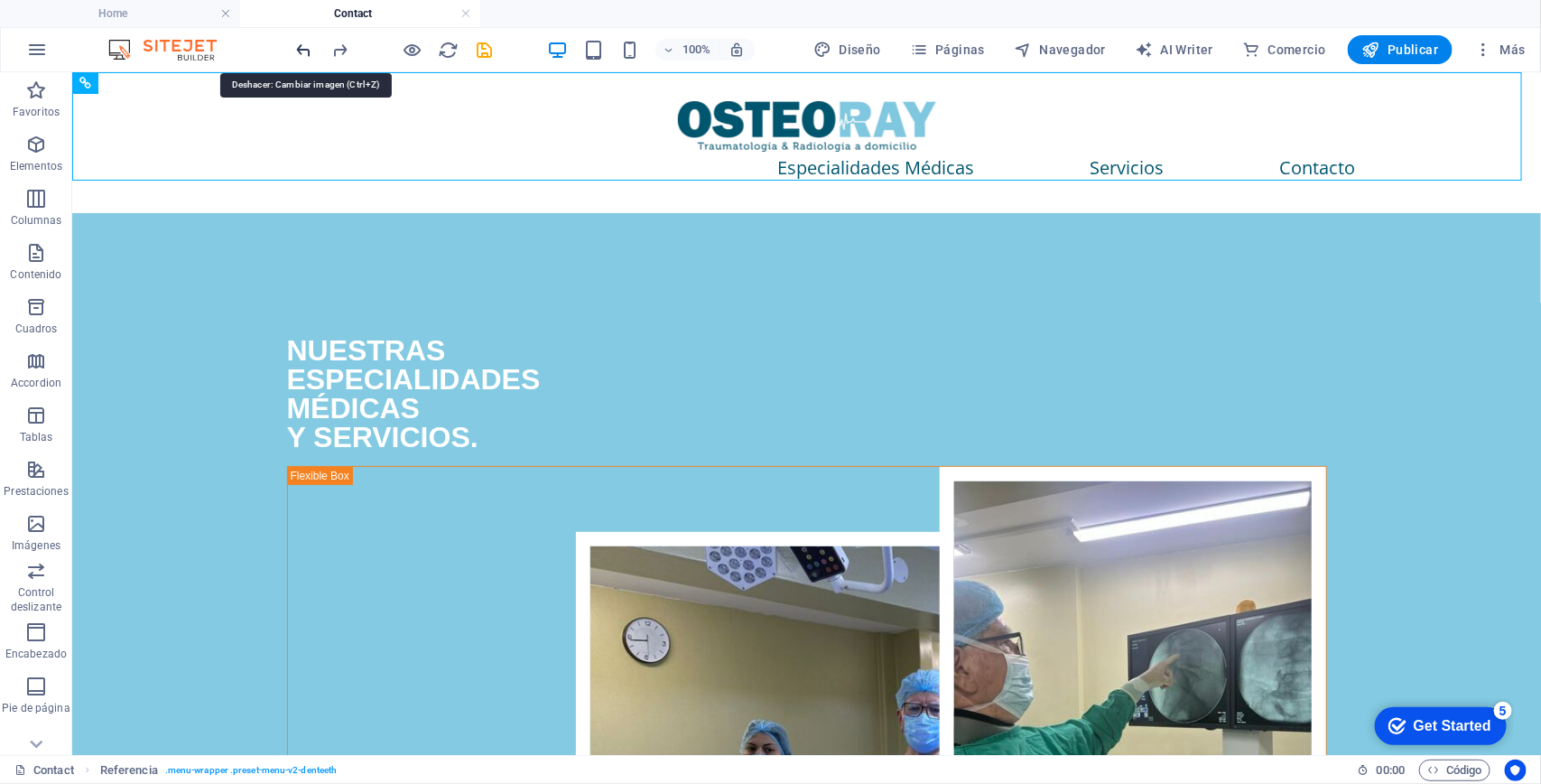
click at [300, 49] on icon "undo" at bounding box center [304, 49] width 20 height 20
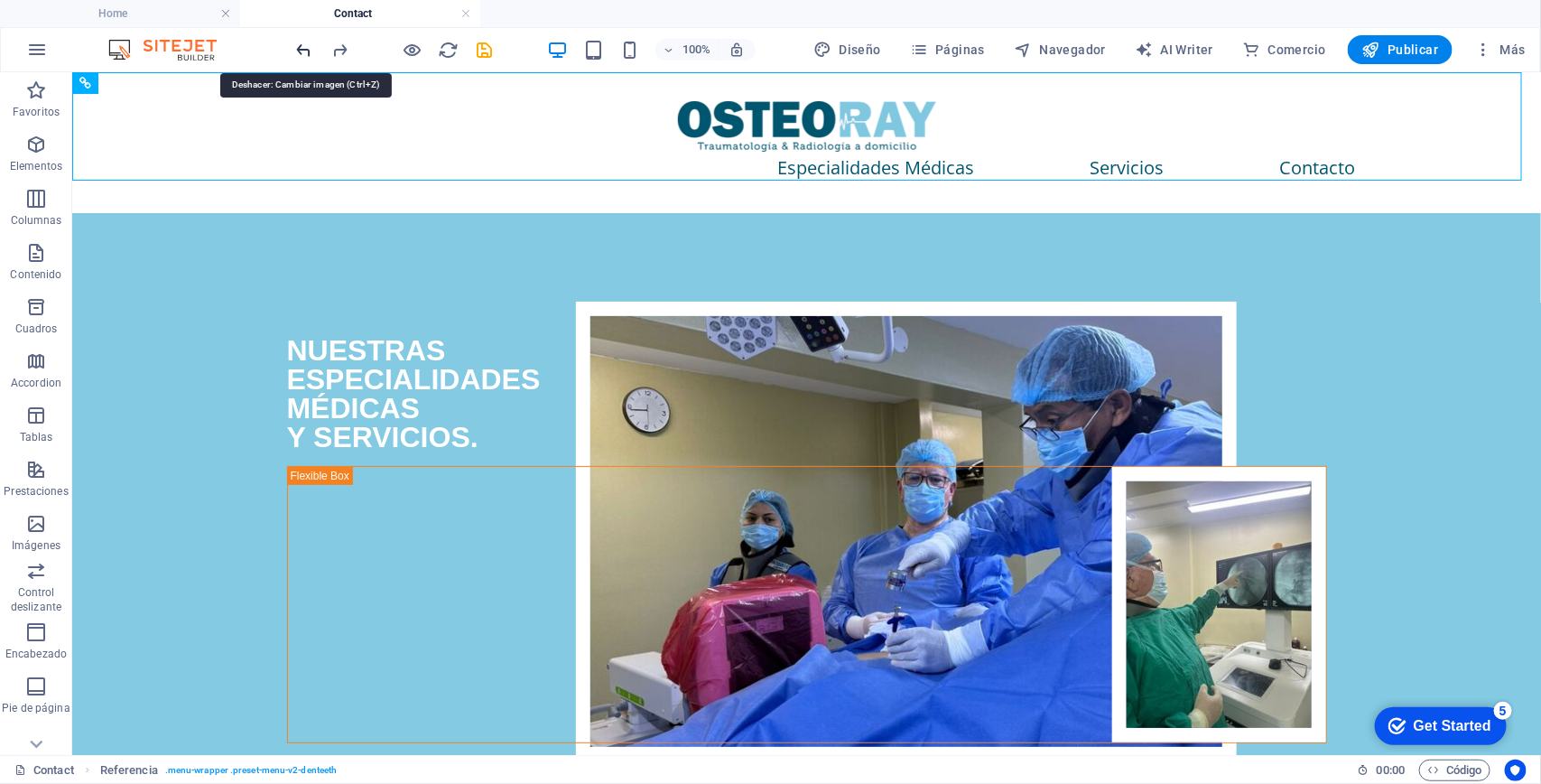
click at [300, 49] on icon "undo" at bounding box center [304, 49] width 20 height 20
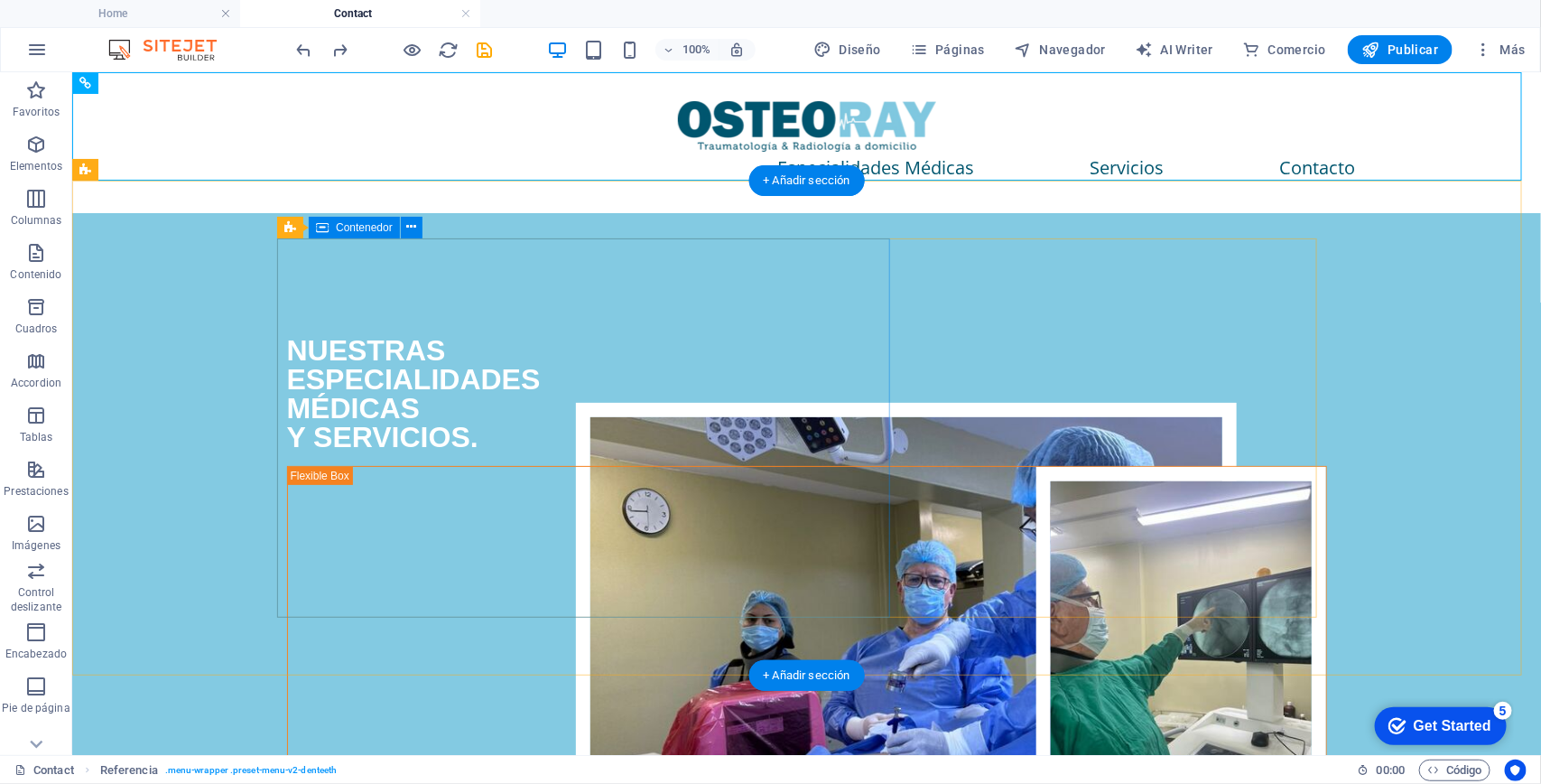
click at [840, 448] on div "NUESTRAS ESPECIALIDADES MÉDICAS Y SERVICIOS." at bounding box center [806, 360] width 1040 height 181
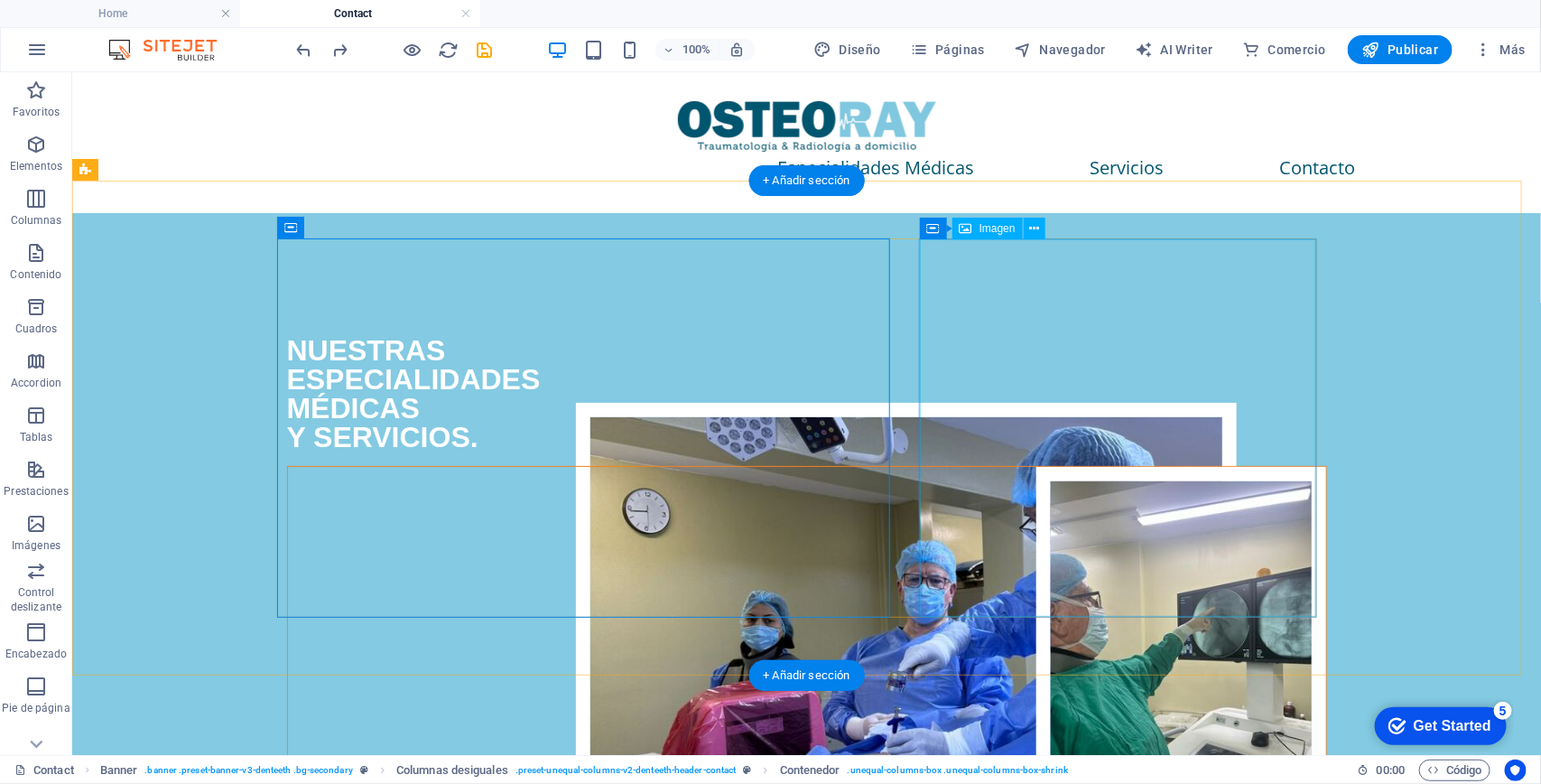
click at [1234, 506] on figure at bounding box center [806, 653] width 1039 height 377
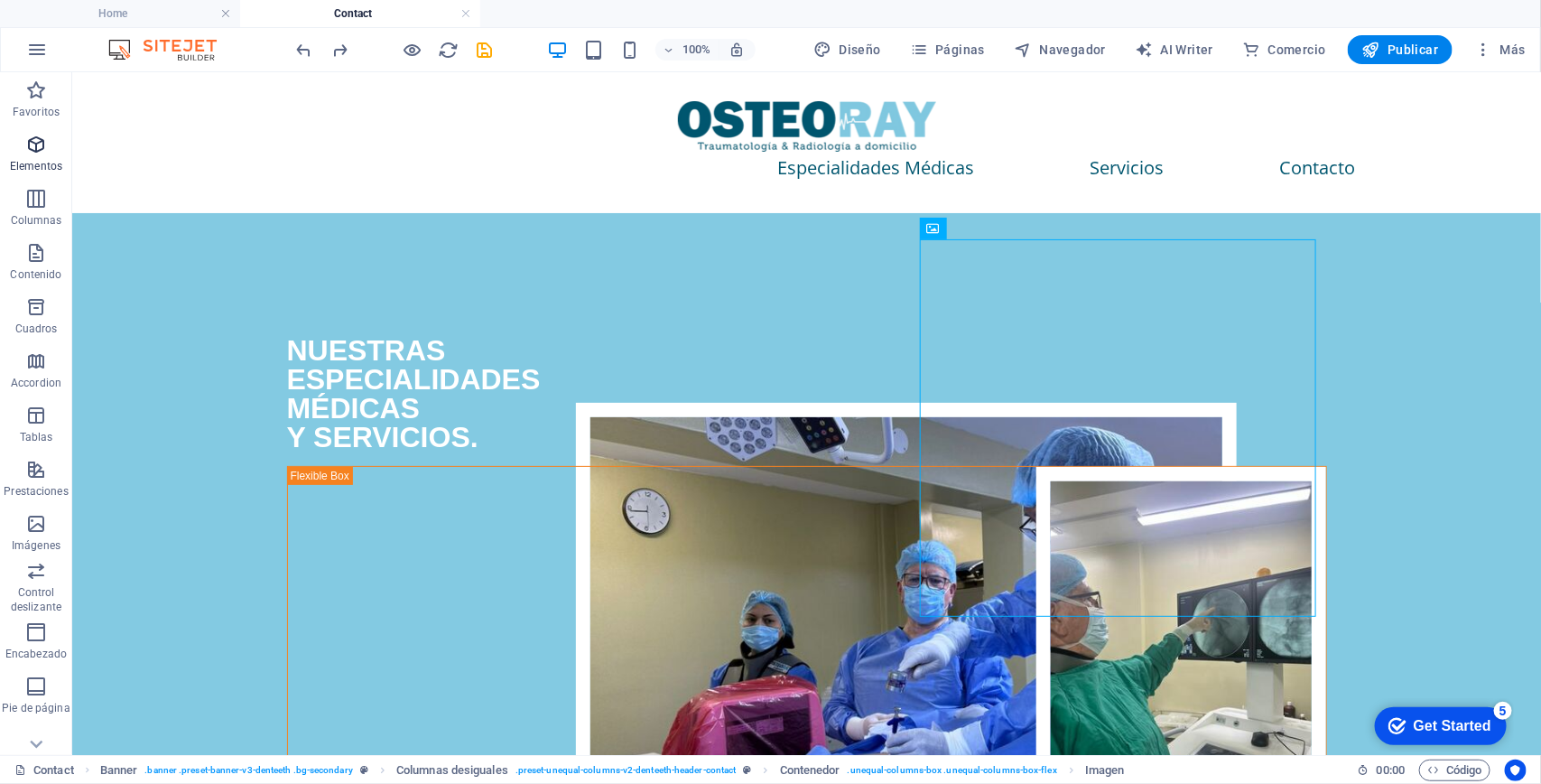
click at [30, 154] on icon "button" at bounding box center [36, 144] width 21 height 21
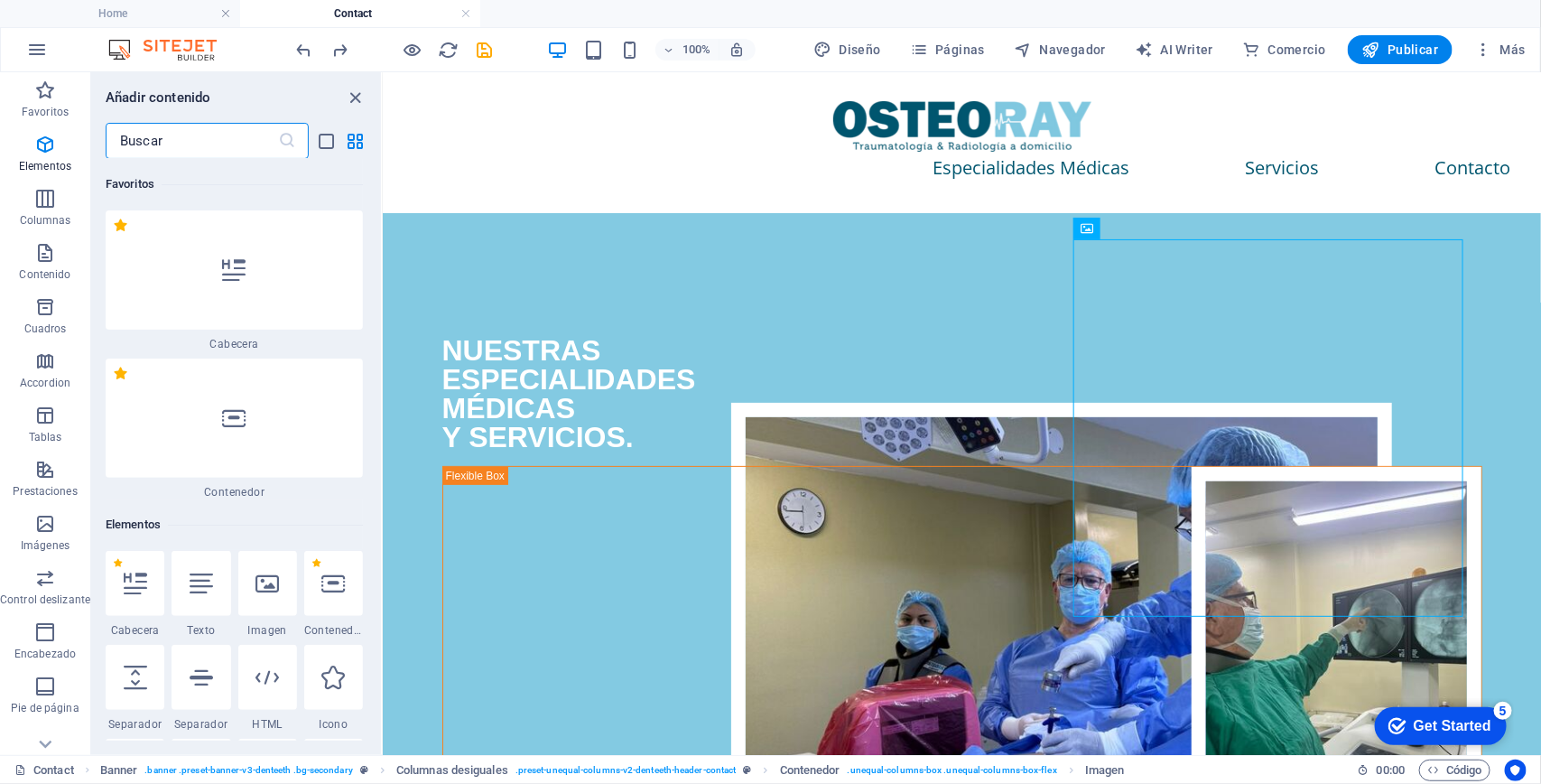
click at [213, 156] on input "text" at bounding box center [192, 140] width 172 height 36
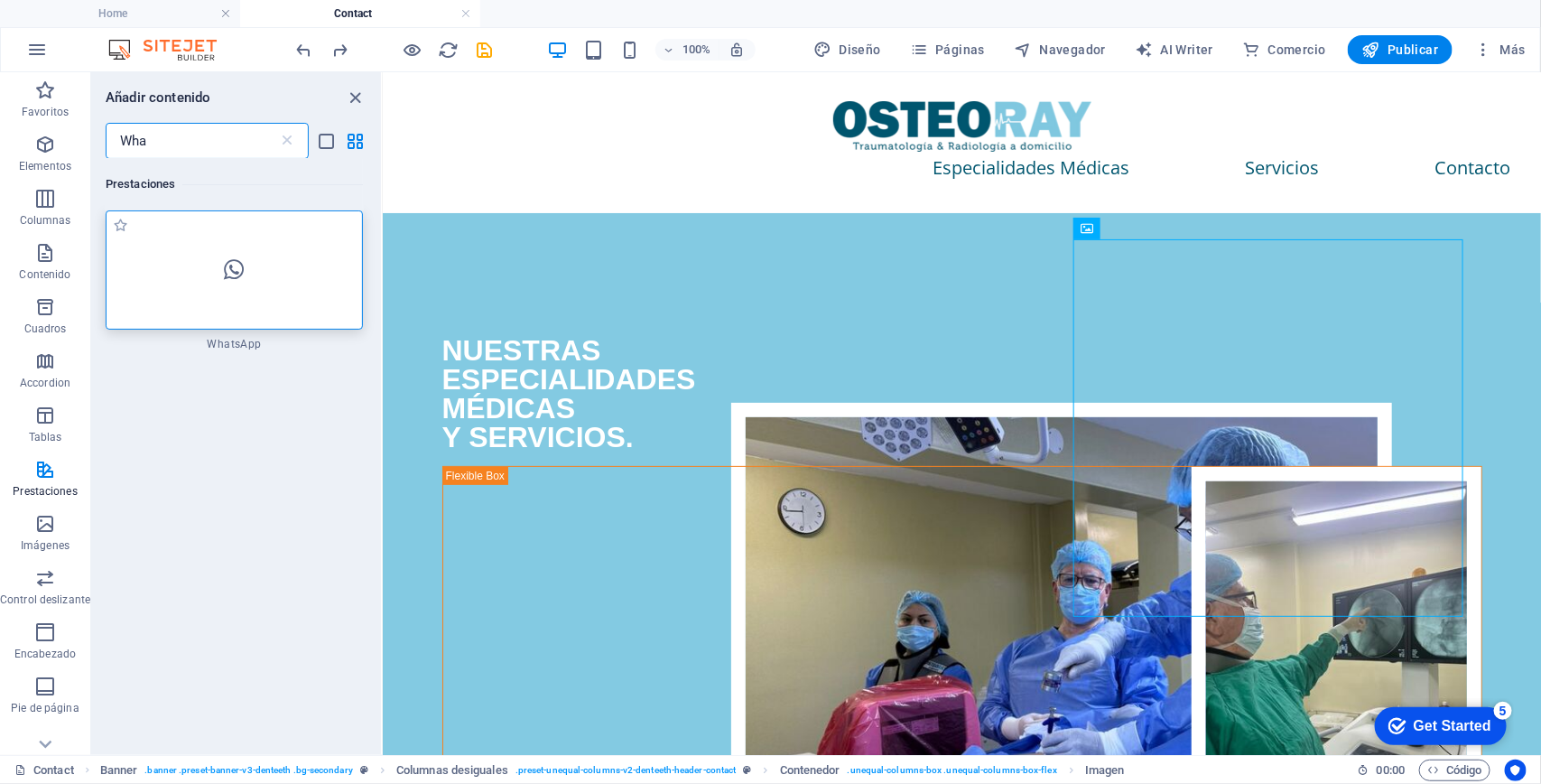
type input "Wha"
click at [227, 281] on icon at bounding box center [233, 270] width 20 height 23
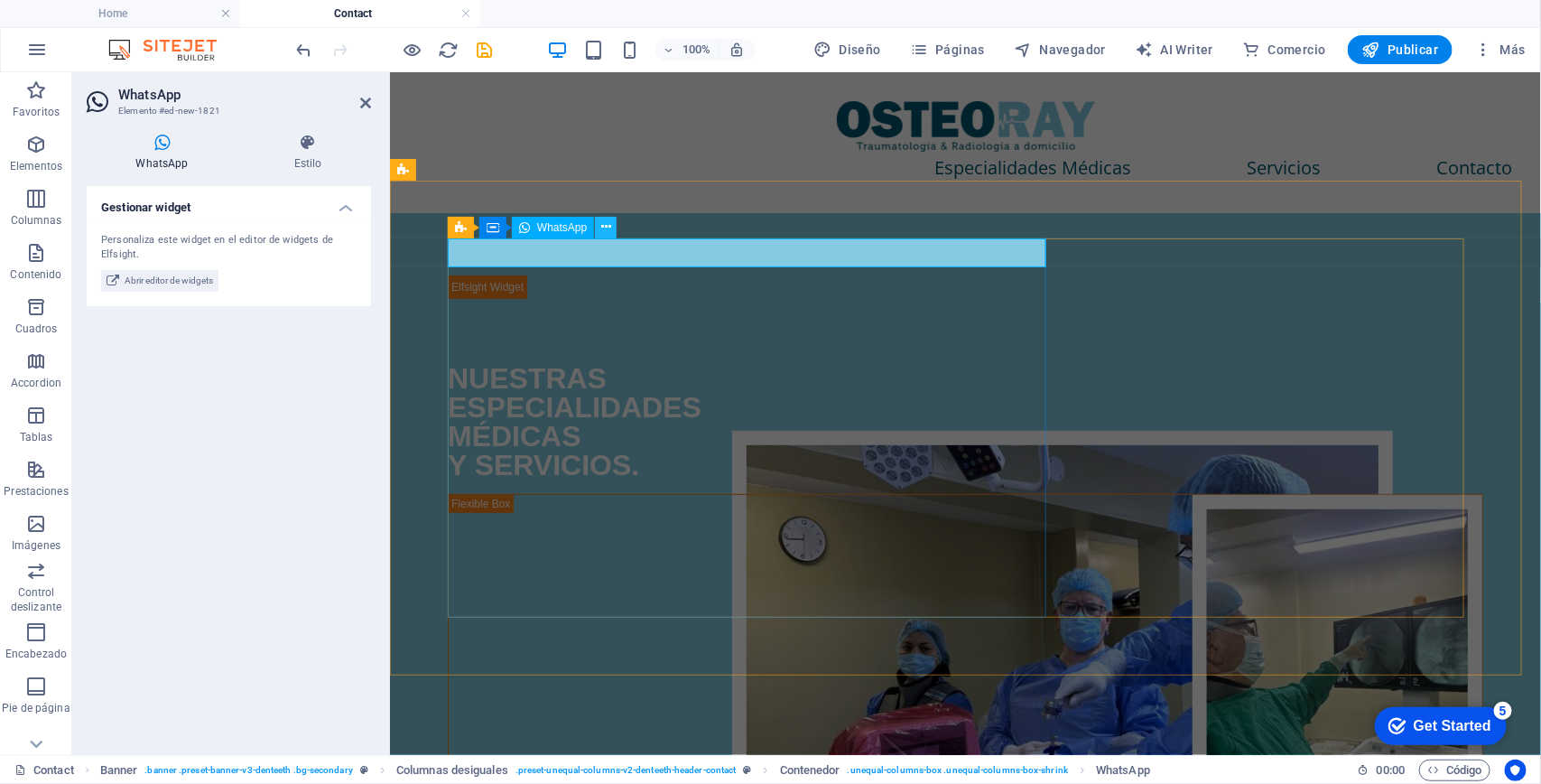
click at [598, 227] on button at bounding box center [606, 227] width 21 height 21
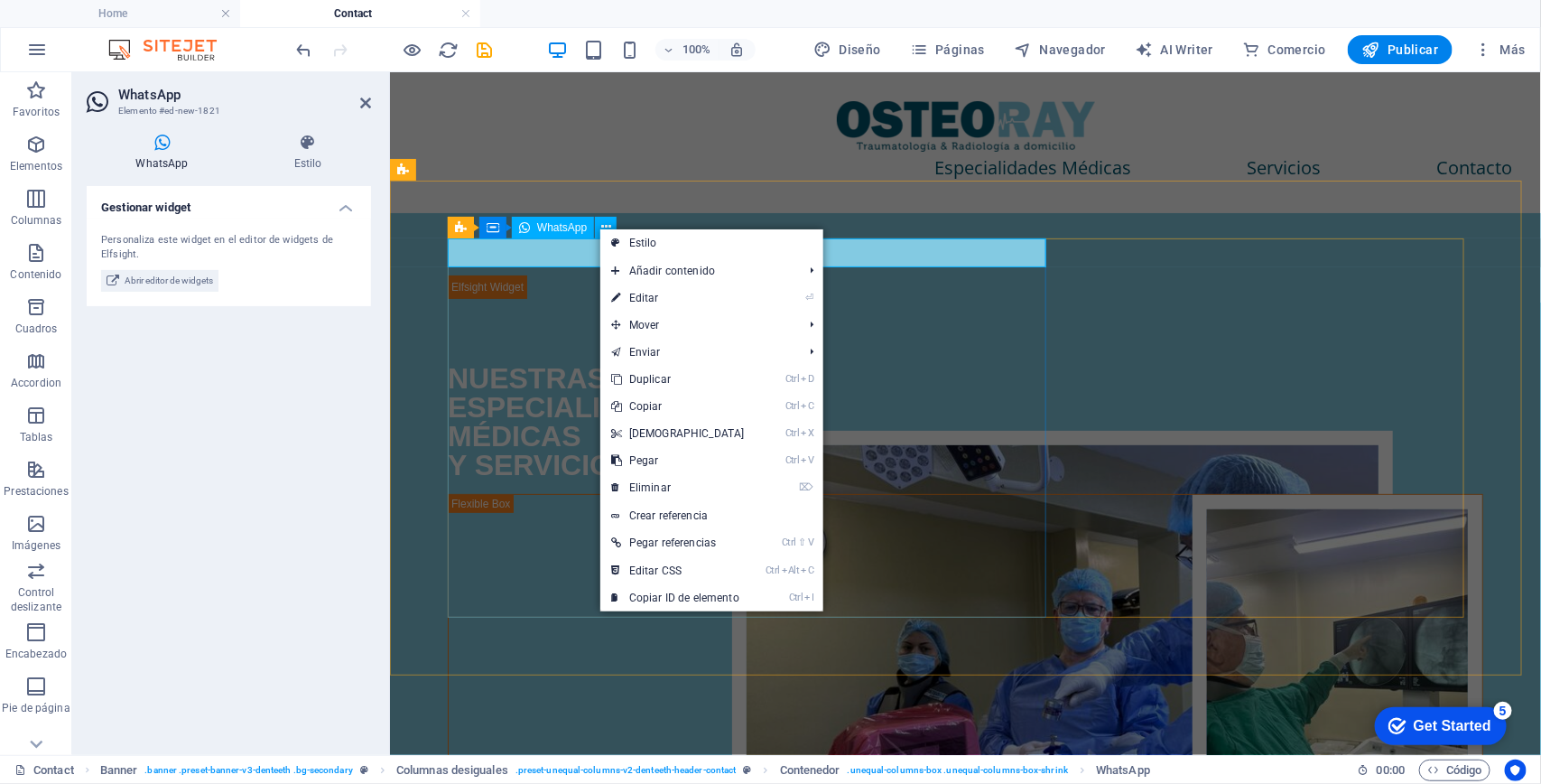
click at [548, 270] on div at bounding box center [965, 284] width 1036 height 28
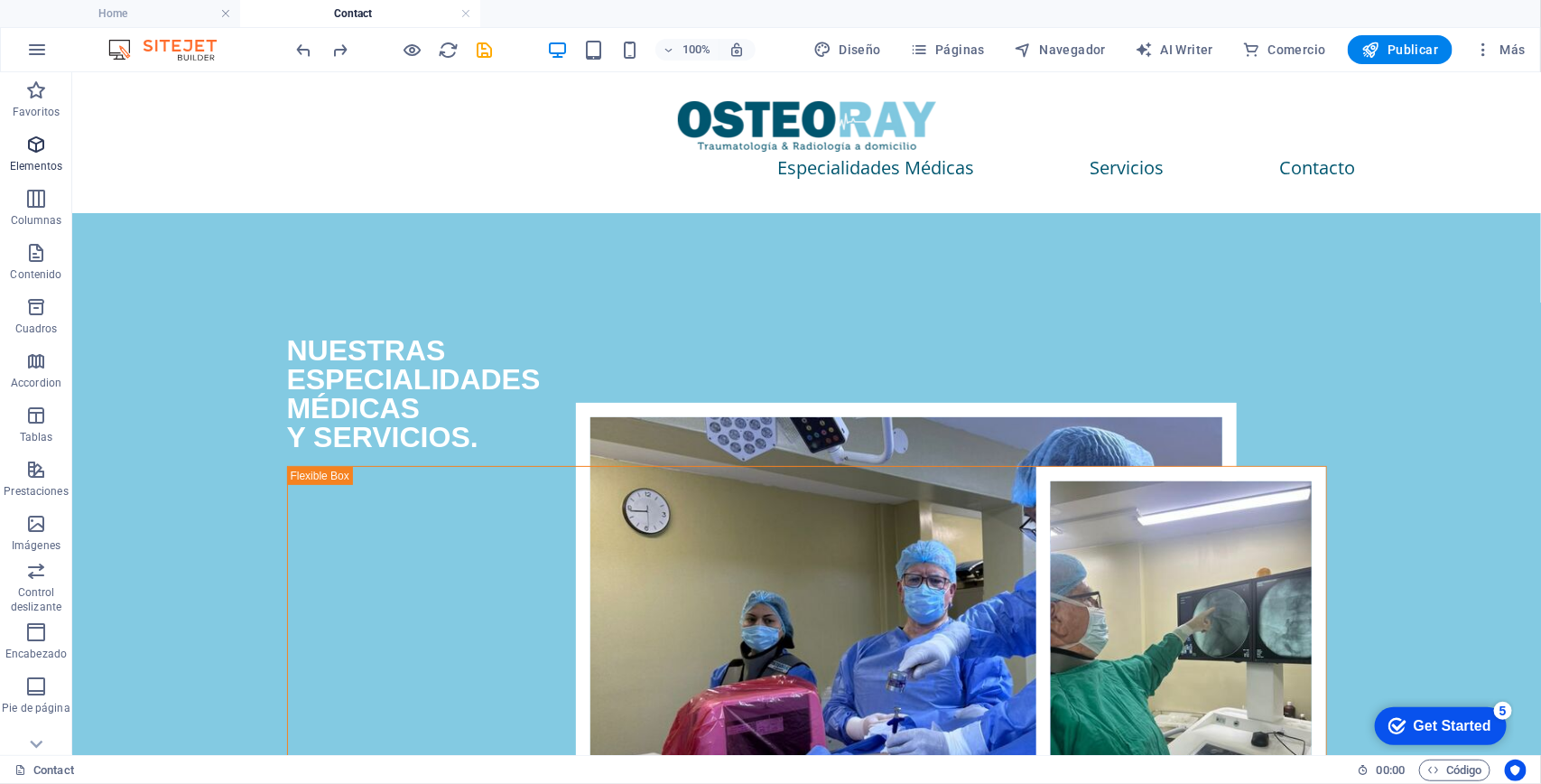
click at [47, 149] on span "Elementos" at bounding box center [36, 155] width 73 height 44
click at [39, 146] on icon "button" at bounding box center [36, 144] width 21 height 21
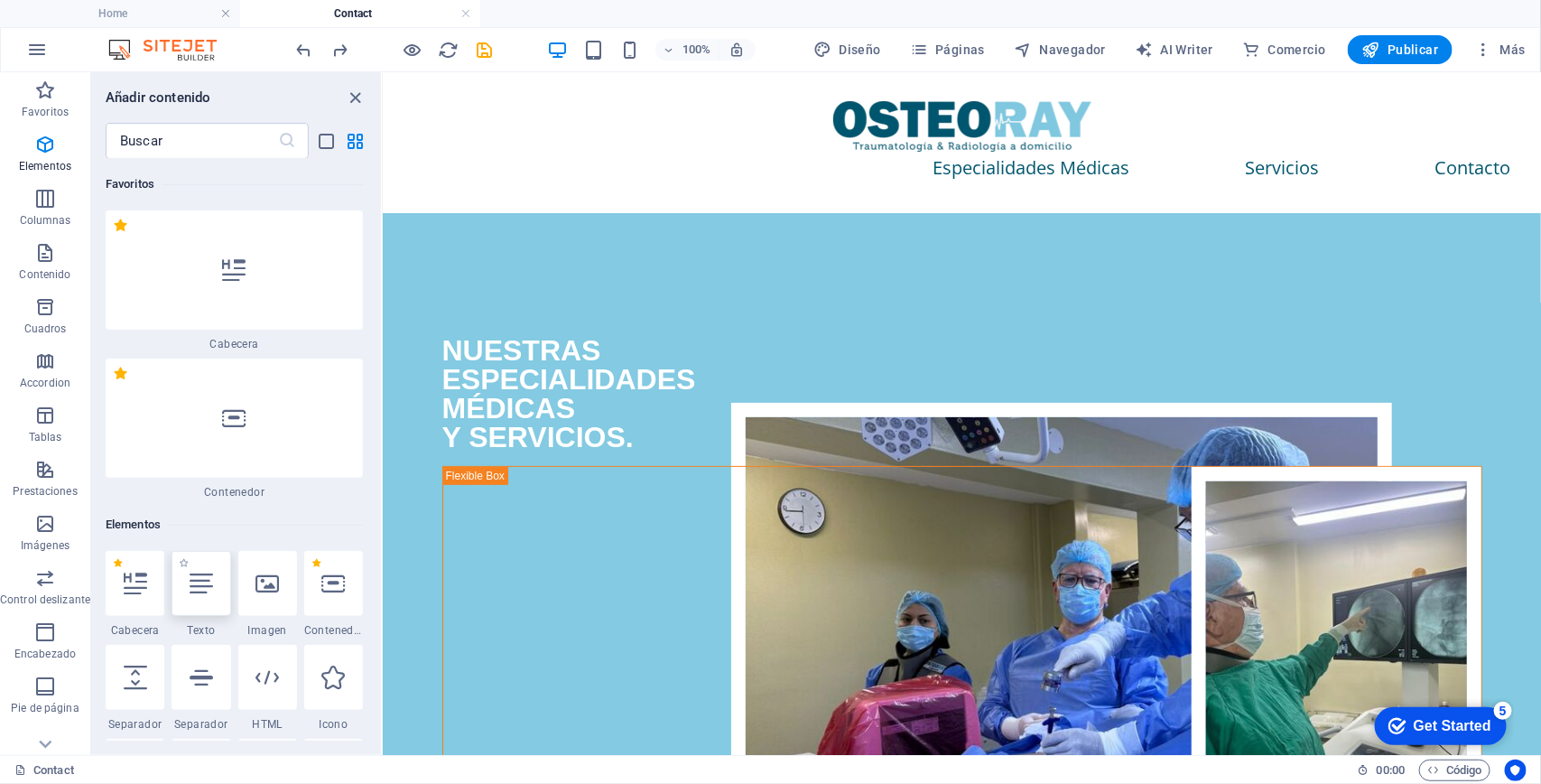
scroll to position [340, 0]
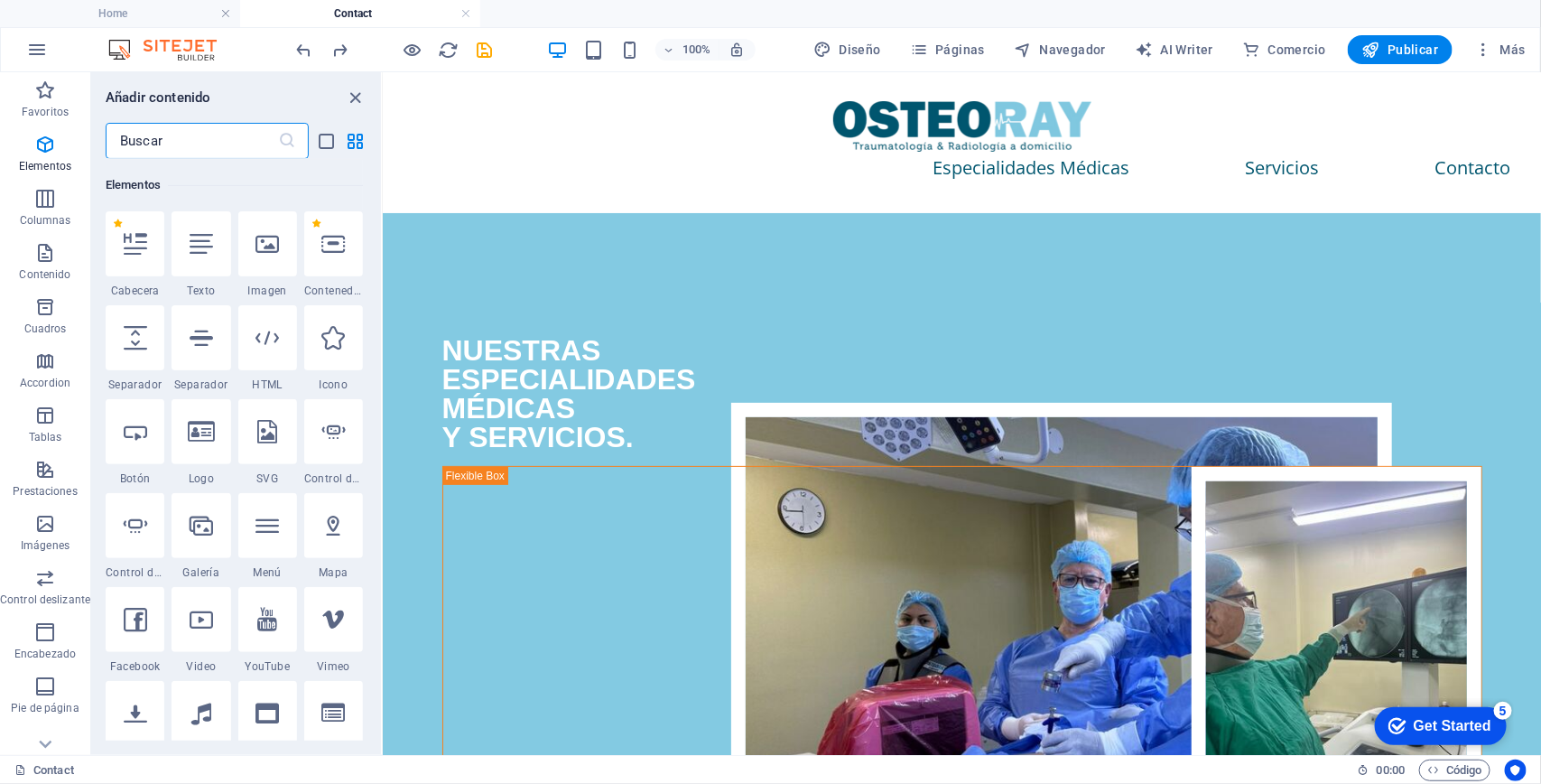
click at [186, 144] on input "text" at bounding box center [192, 140] width 172 height 36
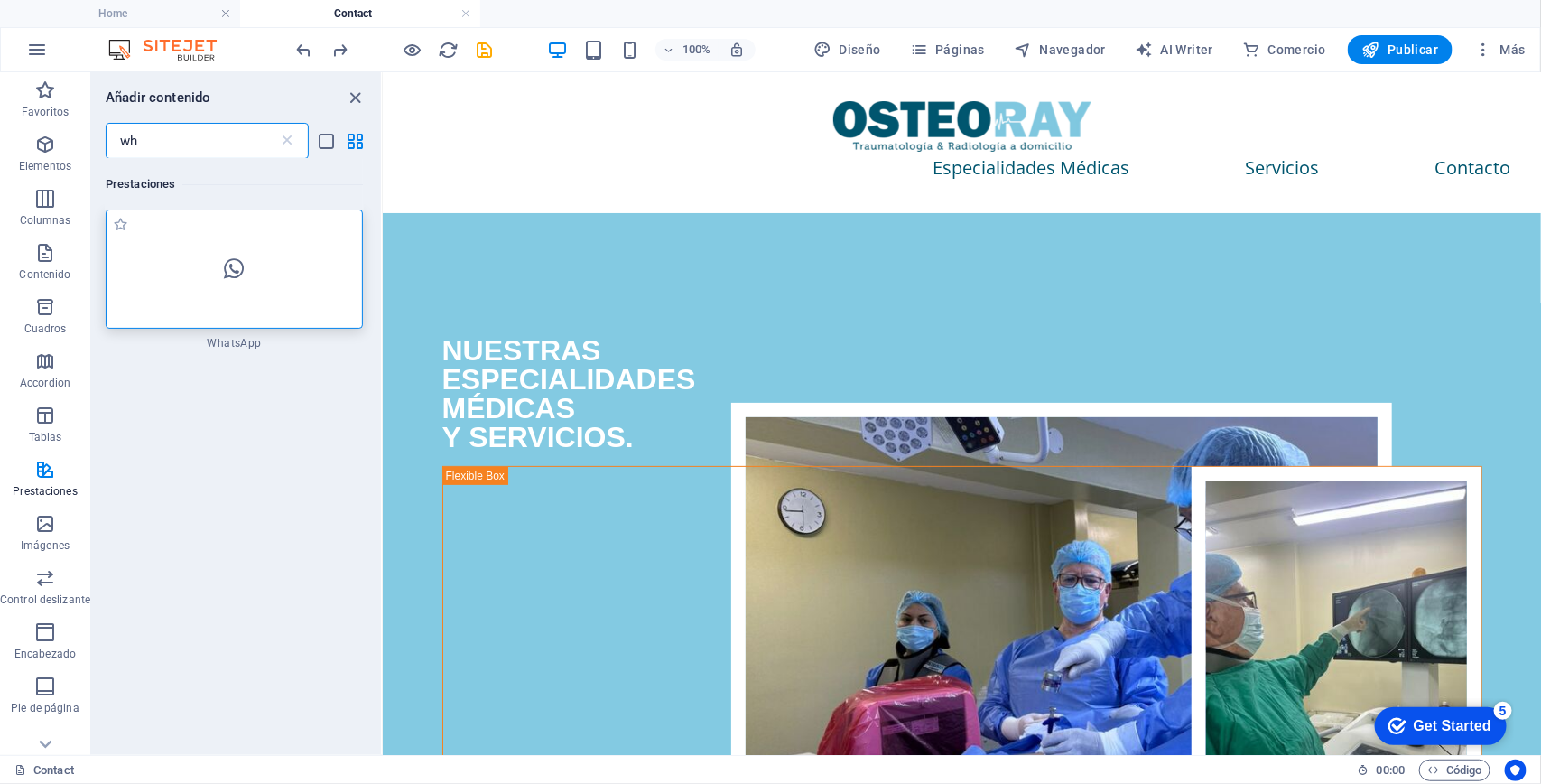
scroll to position [0, 0]
type input "wh"
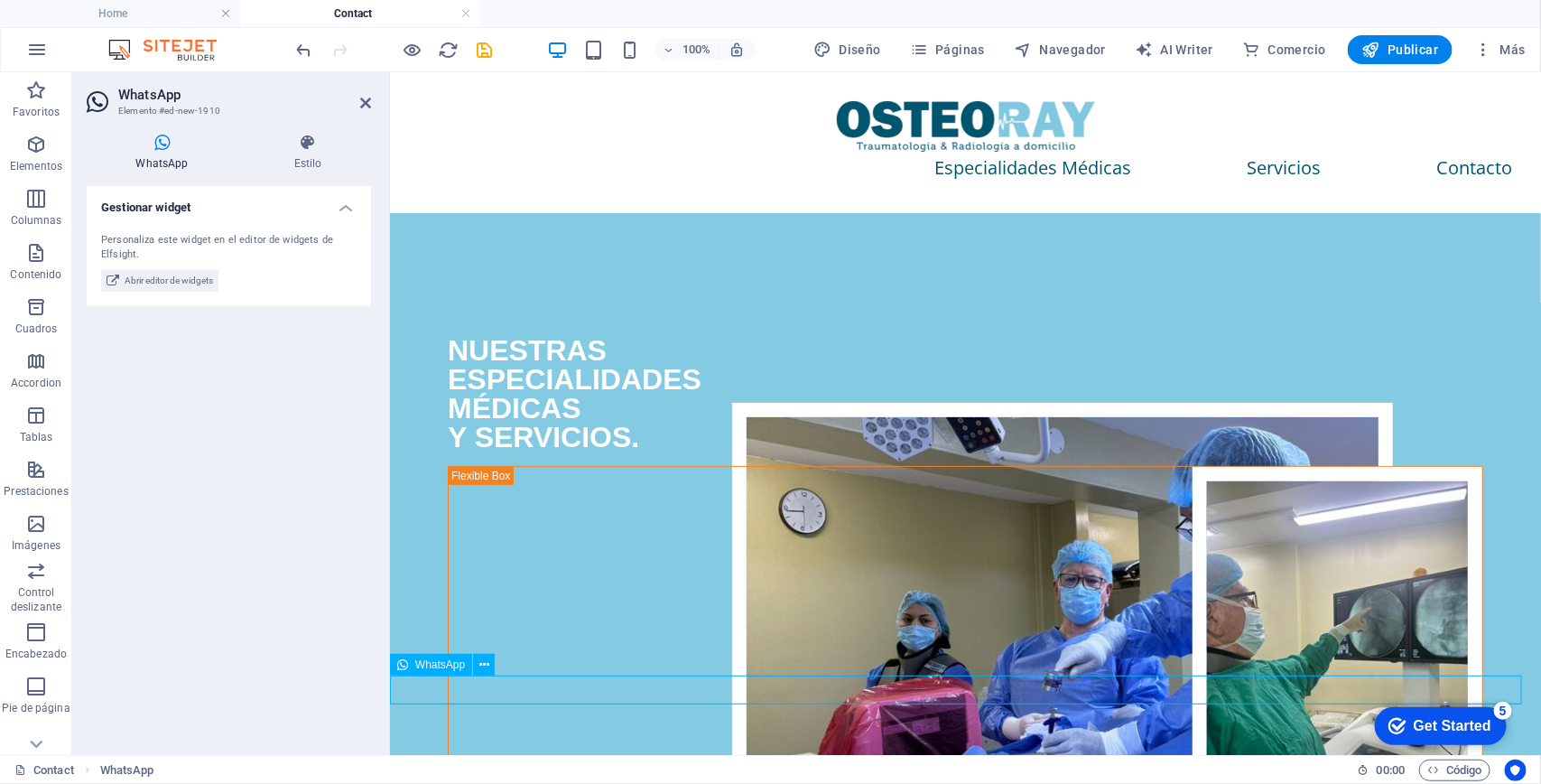
click at [445, 668] on span "WhatsApp" at bounding box center [439, 664] width 49 height 11
click at [164, 290] on div "Personaliza este widget en el editor de widgets de Elfsight. Abrir editor de wi…" at bounding box center [229, 262] width 285 height 87
click at [164, 280] on span "Abrir editor de widgets" at bounding box center [168, 281] width 88 height 21
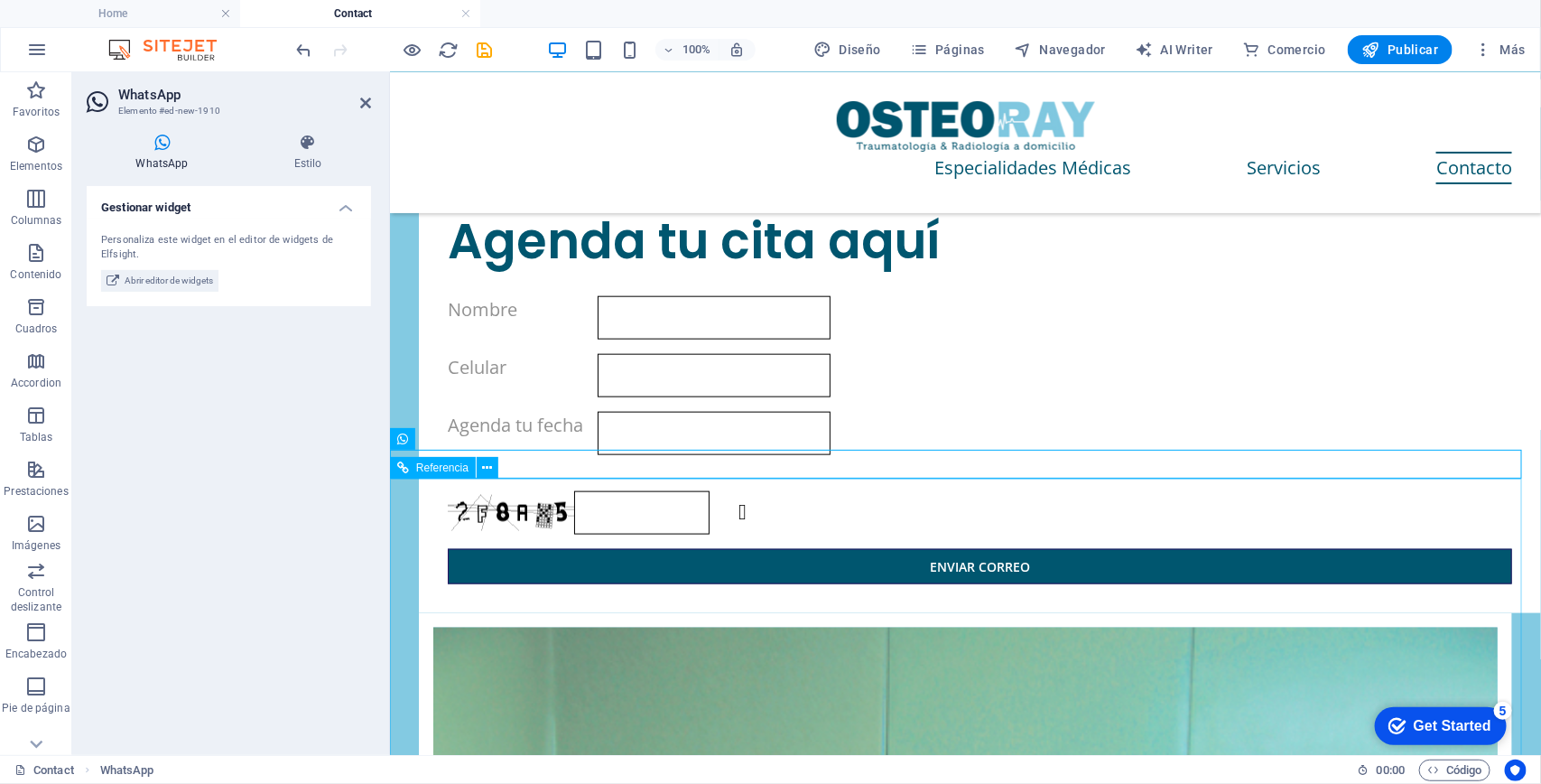
scroll to position [226, 0]
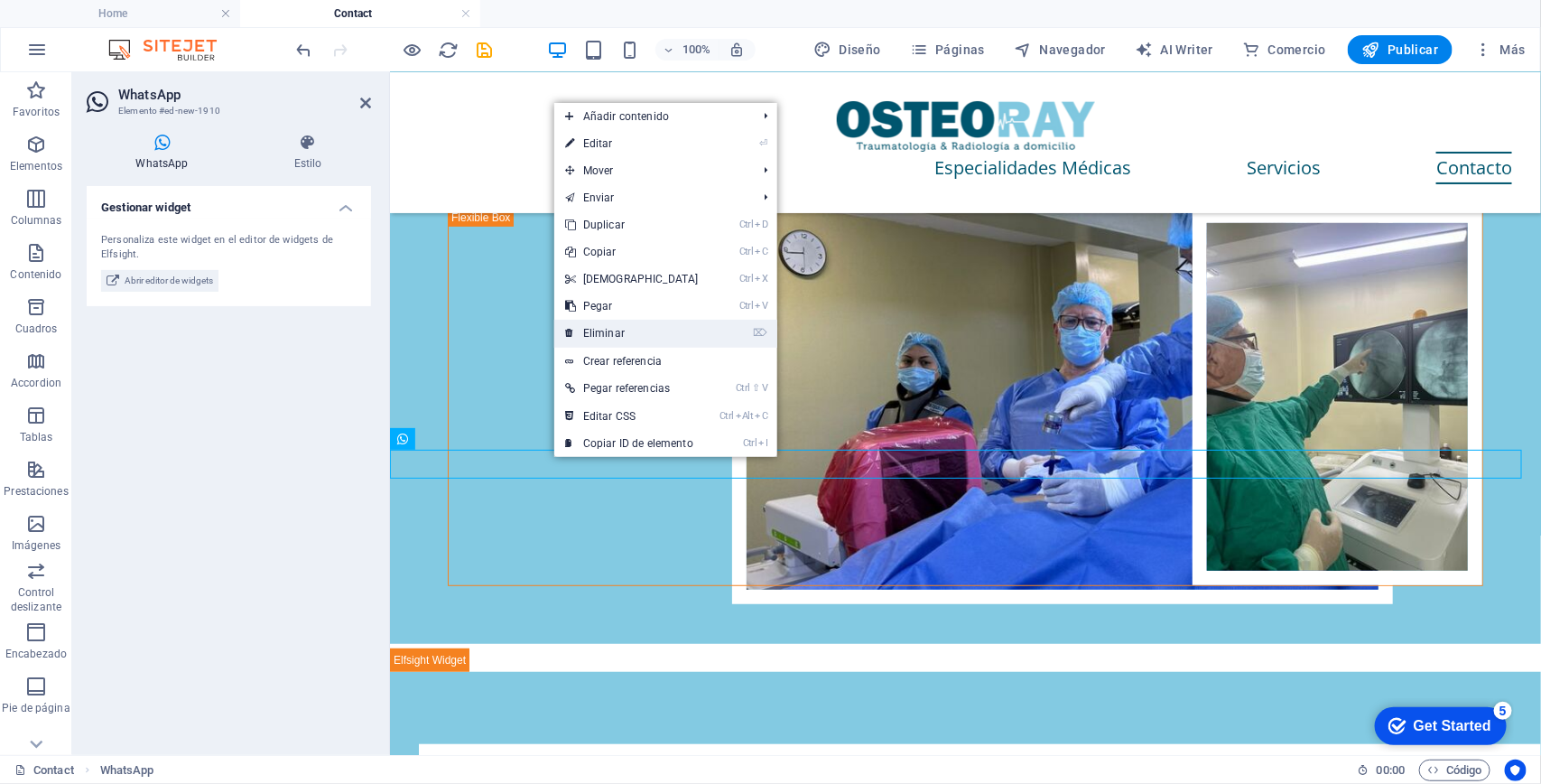
click at [627, 322] on link "⌦ Eliminar" at bounding box center [632, 333] width 155 height 27
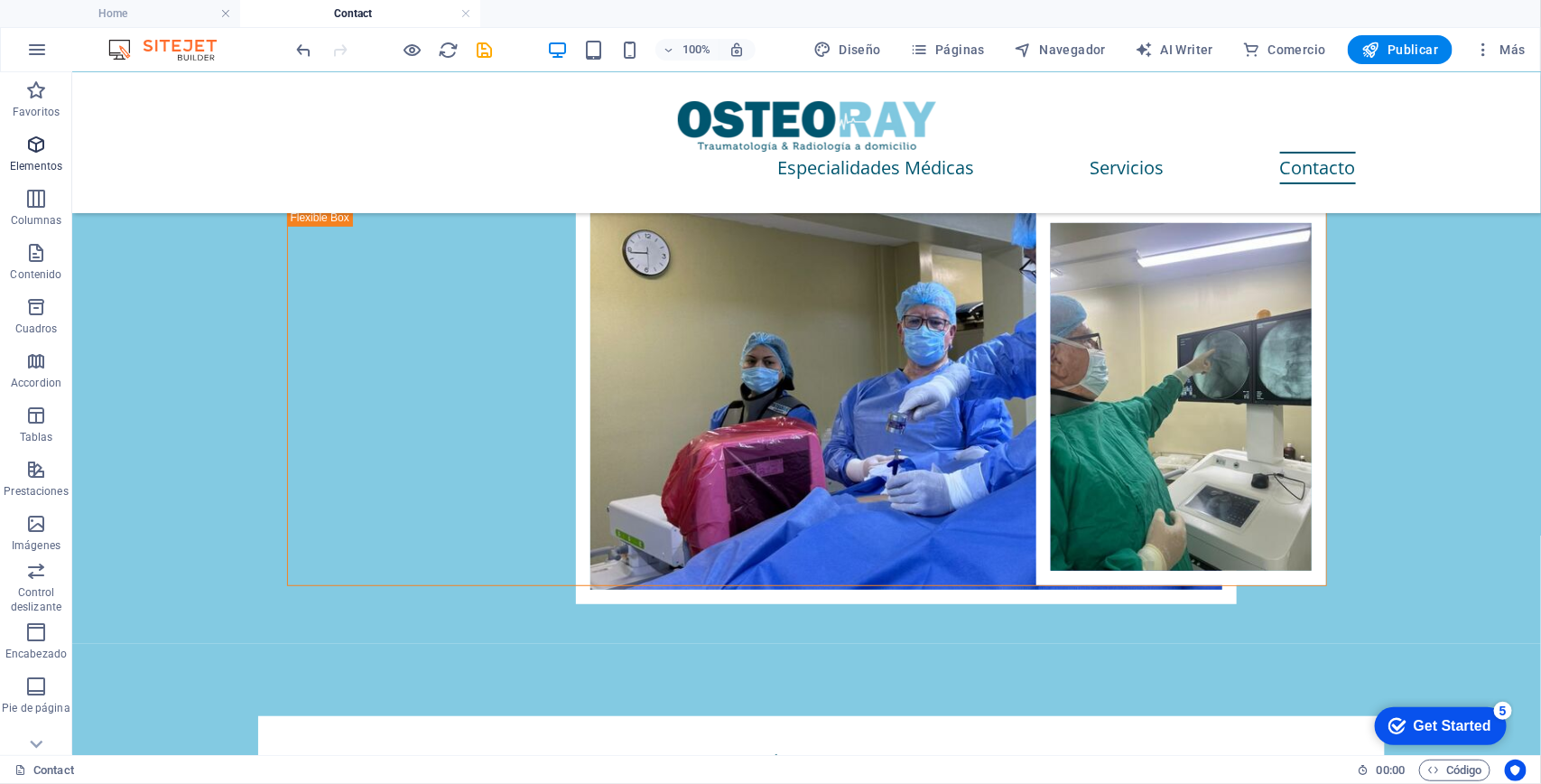
scroll to position [0, 0]
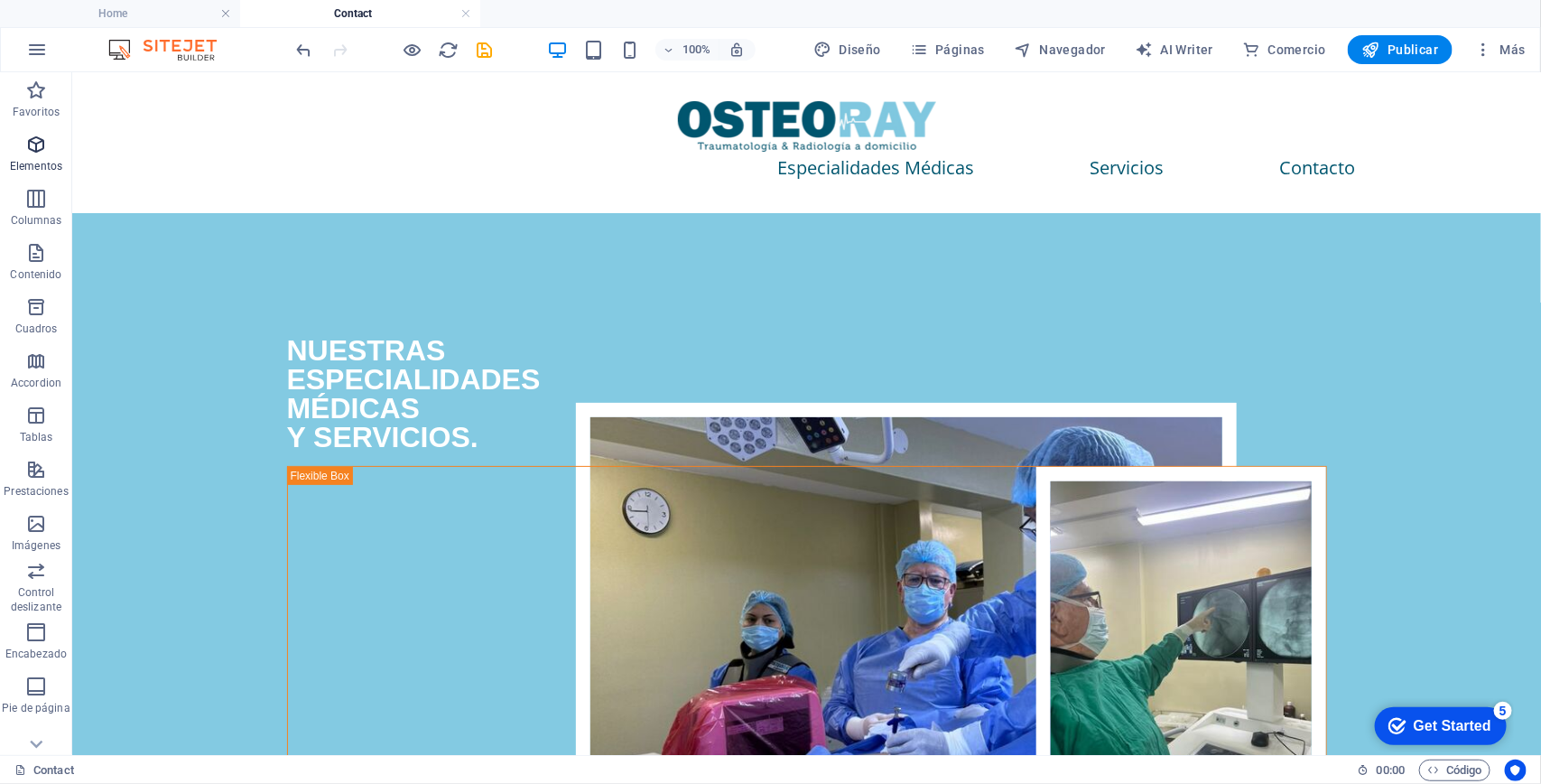
click at [47, 146] on span "Elementos" at bounding box center [36, 155] width 73 height 44
click at [38, 144] on icon "button" at bounding box center [36, 144] width 21 height 21
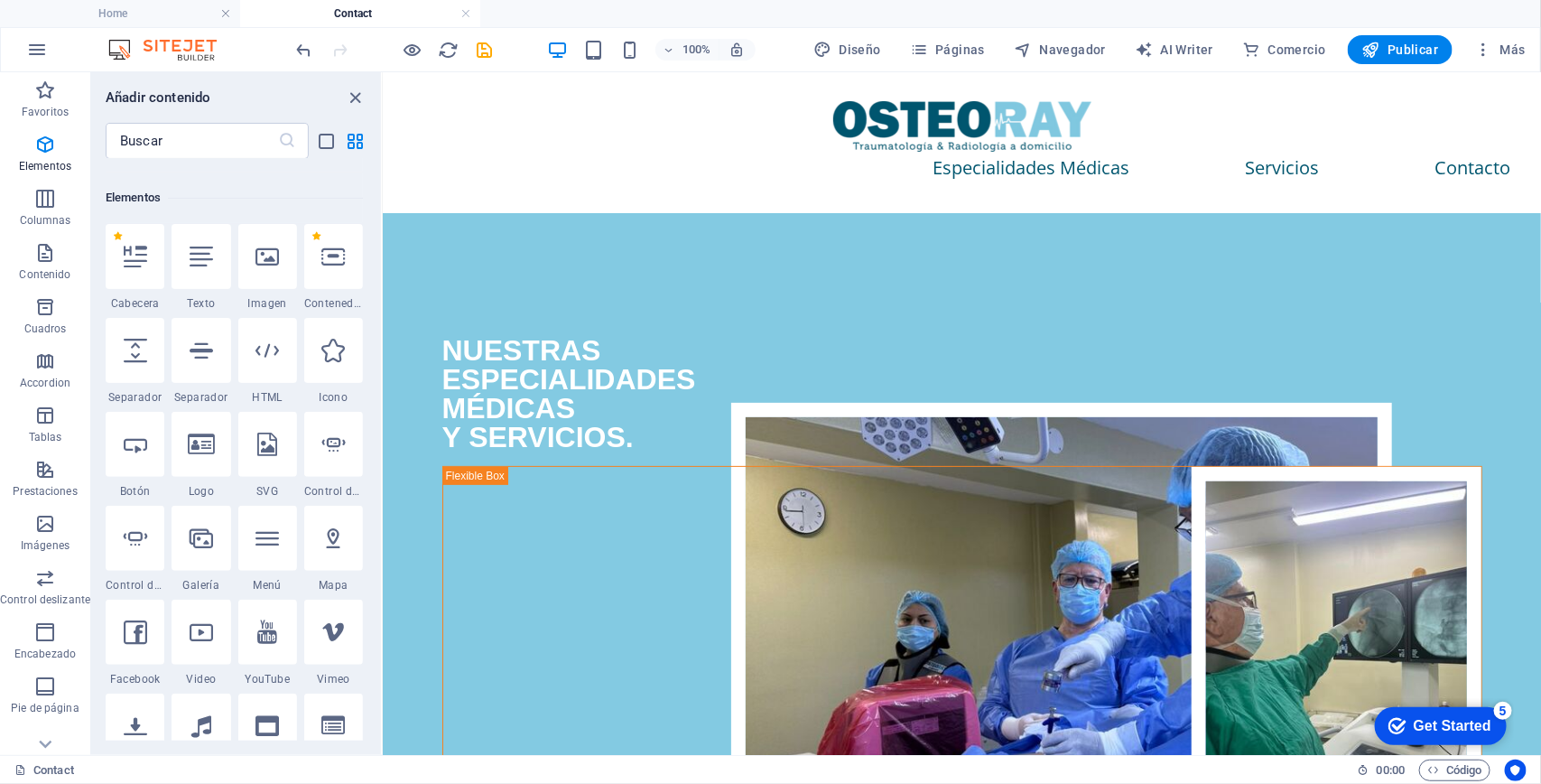
scroll to position [340, 0]
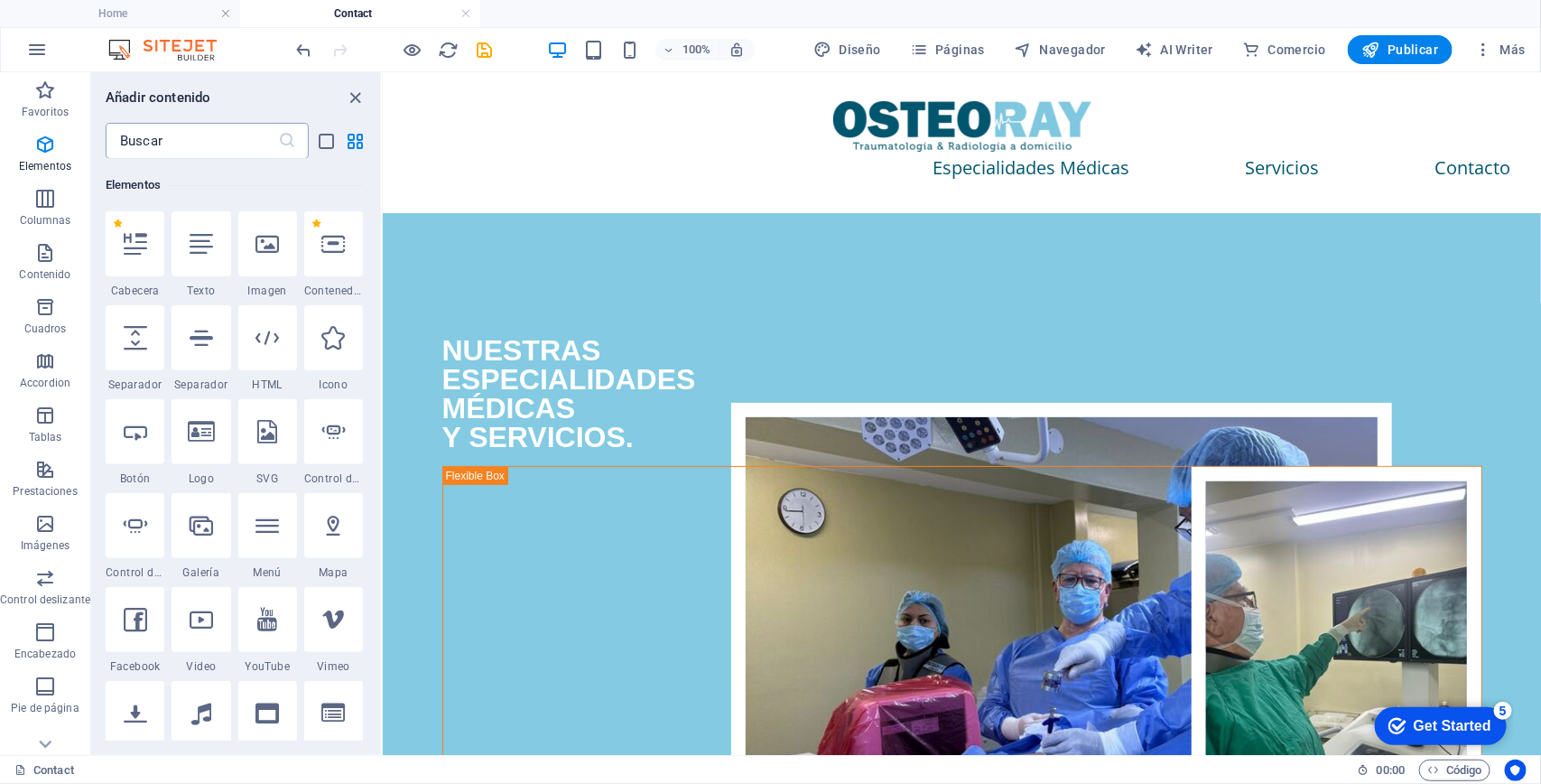
click at [196, 152] on input "text" at bounding box center [192, 140] width 172 height 36
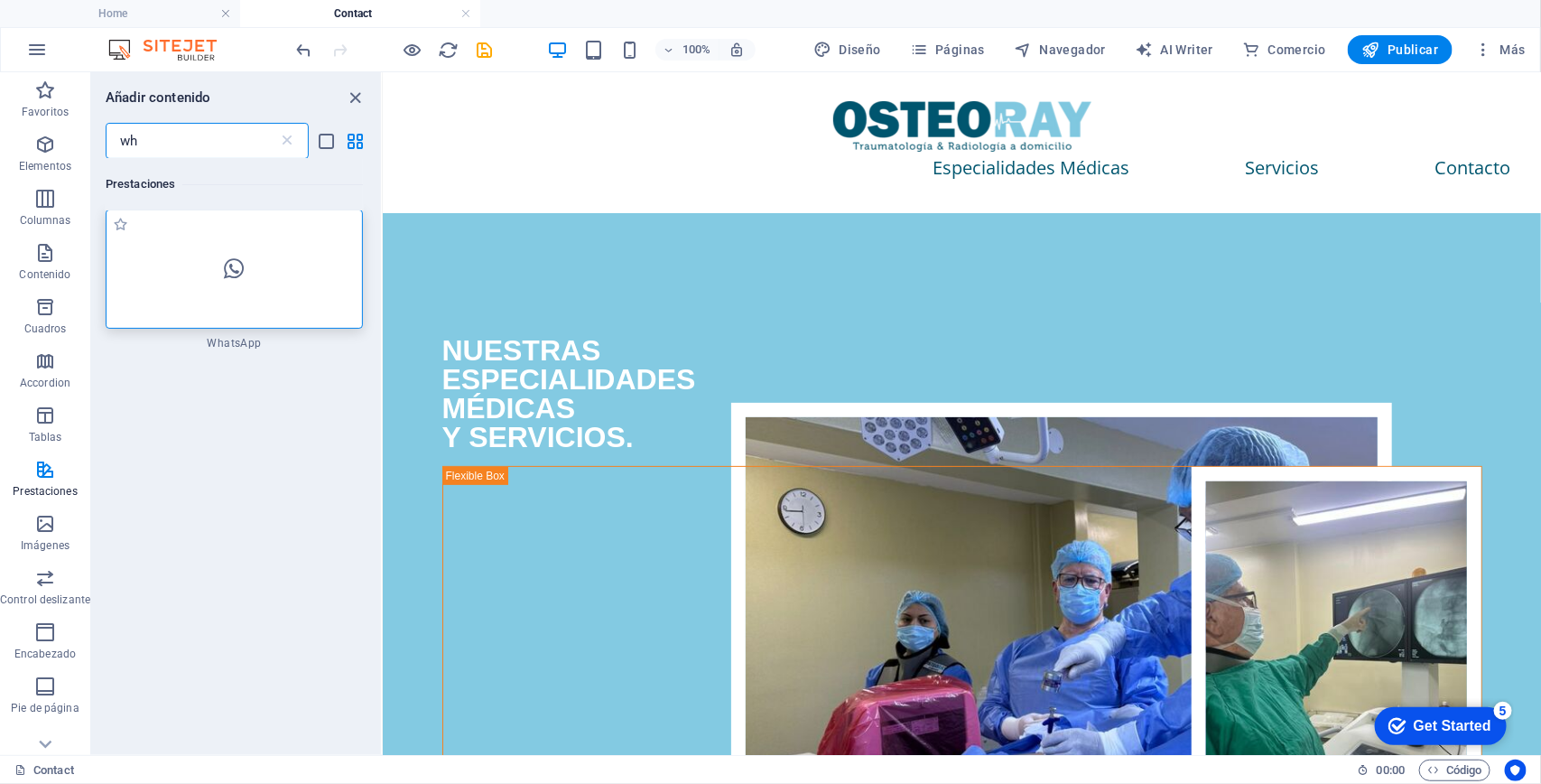
scroll to position [0, 0]
type input "wh"
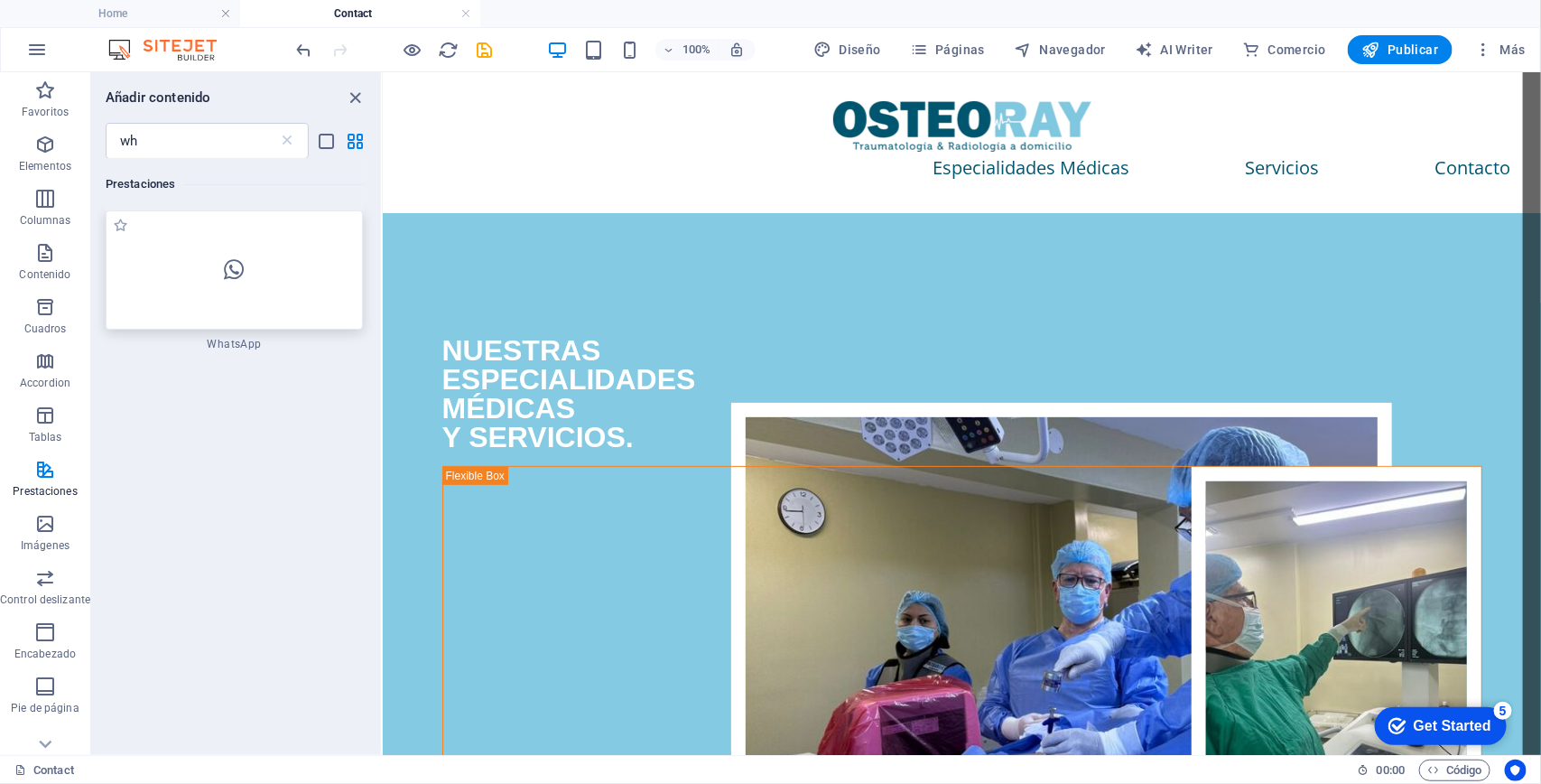
scroll to position [6, 0]
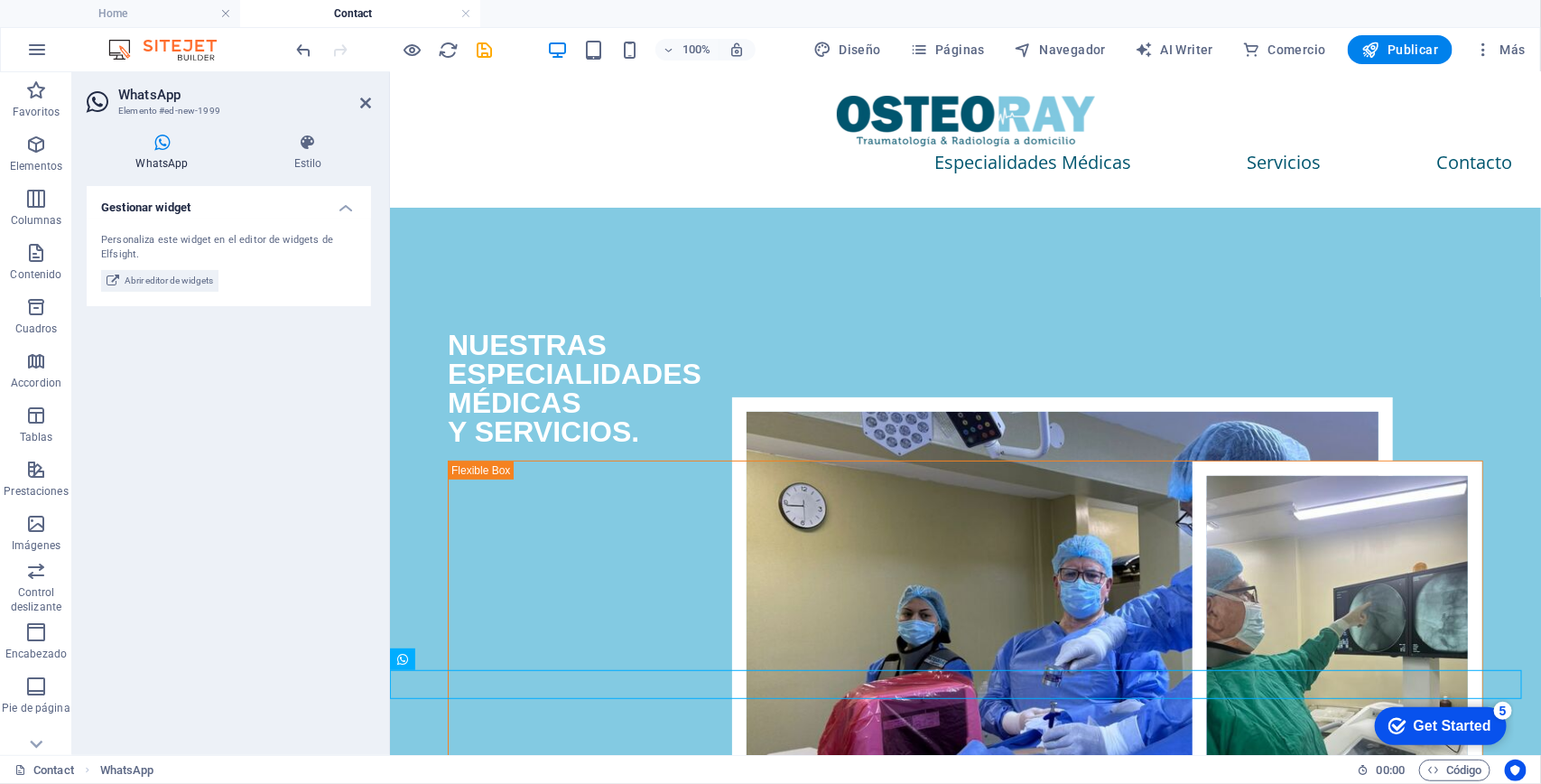
click at [168, 134] on icon at bounding box center [163, 142] width 151 height 18
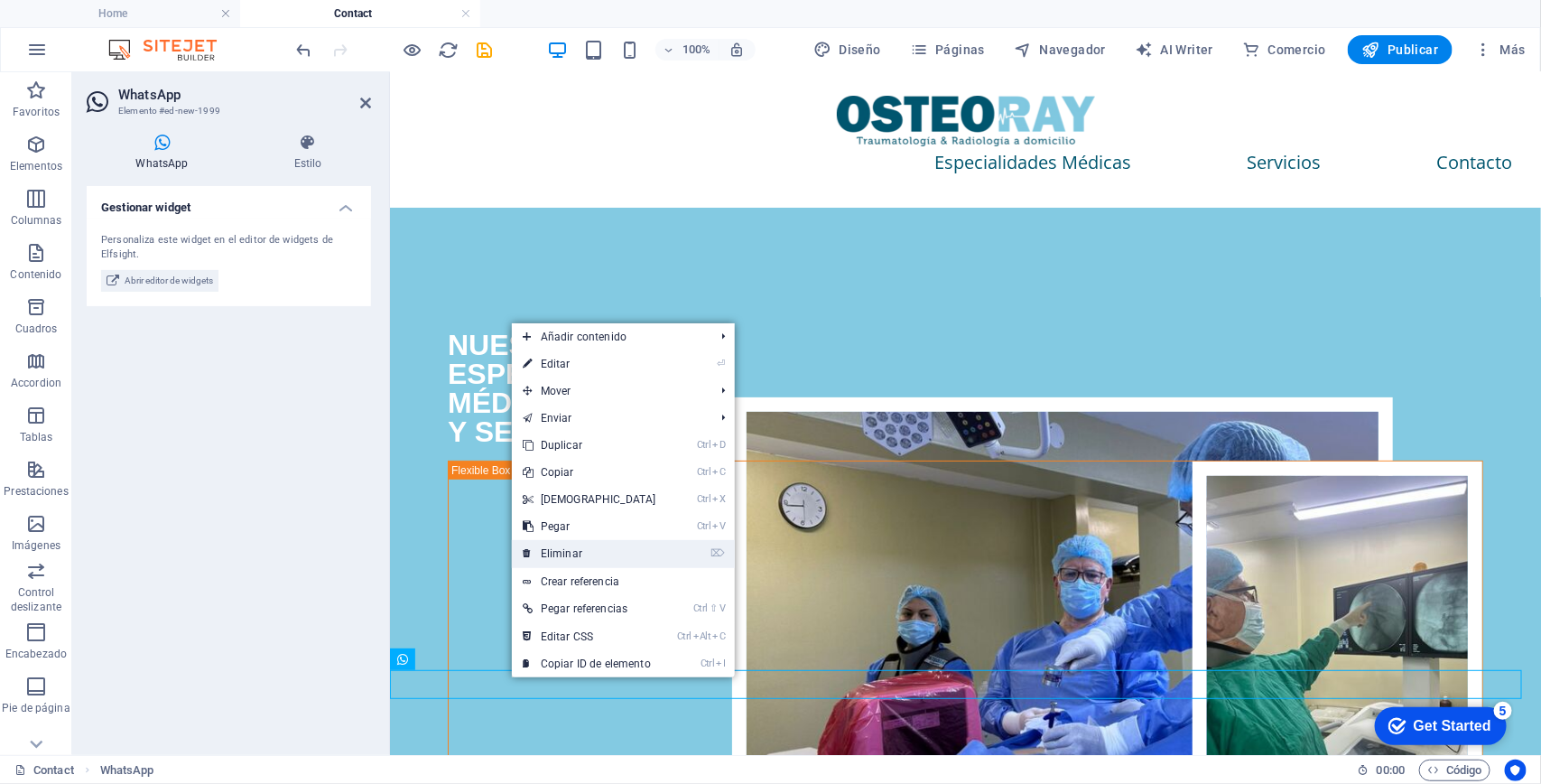
click at [592, 542] on link "⌦ Eliminar" at bounding box center [589, 554] width 155 height 27
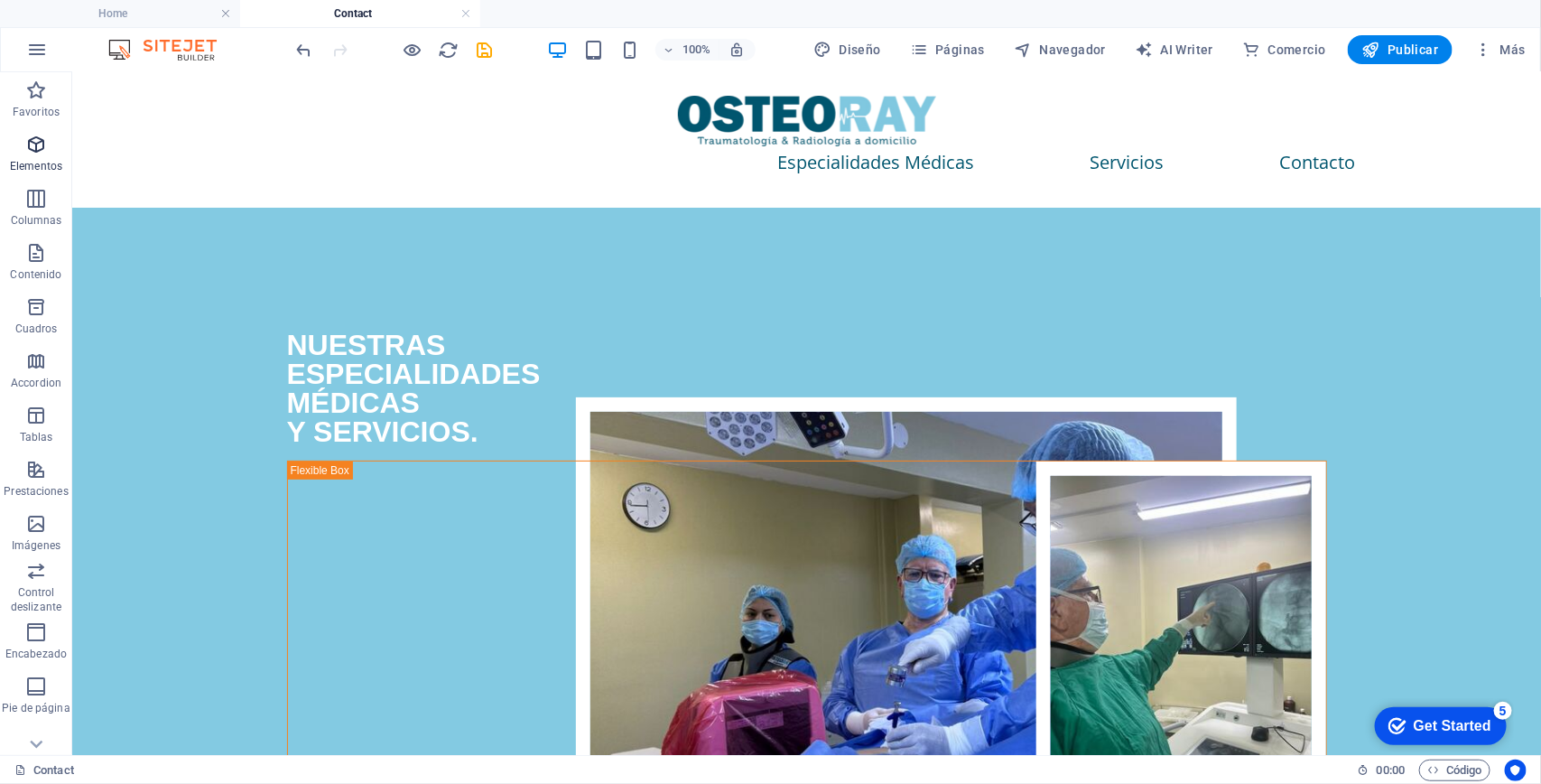
click at [28, 150] on icon "button" at bounding box center [36, 144] width 21 height 21
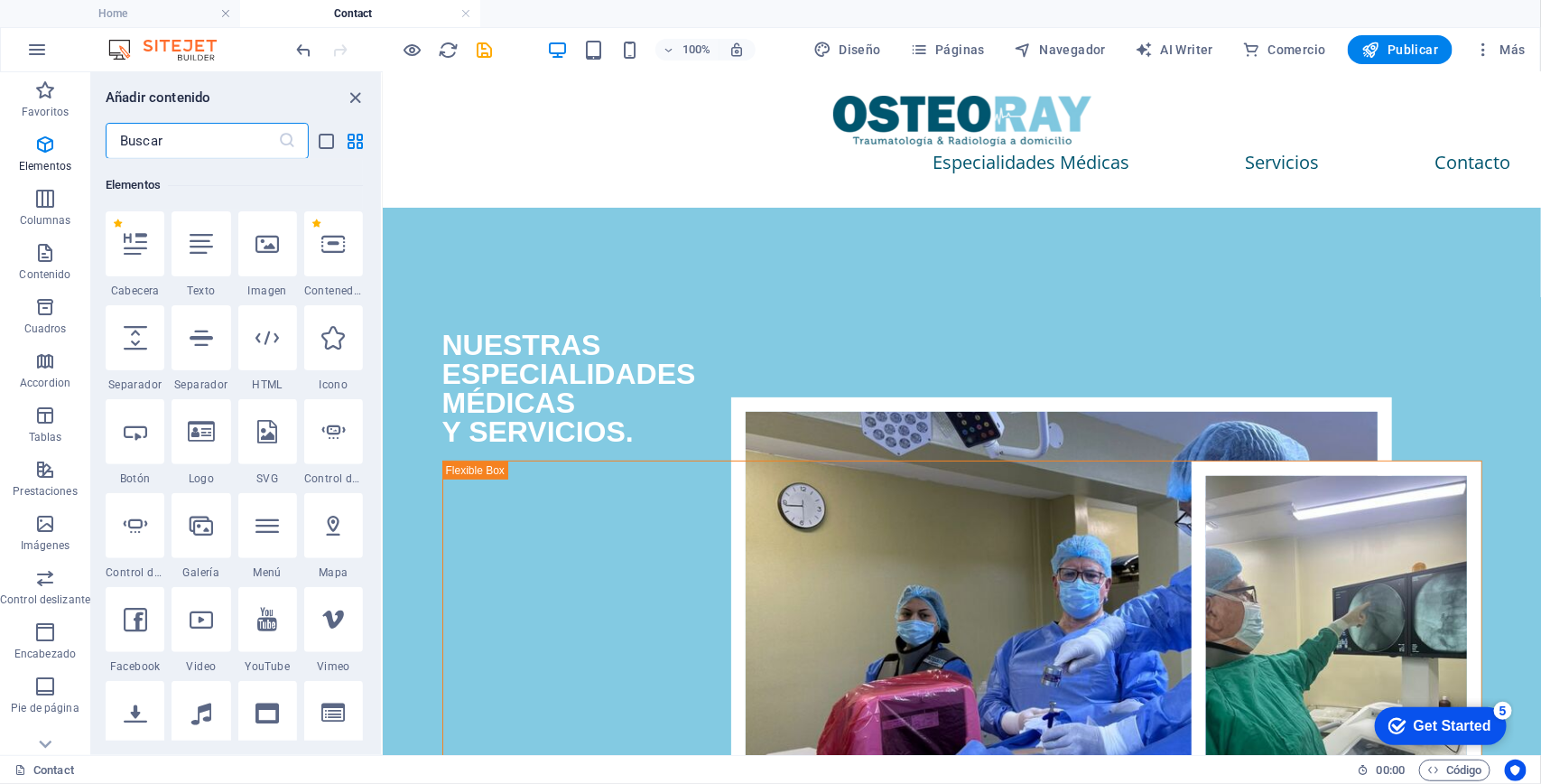
click at [168, 147] on input "text" at bounding box center [192, 140] width 172 height 36
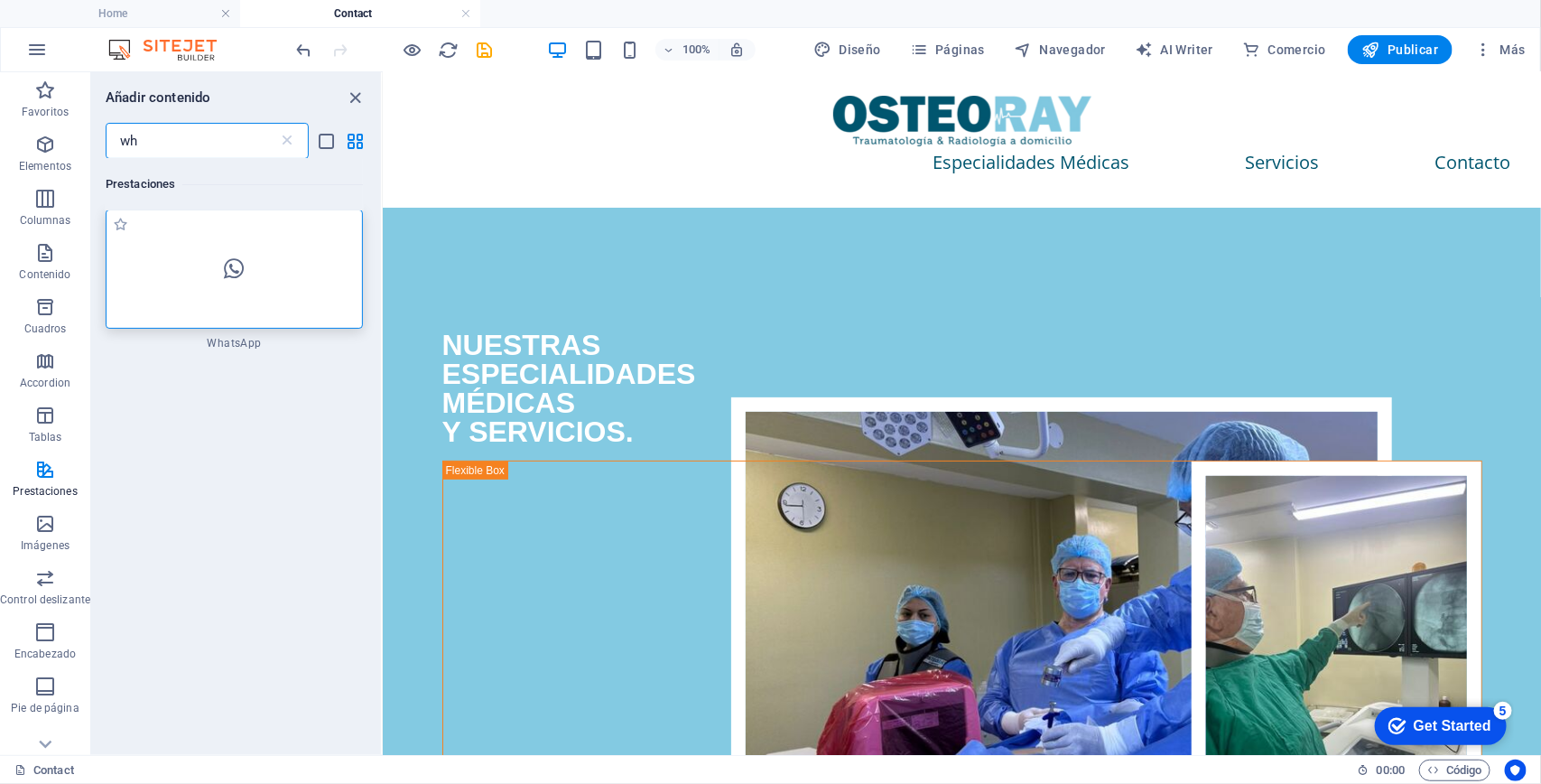
scroll to position [0, 0]
type input "wh"
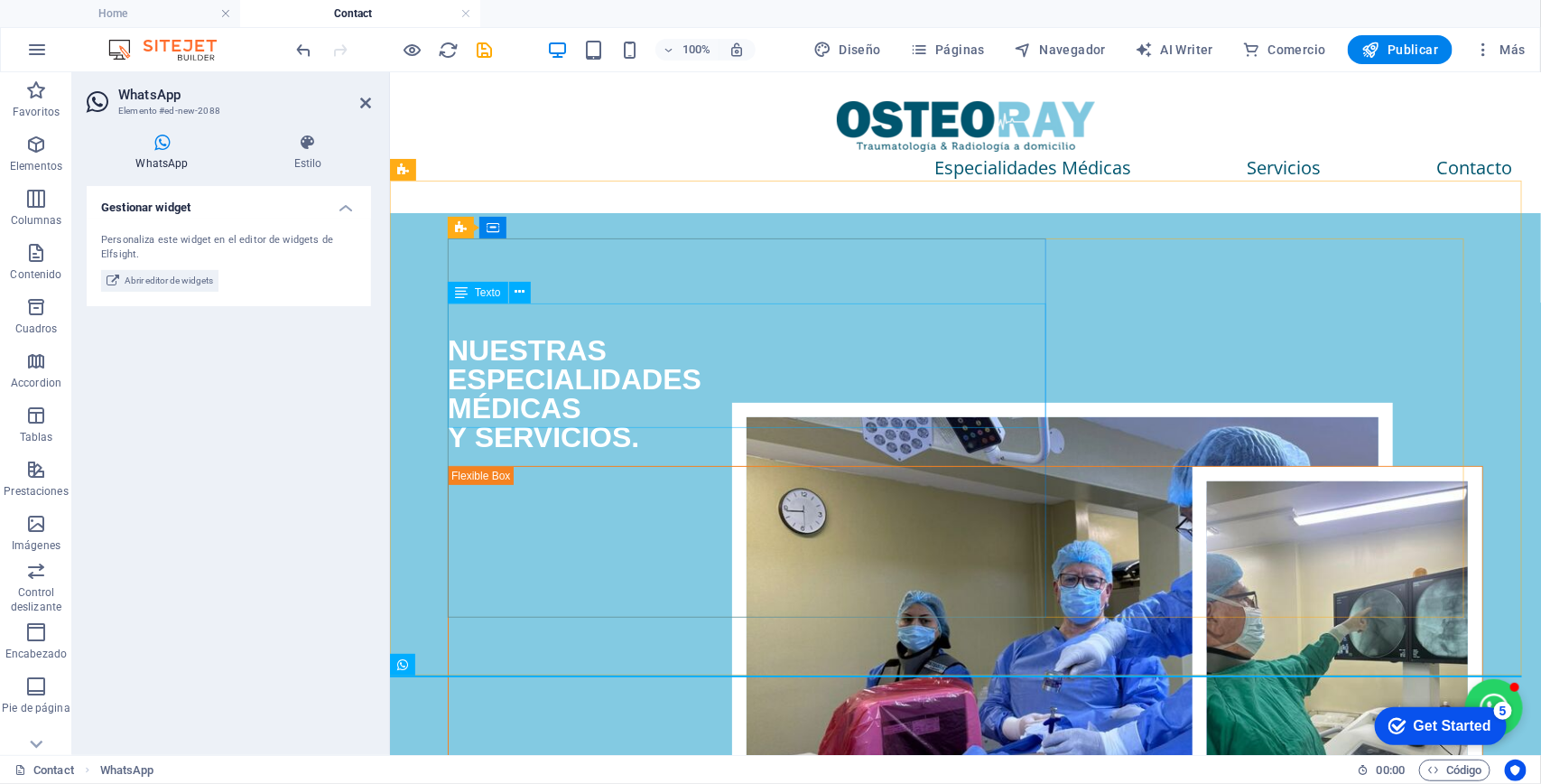
click at [550, 335] on div "NUESTRAS ESPECIALIDADES MÉDICAS Y SERVICIOS." at bounding box center [965, 392] width 1036 height 115
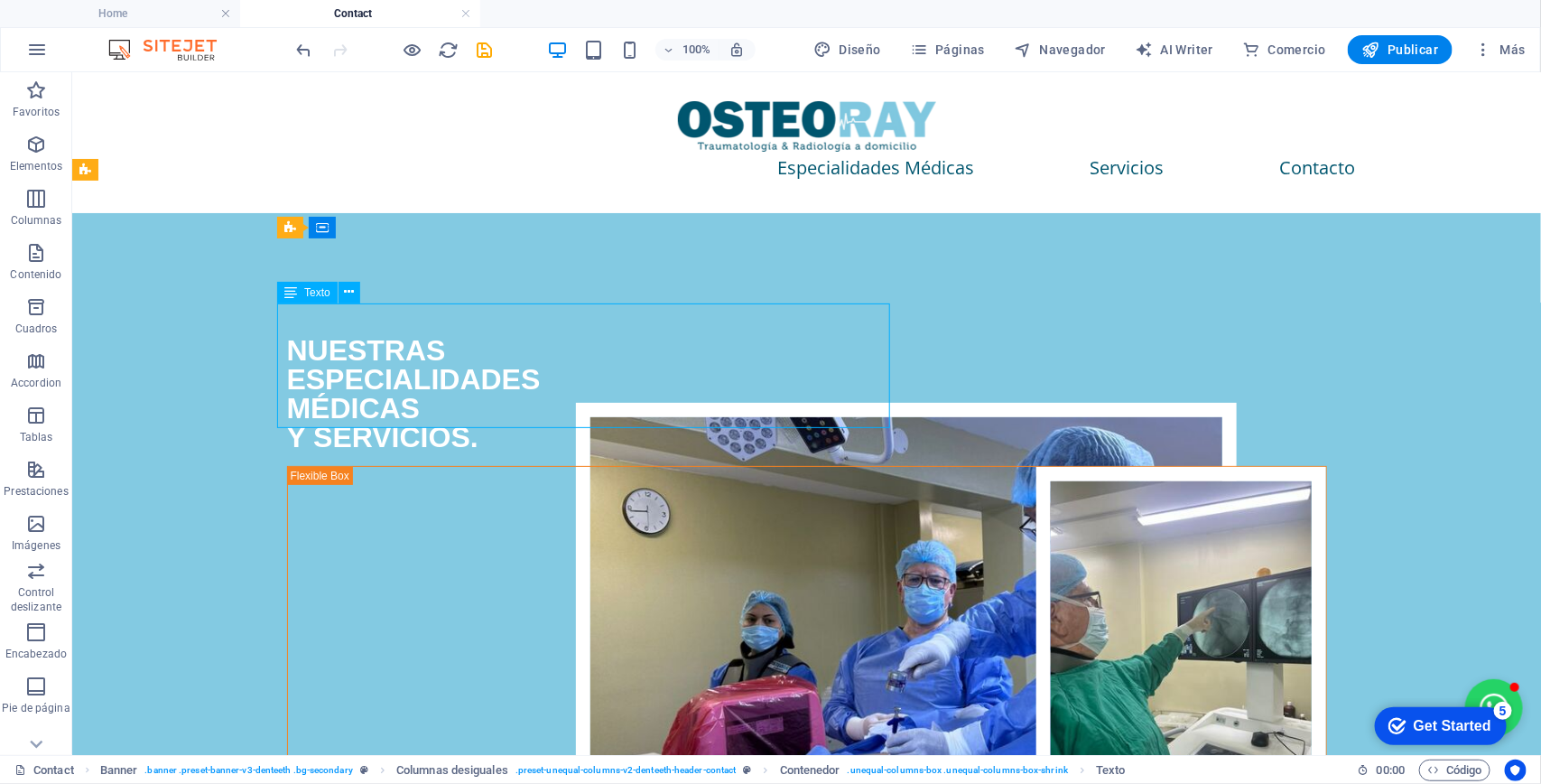
click at [317, 348] on div "NUESTRAS ESPECIALIDADES MÉDICAS Y SERVICIOS." at bounding box center [806, 392] width 1040 height 115
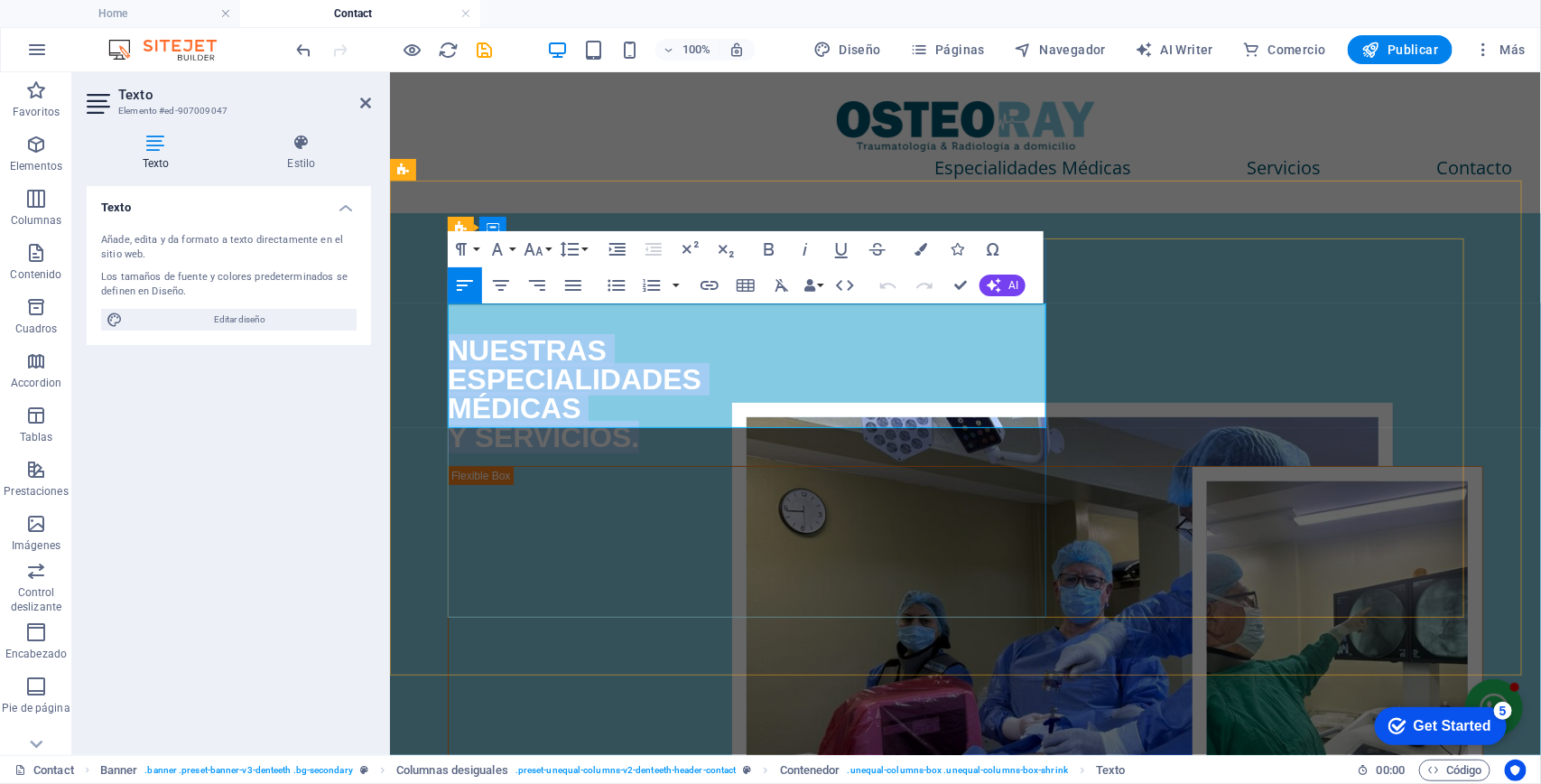
drag, startPoint x: 450, startPoint y: 317, endPoint x: 650, endPoint y: 419, distance: 224.5
click at [650, 419] on div "NUESTRAS ESPECIALIDADES MÉDICAS Y SERVICIOS." at bounding box center [965, 392] width 1036 height 115
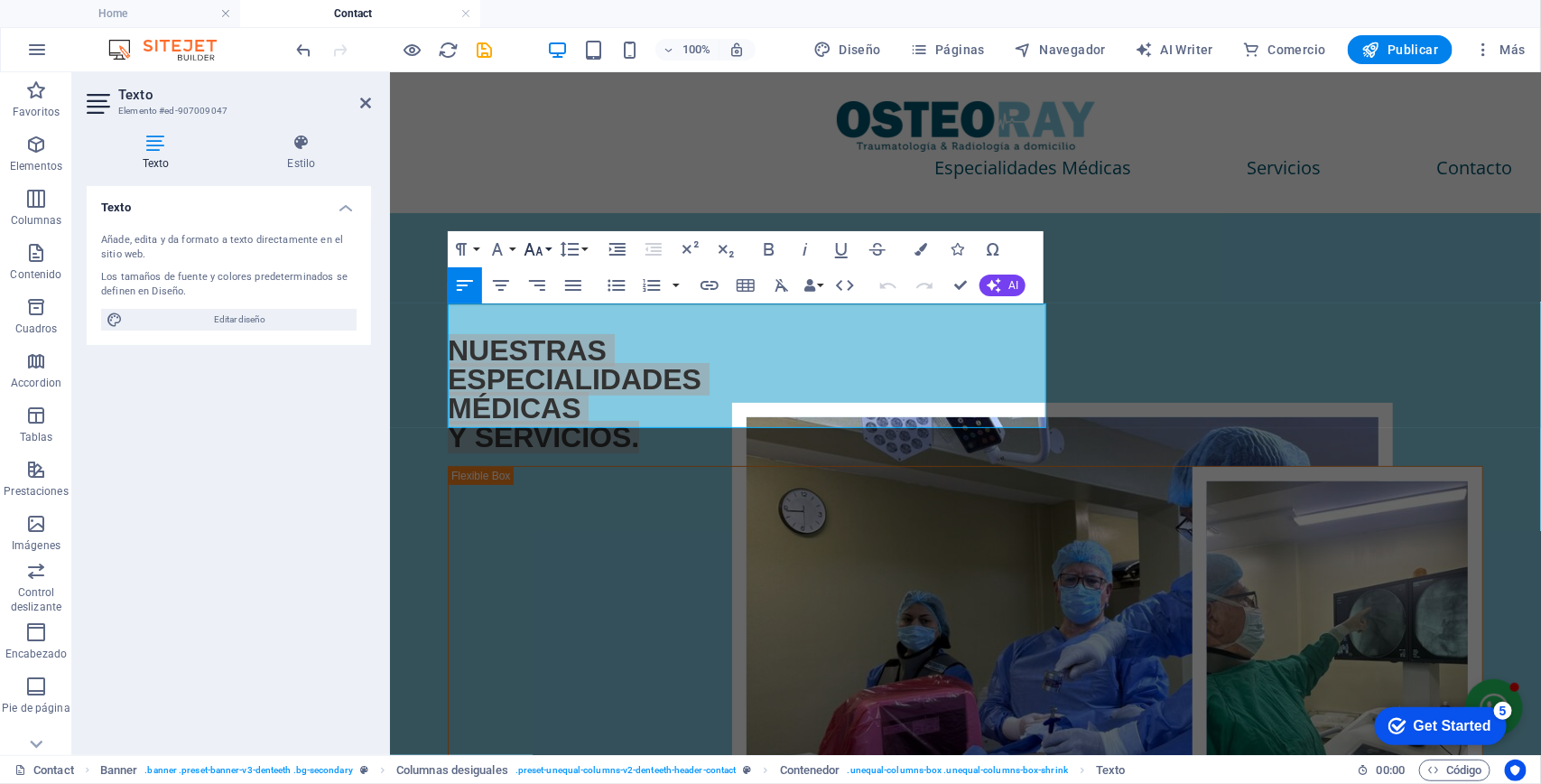
click at [535, 246] on icon "button" at bounding box center [533, 249] width 21 height 21
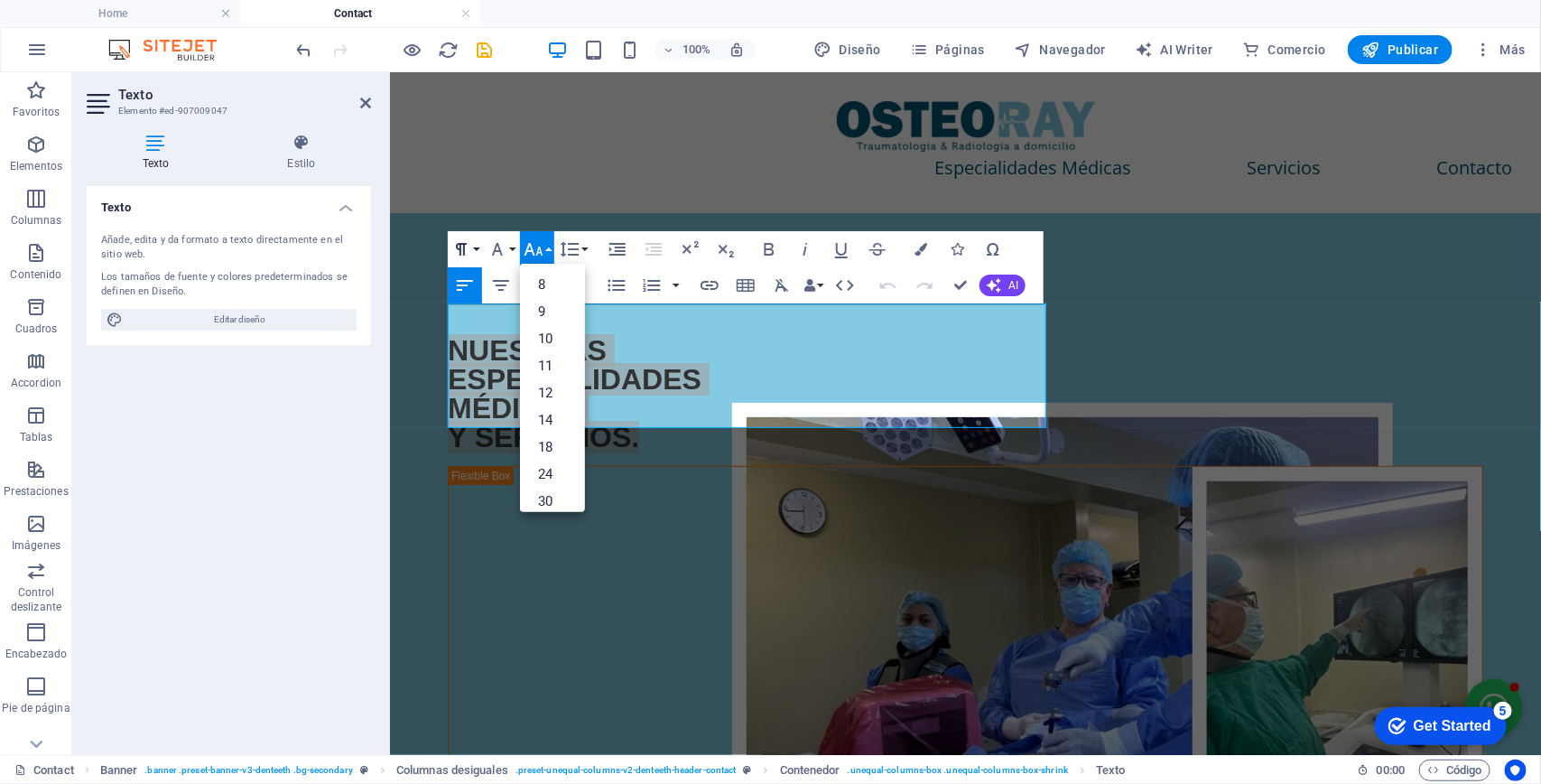
click at [469, 253] on icon "button" at bounding box center [461, 249] width 21 height 21
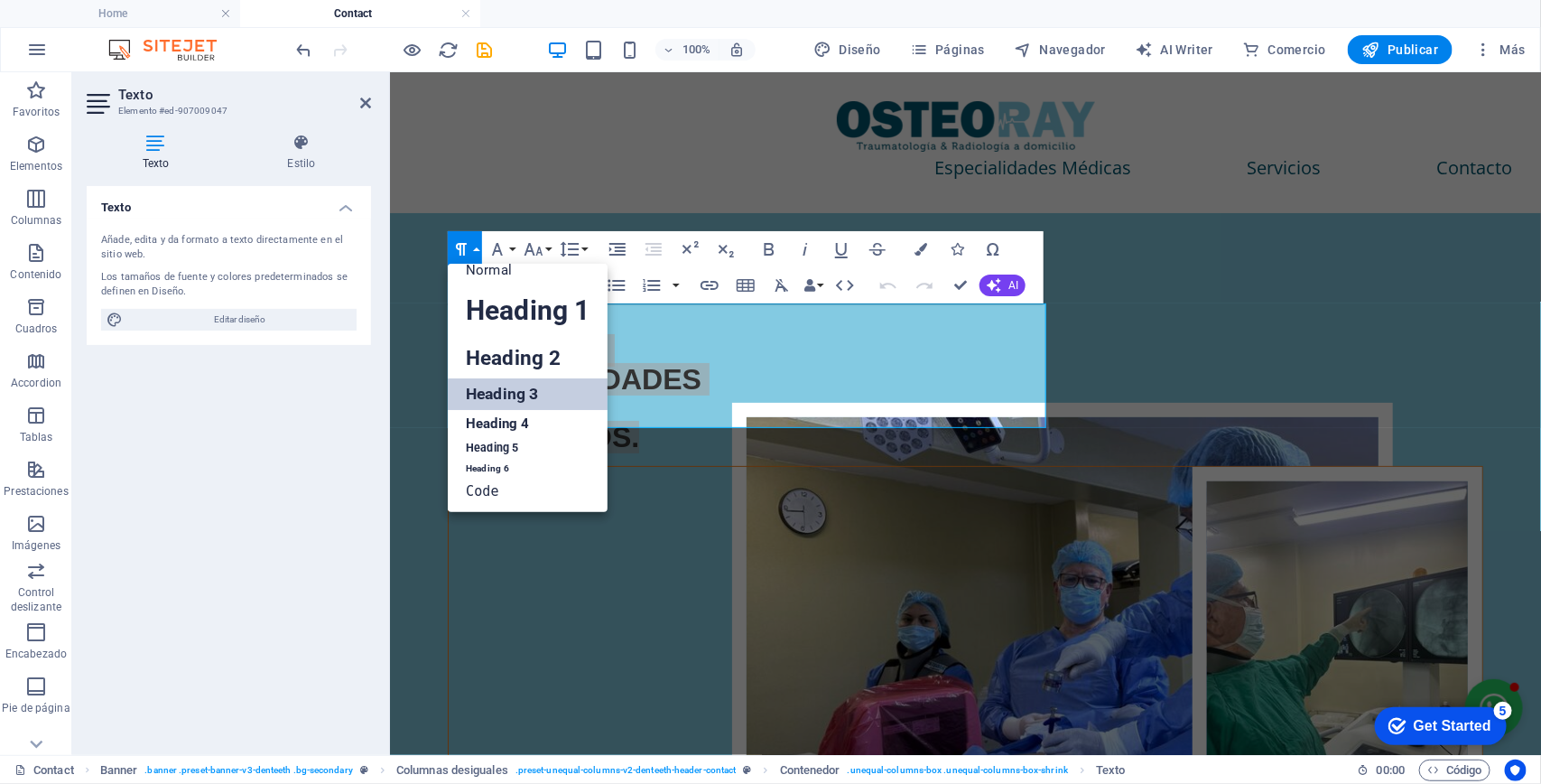
scroll to position [15, 0]
click at [543, 344] on link "Heading 2" at bounding box center [528, 358] width 160 height 41
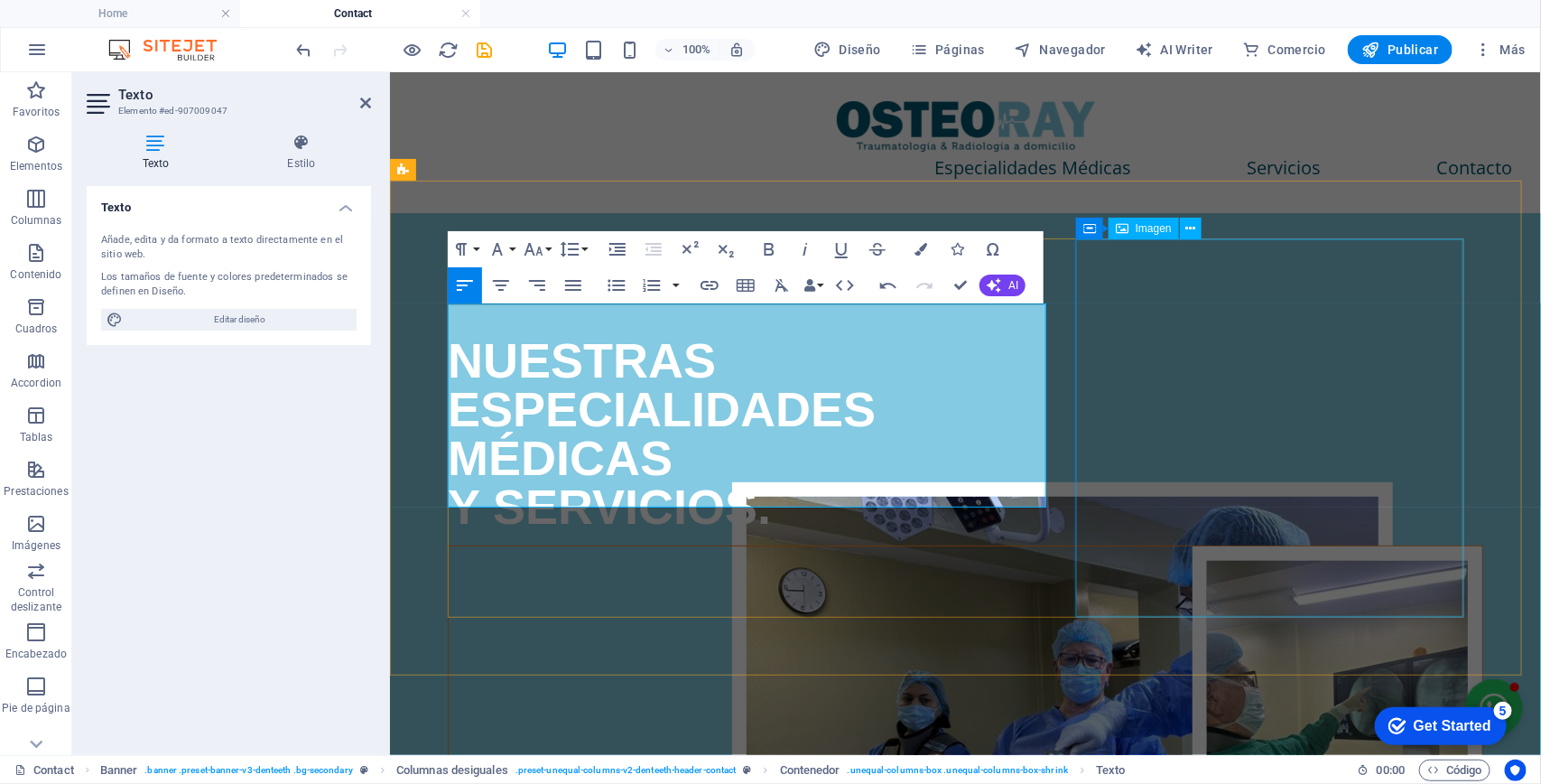
click at [1268, 545] on figure at bounding box center [965, 733] width 1034 height 377
click at [1276, 545] on figure at bounding box center [965, 733] width 1034 height 377
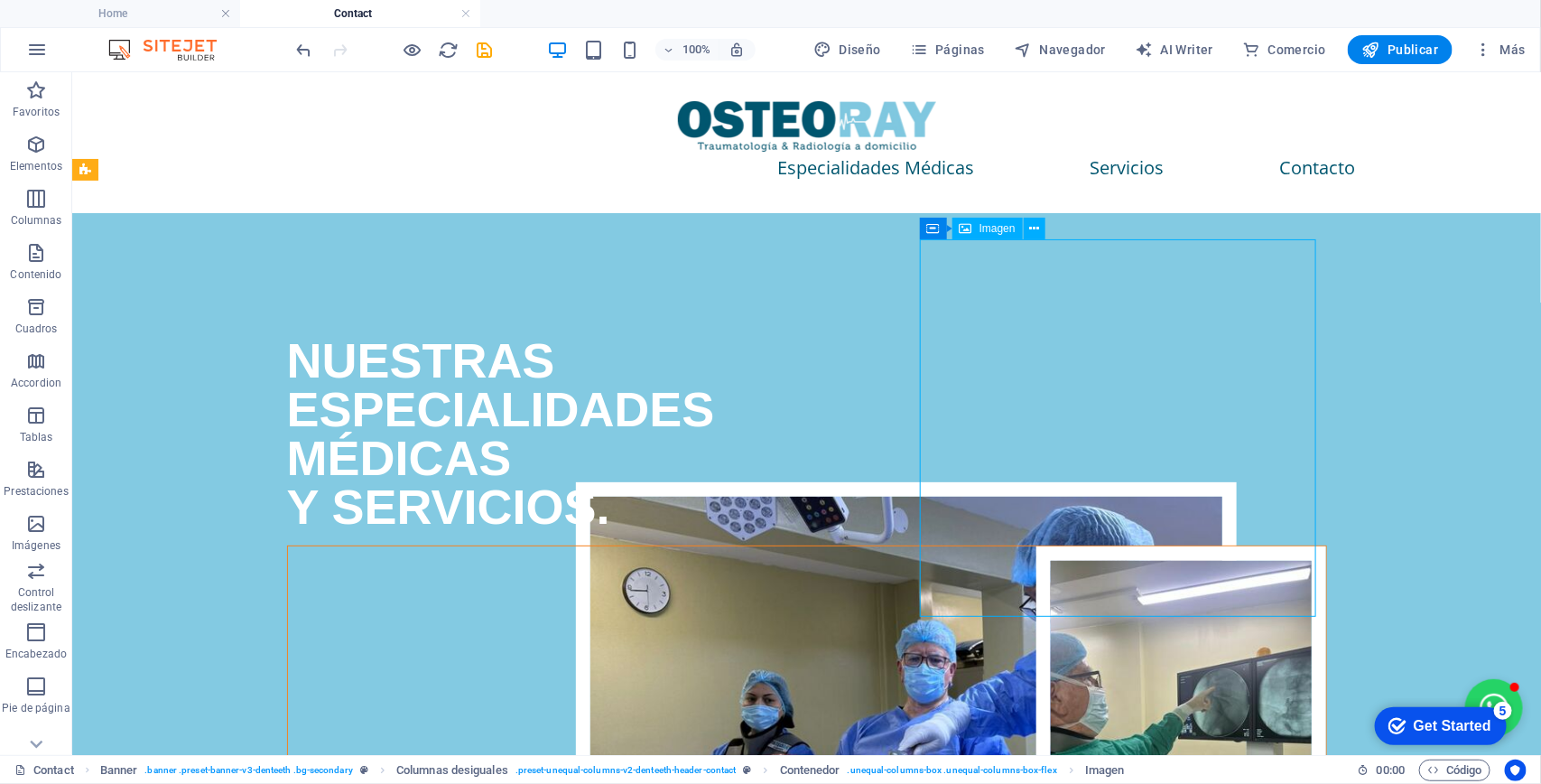
click at [1129, 545] on figure at bounding box center [806, 733] width 1039 height 377
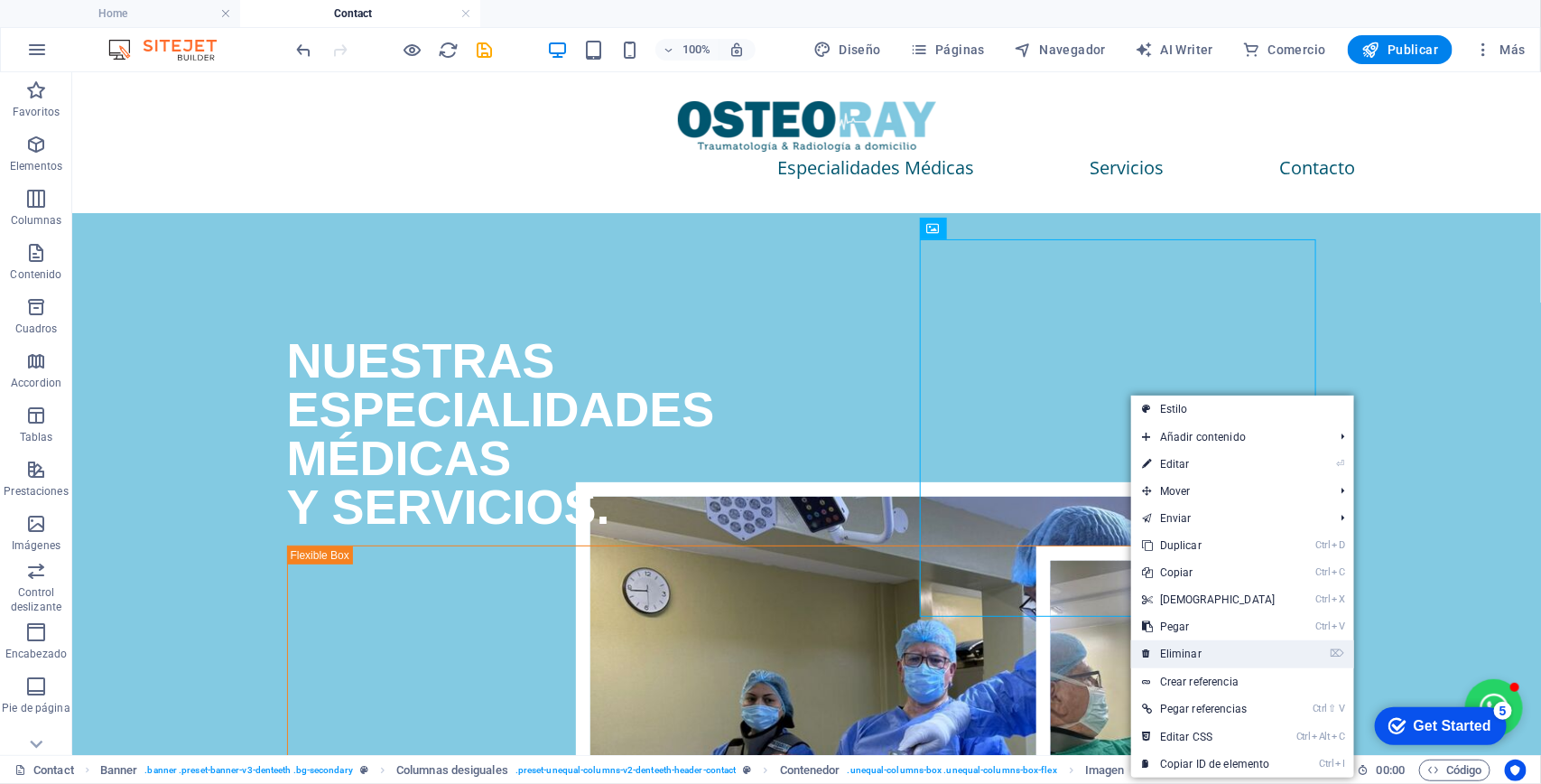
click at [1203, 659] on link "⌦ Eliminar" at bounding box center [1209, 653] width 155 height 27
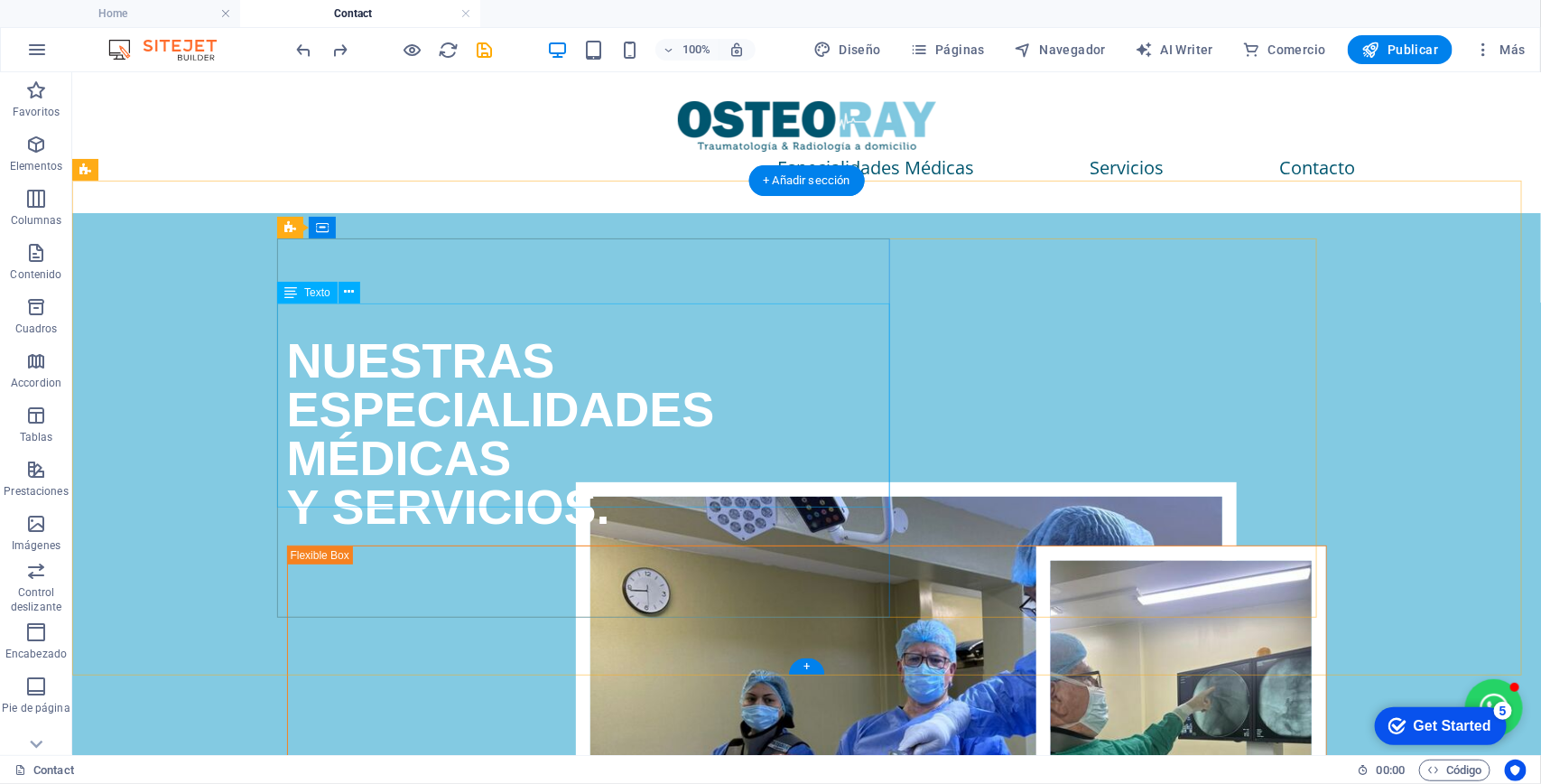
click at [449, 390] on div "NUESTRAS ESPECIALIDADES MÉDICAS Y SERVICIOS." at bounding box center [806, 432] width 1040 height 195
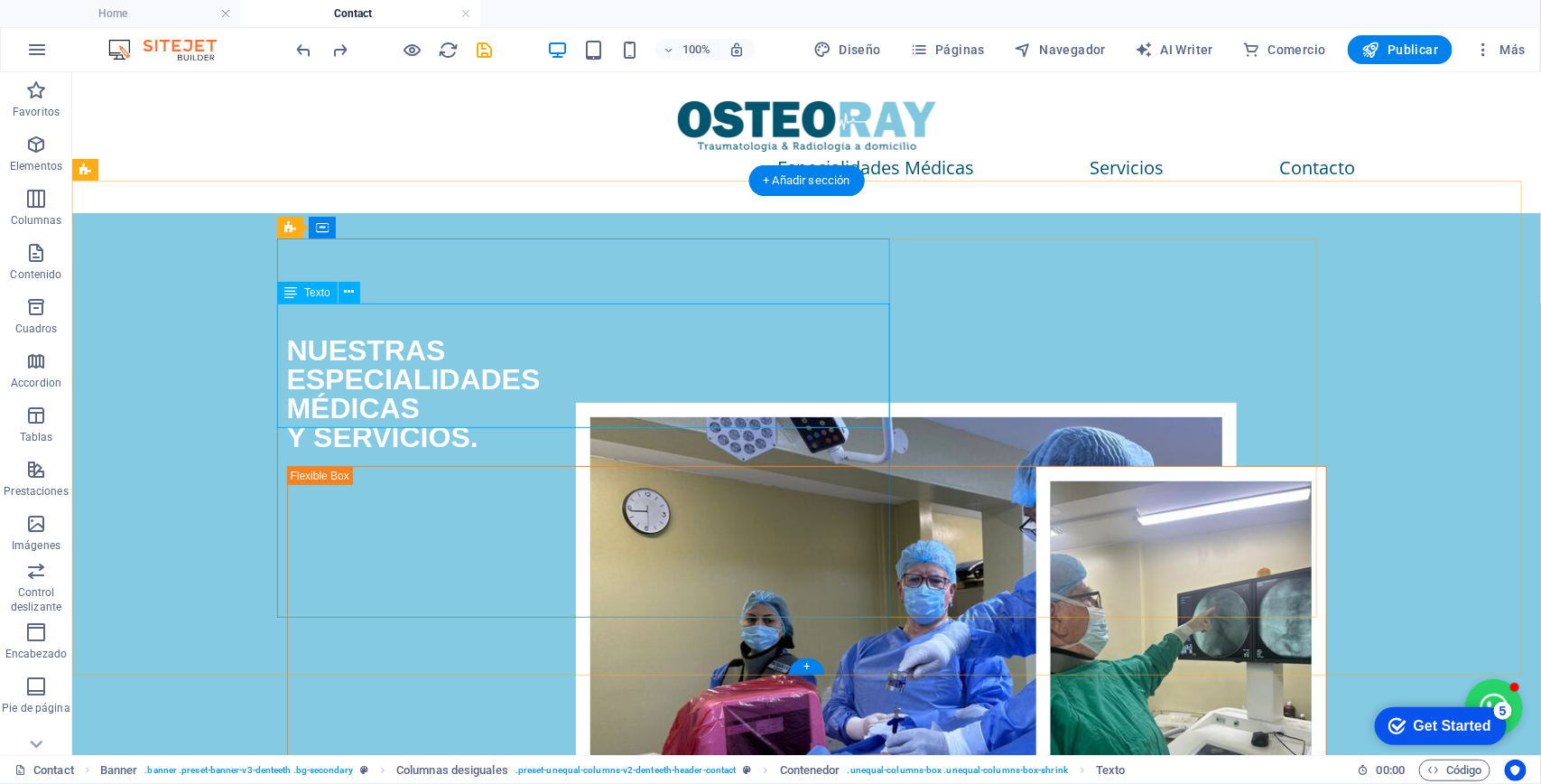
click at [402, 374] on div "NUESTRAS ESPECIALIDADES MÉDICAS Y SERVICIOS." at bounding box center [806, 392] width 1040 height 115
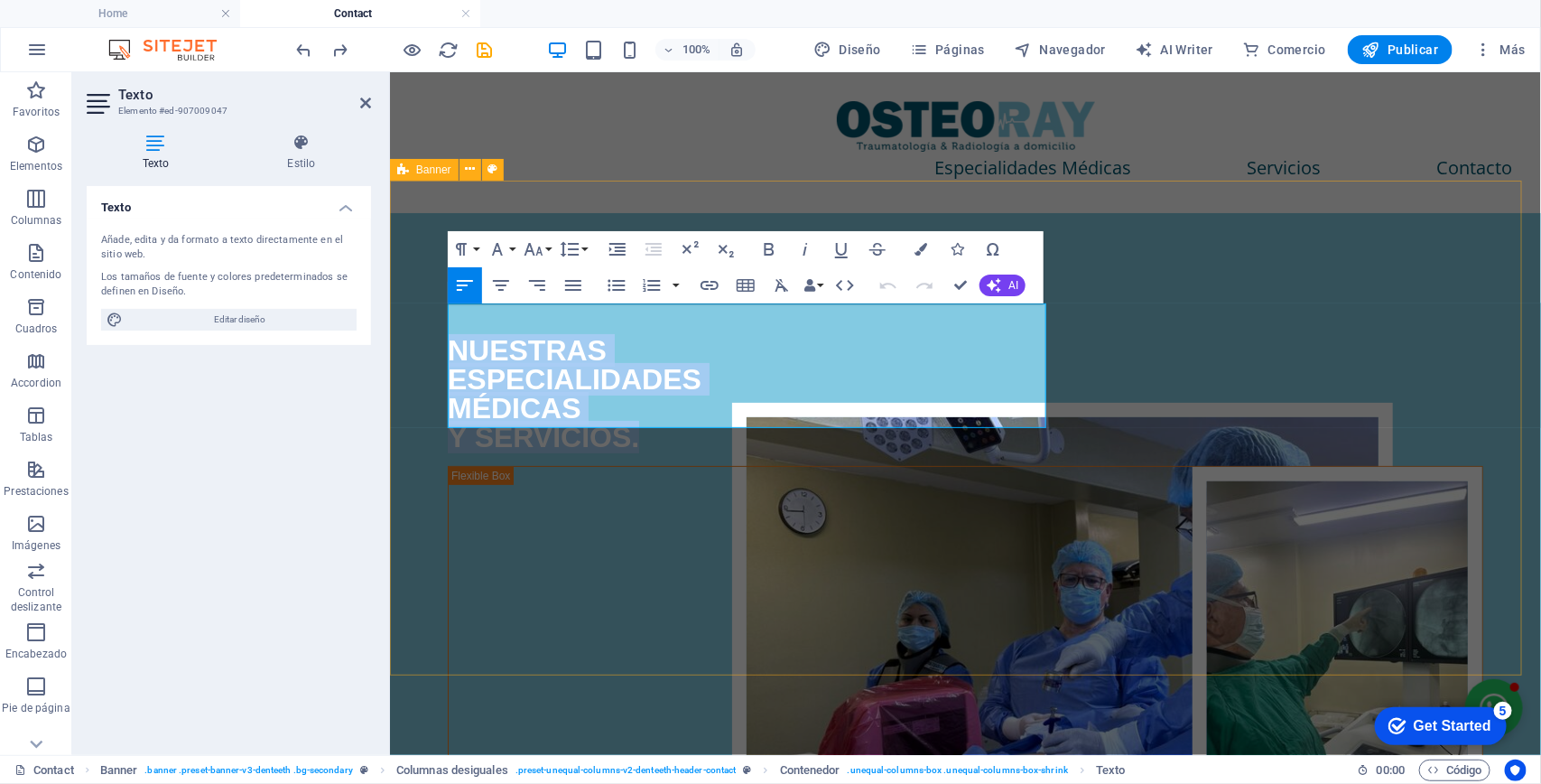
drag, startPoint x: 653, startPoint y: 410, endPoint x: 442, endPoint y: 309, distance: 233.9
click at [442, 309] on div "NUESTRAS ESPECIALIDADES MÉDICAS Y SERVICIOS." at bounding box center [964, 557] width 1151 height 689
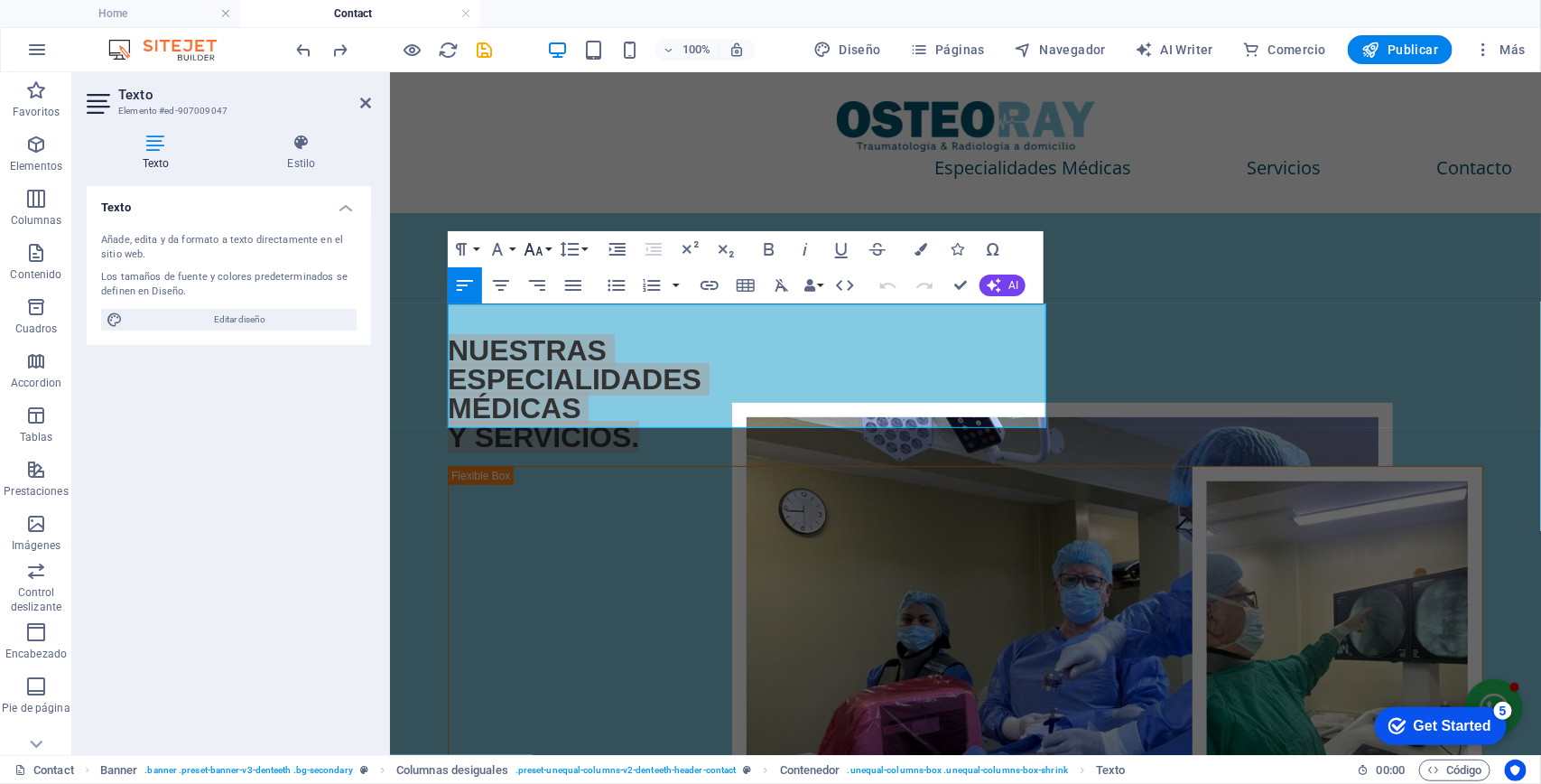
click at [542, 253] on icon "button" at bounding box center [534, 249] width 19 height 13
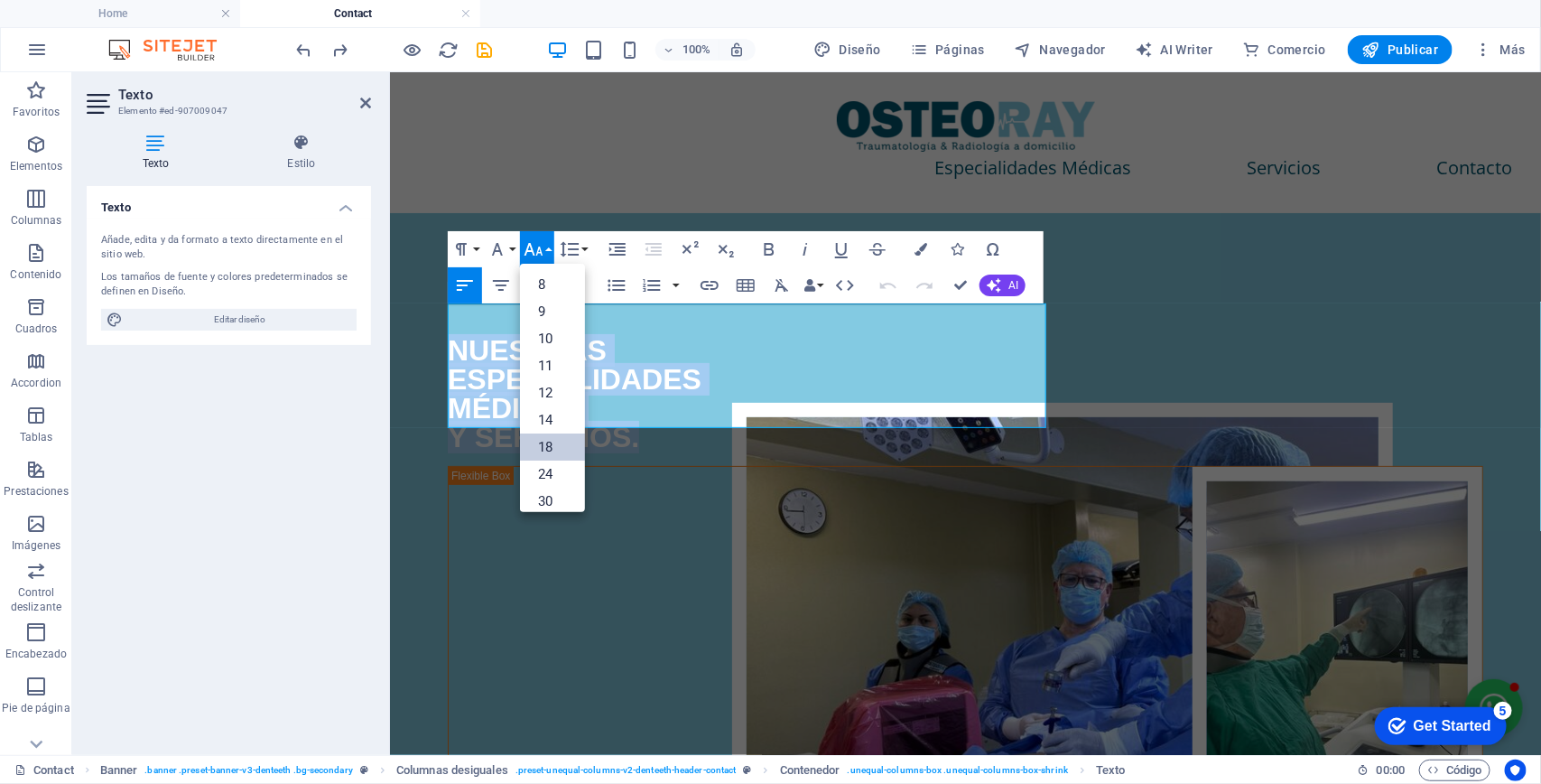
click at [558, 439] on link "18" at bounding box center [552, 447] width 65 height 27
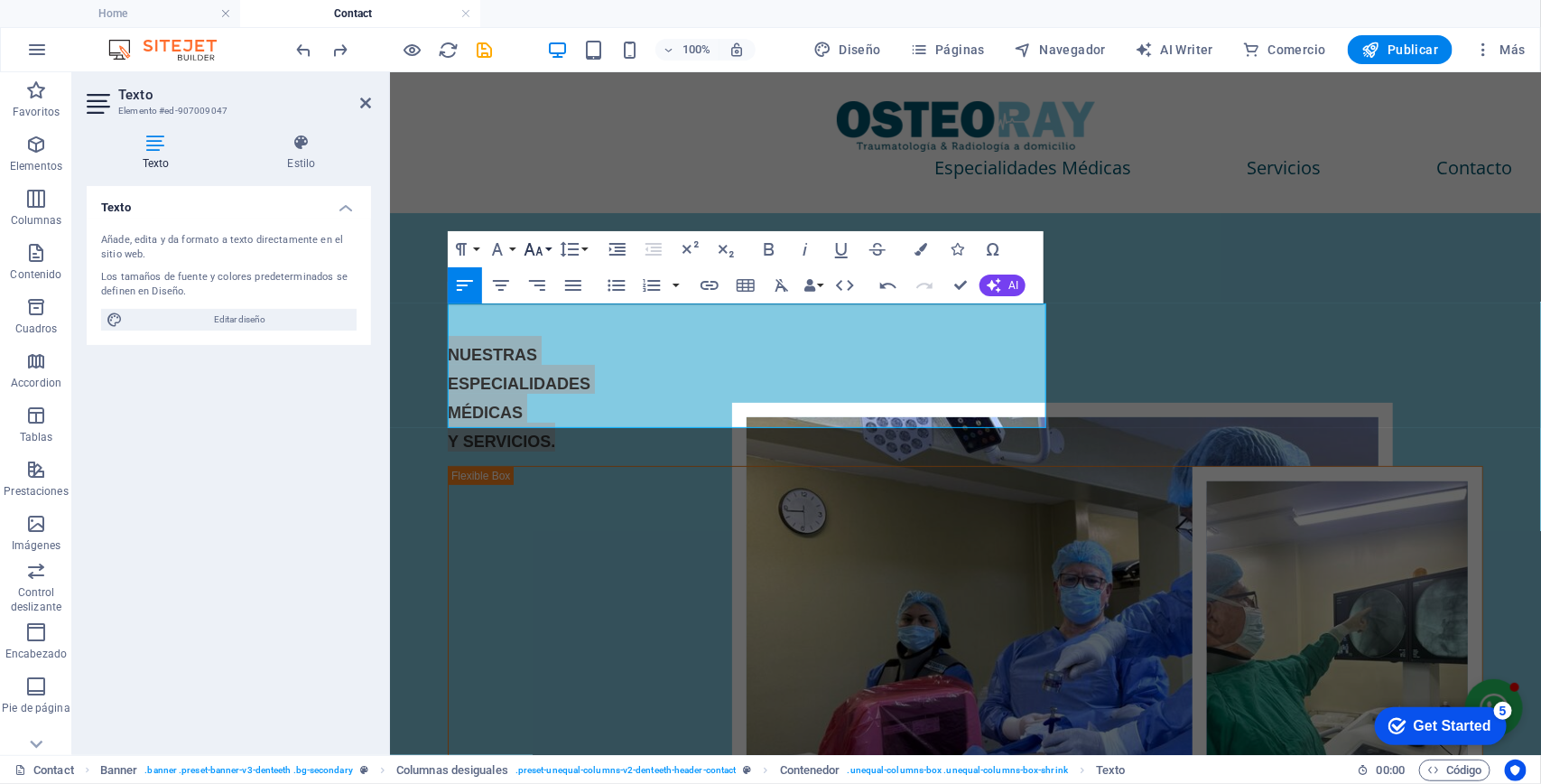
click at [543, 249] on icon "button" at bounding box center [533, 249] width 21 height 21
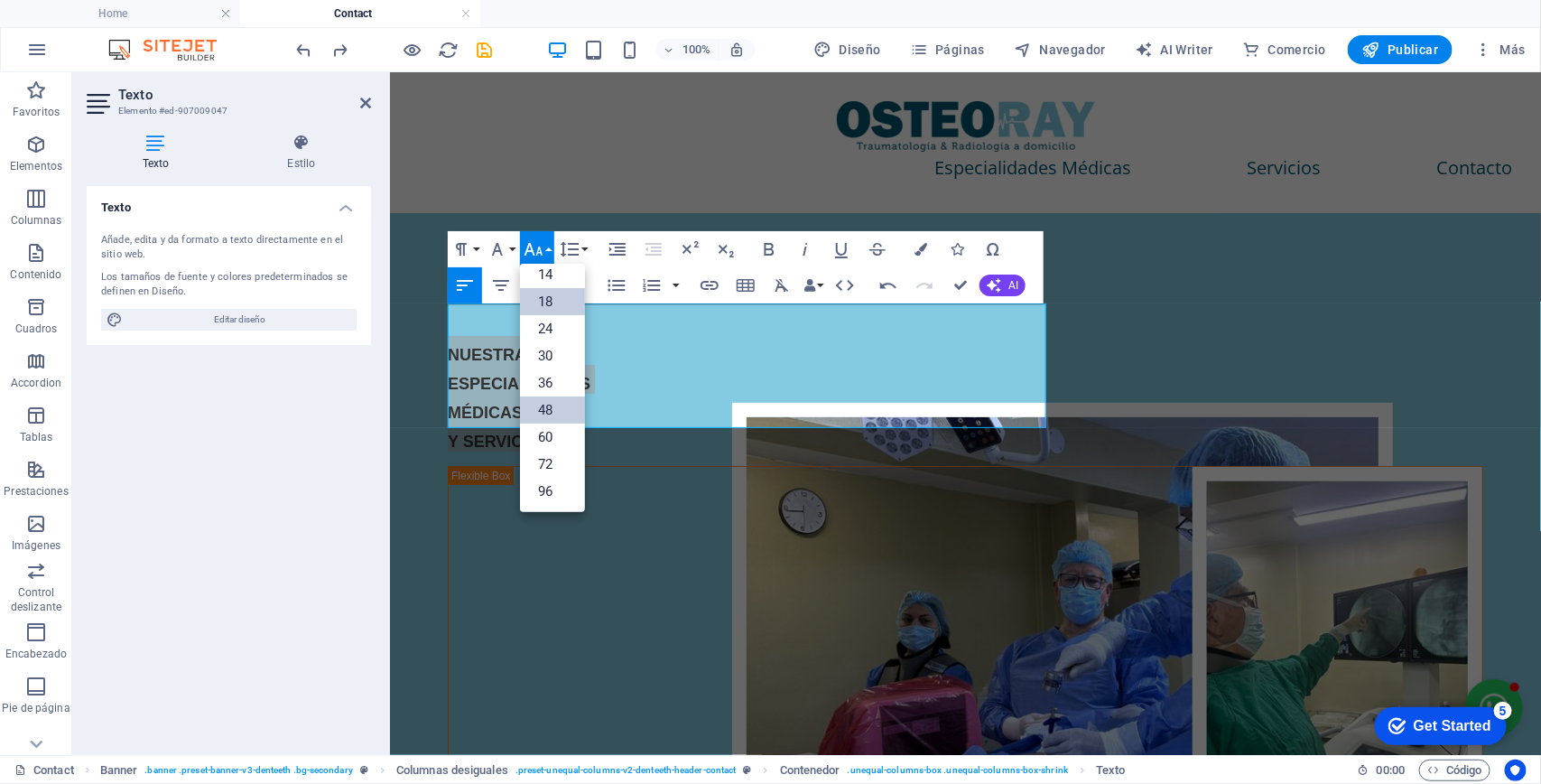
scroll to position [144, 0]
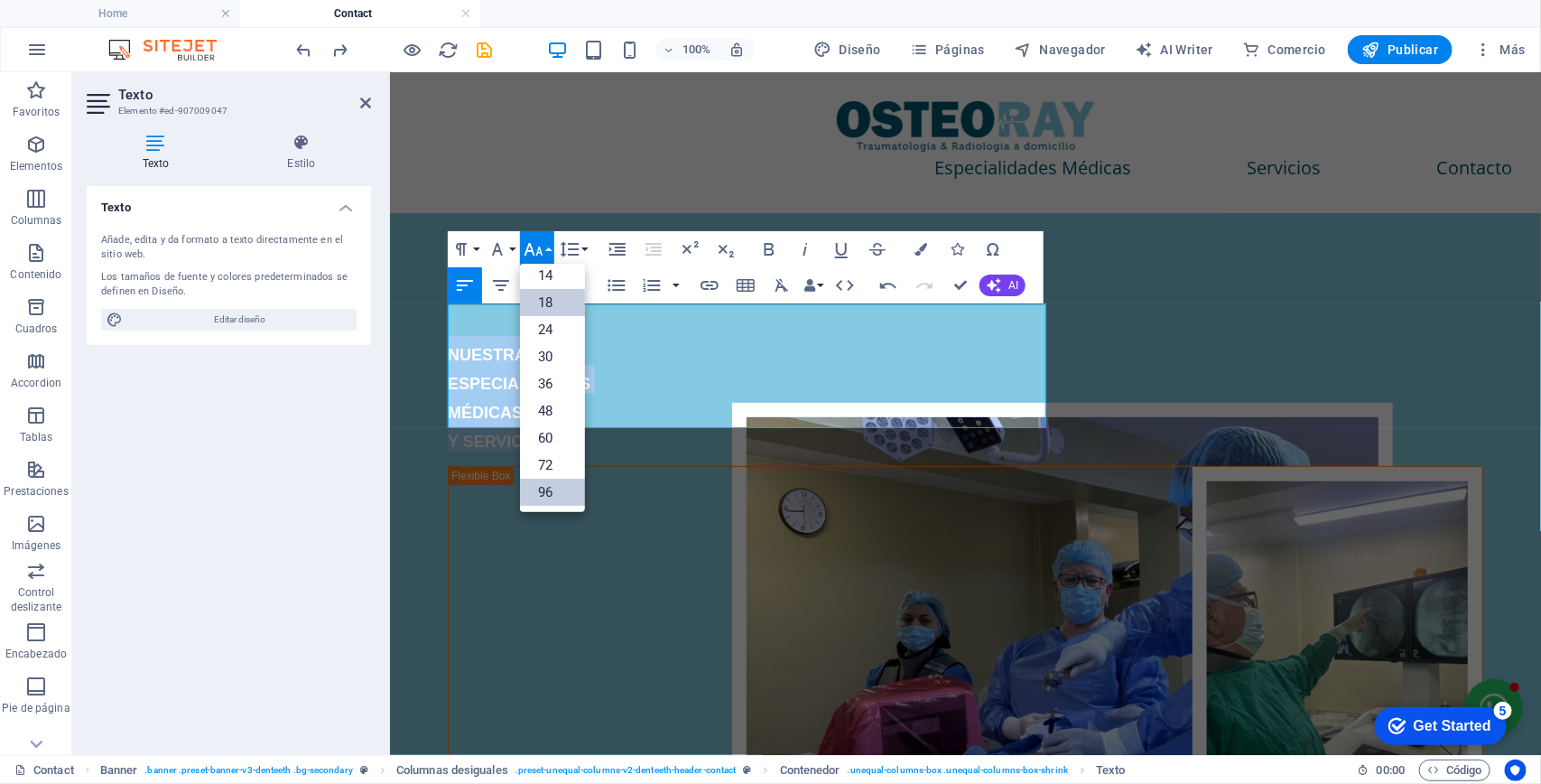
click at [565, 484] on link "96" at bounding box center [552, 492] width 65 height 27
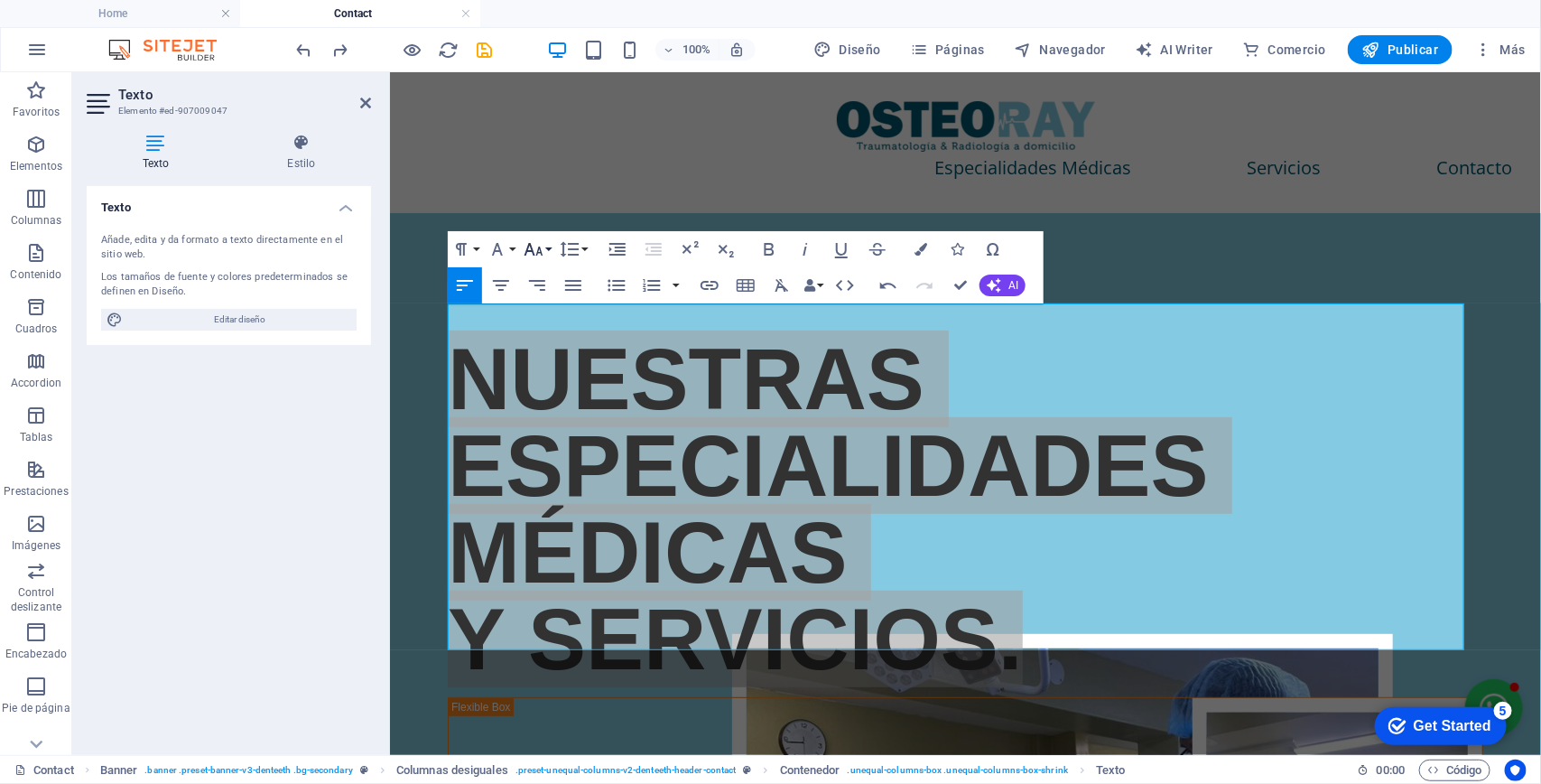
click at [544, 250] on button "Font Size" at bounding box center [536, 249] width 34 height 36
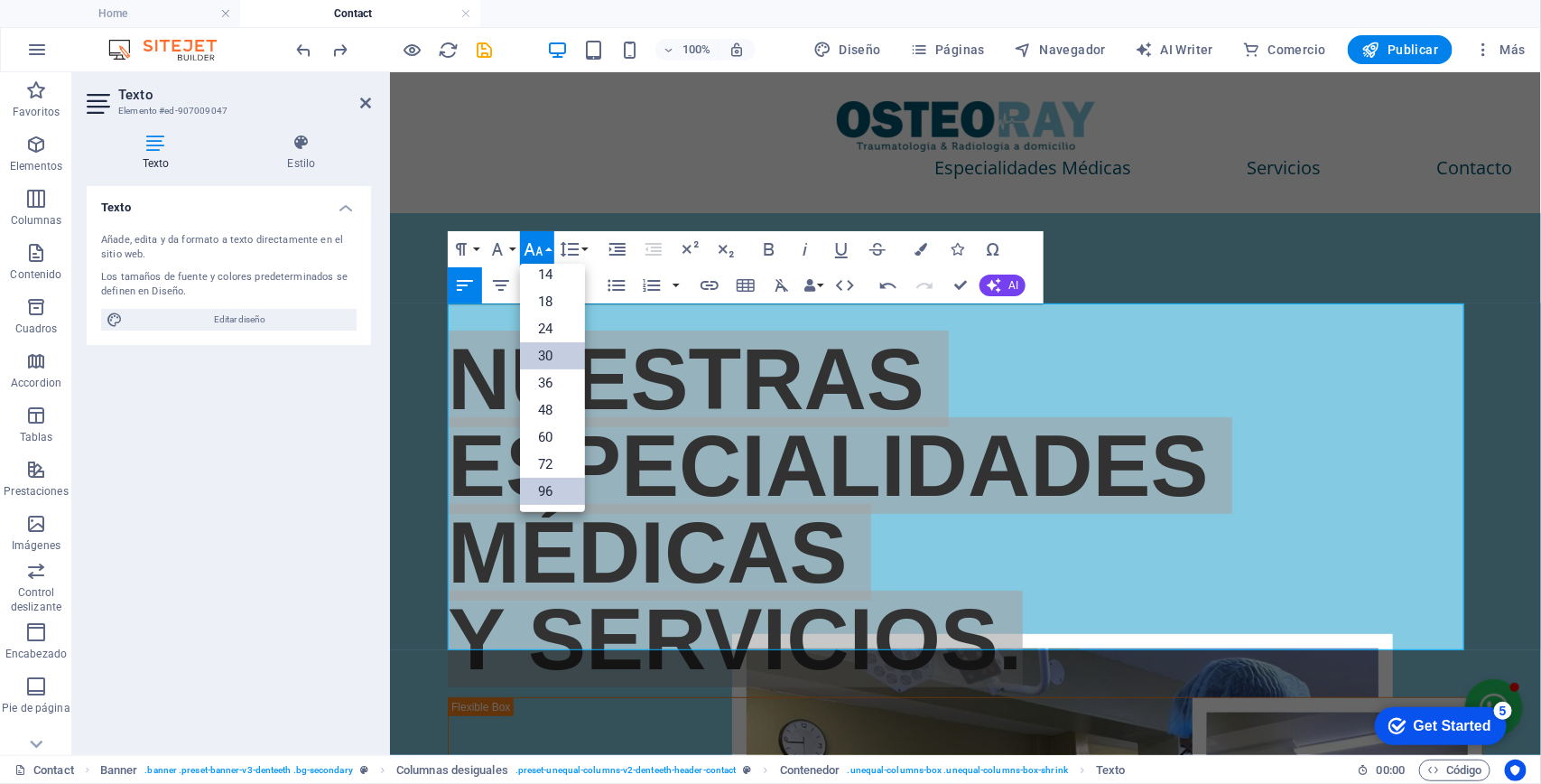
scroll to position [145, 0]
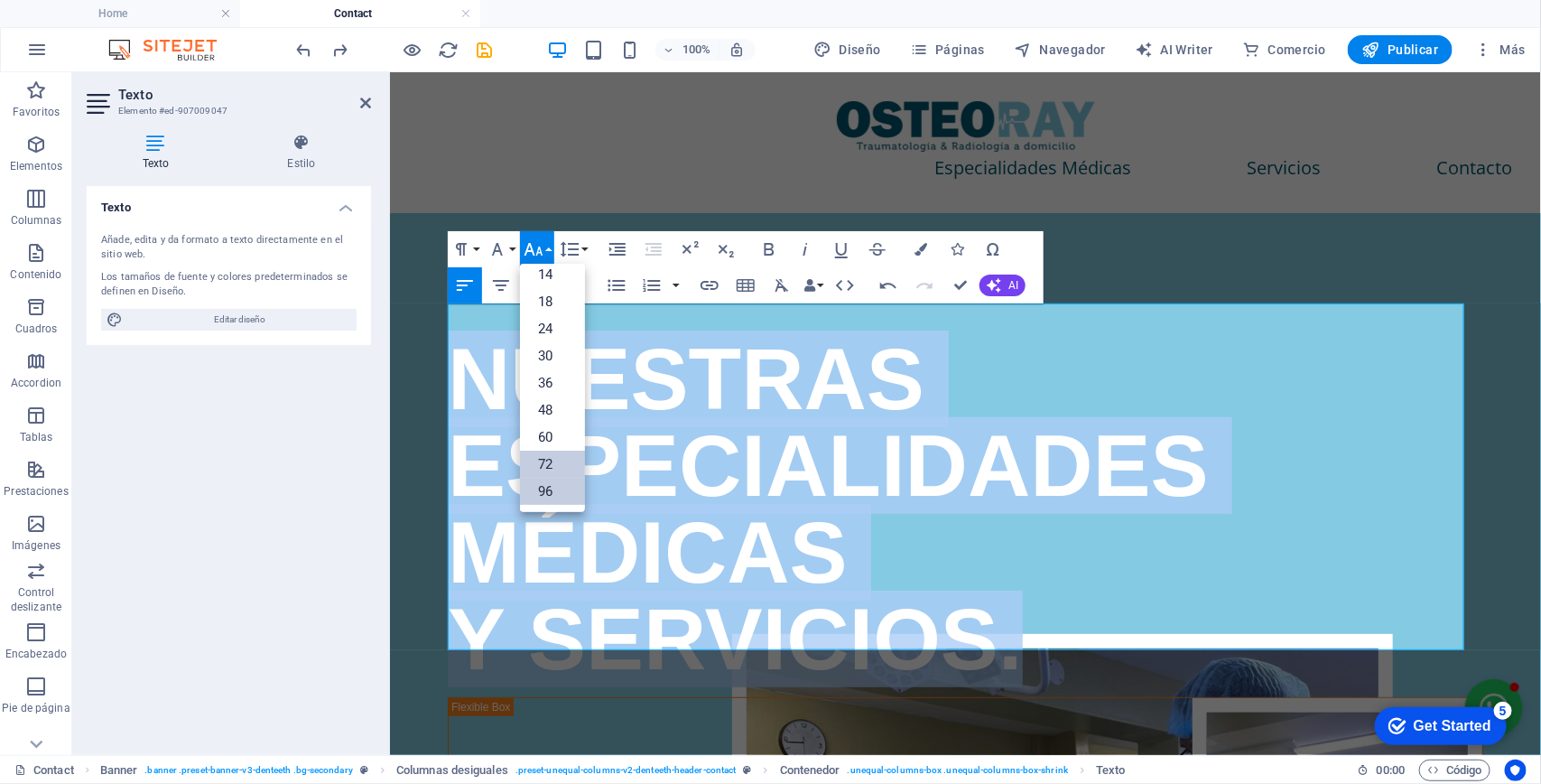
click at [567, 454] on link "72" at bounding box center [552, 464] width 65 height 27
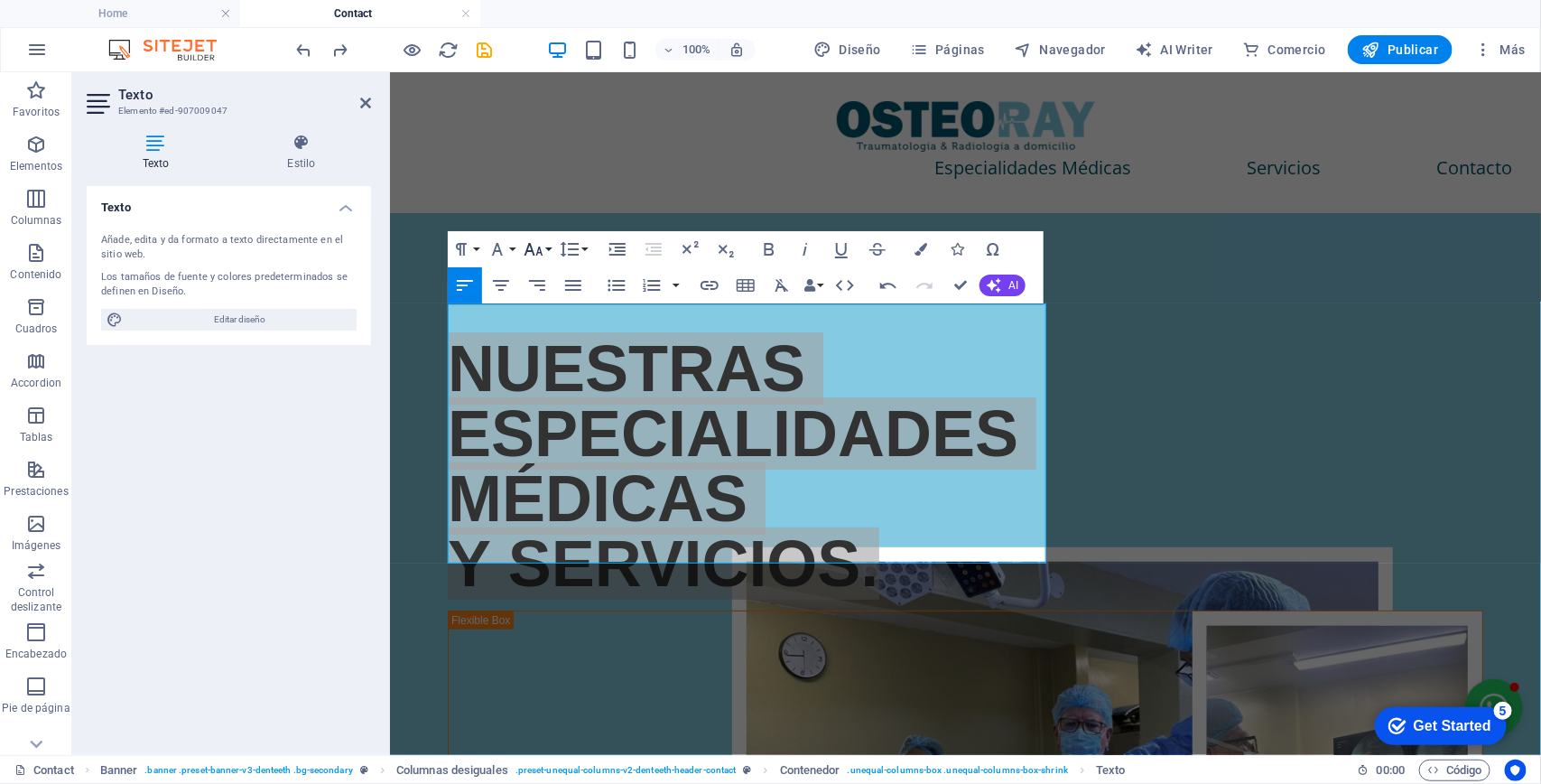
click at [533, 241] on icon "button" at bounding box center [533, 249] width 21 height 21
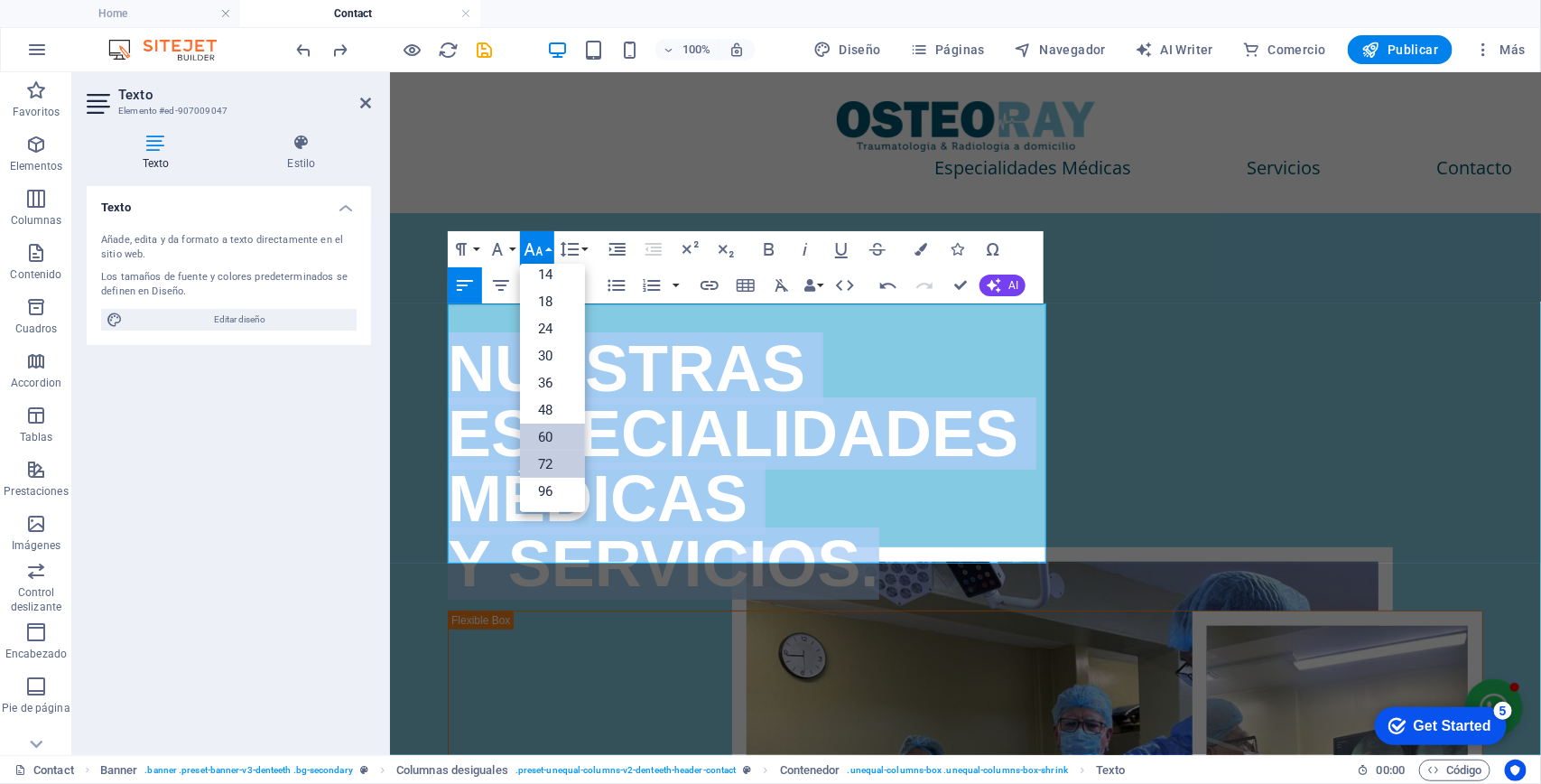
click at [566, 431] on link "60" at bounding box center [552, 437] width 65 height 27
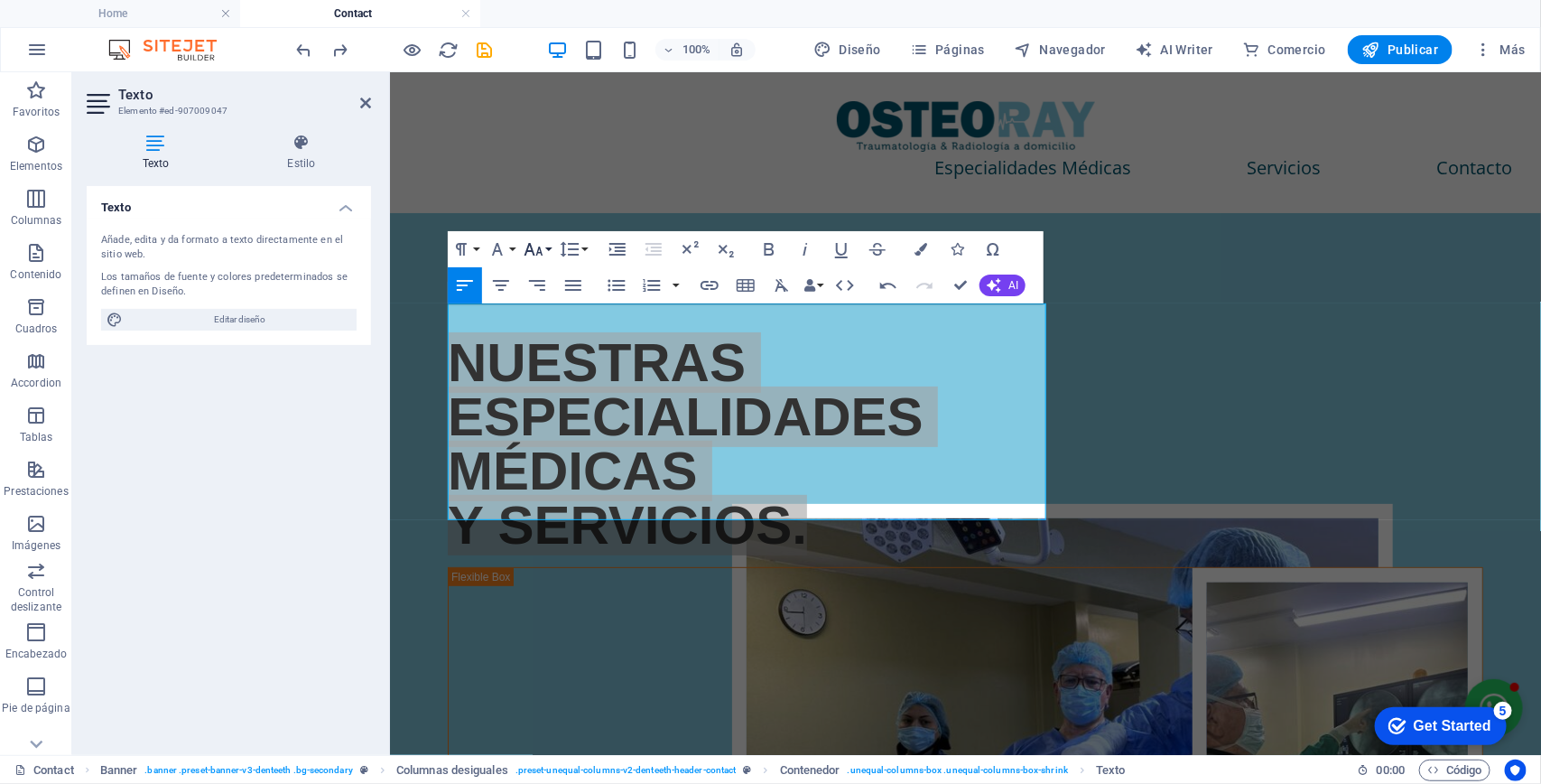
click at [532, 242] on icon "button" at bounding box center [533, 249] width 21 height 21
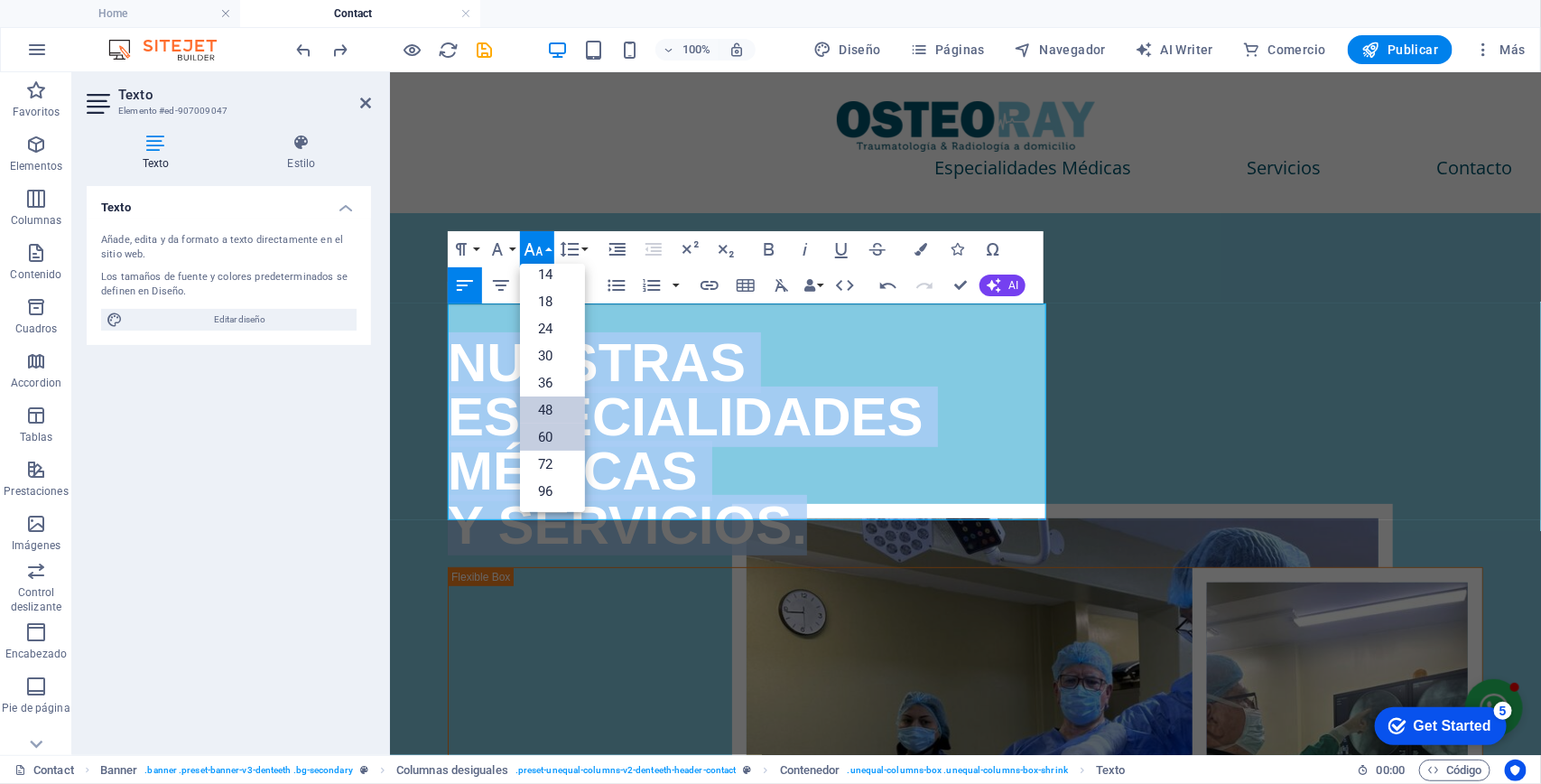
click at [562, 408] on link "48" at bounding box center [552, 409] width 65 height 27
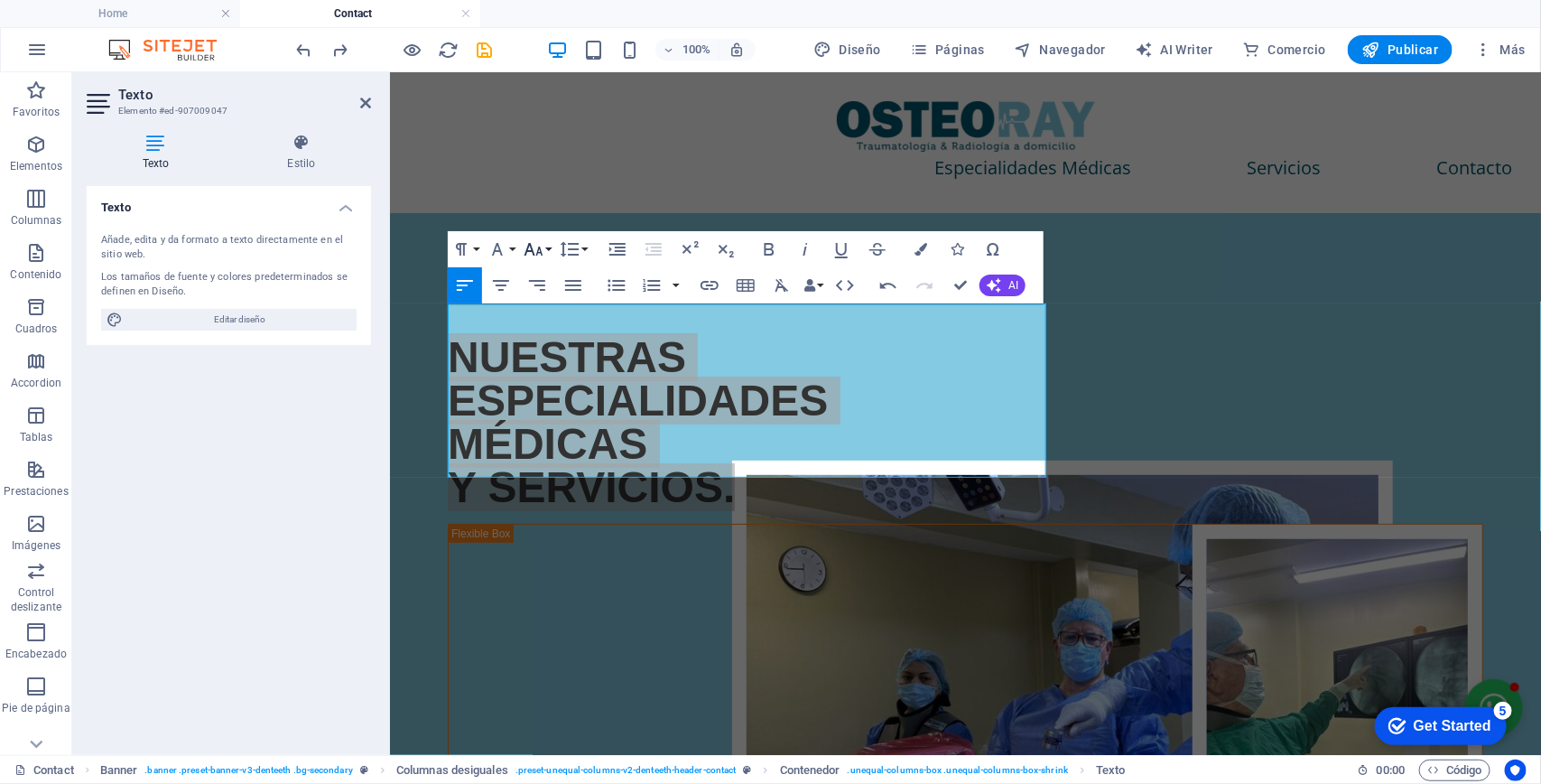
click at [540, 245] on icon "button" at bounding box center [533, 249] width 21 height 21
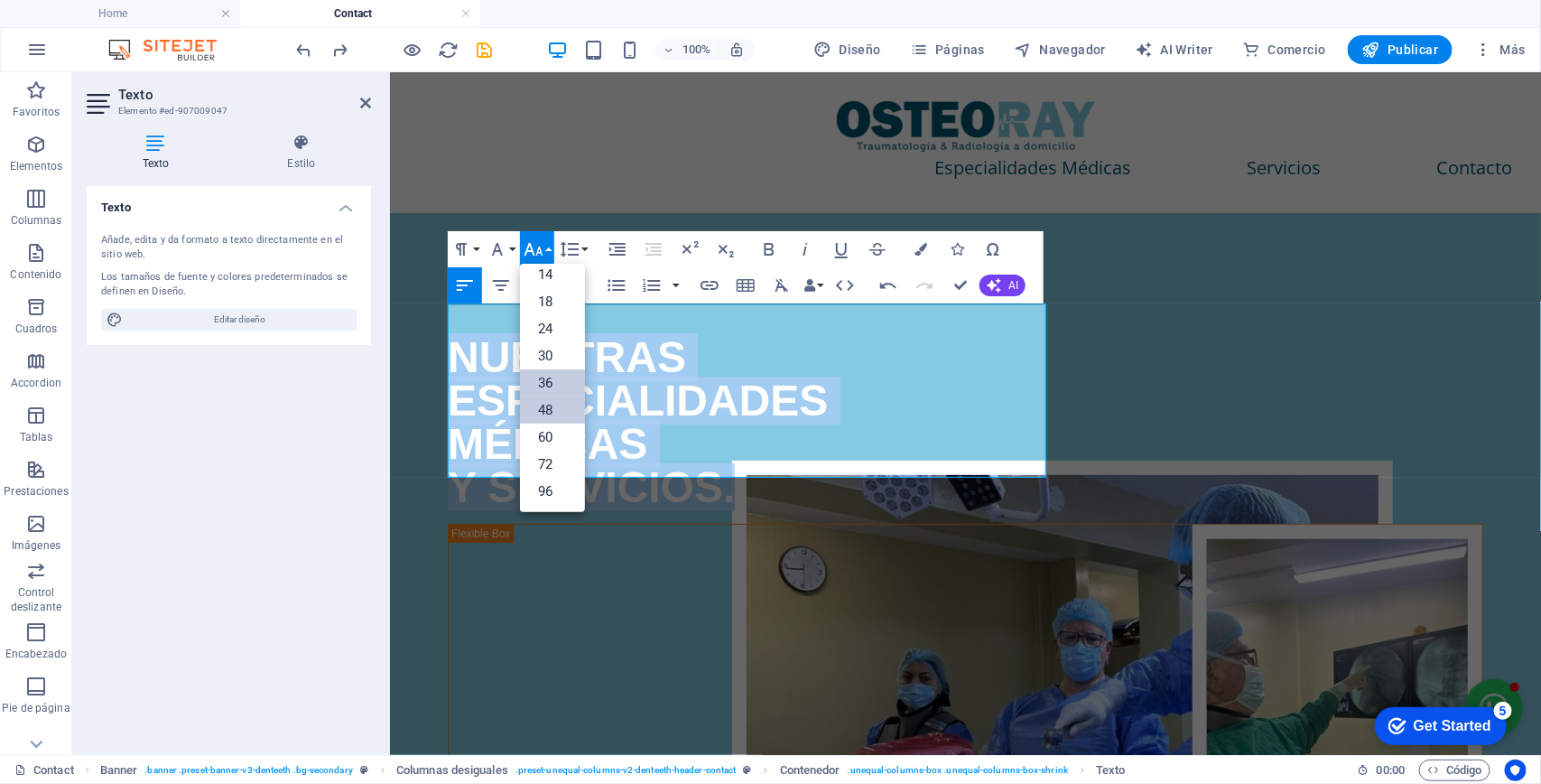
click at [558, 386] on link "36" at bounding box center [552, 382] width 65 height 27
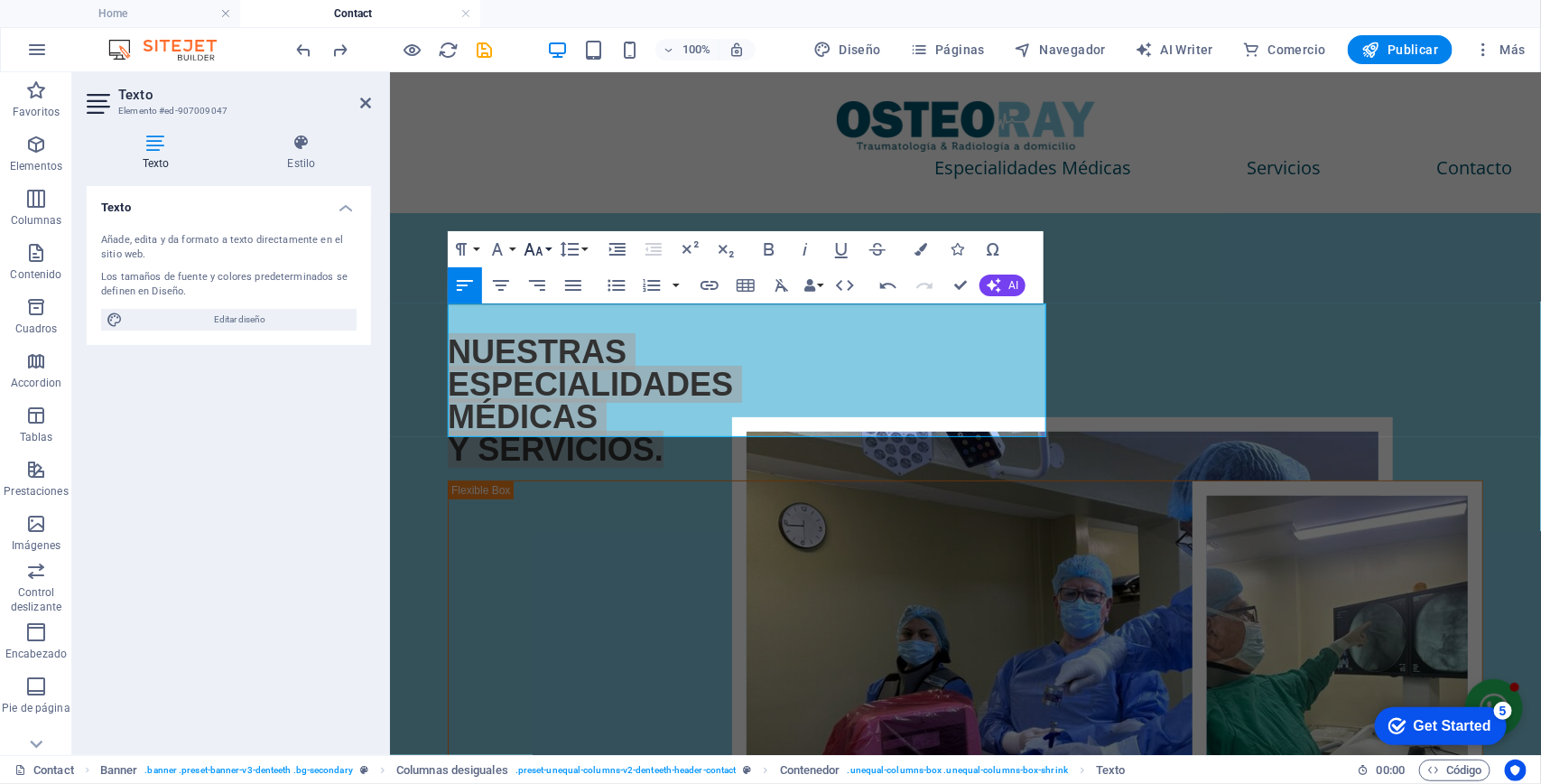
click at [547, 246] on button "Font Size" at bounding box center [536, 249] width 34 height 36
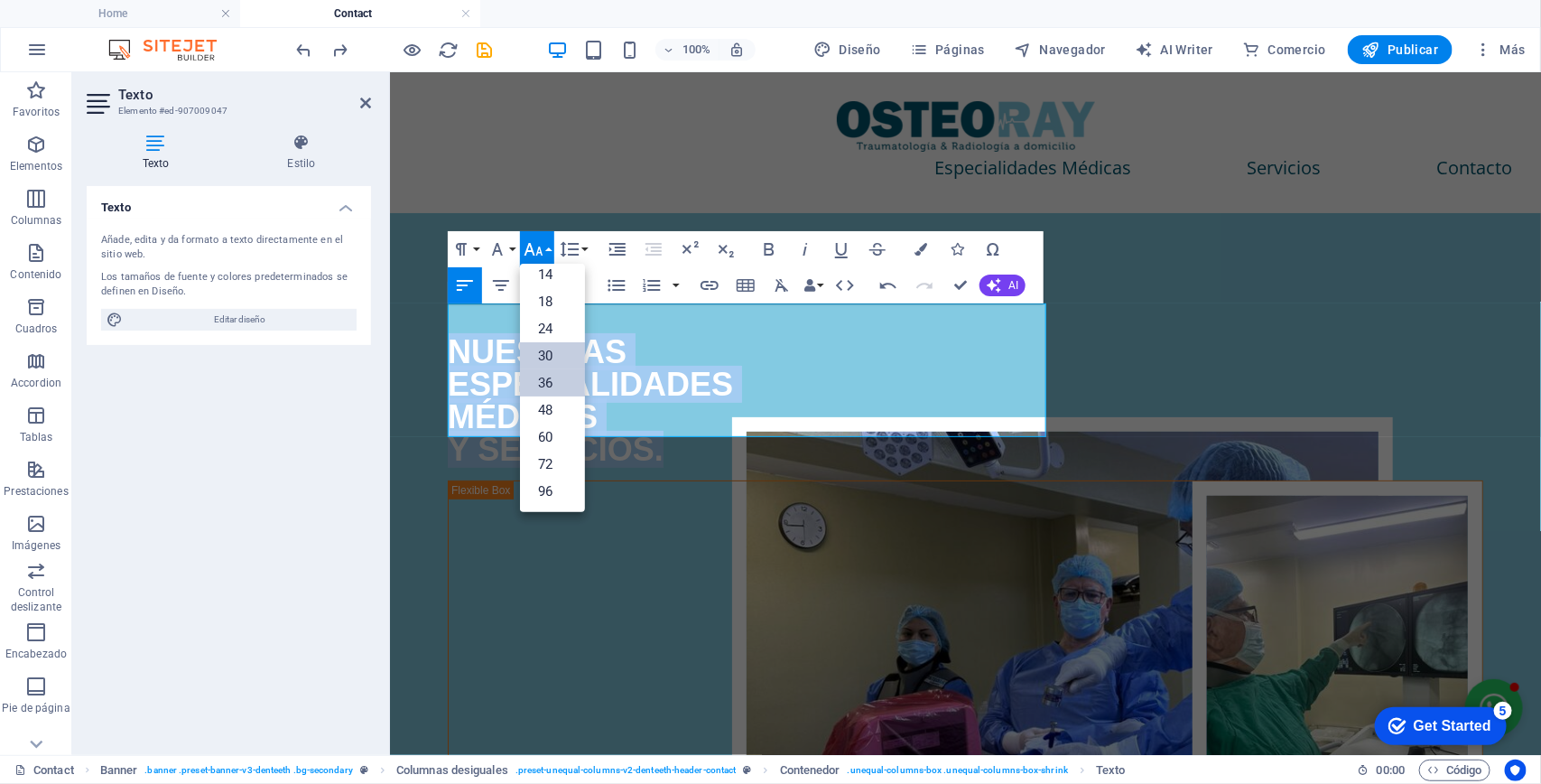
click at [559, 355] on link "30" at bounding box center [552, 355] width 65 height 27
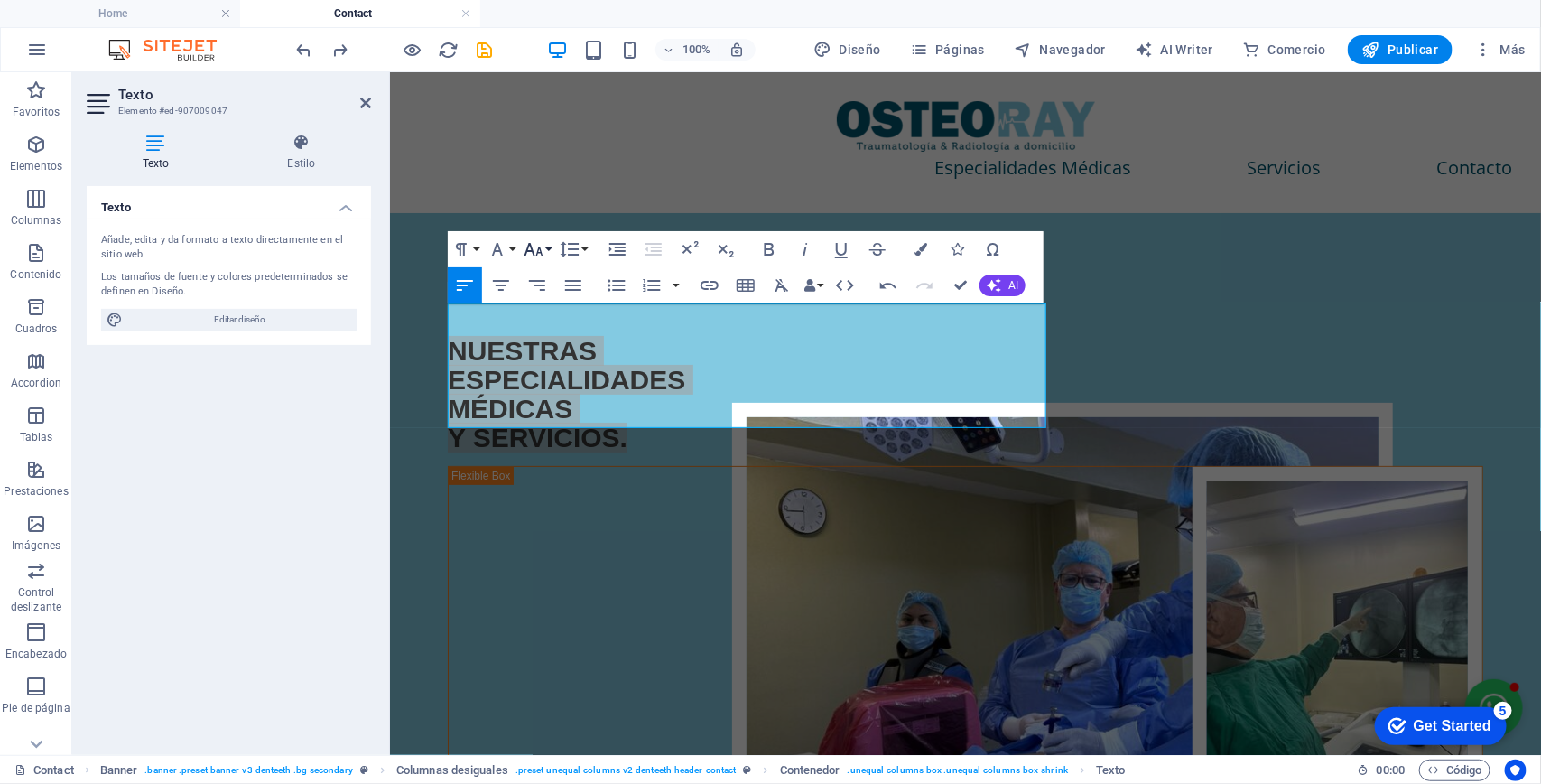
click at [543, 248] on icon "button" at bounding box center [533, 249] width 21 height 21
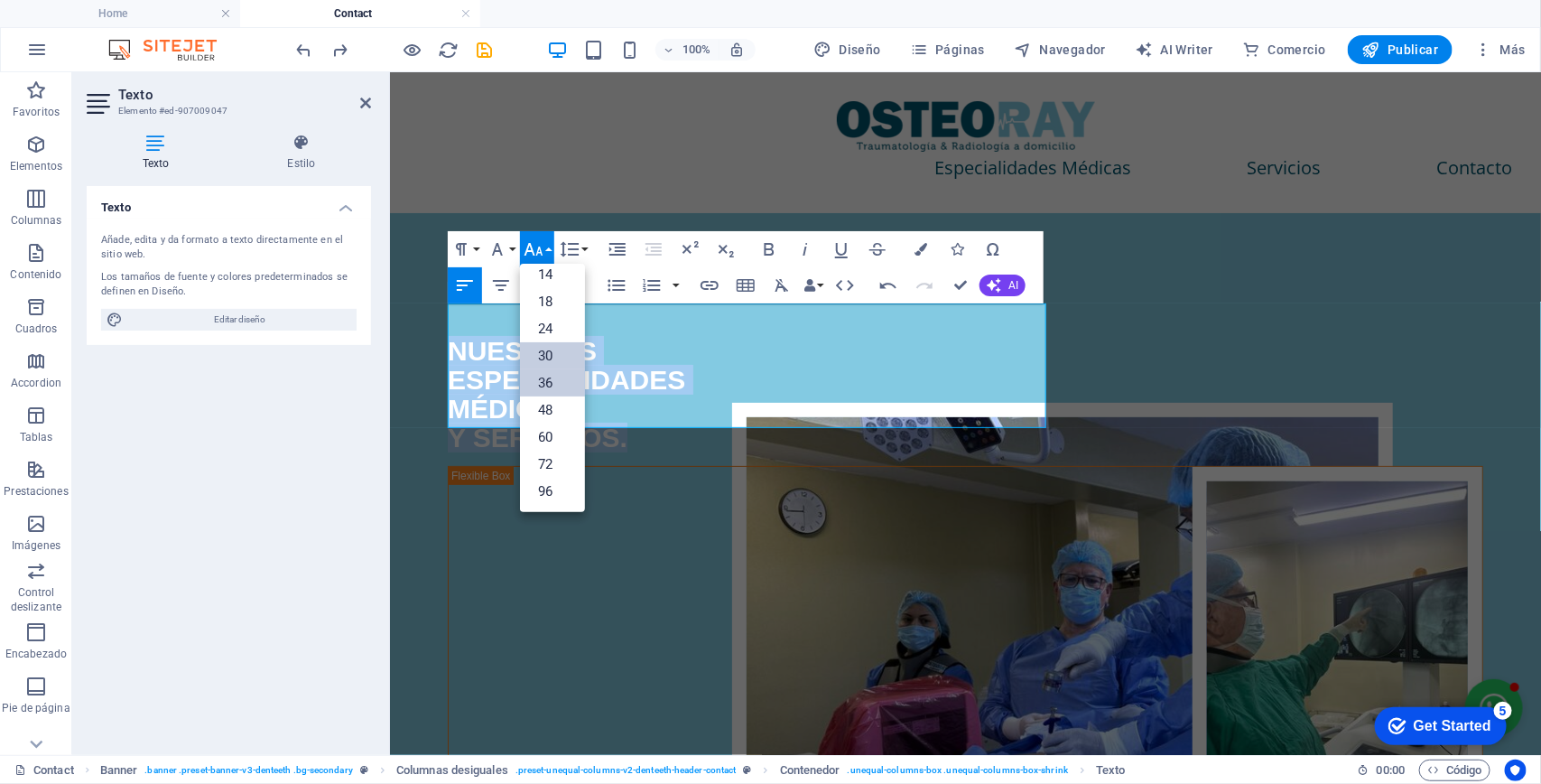
click at [562, 379] on link "36" at bounding box center [552, 382] width 65 height 27
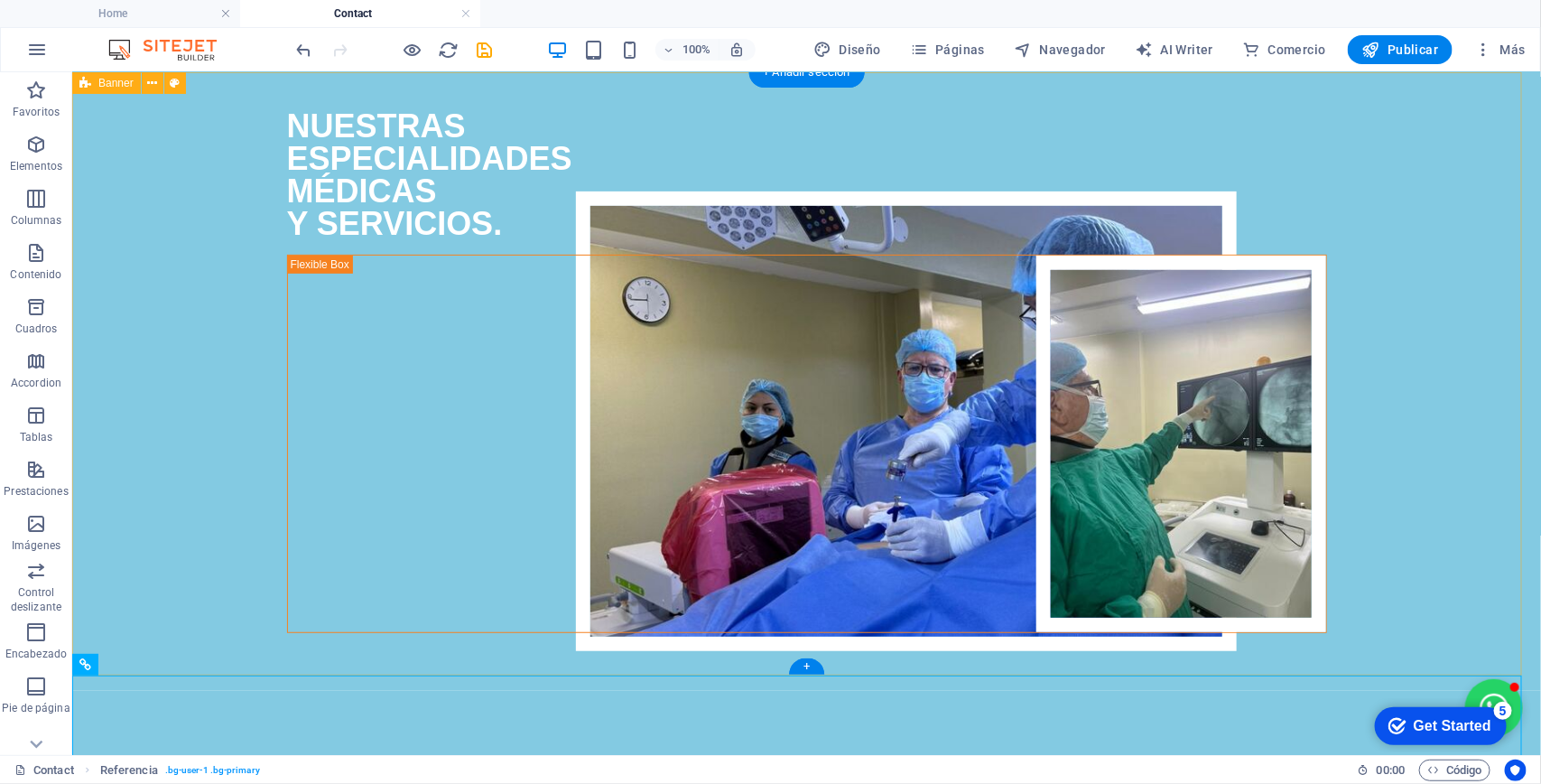
scroll to position [0, 0]
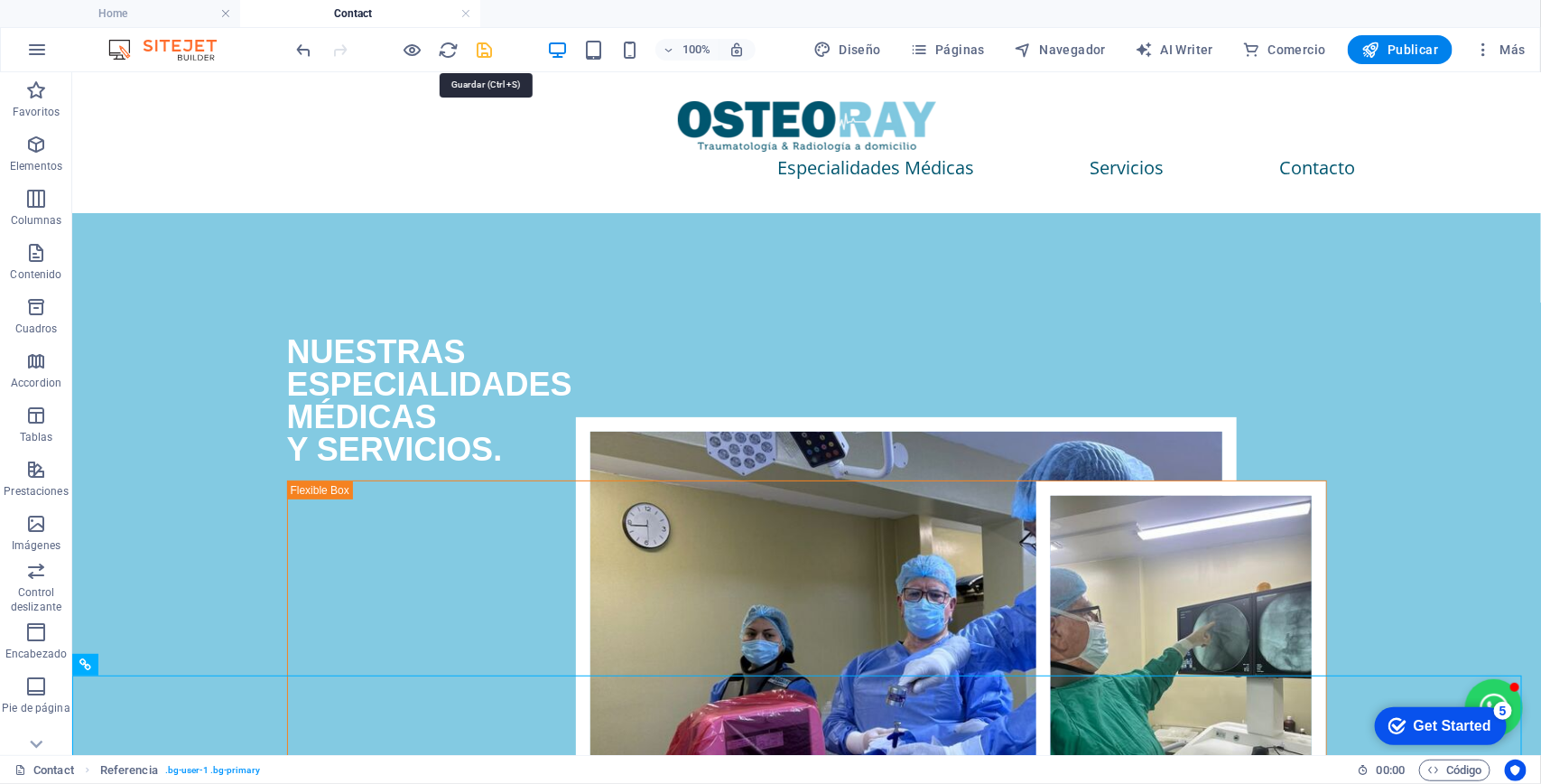
click at [490, 47] on icon "save" at bounding box center [485, 49] width 20 height 20
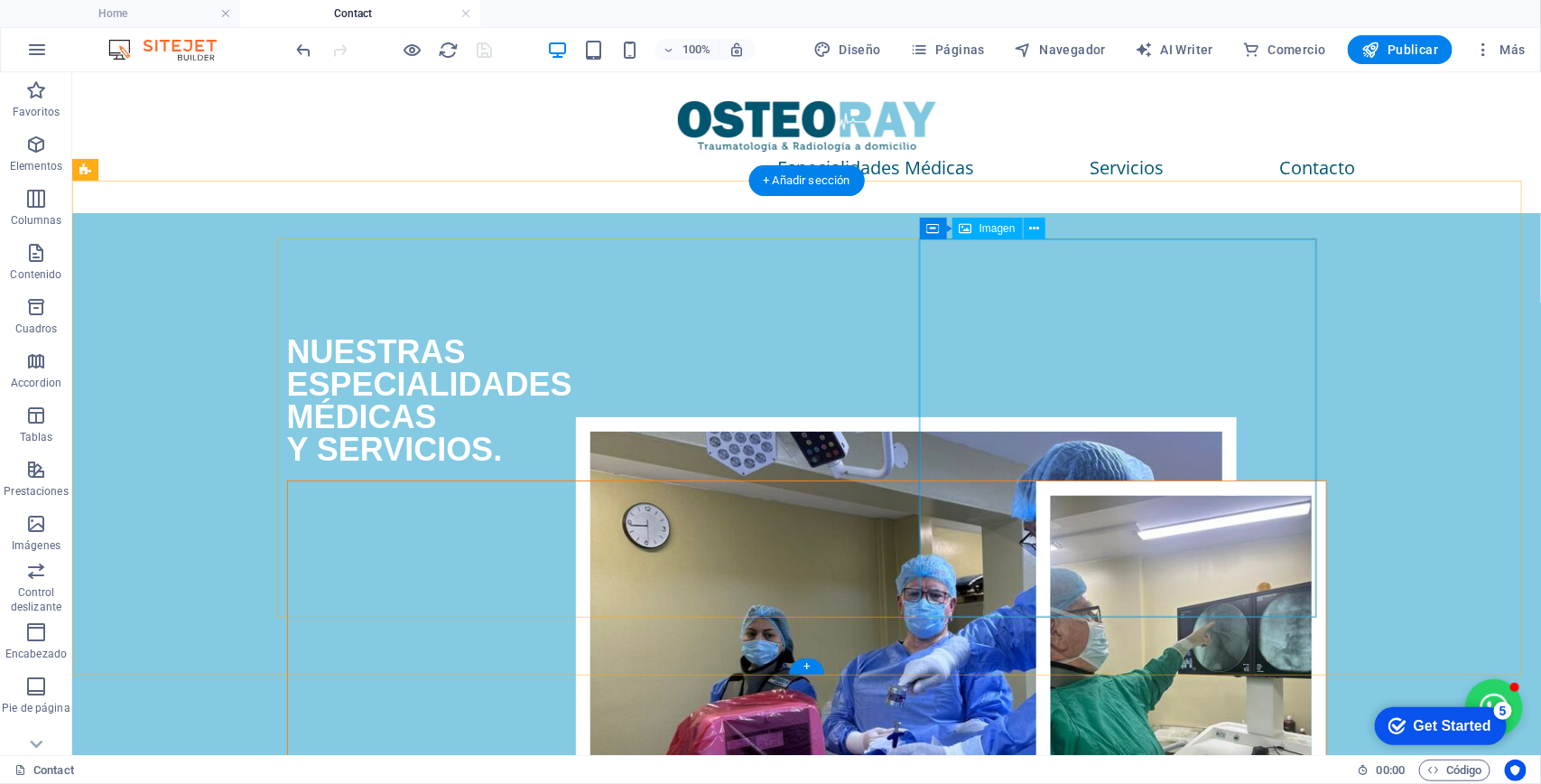
click at [1133, 480] on figure at bounding box center [806, 668] width 1039 height 377
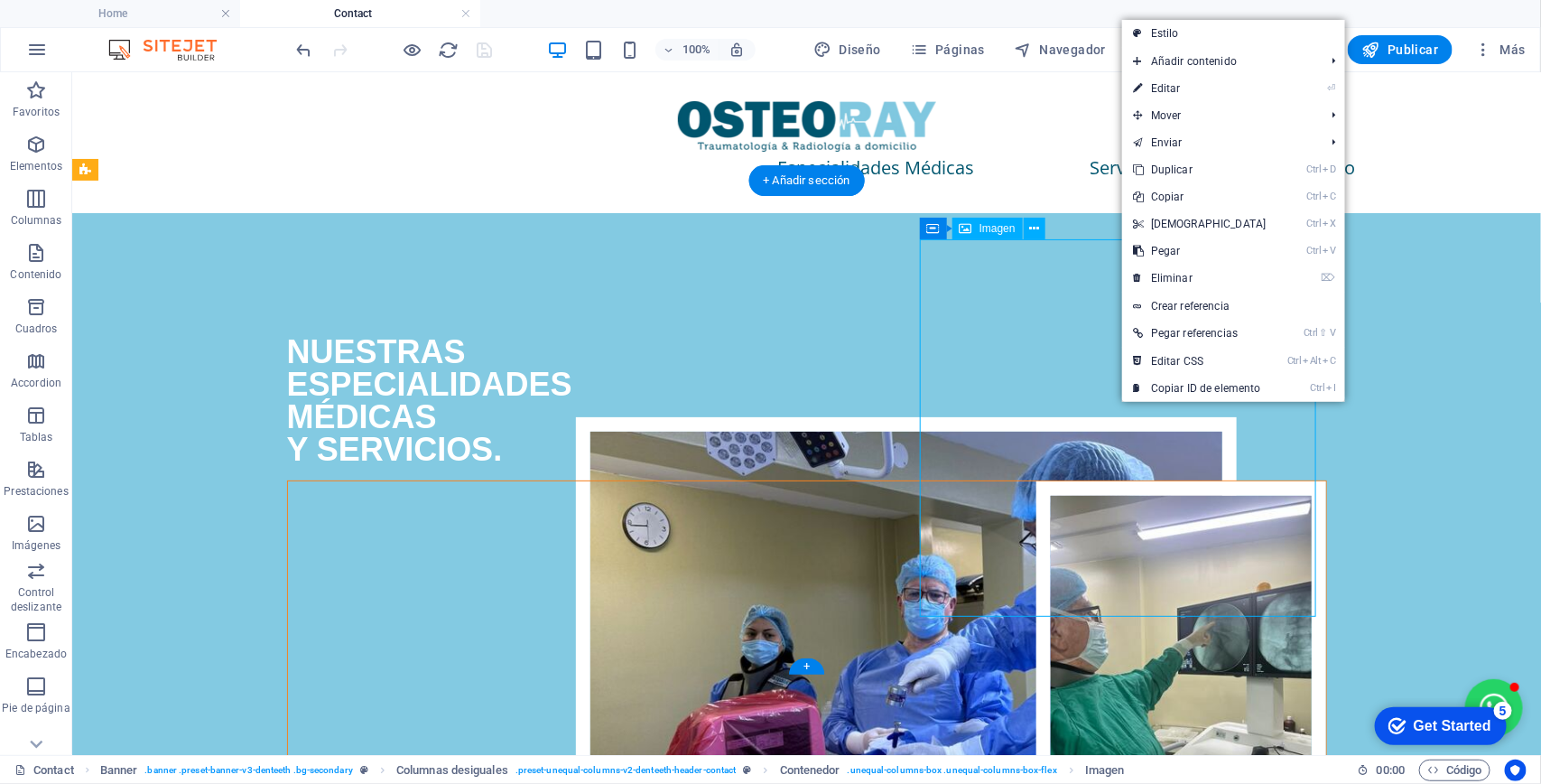
click at [1120, 480] on figure at bounding box center [806, 668] width 1039 height 377
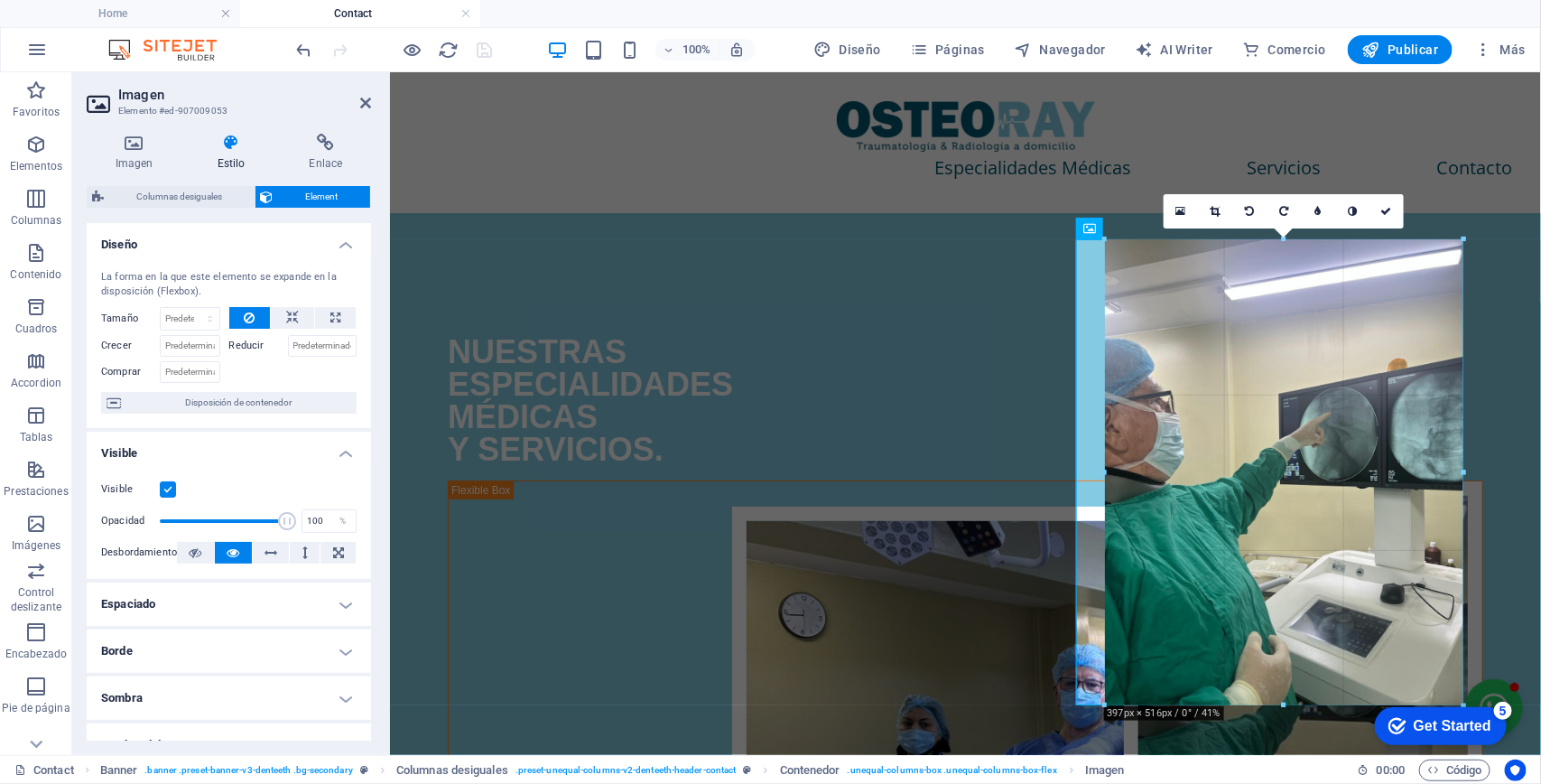
drag, startPoint x: 1172, startPoint y: 427, endPoint x: 1103, endPoint y: 422, distance: 69.2
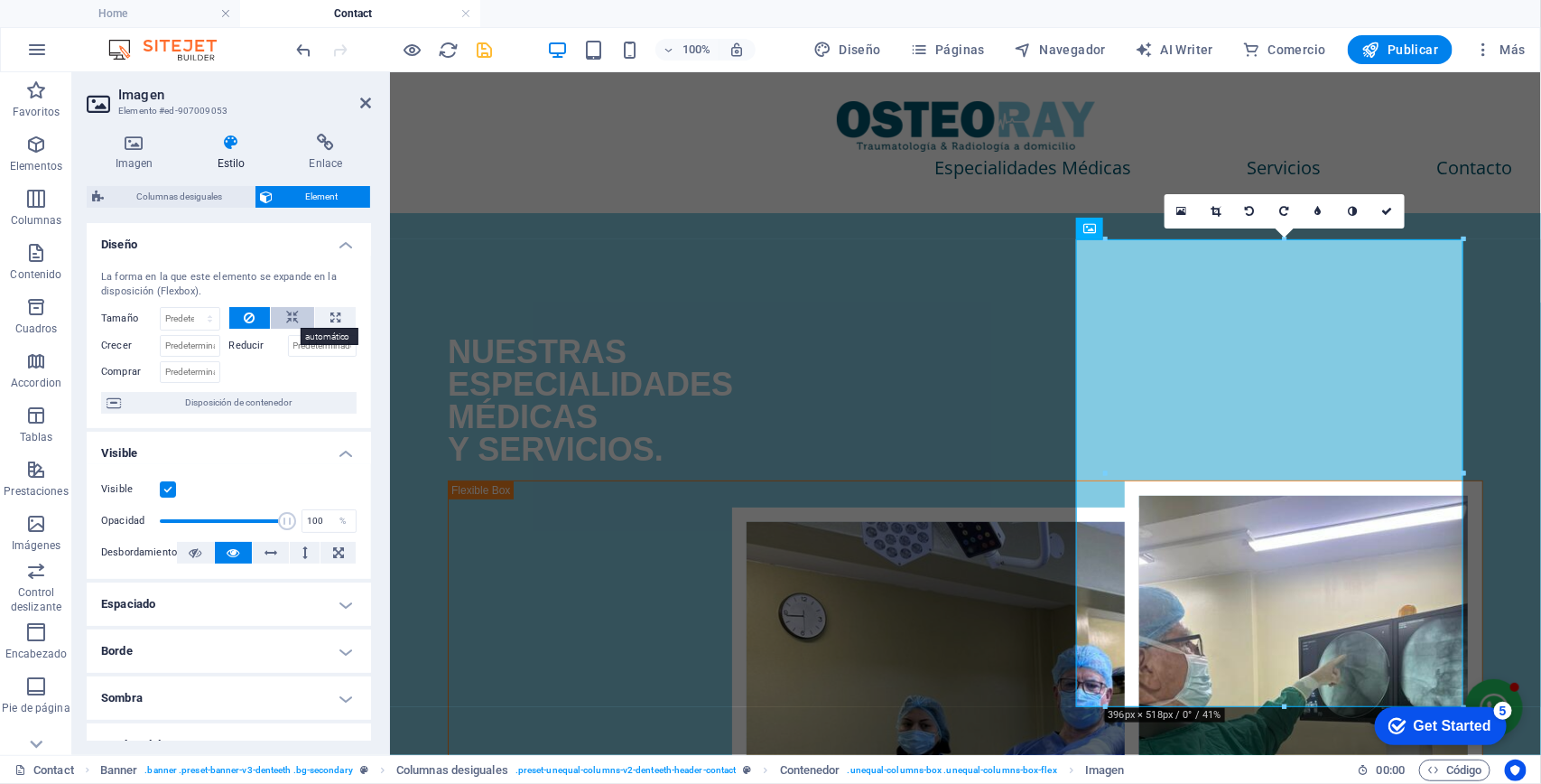
click at [287, 317] on icon at bounding box center [292, 317] width 13 height 21
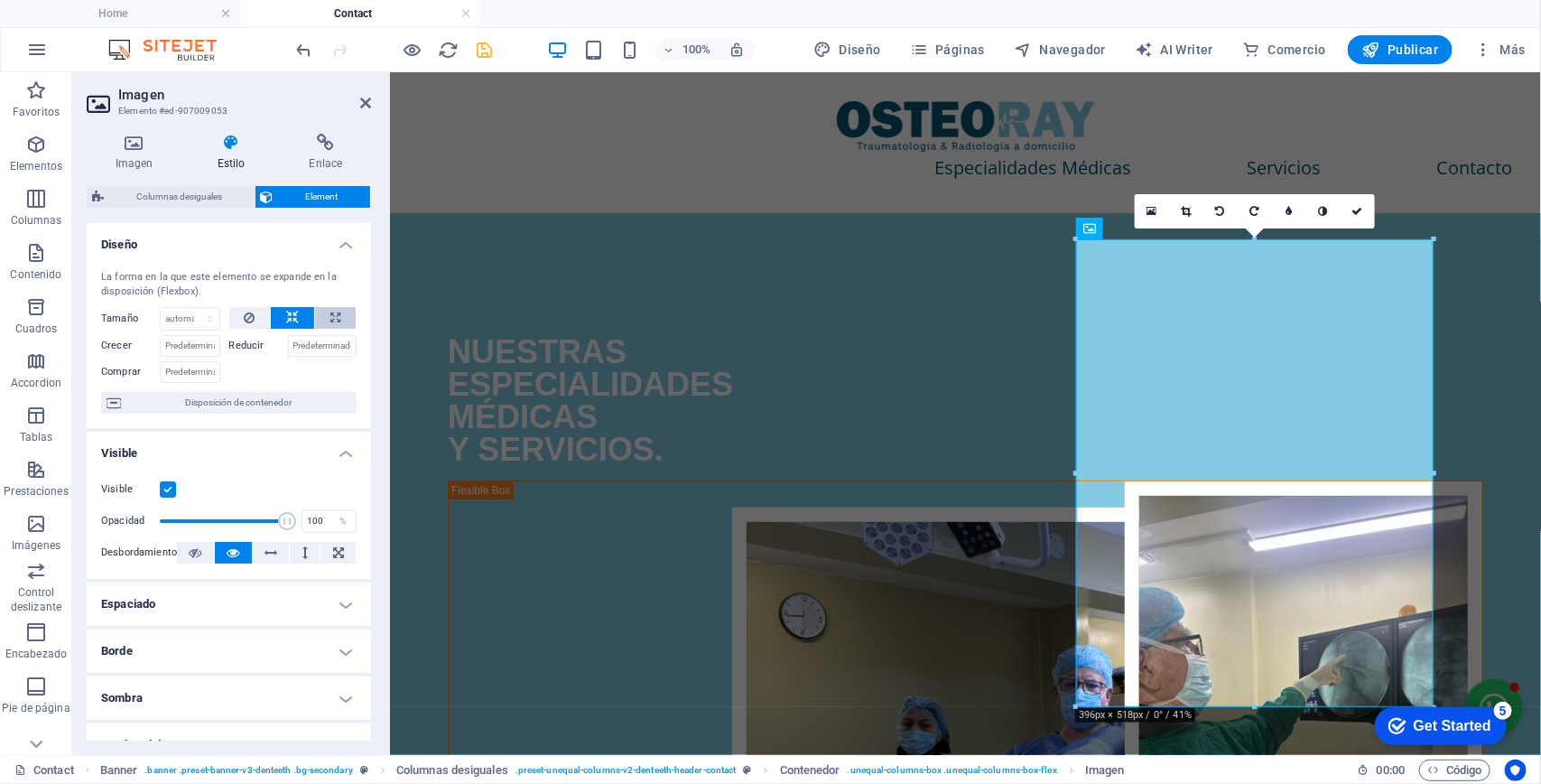
click at [330, 316] on icon at bounding box center [335, 317] width 10 height 21
type input "100"
select select "%"
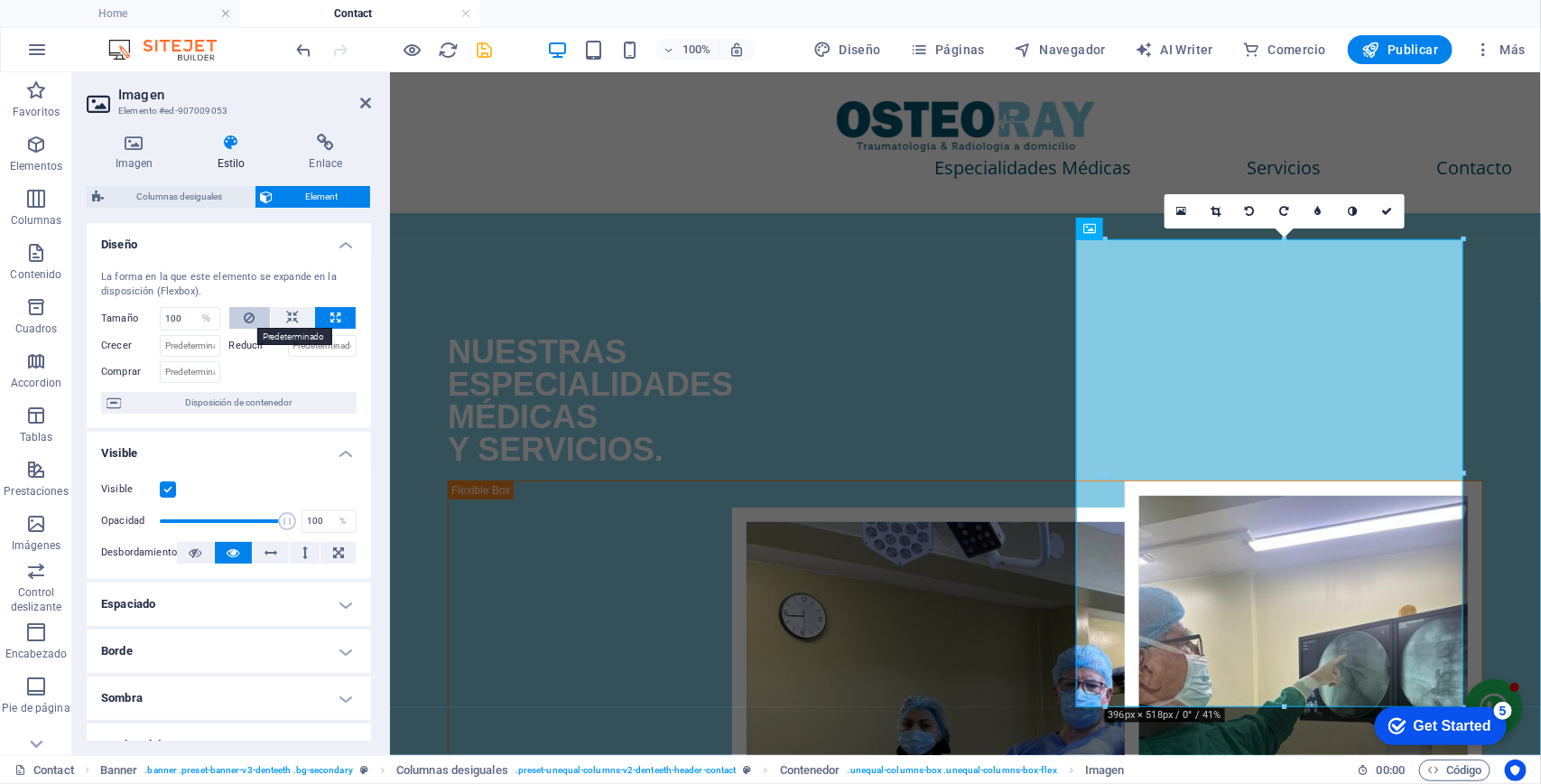
click at [251, 313] on icon at bounding box center [249, 317] width 11 height 21
select select "DISABLED_OPTION_VALUE"
click at [299, 320] on button at bounding box center [292, 317] width 44 height 21
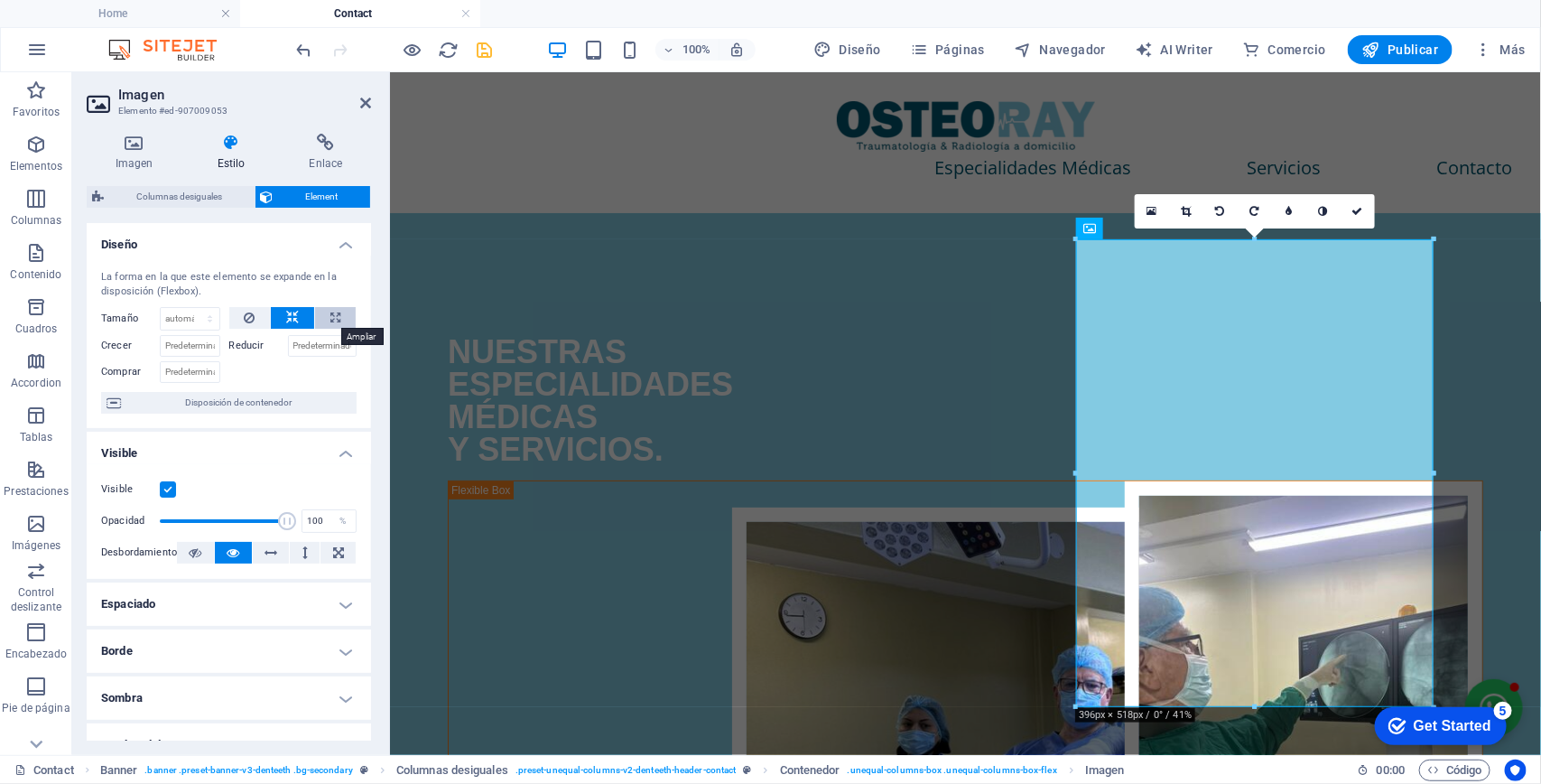
click at [330, 307] on icon at bounding box center [335, 317] width 10 height 21
type input "100"
select select "%"
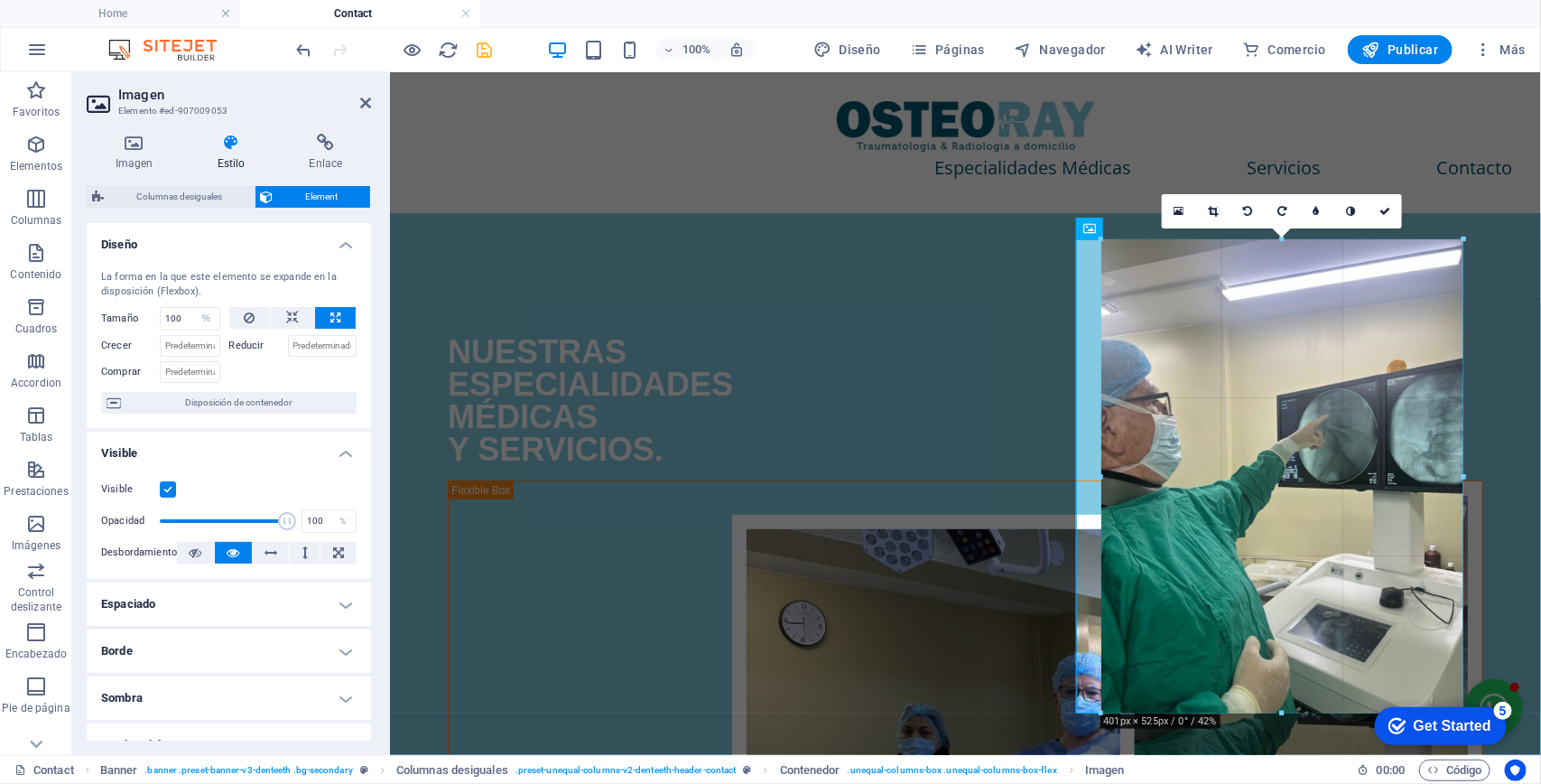
drag, startPoint x: 1125, startPoint y: 689, endPoint x: 1153, endPoint y: 707, distance: 33.3
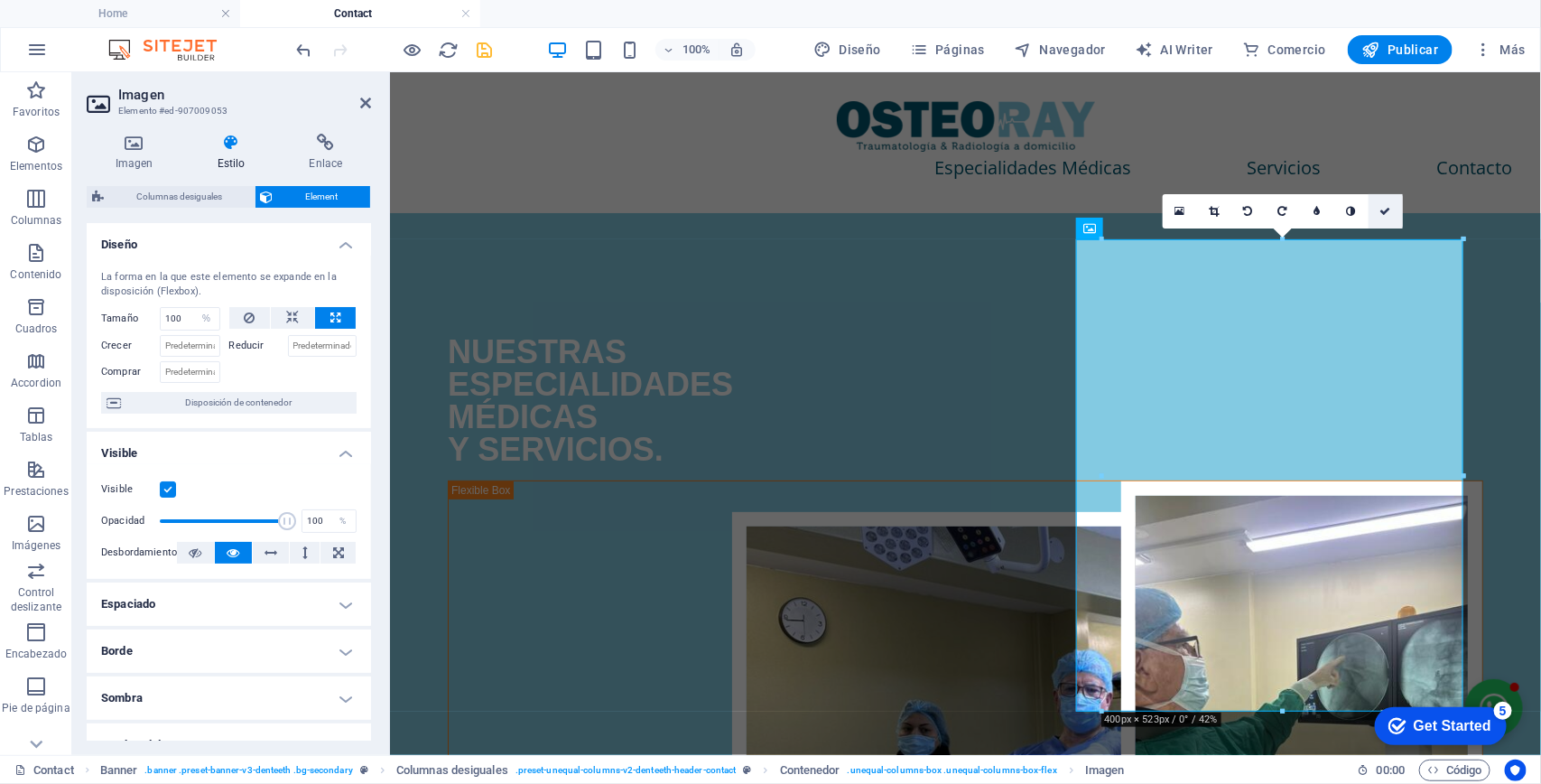
click at [1389, 206] on icon at bounding box center [1384, 211] width 11 height 11
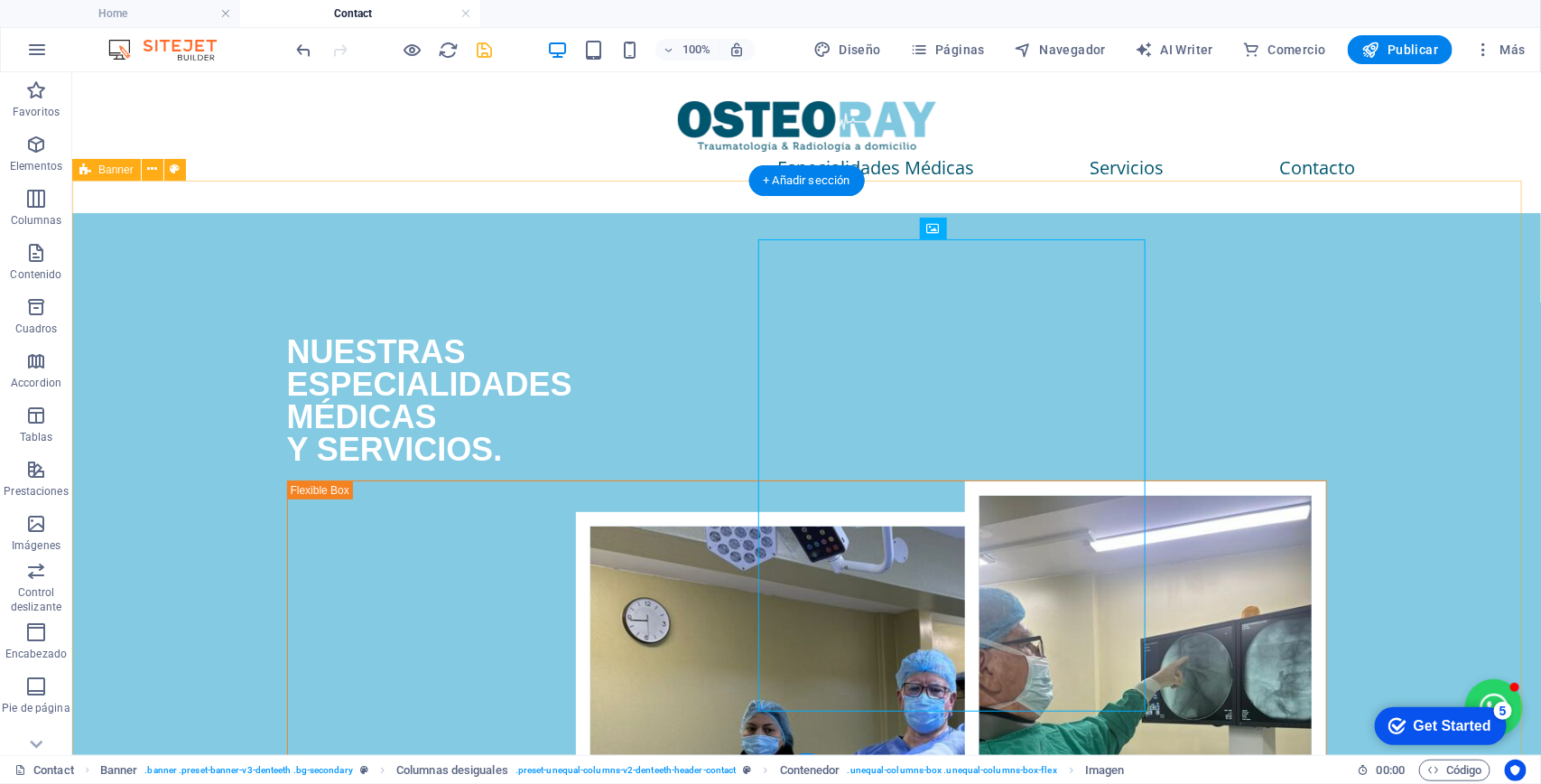
click at [646, 443] on div "NUESTRAS ESPECIALIDADES MÉDICAS Y SERVICIOS." at bounding box center [806, 367] width 1040 height 195
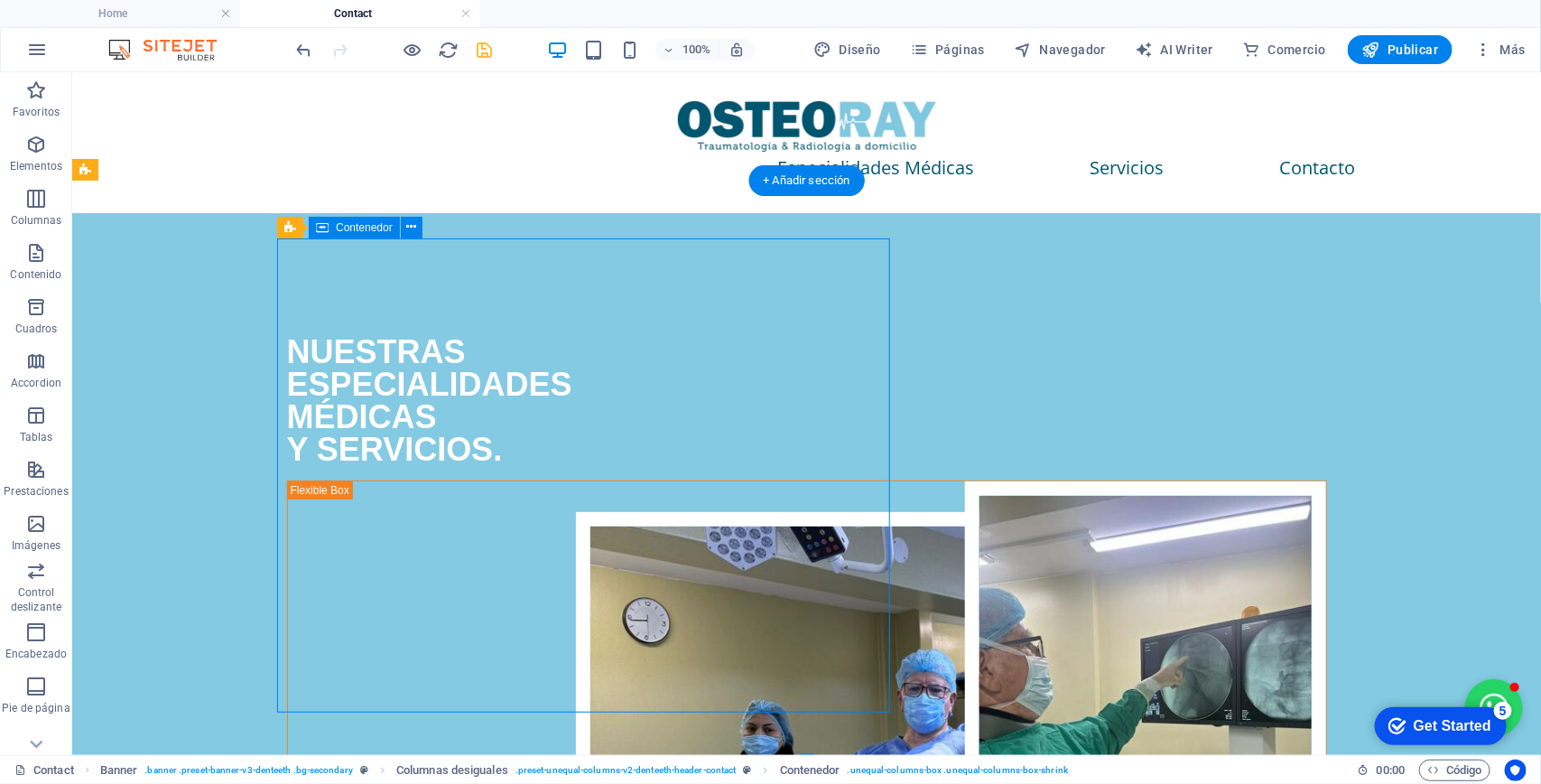
click at [812, 465] on div "NUESTRAS ESPECIALIDADES MÉDICAS Y SERVICIOS." at bounding box center [806, 367] width 1040 height 195
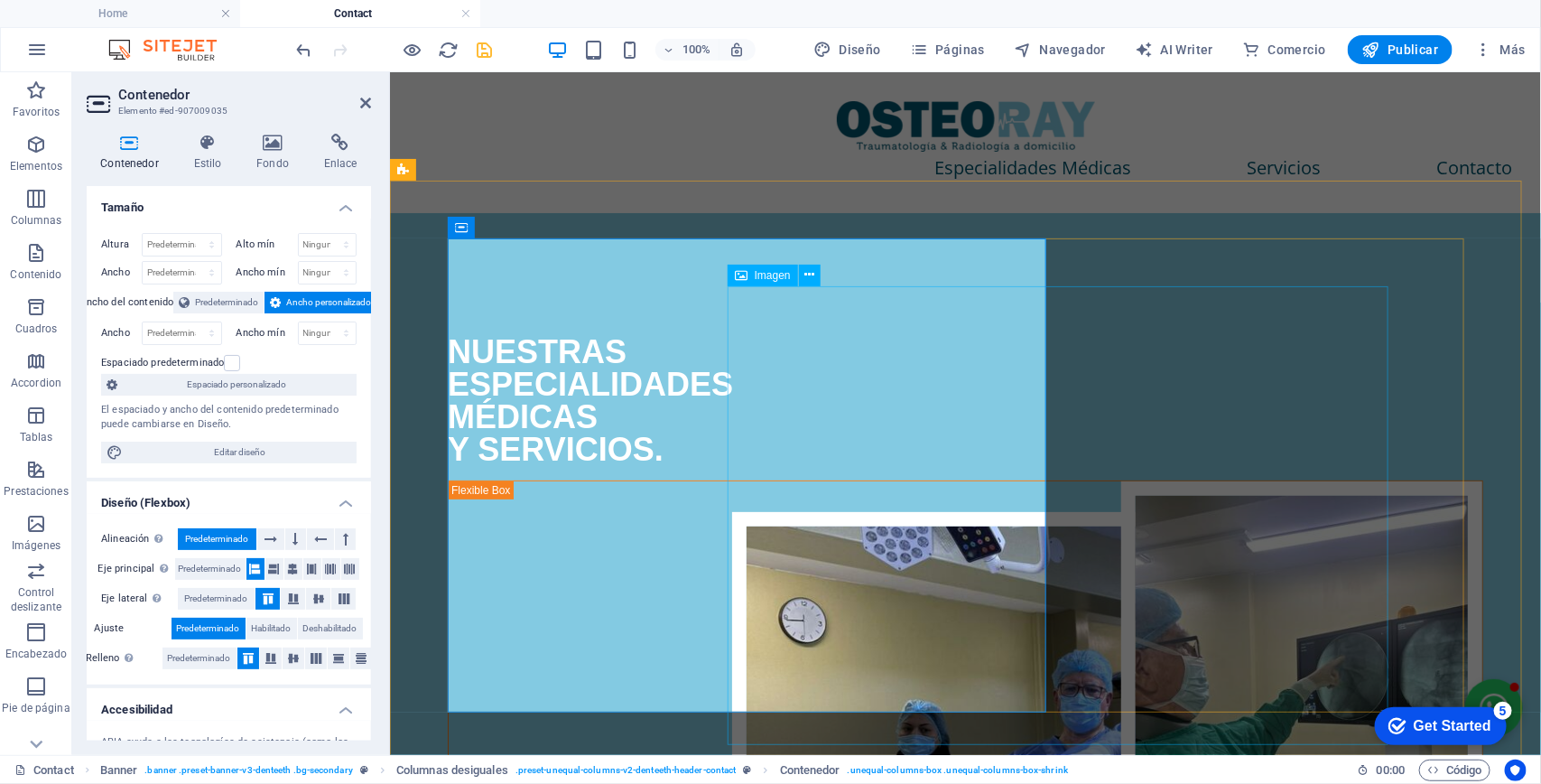
click at [1061, 511] on figure at bounding box center [1061, 740] width 661 height 460
select select "px"
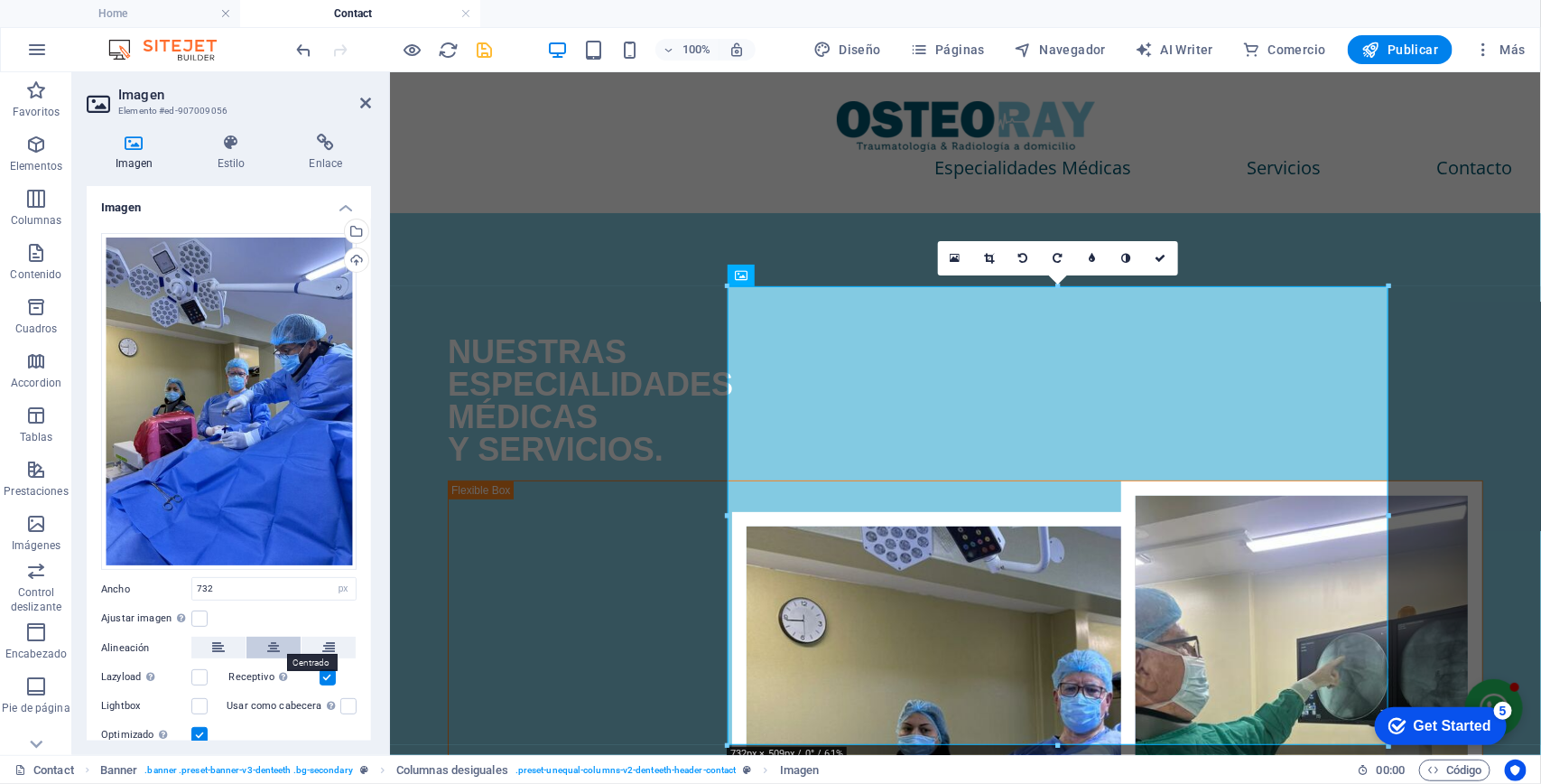
click at [276, 646] on icon at bounding box center [273, 648] width 13 height 21
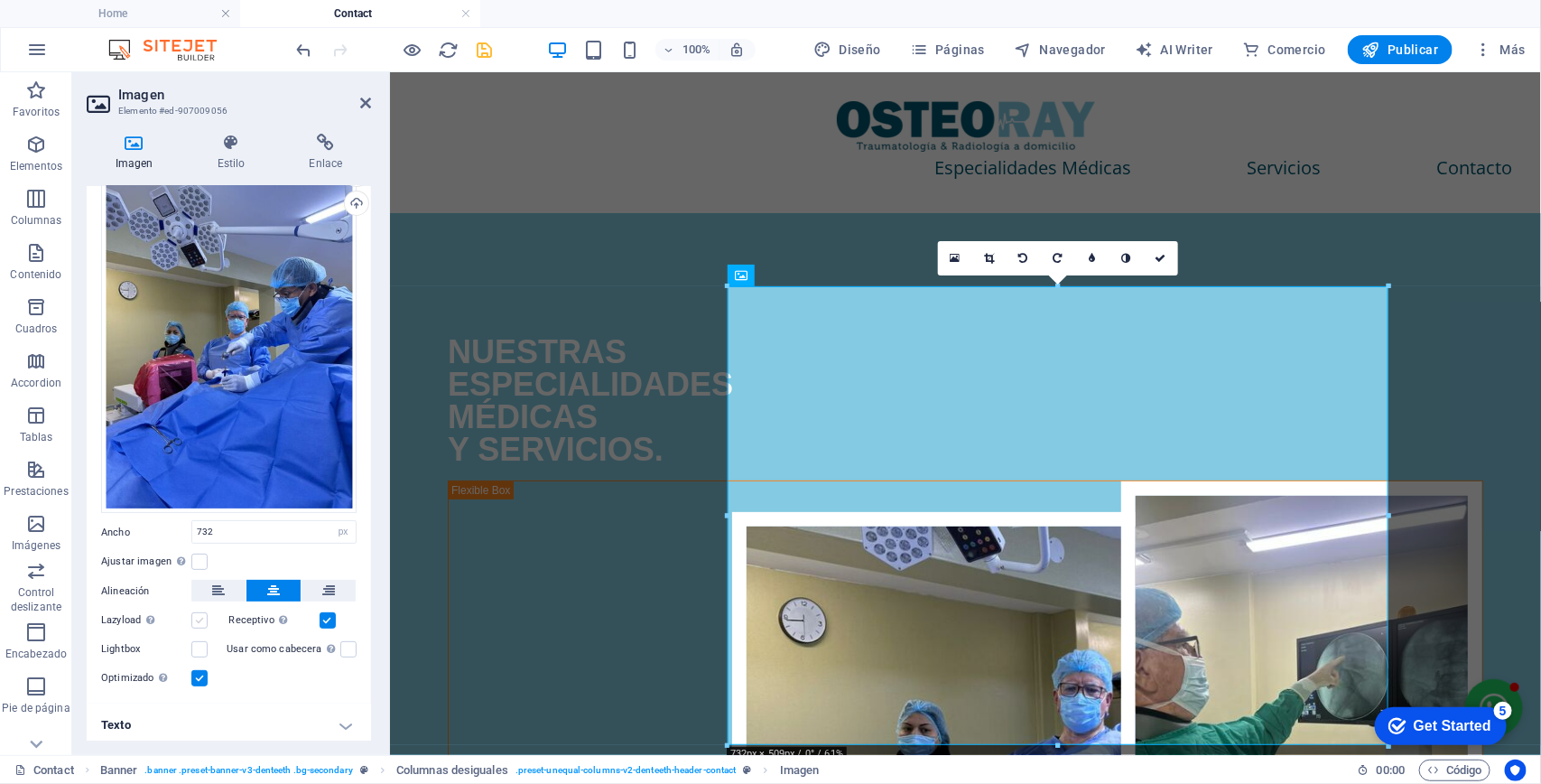
click at [192, 612] on label at bounding box center [199, 619] width 16 height 16
click at [0, 0] on input "Lazyload La carga de imágenes tras la carga de la página mejora la velocidad de…" at bounding box center [0, 0] width 0 height 0
click at [196, 617] on label at bounding box center [199, 619] width 16 height 16
click at [0, 0] on input "Lazyload La carga de imágenes tras la carga de la página mejora la velocidad de…" at bounding box center [0, 0] width 0 height 0
click at [204, 641] on label at bounding box center [199, 648] width 16 height 16
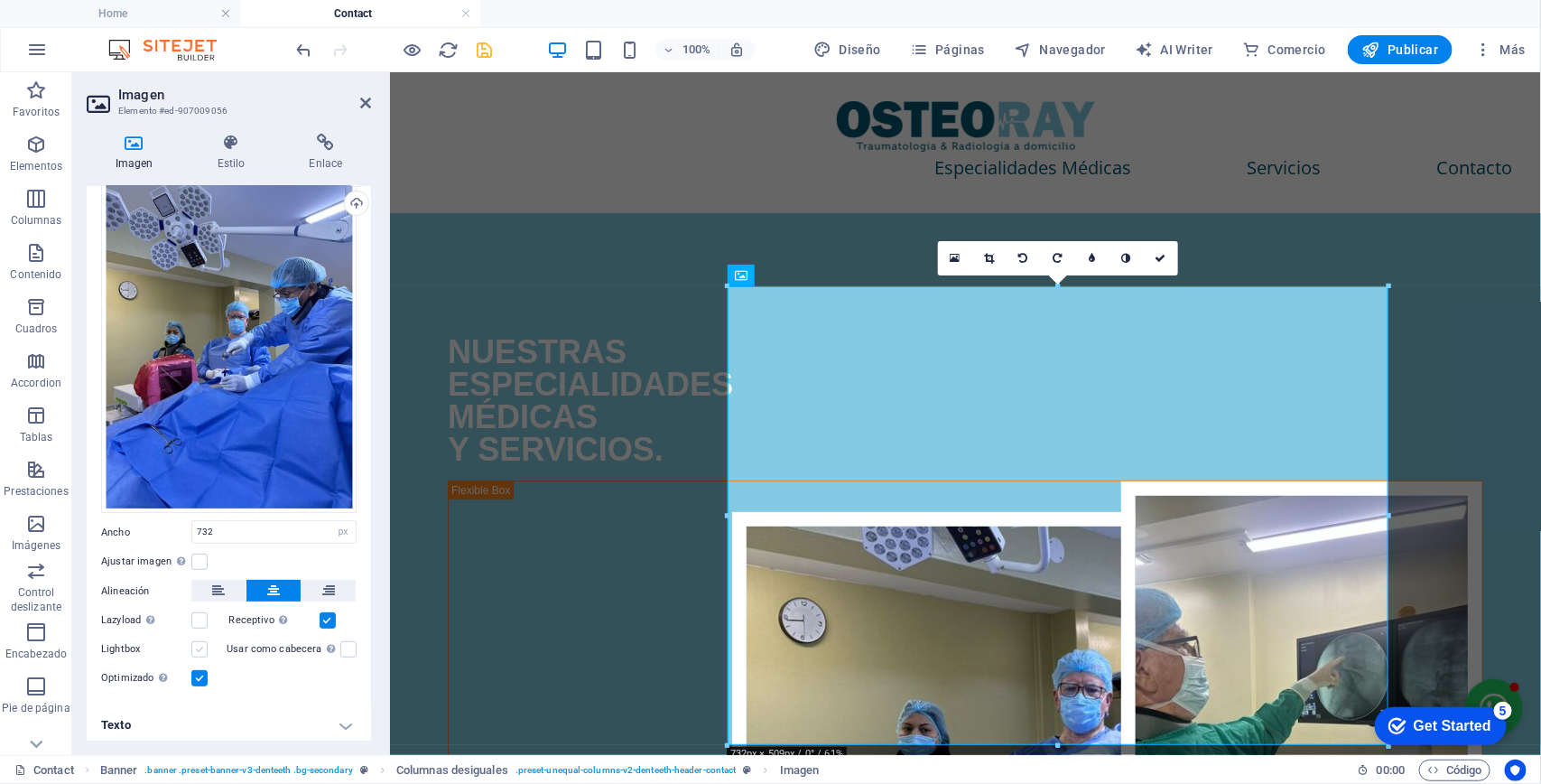
click at [0, 0] on input "Lightbox" at bounding box center [0, 0] width 0 height 0
click at [203, 643] on label at bounding box center [199, 648] width 16 height 16
click at [0, 0] on input "Lightbox" at bounding box center [0, 0] width 0 height 0
click at [345, 646] on label at bounding box center [348, 648] width 16 height 16
click at [0, 0] on input "Usar como cabecera La imagen se ajustará en una etiqueta de cabecera H1. Result…" at bounding box center [0, 0] width 0 height 0
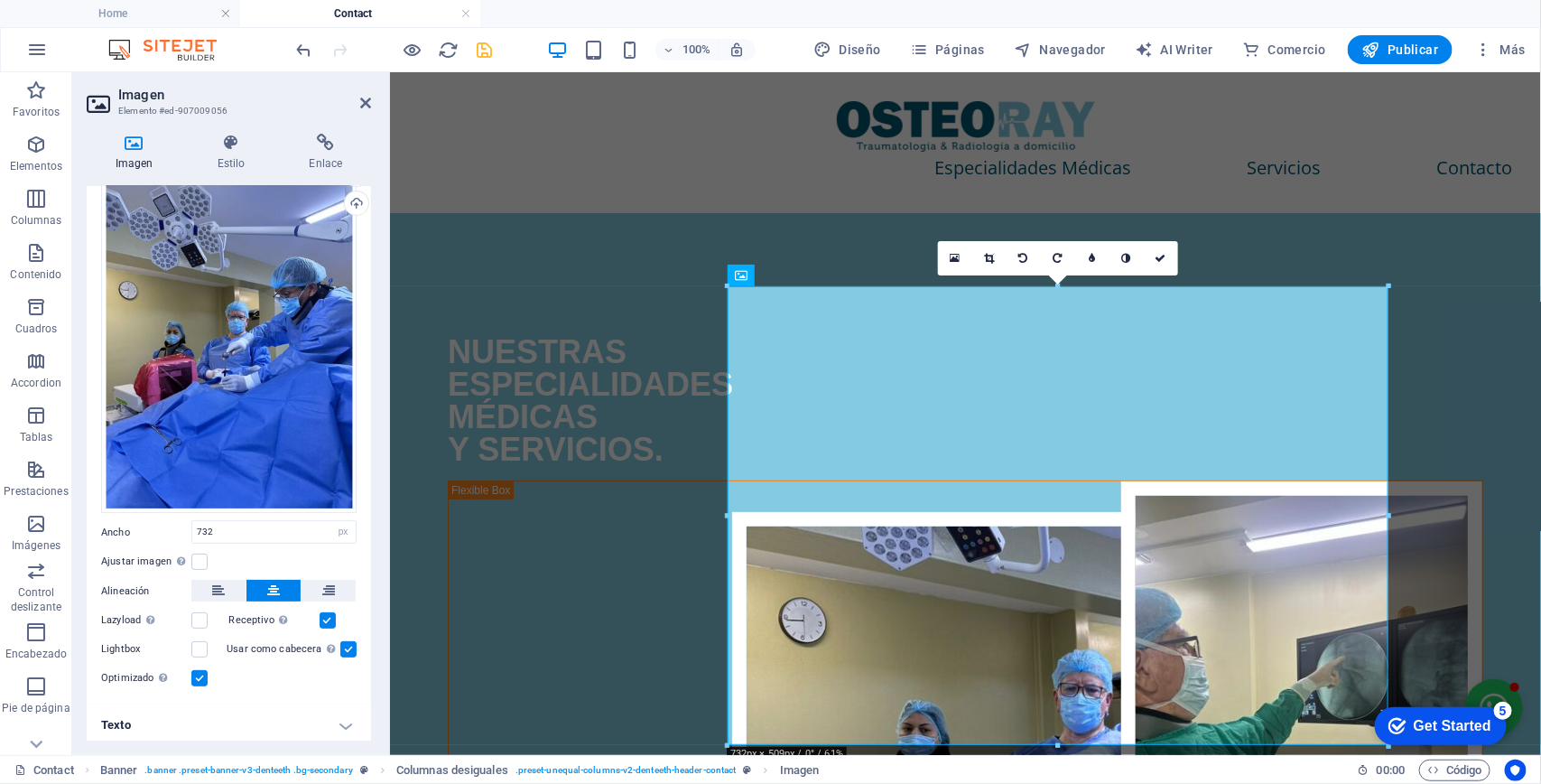
click at [345, 646] on label at bounding box center [348, 648] width 16 height 16
click at [0, 0] on input "Usar como cabecera La imagen se ajustará en una etiqueta de cabecera H1. Result…" at bounding box center [0, 0] width 0 height 0
click at [974, 465] on div "NUESTRAS ESPECIALIDADES MÉDICAS Y SERVICIOS." at bounding box center [965, 367] width 1036 height 195
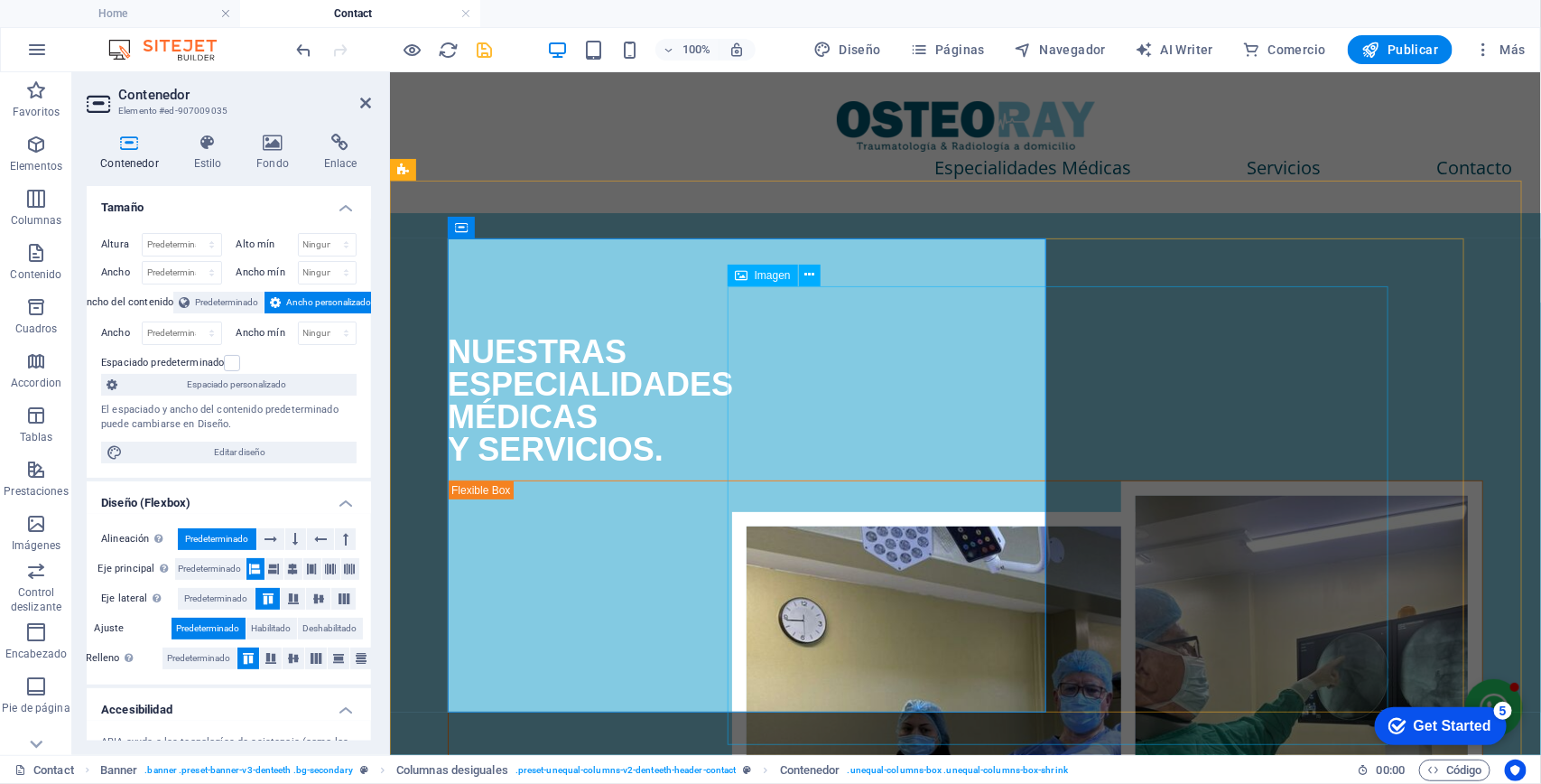
click at [1056, 511] on figure at bounding box center [1061, 740] width 661 height 460
select select "px"
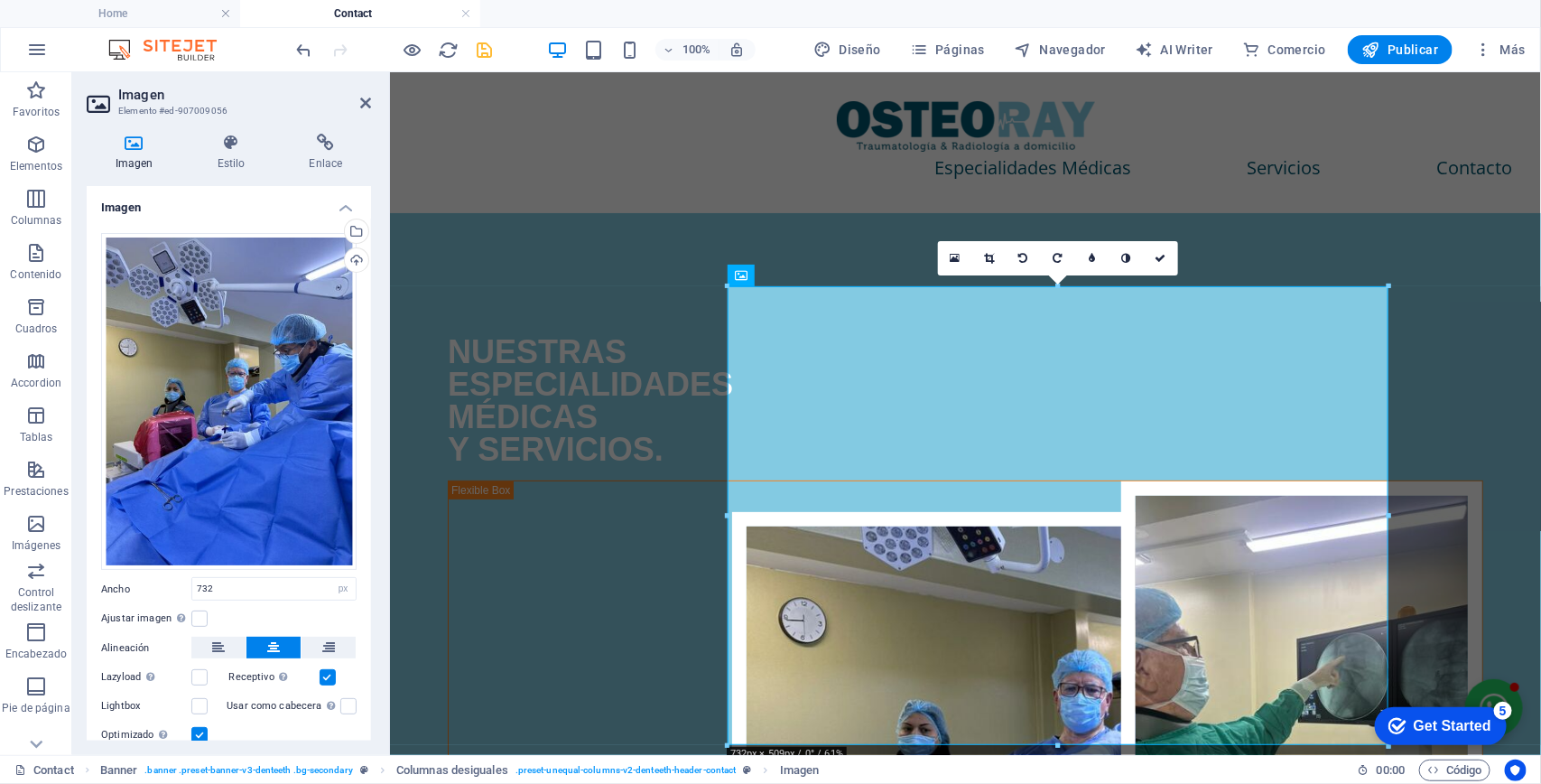
click at [325, 654] on div "Alineación" at bounding box center [228, 648] width 256 height 22
click at [320, 670] on label at bounding box center [327, 677] width 16 height 16
click at [0, 0] on input "Receptivo Automáticamente cargar tamaños optimizados de smartphone e imagen ret…" at bounding box center [0, 0] width 0 height 0
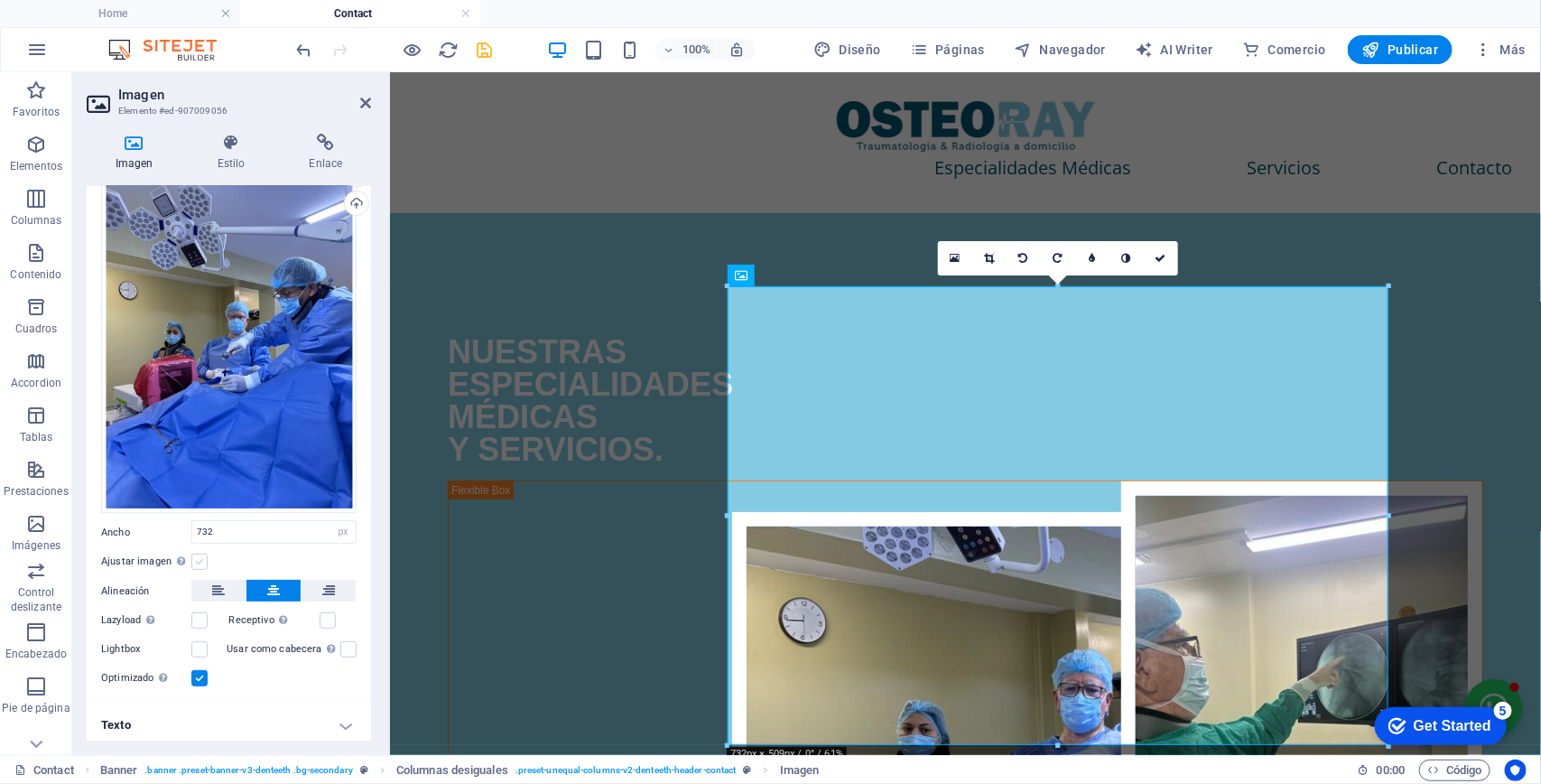
click at [196, 554] on label at bounding box center [199, 561] width 16 height 16
click at [0, 0] on input "Ajustar imagen Ajustar imagen automáticamente a un ancho y alto fijo" at bounding box center [0, 0] width 0 height 0
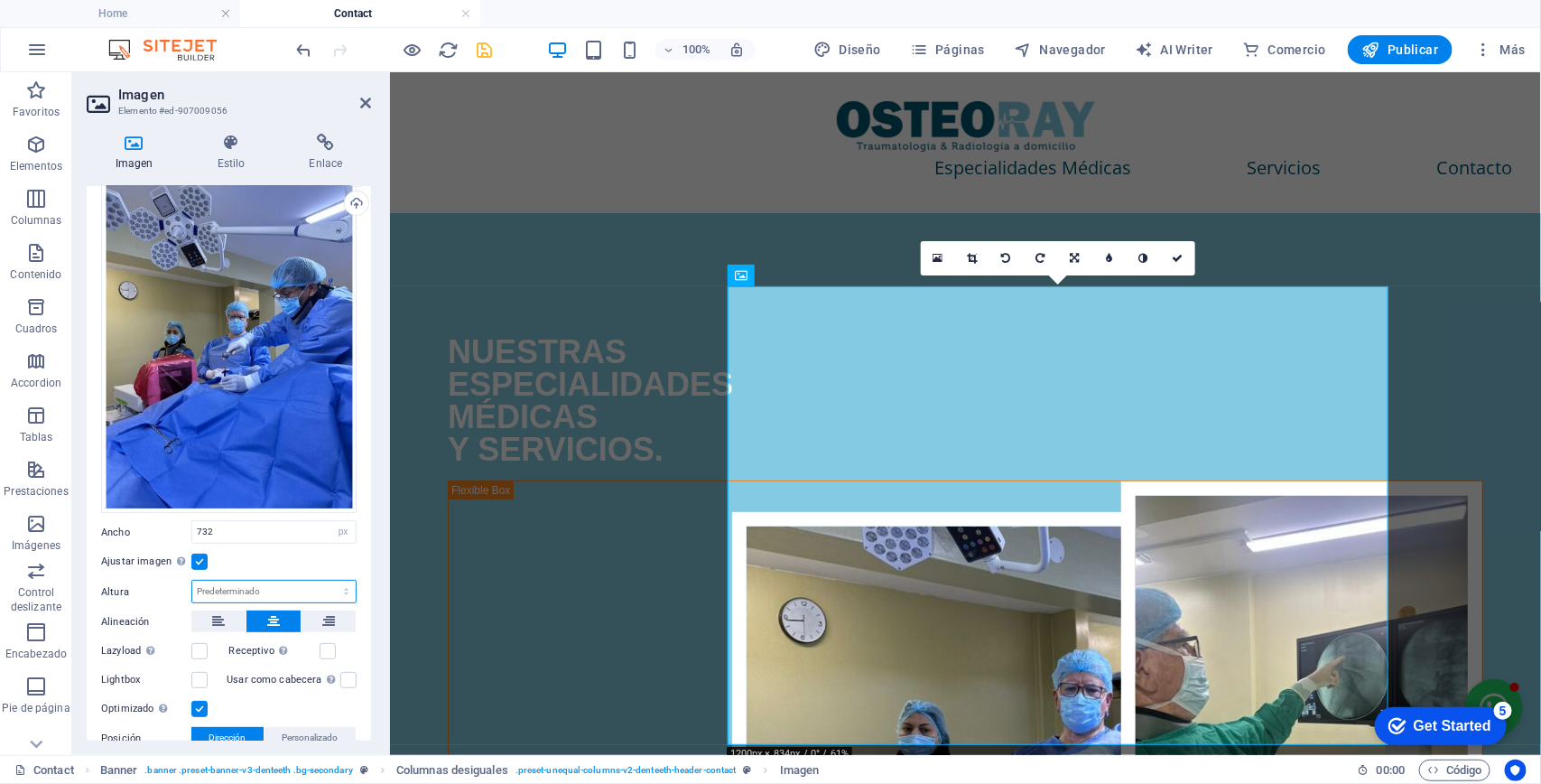
click at [218, 583] on select "Predeterminado automático px" at bounding box center [274, 591] width 164 height 21
click at [193, 581] on select "Predeterminado automático px" at bounding box center [274, 591] width 164 height 21
select select "DISABLED_OPTION_VALUE"
click at [196, 554] on label at bounding box center [199, 561] width 16 height 16
click at [0, 0] on input "Ajustar imagen Ajustar imagen automáticamente a un ancho y alto fijo" at bounding box center [0, 0] width 0 height 0
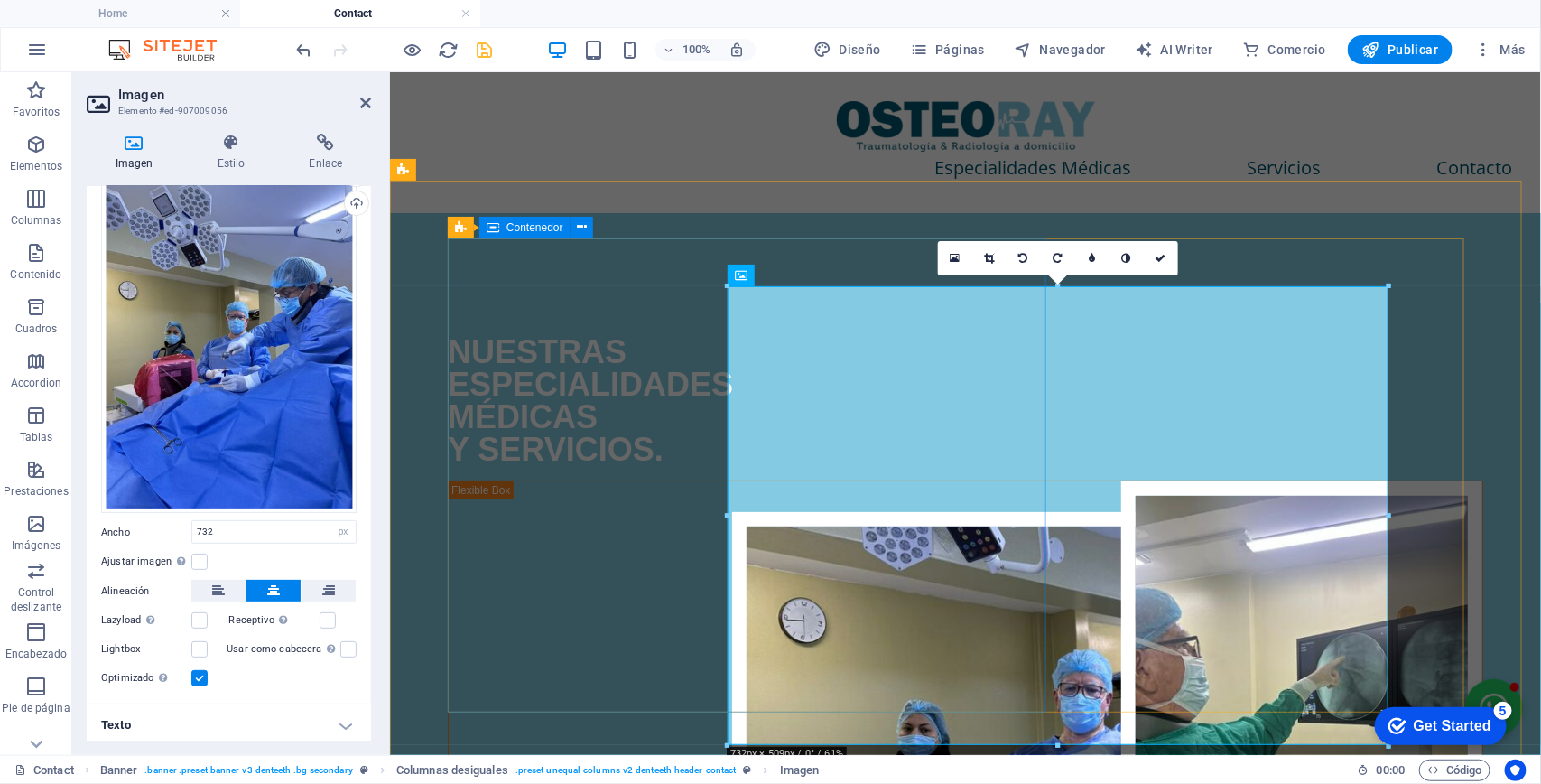
click at [914, 465] on div "NUESTRAS ESPECIALIDADES MÉDICAS Y SERVICIOS." at bounding box center [965, 367] width 1036 height 195
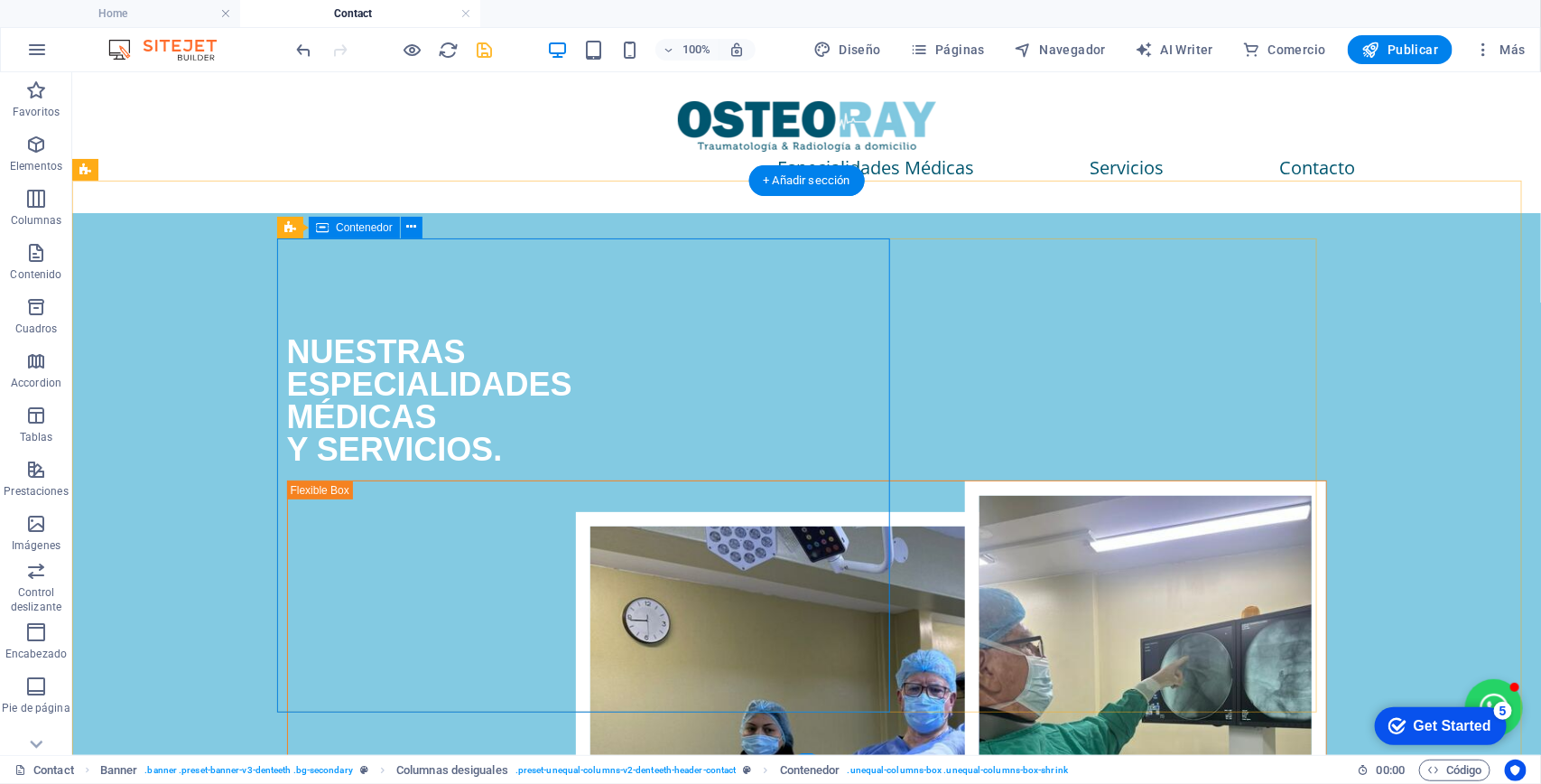
click at [810, 465] on div "NUESTRAS ESPECIALIDADES MÉDICAS Y SERVICIOS." at bounding box center [806, 367] width 1040 height 195
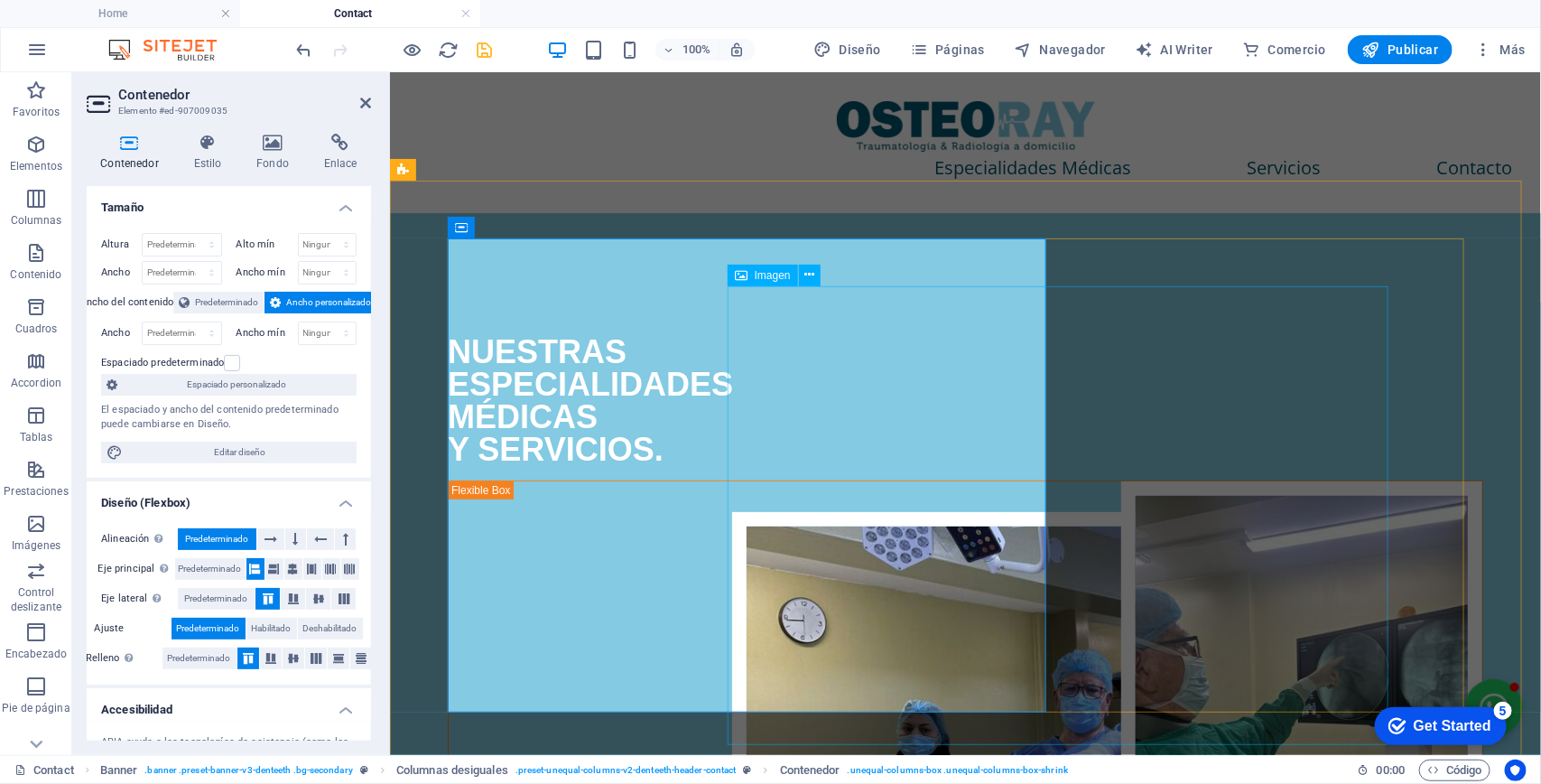
click at [1053, 511] on figure at bounding box center [1061, 740] width 661 height 460
select select "px"
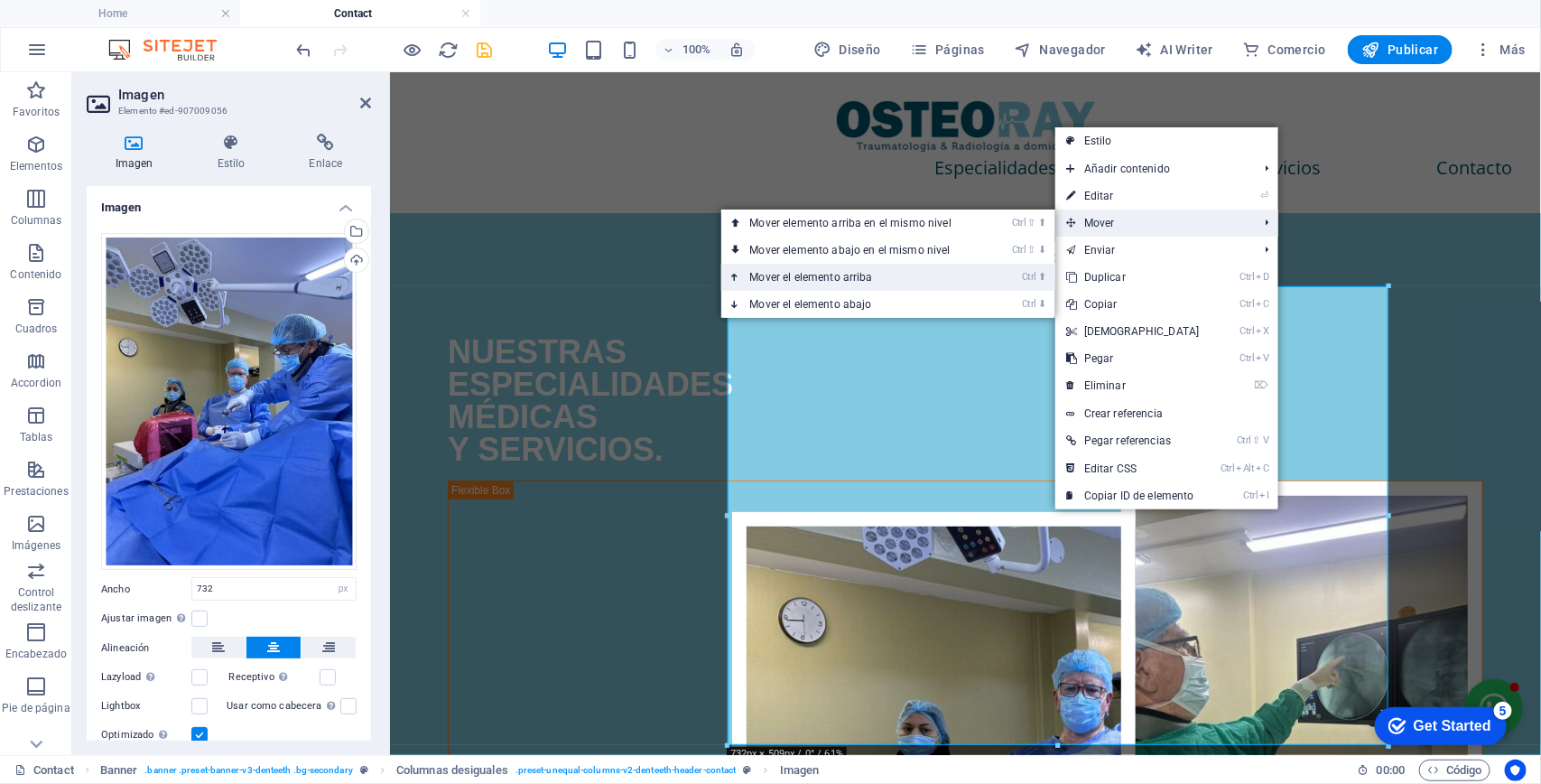
click at [954, 266] on link "Ctrl ⬆ Mover el elemento arriba" at bounding box center [854, 277] width 266 height 27
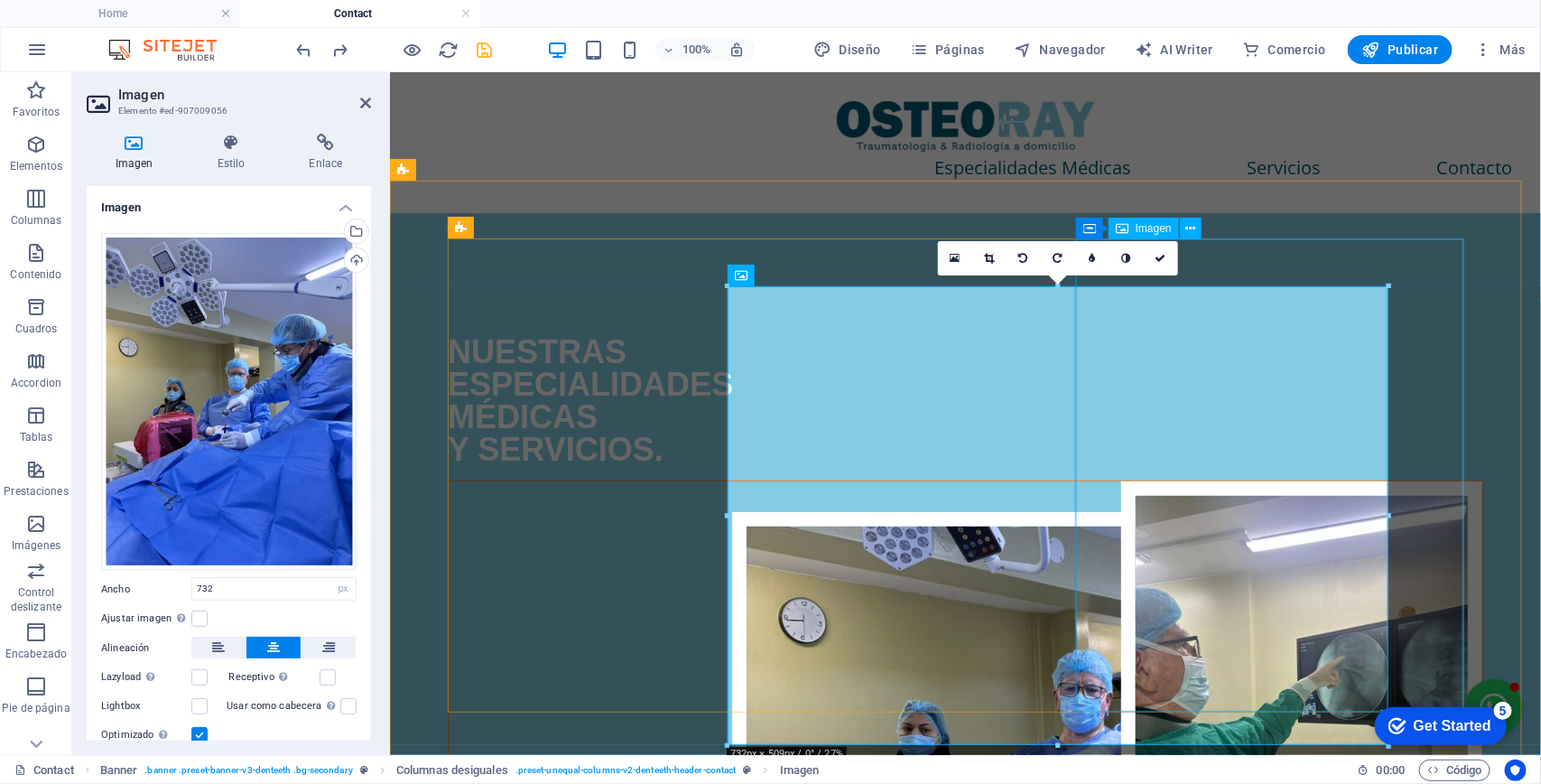
click at [1409, 480] on figure at bounding box center [965, 715] width 1034 height 471
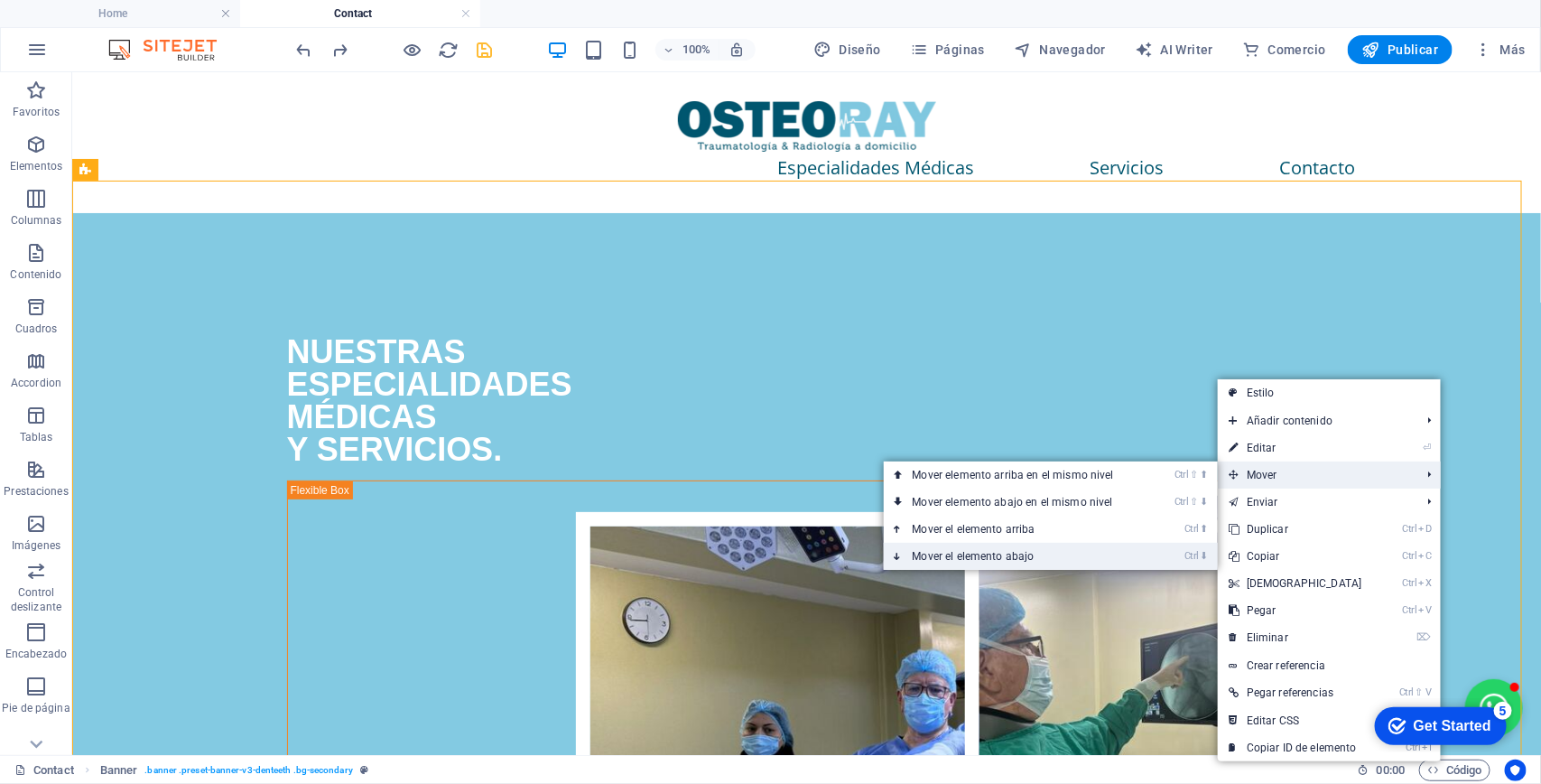
click at [1089, 561] on link "Ctrl ⬇ Mover el elemento abajo" at bounding box center [1016, 557] width 266 height 27
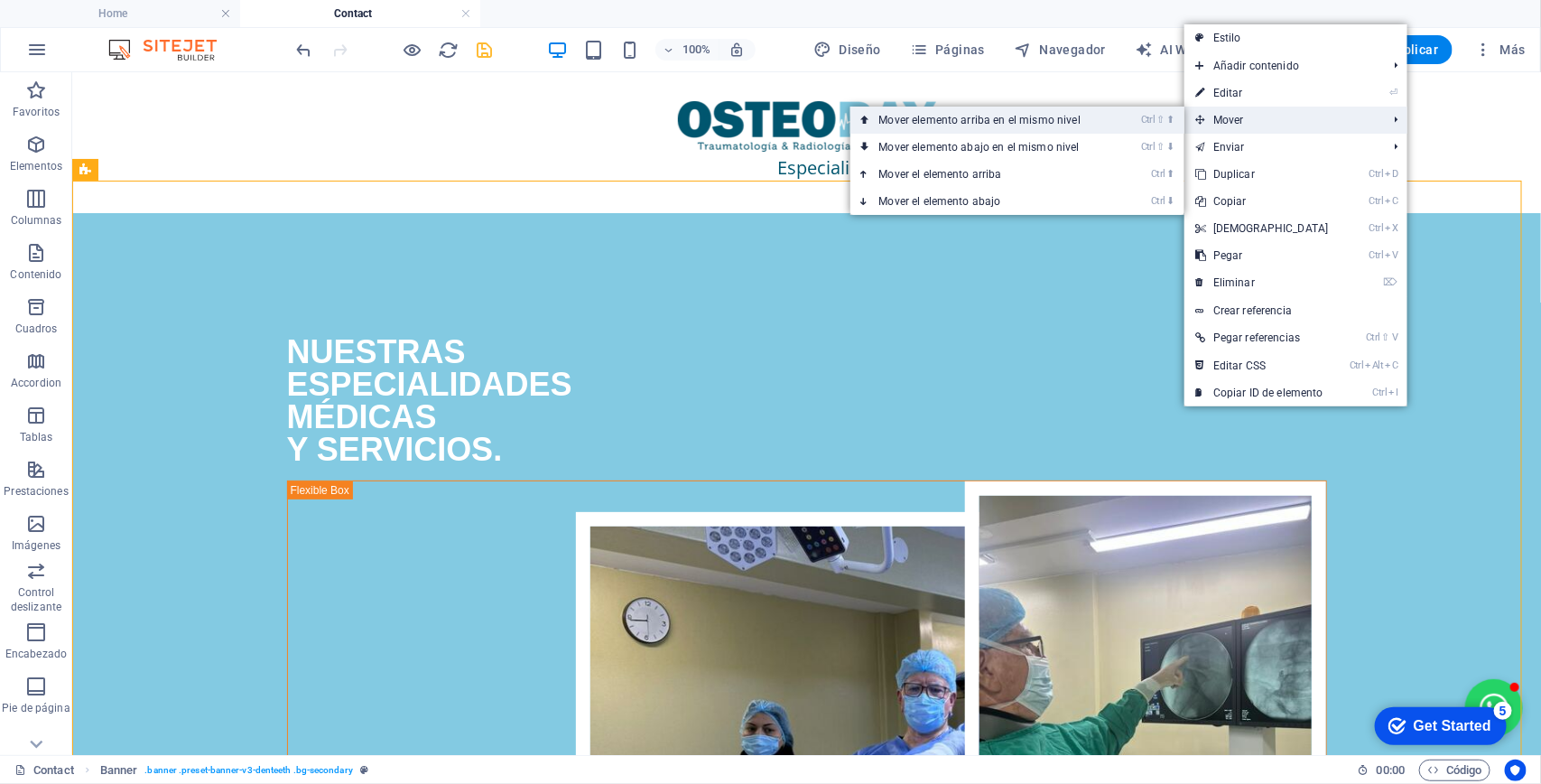
click at [925, 132] on link "Ctrl ⇧ ⬆ Mover elemento arriba en el mismo nivel" at bounding box center [983, 120] width 266 height 27
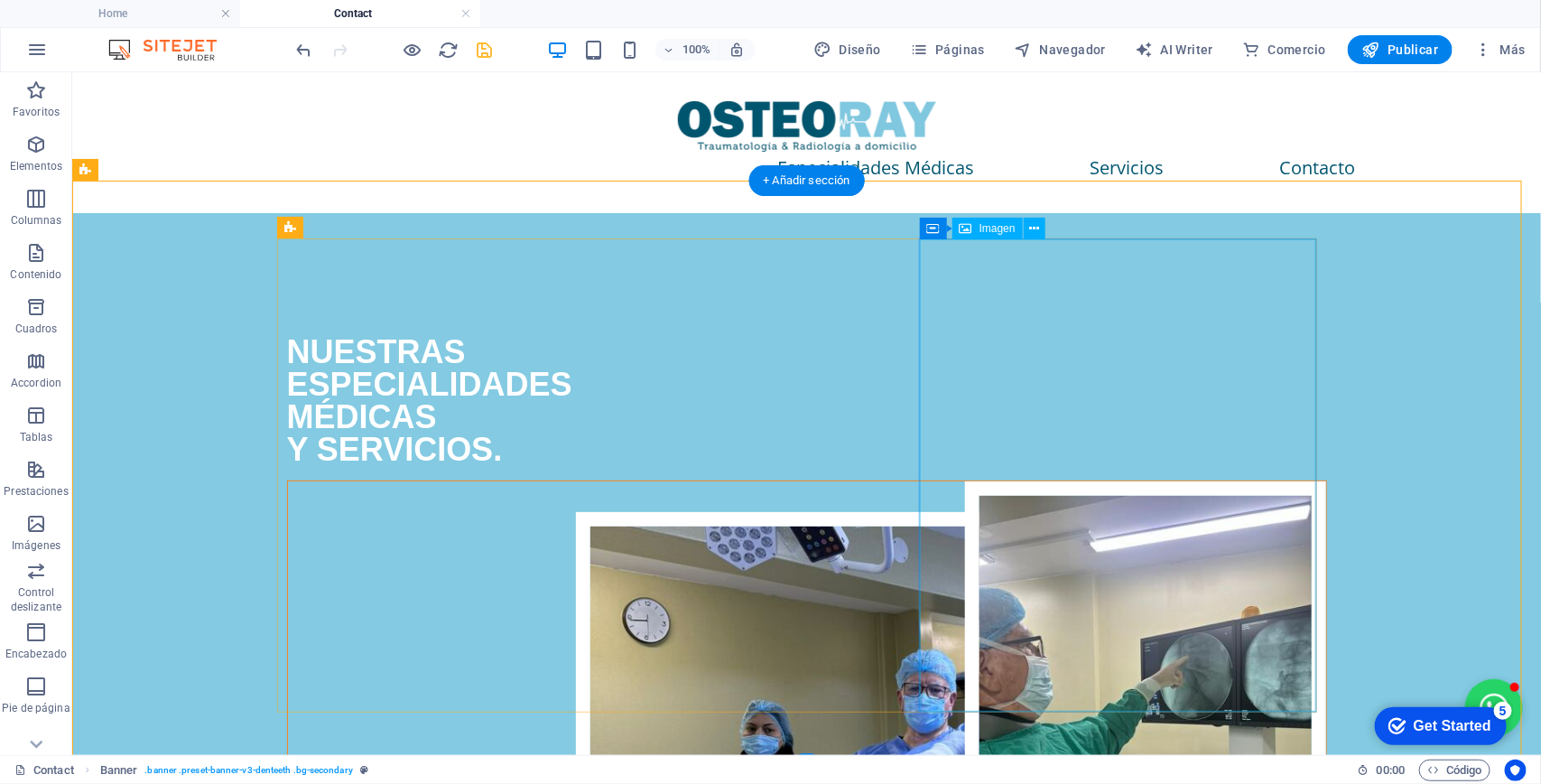
click at [1129, 480] on figure at bounding box center [806, 715] width 1039 height 471
select select "%"
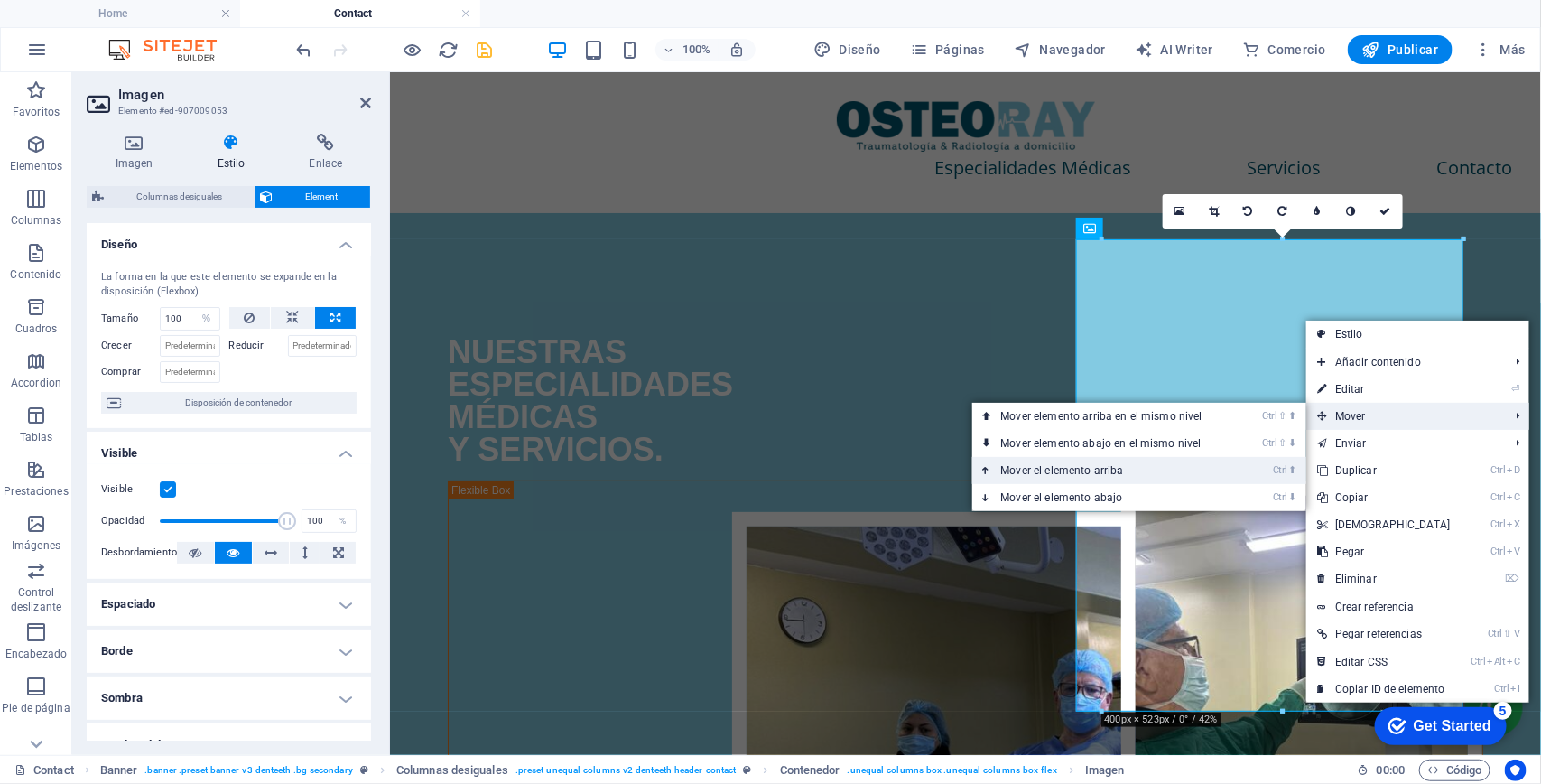
click at [1157, 472] on link "Ctrl ⬆ Mover el elemento arriba" at bounding box center [1105, 470] width 266 height 27
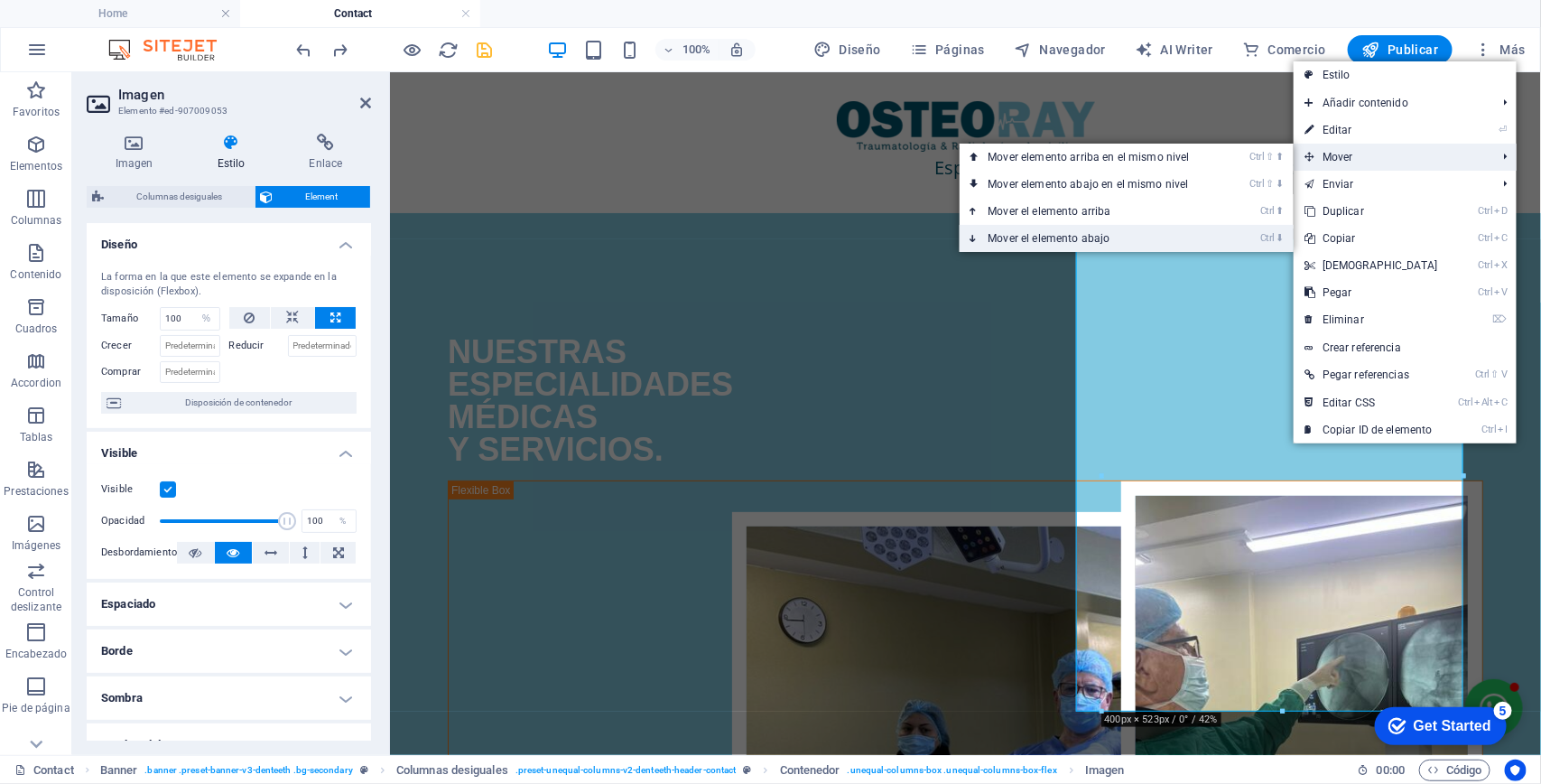
click at [1107, 236] on link "Ctrl ⬇ Mover el elemento abajo" at bounding box center [1092, 238] width 266 height 27
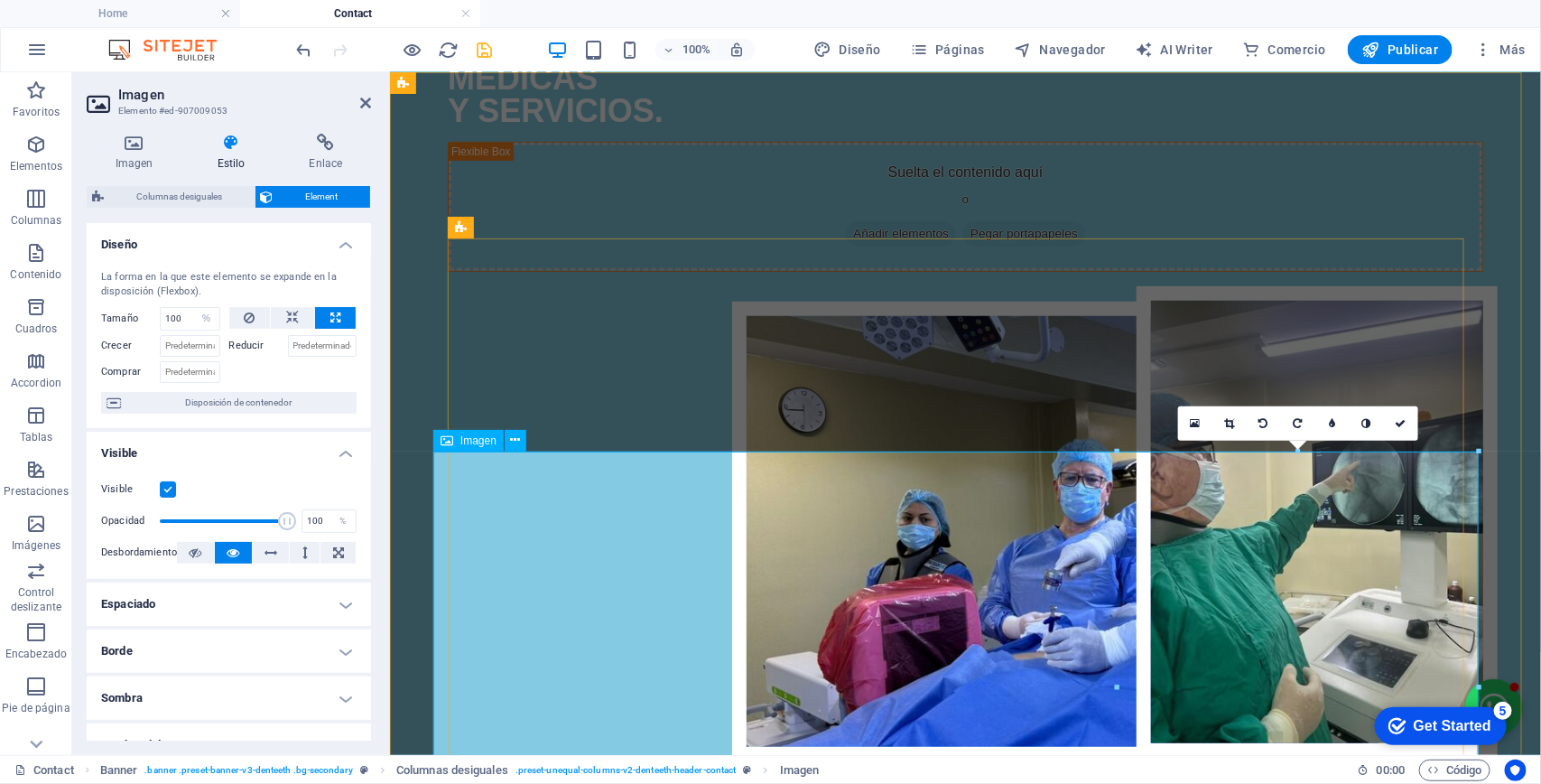
scroll to position [0, 0]
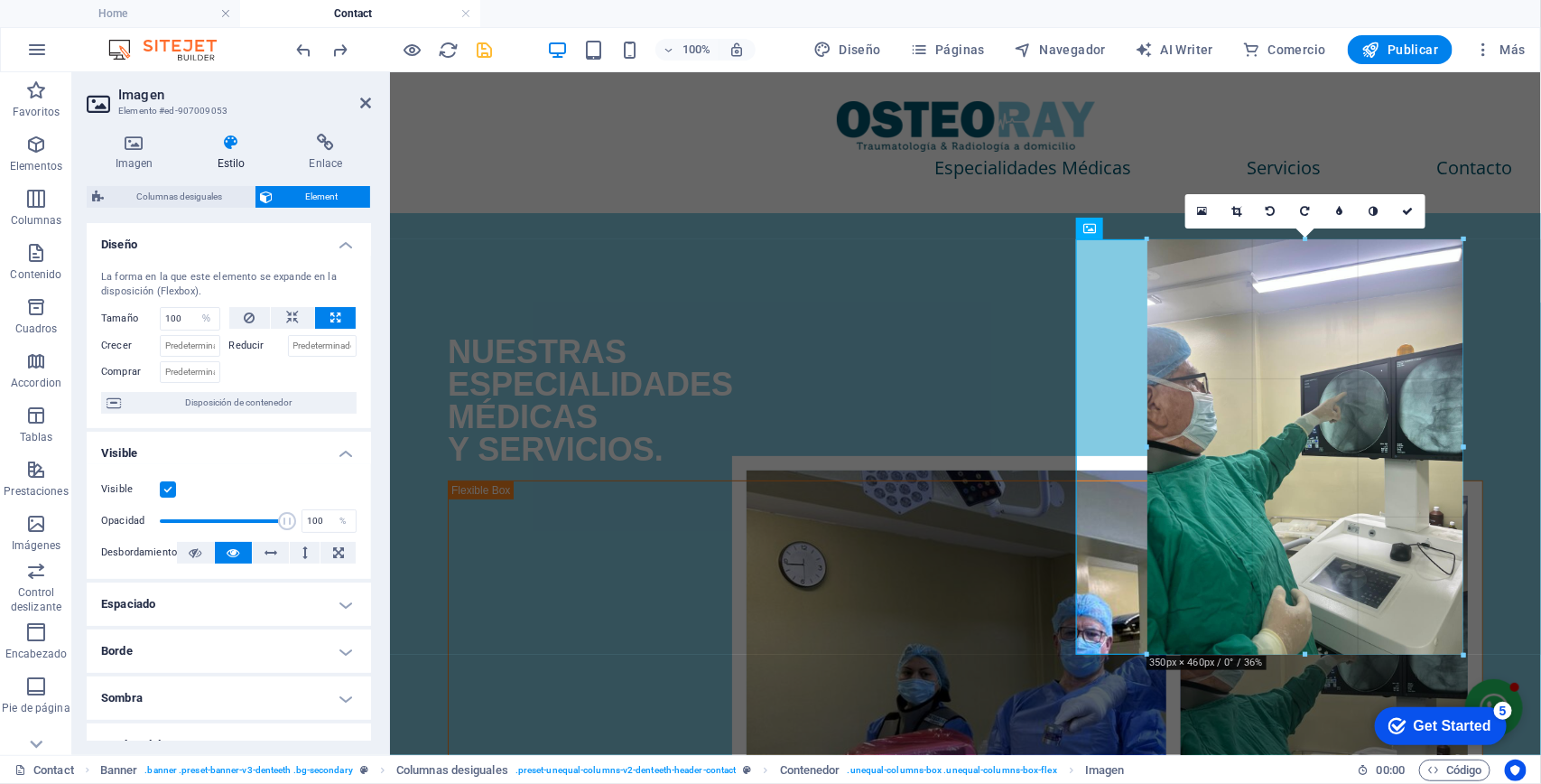
drag, startPoint x: 1100, startPoint y: 709, endPoint x: 1147, endPoint y: 597, distance: 121.5
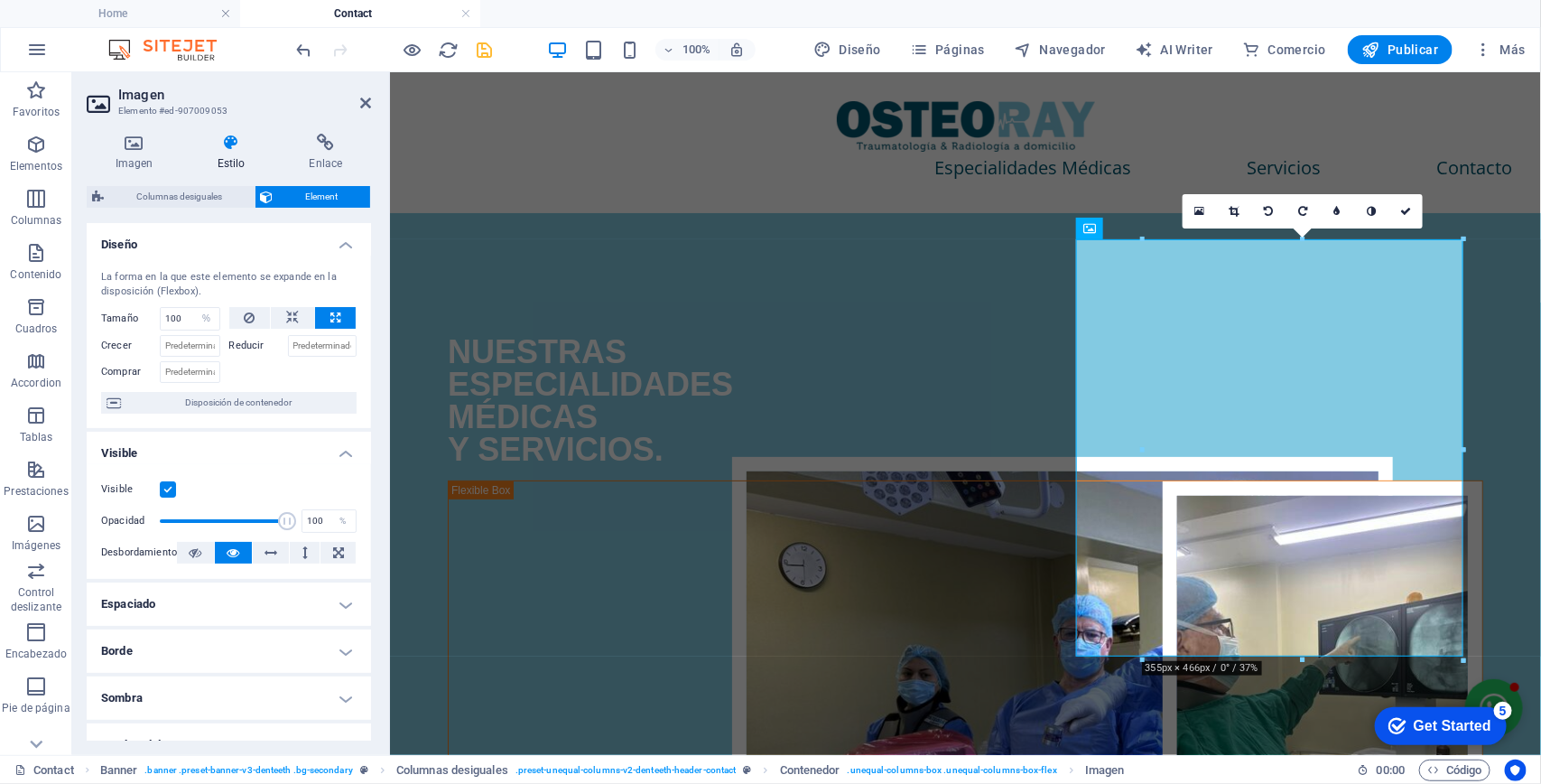
click at [362, 93] on h2 "Imagen" at bounding box center [244, 95] width 253 height 16
click at [367, 102] on icon at bounding box center [365, 103] width 11 height 15
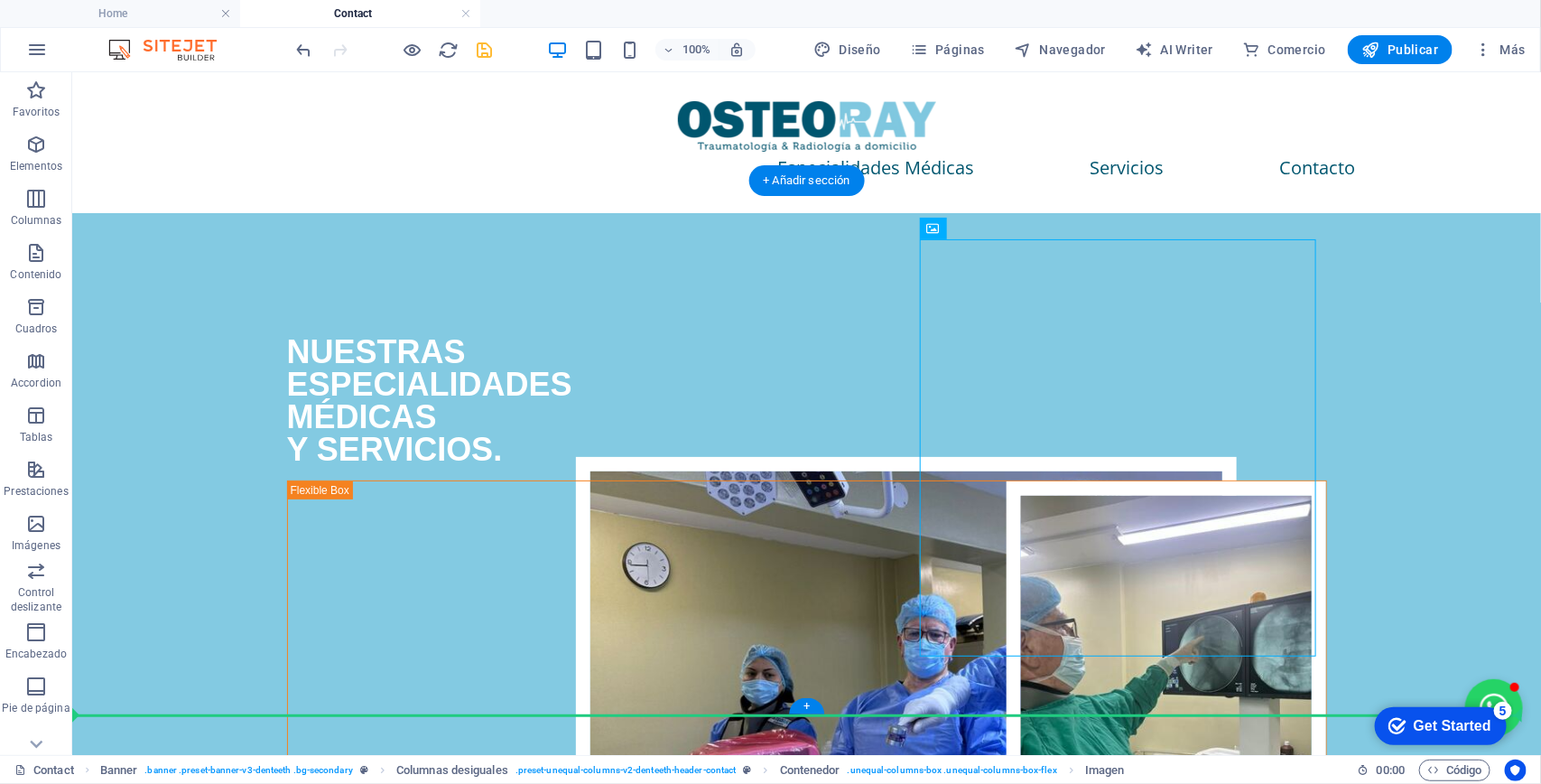
drag, startPoint x: 1129, startPoint y: 437, endPoint x: 1412, endPoint y: 515, distance: 293.6
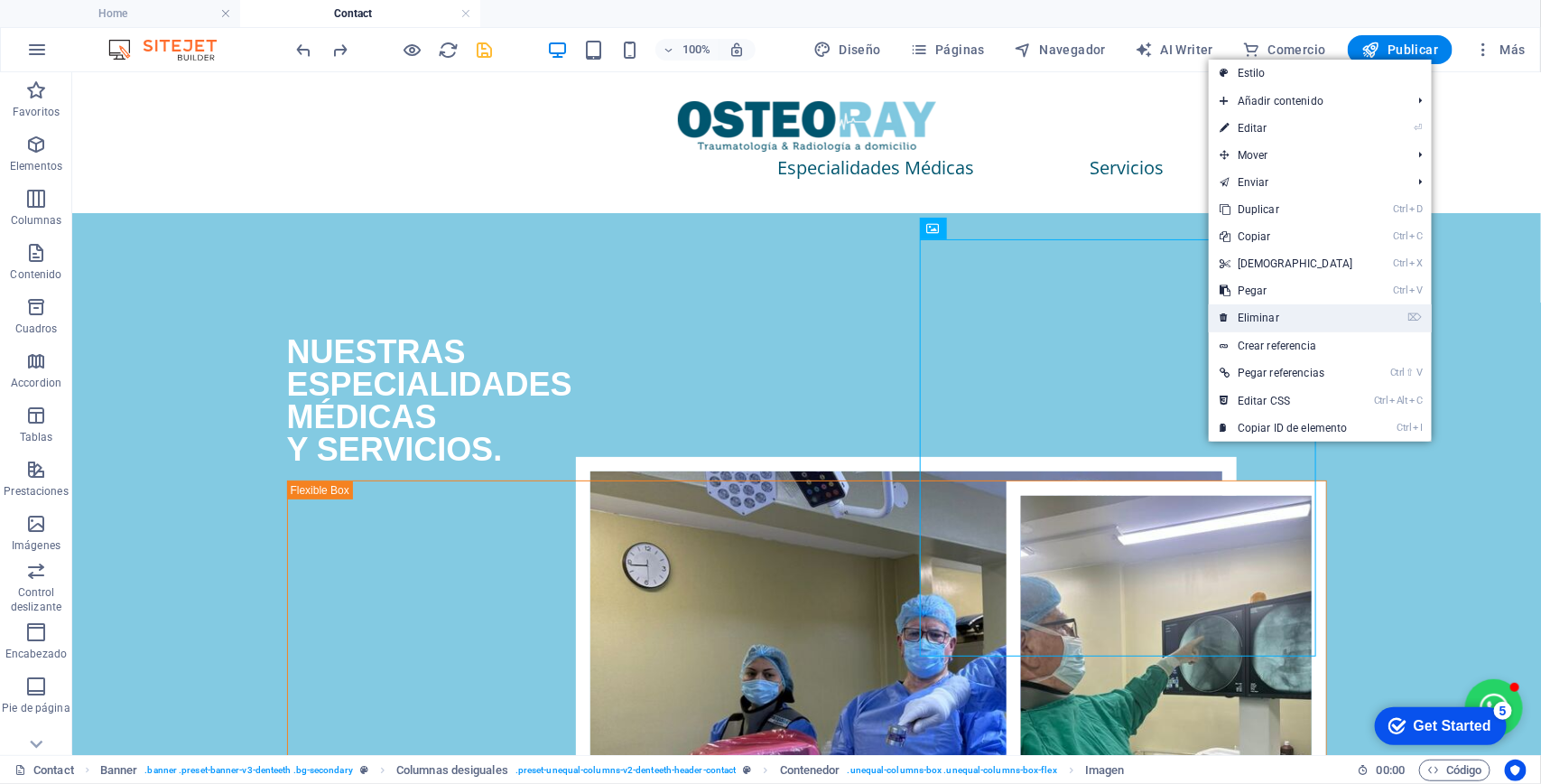
click at [1259, 312] on link "⌦ Eliminar" at bounding box center [1286, 317] width 155 height 27
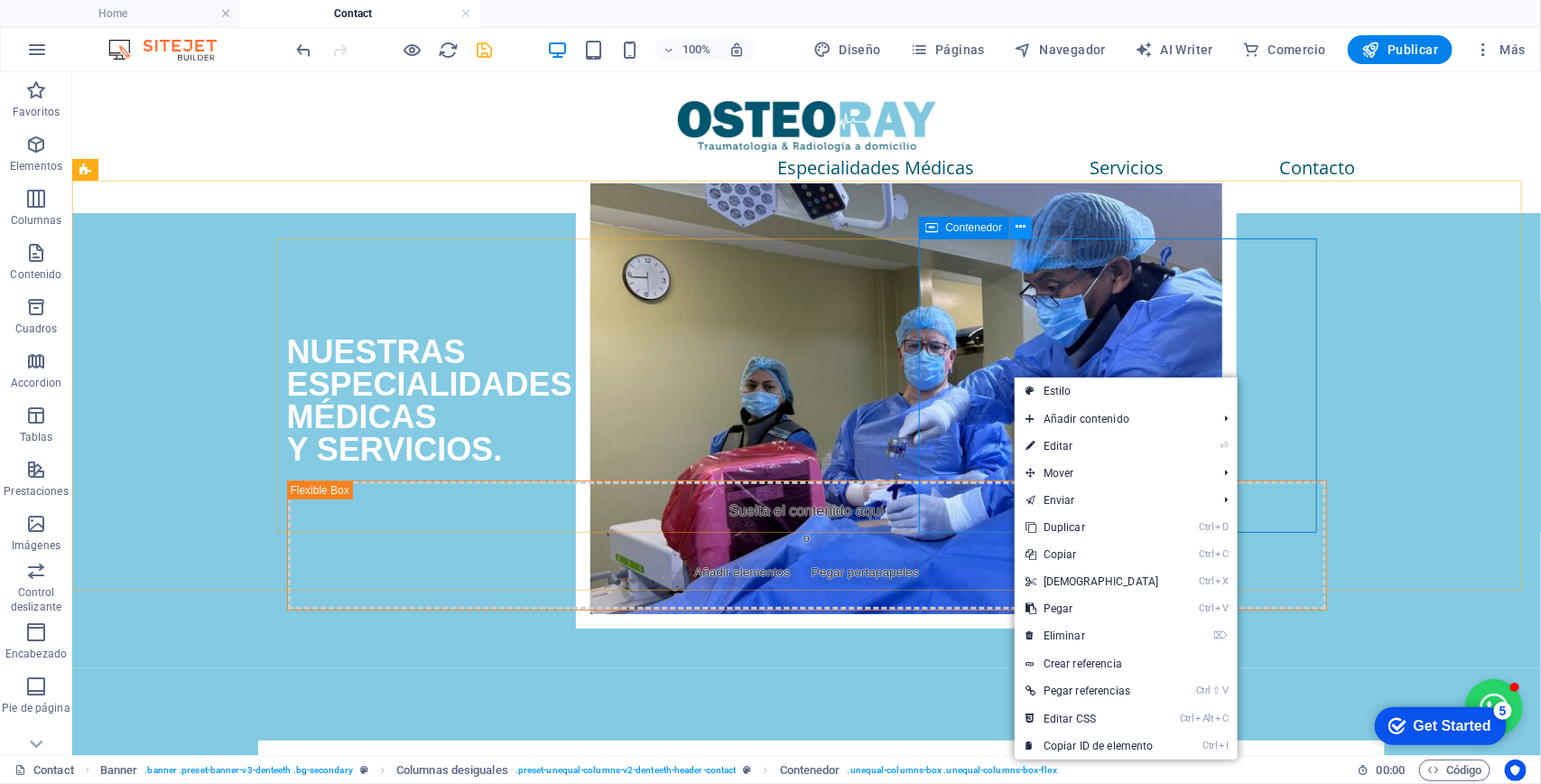
click at [1020, 226] on icon at bounding box center [1021, 227] width 10 height 19
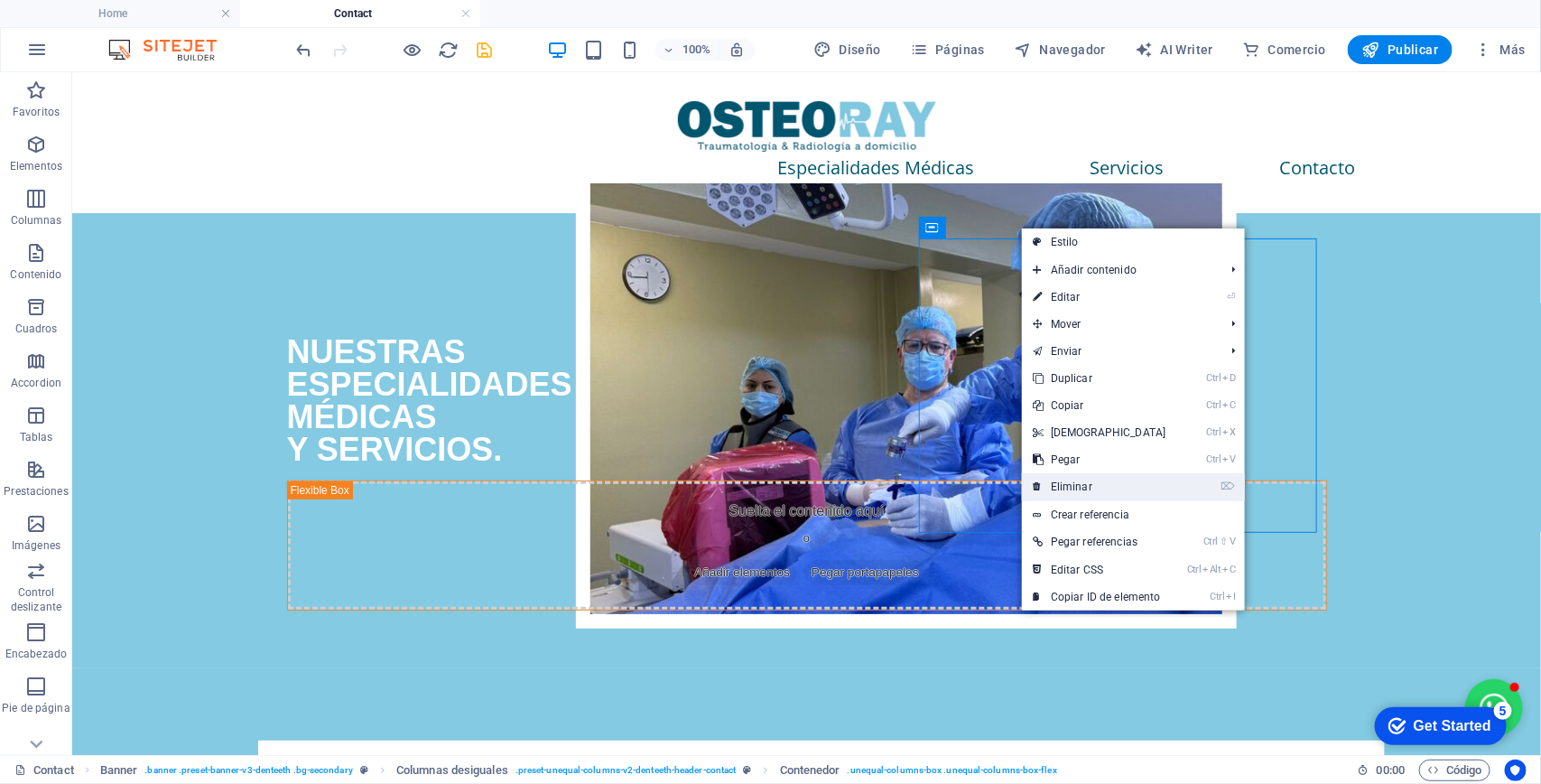
click at [1076, 479] on link "⌦ Eliminar" at bounding box center [1100, 487] width 155 height 27
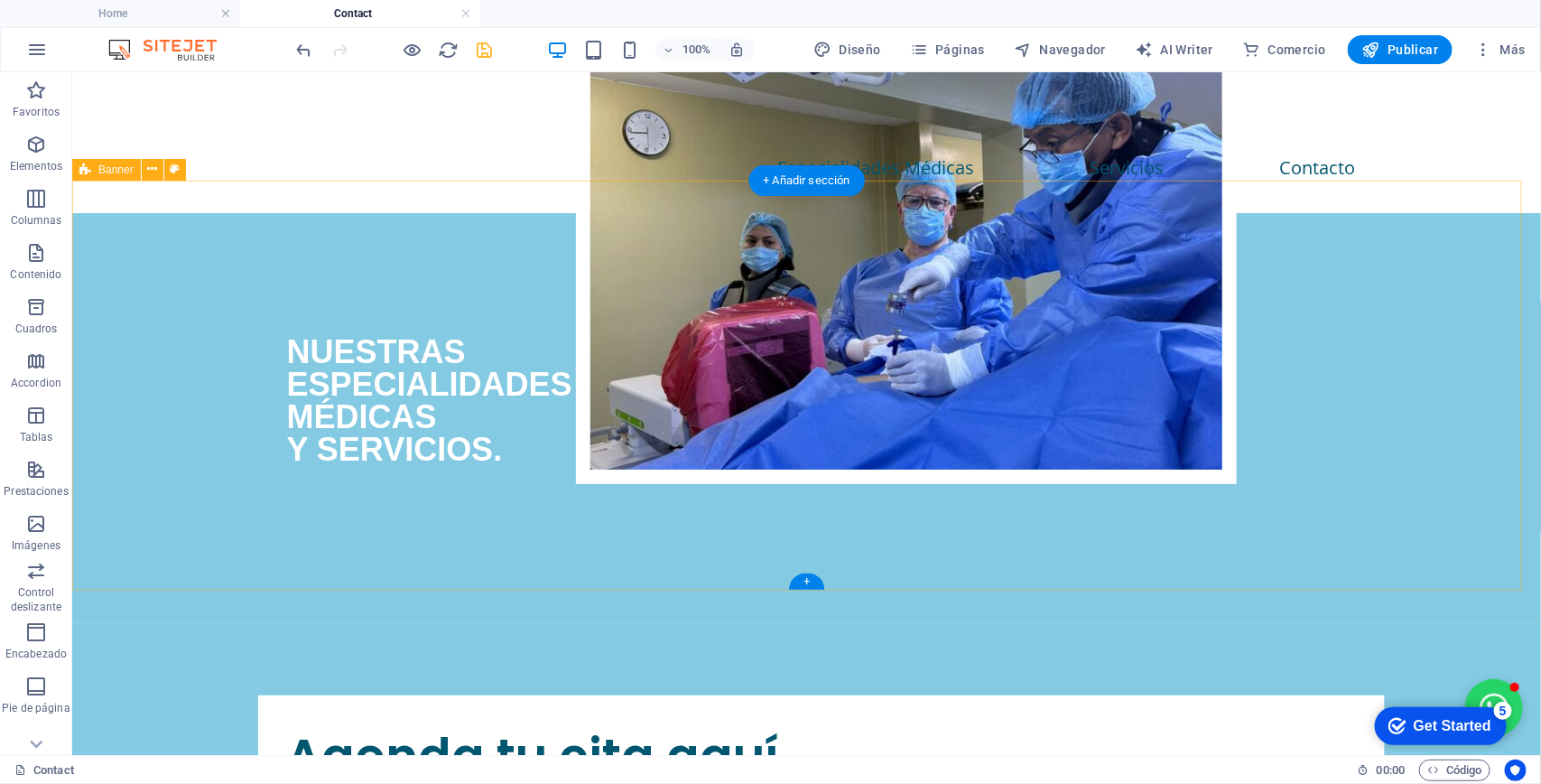
click at [1424, 384] on div "NUESTRAS ESPECIALIDADES MÉDICAS Y SERVICIOS." at bounding box center [806, 416] width 1469 height 409
click at [1419, 384] on div "NUESTRAS ESPECIALIDADES MÉDICAS Y SERVICIOS." at bounding box center [806, 416] width 1469 height 409
select select "rem"
select select "px"
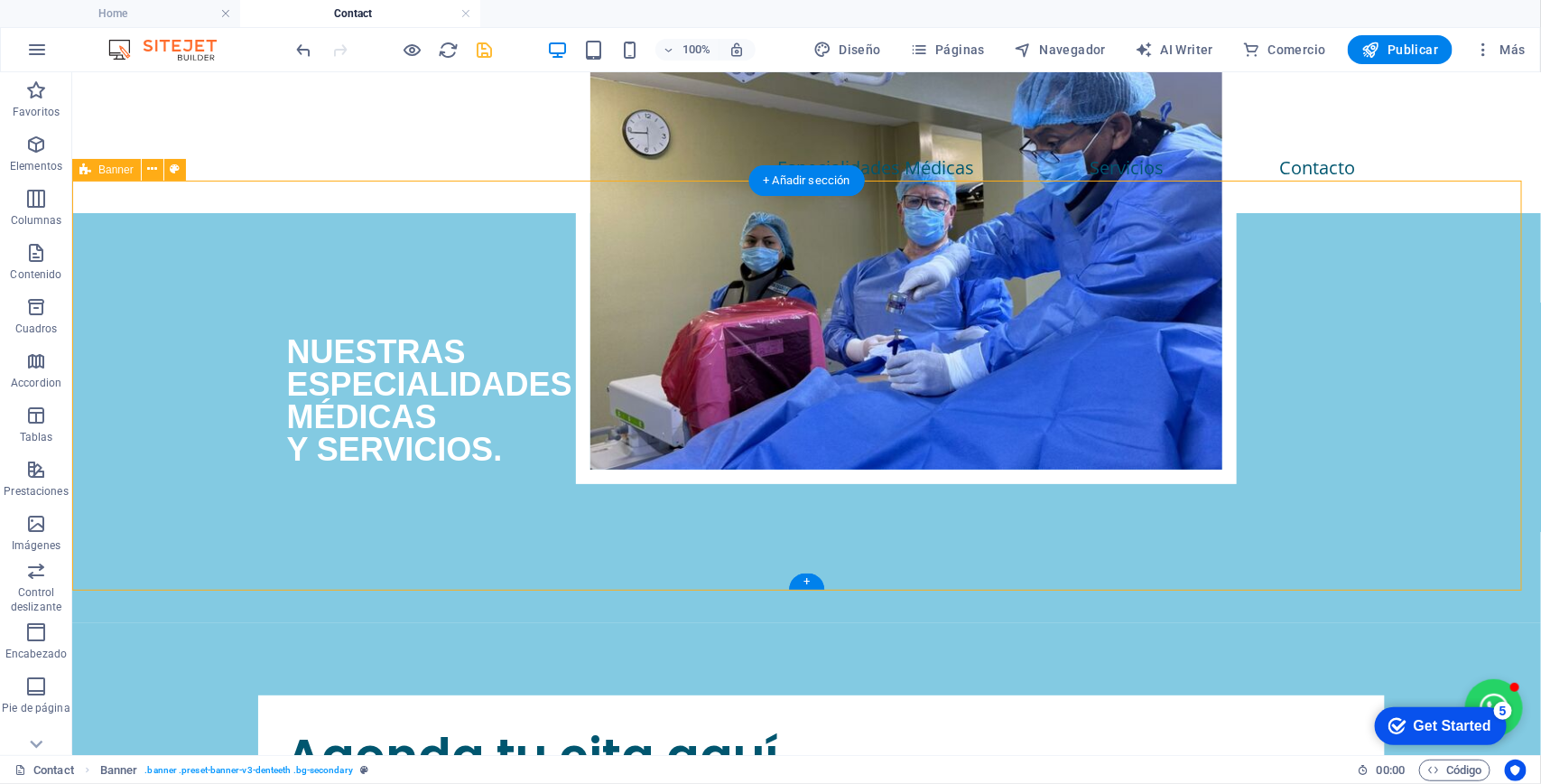
select select "px"
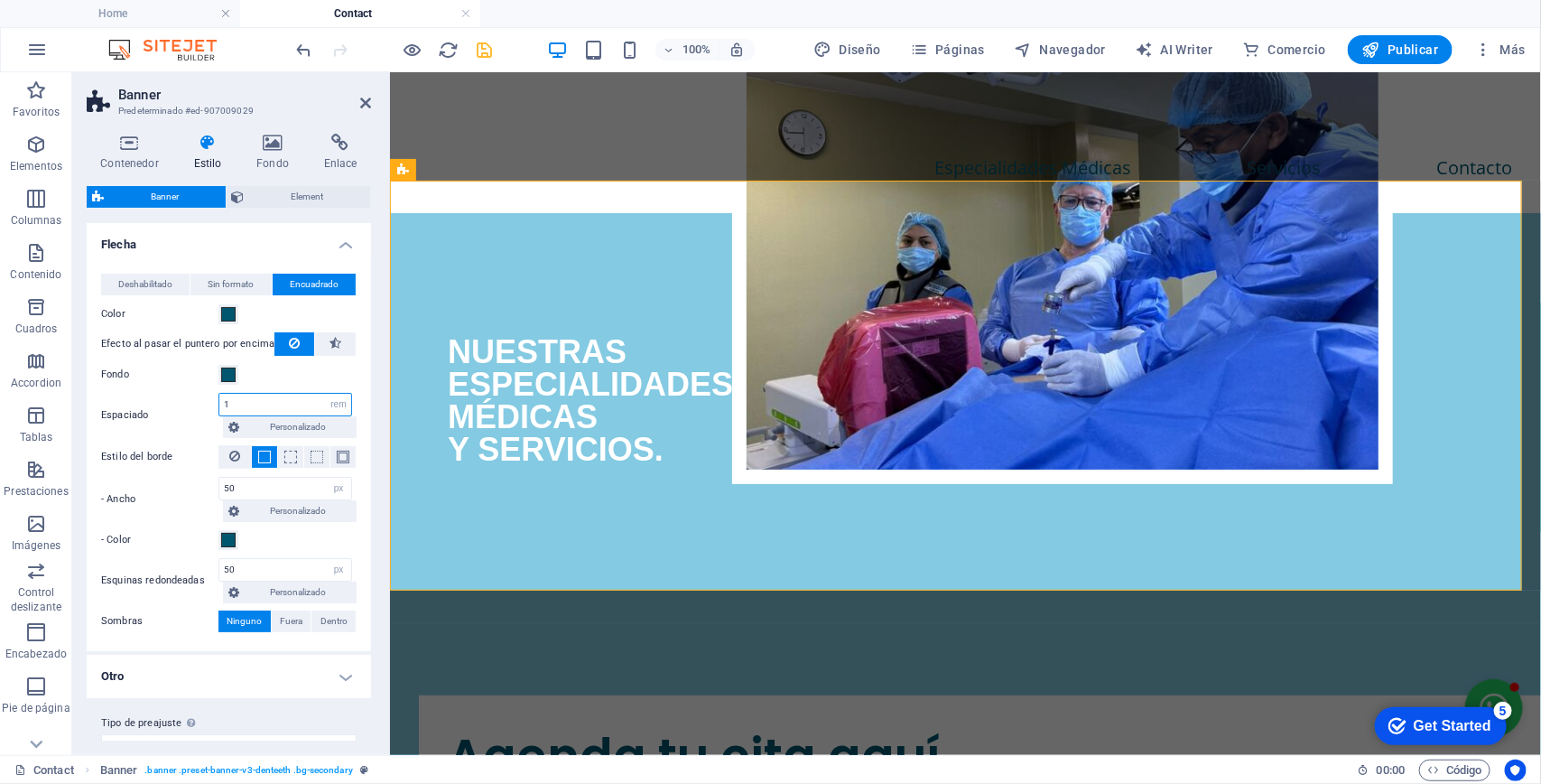
drag, startPoint x: 242, startPoint y: 396, endPoint x: 196, endPoint y: 396, distance: 46.0
click at [196, 396] on div "Espaciado 1 px rem % vh vw Personalizado Personalizado" at bounding box center [228, 415] width 256 height 45
click at [275, 486] on input "50" at bounding box center [286, 488] width 132 height 21
click at [260, 398] on input "50" at bounding box center [286, 405] width 132 height 21
type input "1"
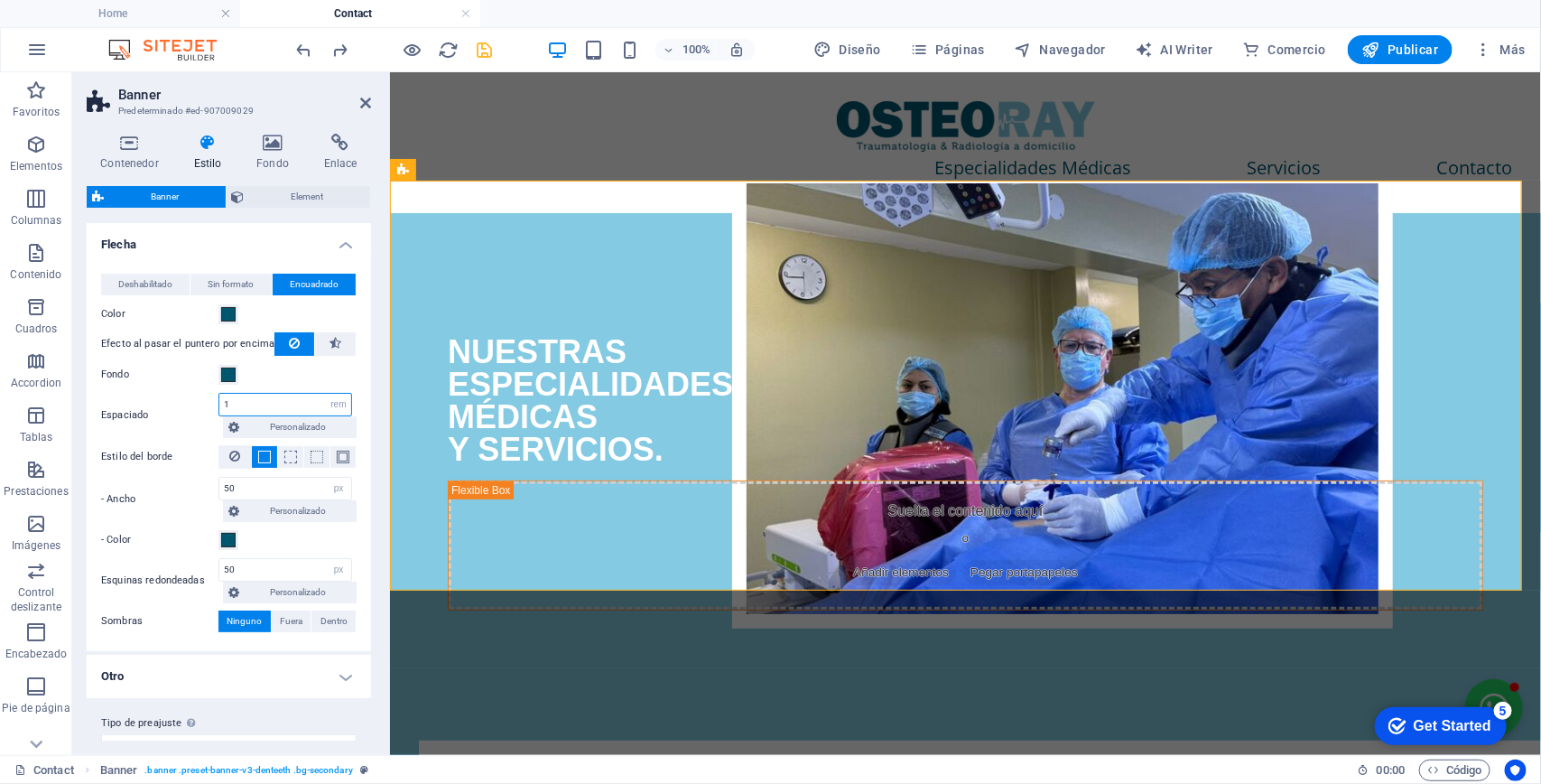
drag, startPoint x: 330, startPoint y: 397, endPoint x: 344, endPoint y: 376, distance: 25.2
click at [337, 389] on div "Deshabilitado Sin formato Encuadrado Color Efecto al pasar el puntero por encim…" at bounding box center [228, 453] width 291 height 396
click at [1170, 228] on button at bounding box center [1177, 227] width 21 height 21
click at [1173, 223] on icon at bounding box center [1178, 227] width 10 height 19
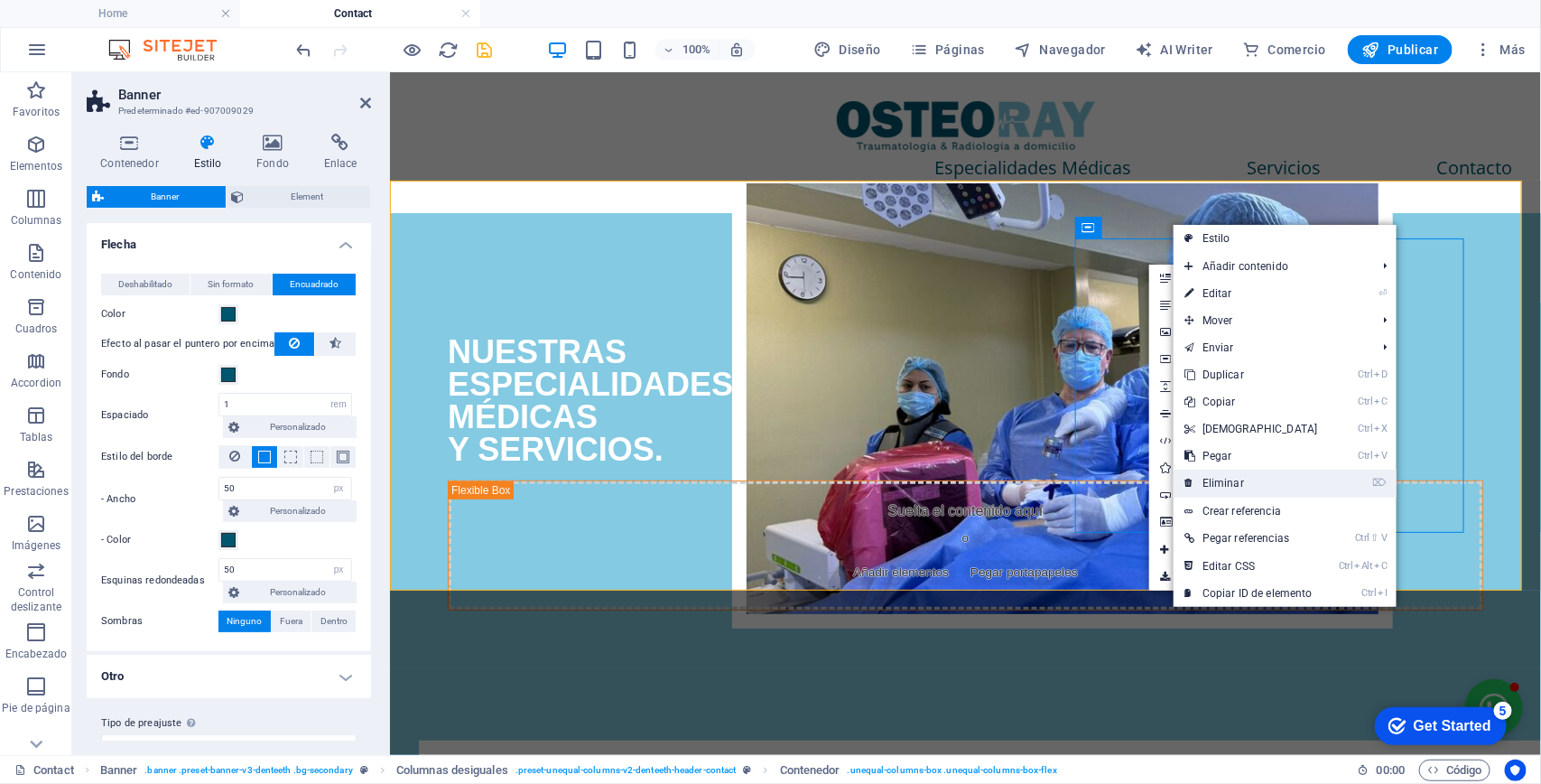
click at [1239, 479] on link "⌦ Eliminar" at bounding box center [1252, 483] width 155 height 27
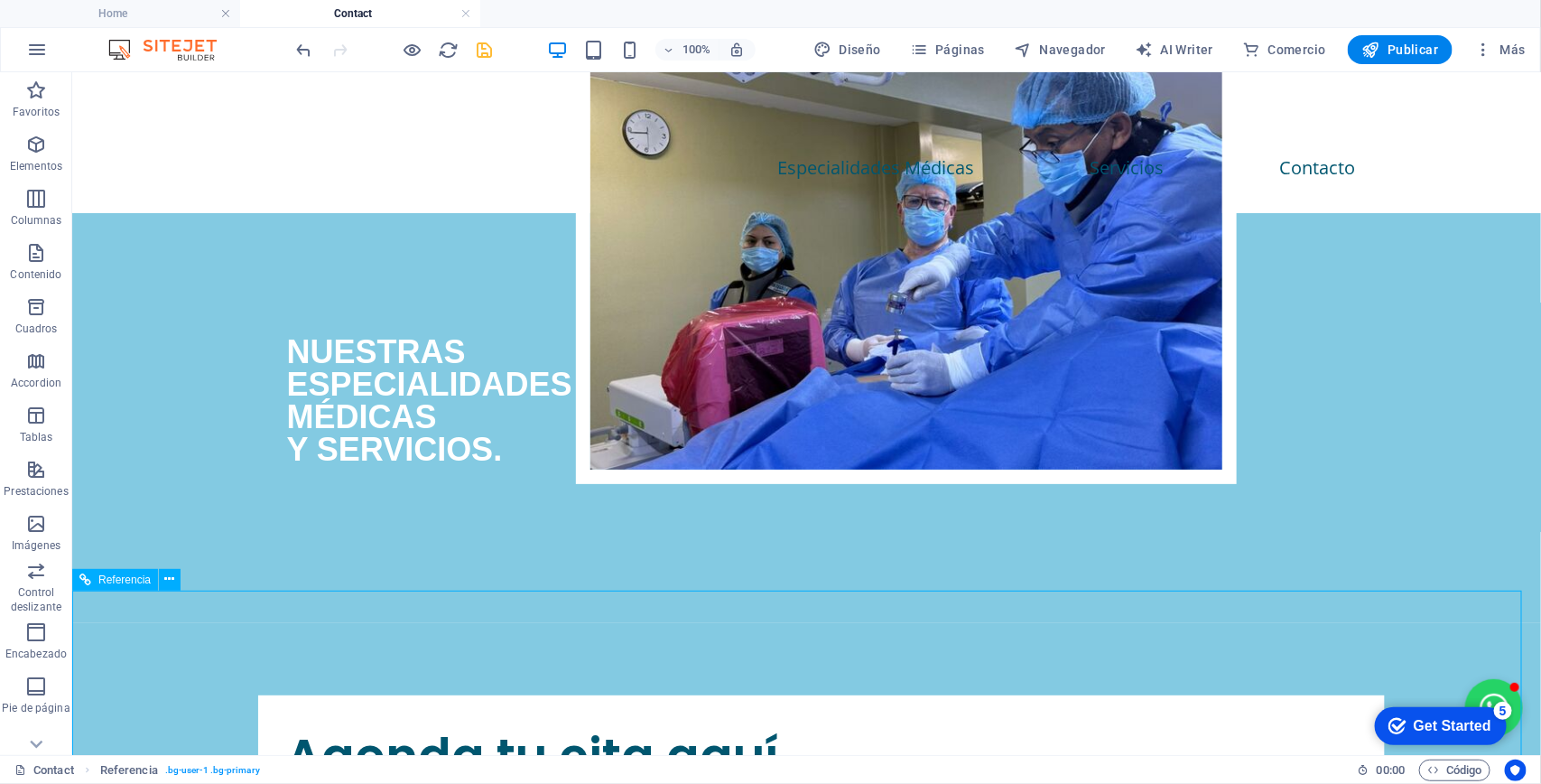
click at [960, 465] on div "NUESTRAS ESPECIALIDADES MÉDICAS Y SERVICIOS." at bounding box center [806, 367] width 1040 height 195
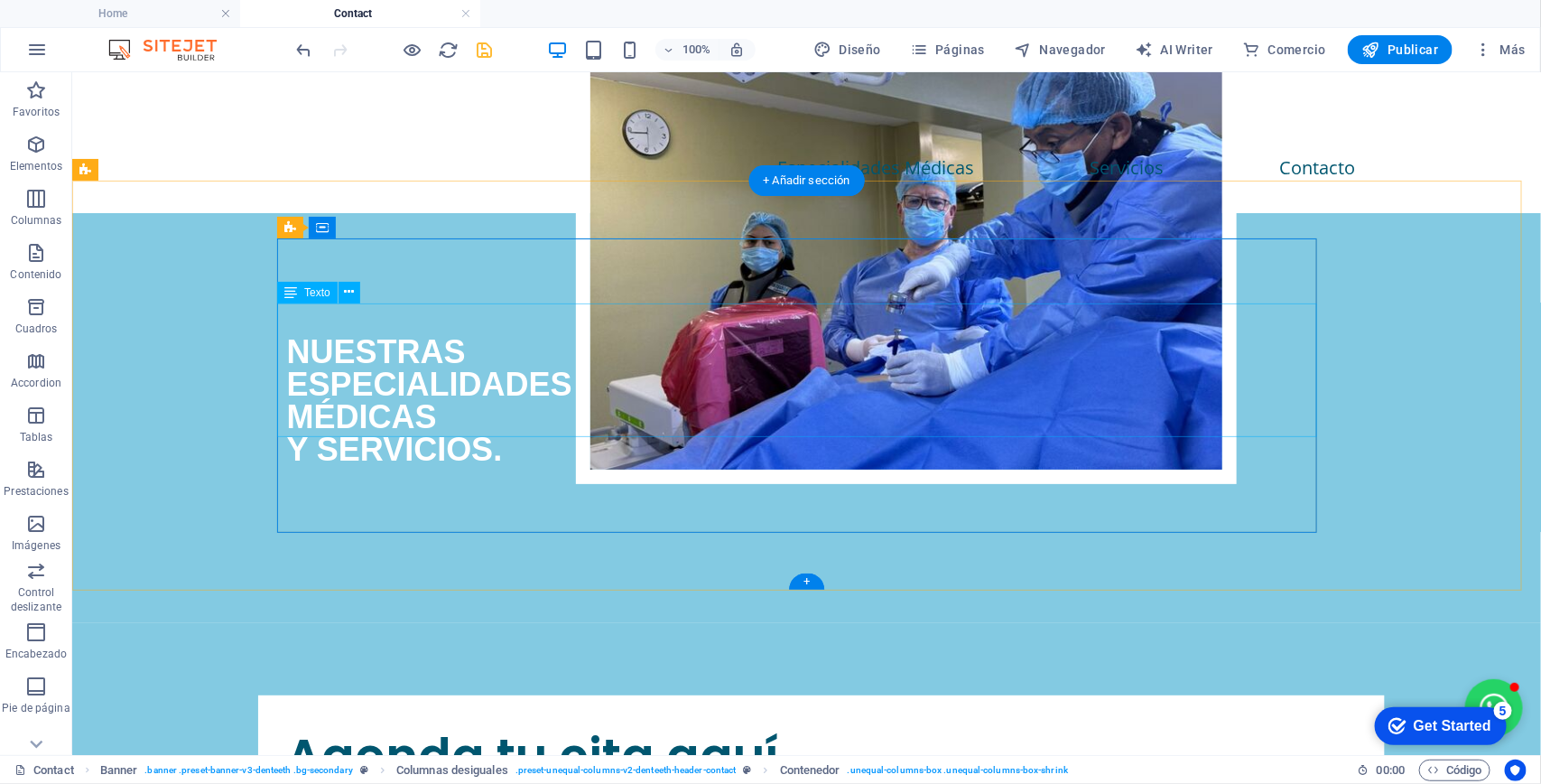
click at [1323, 239] on div "NUESTRAS ESPECIALIDADES MÉDICAS Y SERVICIOS." at bounding box center [806, 416] width 1469 height 409
click at [1349, 223] on div "NUESTRAS ESPECIALIDADES MÉDICAS Y SERVICIOS." at bounding box center [806, 416] width 1469 height 409
select select "rem"
select select "px"
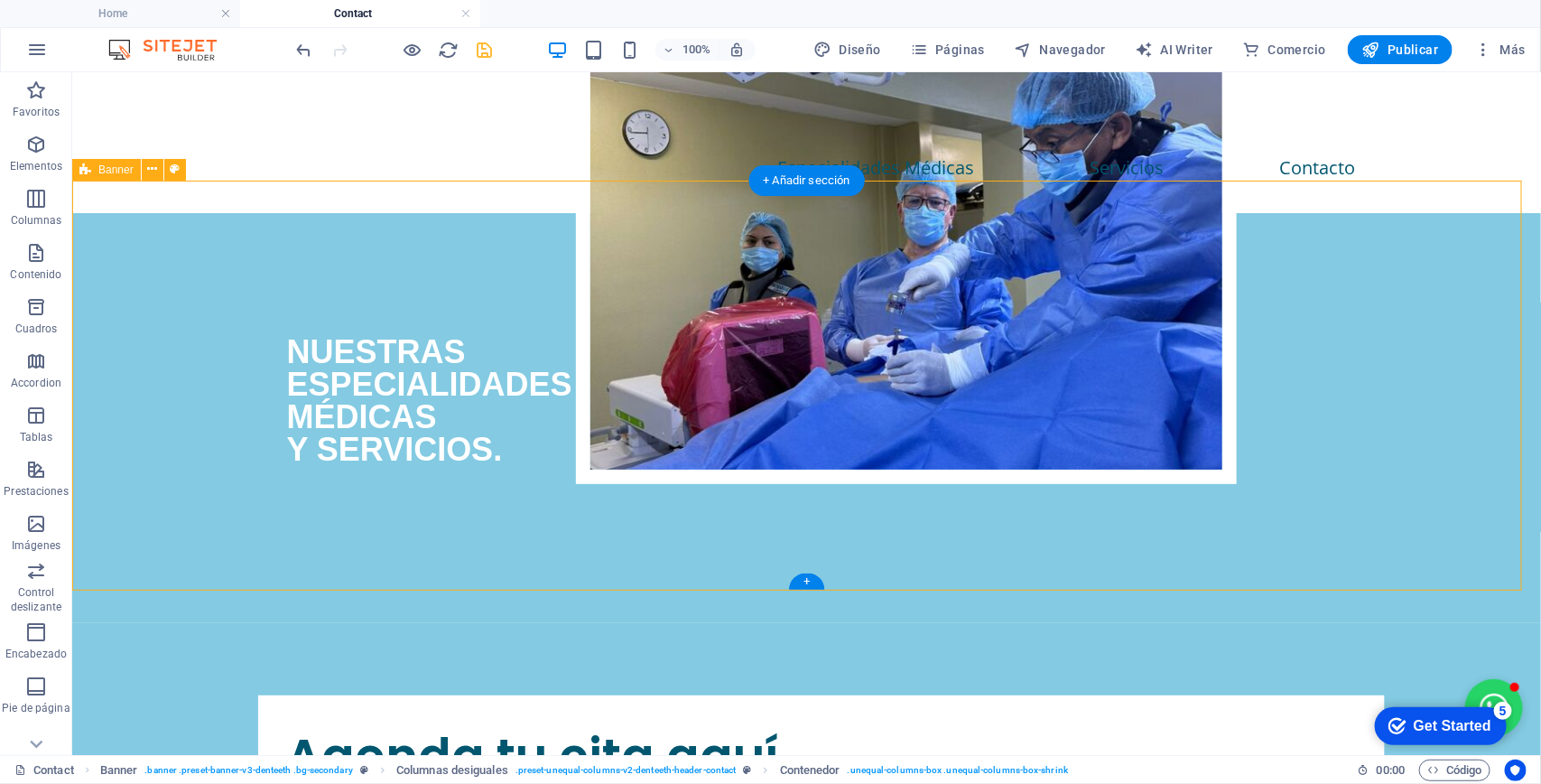
select select "px"
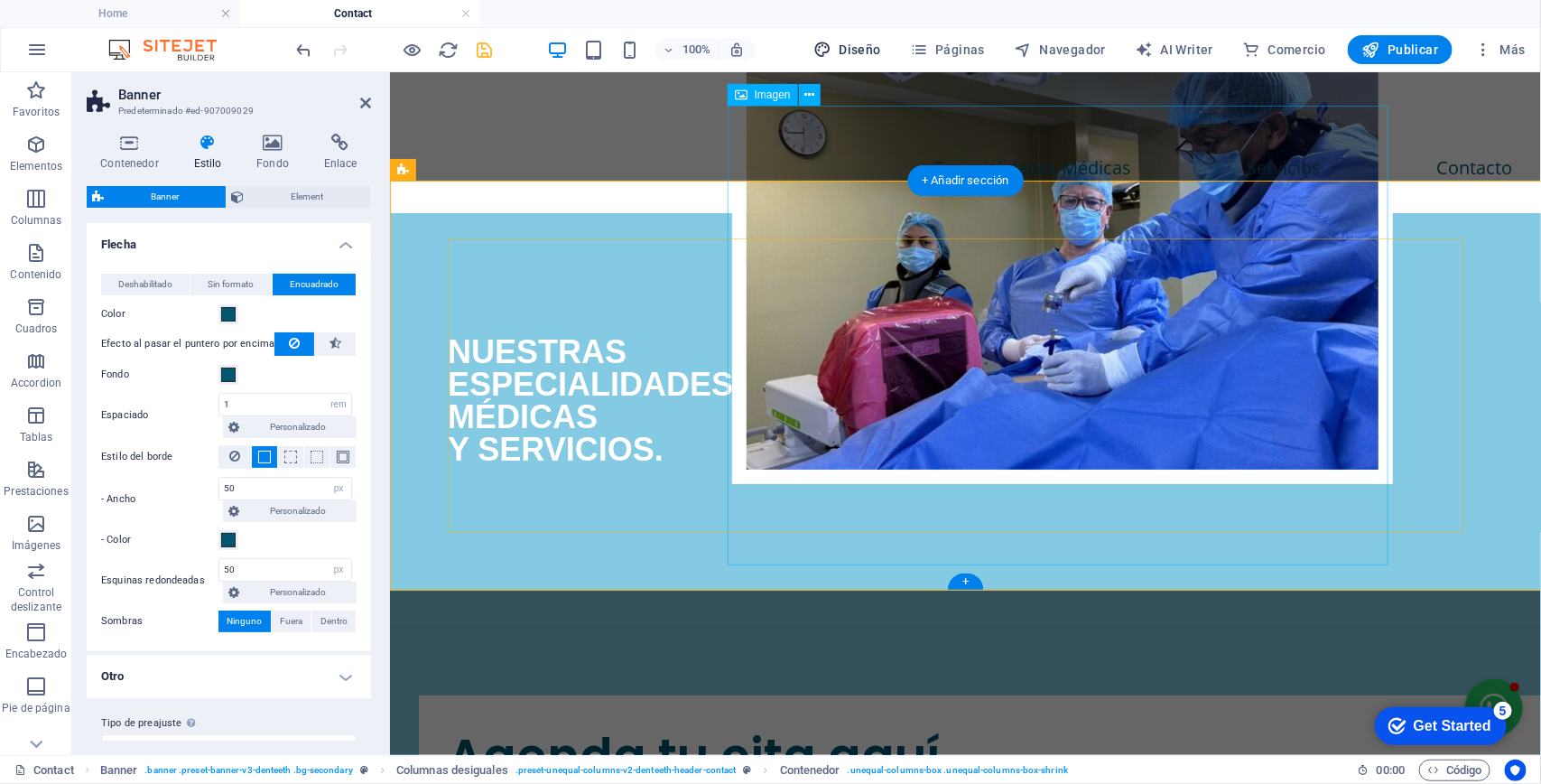
click at [850, 46] on span "Diseño" at bounding box center [847, 49] width 68 height 18
select select "rem"
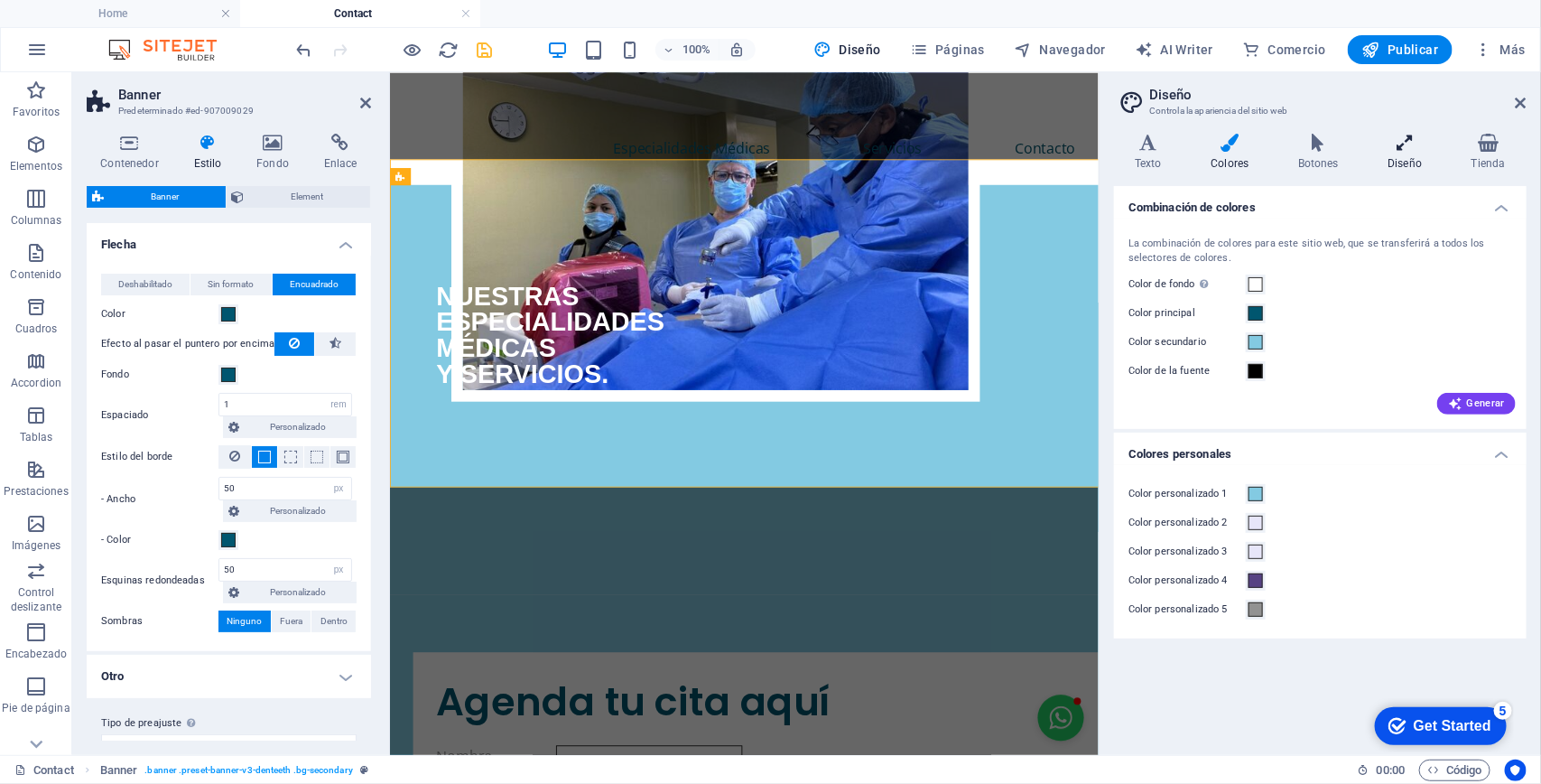
click at [1417, 165] on h4 "Diseño" at bounding box center [1408, 152] width 83 height 38
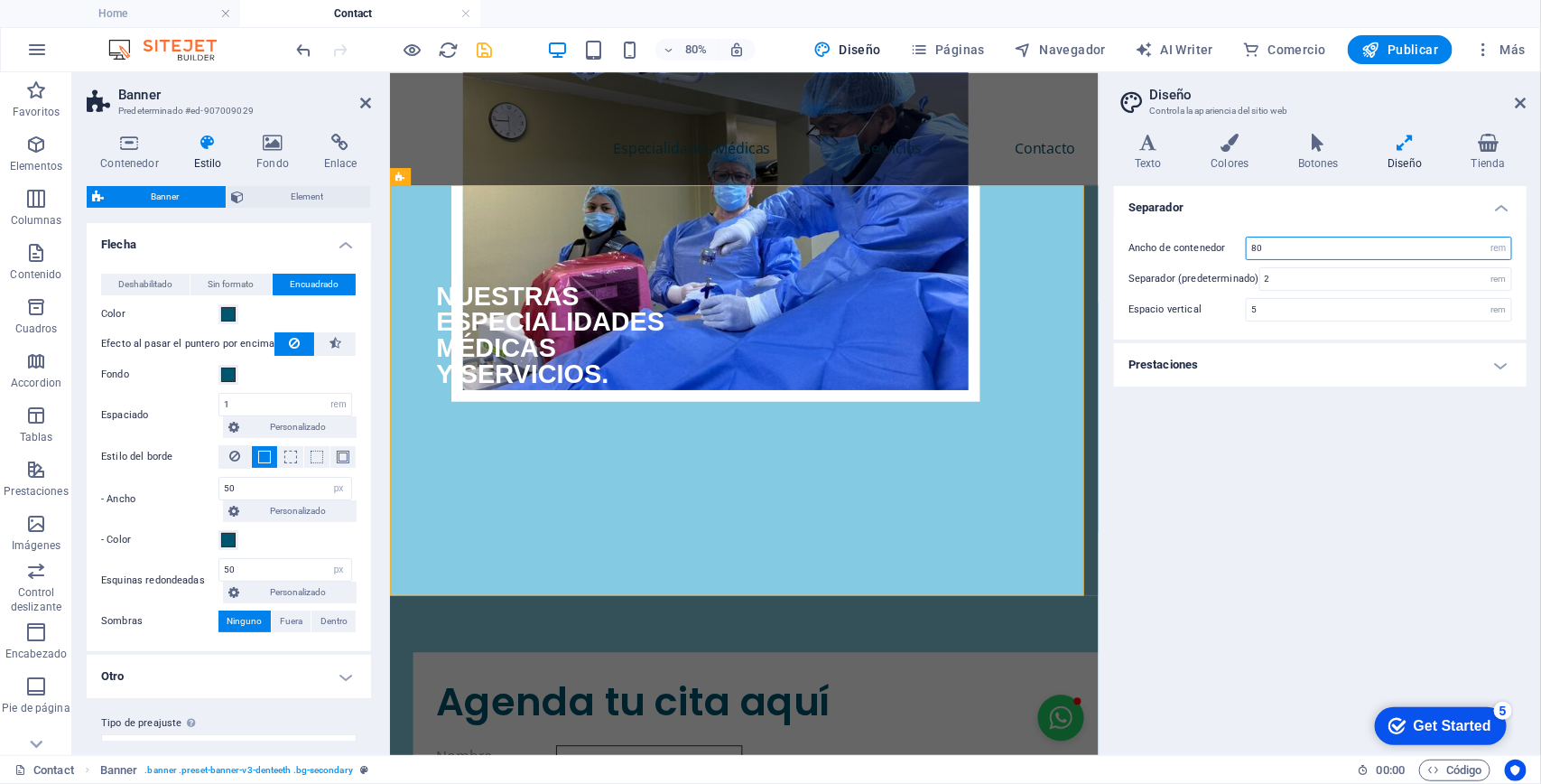
drag, startPoint x: 1363, startPoint y: 242, endPoint x: 1171, endPoint y: 241, distance: 192.0
click at [1171, 241] on div "Ancho de contenedor 80 rem px" at bounding box center [1320, 248] width 383 height 23
type input "100"
click at [1295, 269] on input "2" at bounding box center [1385, 279] width 251 height 21
click at [1309, 304] on input "5" at bounding box center [1378, 310] width 264 height 21
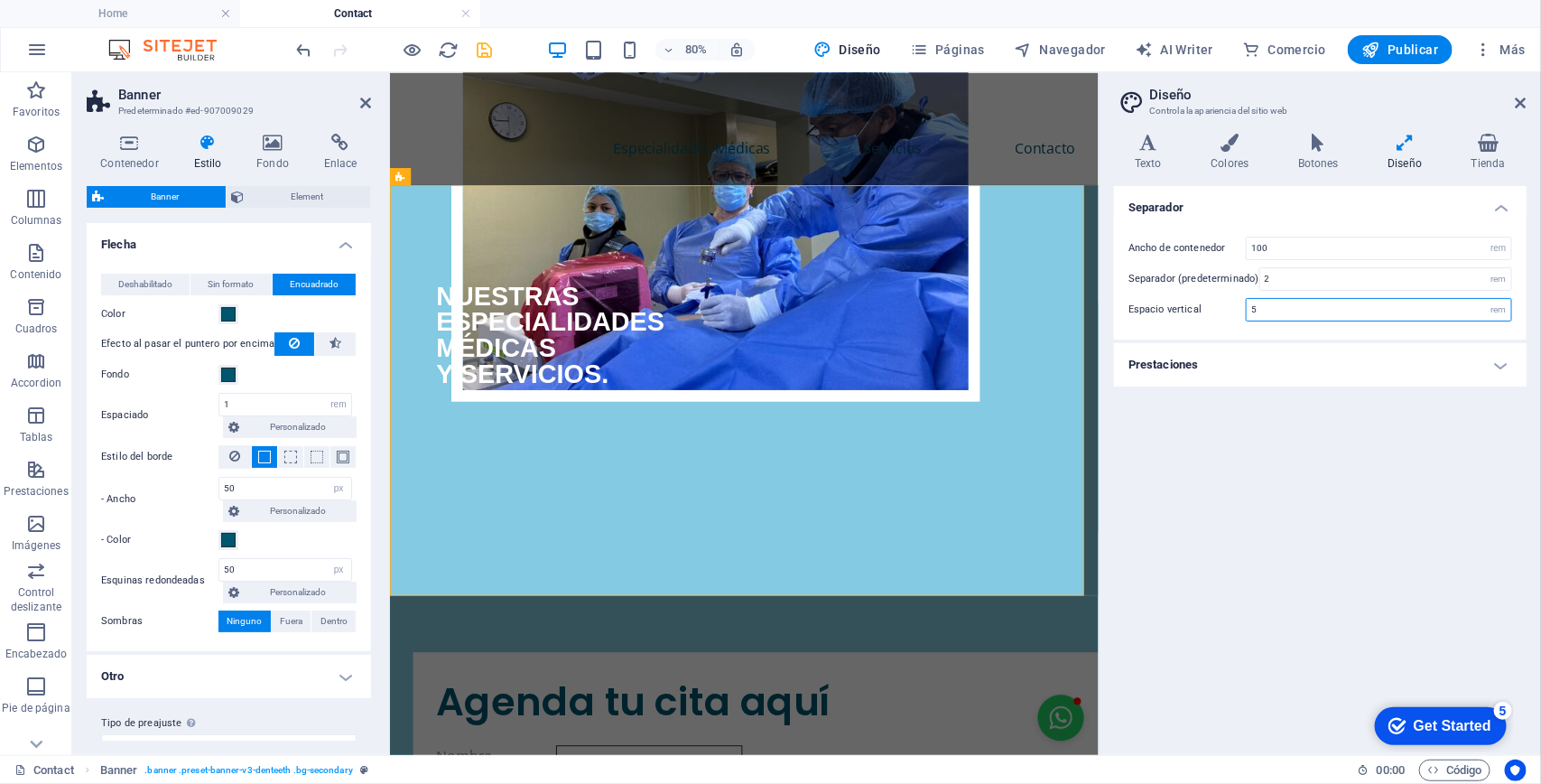
click at [1309, 304] on input "5" at bounding box center [1378, 310] width 264 height 21
click at [1523, 96] on icon at bounding box center [1521, 103] width 11 height 15
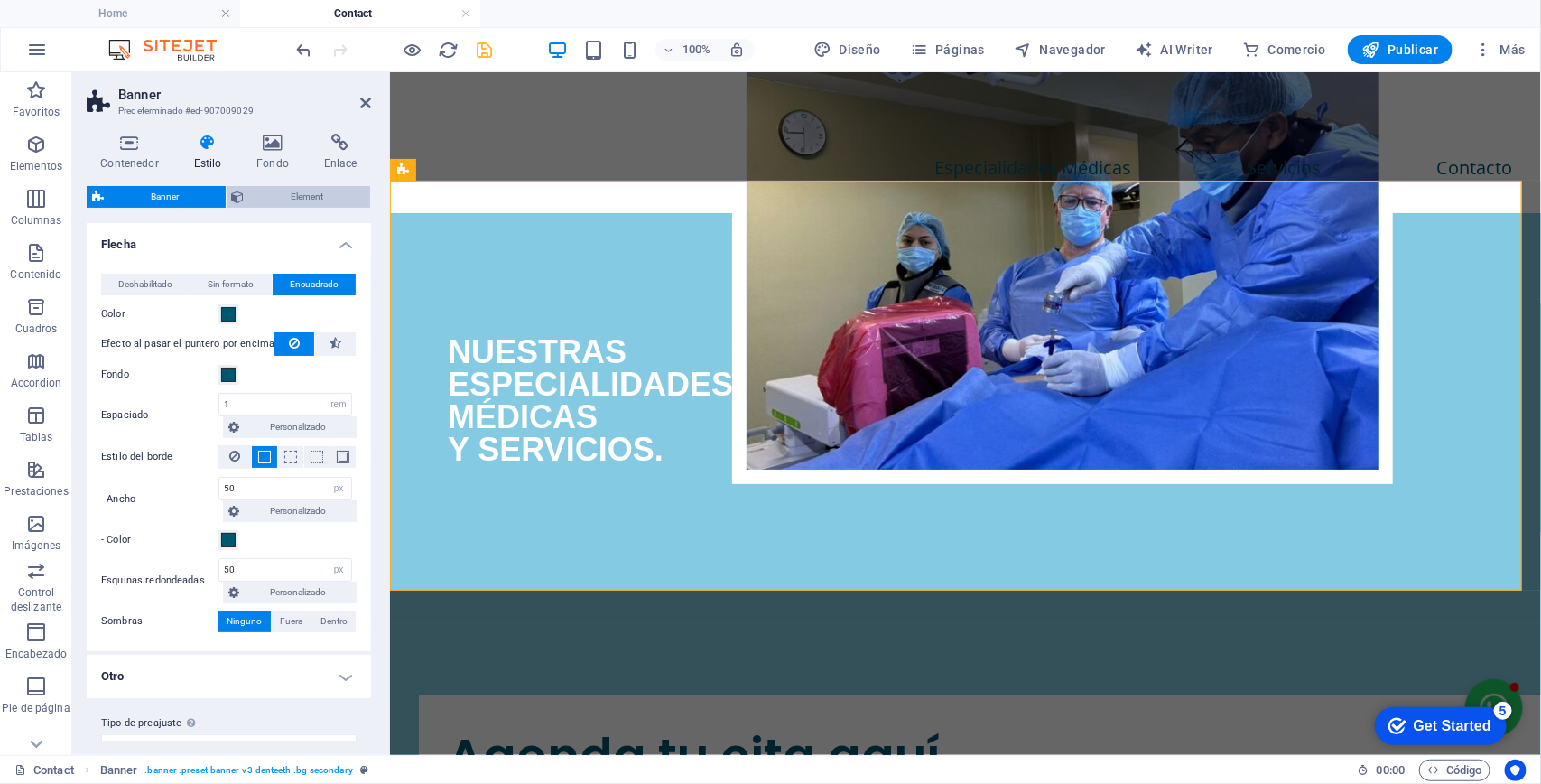
click at [302, 198] on span "Element" at bounding box center [307, 196] width 115 height 21
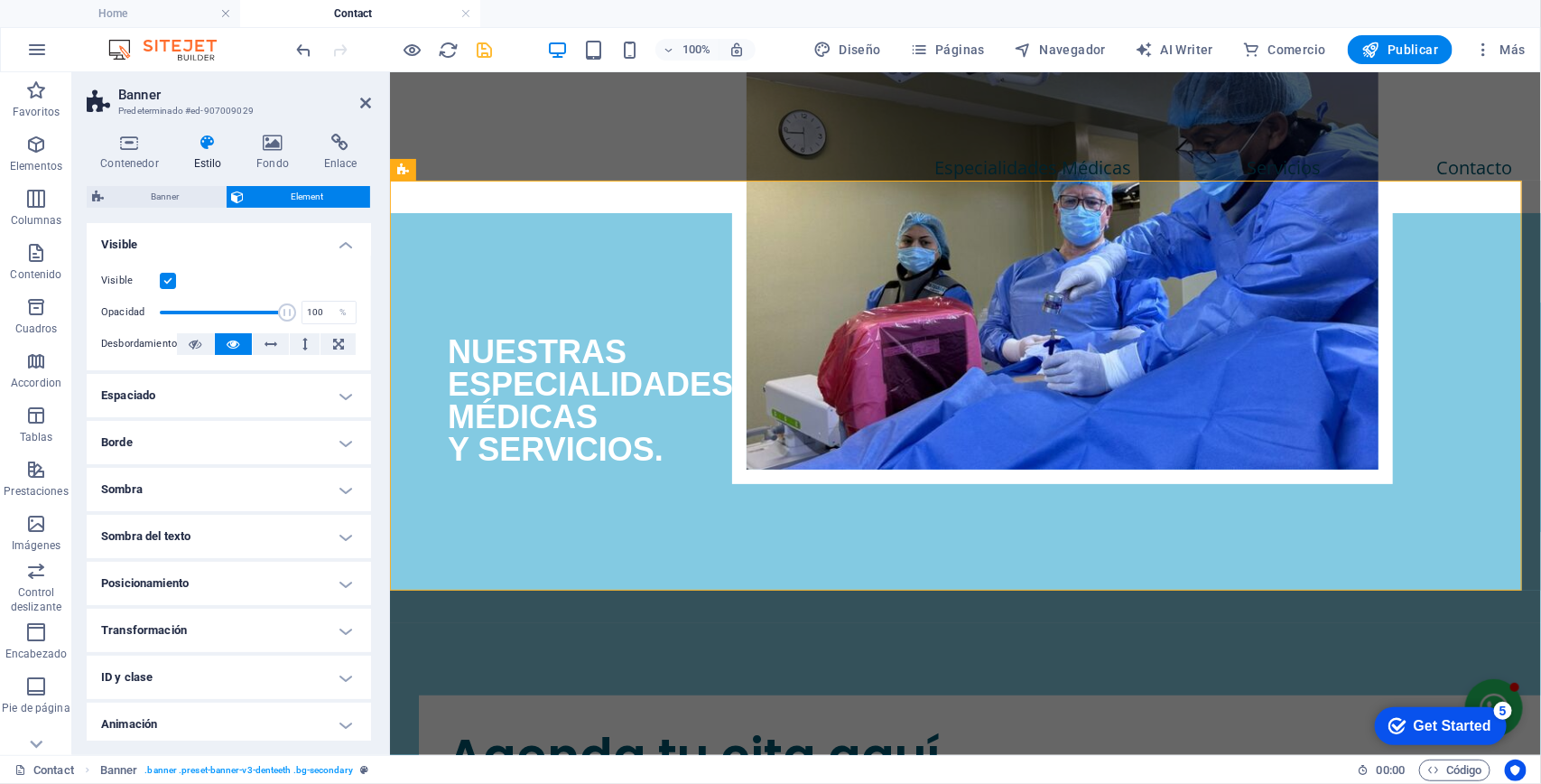
click at [215, 391] on h4 "Espaciado" at bounding box center [229, 395] width 285 height 44
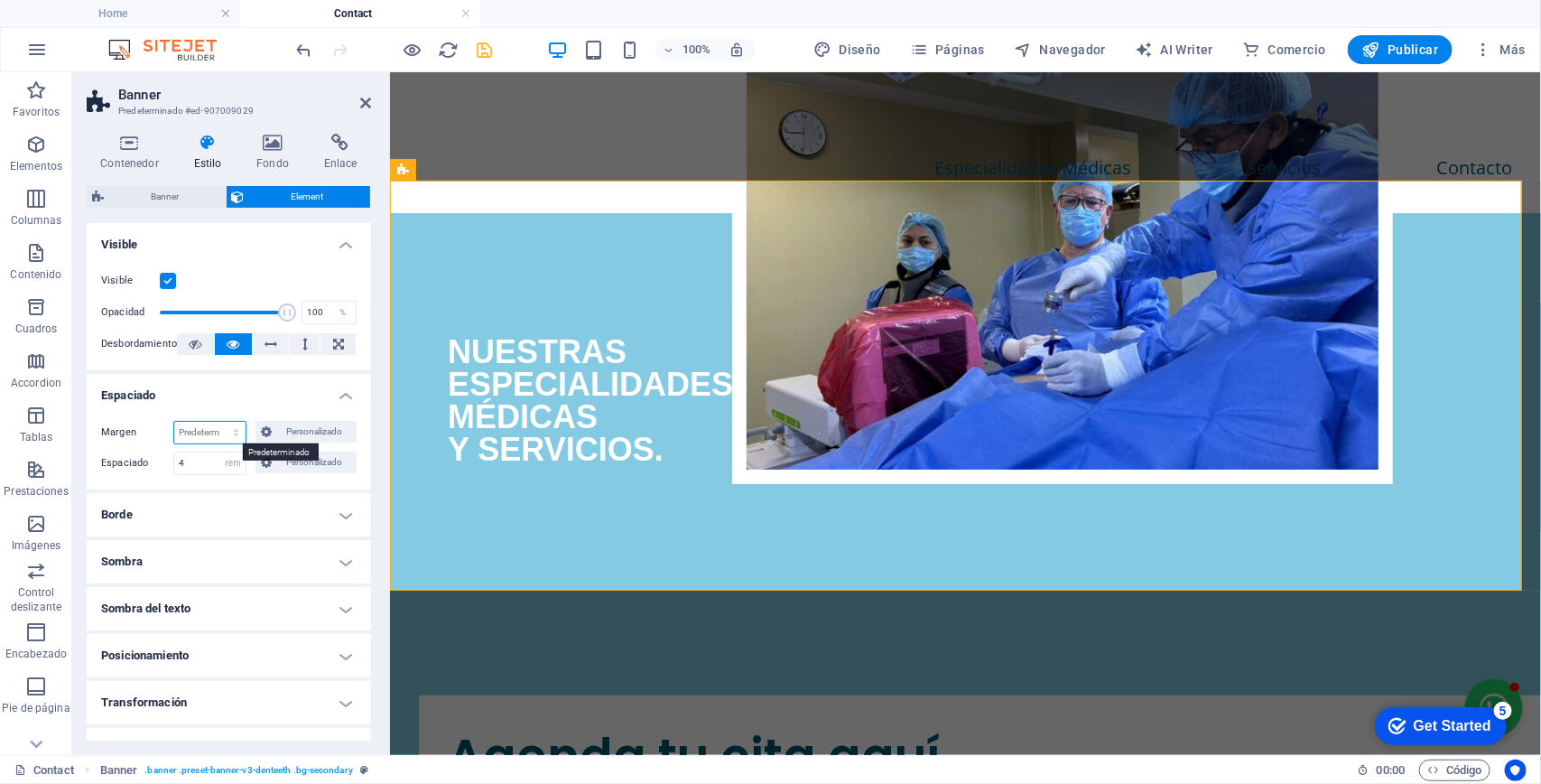
click at [223, 435] on select "Predeterminado automático px % rem vw vh Personalizado" at bounding box center [210, 433] width 72 height 21
select select "px"
click at [217, 422] on select "Predeterminado automático px % rem vw vh Personalizado" at bounding box center [210, 433] width 72 height 21
type input "100"
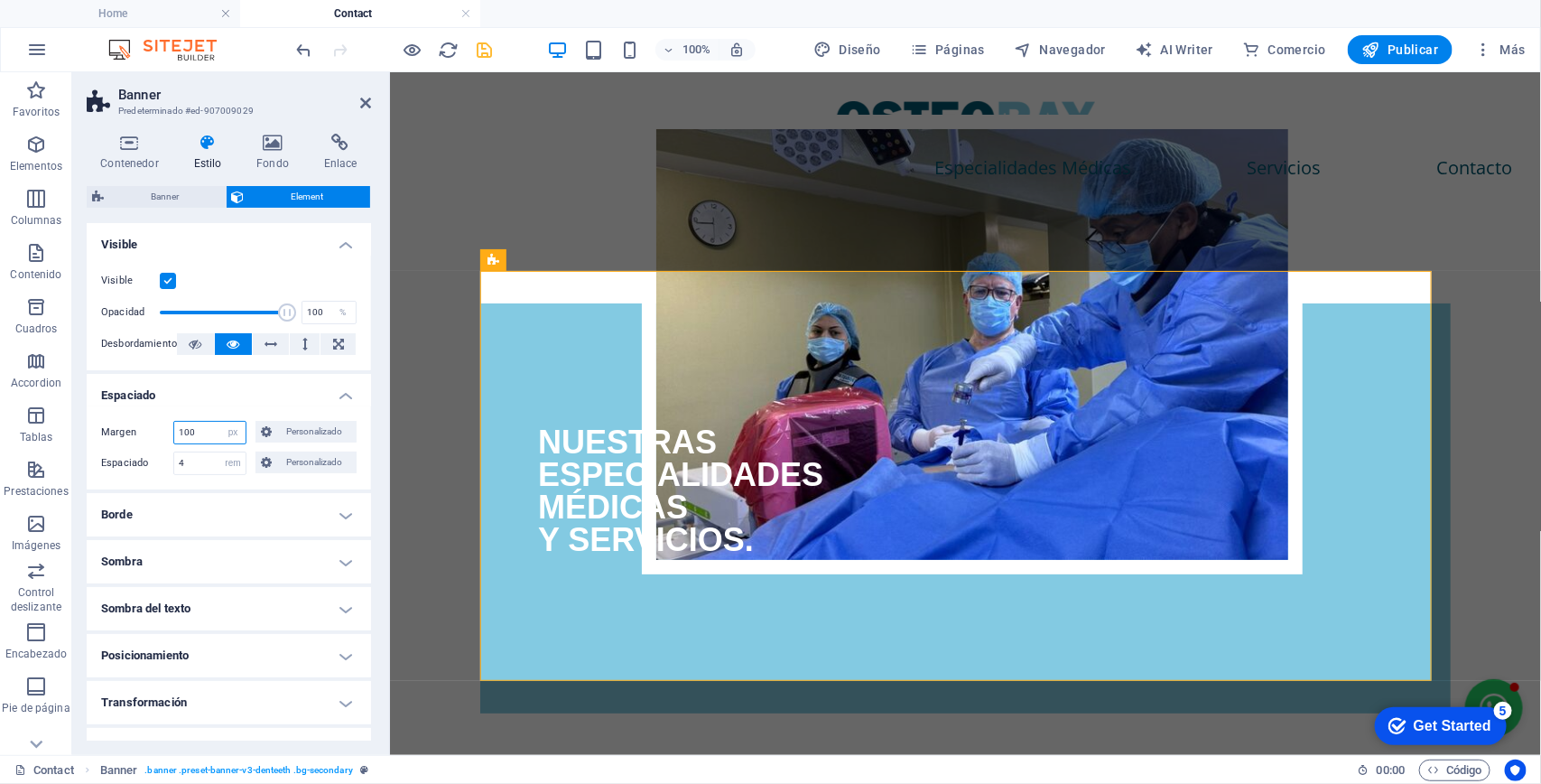
drag, startPoint x: 199, startPoint y: 436, endPoint x: 165, endPoint y: 443, distance: 34.7
click at [166, 443] on div "Margen 100 Predeterminado automático px % rem vw vh Personalizado Personalizado" at bounding box center [228, 433] width 256 height 23
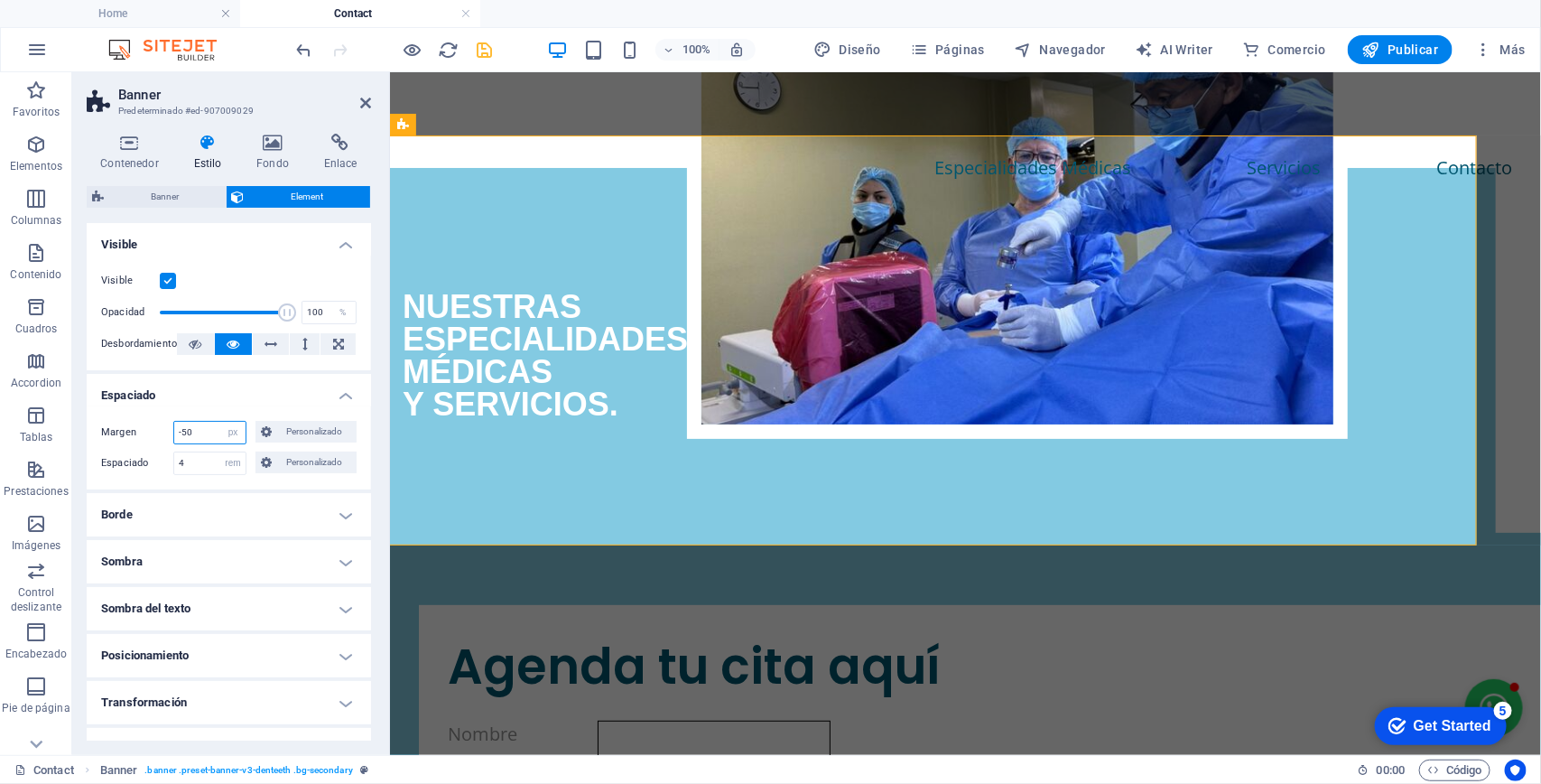
drag, startPoint x: 188, startPoint y: 429, endPoint x: 118, endPoint y: 399, distance: 76.2
click at [114, 418] on div "Margen -50 Predeterminado automático px % rem vw vh Personalizado Personalizado…" at bounding box center [229, 448] width 285 height 83
type input "0"
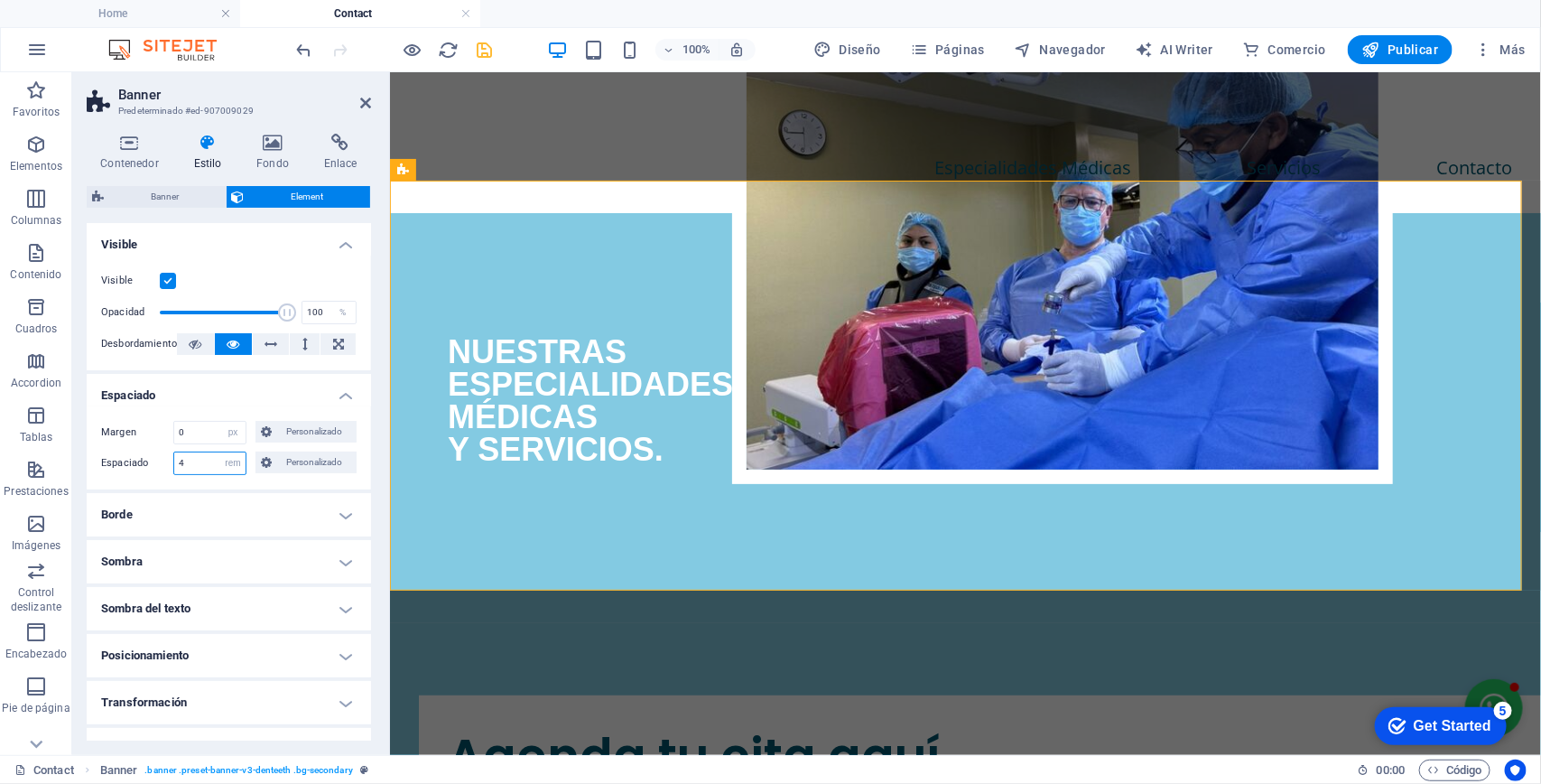
drag, startPoint x: 204, startPoint y: 452, endPoint x: 177, endPoint y: 453, distance: 27.0
click at [176, 461] on input "4" at bounding box center [210, 463] width 72 height 21
type input "0"
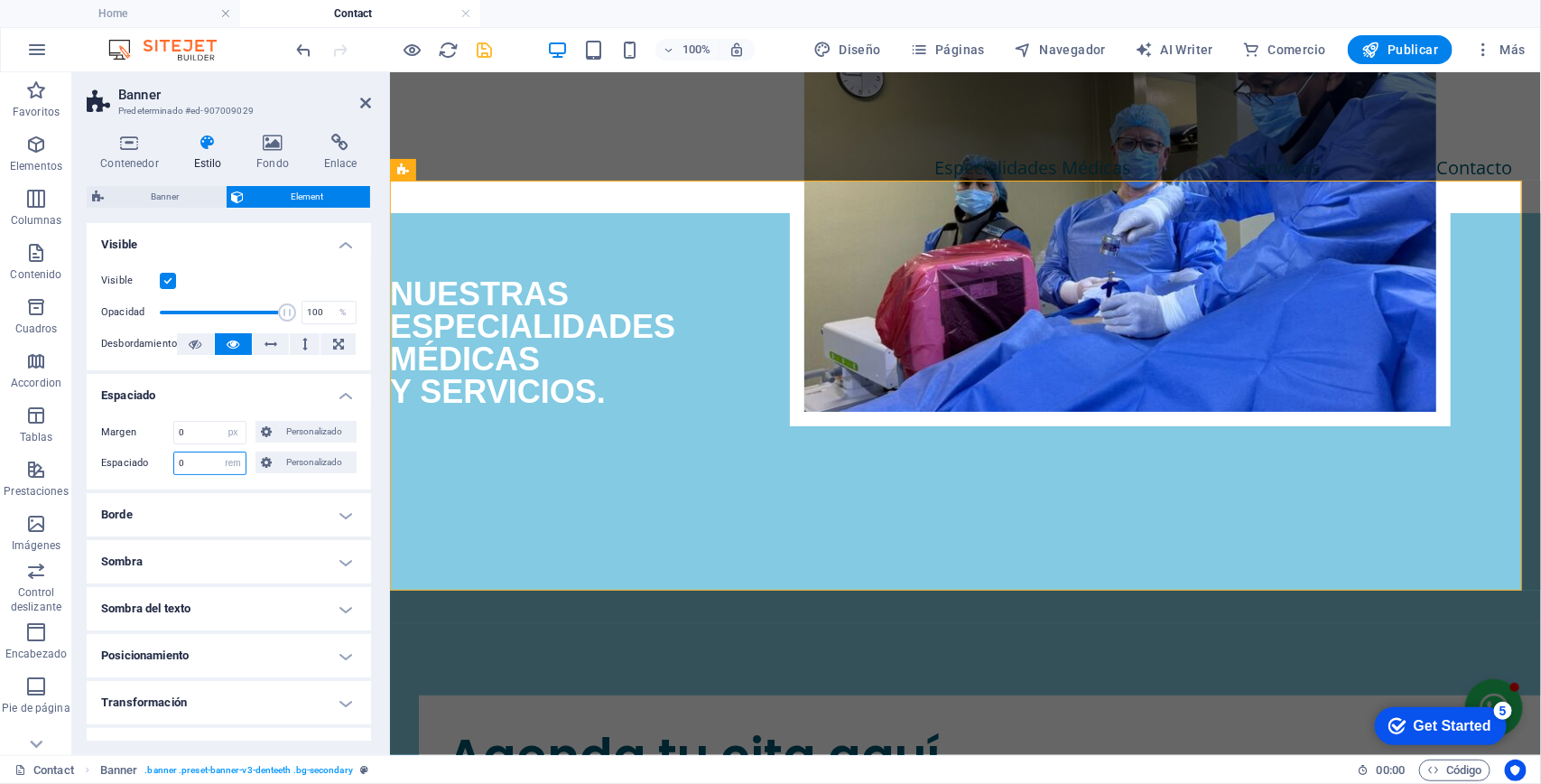
click at [199, 461] on input "0" at bounding box center [210, 463] width 72 height 21
type input "5"
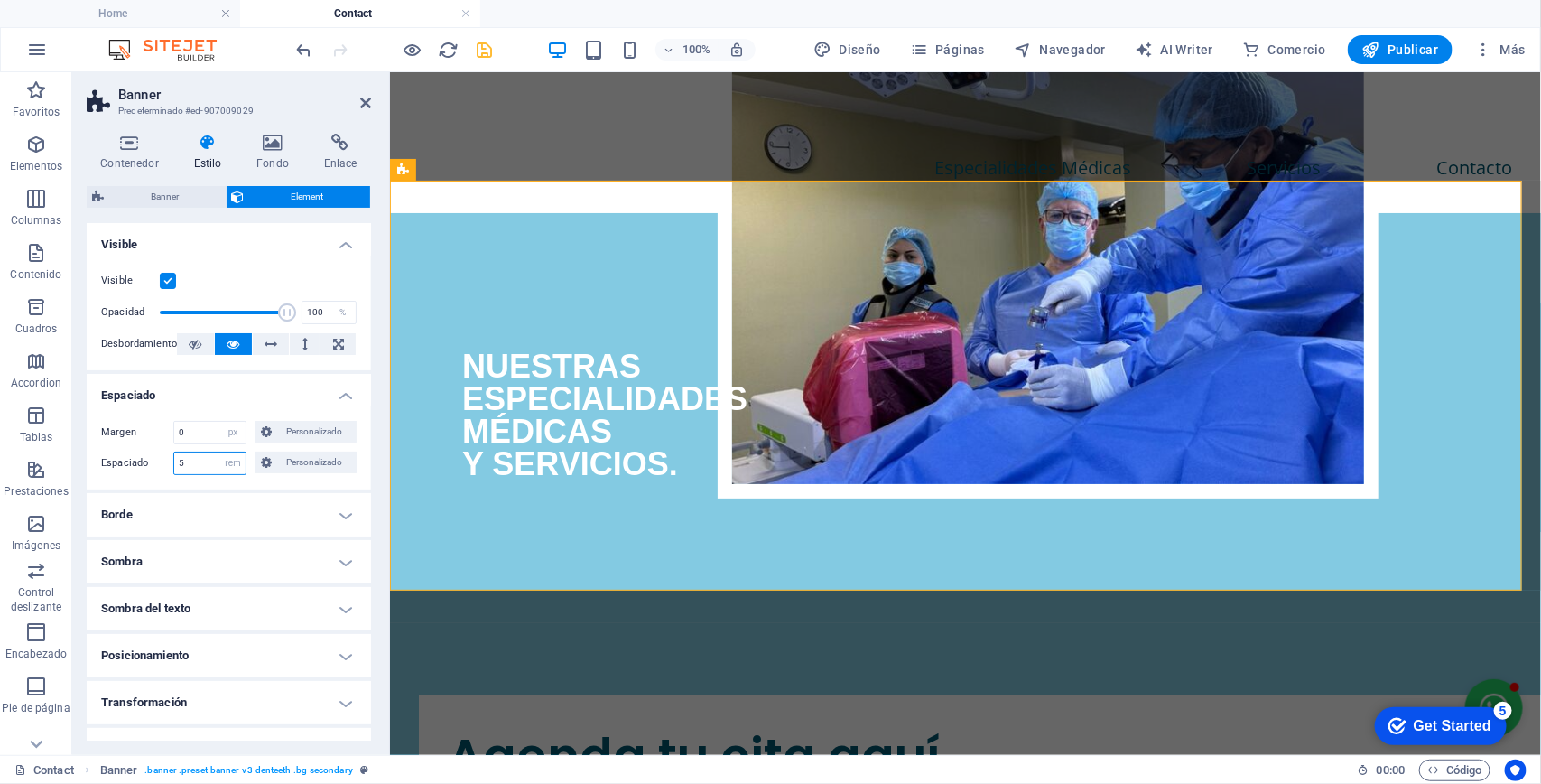
click at [199, 461] on input "5" at bounding box center [210, 463] width 72 height 21
type input "10"
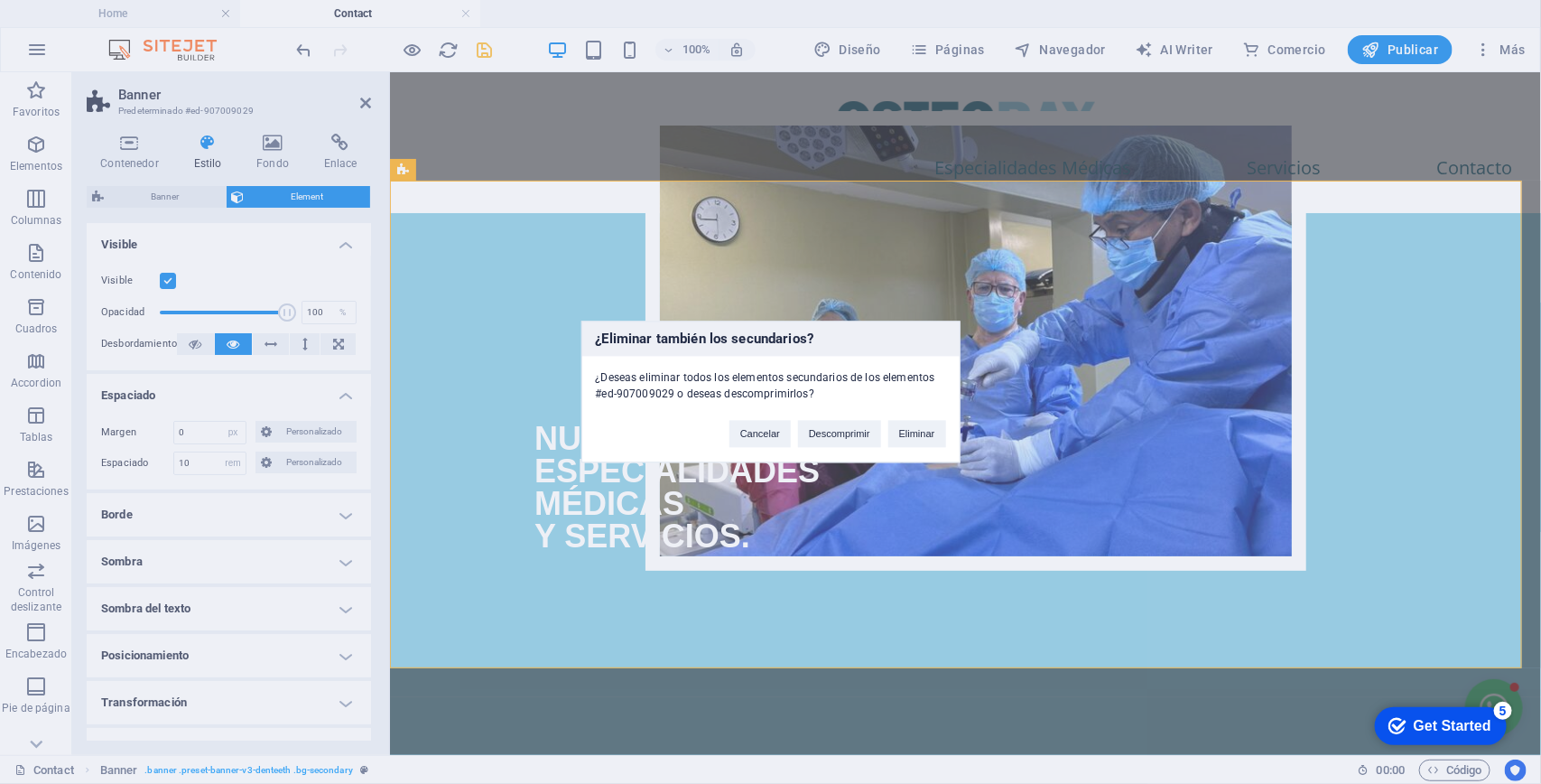
drag, startPoint x: 199, startPoint y: 461, endPoint x: 410, endPoint y: 488, distance: 212.7
click at [204, 457] on div "¿Eliminar también los secundarios? ¿Deseas eliminar todos los elementos secunda…" at bounding box center [770, 392] width 1541 height 784
click at [776, 432] on button "Cancelar" at bounding box center [760, 435] width 61 height 27
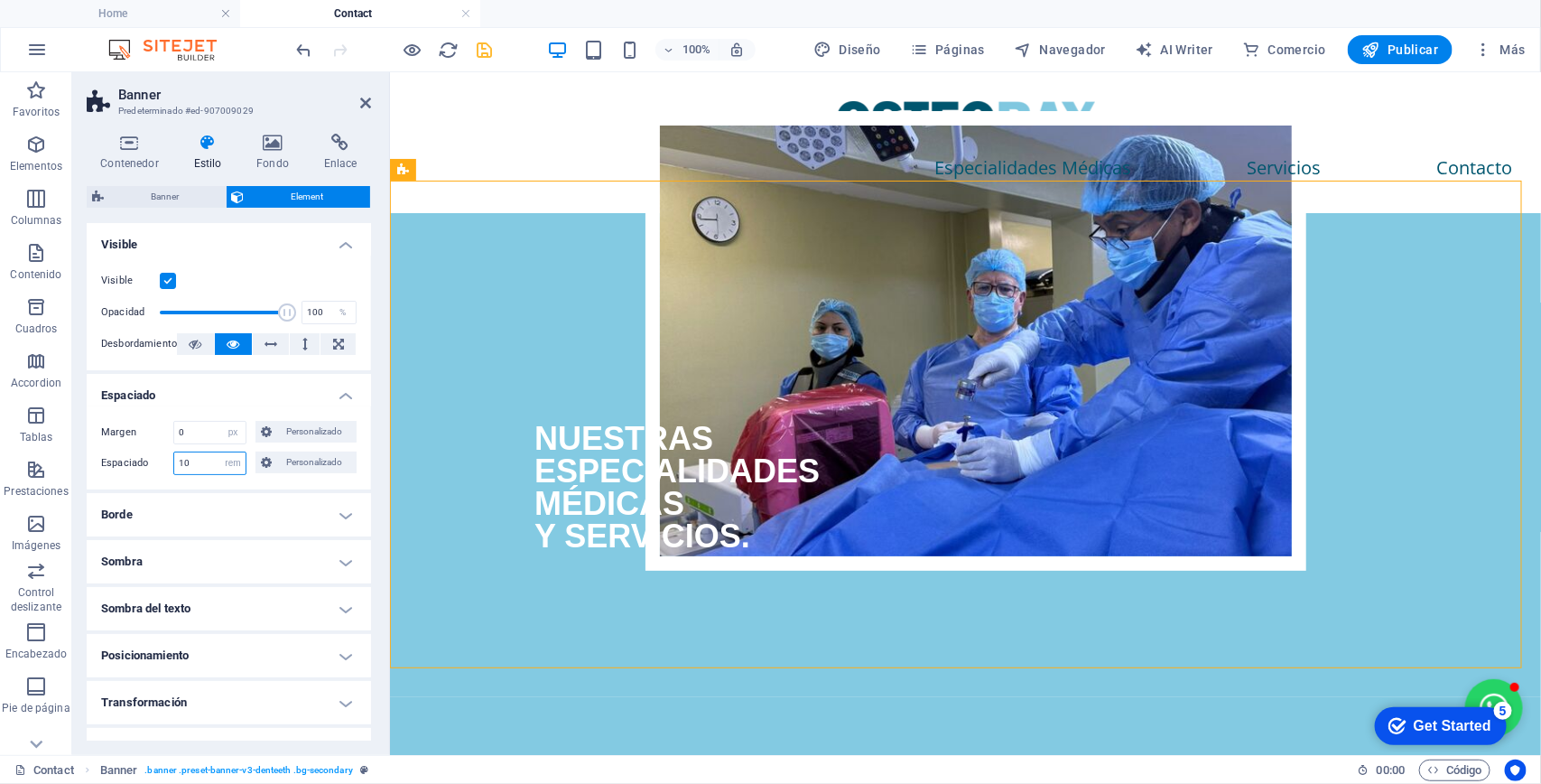
drag, startPoint x: 196, startPoint y: 462, endPoint x: 142, endPoint y: 467, distance: 54.2
click at [142, 467] on div "Espaciado 10 Predeterminado px rem % vh vw Personalizado Personalizado" at bounding box center [228, 463] width 256 height 23
type input "0"
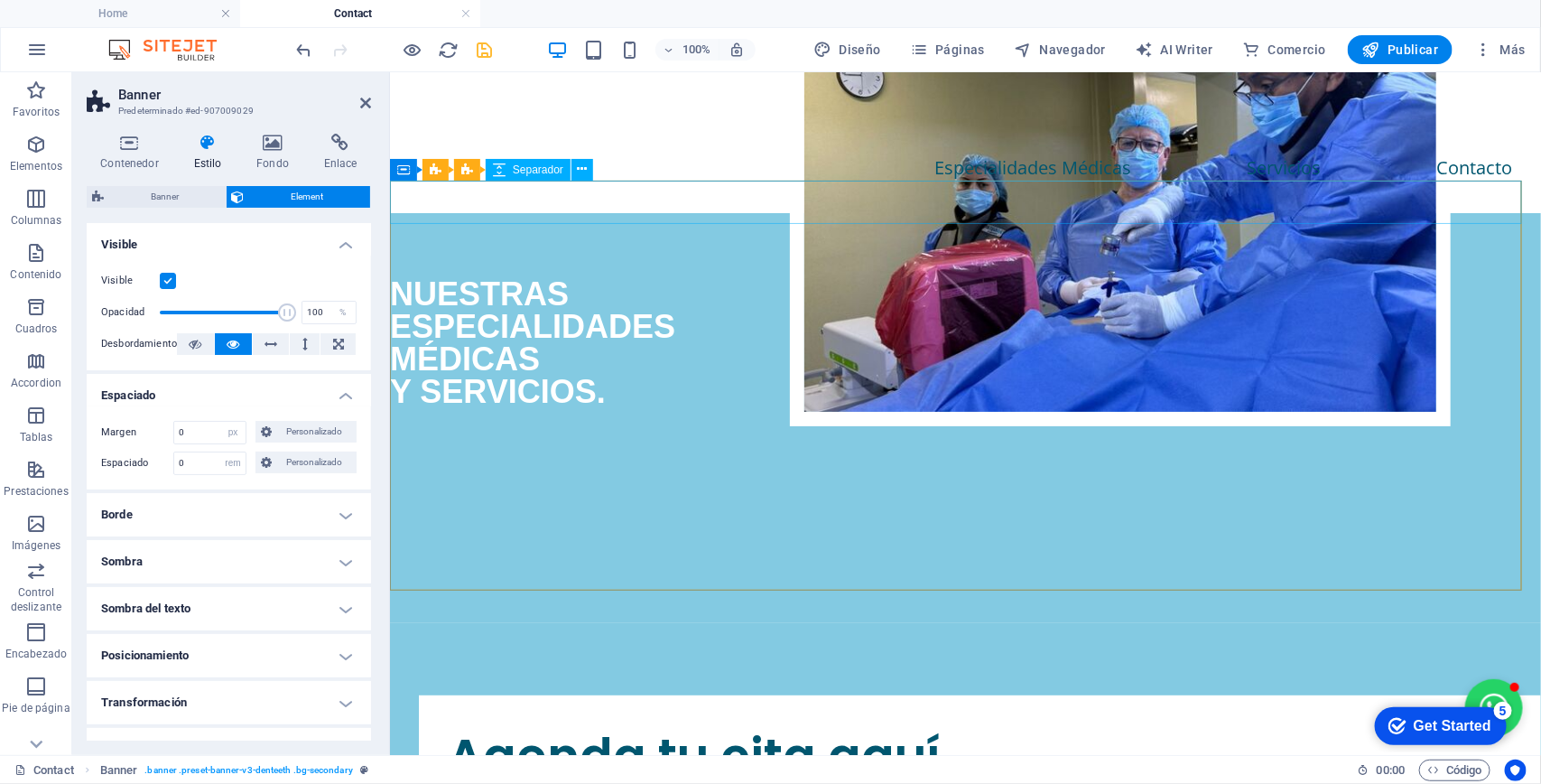
click at [700, 212] on div at bounding box center [964, 233] width 1151 height 44
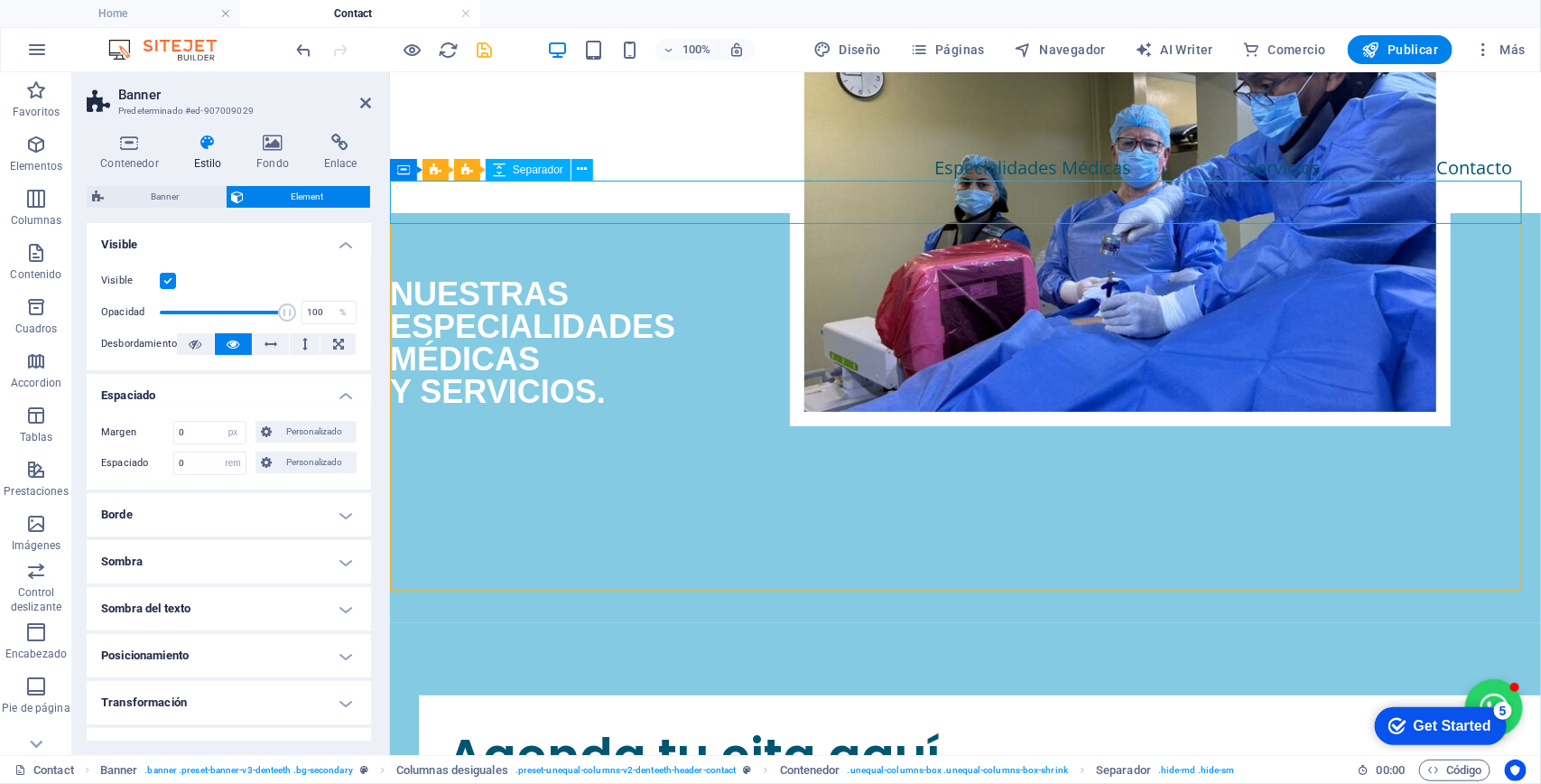
click at [694, 212] on div at bounding box center [964, 233] width 1151 height 44
select select "rem"
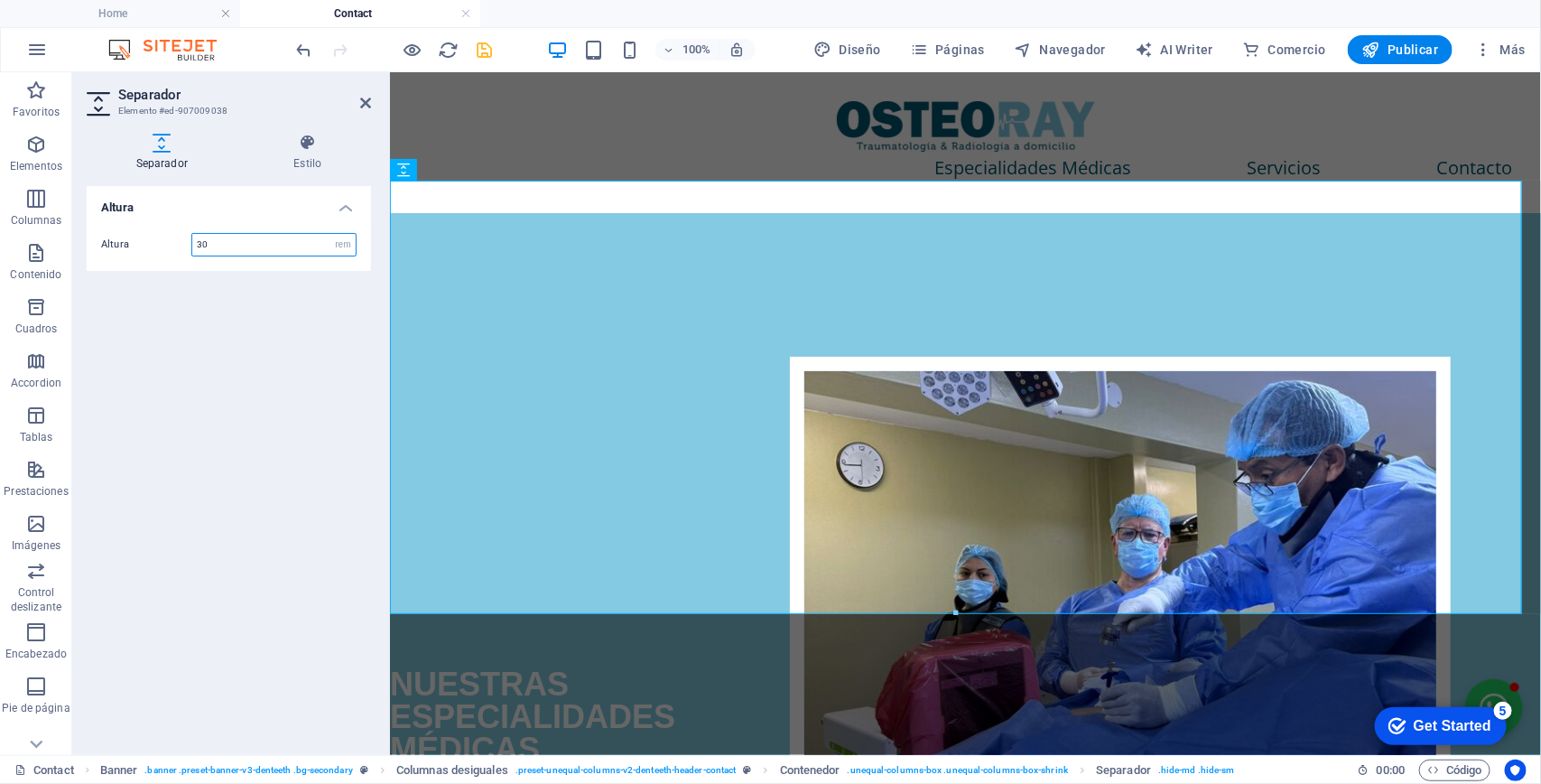
click at [290, 254] on input "30" at bounding box center [274, 245] width 164 height 21
type input "5"
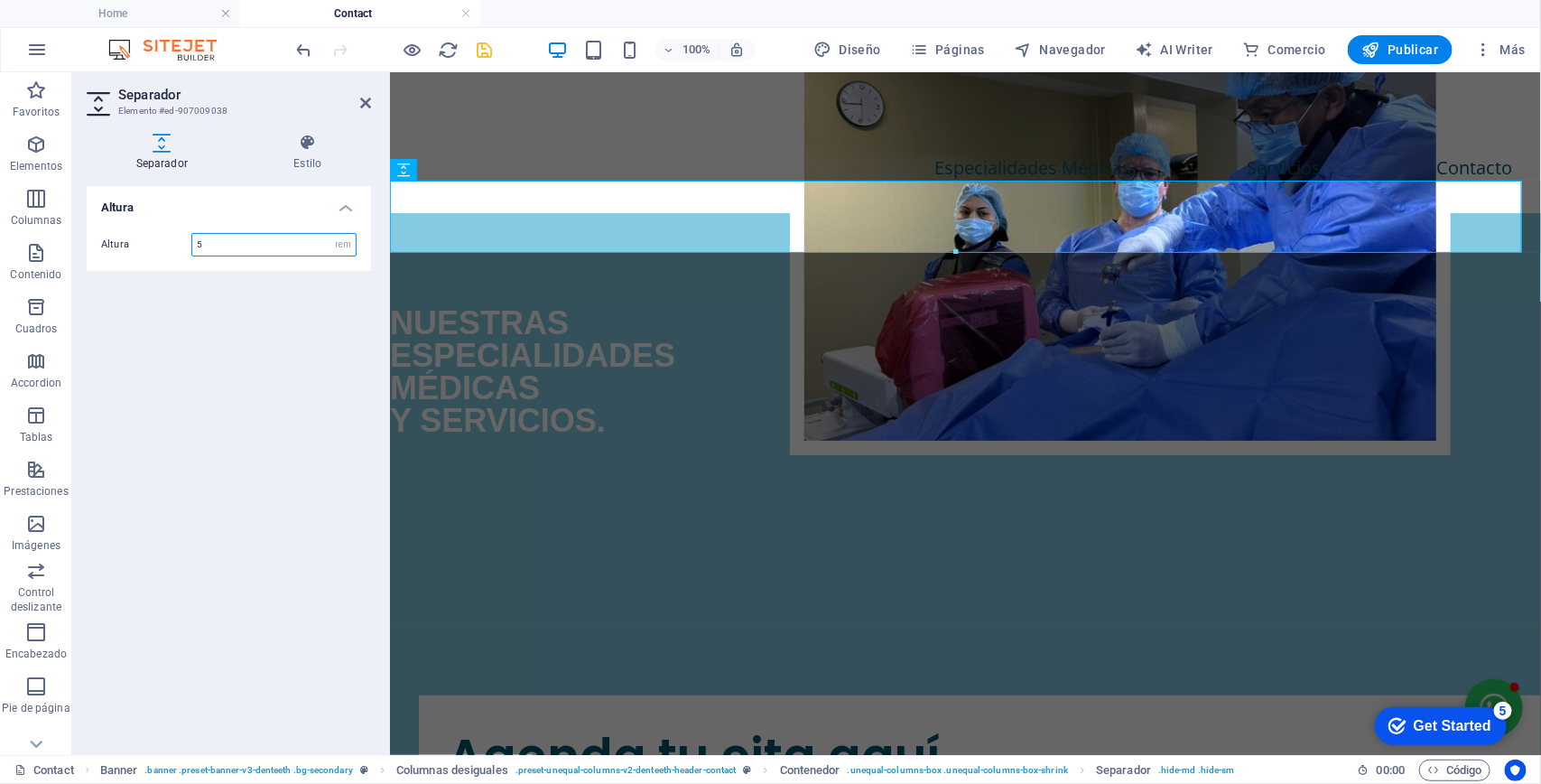
click at [290, 254] on input "5" at bounding box center [274, 245] width 164 height 21
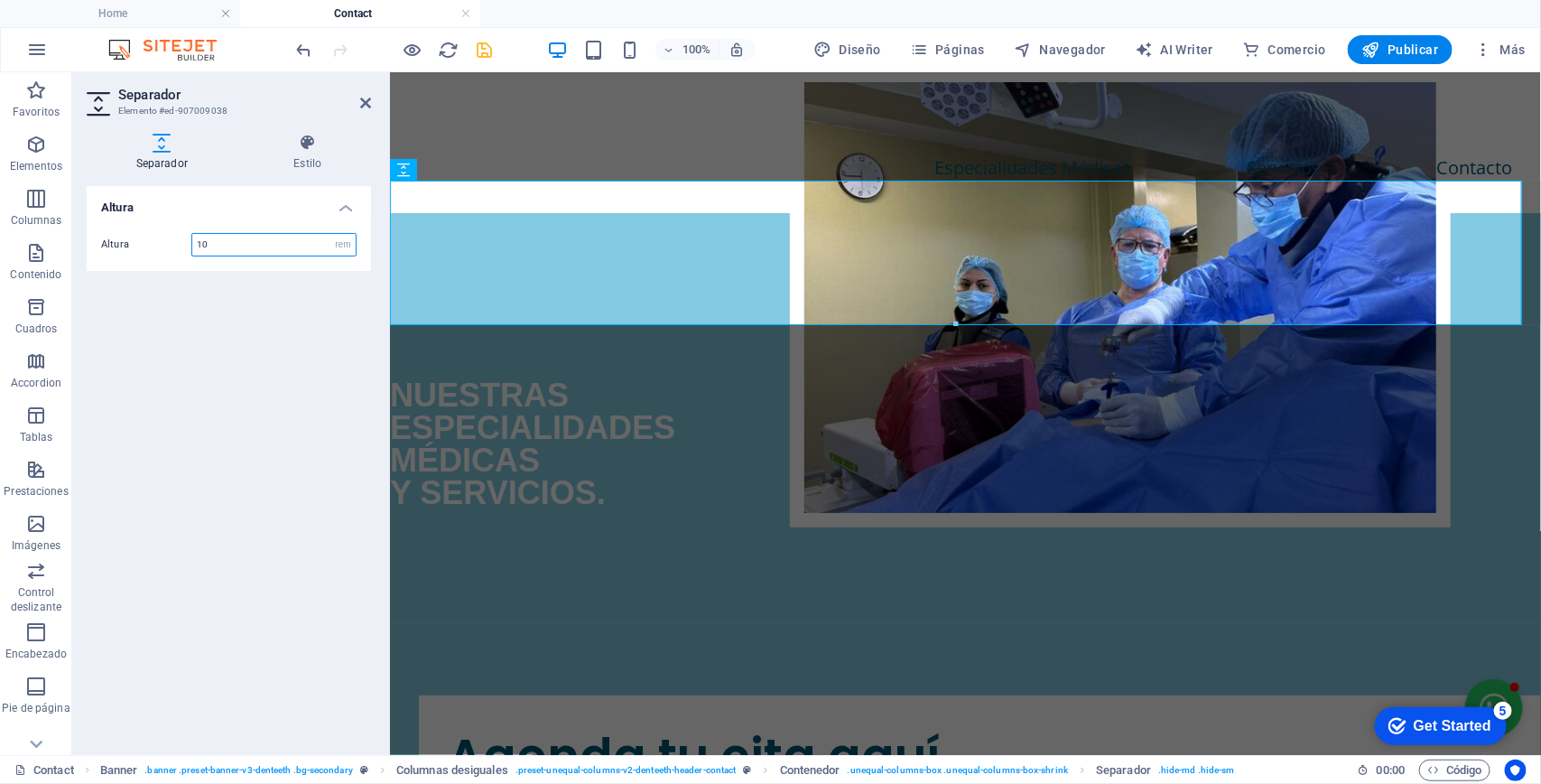
click at [298, 253] on input "10" at bounding box center [274, 245] width 164 height 21
type input "20"
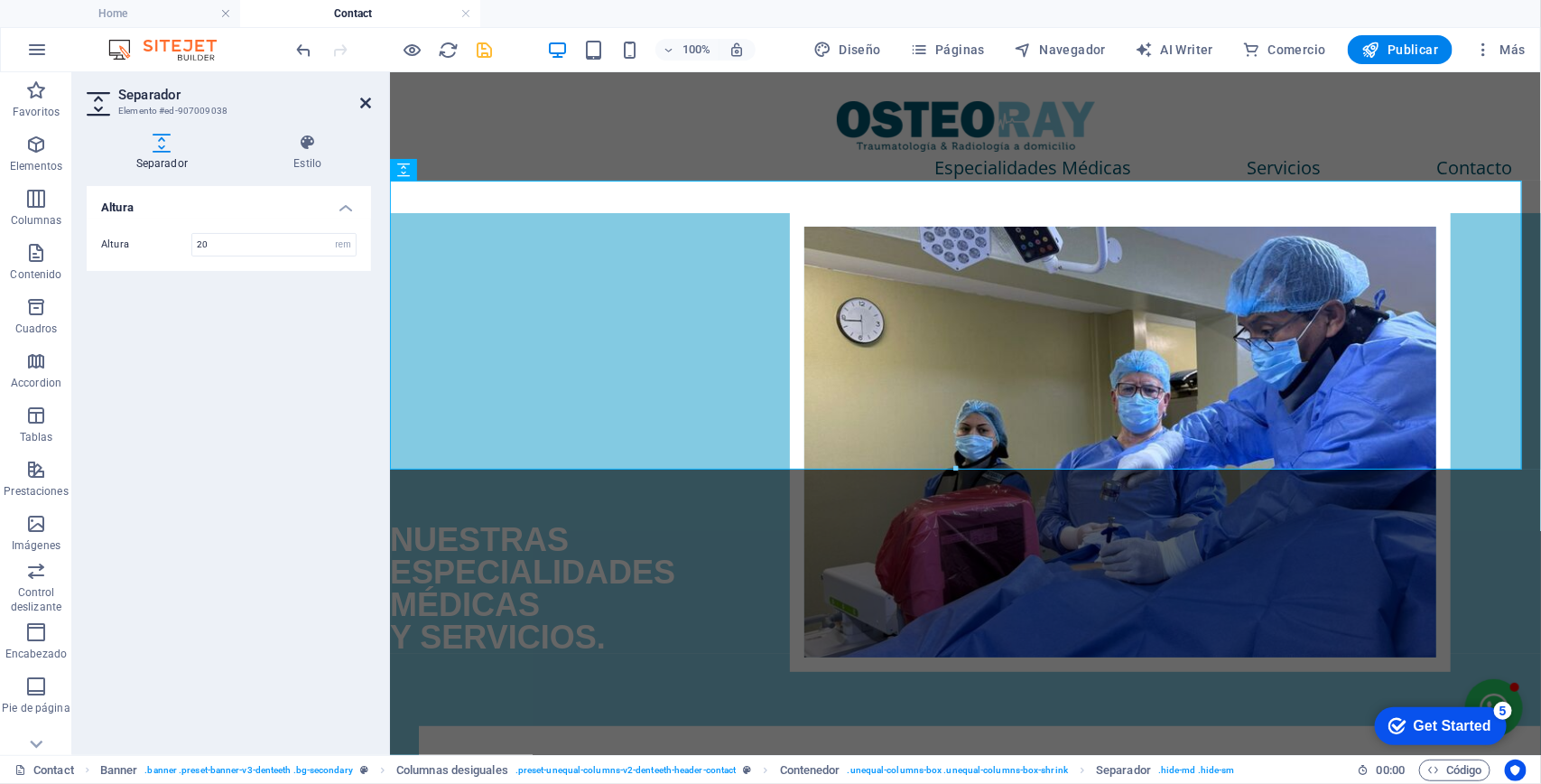
click at [360, 109] on icon at bounding box center [365, 103] width 11 height 15
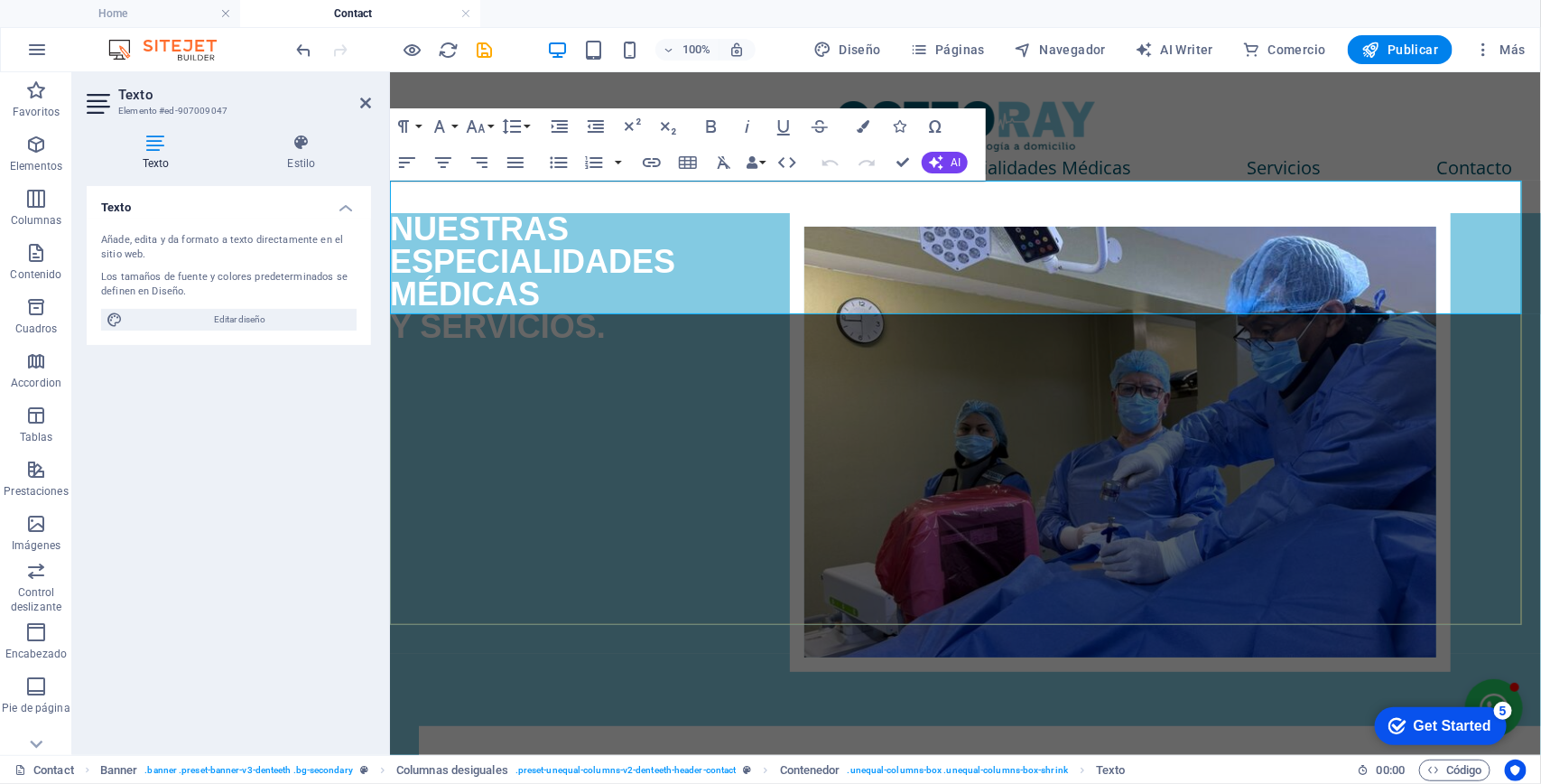
drag, startPoint x: 623, startPoint y: 304, endPoint x: 385, endPoint y: 186, distance: 265.6
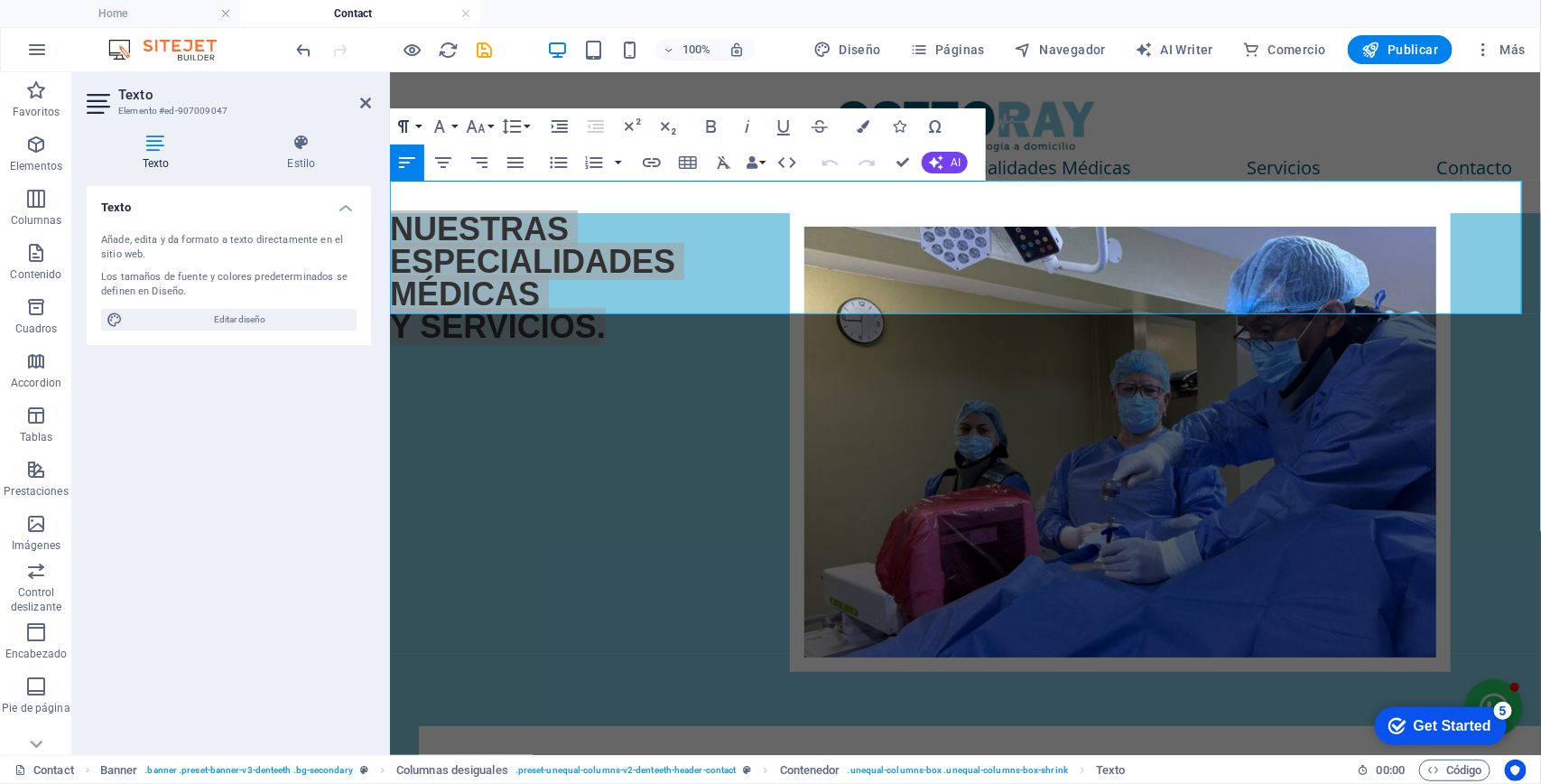
click at [412, 124] on icon "button" at bounding box center [404, 126] width 21 height 21
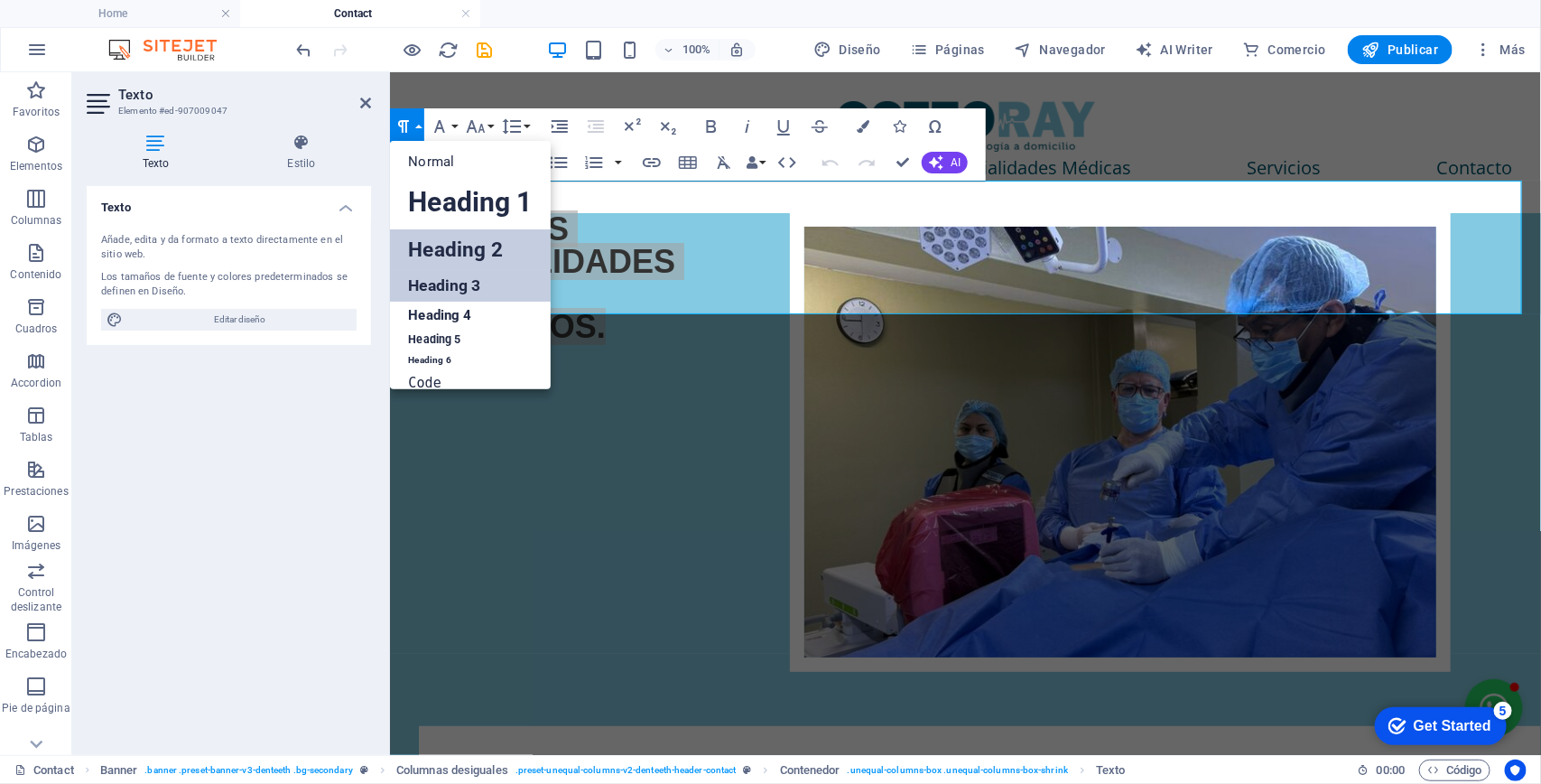
scroll to position [15, 0]
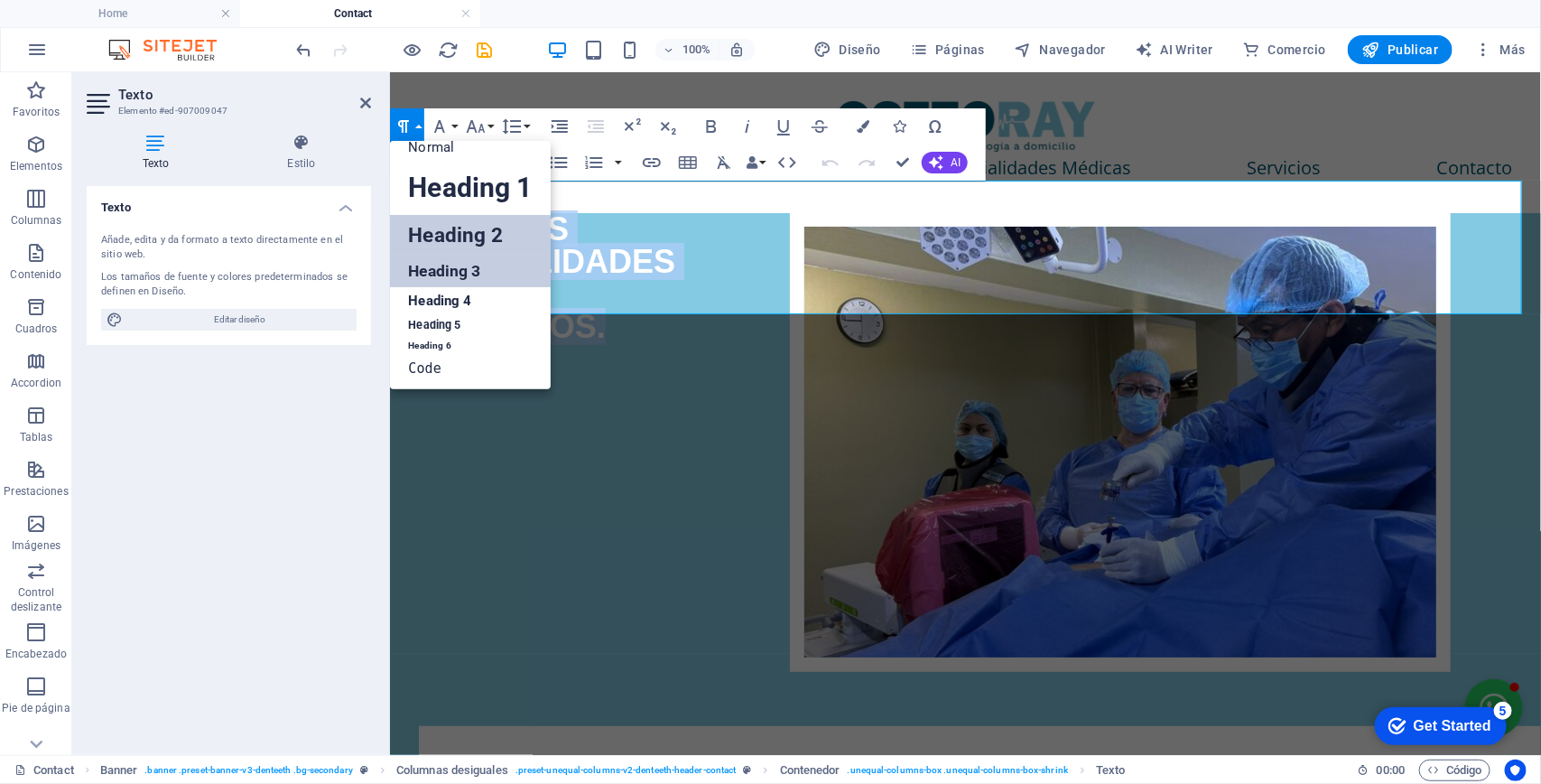
click at [492, 239] on link "Heading 2" at bounding box center [469, 235] width 160 height 41
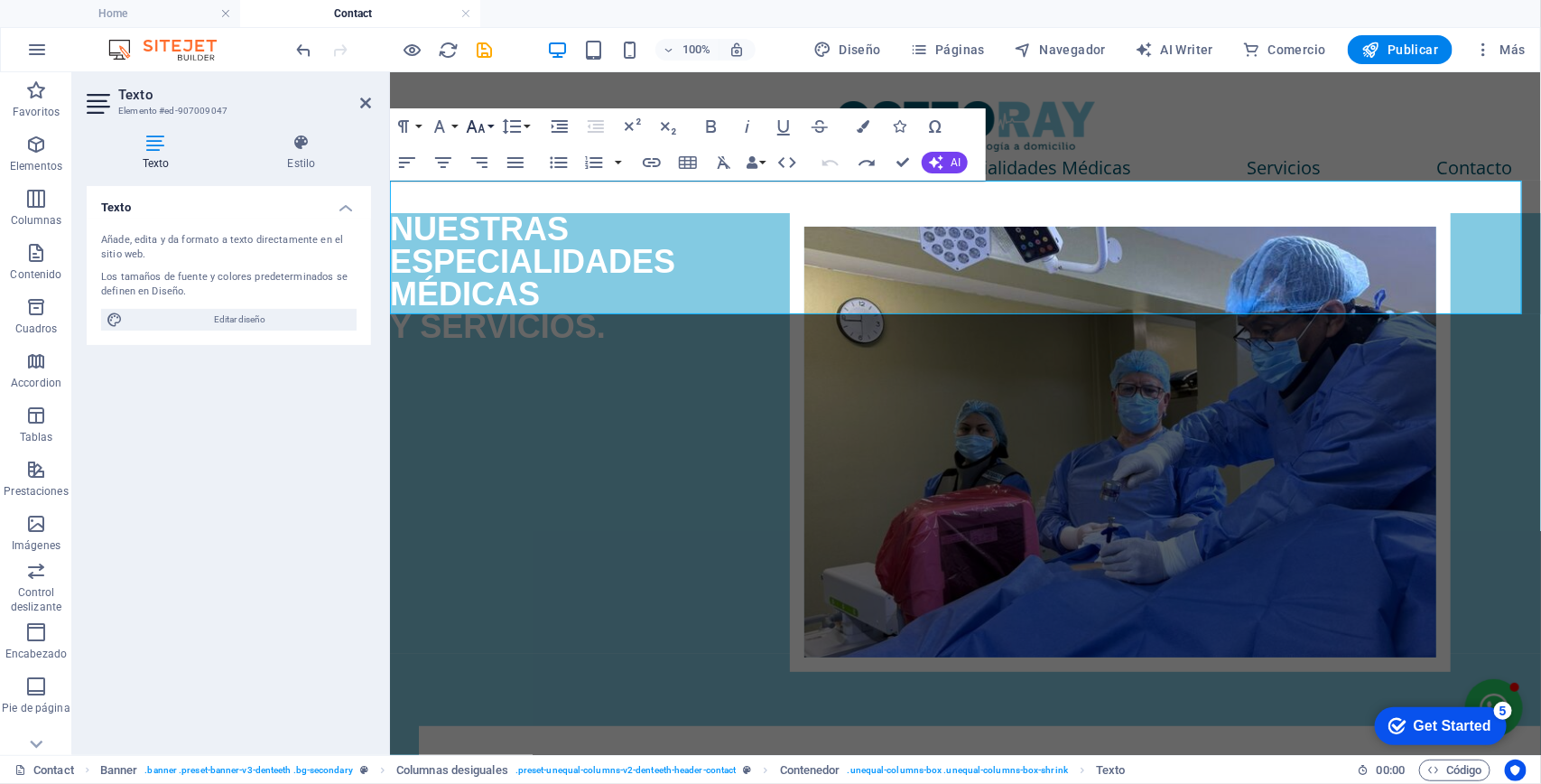
click at [478, 123] on icon "button" at bounding box center [475, 126] width 21 height 21
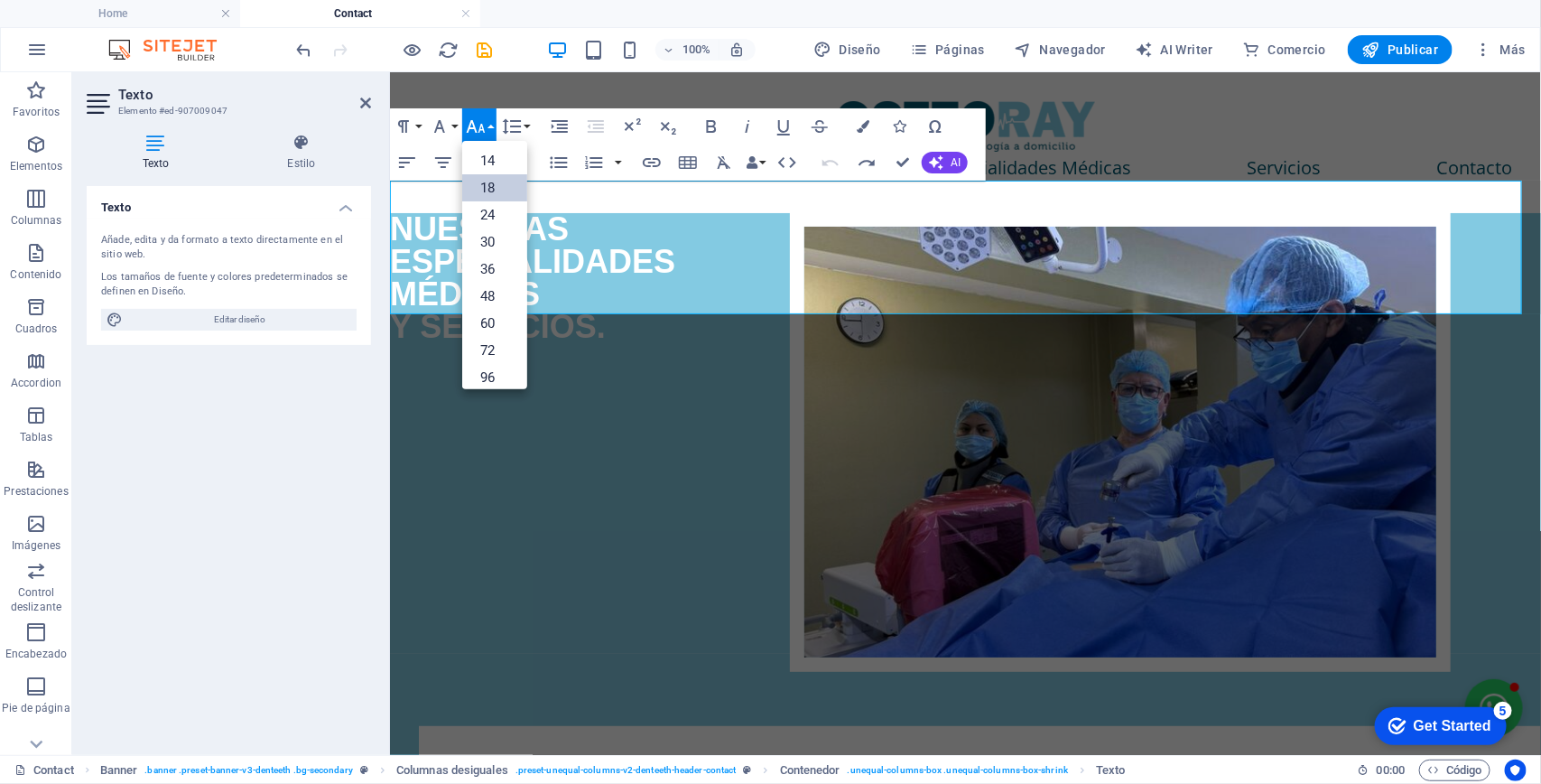
scroll to position [145, 0]
click at [495, 283] on link "48" at bounding box center [495, 287] width 65 height 27
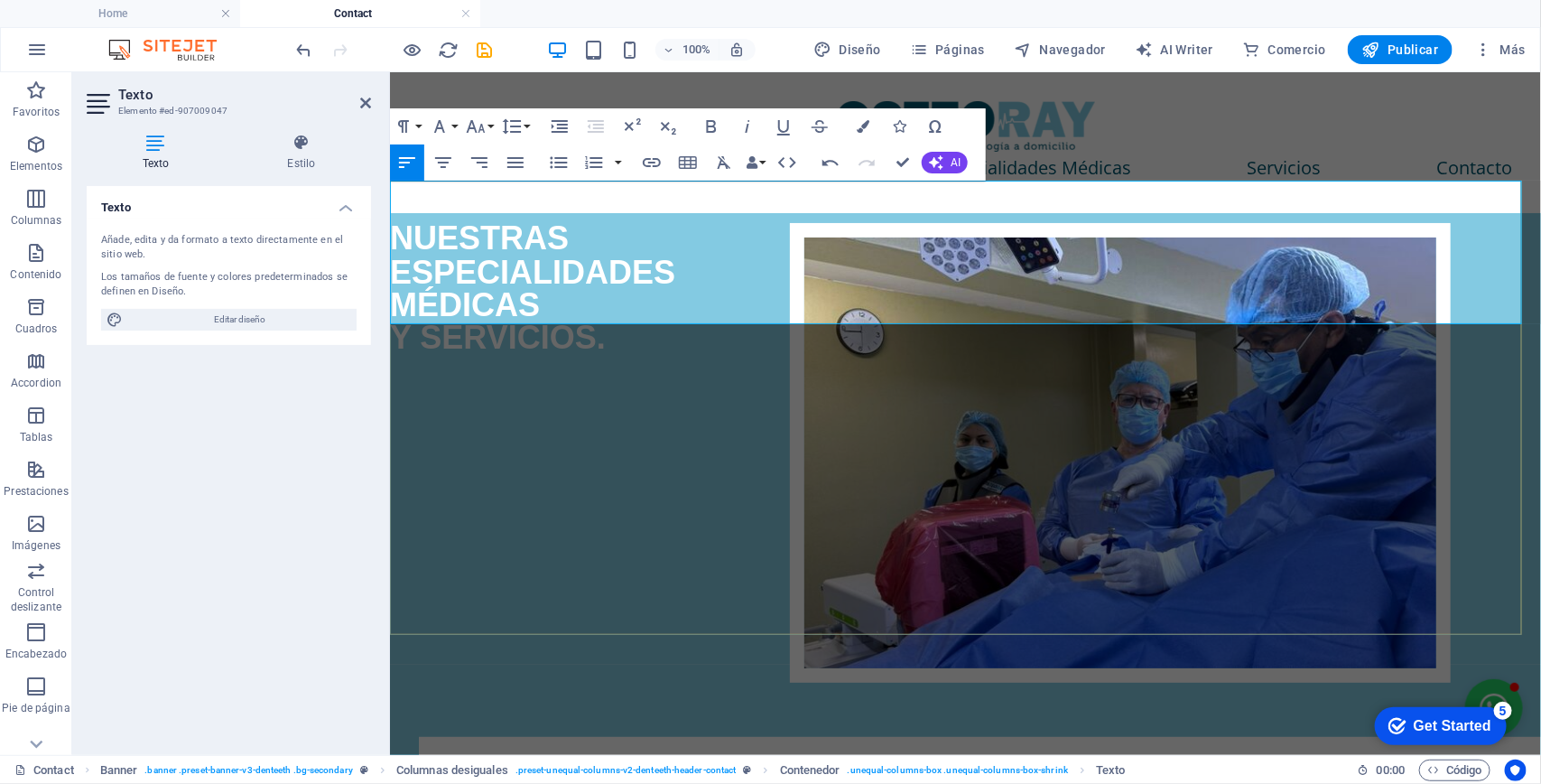
click at [602, 317] on span "Y SERVICIOS." at bounding box center [497, 336] width 216 height 37
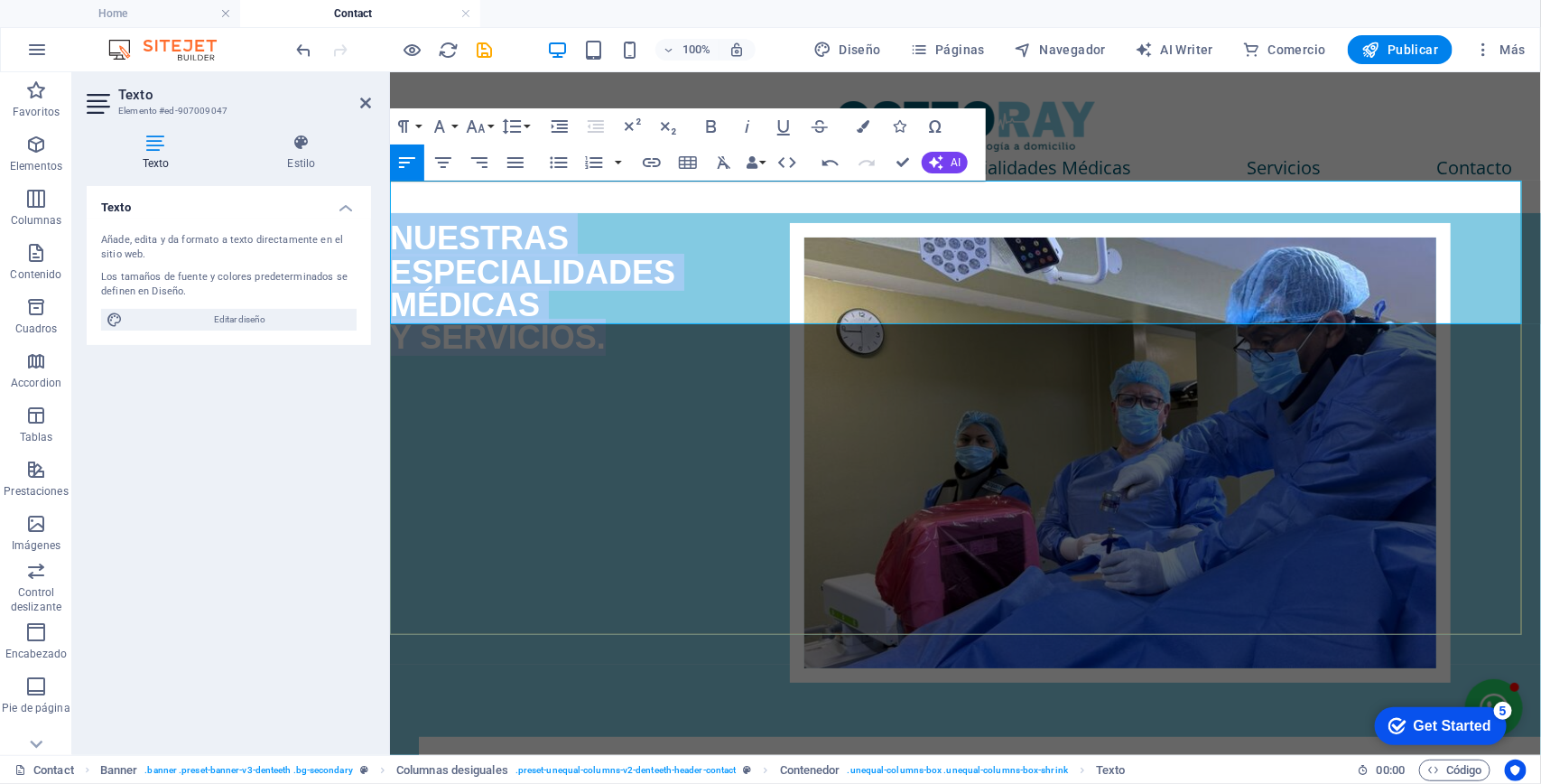
drag, startPoint x: 622, startPoint y: 317, endPoint x: 369, endPoint y: 181, distance: 287.2
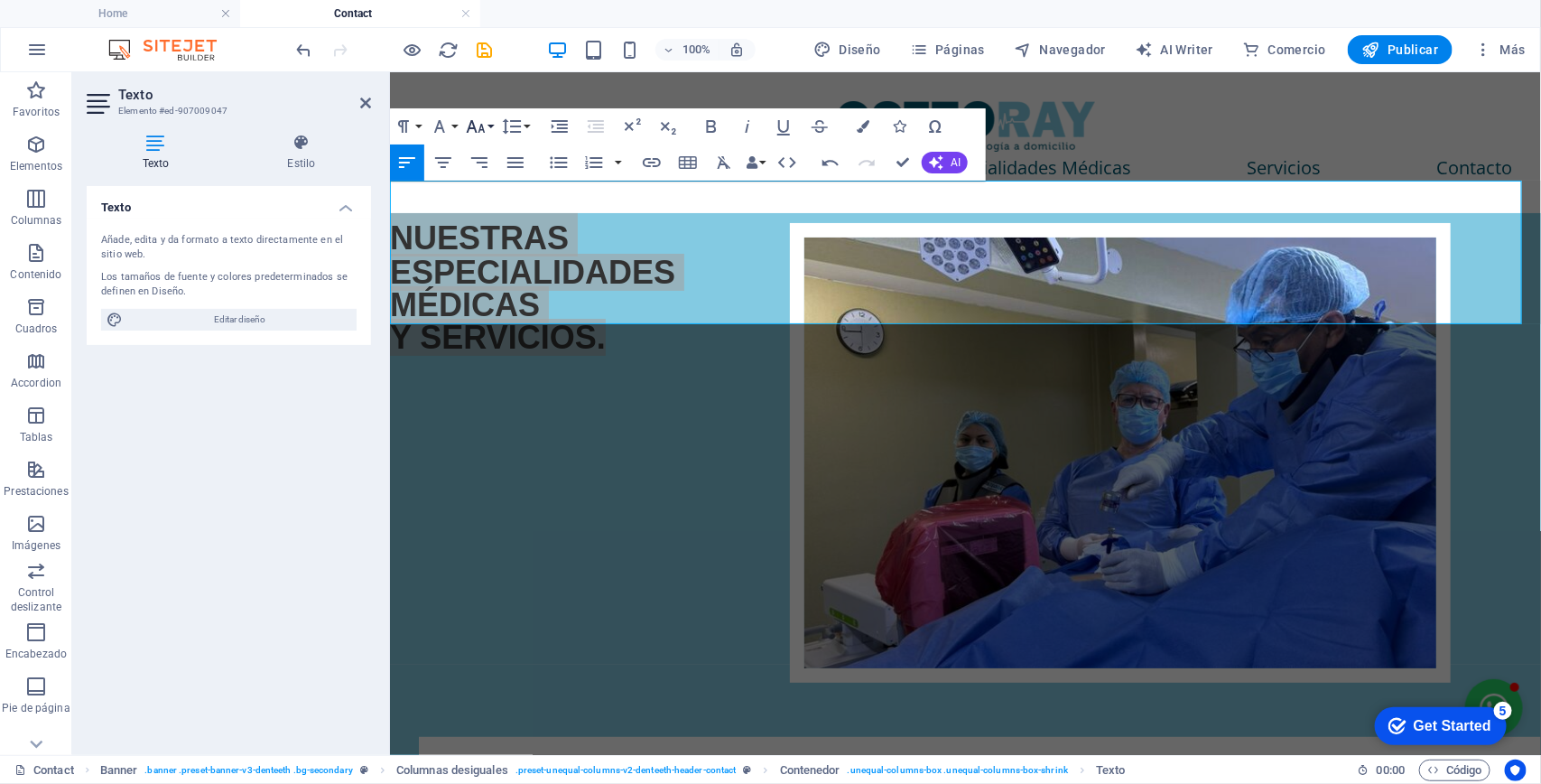
click at [474, 128] on icon "button" at bounding box center [476, 126] width 19 height 13
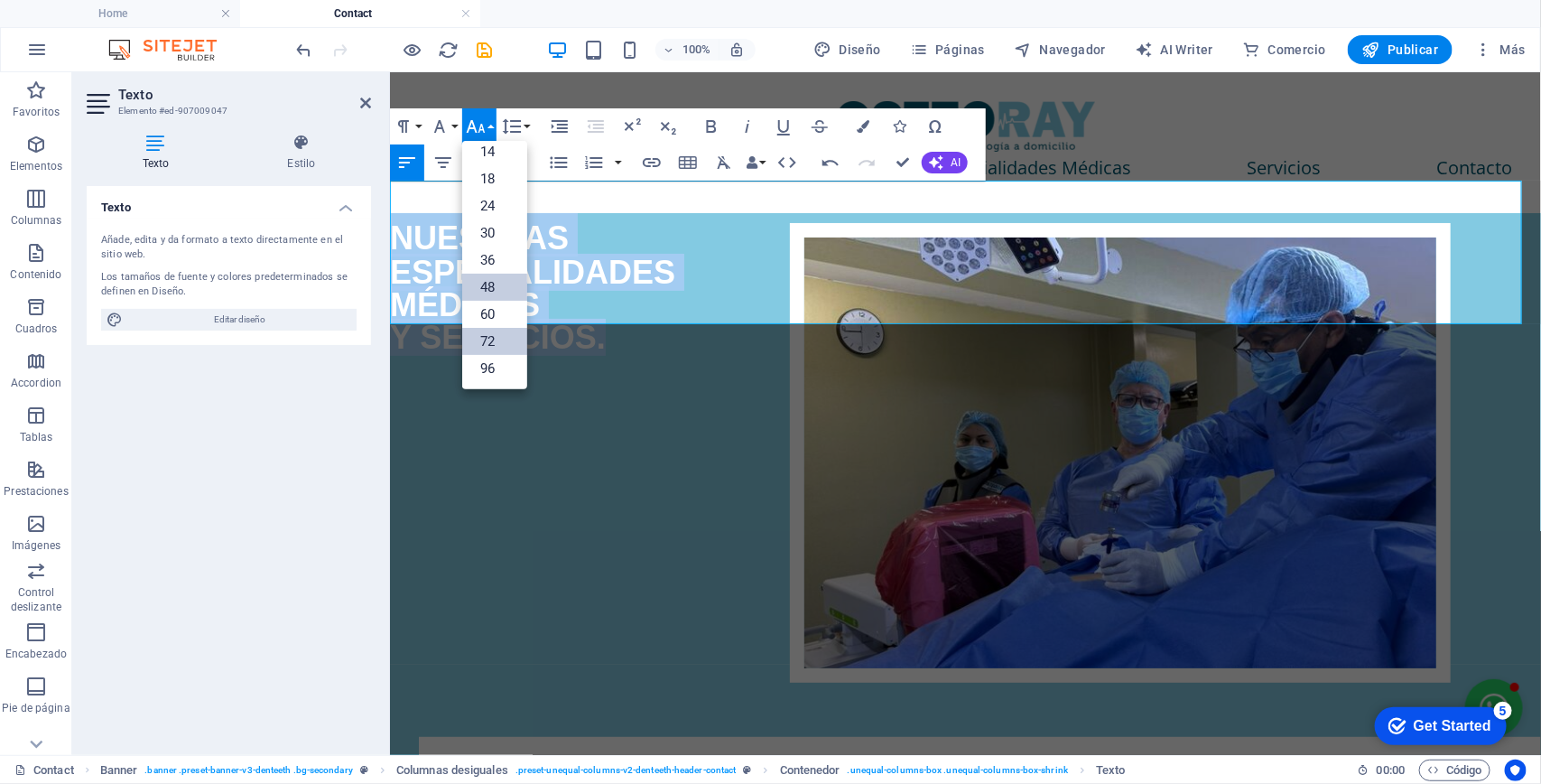
click at [503, 353] on link "72" at bounding box center [495, 342] width 65 height 27
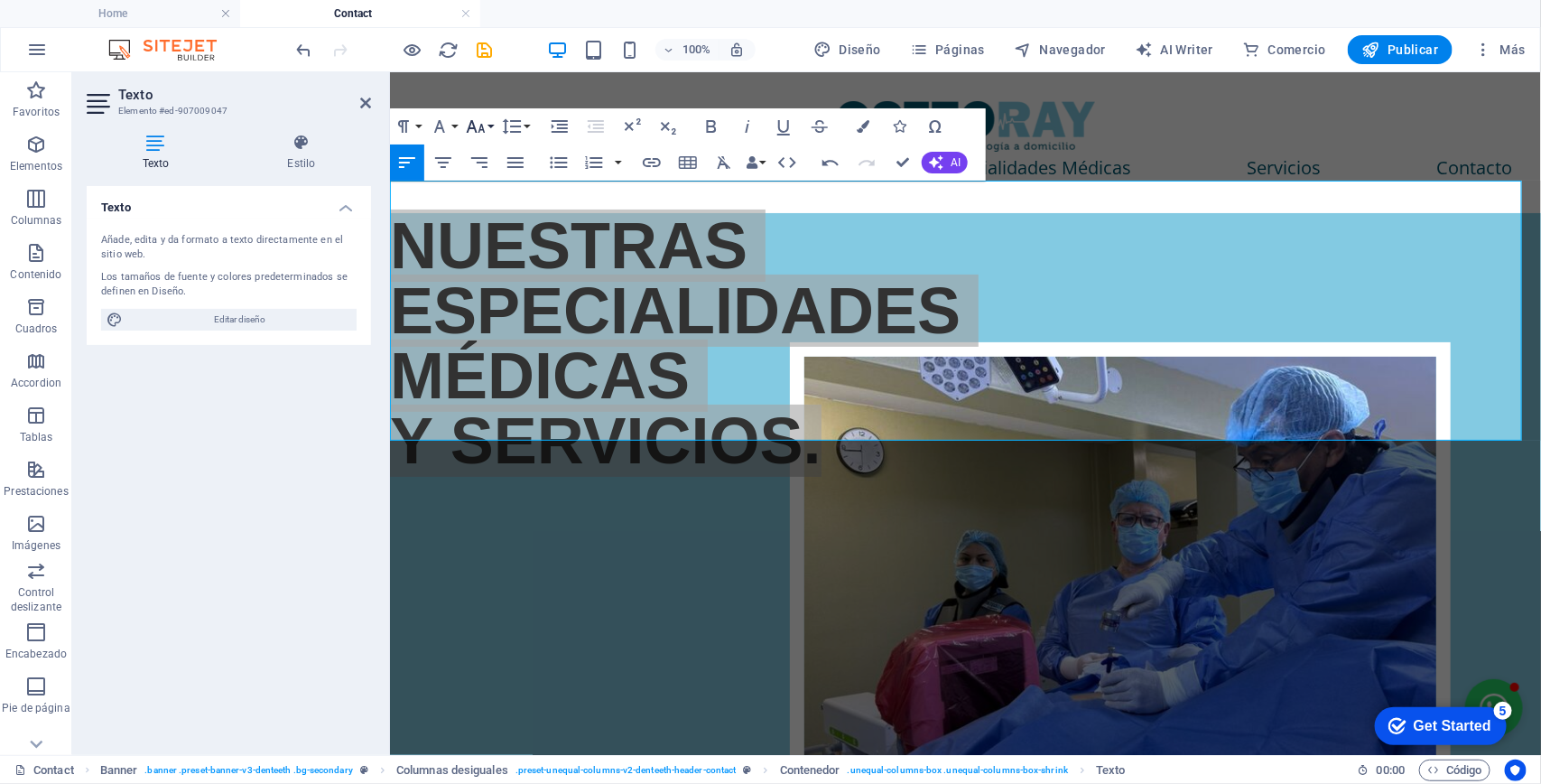
click at [480, 120] on icon "button" at bounding box center [475, 126] width 21 height 21
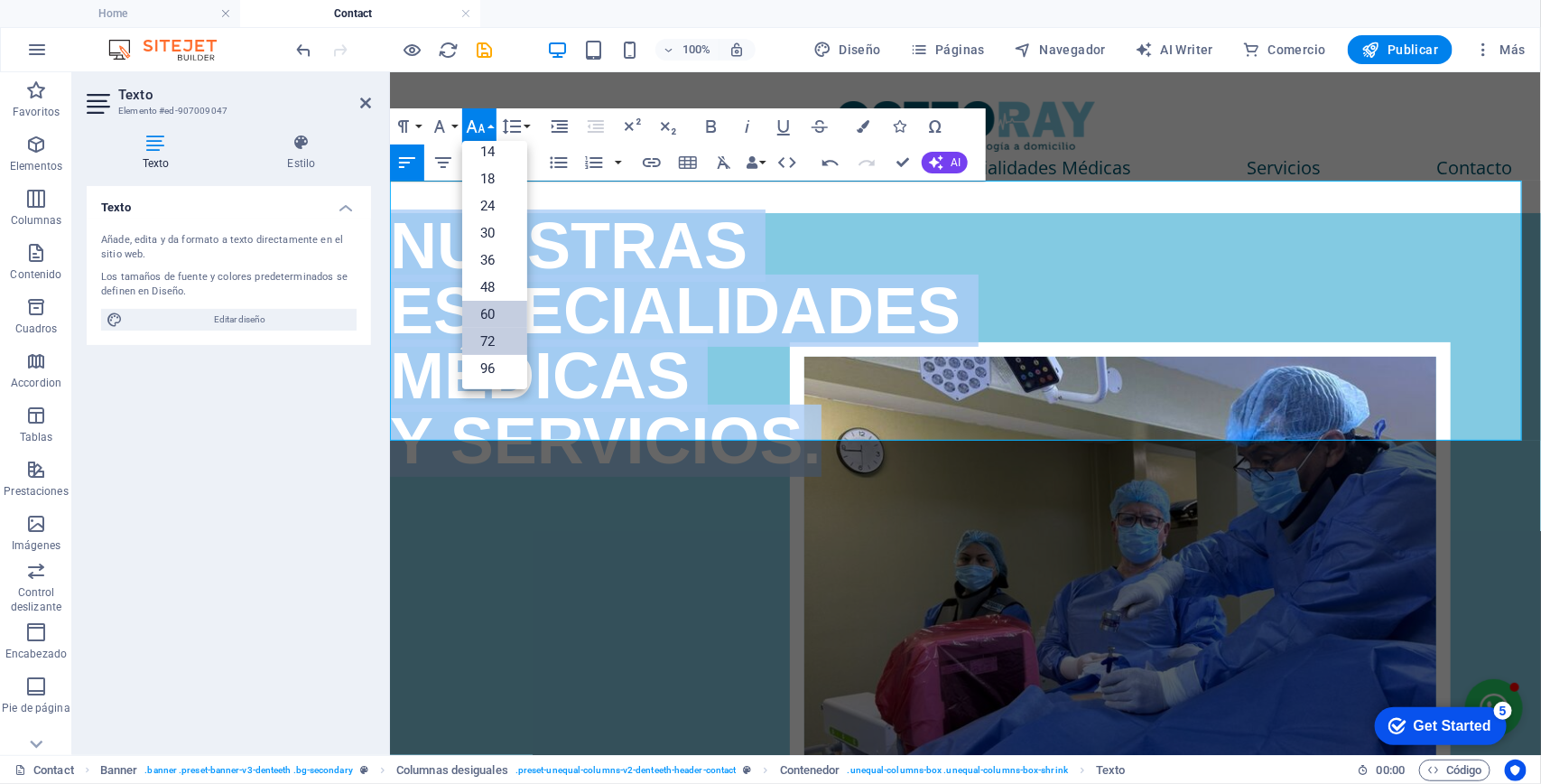
click at [495, 301] on link "60" at bounding box center [495, 315] width 65 height 27
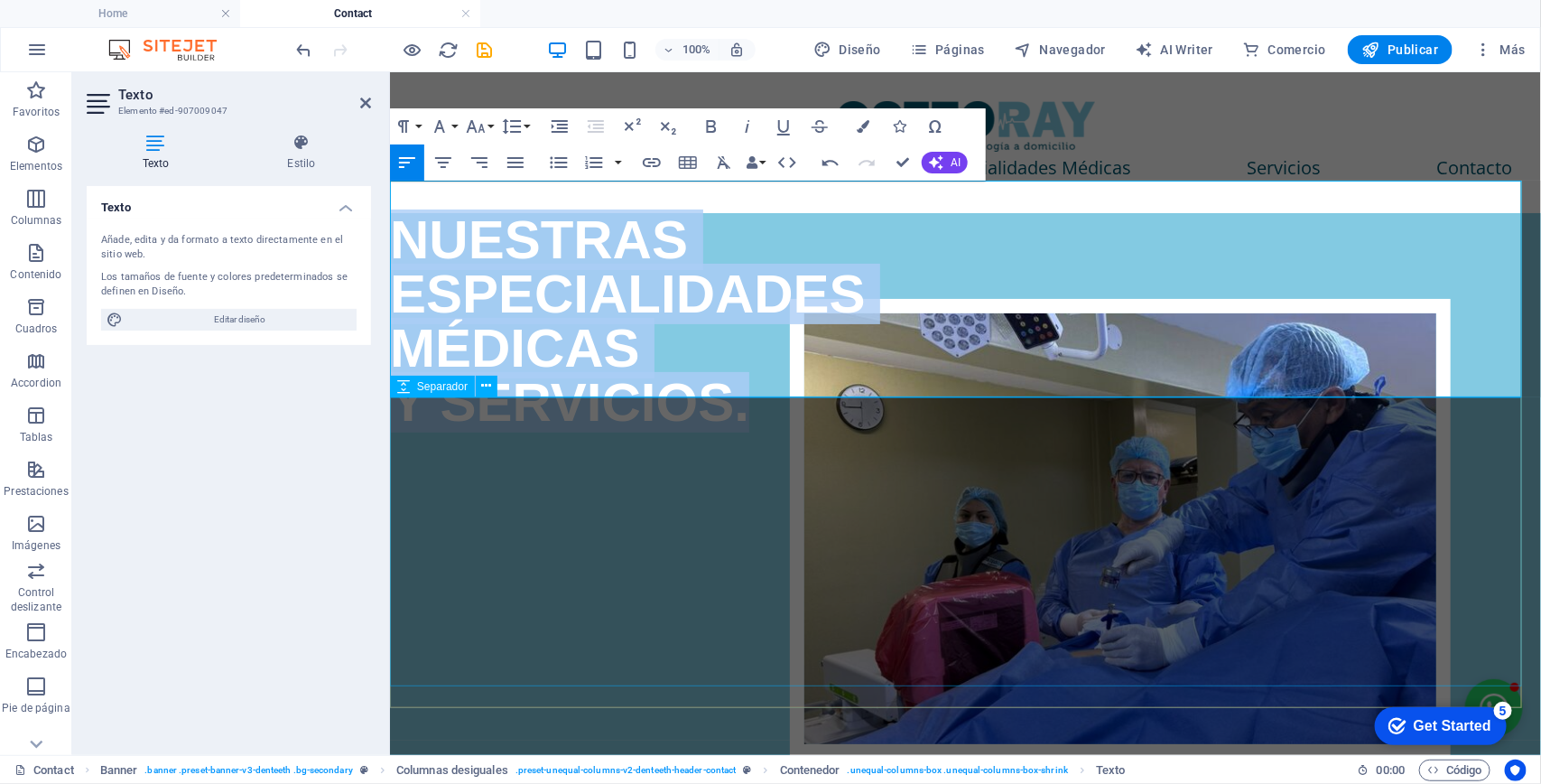
click at [1472, 511] on div at bounding box center [964, 573] width 1151 height 288
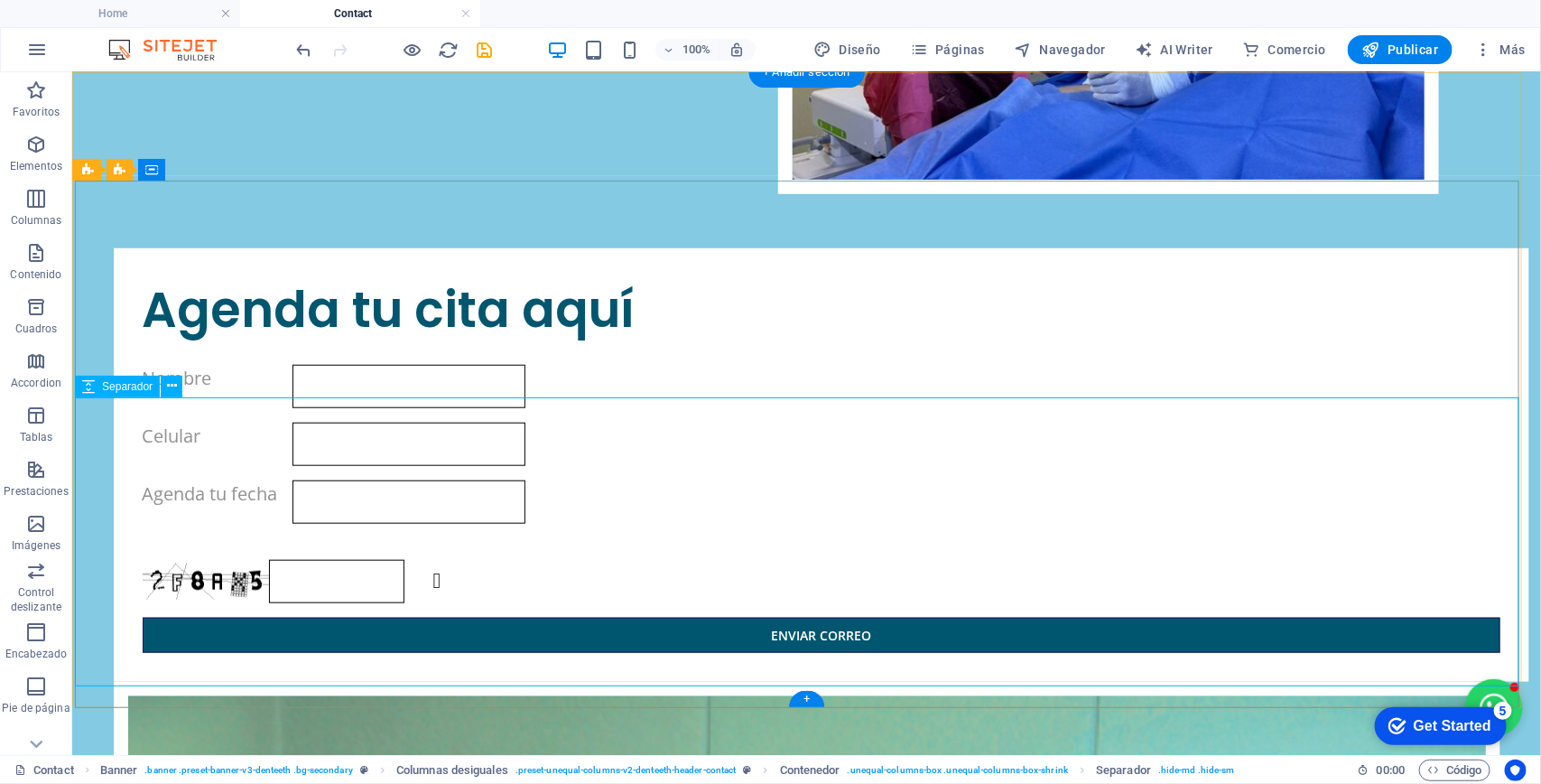
scroll to position [0, 0]
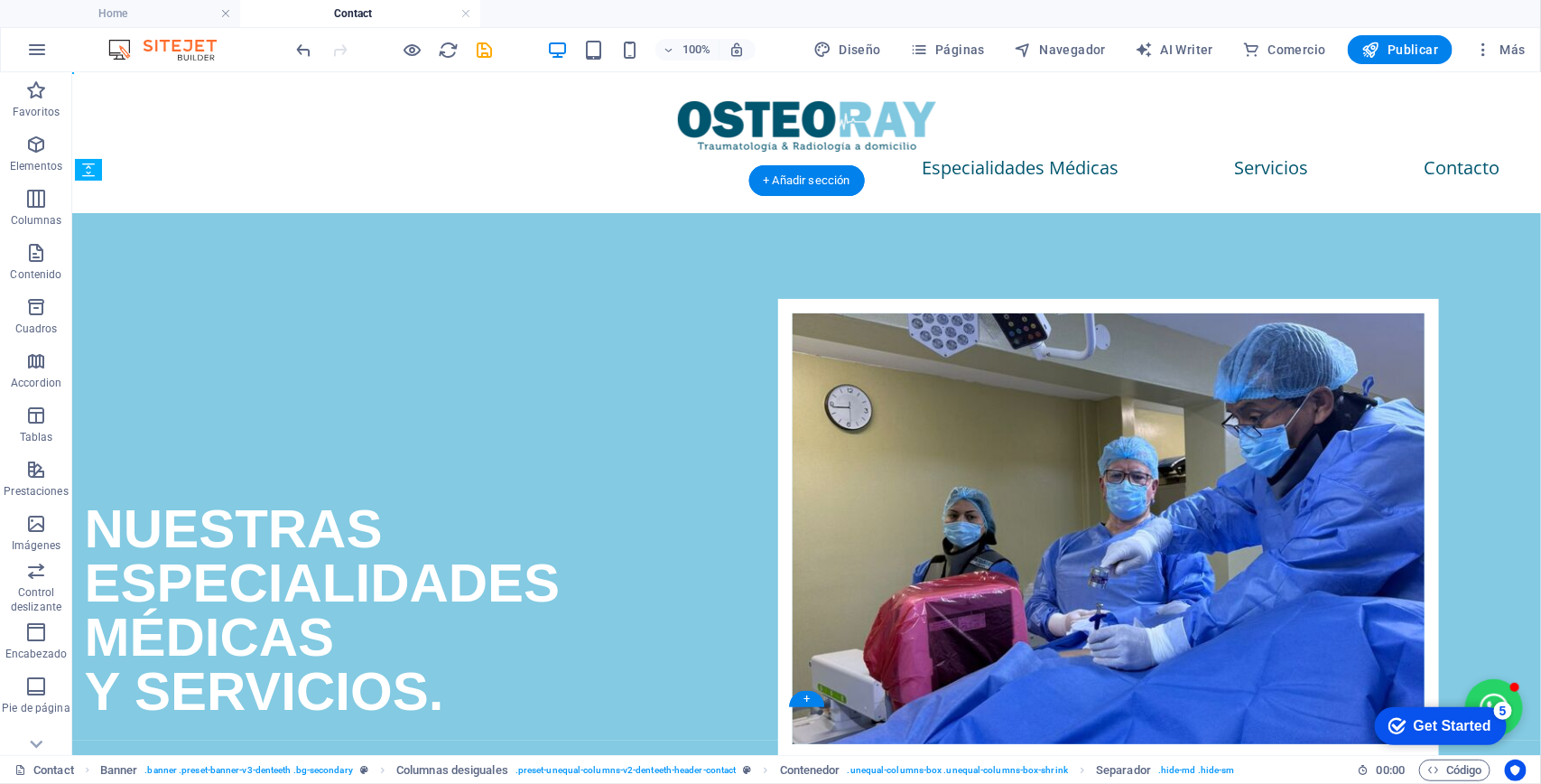
drag, startPoint x: 1137, startPoint y: 502, endPoint x: 1143, endPoint y: 267, distance: 235.1
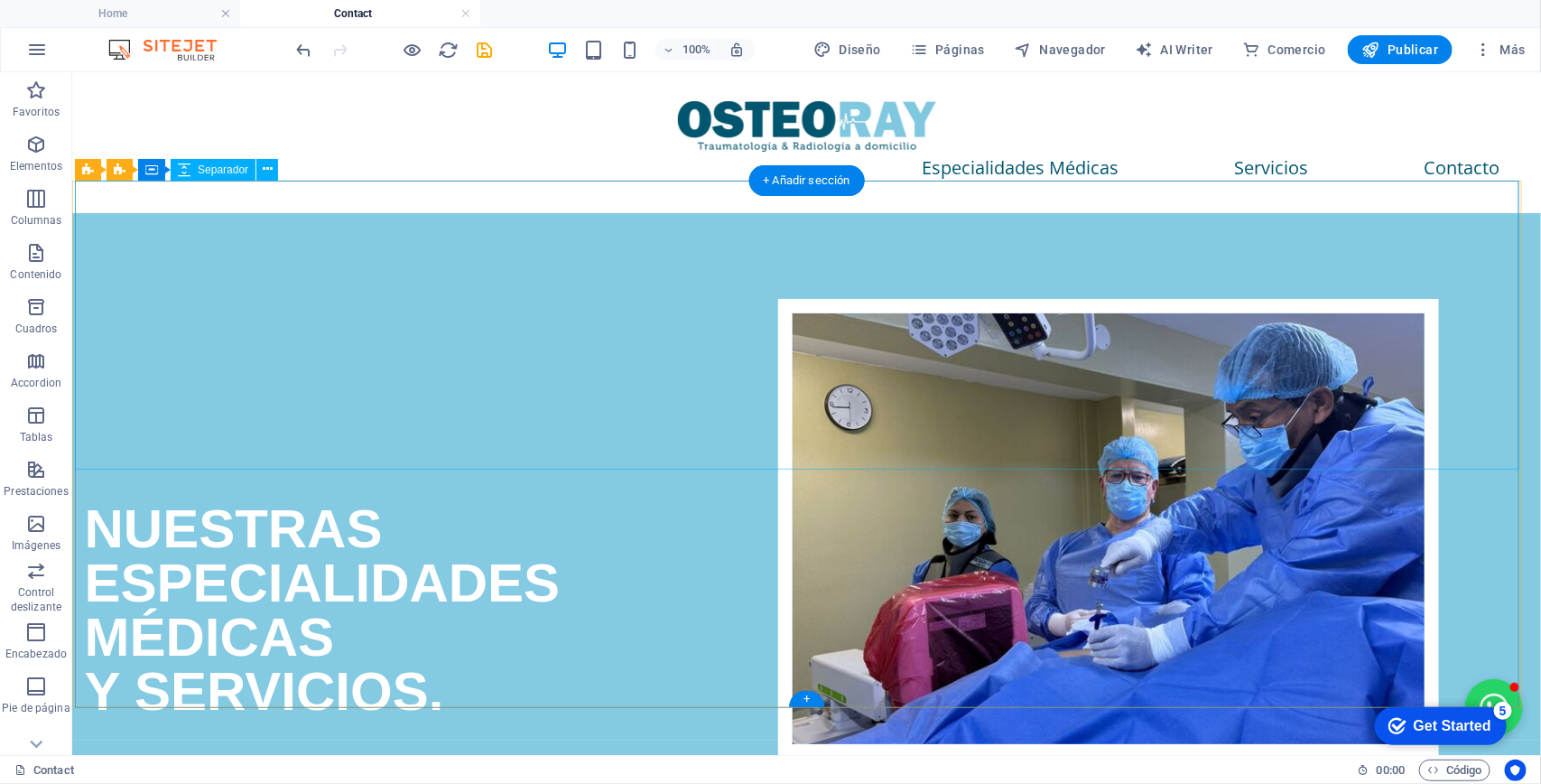
click at [1459, 212] on div at bounding box center [806, 356] width 1444 height 288
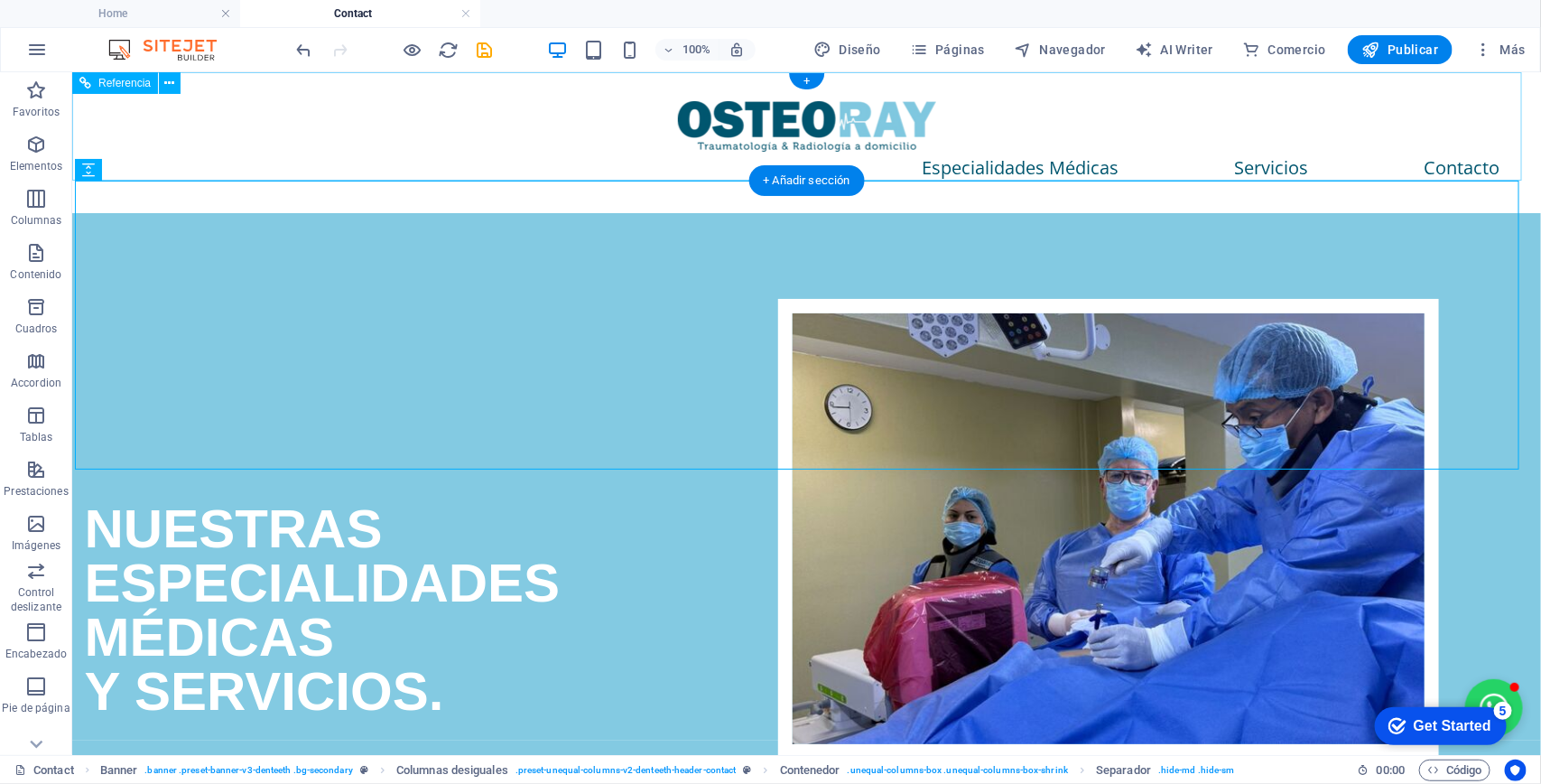
click at [1381, 162] on div "Especialidades Médicas Servicios Contacto" at bounding box center [806, 142] width 1469 height 141
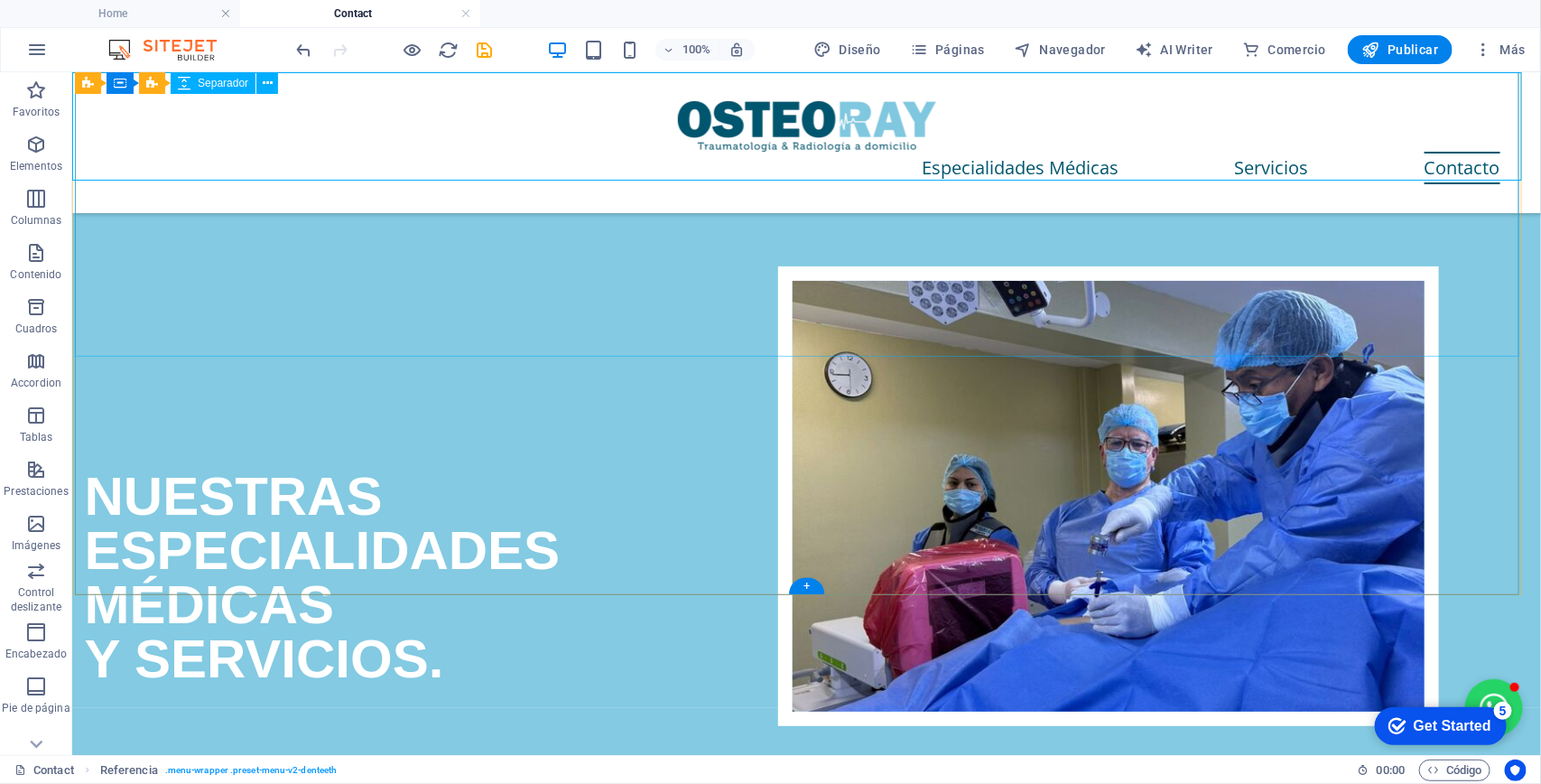
scroll to position [113, 0]
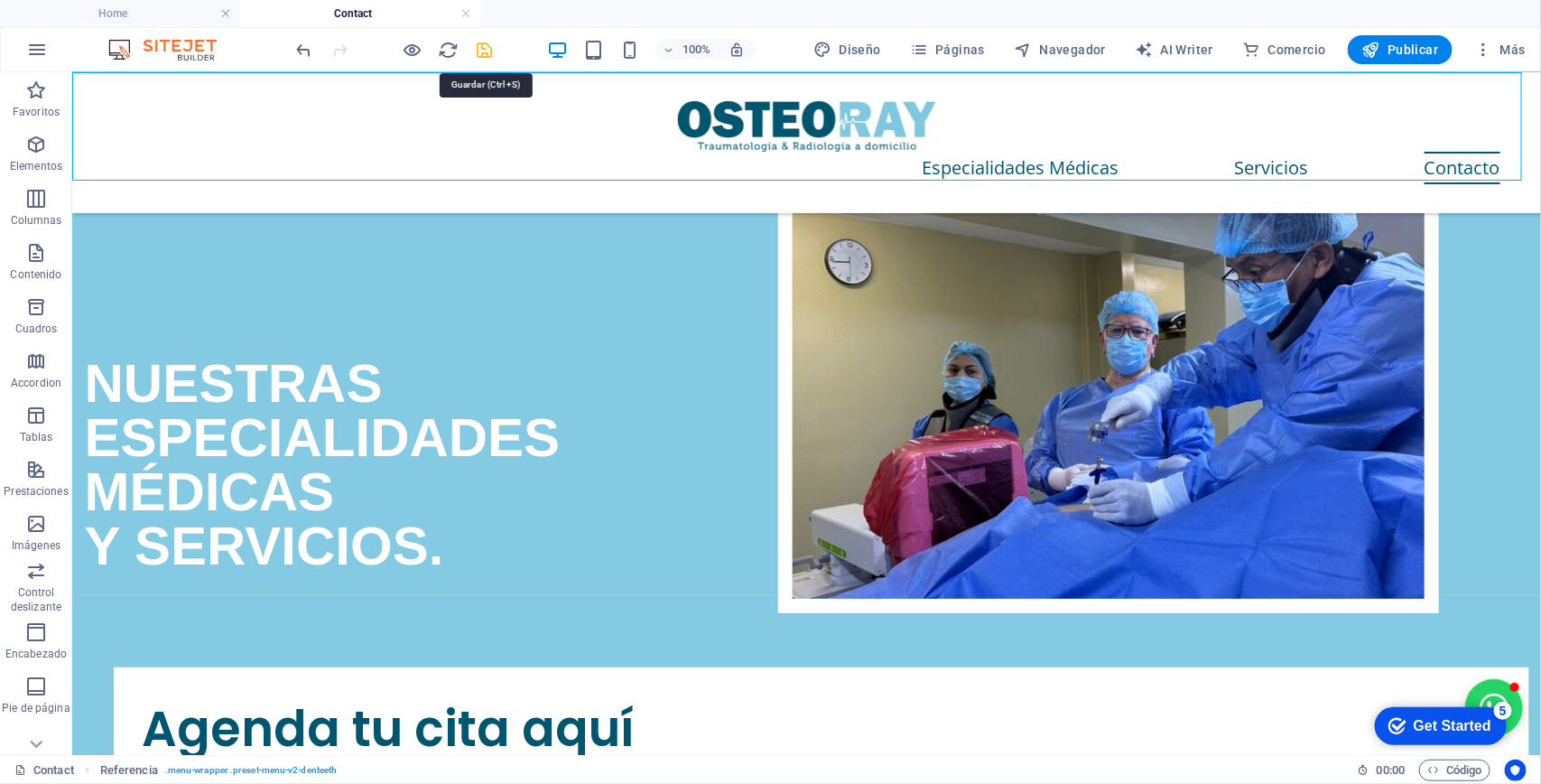
click at [480, 49] on icon "save" at bounding box center [485, 49] width 20 height 20
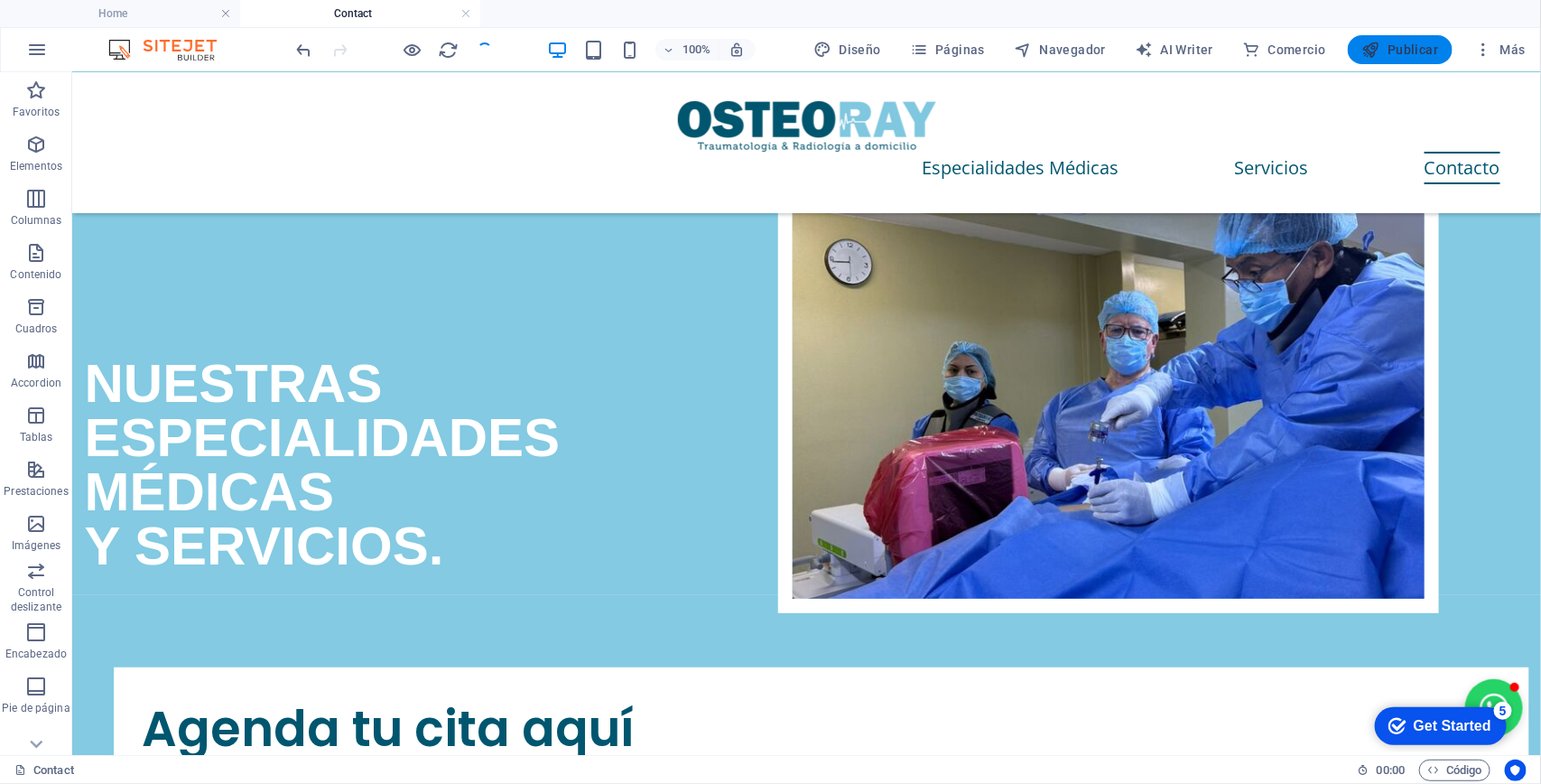
click at [1390, 45] on span "Publicar" at bounding box center [1400, 49] width 76 height 18
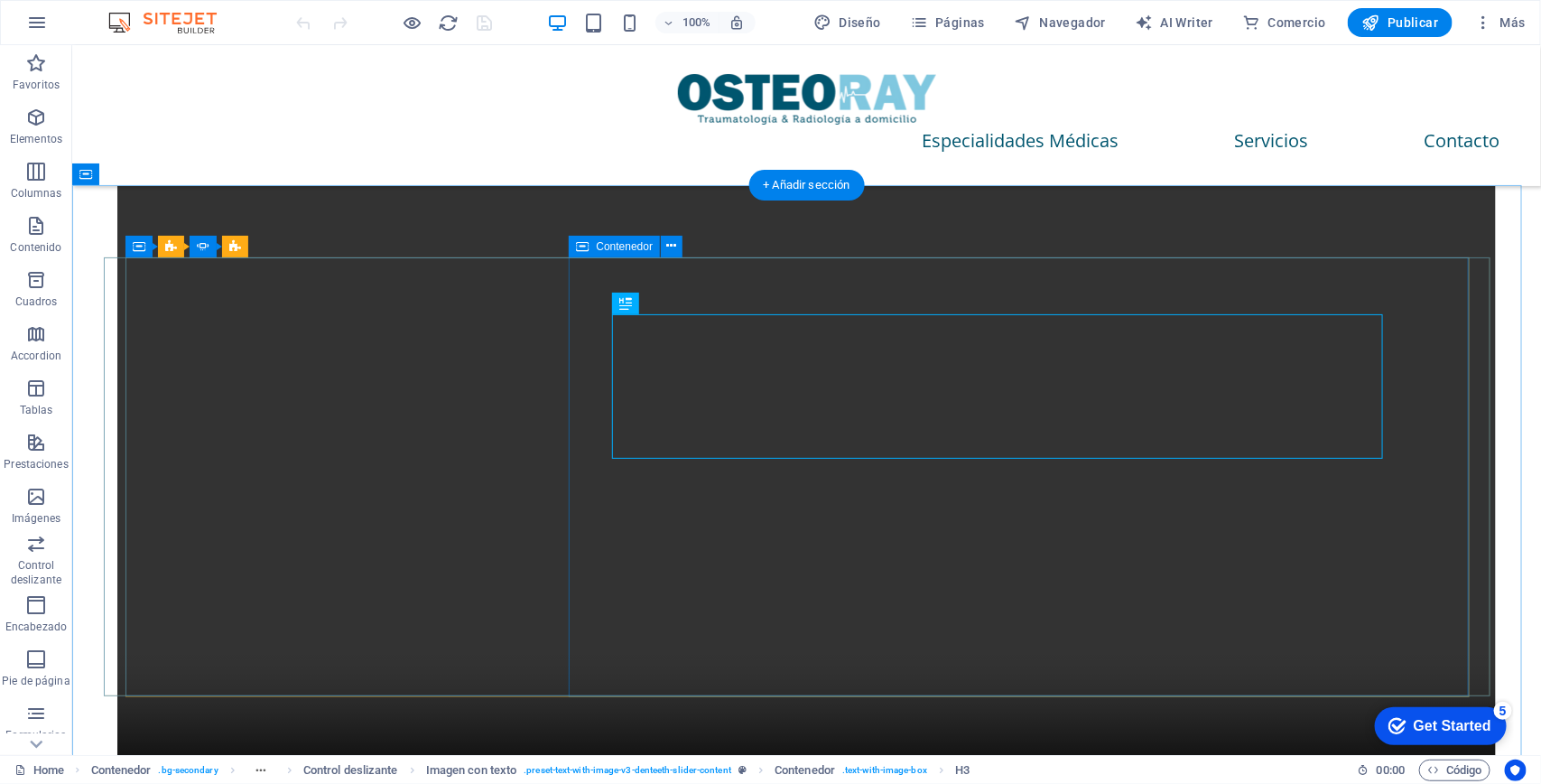
scroll to position [2937, 0]
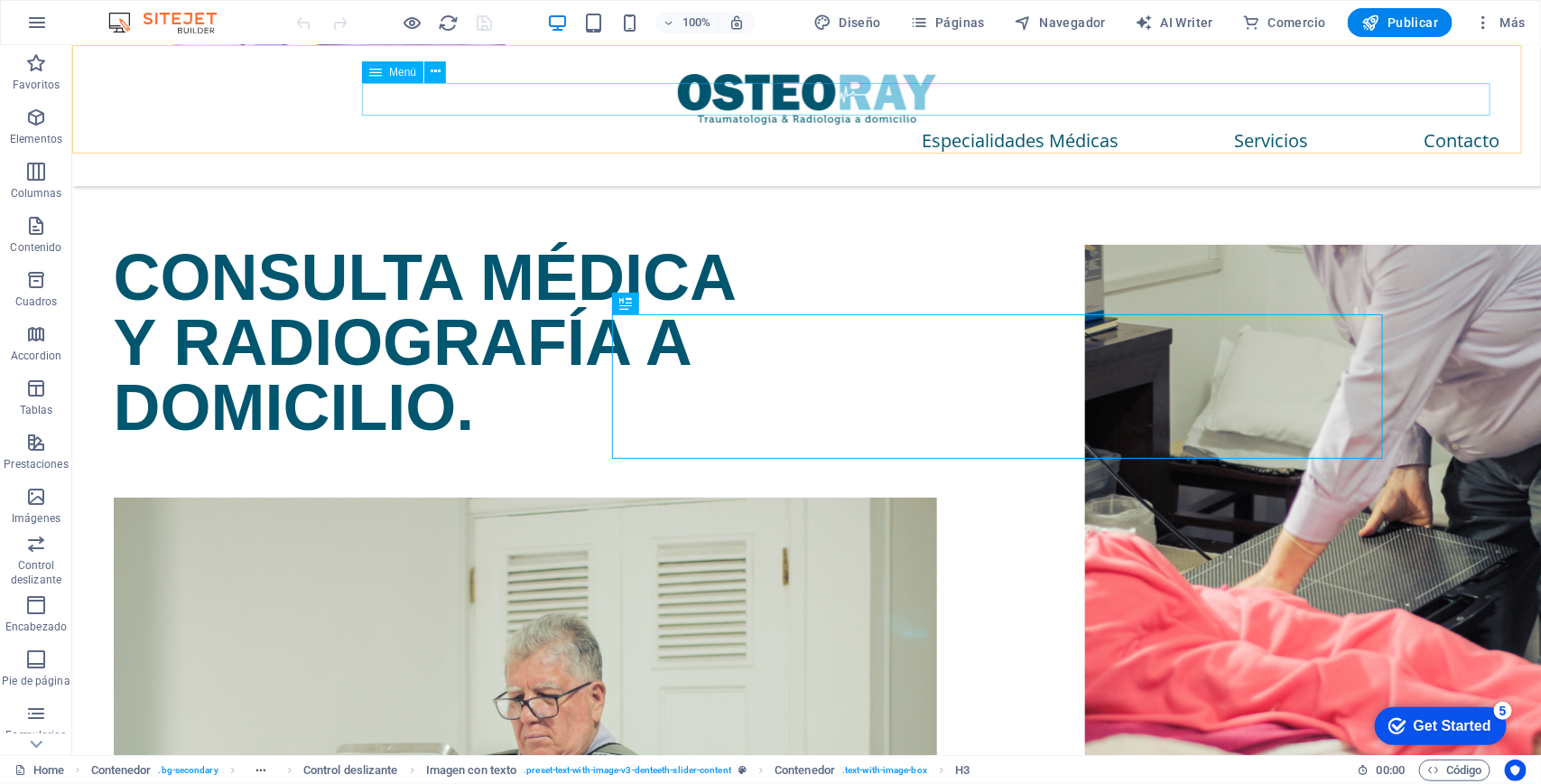
click at [1430, 124] on nav "Especialidades Médicas Servicios Contacto" at bounding box center [806, 140] width 1387 height 33
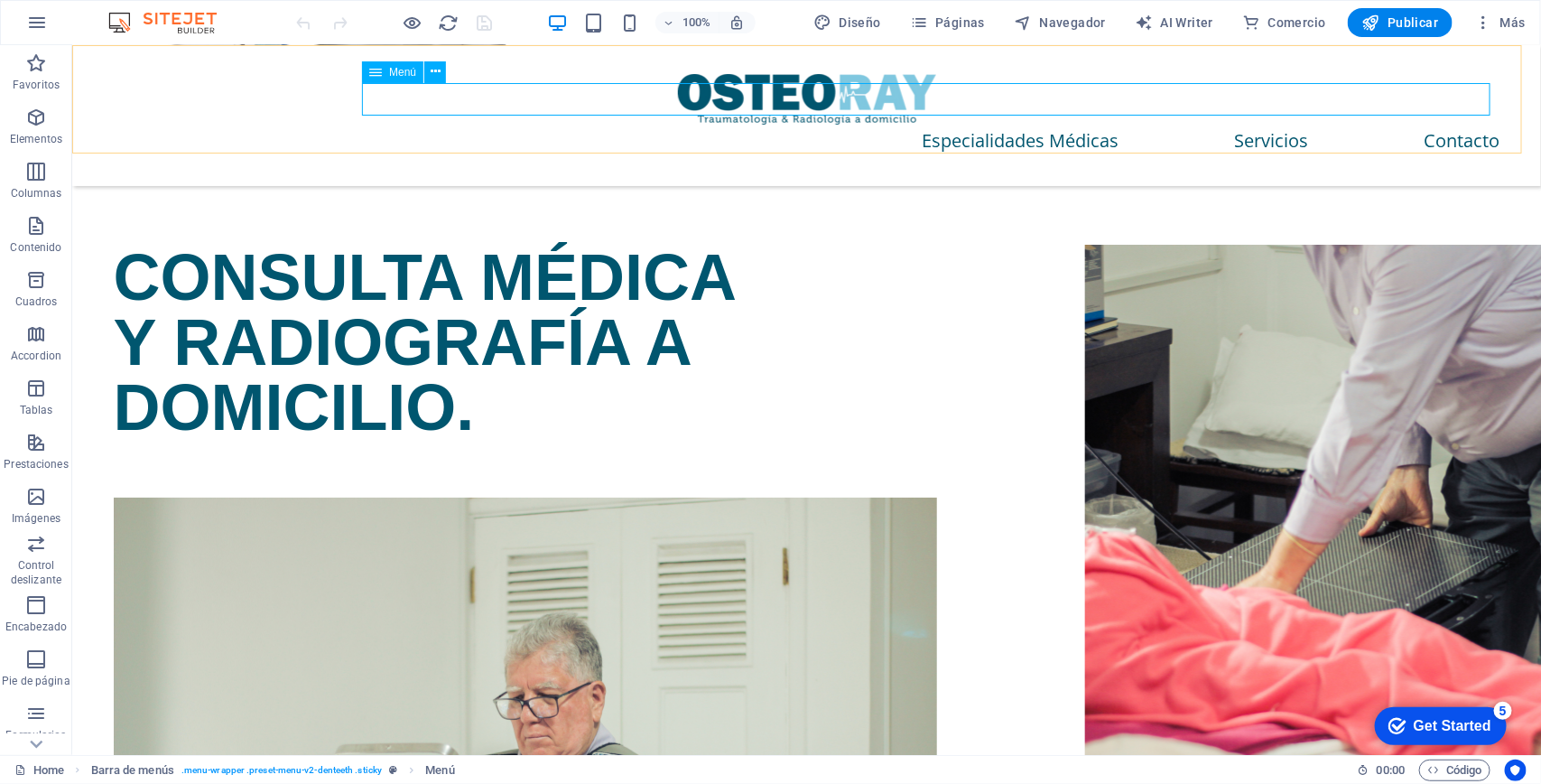
click at [1449, 124] on nav "Especialidades Médicas Servicios Contacto" at bounding box center [806, 140] width 1387 height 33
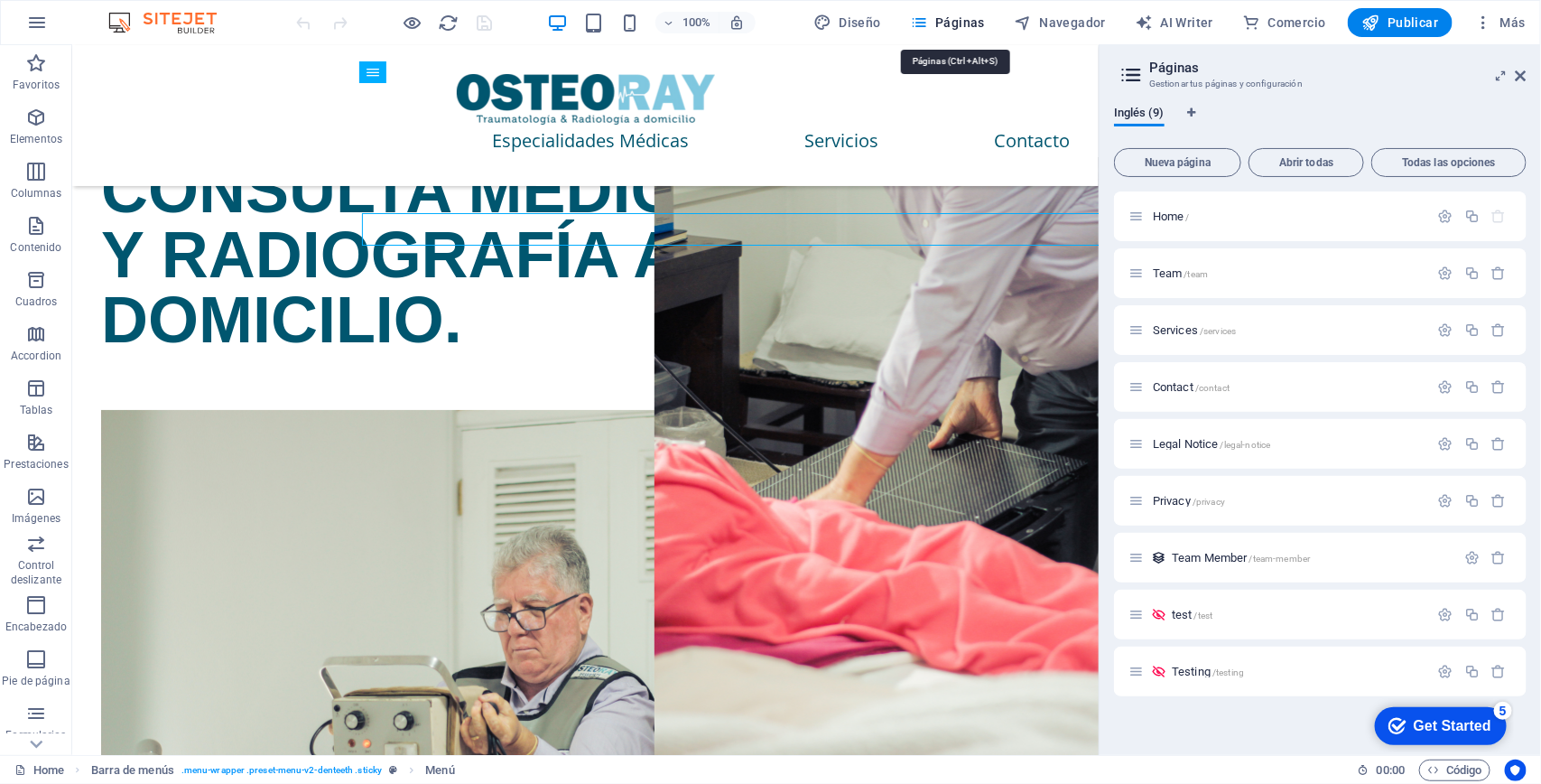
scroll to position [2808, 0]
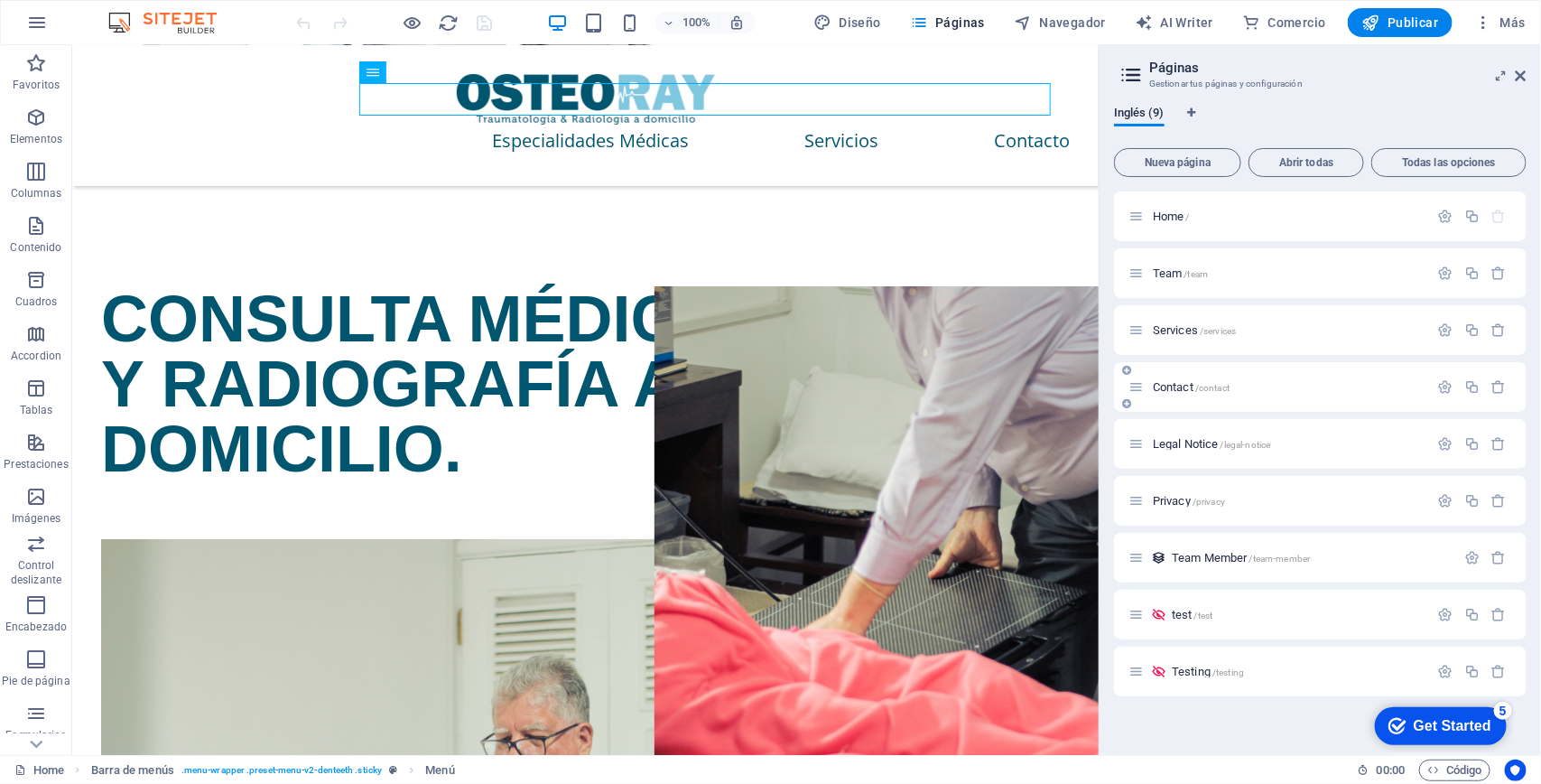
click at [1181, 381] on span "Contact /contact" at bounding box center [1191, 387] width 76 height 14
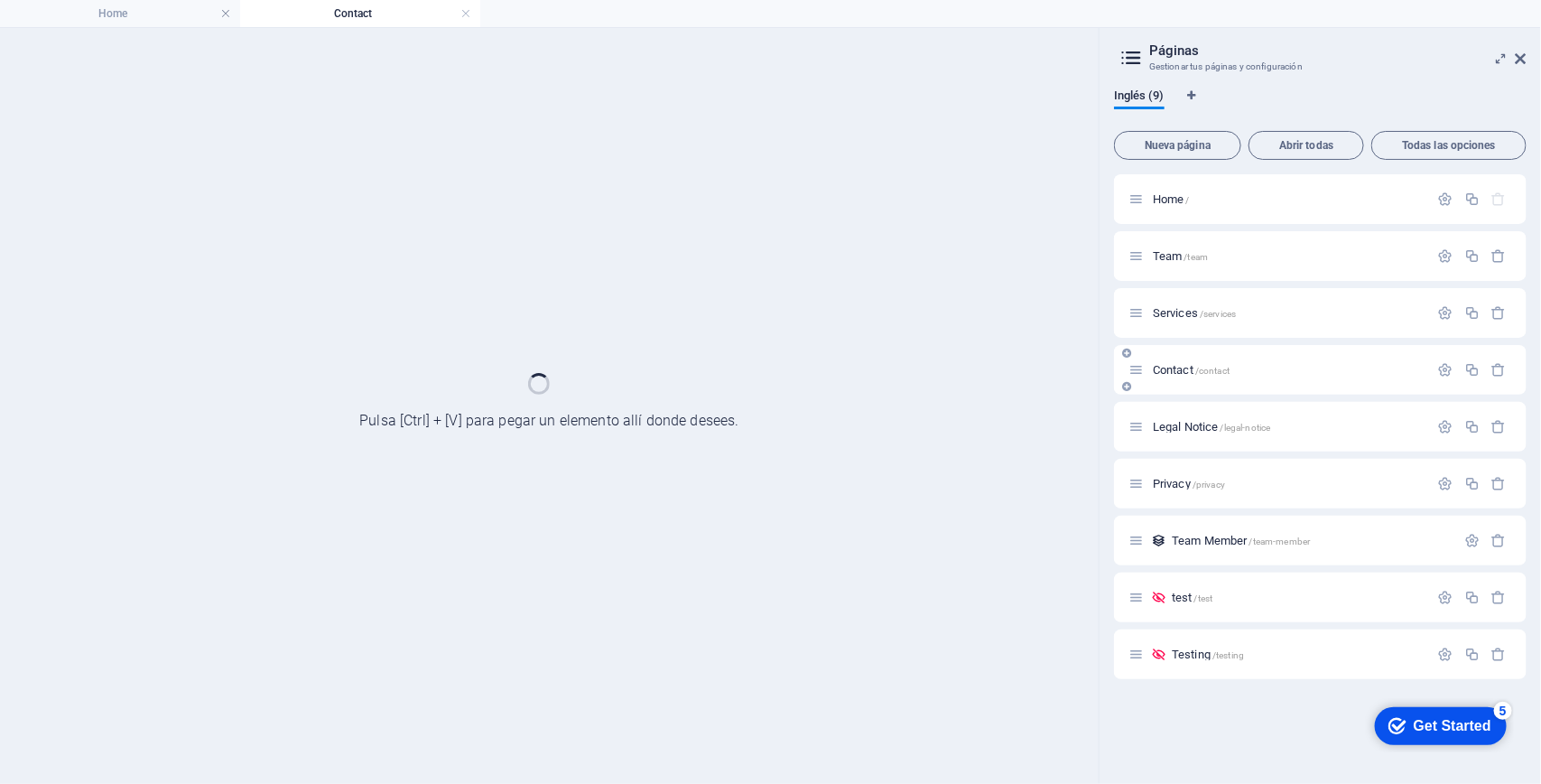
scroll to position [0, 0]
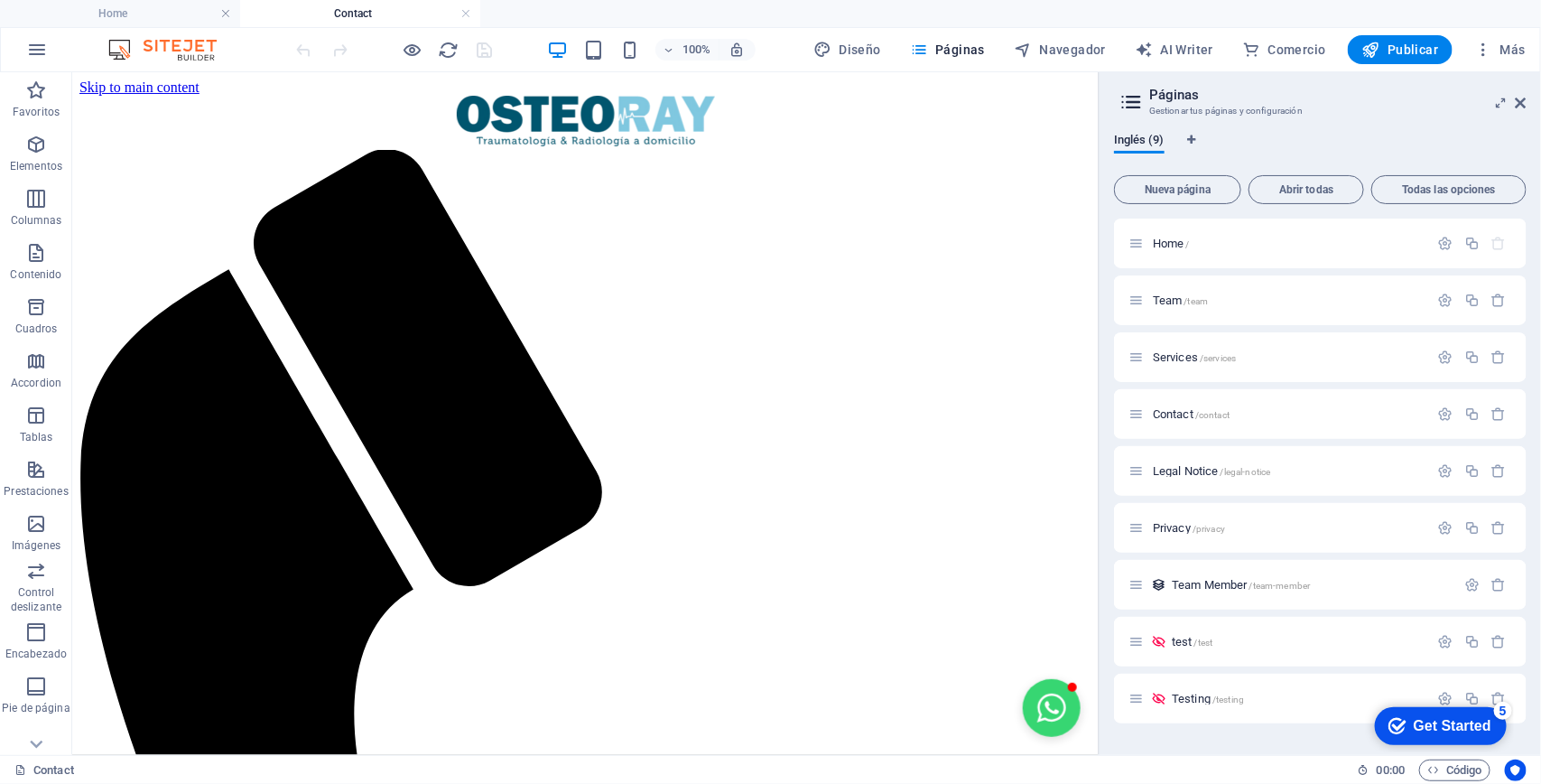
click at [1034, 678] on button "Open chat window" at bounding box center [1051, 707] width 58 height 58
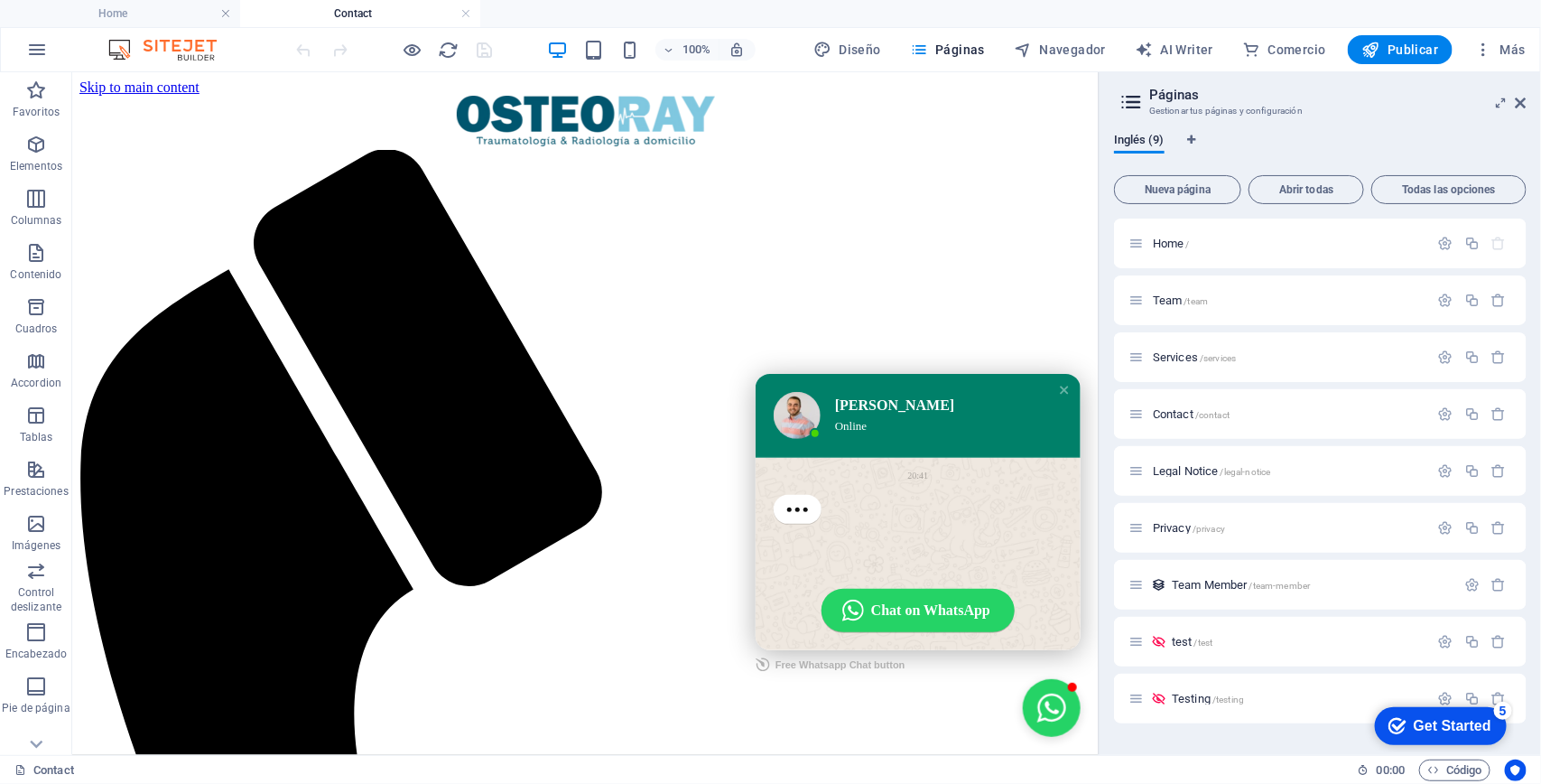
scroll to position [339, 0]
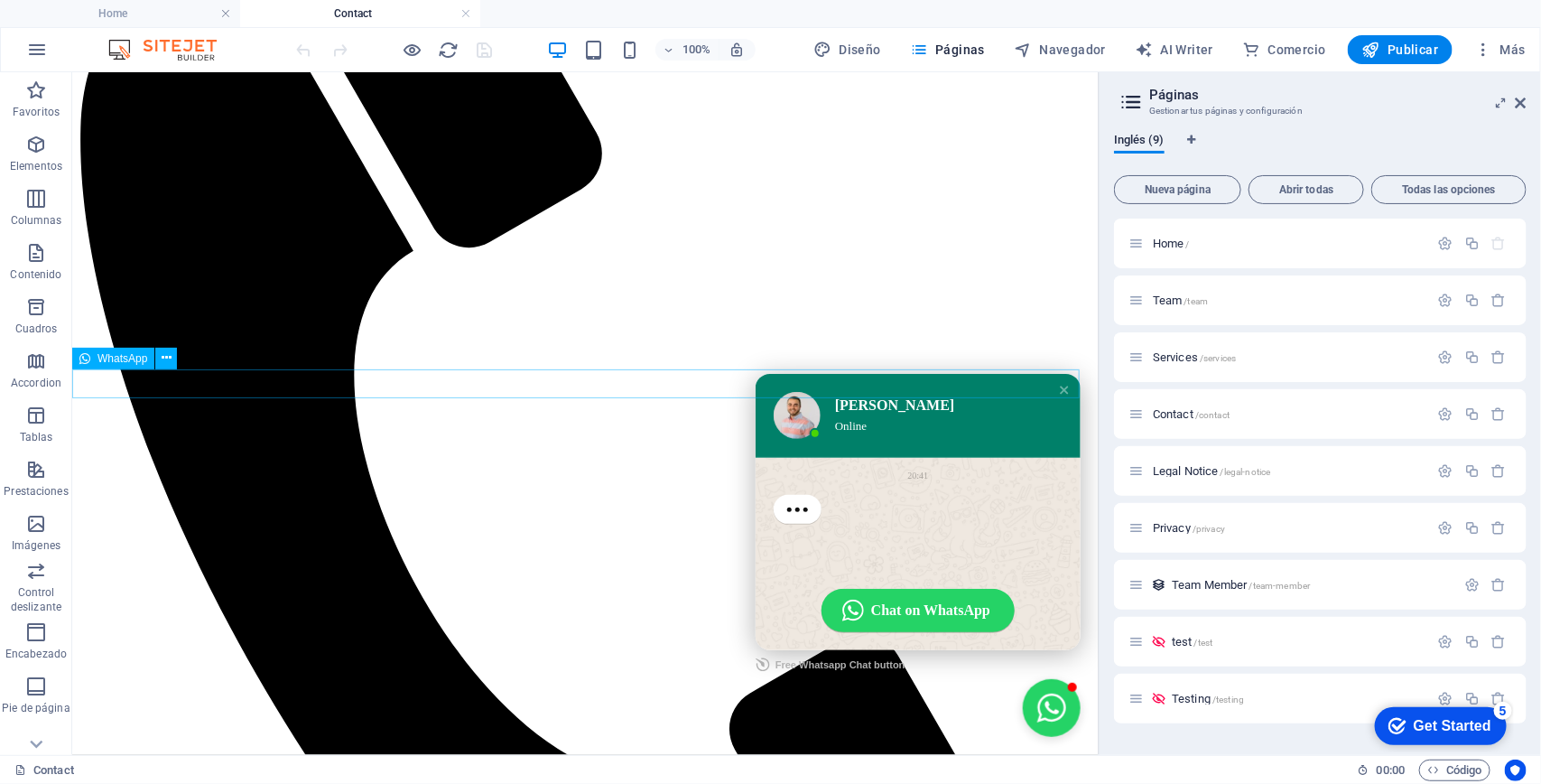
click at [127, 358] on span "WhatsApp" at bounding box center [122, 358] width 49 height 11
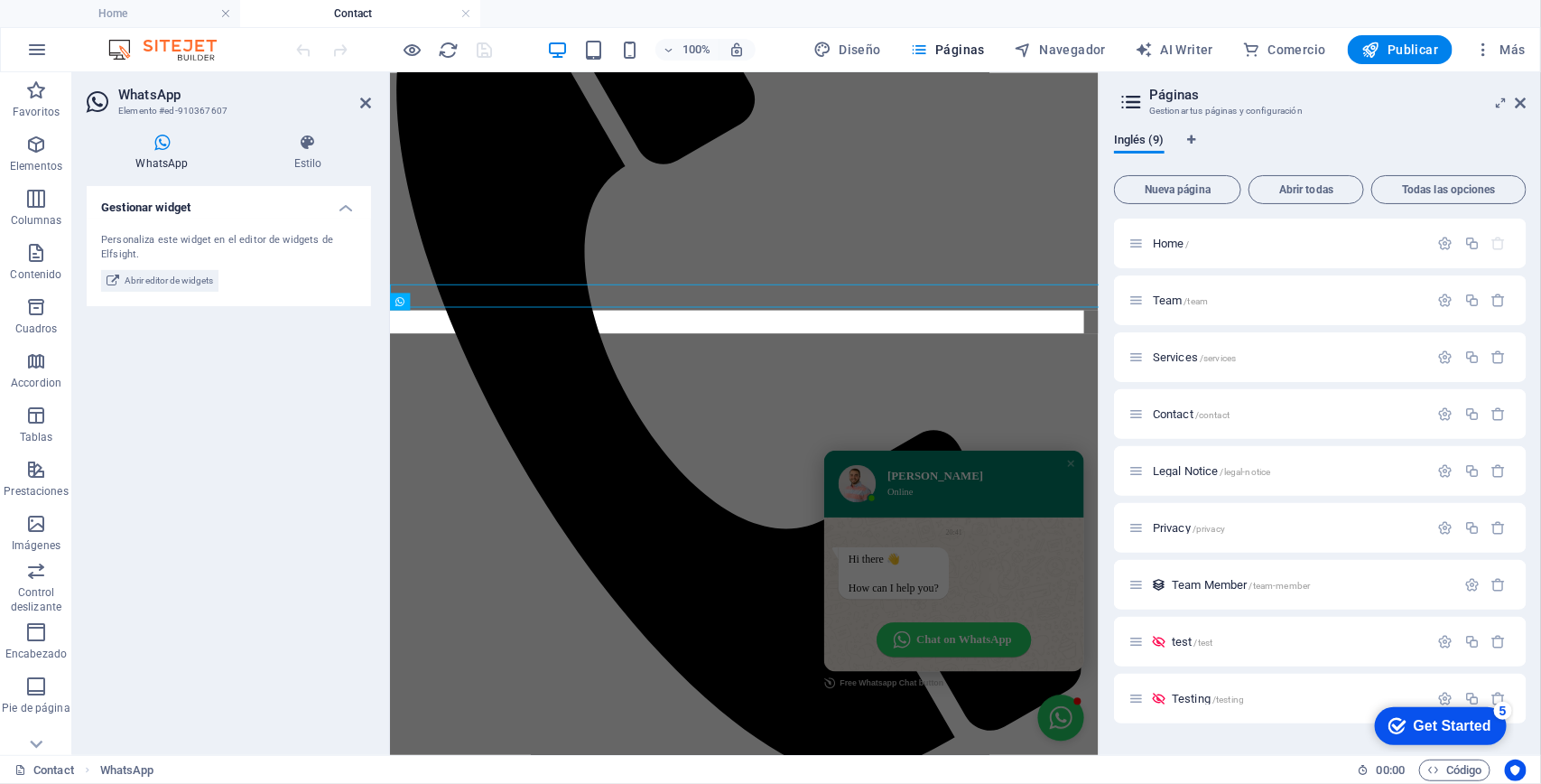
scroll to position [371, 0]
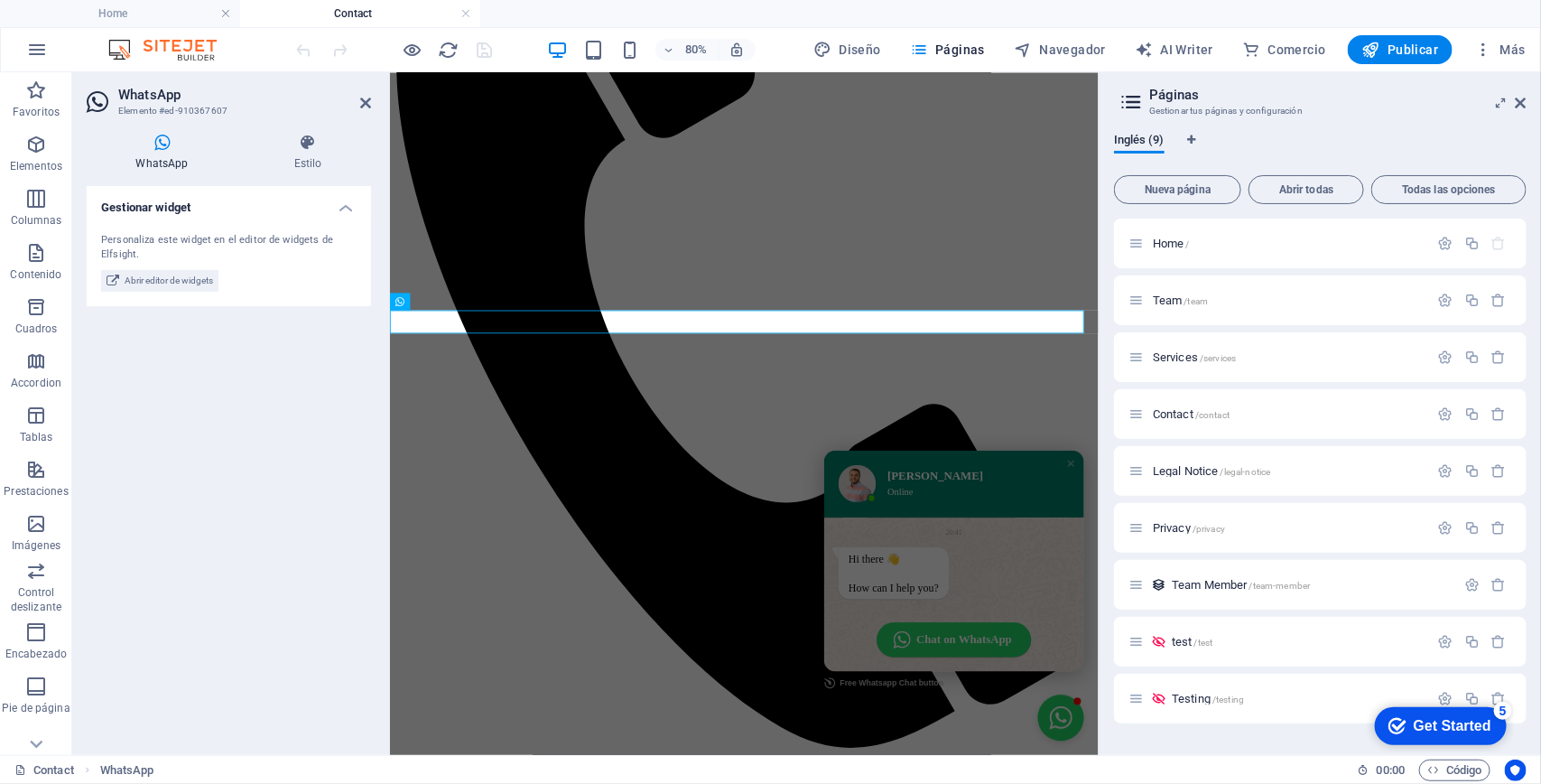
click at [154, 149] on icon at bounding box center [163, 142] width 151 height 18
click at [154, 141] on icon at bounding box center [163, 142] width 151 height 18
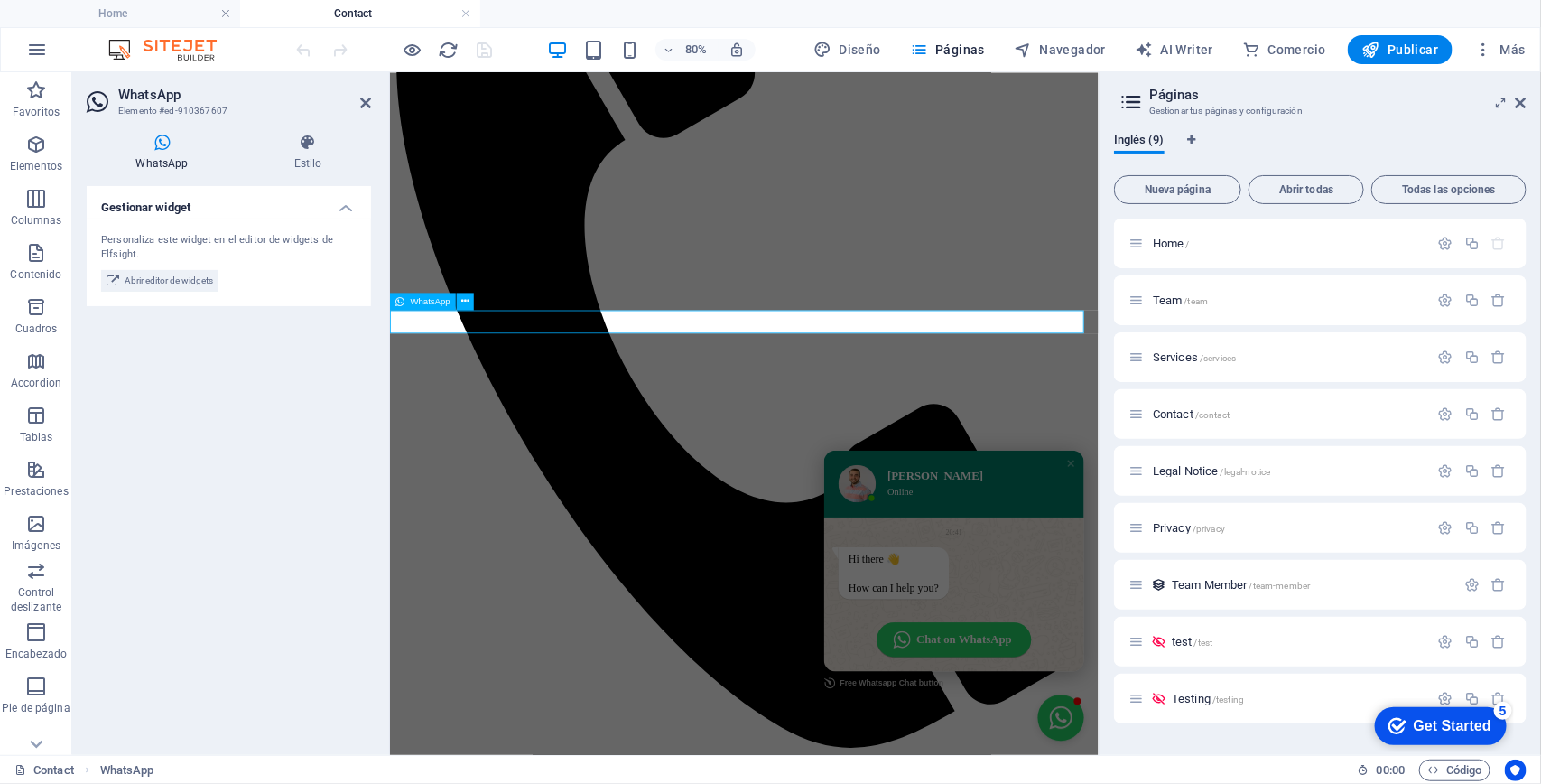
click at [424, 301] on span "WhatsApp" at bounding box center [429, 301] width 40 height 9
click at [181, 285] on span "Abrir editor de widgets" at bounding box center [168, 281] width 88 height 21
click at [179, 276] on span "Abrir editor de widgets" at bounding box center [168, 281] width 88 height 21
click at [408, 299] on div "WhatsApp" at bounding box center [423, 301] width 66 height 17
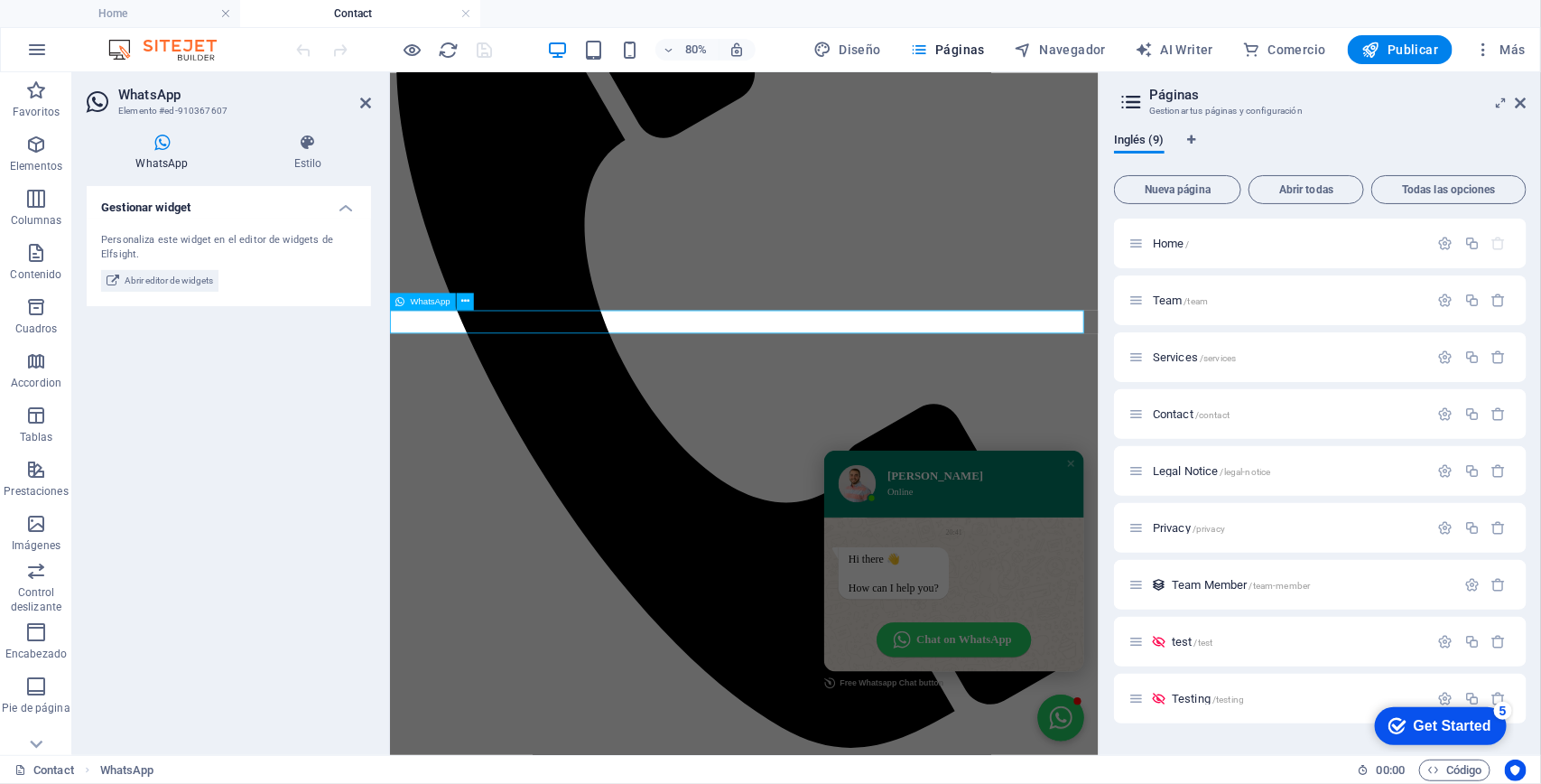
click at [408, 299] on div "WhatsApp" at bounding box center [423, 301] width 66 height 17
click at [172, 281] on span "Abrir editor de widgets" at bounding box center [168, 281] width 88 height 21
click at [192, 278] on span "Abrir editor de widgets" at bounding box center [168, 281] width 88 height 21
click at [0, 0] on icon at bounding box center [0, 0] width 0 height 0
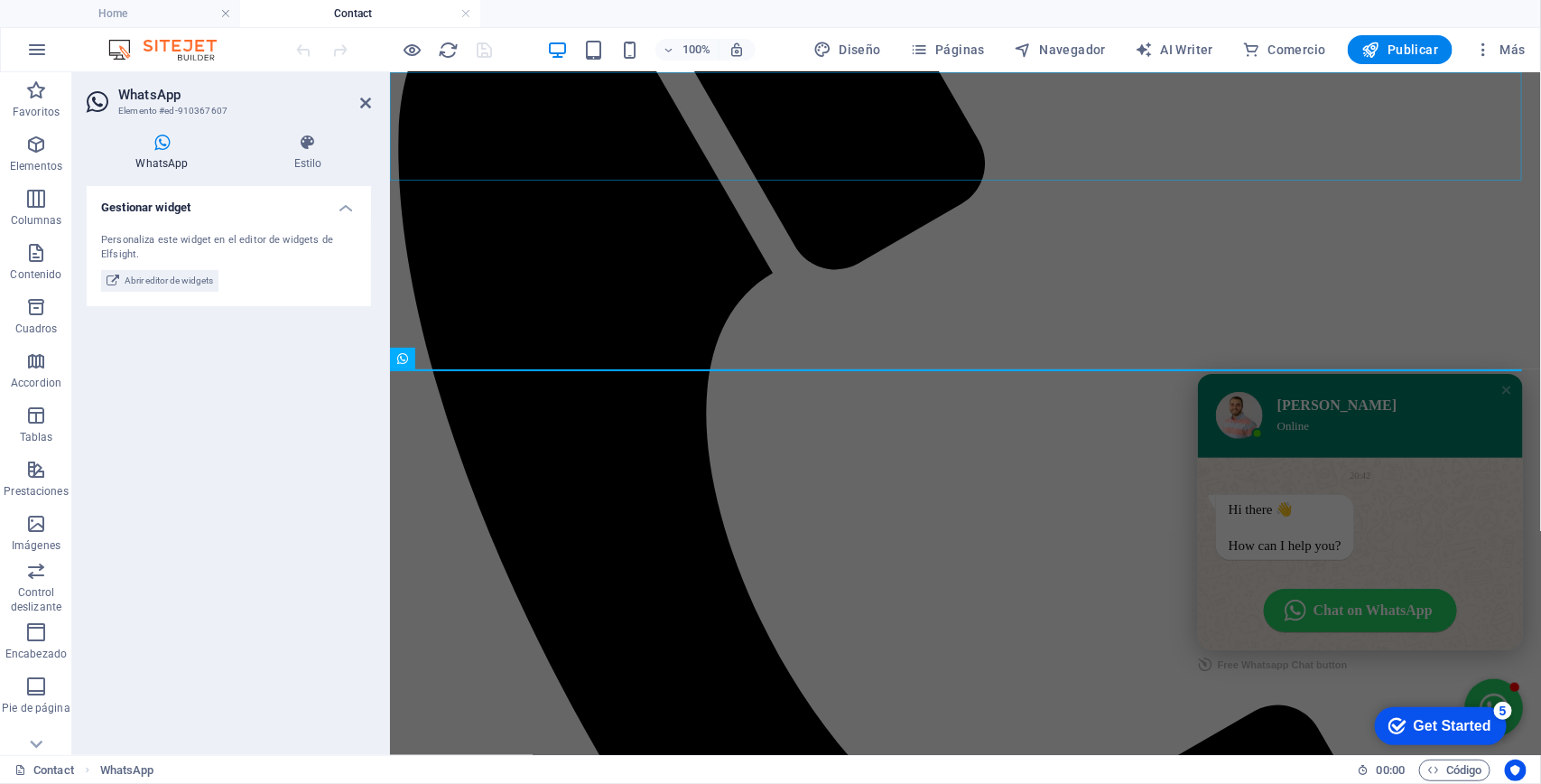
scroll to position [339, 0]
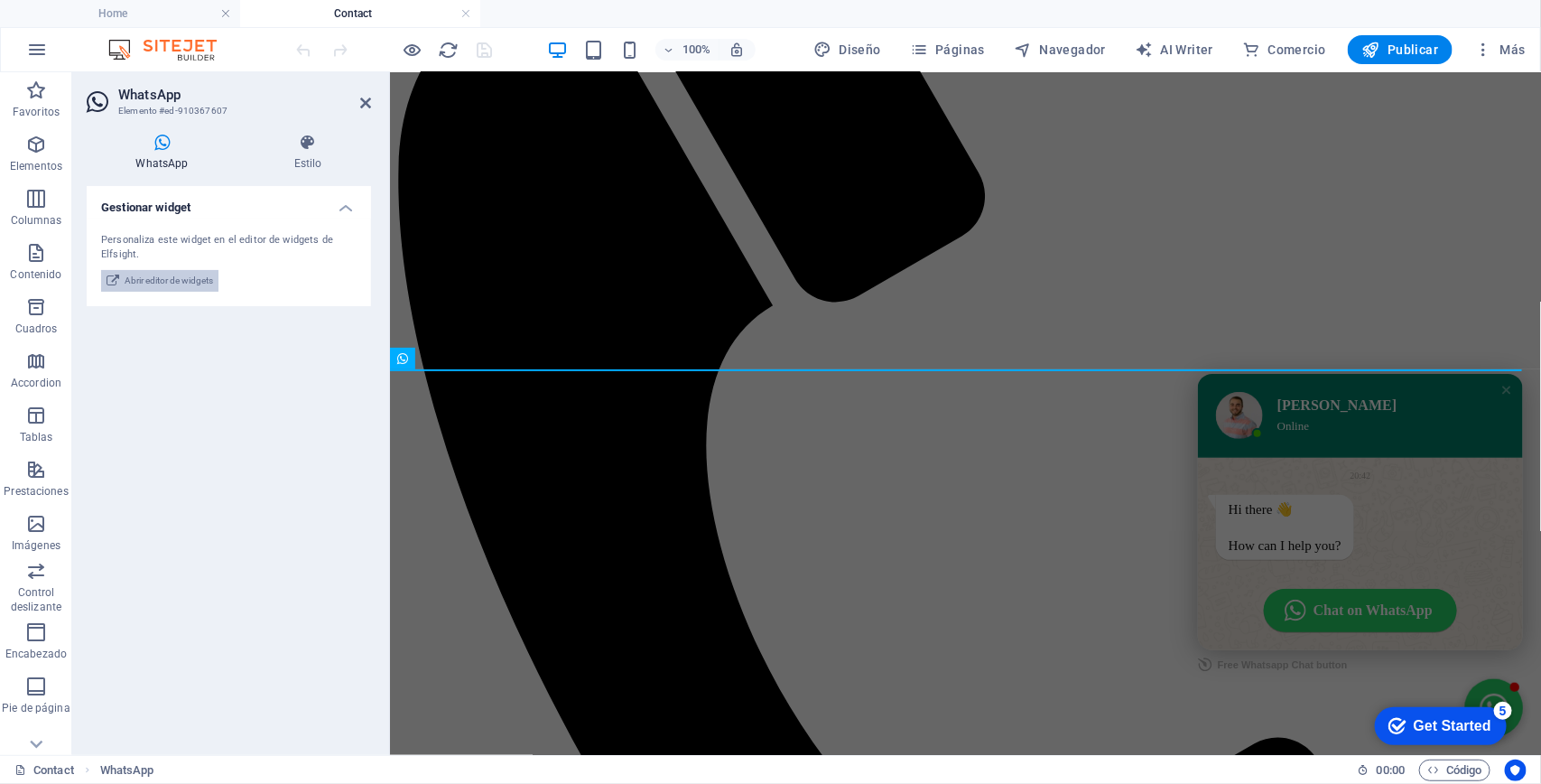
click at [155, 282] on span "Abrir editor de widgets" at bounding box center [168, 281] width 88 height 21
click at [408, 357] on div "WhatsApp" at bounding box center [431, 358] width 82 height 21
click at [154, 149] on icon at bounding box center [163, 142] width 151 height 18
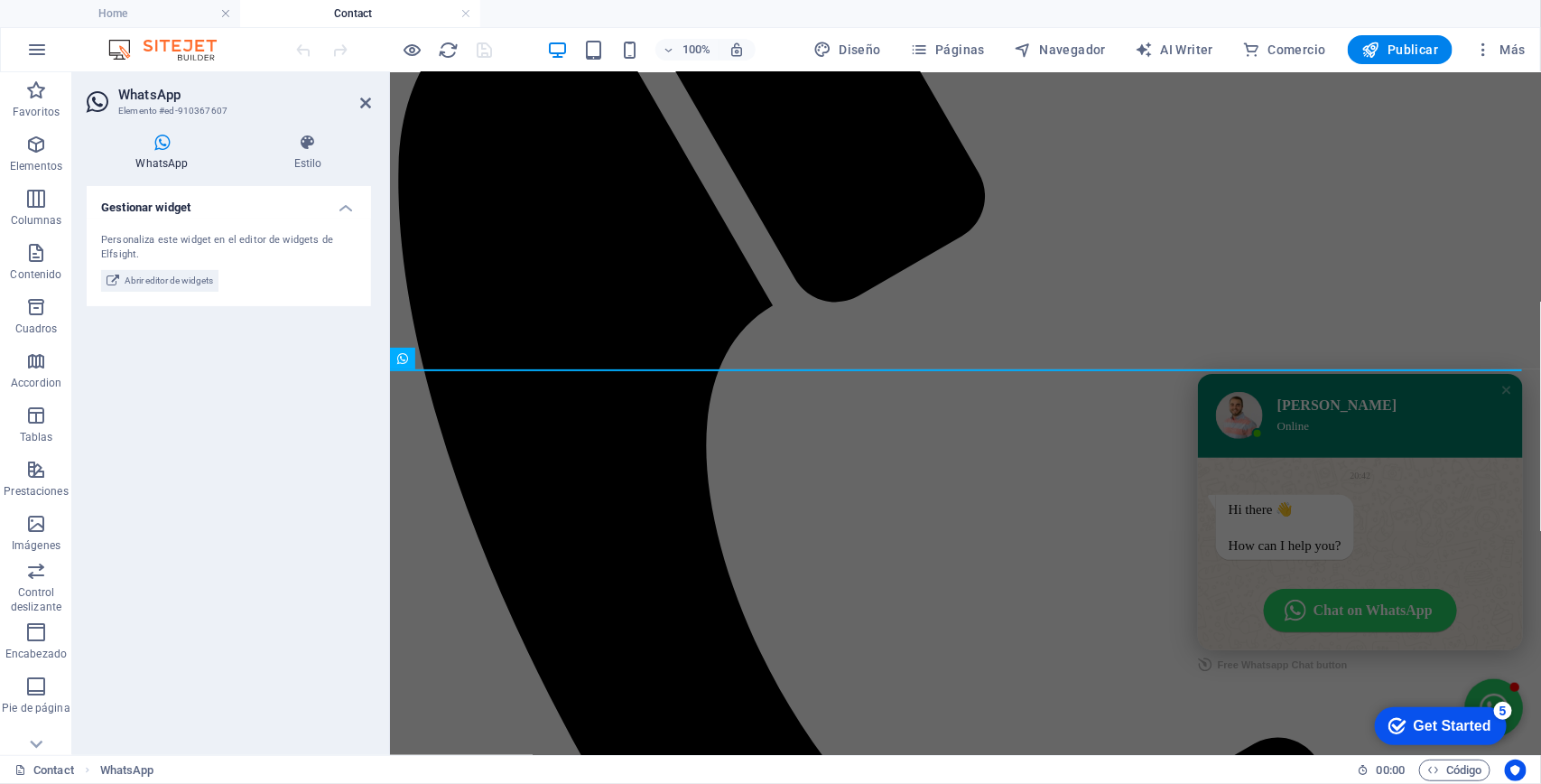
click at [154, 149] on icon at bounding box center [163, 142] width 151 height 18
click at [370, 96] on icon at bounding box center [365, 103] width 11 height 15
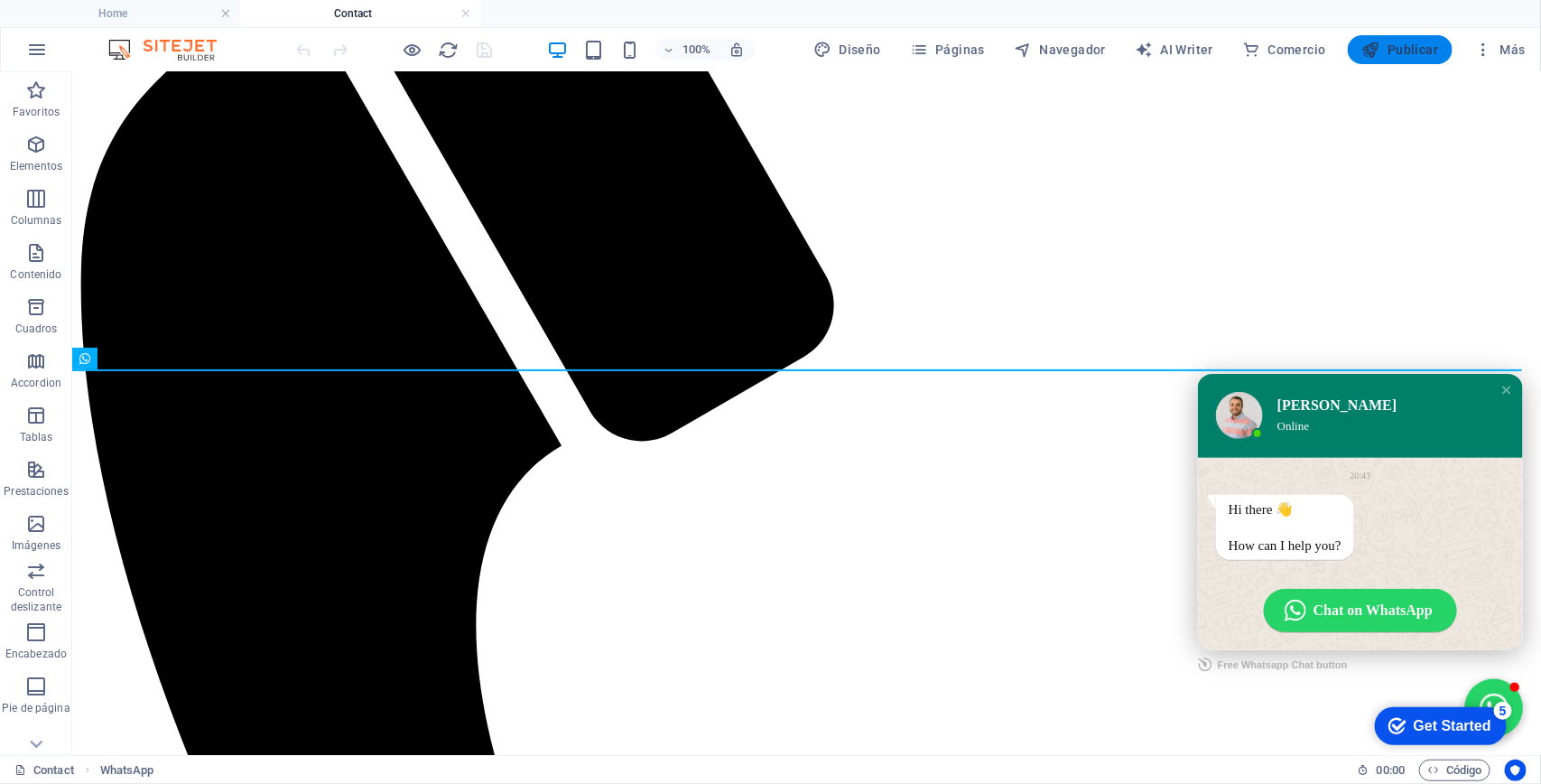
click at [1395, 46] on span "Publicar" at bounding box center [1400, 49] width 76 height 18
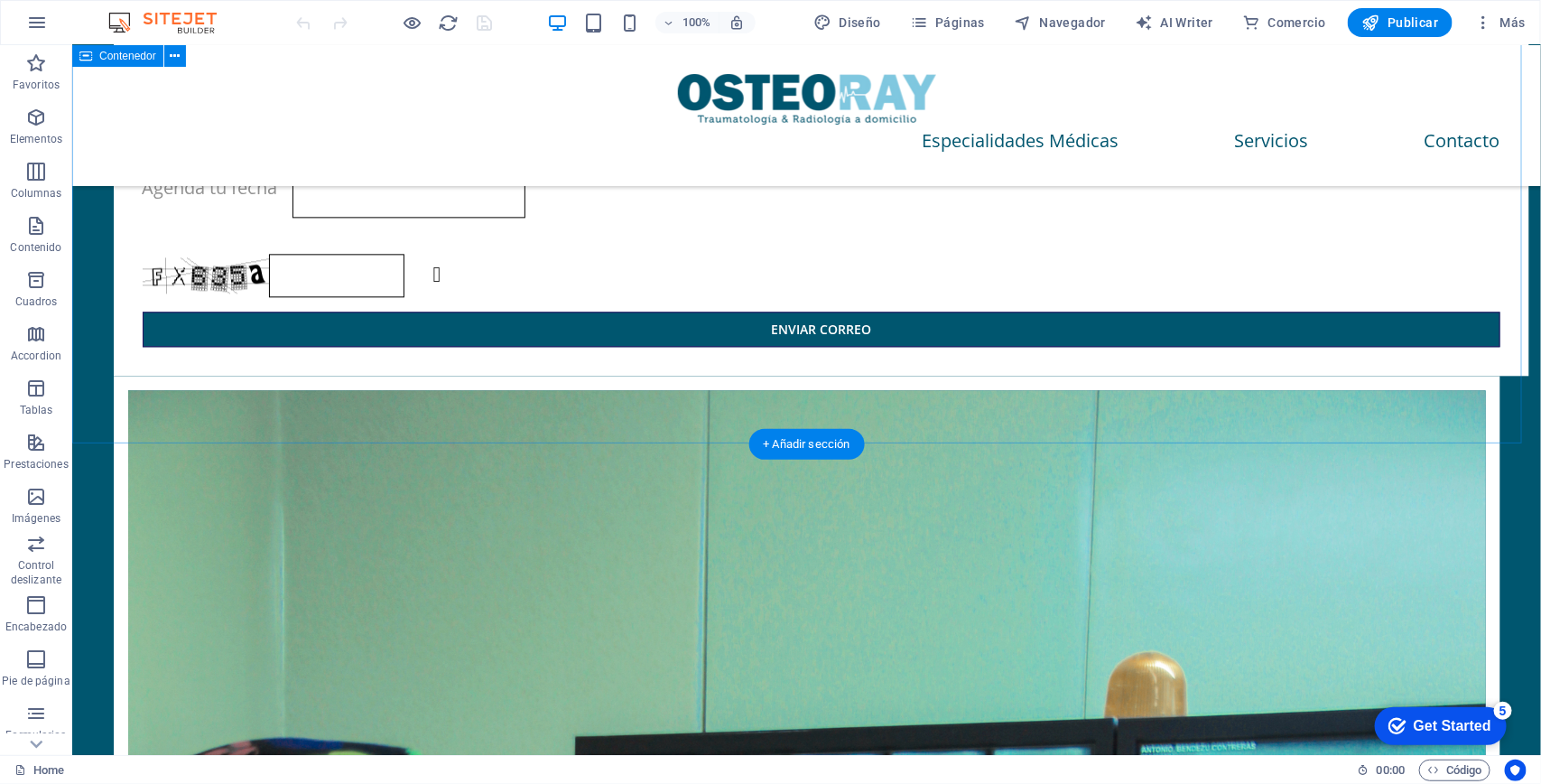
scroll to position [4745, 0]
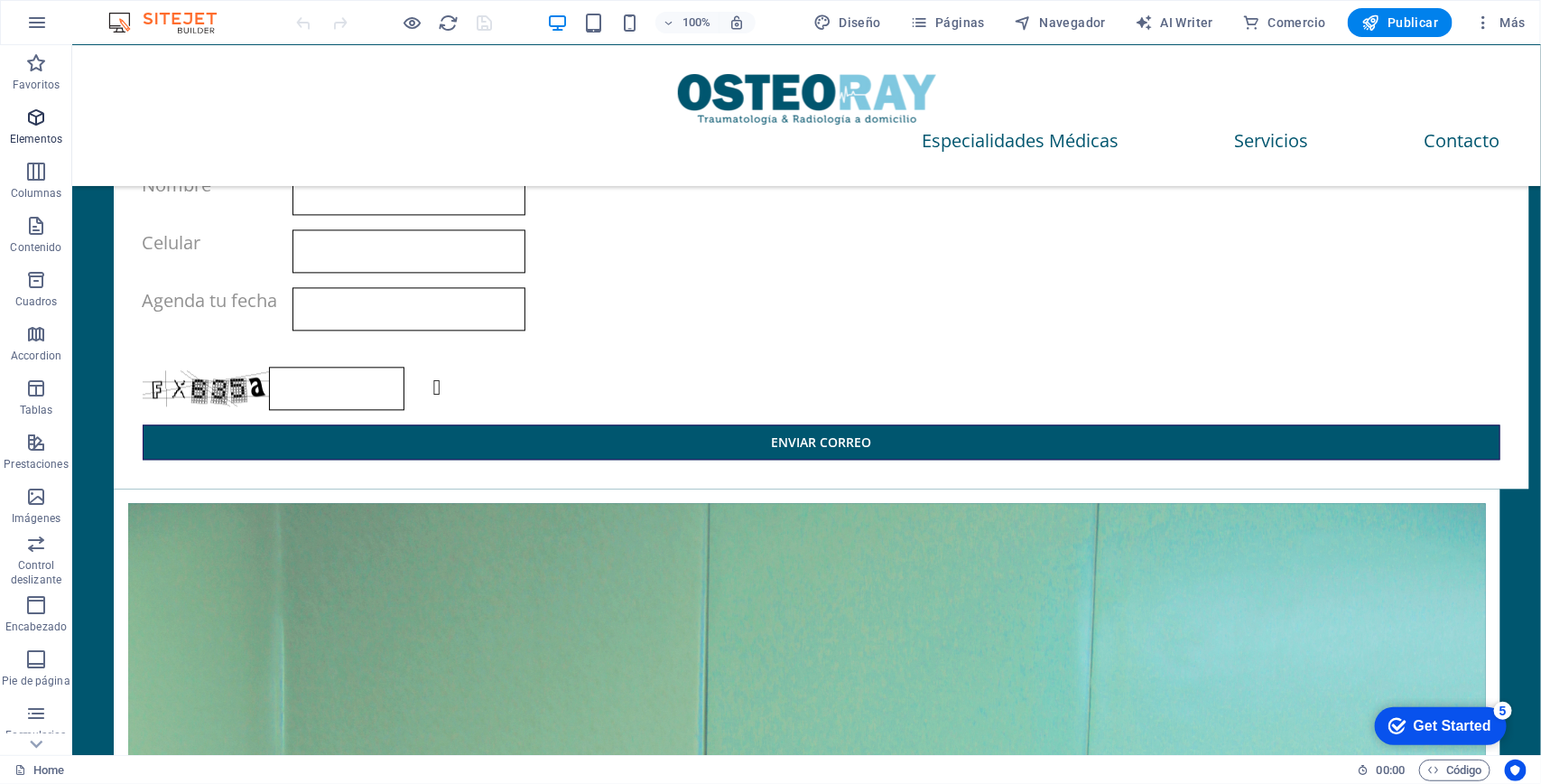
click at [34, 132] on p "Elementos" at bounding box center [36, 138] width 52 height 15
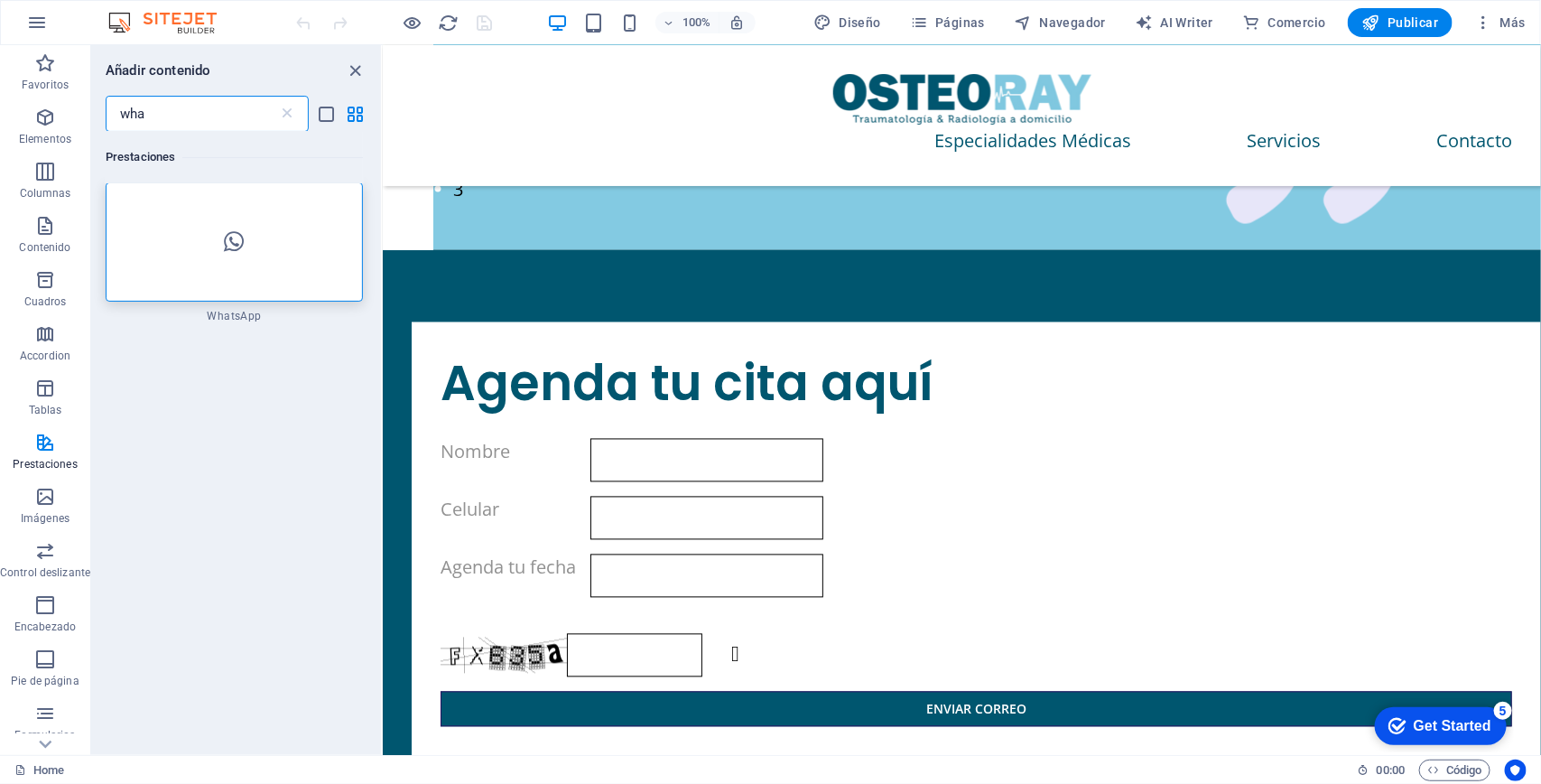
scroll to position [0, 0]
type input "wha"
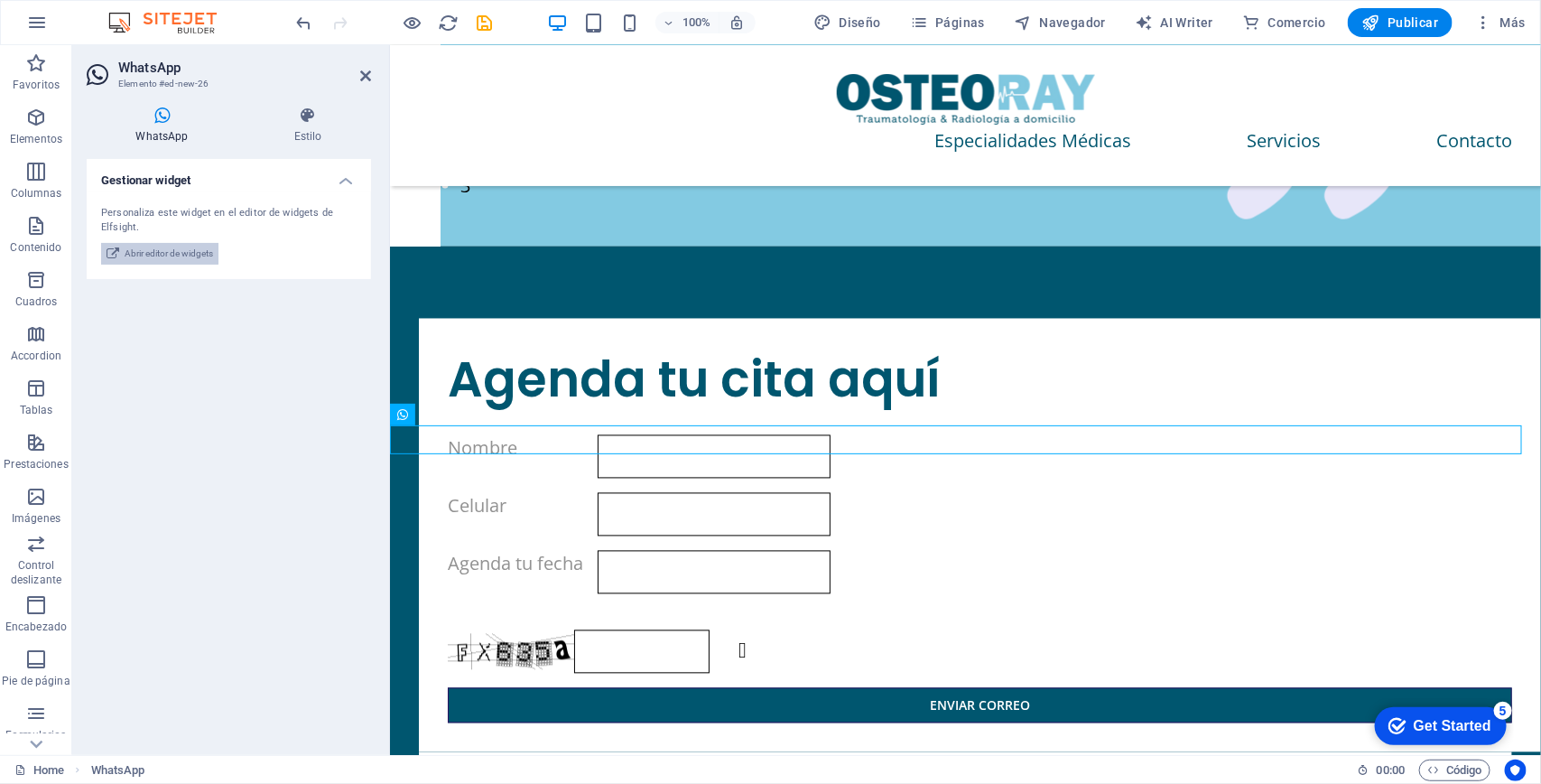
scroll to position [4448, 0]
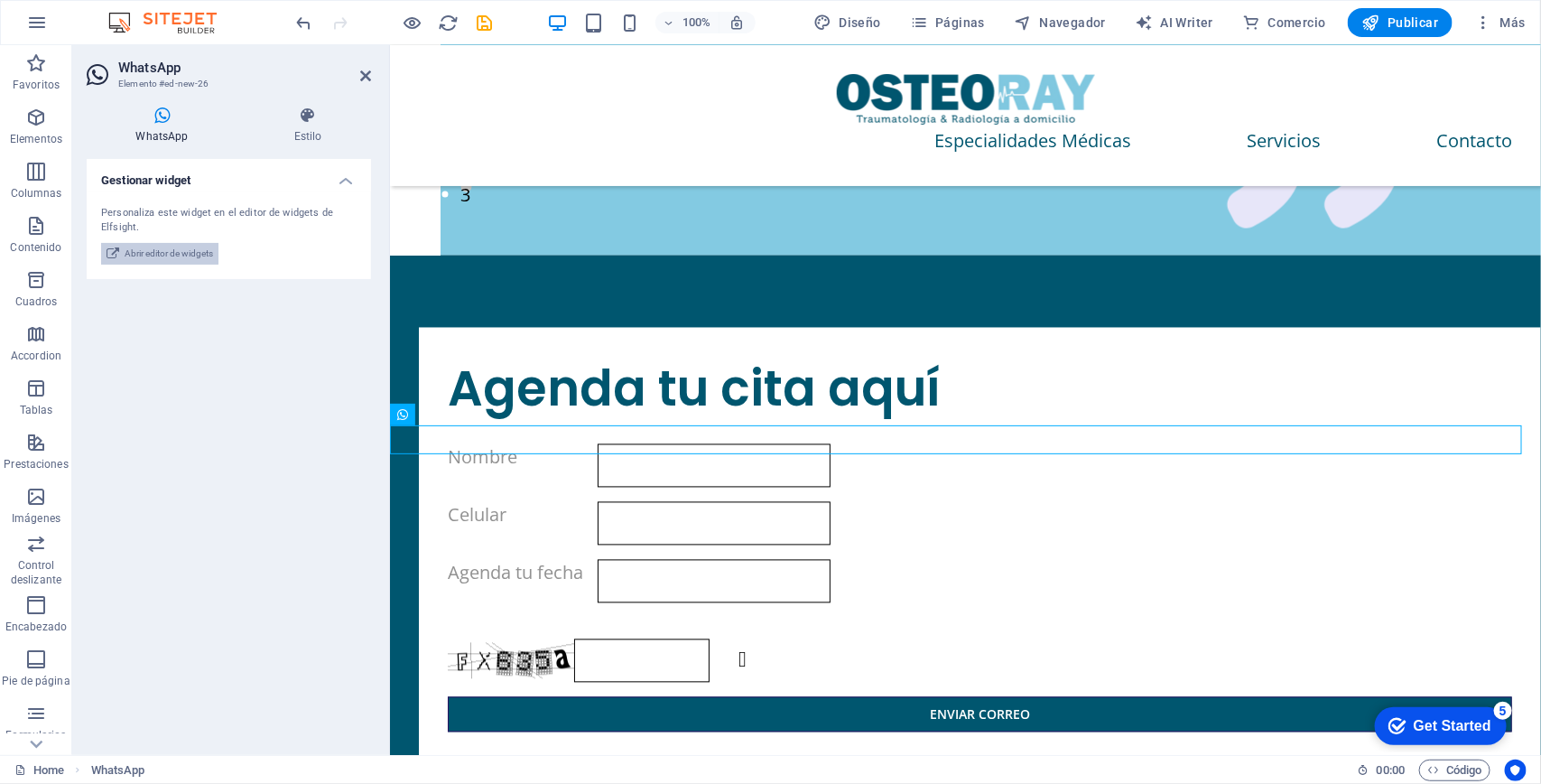
click at [182, 245] on span "Abrir editor de widgets" at bounding box center [168, 254] width 88 height 21
click at [187, 250] on span "Abrir editor de widgets" at bounding box center [168, 254] width 88 height 21
click at [160, 258] on span "Abrir editor de widgets" at bounding box center [168, 254] width 88 height 21
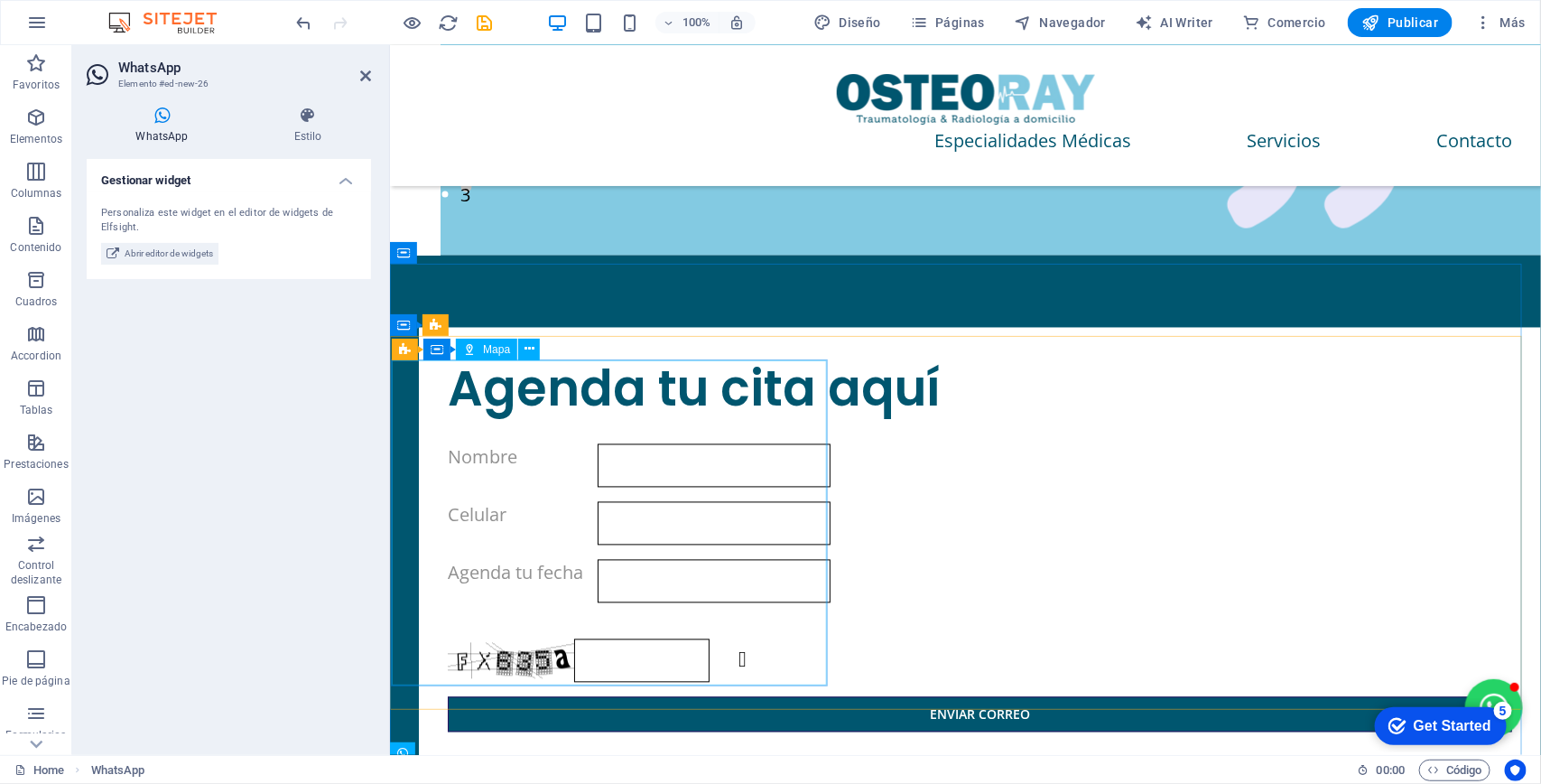
scroll to position [4109, 0]
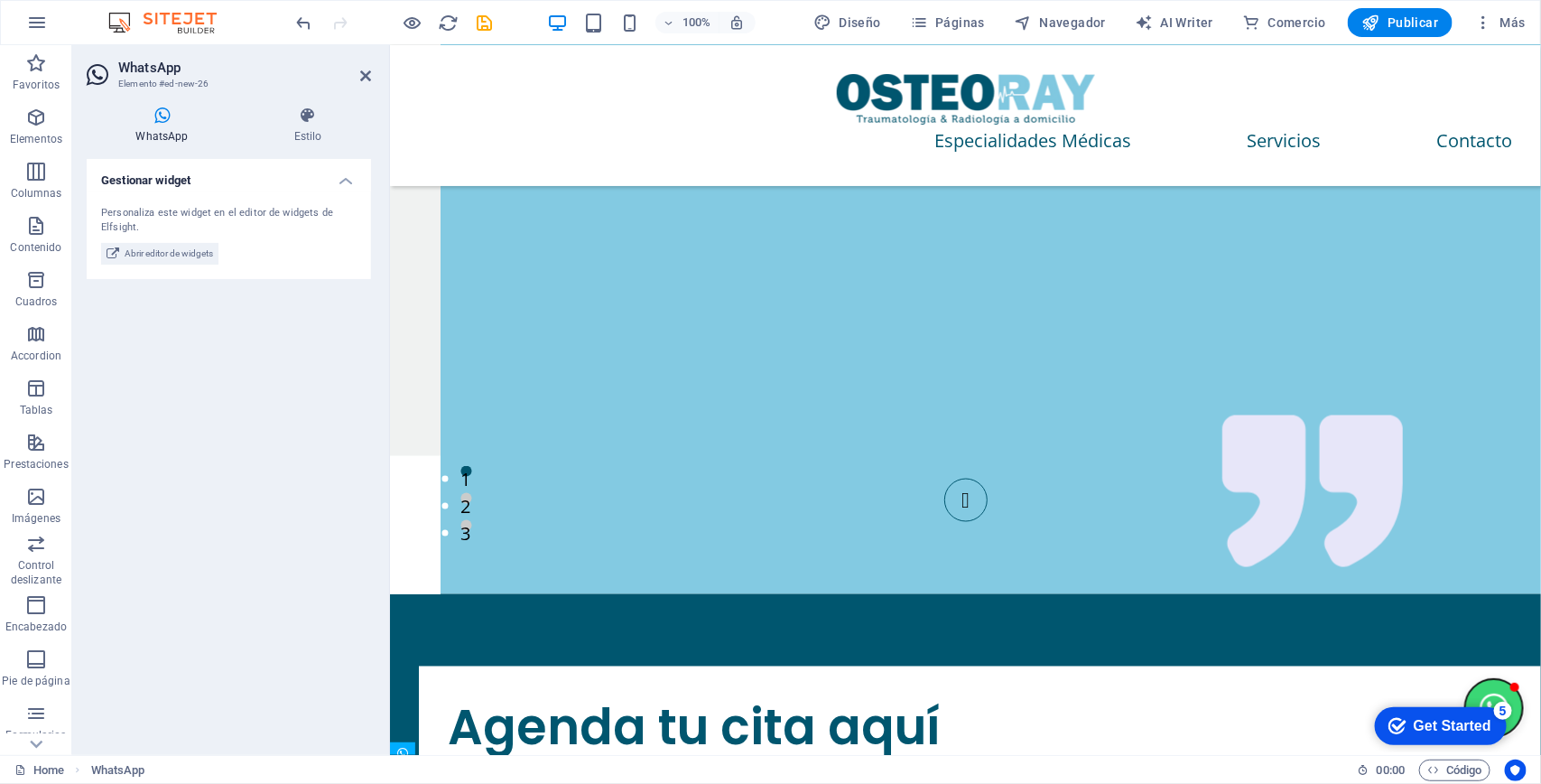
click at [1476, 683] on button "Open chat window" at bounding box center [1494, 707] width 58 height 58
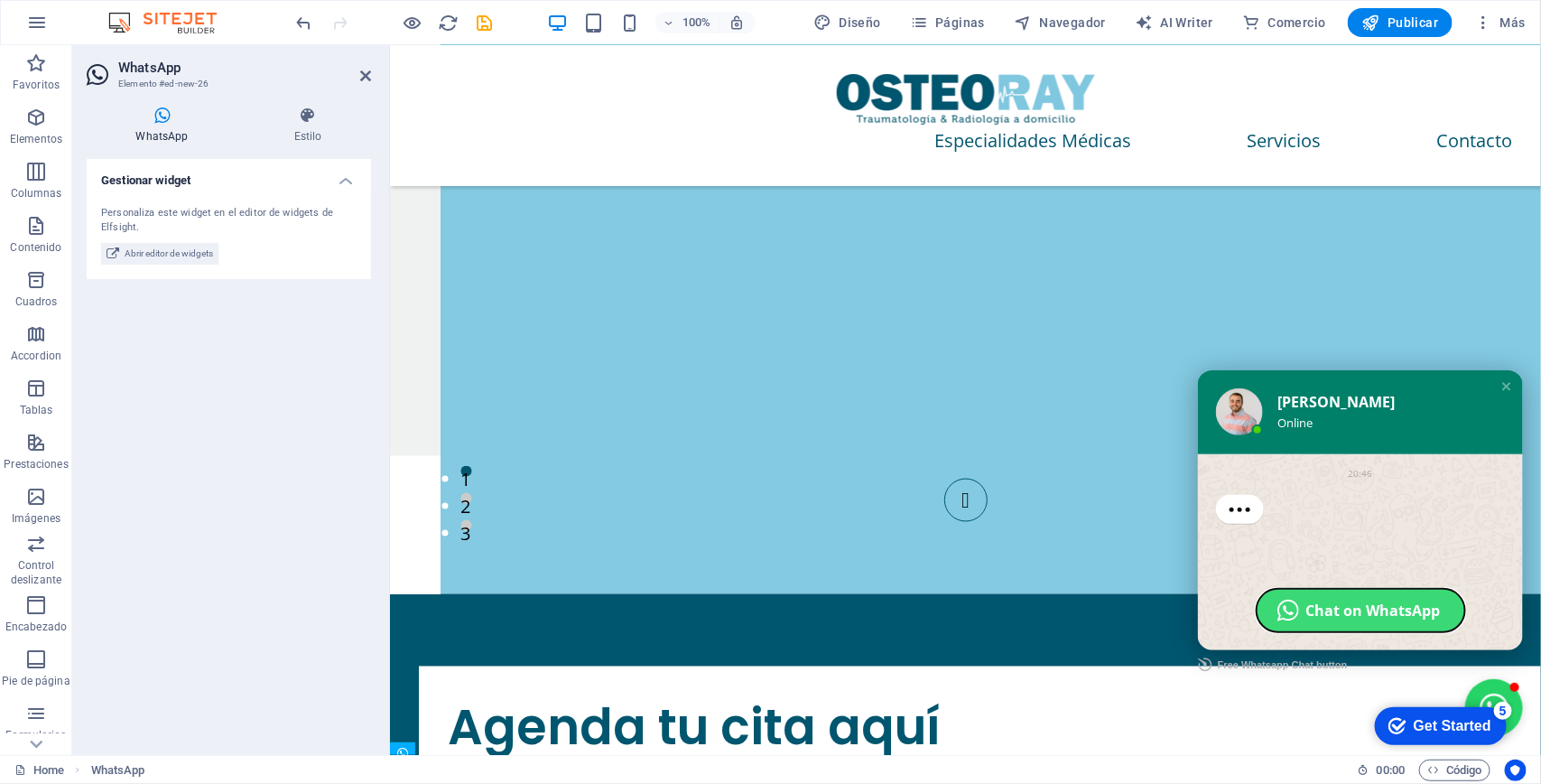
click at [1319, 604] on span "Chat on WhatsApp" at bounding box center [1373, 609] width 135 height 19
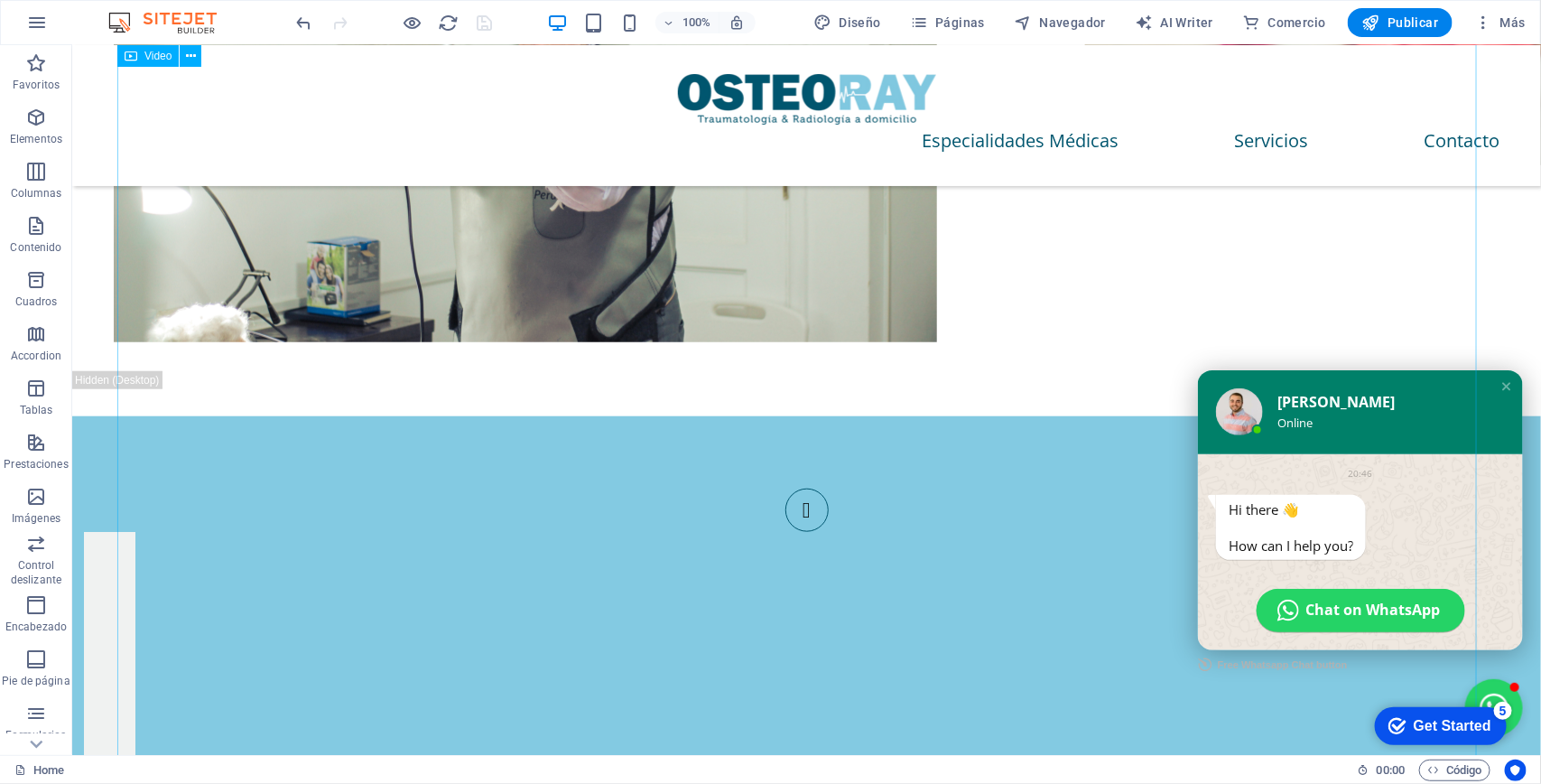
scroll to position [141, 0]
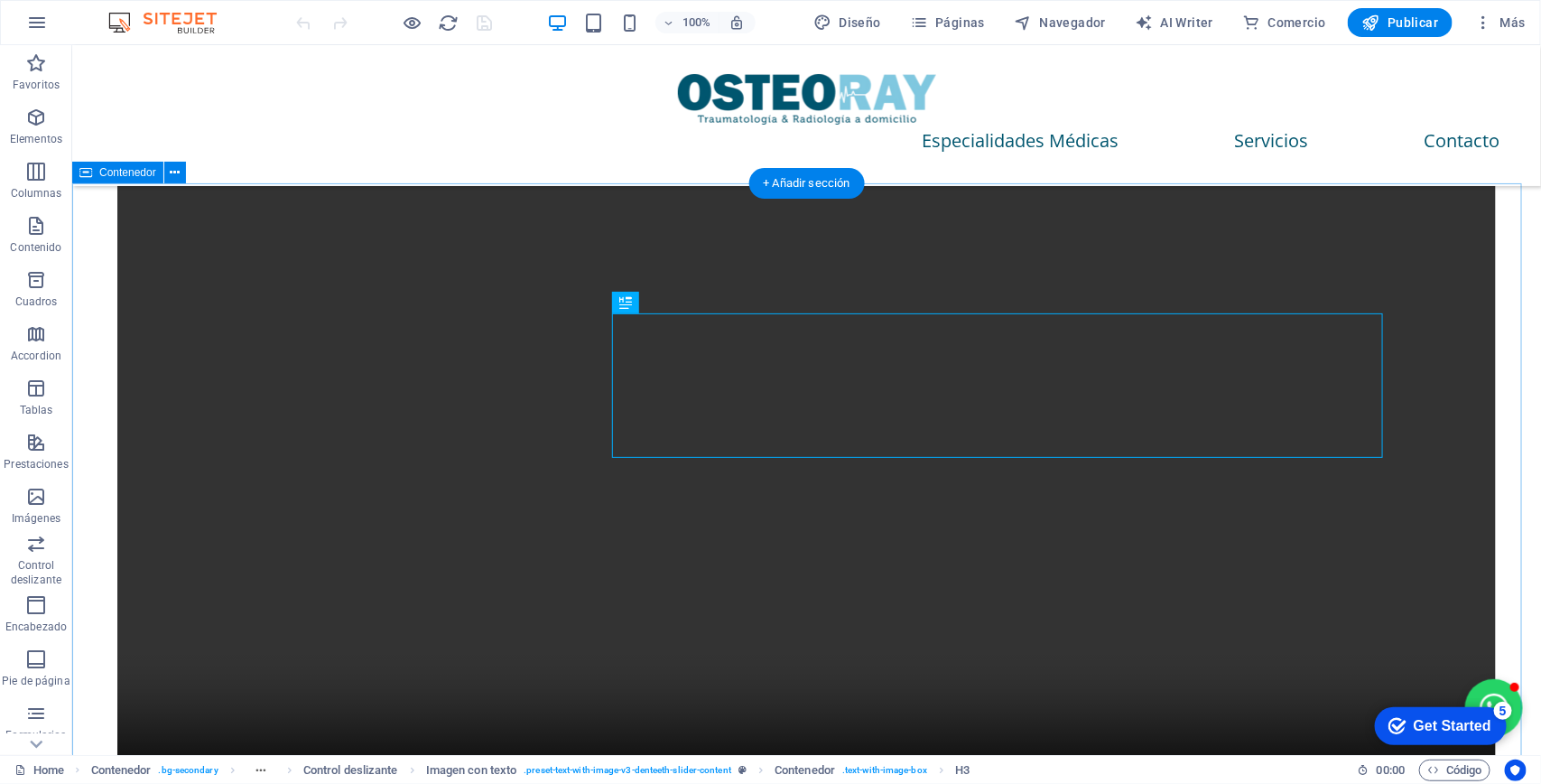
scroll to position [2939, 0]
